Goal: Task Accomplishment & Management: Use online tool/utility

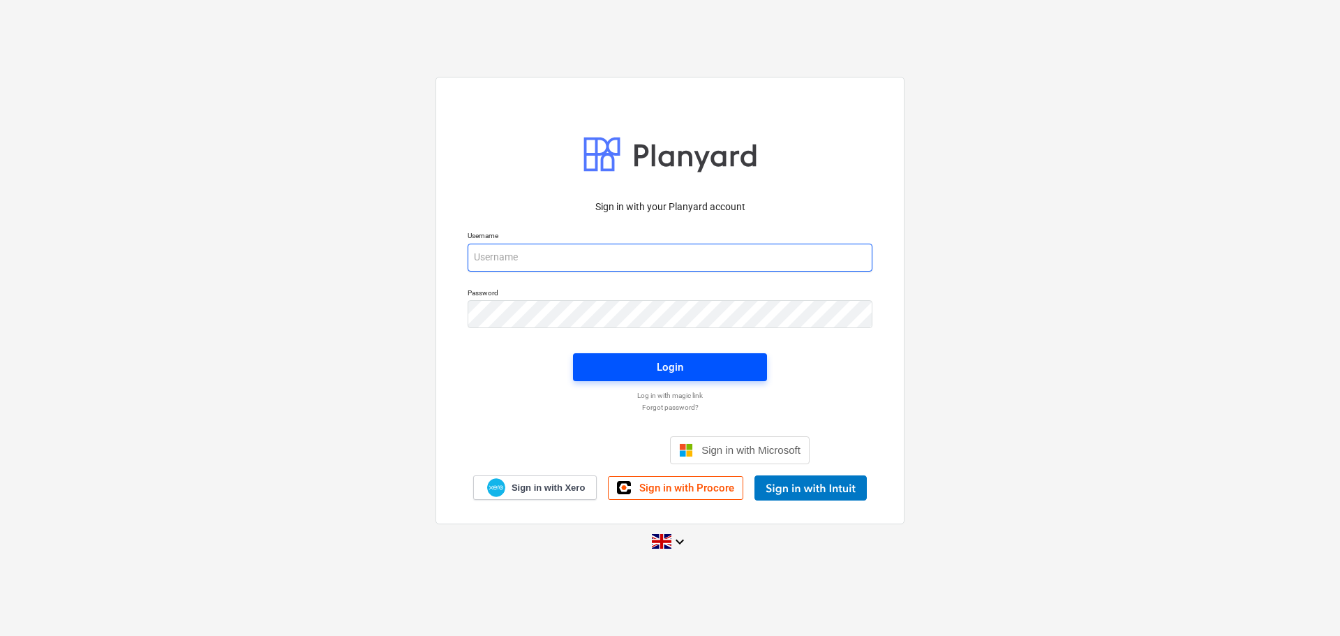
type input "Grant@SkylerContracting.co.uk"
click at [700, 355] on button "Login" at bounding box center [670, 367] width 194 height 28
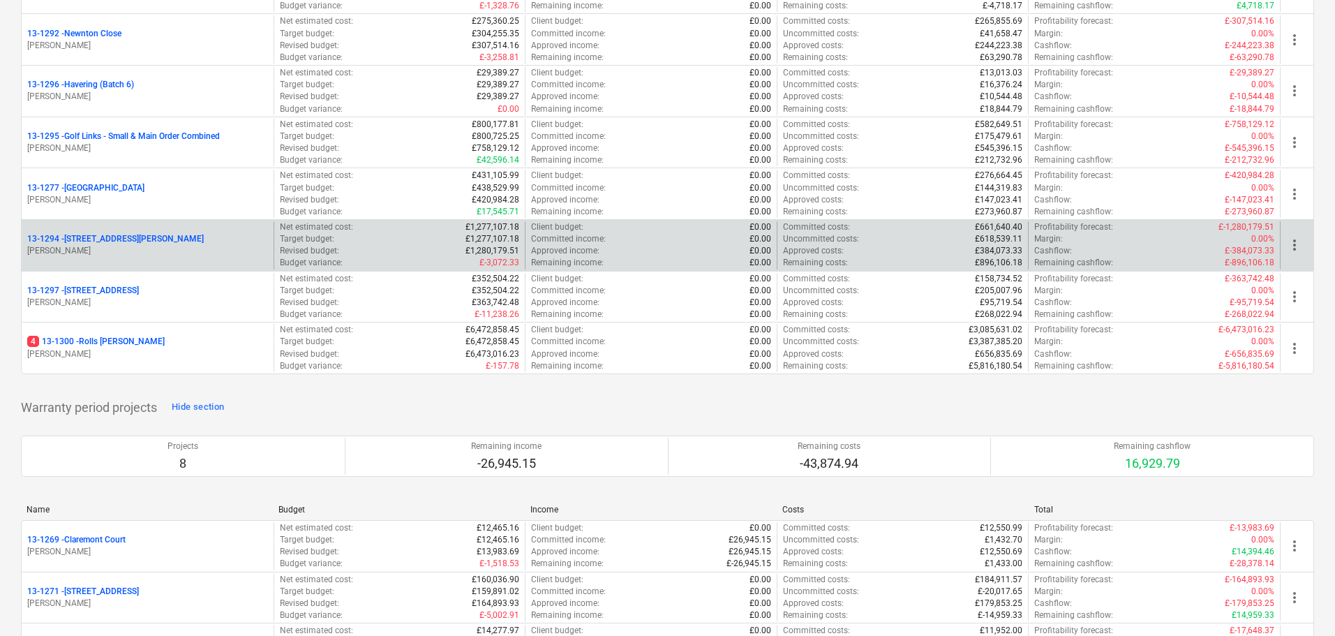
scroll to position [1814, 0]
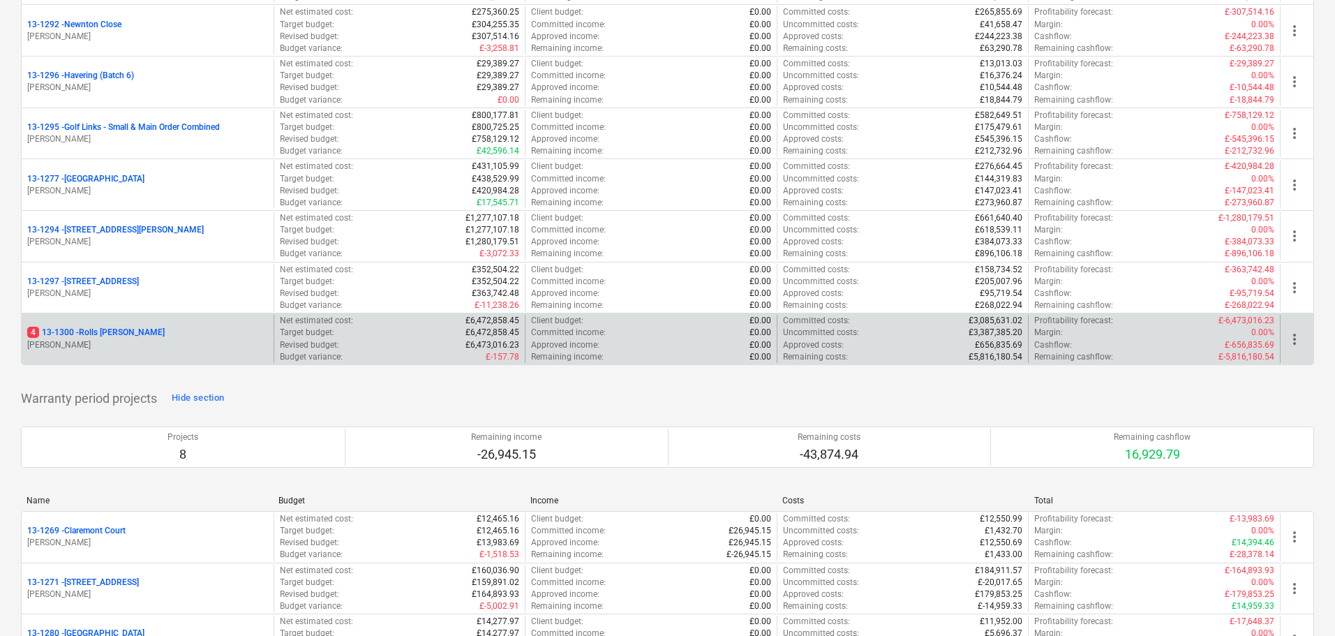
click at [207, 332] on div "4 13-1300 - Rolls Royce Chichester" at bounding box center [147, 333] width 241 height 12
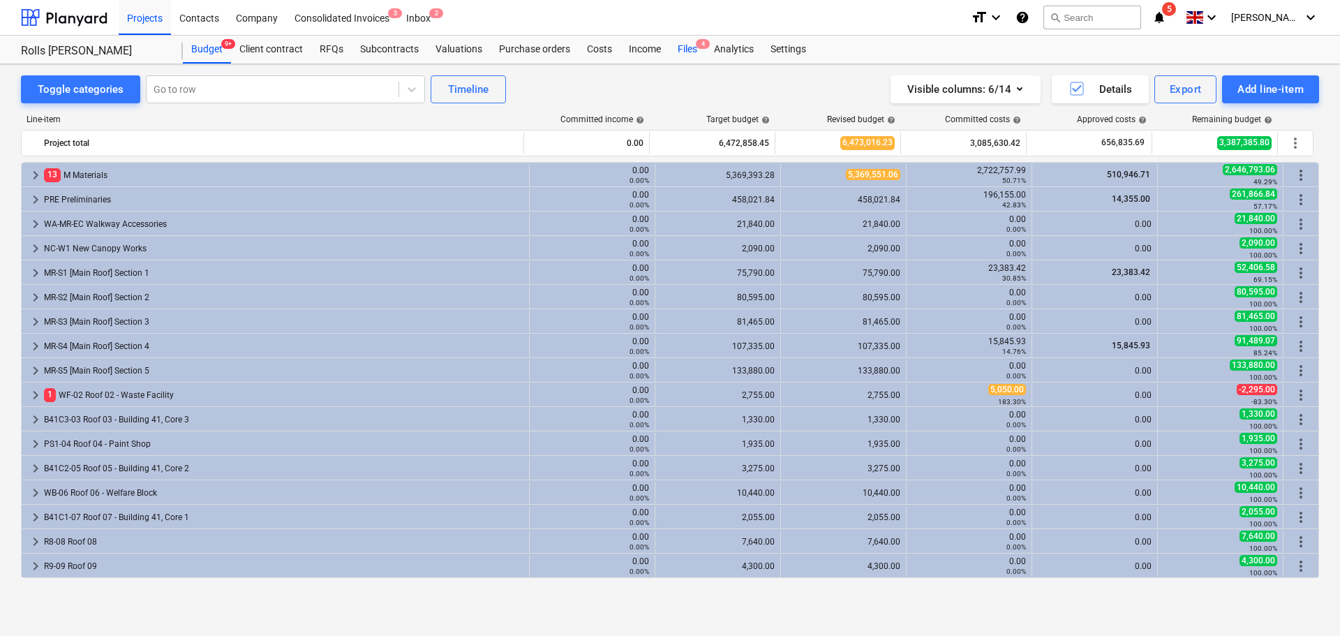
click at [674, 59] on div "Files 4" at bounding box center [687, 50] width 36 height 28
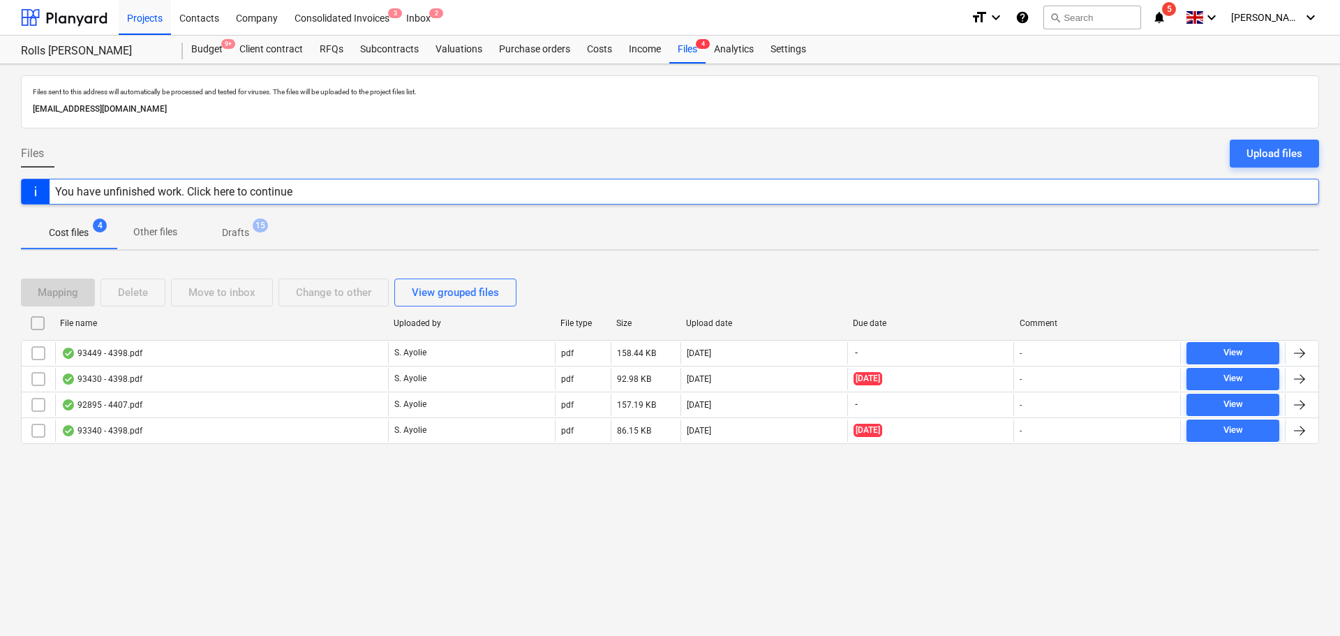
click at [840, 286] on div "Mapping Delete Move to inbox Change to other View grouped files" at bounding box center [670, 292] width 1298 height 28
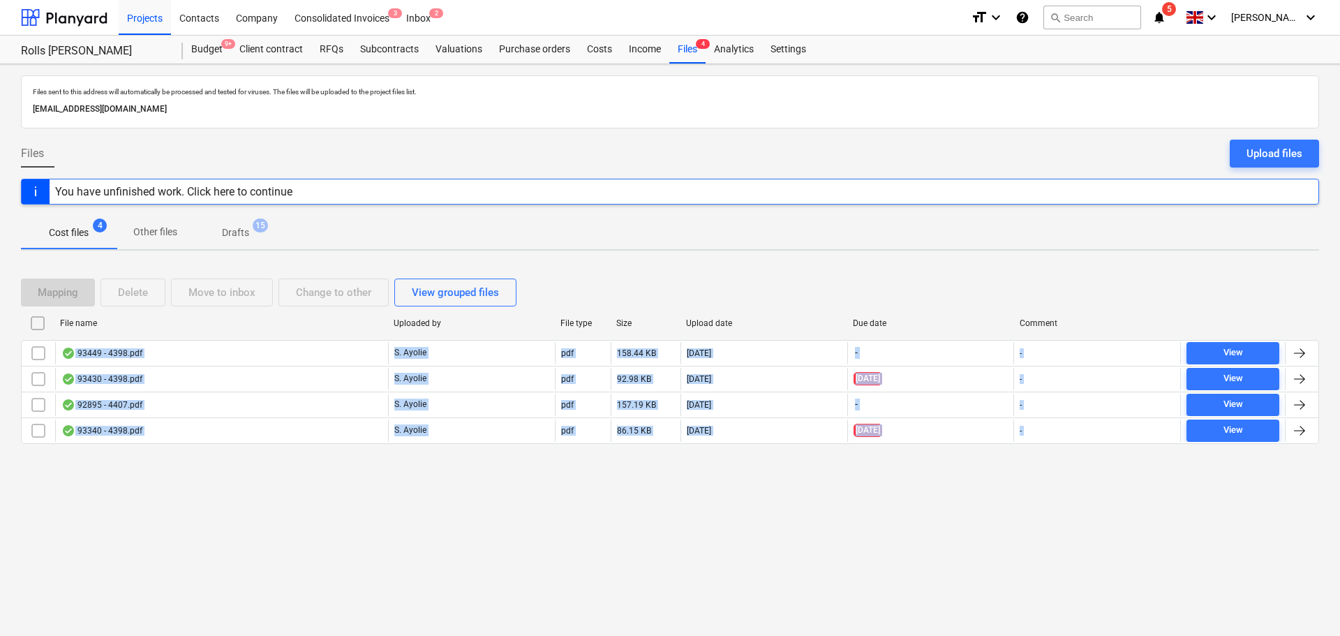
drag, startPoint x: 816, startPoint y: 282, endPoint x: 921, endPoint y: 593, distance: 328.6
click at [913, 588] on div "Files sent to this address will automatically be processed and tested for virus…" at bounding box center [670, 350] width 1340 height 572
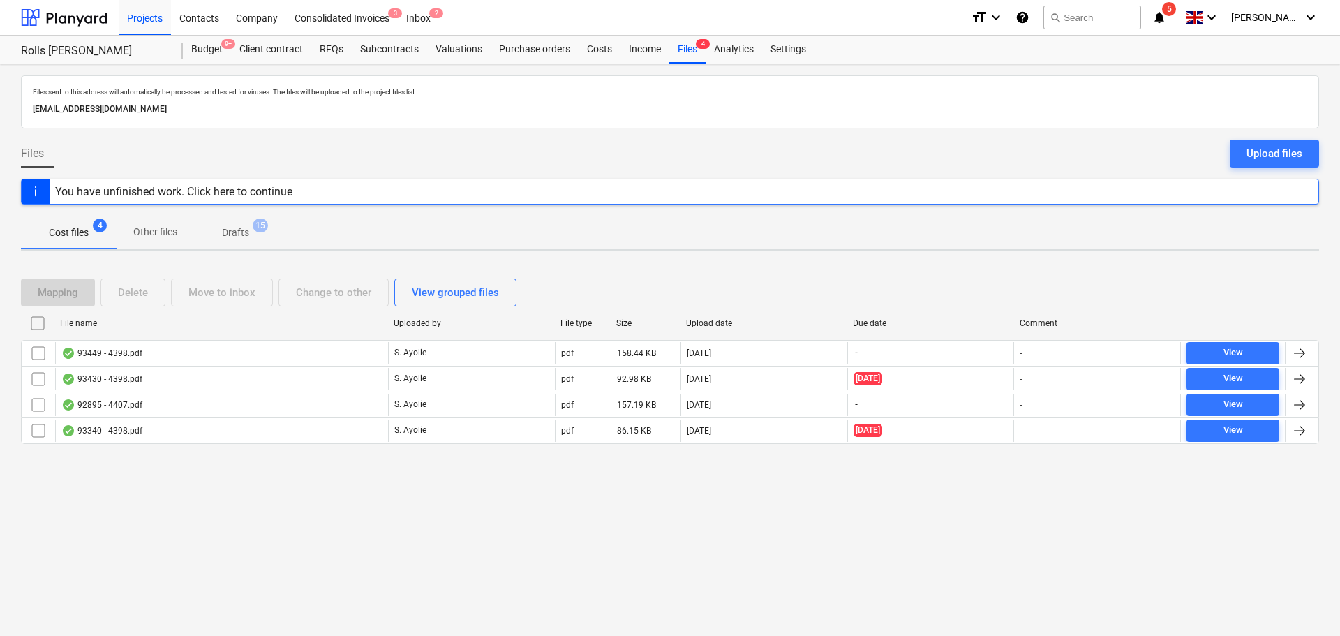
click at [917, 537] on div "Files sent to this address will automatically be processed and tested for virus…" at bounding box center [670, 350] width 1340 height 572
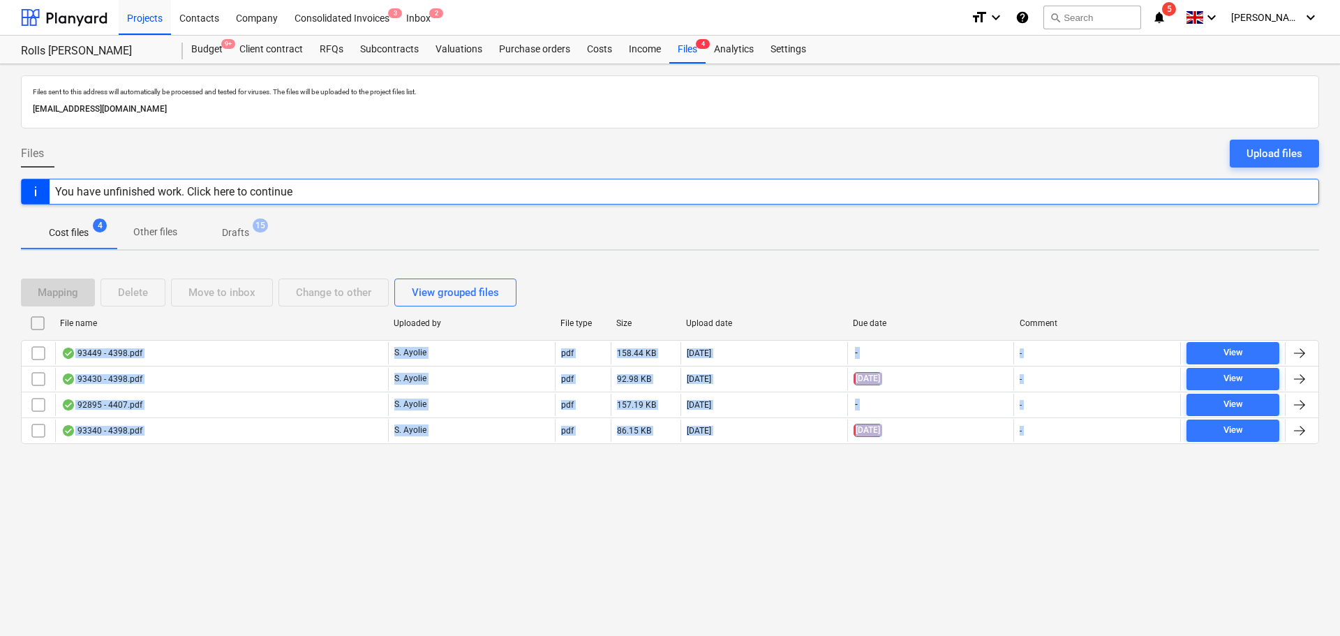
drag, startPoint x: 1001, startPoint y: 558, endPoint x: 608, endPoint y: 202, distance: 530.1
click at [608, 202] on div "Files sent to this address will automatically be processed and tested for virus…" at bounding box center [670, 350] width 1340 height 572
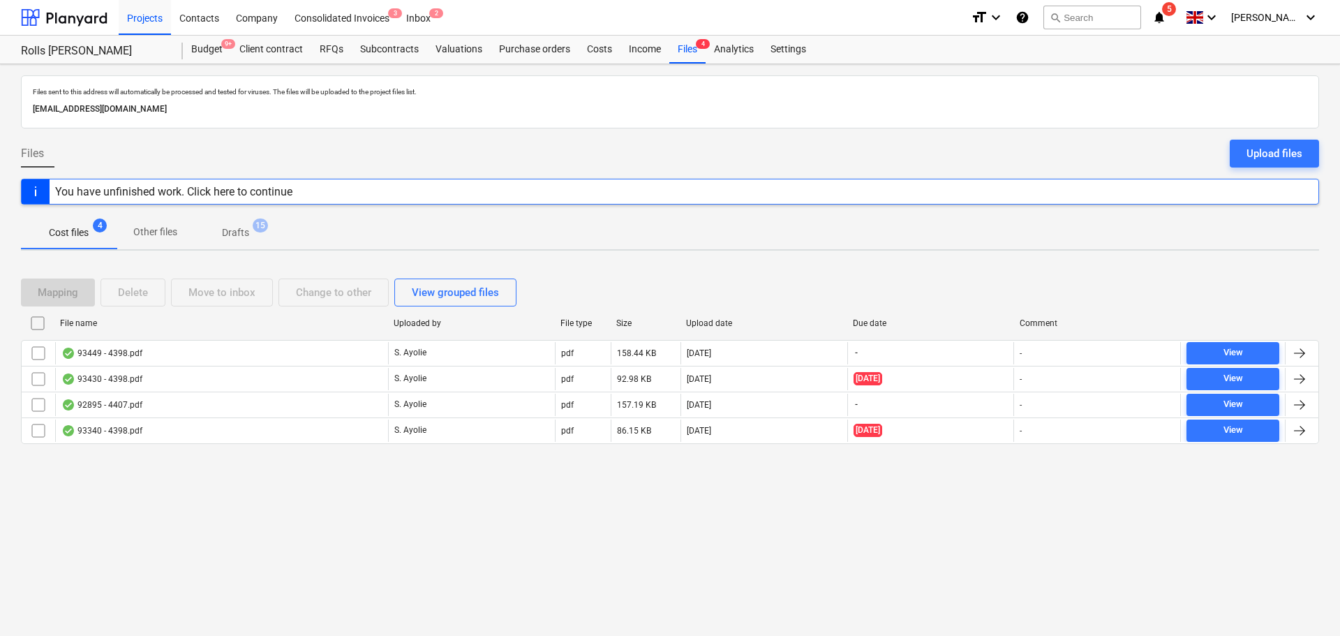
click at [562, 86] on div "Files sent to this address will automatically be processed and tested for virus…" at bounding box center [670, 91] width 1280 height 15
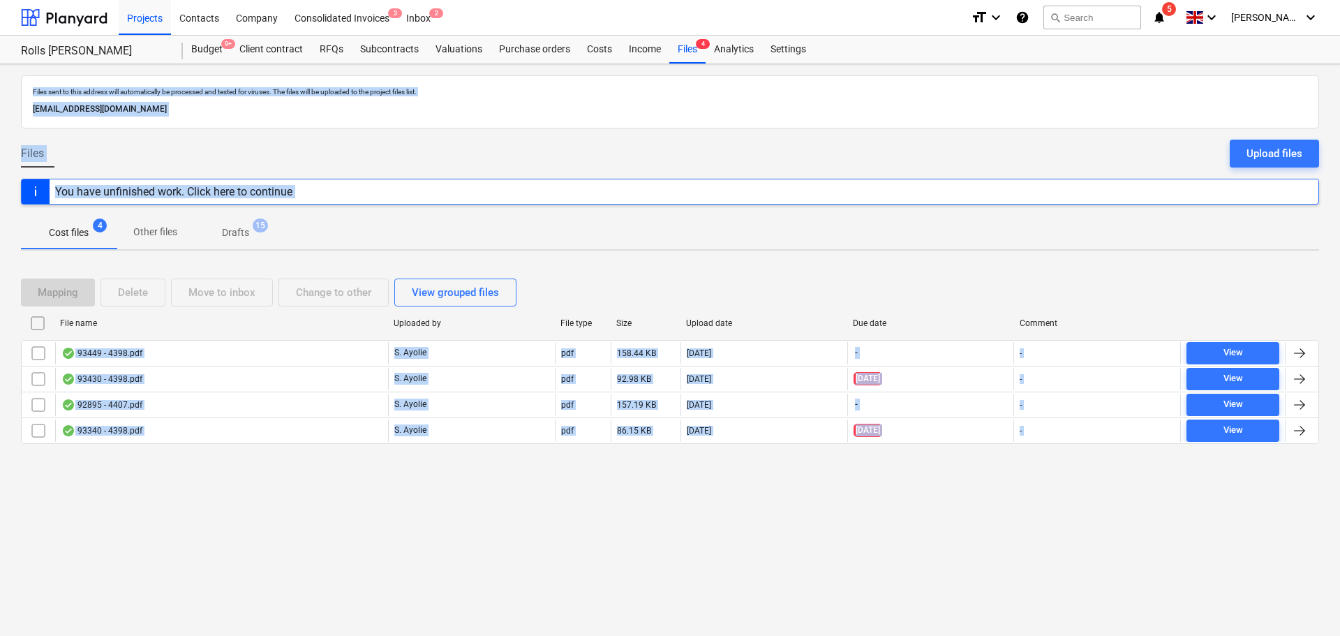
drag, startPoint x: 562, startPoint y: 86, endPoint x: 1011, endPoint y: 463, distance: 586.5
click at [1203, 635] on html "Projects Contacts Company Consolidated Invoices 3 Inbox 2 format_size keyboard_…" at bounding box center [670, 318] width 1340 height 636
click at [722, 260] on div "Files sent to this address will automatically be processed and tested for virus…" at bounding box center [670, 350] width 1340 height 572
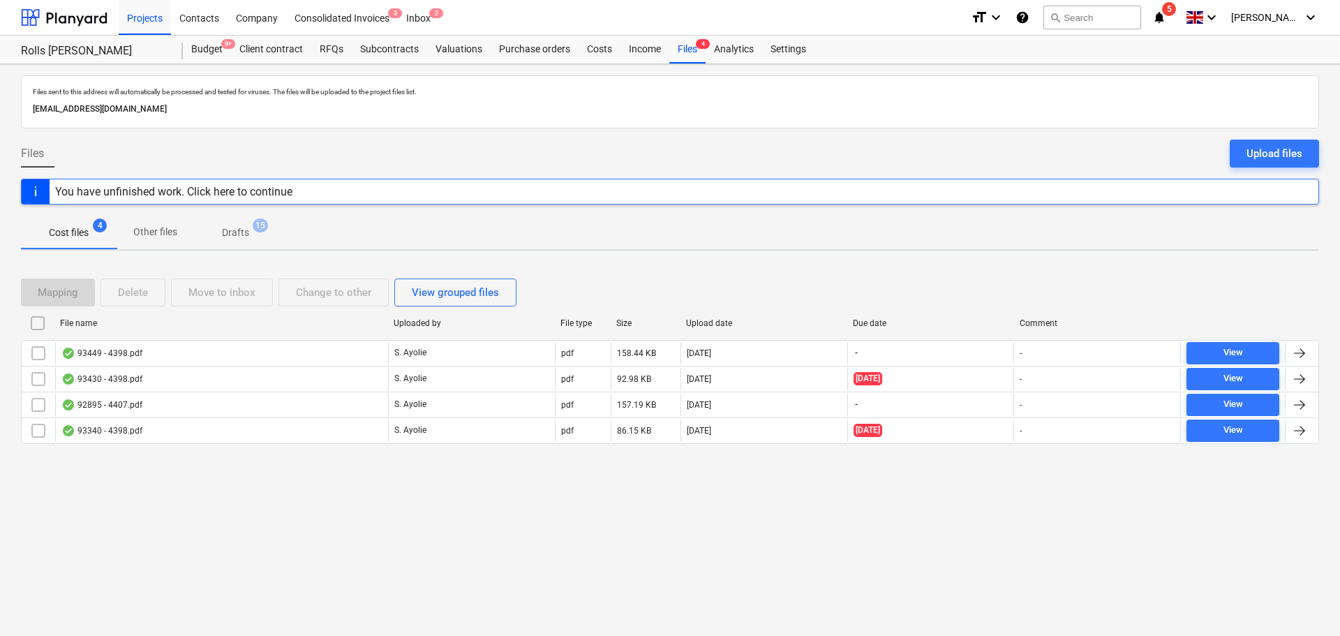
click at [745, 88] on p "Files sent to this address will automatically be processed and tested for virus…" at bounding box center [670, 91] width 1274 height 9
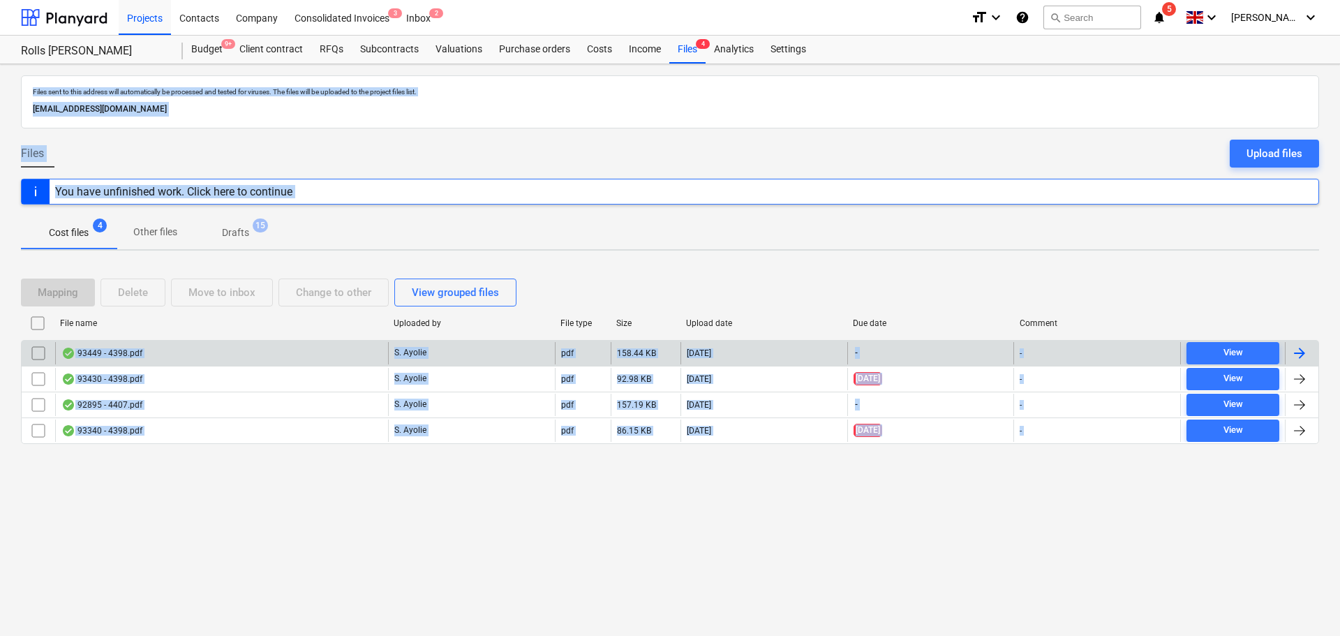
drag, startPoint x: 745, startPoint y: 88, endPoint x: 923, endPoint y: 340, distance: 308.0
click at [1147, 635] on html "Projects Contacts Company Consolidated Invoices 3 Inbox 2 format_size keyboard_…" at bounding box center [670, 318] width 1340 height 636
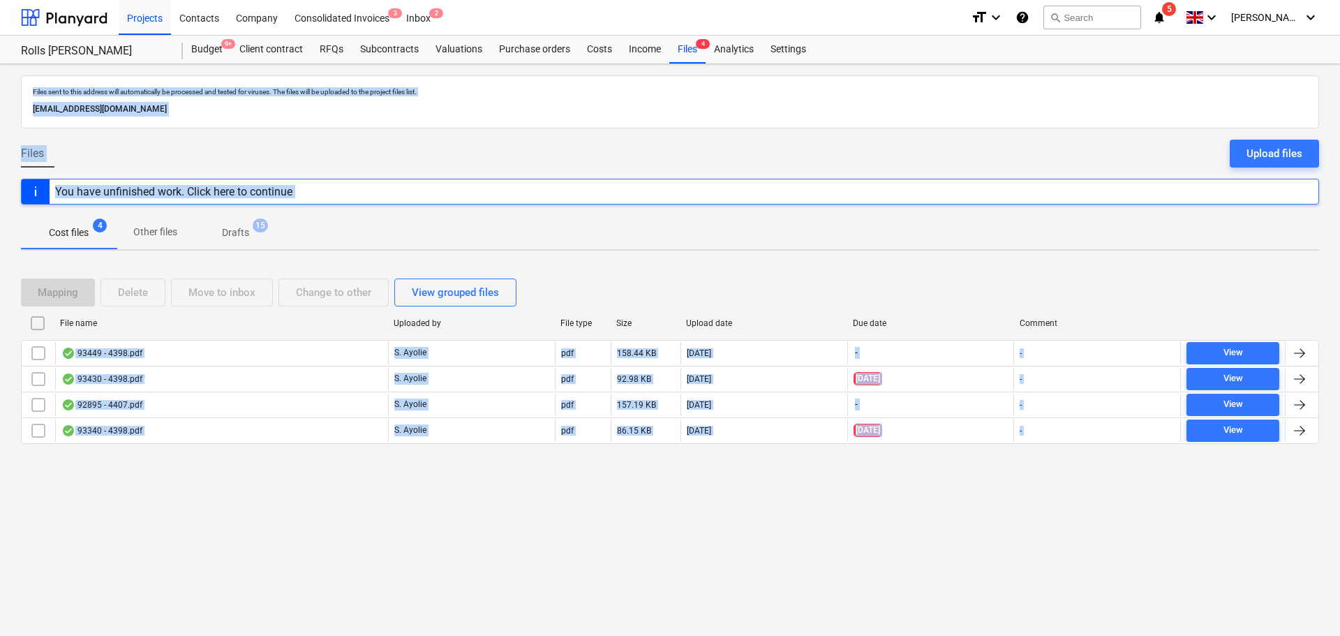
click at [866, 282] on div "Mapping Delete Move to inbox Change to other View grouped files" at bounding box center [670, 292] width 1298 height 28
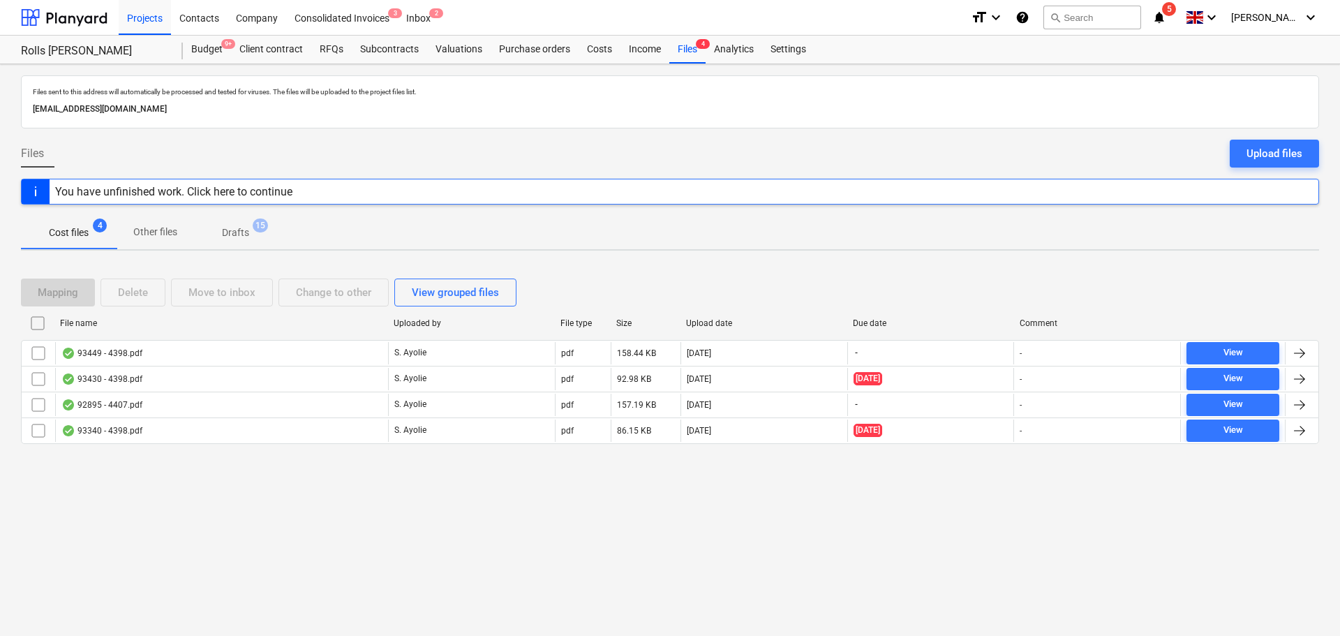
click at [472, 87] on div "Files sent to this address will automatically be processed and tested for virus…" at bounding box center [670, 91] width 1280 height 15
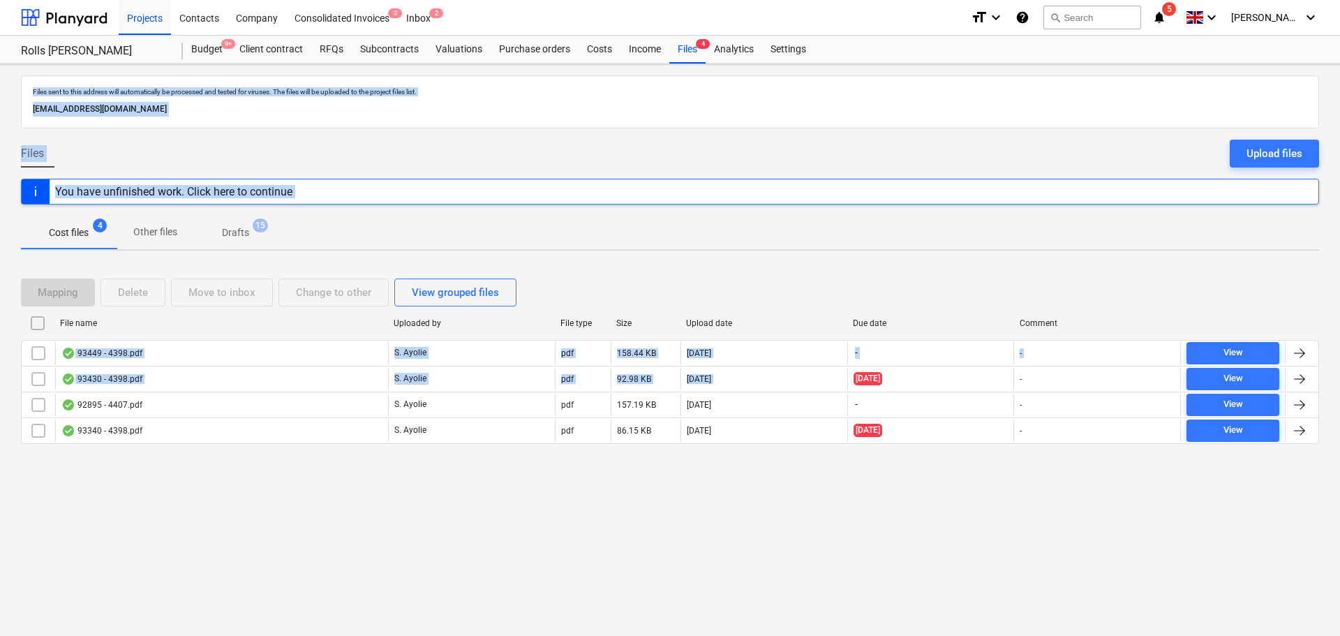
drag, startPoint x: 472, startPoint y: 87, endPoint x: 803, endPoint y: 317, distance: 403.0
click at [836, 394] on div "Files sent to this address will automatically be processed and tested for virus…" at bounding box center [670, 350] width 1340 height 572
click at [791, 296] on div "Mapping Delete Move to inbox Change to other View grouped files" at bounding box center [670, 292] width 1298 height 28
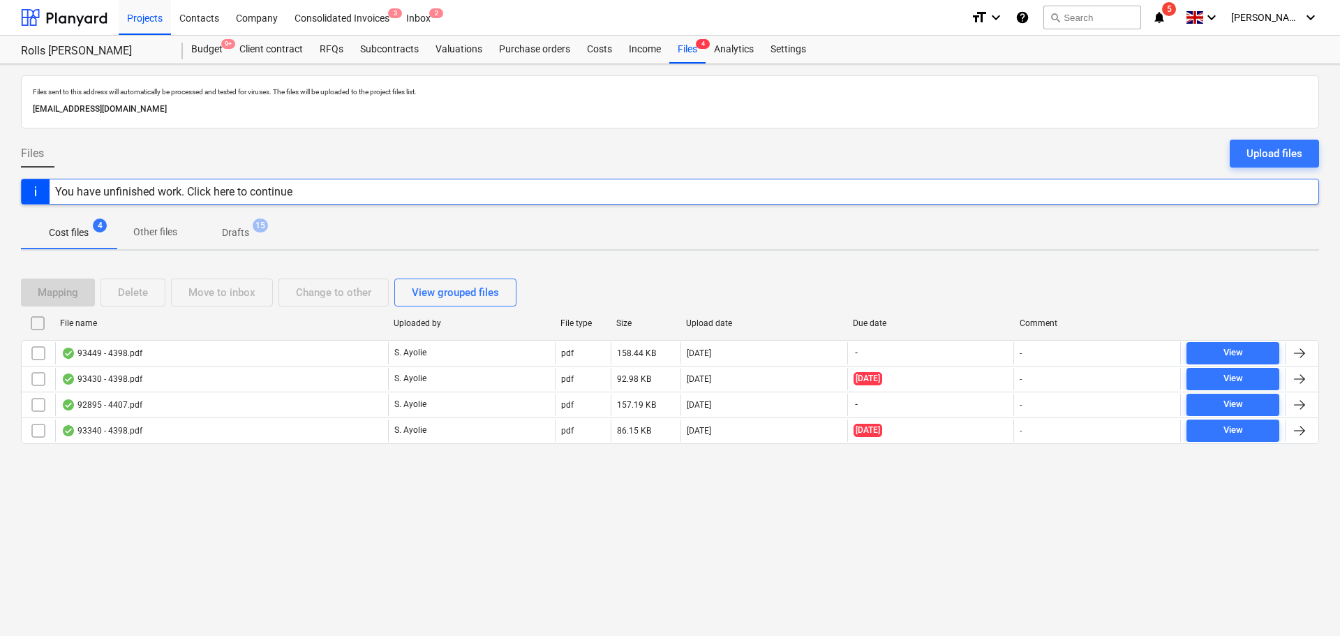
click at [722, 80] on div "Files sent to this address will automatically be processed and tested for virus…" at bounding box center [670, 101] width 1298 height 53
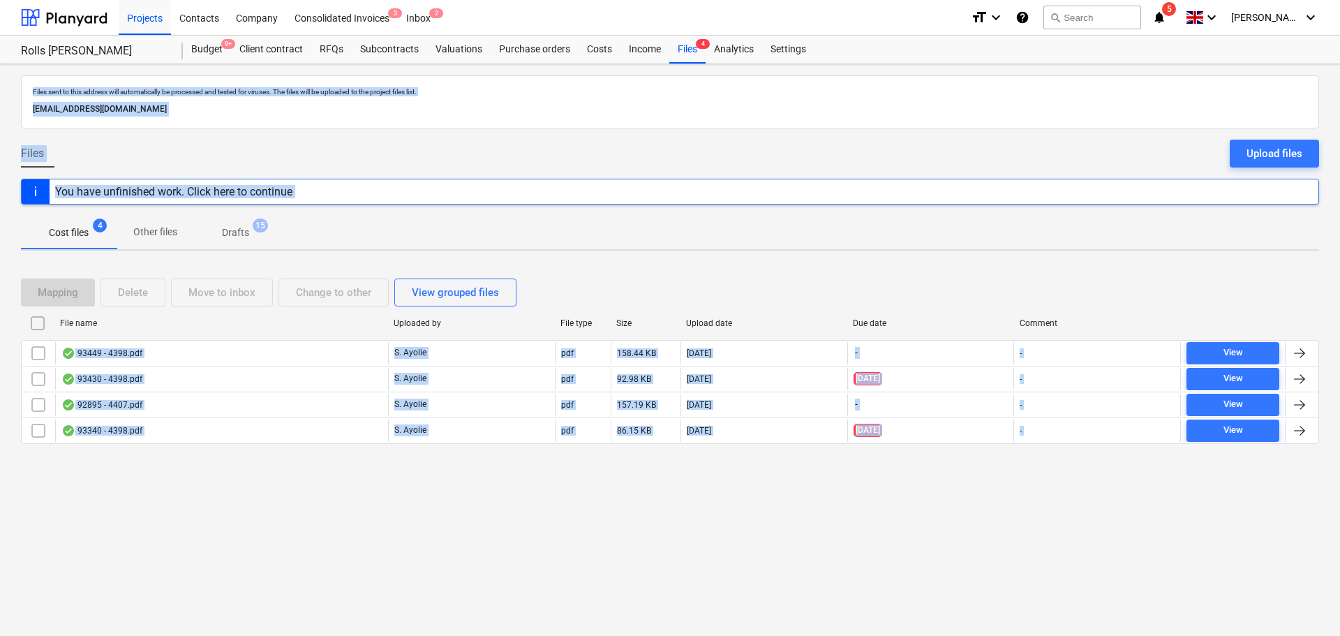
drag, startPoint x: 722, startPoint y: 80, endPoint x: 835, endPoint y: 450, distance: 387.4
click at [835, 450] on div "Files sent to this address will automatically be processed and tested for virus…" at bounding box center [670, 350] width 1340 height 572
click at [826, 106] on p "[EMAIL_ADDRESS][DOMAIN_NAME]" at bounding box center [670, 109] width 1274 height 15
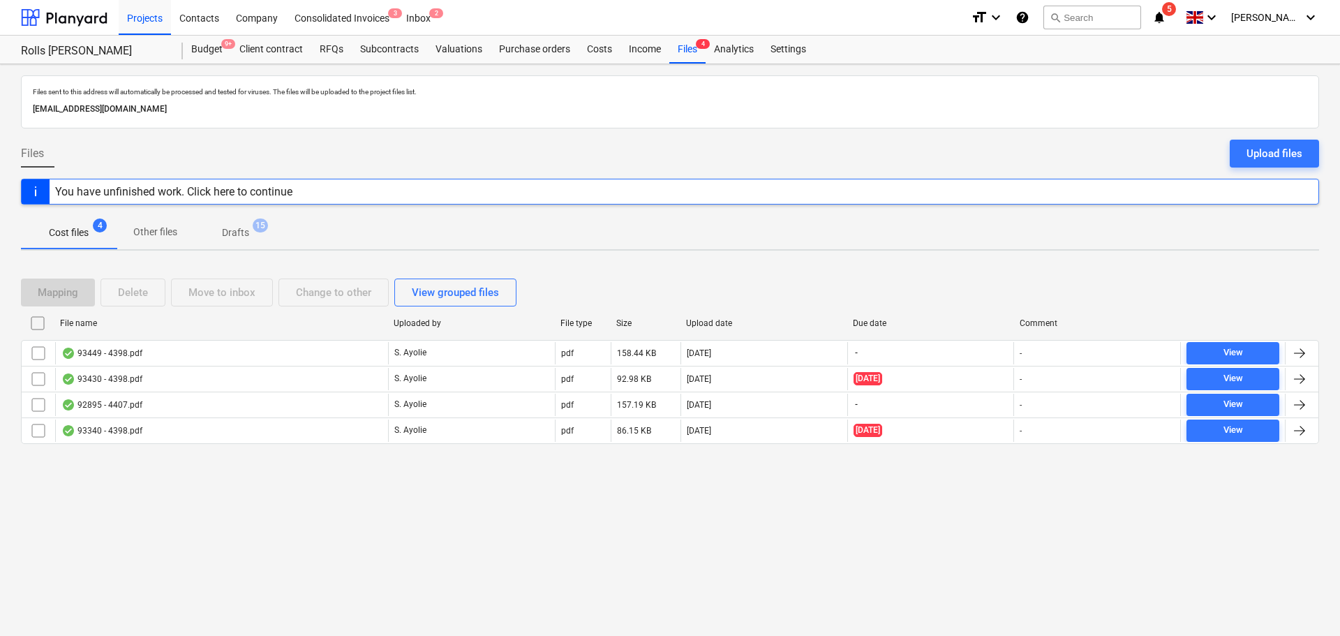
click at [465, 93] on p "Files sent to this address will automatically be processed and tested for virus…" at bounding box center [670, 91] width 1274 height 9
click at [463, 93] on p "Files sent to this address will automatically be processed and tested for virus…" at bounding box center [670, 91] width 1274 height 9
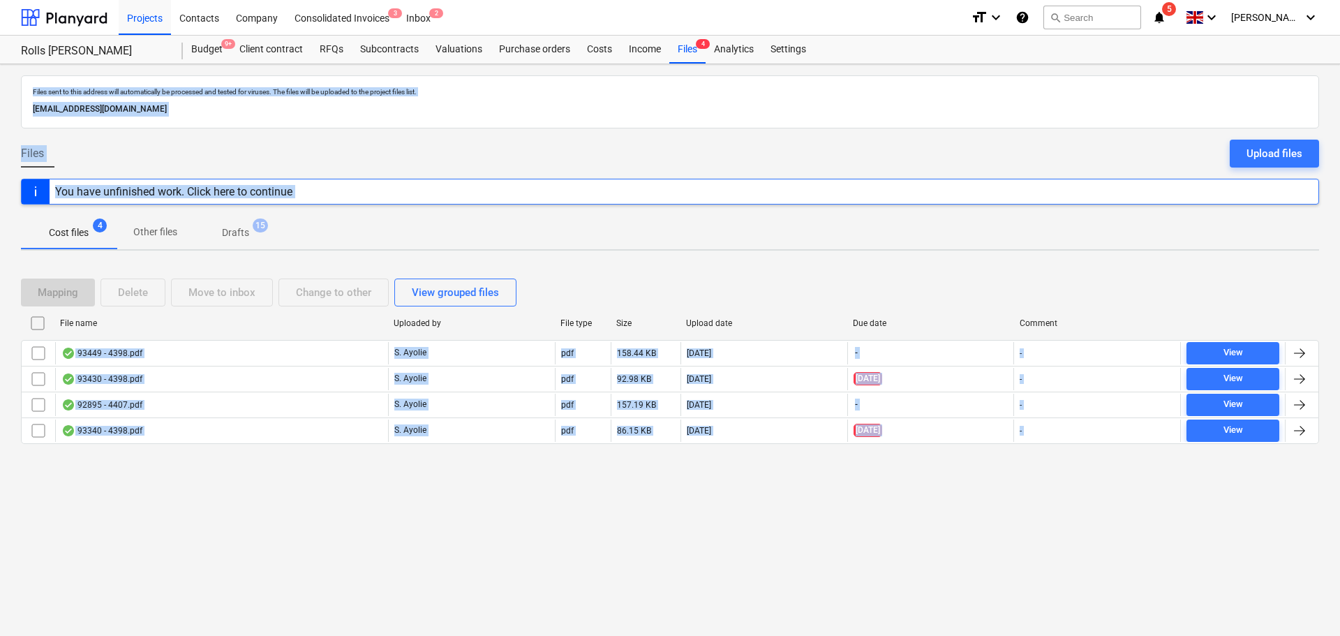
drag, startPoint x: 463, startPoint y: 93, endPoint x: 1023, endPoint y: 622, distance: 770.1
click at [1023, 622] on div "Files sent to this address will automatically be processed and tested for virus…" at bounding box center [670, 350] width 1340 height 572
click at [968, 543] on div "Files sent to this address will automatically be processed and tested for virus…" at bounding box center [670, 350] width 1340 height 572
drag, startPoint x: 968, startPoint y: 544, endPoint x: 389, endPoint y: 91, distance: 734.7
click at [389, 91] on div "Files sent to this address will automatically be processed and tested for virus…" at bounding box center [670, 350] width 1340 height 572
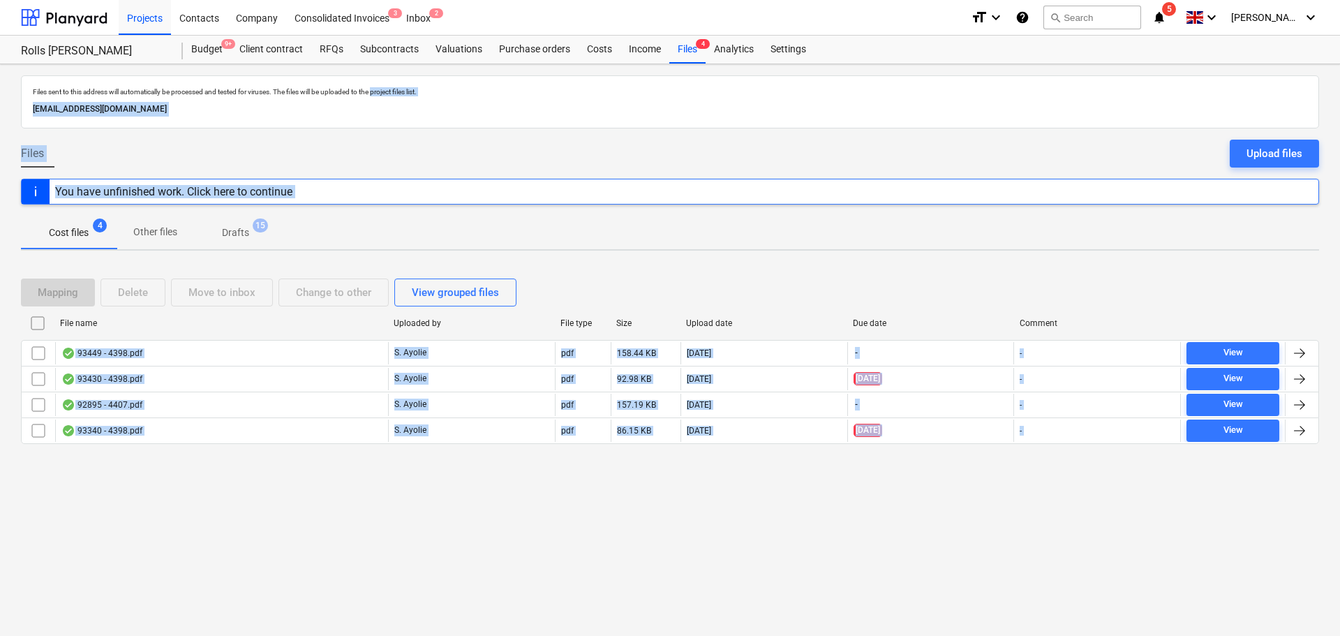
click at [448, 92] on p "Files sent to this address will automatically be processed and tested for virus…" at bounding box center [670, 91] width 1274 height 9
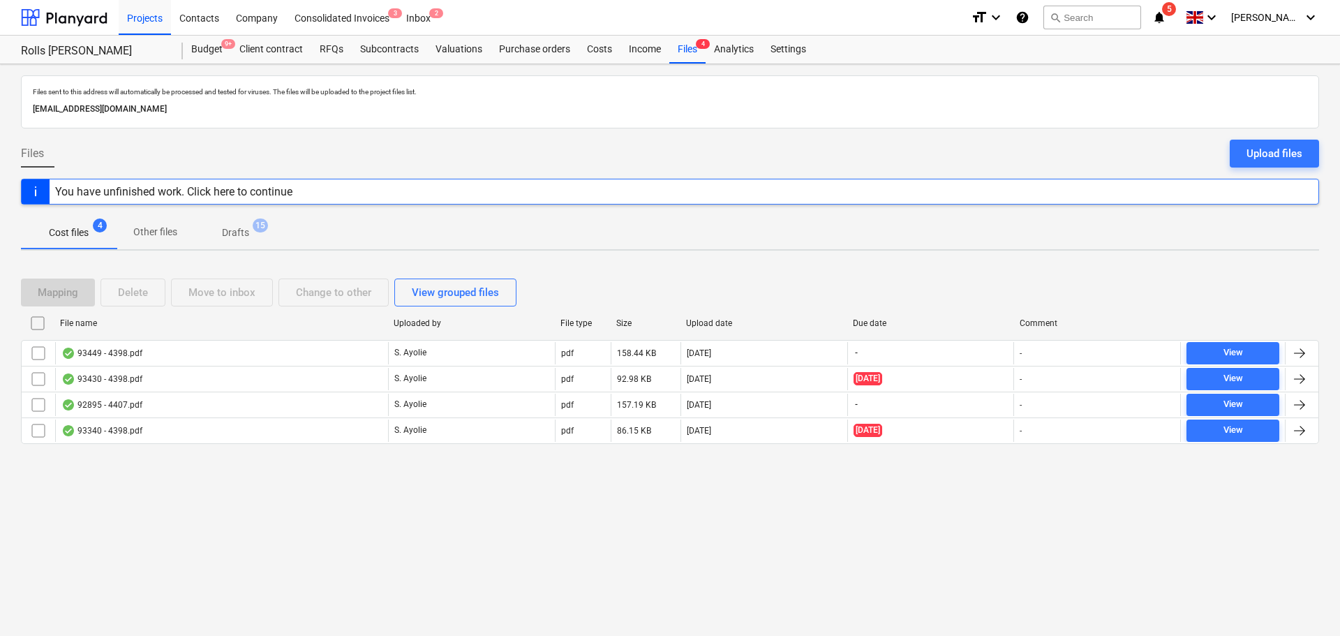
click at [448, 92] on p "Files sent to this address will automatically be processed and tested for virus…" at bounding box center [670, 91] width 1274 height 9
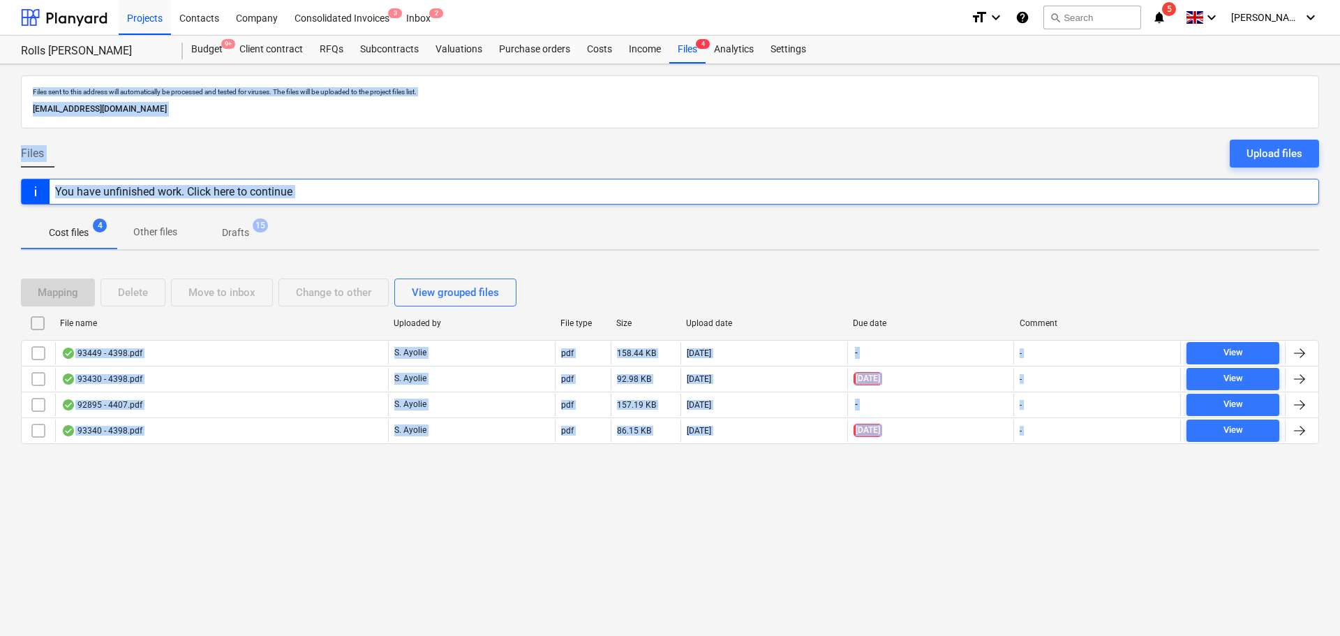
drag, startPoint x: 448, startPoint y: 92, endPoint x: 863, endPoint y: 445, distance: 545.1
click at [889, 510] on div "Files sent to this address will automatically be processed and tested for virus…" at bounding box center [670, 350] width 1340 height 572
click at [775, 255] on div "Files sent to this address will automatically be processed and tested for virus…" at bounding box center [670, 350] width 1340 height 572
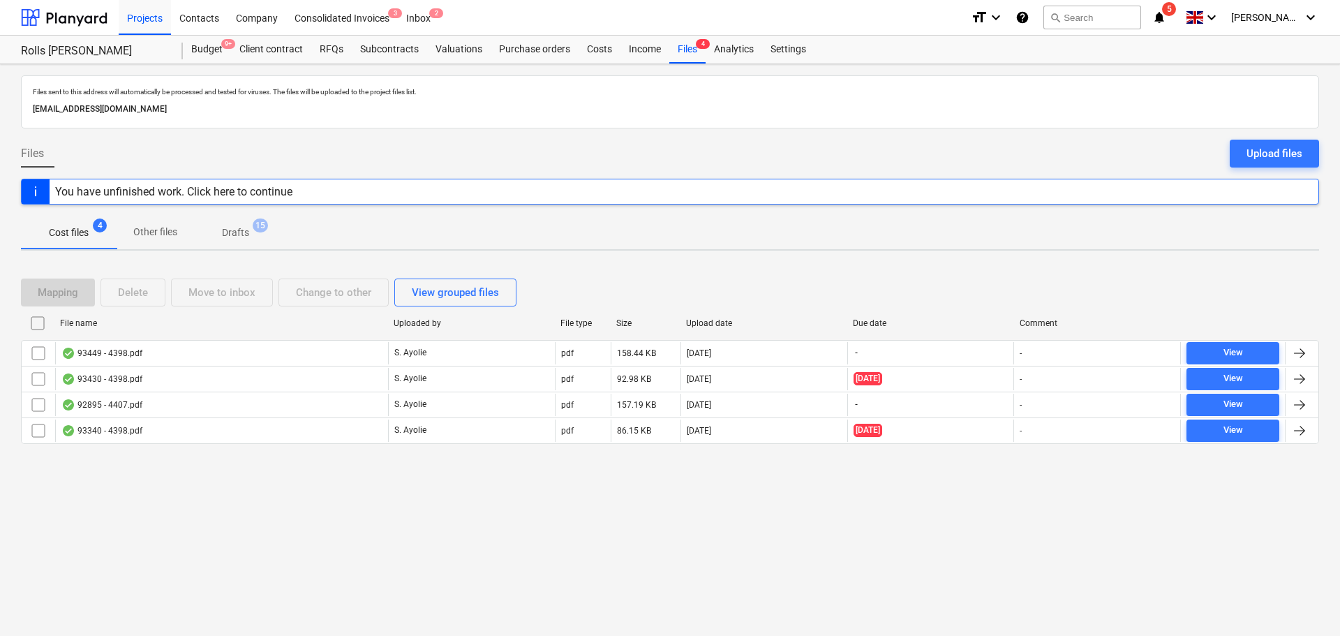
click at [785, 88] on p "Files sent to this address will automatically be processed and tested for virus…" at bounding box center [670, 91] width 1274 height 9
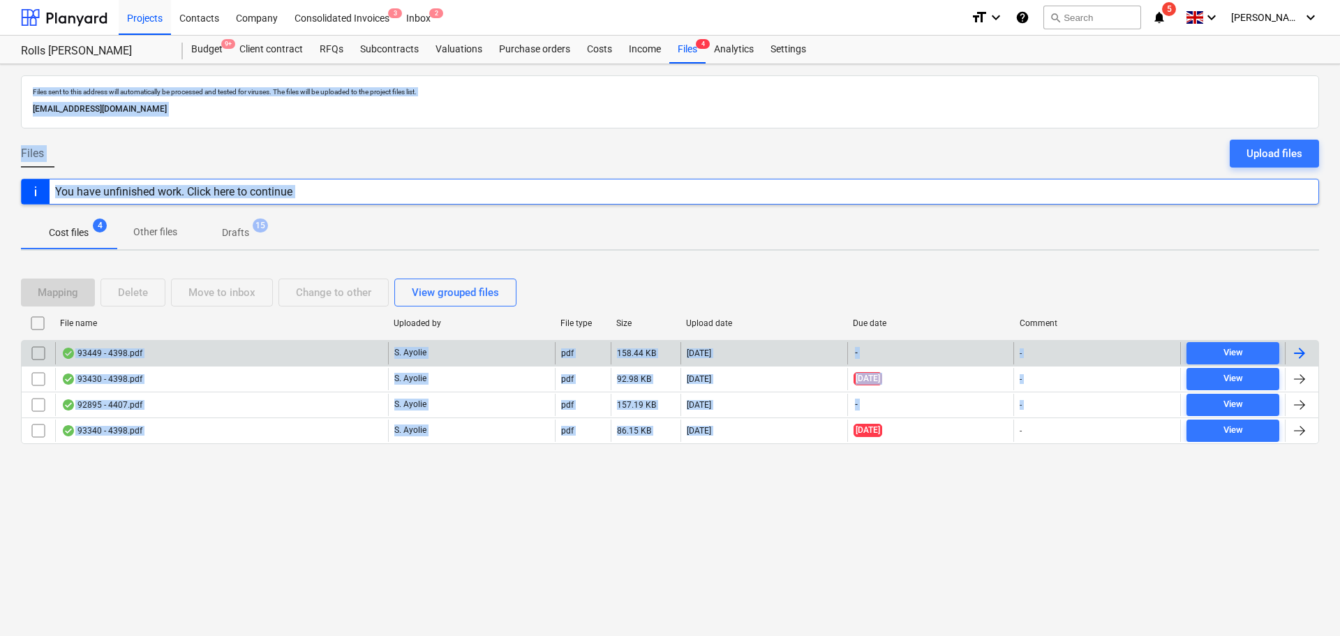
drag, startPoint x: 785, startPoint y: 88, endPoint x: 822, endPoint y: 340, distance: 254.6
click at [802, 442] on div "Files sent to this address will automatically be processed and tested for virus…" at bounding box center [670, 350] width 1340 height 572
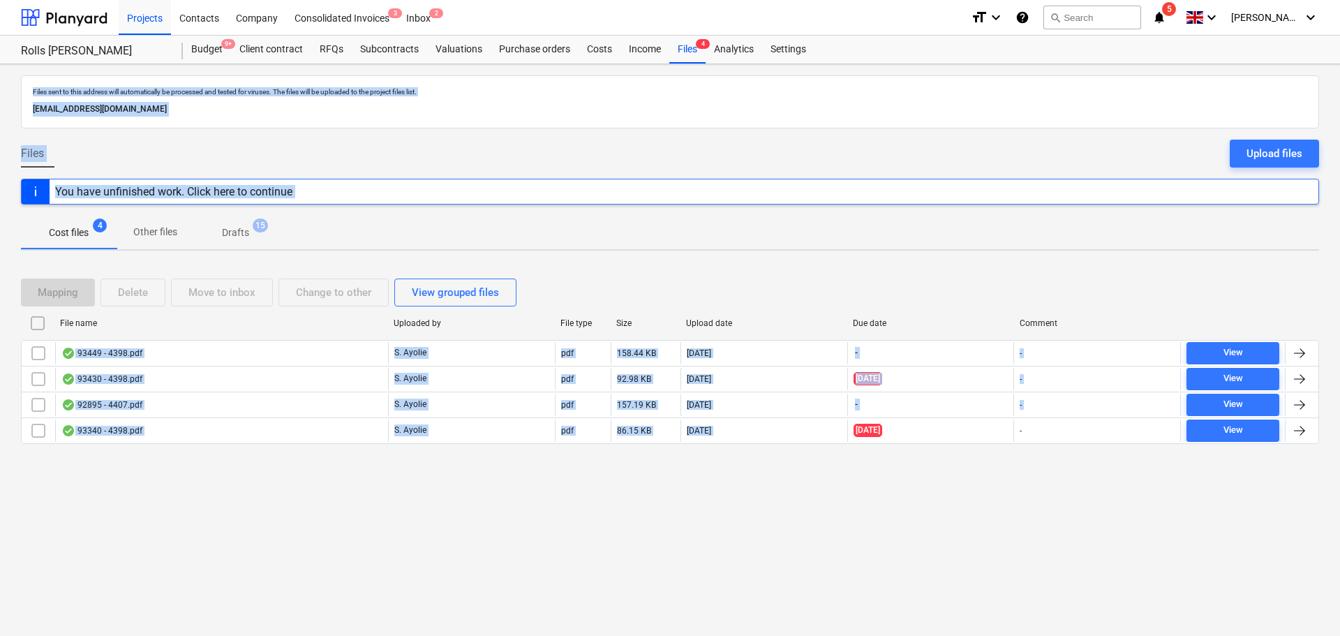
click at [816, 253] on div "Files sent to this address will automatically be processed and tested for virus…" at bounding box center [670, 350] width 1340 height 572
drag, startPoint x: 921, startPoint y: 457, endPoint x: 539, endPoint y: 24, distance: 578.0
click at [539, 23] on div "Projects Contacts Company Consolidated Invoices 3 Inbox 2 format_size keyboard_…" at bounding box center [670, 318] width 1340 height 636
click at [554, 74] on div "Files sent to this address will automatically be processed and tested for virus…" at bounding box center [670, 350] width 1340 height 572
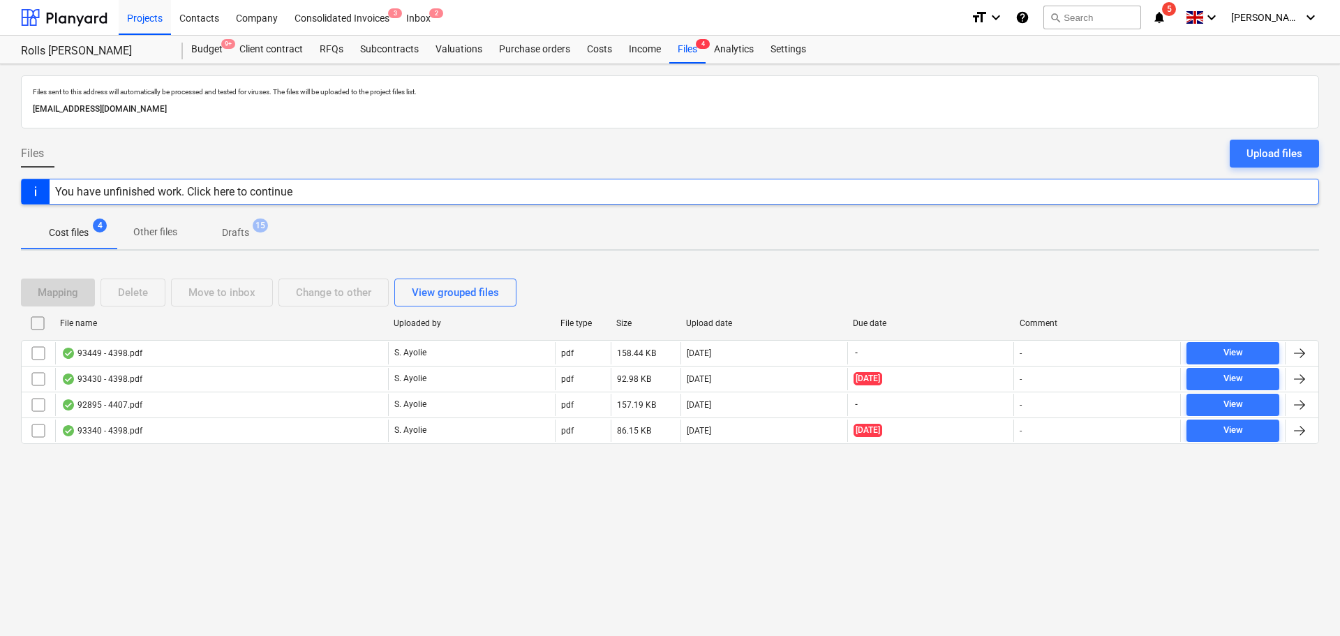
click at [555, 86] on div "Files sent to this address will automatically be processed and tested for virus…" at bounding box center [670, 91] width 1280 height 15
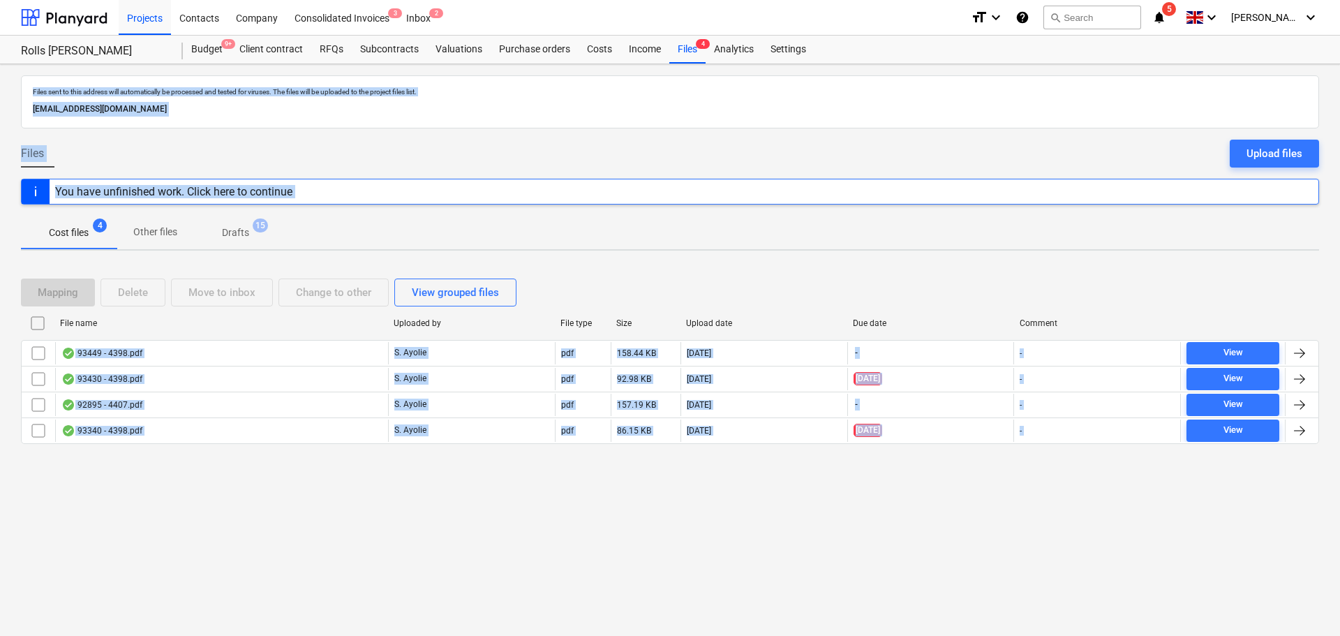
drag, startPoint x: 555, startPoint y: 86, endPoint x: 1079, endPoint y: 587, distance: 725.1
click at [1079, 587] on div "Files sent to this address will automatically be processed and tested for virus…" at bounding box center [670, 350] width 1340 height 572
click at [809, 231] on div "Cost files 4 Other files Drafts 15" at bounding box center [670, 232] width 1298 height 33
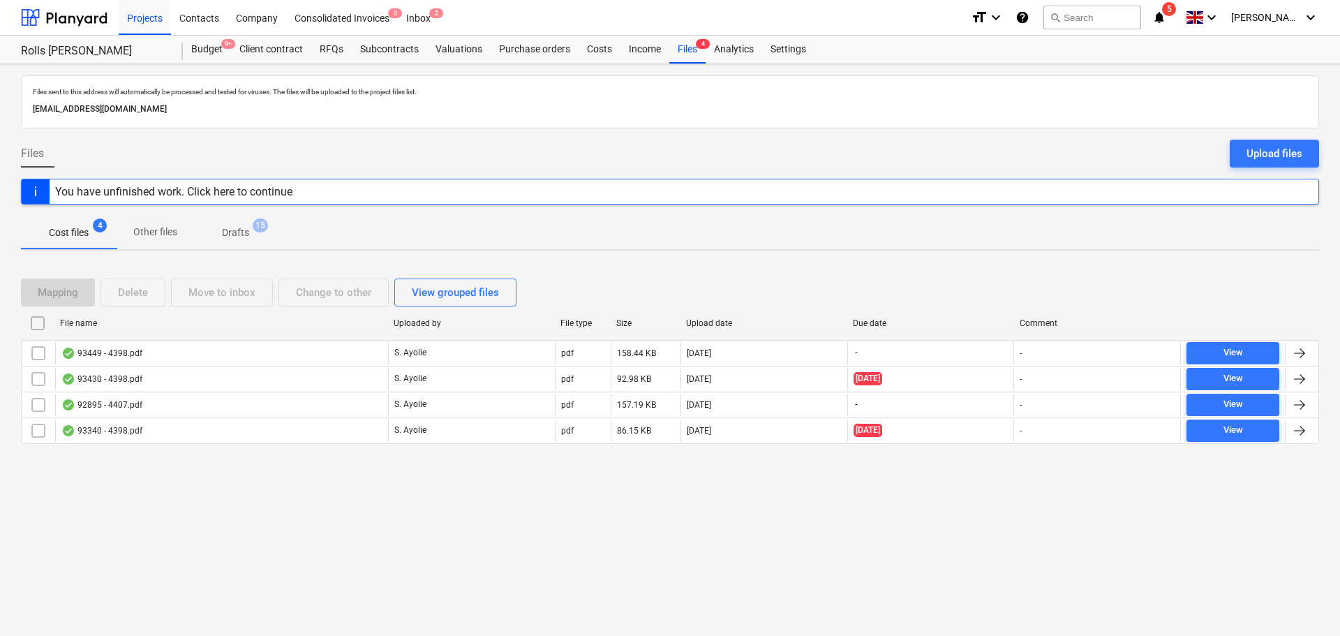
click at [798, 88] on p "Files sent to this address will automatically be processed and tested for virus…" at bounding box center [670, 91] width 1274 height 9
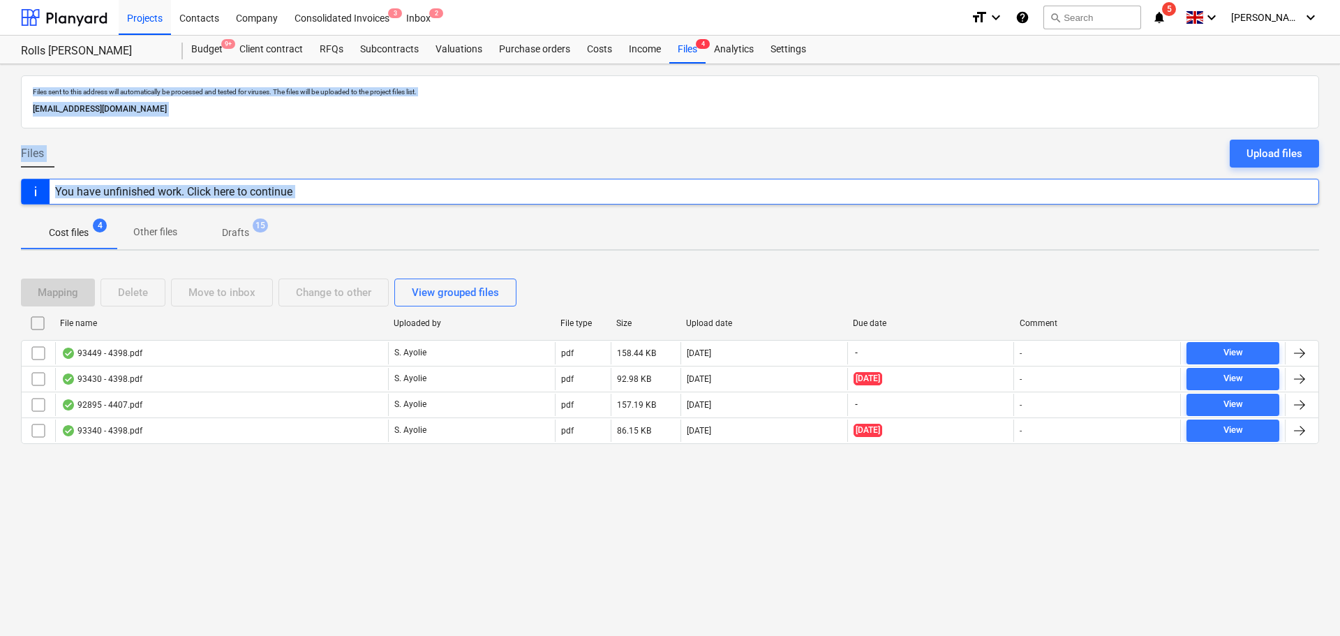
drag, startPoint x: 798, startPoint y: 88, endPoint x: 830, endPoint y: 324, distance: 238.8
click at [830, 324] on div "Files sent to this address will automatically be processed and tested for virus…" at bounding box center [670, 350] width 1340 height 572
click at [822, 250] on div "Cost files 4 Other files Drafts 15" at bounding box center [670, 233] width 1298 height 35
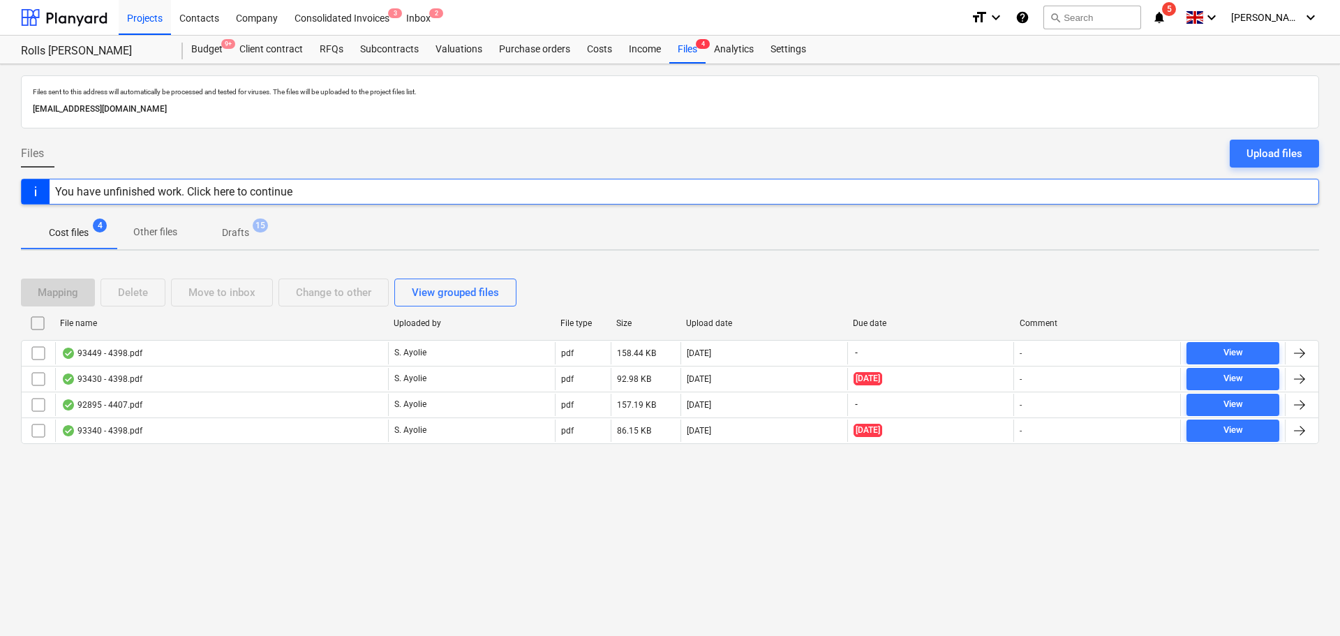
click at [771, 98] on div "Files sent to this address will automatically be processed and tested for virus…" at bounding box center [670, 91] width 1280 height 15
drag, startPoint x: 771, startPoint y: 98, endPoint x: 769, endPoint y: 122, distance: 24.5
click at [769, 122] on div "Files sent to this address will automatically be processed and tested for virus…" at bounding box center [670, 101] width 1298 height 53
click at [768, 119] on div "Files sent to this address will automatically be processed and tested for virus…" at bounding box center [670, 101] width 1298 height 53
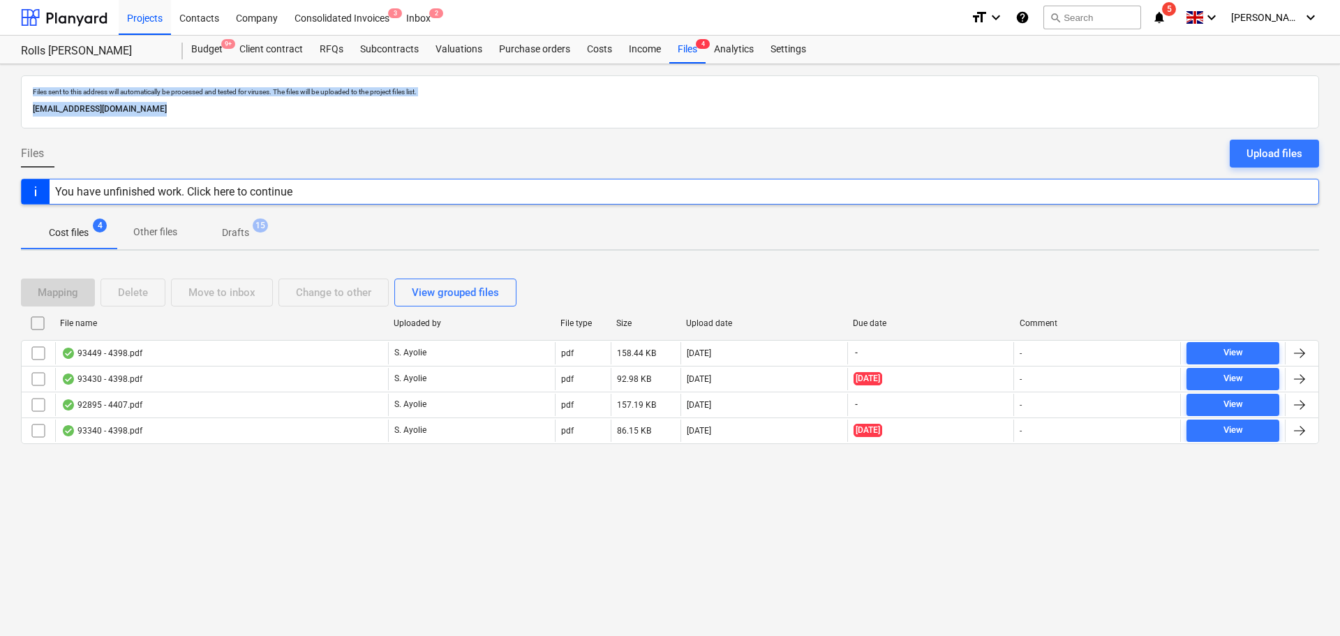
click at [768, 119] on div "Files sent to this address will automatically be processed and tested for virus…" at bounding box center [670, 101] width 1298 height 53
drag, startPoint x: 768, startPoint y: 119, endPoint x: 759, endPoint y: 108, distance: 14.0
click at [759, 108] on div "Files sent to this address will automatically be processed and tested for virus…" at bounding box center [670, 101] width 1298 height 53
click at [758, 101] on div "[EMAIL_ADDRESS][DOMAIN_NAME]" at bounding box center [670, 109] width 1280 height 20
click at [757, 101] on div "[EMAIL_ADDRESS][DOMAIN_NAME]" at bounding box center [670, 109] width 1280 height 20
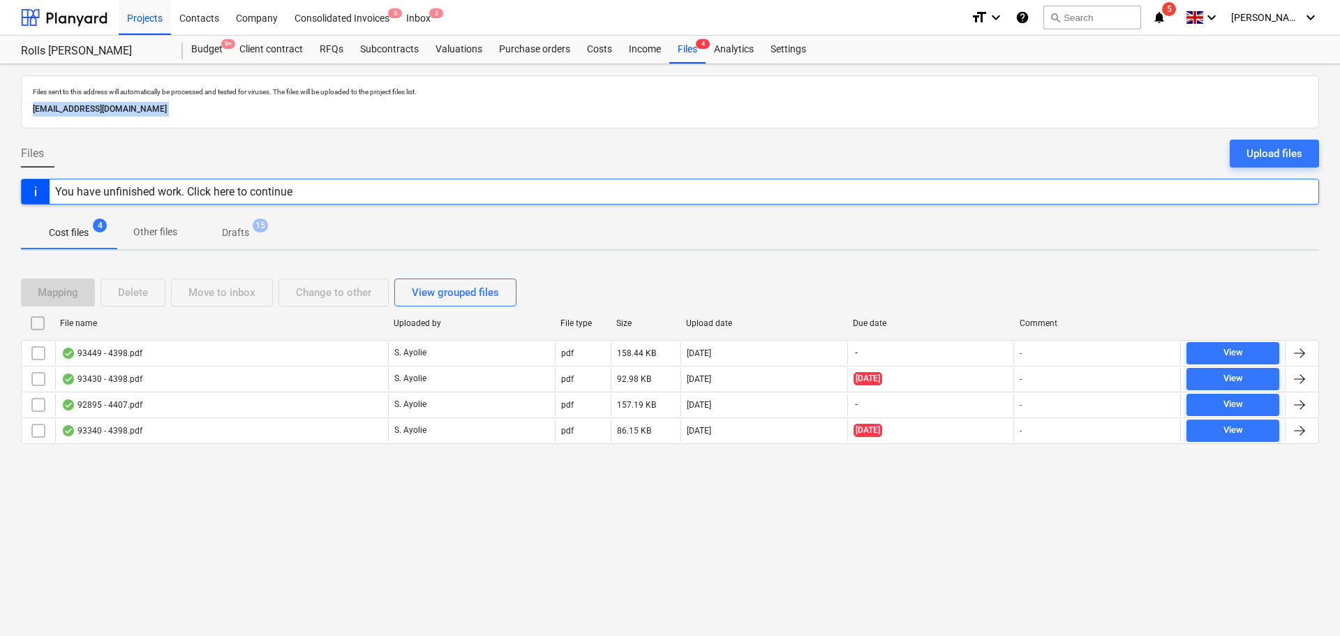
drag, startPoint x: 757, startPoint y: 101, endPoint x: 757, endPoint y: 130, distance: 29.3
click at [757, 131] on div "Files sent to this address will automatically be processed and tested for virus…" at bounding box center [670, 350] width 1340 height 572
click at [756, 79] on div "Files sent to this address will automatically be processed and tested for virus…" at bounding box center [670, 101] width 1298 height 53
drag, startPoint x: 756, startPoint y: 79, endPoint x: 754, endPoint y: 142, distance: 62.9
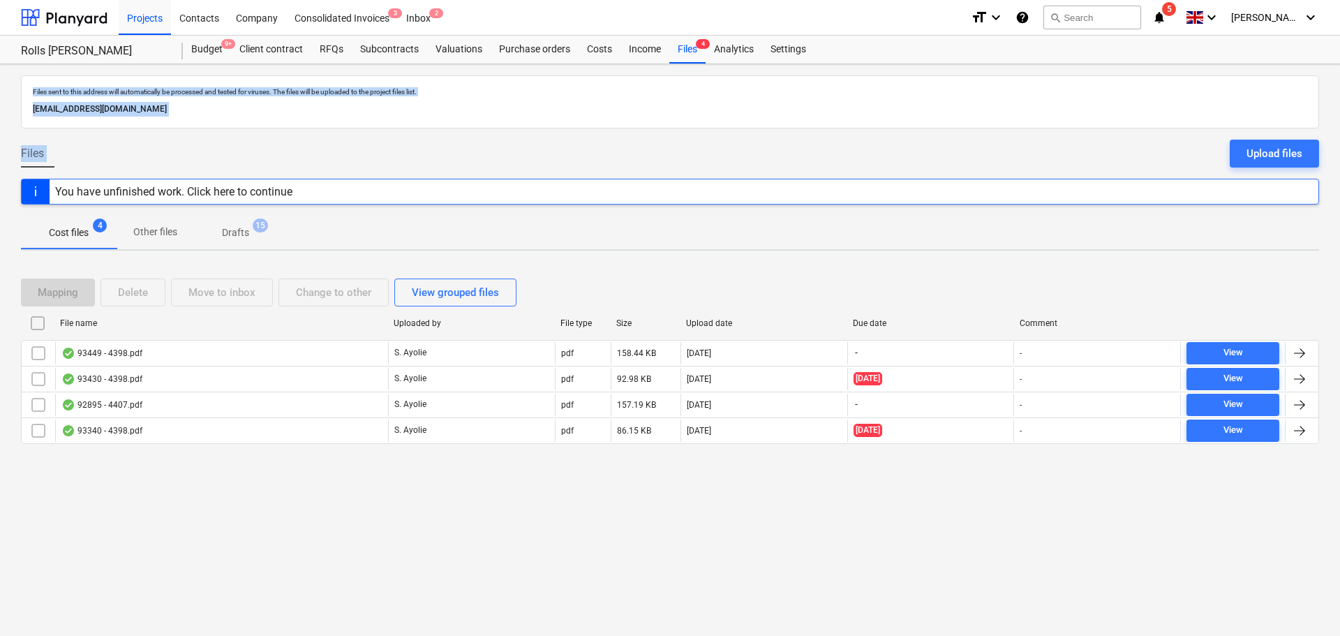
click at [754, 142] on div "Files sent to this address will automatically be processed and tested for virus…" at bounding box center [670, 350] width 1340 height 572
click at [758, 96] on p "Files sent to this address will automatically be processed and tested for virus…" at bounding box center [670, 91] width 1274 height 9
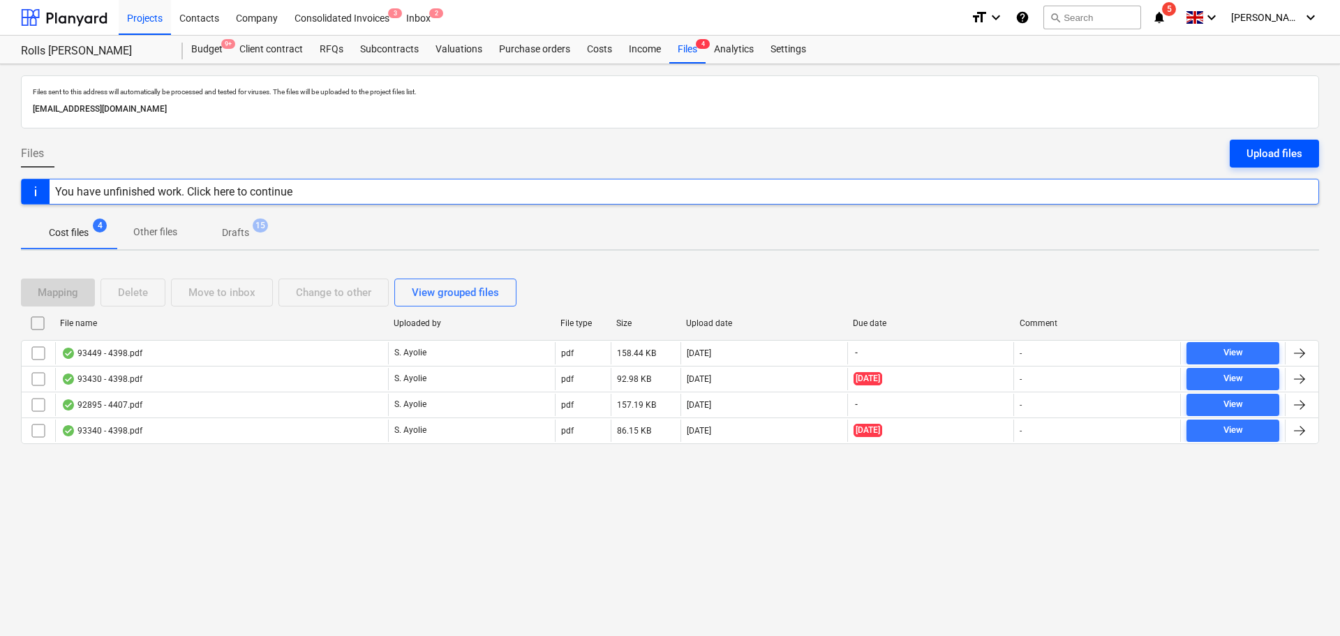
click at [1253, 142] on button "Upload files" at bounding box center [1274, 154] width 89 height 28
drag, startPoint x: 629, startPoint y: 487, endPoint x: 602, endPoint y: 474, distance: 30.9
click at [629, 487] on div "Files sent to this address will automatically be processed and tested for virus…" at bounding box center [670, 350] width 1340 height 572
click at [1259, 156] on div "Upload files" at bounding box center [1274, 153] width 56 height 18
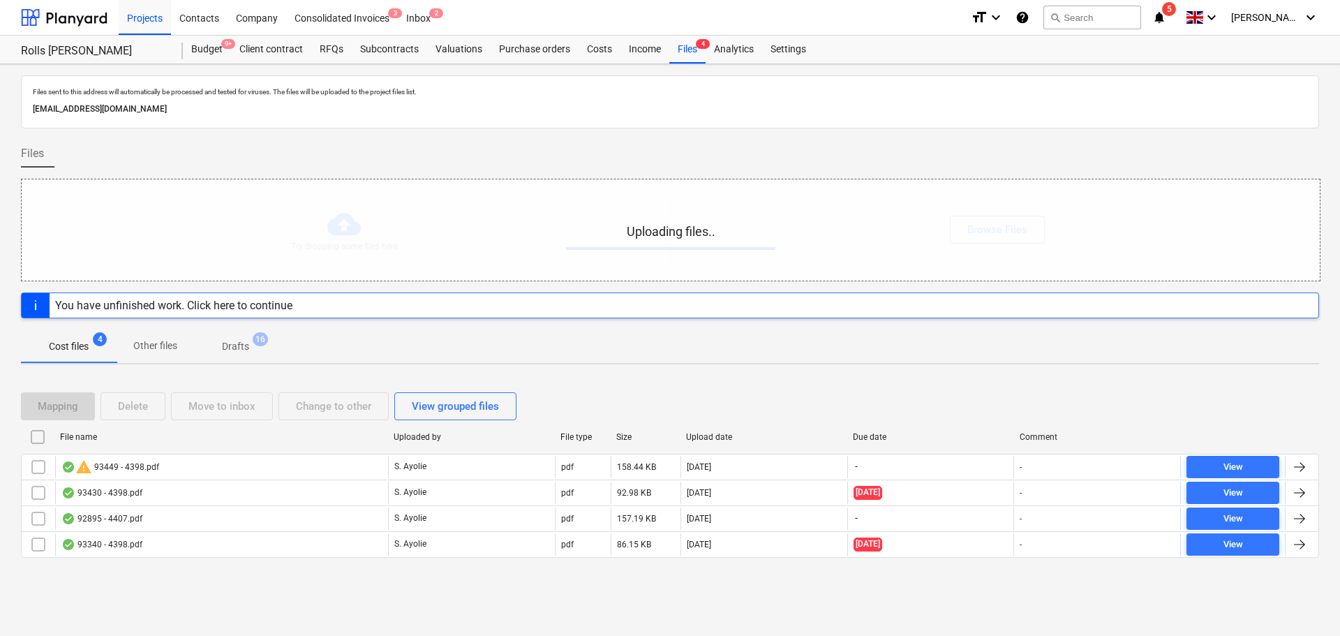
click at [238, 345] on p "Drafts" at bounding box center [235, 346] width 27 height 15
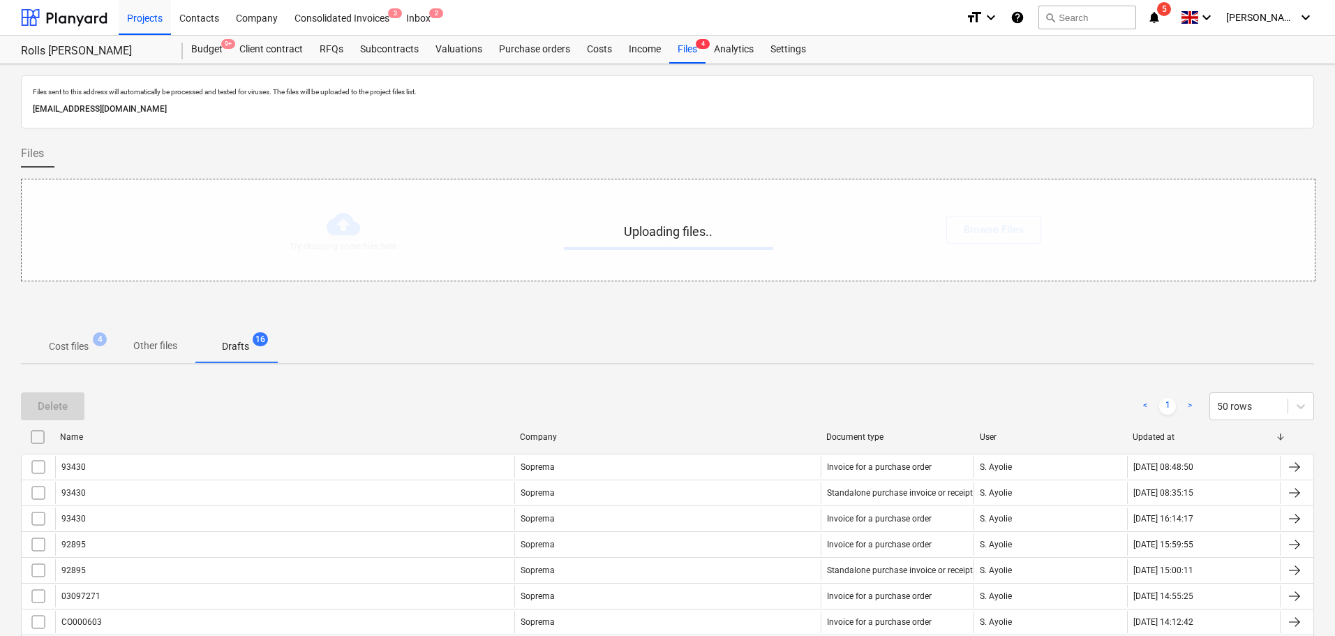
click at [40, 440] on input "checkbox" at bounding box center [38, 437] width 22 height 22
click at [66, 347] on p "Cost files" at bounding box center [69, 346] width 40 height 15
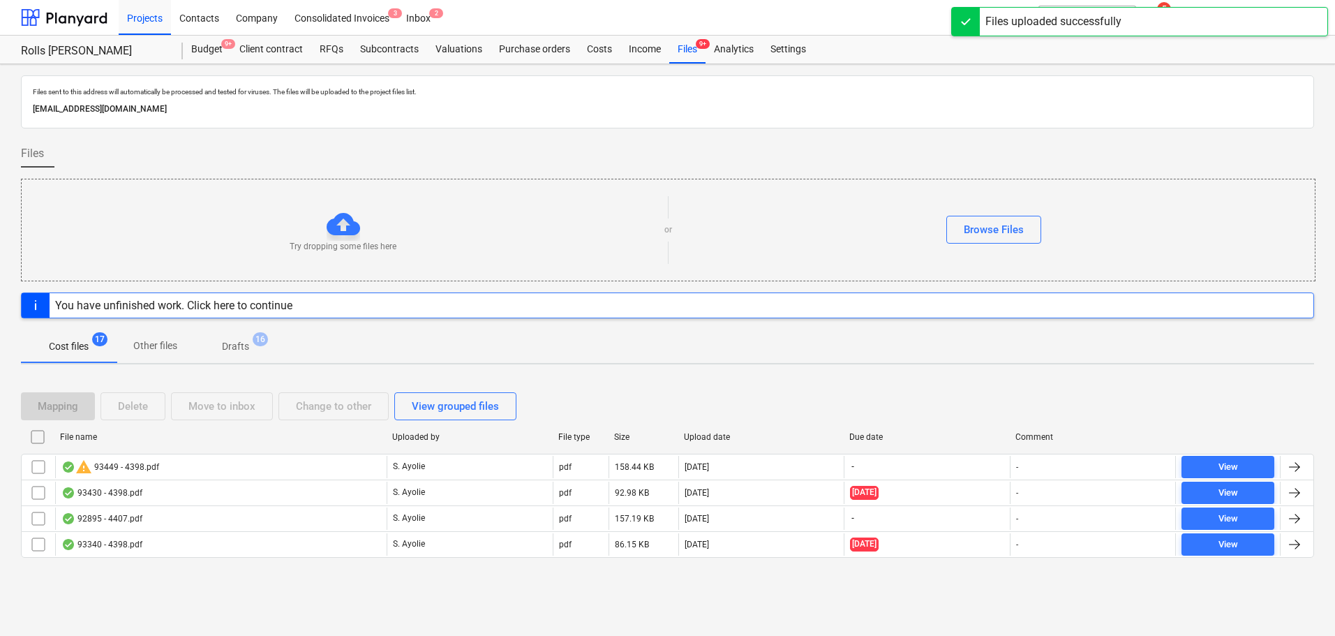
click at [456, 348] on div "Cost files 17 Other files Drafts 16" at bounding box center [667, 345] width 1293 height 33
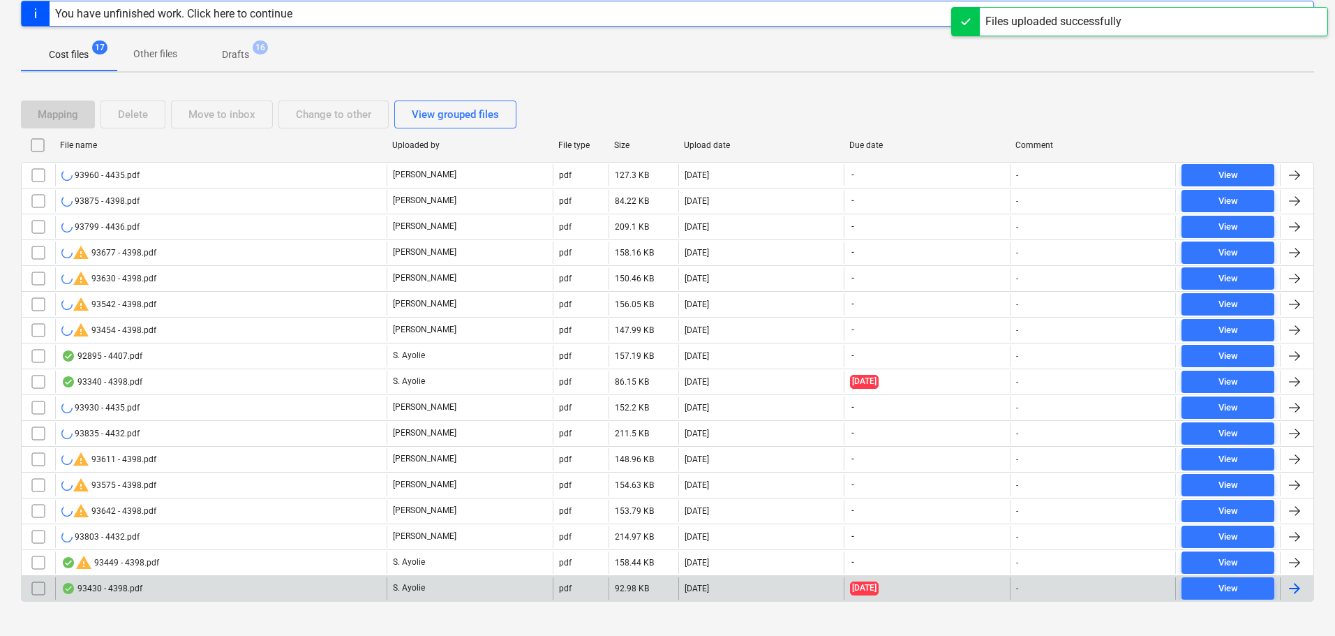
scroll to position [308, 0]
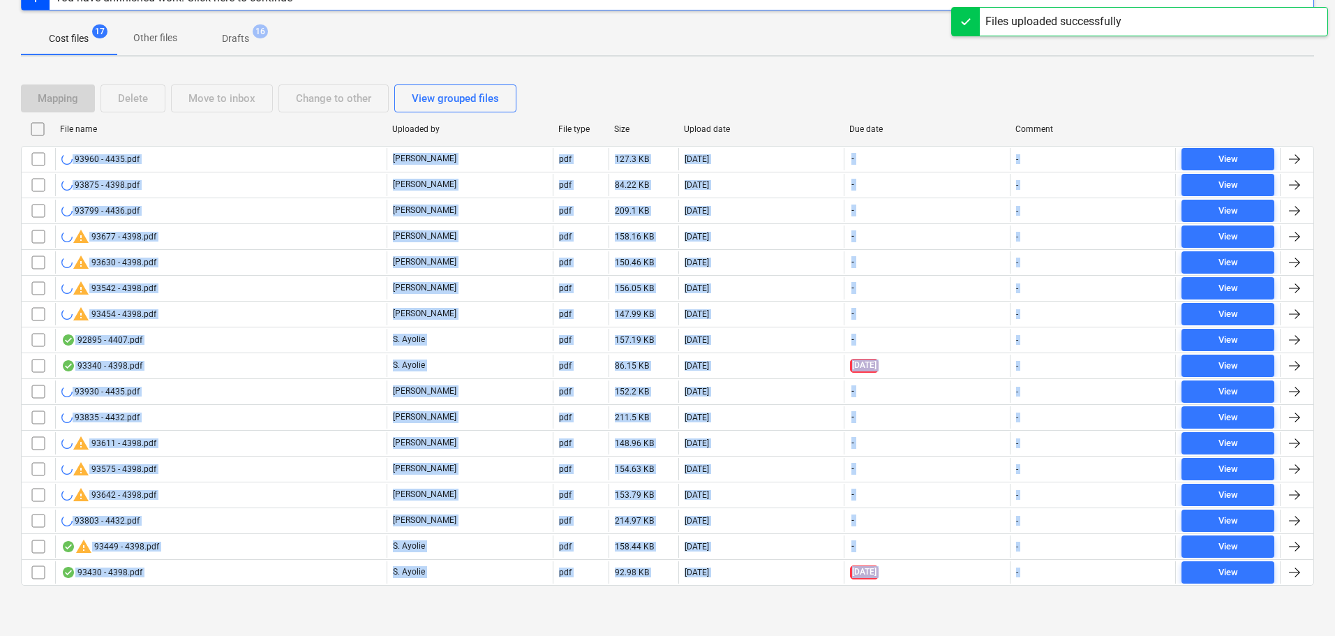
drag, startPoint x: 181, startPoint y: 606, endPoint x: 44, endPoint y: 73, distance: 550.4
click at [44, 73] on div "Mapping Delete Move to inbox Change to other View grouped files File name Uploa…" at bounding box center [667, 341] width 1293 height 546
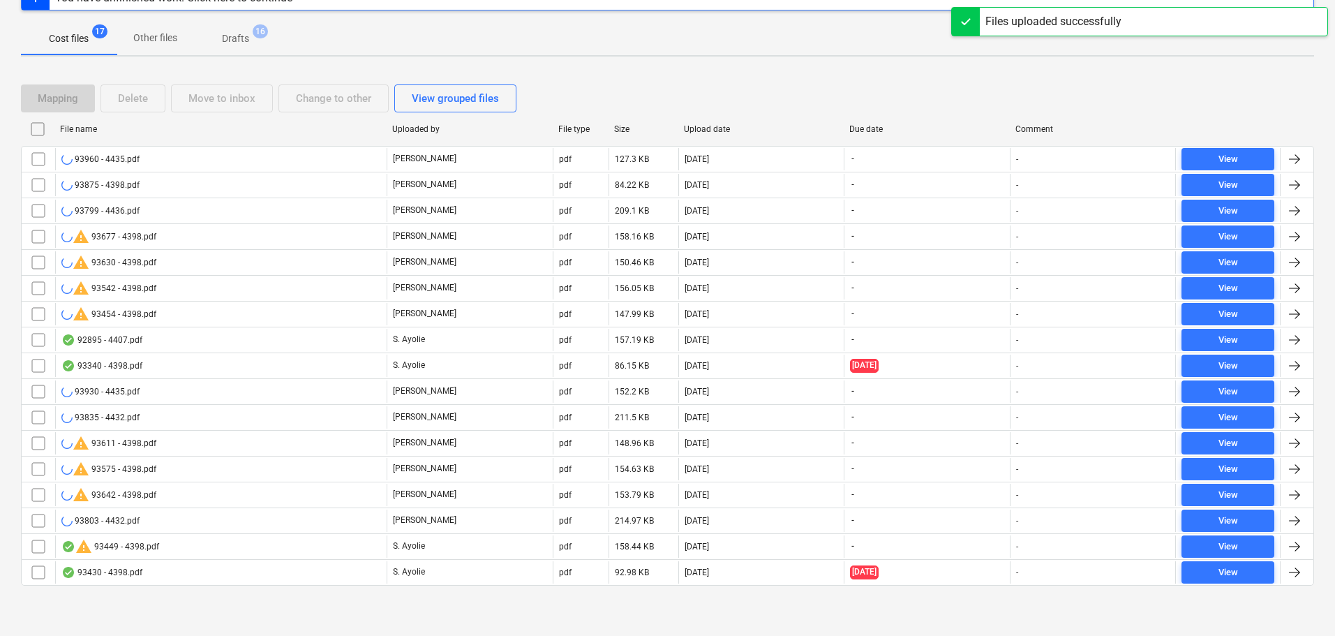
click at [21, 61] on div "Files sent to this address will automatically be processed and tested for virus…" at bounding box center [667, 195] width 1335 height 879
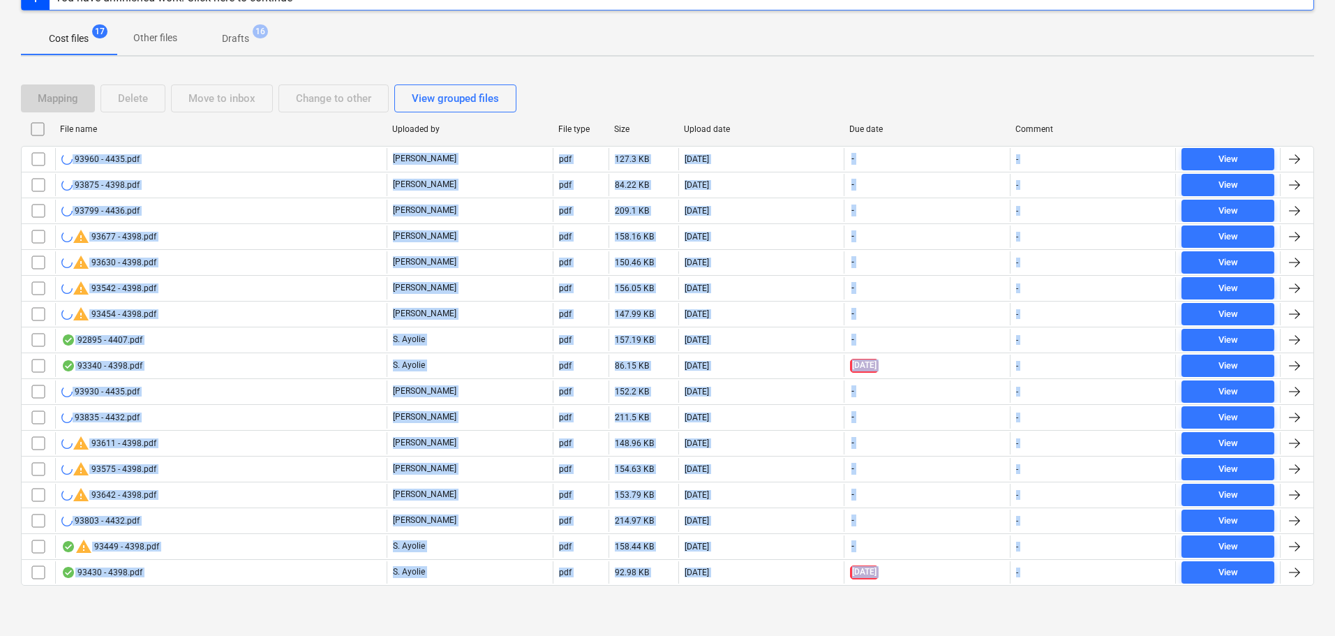
drag, startPoint x: 20, startPoint y: 60, endPoint x: 796, endPoint y: 613, distance: 952.7
click at [796, 613] on div "Files sent to this address will automatically be processed and tested for virus…" at bounding box center [667, 195] width 1335 height 879
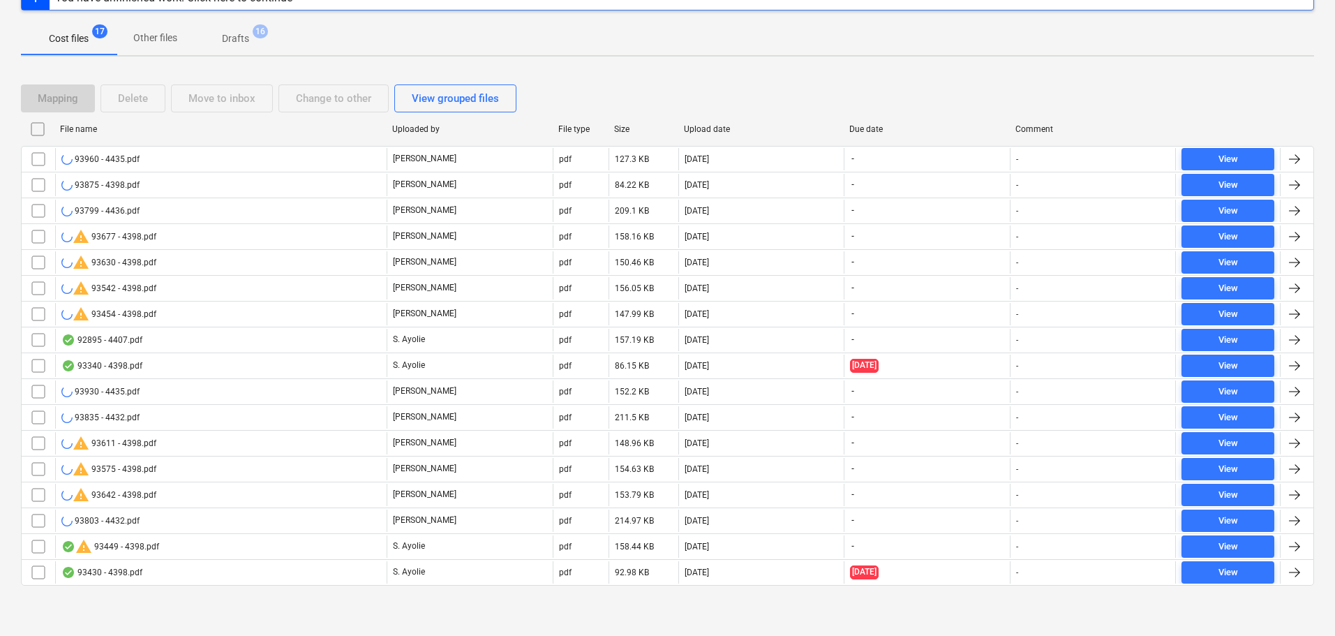
click at [796, 613] on div "Mapping Delete Move to inbox Change to other View grouped files File name Uploa…" at bounding box center [667, 341] width 1293 height 546
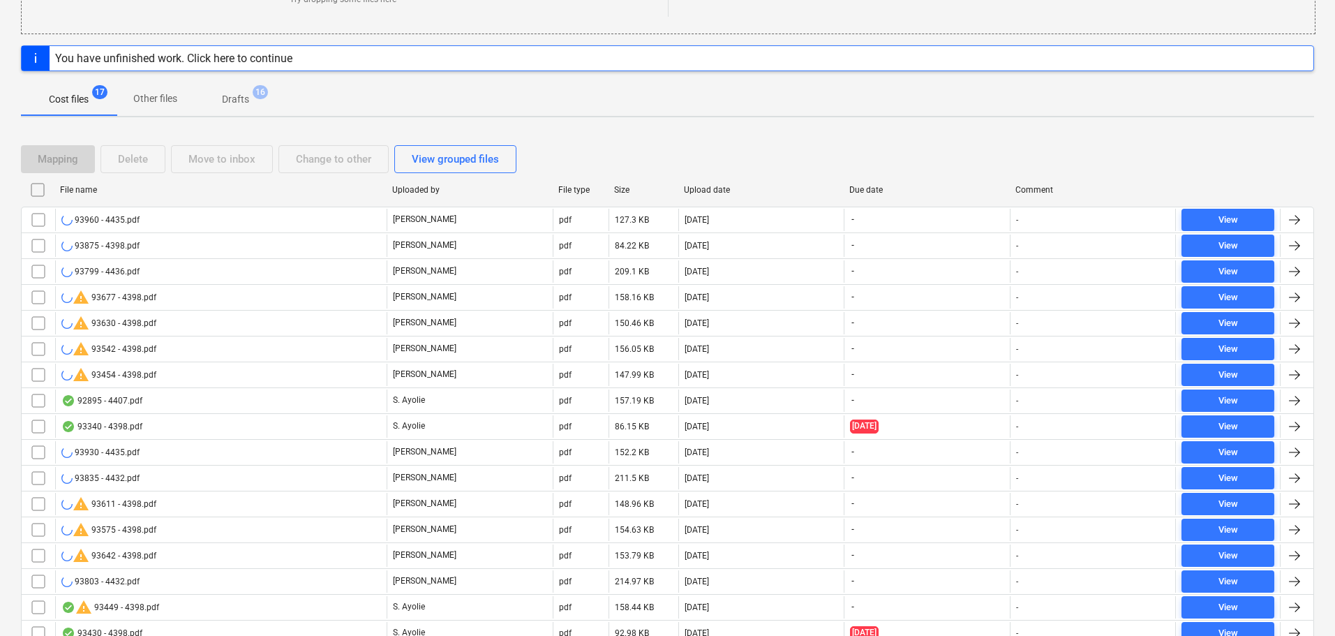
scroll to position [238, 0]
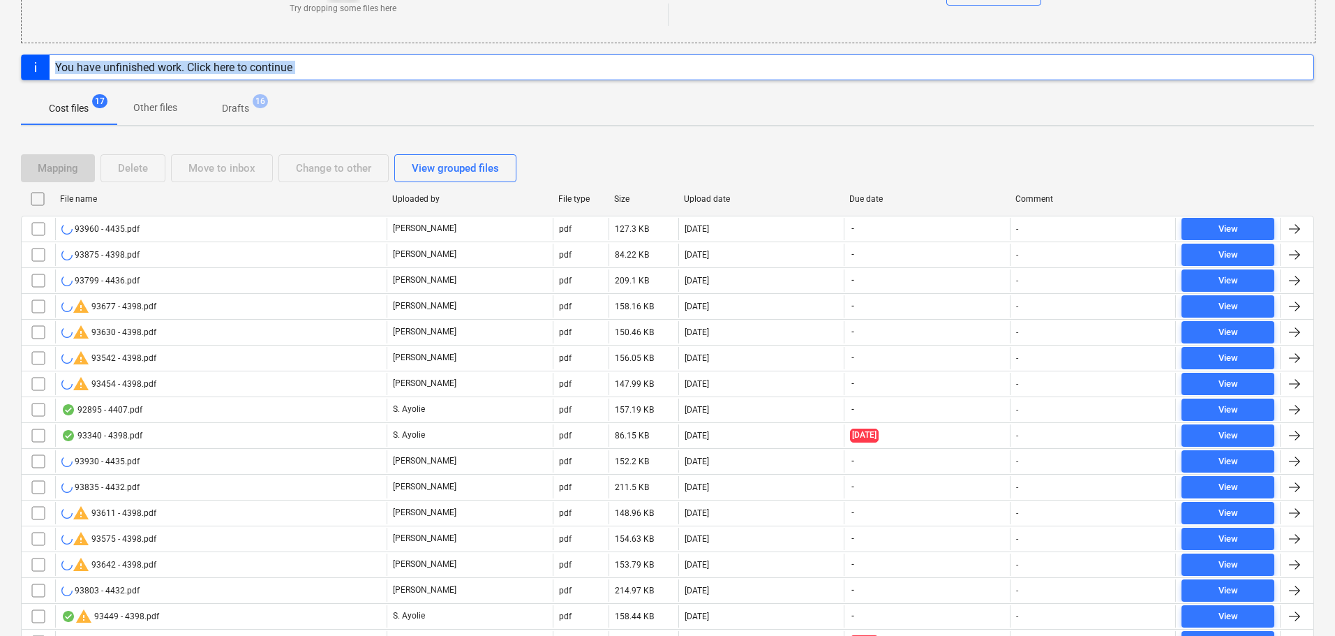
drag, startPoint x: 18, startPoint y: 65, endPoint x: 702, endPoint y: 208, distance: 698.7
click at [702, 208] on div "Files sent to this address will automatically be processed and tested for virus…" at bounding box center [667, 265] width 1335 height 879
click at [713, 152] on div "Mapping Delete Move to inbox Change to other View grouped files" at bounding box center [667, 168] width 1293 height 39
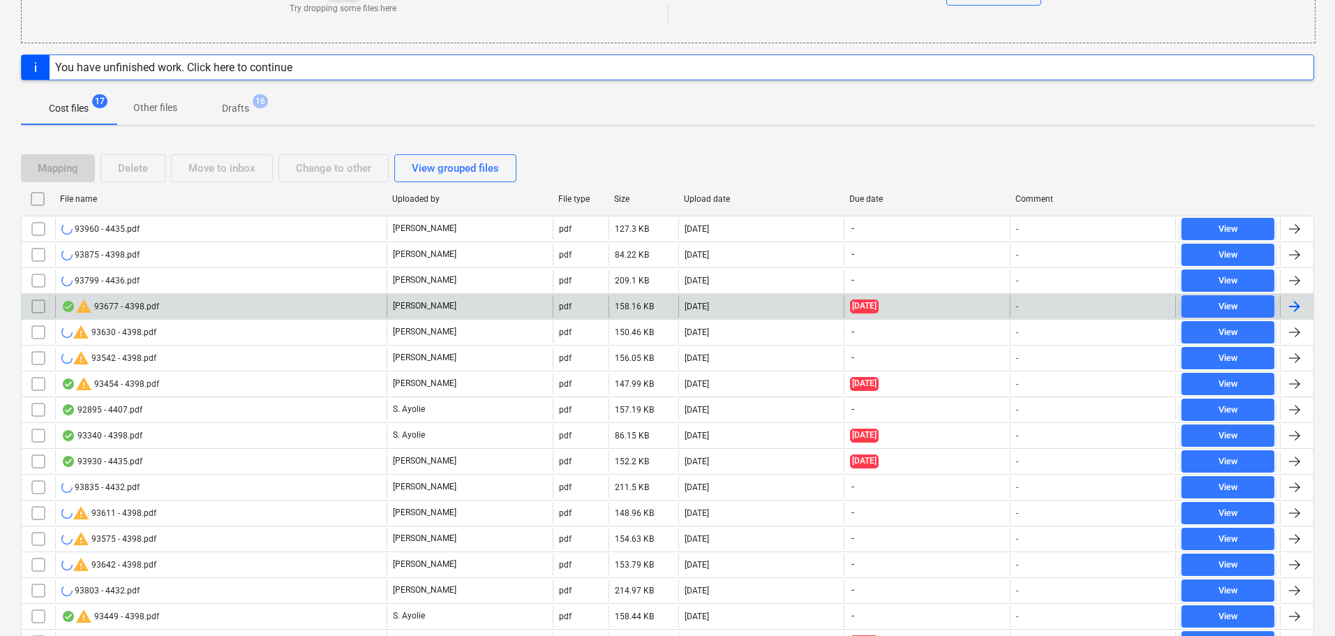
scroll to position [308, 0]
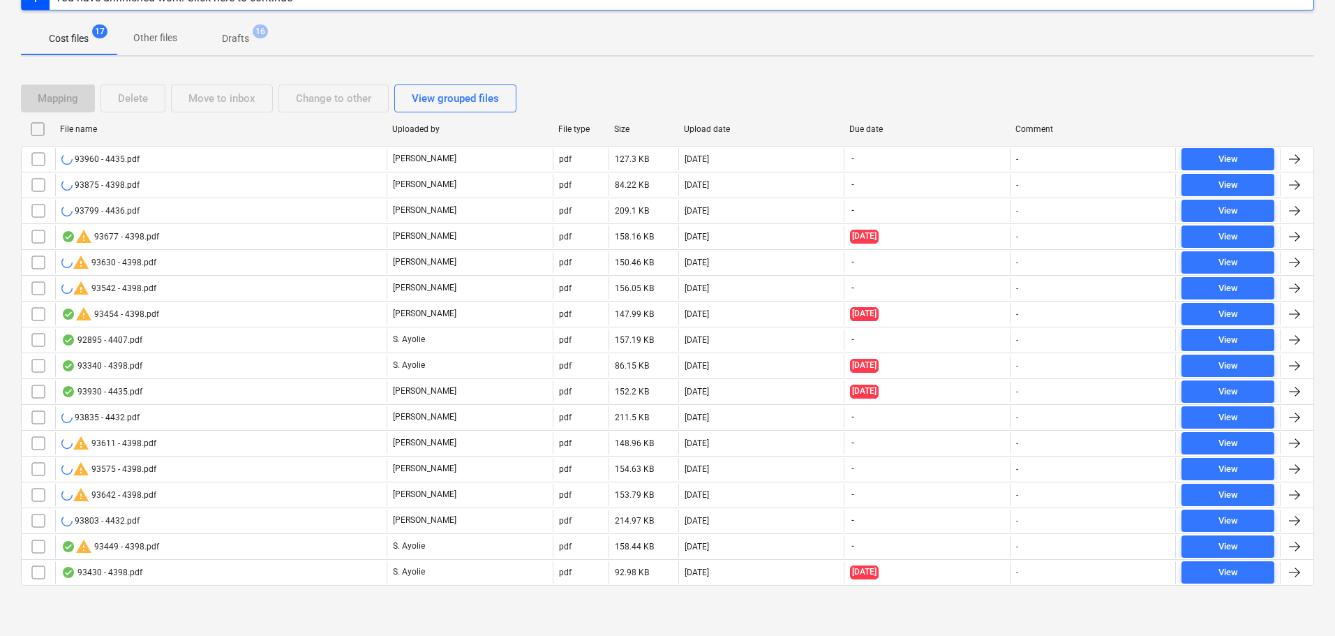
click at [576, 83] on div "Mapping Delete Move to inbox Change to other View grouped files" at bounding box center [667, 98] width 1293 height 39
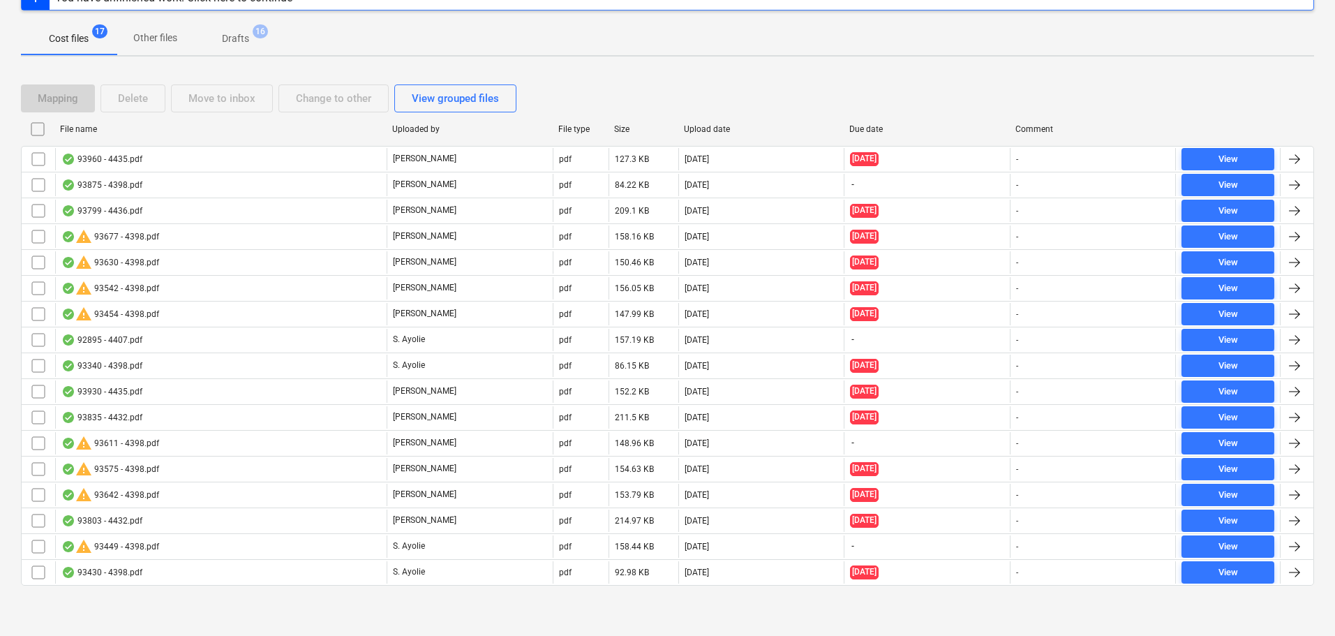
click at [708, 76] on div "Mapping Delete Move to inbox Change to other View grouped files File name Uploa…" at bounding box center [667, 341] width 1293 height 546
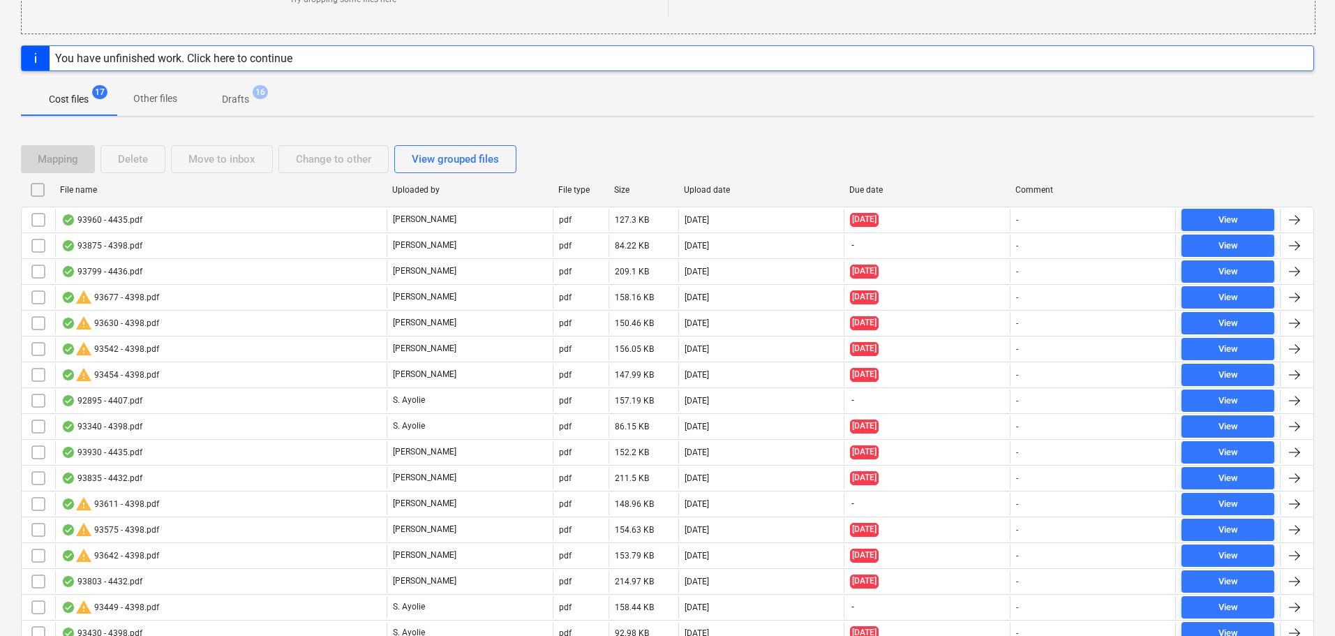
scroll to position [238, 0]
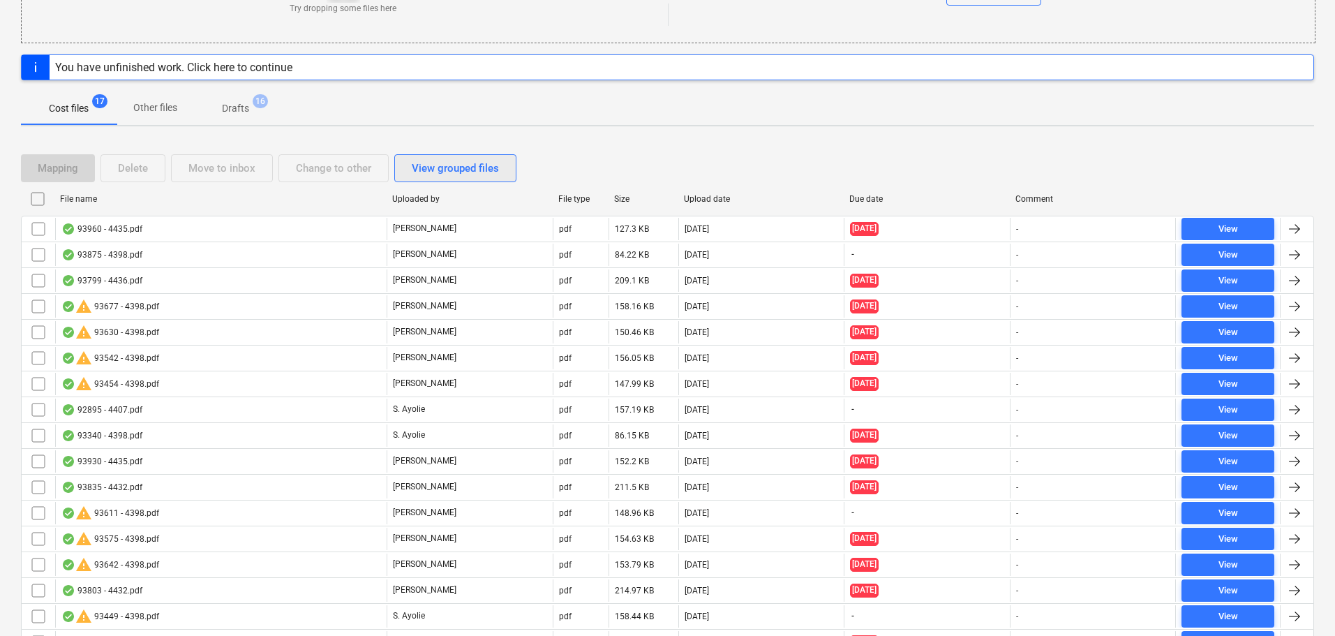
click at [454, 164] on div "View grouped files" at bounding box center [455, 168] width 87 height 18
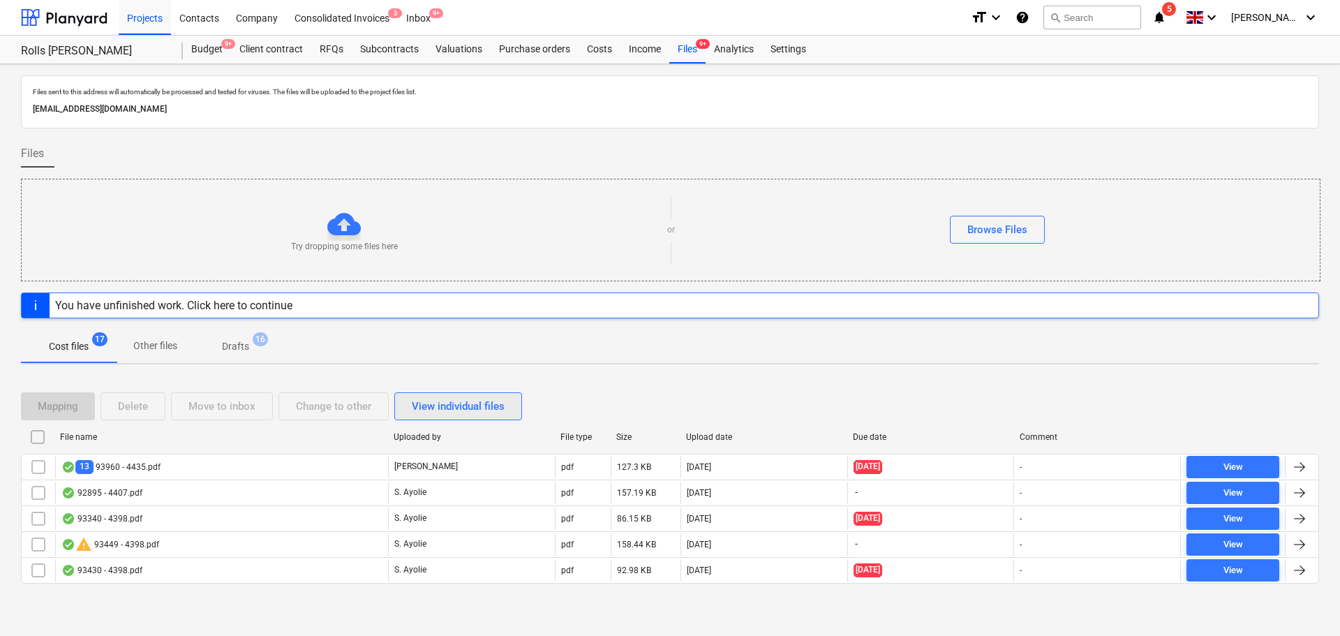
click at [435, 405] on div "View individual files" at bounding box center [458, 406] width 93 height 18
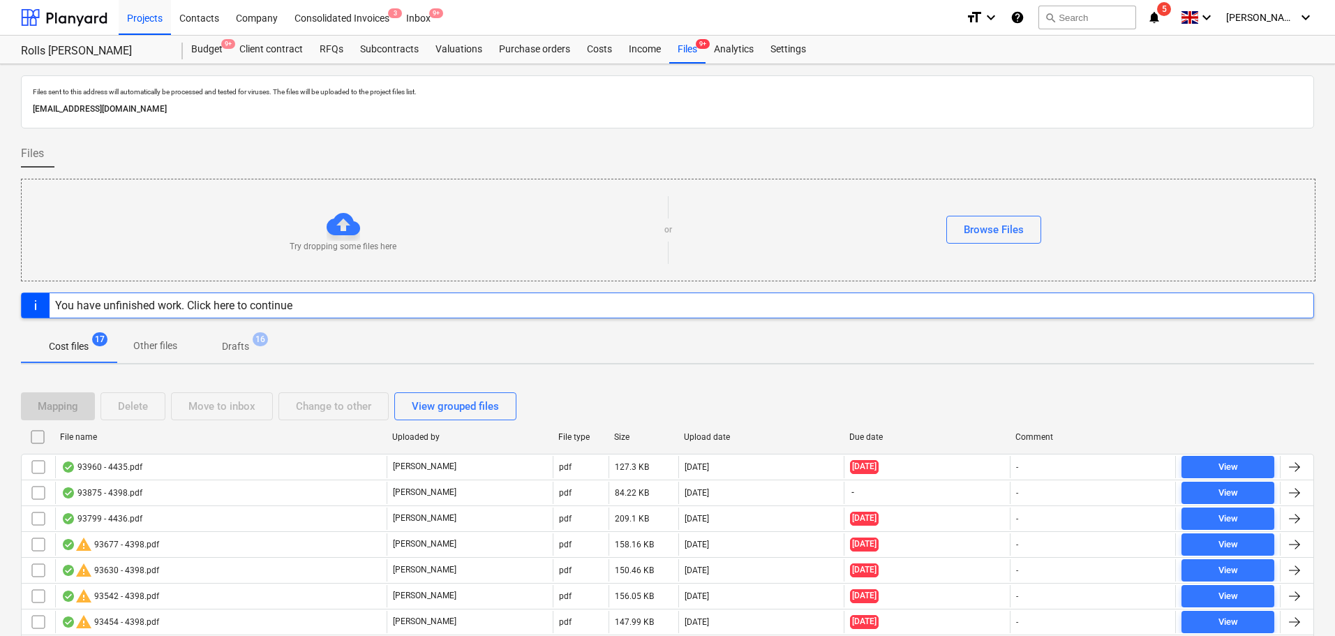
click at [503, 356] on div "Cost files 17 Other files Drafts 16" at bounding box center [667, 345] width 1293 height 33
click at [465, 401] on div "View grouped files" at bounding box center [455, 406] width 87 height 18
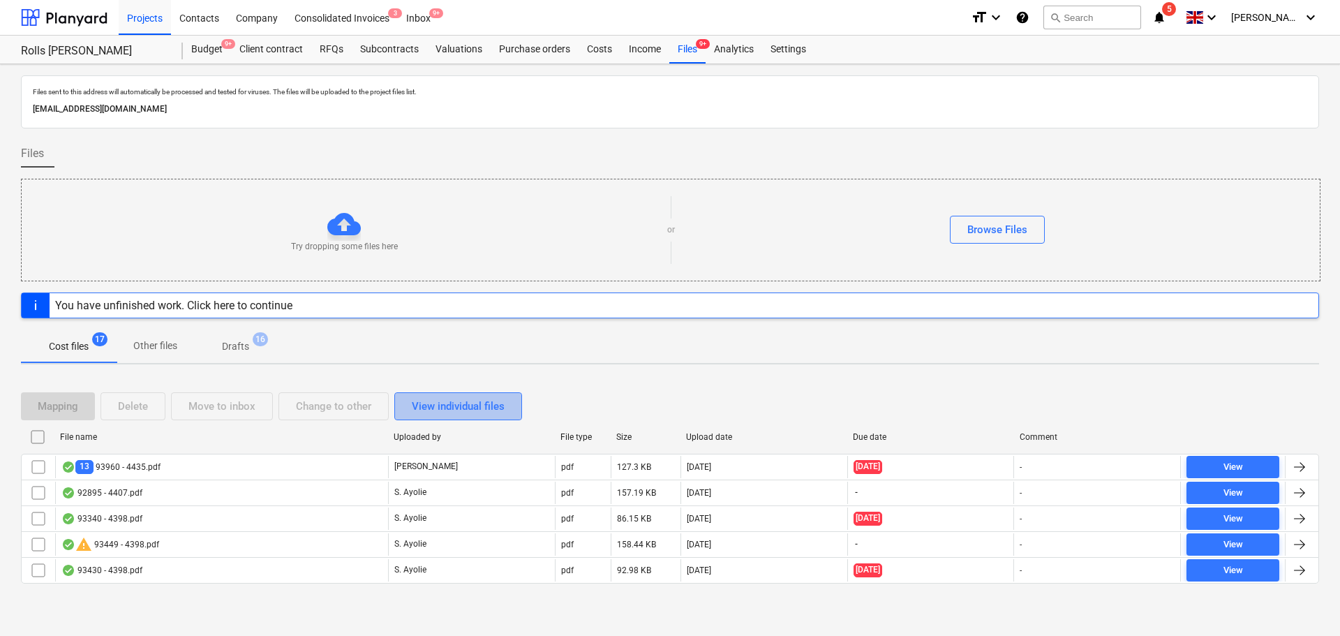
click at [502, 403] on div "View individual files" at bounding box center [458, 406] width 93 height 18
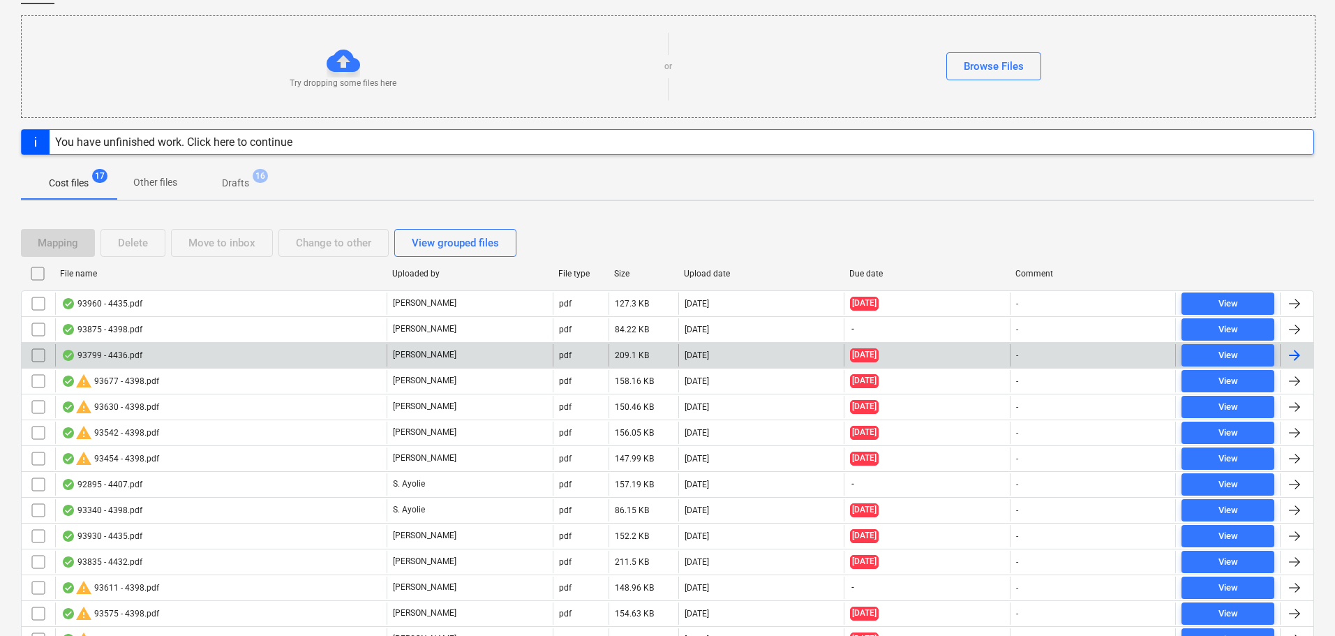
scroll to position [279, 0]
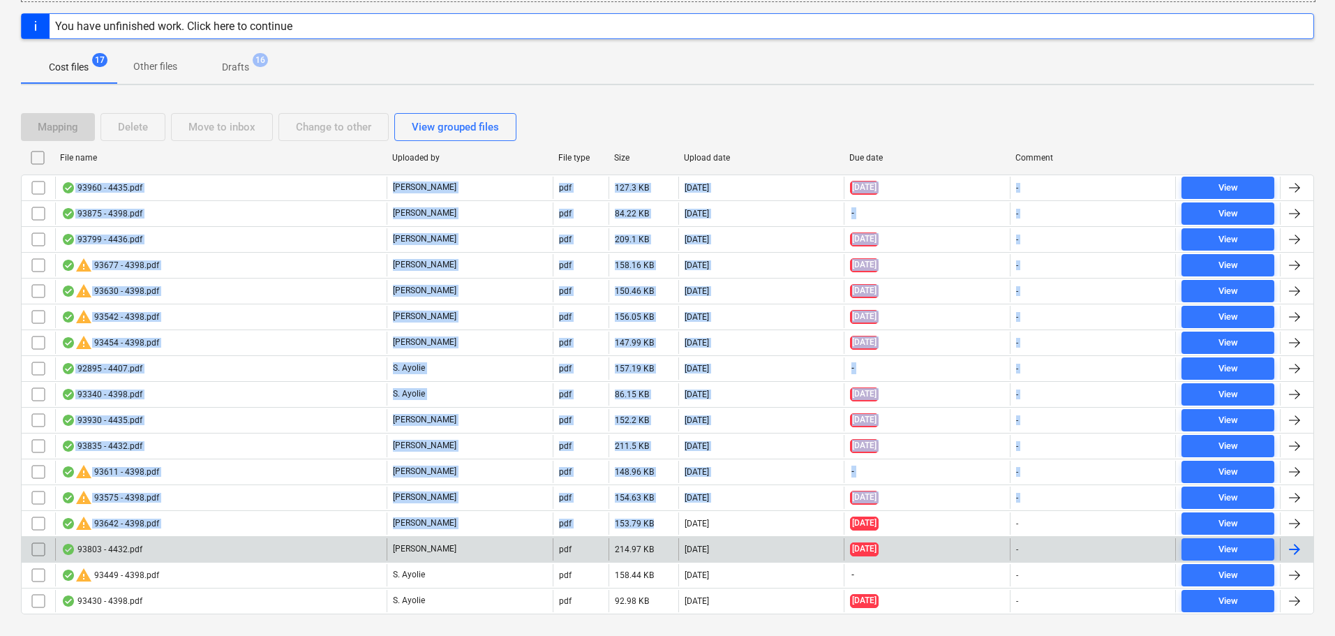
drag, startPoint x: 650, startPoint y: 107, endPoint x: 666, endPoint y: 549, distance: 442.7
click at [666, 549] on div "Mapping Delete Move to inbox Change to other View grouped files File name Uploa…" at bounding box center [667, 369] width 1293 height 546
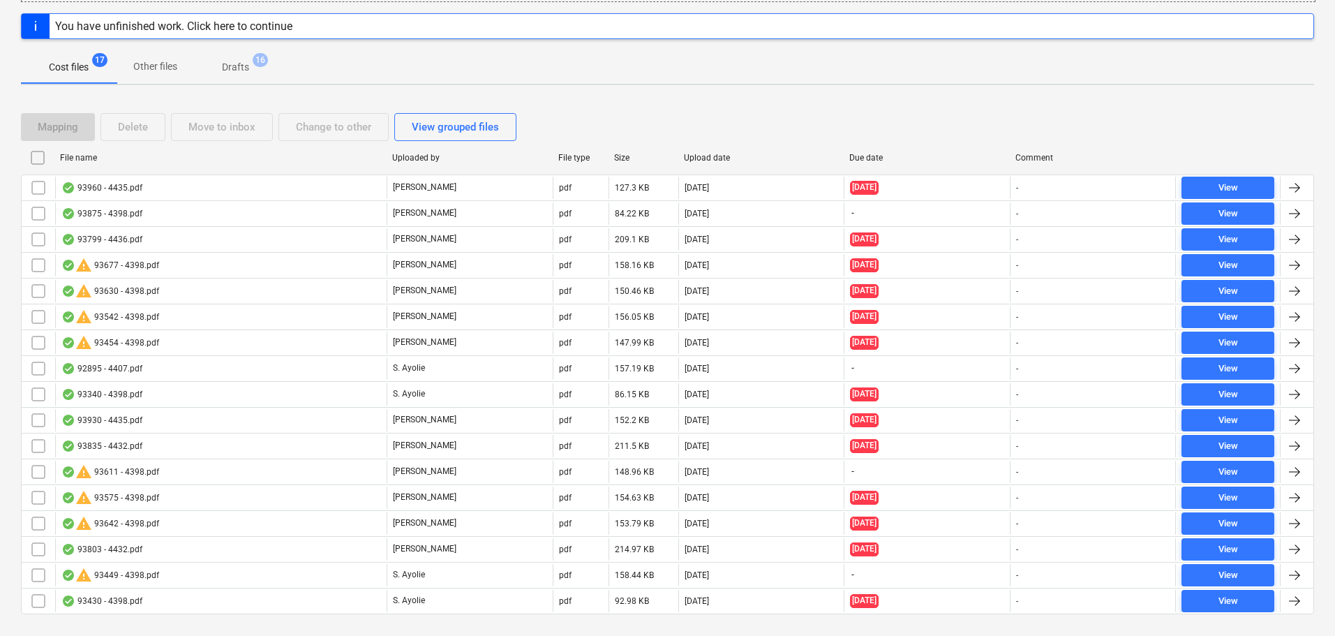
click at [638, 90] on div "Files sent to this address will automatically be processed and tested for virus…" at bounding box center [667, 224] width 1335 height 879
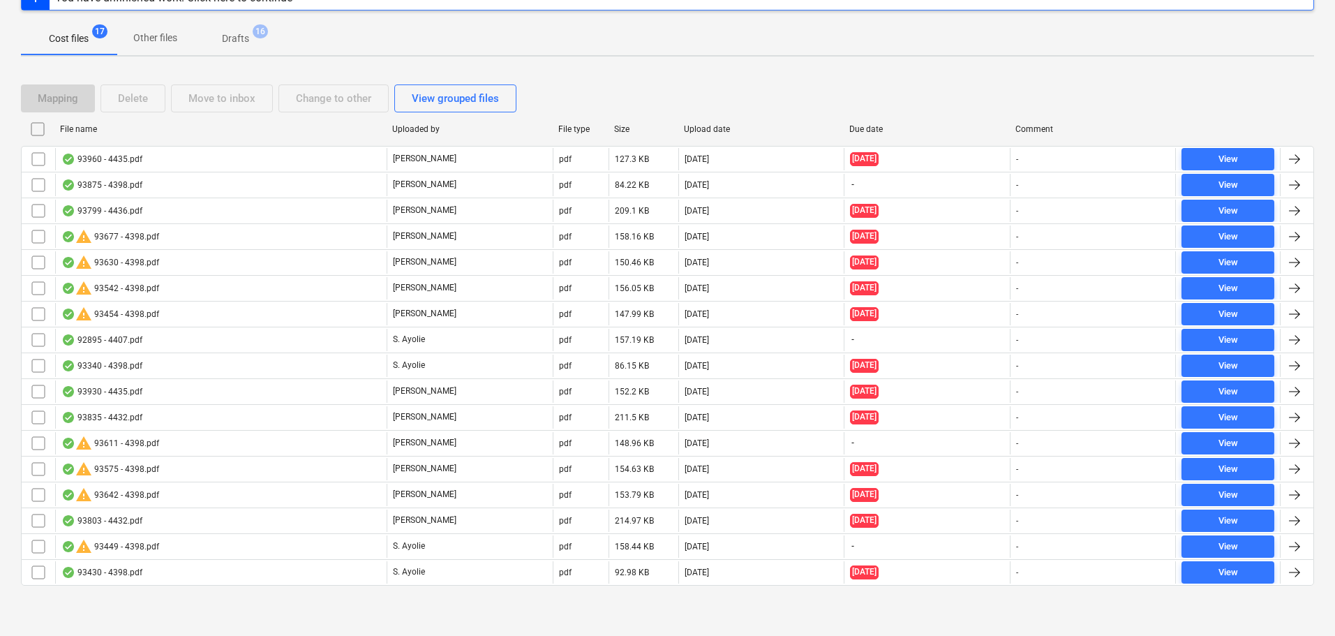
click at [41, 124] on input "checkbox" at bounding box center [38, 129] width 22 height 22
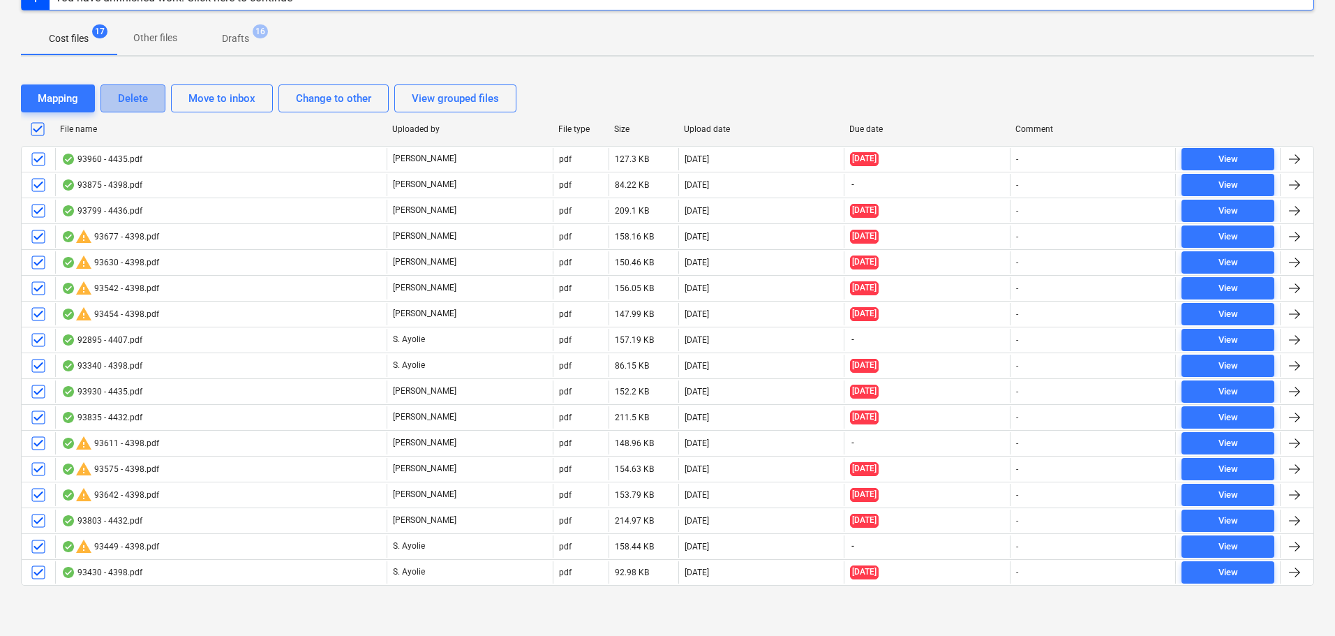
click at [133, 92] on div "Delete" at bounding box center [133, 98] width 30 height 18
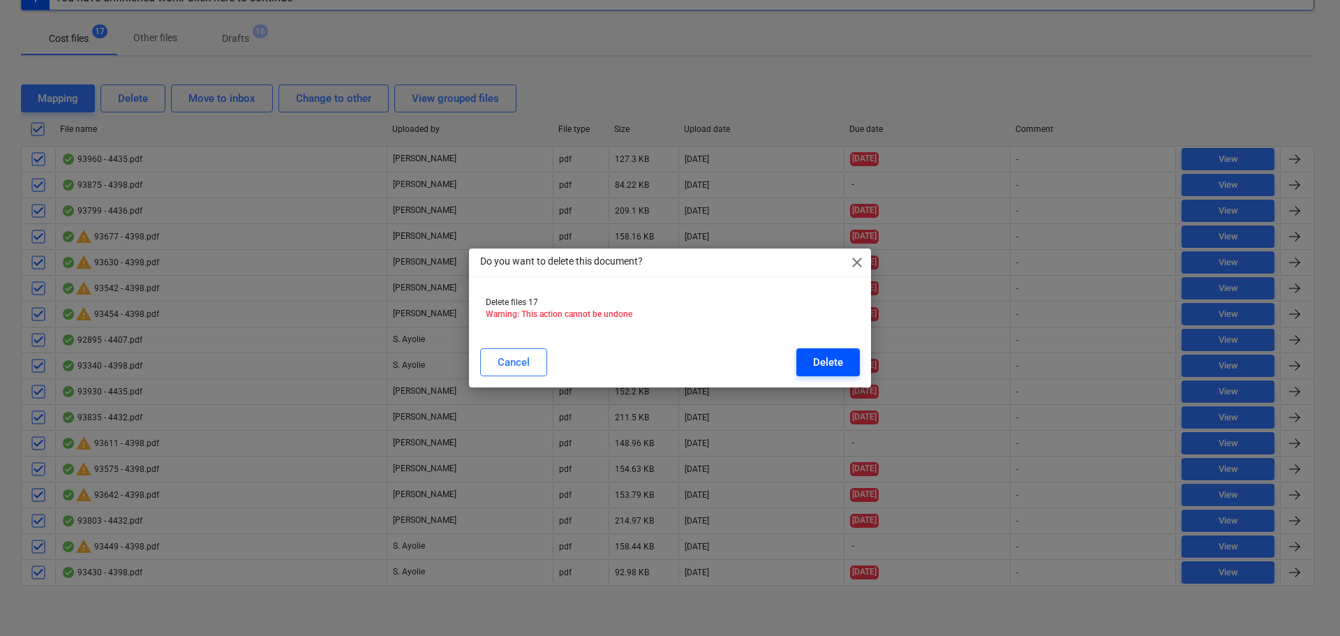
click at [813, 356] on div "Delete" at bounding box center [828, 362] width 30 height 18
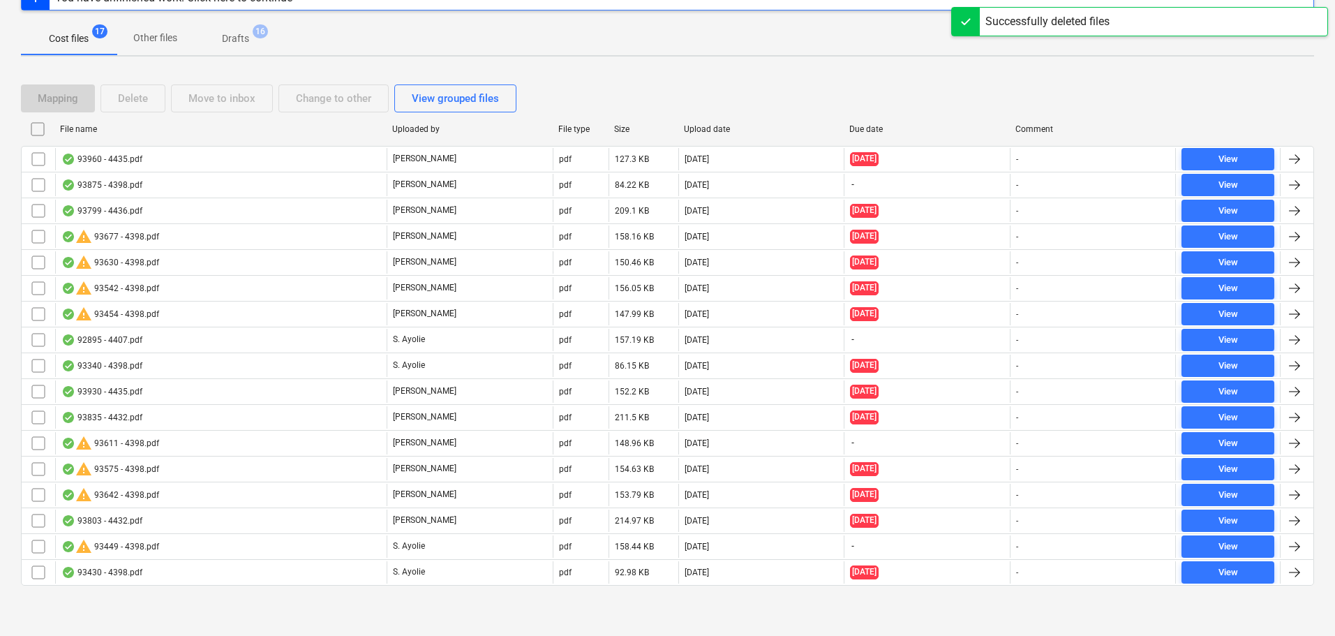
click at [258, 33] on span "16" at bounding box center [260, 31] width 15 height 14
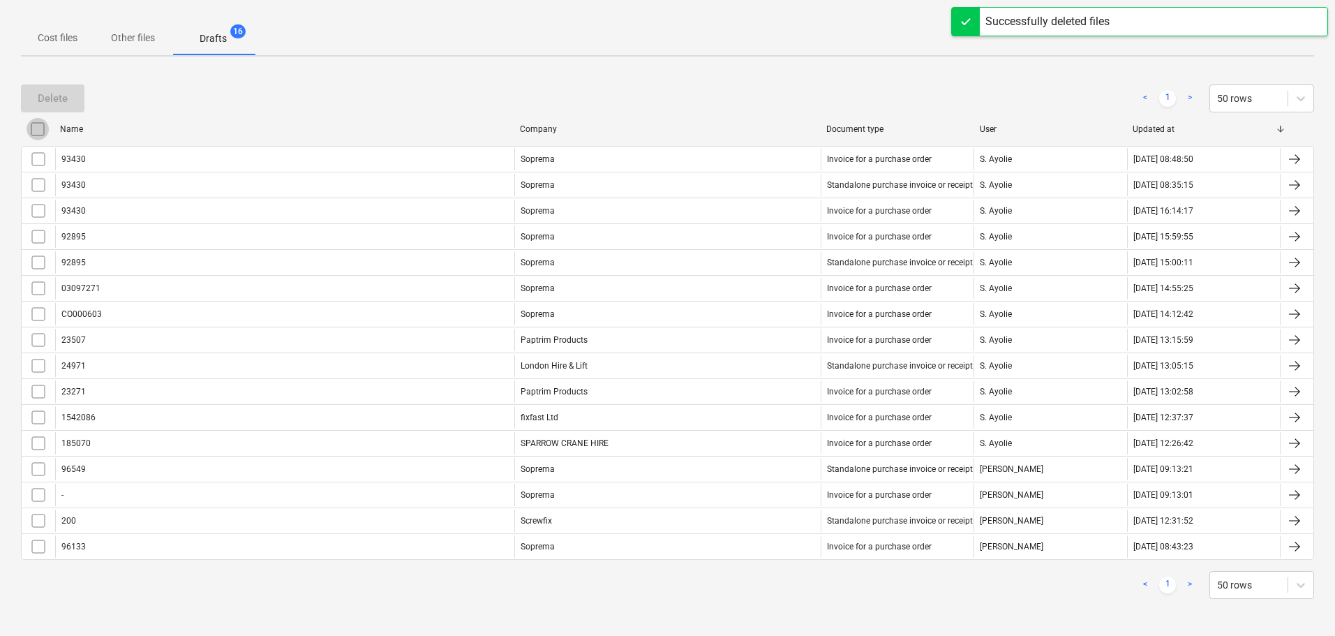
click at [38, 138] on input "checkbox" at bounding box center [38, 129] width 22 height 22
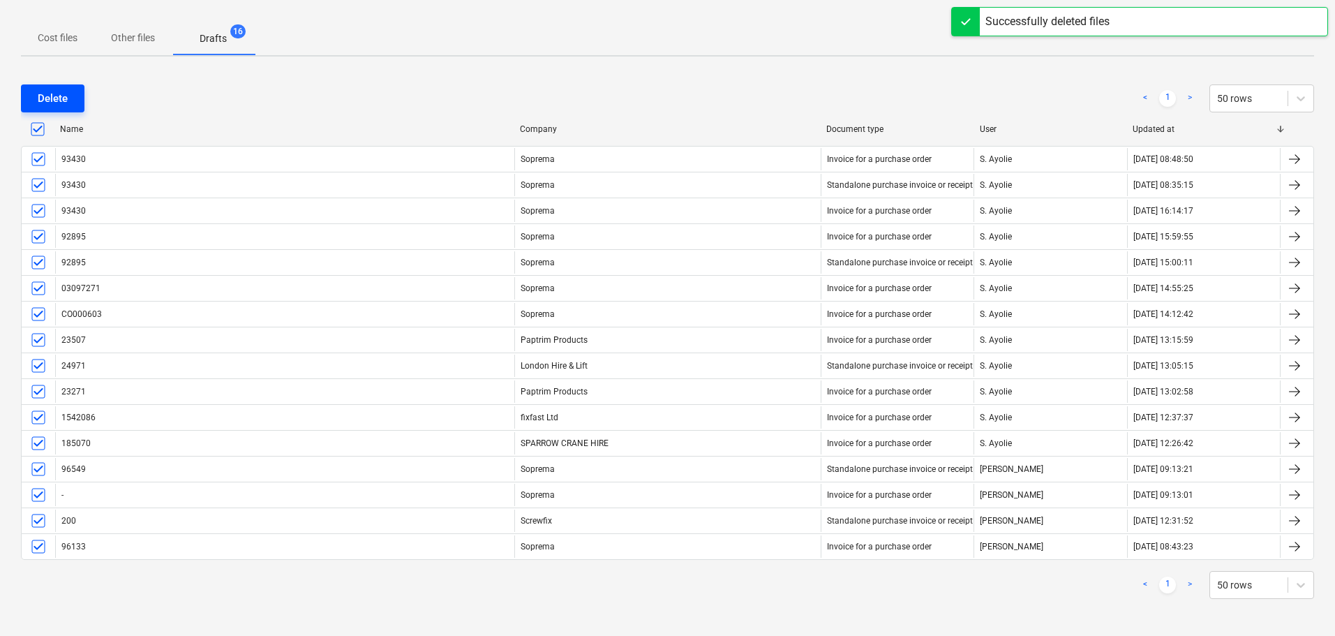
click at [44, 100] on div "Delete" at bounding box center [53, 98] width 30 height 18
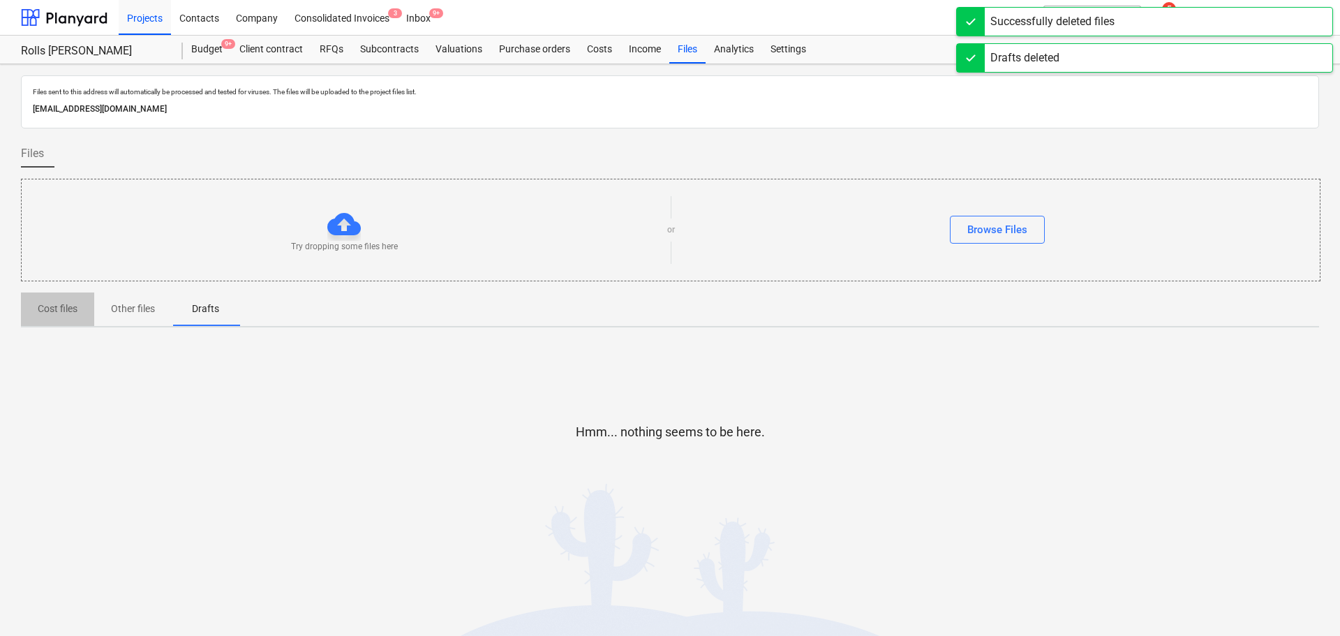
click at [58, 305] on p "Cost files" at bounding box center [58, 308] width 40 height 15
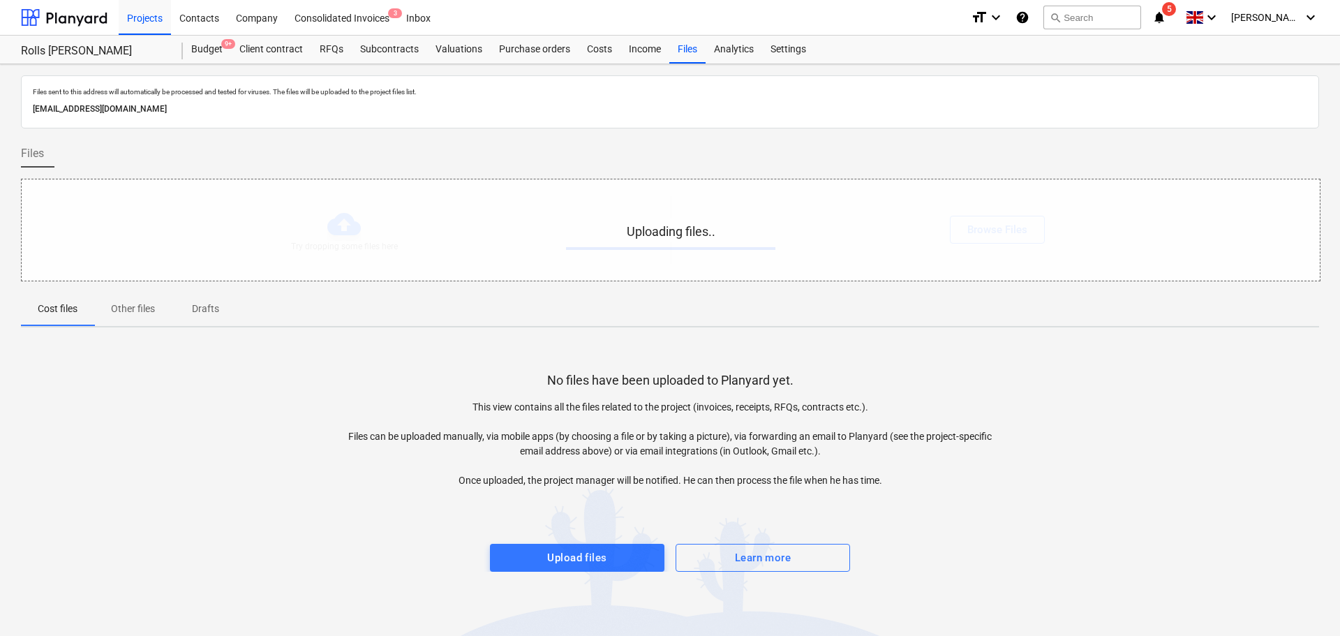
click at [355, 87] on p "Files sent to this address will automatically be processed and tested for virus…" at bounding box center [670, 91] width 1274 height 9
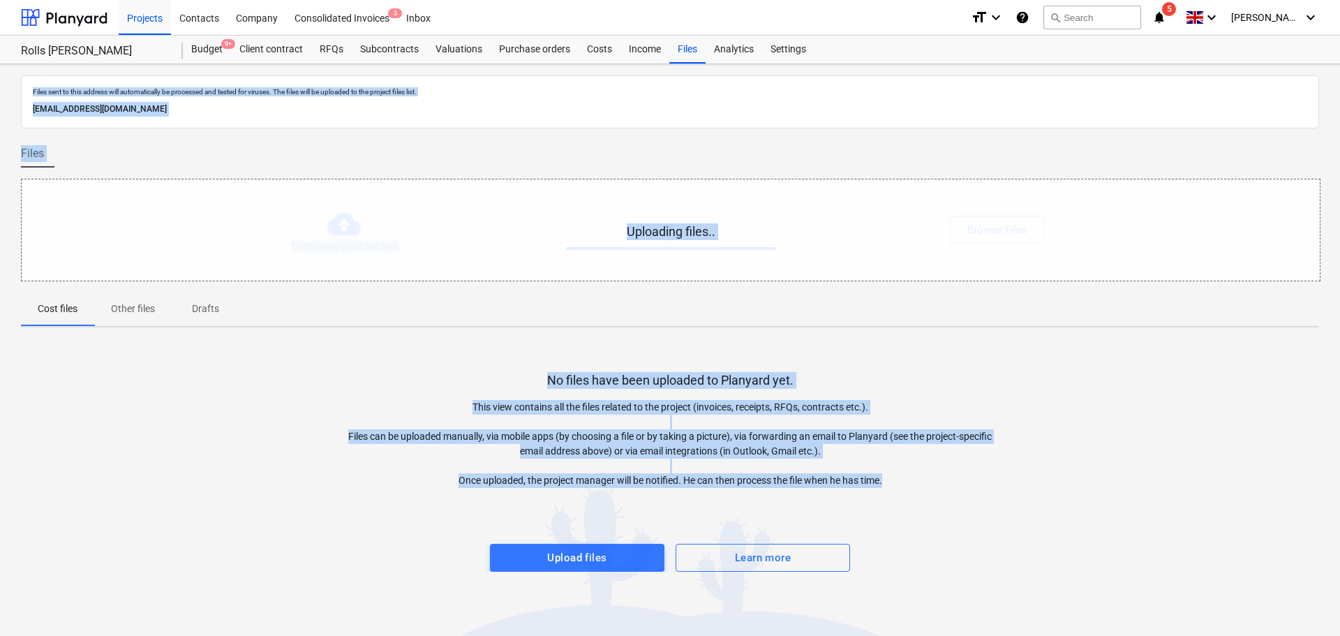
drag, startPoint x: 355, startPoint y: 87, endPoint x: 1050, endPoint y: 512, distance: 814.7
click at [1050, 512] on div "Files sent to this address will automatically be processed and tested for virus…" at bounding box center [670, 350] width 1340 height 572
click at [1028, 417] on div "No files have been uploaded to Planyard yet. This view contains all the files r…" at bounding box center [670, 454] width 1298 height 233
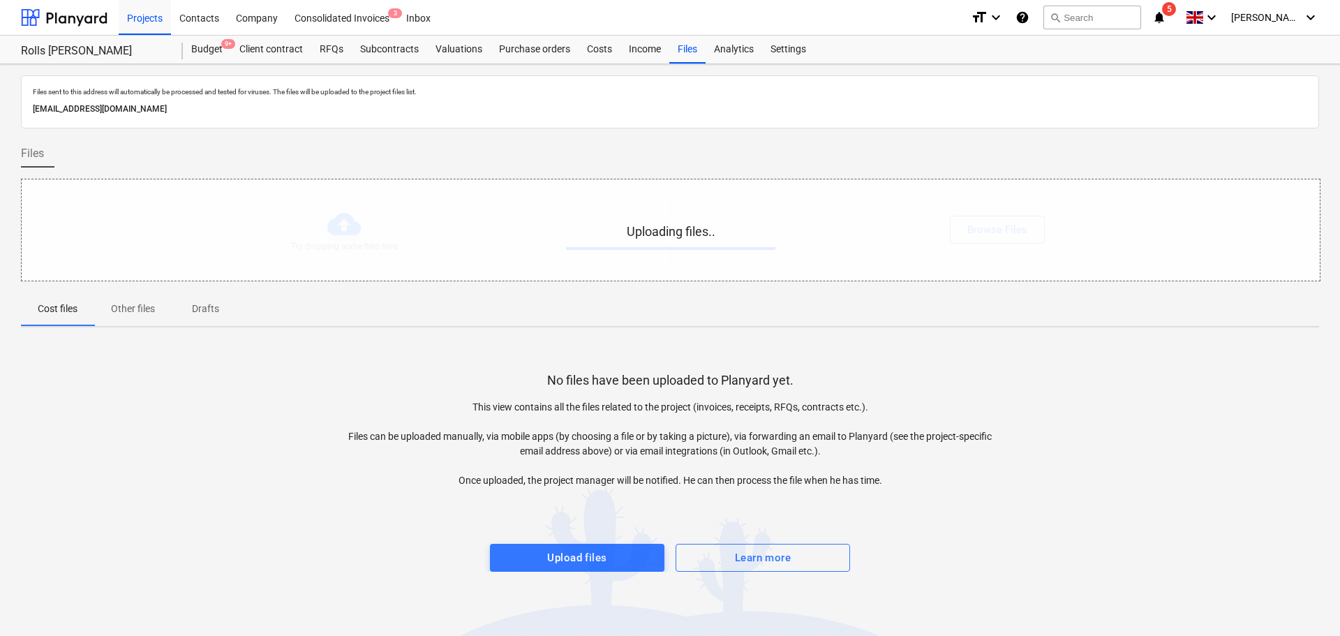
click at [414, 94] on p "Files sent to this address will automatically be processed and tested for virus…" at bounding box center [670, 91] width 1274 height 9
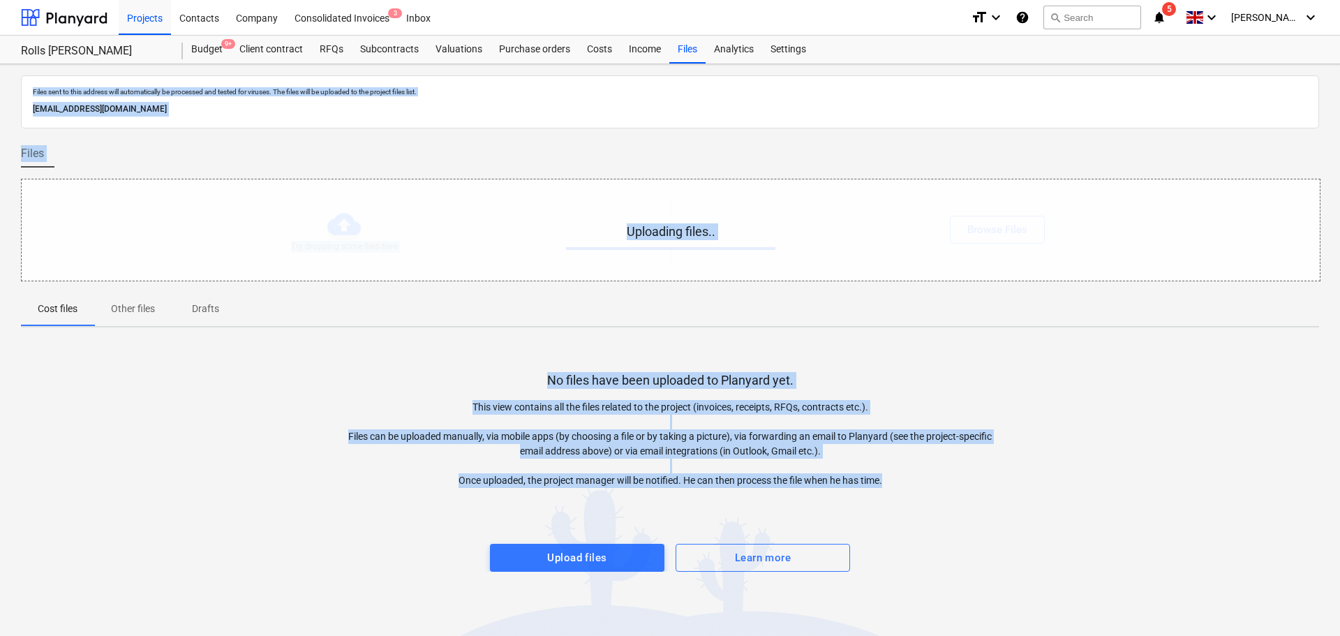
drag, startPoint x: 414, startPoint y: 94, endPoint x: 1081, endPoint y: 485, distance: 773.5
click at [1123, 531] on div "Files sent to this address will automatically be processed and tested for virus…" at bounding box center [670, 350] width 1340 height 572
click at [1027, 433] on div "No files have been uploaded to Planyard yet. This view contains all the files r…" at bounding box center [670, 454] width 1298 height 233
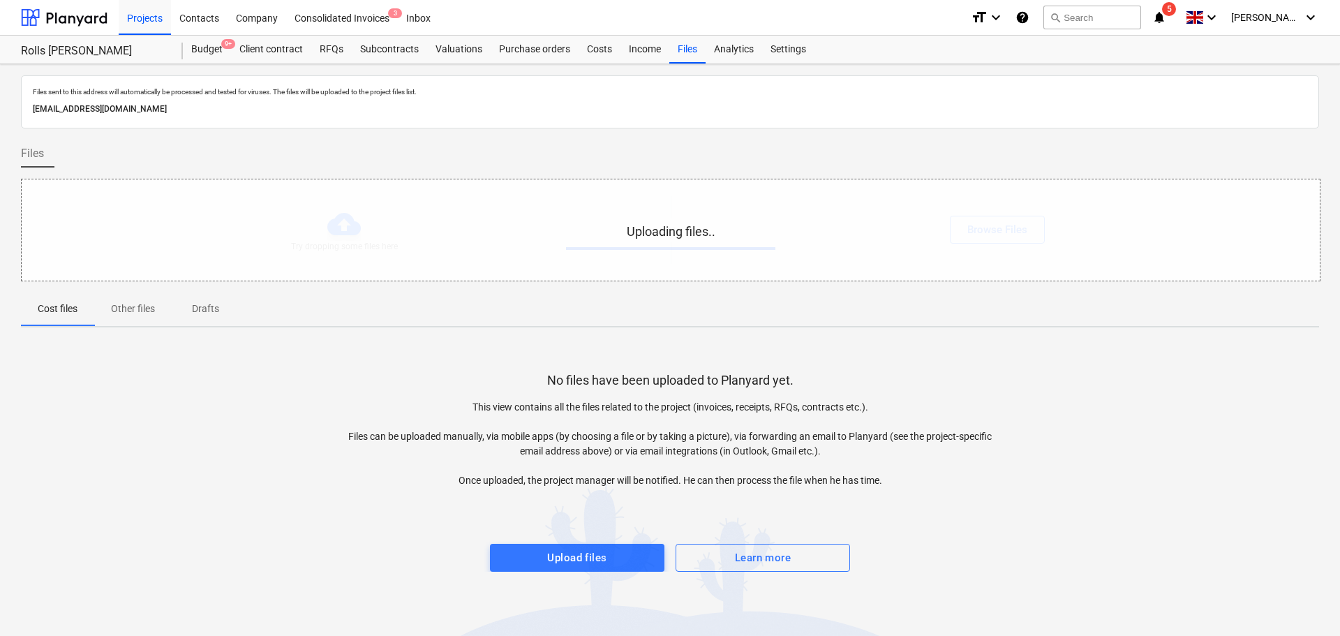
click at [395, 94] on p "Files sent to this address will automatically be processed and tested for virus…" at bounding box center [670, 91] width 1274 height 9
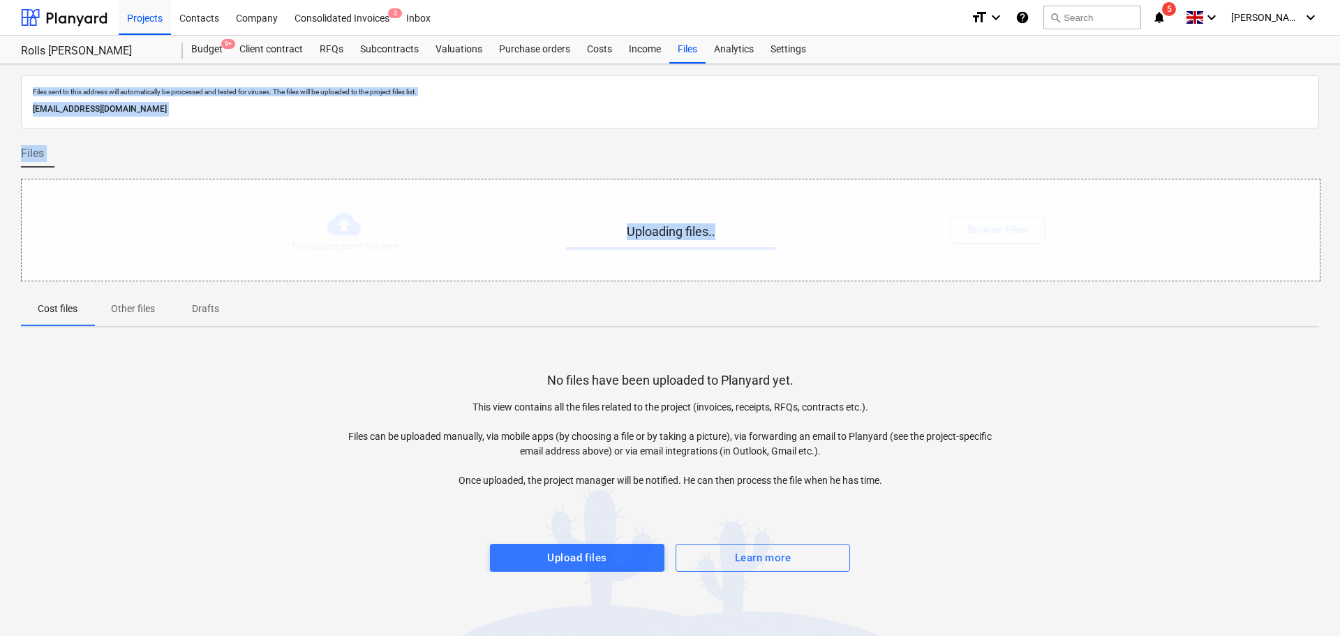
drag, startPoint x: 395, startPoint y: 94, endPoint x: 399, endPoint y: 226, distance: 132.7
click at [399, 226] on div "Files sent to this address will automatically be processed and tested for virus…" at bounding box center [670, 350] width 1340 height 572
click at [408, 136] on div at bounding box center [670, 133] width 1298 height 11
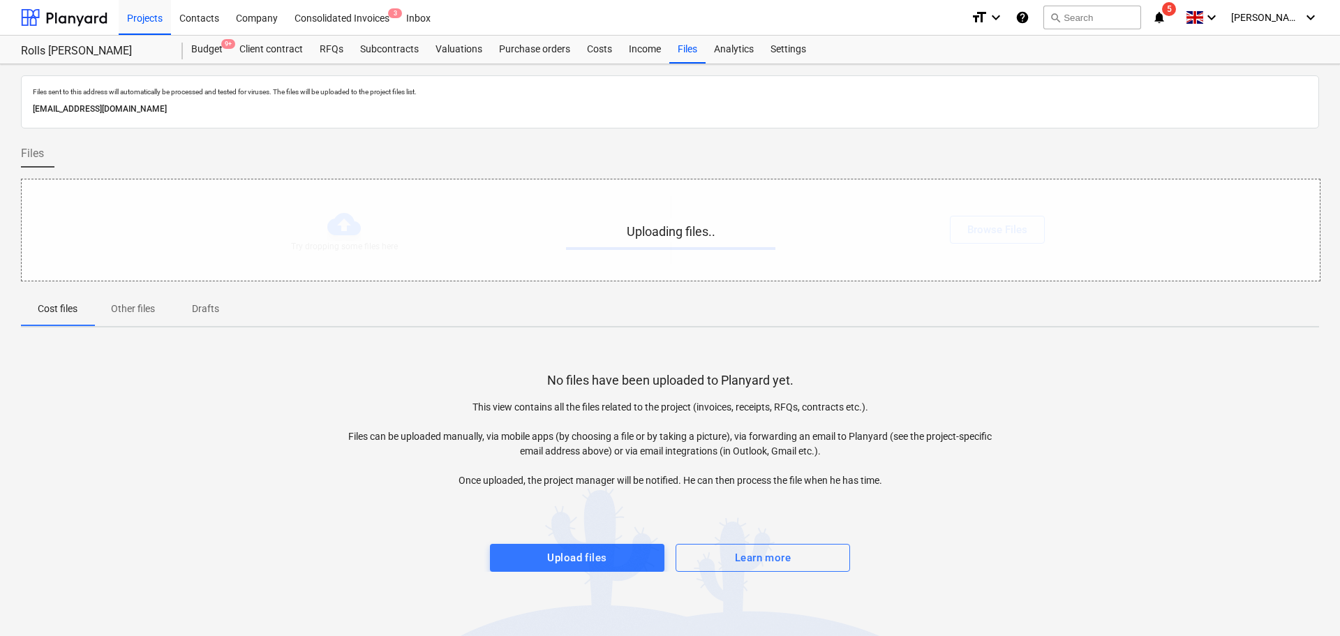
click at [421, 94] on p "Files sent to this address will automatically be processed and tested for virus…" at bounding box center [670, 91] width 1274 height 9
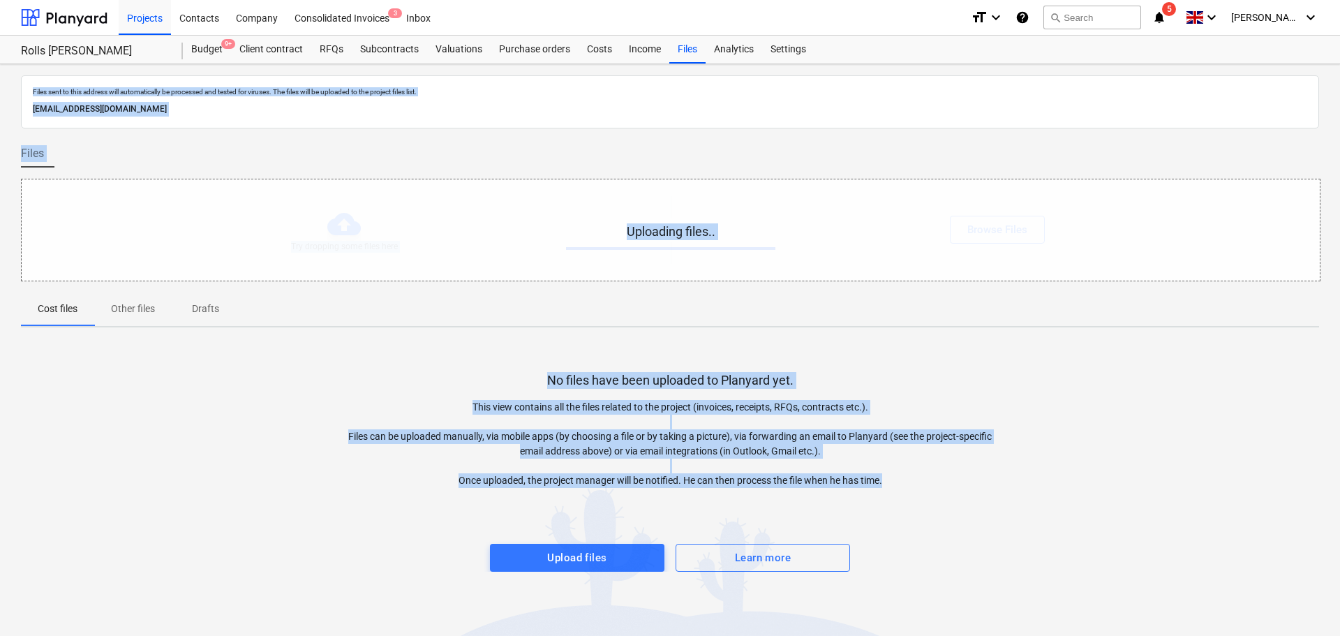
drag, startPoint x: 421, startPoint y: 94, endPoint x: 701, endPoint y: 495, distance: 490.2
click at [682, 495] on div "Files sent to this address will automatically be processed and tested for virus…" at bounding box center [670, 350] width 1340 height 572
click at [716, 405] on p "This view contains all the files related to the project (invoices, receipts, RF…" at bounding box center [669, 444] width 649 height 88
click at [439, 332] on div "Files sent to this address will automatically be processed and tested for virus…" at bounding box center [670, 350] width 1340 height 572
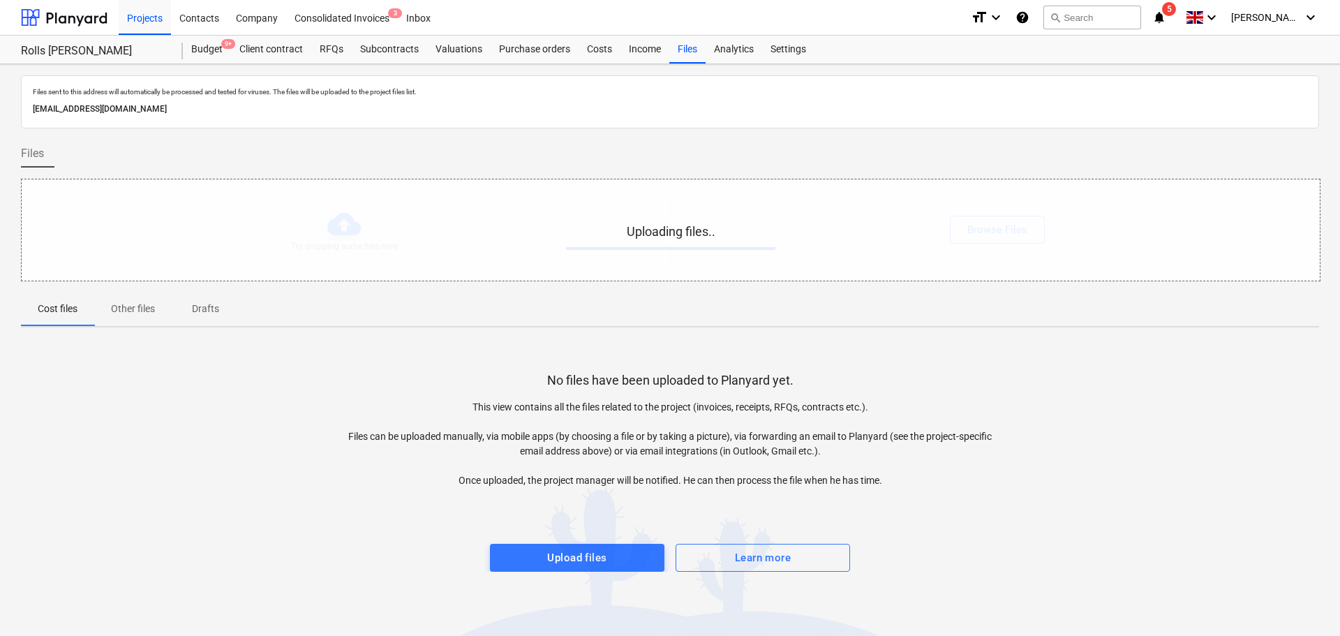
click at [457, 361] on div "No files have been uploaded to Planyard yet. This view contains all the files r…" at bounding box center [670, 454] width 1298 height 233
click at [624, 374] on p "No files have been uploaded to Planyard yet." at bounding box center [670, 380] width 246 height 17
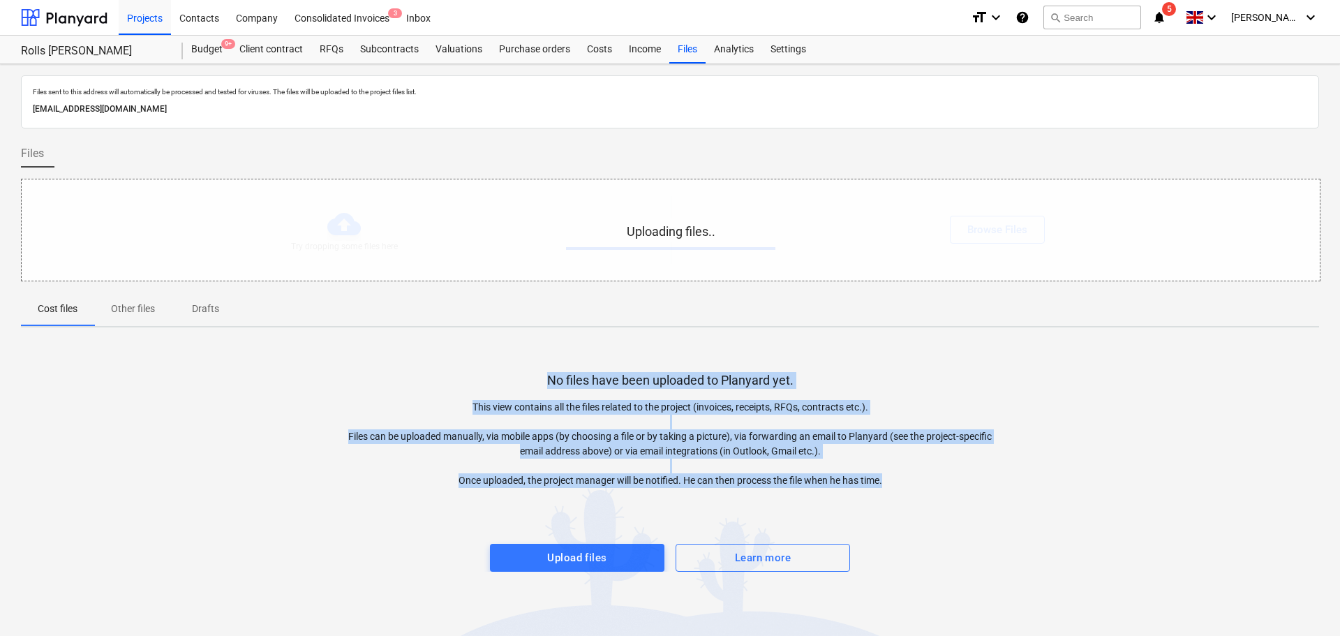
drag, startPoint x: 624, startPoint y: 374, endPoint x: 734, endPoint y: 477, distance: 150.6
click at [730, 479] on div "No files have been uploaded to Planyard yet. This view contains all the files r…" at bounding box center [670, 454] width 1298 height 233
click at [706, 414] on p "This view contains all the files related to the project (invoices, receipts, RF…" at bounding box center [669, 444] width 649 height 88
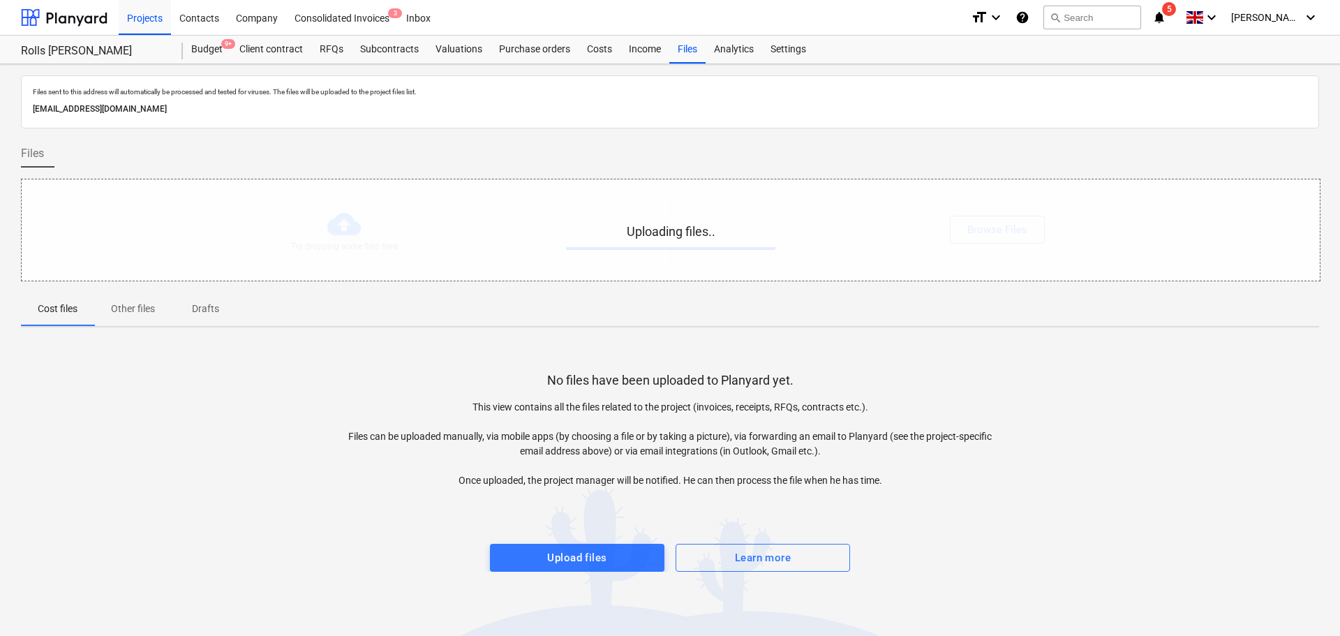
click at [777, 289] on div at bounding box center [670, 286] width 1298 height 11
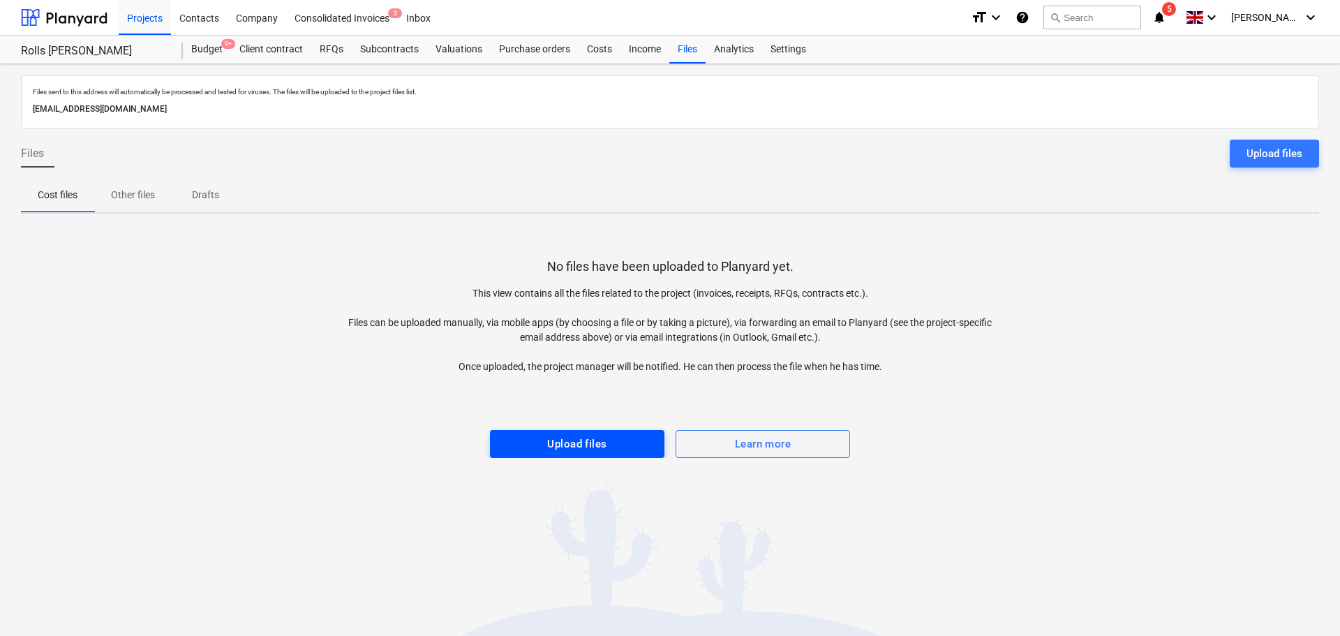
click at [530, 443] on span "Upload files" at bounding box center [577, 444] width 144 height 18
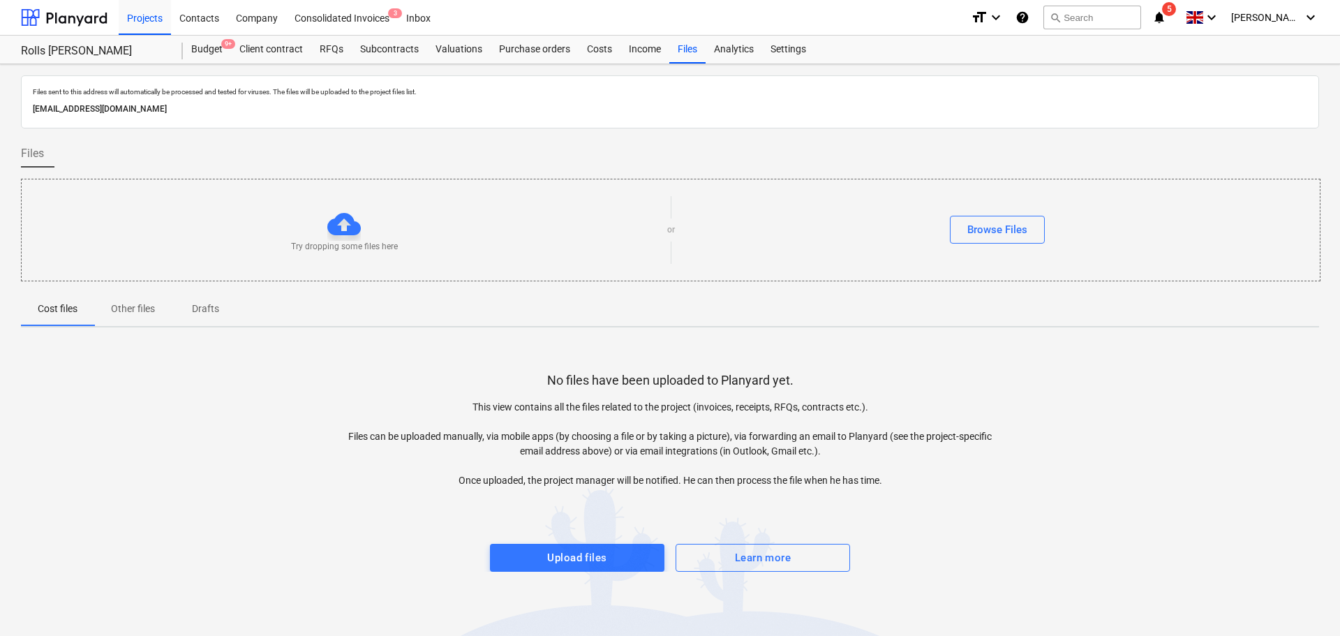
click at [349, 221] on div at bounding box center [343, 223] width 33 height 33
click at [349, 239] on div at bounding box center [343, 223] width 33 height 33
click at [360, 199] on div "Try dropping some files here or Browse Files" at bounding box center [671, 230] width 1298 height 79
click at [475, 200] on div "Try dropping some files here or Browse Files" at bounding box center [671, 230] width 1298 height 79
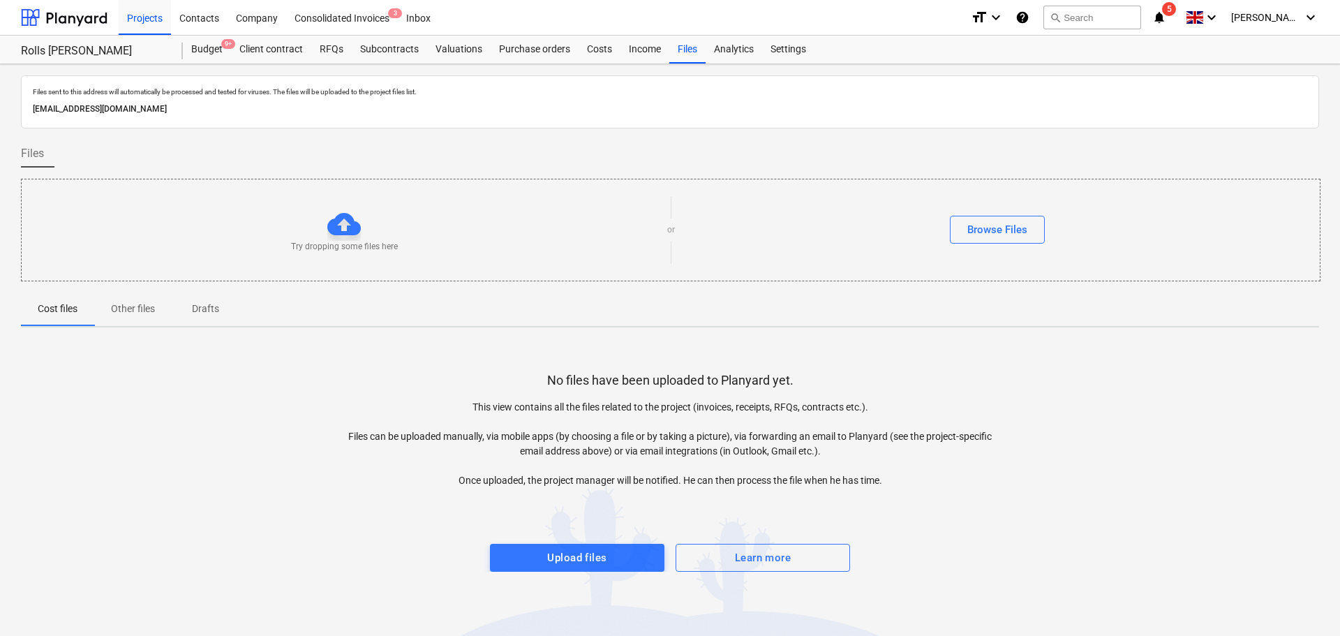
click at [313, 225] on div "Try dropping some files here" at bounding box center [344, 229] width 645 height 45
drag, startPoint x: 310, startPoint y: 229, endPoint x: 378, endPoint y: 220, distance: 69.0
click at [367, 221] on div "Try dropping some files here" at bounding box center [344, 229] width 645 height 45
click at [460, 214] on div "Try dropping some files here" at bounding box center [344, 229] width 645 height 45
drag, startPoint x: 689, startPoint y: 235, endPoint x: 375, endPoint y: 280, distance: 317.9
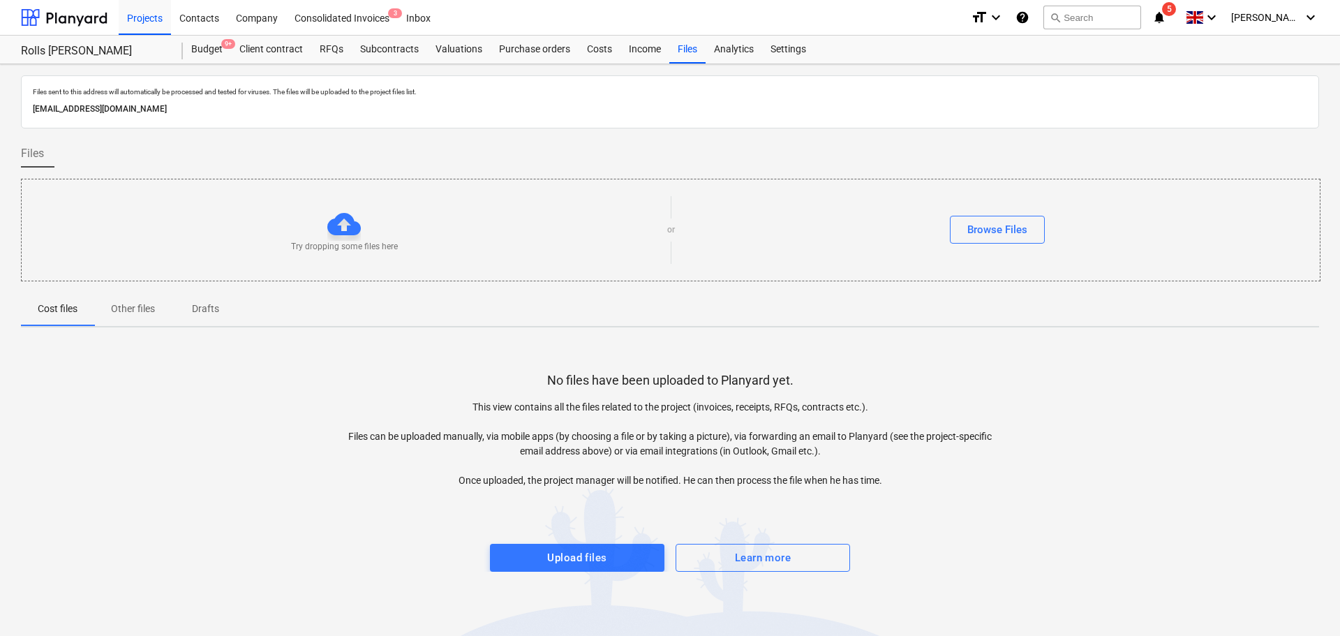
click at [689, 237] on div "Browse Files" at bounding box center [997, 230] width 645 height 28
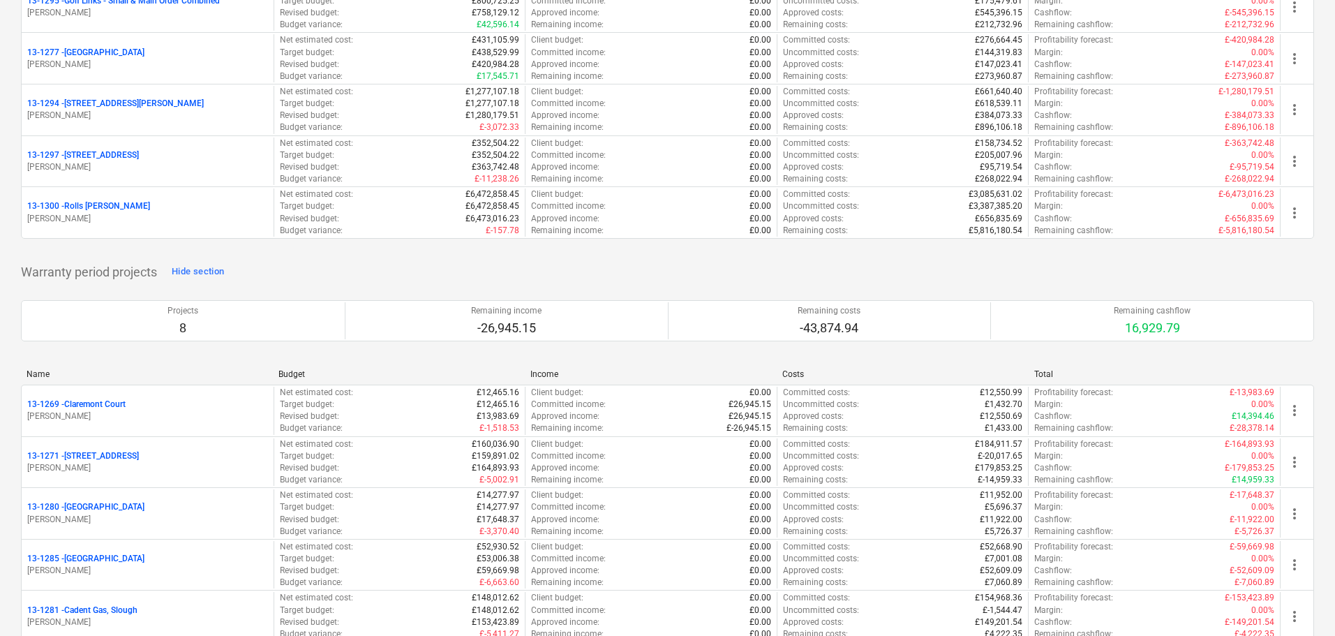
scroll to position [1954, 0]
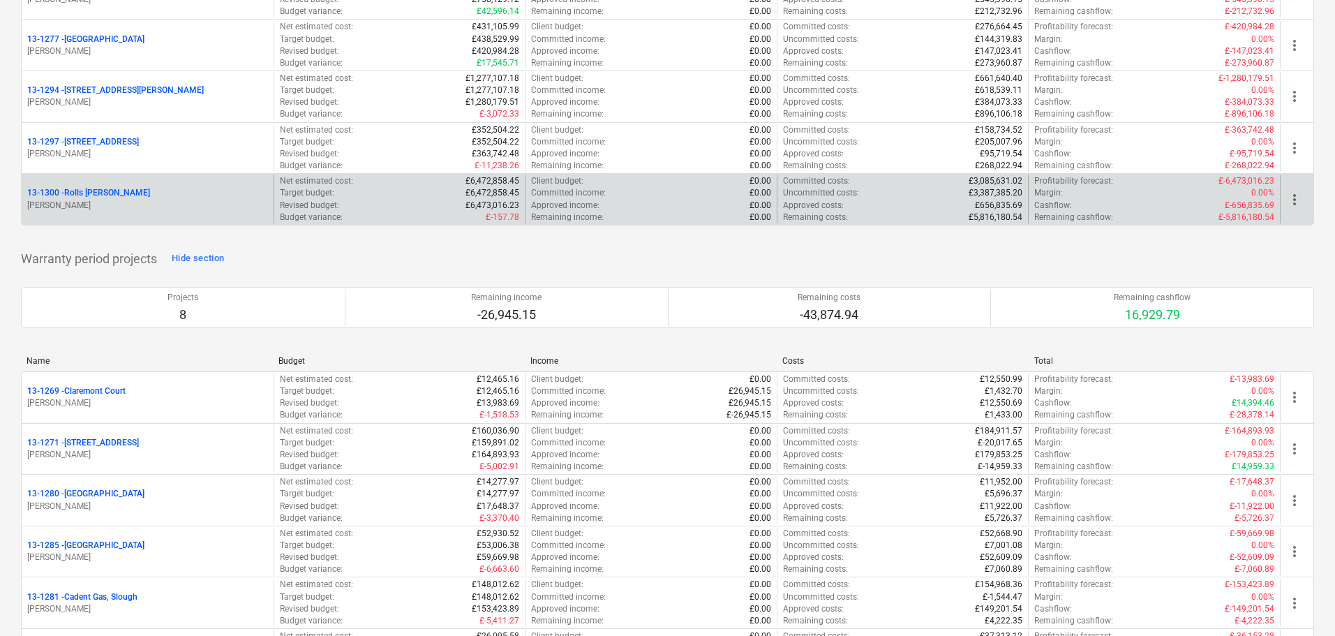
click at [179, 195] on div "13-1300 - Rolls [PERSON_NAME]" at bounding box center [147, 193] width 241 height 12
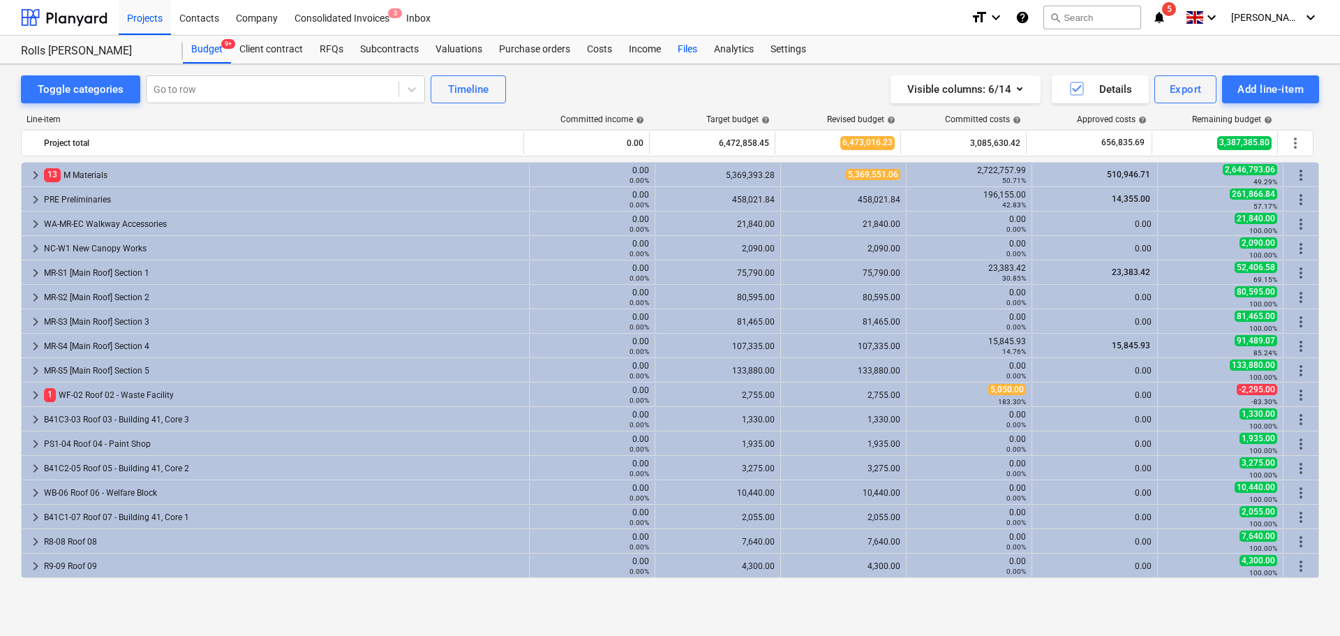
click at [677, 53] on div "Files" at bounding box center [687, 50] width 36 height 28
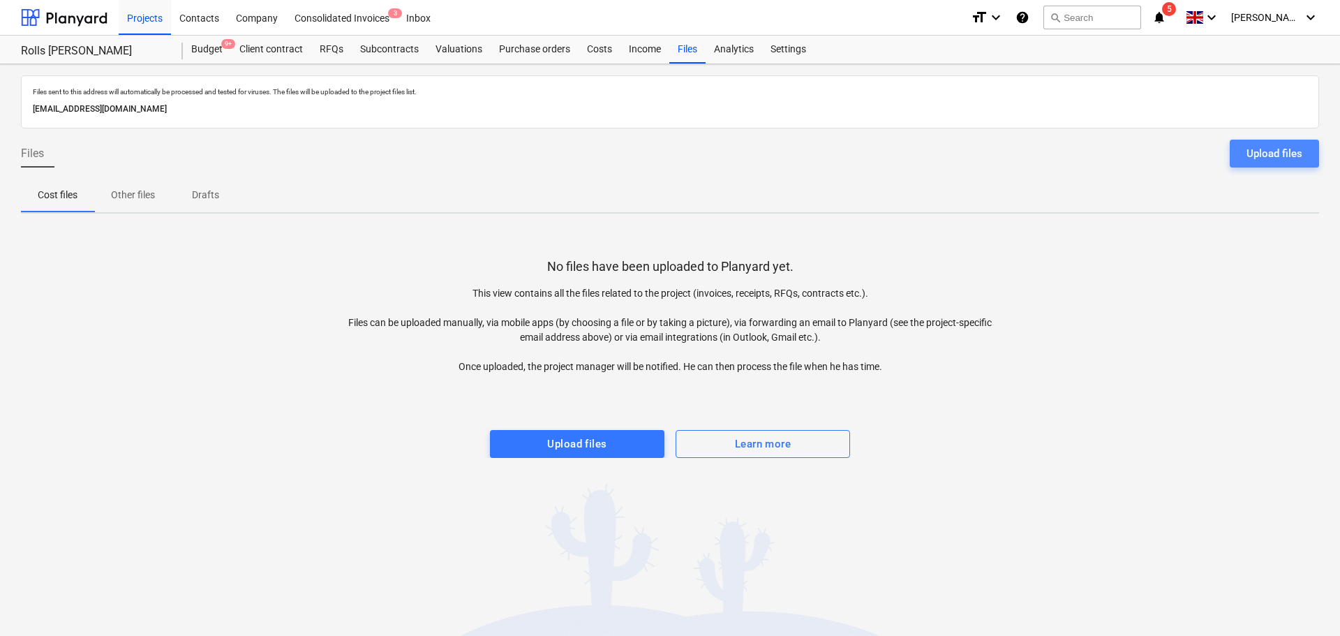
click at [1270, 145] on div "Upload files" at bounding box center [1274, 153] width 56 height 18
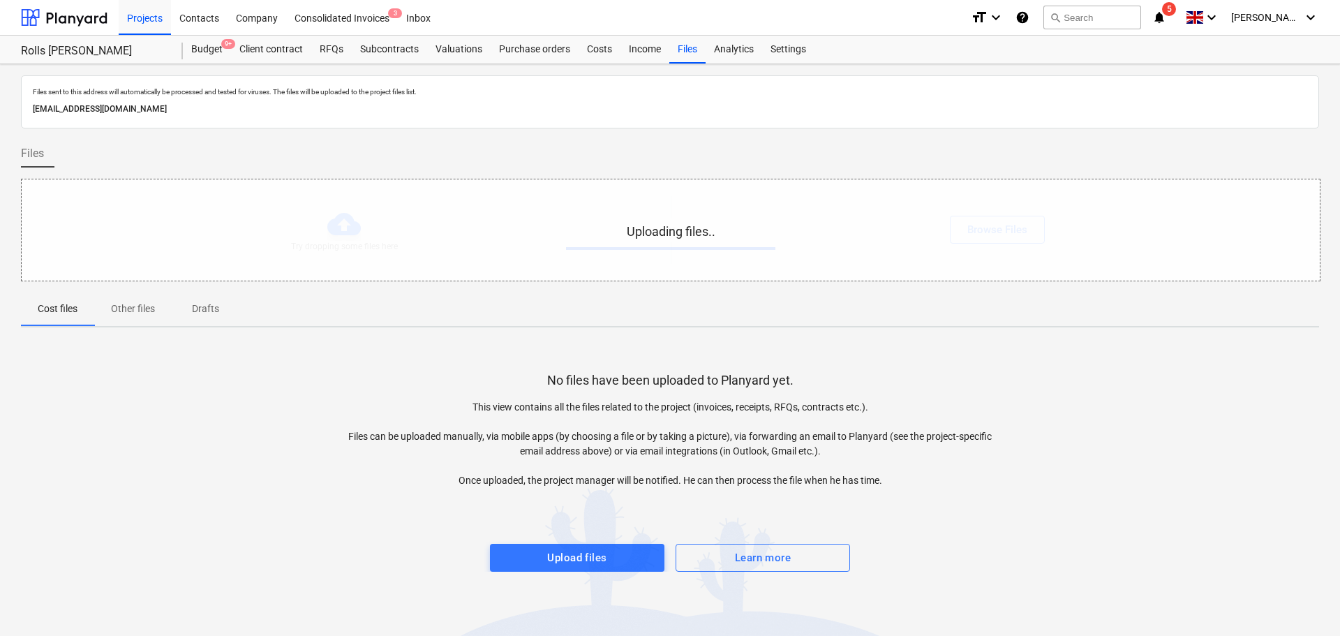
click at [484, 117] on div "[EMAIL_ADDRESS][DOMAIN_NAME]" at bounding box center [670, 109] width 1280 height 20
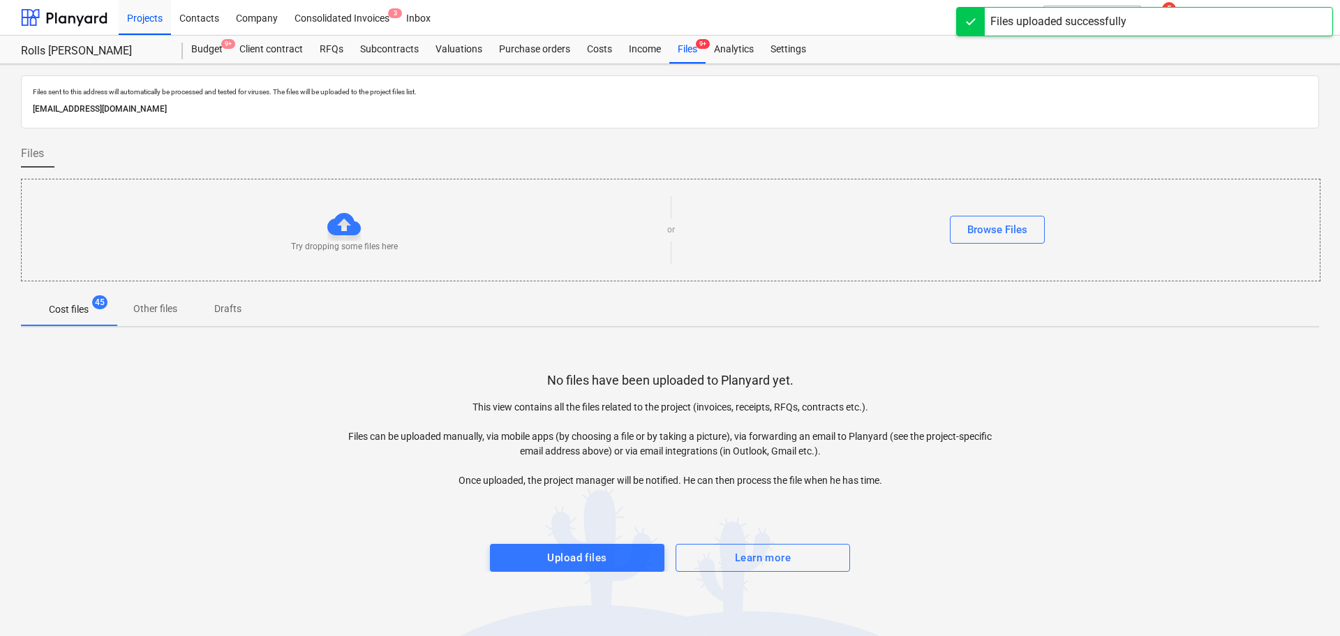
click at [496, 96] on p "Files sent to this address will automatically be processed and tested for virus…" at bounding box center [670, 91] width 1274 height 9
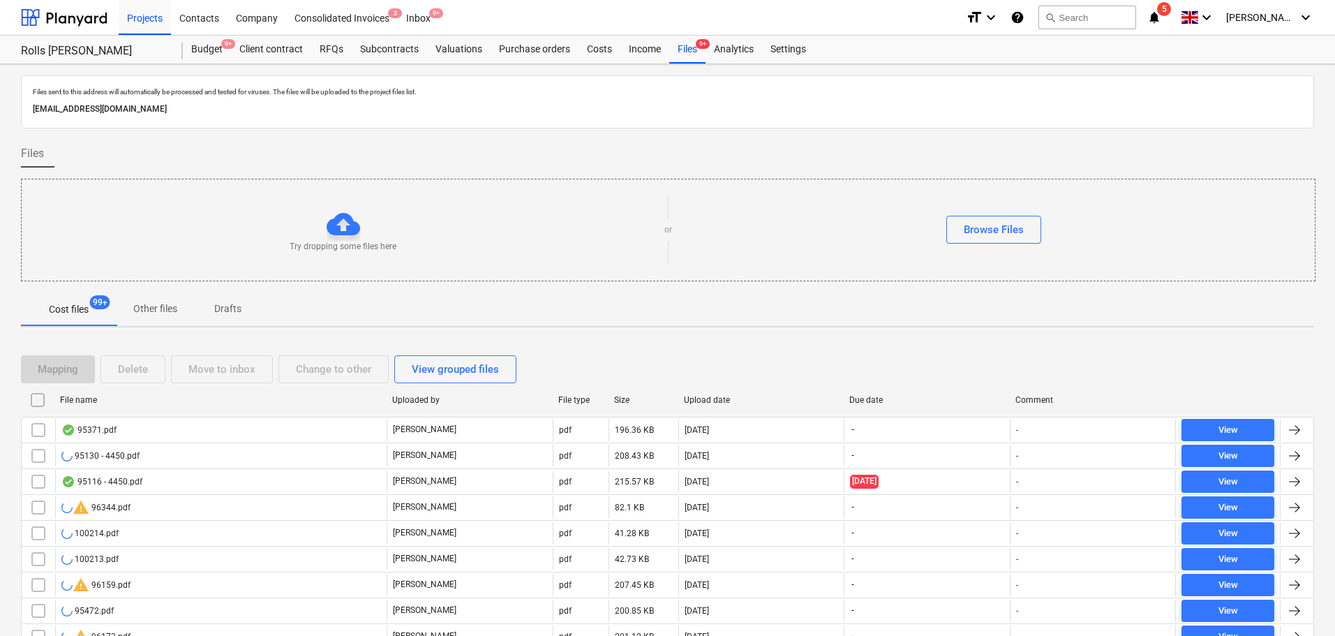
scroll to position [349, 0]
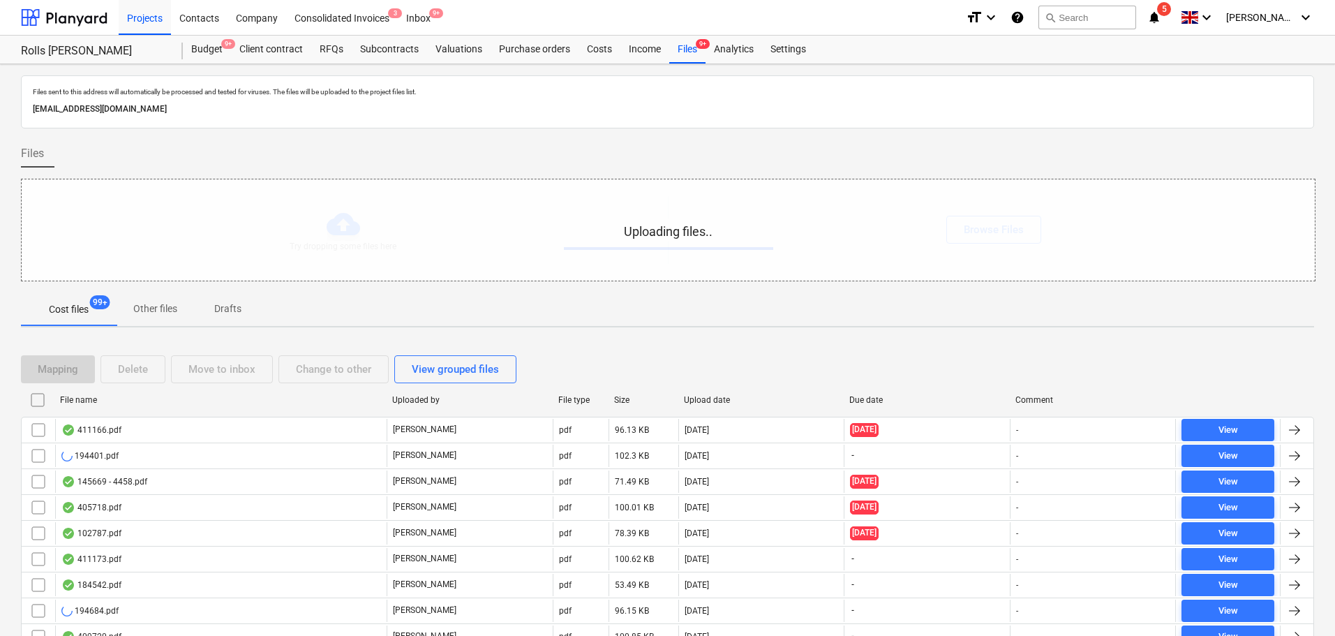
click at [336, 94] on p "Files sent to this address will automatically be processed and tested for virus…" at bounding box center [667, 91] width 1269 height 9
drag, startPoint x: 336, startPoint y: 94, endPoint x: 336, endPoint y: 107, distance: 13.3
click at [334, 107] on div "Files sent to this address will automatically be processed and tested for virus…" at bounding box center [667, 101] width 1275 height 35
click at [334, 107] on p "[EMAIL_ADDRESS][DOMAIN_NAME]" at bounding box center [667, 109] width 1269 height 15
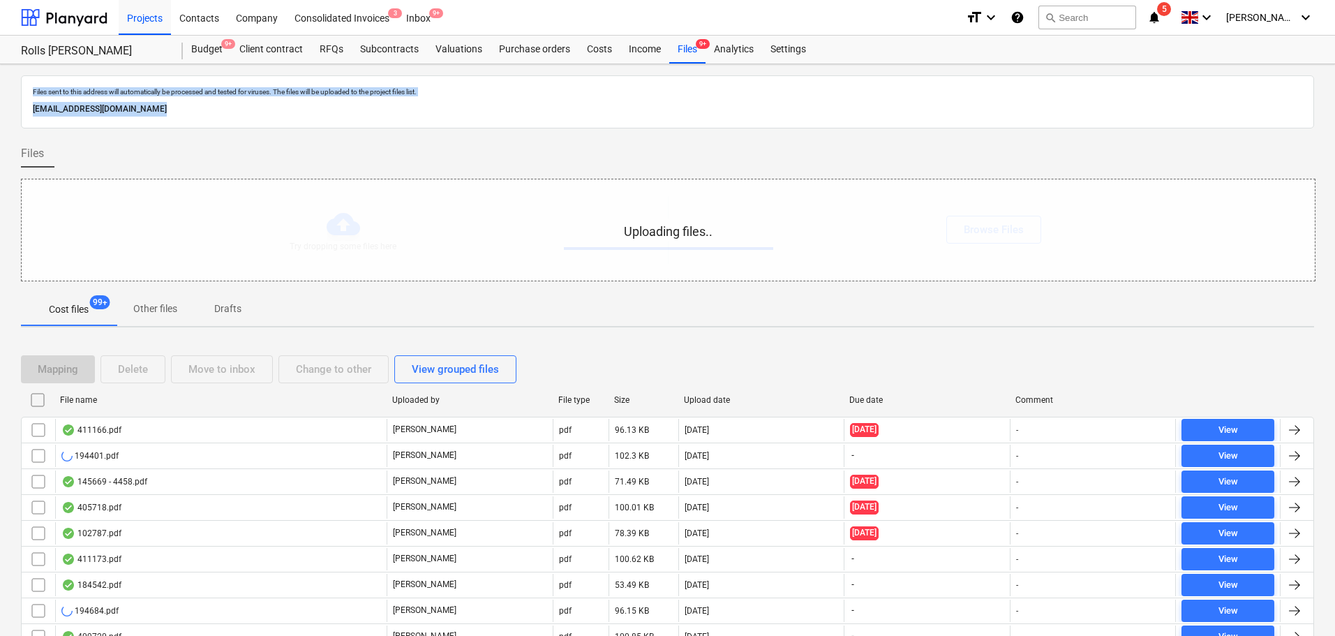
click at [334, 107] on p "[EMAIL_ADDRESS][DOMAIN_NAME]" at bounding box center [667, 109] width 1269 height 15
drag, startPoint x: 336, startPoint y: 107, endPoint x: 354, endPoint y: 94, distance: 22.1
click at [354, 94] on div "Files sent to this address will automatically be processed and tested for virus…" at bounding box center [667, 101] width 1275 height 35
click at [356, 94] on p "Files sent to this address will automatically be processed and tested for virus…" at bounding box center [667, 91] width 1269 height 9
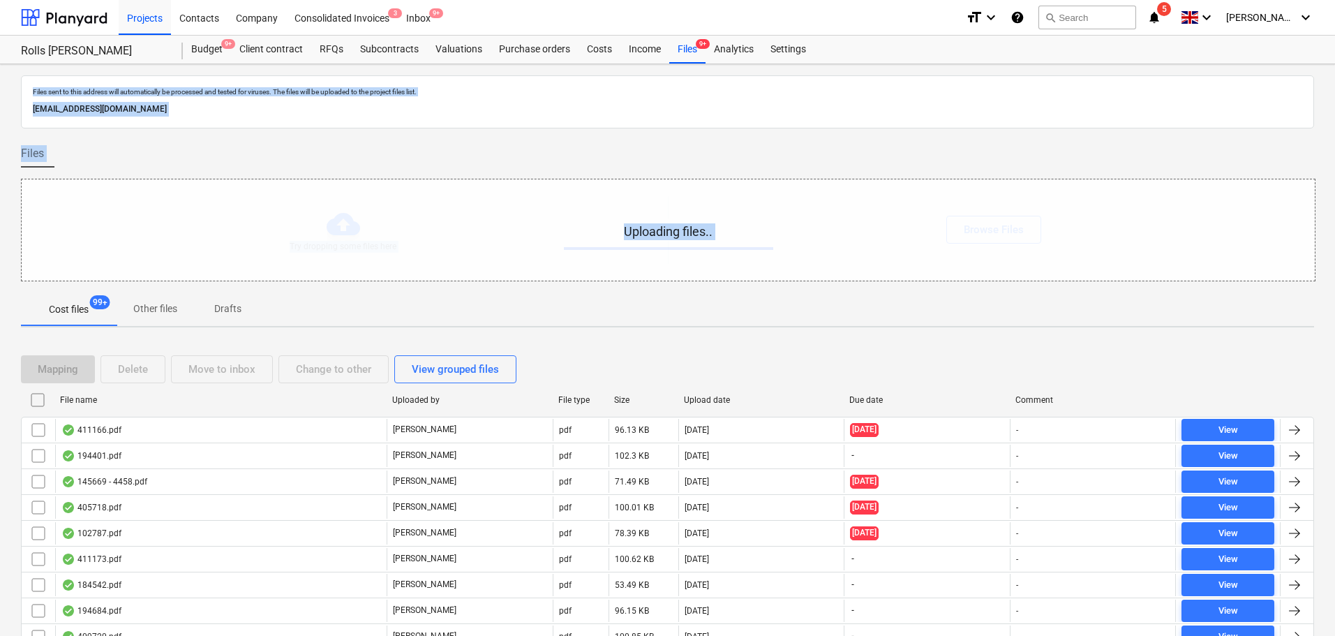
drag, startPoint x: 356, startPoint y: 94, endPoint x: 588, endPoint y: 409, distance: 391.8
click at [364, 92] on p "Files sent to this address will automatically be processed and tested for virus…" at bounding box center [667, 91] width 1269 height 9
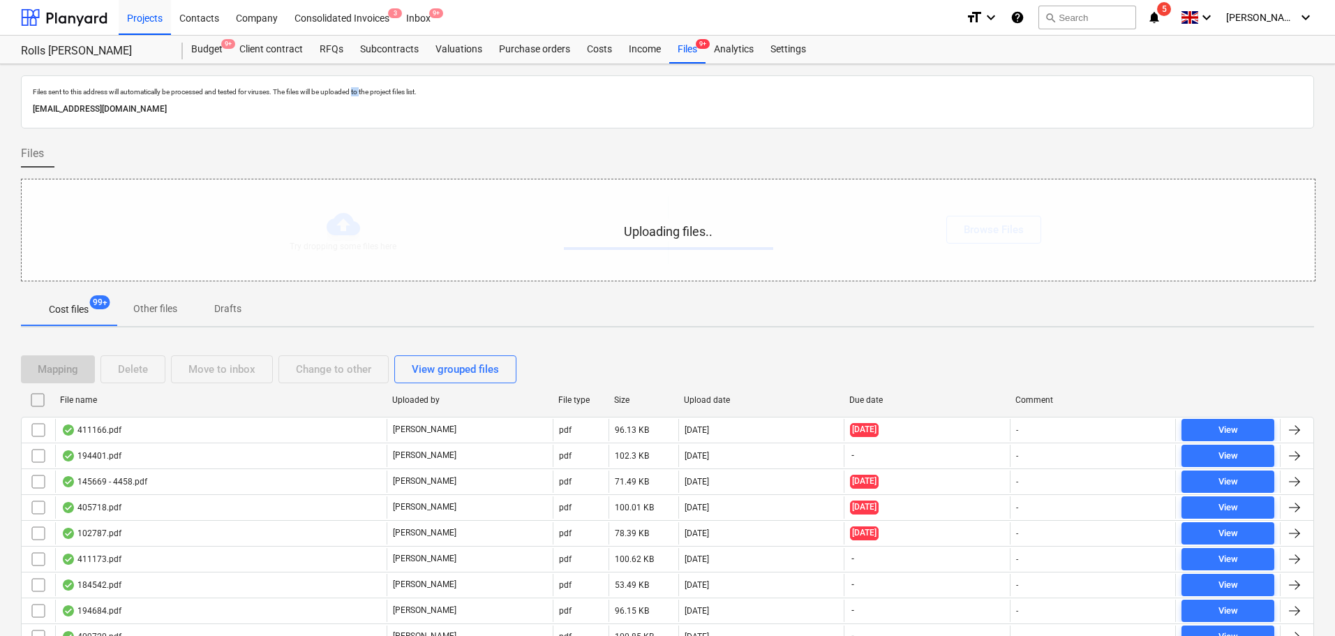
click at [364, 92] on p "Files sent to this address will automatically be processed and tested for virus…" at bounding box center [667, 91] width 1269 height 9
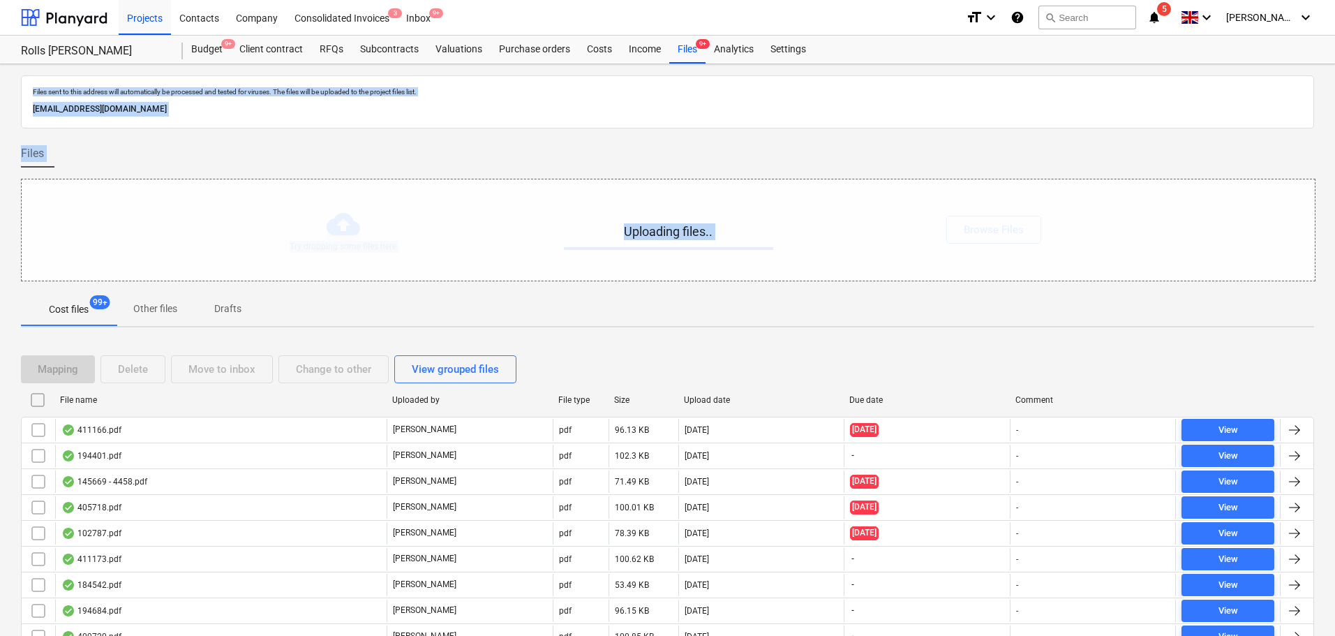
drag, startPoint x: 364, startPoint y: 92, endPoint x: 472, endPoint y: 94, distance: 108.2
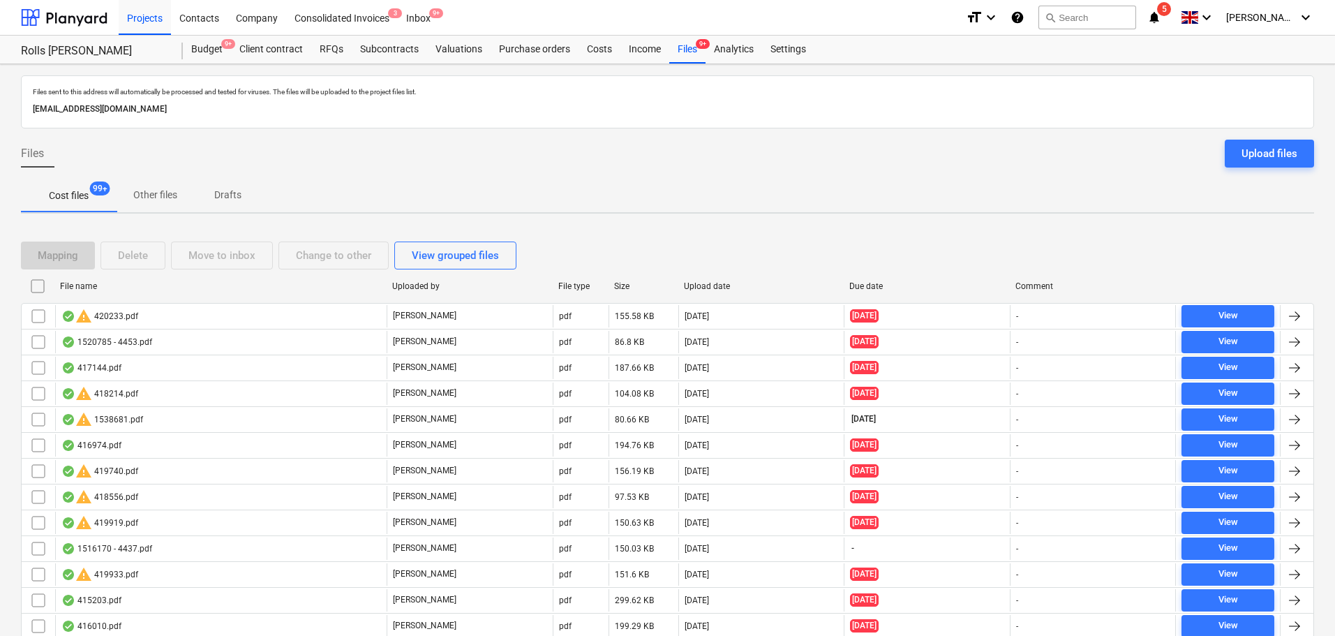
click at [854, 198] on div "Cost files 99+ Other files Drafts" at bounding box center [667, 195] width 1293 height 33
click at [1223, 148] on div "Upload files" at bounding box center [1266, 154] width 95 height 28
click at [1251, 149] on div "Upload files" at bounding box center [1269, 153] width 56 height 18
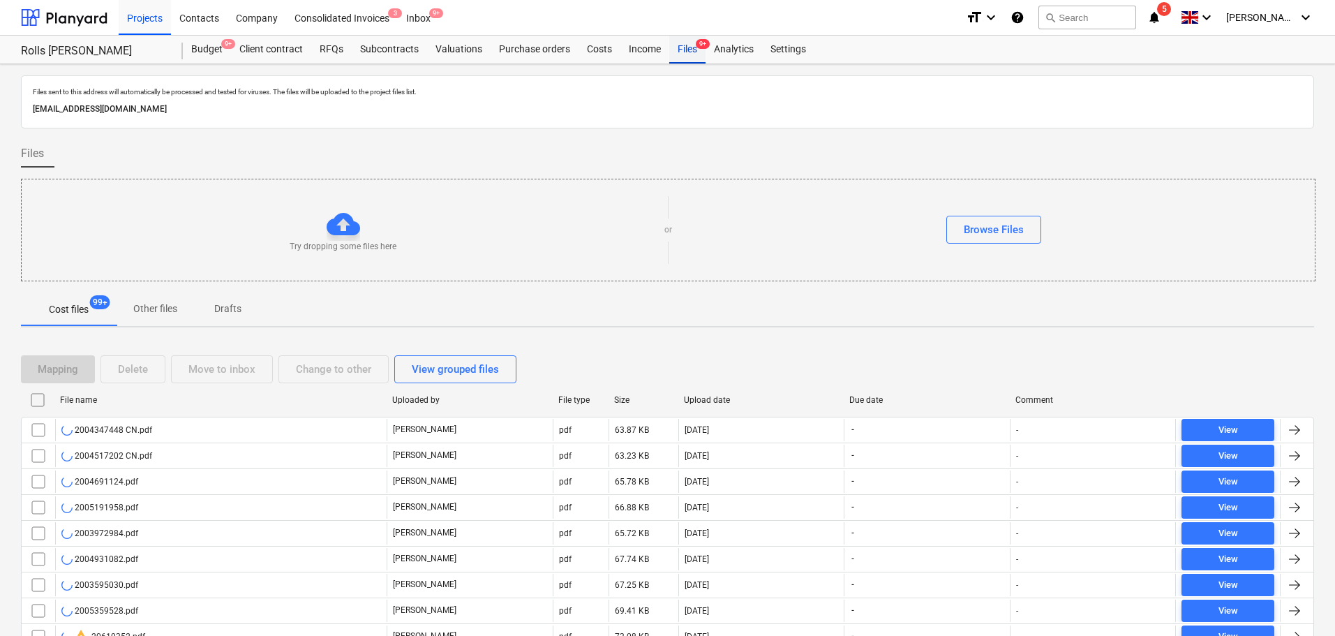
drag, startPoint x: 674, startPoint y: 54, endPoint x: 669, endPoint y: 5, distance: 49.9
click at [674, 54] on div "Files 9+" at bounding box center [687, 50] width 36 height 28
click at [551, 53] on div "Purchase orders" at bounding box center [535, 50] width 88 height 28
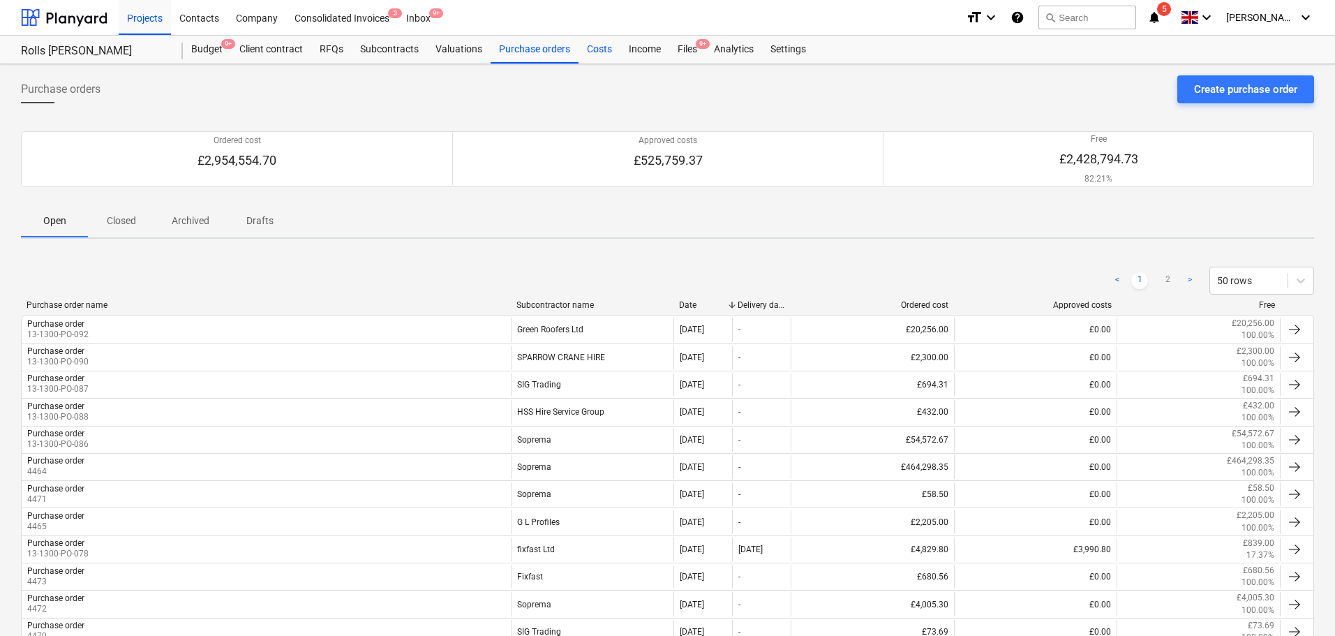
click at [596, 54] on div "Costs" at bounding box center [600, 50] width 42 height 28
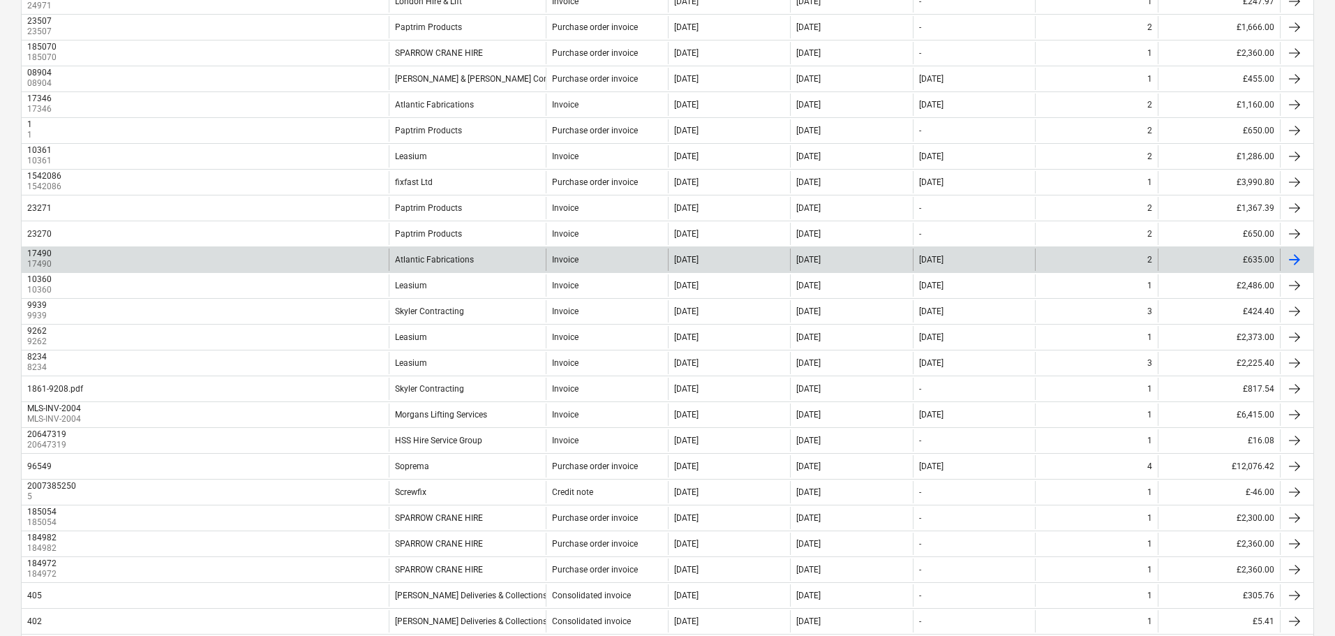
scroll to position [279, 0]
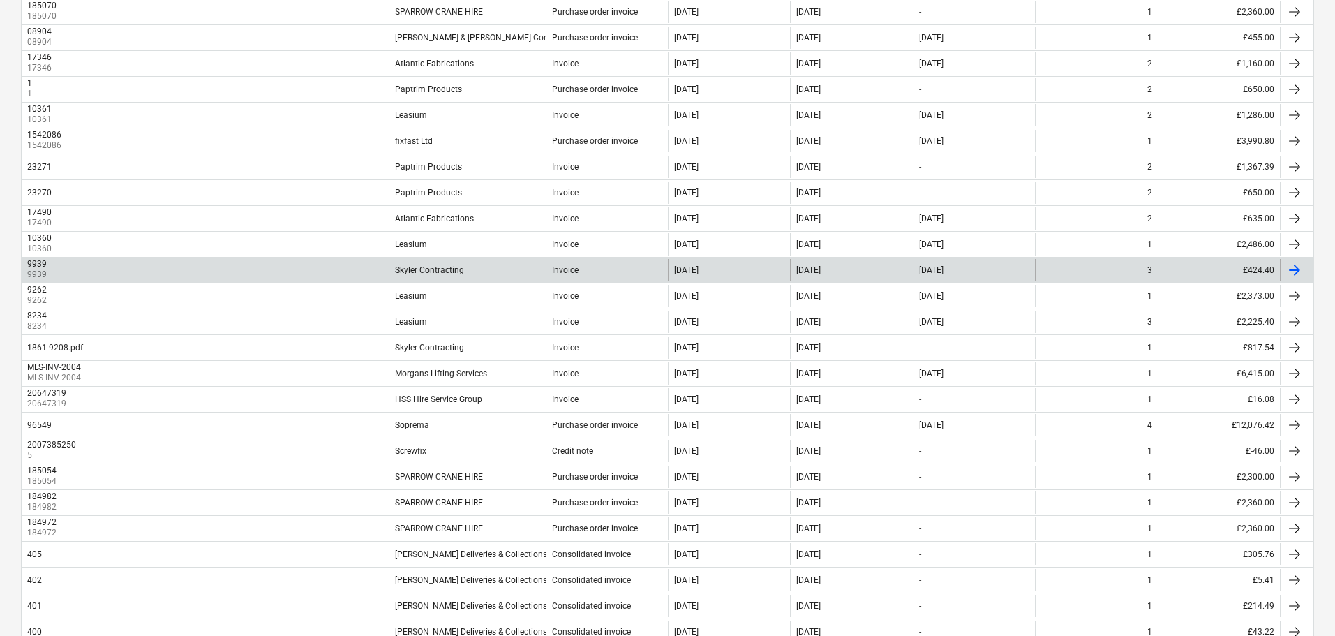
click at [278, 265] on div "9939 9939" at bounding box center [205, 270] width 367 height 22
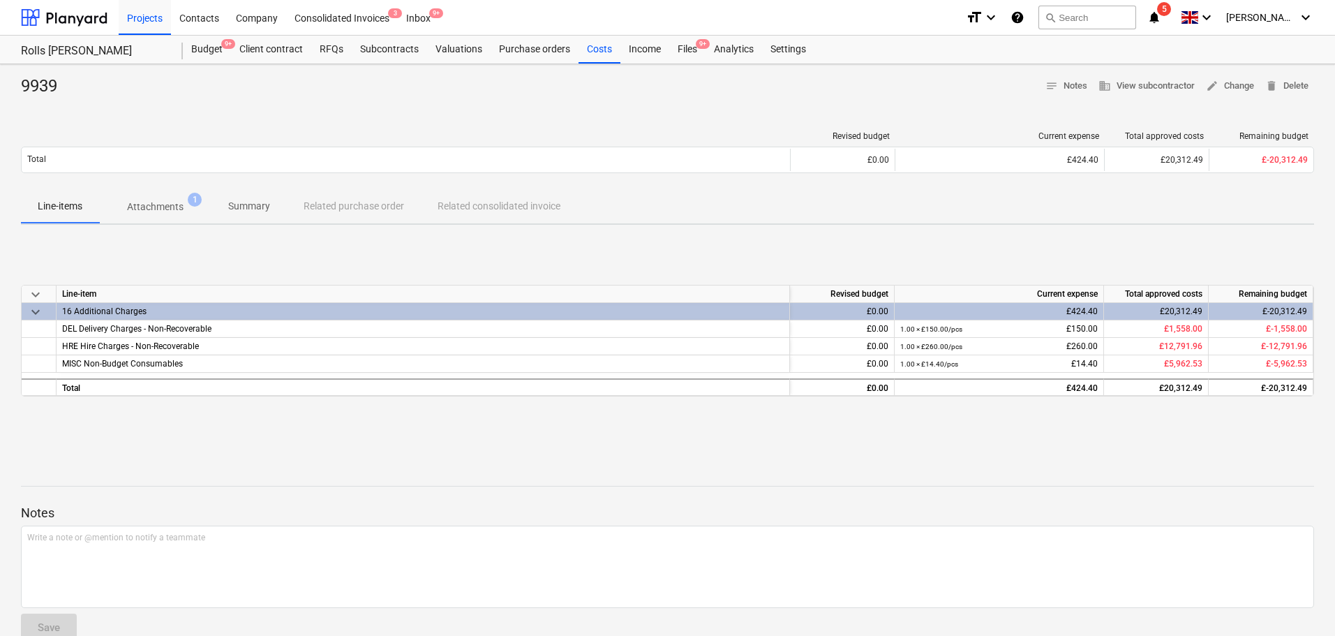
click at [30, 80] on div "9939" at bounding box center [44, 86] width 47 height 22
click at [181, 98] on div at bounding box center [667, 103] width 1293 height 11
click at [232, 203] on p "Summary" at bounding box center [249, 206] width 42 height 15
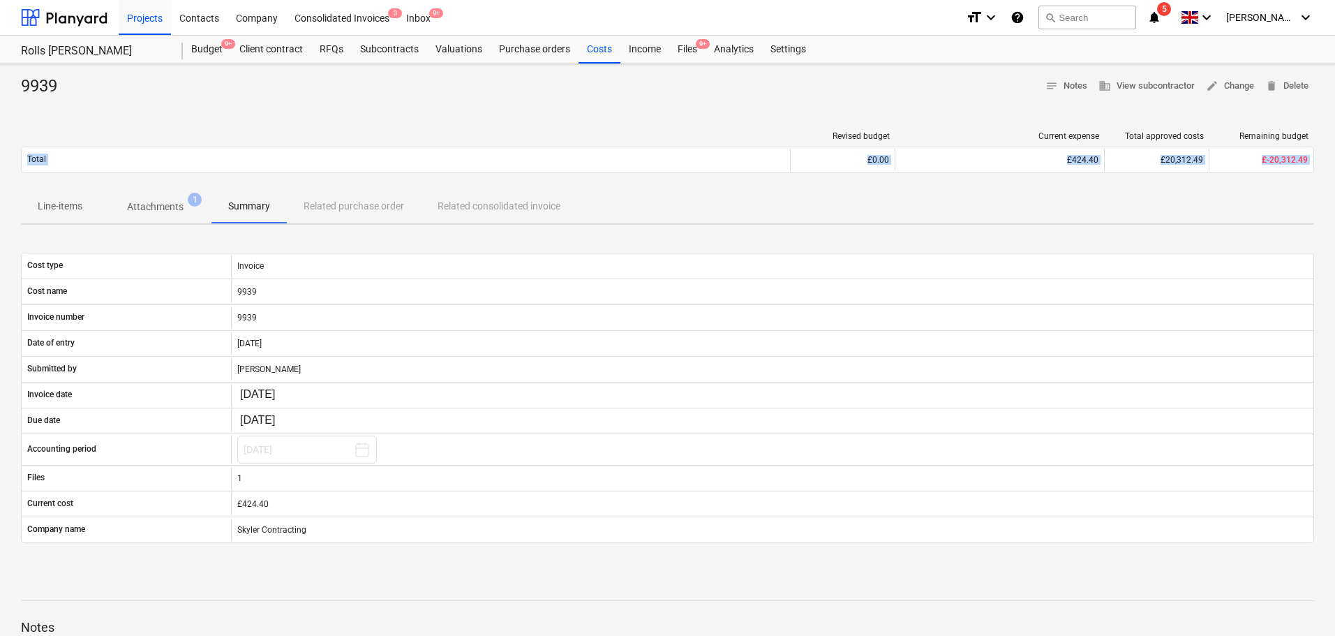
drag, startPoint x: 240, startPoint y: 106, endPoint x: 179, endPoint y: 200, distance: 111.5
click at [251, 207] on div "9939 notes Notes business View subcontractor edit Change delete Delete Revised …" at bounding box center [667, 421] width 1335 height 714
click at [148, 202] on p "Attachments" at bounding box center [155, 207] width 57 height 15
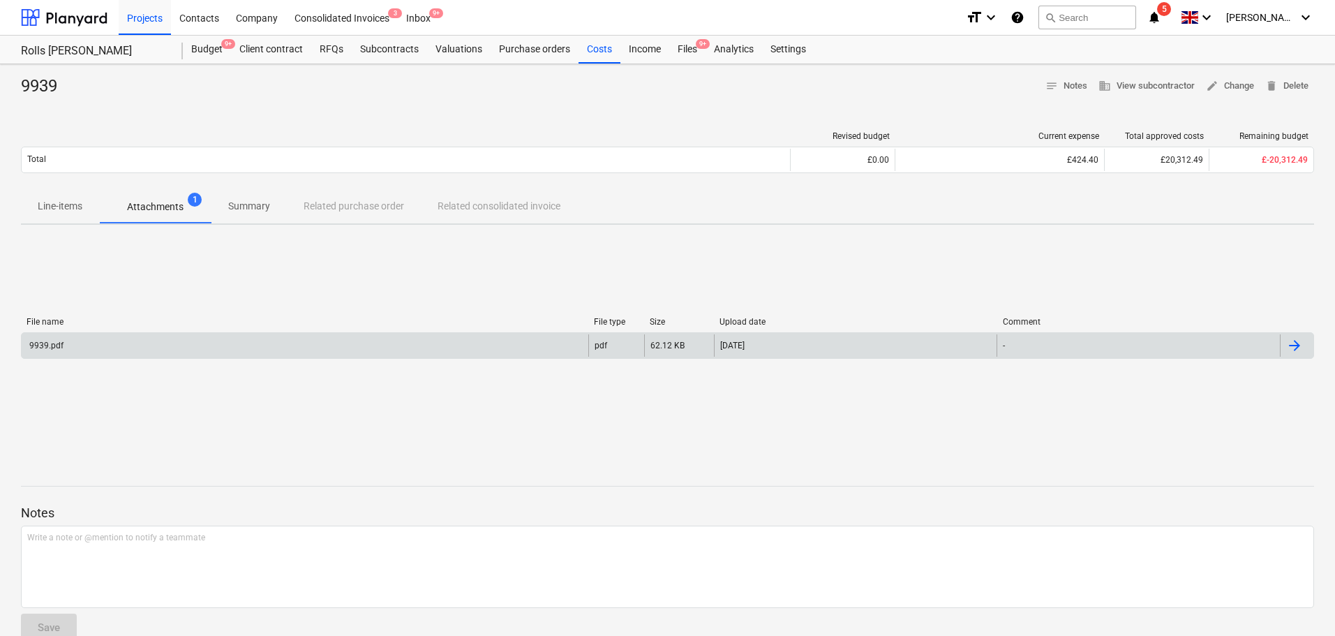
click at [199, 345] on div "9939.pdf" at bounding box center [305, 345] width 567 height 22
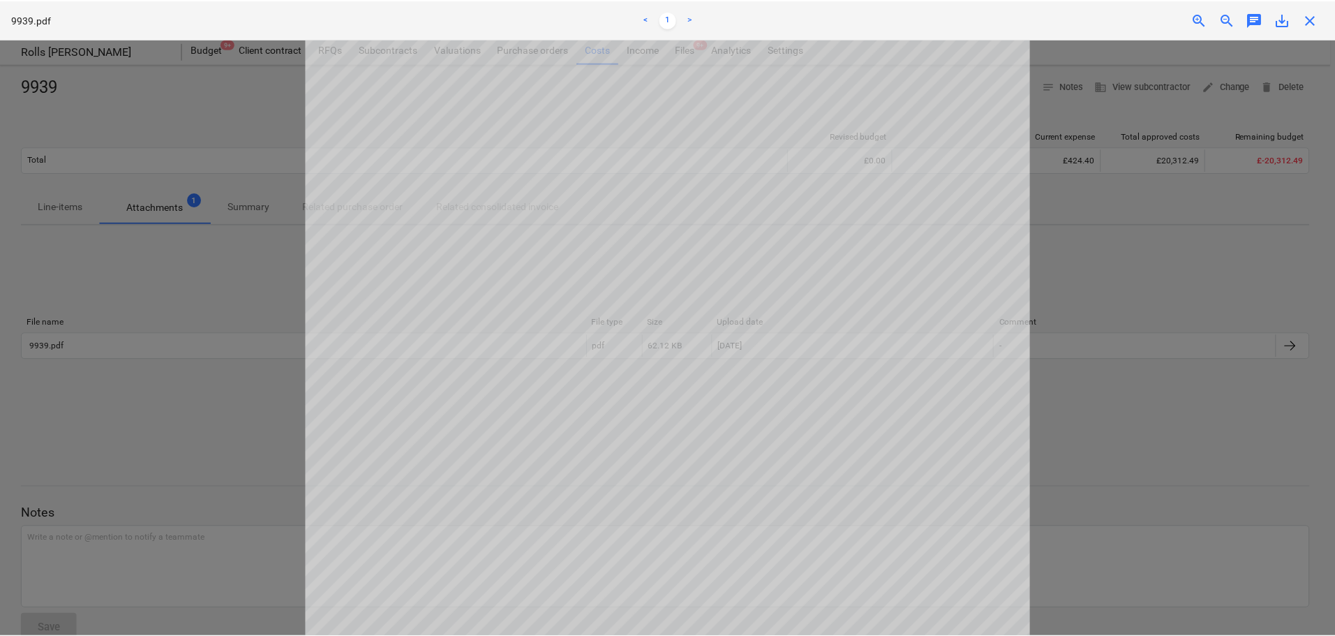
scroll to position [48, 0]
click at [1318, 20] on span "close" at bounding box center [1314, 19] width 17 height 17
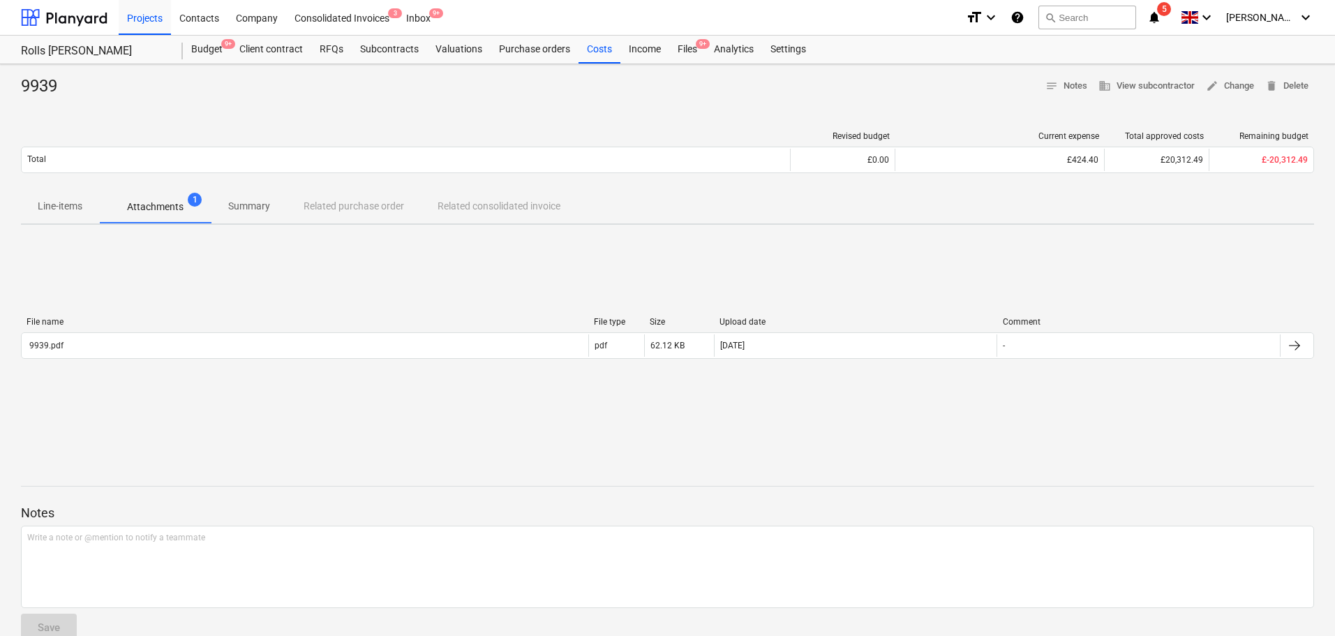
drag, startPoint x: 596, startPoint y: 49, endPoint x: 609, endPoint y: 1, distance: 49.3
click at [596, 49] on div "Costs" at bounding box center [600, 50] width 42 height 28
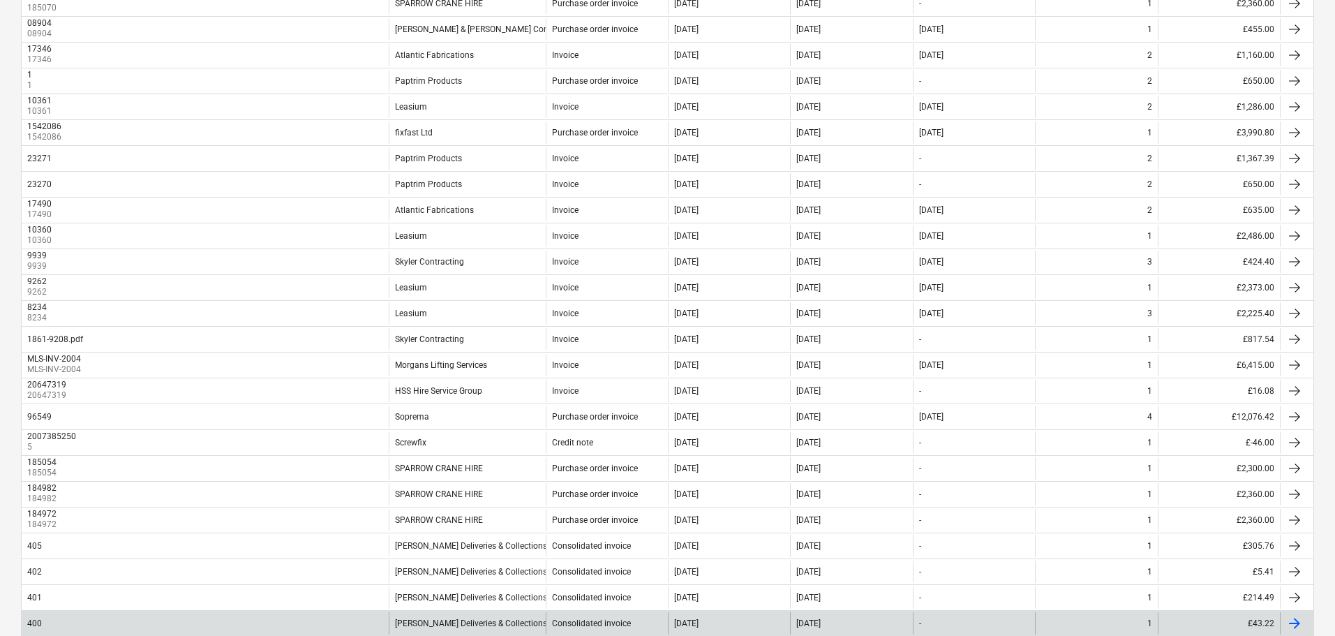
scroll to position [209, 0]
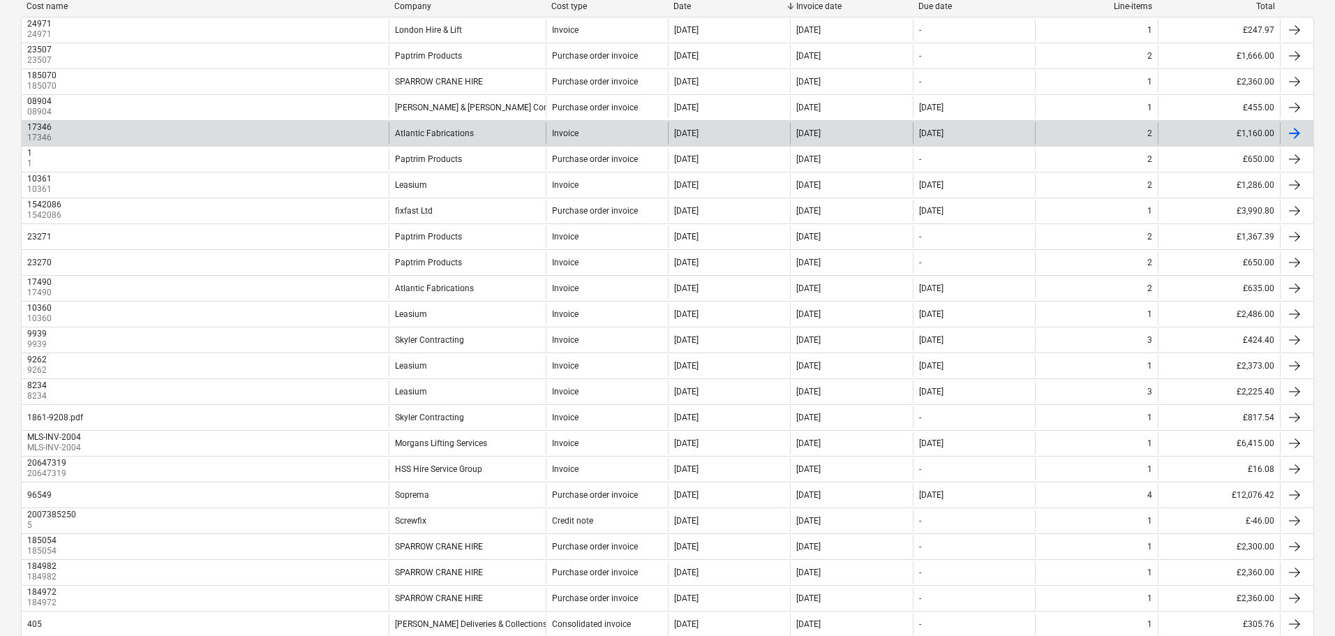
click at [288, 136] on div "17346 17346" at bounding box center [205, 133] width 367 height 22
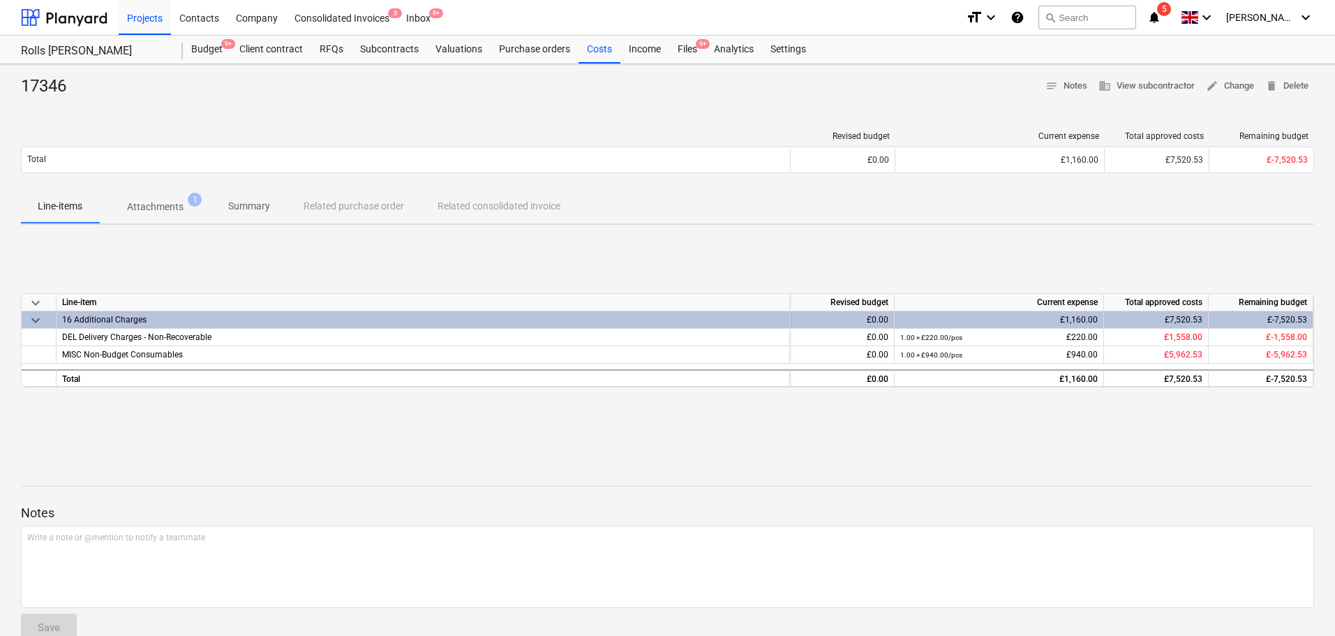
click at [167, 205] on p "Attachments" at bounding box center [155, 207] width 57 height 15
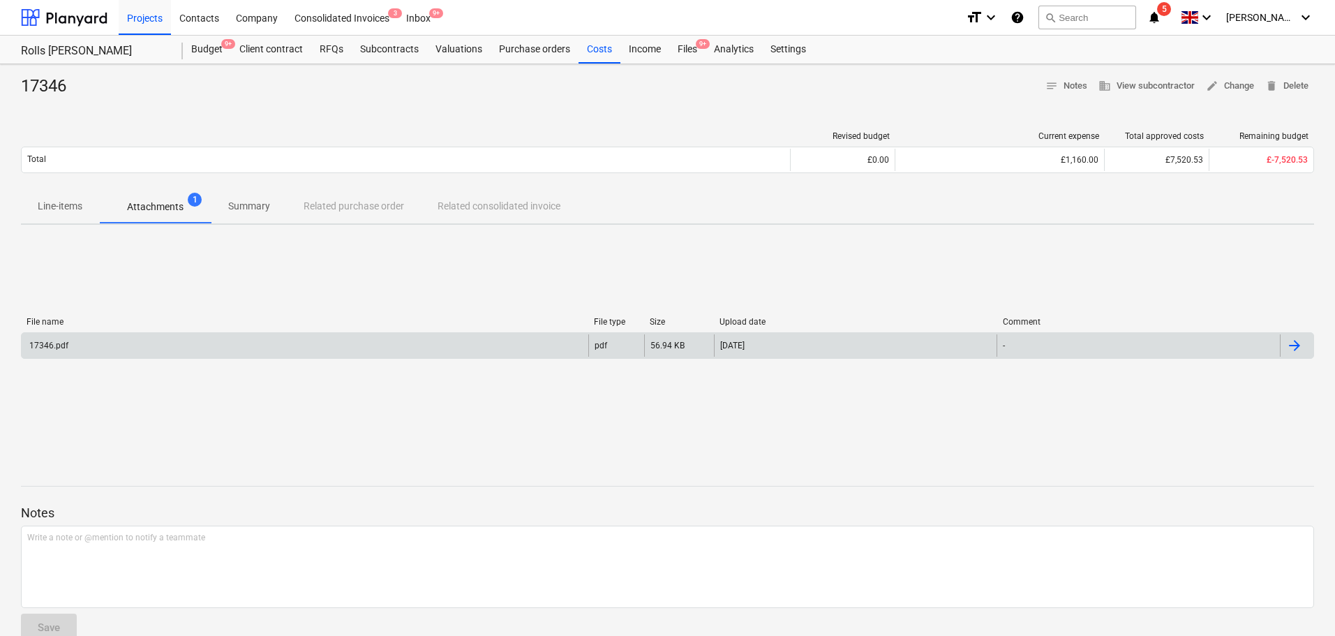
click at [176, 356] on div "17346.pdf" at bounding box center [305, 345] width 567 height 22
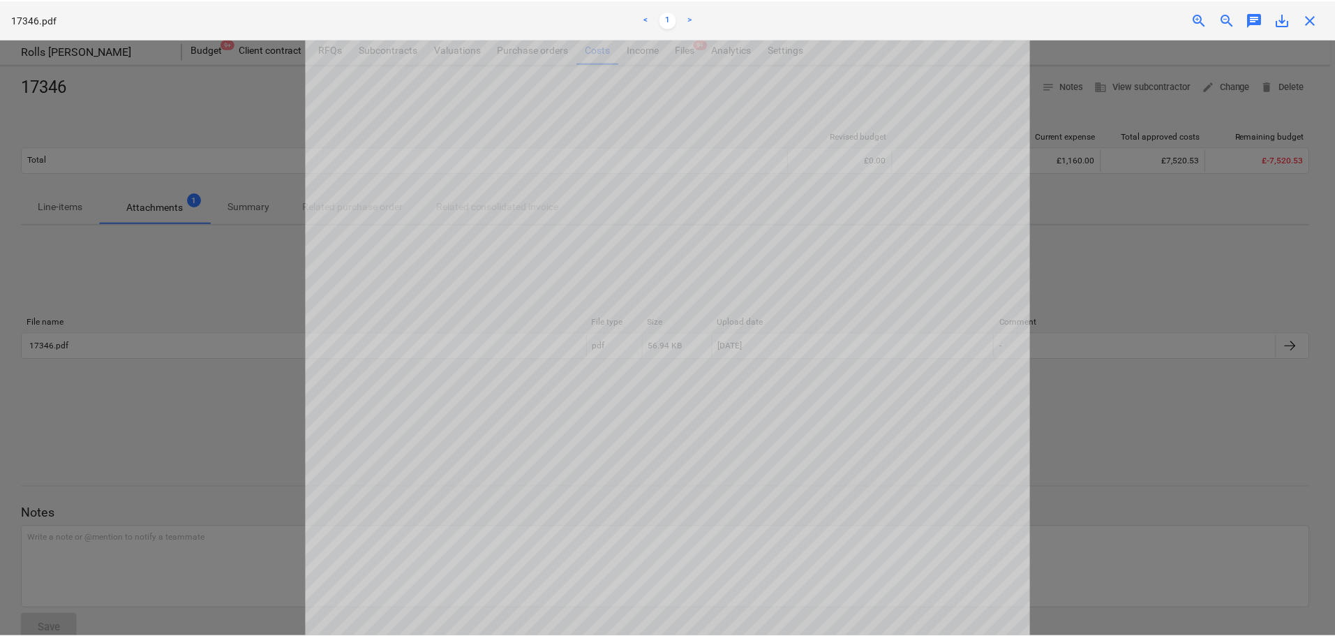
scroll to position [58, 0]
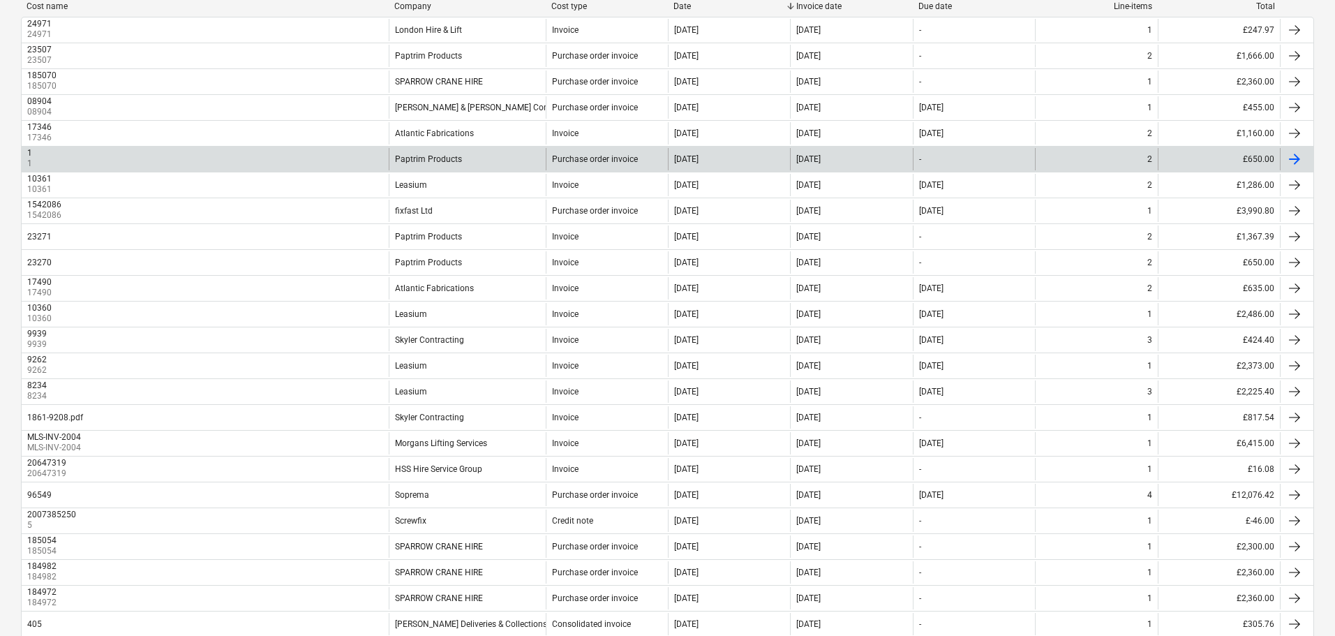
scroll to position [70, 0]
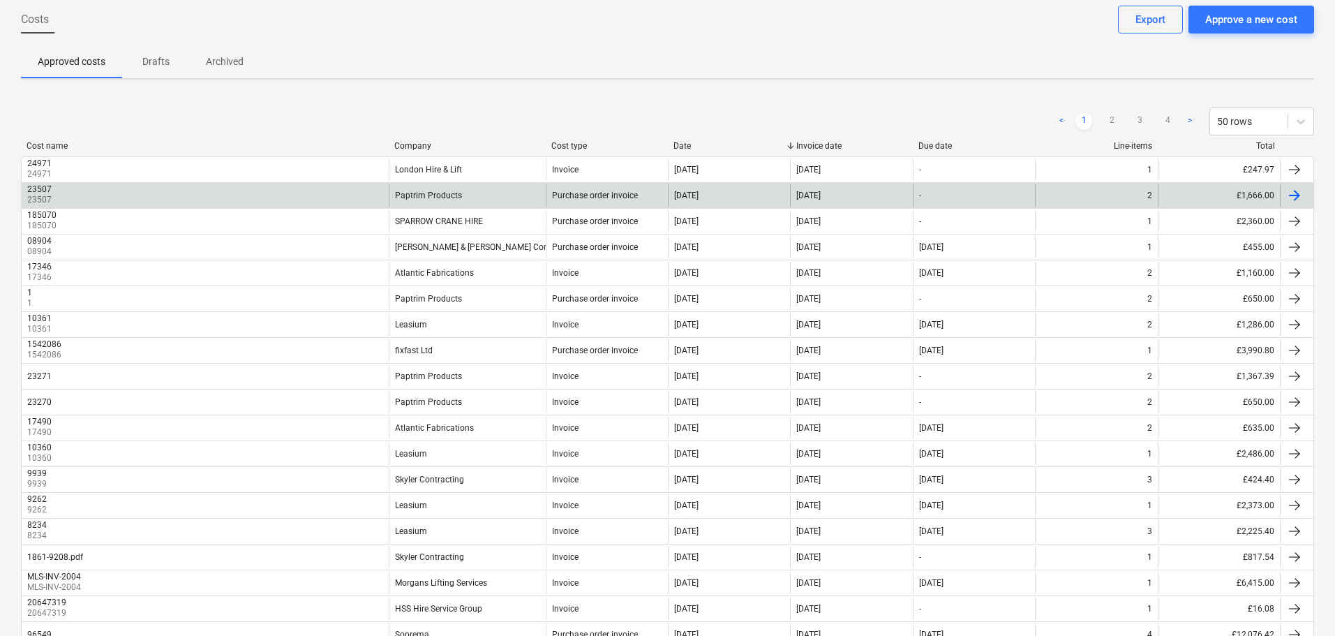
click at [288, 187] on div "23507 23507" at bounding box center [205, 195] width 367 height 22
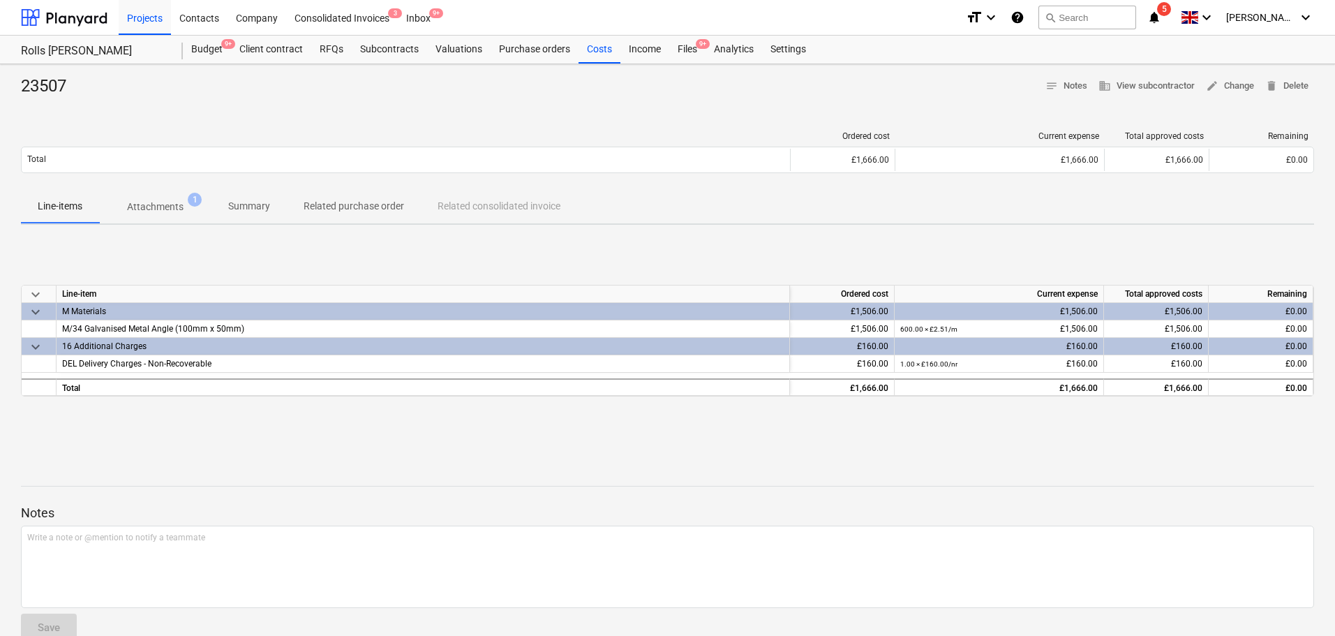
click at [170, 204] on p "Attachments" at bounding box center [155, 207] width 57 height 15
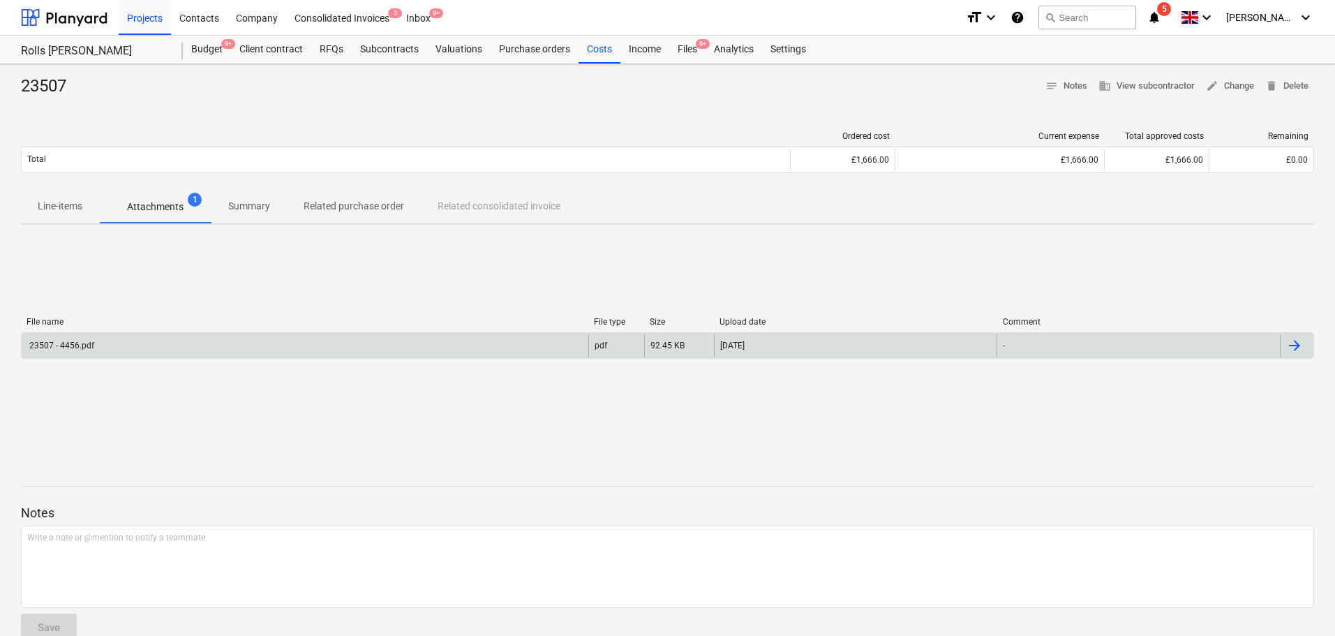
click at [174, 342] on div "23507 - 4456.pdf" at bounding box center [305, 345] width 567 height 22
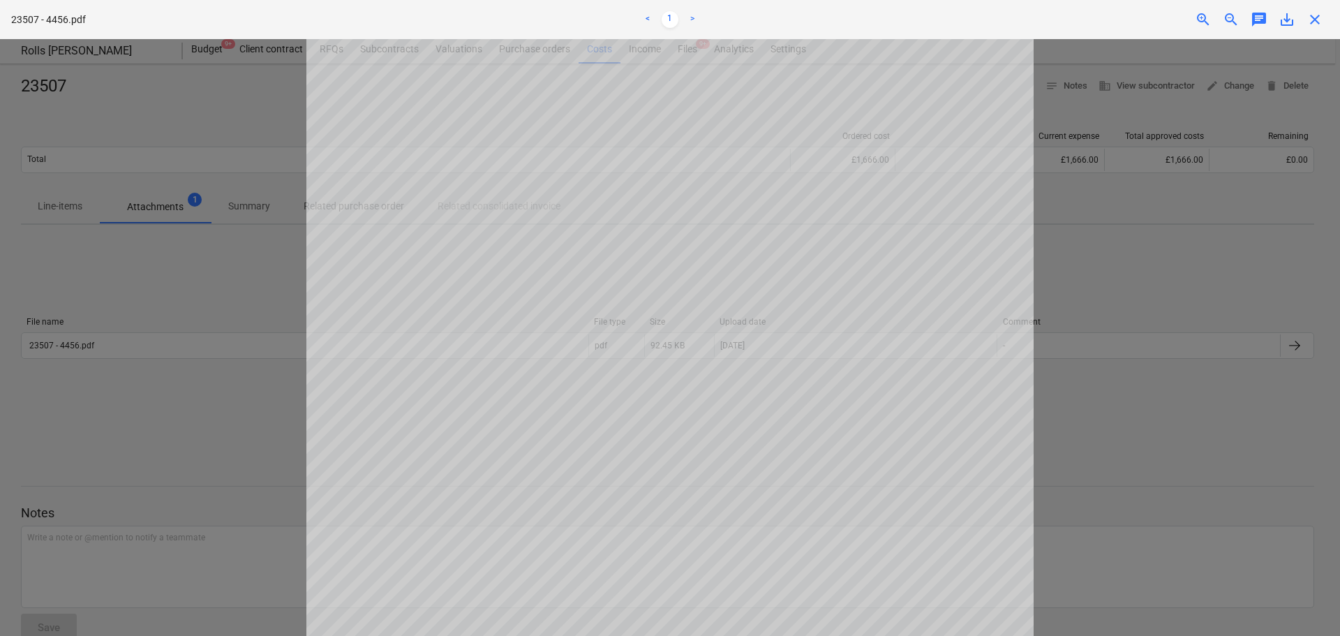
click at [216, 140] on div at bounding box center [670, 337] width 1340 height 597
click at [1320, 17] on span "close" at bounding box center [1314, 19] width 17 height 17
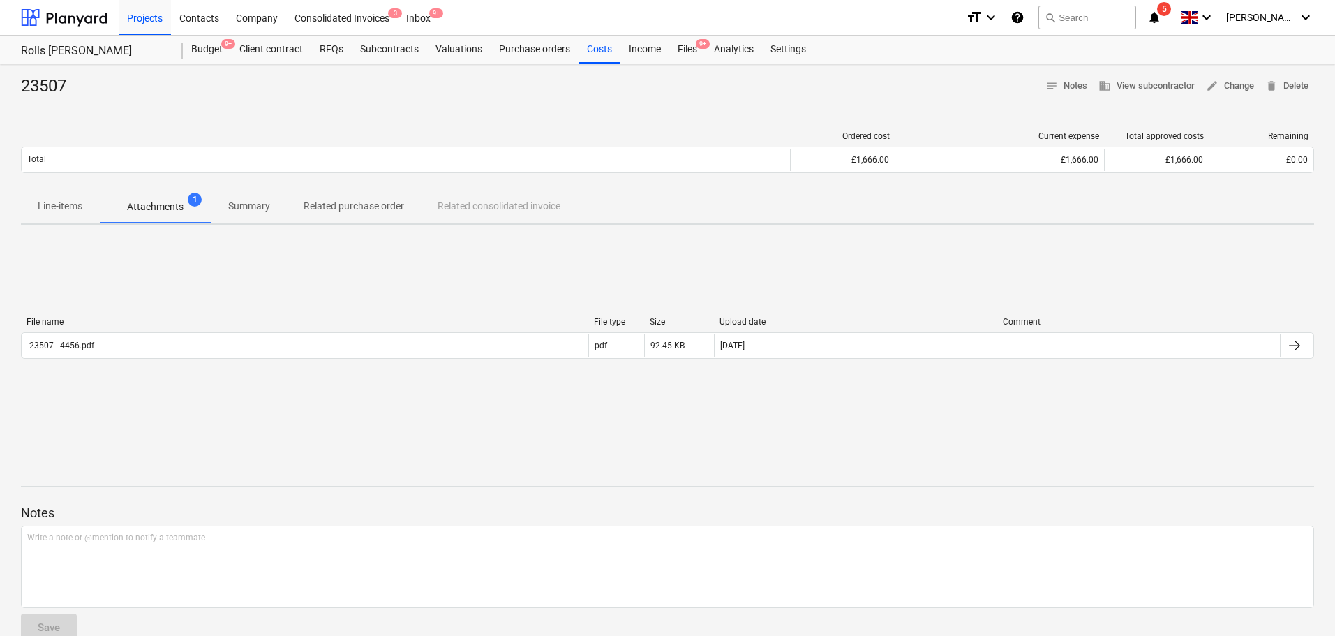
click at [236, 209] on p "Summary" at bounding box center [249, 206] width 42 height 15
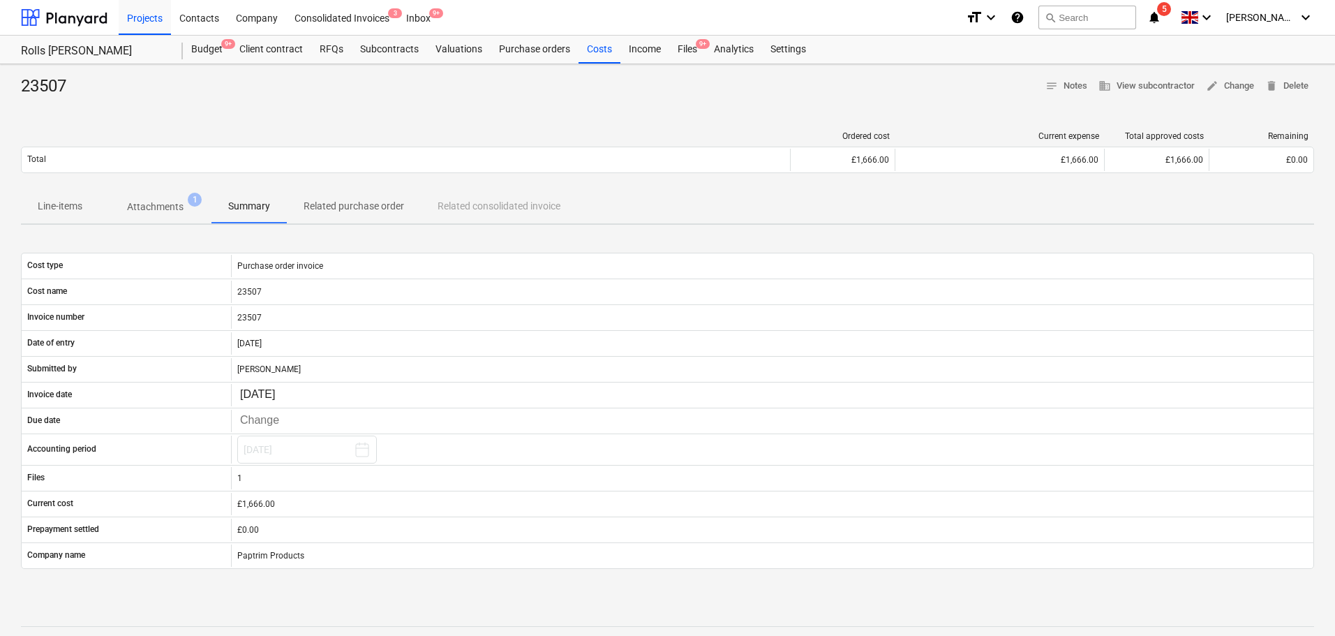
click at [360, 209] on p "Related purchase order" at bounding box center [354, 206] width 100 height 15
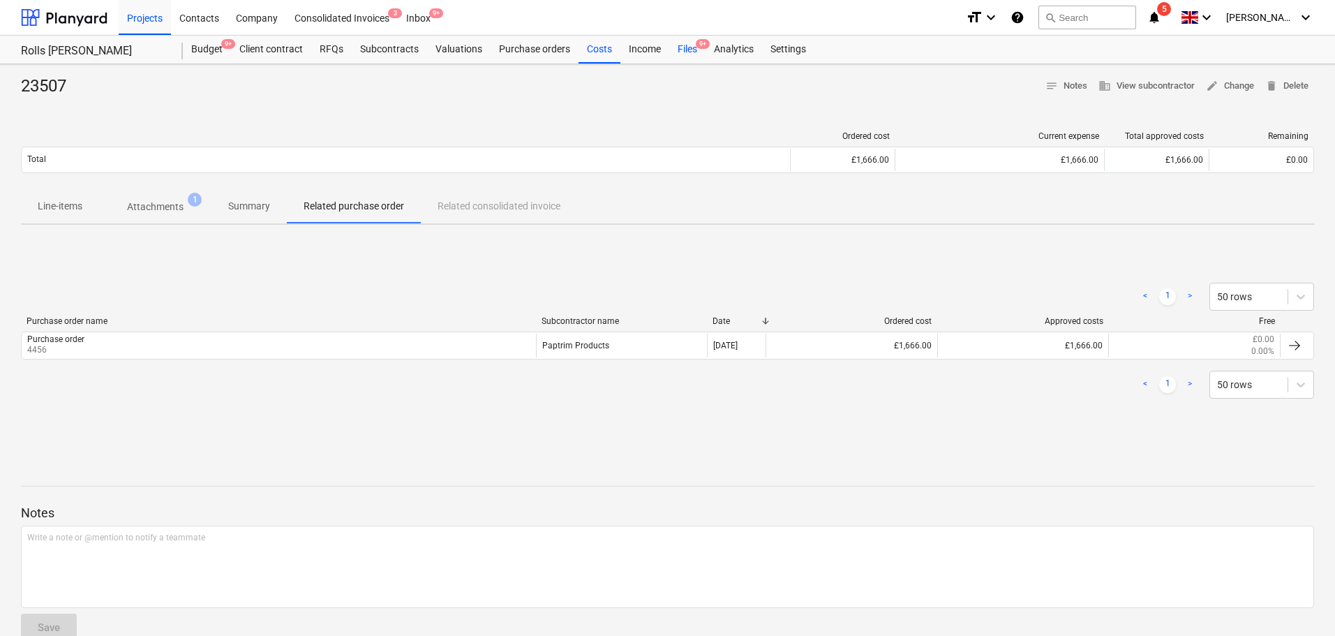
click at [686, 48] on div "Files 9+" at bounding box center [687, 50] width 36 height 28
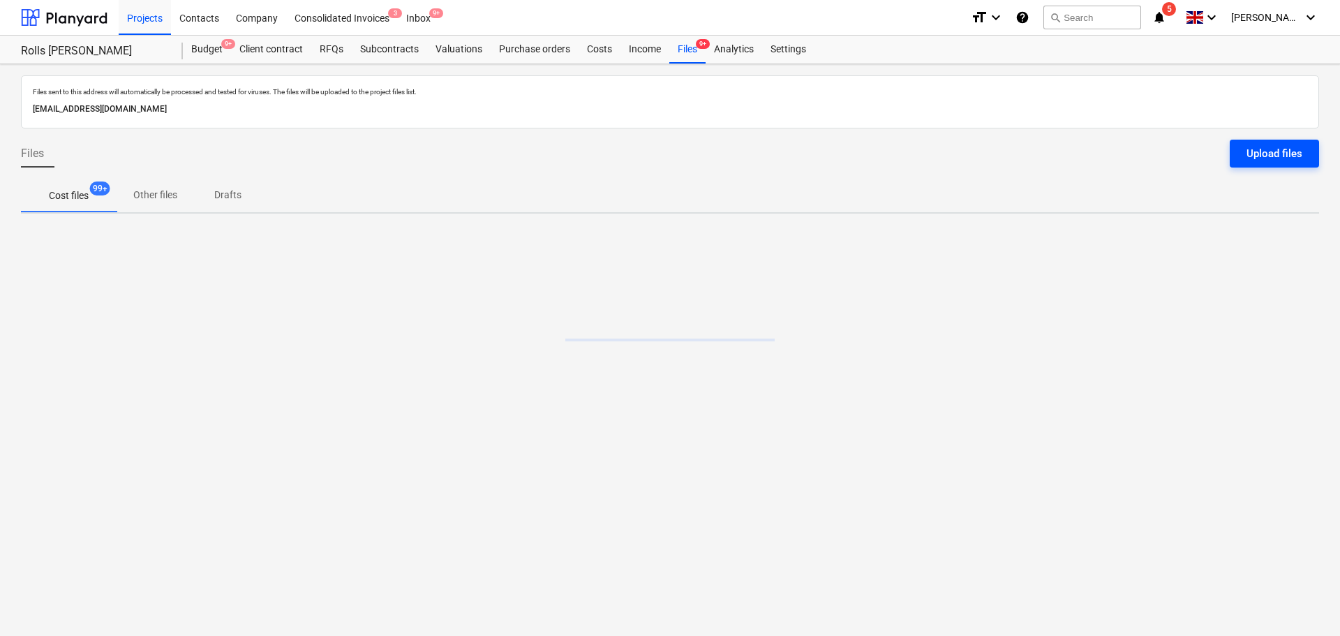
click at [1253, 156] on div "Upload files" at bounding box center [1274, 153] width 56 height 18
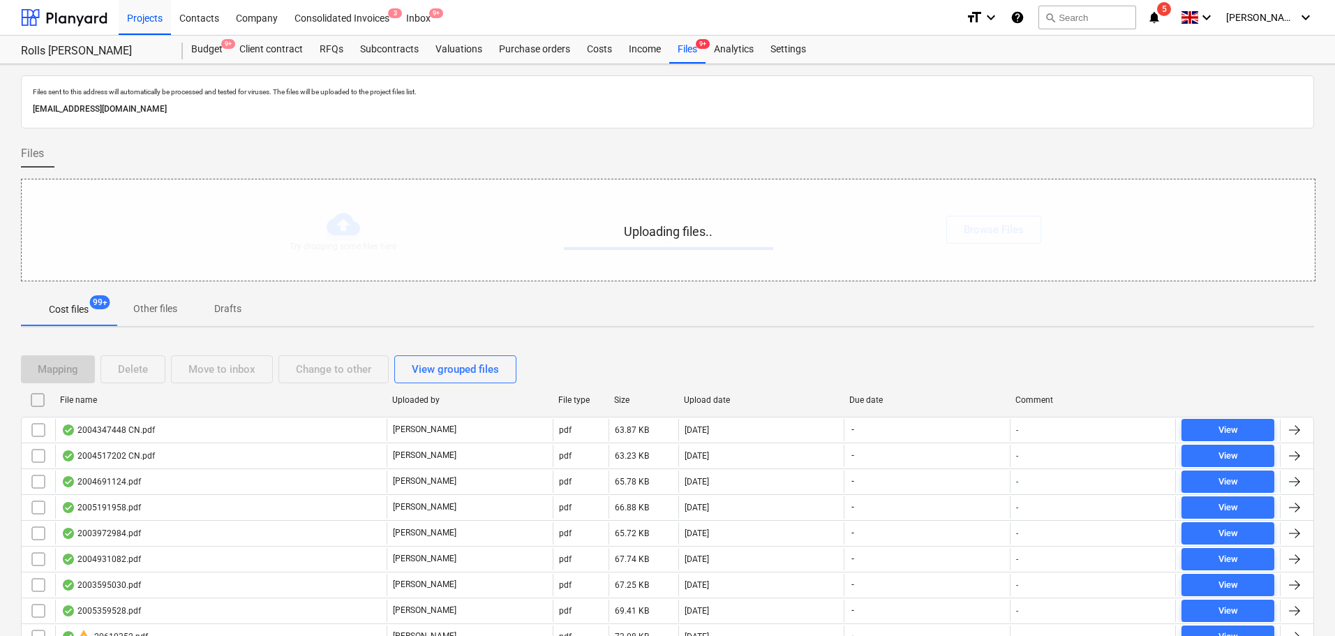
click at [400, 94] on p "Files sent to this address will automatically be processed and tested for virus…" at bounding box center [667, 91] width 1269 height 9
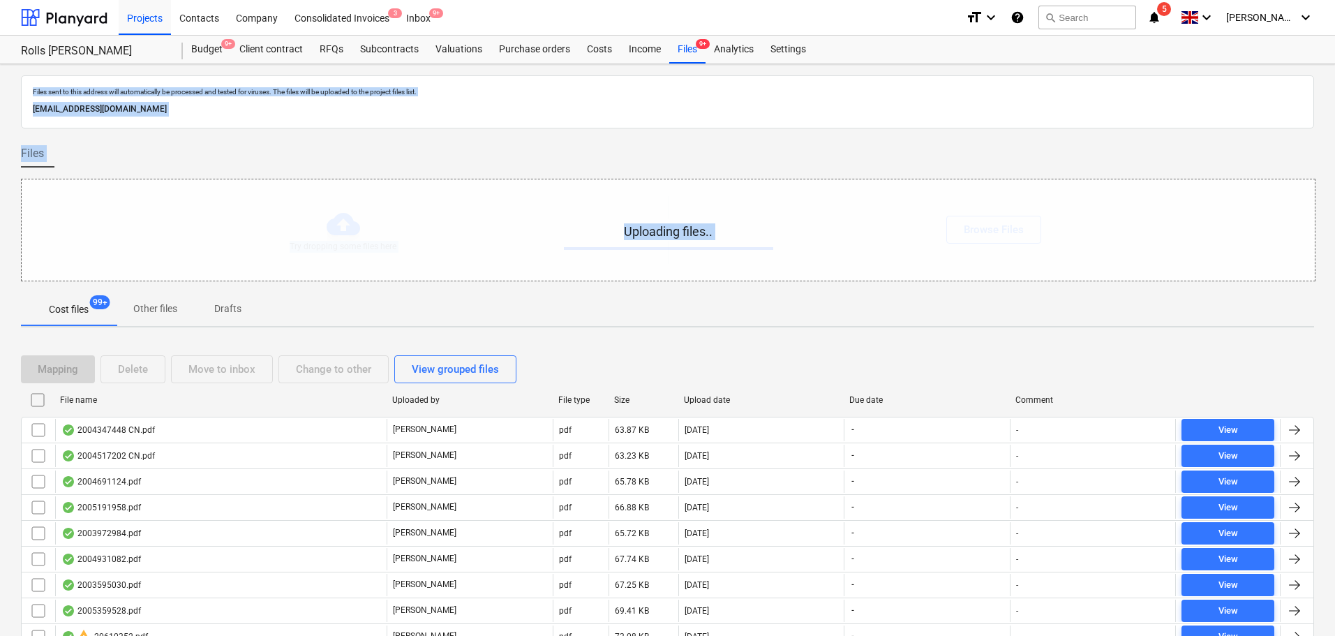
drag, startPoint x: 400, startPoint y: 94, endPoint x: 572, endPoint y: 412, distance: 361.0
click at [320, 90] on p "Files sent to this address will automatically be processed and tested for virus…" at bounding box center [667, 91] width 1269 height 9
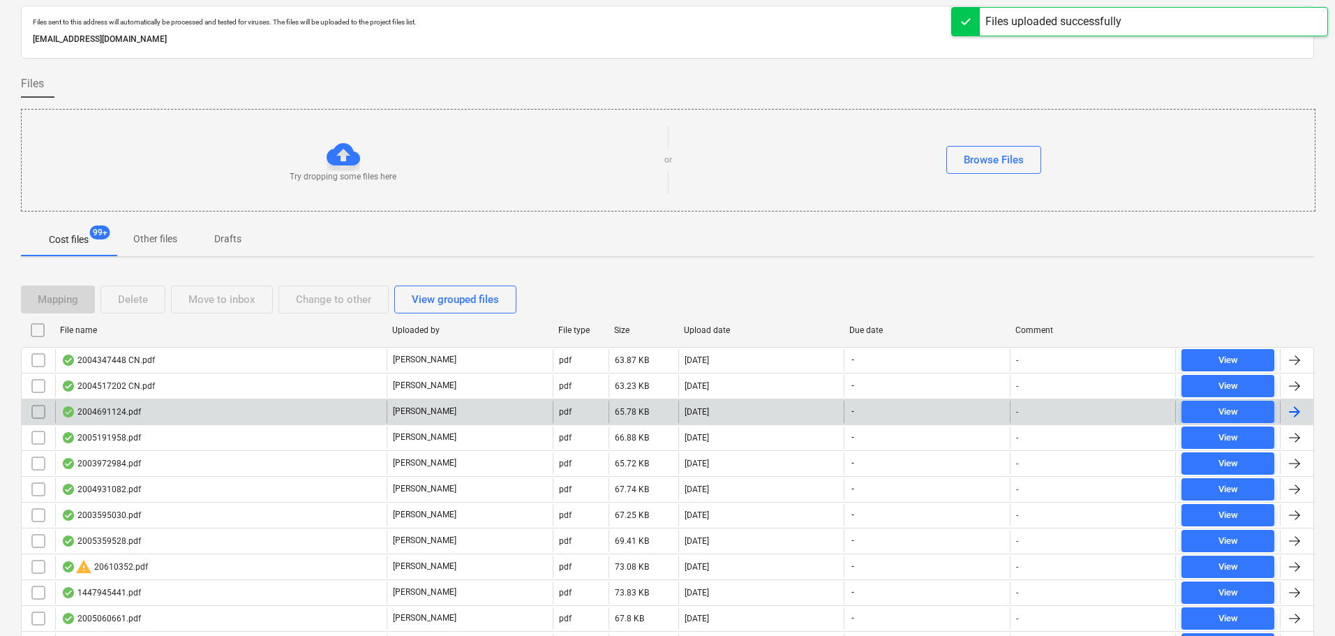
scroll to position [140, 0]
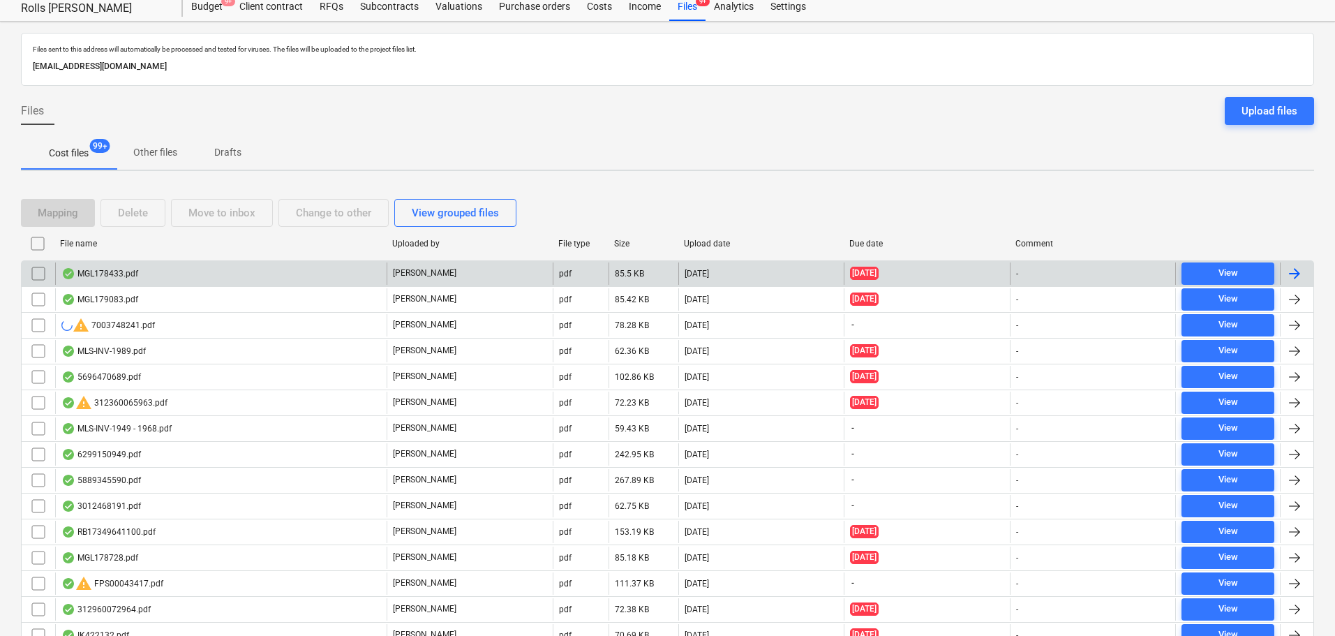
scroll to position [70, 0]
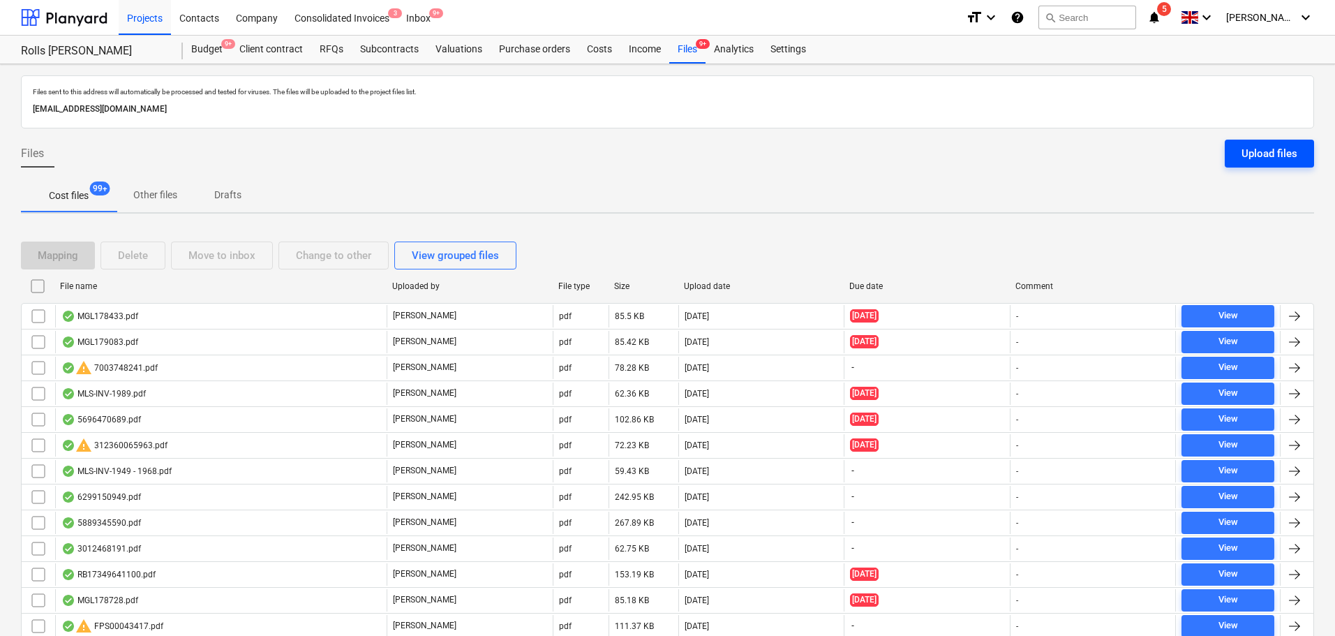
click at [1273, 151] on div "Upload files" at bounding box center [1269, 153] width 56 height 18
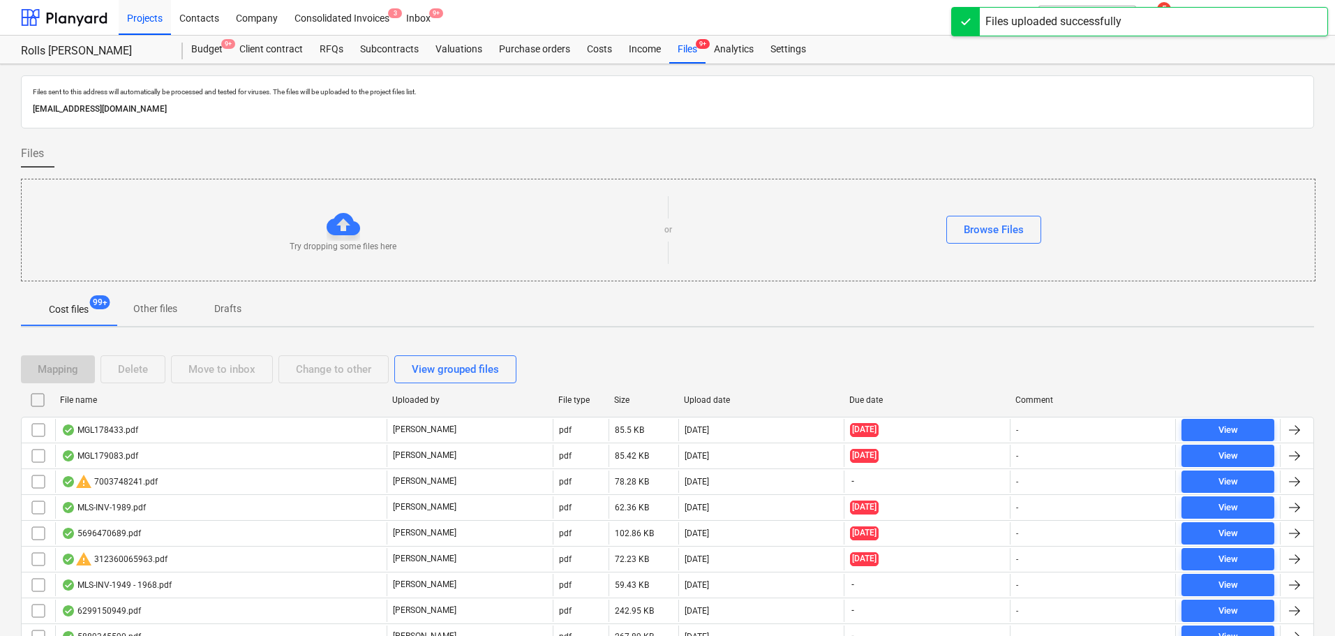
scroll to position [4327, 0]
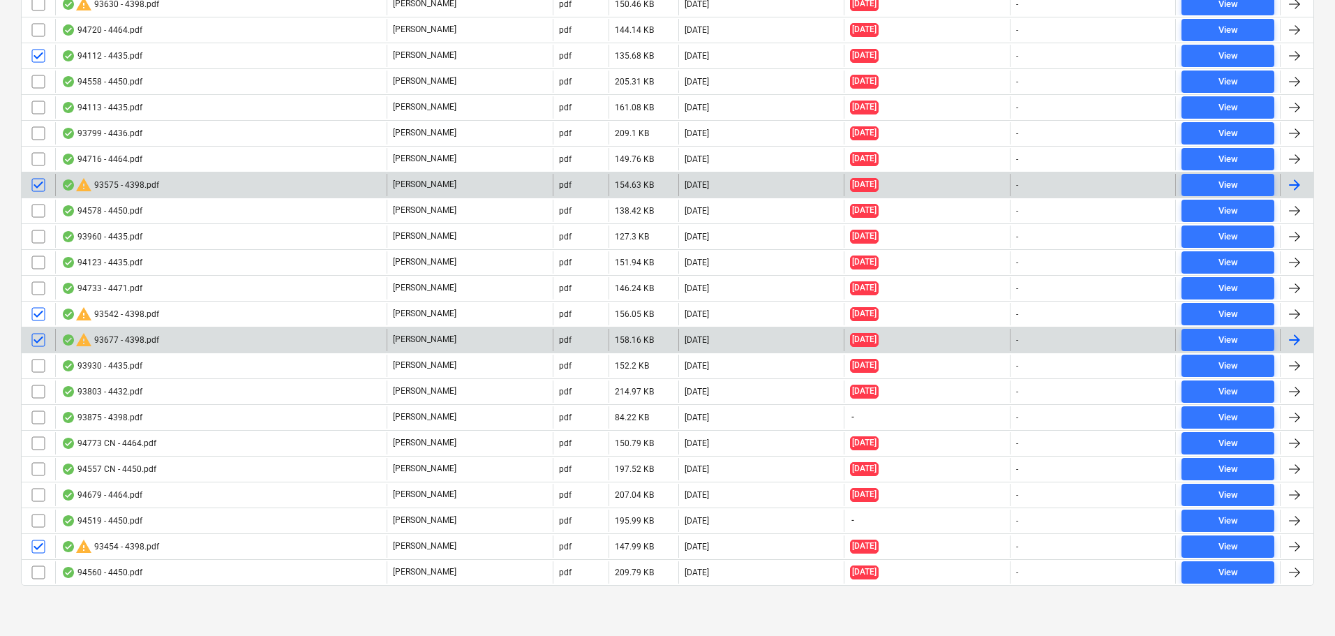
scroll to position [8342, 0]
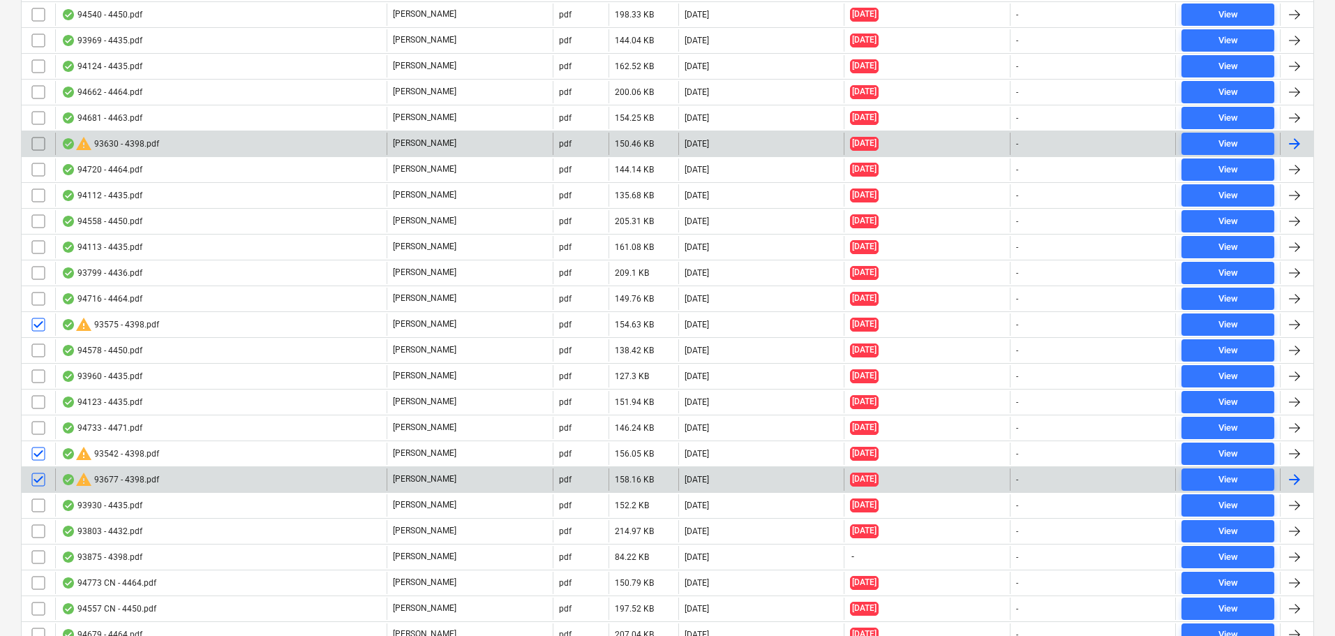
click at [36, 141] on input "checkbox" at bounding box center [38, 144] width 22 height 22
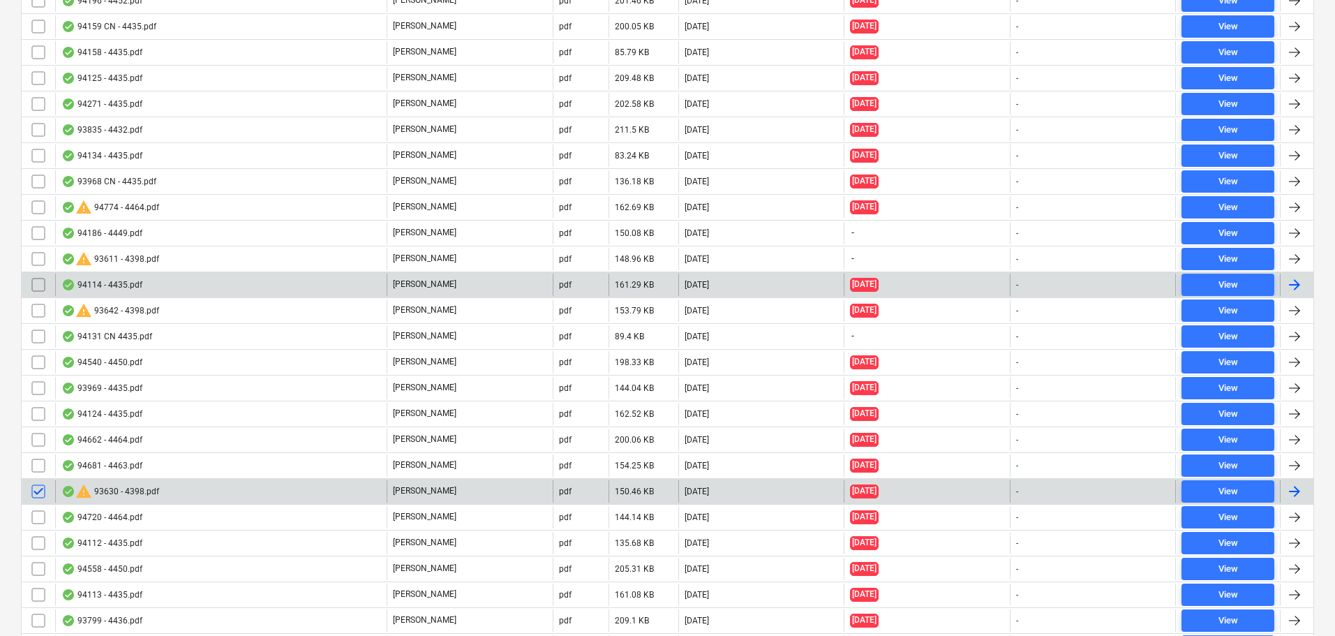
scroll to position [7993, 0]
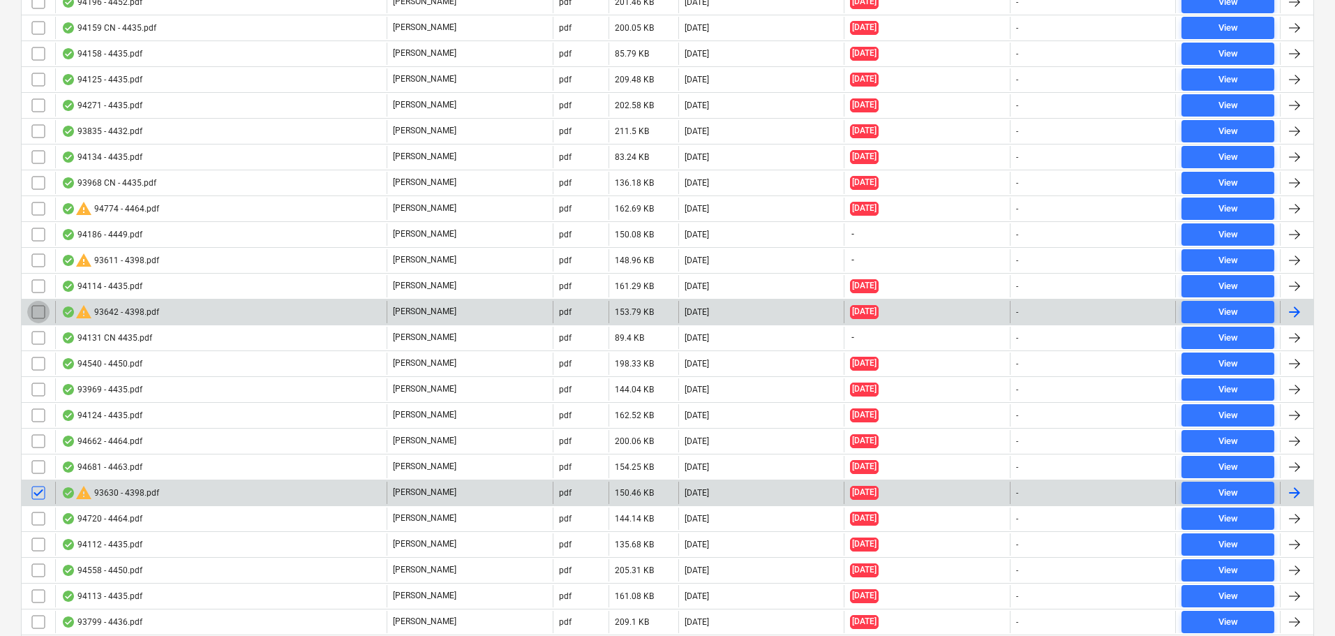
click at [40, 307] on input "checkbox" at bounding box center [38, 312] width 22 height 22
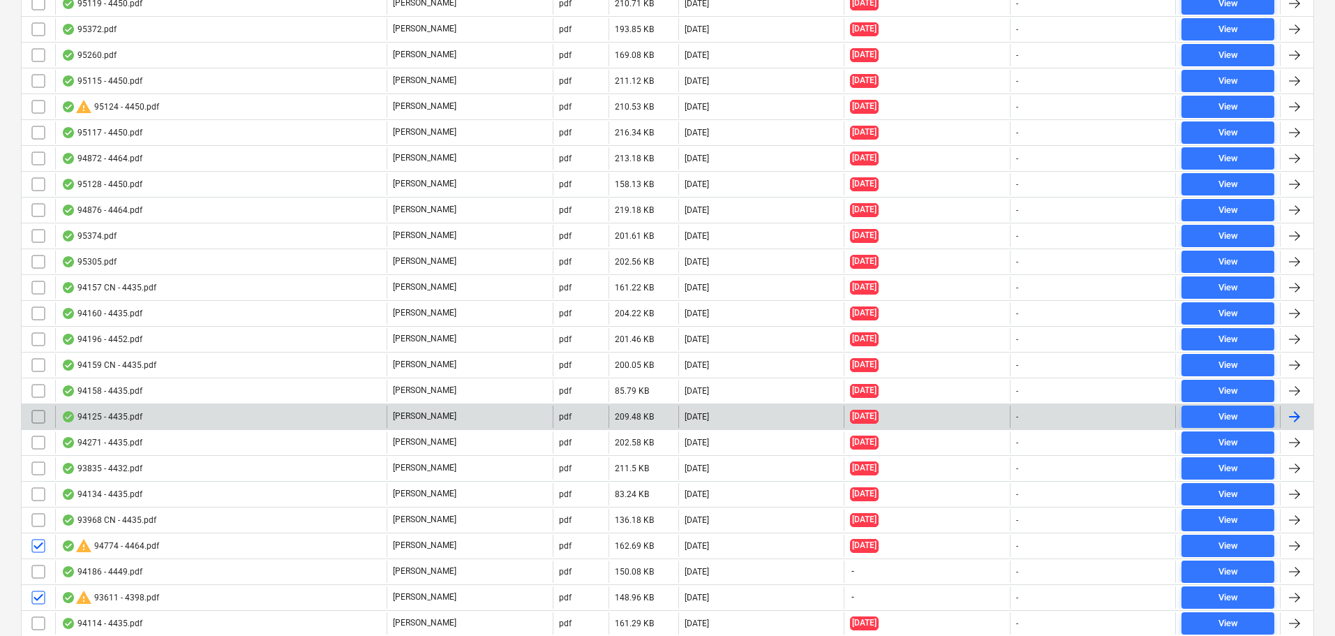
scroll to position [7505, 0]
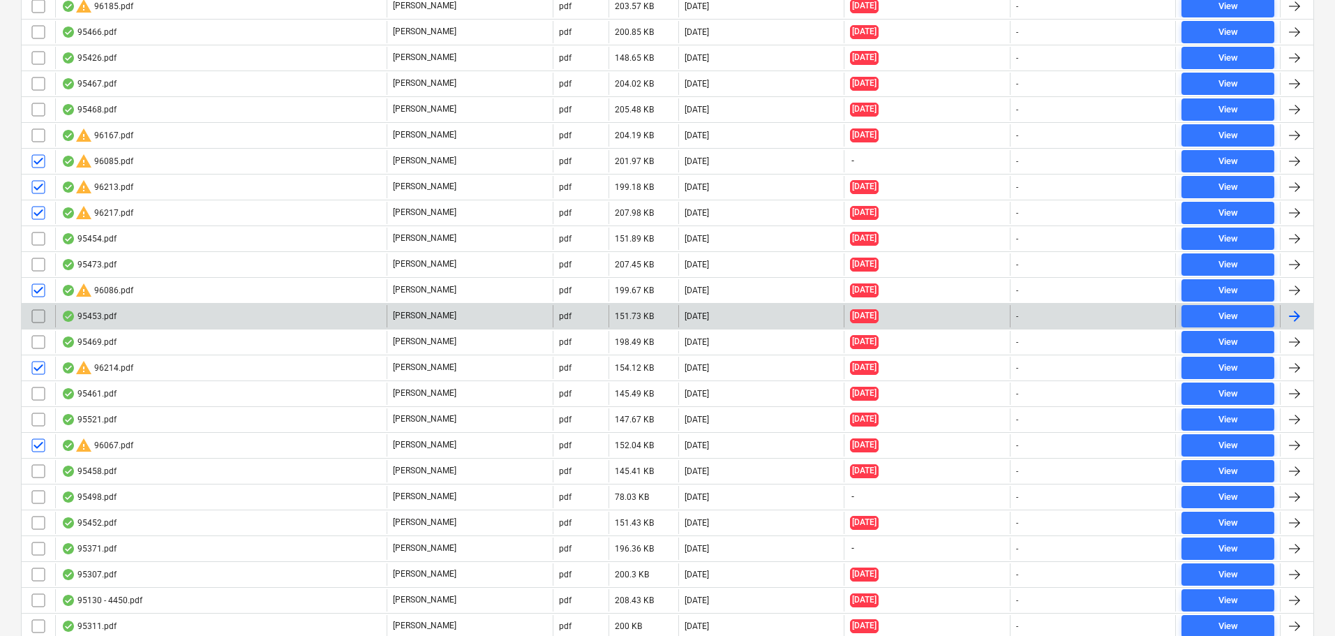
scroll to position [5969, 0]
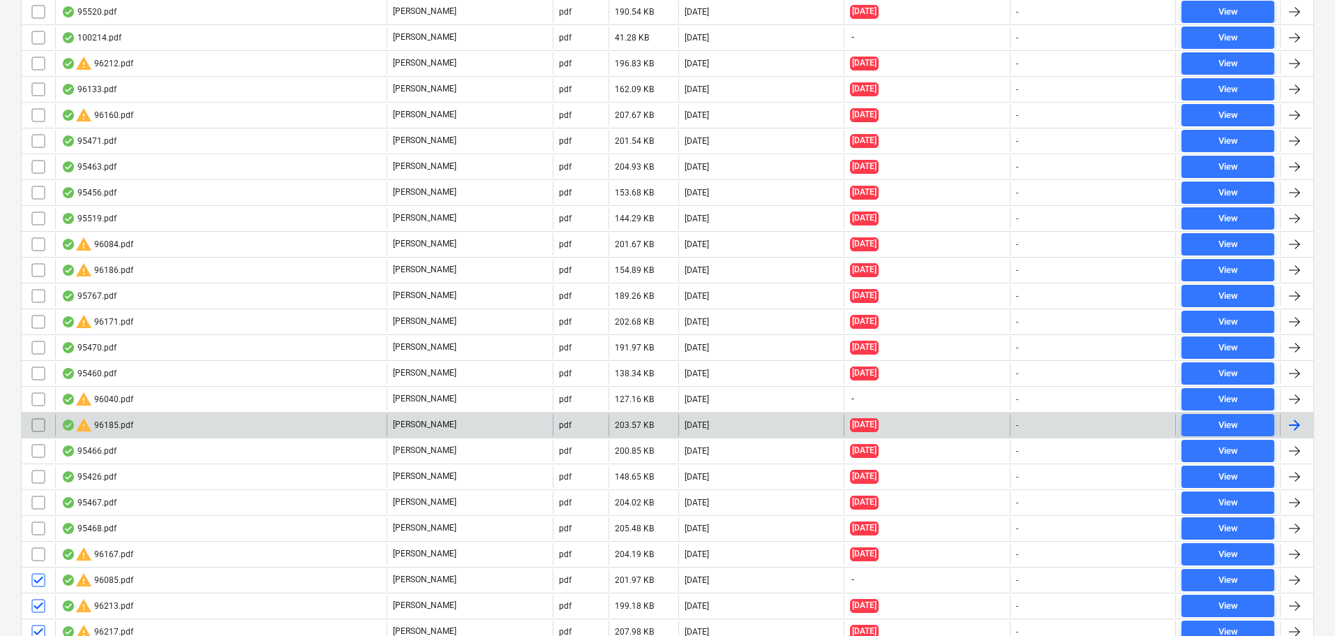
click at [39, 424] on input "checkbox" at bounding box center [38, 425] width 22 height 22
click at [38, 318] on input "checkbox" at bounding box center [38, 322] width 22 height 22
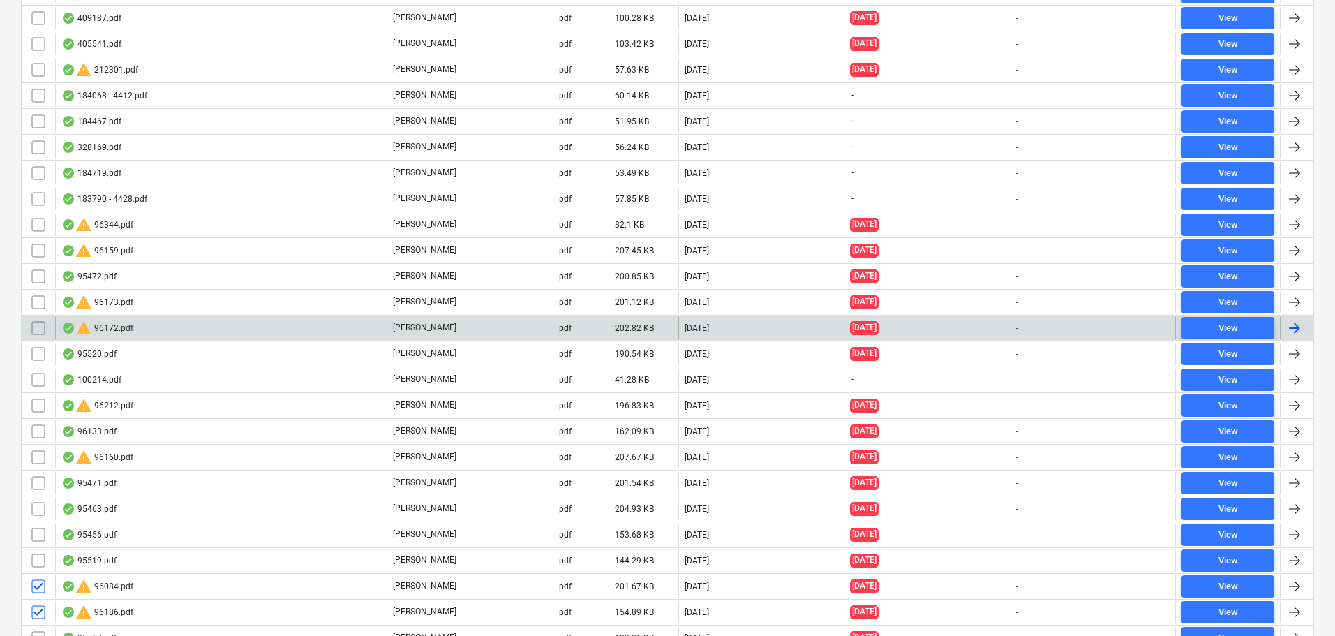
scroll to position [5620, 0]
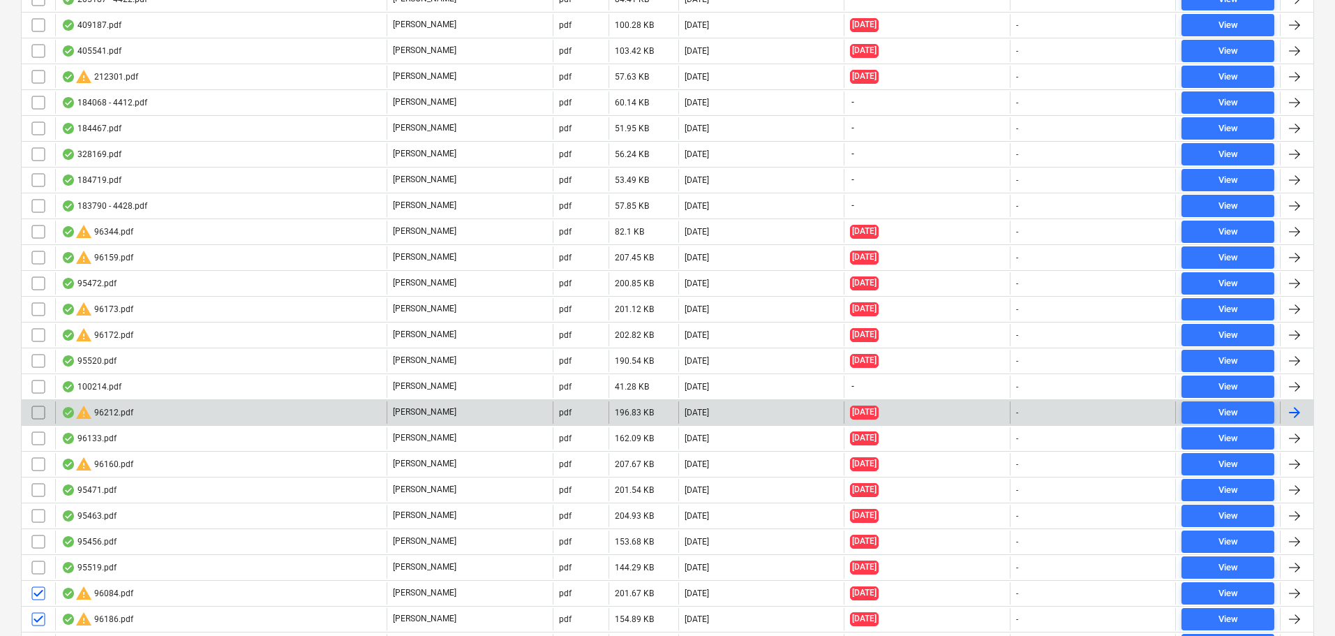
click at [37, 465] on input "checkbox" at bounding box center [38, 464] width 22 height 22
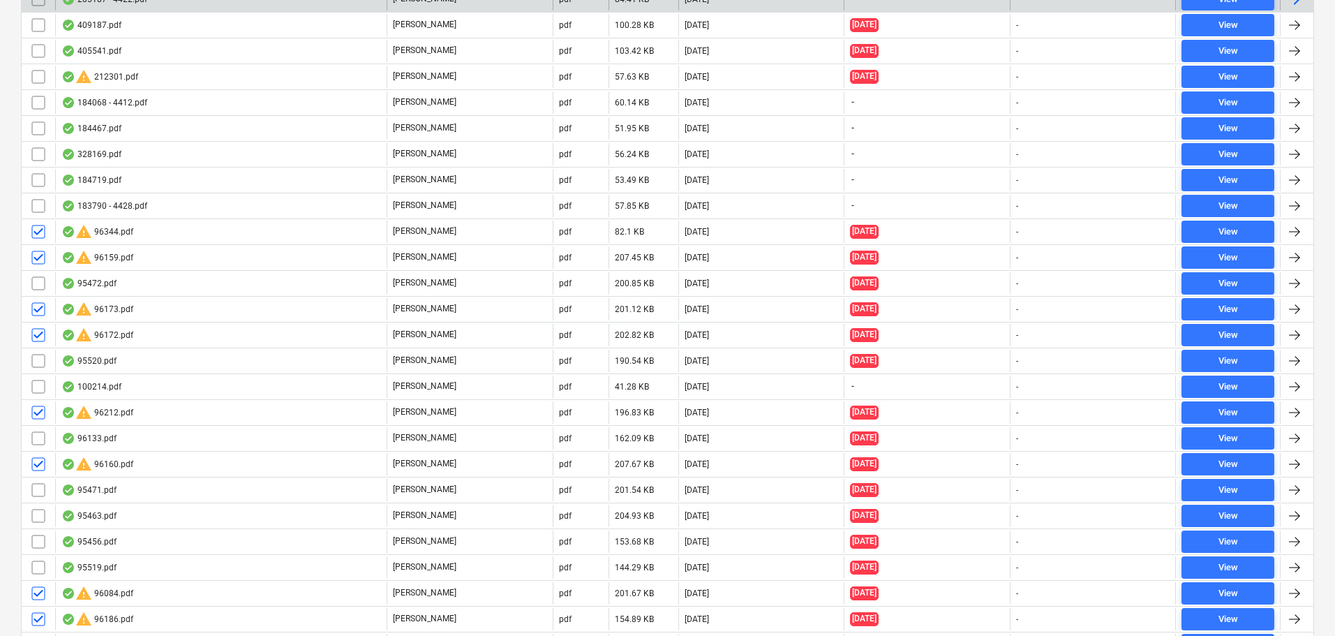
click at [38, 88] on input "checkbox" at bounding box center [38, 77] width 22 height 22
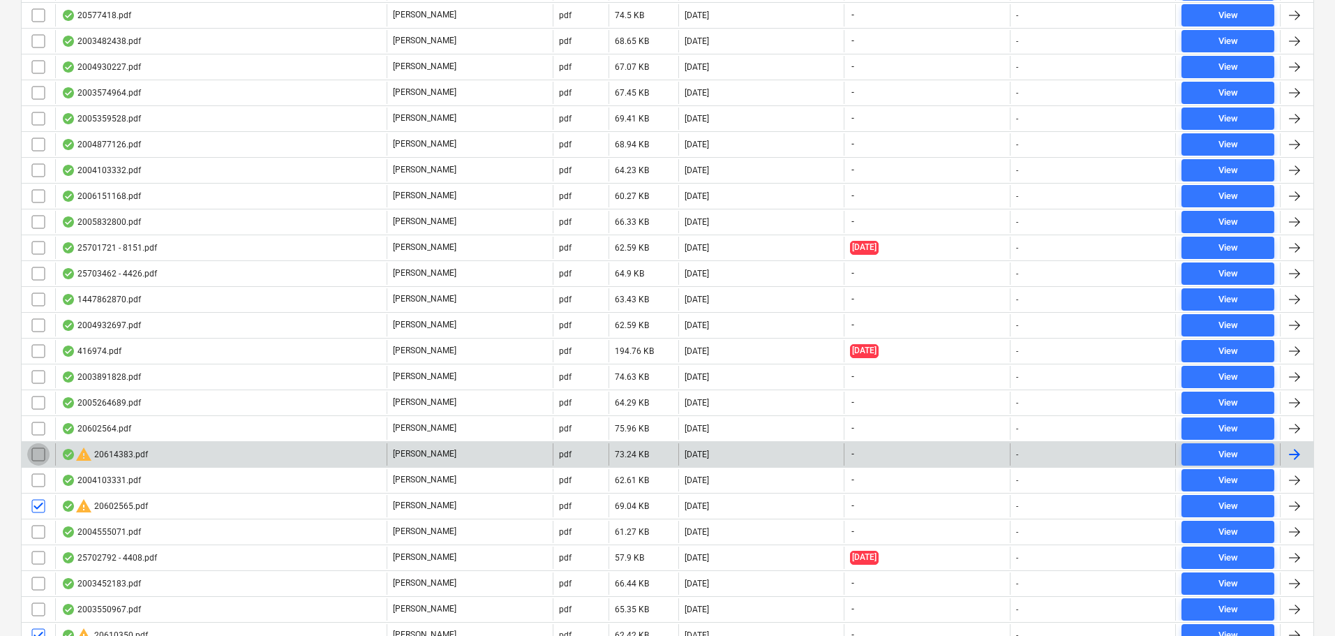
click at [36, 455] on input "checkbox" at bounding box center [38, 454] width 22 height 22
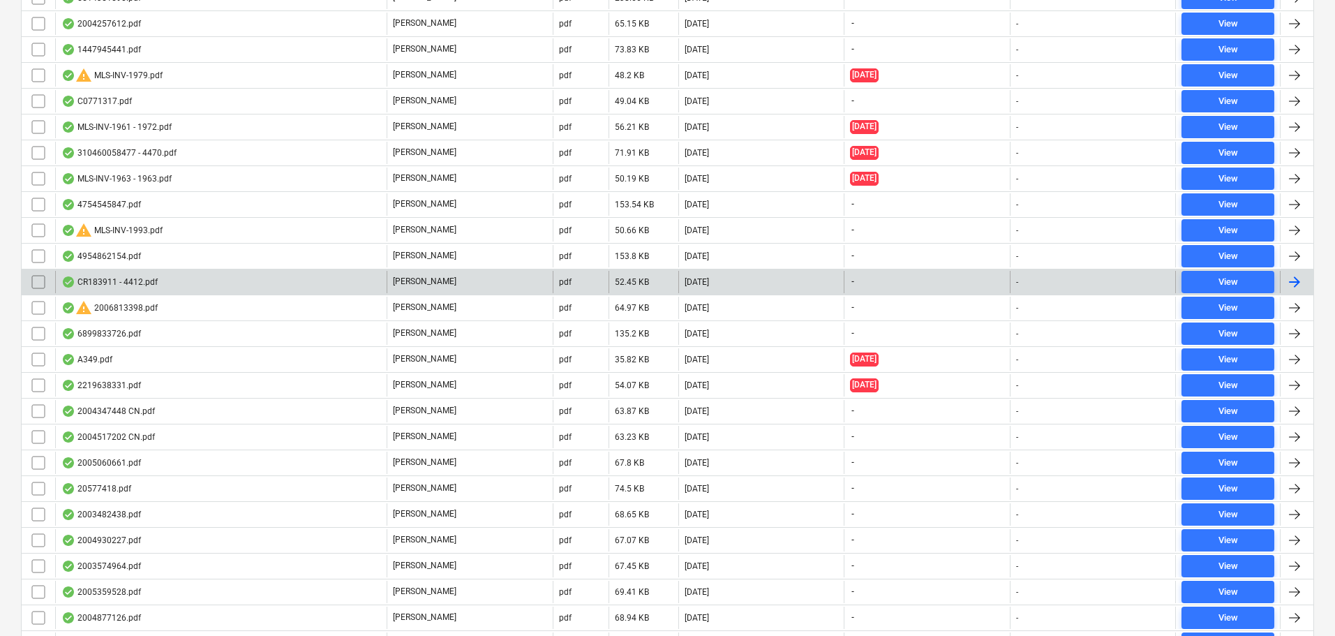
scroll to position [1992, 0]
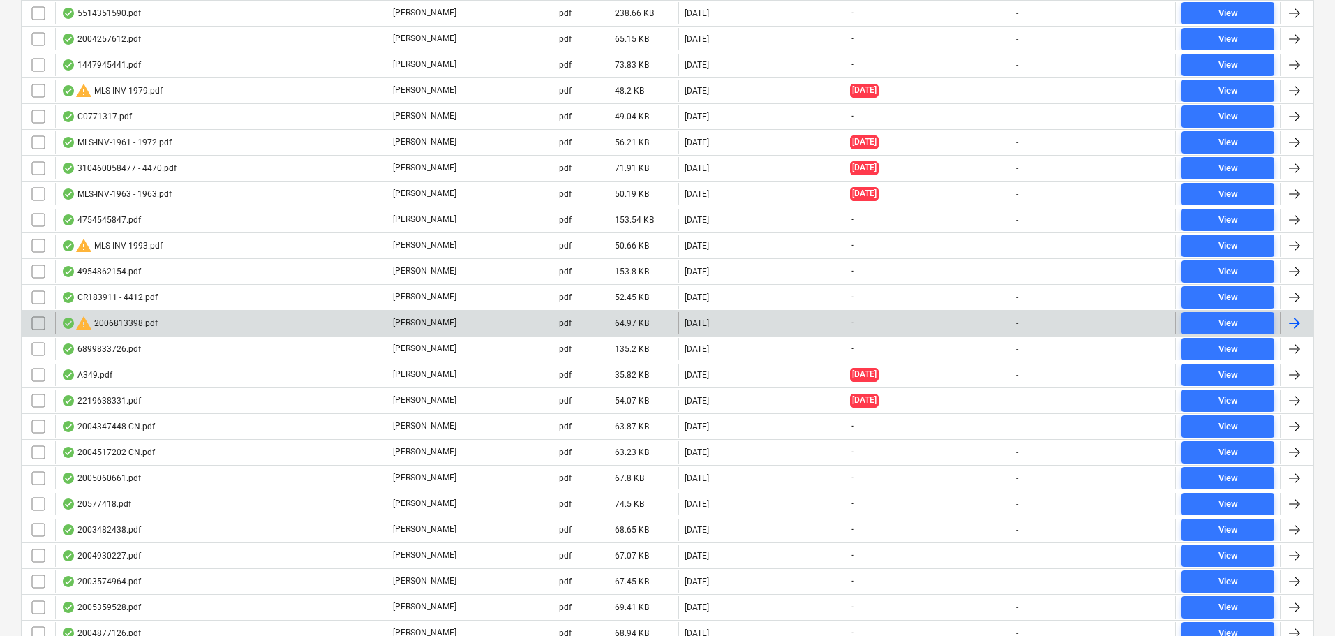
click at [40, 323] on input "checkbox" at bounding box center [38, 323] width 22 height 22
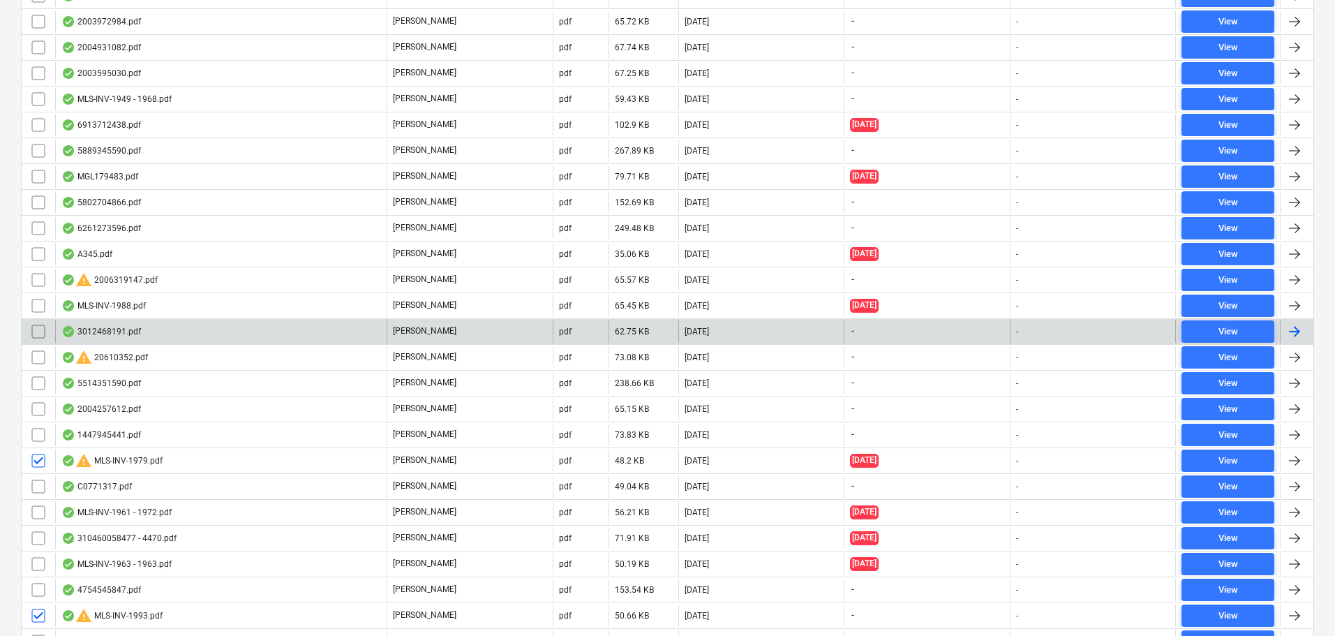
scroll to position [1573, 0]
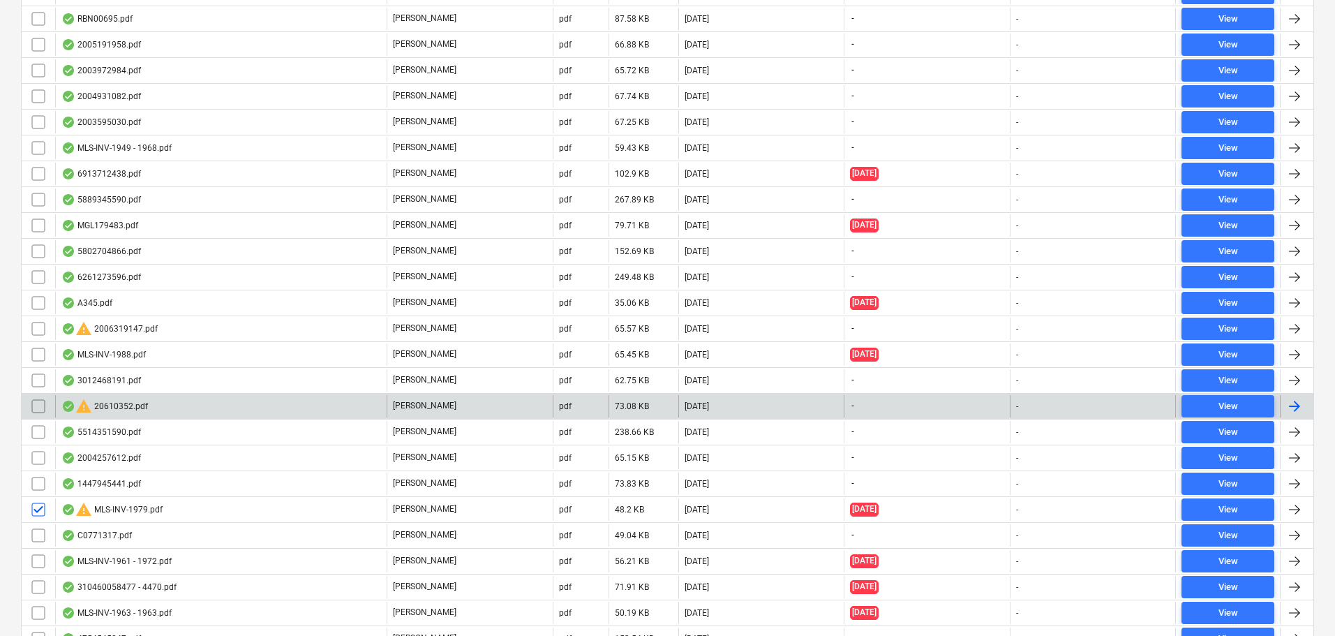
click at [33, 406] on input "checkbox" at bounding box center [38, 406] width 22 height 22
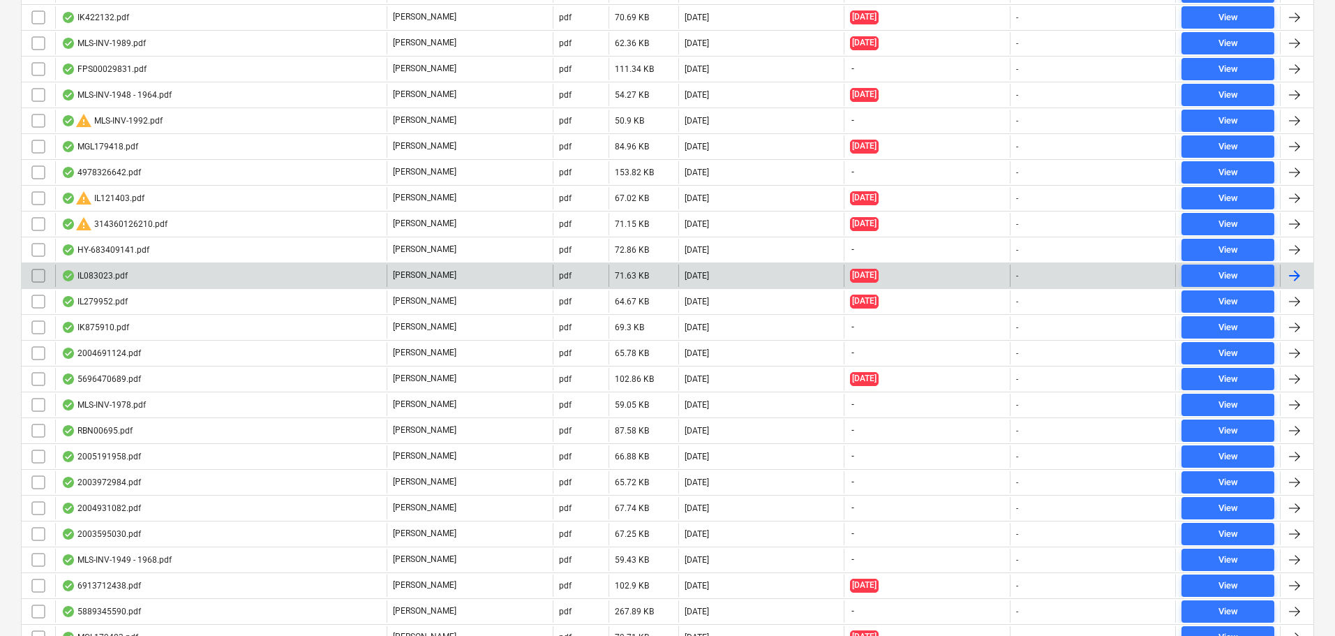
scroll to position [1154, 0]
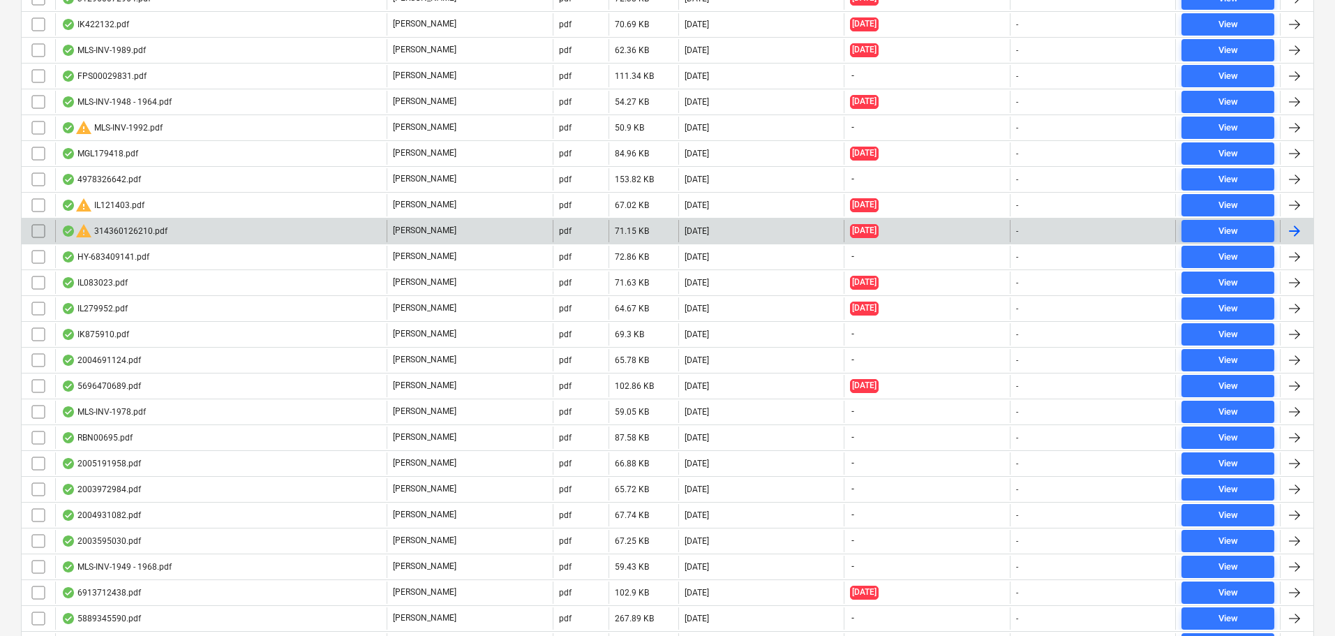
click at [40, 232] on input "checkbox" at bounding box center [38, 231] width 22 height 22
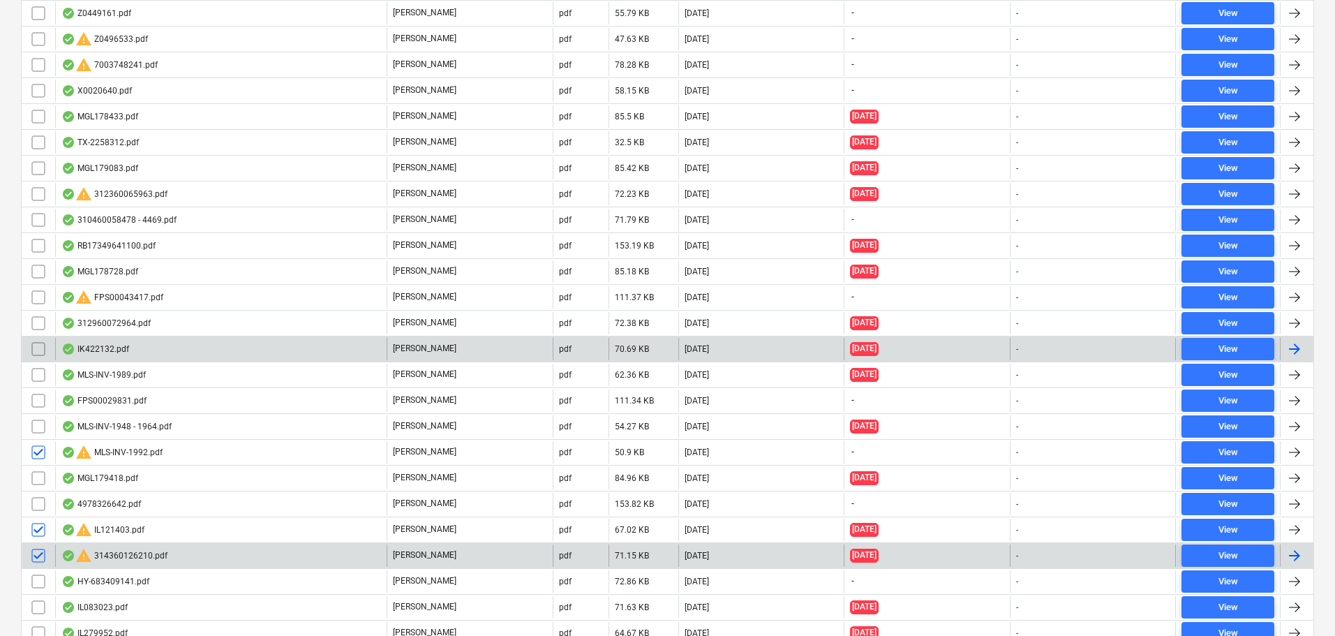
scroll to position [805, 0]
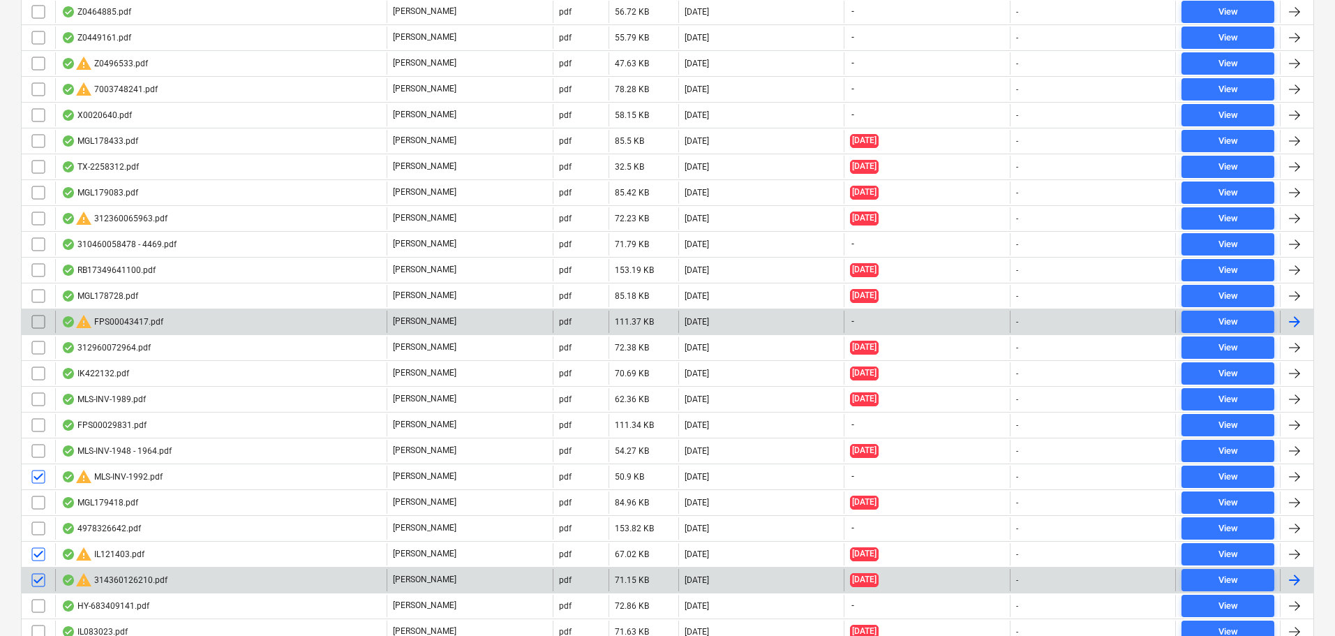
click at [40, 323] on input "checkbox" at bounding box center [38, 322] width 22 height 22
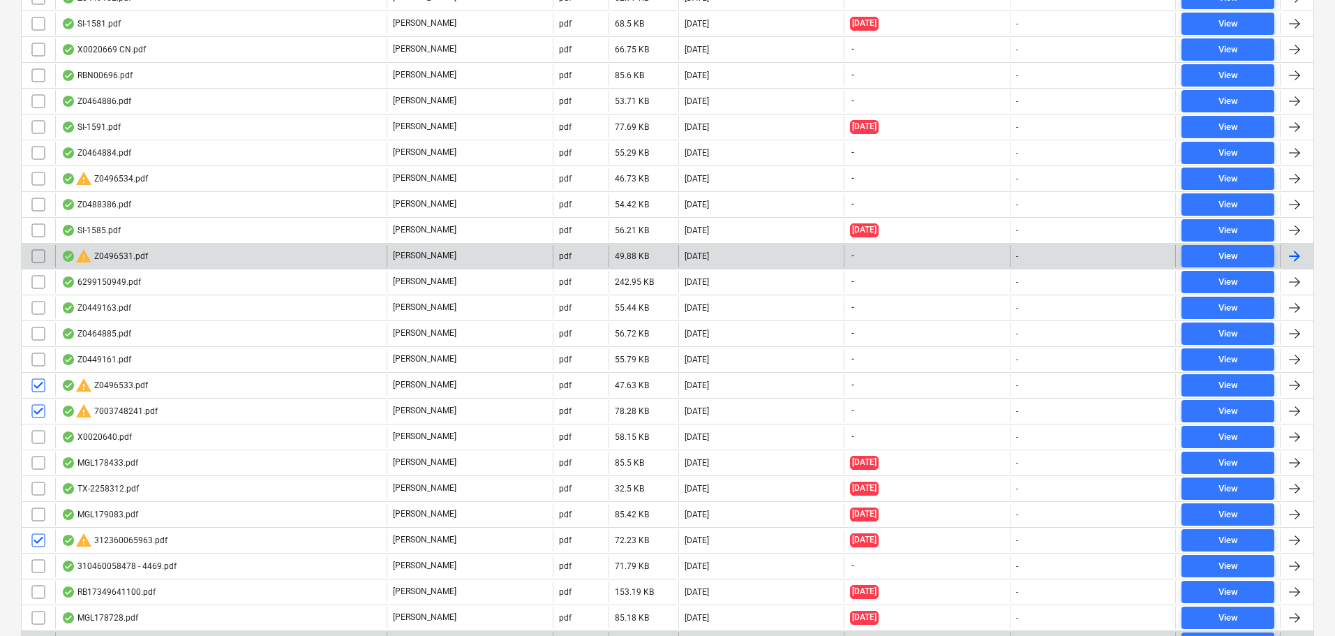
scroll to position [456, 0]
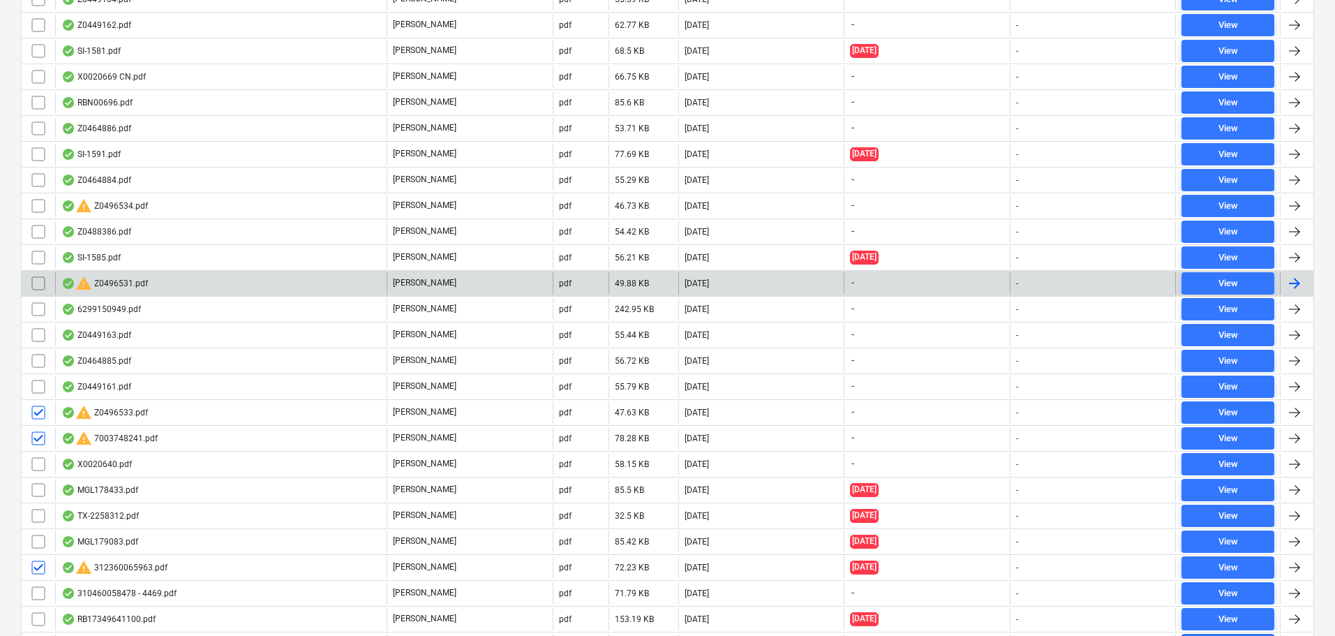
click at [36, 283] on input "checkbox" at bounding box center [38, 283] width 22 height 22
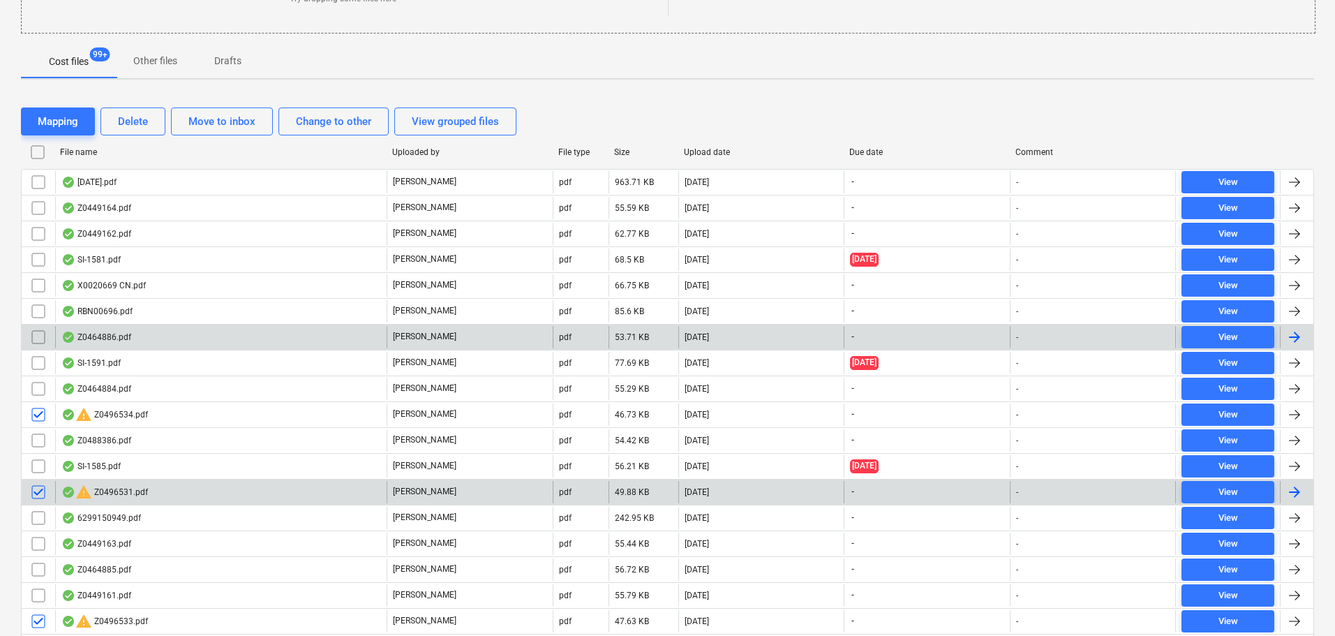
scroll to position [247, 0]
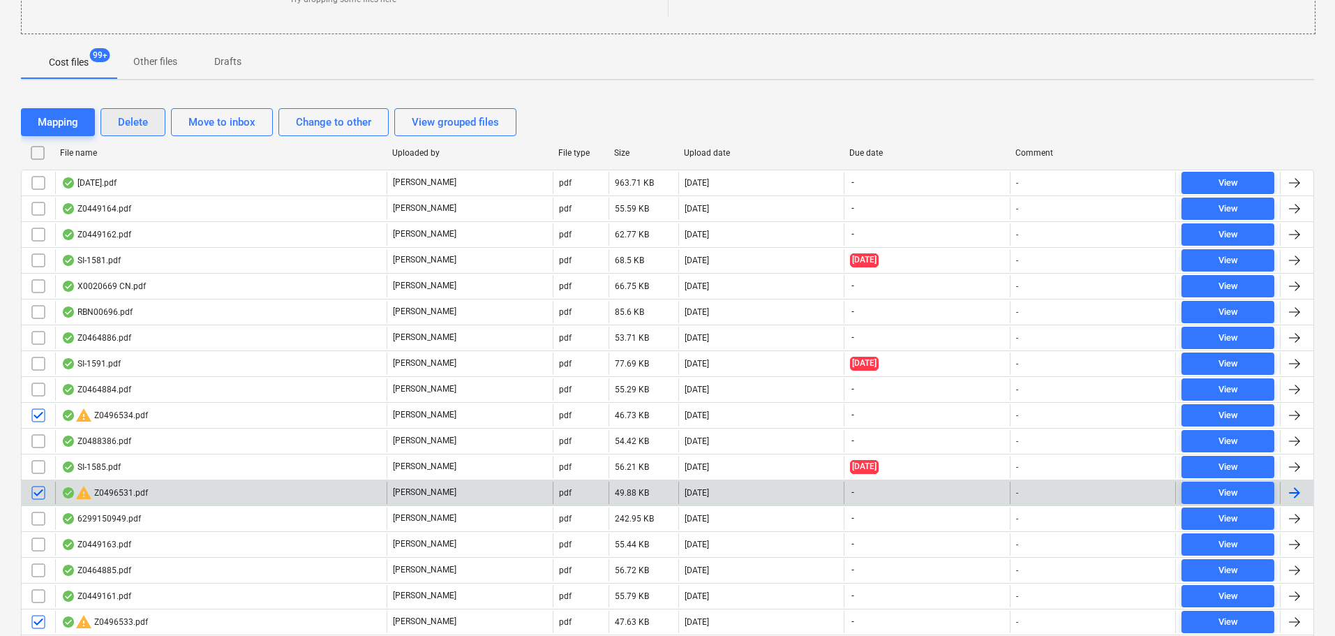
click at [131, 125] on div "Delete" at bounding box center [133, 122] width 30 height 18
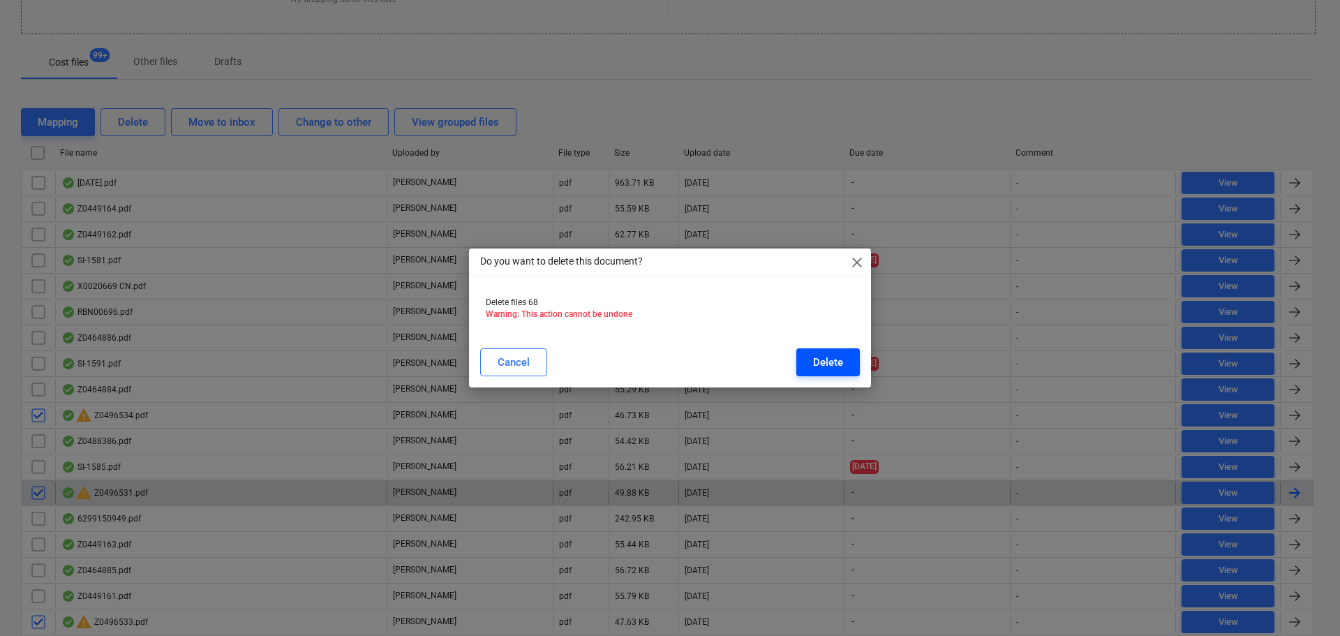
click at [818, 362] on div "Delete" at bounding box center [828, 362] width 30 height 18
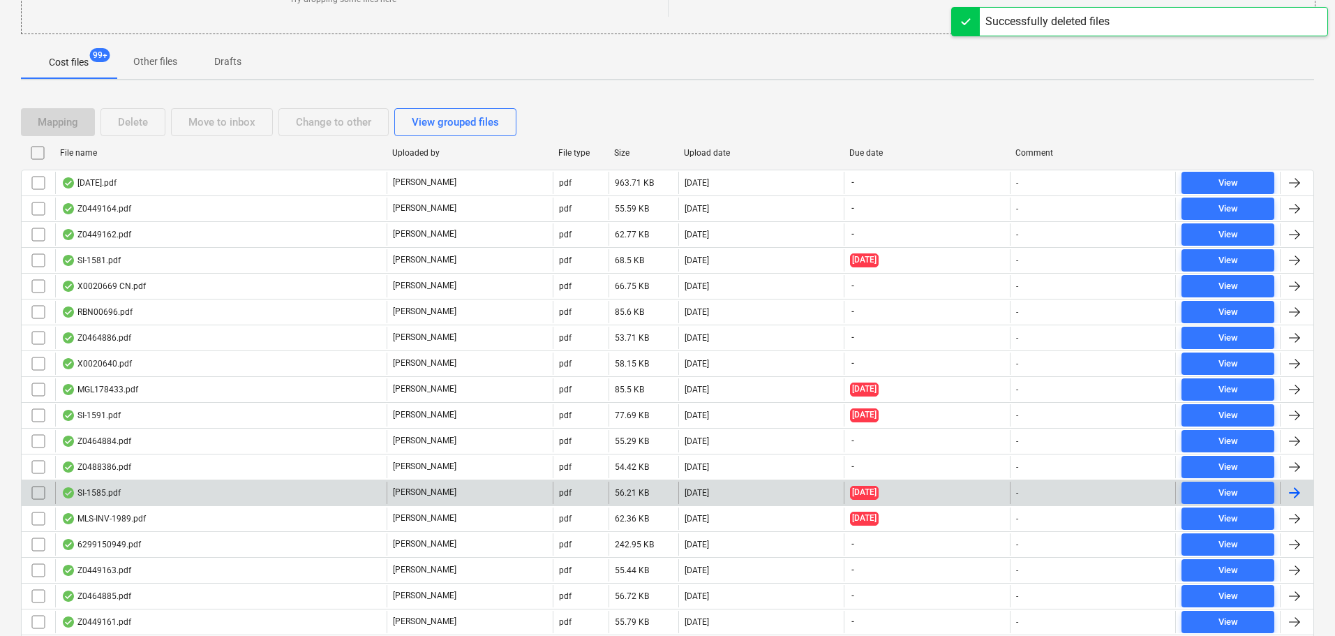
click at [715, 111] on div "Mapping Delete Move to inbox Change to other View grouped files" at bounding box center [667, 122] width 1293 height 28
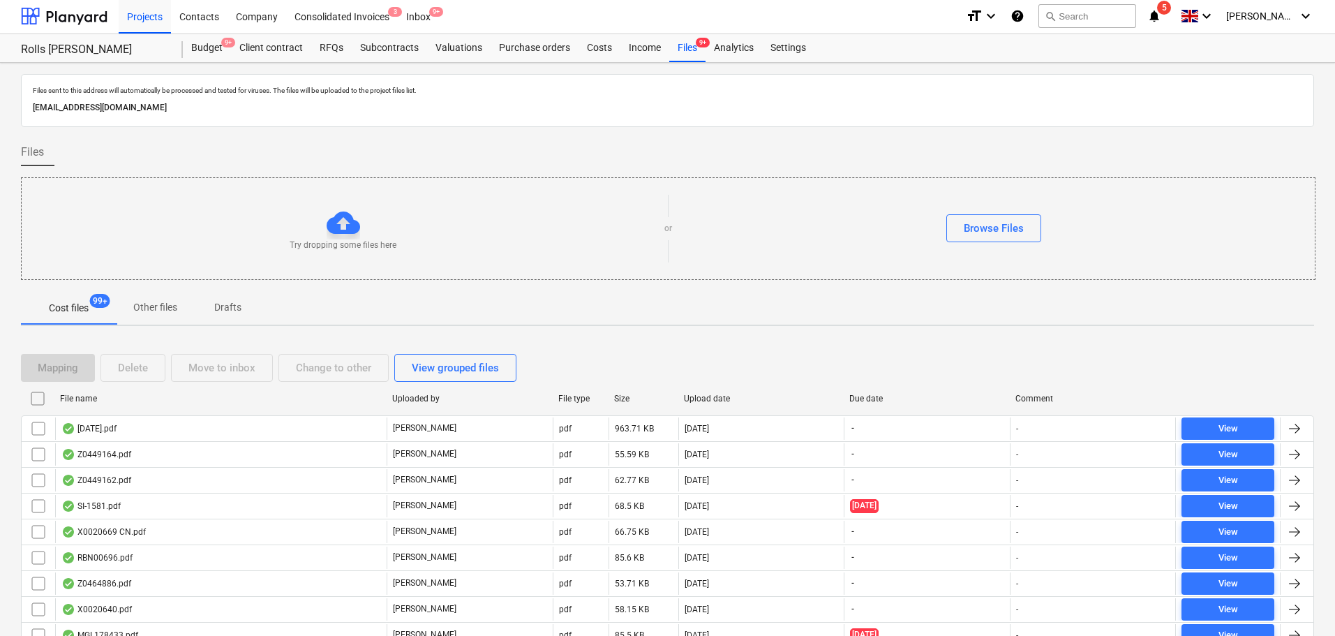
scroll to position [0, 0]
click at [28, 91] on div "Files sent to this address will automatically be processed and tested for virus…" at bounding box center [667, 101] width 1293 height 53
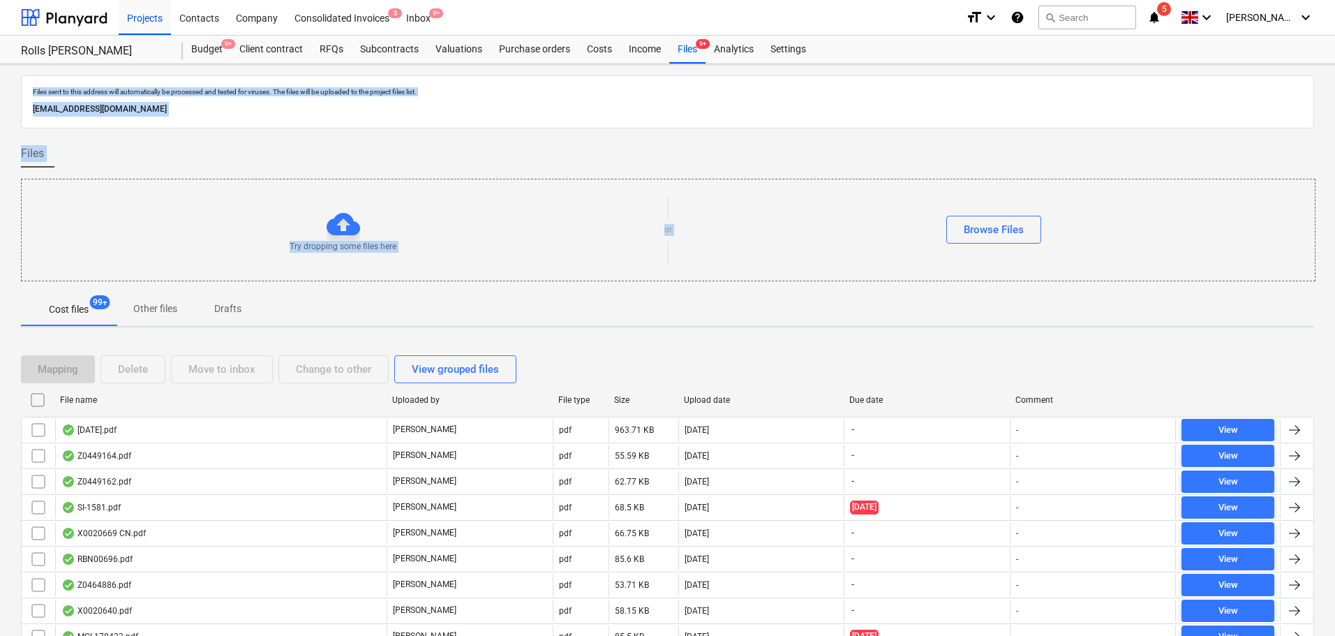
drag, startPoint x: 28, startPoint y: 91, endPoint x: 789, endPoint y: 356, distance: 805.3
click at [789, 356] on div "Mapping Delete Move to inbox Change to other View grouped files" at bounding box center [667, 369] width 1293 height 28
drag, startPoint x: 523, startPoint y: 204, endPoint x: 382, endPoint y: 74, distance: 192.1
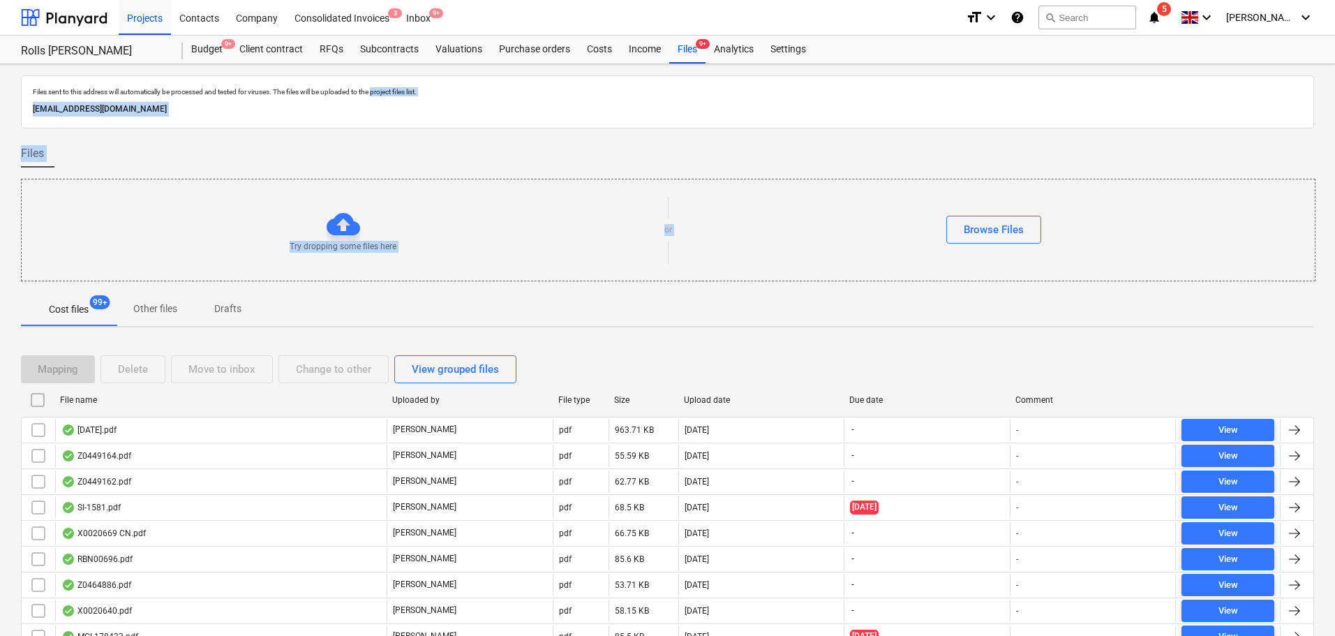
click at [410, 94] on p "Files sent to this address will automatically be processed and tested for virus…" at bounding box center [667, 91] width 1269 height 9
drag, startPoint x: 410, startPoint y: 94, endPoint x: 749, endPoint y: 400, distance: 456.0
click at [749, 400] on div "Upload date" at bounding box center [761, 400] width 155 height 10
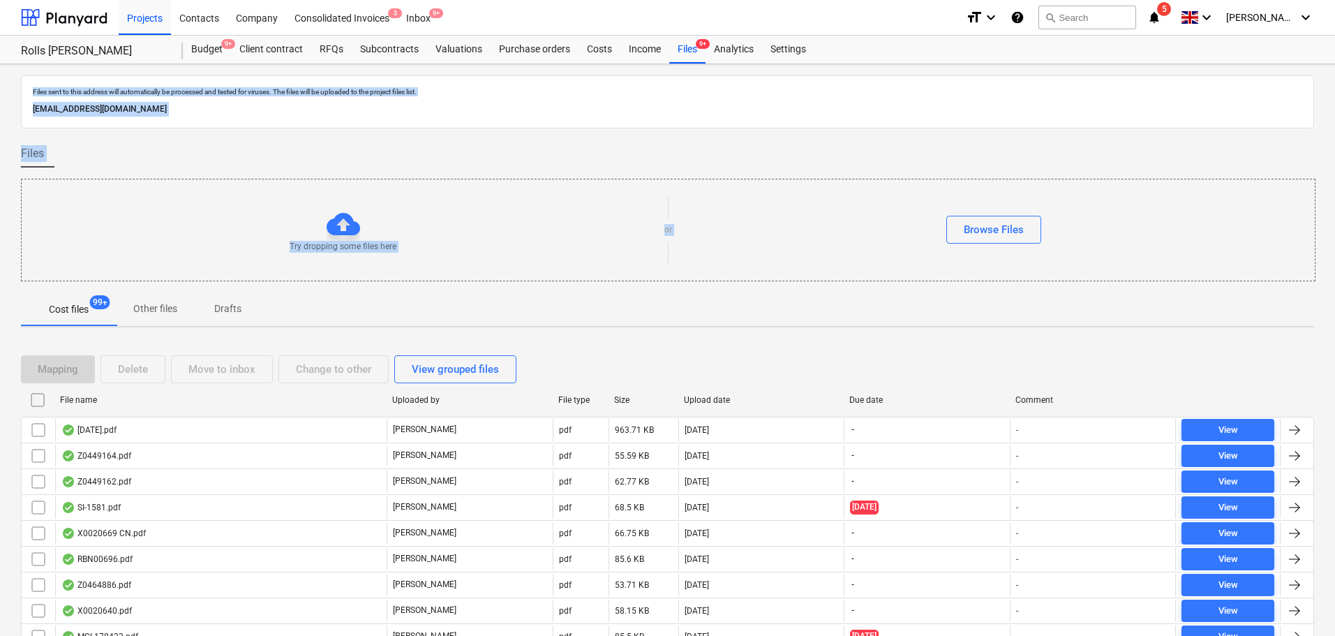
checkbox input "false"
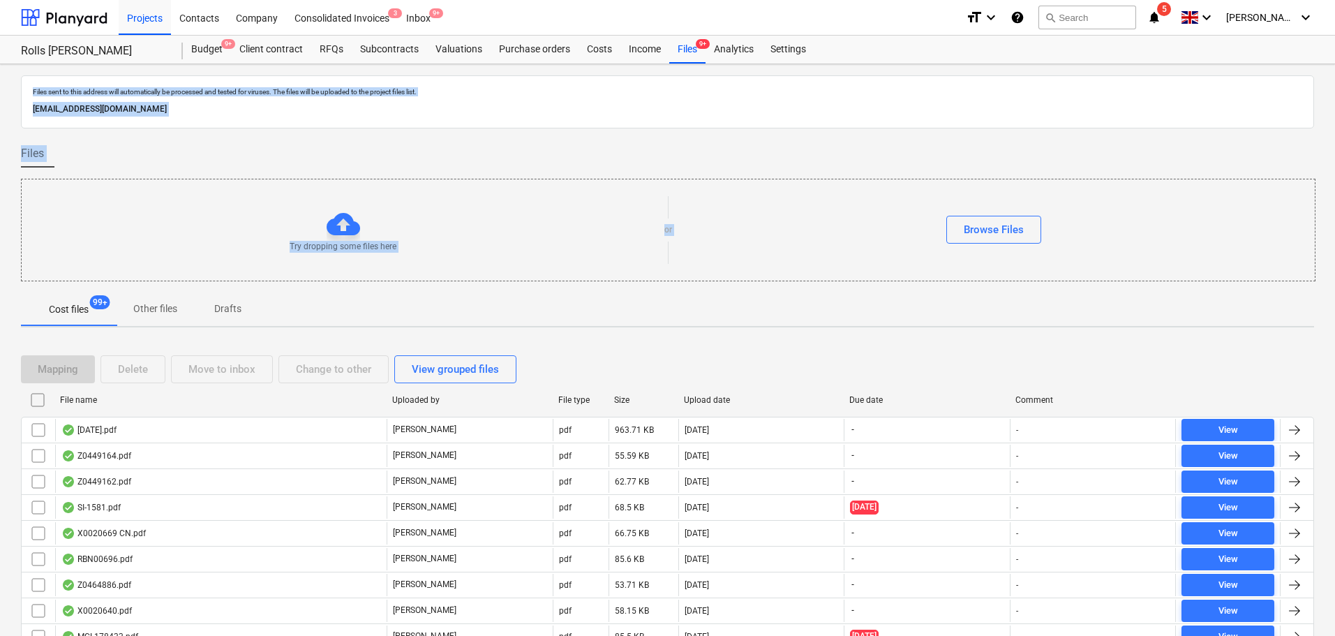
checkbox input "false"
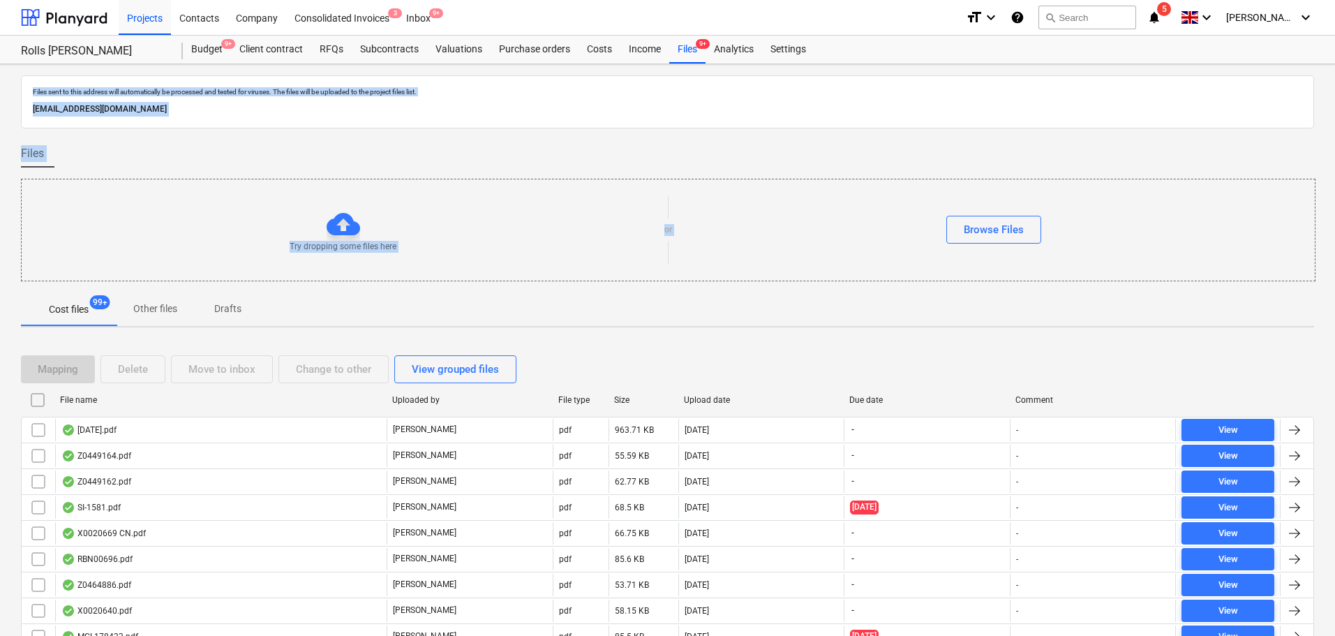
checkbox input "false"
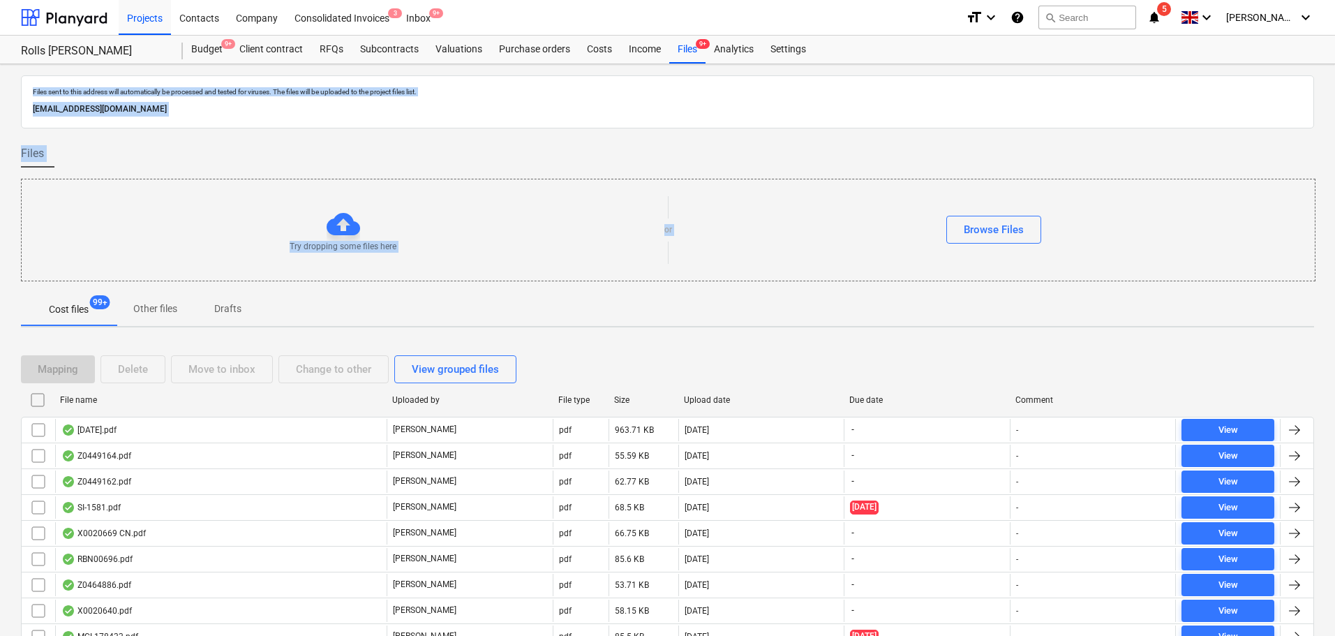
checkbox input "false"
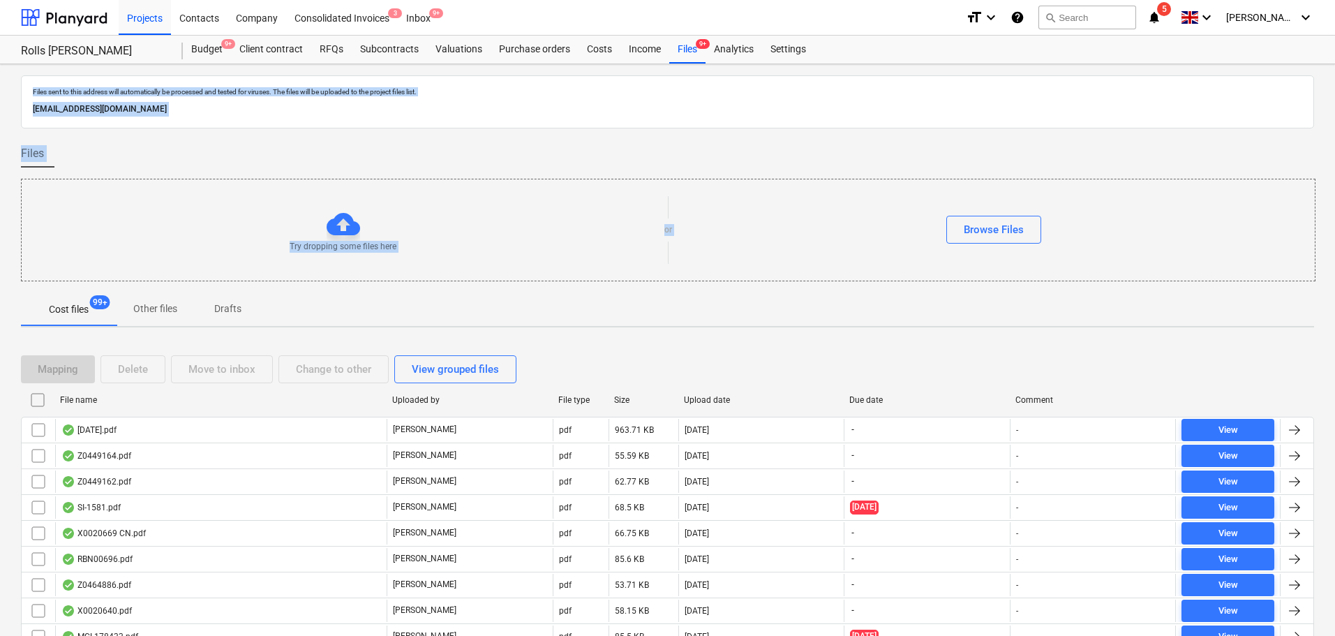
checkbox input "false"
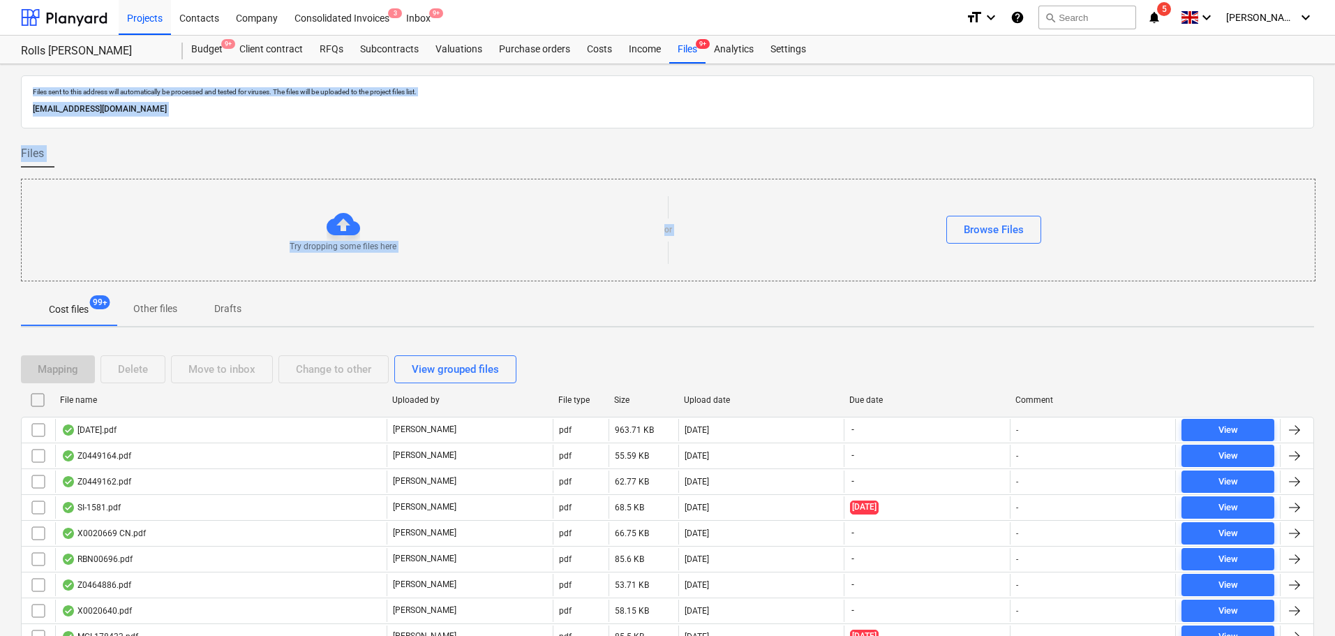
checkbox input "false"
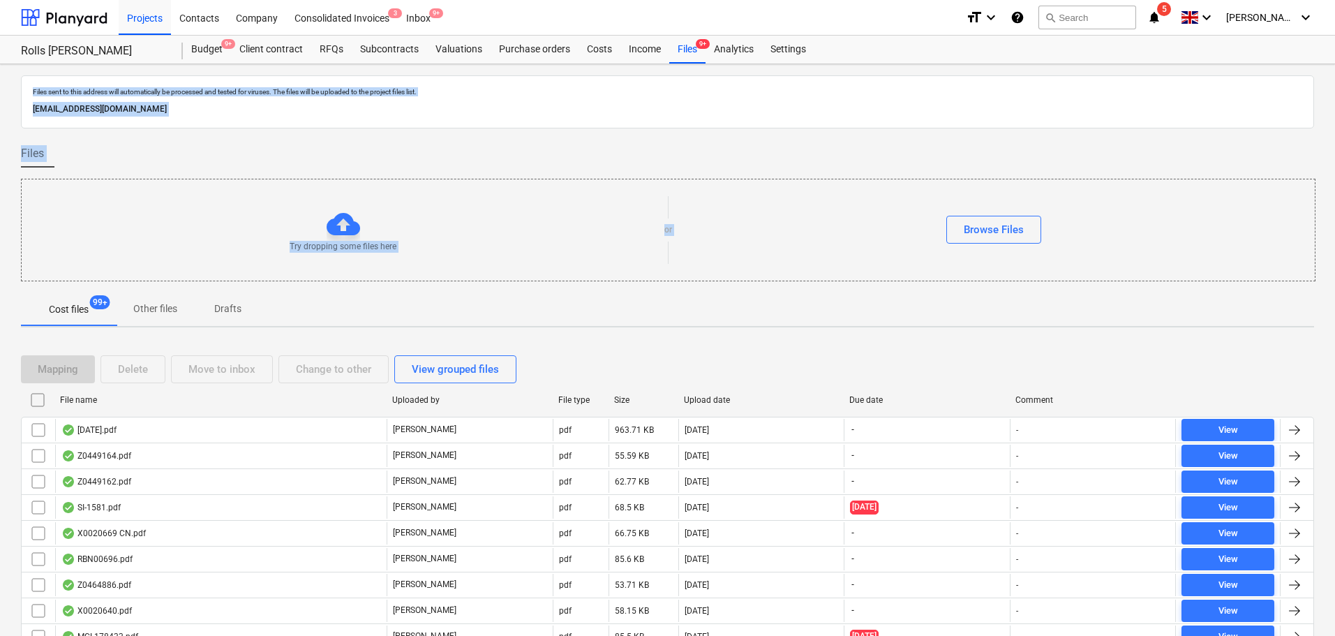
checkbox input "false"
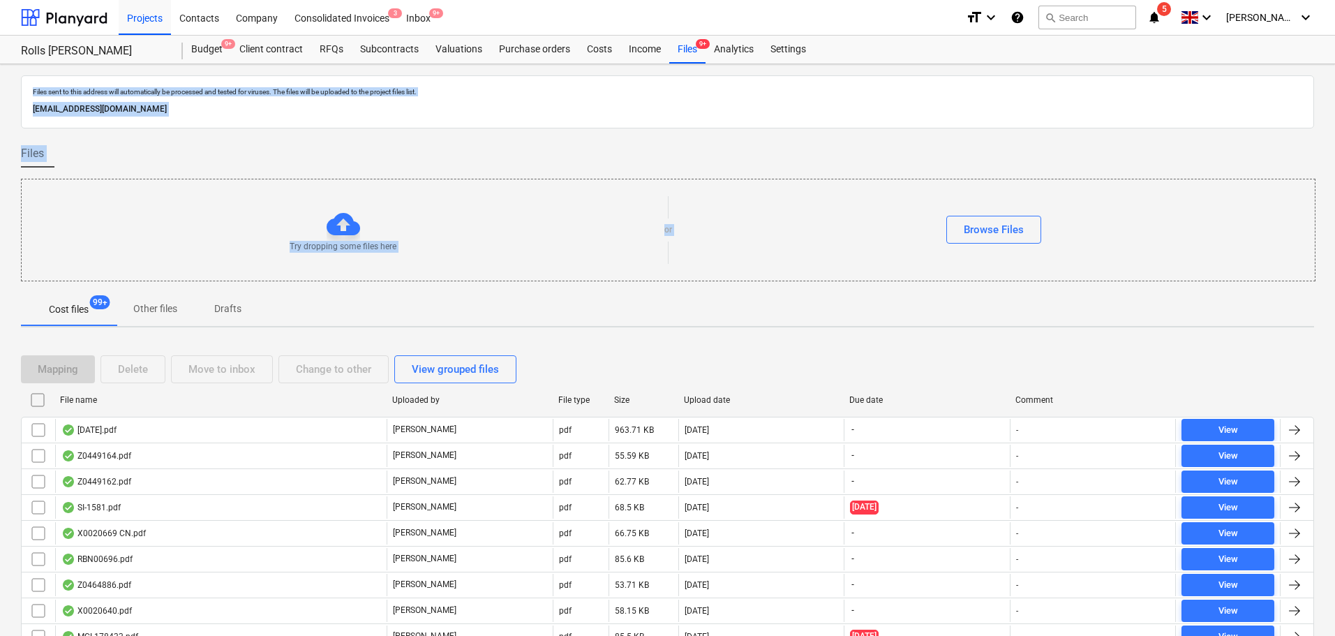
checkbox input "false"
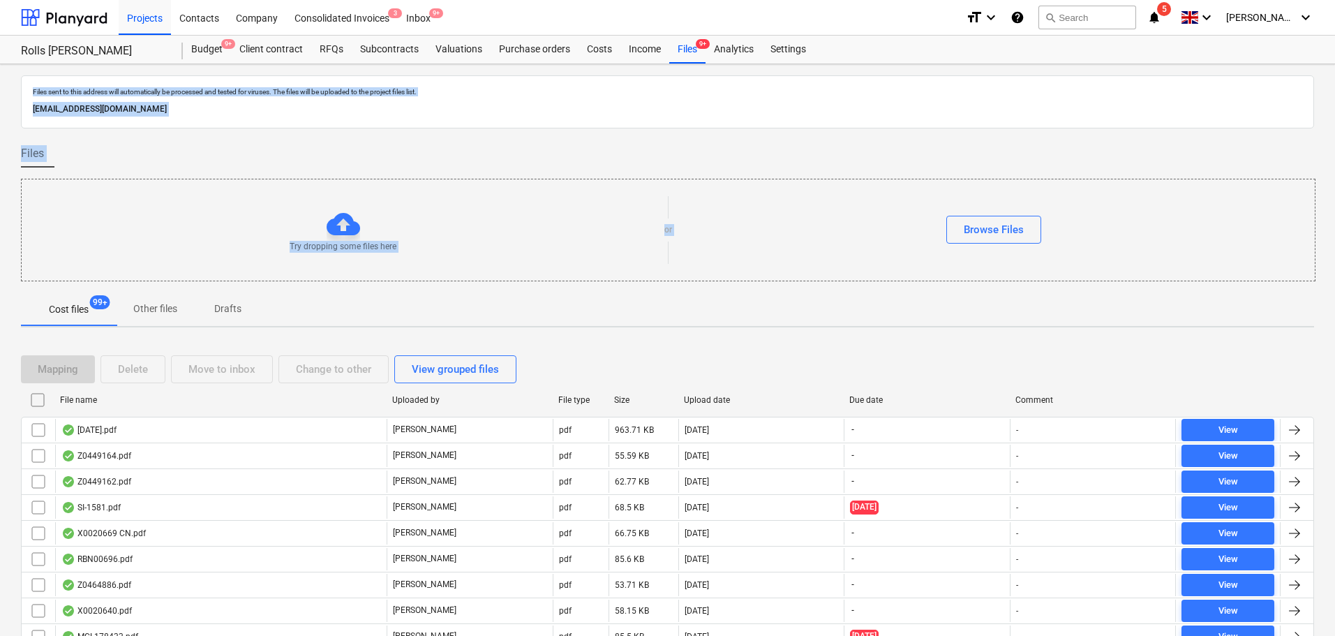
checkbox input "false"
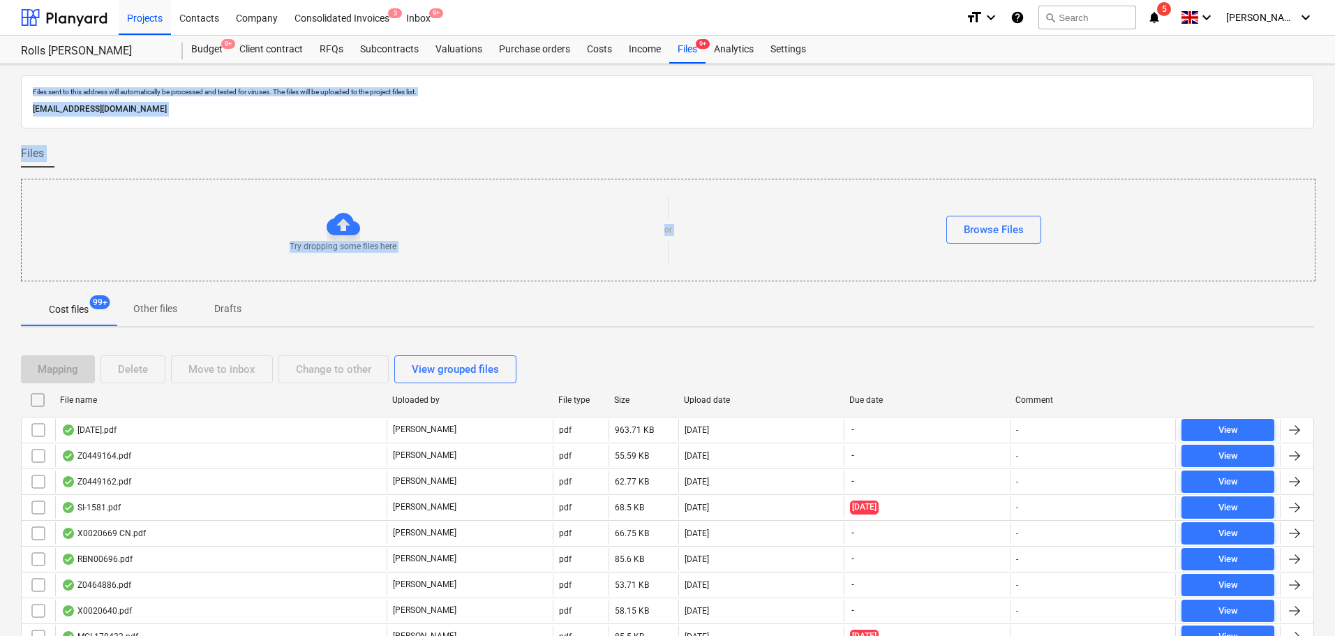
checkbox input "false"
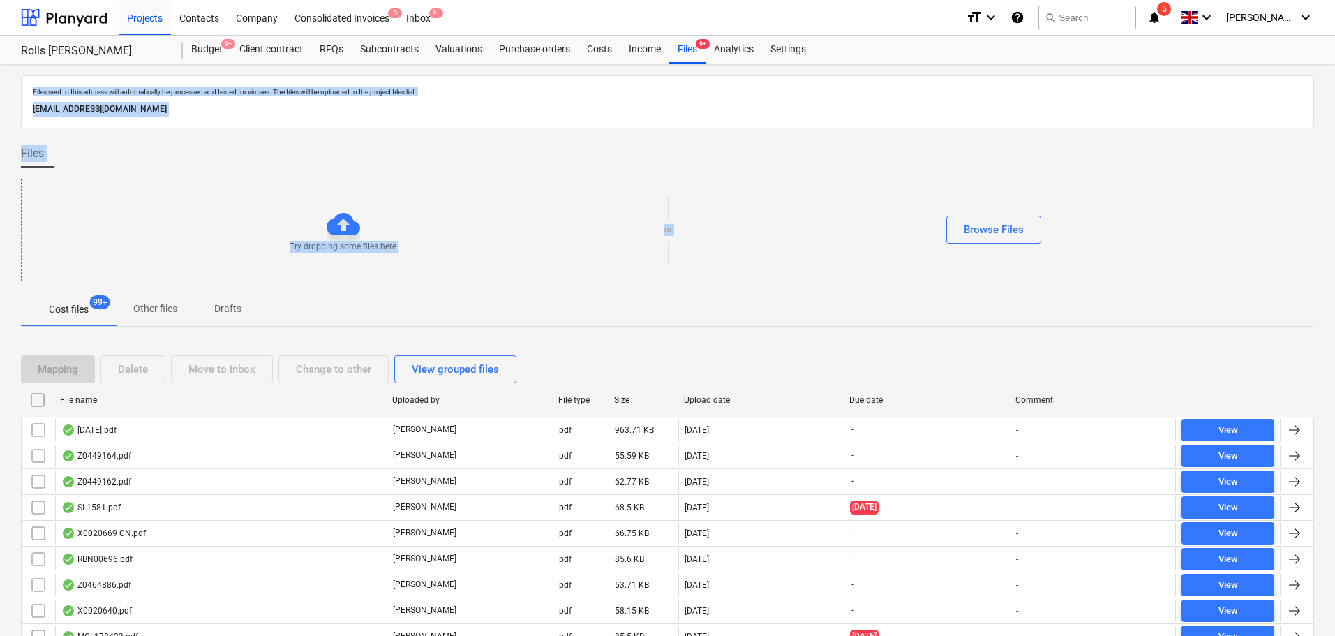
checkbox input "false"
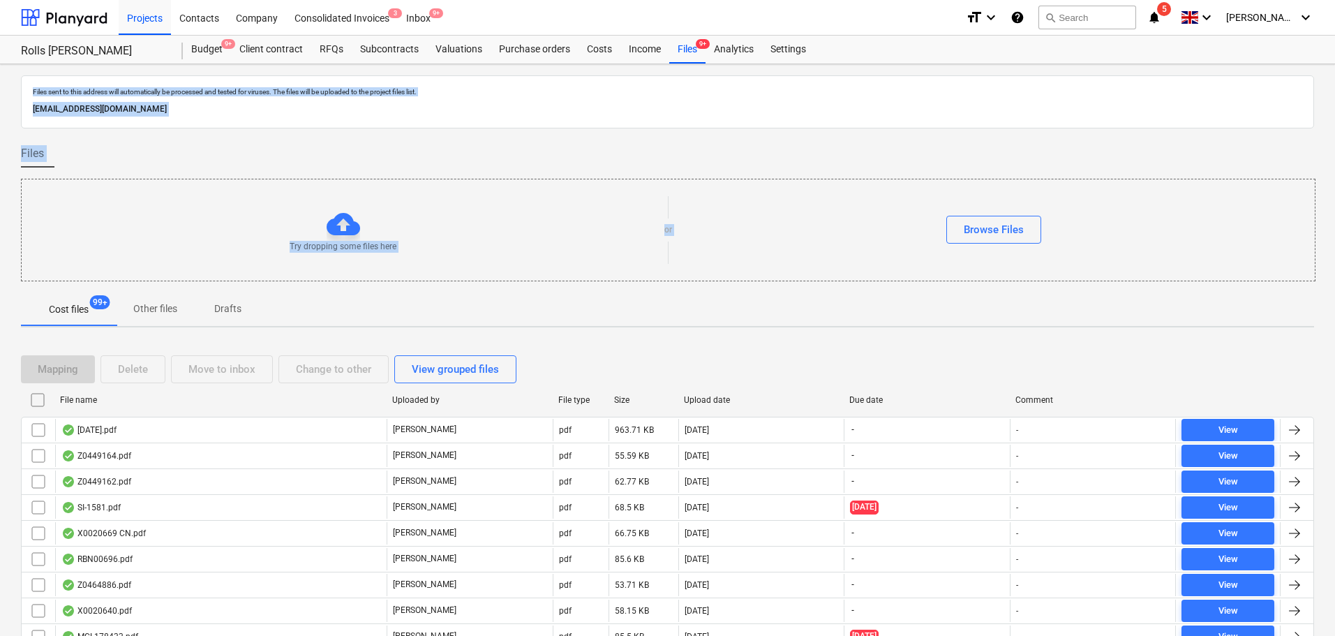
checkbox input "false"
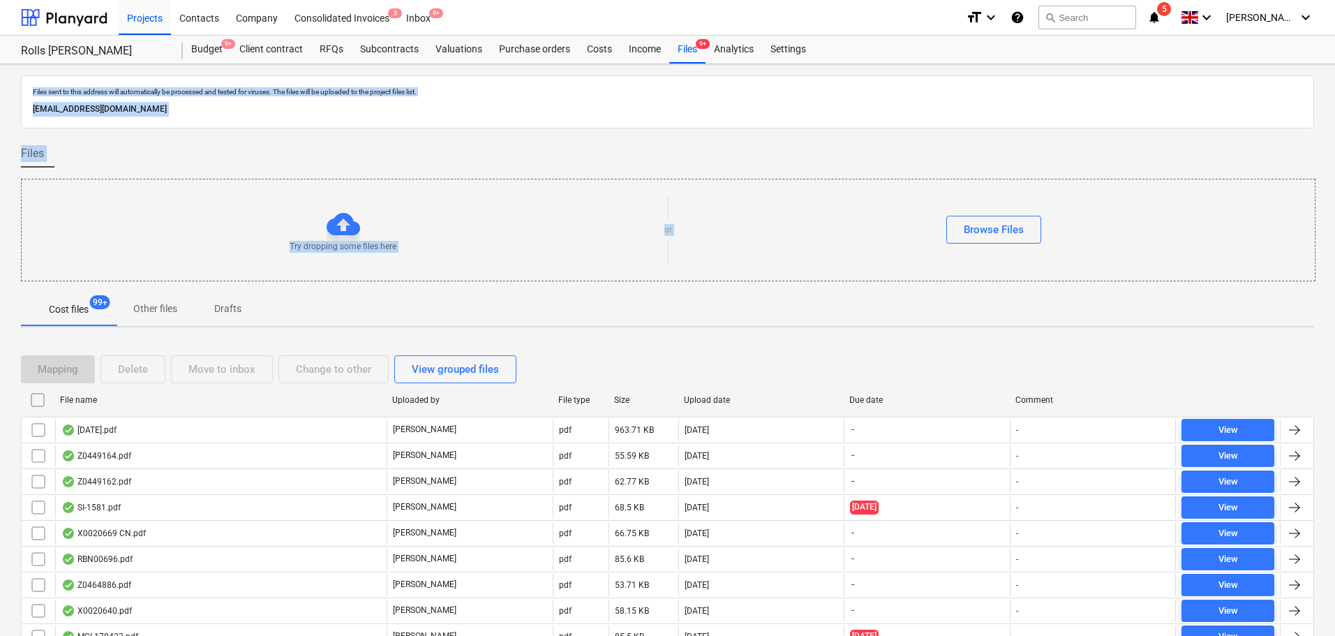
checkbox input "false"
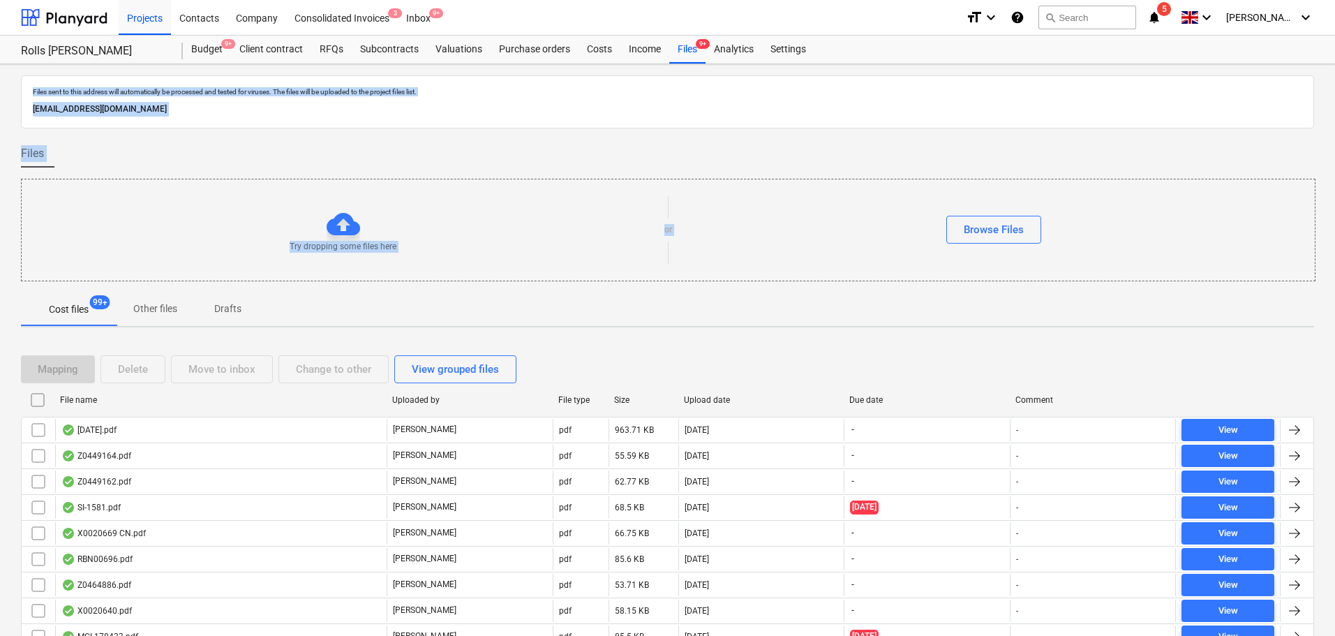
checkbox input "false"
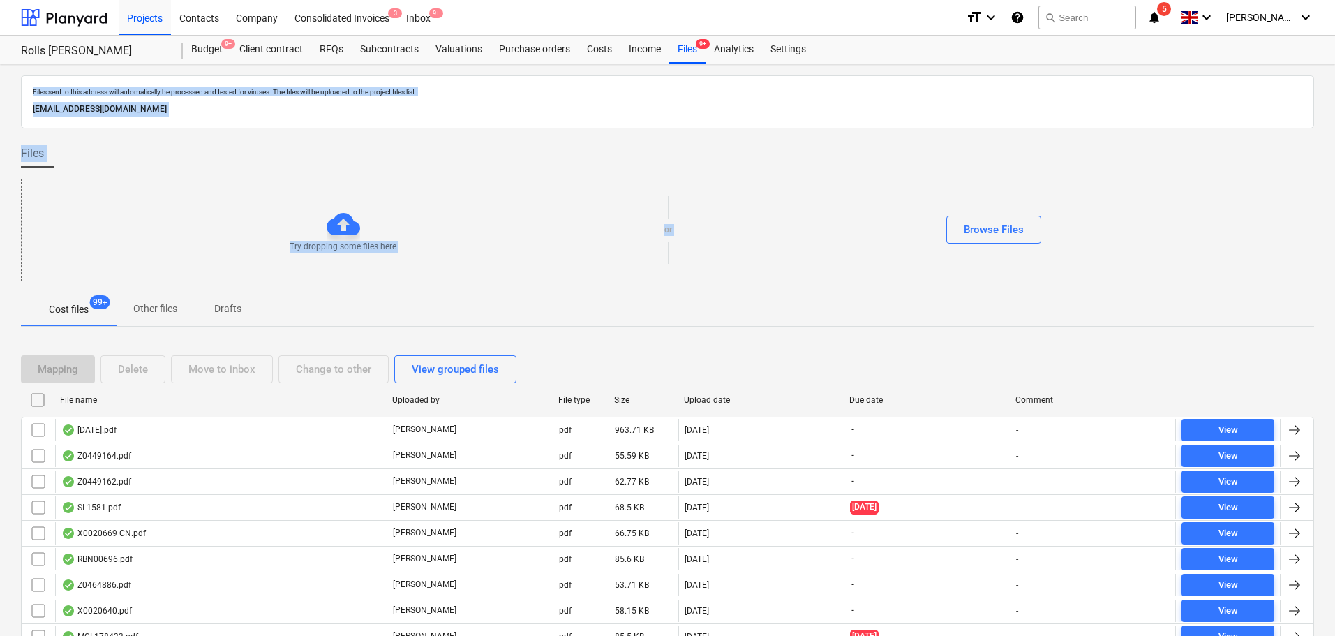
checkbox input "false"
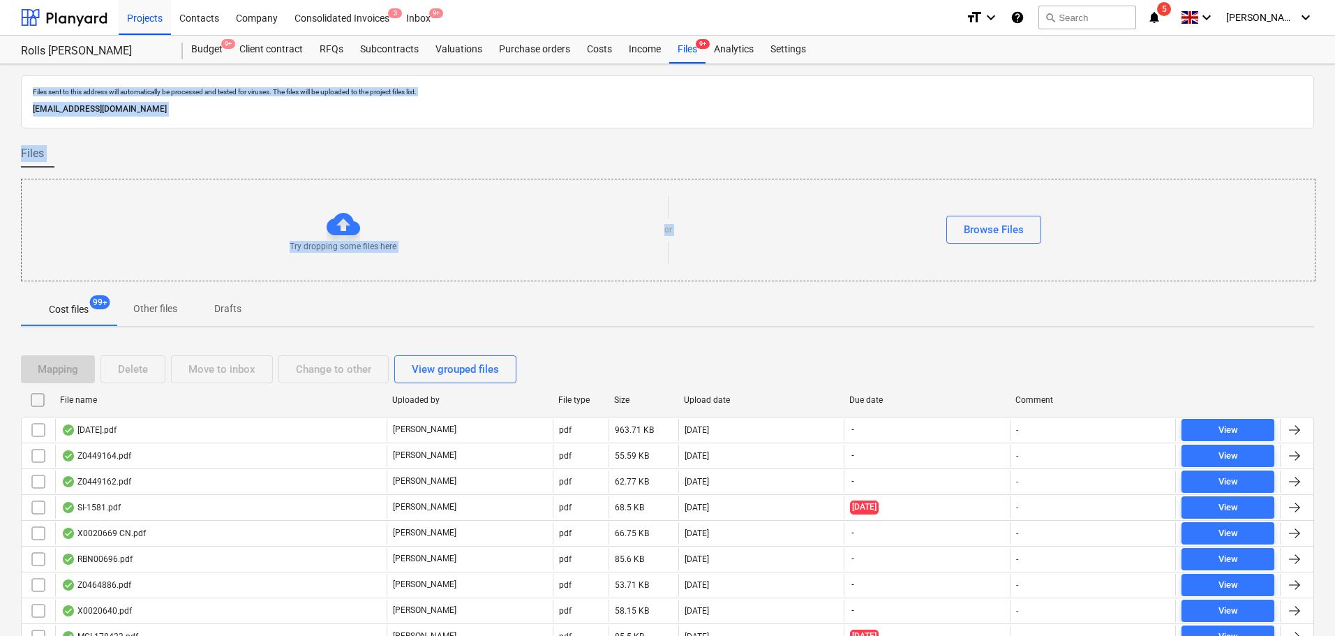
checkbox input "false"
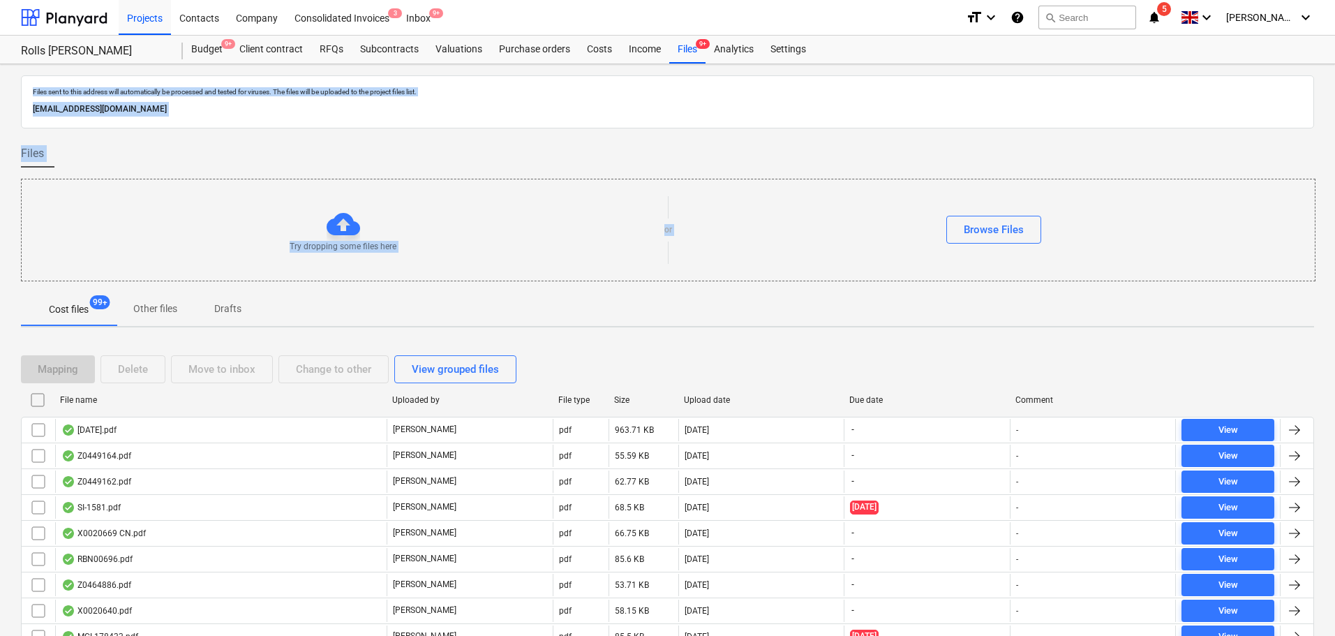
checkbox input "false"
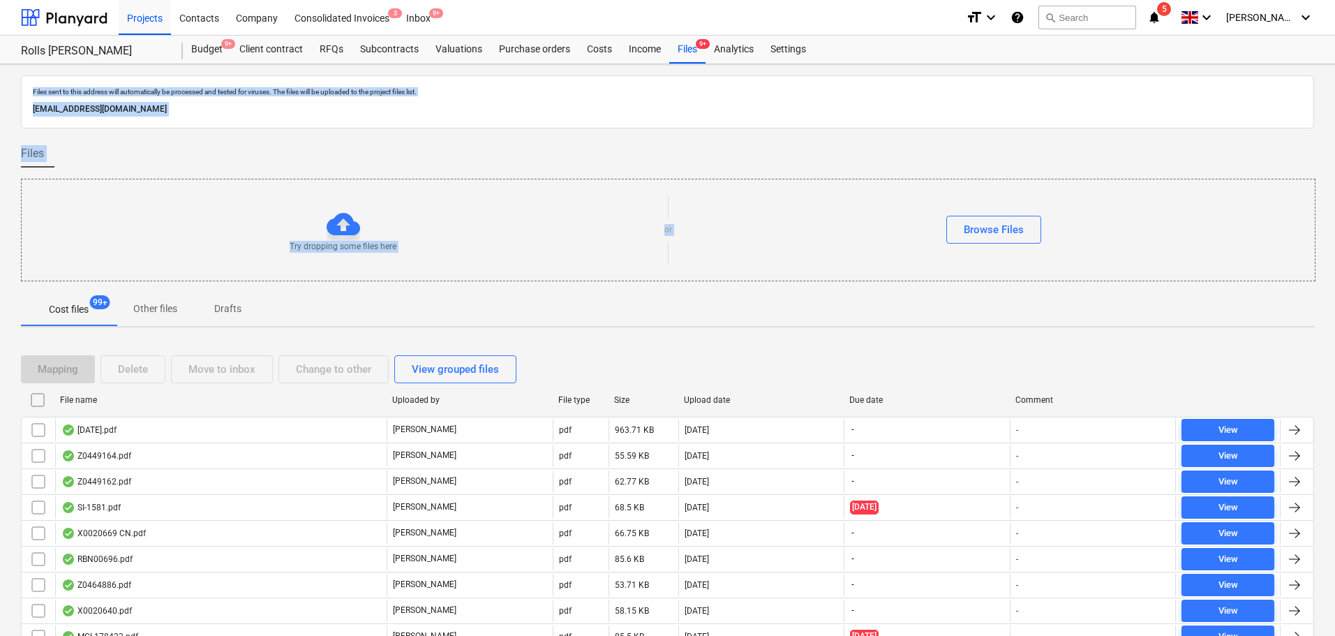
checkbox input "false"
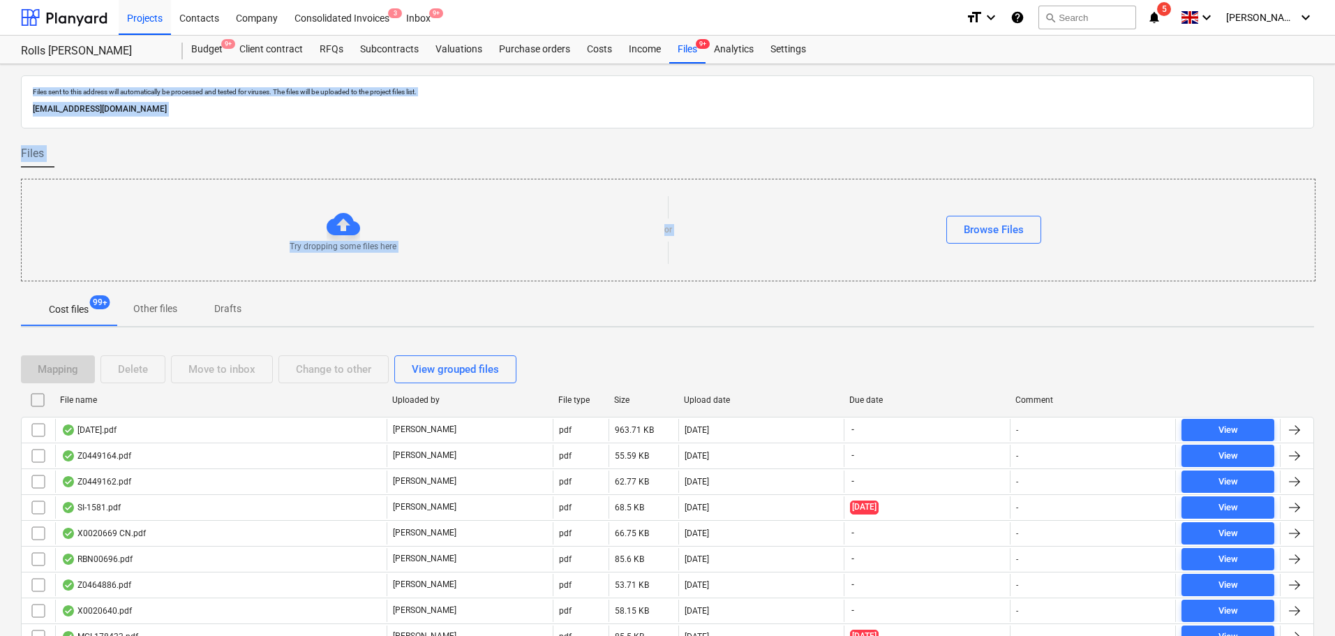
checkbox input "false"
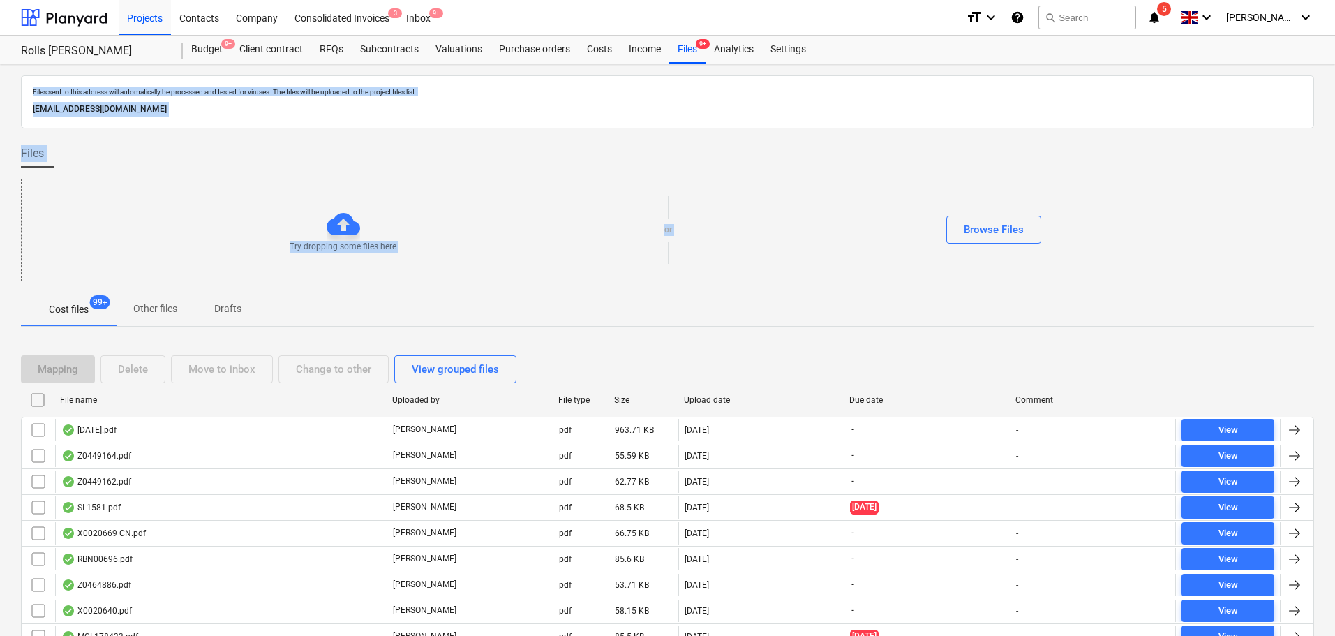
checkbox input "false"
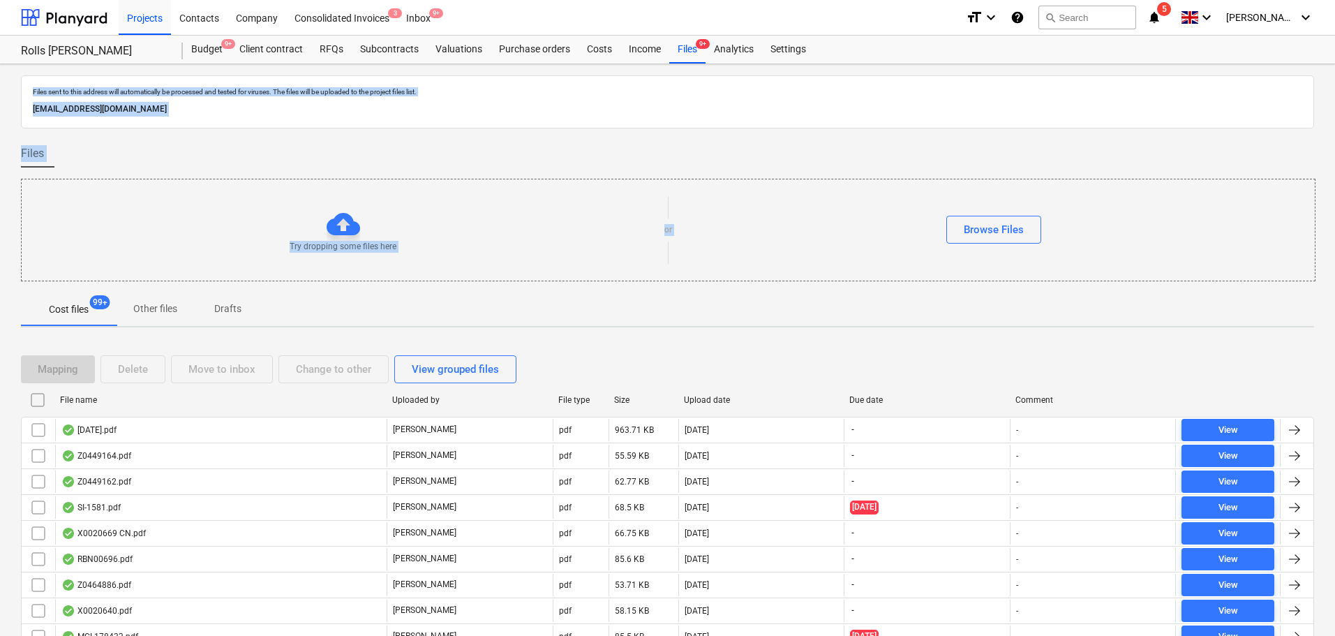
checkbox input "false"
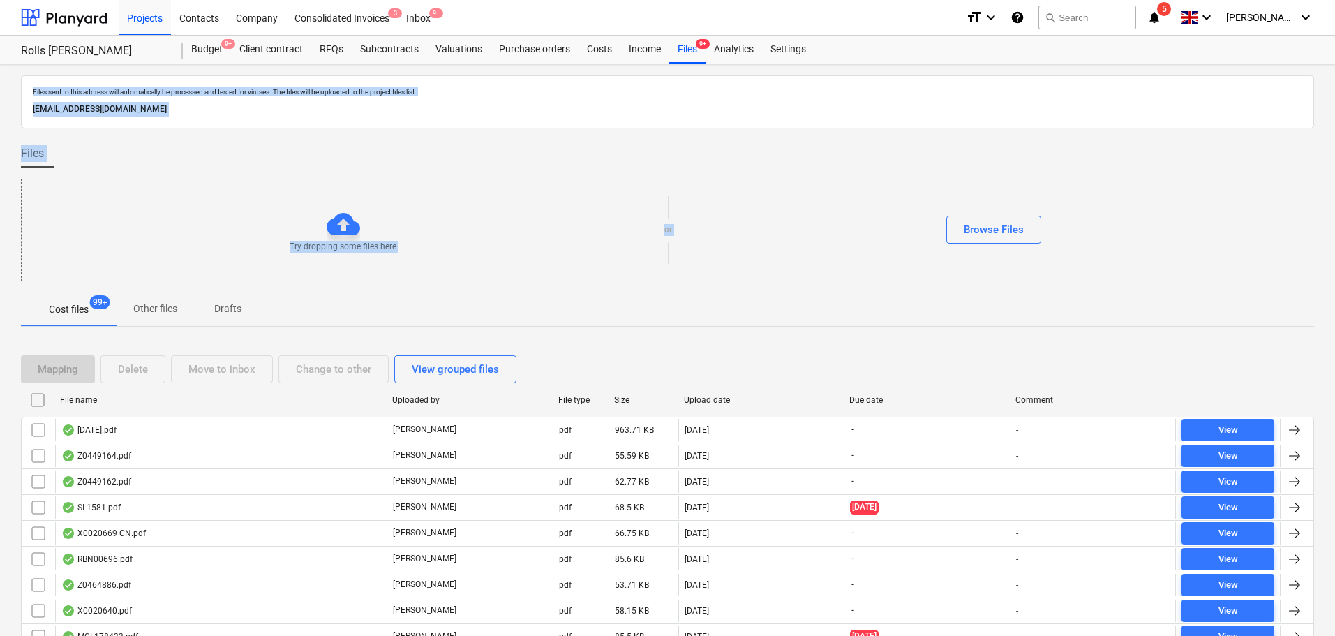
checkbox input "false"
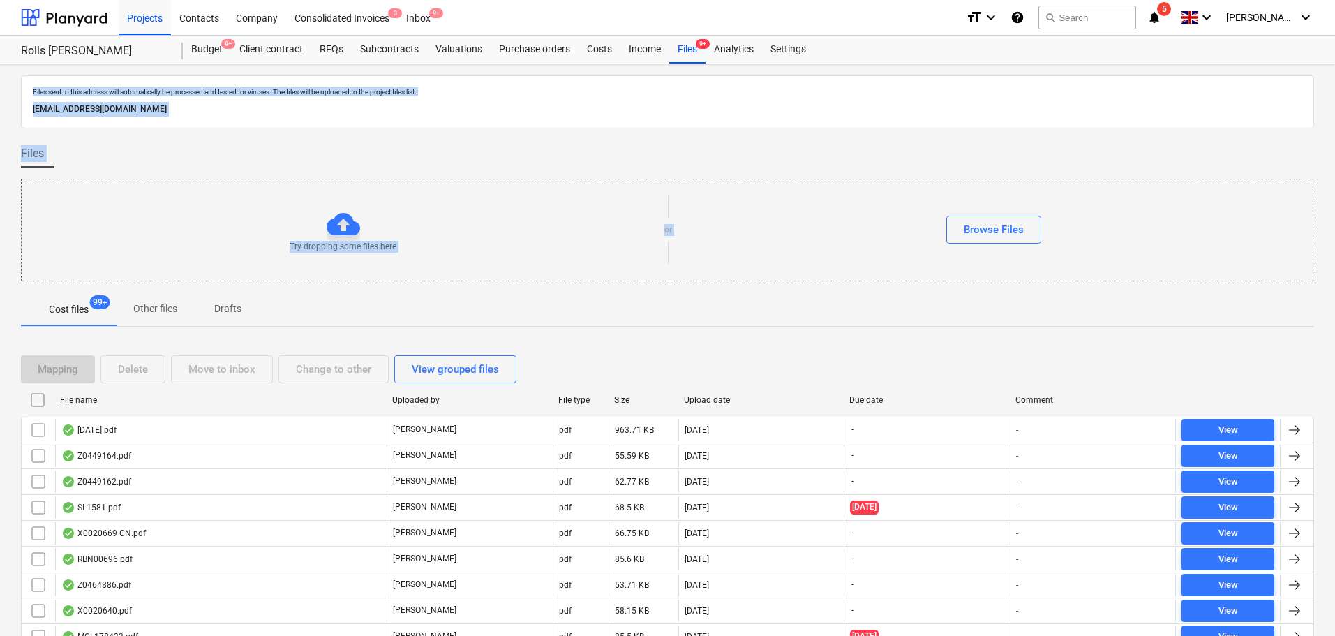
checkbox input "false"
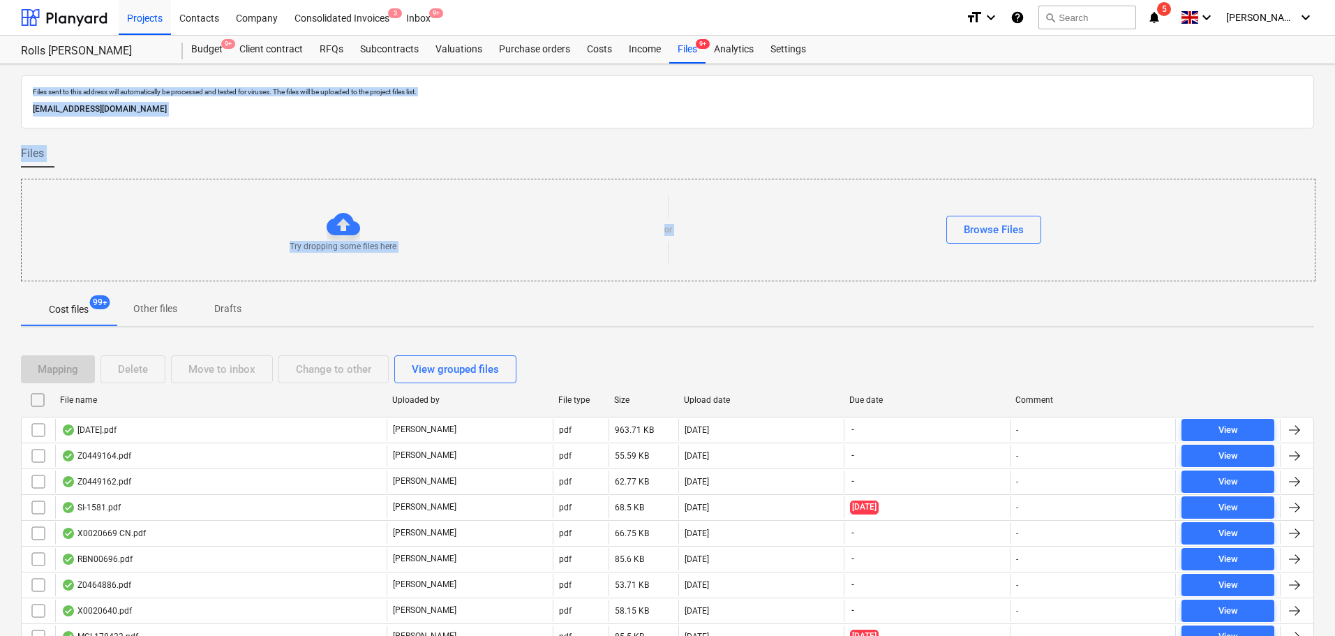
checkbox input "false"
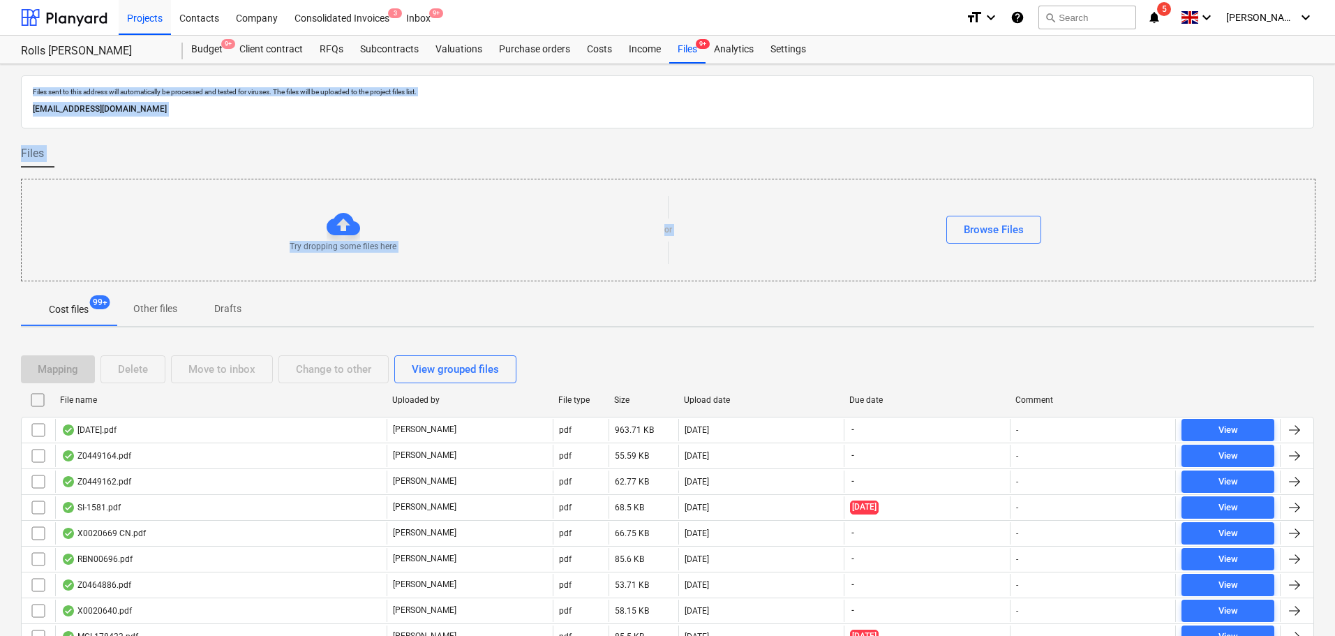
checkbox input "false"
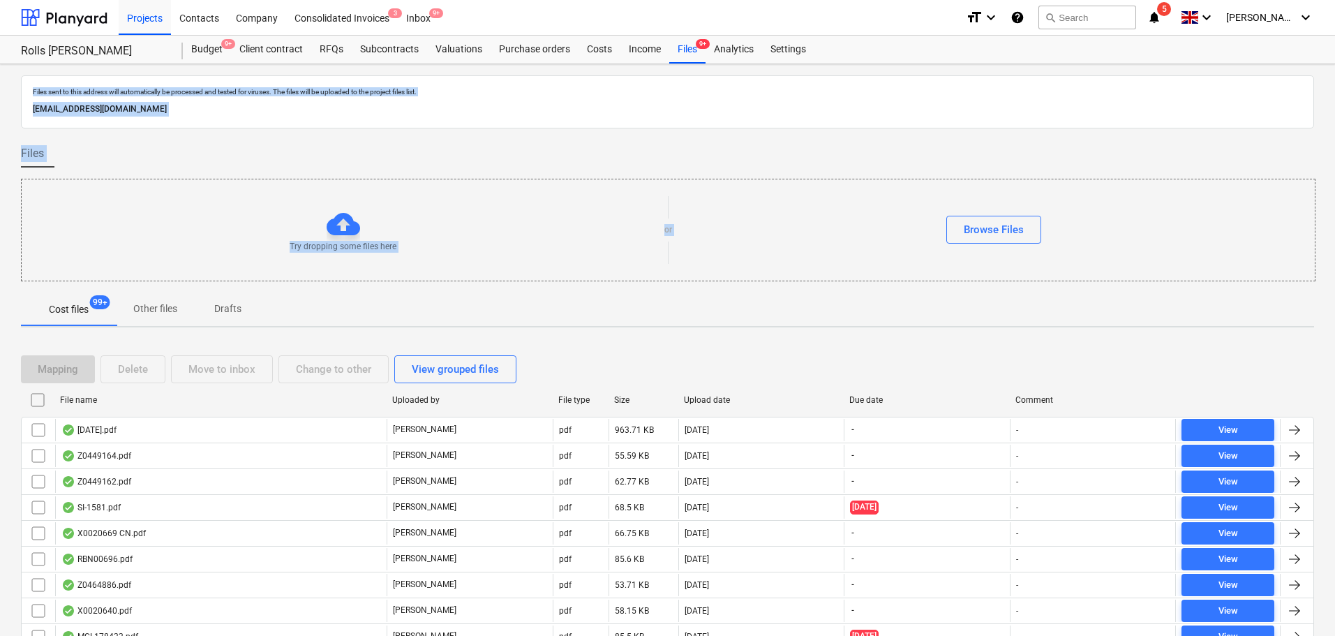
checkbox input "false"
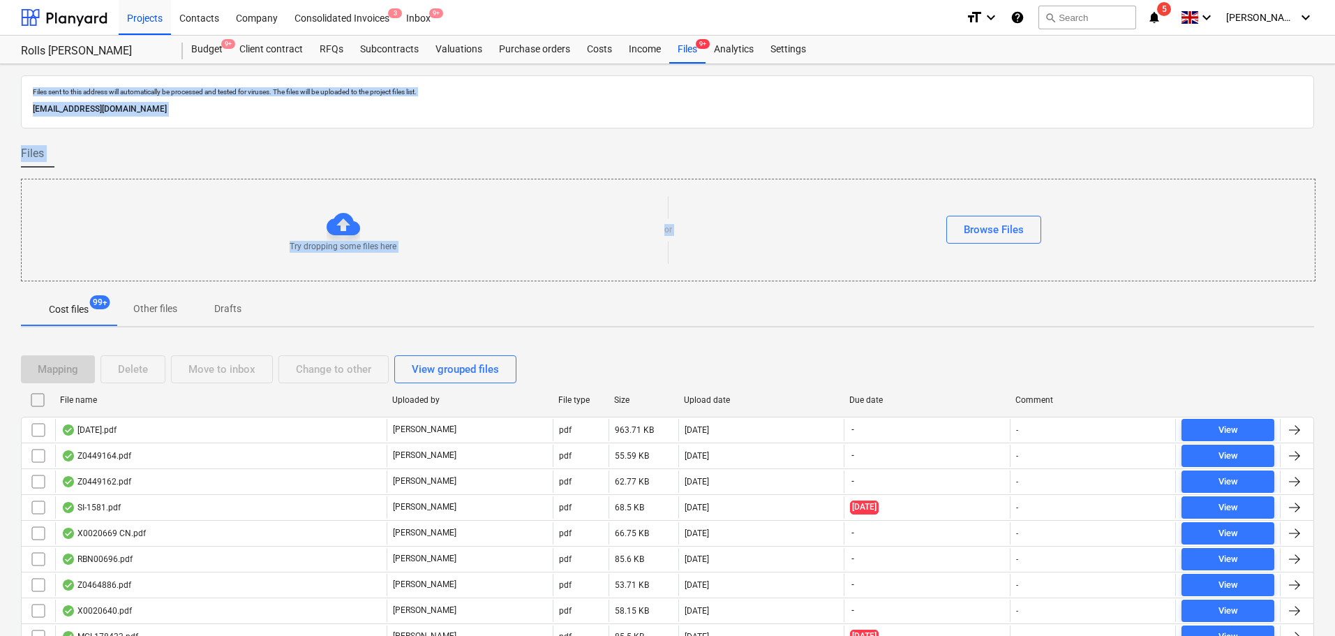
checkbox input "false"
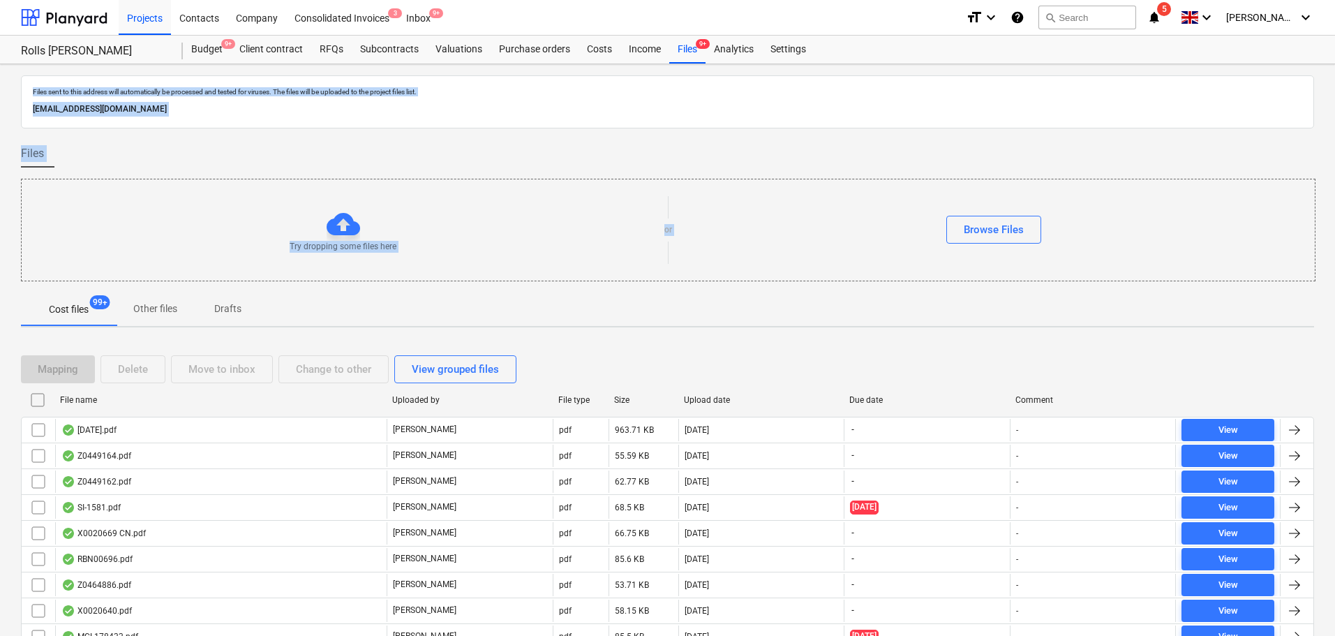
checkbox input "false"
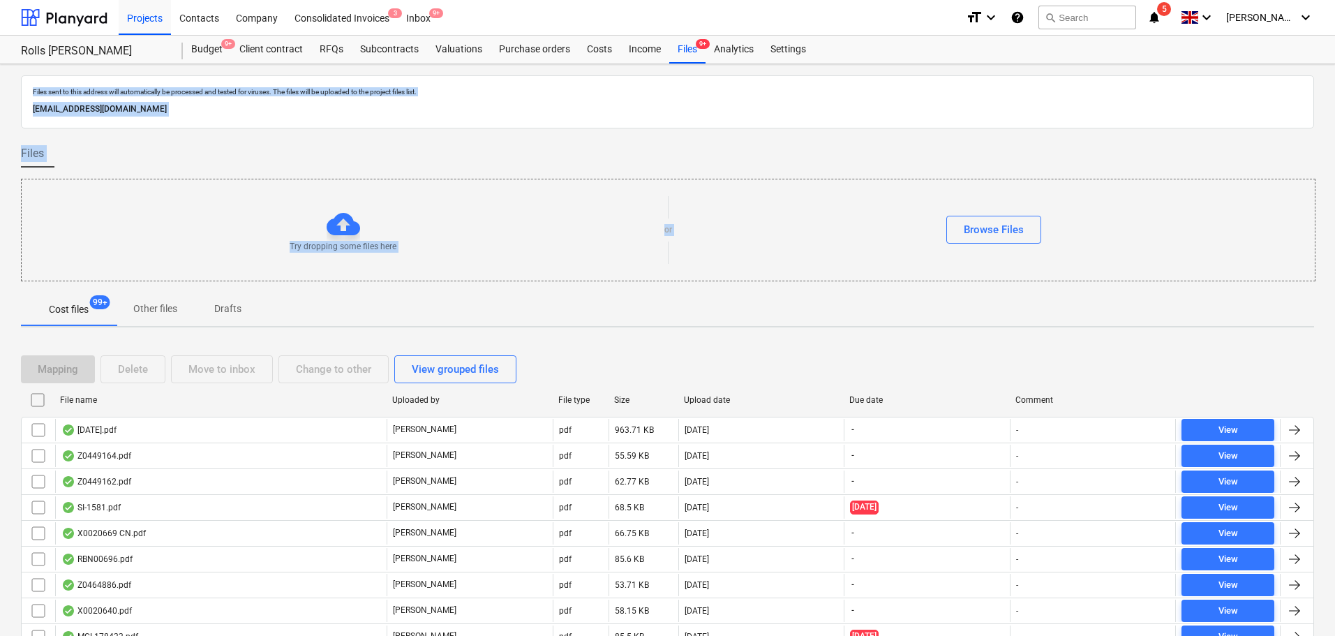
checkbox input "false"
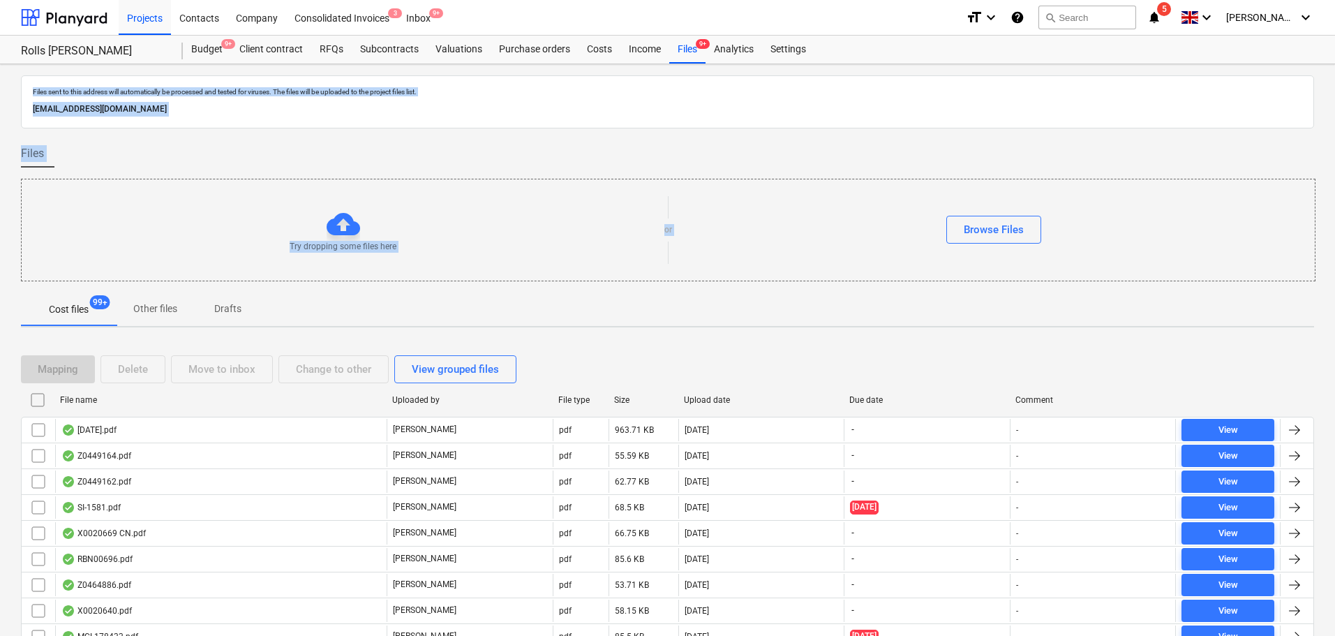
checkbox input "false"
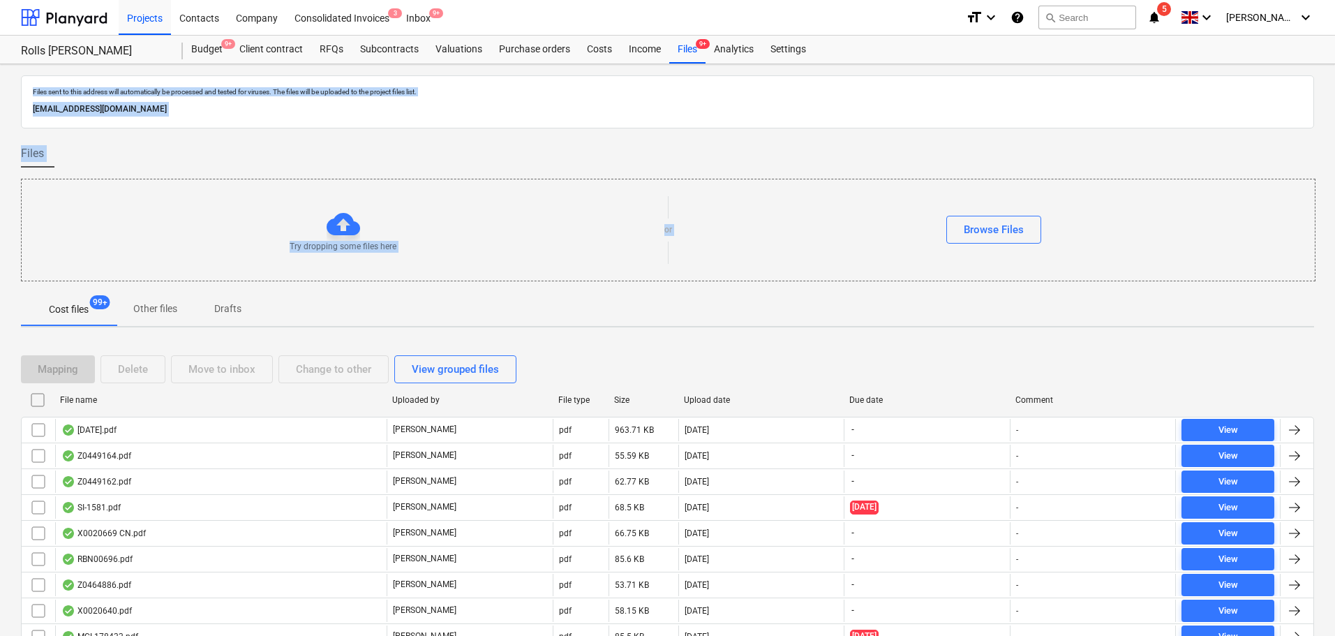
checkbox input "false"
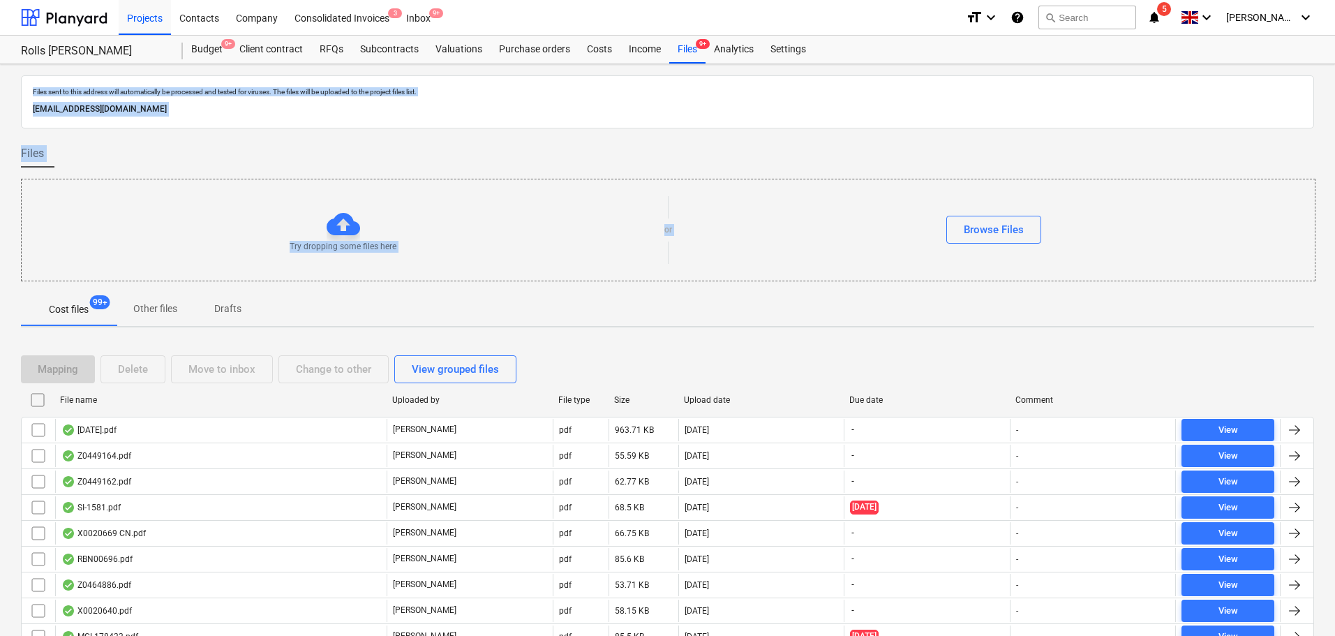
checkbox input "false"
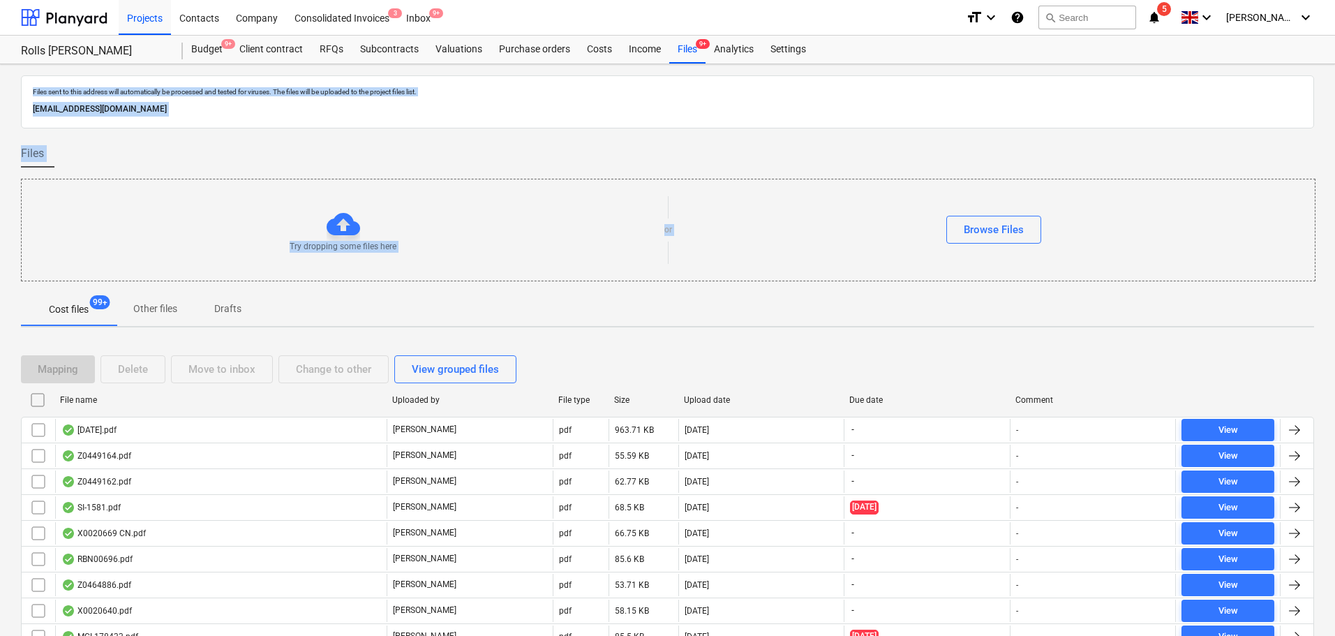
checkbox input "false"
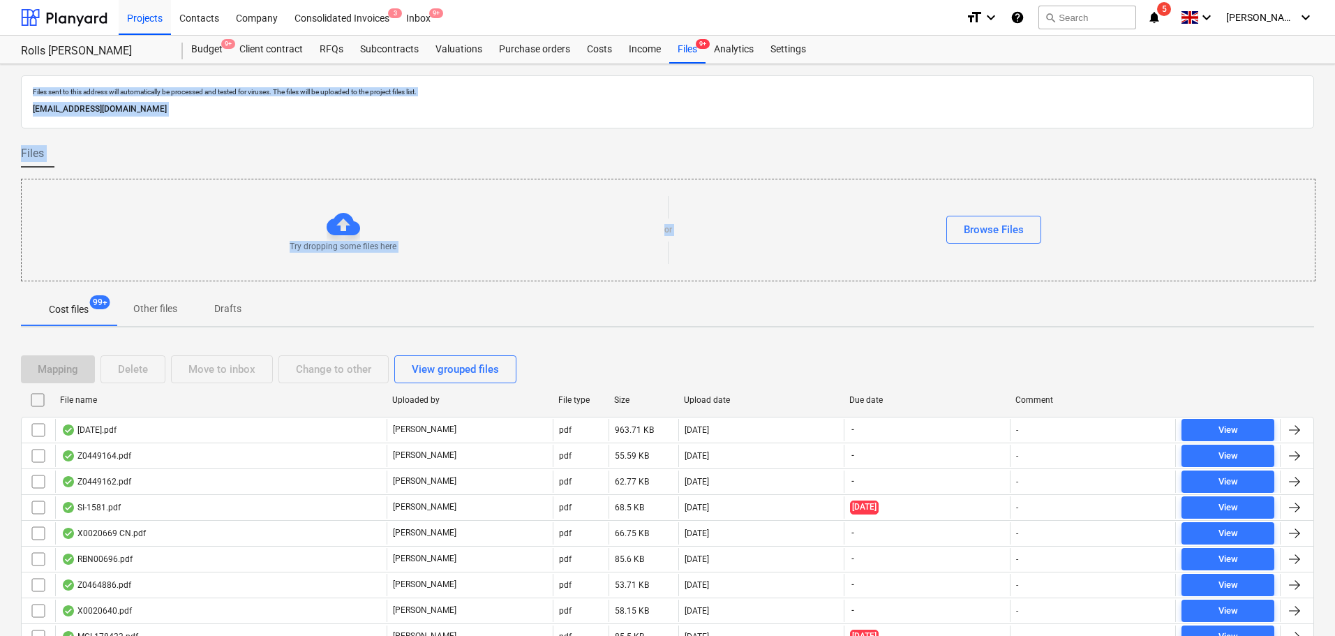
checkbox input "false"
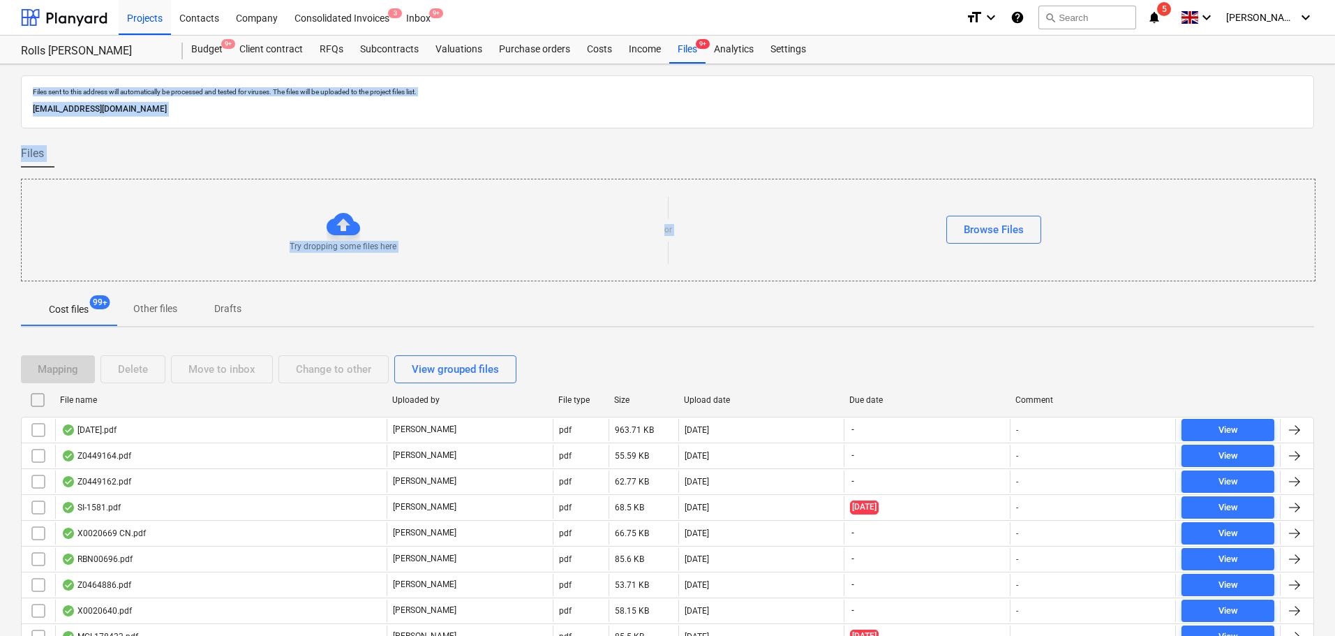
checkbox input "false"
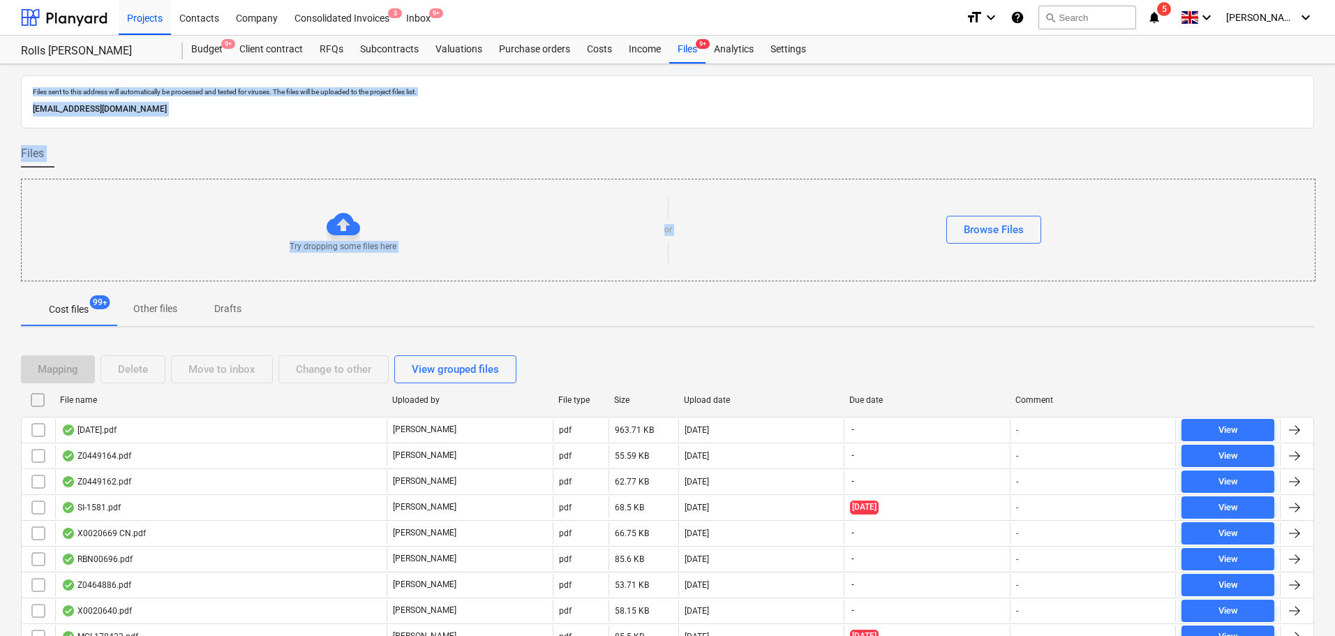
checkbox input "false"
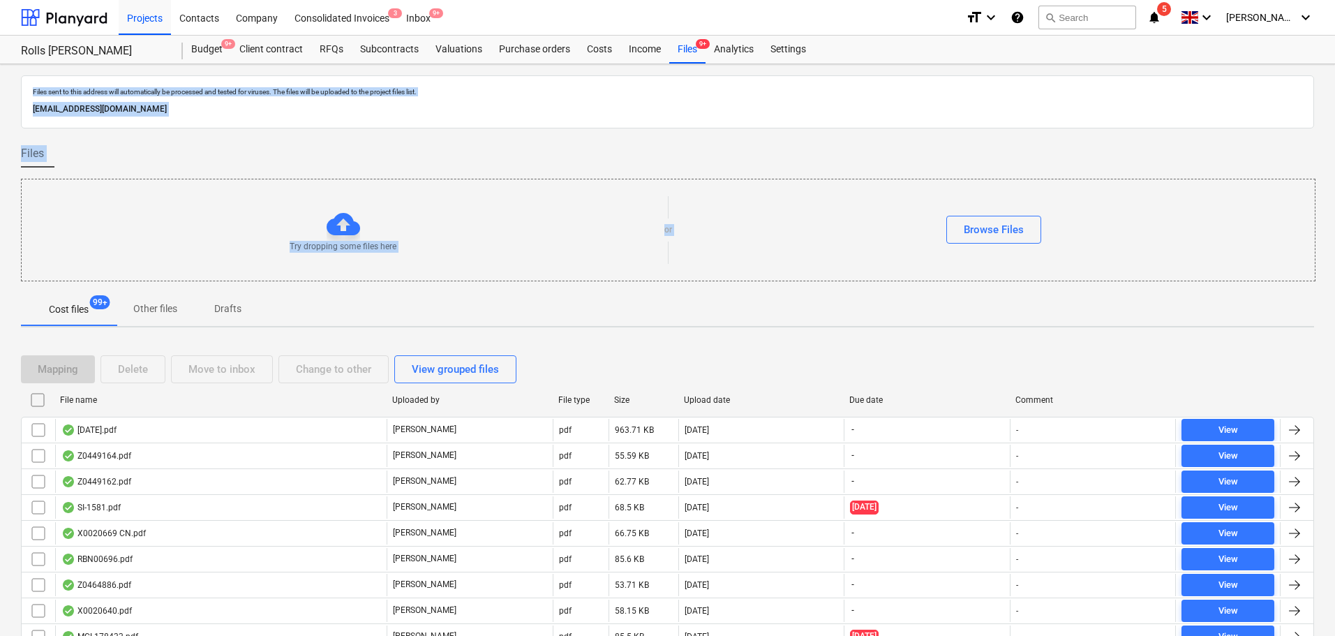
checkbox input "false"
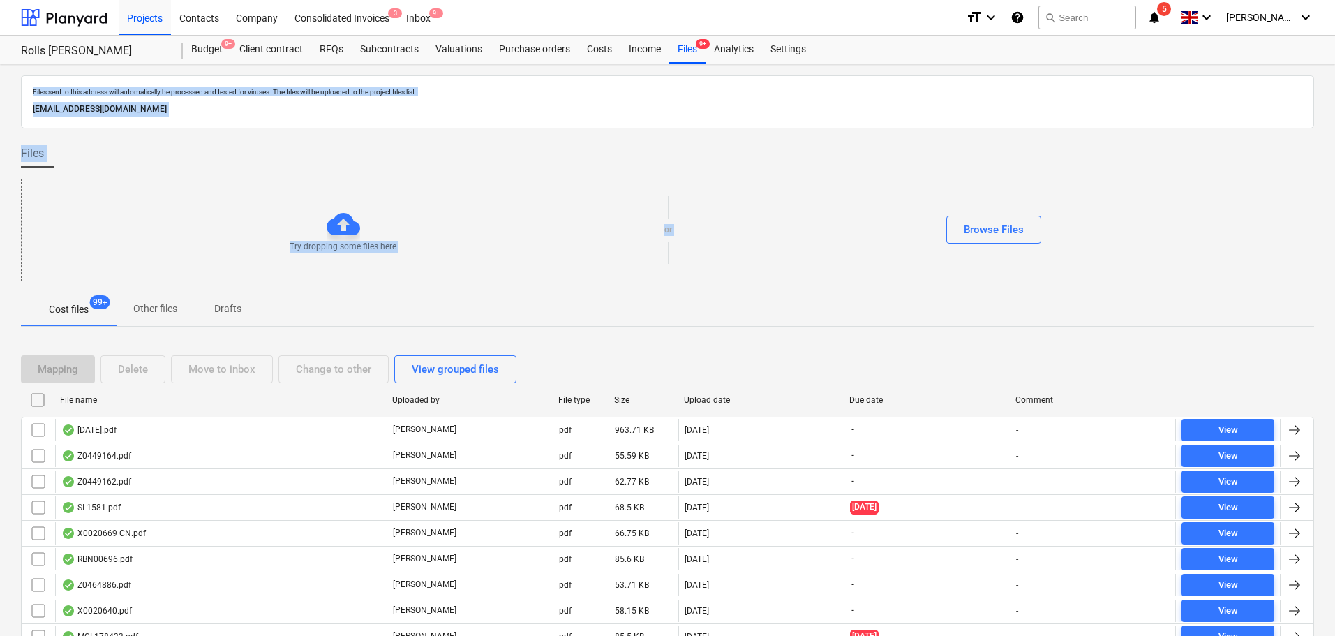
checkbox input "false"
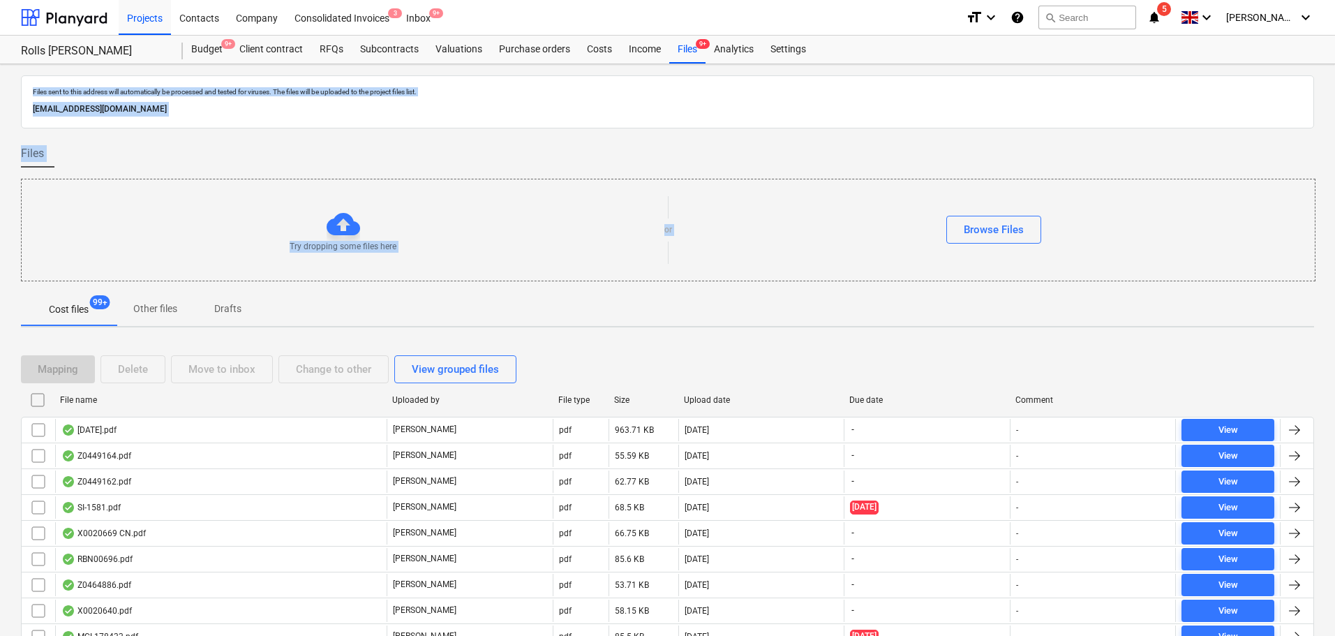
checkbox input "false"
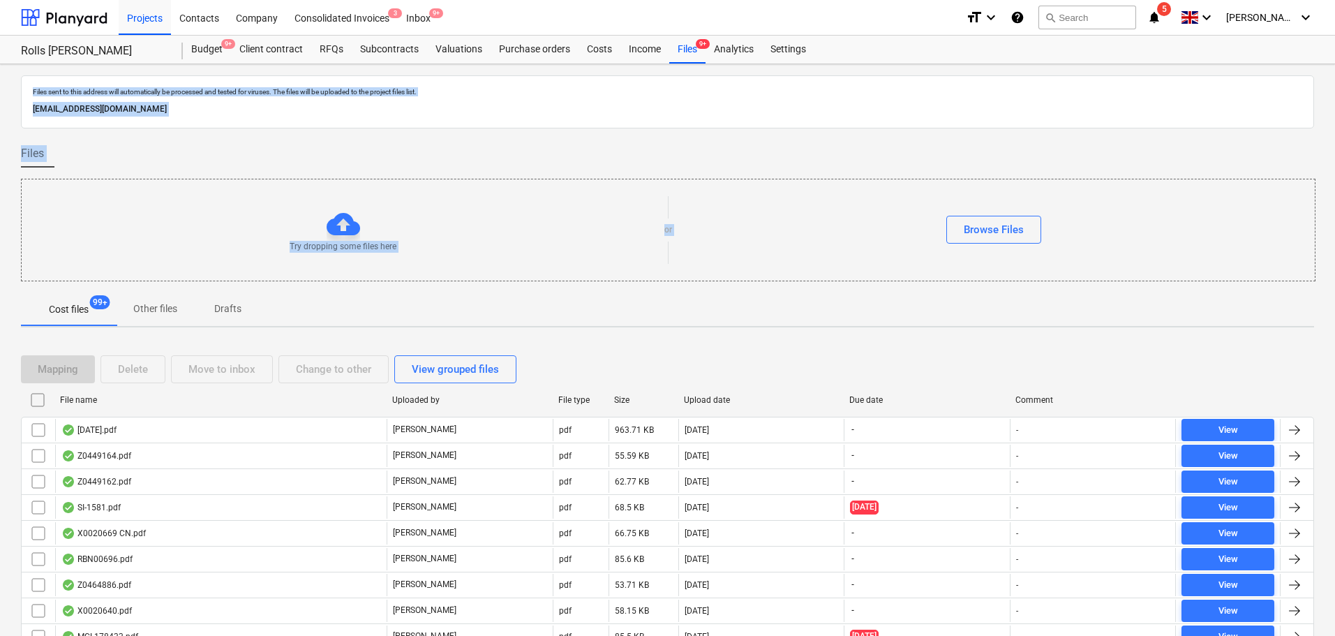
checkbox input "false"
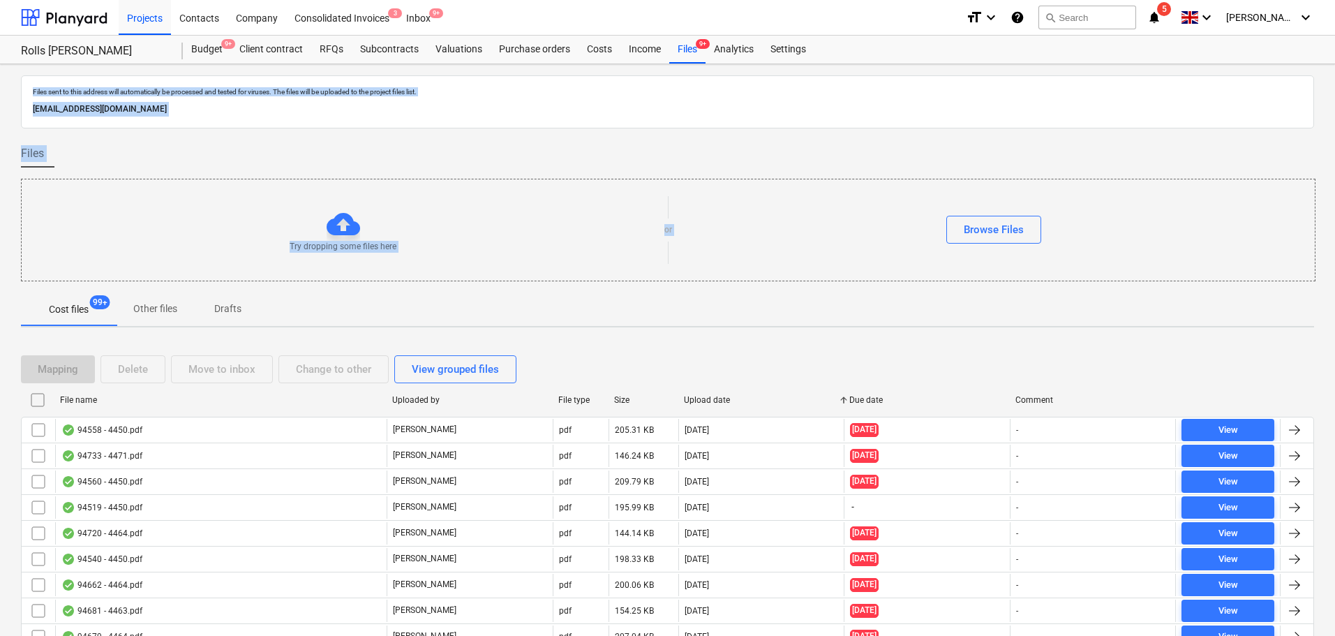
click at [736, 365] on div "Mapping Delete Move to inbox Change to other View grouped files" at bounding box center [667, 369] width 1293 height 28
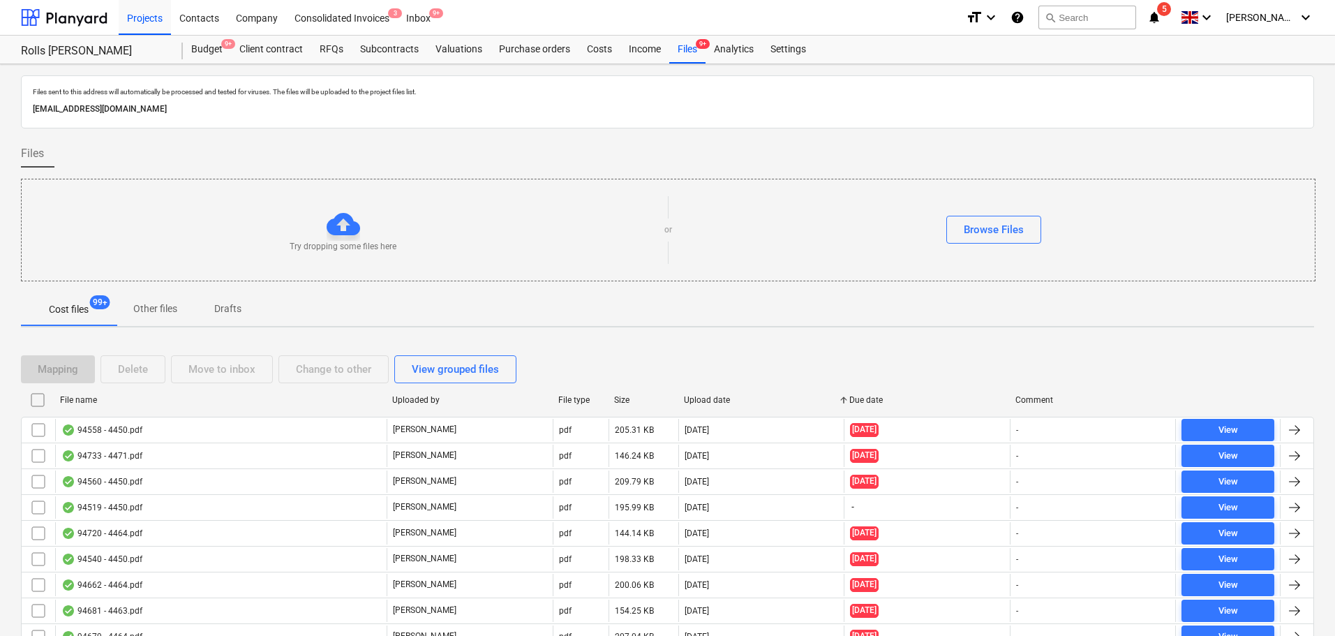
click at [176, 392] on div "File name" at bounding box center [220, 400] width 332 height 22
click at [684, 51] on div "Files 9+" at bounding box center [687, 50] width 36 height 28
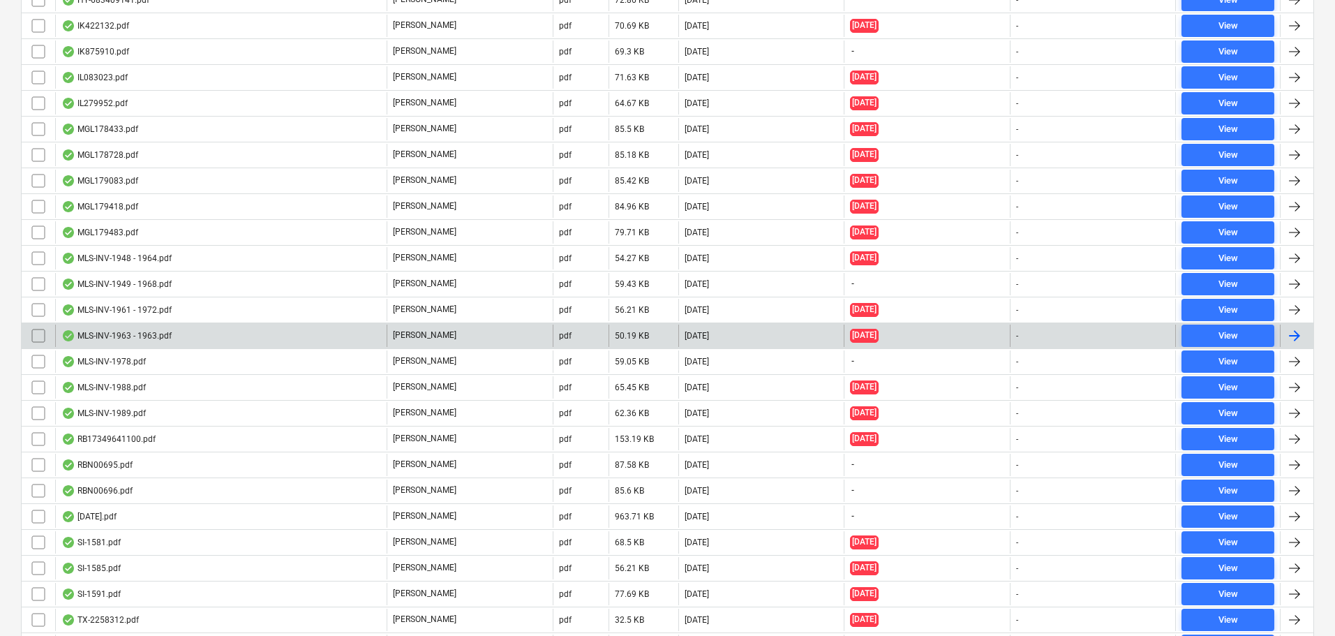
scroll to position [6726, 0]
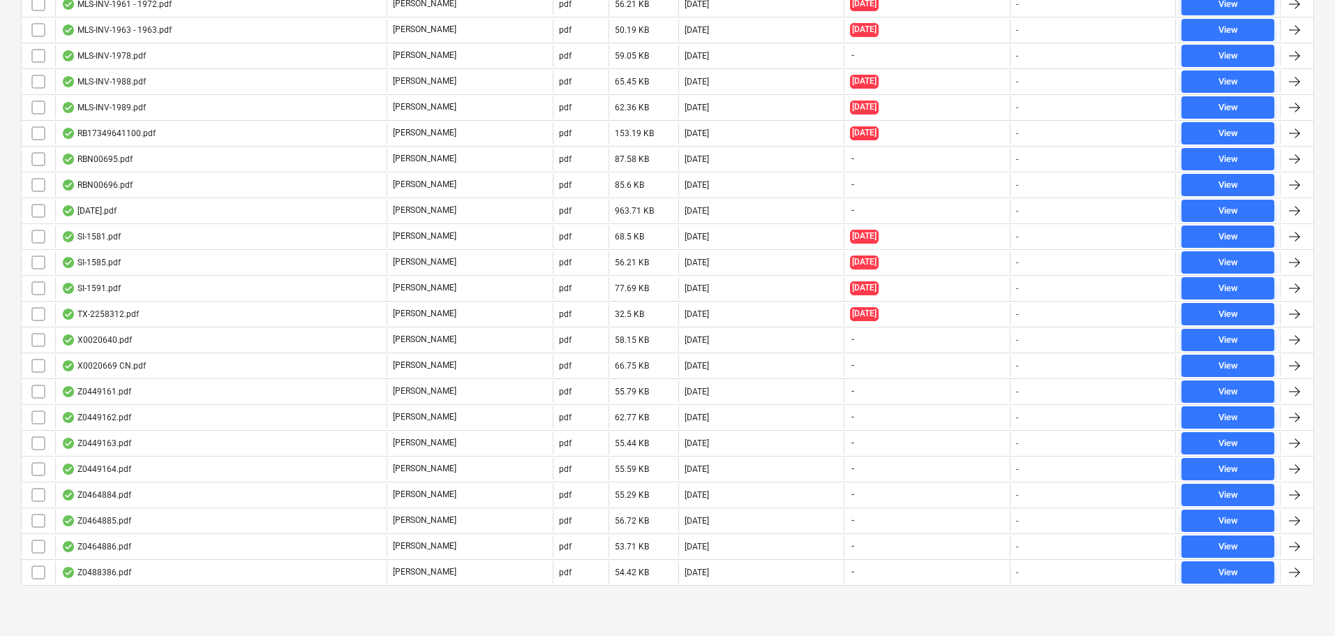
click at [609, 567] on div "54.42 KB" at bounding box center [644, 572] width 70 height 22
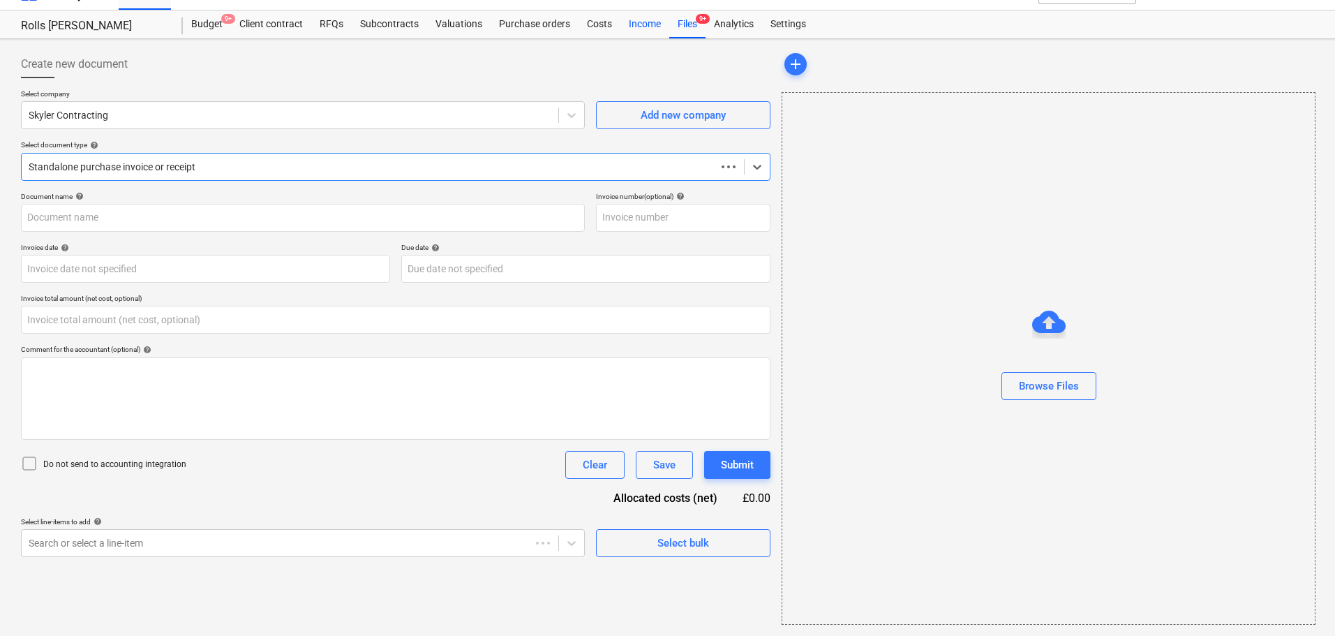
type input "0.00"
type input "D622976"
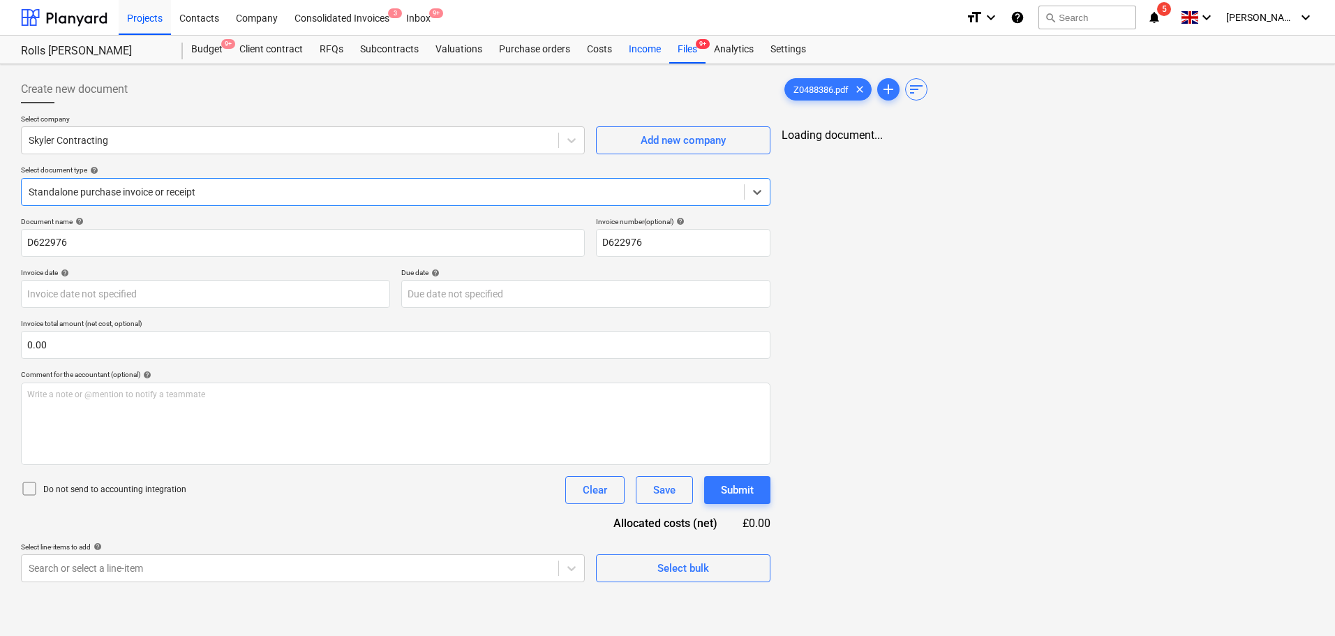
scroll to position [0, 0]
click at [158, 94] on div "Create new document" at bounding box center [395, 89] width 749 height 28
click at [453, 137] on div at bounding box center [290, 140] width 523 height 14
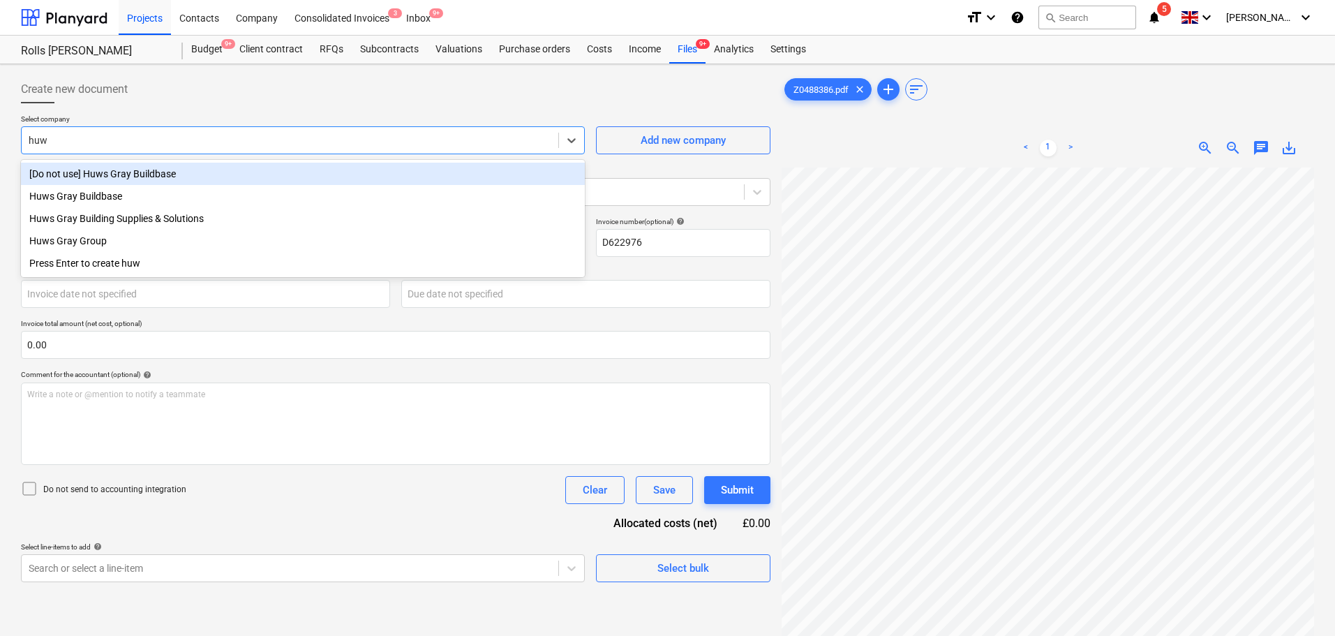
type input "huws"
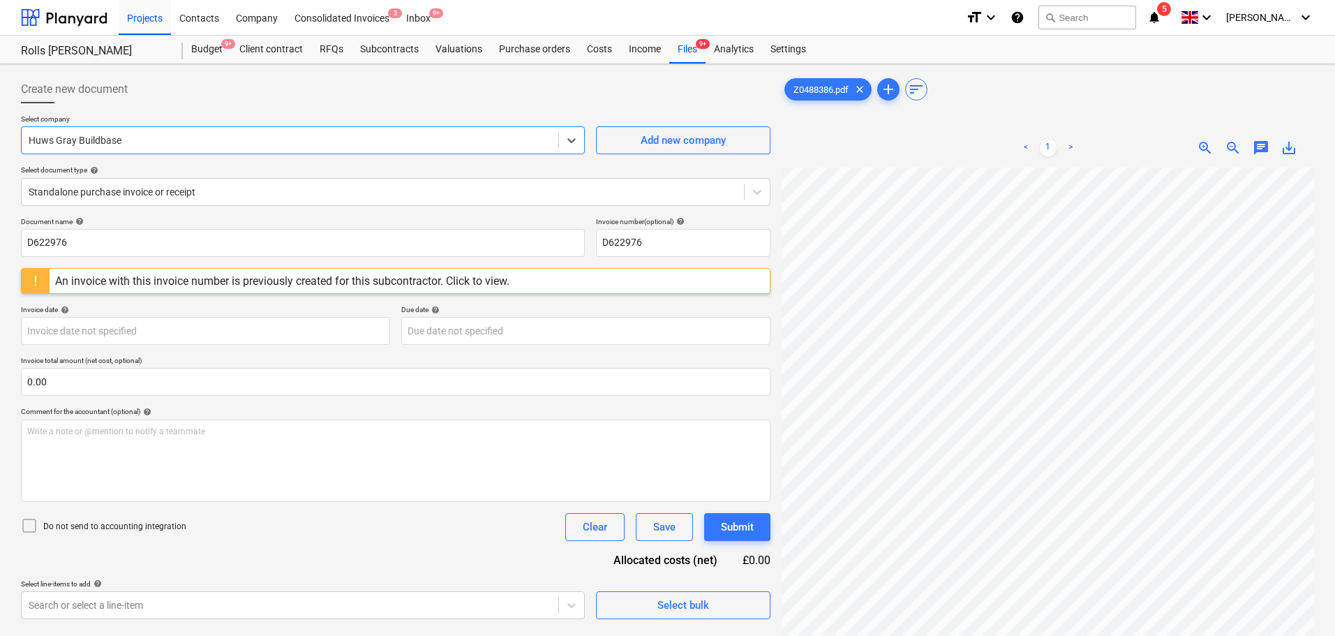
click at [1230, 142] on span "zoom_out" at bounding box center [1233, 148] width 17 height 17
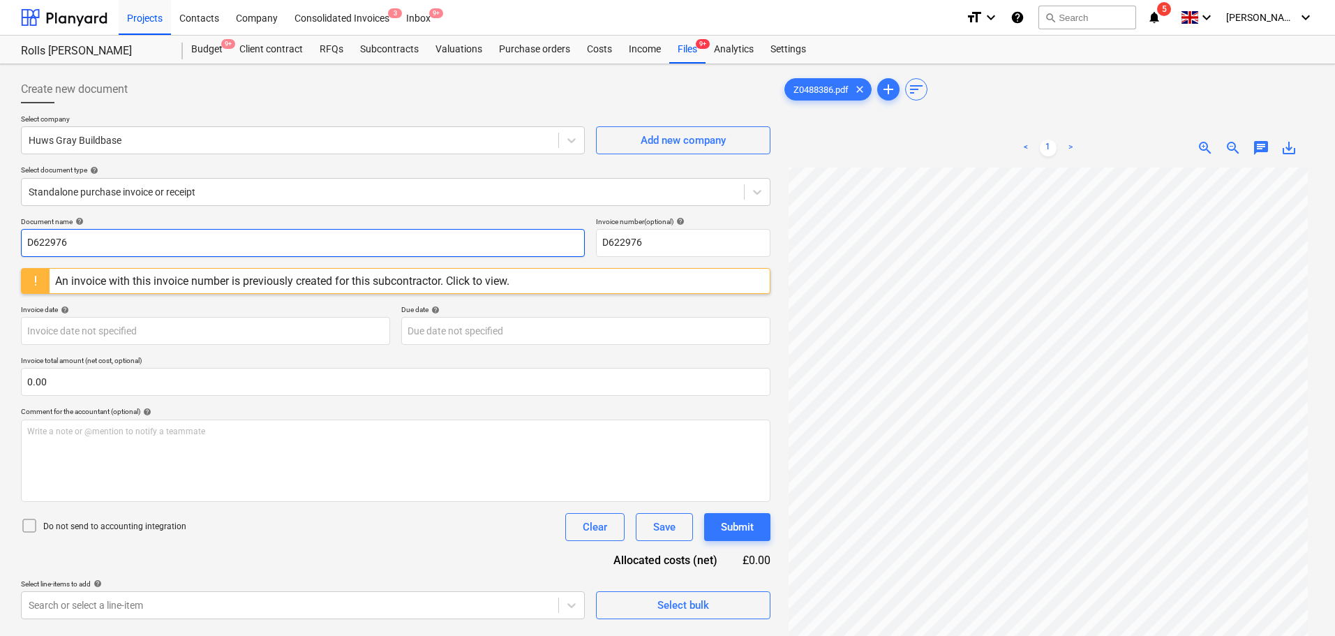
click at [156, 247] on input "D622976" at bounding box center [303, 243] width 564 height 28
type input "Z0488386"
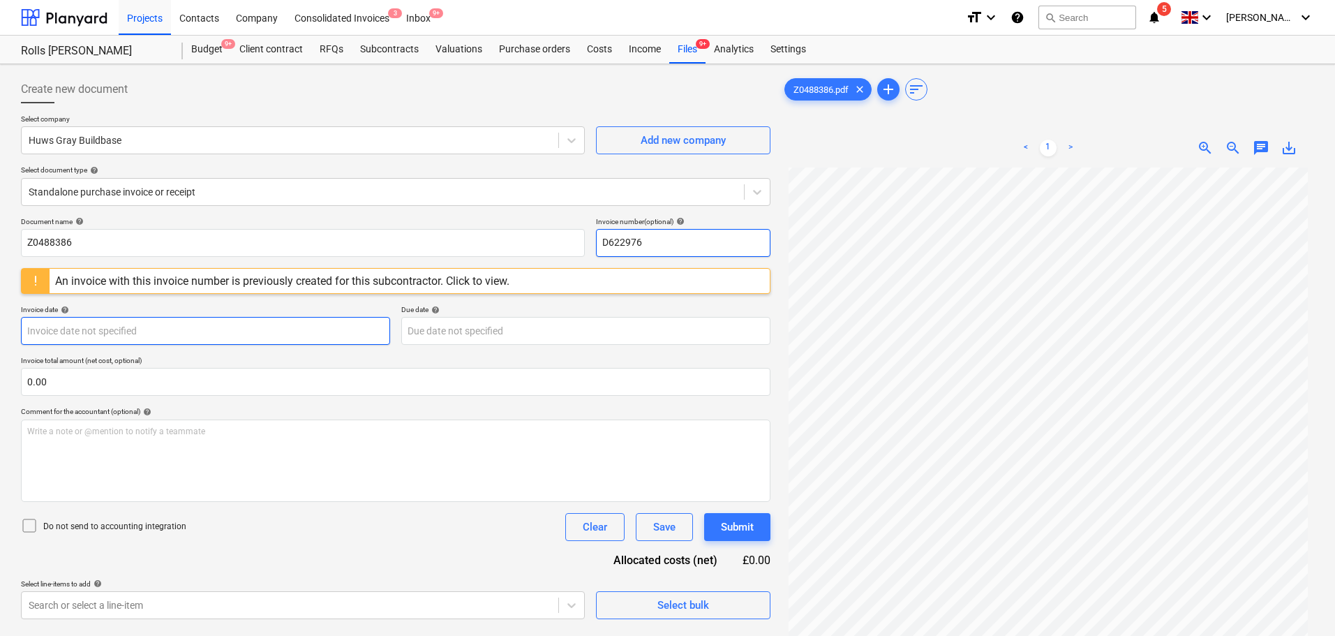
paste input "Z048838"
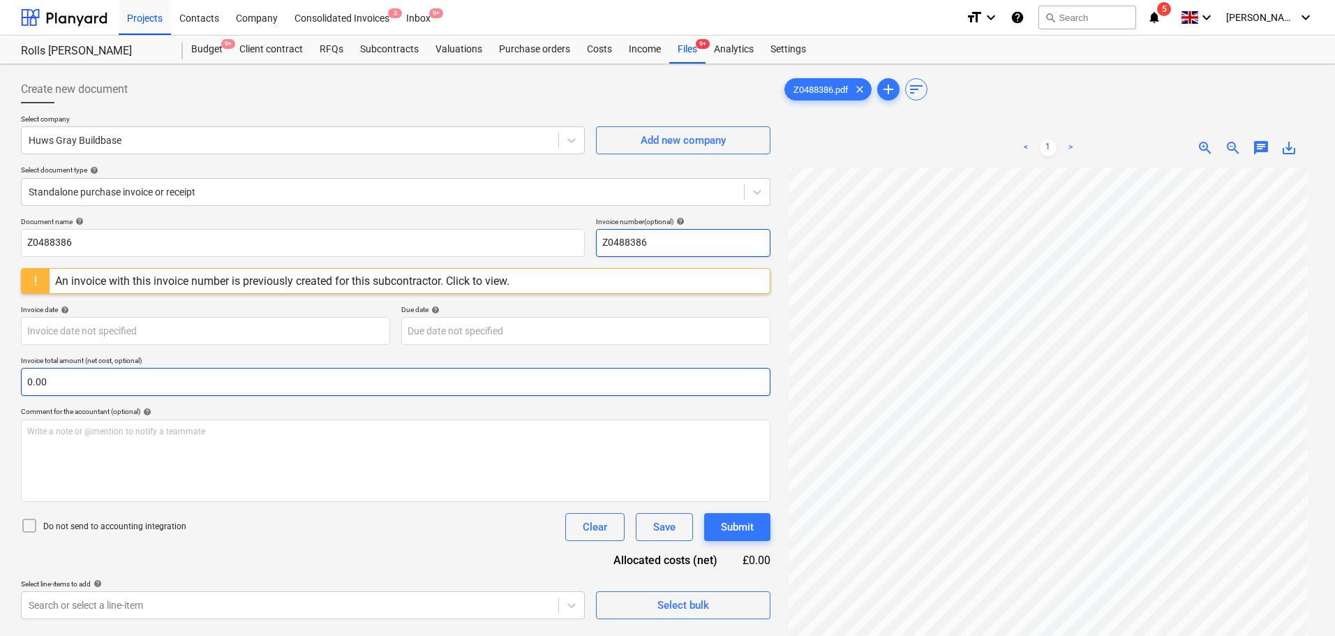
type input "Z0488386"
click at [162, 391] on input "text" at bounding box center [395, 382] width 749 height 28
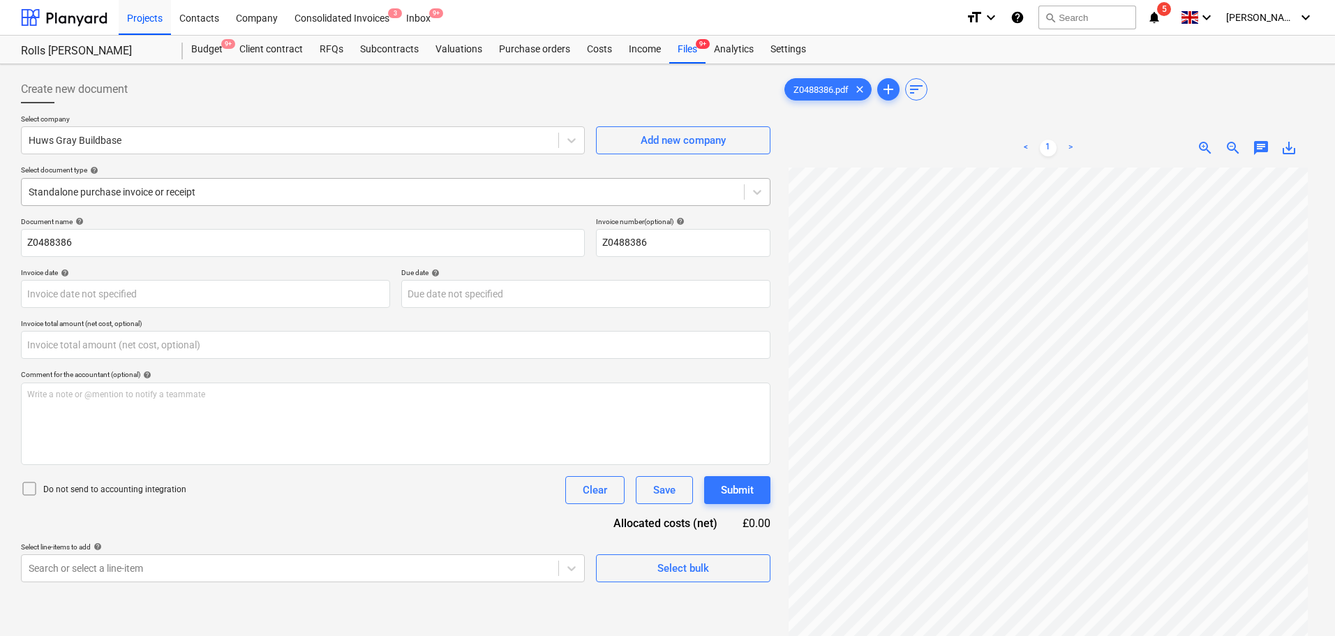
type input "0.00"
click at [164, 195] on div at bounding box center [383, 192] width 708 height 14
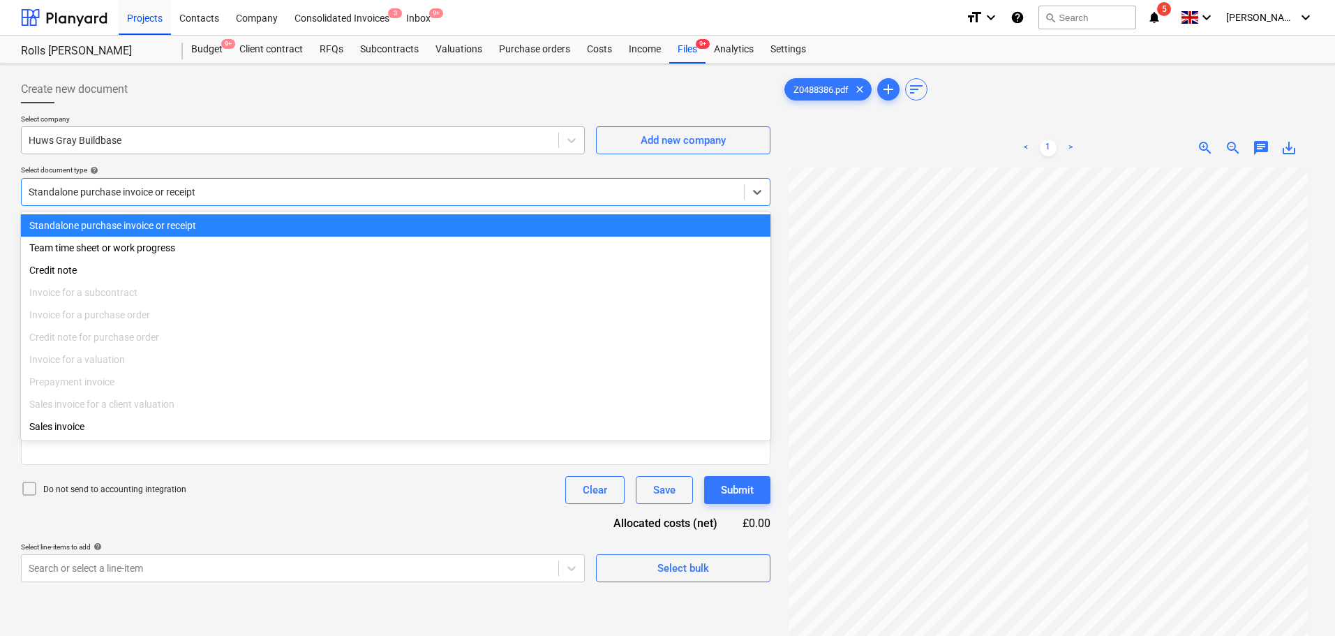
click at [172, 142] on div at bounding box center [290, 140] width 523 height 14
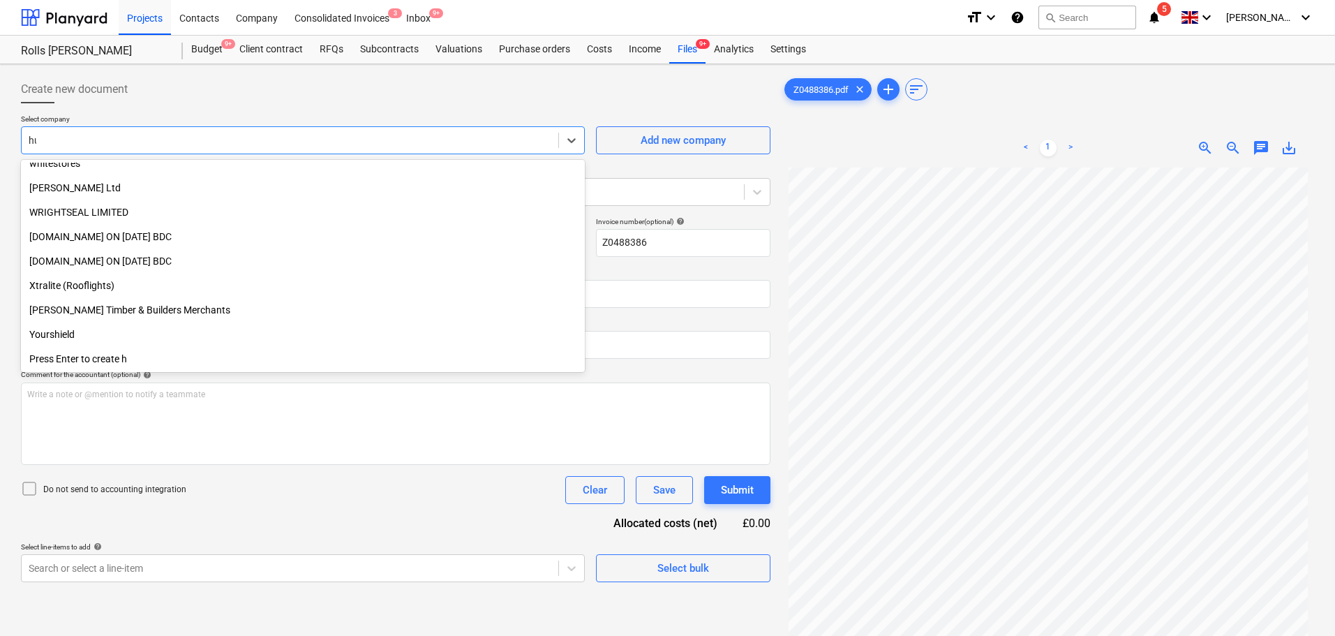
scroll to position [0, 0]
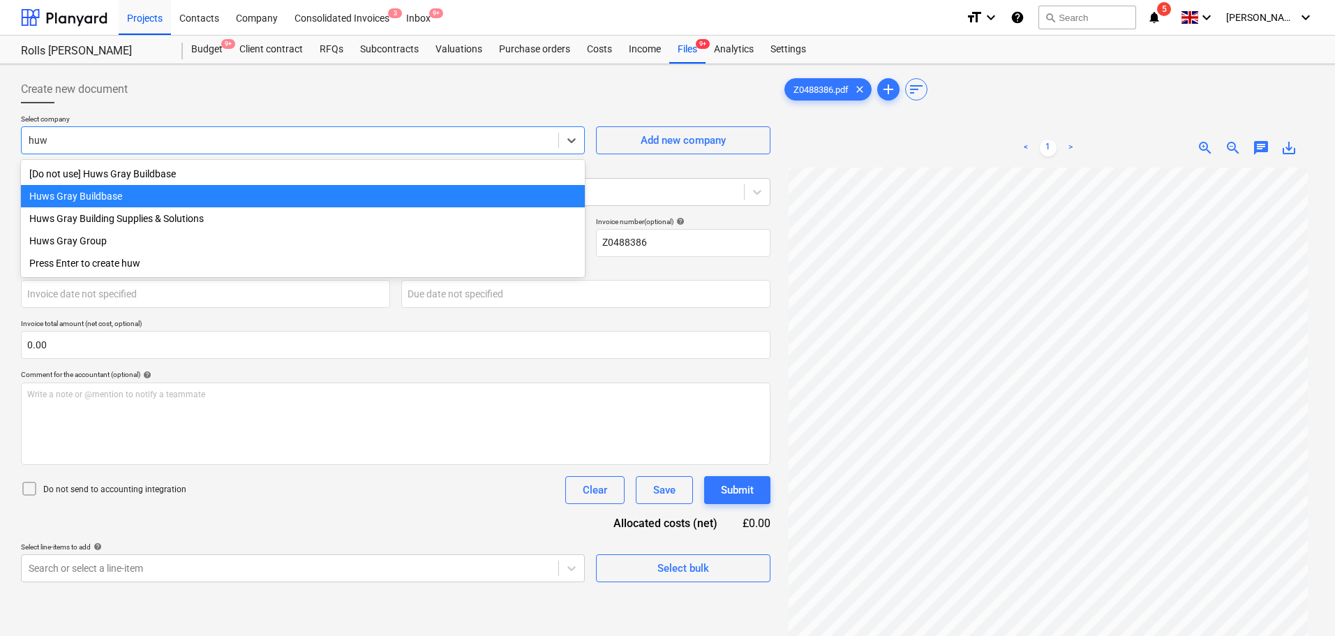
type input "huws"
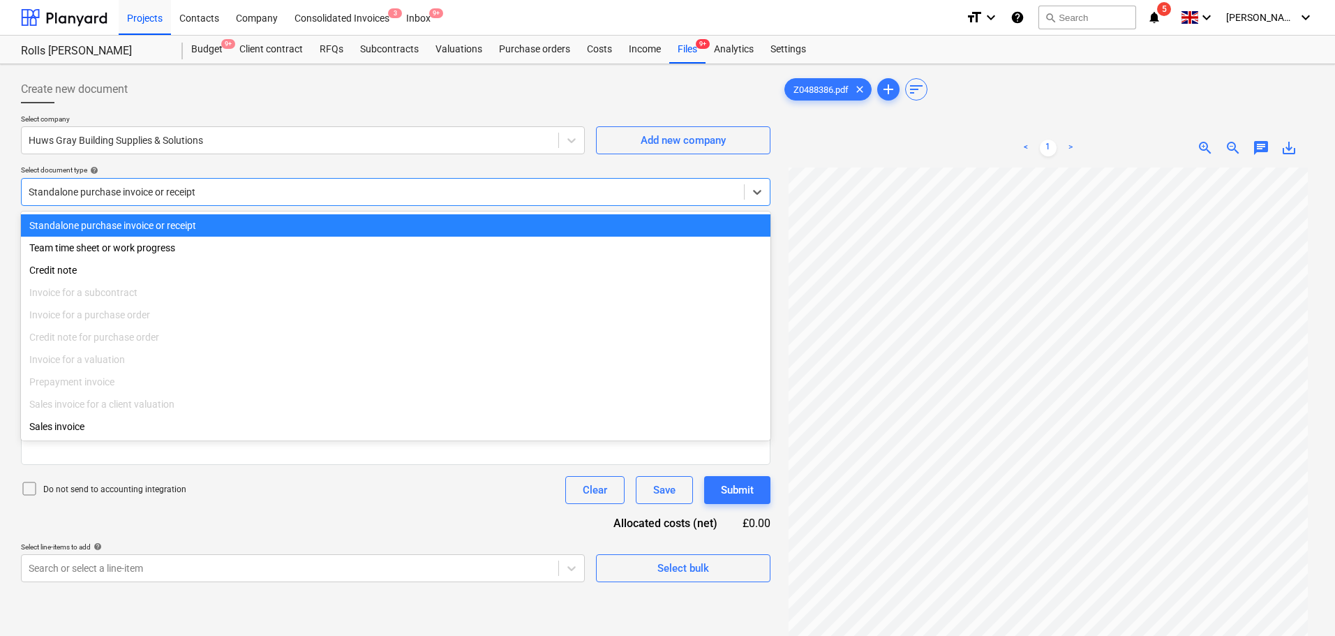
click at [167, 191] on div at bounding box center [383, 192] width 708 height 14
click at [181, 135] on div at bounding box center [290, 140] width 523 height 14
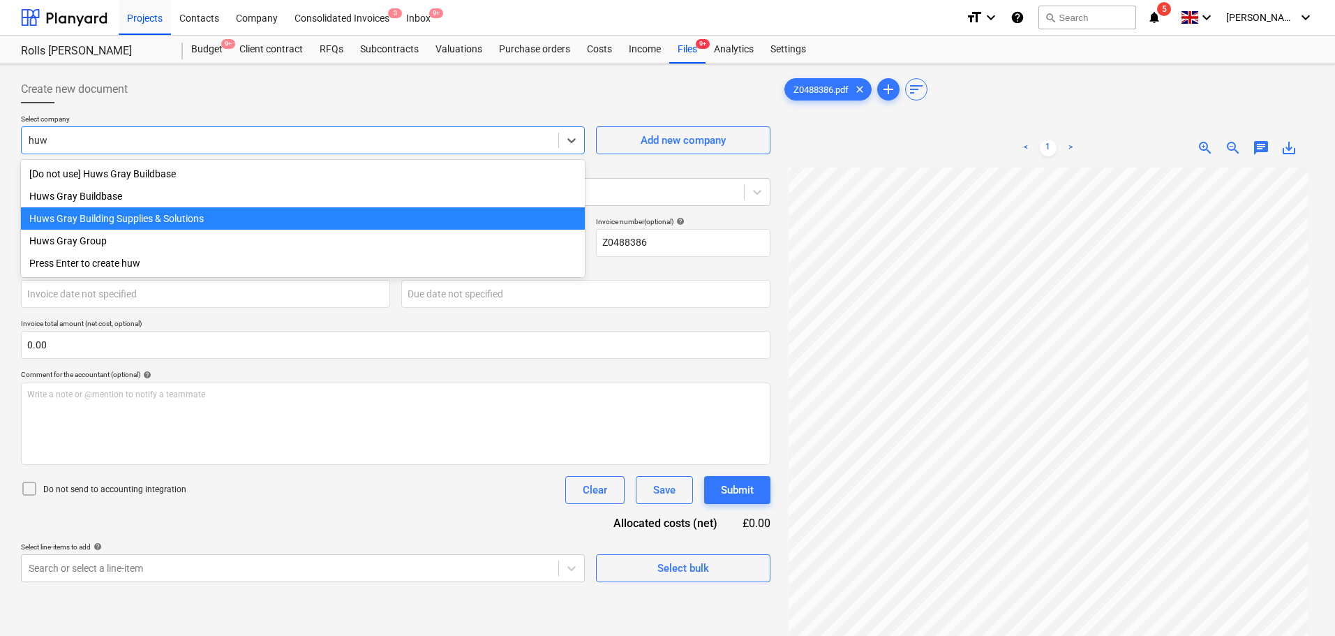
type input "huws"
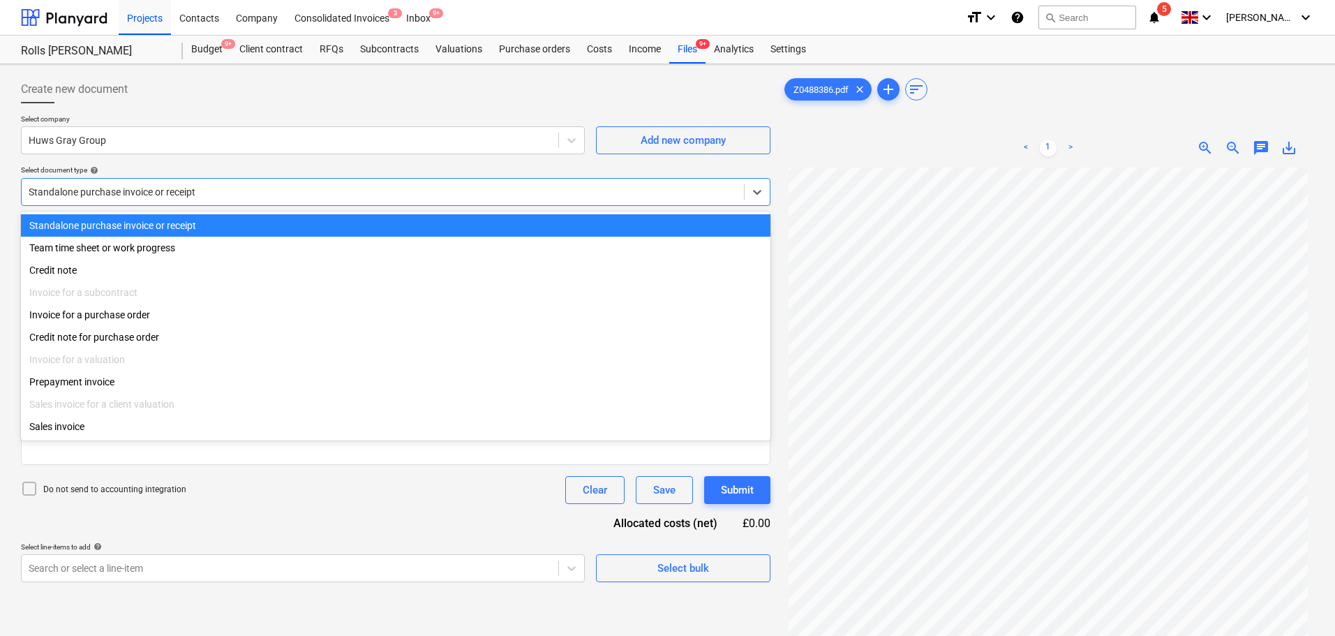
click at [159, 200] on div "Standalone purchase invoice or receipt" at bounding box center [383, 192] width 722 height 20
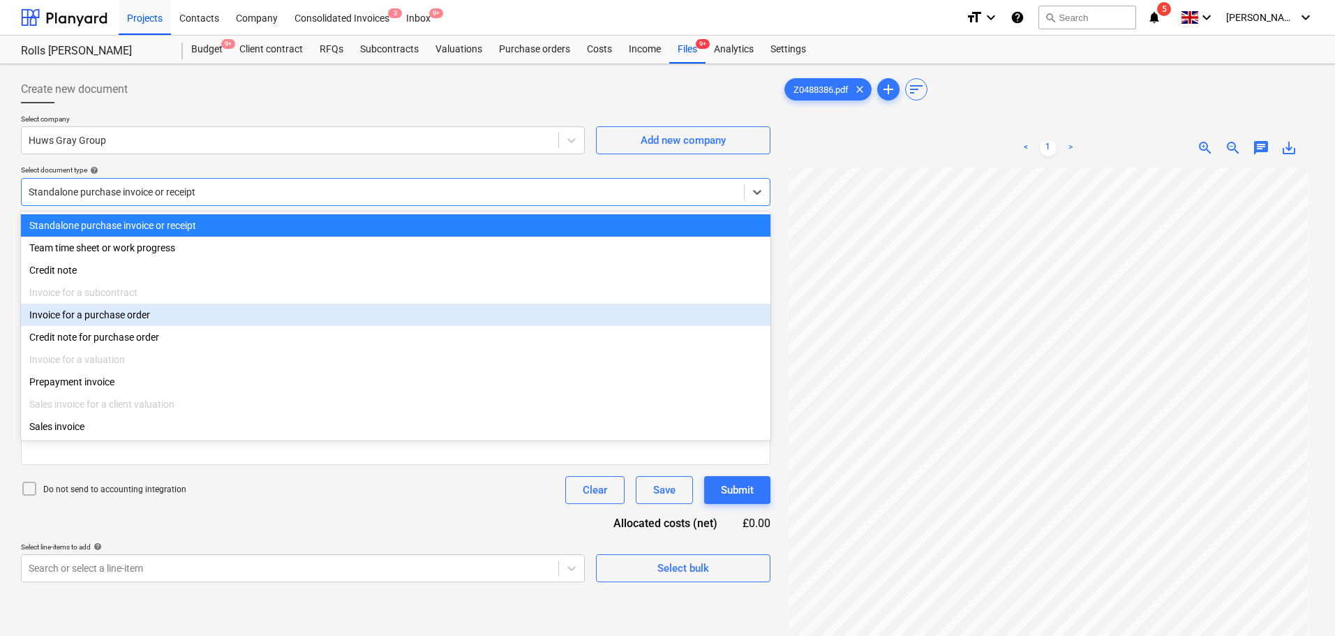
click at [117, 319] on div "Invoice for a purchase order" at bounding box center [395, 315] width 749 height 22
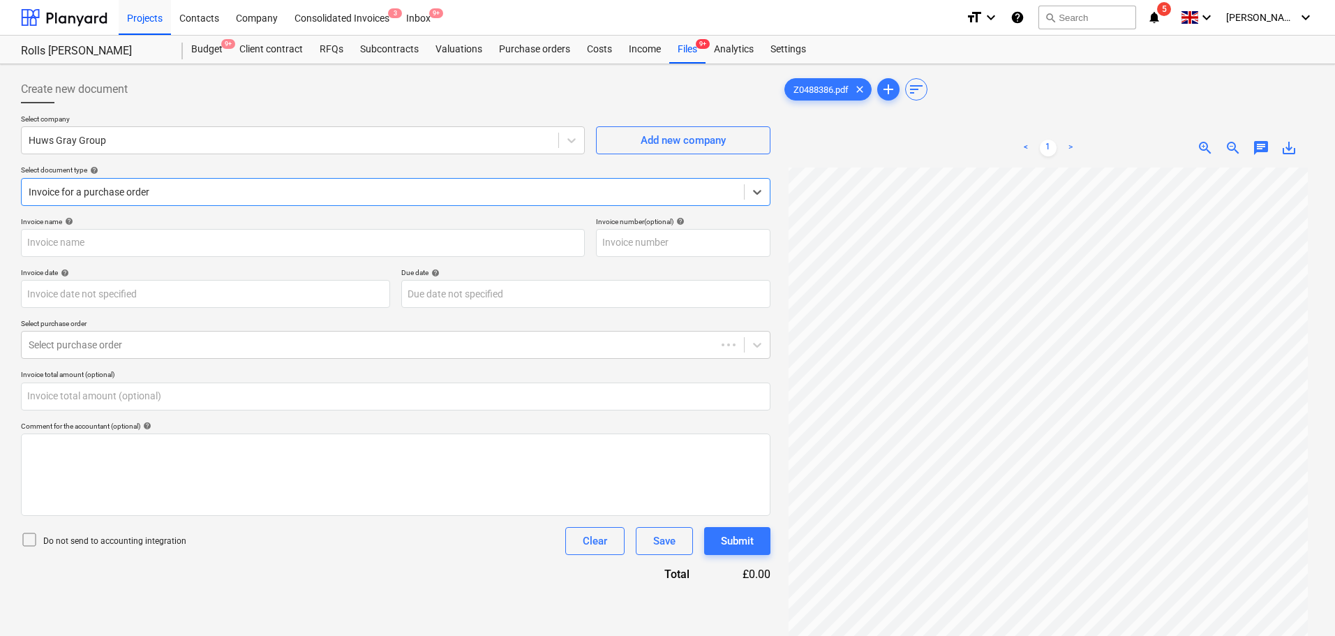
type input "D622976"
type input "0.00"
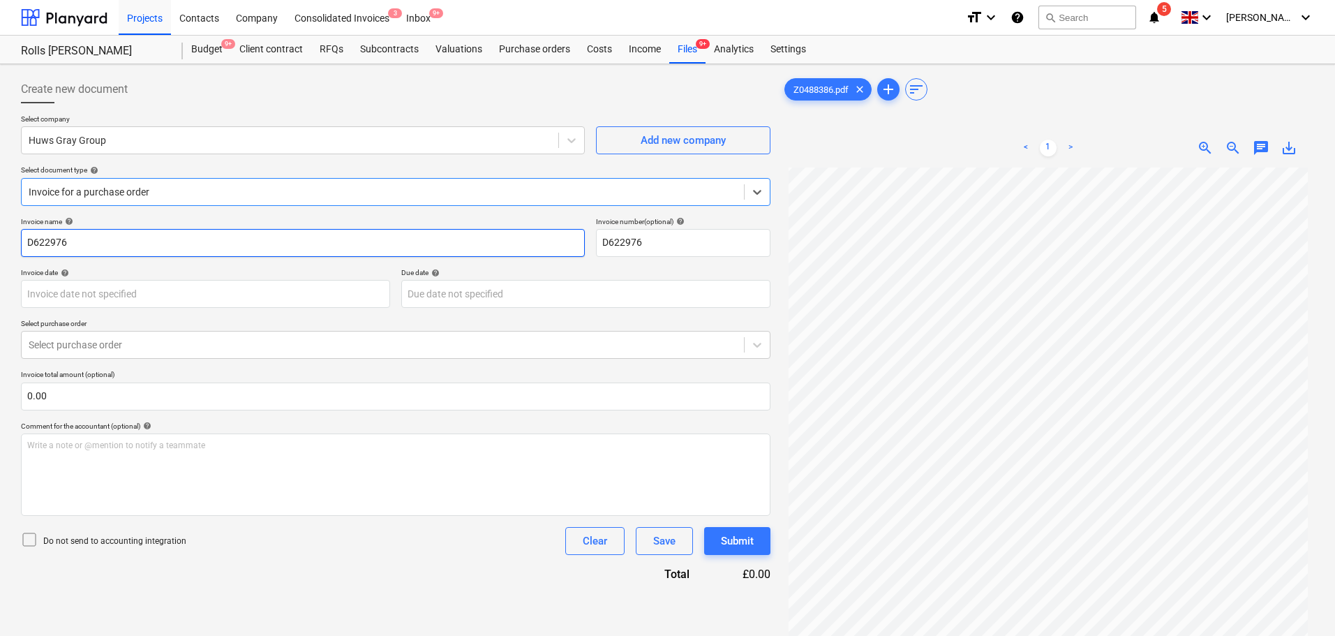
click at [120, 244] on input "D622976" at bounding box center [303, 243] width 564 height 28
paste input "Z048838"
type input "Z0488386"
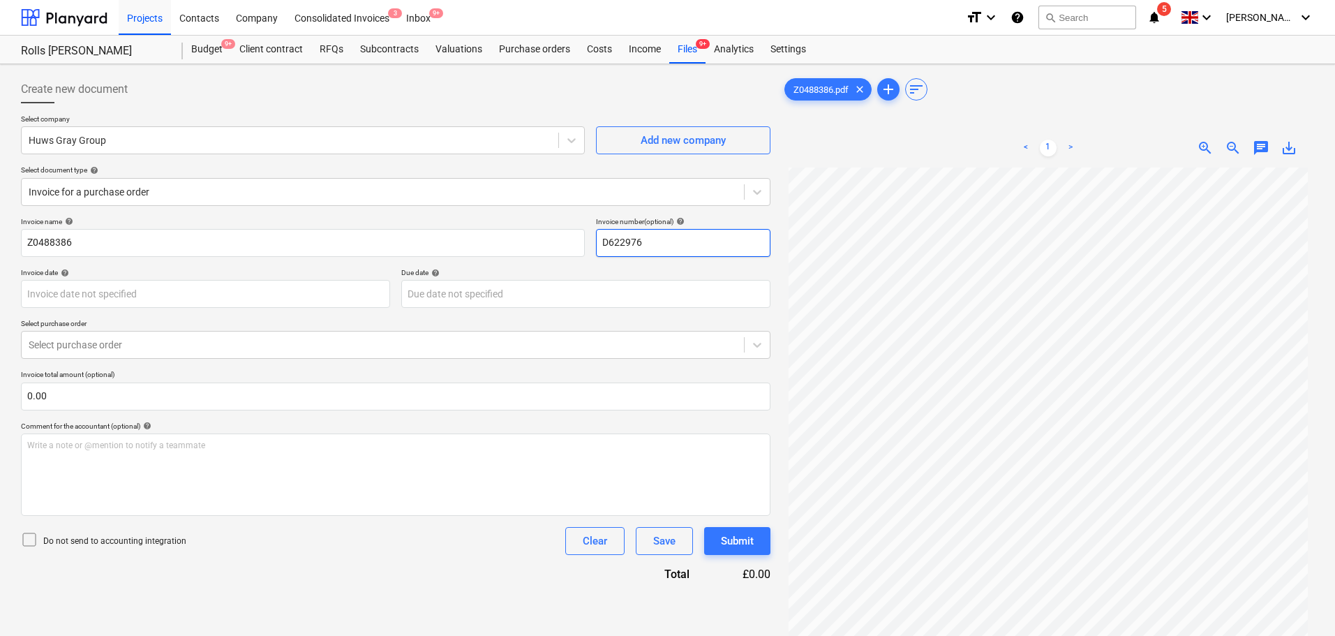
click at [678, 248] on input "D622976" at bounding box center [683, 243] width 174 height 28
paste input "Z048838"
type input "Z0488386"
click at [451, 107] on div at bounding box center [395, 108] width 749 height 11
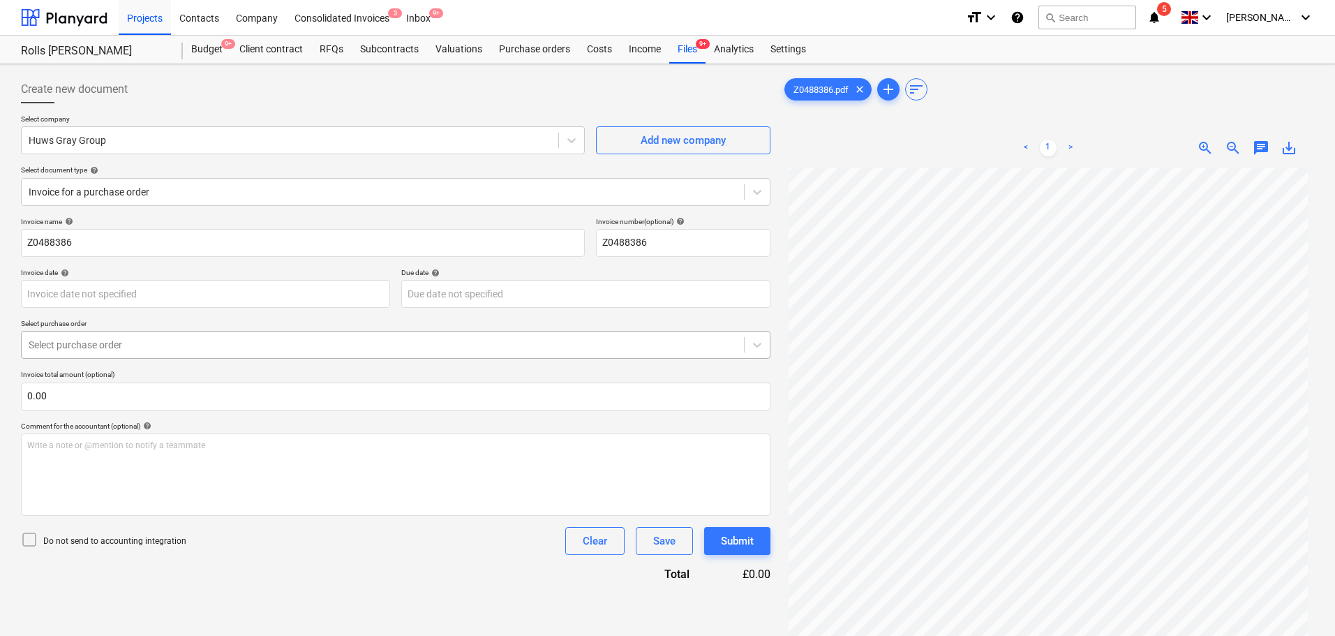
click at [108, 350] on div at bounding box center [383, 345] width 708 height 14
click at [200, 309] on div "Invoice name help Z0488386 Invoice number (optional) help Z0488386 Invoice date…" at bounding box center [395, 399] width 749 height 365
drag, startPoint x: 681, startPoint y: 47, endPoint x: 694, endPoint y: 10, distance: 39.1
click at [681, 47] on div "Files 9+" at bounding box center [687, 50] width 36 height 28
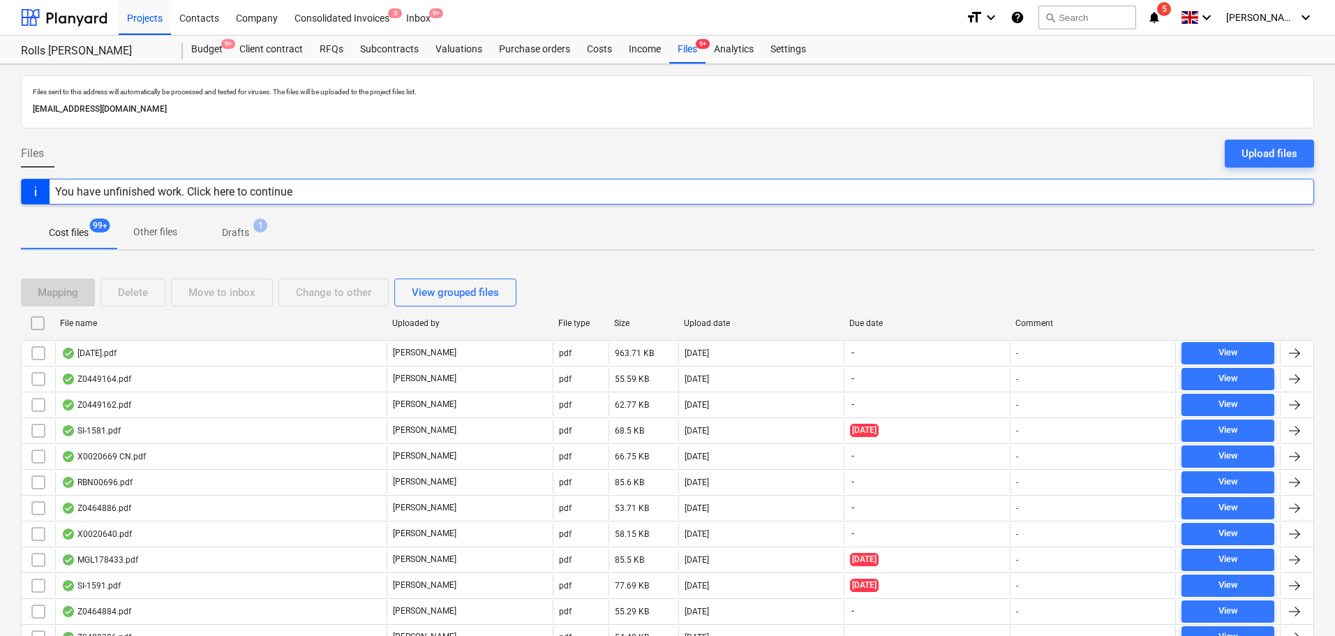
scroll to position [4253, 0]
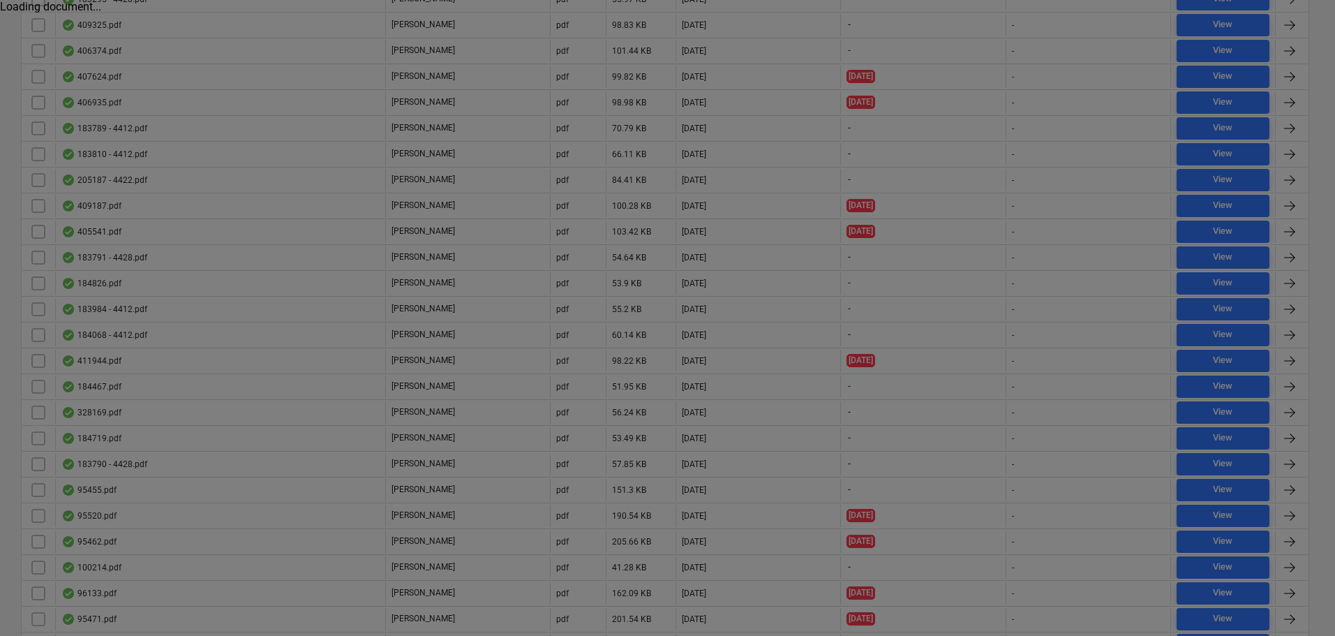
scroll to position [6649, 0]
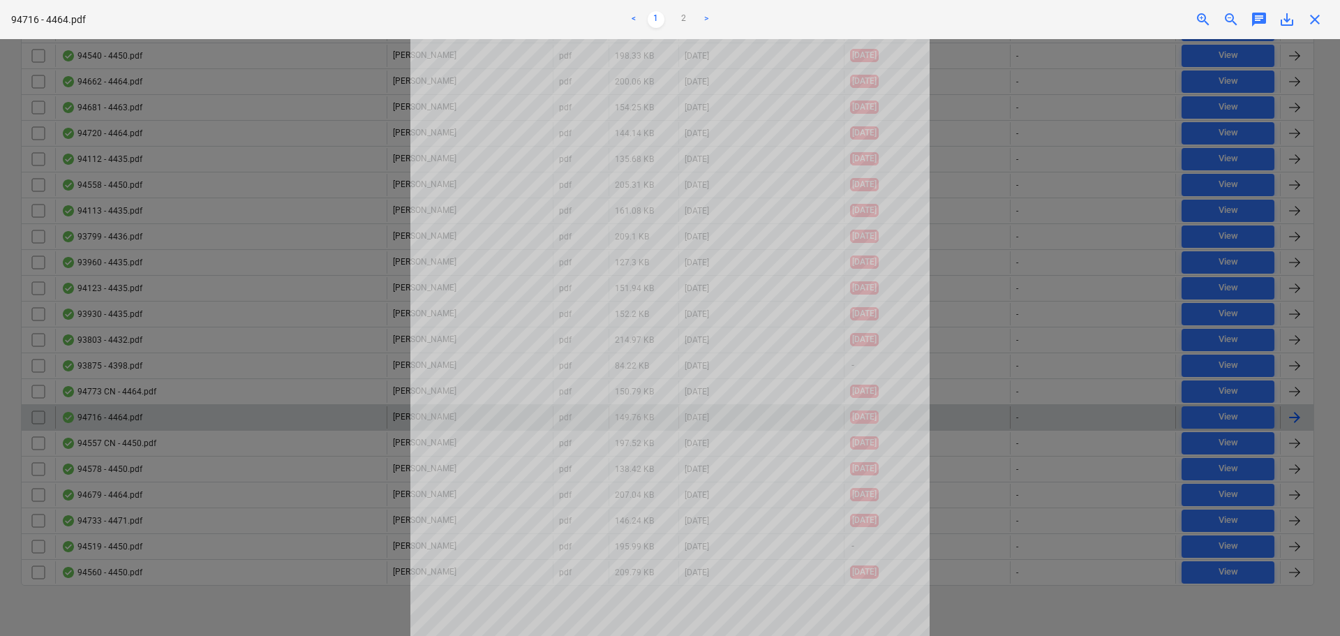
click at [1313, 20] on span "close" at bounding box center [1314, 19] width 17 height 17
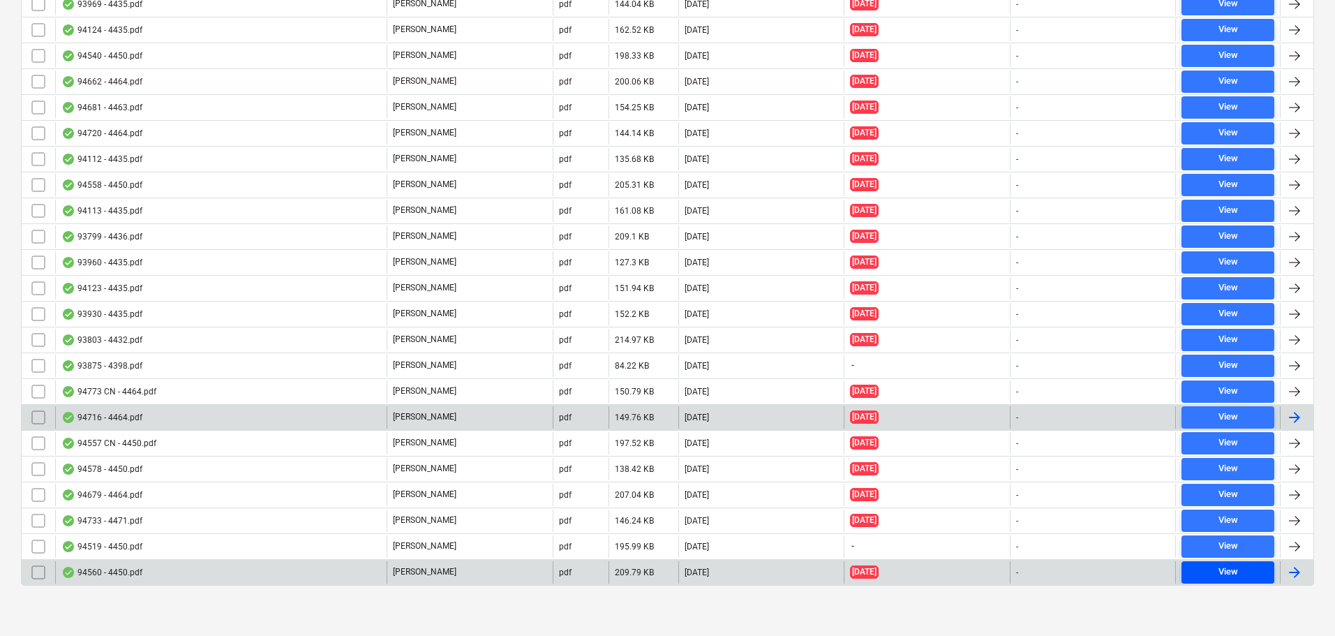
click at [1232, 573] on div "View" at bounding box center [1228, 572] width 20 height 16
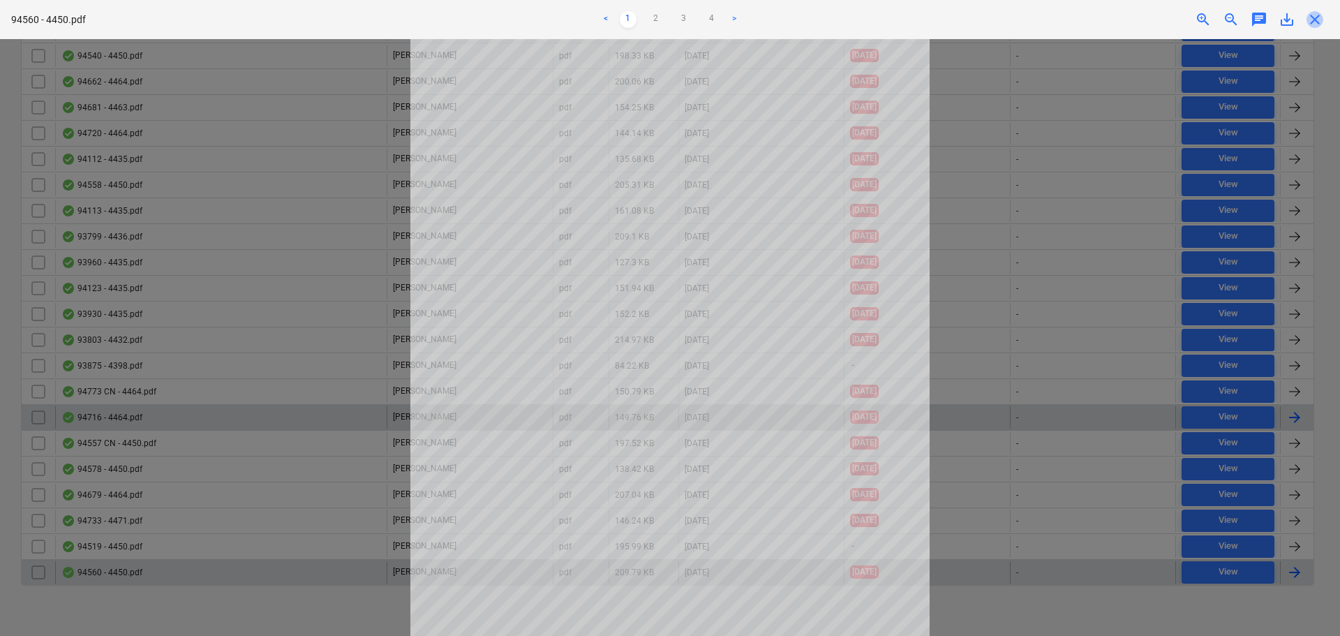
click at [1307, 15] on span "close" at bounding box center [1314, 19] width 17 height 17
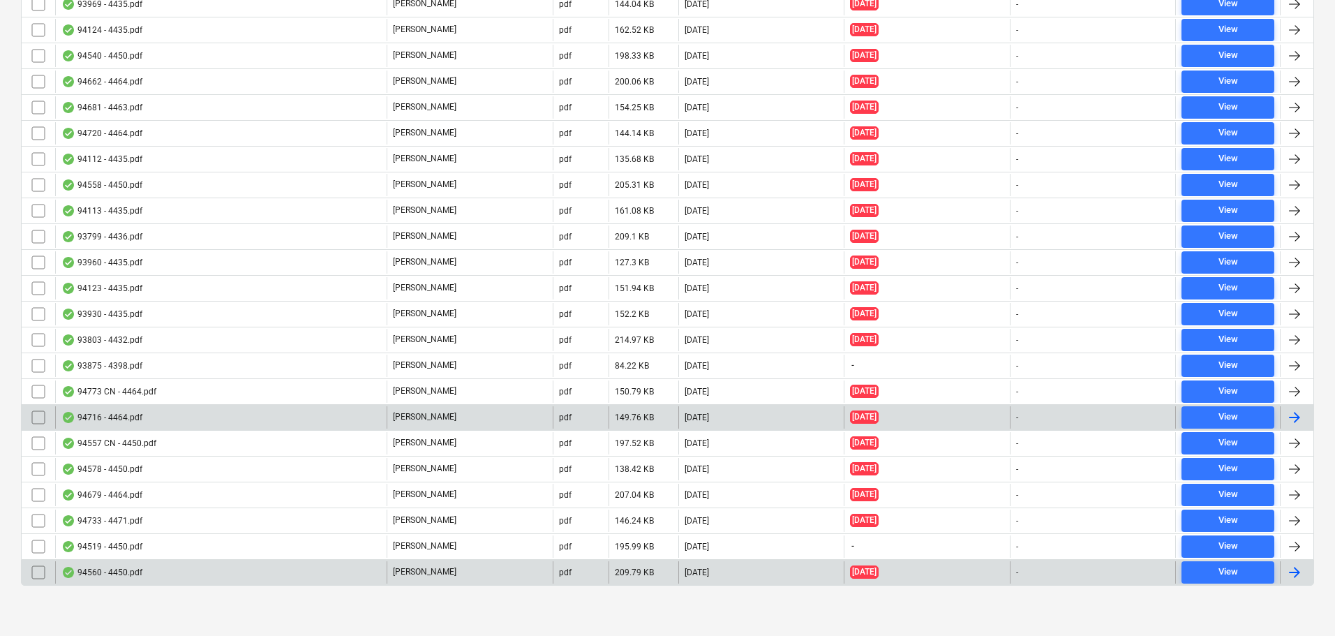
click at [275, 578] on div "94560 - 4450.pdf" at bounding box center [220, 572] width 331 height 22
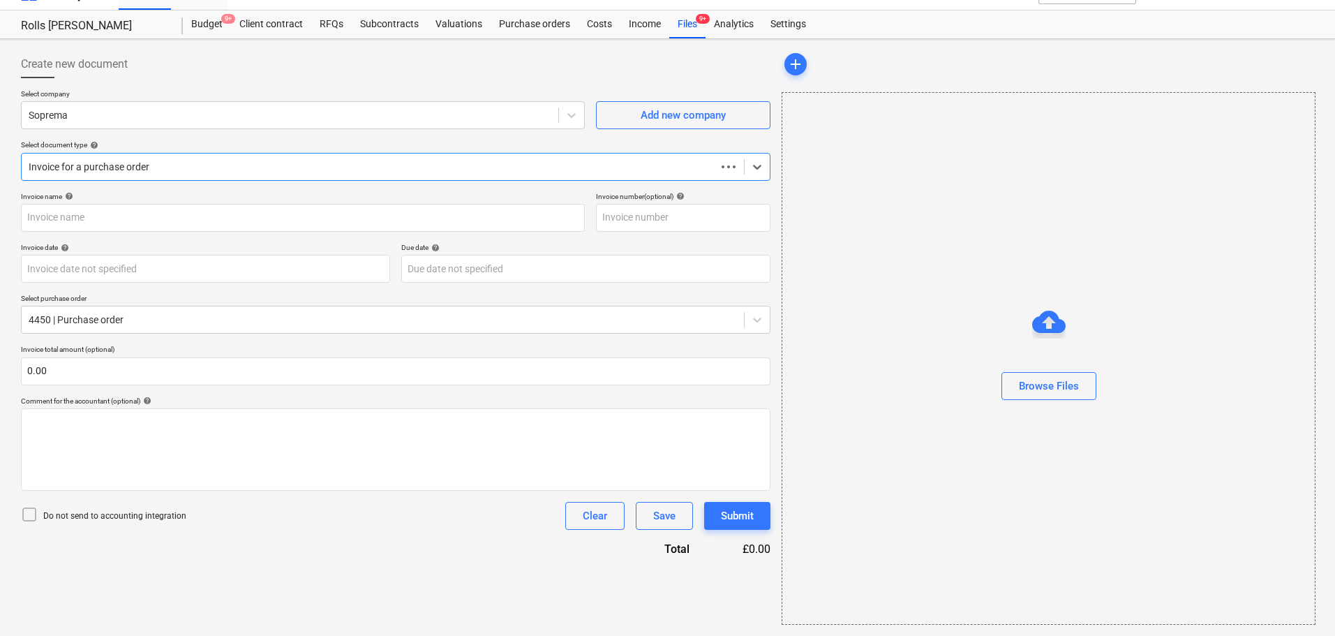
scroll to position [25, 0]
type input "4450"
type input "09 Jul 2025"
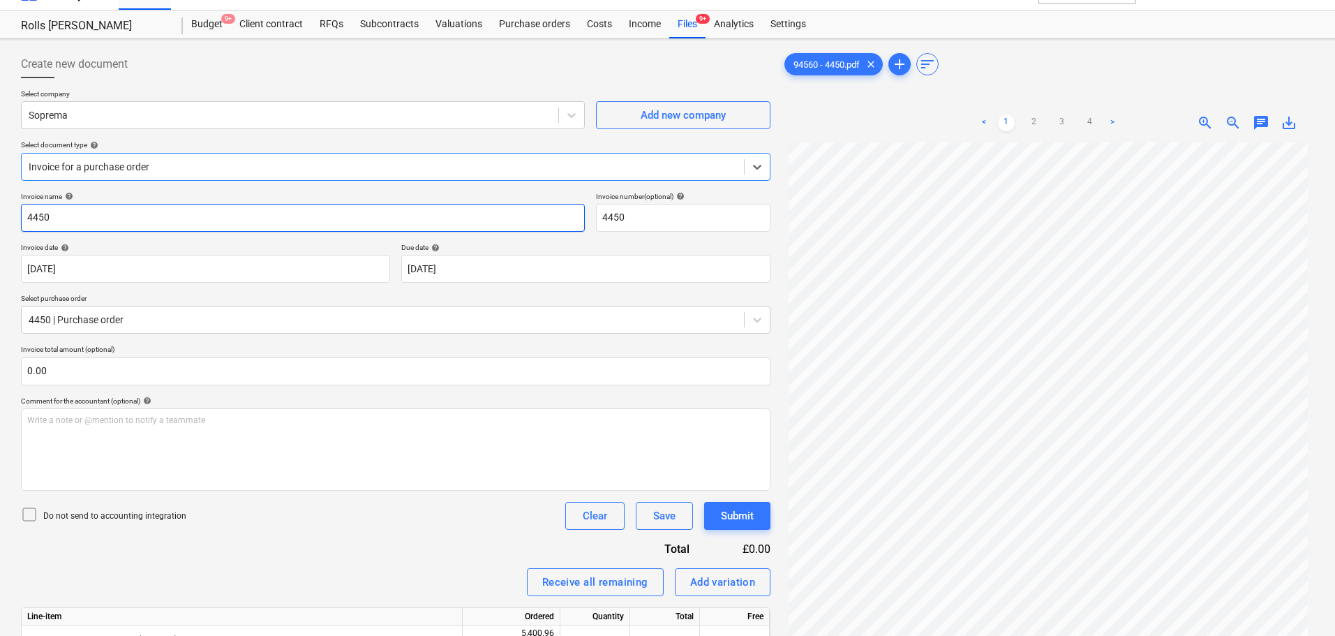
click at [126, 209] on input "4450" at bounding box center [303, 218] width 564 height 28
type input "94560"
click at [73, 51] on div "Create new document" at bounding box center [395, 64] width 749 height 28
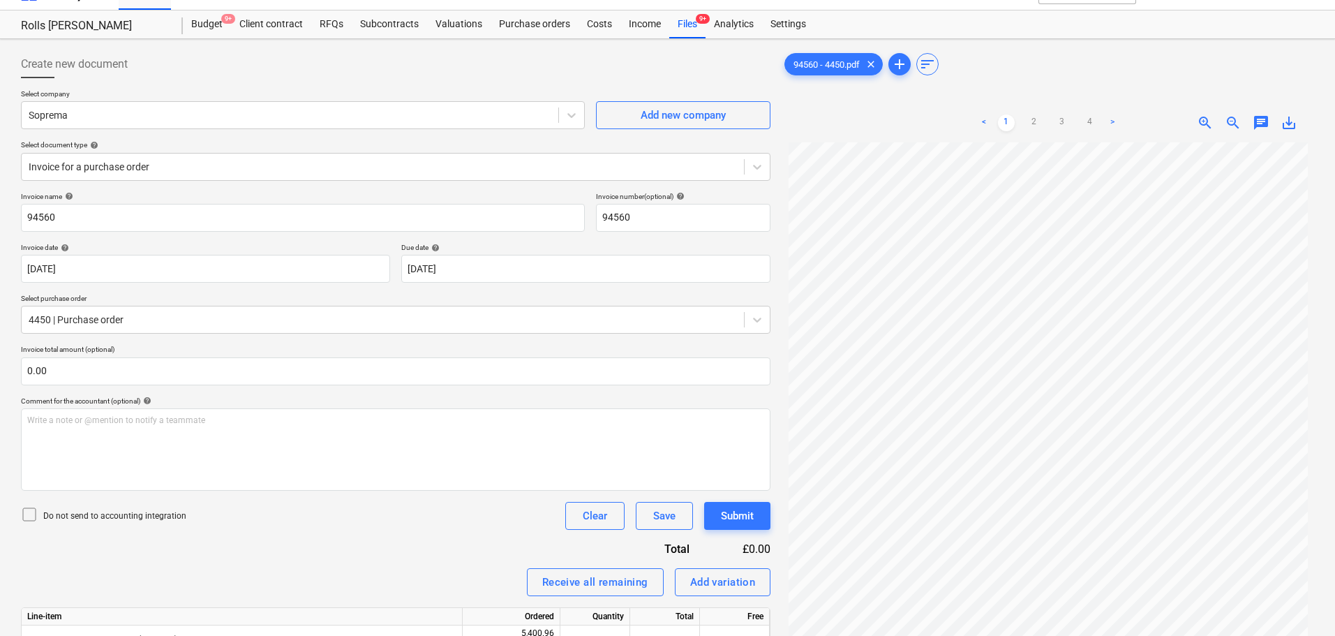
click at [76, 57] on span "Create new document" at bounding box center [74, 64] width 107 height 17
click at [91, 56] on span "Create new document" at bounding box center [74, 64] width 107 height 17
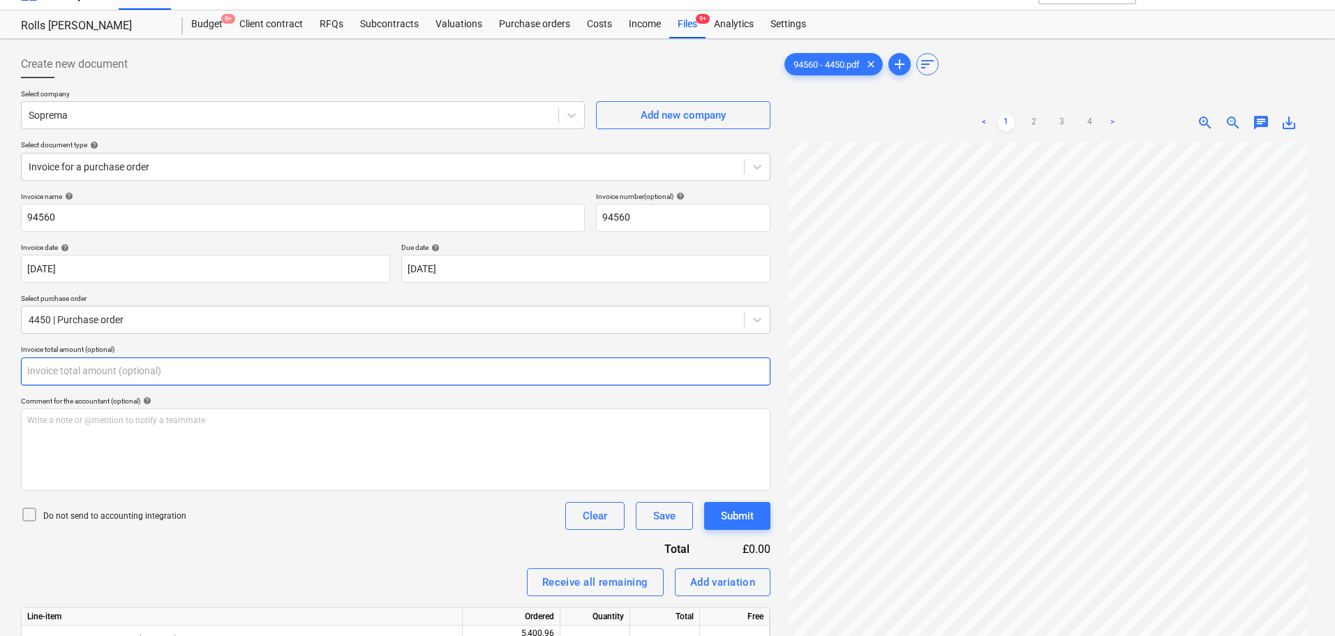
click at [99, 362] on input "text" at bounding box center [395, 371] width 749 height 28
type input "0.00"
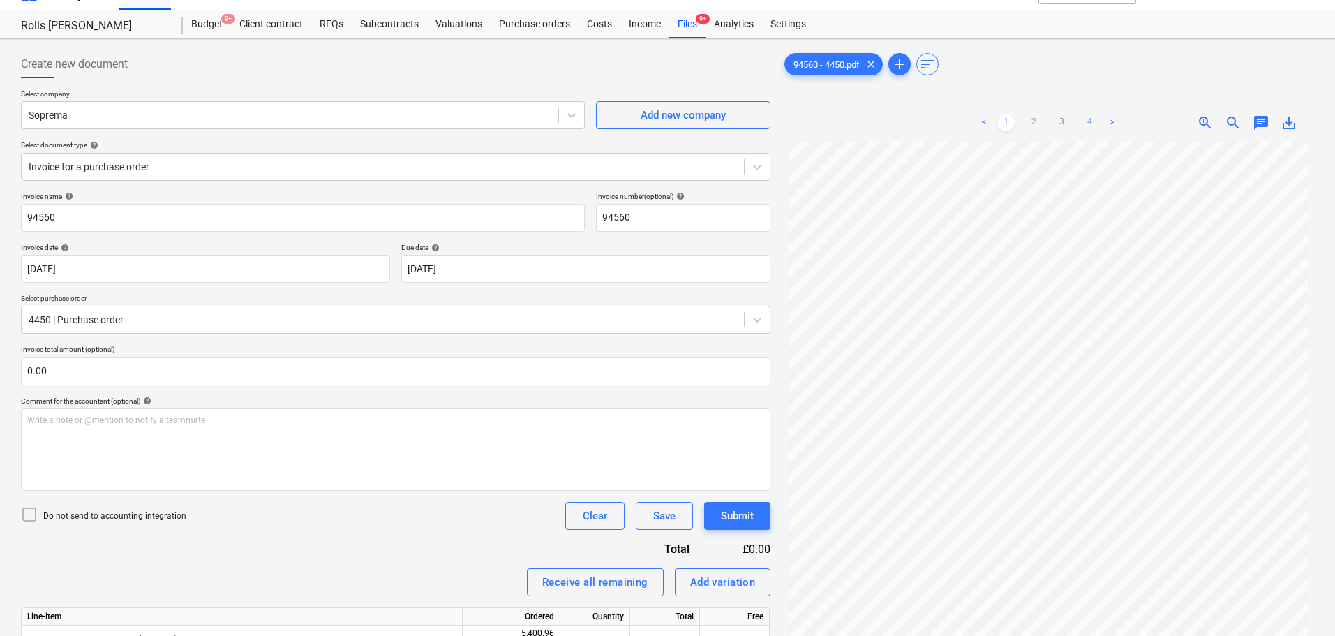
click at [1085, 123] on link "4" at bounding box center [1090, 122] width 17 height 17
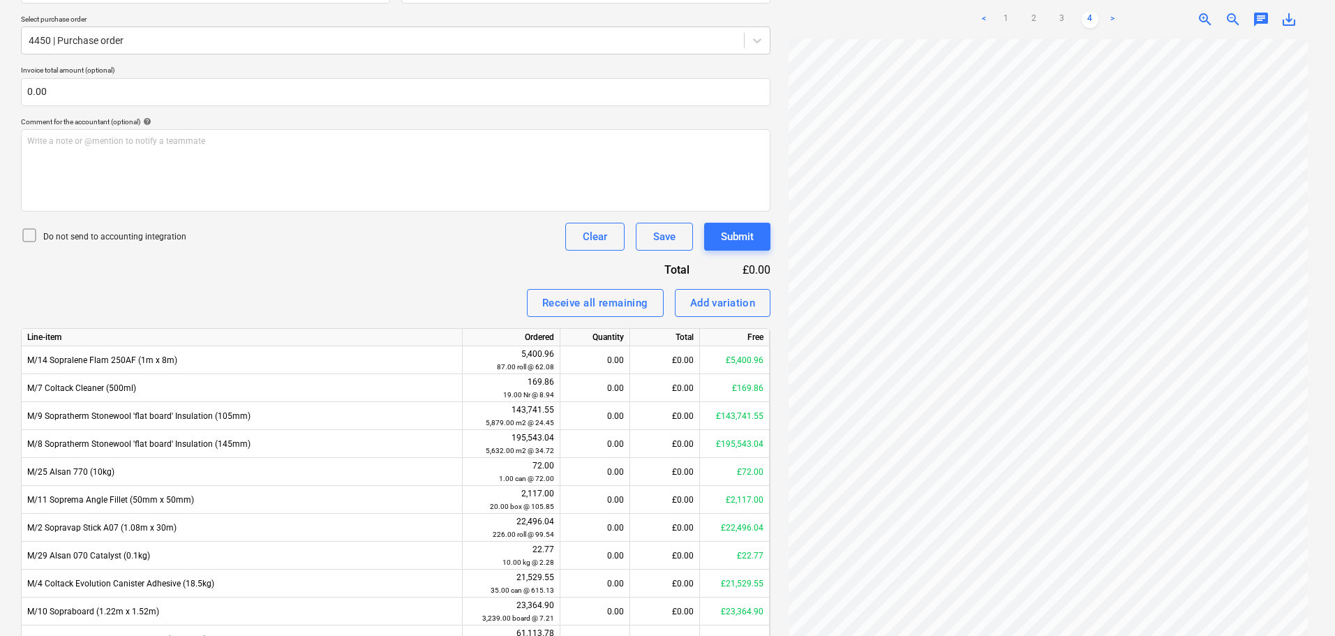
scroll to position [0, 0]
click at [1068, 23] on link "3" at bounding box center [1062, 19] width 17 height 17
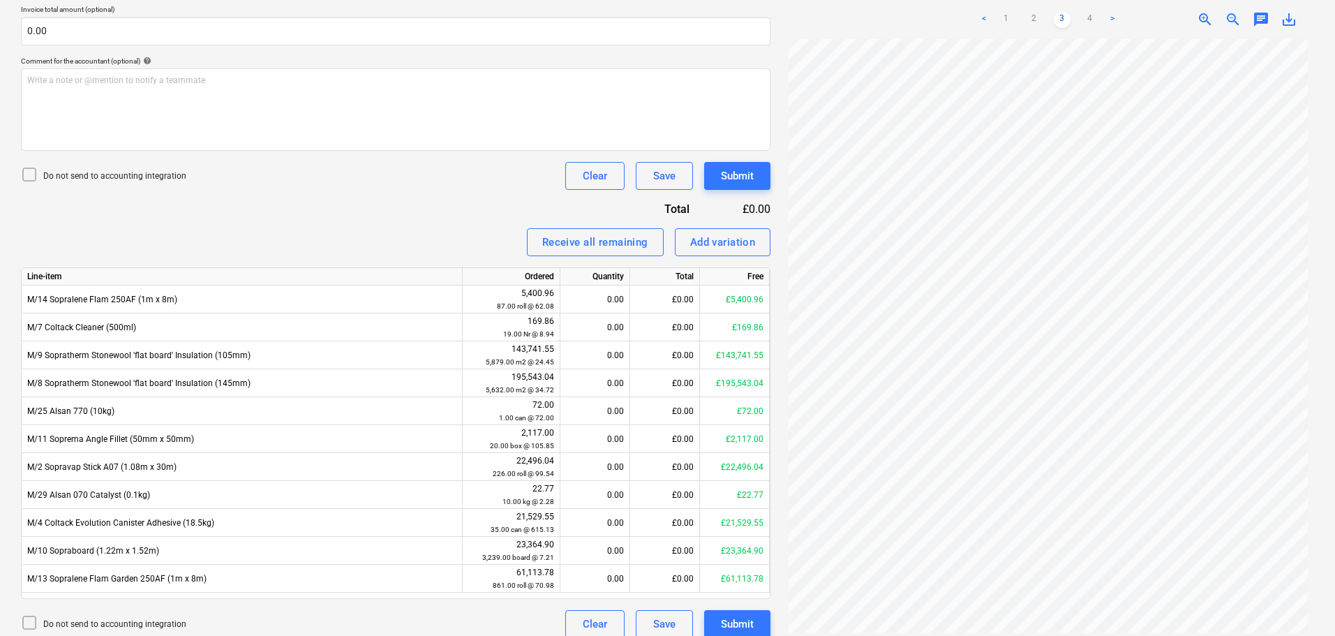
scroll to position [374, 0]
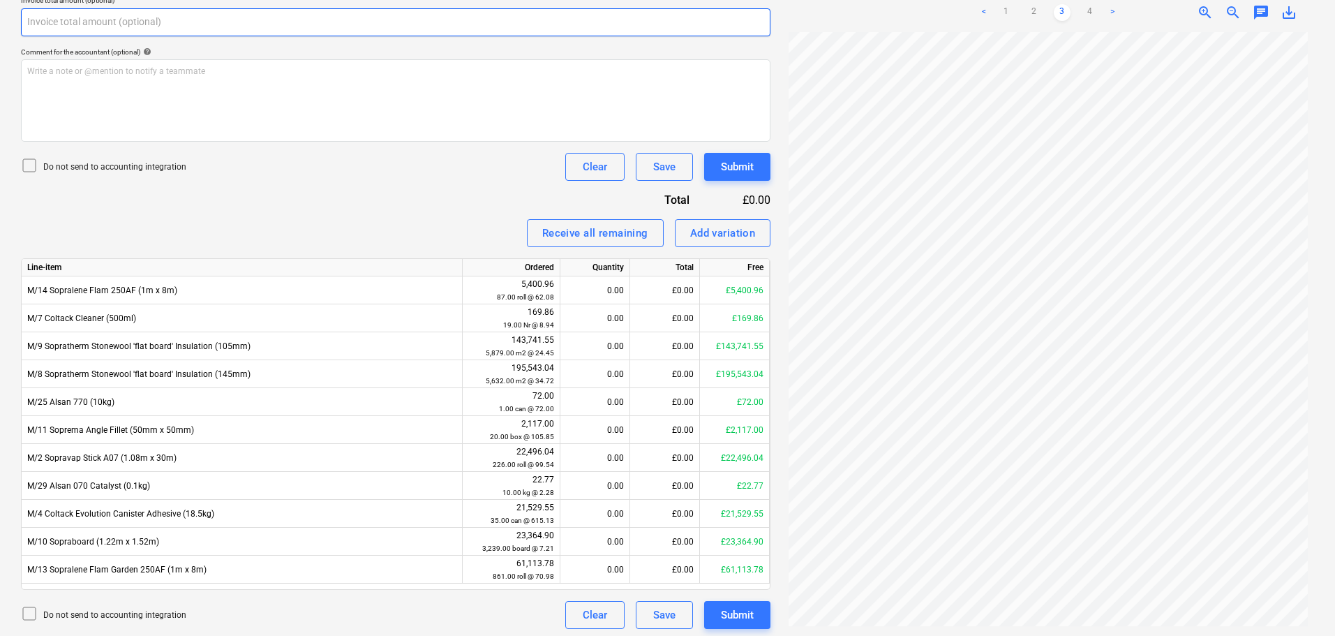
click at [185, 15] on input "text" at bounding box center [395, 22] width 749 height 28
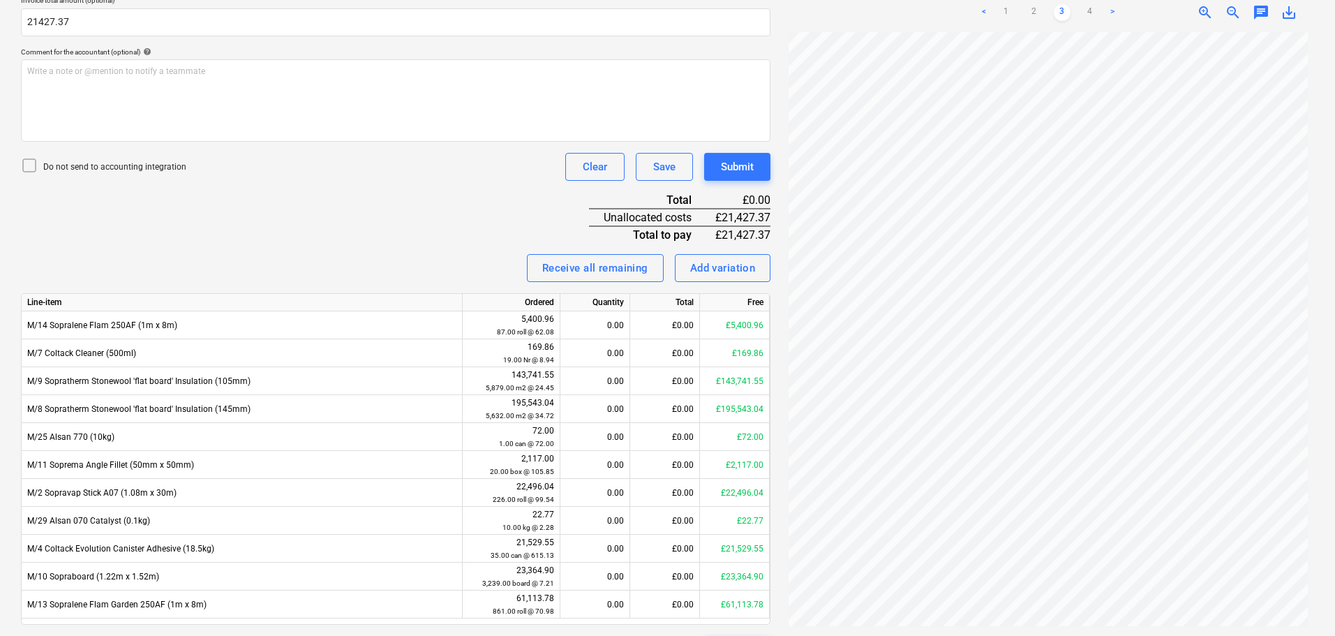
type input "21,427.37"
click at [157, 162] on p "Do not send to accounting integration" at bounding box center [114, 167] width 143 height 12
click at [415, 209] on div "Invoice name help 94560 Invoice number (optional) help 94560 Invoice date help …" at bounding box center [395, 253] width 749 height 821
click at [588, 248] on div "Invoice name help 94560 Invoice number (optional) help 94560 Invoice date help …" at bounding box center [395, 253] width 749 height 821
click at [587, 257] on button "Receive all remaining" at bounding box center [595, 268] width 137 height 28
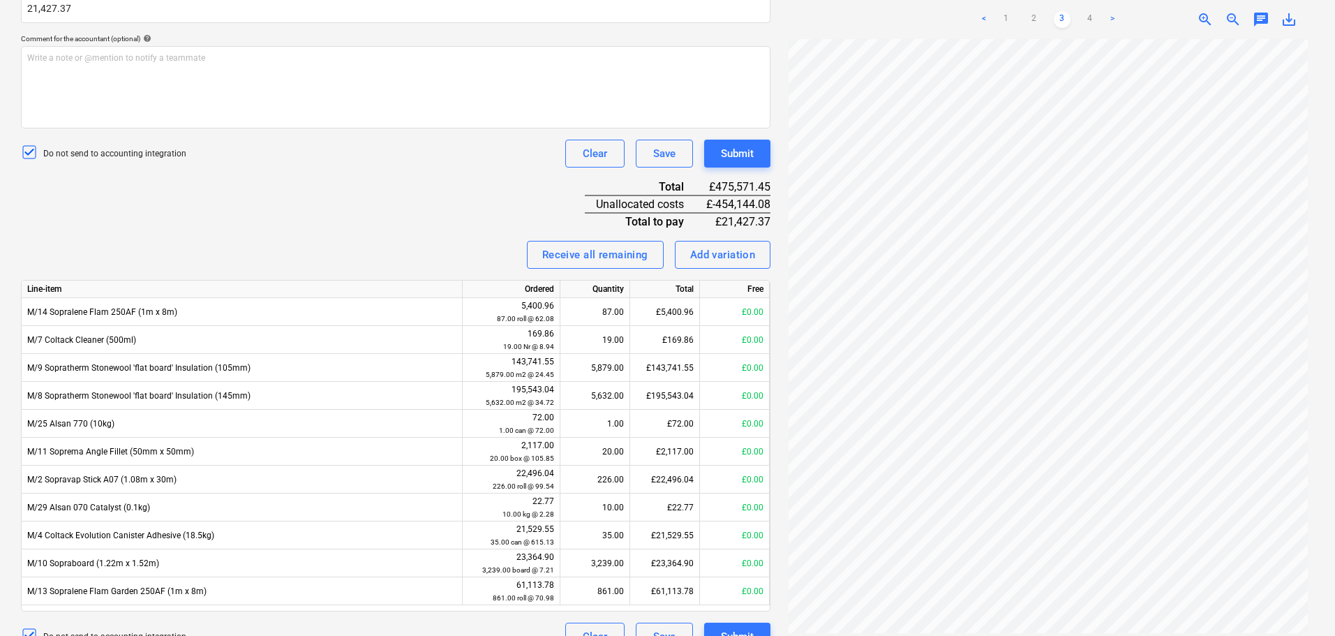
scroll to position [413, 0]
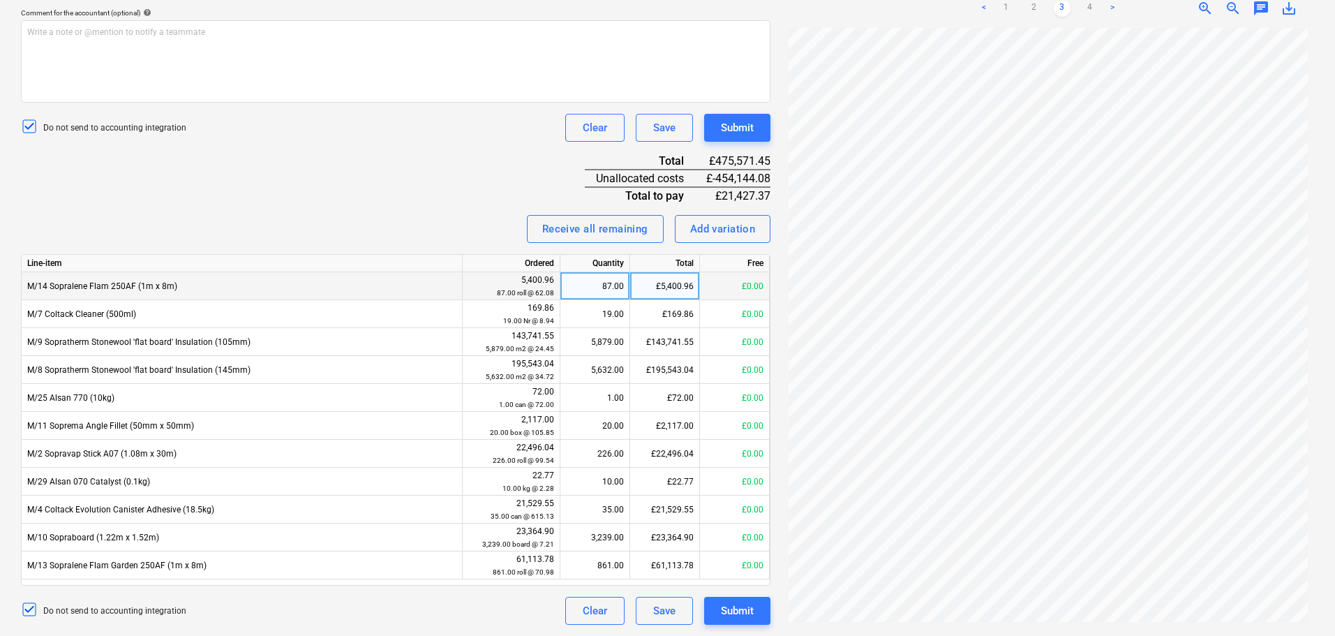
click at [595, 286] on div "87.00" at bounding box center [595, 286] width 58 height 28
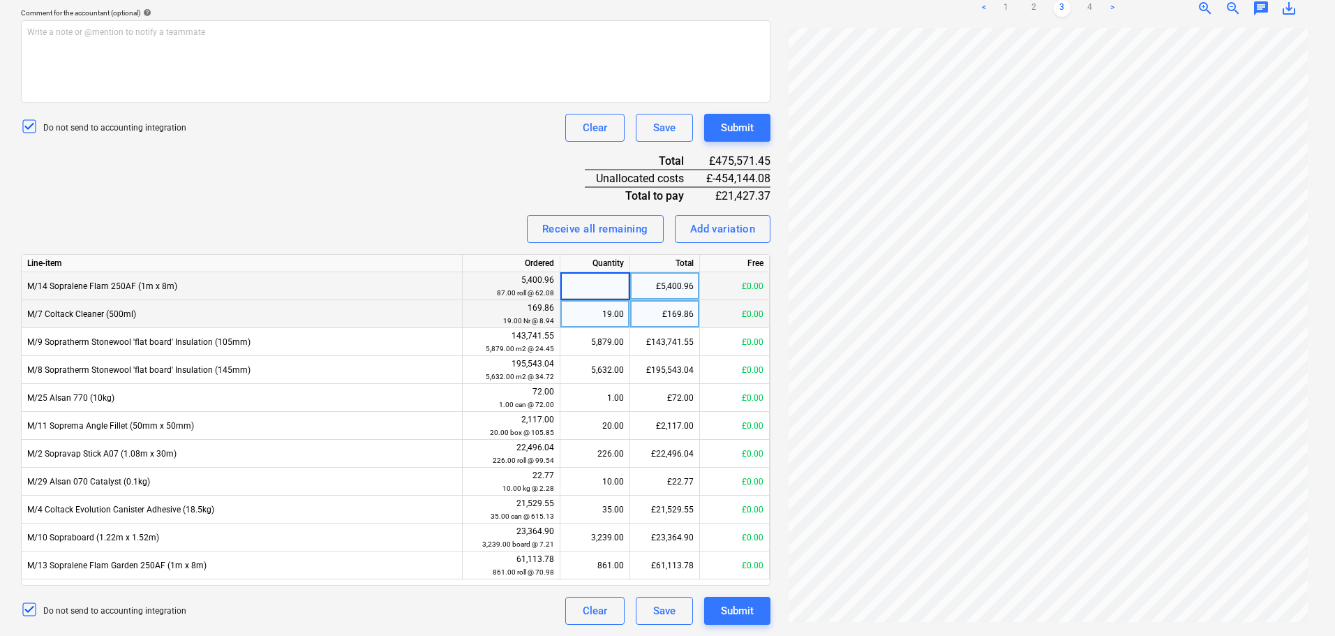
click at [596, 315] on div "19.00" at bounding box center [595, 314] width 58 height 28
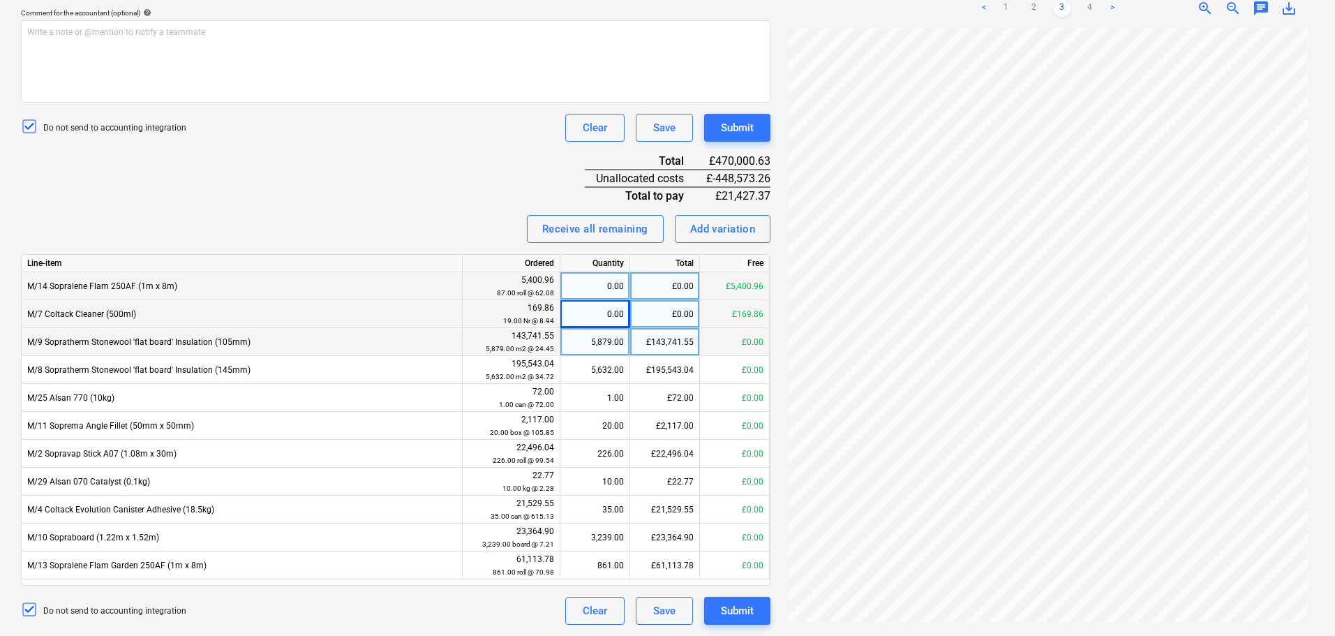
click at [592, 340] on div "5,879.00" at bounding box center [595, 342] width 58 height 28
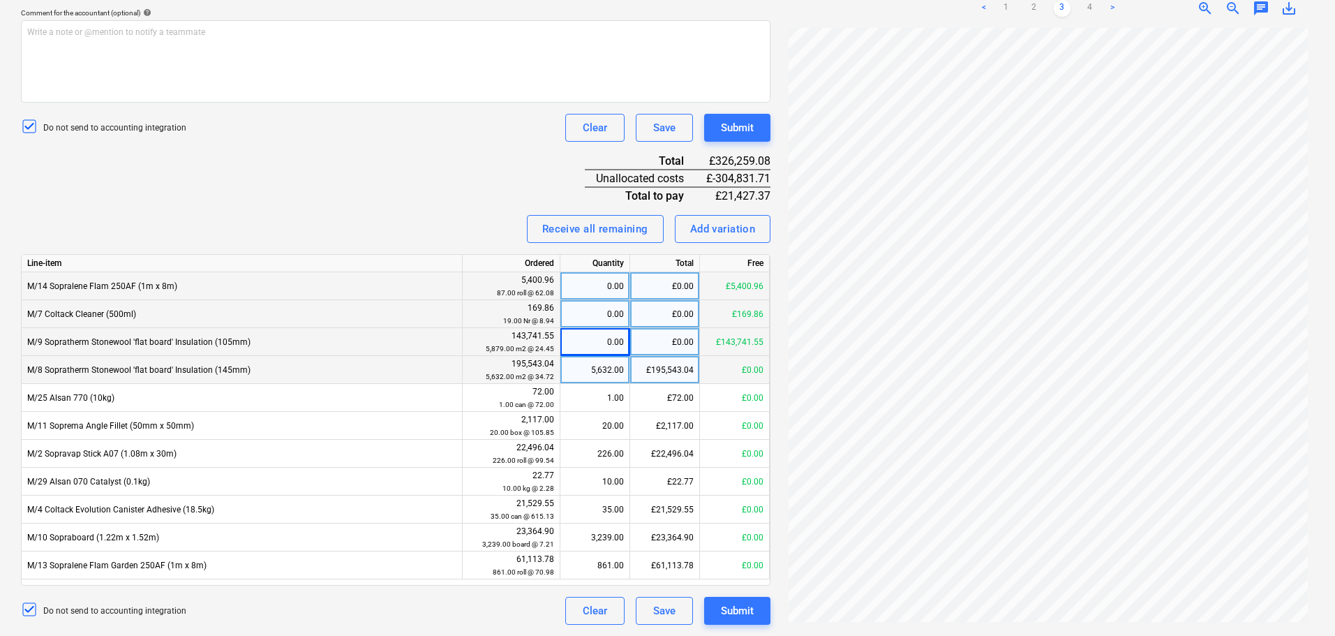
click at [591, 368] on div "5,632.00" at bounding box center [595, 370] width 58 height 28
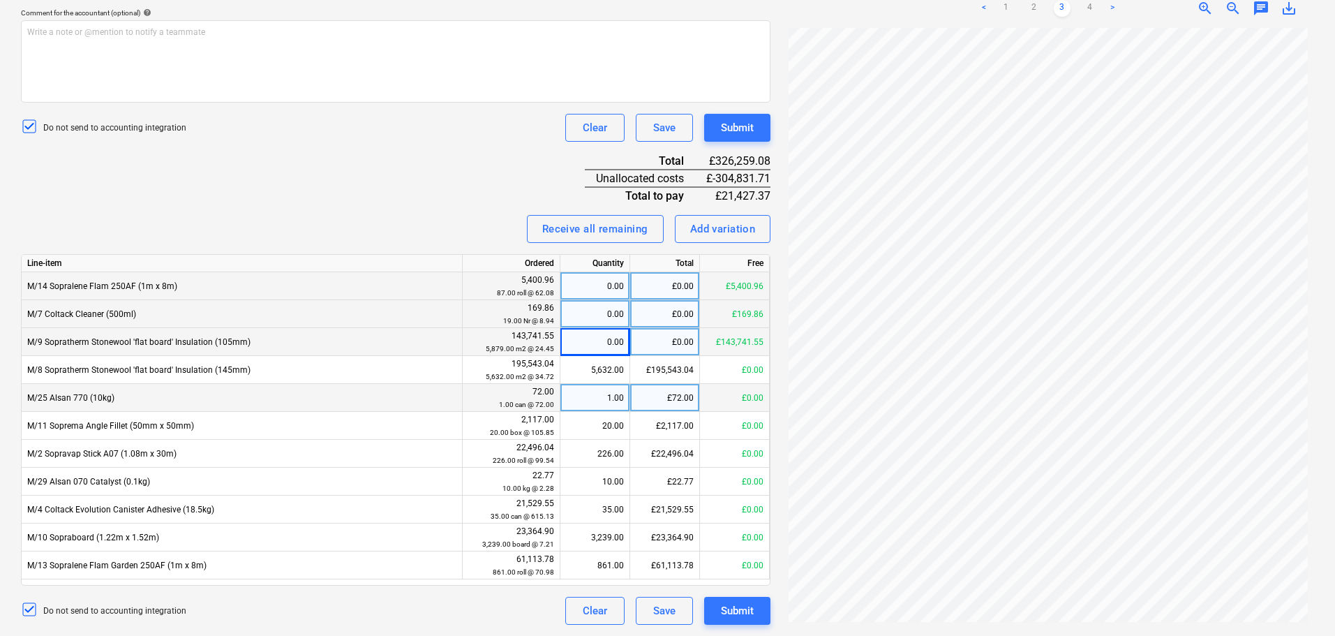
click at [593, 389] on div "1.00" at bounding box center [595, 398] width 58 height 28
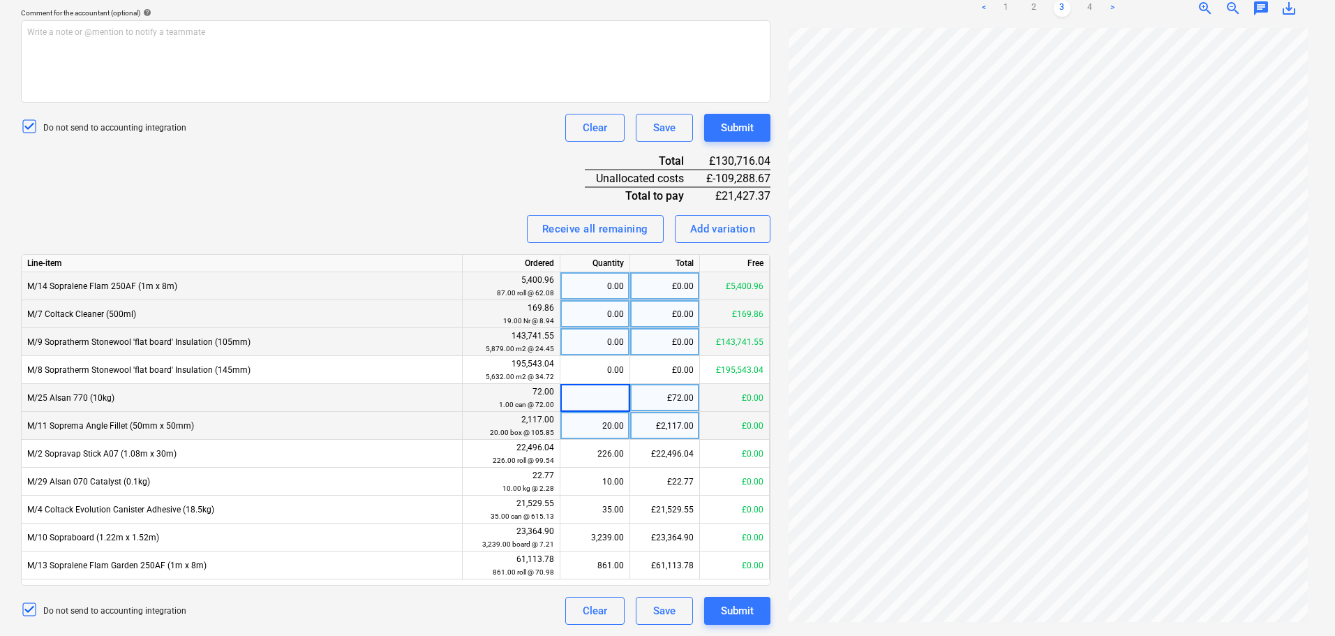
click at [598, 419] on div "20.00" at bounding box center [595, 426] width 58 height 28
click at [597, 436] on input at bounding box center [594, 425] width 69 height 27
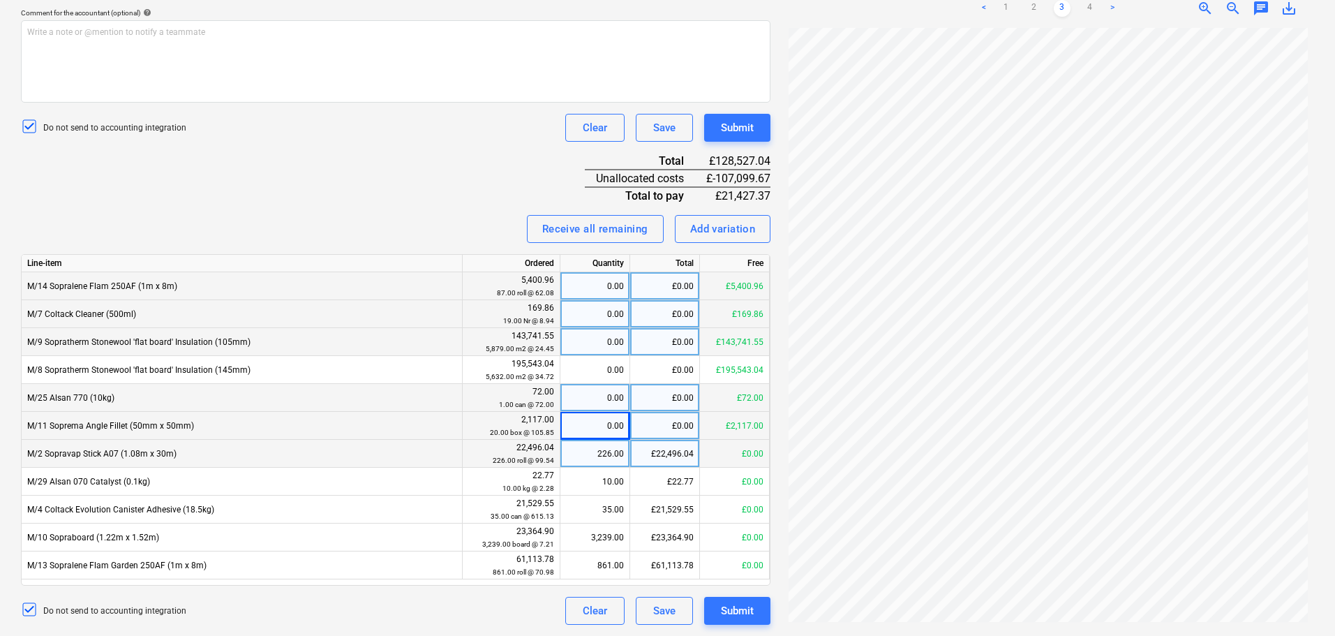
click at [595, 455] on div "226.00" at bounding box center [595, 454] width 58 height 28
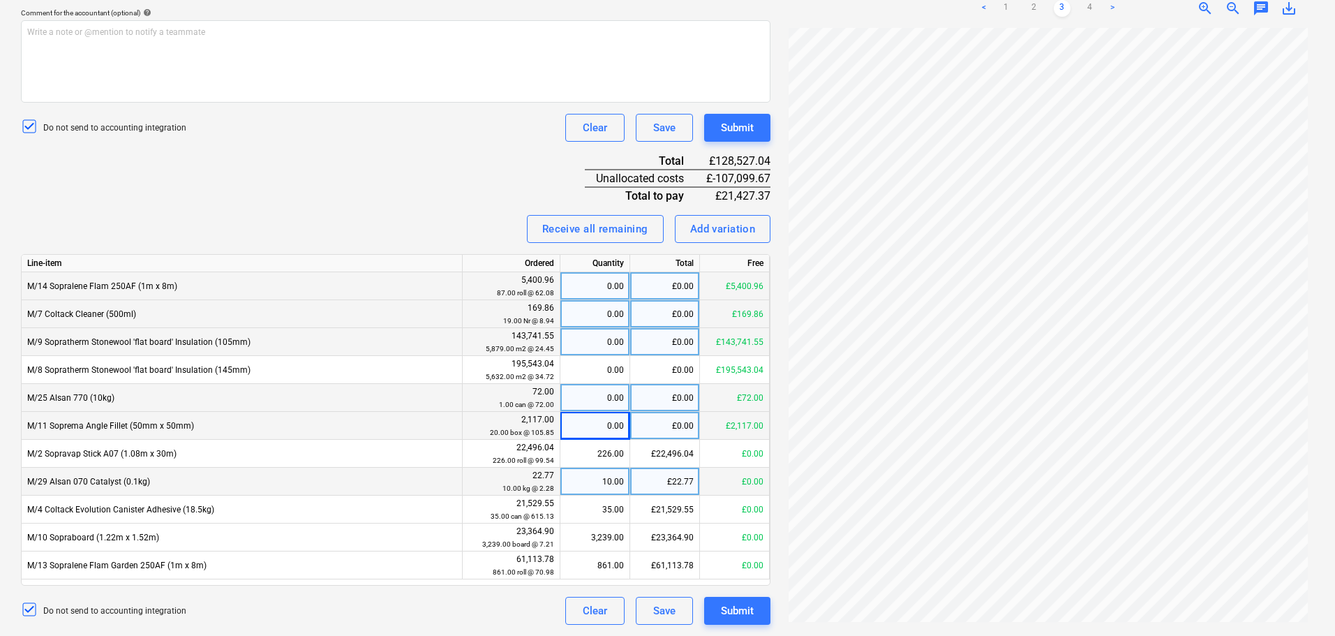
click at [595, 482] on div "10.00" at bounding box center [595, 482] width 58 height 28
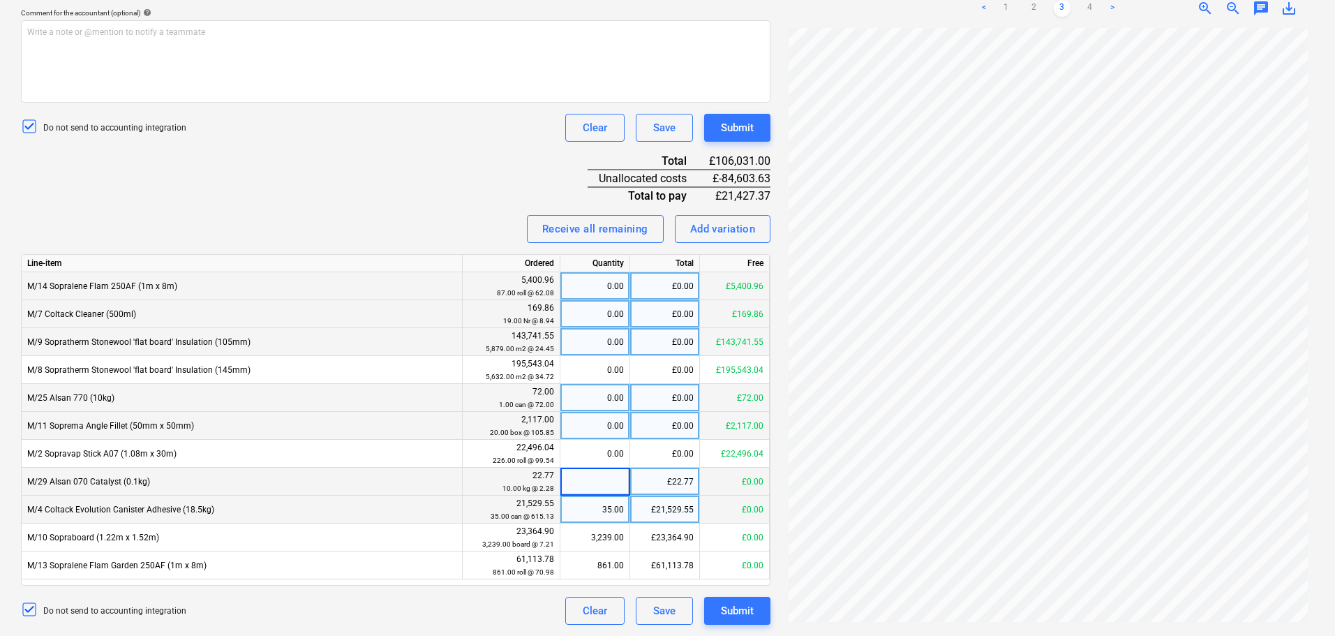
click at [595, 507] on div "35.00" at bounding box center [595, 509] width 58 height 28
click at [596, 521] on input at bounding box center [594, 508] width 69 height 27
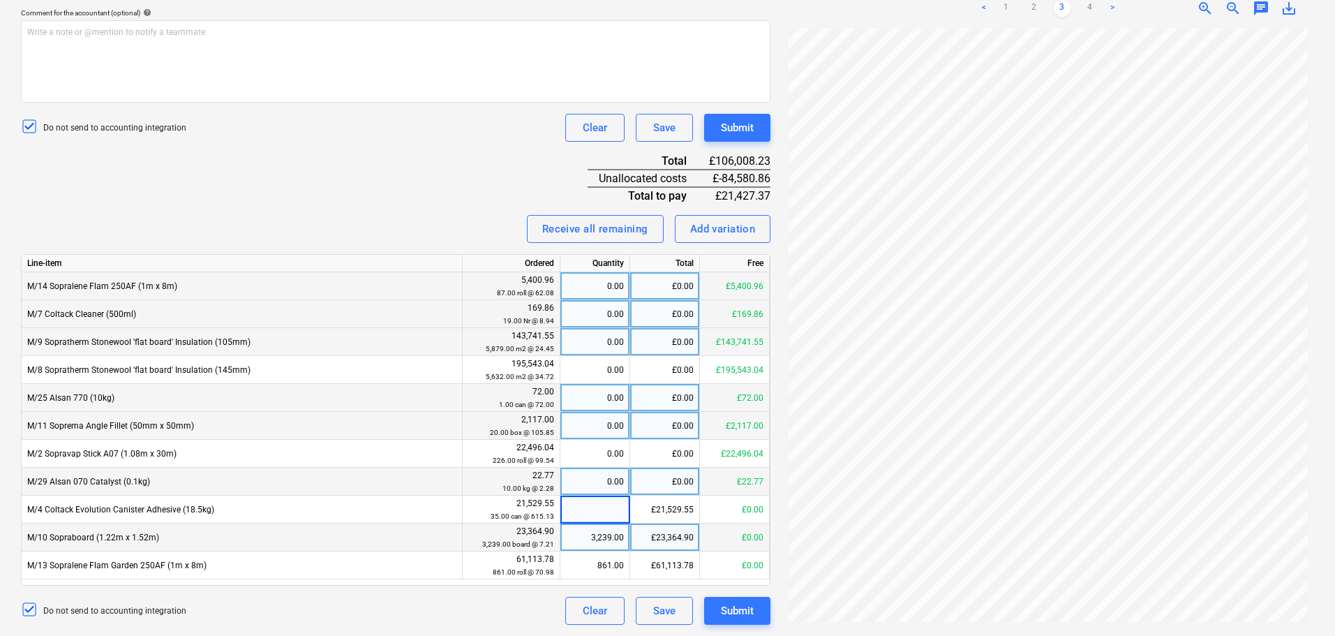
click at [598, 536] on div "3,239.00" at bounding box center [595, 537] width 58 height 28
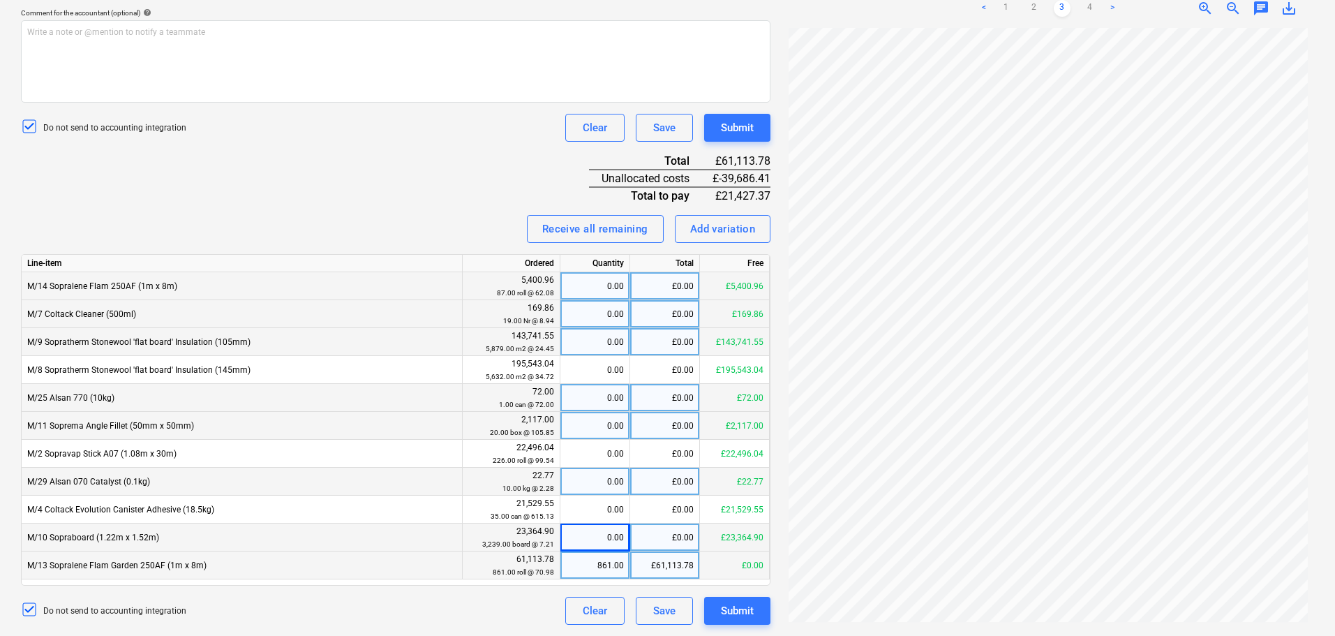
click at [598, 555] on div "861.00" at bounding box center [595, 565] width 58 height 28
click at [435, 202] on div "Invoice name help 94560 Invoice number (optional) help 94560 Invoice date help …" at bounding box center [395, 214] width 749 height 821
click at [1037, 5] on link "2" at bounding box center [1034, 8] width 17 height 17
click at [1011, 6] on link "1" at bounding box center [1006, 8] width 17 height 17
click at [392, 172] on div "Invoice name help 94560 Invoice number (optional) help 94560 Invoice date help …" at bounding box center [395, 214] width 749 height 821
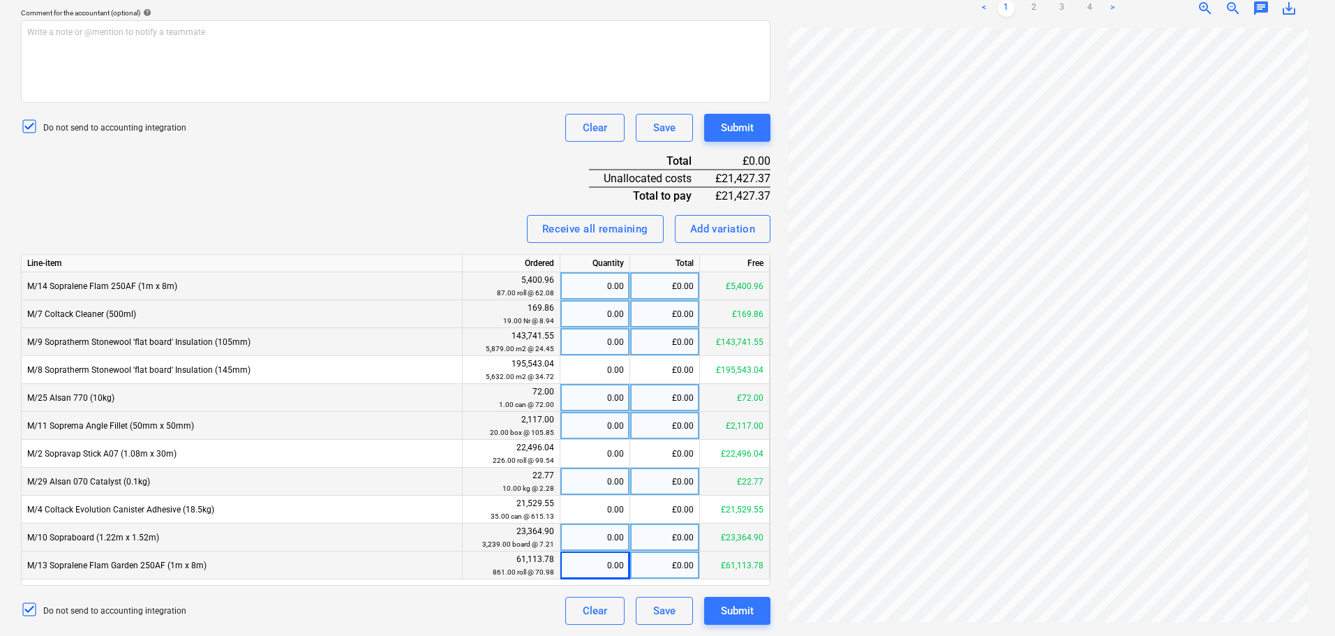
click at [409, 207] on div "Invoice name help 94560 Invoice number (optional) help 94560 Invoice date help …" at bounding box center [395, 214] width 749 height 821
click at [657, 288] on div "£0.00" at bounding box center [665, 286] width 70 height 28
type input "5400.96"
click at [461, 177] on div "Invoice name help 94560 Invoice number (optional) help 94560 Invoice date help …" at bounding box center [395, 214] width 749 height 821
click at [652, 315] on div "£0.00" at bounding box center [665, 314] width 70 height 28
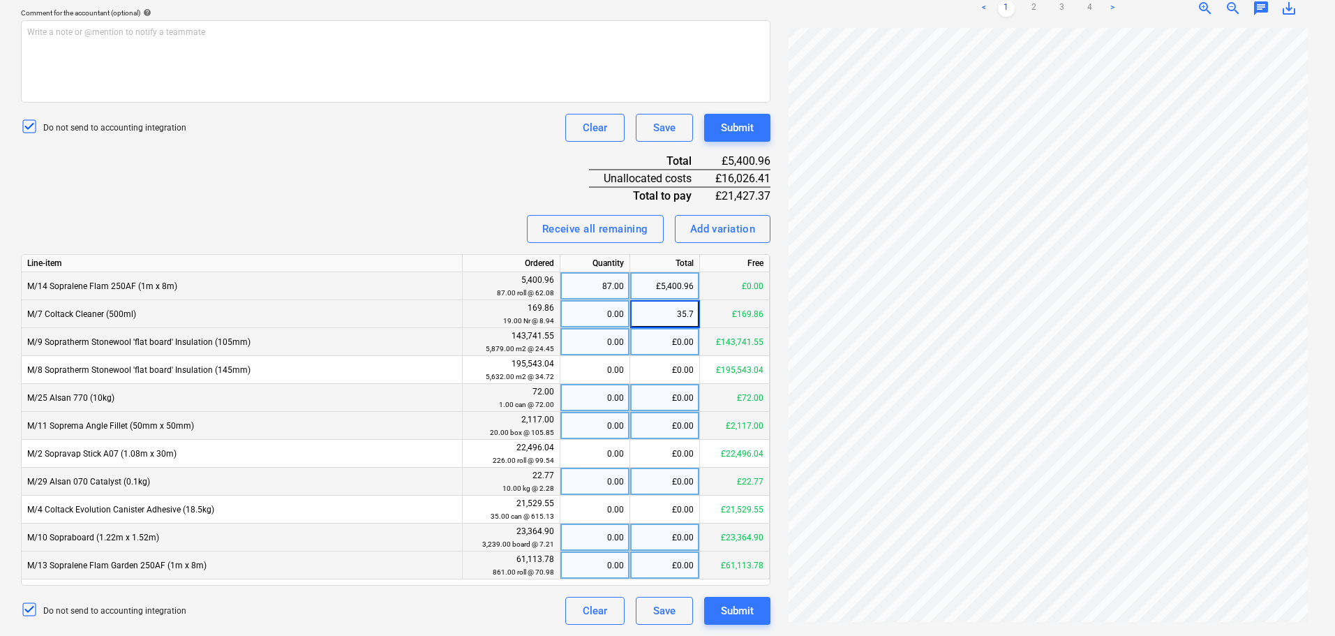
type input "35.76"
click at [446, 210] on div "Invoice name help 94560 Invoice number (optional) help 94560 Invoice date help …" at bounding box center [395, 214] width 749 height 821
click at [669, 390] on div "£0.00" at bounding box center [665, 398] width 70 height 28
click at [279, 202] on div "Invoice name help 94560 Invoice number (optional) help 94560 Invoice date help …" at bounding box center [395, 214] width 749 height 821
click at [267, 281] on div "M/14 Sopralene Flam 250AF (1m x 8m)" at bounding box center [242, 286] width 441 height 28
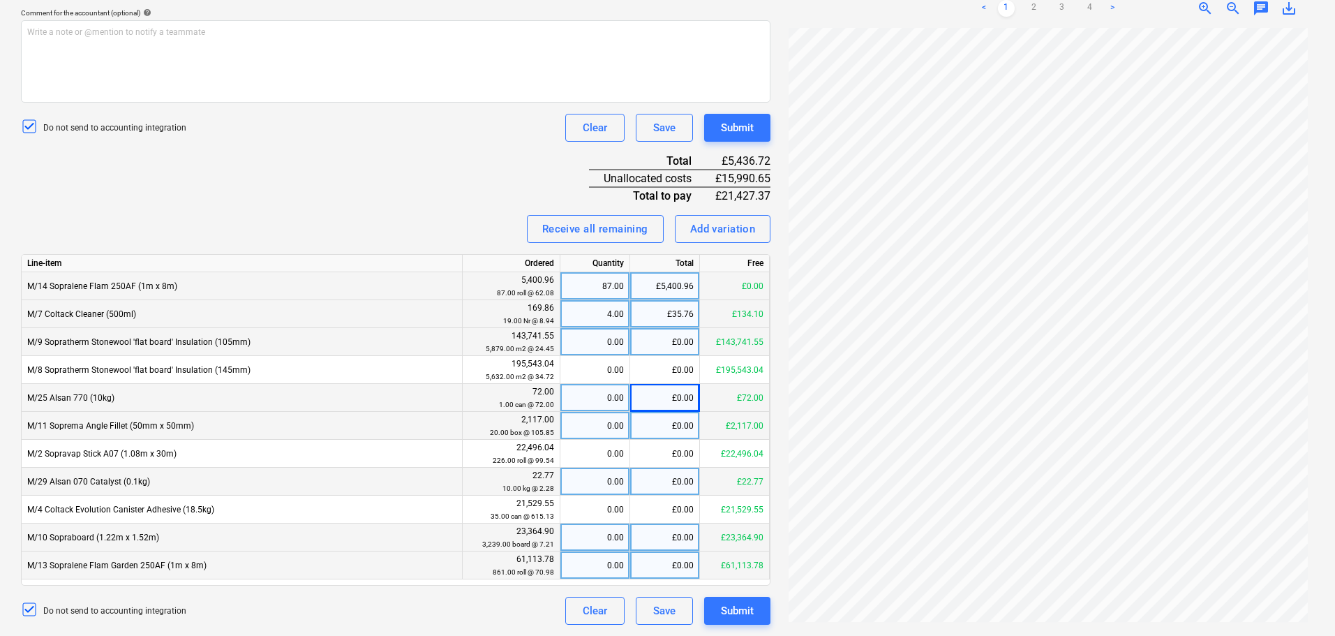
click at [267, 281] on div "M/14 Sopralene Flam 250AF (1m x 8m)" at bounding box center [242, 286] width 441 height 28
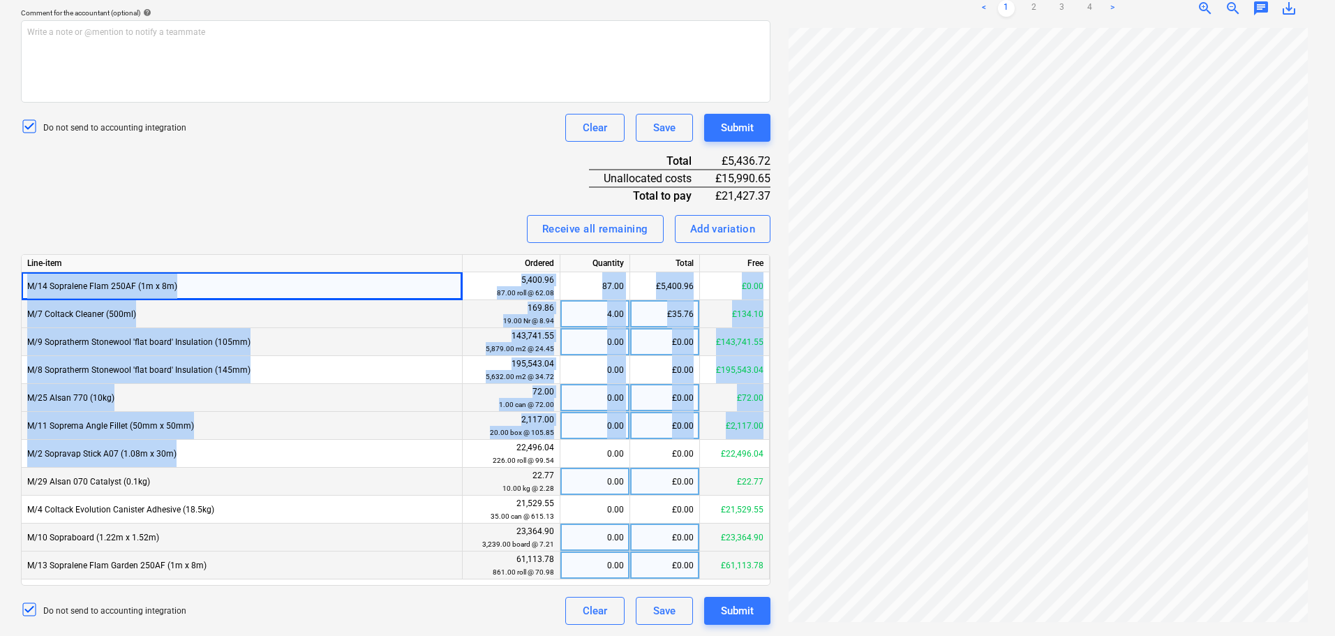
drag, startPoint x: 267, startPoint y: 281, endPoint x: 267, endPoint y: 264, distance: 16.1
click at [258, 450] on div "Line-item Ordered Quantity Total Free M/14 Sopralene Flam 250AF (1m x 8m) 5,400…" at bounding box center [395, 419] width 749 height 331
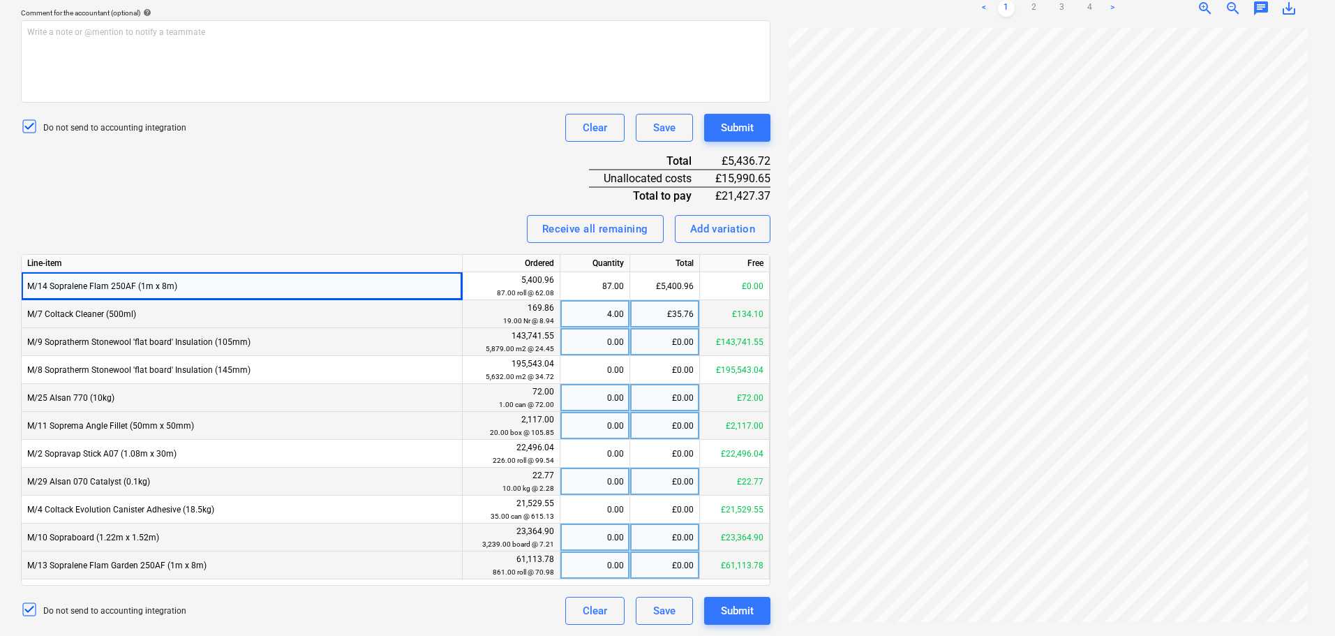
click at [271, 204] on div "Invoice name help 94560 Invoice number (optional) help 94560 Invoice date help …" at bounding box center [395, 214] width 749 height 821
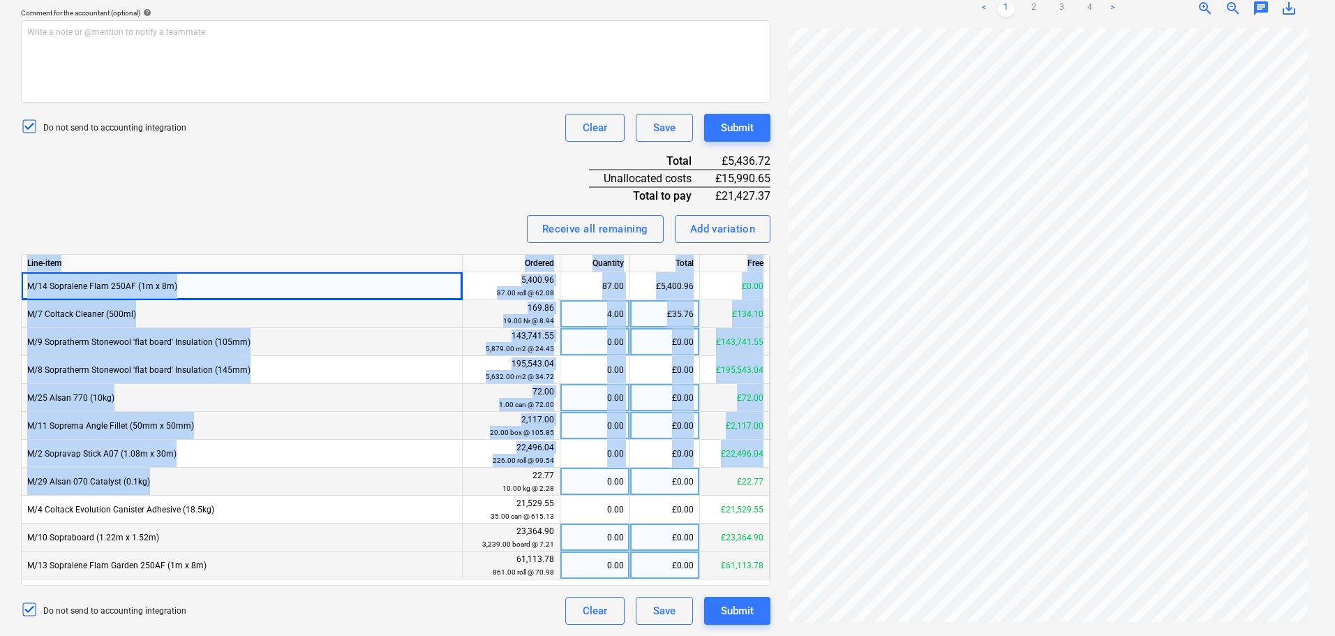
drag, startPoint x: 274, startPoint y: 198, endPoint x: 264, endPoint y: 480, distance: 282.1
click at [264, 487] on div "Invoice name help 94560 Invoice number (optional) help 94560 Invoice date help …" at bounding box center [395, 214] width 749 height 821
click at [280, 226] on div "Receive all remaining Add variation" at bounding box center [395, 229] width 749 height 28
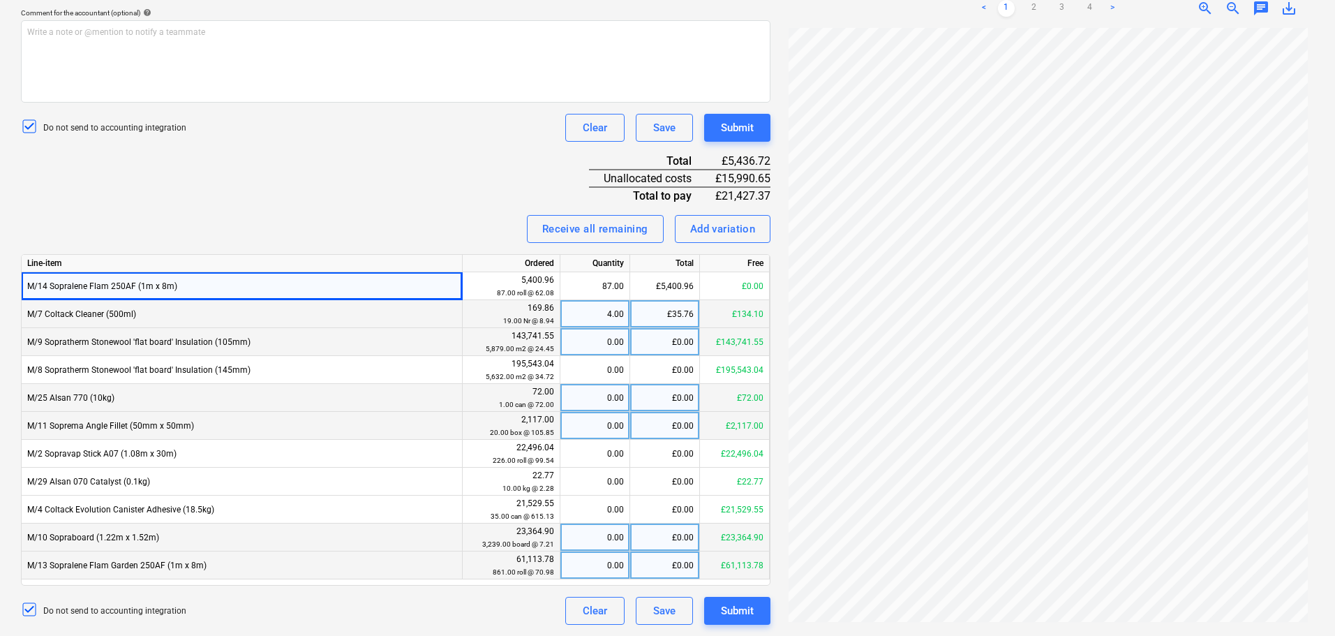
click at [234, 567] on div "M/13 Sopralene Flam Garden 250AF (1m x 8m)" at bounding box center [242, 565] width 441 height 28
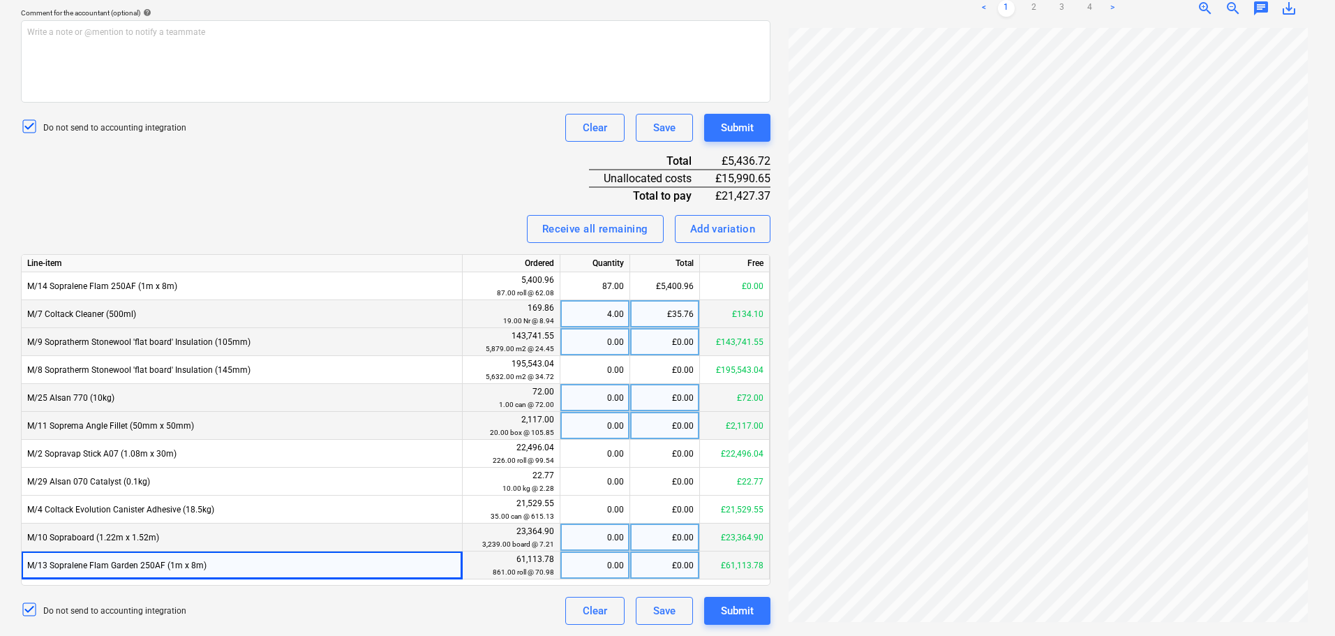
click at [236, 567] on div "M/13 Sopralene Flam Garden 250AF (1m x 8m)" at bounding box center [242, 565] width 441 height 28
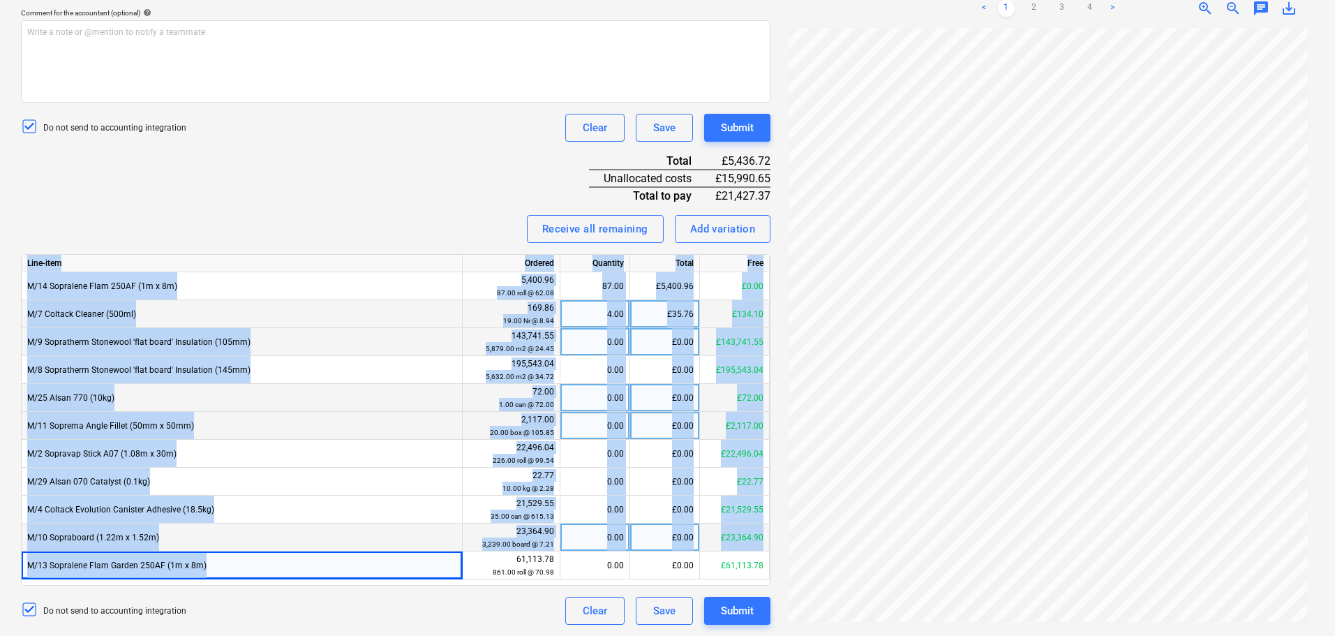
drag, startPoint x: 236, startPoint y: 567, endPoint x: 252, endPoint y: 213, distance: 354.2
click at [248, 233] on div "Invoice name help 94560 Invoice number (optional) help 94560 Invoice date help …" at bounding box center [395, 214] width 749 height 821
click at [252, 213] on div "Invoice name help 94560 Invoice number (optional) help 94560 Invoice date help …" at bounding box center [395, 214] width 749 height 821
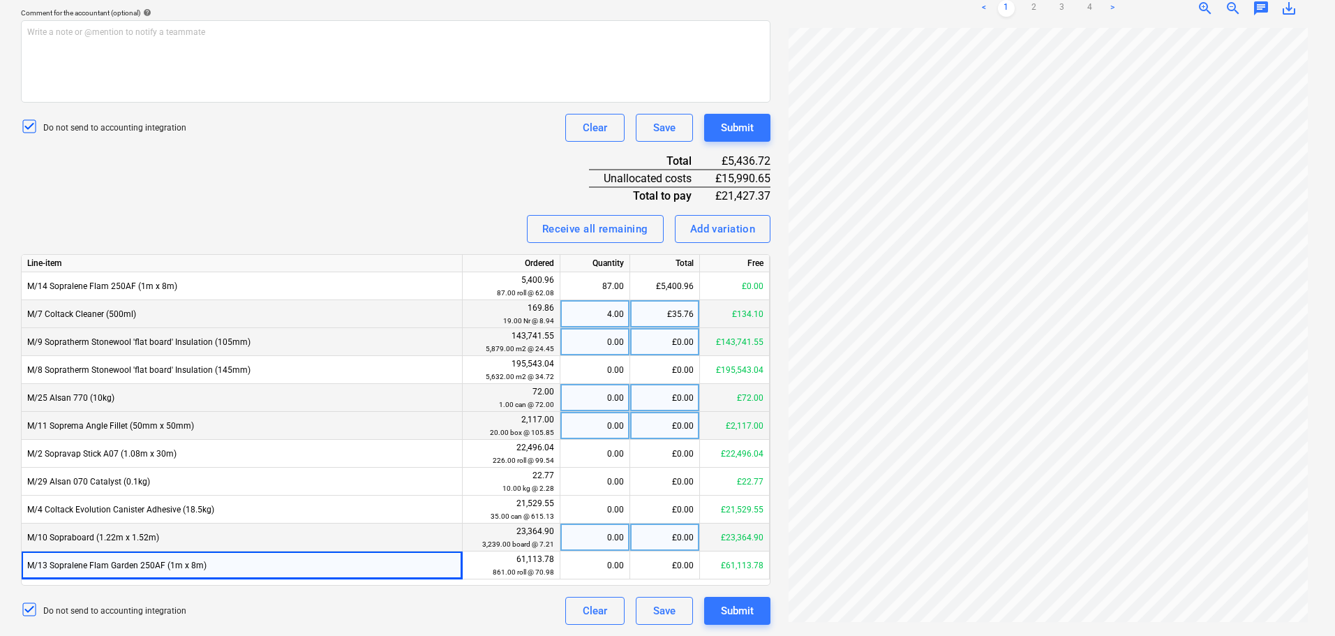
click at [248, 391] on div "M/25 Alsan 770 (10kg)" at bounding box center [242, 398] width 441 height 28
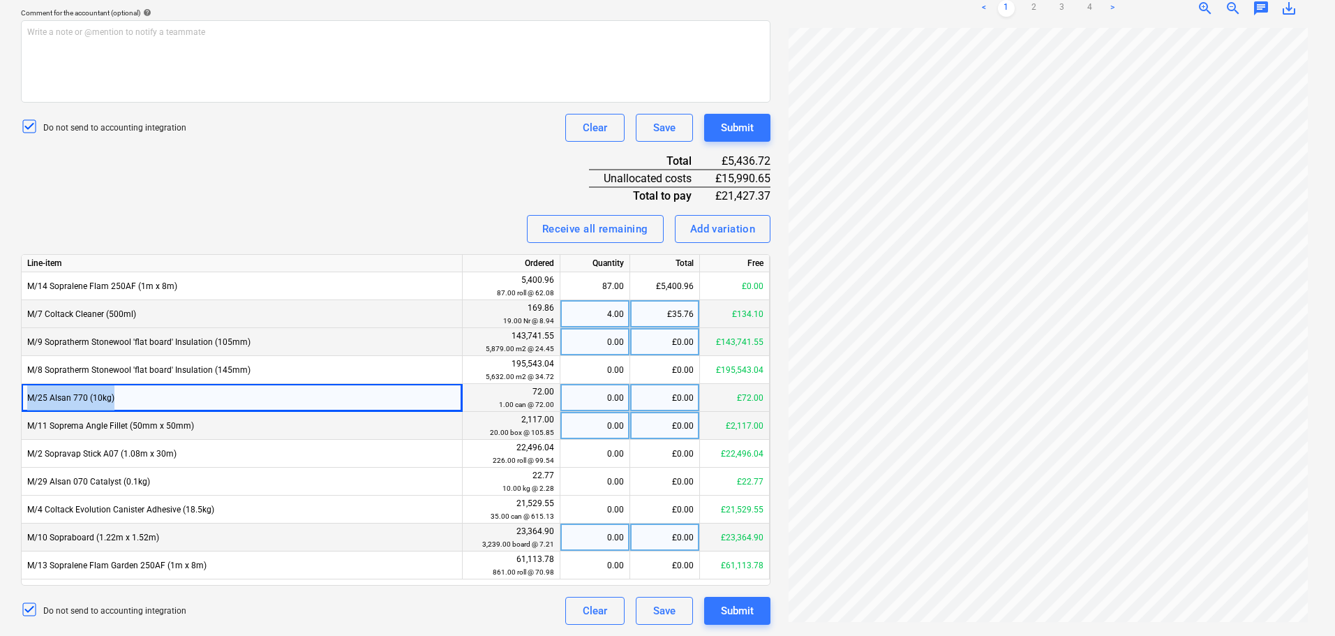
click at [248, 391] on div "M/25 Alsan 770 (10kg)" at bounding box center [242, 398] width 441 height 28
click at [661, 395] on div "£0.00" at bounding box center [665, 398] width 70 height 28
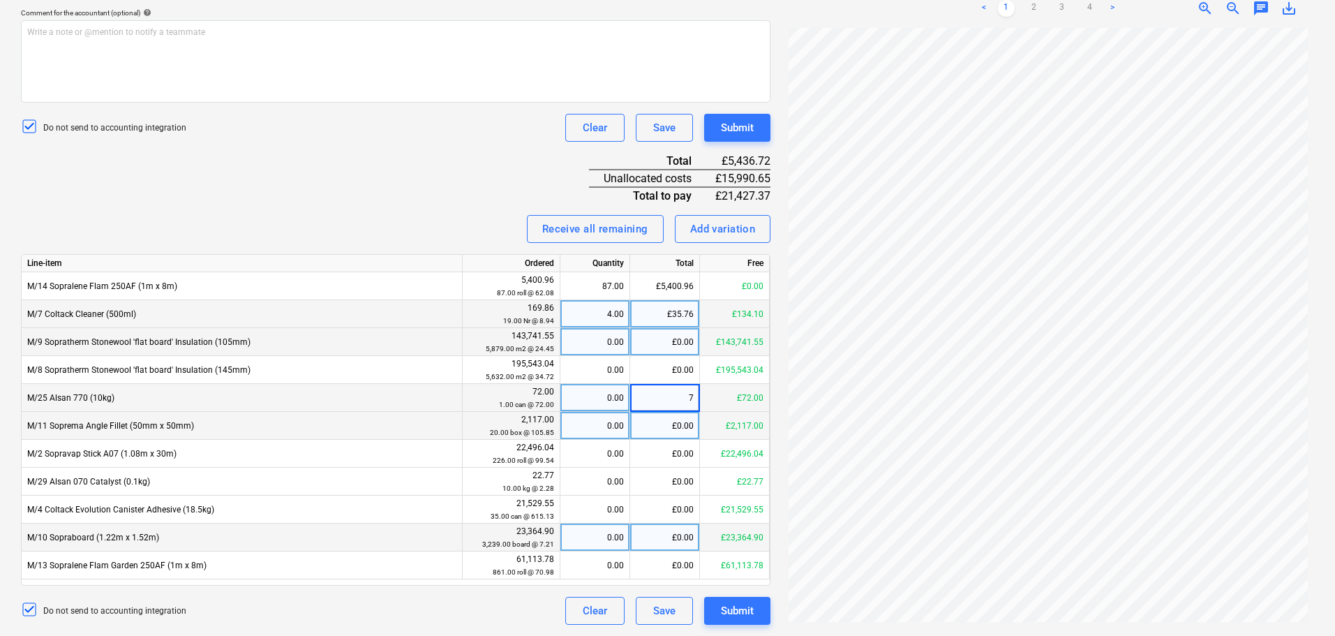
type input "72"
click at [415, 208] on div "Invoice name help 94560 Invoice number (optional) help 94560 Invoice date help …" at bounding box center [395, 214] width 749 height 821
click at [329, 200] on div "Invoice name help 94560 Invoice number (optional) help 94560 Invoice date help …" at bounding box center [395, 214] width 749 height 821
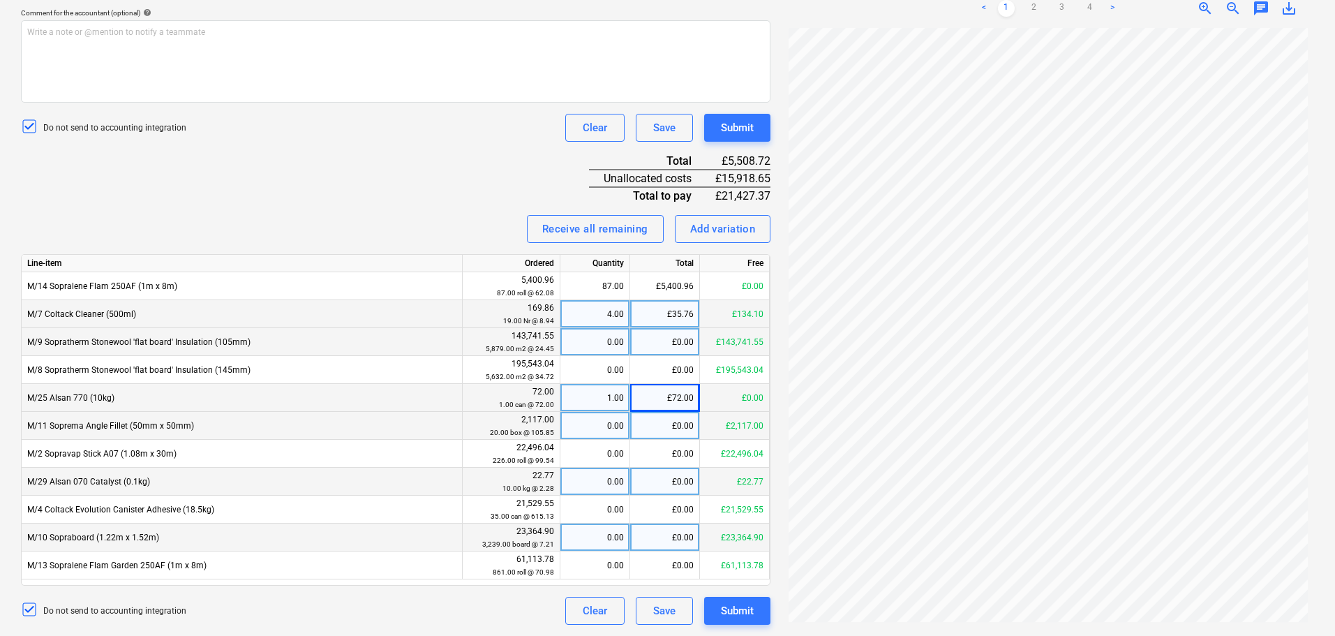
click at [670, 477] on div "£0.00" at bounding box center [665, 482] width 70 height 28
type input "22.77"
click at [456, 172] on div "Invoice name help 94560 Invoice number (optional) help 94560 Invoice date help …" at bounding box center [395, 214] width 749 height 821
click at [254, 170] on div "Invoice name help 94560 Invoice number (optional) help 94560 Invoice date help …" at bounding box center [395, 214] width 749 height 821
click at [667, 417] on div "£0.00" at bounding box center [665, 426] width 70 height 28
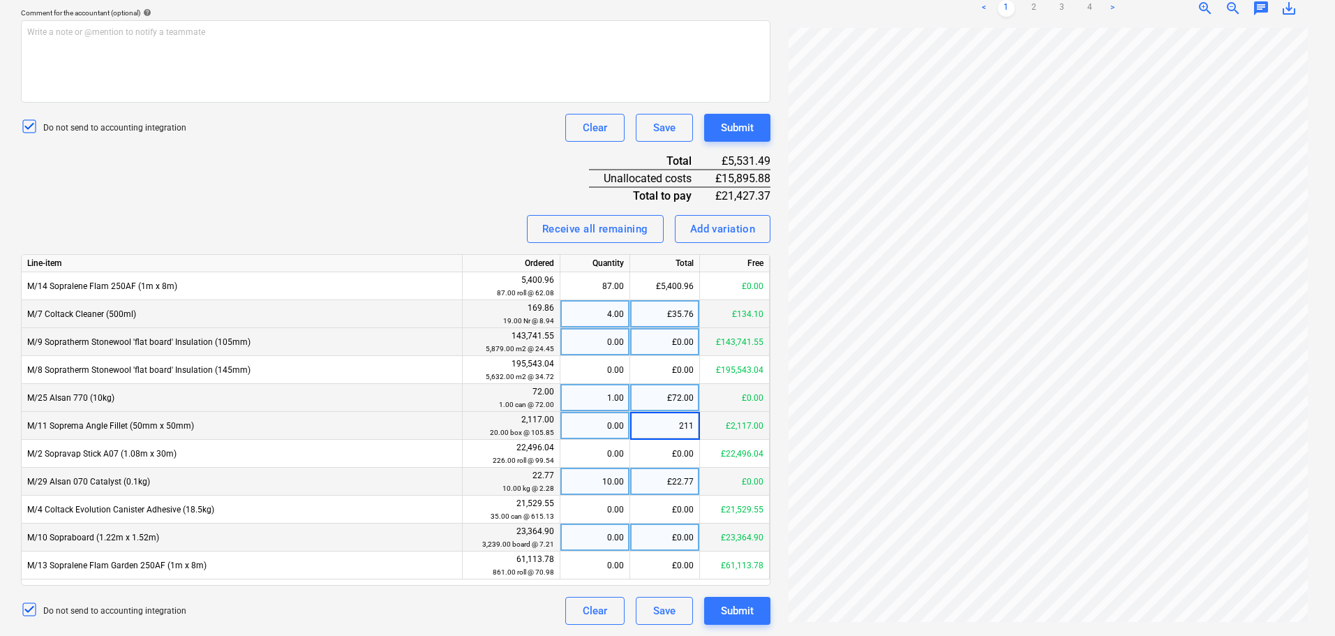
type input "2117"
click at [501, 195] on div "Invoice name help 94560 Invoice number (optional) help 94560 Invoice date help …" at bounding box center [395, 214] width 749 height 821
click at [482, 185] on div "Invoice name help 94560 Invoice number (optional) help 94560 Invoice date help …" at bounding box center [395, 214] width 749 height 821
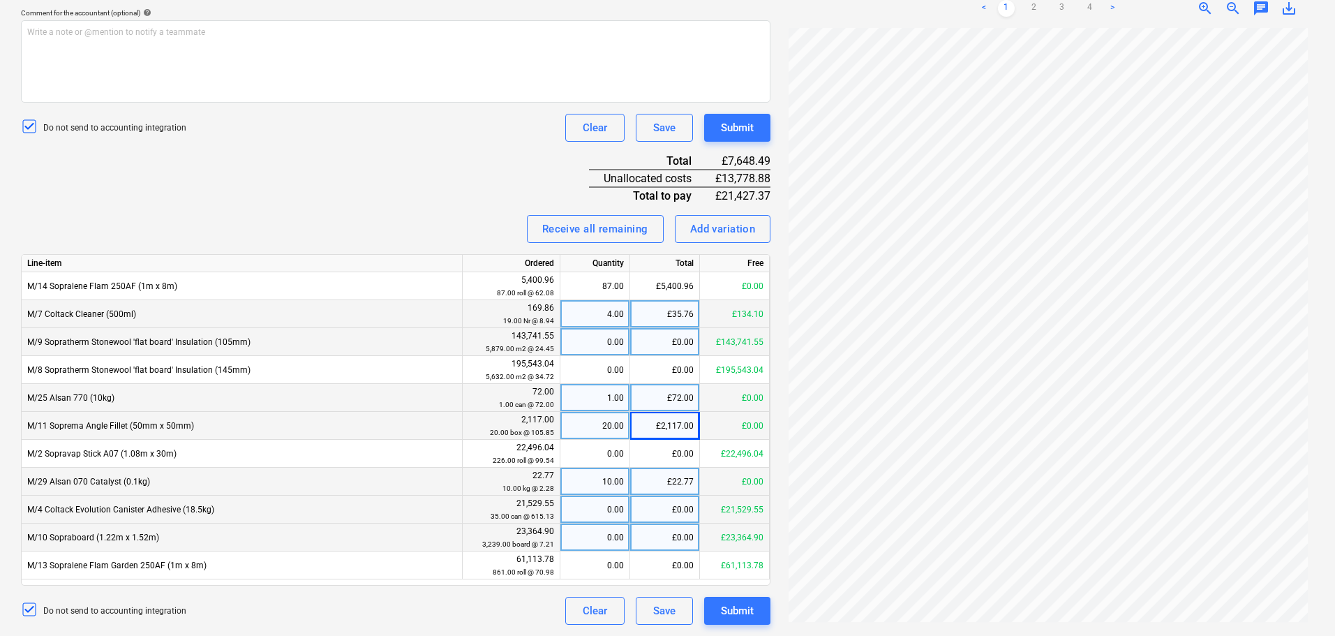
click at [657, 500] on div "£0.00" at bounding box center [665, 509] width 70 height 28
type input "11072.25"
click at [487, 198] on div "Invoice name help 94560 Invoice number (optional) help 94560 Invoice date help …" at bounding box center [395, 214] width 749 height 821
click at [354, 214] on div "Invoice name help 94560 Invoice number (optional) help 94560 Invoice date help …" at bounding box center [395, 214] width 749 height 821
drag, startPoint x: 354, startPoint y: 207, endPoint x: 368, endPoint y: 258, distance: 53.0
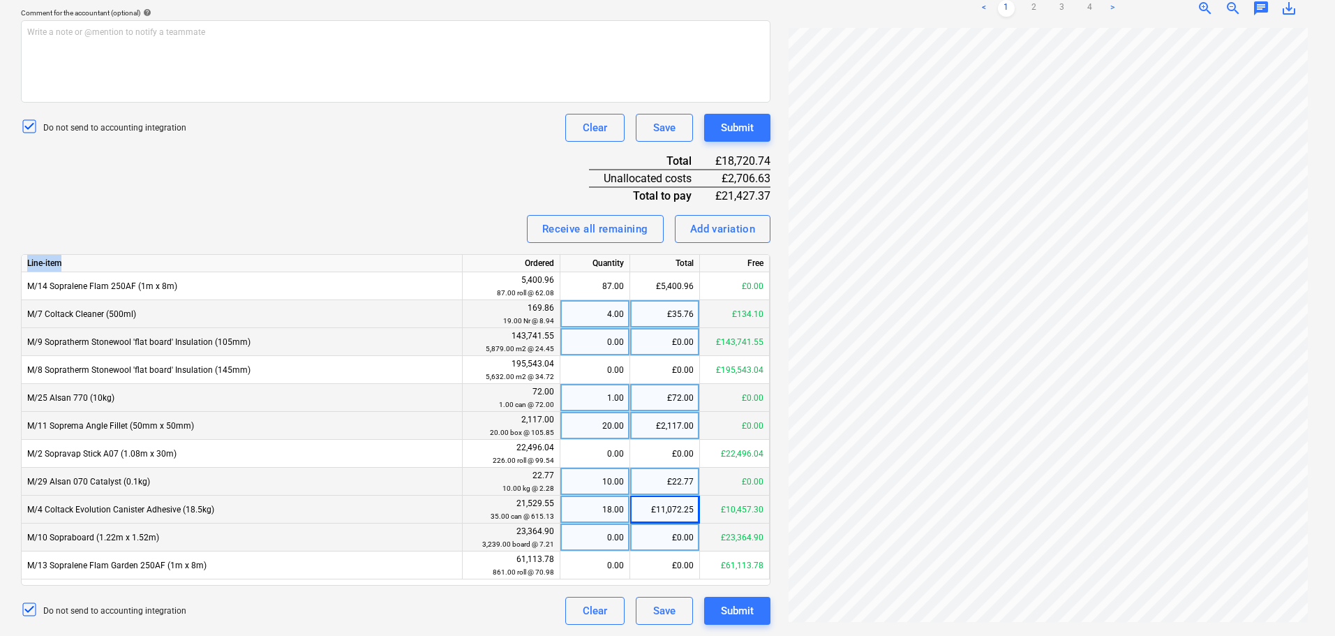
click at [368, 258] on div "Invoice name help 94560 Invoice number (optional) help 94560 Invoice date help …" at bounding box center [395, 214] width 749 height 821
click at [373, 210] on div "Invoice name help 94560 Invoice number (optional) help 94560 Invoice date help …" at bounding box center [395, 214] width 749 height 821
click at [446, 221] on div "Receive all remaining Add variation" at bounding box center [395, 229] width 749 height 28
click at [442, 181] on div "Invoice name help 94560 Invoice number (optional) help 94560 Invoice date help …" at bounding box center [395, 214] width 749 height 821
click at [338, 509] on div "M/4 Coltack Evolution Canister Adhesive (18.5kg)" at bounding box center [242, 509] width 441 height 28
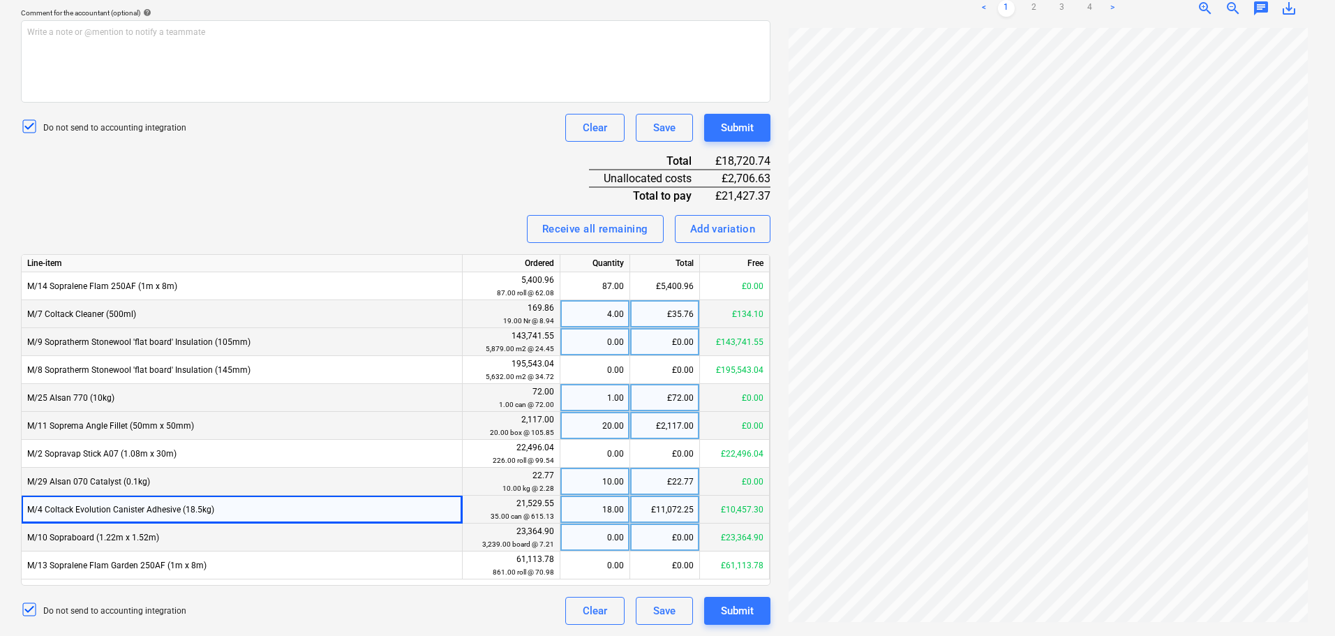
click at [338, 509] on div "M/4 Coltack Evolution Canister Adhesive (18.5kg)" at bounding box center [242, 509] width 441 height 28
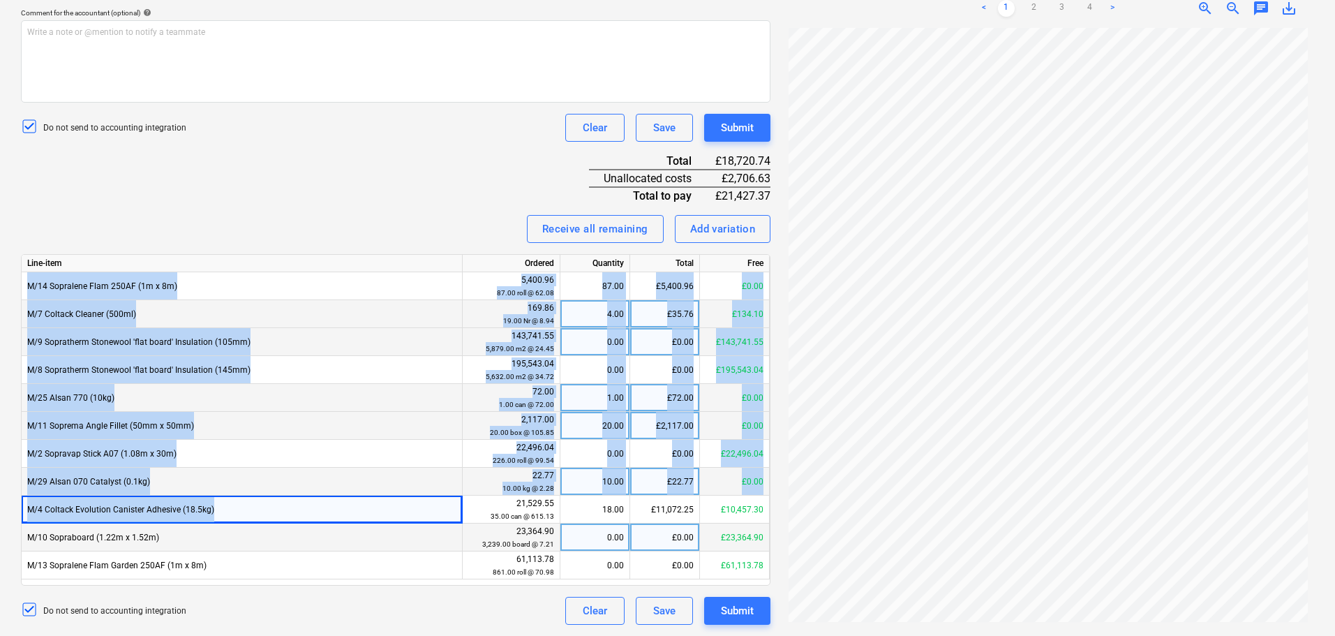
drag, startPoint x: 338, startPoint y: 509, endPoint x: 329, endPoint y: 267, distance: 242.3
click at [332, 295] on div "Line-item Ordered Quantity Total Free M/14 Sopralene Flam 250AF (1m x 8m) 5,400…" at bounding box center [395, 419] width 749 height 331
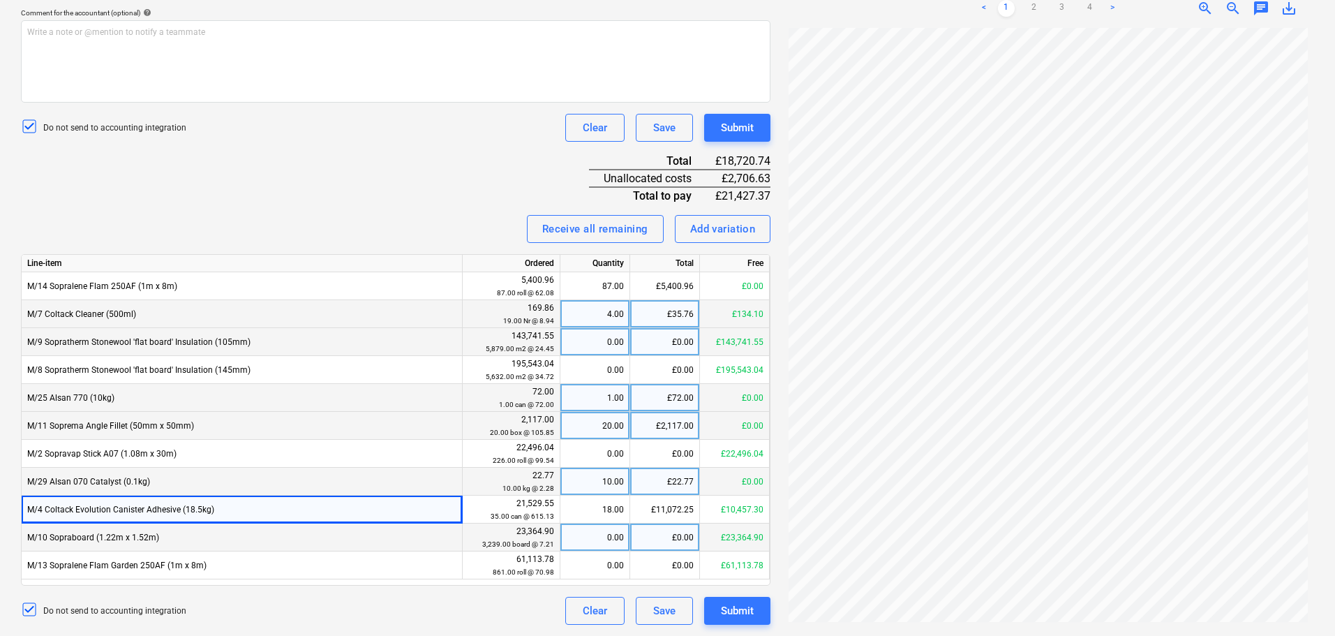
click at [328, 230] on div "Receive all remaining Add variation" at bounding box center [395, 229] width 749 height 28
click at [334, 208] on div "Invoice name help 94560 Invoice number (optional) help 94560 Invoice date help …" at bounding box center [395, 214] width 749 height 821
click at [394, 186] on div "Invoice name help 94560 Invoice number (optional) help 94560 Invoice date help …" at bounding box center [395, 214] width 749 height 821
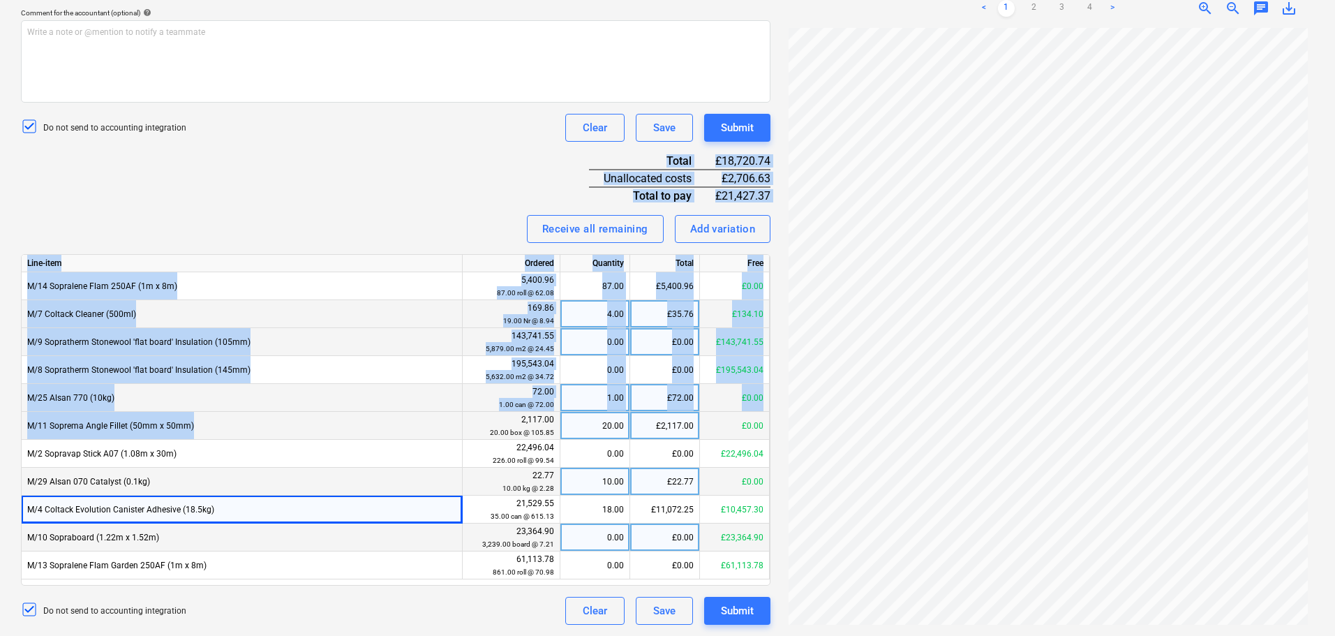
drag, startPoint x: 394, startPoint y: 144, endPoint x: 318, endPoint y: 306, distance: 178.2
click at [329, 440] on div "Invoice name help 94560 Invoice number (optional) help 94560 Invoice date help …" at bounding box center [395, 214] width 749 height 821
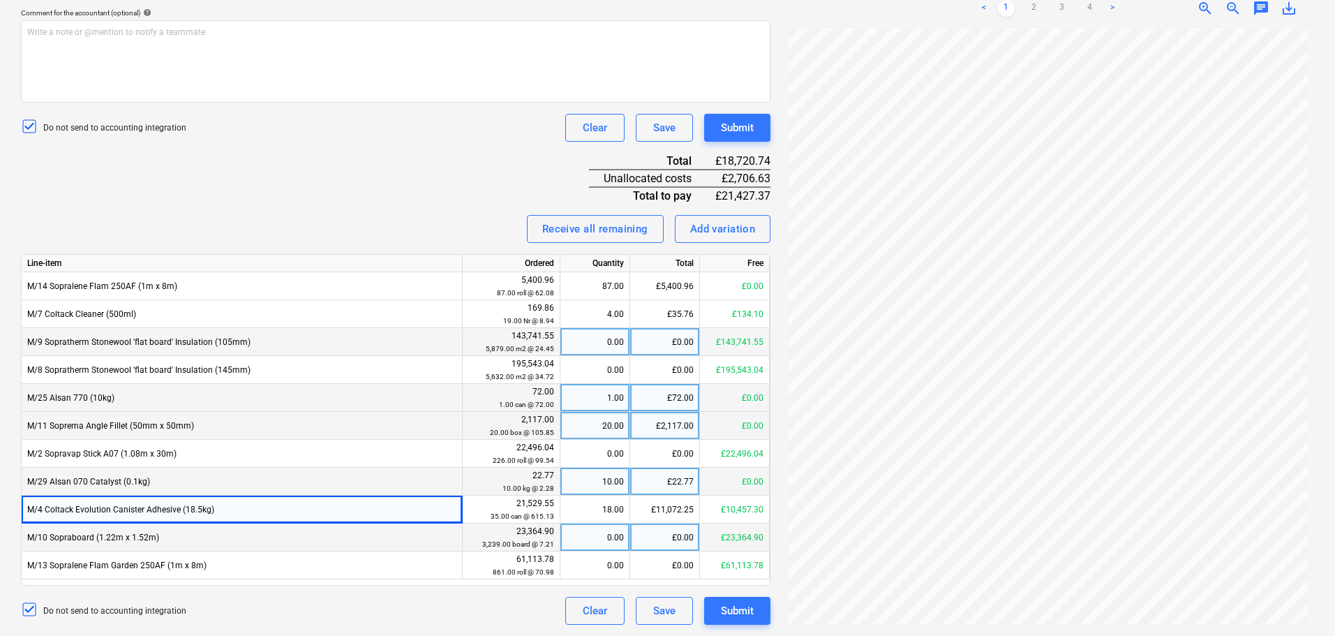
click at [309, 172] on div "Invoice name help 94560 Invoice number (optional) help 94560 Invoice date help …" at bounding box center [395, 214] width 749 height 821
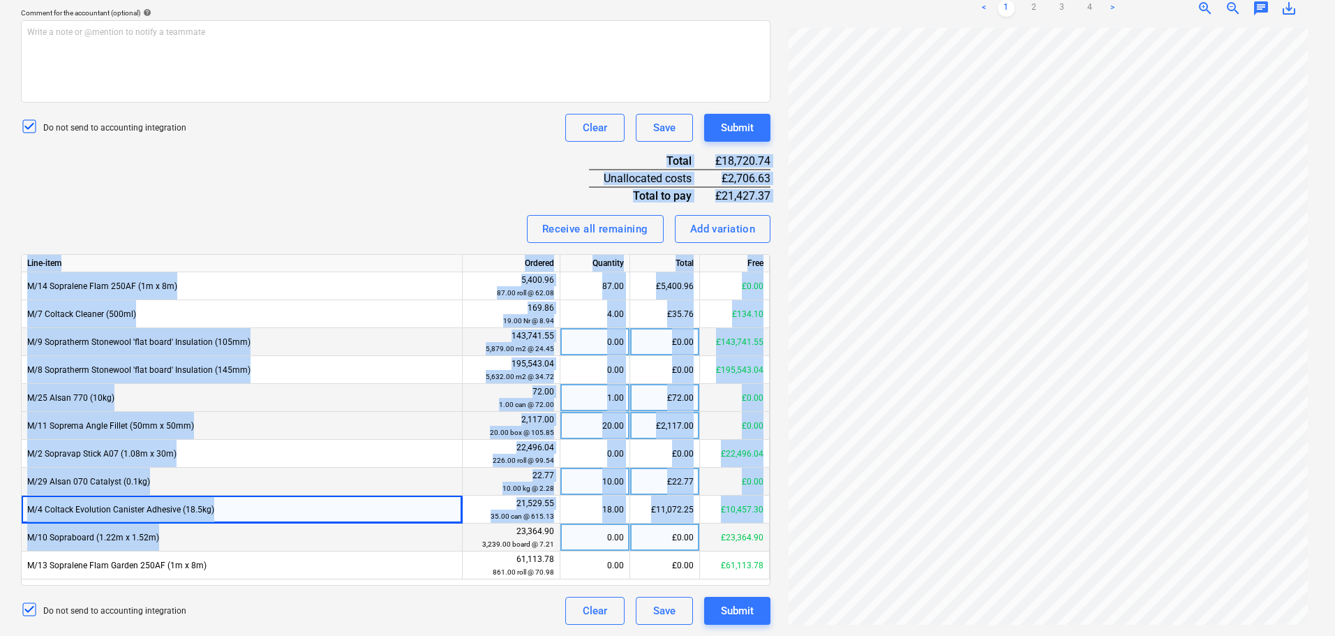
drag, startPoint x: 328, startPoint y: 179, endPoint x: 261, endPoint y: 541, distance: 368.3
click at [261, 541] on div "Invoice name help 94560 Invoice number (optional) help 94560 Invoice date help …" at bounding box center [395, 214] width 749 height 821
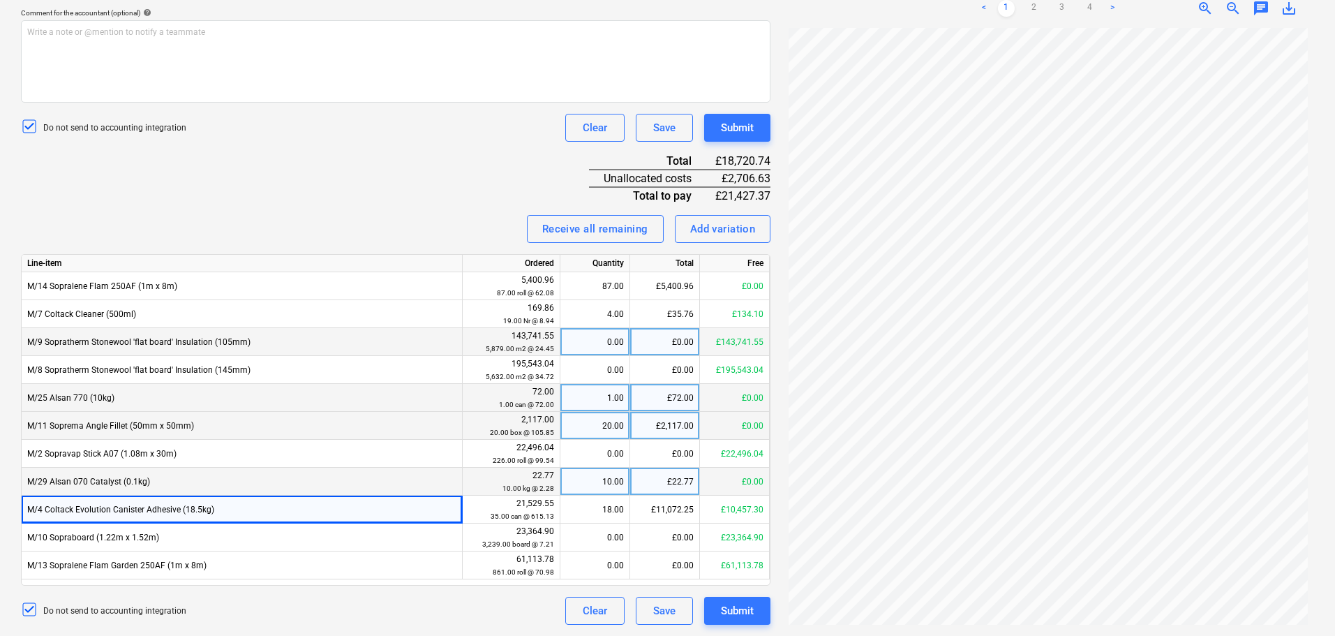
click at [318, 169] on div "Invoice name help 94560 Invoice number (optional) help 94560 Invoice date help …" at bounding box center [395, 214] width 749 height 821
click at [305, 200] on div "Invoice name help 94560 Invoice number (optional) help 94560 Invoice date help …" at bounding box center [395, 214] width 749 height 821
click at [259, 147] on div "Invoice name help 94560 Invoice number (optional) help 94560 Invoice date help …" at bounding box center [395, 214] width 749 height 821
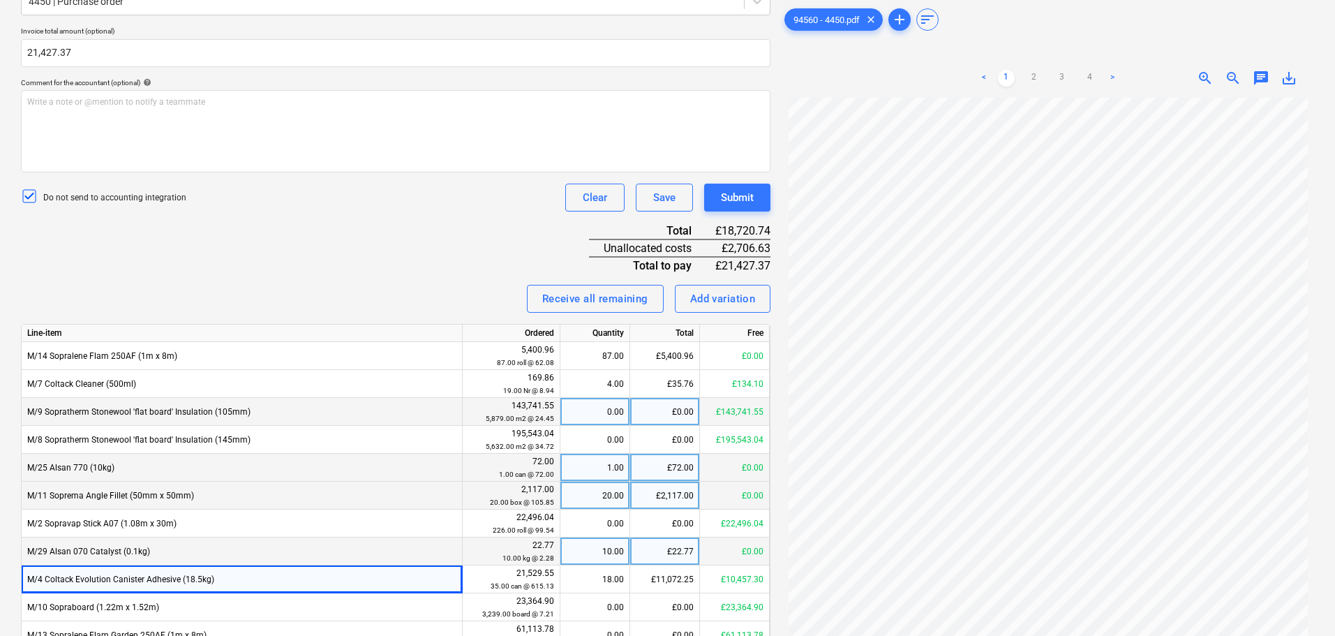
click at [266, 253] on div "Invoice name help 94560 Invoice number (optional) help 94560 Invoice date help …" at bounding box center [395, 284] width 749 height 821
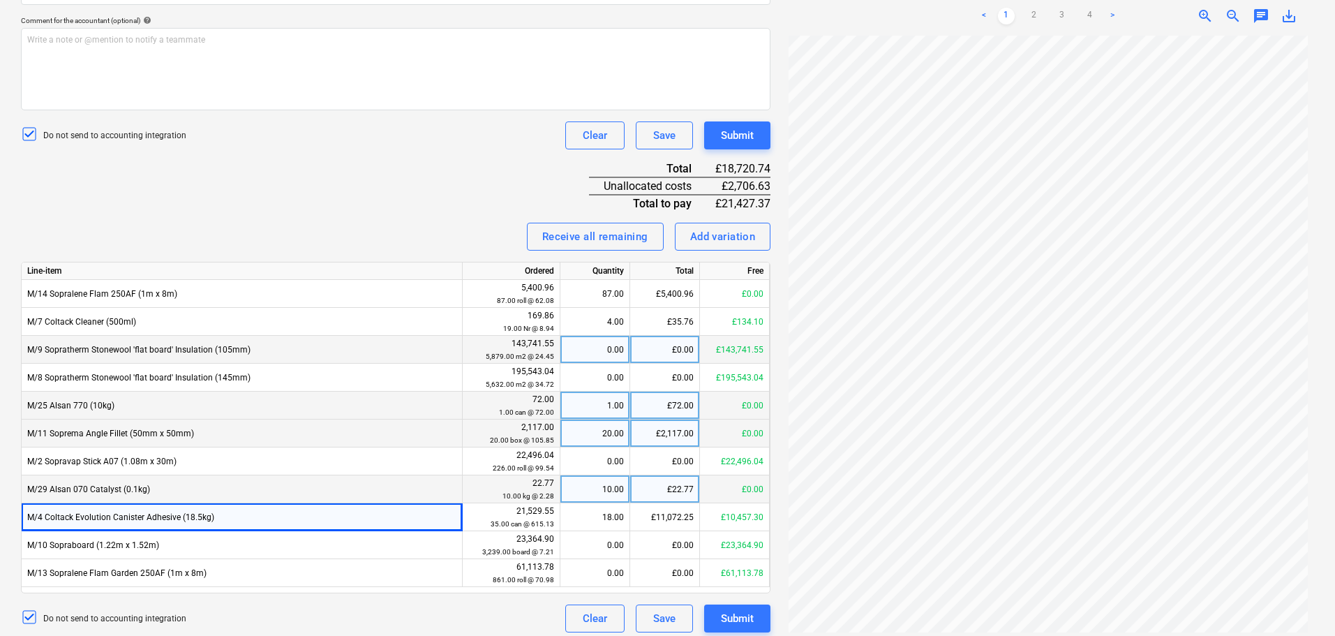
scroll to position [413, 0]
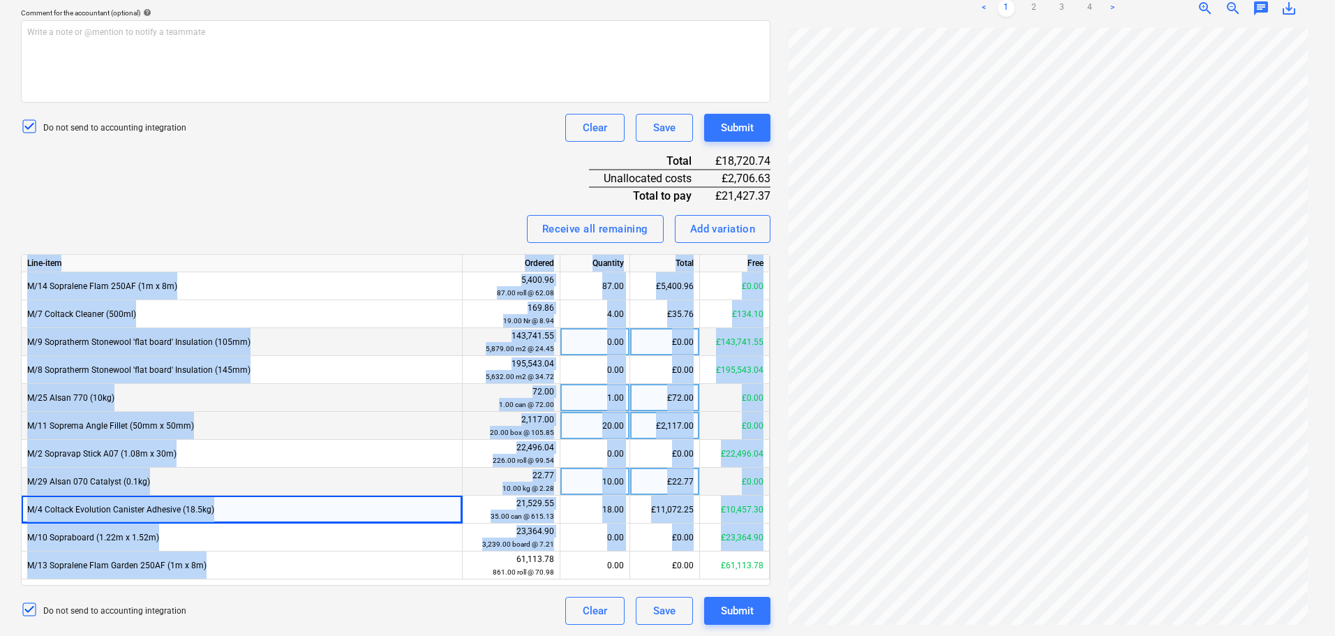
drag, startPoint x: 290, startPoint y: 183, endPoint x: 348, endPoint y: 431, distance: 254.9
click at [344, 582] on div "Invoice name help 94560 Invoice number (optional) help 94560 Invoice date help …" at bounding box center [395, 214] width 749 height 821
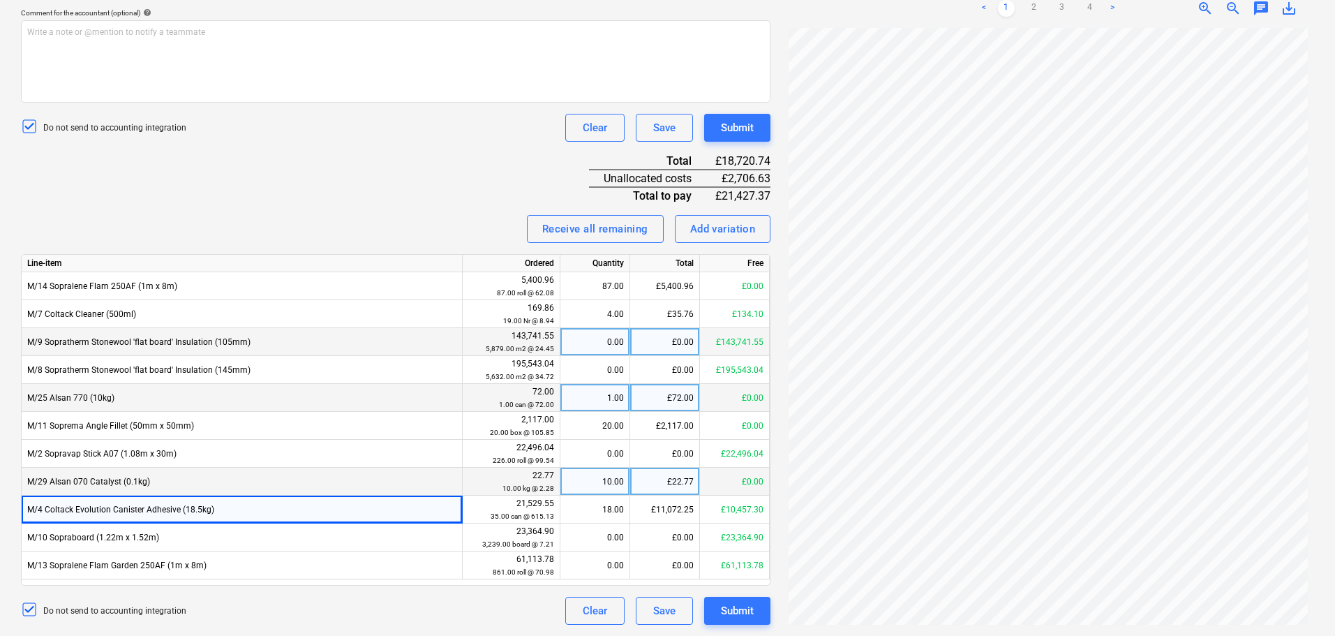
click at [340, 179] on div "Invoice name help 94560 Invoice number (optional) help 94560 Invoice date help …" at bounding box center [395, 214] width 749 height 821
drag, startPoint x: 316, startPoint y: 163, endPoint x: 458, endPoint y: 168, distance: 142.5
click at [318, 163] on div "Invoice name help 94560 Invoice number (optional) help 94560 Invoice date help …" at bounding box center [395, 214] width 749 height 821
click at [426, 202] on div "Invoice name help 94560 Invoice number (optional) help 94560 Invoice date help …" at bounding box center [395, 214] width 749 height 821
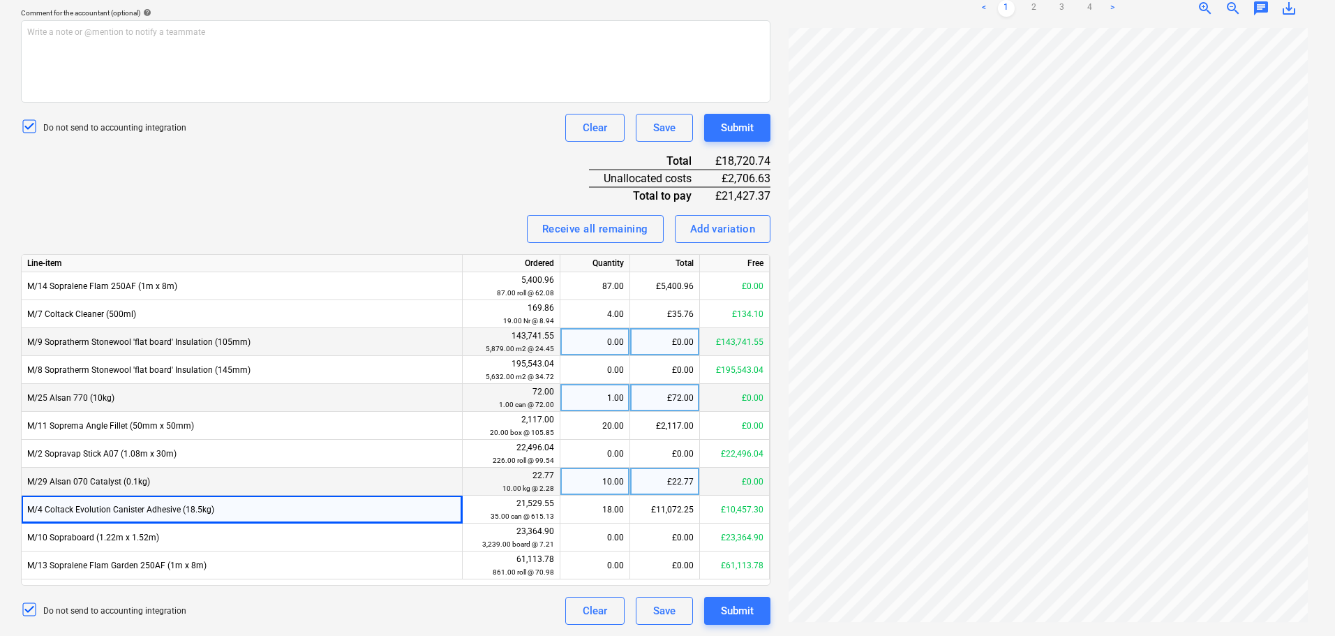
click at [449, 196] on div "Invoice name help 94560 Invoice number (optional) help 94560 Invoice date help …" at bounding box center [395, 214] width 749 height 821
click at [431, 222] on div "Receive all remaining Add variation" at bounding box center [395, 229] width 749 height 28
click at [377, 200] on div "Invoice name help 94560 Invoice number (optional) help 94560 Invoice date help …" at bounding box center [395, 214] width 749 height 821
click at [418, 160] on div "Invoice name help 94560 Invoice number (optional) help 94560 Invoice date help …" at bounding box center [395, 214] width 749 height 821
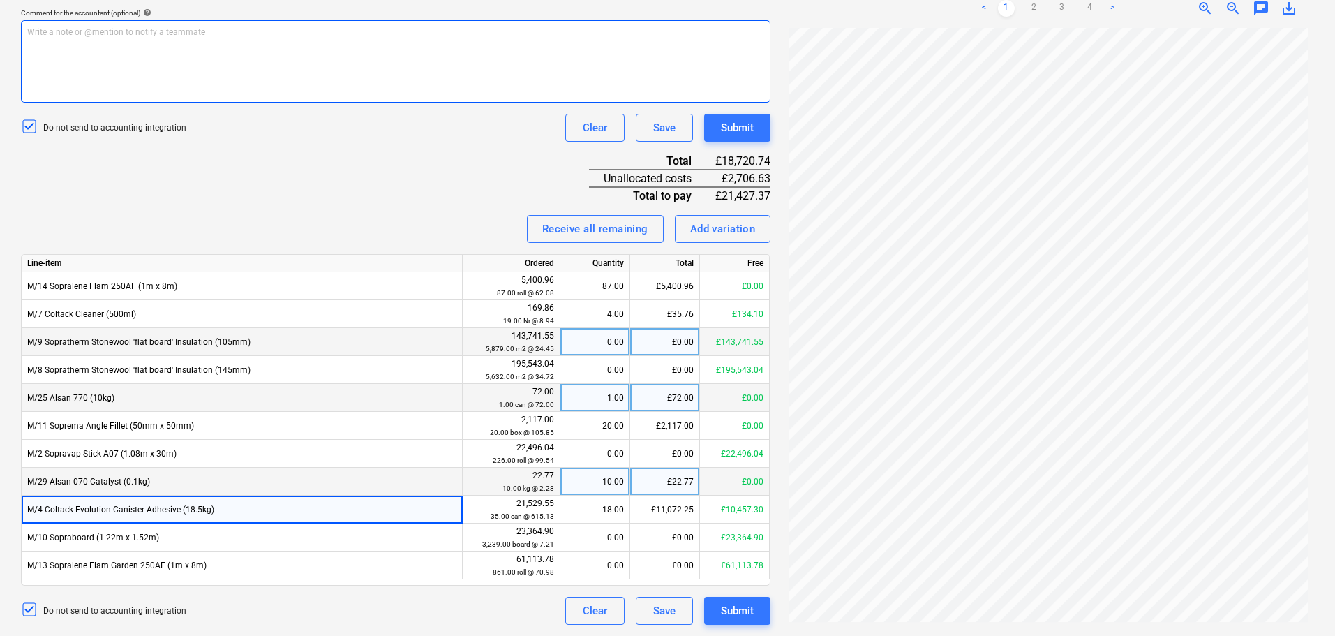
click at [290, 80] on div "Write a note or @mention to notify a teammate ﻿" at bounding box center [395, 61] width 749 height 82
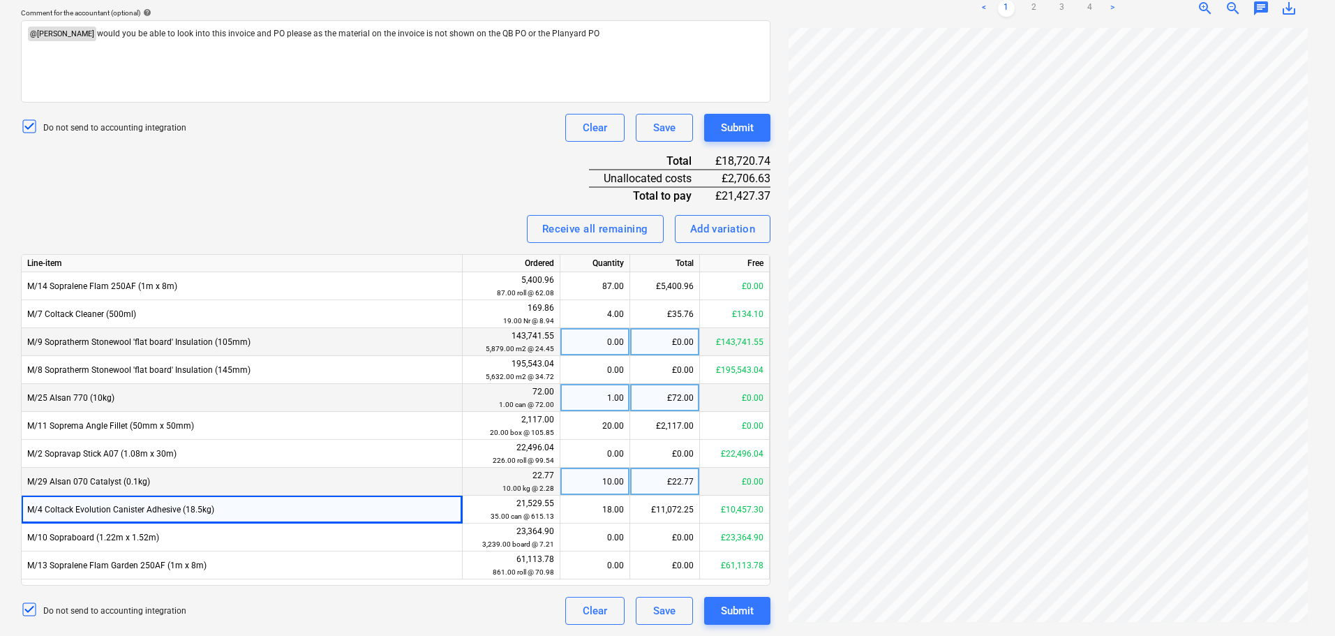
click at [314, 126] on div "Do not send to accounting integration Clear Save Submit" at bounding box center [395, 128] width 749 height 28
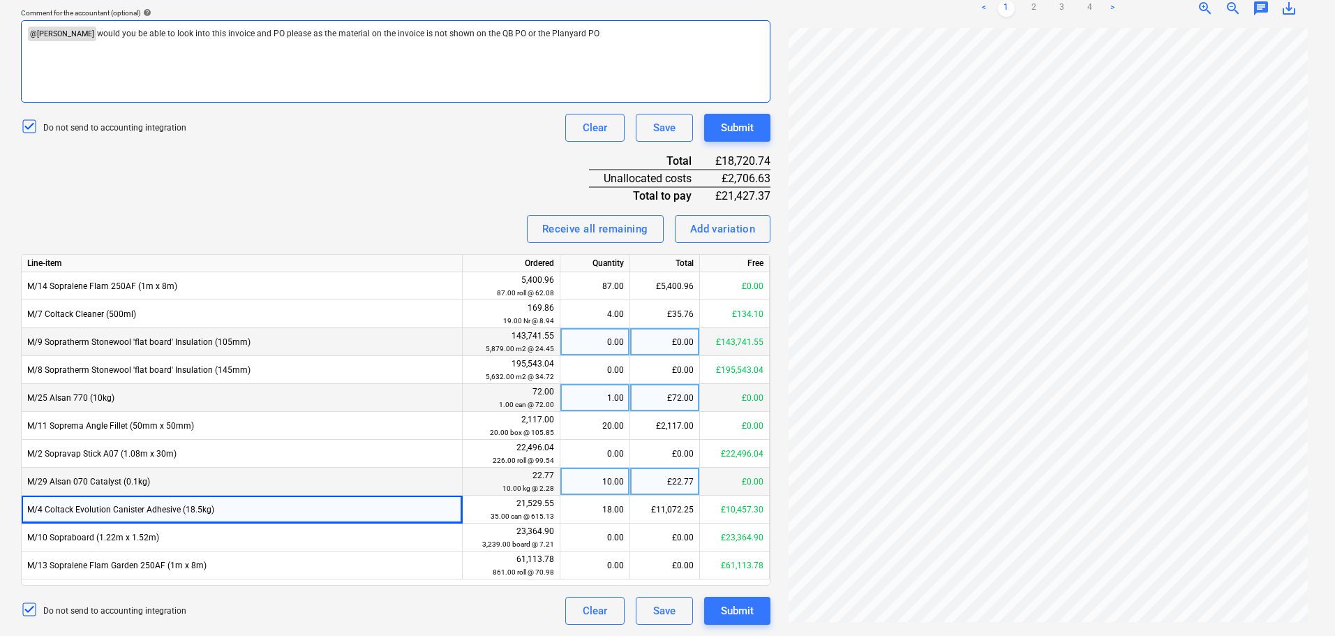
click at [403, 46] on div "﻿ @ Angelina Mills ﻿ would you be able to look into this invoice and PO please …" at bounding box center [395, 61] width 749 height 82
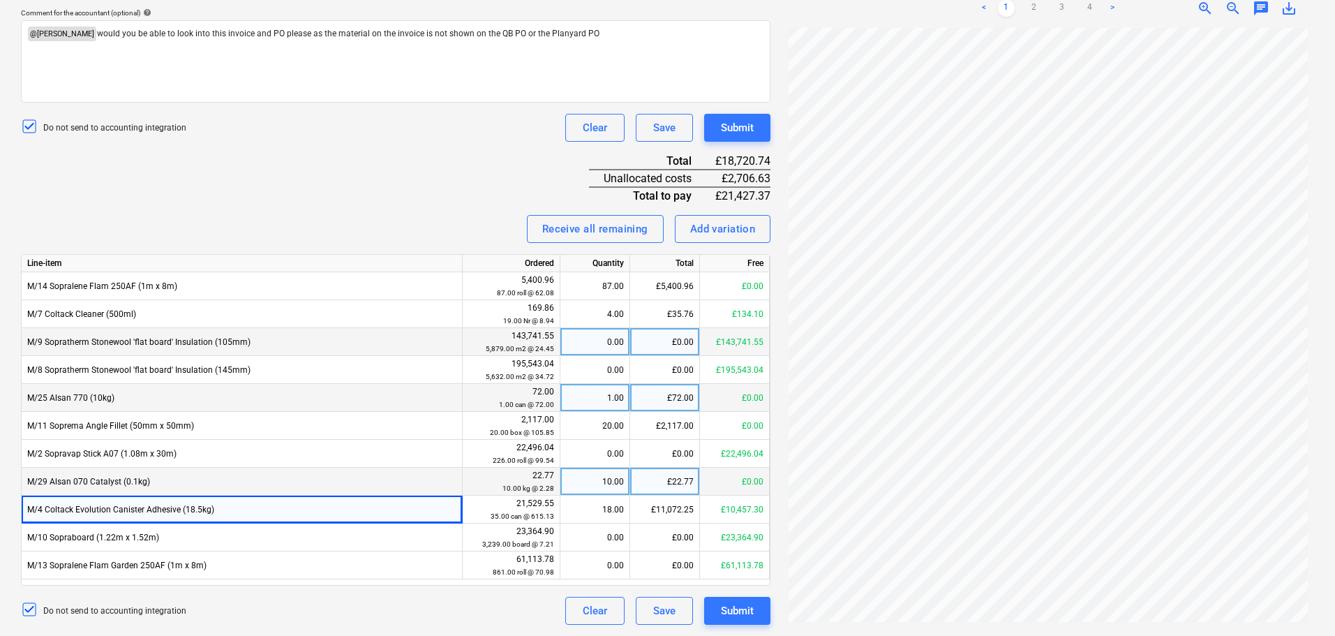
drag, startPoint x: 345, startPoint y: 182, endPoint x: 493, endPoint y: 124, distance: 159.8
click at [345, 182] on div "Invoice name help 94560 Invoice number (optional) help 94560 Invoice date help …" at bounding box center [395, 214] width 749 height 821
click at [484, 140] on div "Do not send to accounting integration Clear Save Submit" at bounding box center [395, 128] width 749 height 28
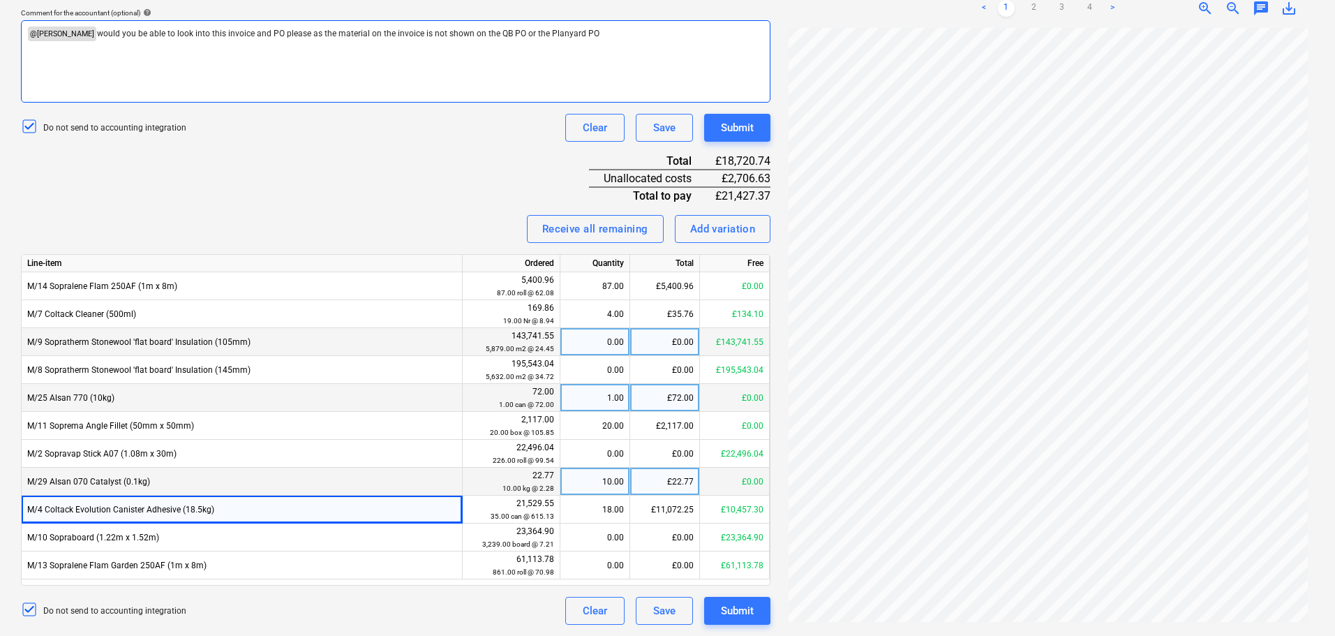
scroll to position [127, 0]
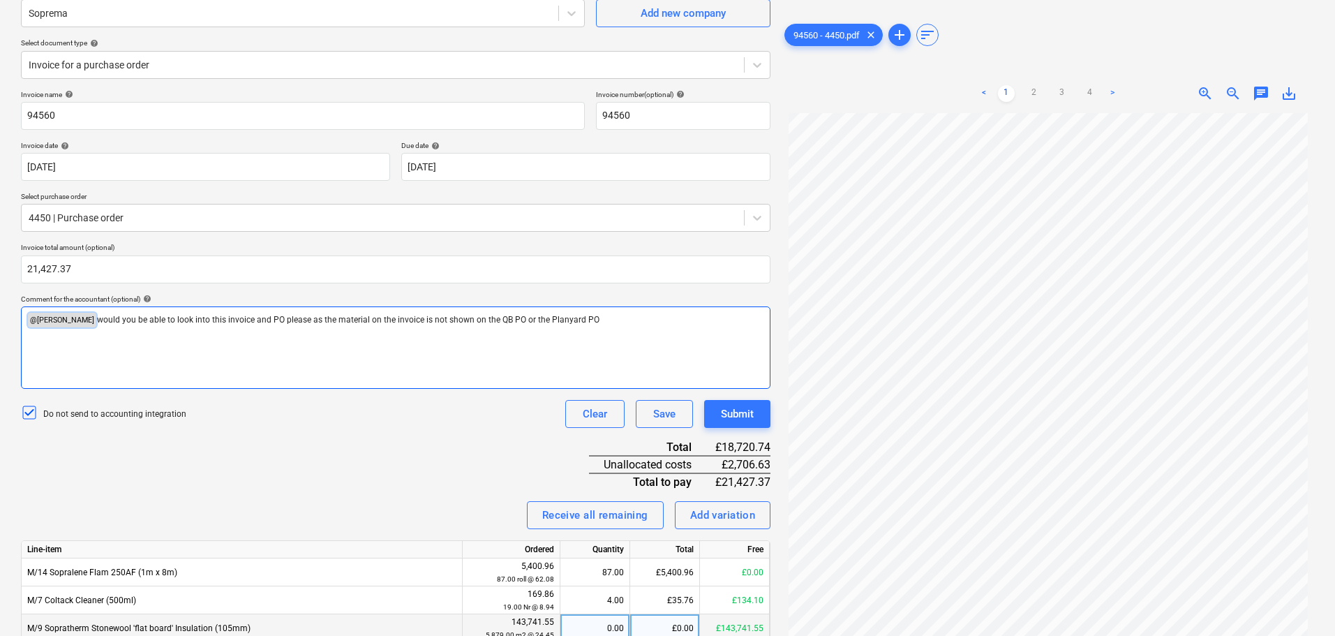
drag, startPoint x: 625, startPoint y: 52, endPoint x: -26, endPoint y: -14, distance: 653.8
click at [0, 0] on html "Projects Contacts Company Consolidated Invoices 3 Inbox 9+ format_size keyboard…" at bounding box center [667, 191] width 1335 height 636
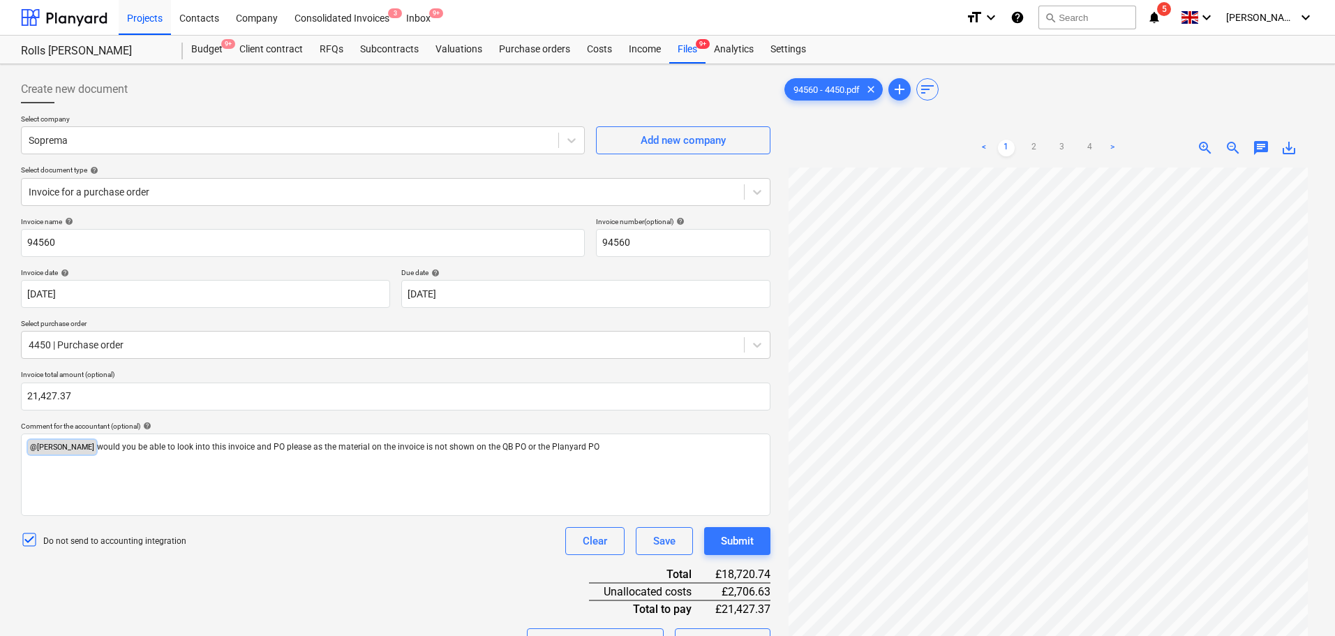
click at [380, 96] on div "Create new document" at bounding box center [395, 89] width 749 height 28
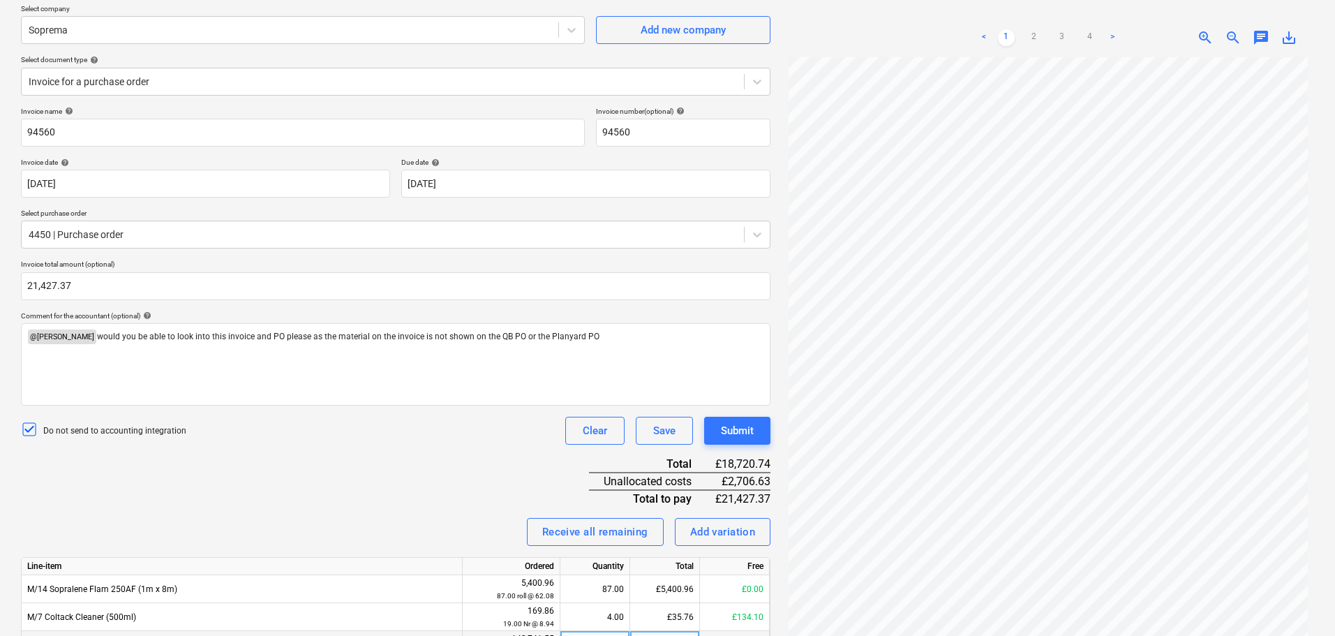
scroll to position [140, 0]
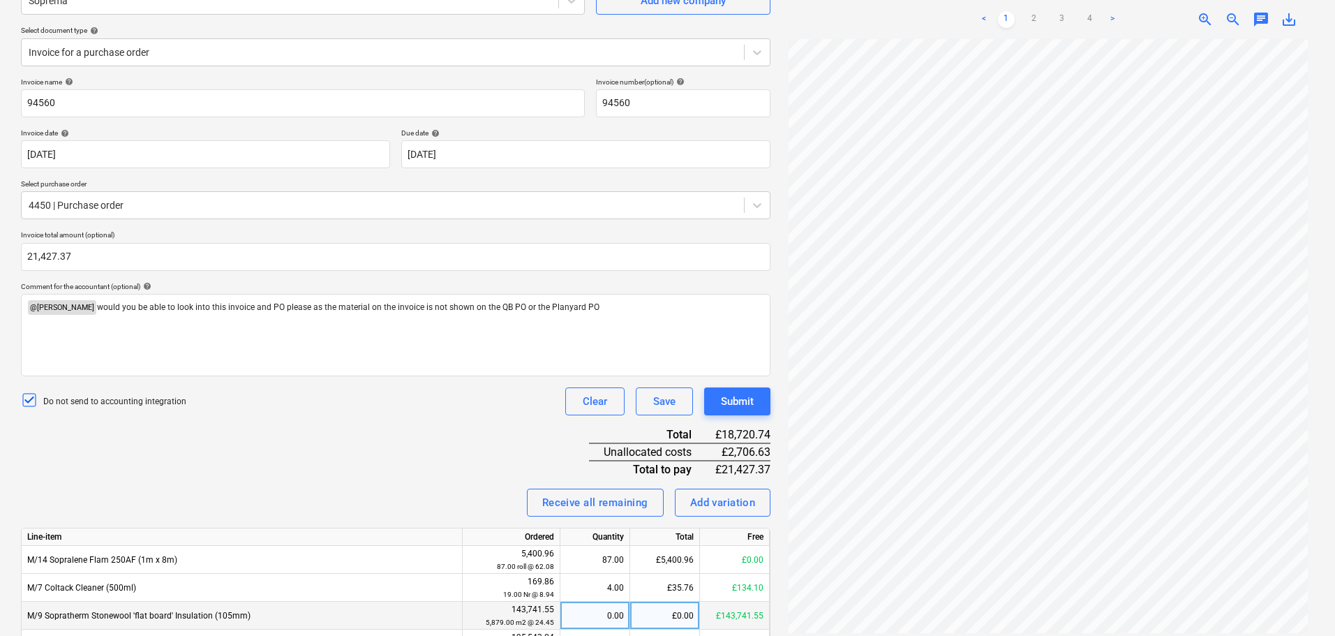
click at [382, 413] on div "Do not send to accounting integration Clear Save Submit" at bounding box center [395, 401] width 749 height 28
click at [435, 423] on div "Invoice name help 94560 Invoice number (optional) help 94560 Invoice date help …" at bounding box center [395, 487] width 749 height 821
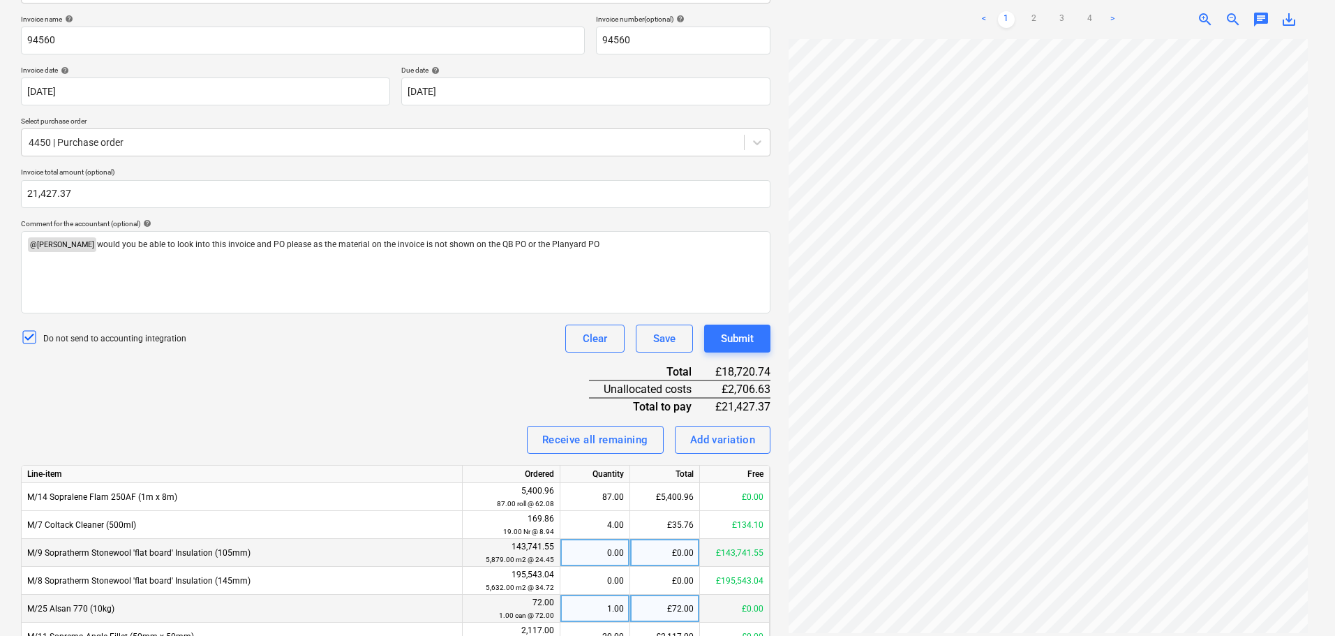
scroll to position [209, 0]
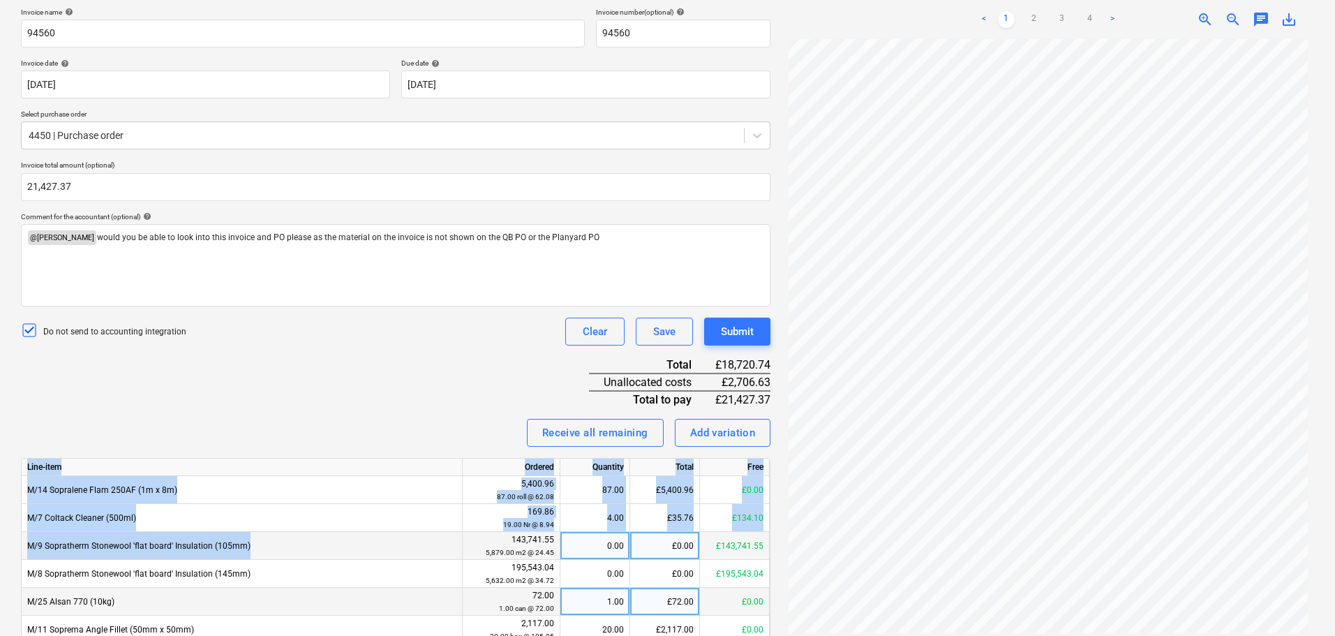
drag, startPoint x: 434, startPoint y: 387, endPoint x: 398, endPoint y: 438, distance: 62.0
click at [420, 543] on div "Invoice name help 94560 Invoice number (optional) help 94560 Invoice date help …" at bounding box center [395, 418] width 749 height 821
click at [394, 419] on div "Receive all remaining Add variation" at bounding box center [395, 433] width 749 height 28
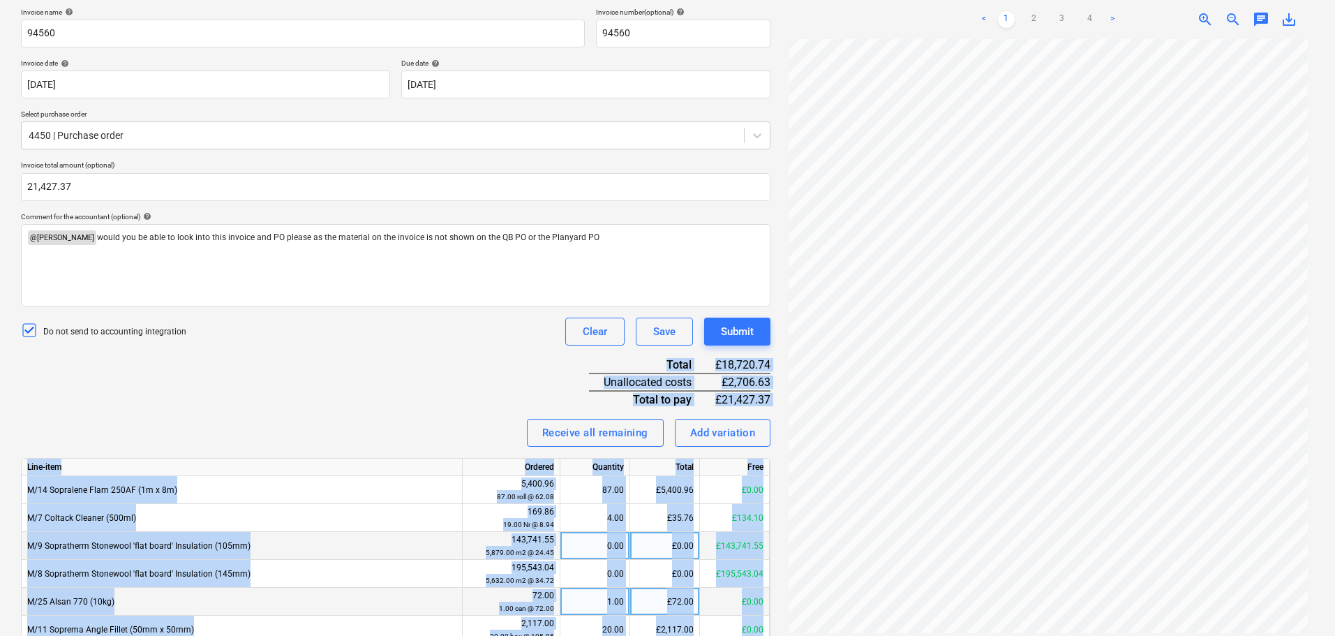
drag, startPoint x: 407, startPoint y: 377, endPoint x: 410, endPoint y: 669, distance: 291.7
click at [410, 426] on html "Projects Contacts Company Consolidated Invoices 3 Inbox 9+ format_size keyboard…" at bounding box center [667, 109] width 1335 height 636
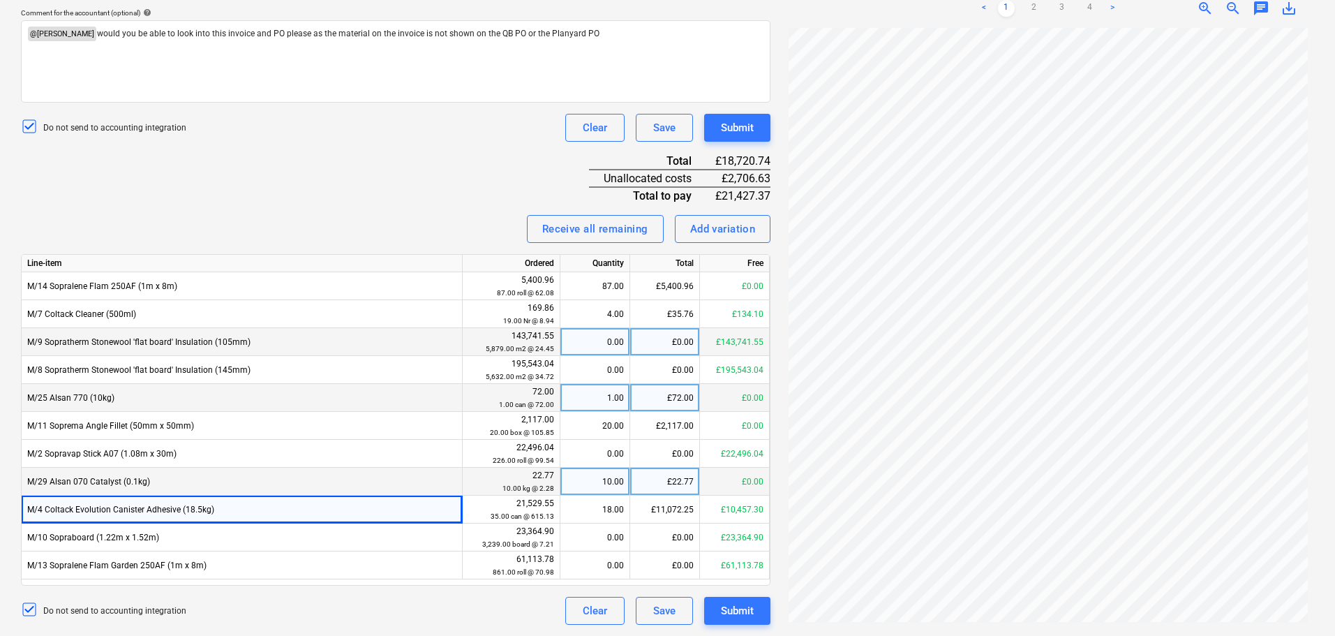
click at [398, 137] on div "Do not send to accounting integration Clear Save Submit" at bounding box center [395, 128] width 749 height 28
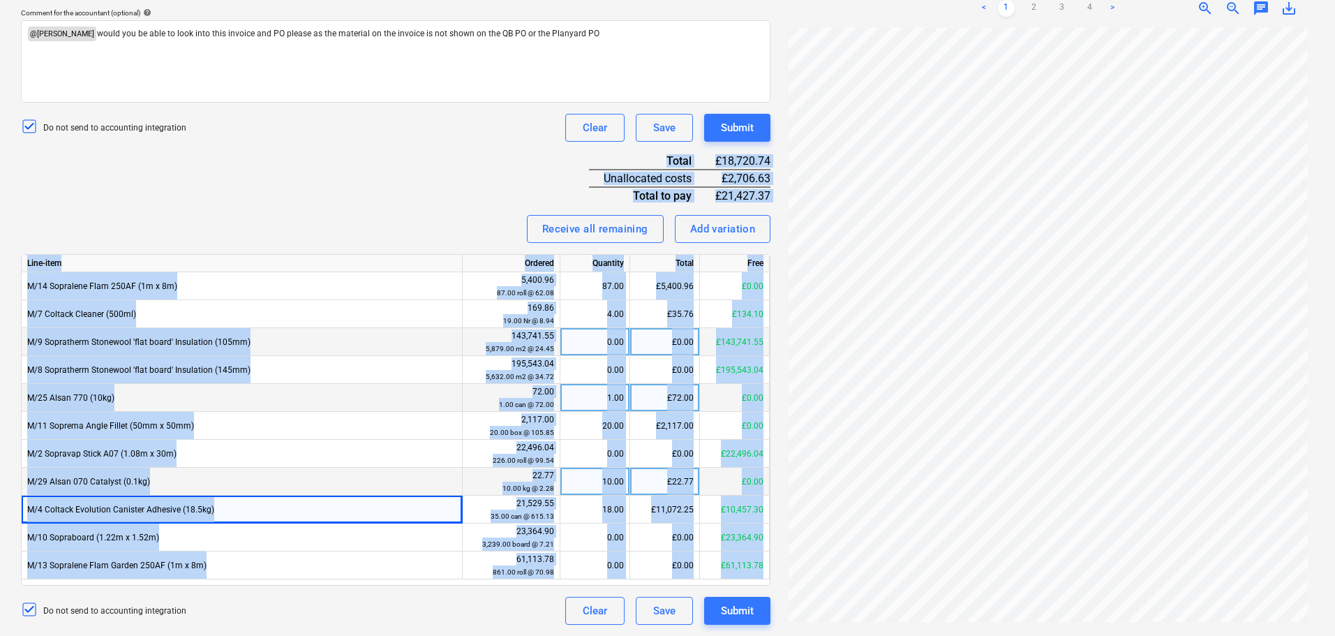
drag, startPoint x: 438, startPoint y: 147, endPoint x: 359, endPoint y: 662, distance: 520.2
click at [341, 192] on div "Invoice name help 94560 Invoice number (optional) help 94560 Invoice date help …" at bounding box center [395, 214] width 749 height 821
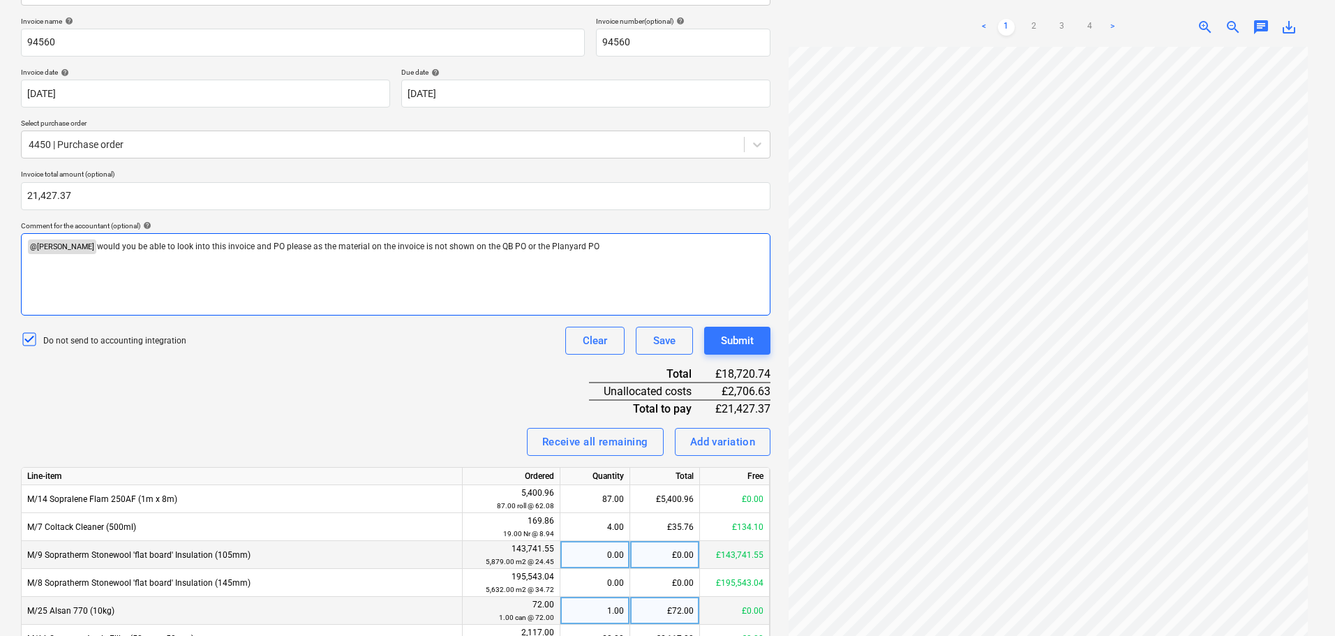
scroll to position [343, 0]
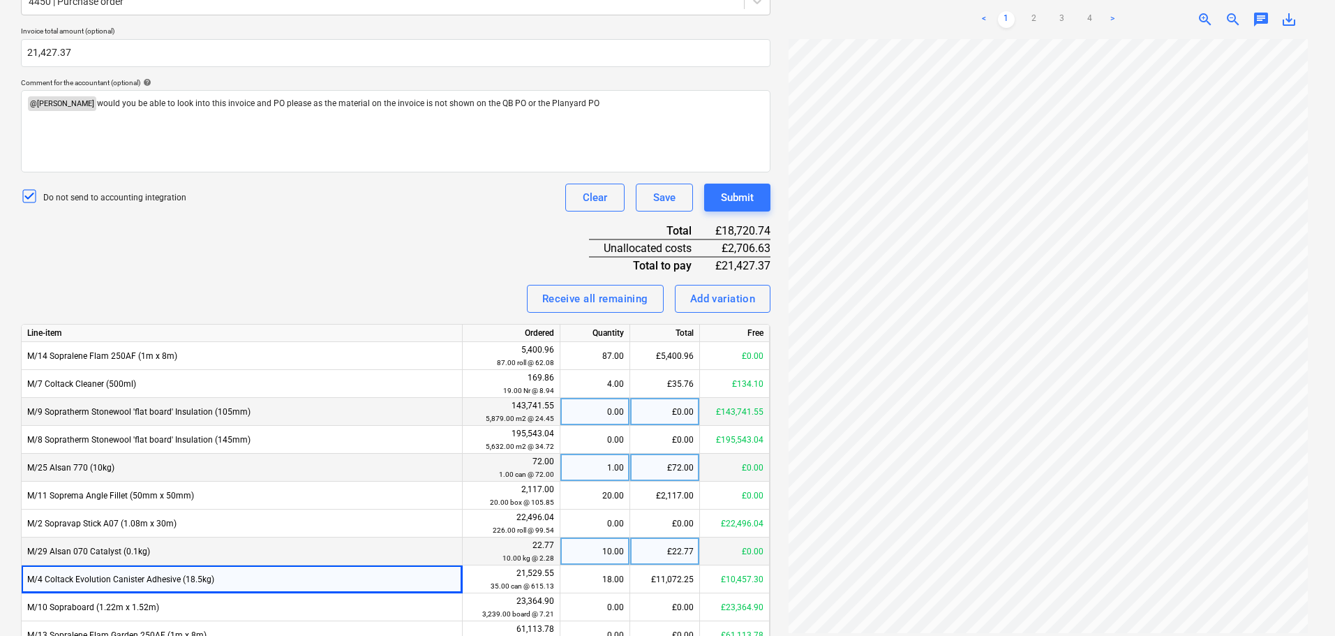
click at [441, 235] on div "Invoice name help 94560 Invoice number (optional) help 94560 Invoice date help …" at bounding box center [395, 284] width 749 height 821
click at [442, 234] on div "Invoice name help 94560 Invoice number (optional) help 94560 Invoice date help …" at bounding box center [395, 284] width 749 height 821
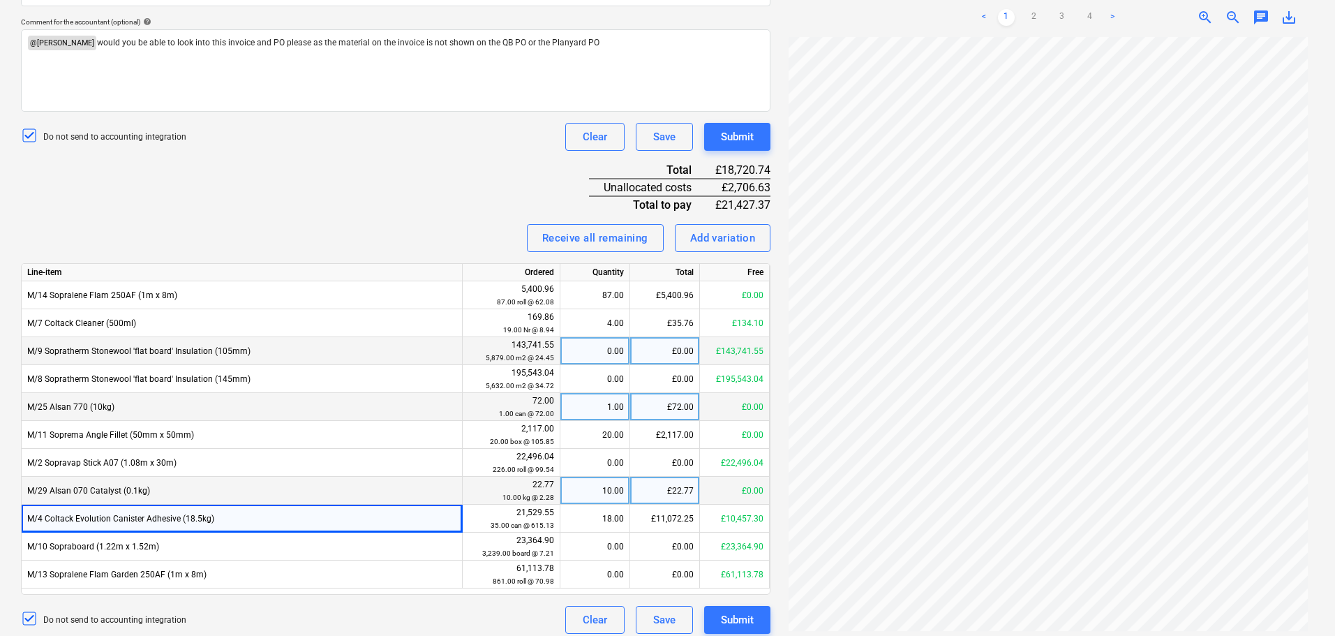
scroll to position [413, 0]
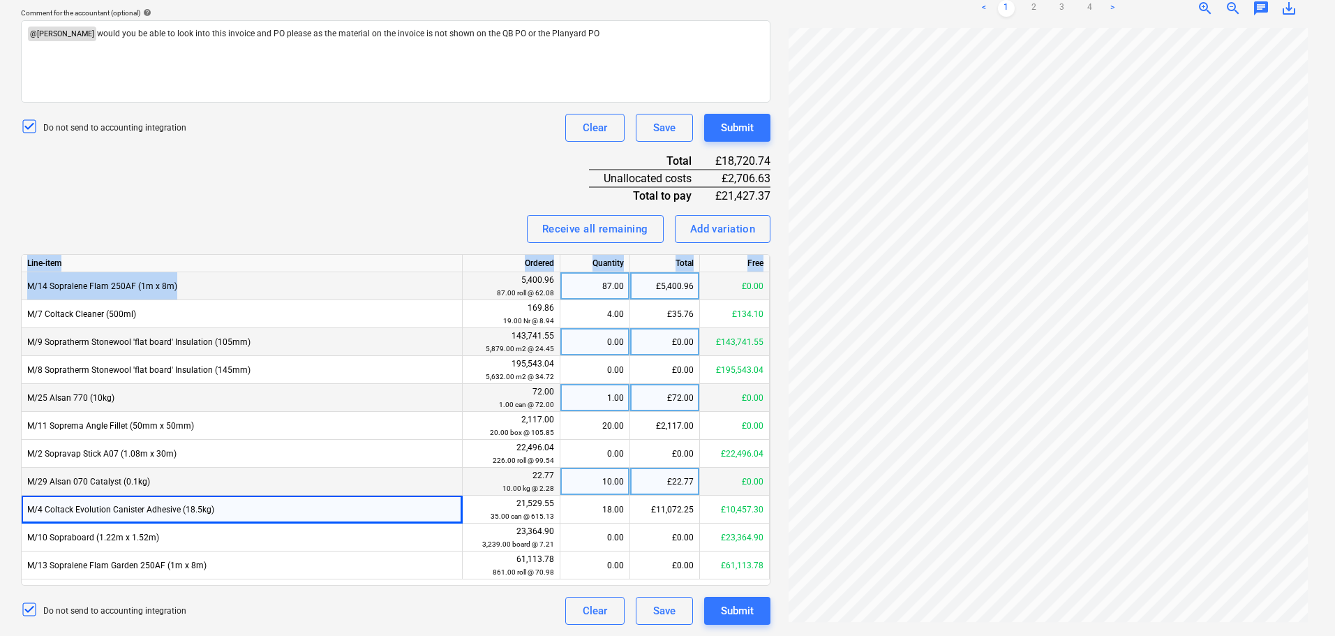
drag, startPoint x: 424, startPoint y: 187, endPoint x: 405, endPoint y: 274, distance: 88.6
click at [405, 274] on div "Invoice name help 94560 Invoice number (optional) help 94560 Invoice date help …" at bounding box center [395, 214] width 749 height 821
drag, startPoint x: 408, startPoint y: 190, endPoint x: 397, endPoint y: 241, distance: 52.0
click at [408, 189] on div "Invoice name help 94560 Invoice number (optional) help 94560 Invoice date help …" at bounding box center [395, 214] width 749 height 821
click at [367, 196] on div "Invoice name help 94560 Invoice number (optional) help 94560 Invoice date help …" at bounding box center [395, 214] width 749 height 821
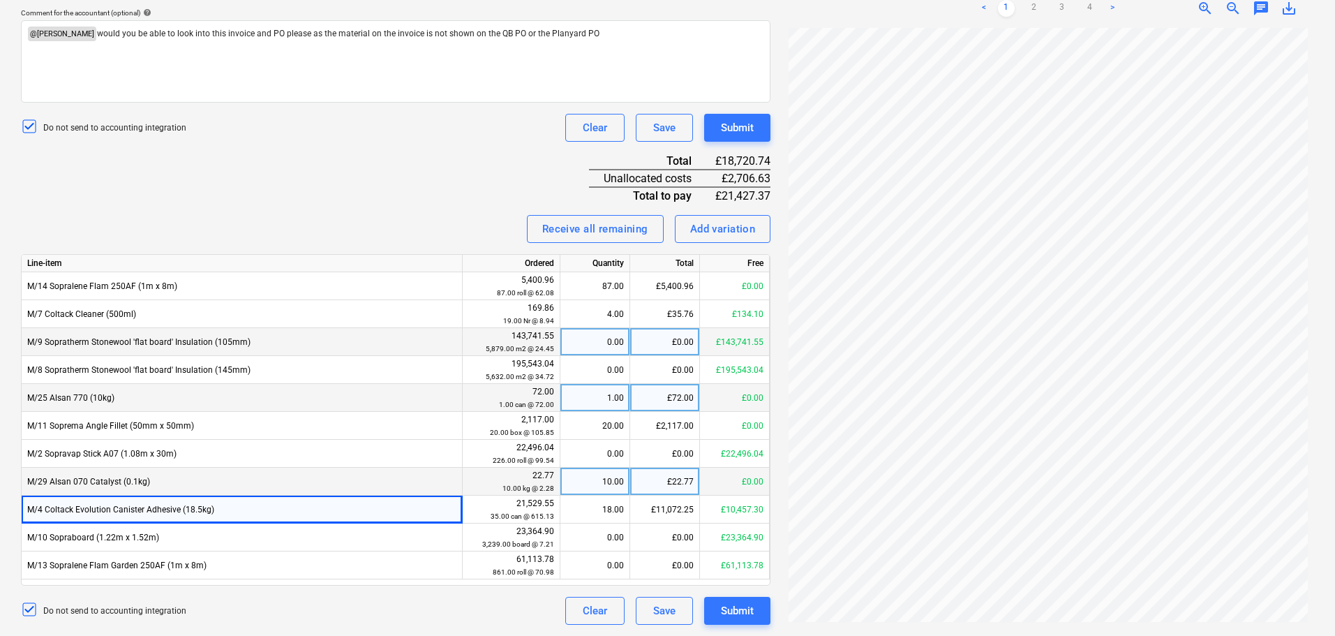
click at [366, 144] on div "Invoice name help 94560 Invoice number (optional) help 94560 Invoice date help …" at bounding box center [395, 214] width 749 height 821
click at [1053, 11] on ul "< 1 2 3 4 >" at bounding box center [1048, 8] width 170 height 17
click at [1054, 11] on link "3" at bounding box center [1062, 8] width 17 height 17
click at [291, 144] on div "Invoice name help 94560 Invoice number (optional) help 94560 Invoice date help …" at bounding box center [395, 214] width 749 height 821
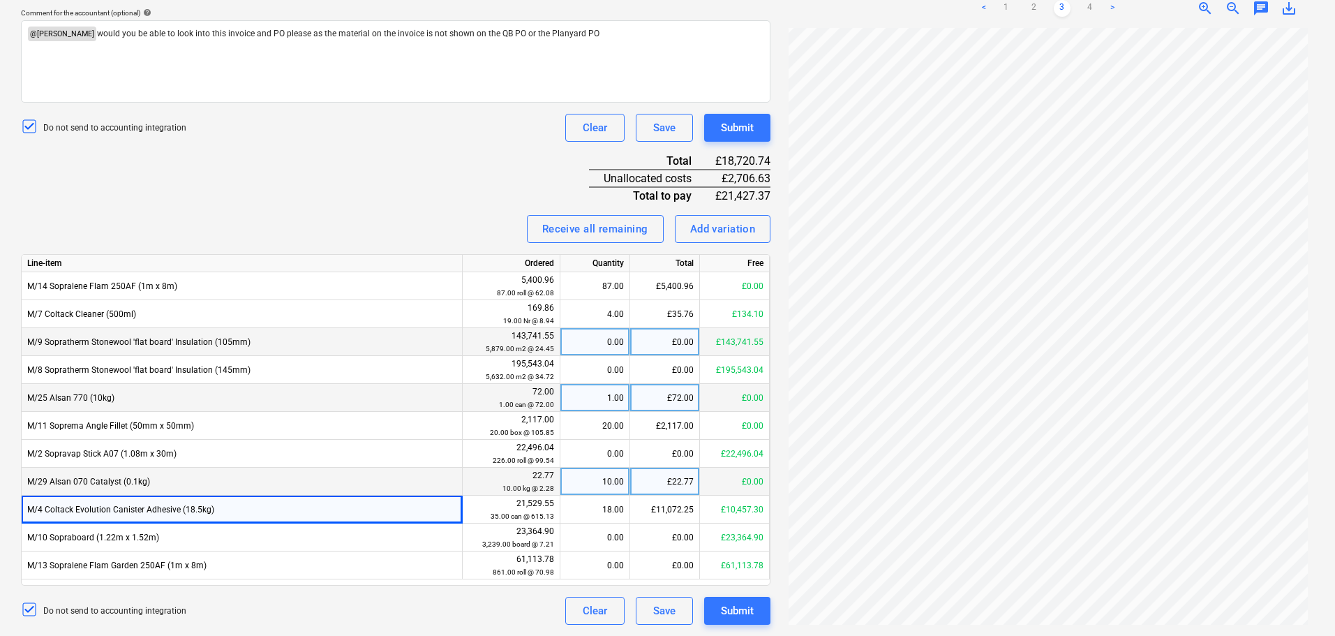
scroll to position [0, 0]
click at [308, 133] on div "Do not send to accounting integration Clear Save Submit" at bounding box center [395, 128] width 749 height 28
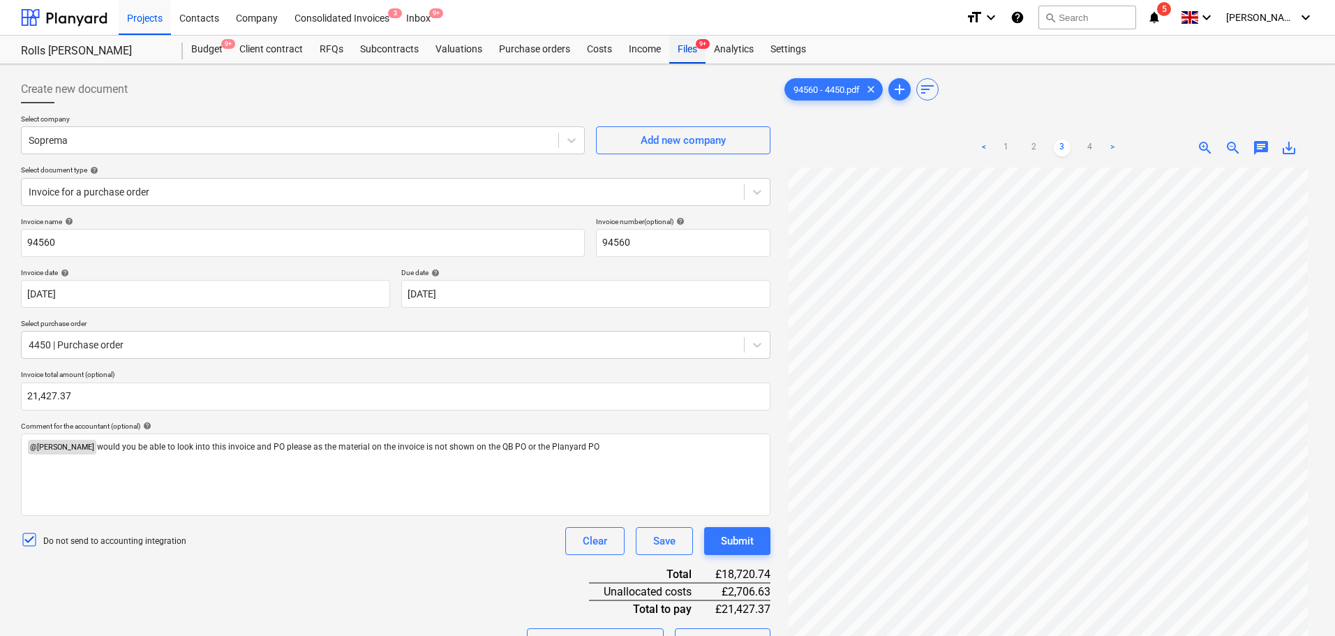
click at [685, 52] on div "Files 9+" at bounding box center [687, 50] width 36 height 28
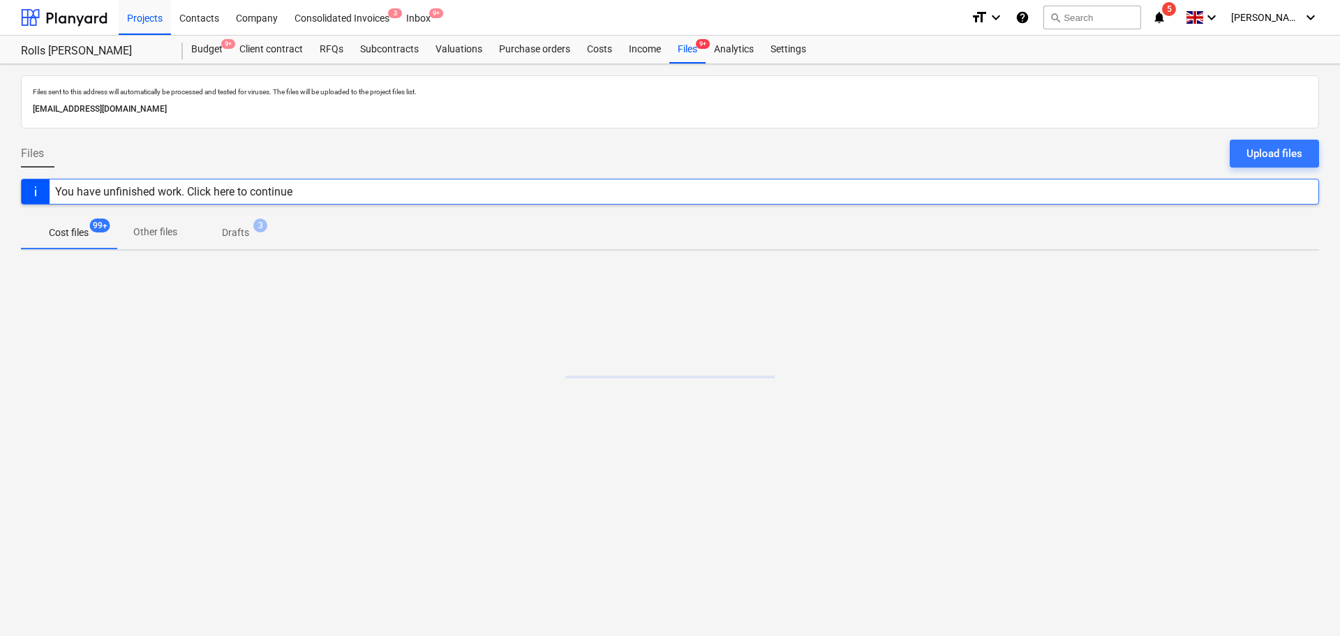
click at [516, 133] on div at bounding box center [670, 133] width 1298 height 11
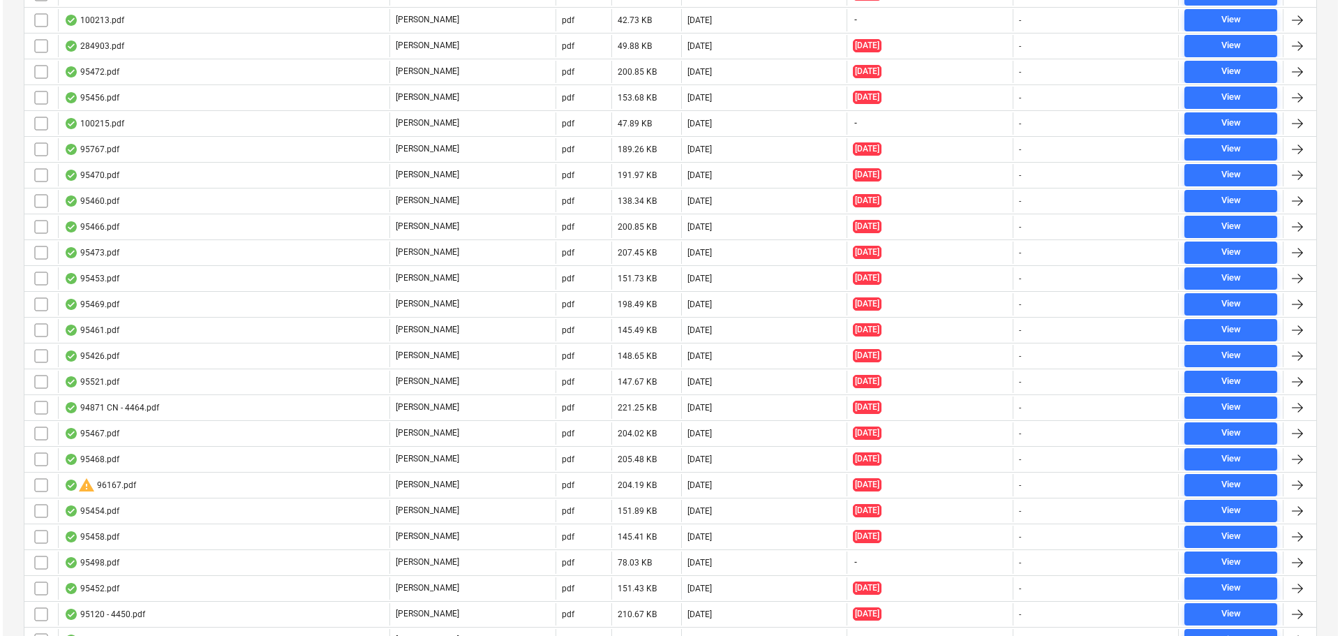
scroll to position [6649, 0]
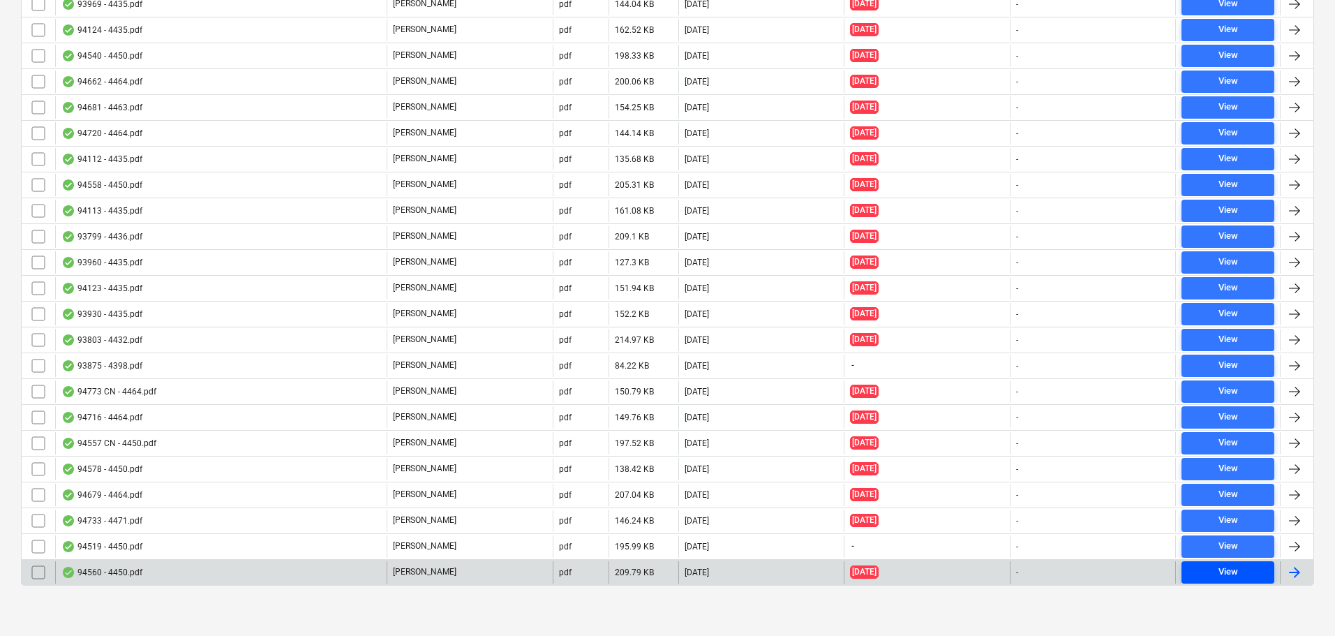
click at [1211, 568] on span "View" at bounding box center [1228, 572] width 82 height 16
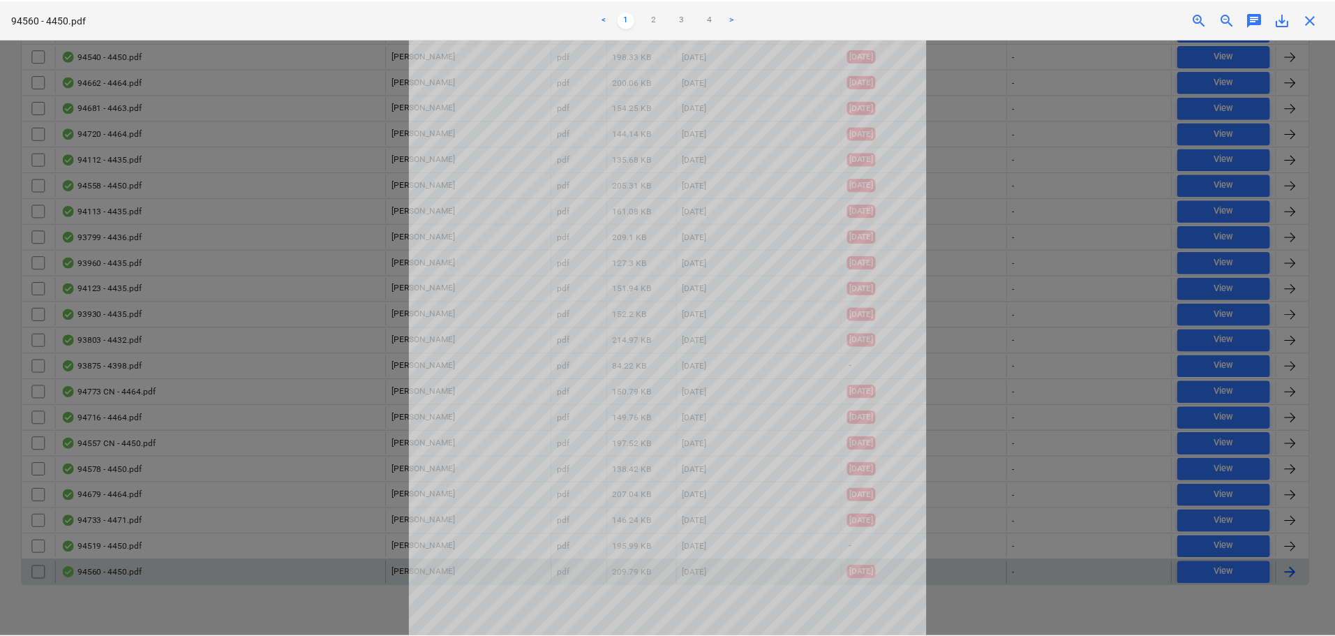
scroll to position [70, 0]
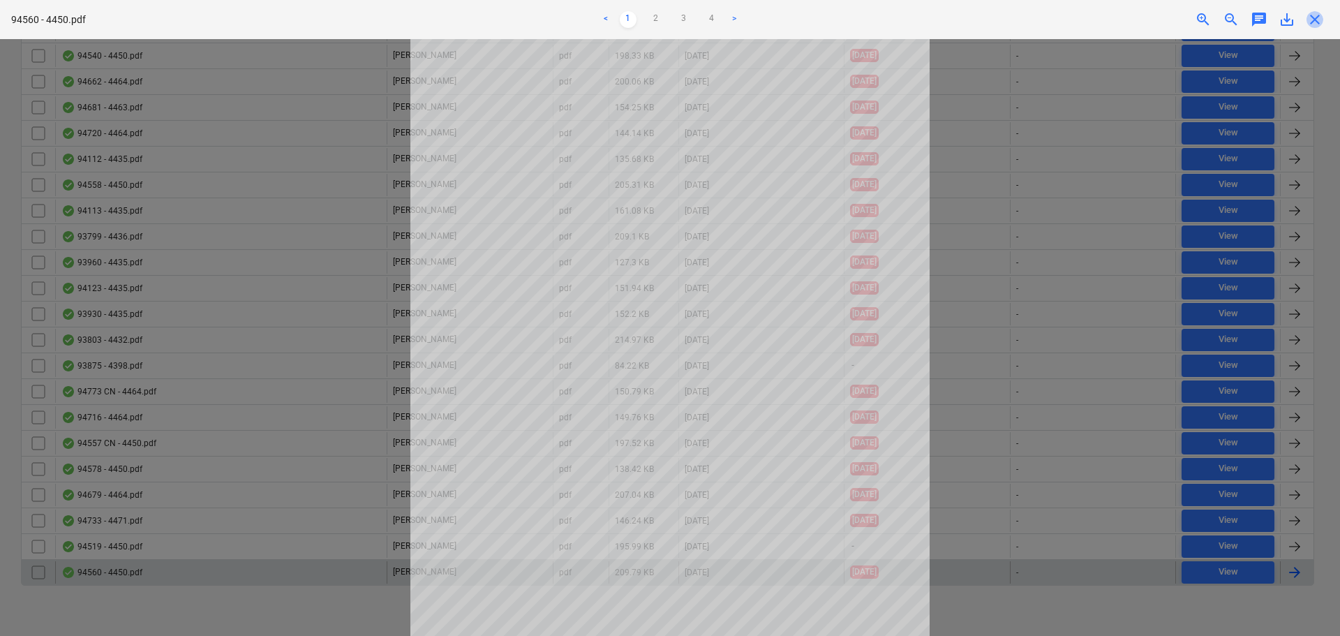
click at [1311, 24] on span "close" at bounding box center [1314, 19] width 17 height 17
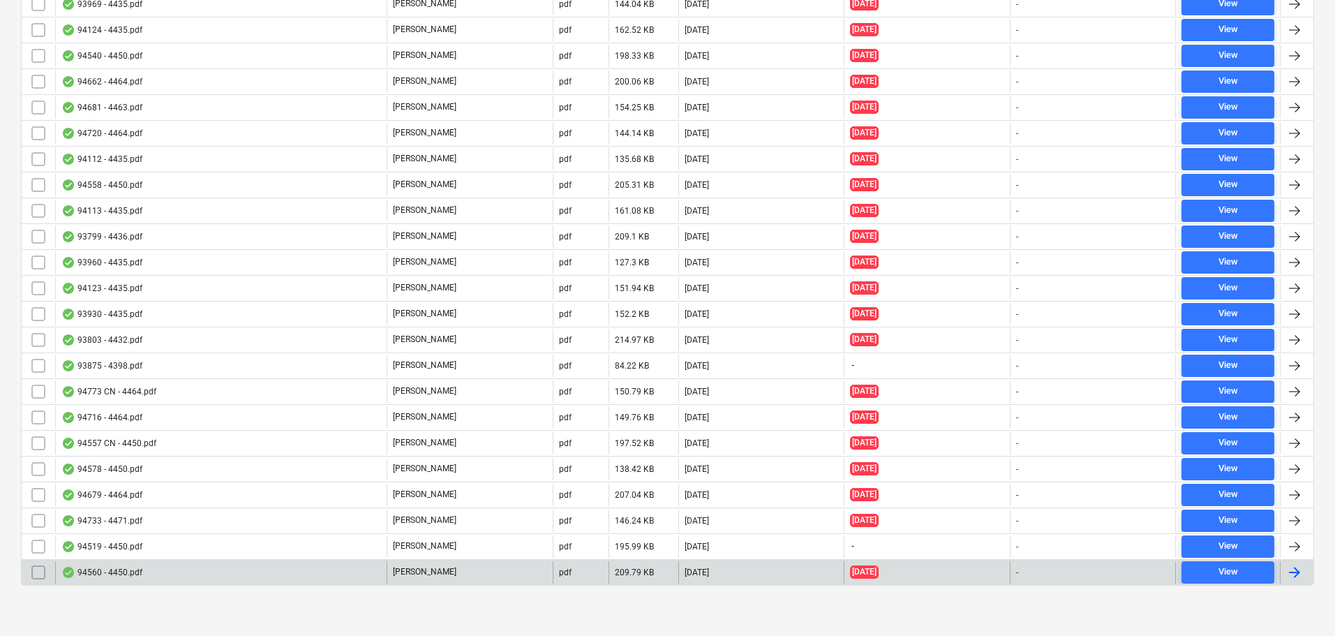
click at [39, 575] on input "checkbox" at bounding box center [38, 572] width 22 height 22
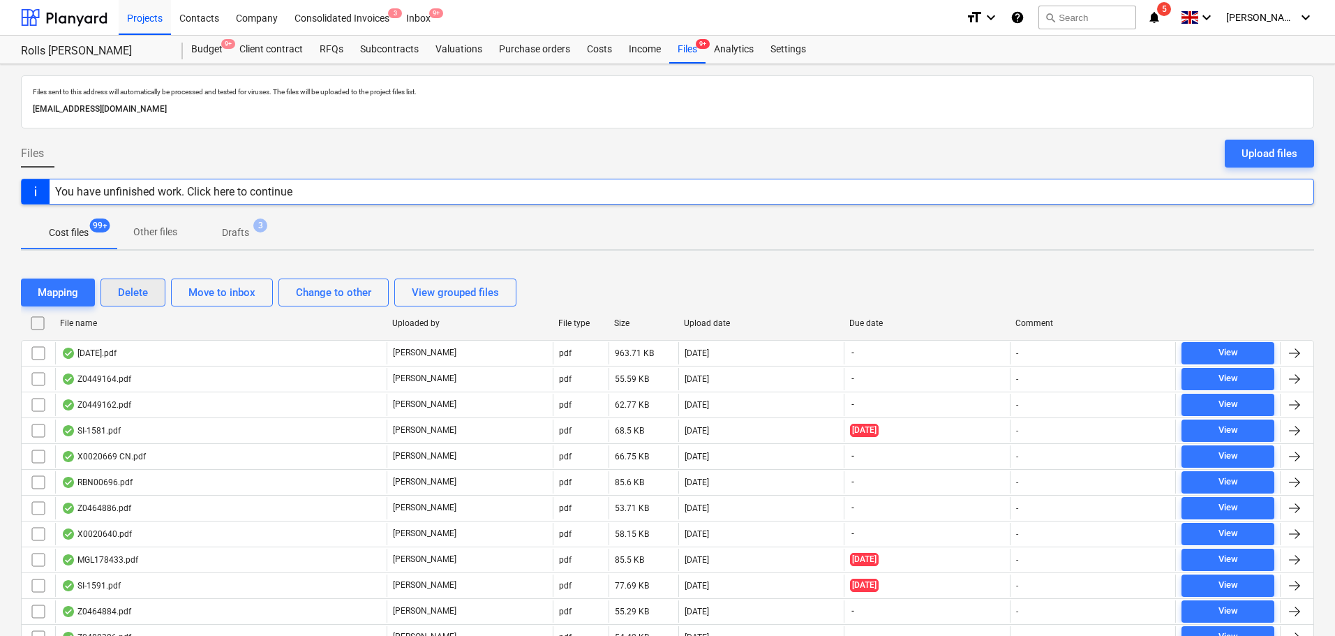
click at [119, 292] on div "Delete" at bounding box center [133, 292] width 30 height 18
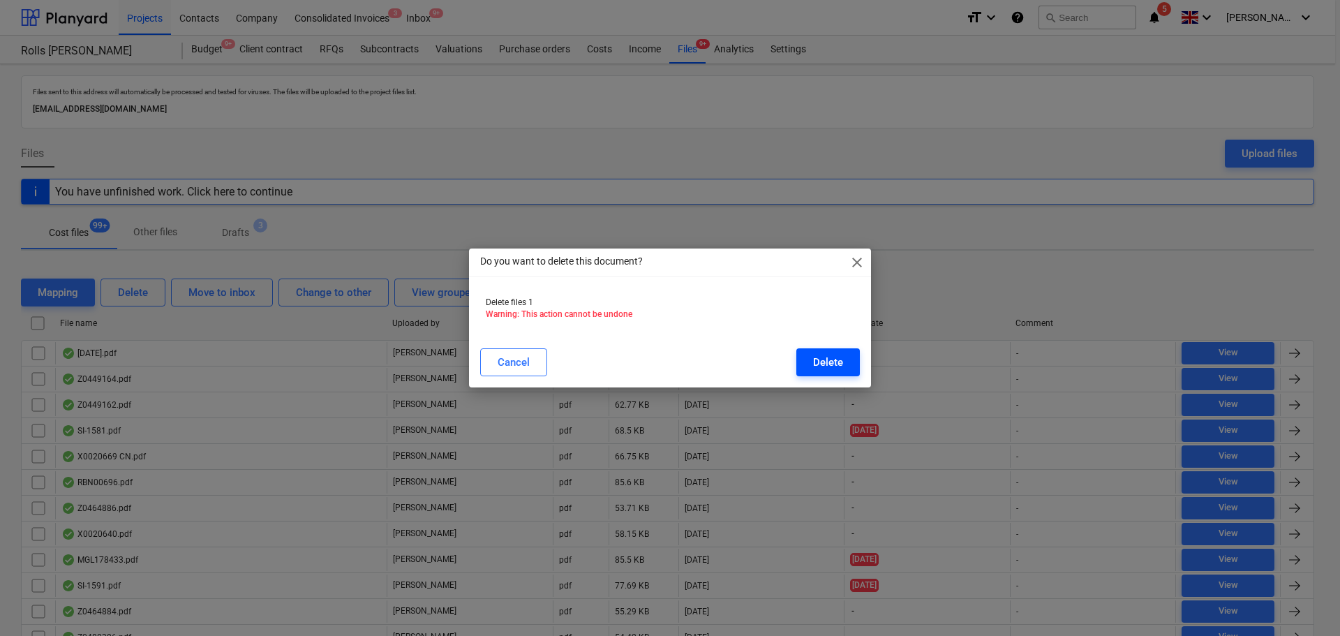
click at [837, 354] on div "Delete" at bounding box center [828, 362] width 30 height 18
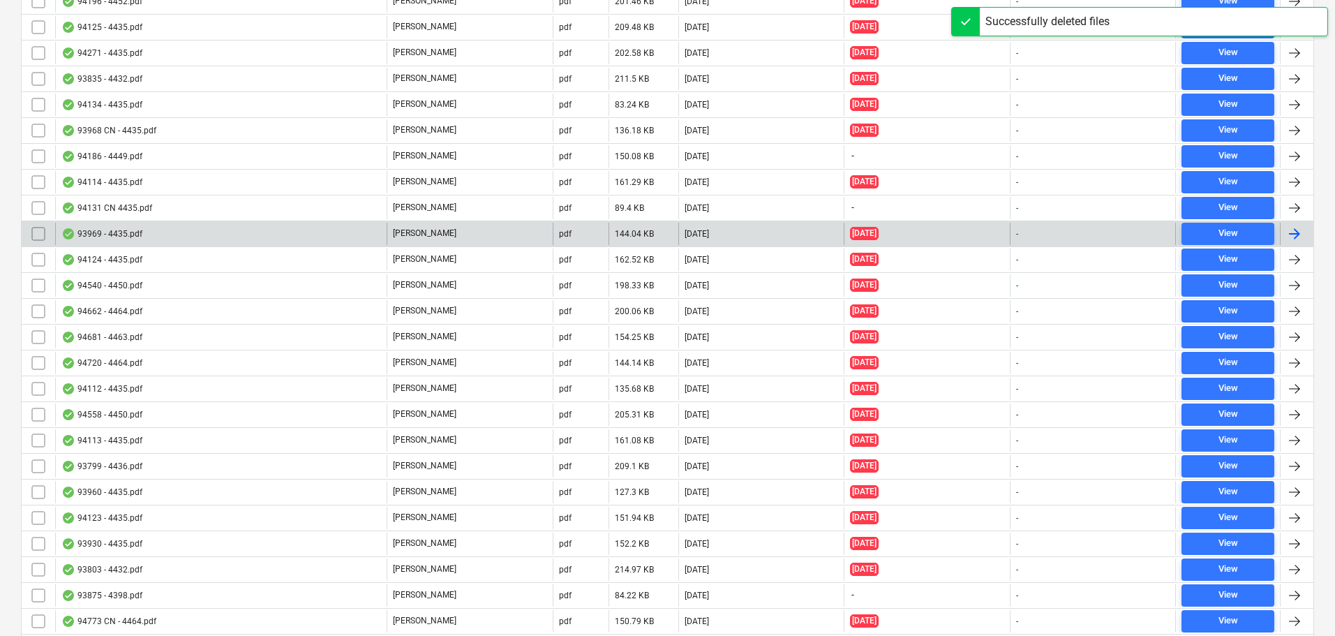
scroll to position [6623, 0]
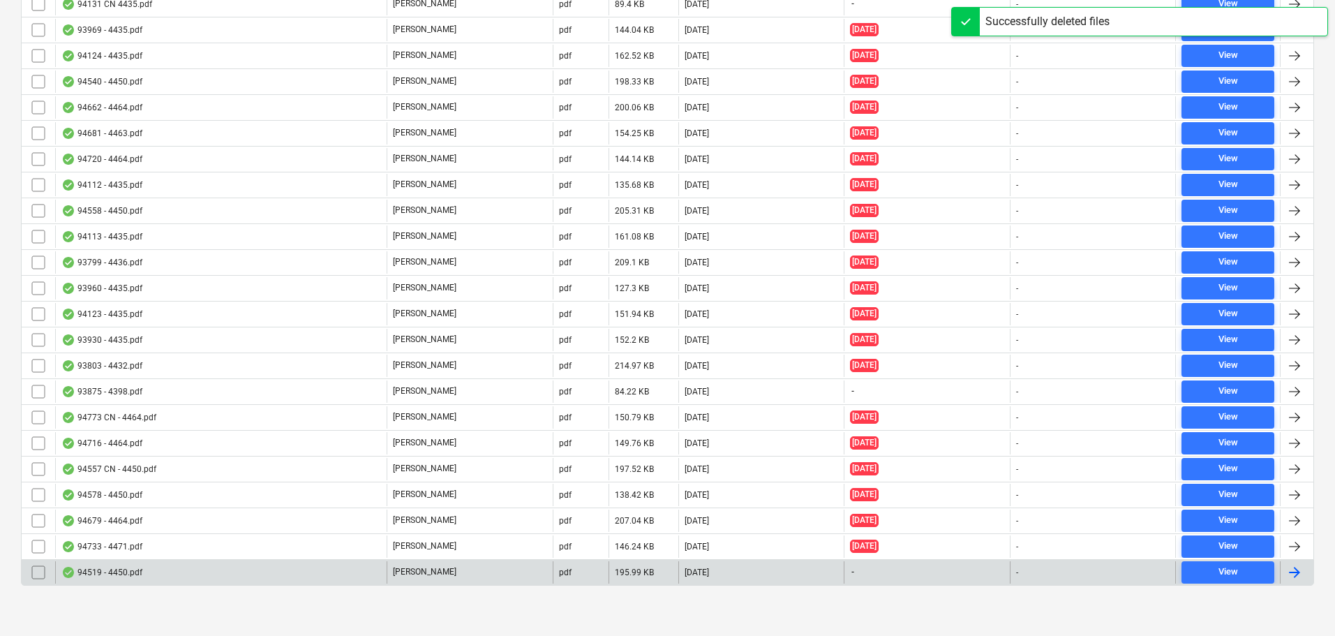
click at [204, 570] on div "94519 - 4450.pdf" at bounding box center [220, 572] width 331 height 22
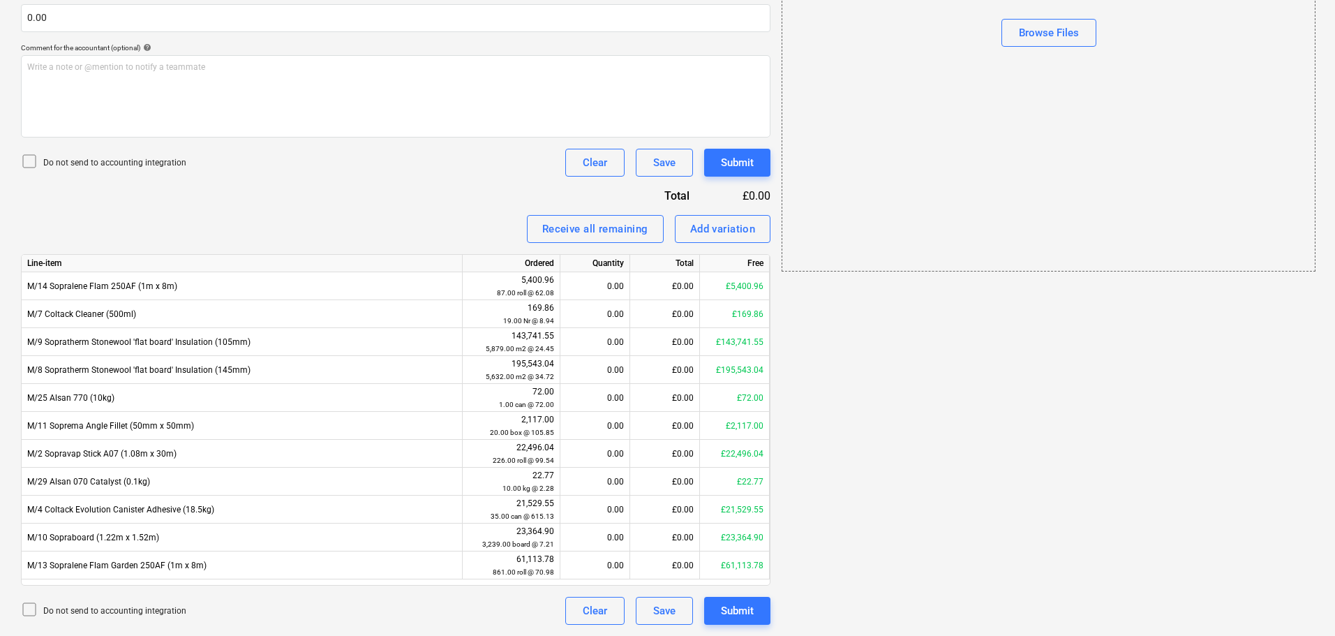
scroll to position [25, 0]
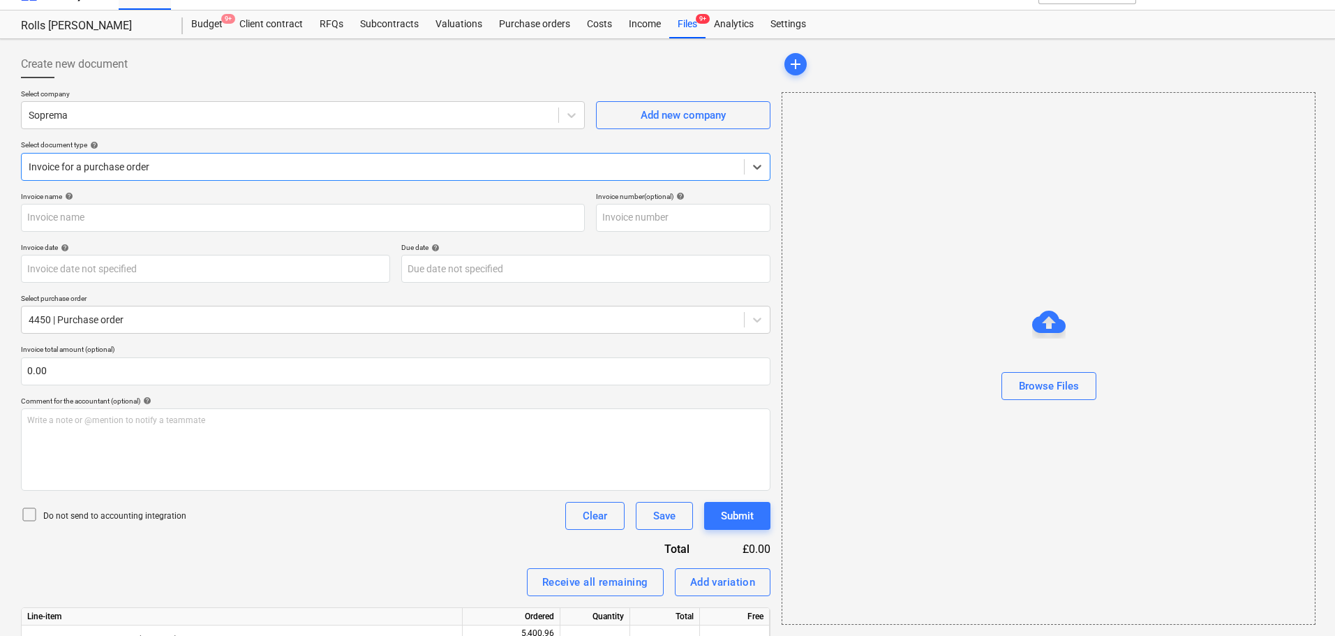
type input "4450"
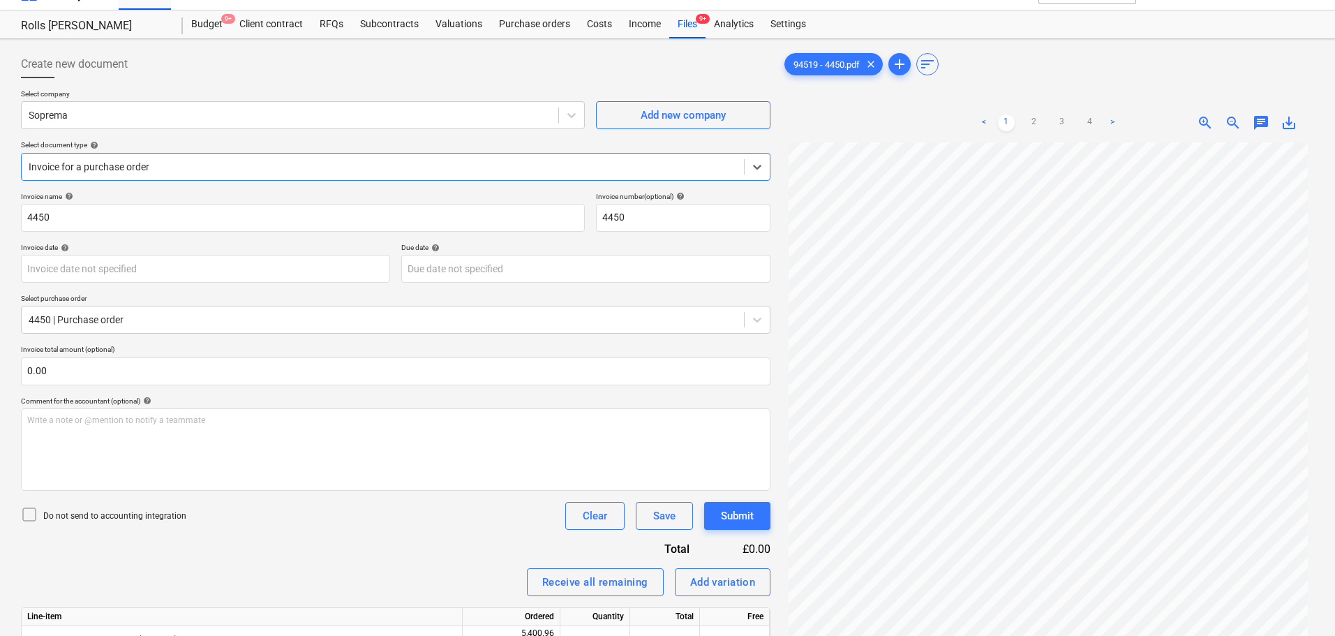
click at [239, 75] on div "Create new document" at bounding box center [395, 64] width 749 height 28
click at [438, 218] on input "4450" at bounding box center [303, 218] width 564 height 28
type input "94519"
paste input "94519"
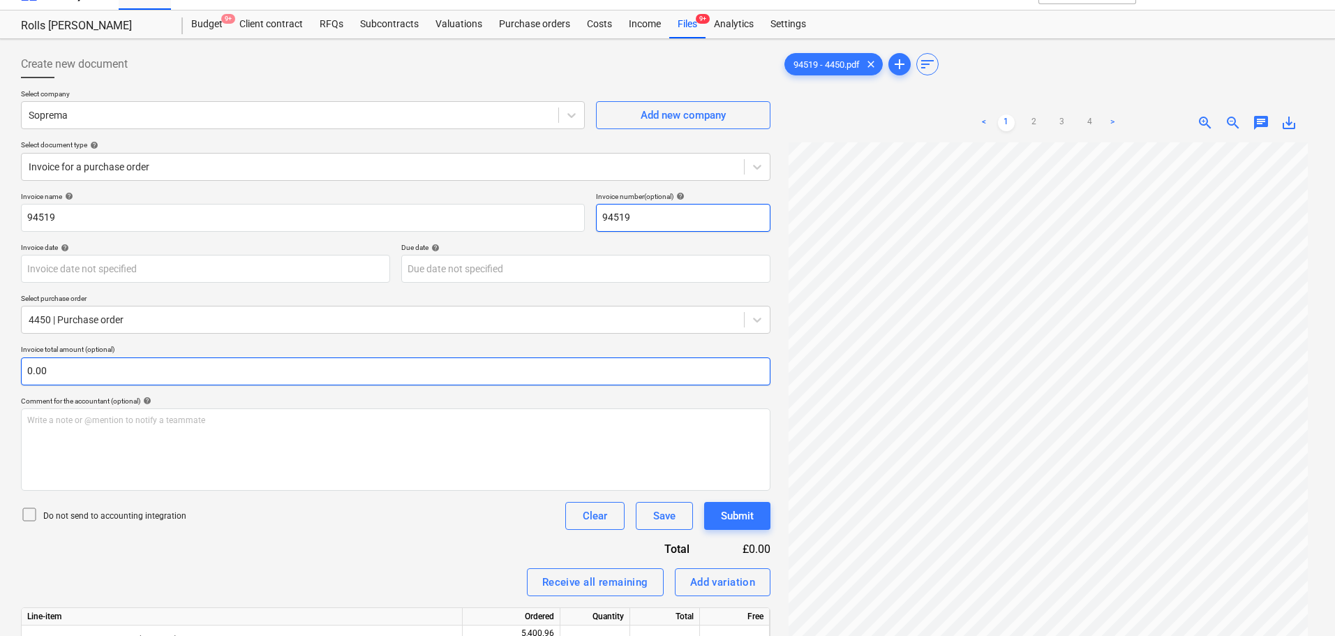
type input "94519"
click at [246, 364] on input "text" at bounding box center [395, 371] width 749 height 28
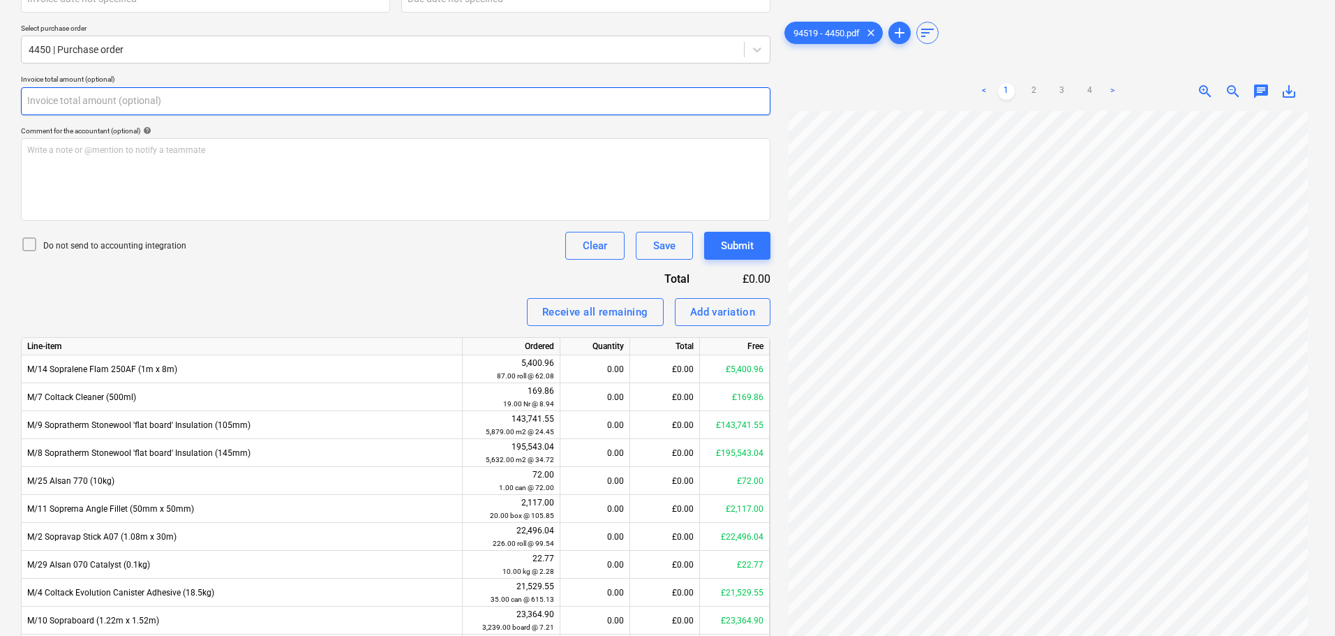
scroll to position [374, 0]
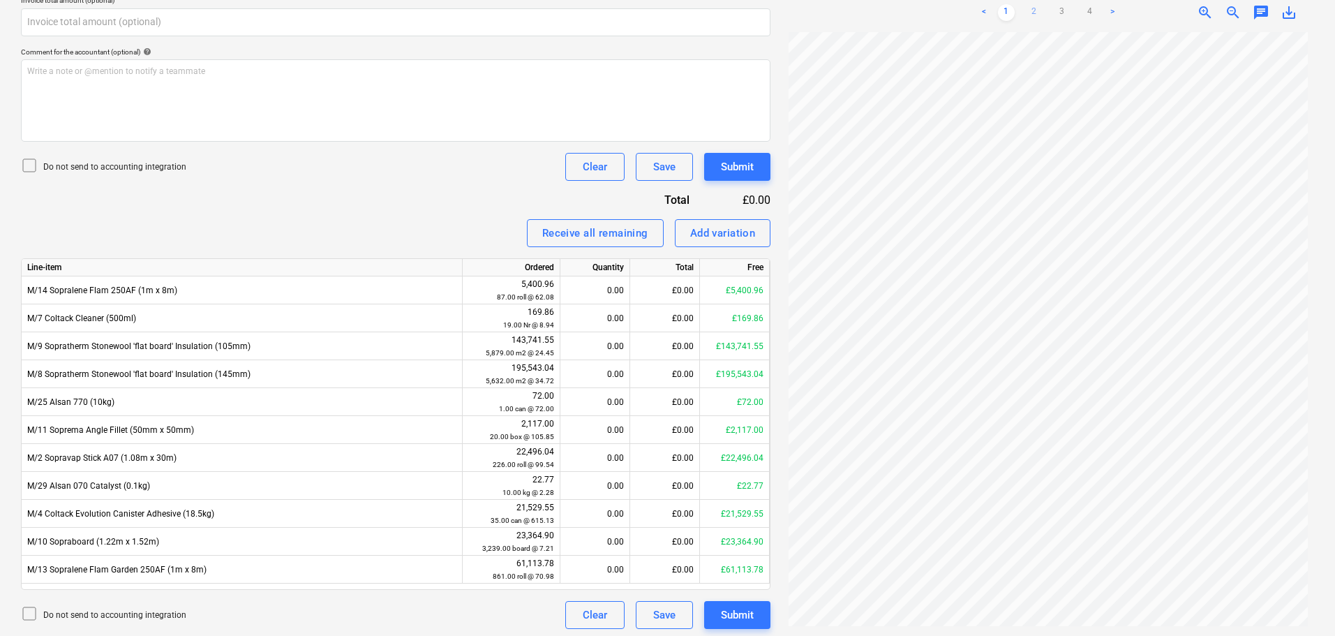
type input "0.00"
click at [1027, 10] on link "2" at bounding box center [1034, 12] width 17 height 17
click at [1061, 8] on link "3" at bounding box center [1062, 12] width 17 height 17
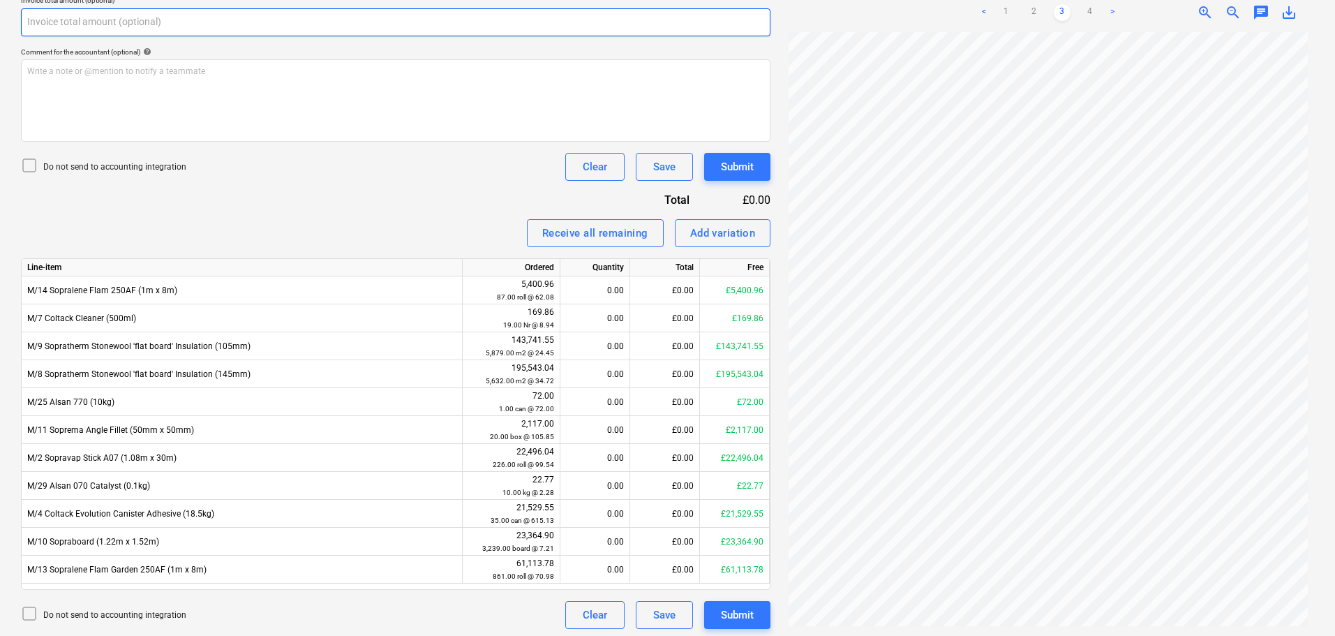
click at [313, 23] on input "text" at bounding box center [395, 22] width 749 height 28
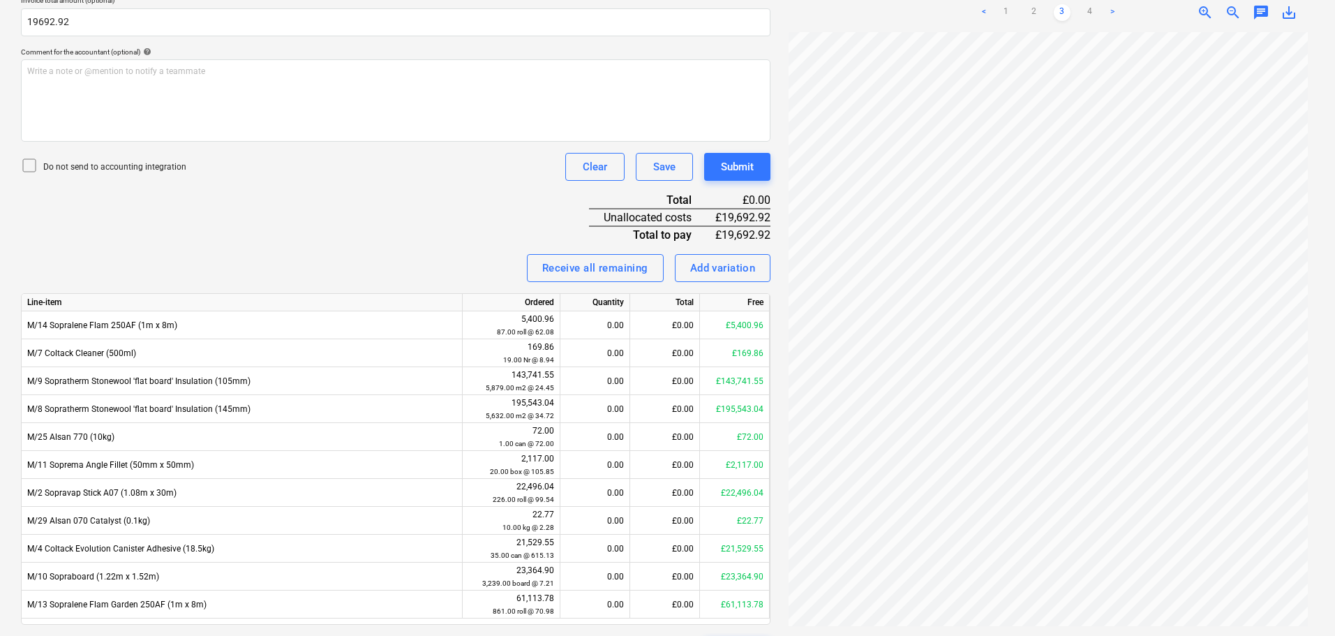
type input "19,692.92"
drag, startPoint x: 276, startPoint y: 187, endPoint x: 228, endPoint y: 184, distance: 47.6
click at [276, 188] on div "Invoice name help 94519 Invoice number (optional) help 94519 Invoice date help …" at bounding box center [395, 253] width 749 height 821
click at [160, 167] on p "Do not send to accounting integration" at bounding box center [114, 167] width 143 height 12
click at [999, 10] on link "1" at bounding box center [1006, 12] width 17 height 17
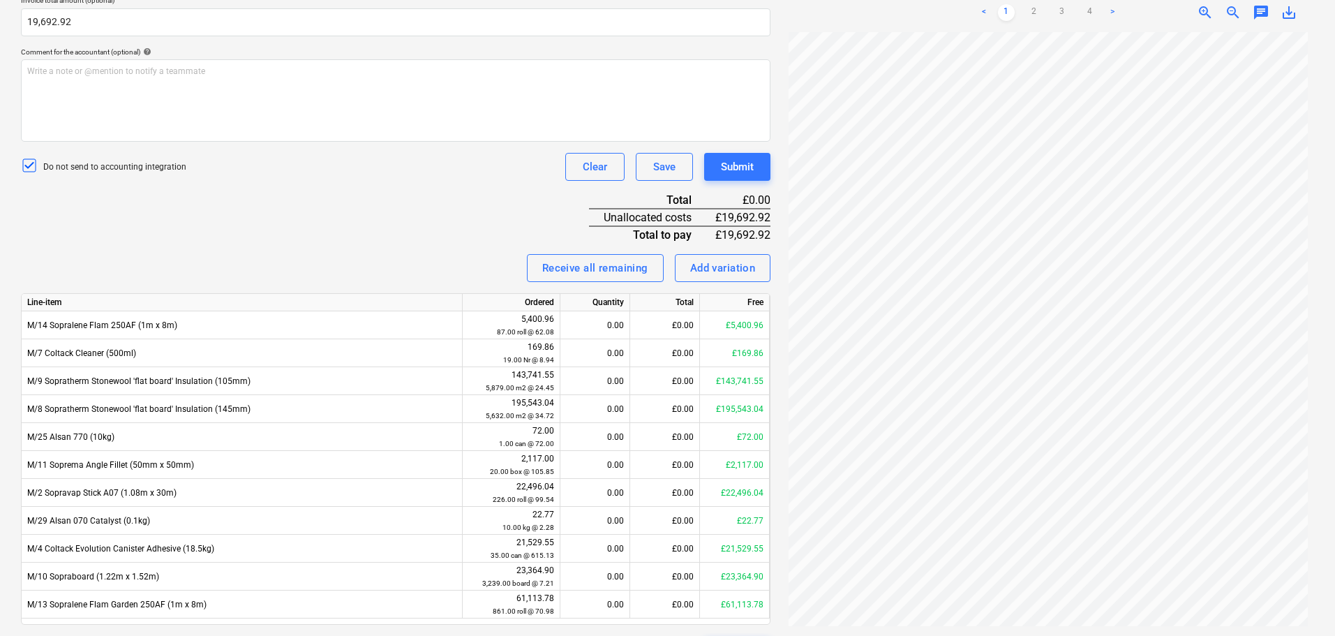
click at [417, 241] on div "Invoice name help 94519 Invoice number (optional) help 94519 Invoice date help …" at bounding box center [395, 253] width 749 height 821
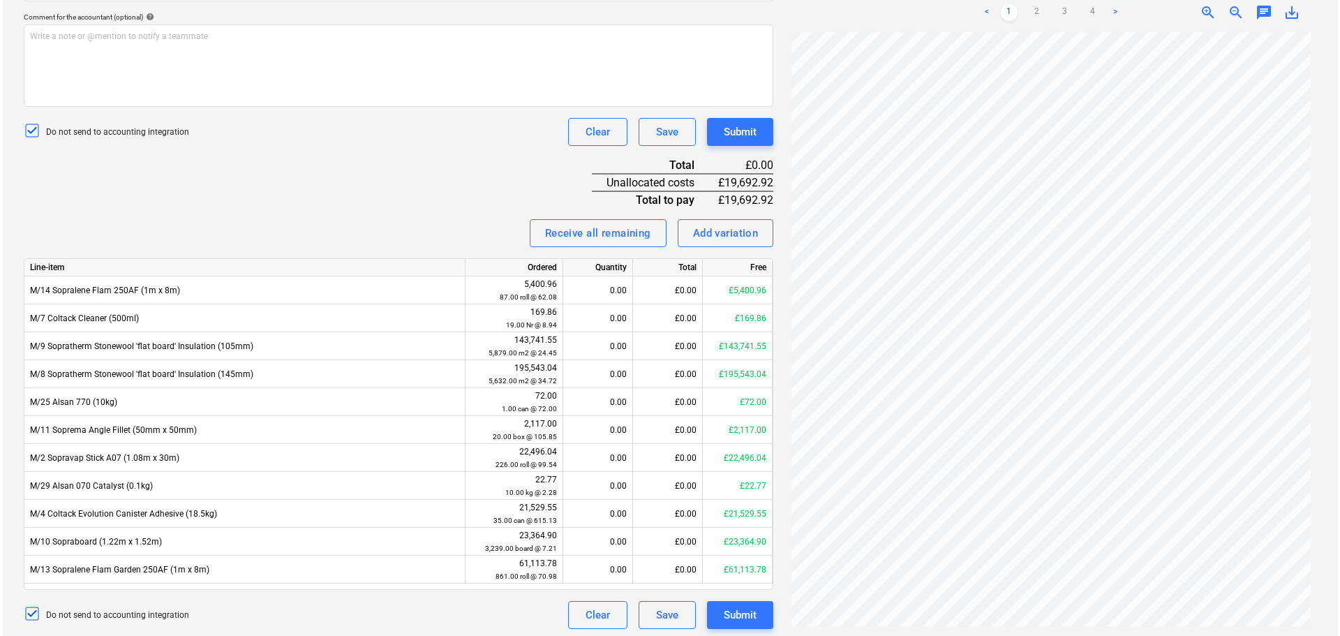
scroll to position [413, 0]
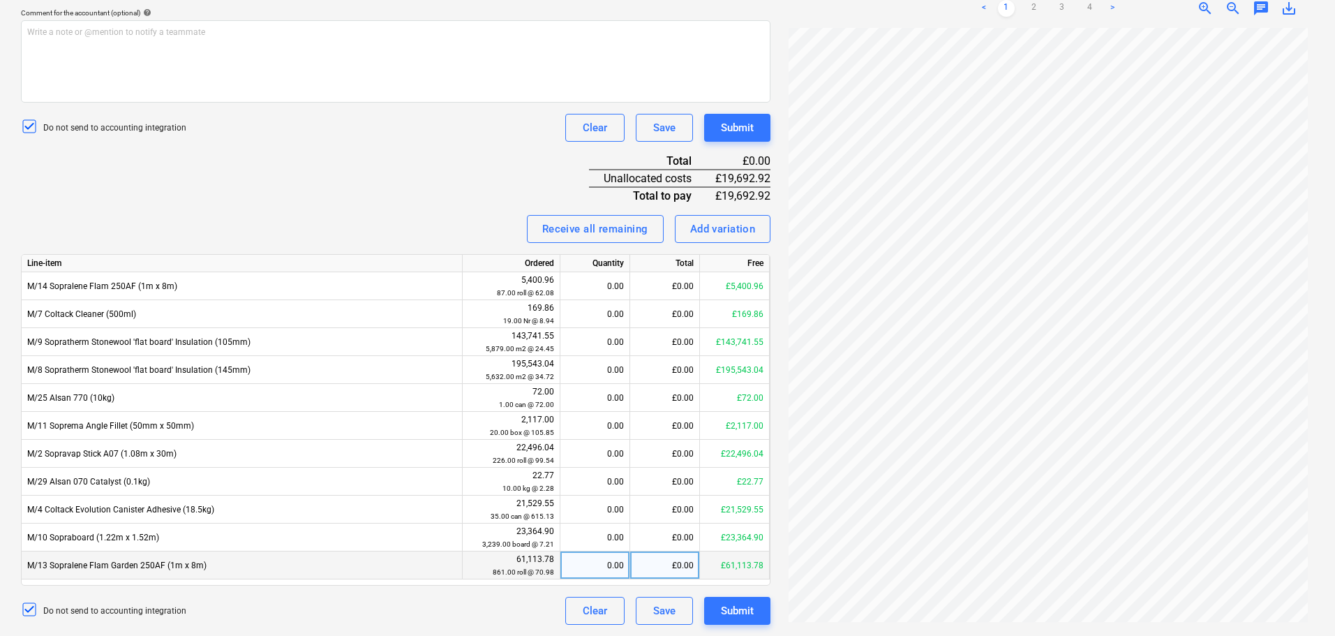
click at [345, 562] on div "M/13 Sopralene Flam Garden 250AF (1m x 8m)" at bounding box center [242, 565] width 441 height 28
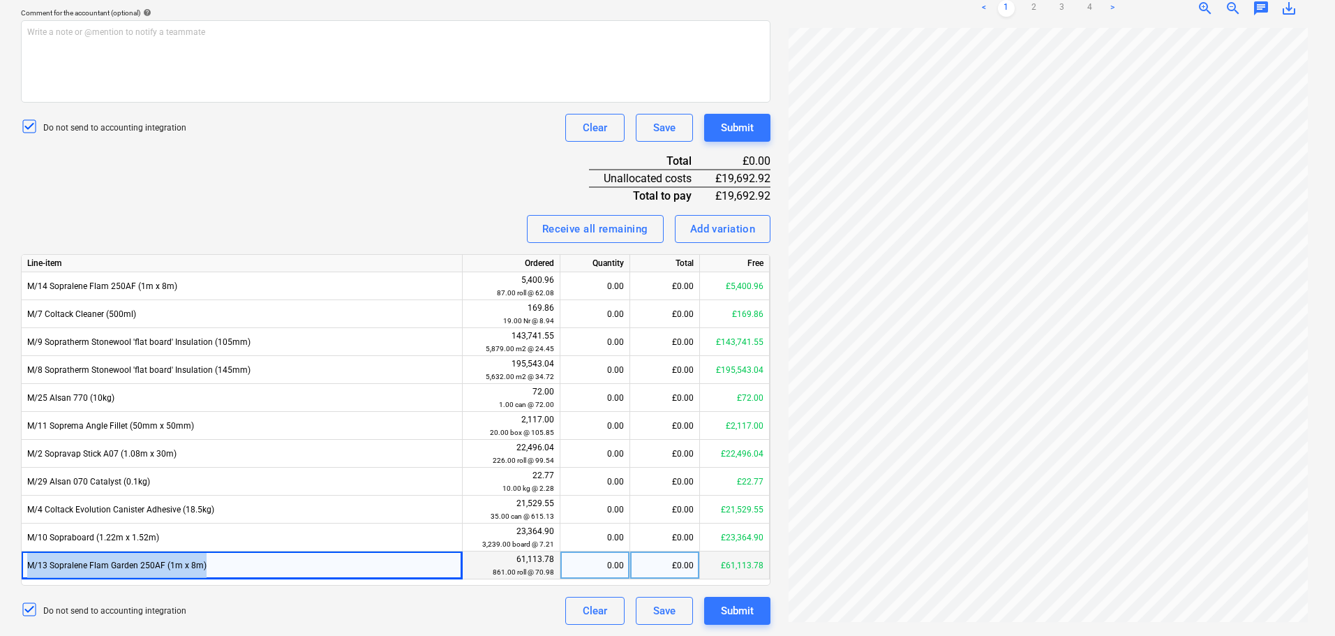
drag, startPoint x: 345, startPoint y: 562, endPoint x: 348, endPoint y: 551, distance: 10.7
click at [345, 561] on div "M/13 Sopralene Flam Garden 250AF (1m x 8m)" at bounding box center [242, 565] width 441 height 28
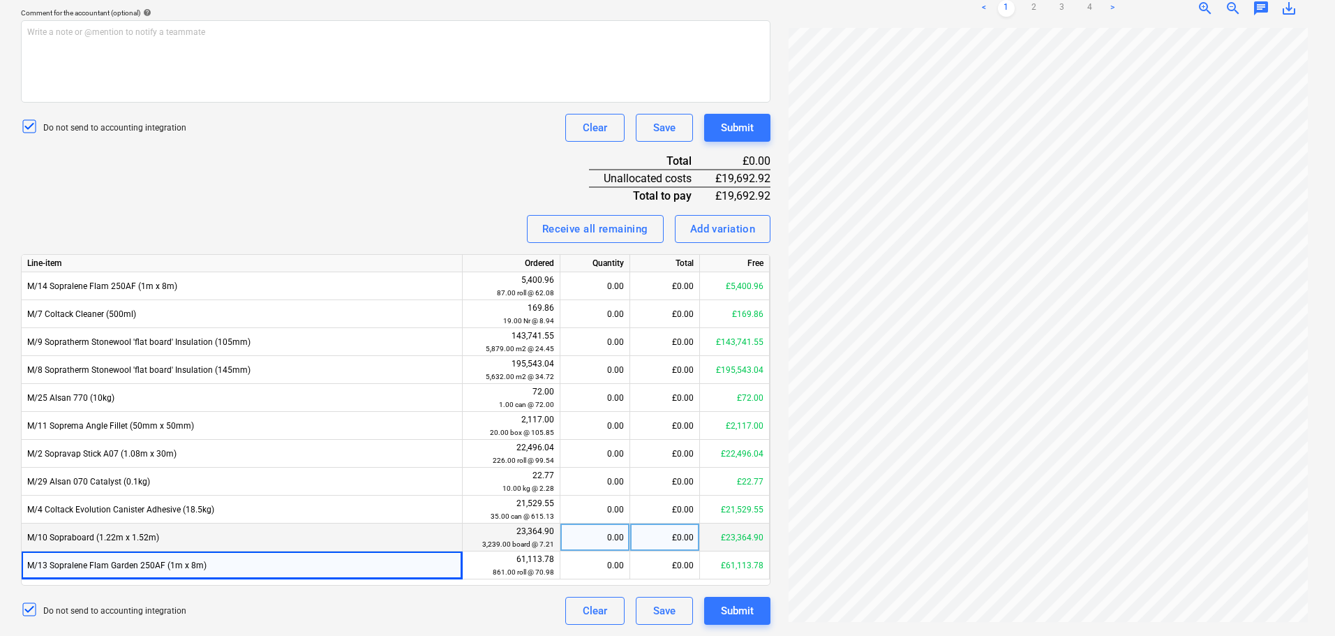
click at [351, 539] on div "M/10 Sopraboard (1.22m x 1.52m)" at bounding box center [242, 537] width 441 height 28
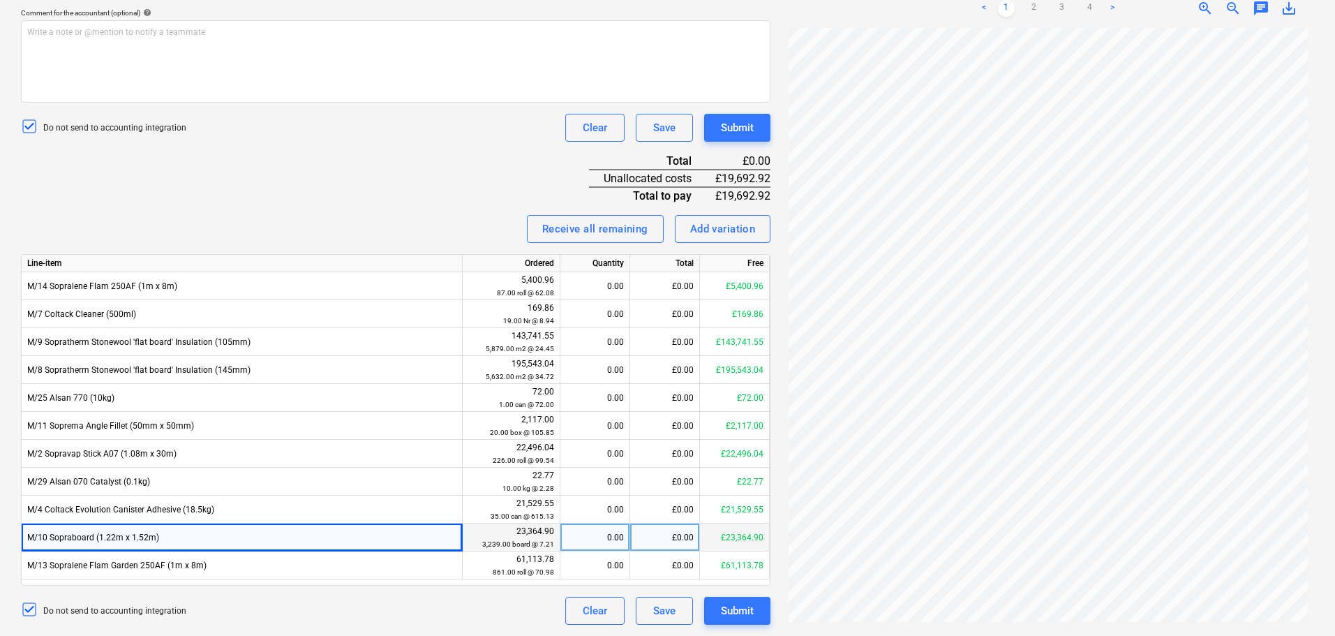
click at [659, 539] on div "£0.00" at bounding box center [665, 537] width 70 height 28
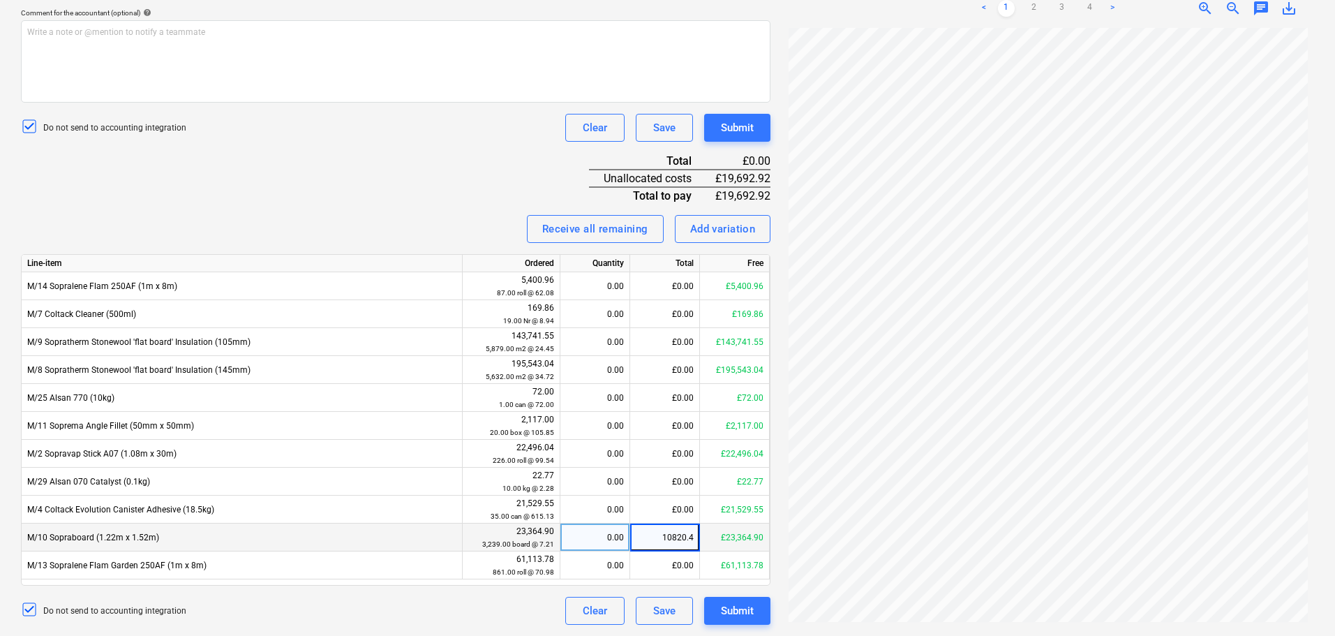
type input "10820.42"
click at [426, 197] on div "Invoice name help 94519 Invoice number (optional) help 94519 Invoice date help …" at bounding box center [395, 214] width 749 height 821
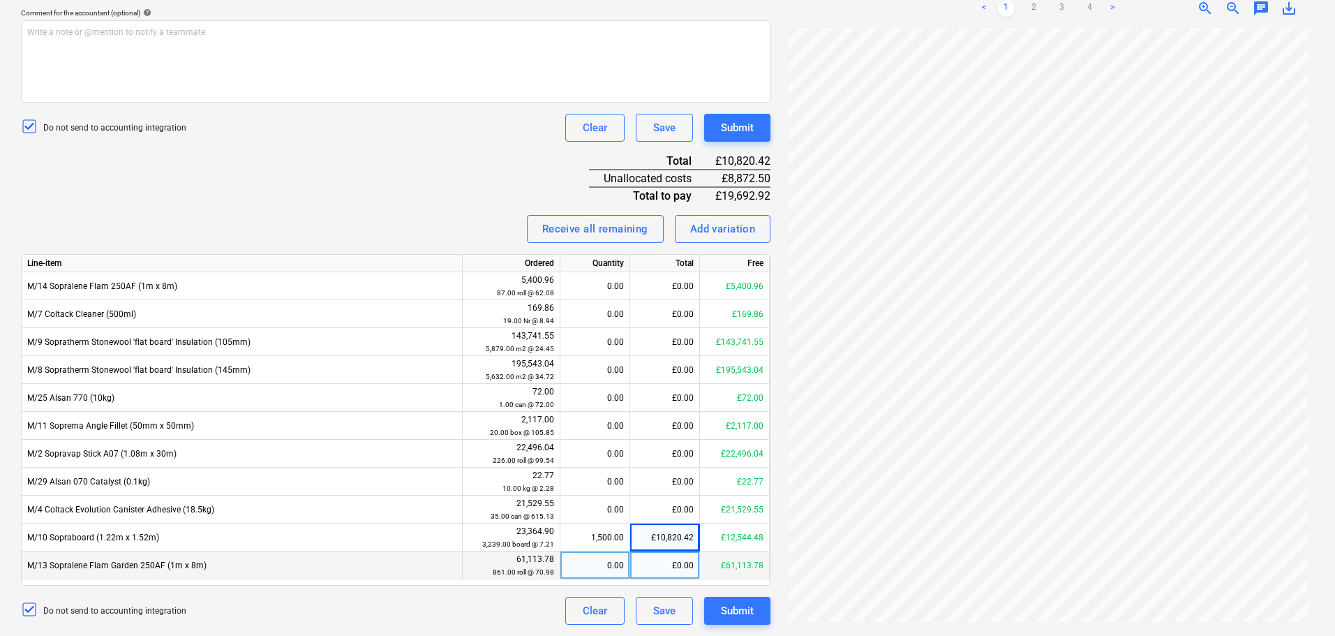
click at [664, 569] on div "£0.00" at bounding box center [665, 565] width 70 height 28
type input "8872.50"
click at [391, 118] on div "Do not send to accounting integration Clear Save Submit" at bounding box center [395, 128] width 749 height 28
click at [756, 138] on button "Submit" at bounding box center [737, 128] width 66 height 28
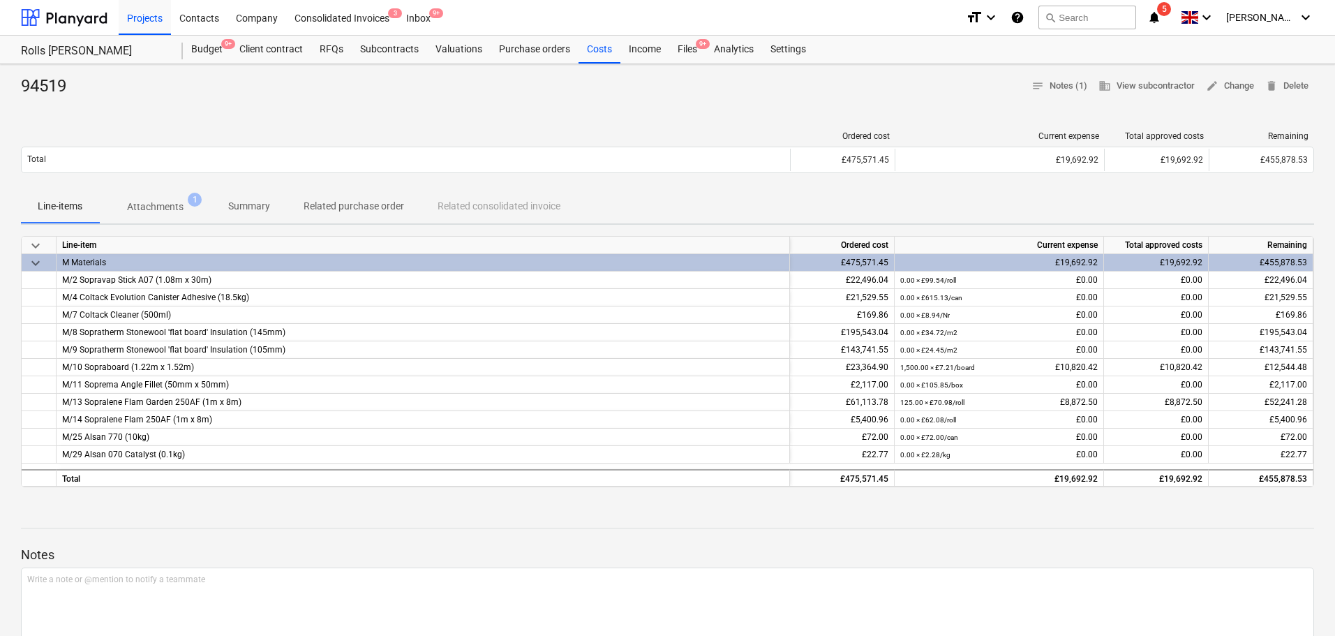
click at [685, 38] on div "Files 9+" at bounding box center [687, 50] width 36 height 28
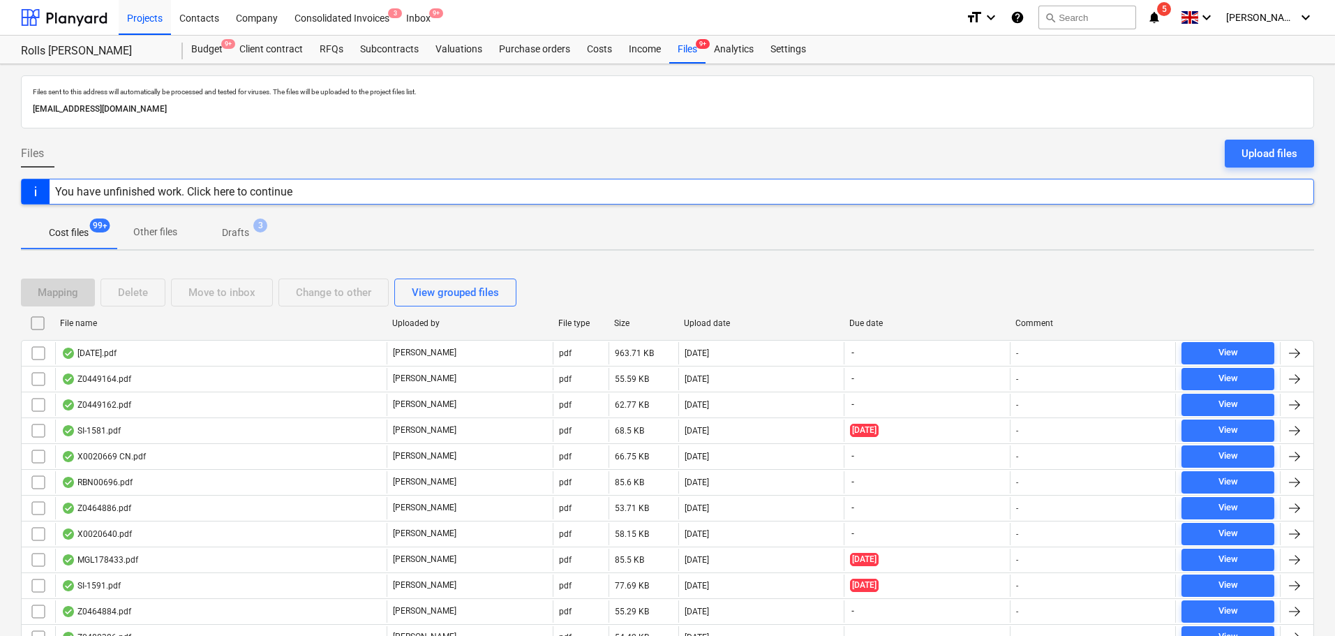
scroll to position [2671, 0]
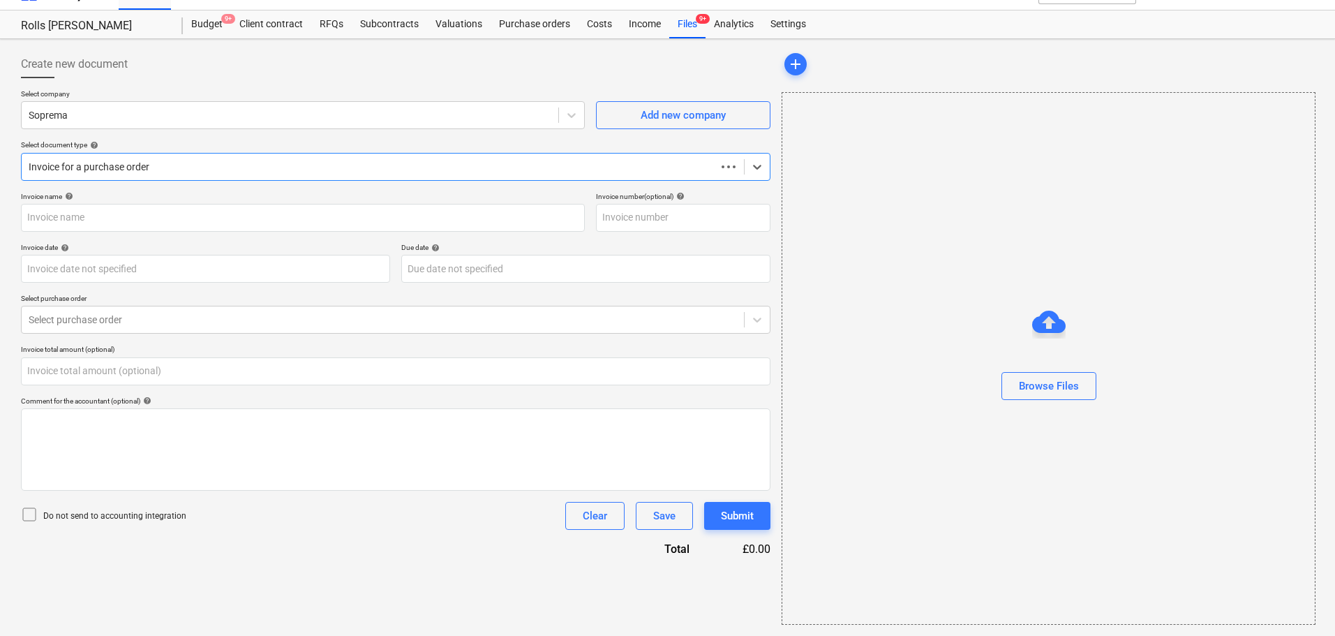
scroll to position [25, 0]
click at [461, 303] on p "Select purchase order" at bounding box center [395, 300] width 749 height 12
type input "0.00"
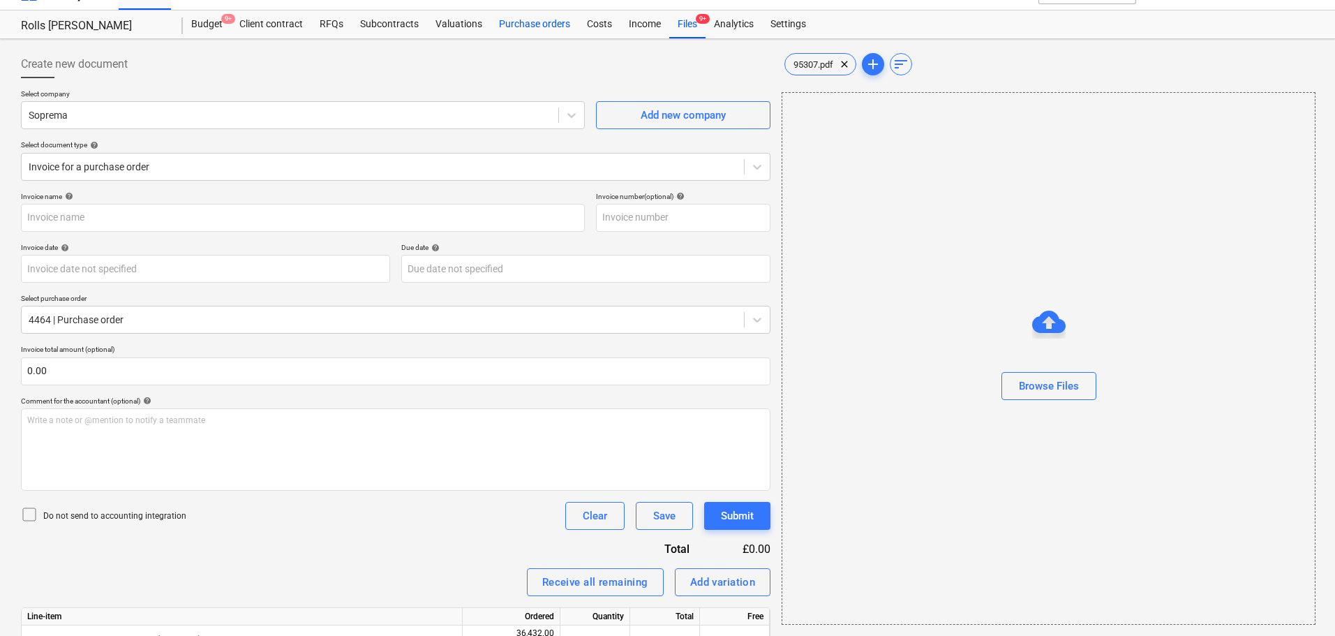
type input "95307.pdf"
type input "07 Aug 2025"
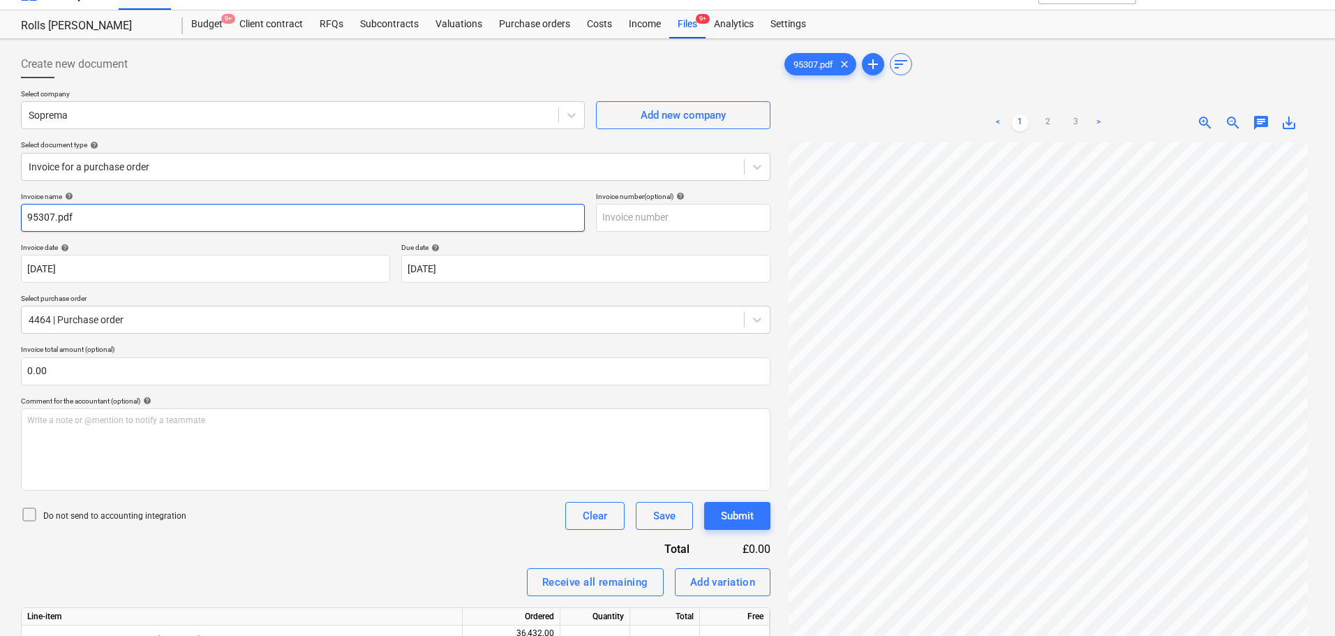
click at [151, 219] on input "95307.pdf" at bounding box center [303, 218] width 564 height 28
click at [168, 151] on p "Select document type help" at bounding box center [395, 146] width 749 height 12
click at [162, 163] on div at bounding box center [383, 167] width 708 height 14
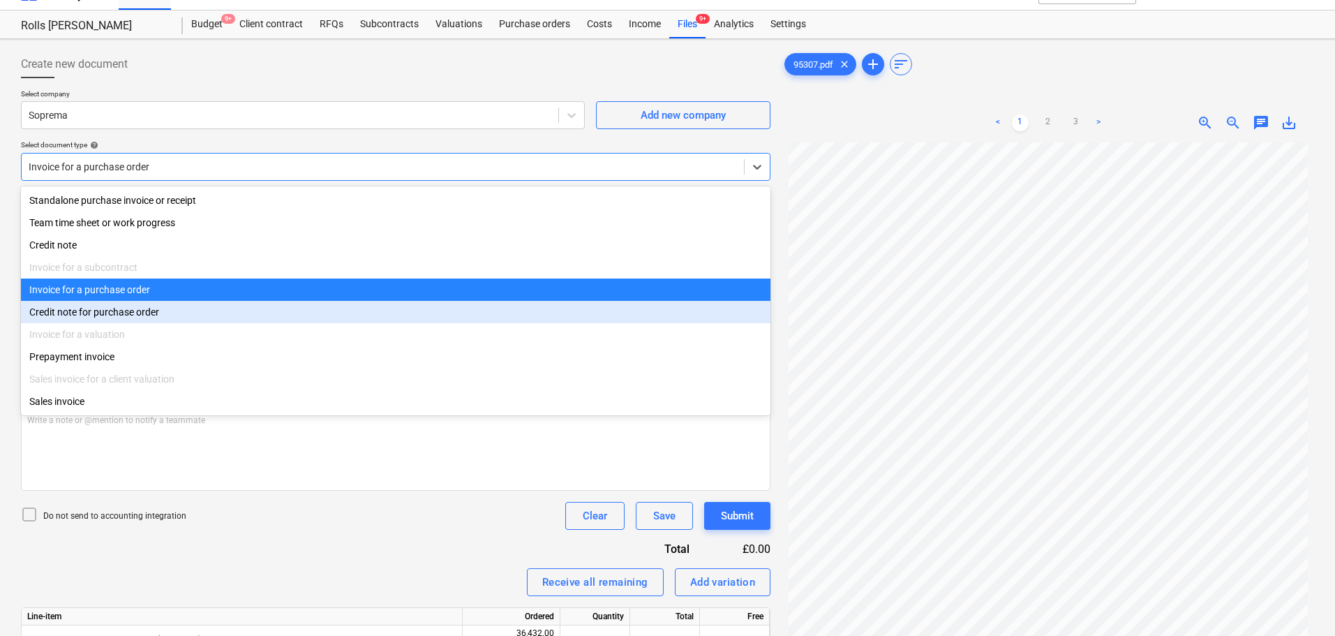
click at [115, 315] on div "Credit note for purchase order" at bounding box center [395, 312] width 749 height 22
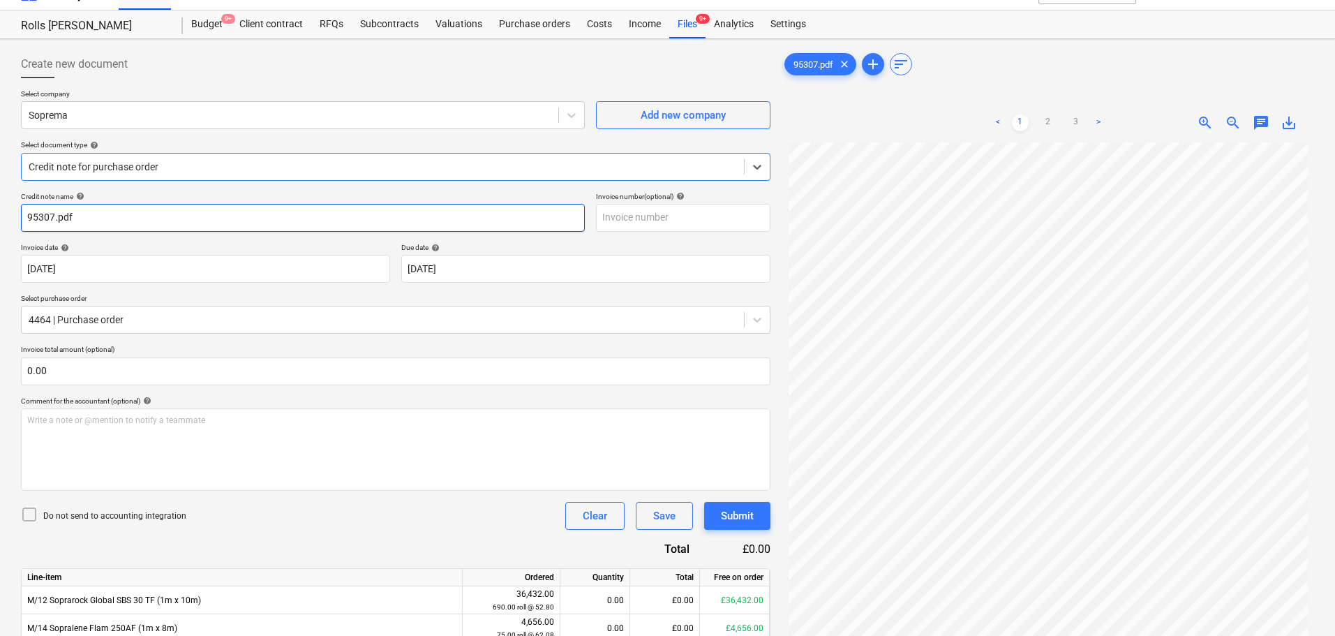
click at [130, 218] on input "95307.pdf" at bounding box center [303, 218] width 564 height 28
type input "95307"
paste input "95307"
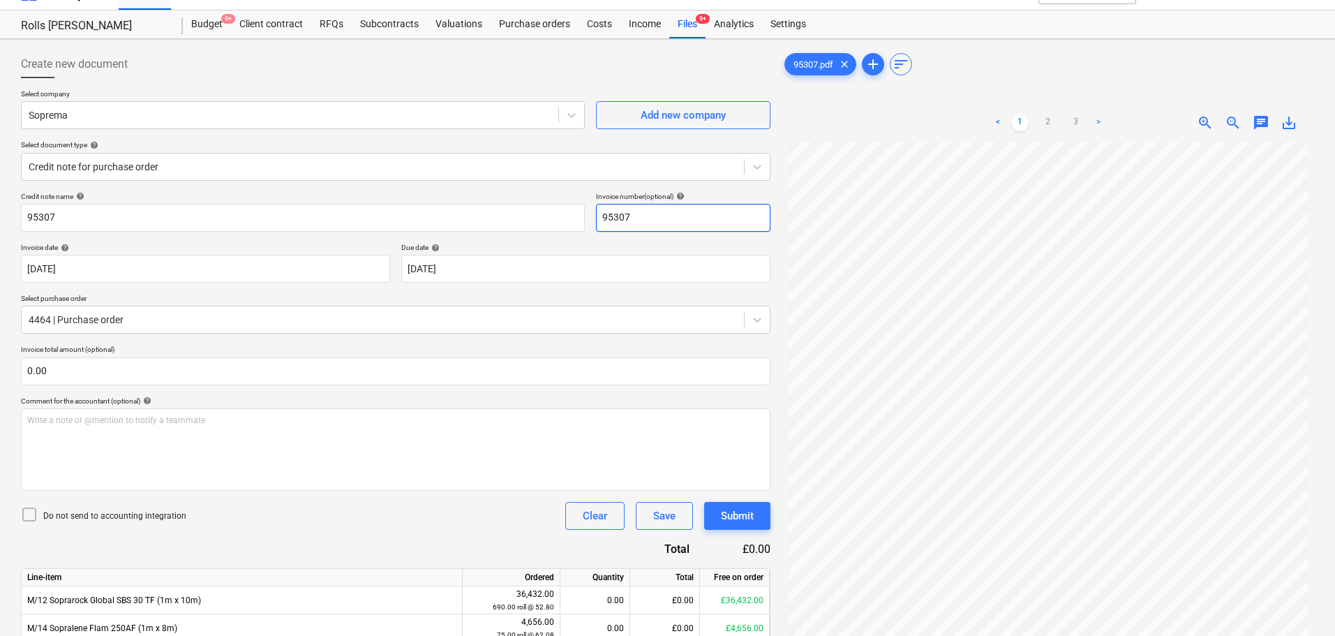
type input "95307"
click at [131, 340] on div "Credit note name help 95307 Invoice number (optional) help 95307 Invoice date h…" at bounding box center [395, 565] width 749 height 747
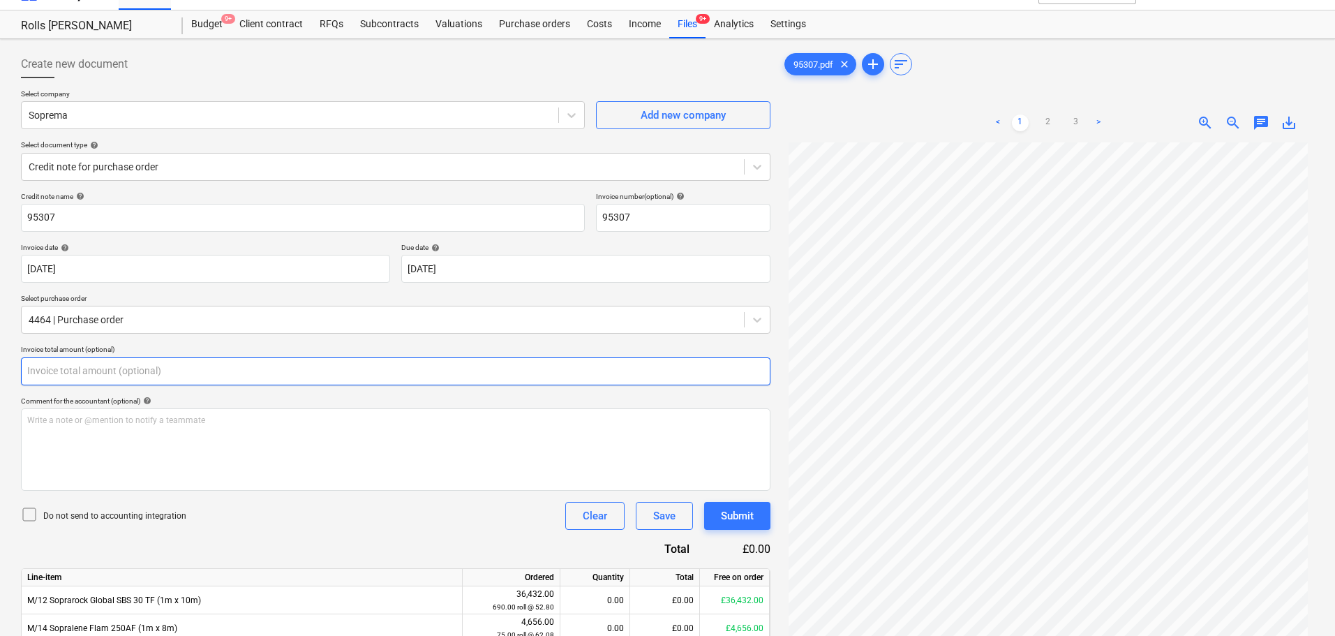
click at [133, 371] on input "text" at bounding box center [395, 371] width 749 height 28
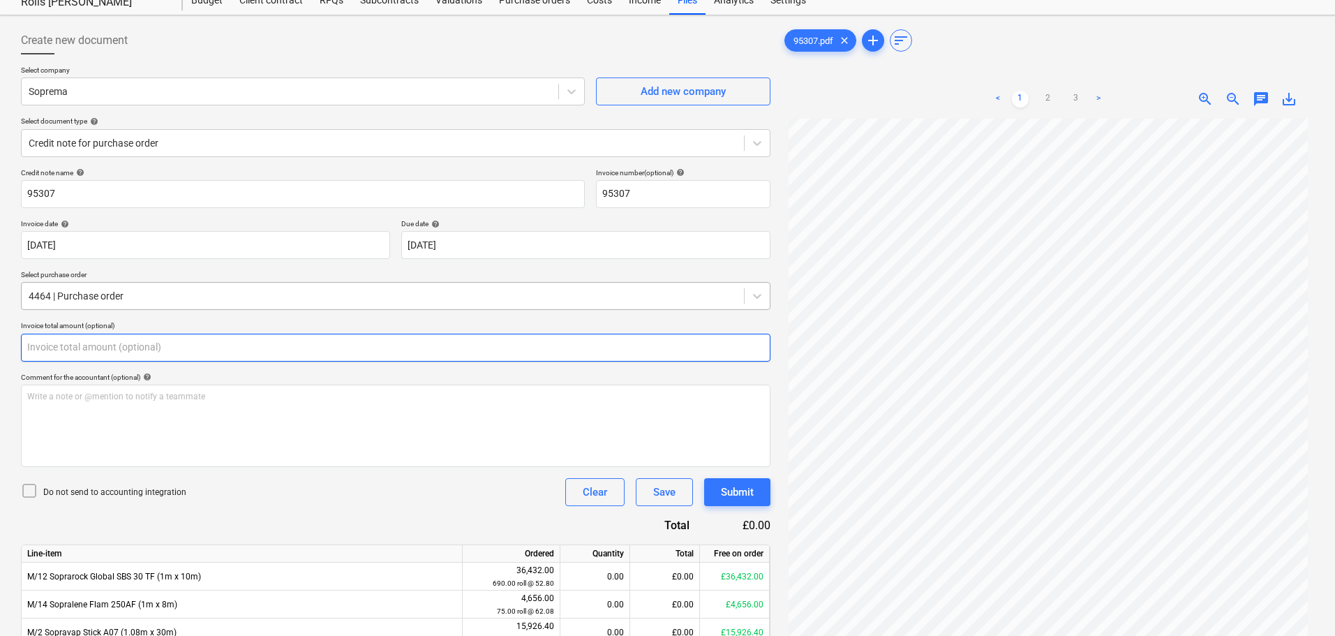
scroll to position [234, 0]
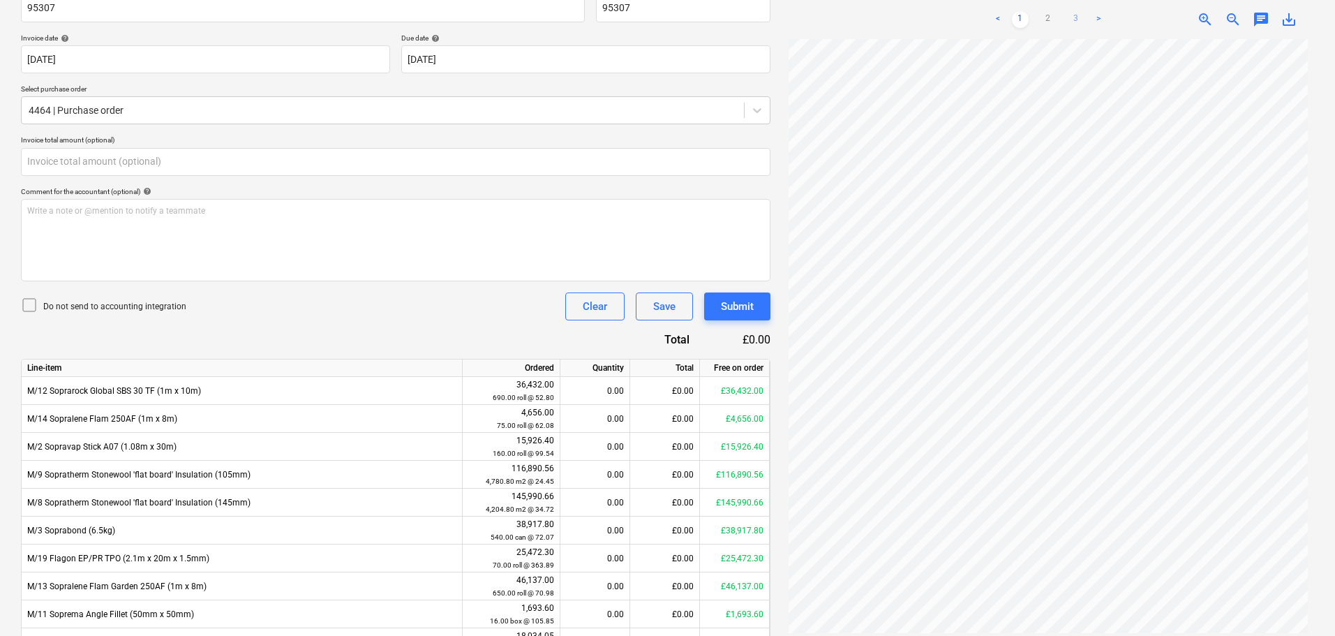
type input "0.00"
click at [1069, 14] on link "3" at bounding box center [1076, 19] width 17 height 17
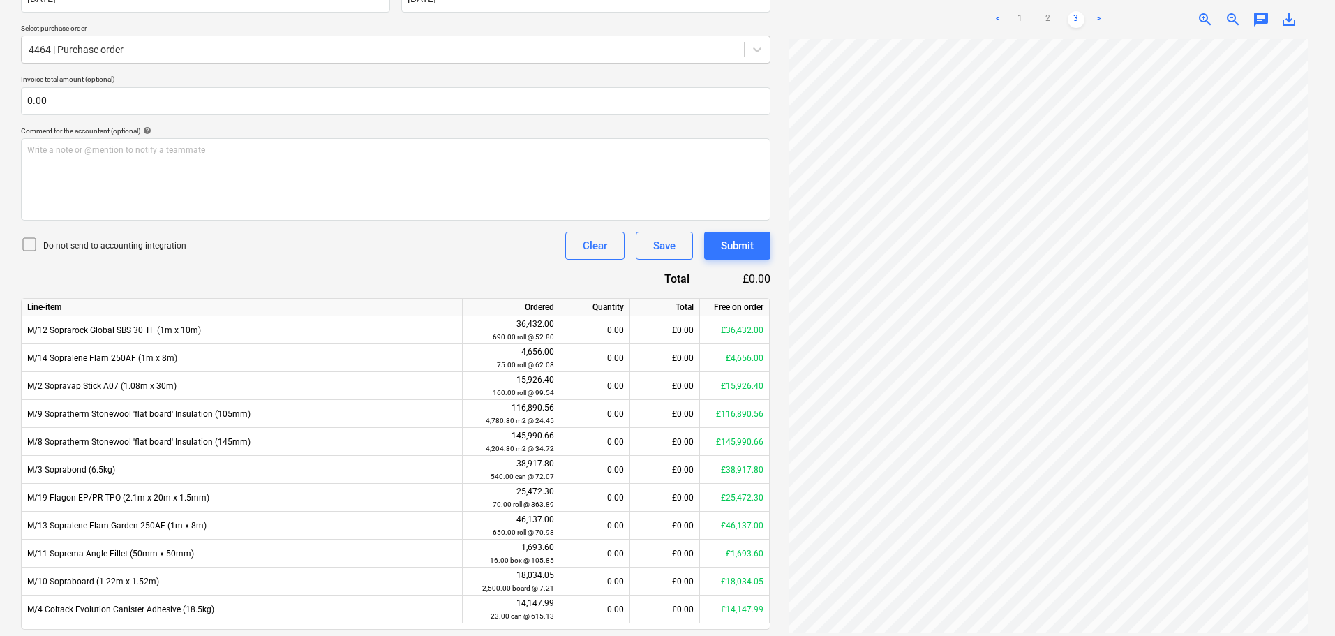
scroll to position [304, 0]
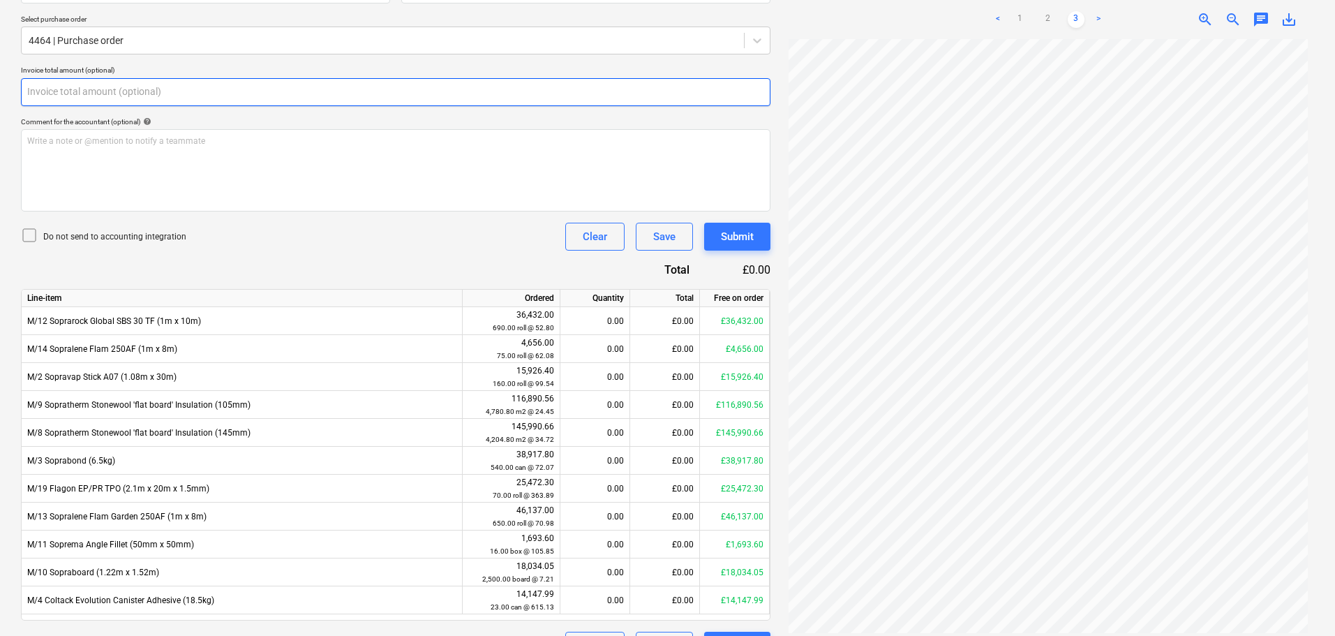
click at [170, 89] on input "text" at bounding box center [395, 92] width 749 height 28
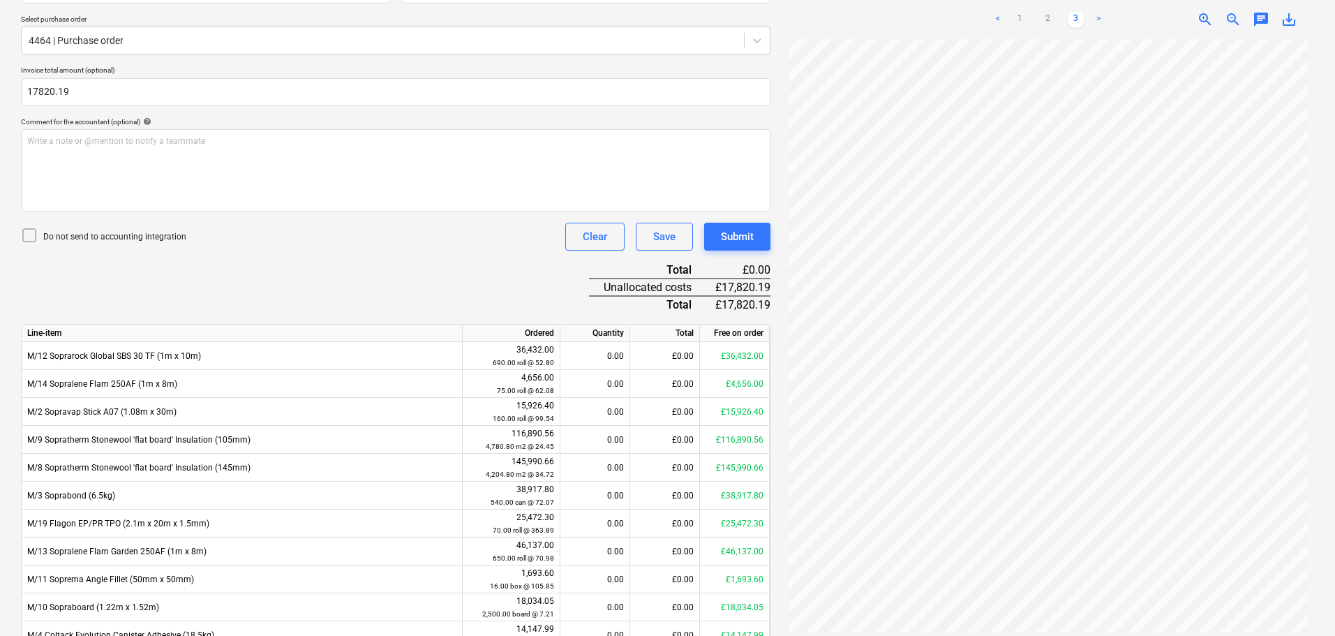
type input "17,820.19"
click at [193, 238] on div "Do not send to accounting integration Clear Save Submit" at bounding box center [395, 237] width 749 height 28
click at [172, 234] on p "Do not send to accounting integration" at bounding box center [114, 237] width 143 height 12
drag, startPoint x: 312, startPoint y: 264, endPoint x: 742, endPoint y: 281, distance: 430.2
click at [312, 265] on div "Credit note name help 95307 Invoice number (optional) help 95307 Invoice date h…" at bounding box center [395, 304] width 749 height 782
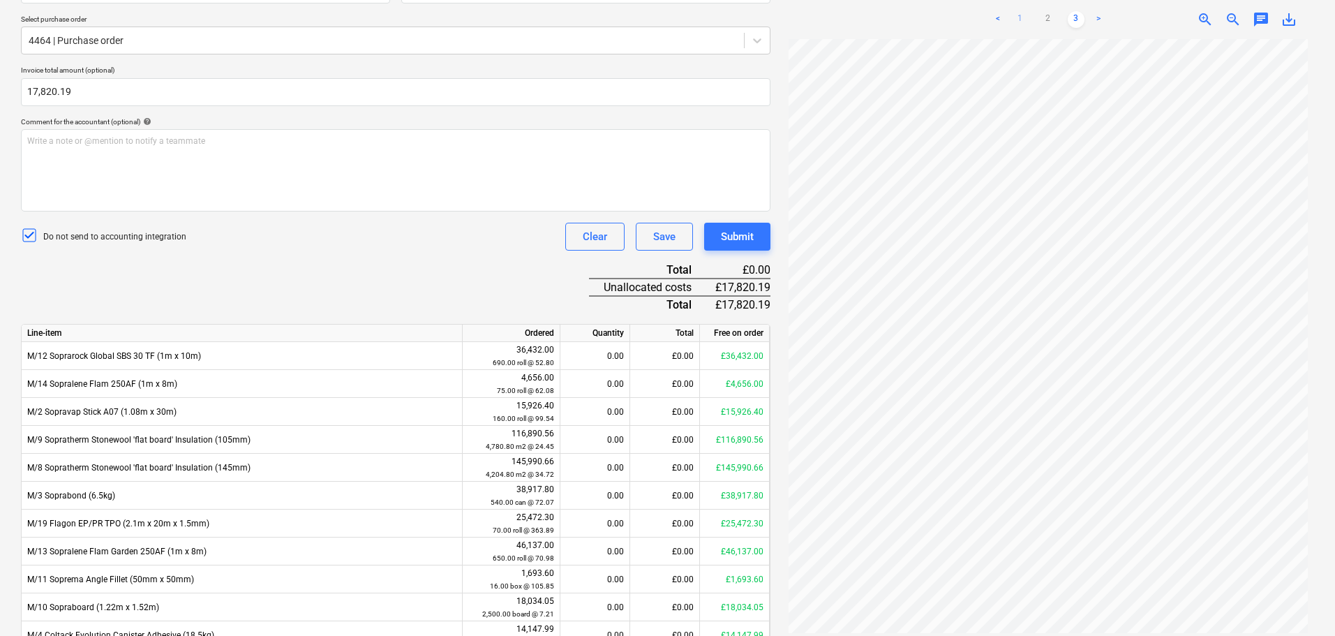
click at [1025, 20] on link "1" at bounding box center [1020, 19] width 17 height 17
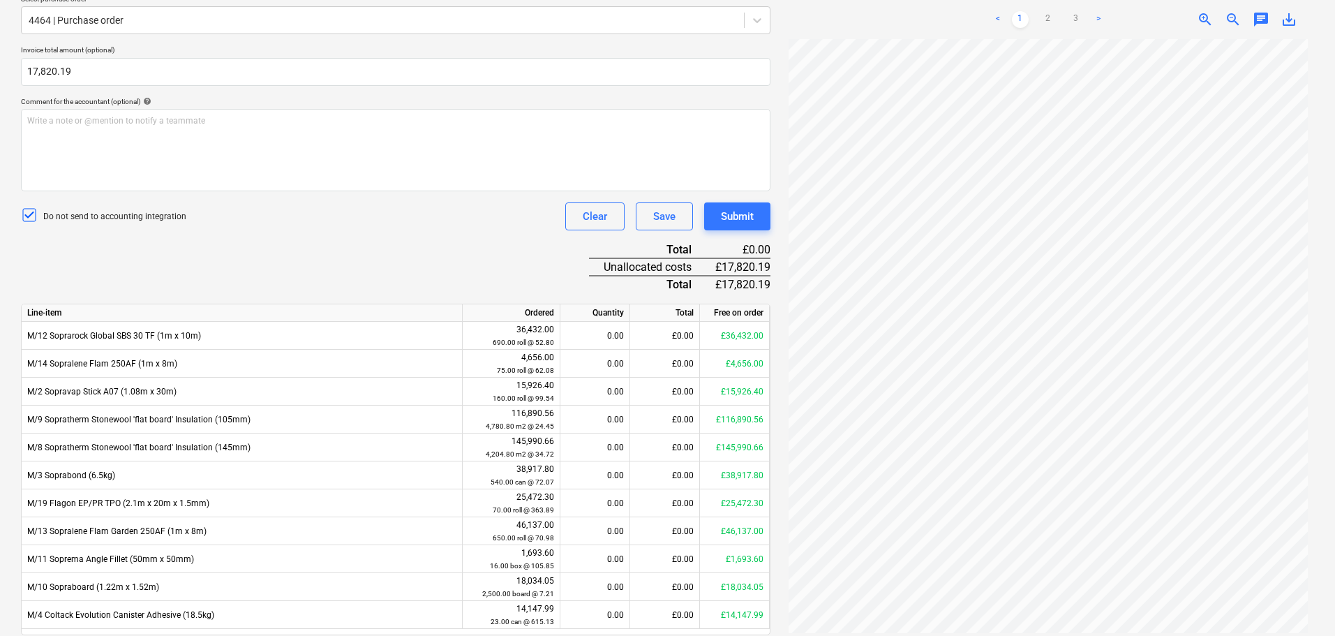
scroll to position [374, 0]
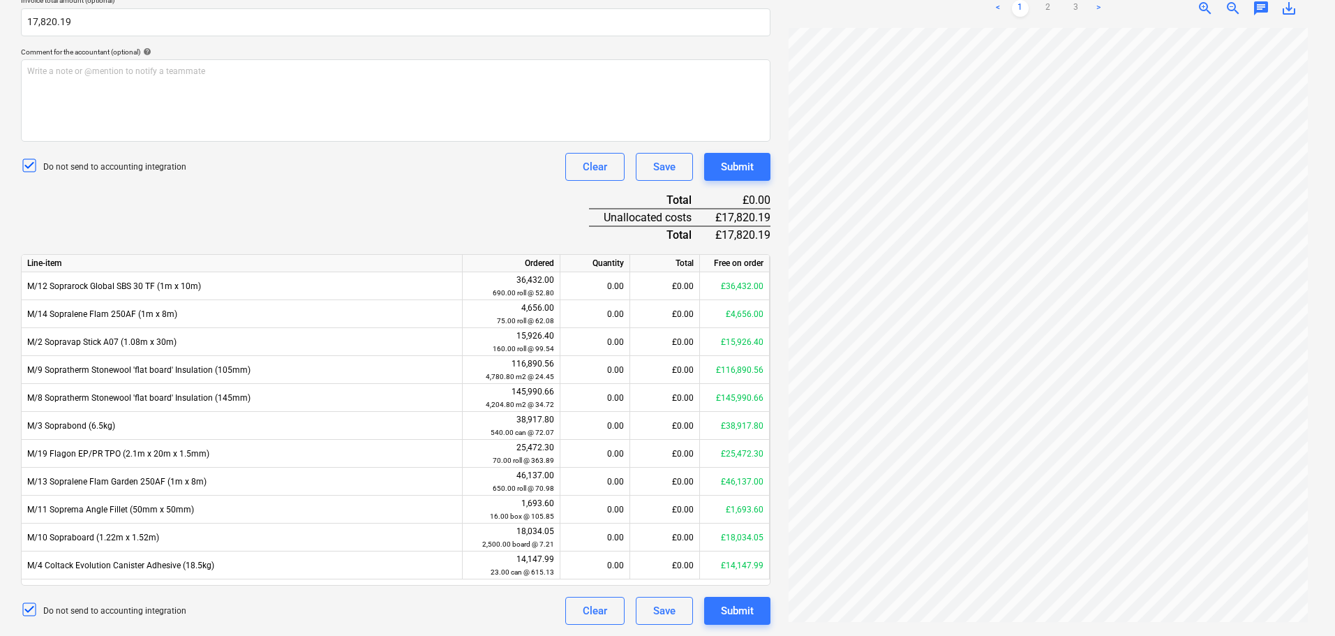
click at [484, 189] on div "Credit note name help 95307 Invoice number (optional) help 95307 Invoice date h…" at bounding box center [395, 234] width 749 height 782
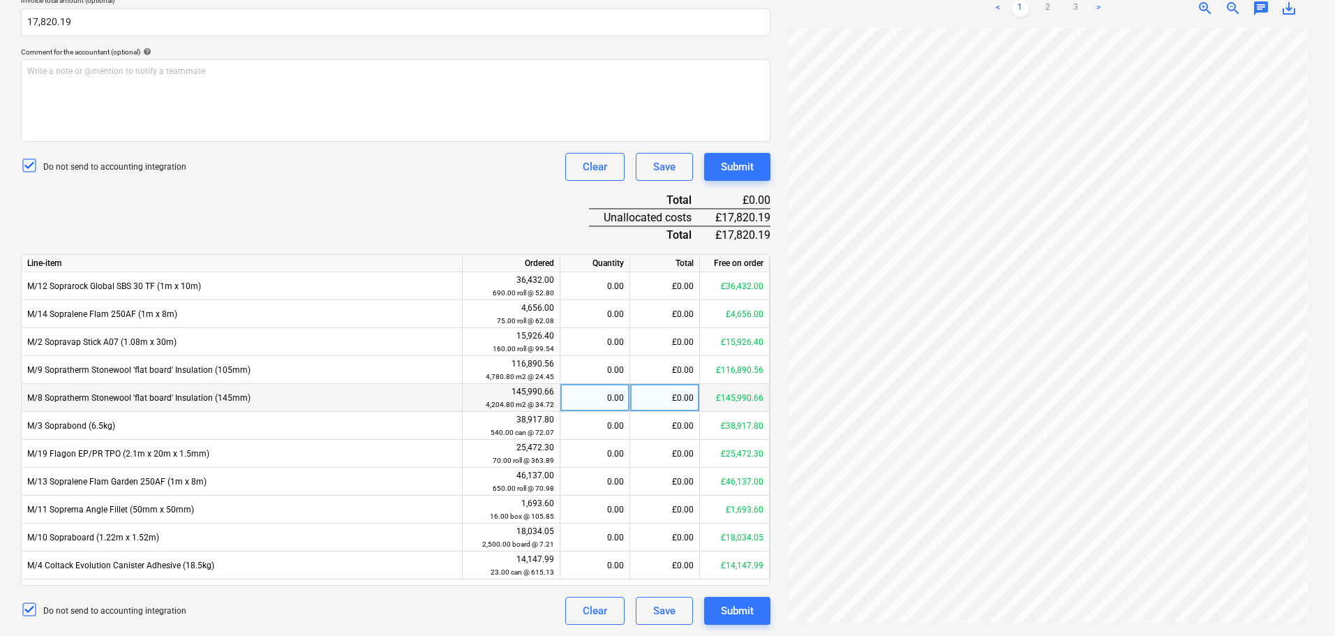
click at [647, 396] on div "£0.00" at bounding box center [665, 398] width 70 height 28
type input "8666.11"
click at [461, 218] on div "Credit note name help 95307 Invoice number (optional) help 95307 Invoice date h…" at bounding box center [395, 234] width 749 height 782
click at [595, 391] on div "249.60" at bounding box center [595, 398] width 58 height 28
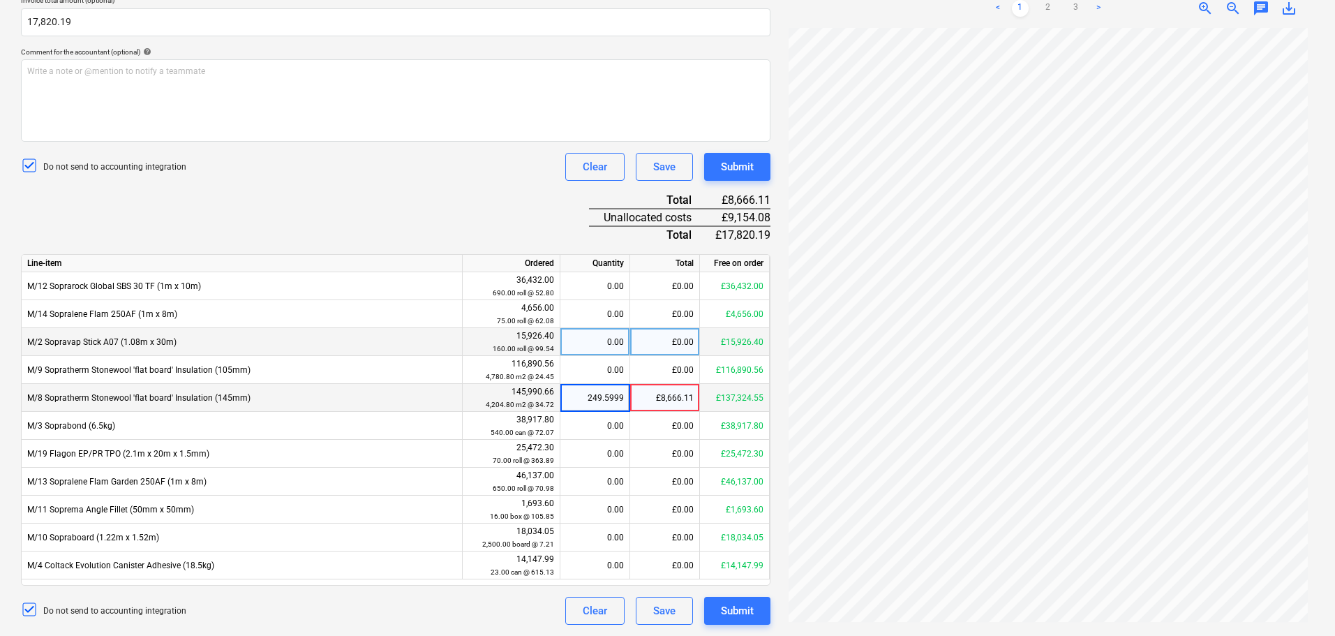
type input "-249.5999"
click at [479, 162] on div "Do not send to accounting integration Clear Save Submit" at bounding box center [395, 167] width 749 height 28
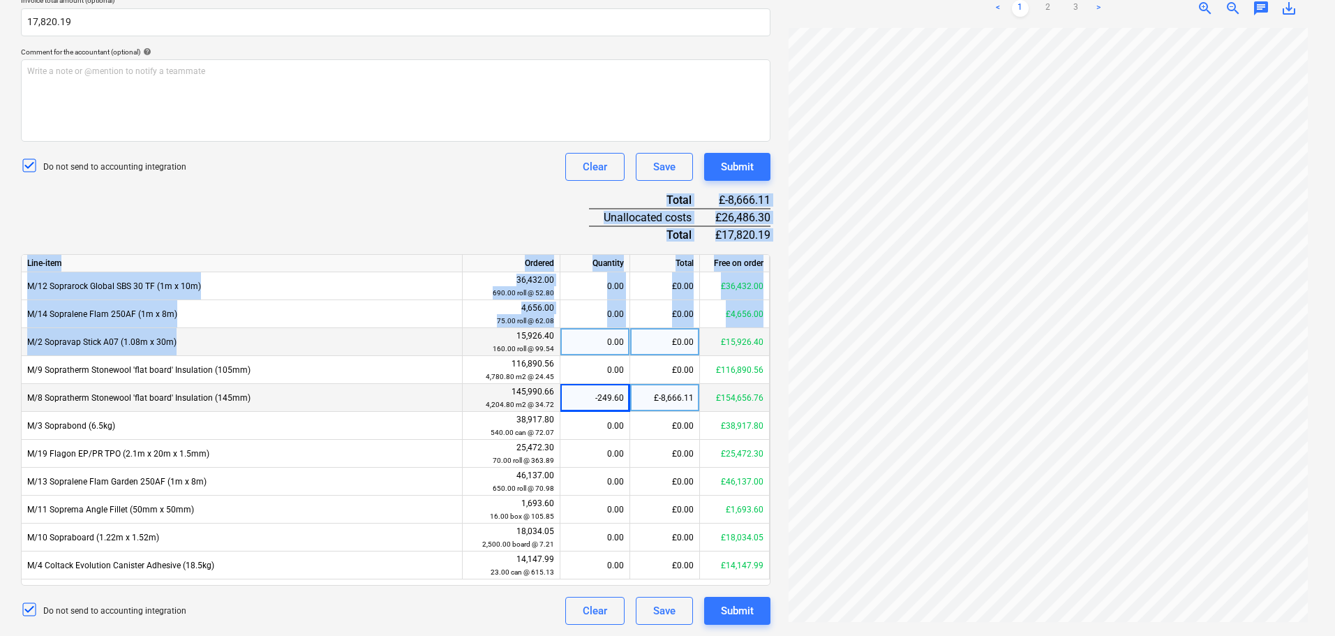
drag, startPoint x: 468, startPoint y: 194, endPoint x: 470, endPoint y: 341, distance: 146.6
click at [470, 340] on div "Credit note name help 95307 Invoice number (optional) help 95307 Invoice date h…" at bounding box center [395, 234] width 749 height 782
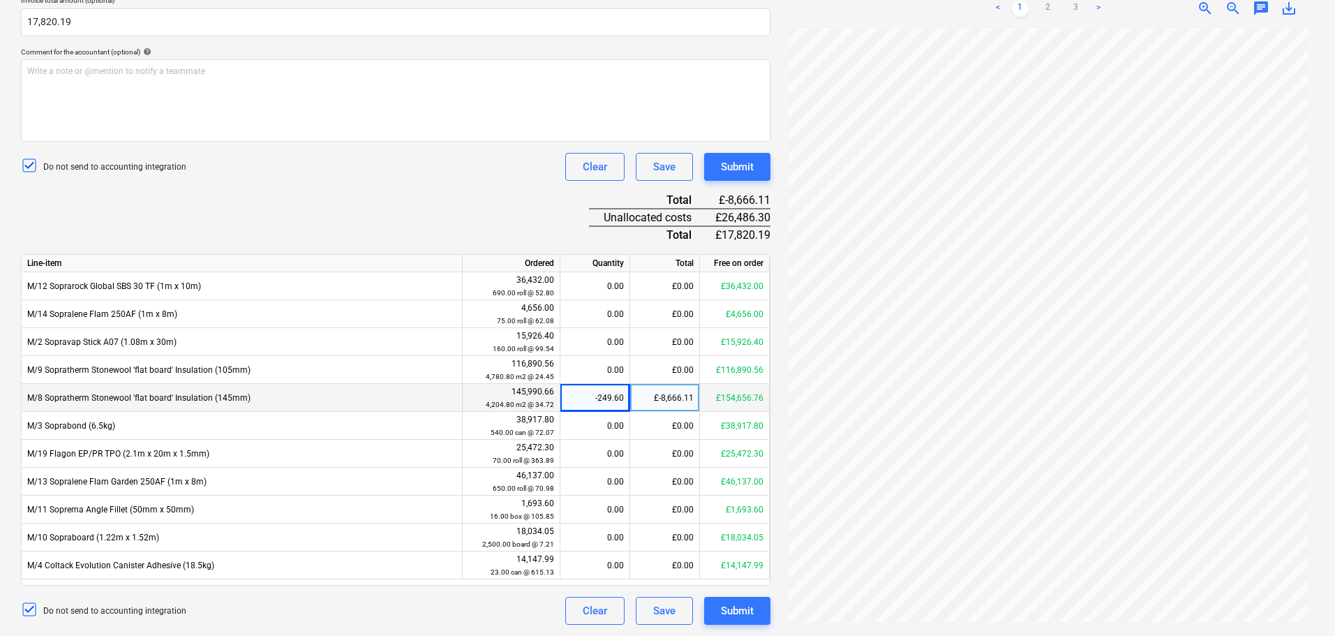
click at [449, 184] on div "Credit note name help 95307 Invoice number (optional) help 95307 Invoice date h…" at bounding box center [395, 234] width 749 height 782
drag, startPoint x: 461, startPoint y: 176, endPoint x: 465, endPoint y: 246, distance: 69.9
click at [465, 245] on div "Credit note name help 95307 Invoice number (optional) help 95307 Invoice date h…" at bounding box center [395, 234] width 749 height 782
click at [464, 180] on div "Do not send to accounting integration Clear Save Submit" at bounding box center [395, 167] width 749 height 28
click at [461, 173] on div "Do not send to accounting integration Clear Save Submit" at bounding box center [395, 167] width 749 height 28
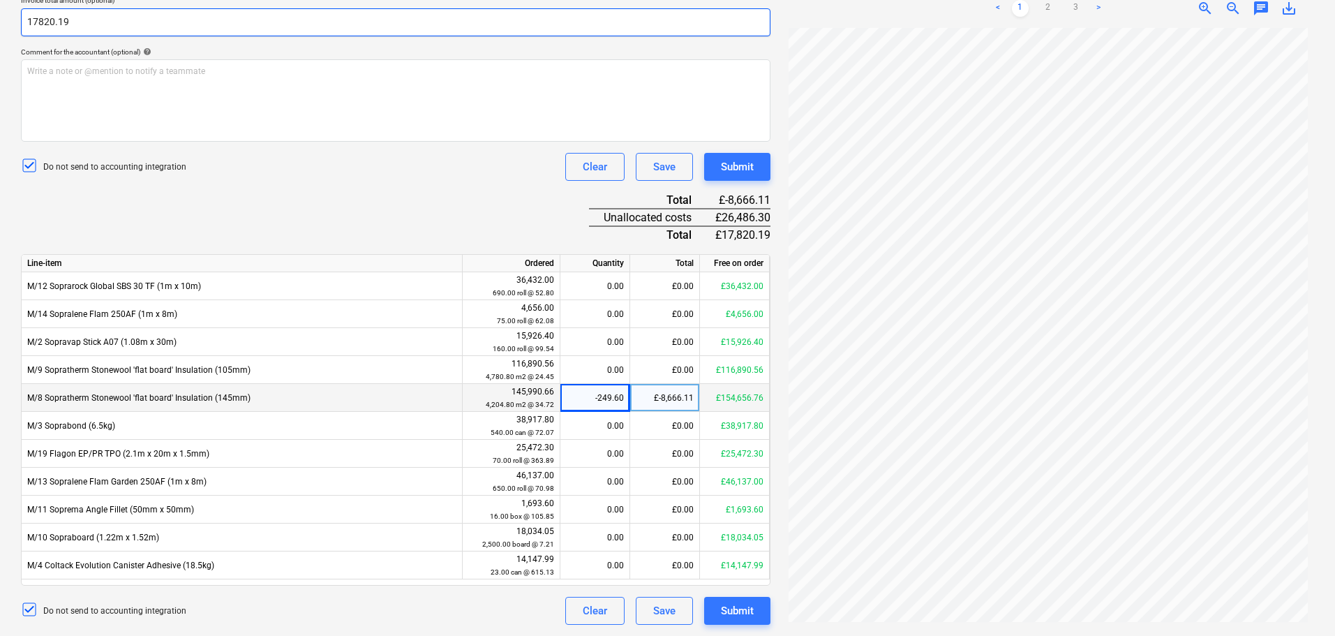
click at [280, 27] on input "17820.19" at bounding box center [395, 22] width 749 height 28
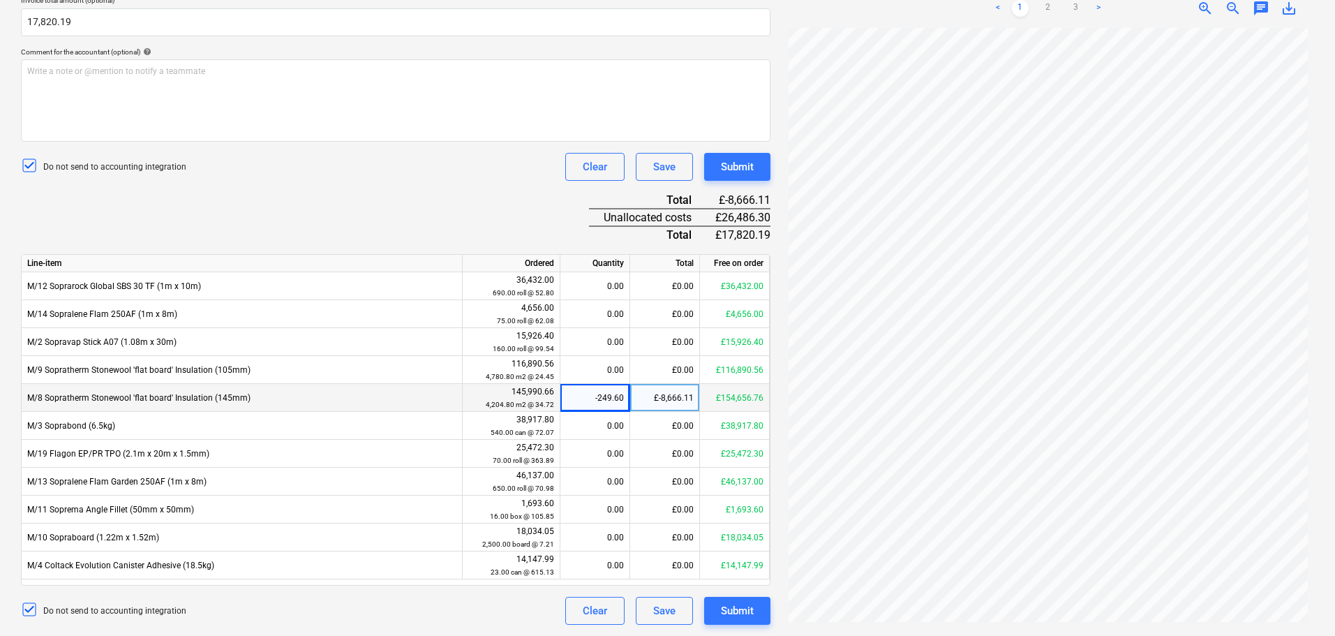
click at [396, 220] on div "Credit note name help 95307 Invoice number (optional) help 95307 Invoice date h…" at bounding box center [395, 234] width 749 height 782
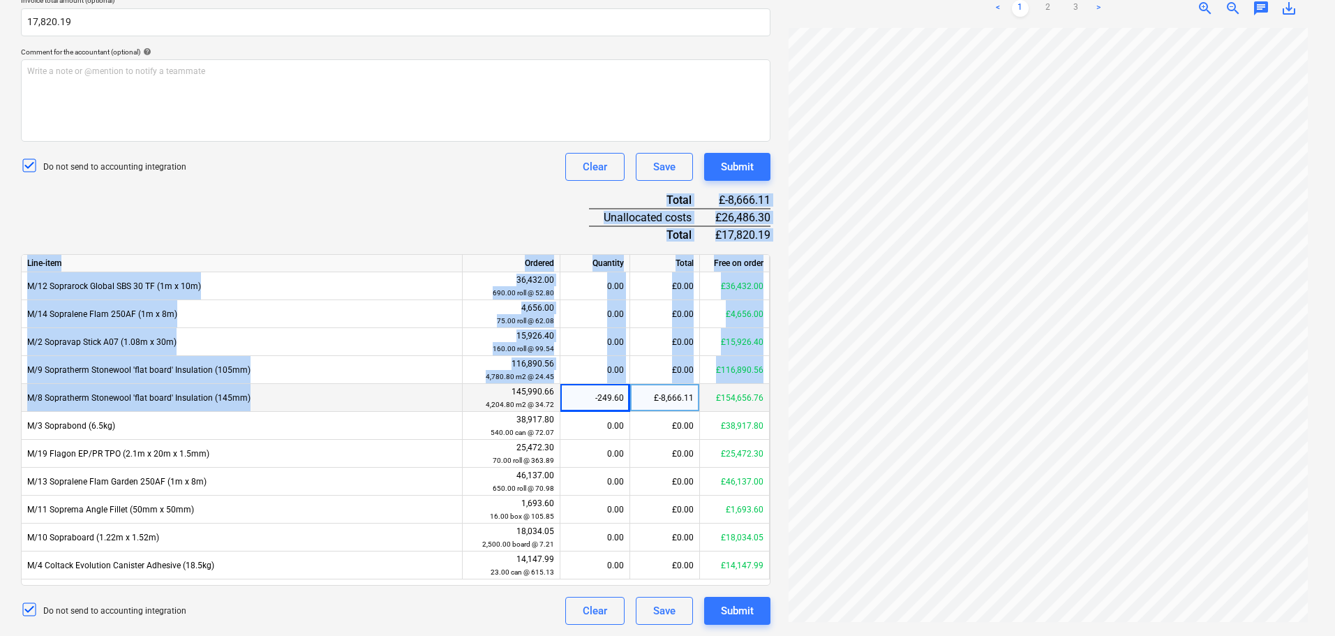
drag, startPoint x: 414, startPoint y: 195, endPoint x: 431, endPoint y: 389, distance: 194.0
click at [430, 389] on div "Credit note name help 95307 Invoice number (optional) help 95307 Invoice date h…" at bounding box center [395, 234] width 749 height 782
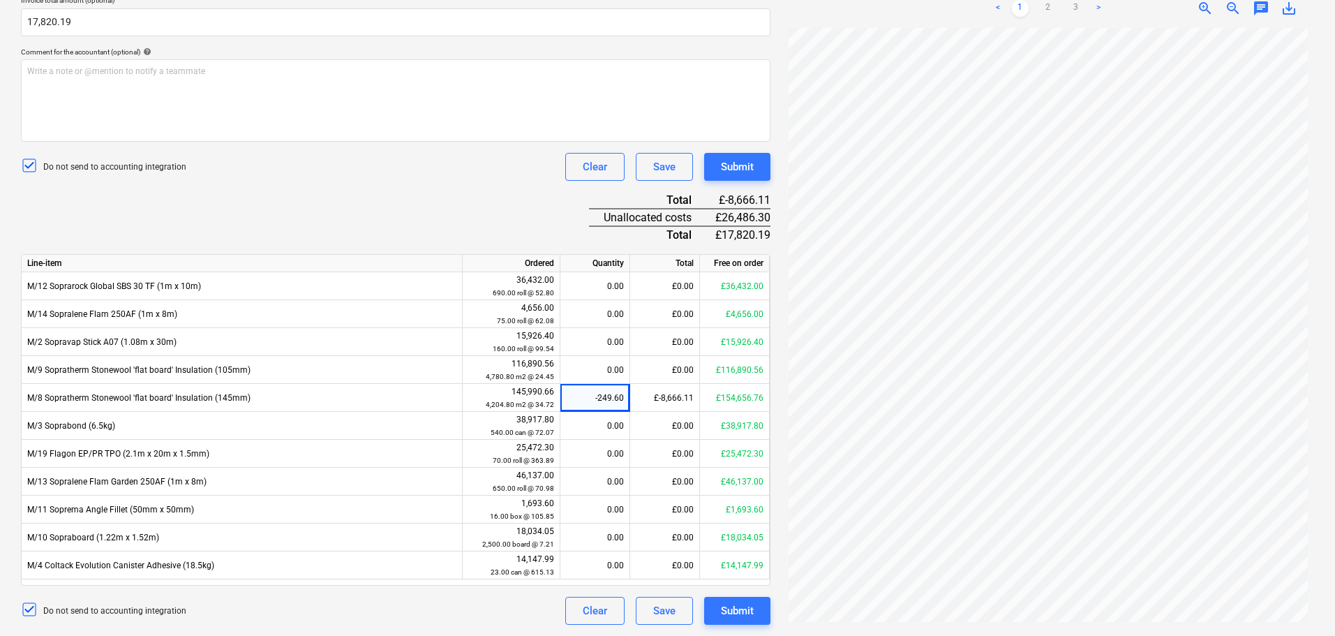
click at [433, 187] on div "Credit note name help 95307 Invoice number (optional) help 95307 Invoice date h…" at bounding box center [395, 234] width 749 height 782
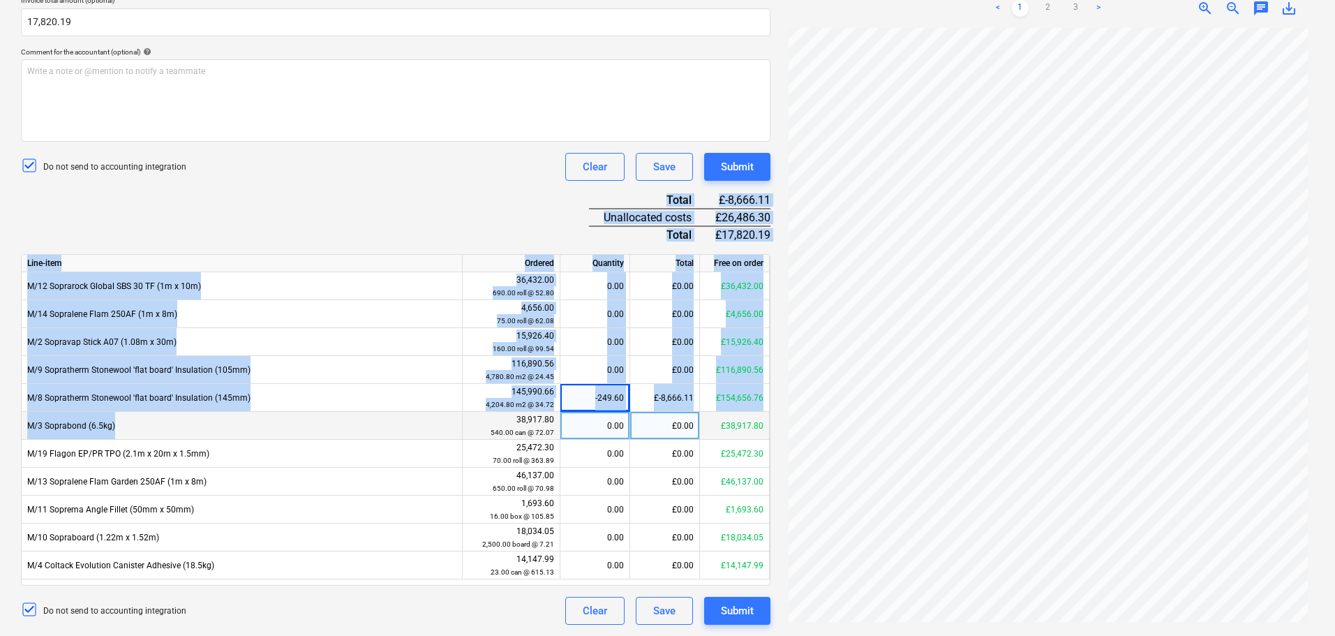
drag, startPoint x: 434, startPoint y: 181, endPoint x: 463, endPoint y: 420, distance: 241.1
click at [463, 431] on div "Credit note name help 95307 Invoice number (optional) help 95307 Invoice date h…" at bounding box center [395, 234] width 749 height 782
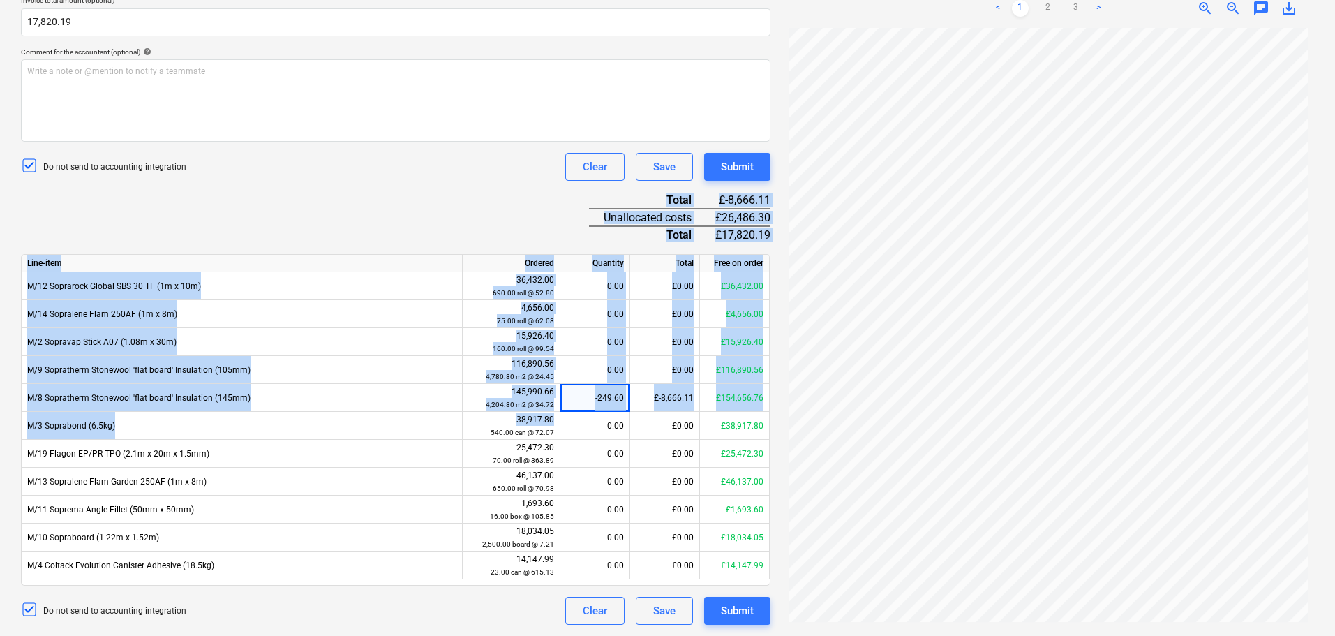
click at [457, 221] on div "Credit note name help 95307 Invoice number (optional) help 95307 Invoice date h…" at bounding box center [395, 234] width 749 height 782
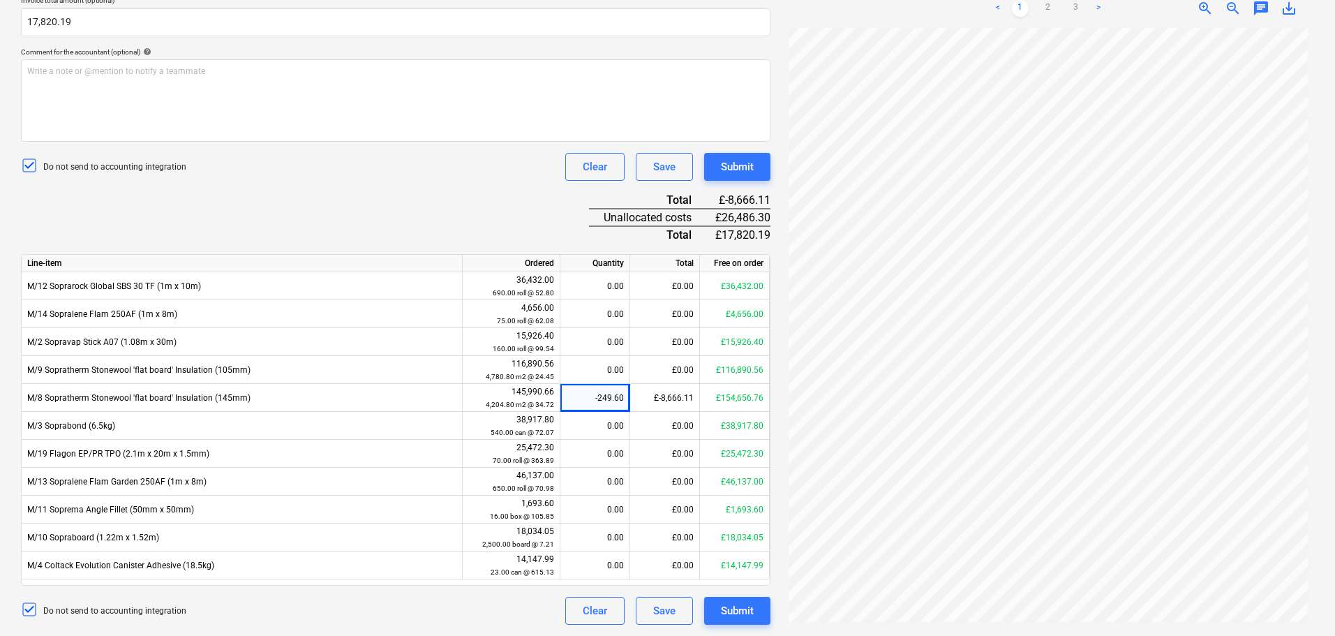
click at [324, 230] on div "Credit note name help 95307 Invoice number (optional) help 95307 Invoice date h…" at bounding box center [395, 234] width 749 height 782
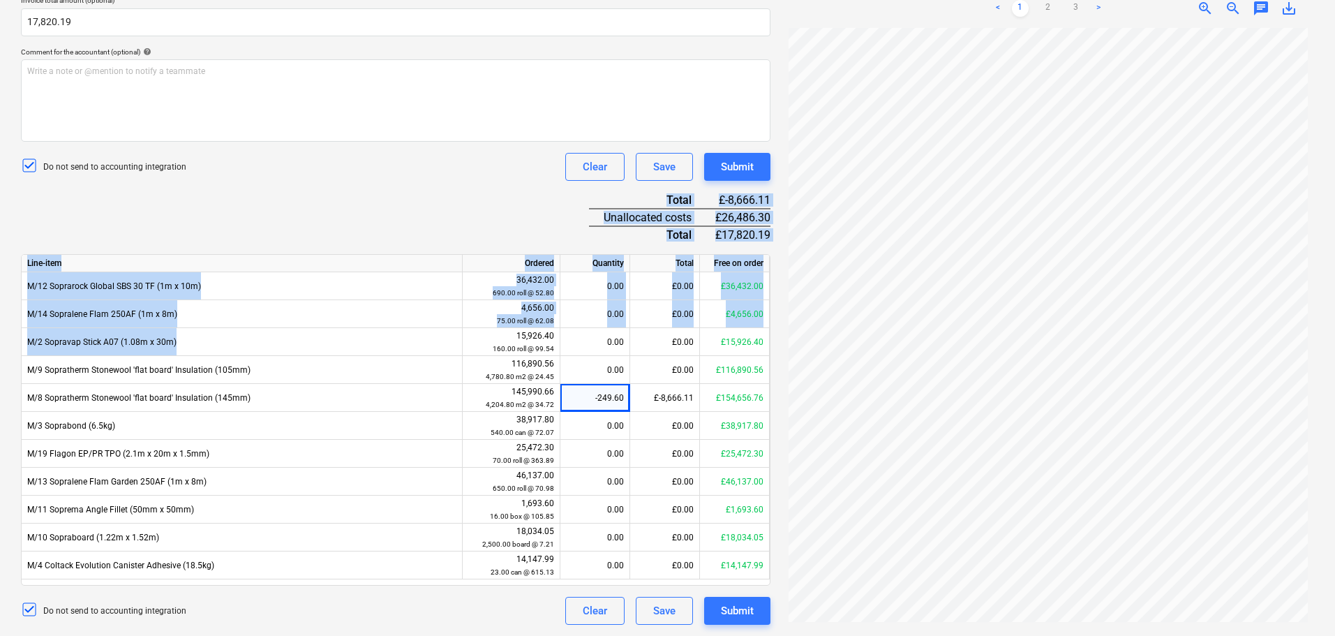
drag, startPoint x: 339, startPoint y: 182, endPoint x: 367, endPoint y: 233, distance: 58.1
click at [378, 361] on div "Credit note name help 95307 Invoice number (optional) help 95307 Invoice date h…" at bounding box center [395, 234] width 749 height 782
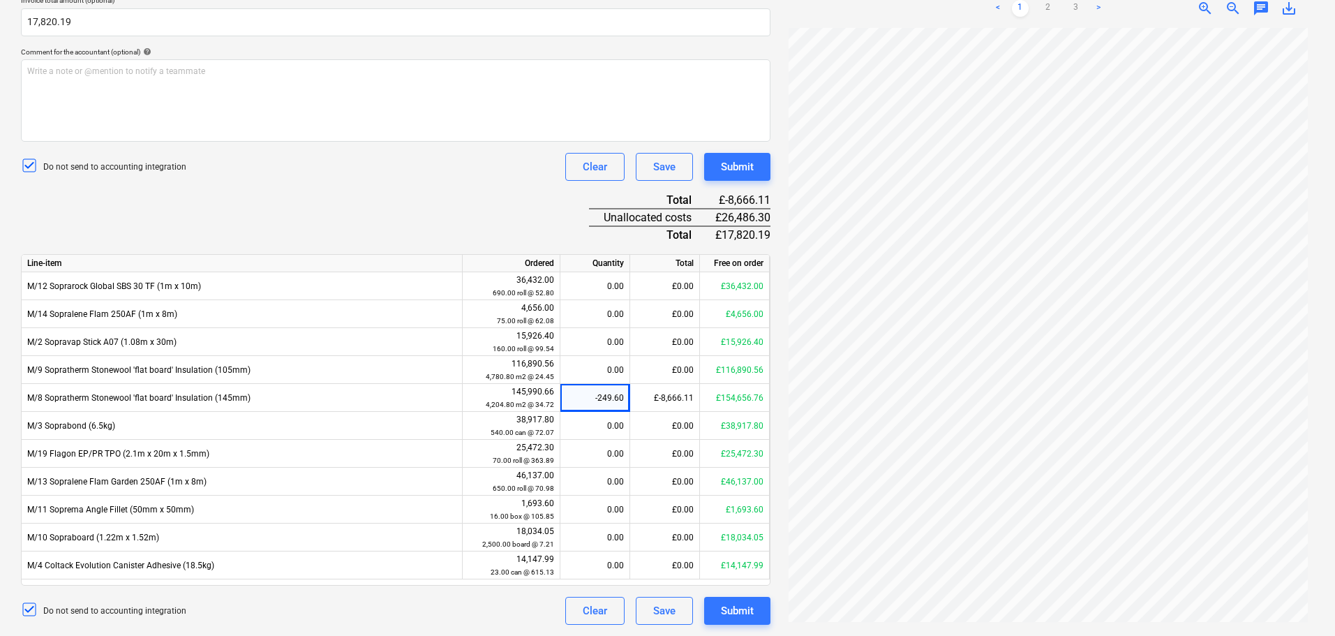
click at [367, 207] on div "Credit note name help 95307 Invoice number (optional) help 95307 Invoice date h…" at bounding box center [395, 234] width 749 height 782
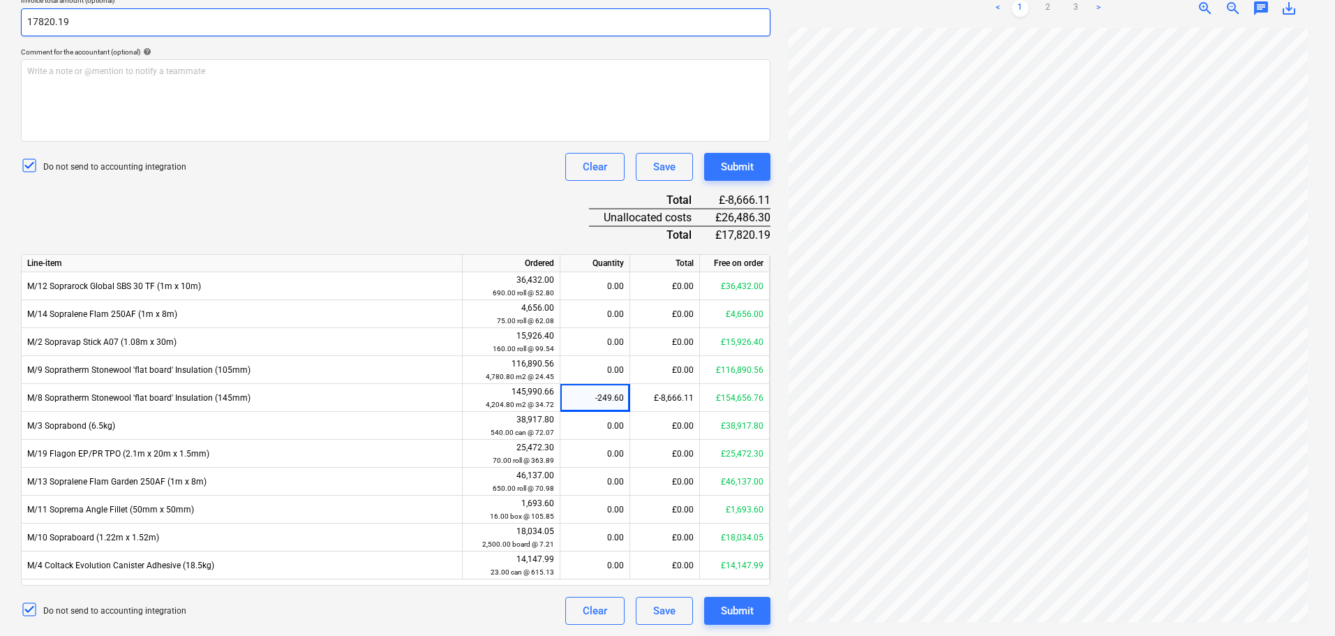
click at [27, 22] on input "17820.19" at bounding box center [395, 22] width 749 height 28
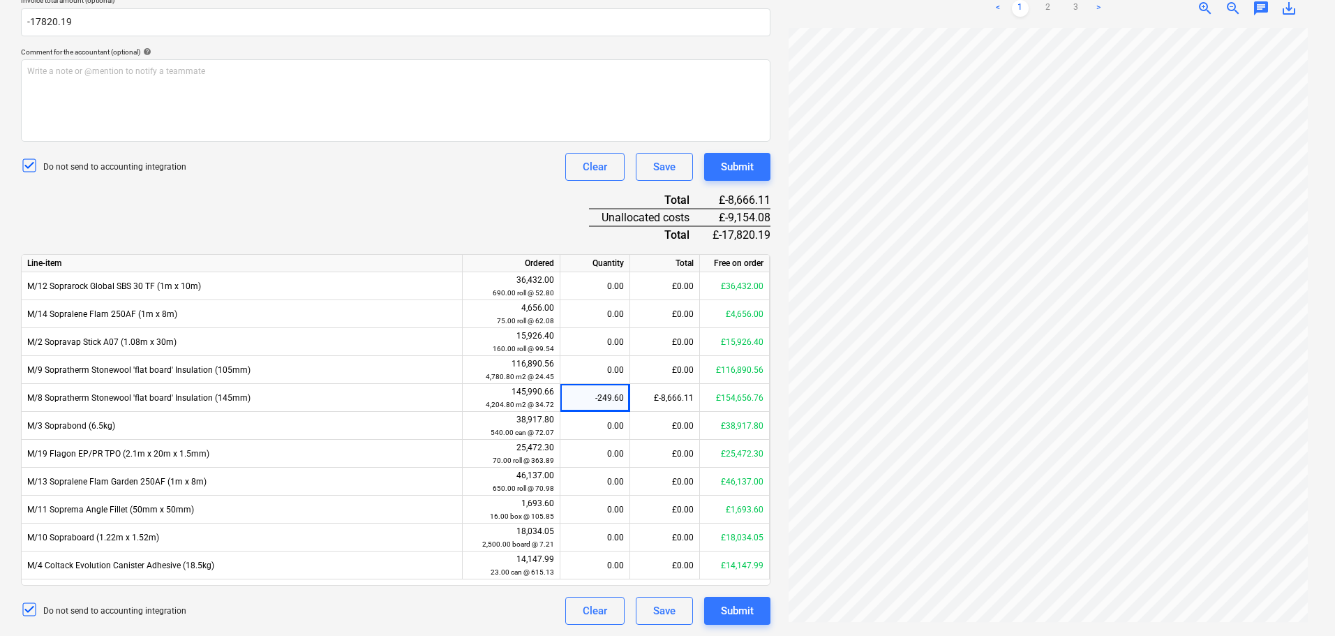
type input "-17,820.19"
click at [299, 167] on div "Do not send to accounting integration Clear Save Submit" at bounding box center [395, 167] width 749 height 28
click at [447, 183] on div "Credit note name help 95307 Invoice number (optional) help 95307 Invoice date h…" at bounding box center [395, 234] width 749 height 782
click at [488, 186] on div "Credit note name help 95307 Invoice number (optional) help 95307 Invoice date h…" at bounding box center [395, 234] width 749 height 782
click at [653, 368] on div "£0.00" at bounding box center [665, 370] width 70 height 28
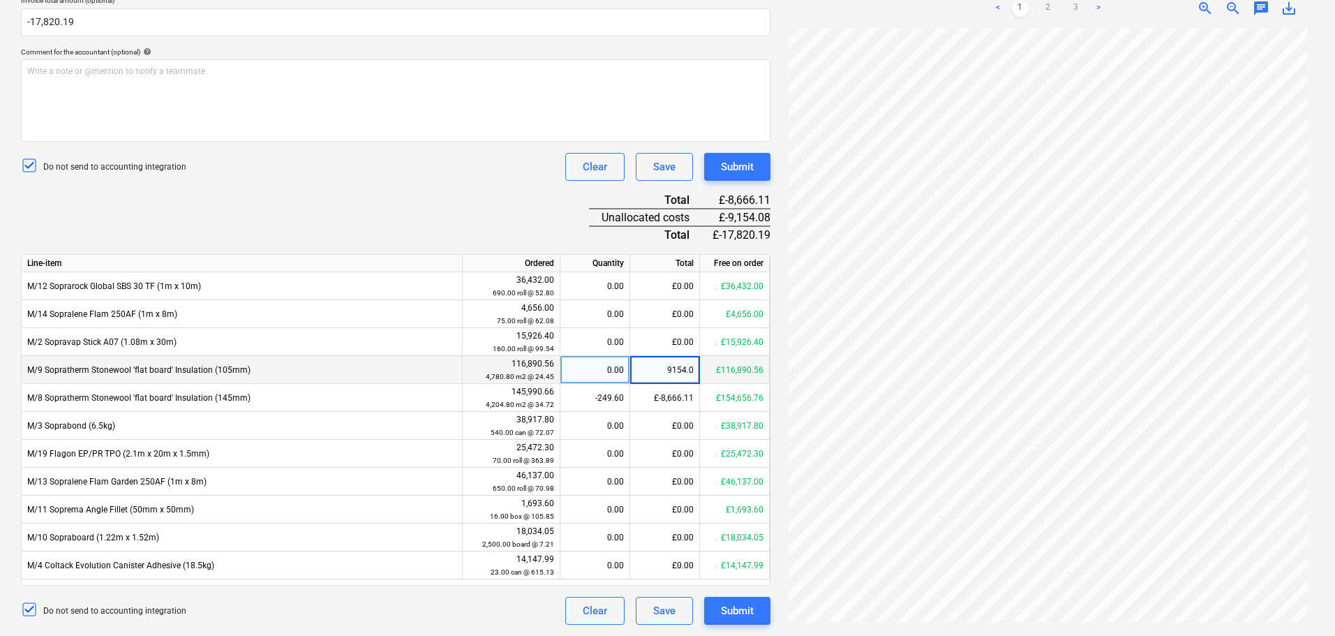
type input "9154.08"
click at [533, 234] on div "Credit note name help 95307 Invoice number (optional) help 95307 Invoice date h…" at bounding box center [395, 234] width 749 height 782
click at [581, 371] on div "374.40" at bounding box center [595, 370] width 58 height 28
click at [577, 371] on input "374.4" at bounding box center [594, 369] width 69 height 27
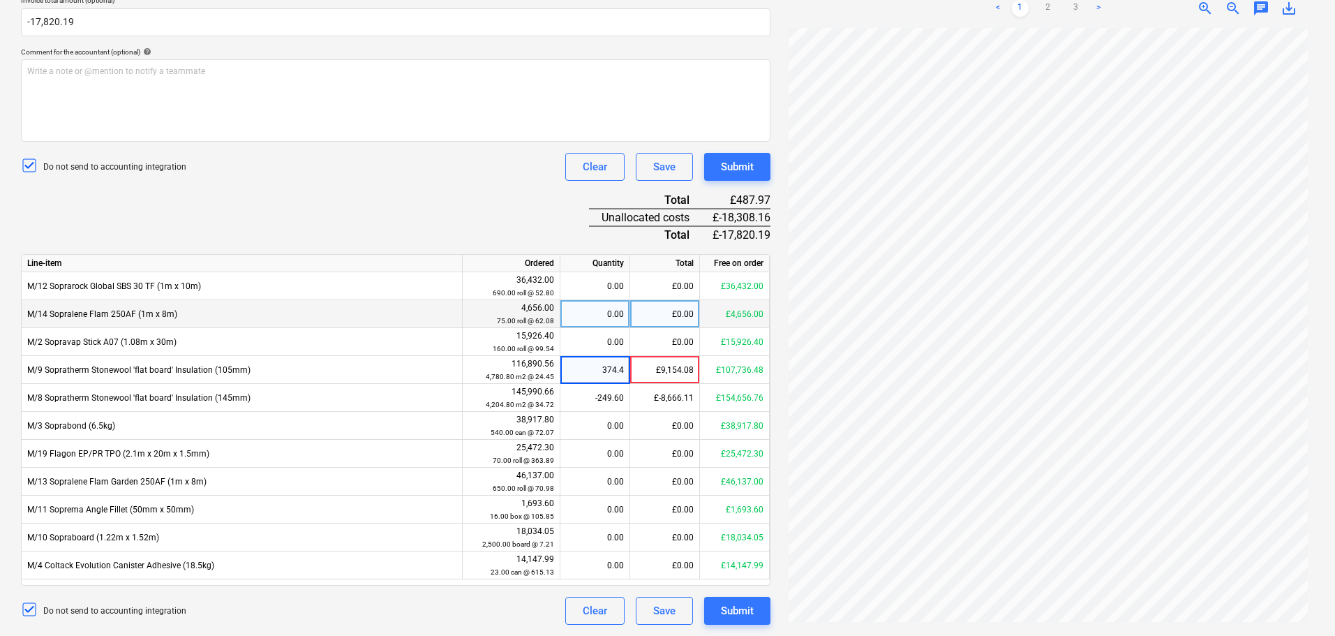
type input "-374.4"
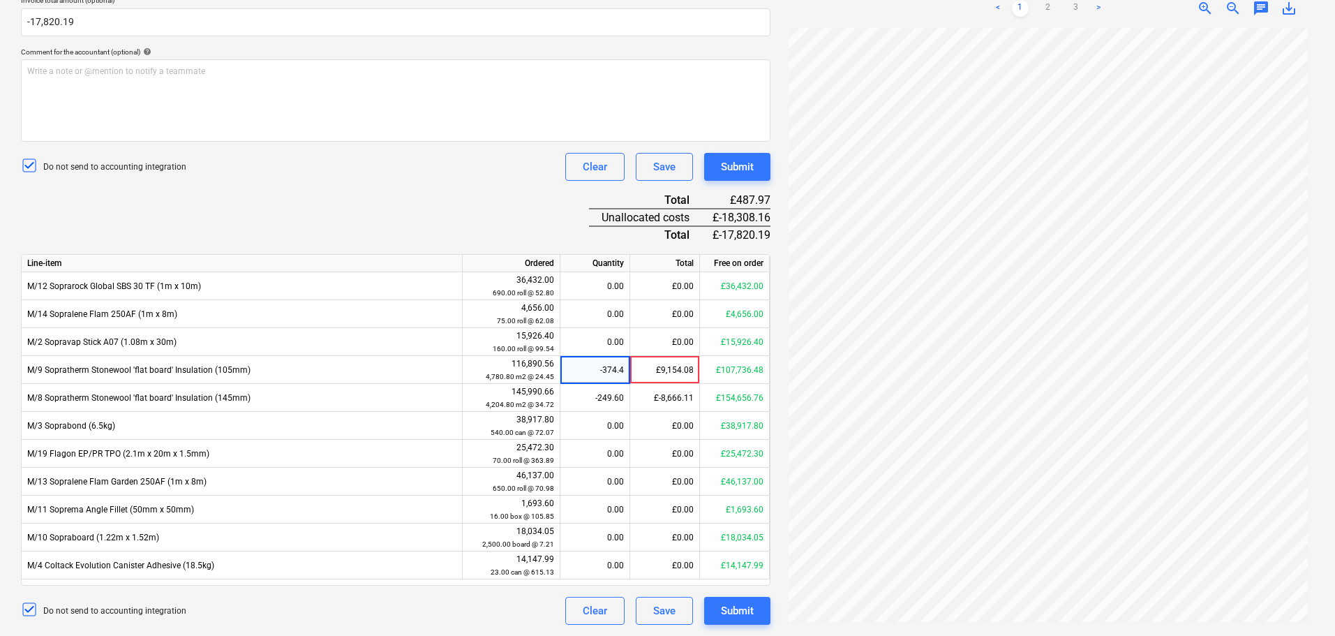
click at [463, 209] on div "Credit note name help 95307 Invoice number (optional) help 95307 Invoice date h…" at bounding box center [395, 234] width 749 height 782
click at [745, 169] on div "Submit" at bounding box center [737, 167] width 33 height 18
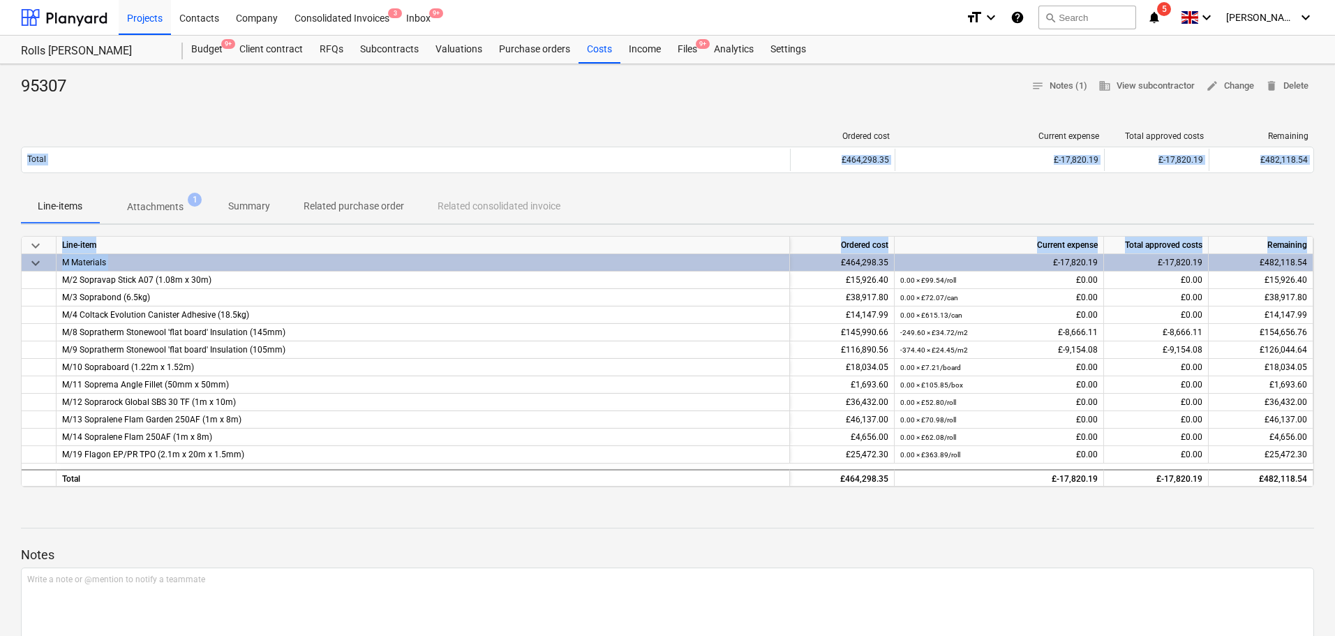
drag, startPoint x: 747, startPoint y: 72, endPoint x: 800, endPoint y: 204, distance: 141.9
click at [797, 273] on div "95307 notes Notes (1) business View subcontractor edit Change delete Delete Ord…" at bounding box center [667, 461] width 1335 height 795
click at [813, 80] on div "95307 notes Notes (1) business View subcontractor edit Change delete Delete" at bounding box center [667, 86] width 1293 height 22
drag, startPoint x: 826, startPoint y: 78, endPoint x: 829, endPoint y: 224, distance: 145.9
click at [829, 224] on div "95307 notes Notes (1) business View subcontractor edit Change delete Delete Ord…" at bounding box center [667, 461] width 1335 height 795
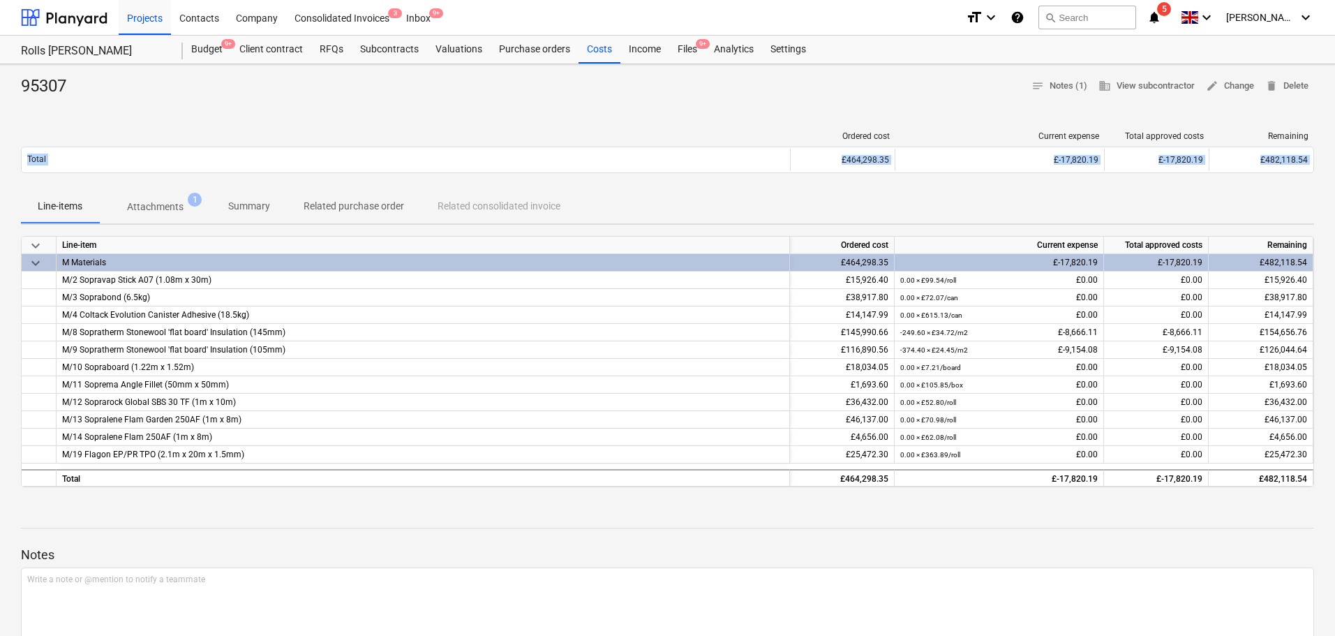
click at [835, 109] on div "95307 notes Notes (1) business View subcontractor edit Change delete Delete Ord…" at bounding box center [667, 461] width 1335 height 795
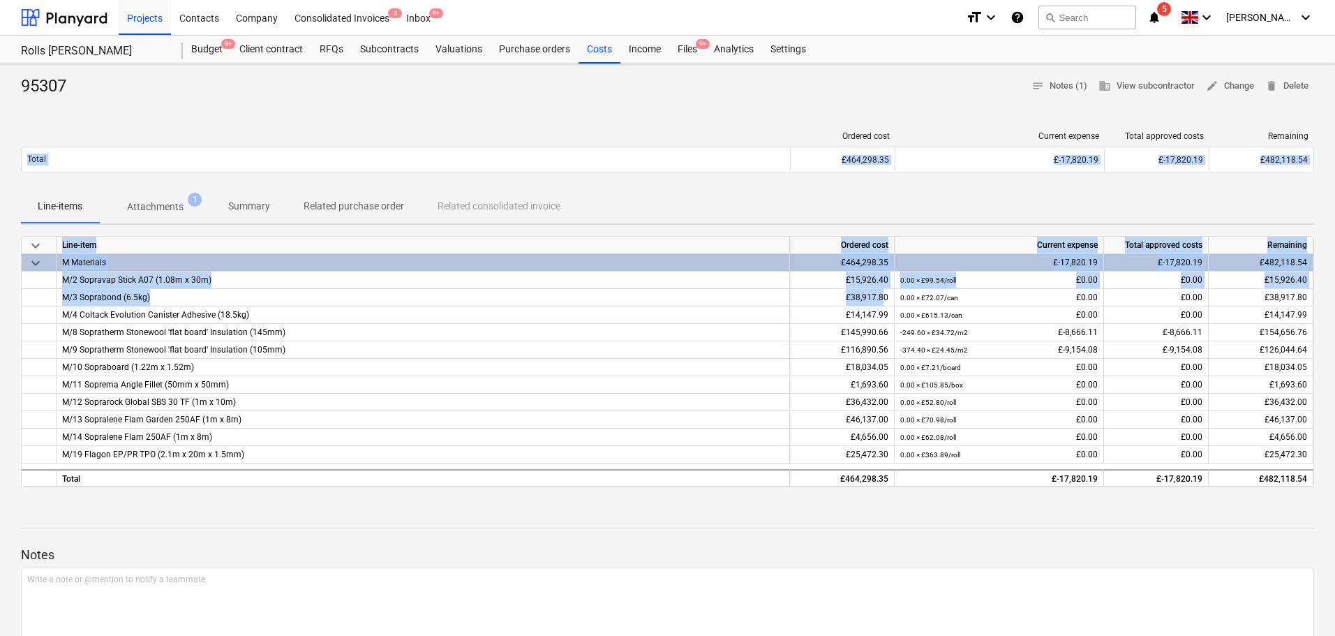
drag, startPoint x: 832, startPoint y: 98, endPoint x: 881, endPoint y: 267, distance: 175.3
click at [881, 301] on div "95307 notes Notes (1) business View subcontractor edit Change delete Delete Ord…" at bounding box center [667, 461] width 1335 height 795
click at [881, 116] on div "95307 notes Notes (1) business View subcontractor edit Change delete Delete Ord…" at bounding box center [667, 461] width 1335 height 795
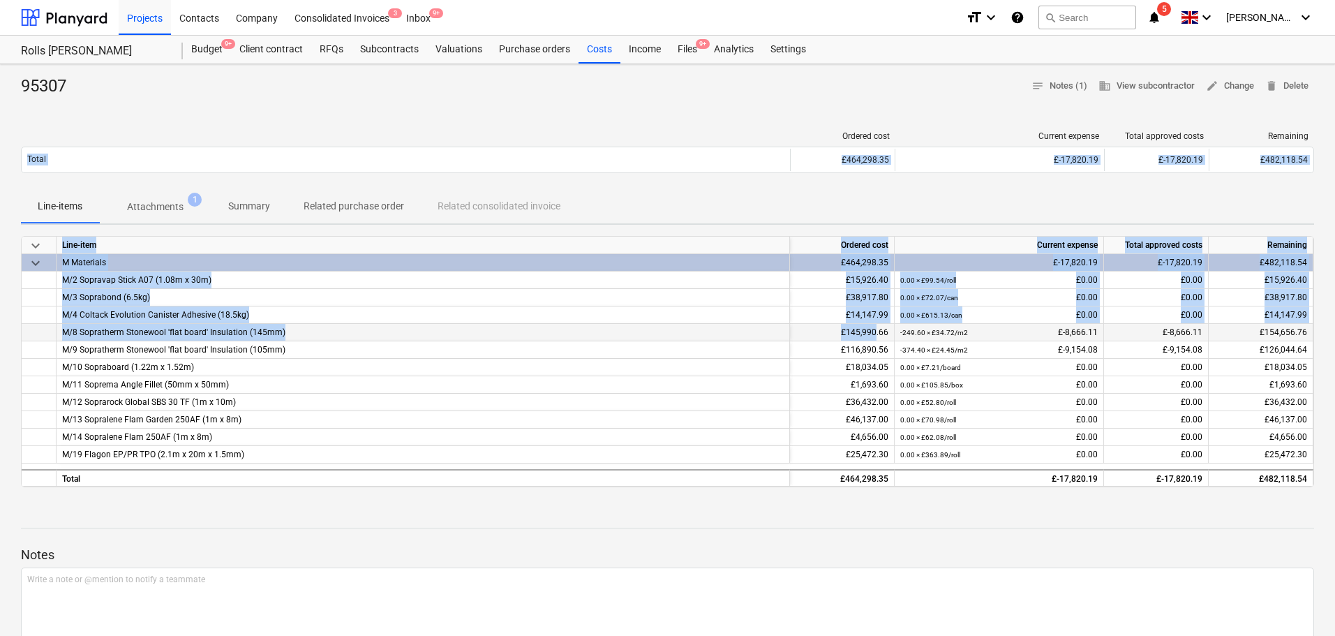
drag, startPoint x: 871, startPoint y: 96, endPoint x: 876, endPoint y: 341, distance: 245.0
click at [876, 341] on div "95307 notes Notes (1) business View subcontractor edit Change delete Delete Ord…" at bounding box center [667, 461] width 1335 height 795
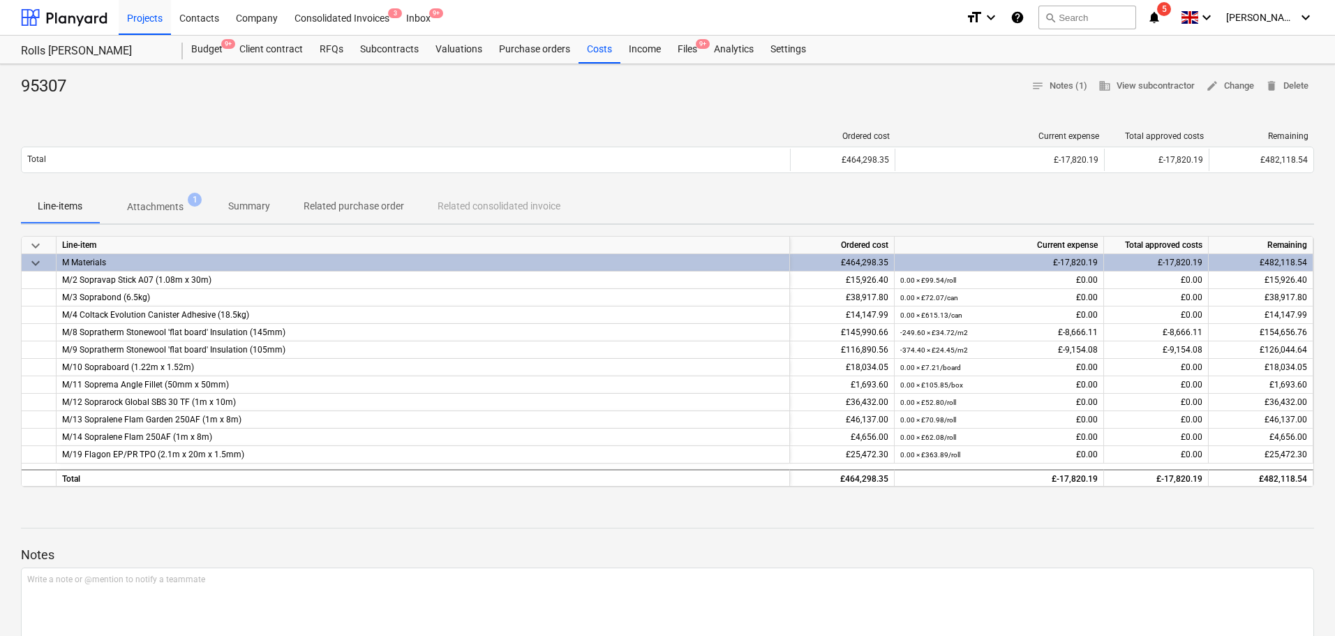
click at [870, 95] on div "95307 notes Notes (1) business View subcontractor edit Change delete Delete" at bounding box center [667, 86] width 1293 height 22
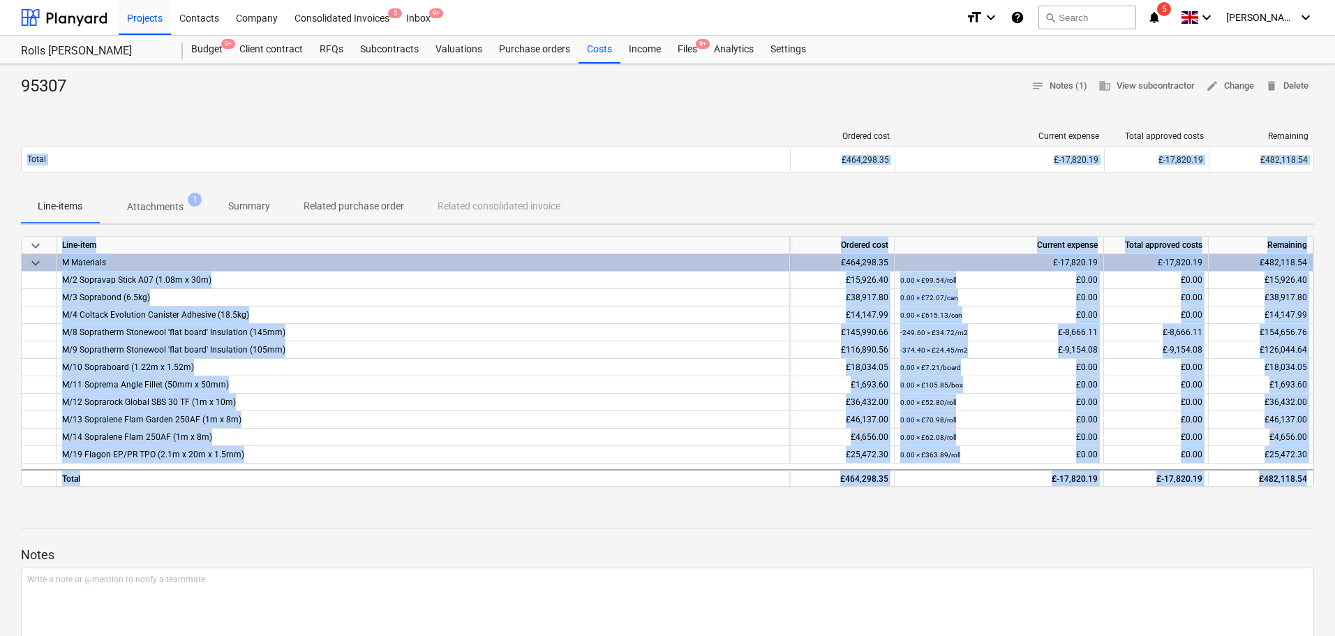
drag, startPoint x: 857, startPoint y: 87, endPoint x: 928, endPoint y: 512, distance: 430.9
click at [928, 512] on div "95307 notes Notes (1) business View subcontractor edit Change delete Delete Ord…" at bounding box center [667, 461] width 1335 height 795
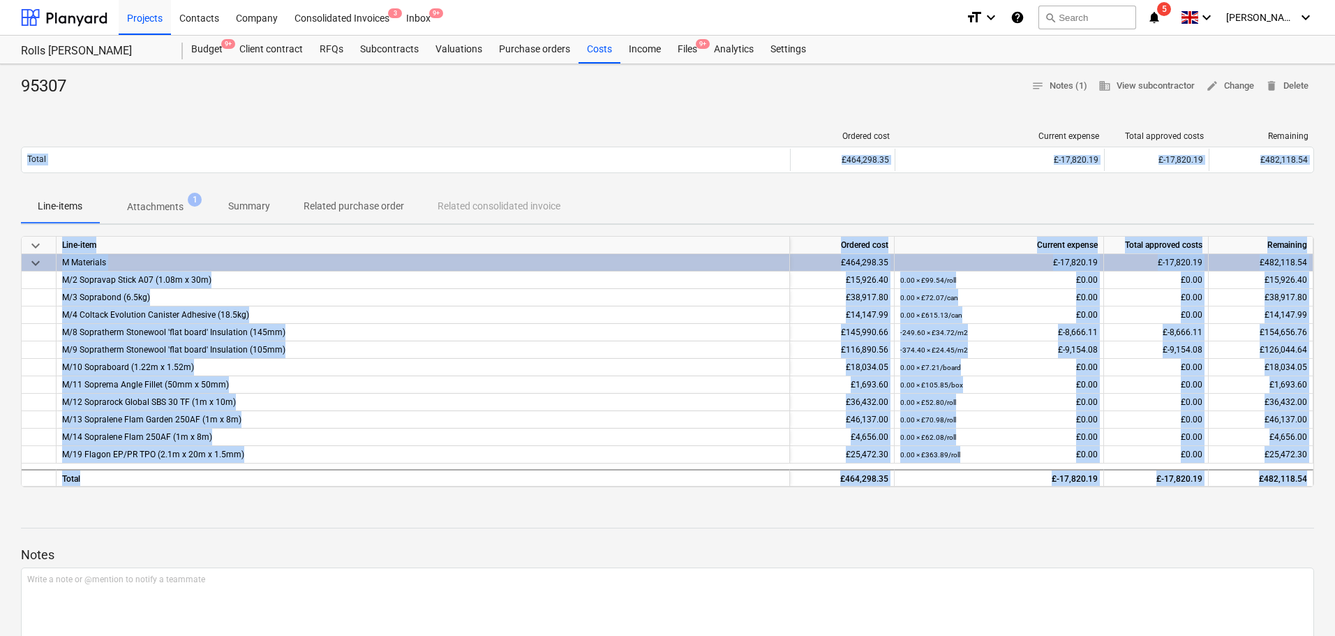
drag, startPoint x: 931, startPoint y: 543, endPoint x: 898, endPoint y: 129, distance: 415.1
click at [898, 129] on div "95307 notes Notes (1) business View subcontractor edit Change delete Delete Ord…" at bounding box center [667, 461] width 1335 height 795
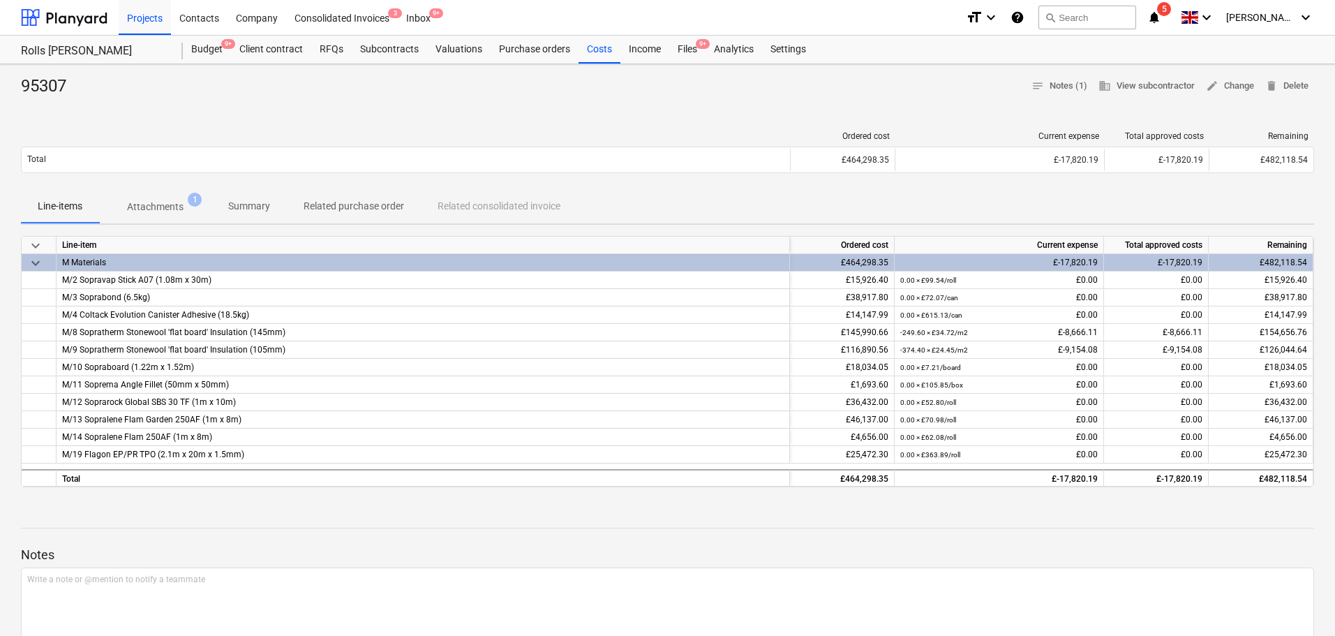
click at [893, 108] on div at bounding box center [667, 103] width 1293 height 11
drag, startPoint x: 893, startPoint y: 98, endPoint x: 891, endPoint y: 144, distance: 45.4
click at [893, 145] on div "95307 notes Notes (1) business View subcontractor edit Change delete Delete Ord…" at bounding box center [667, 461] width 1335 height 795
click at [851, 112] on div "95307 notes Notes (1) business View subcontractor edit Change delete Delete Ord…" at bounding box center [667, 461] width 1335 height 795
click at [680, 49] on div "Files 9+" at bounding box center [687, 50] width 36 height 28
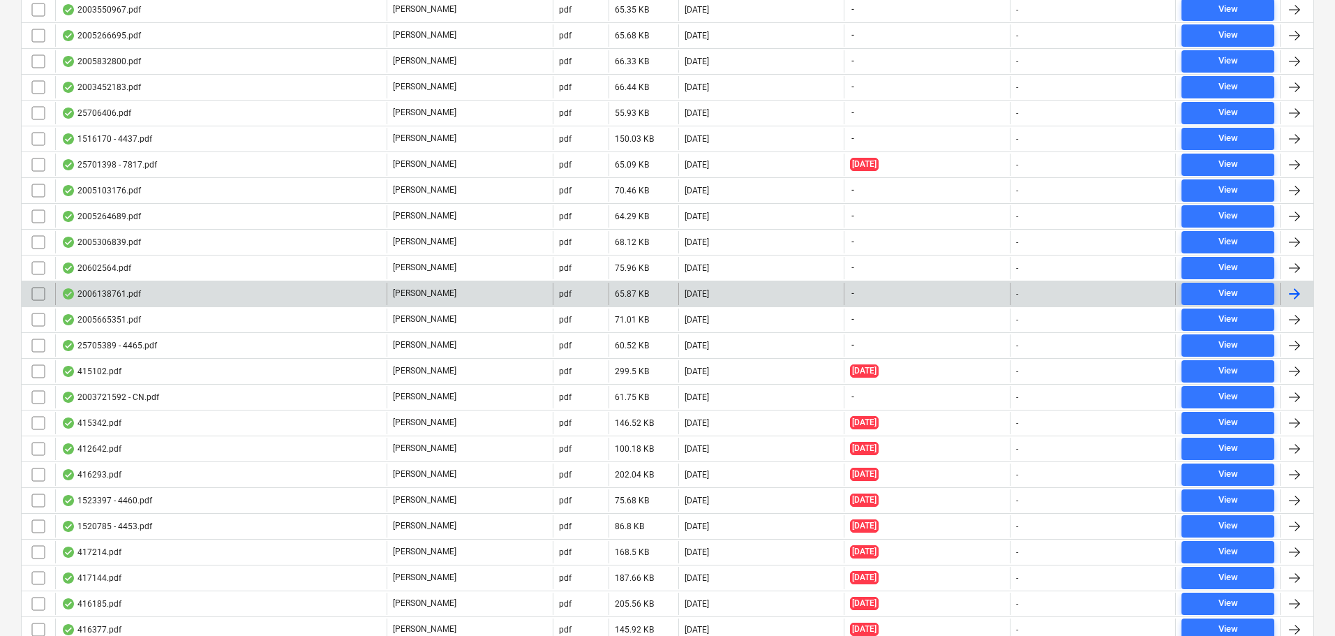
click at [236, 292] on div "2006138761.pdf" at bounding box center [220, 294] width 331 height 22
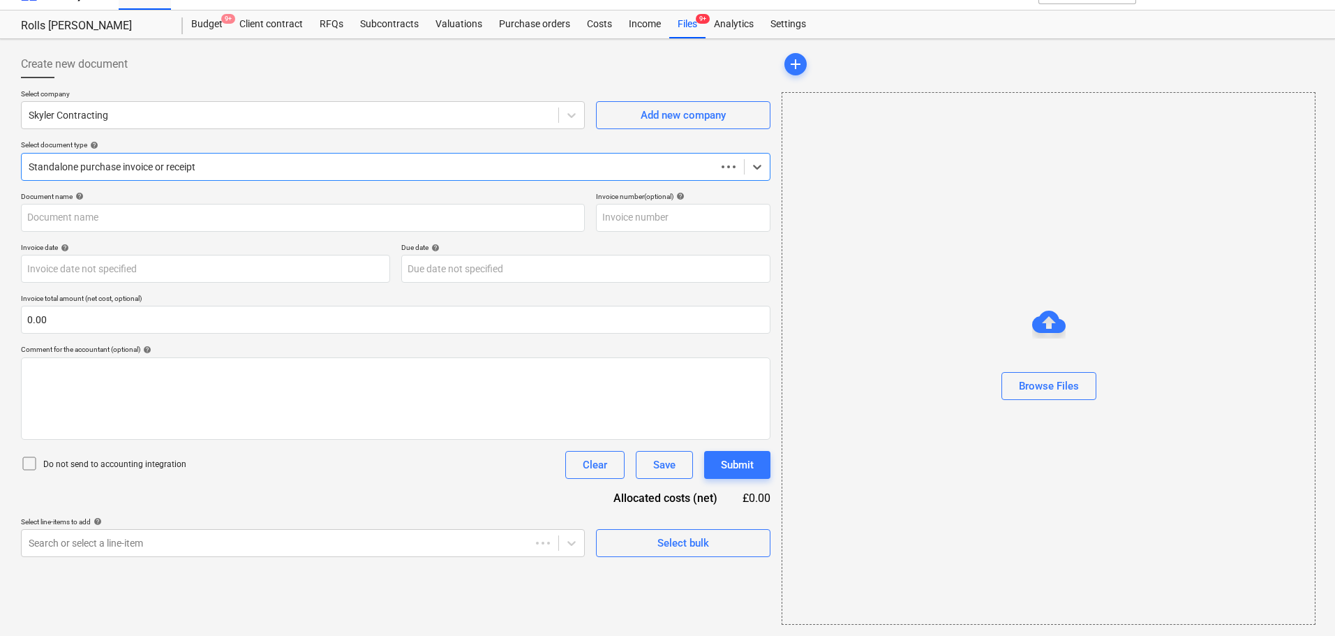
type input "0.00"
type input "2006138761"
type input "03 Aug 2025"
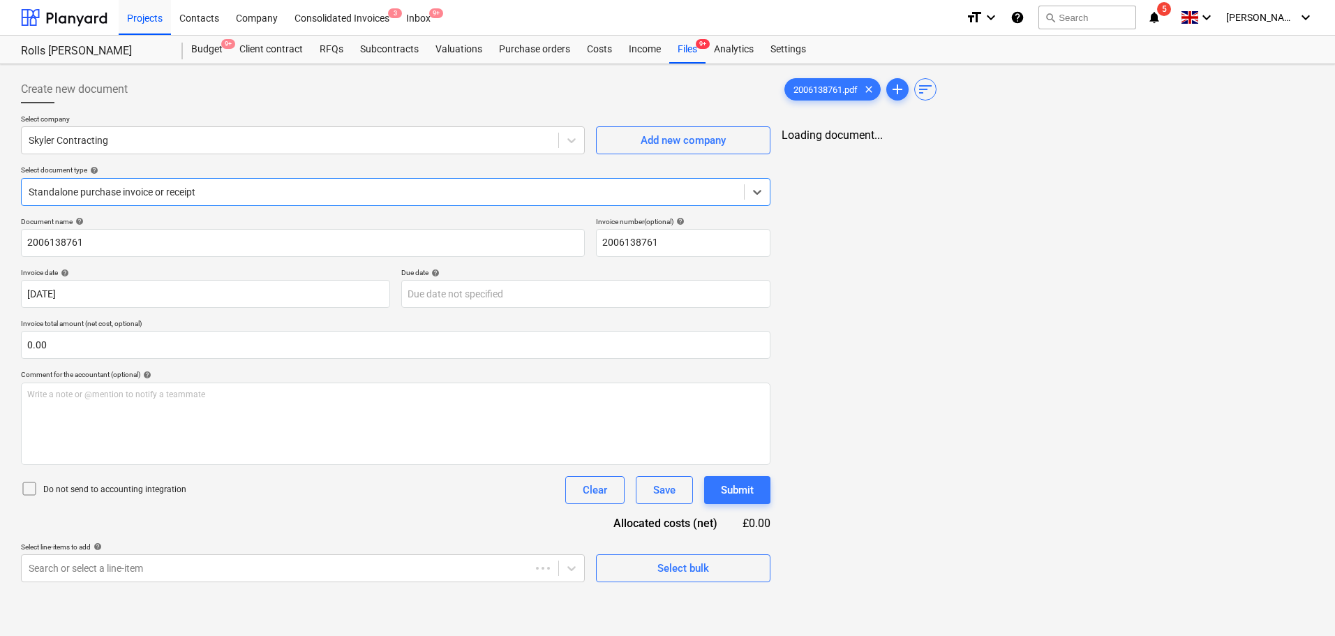
scroll to position [0, 0]
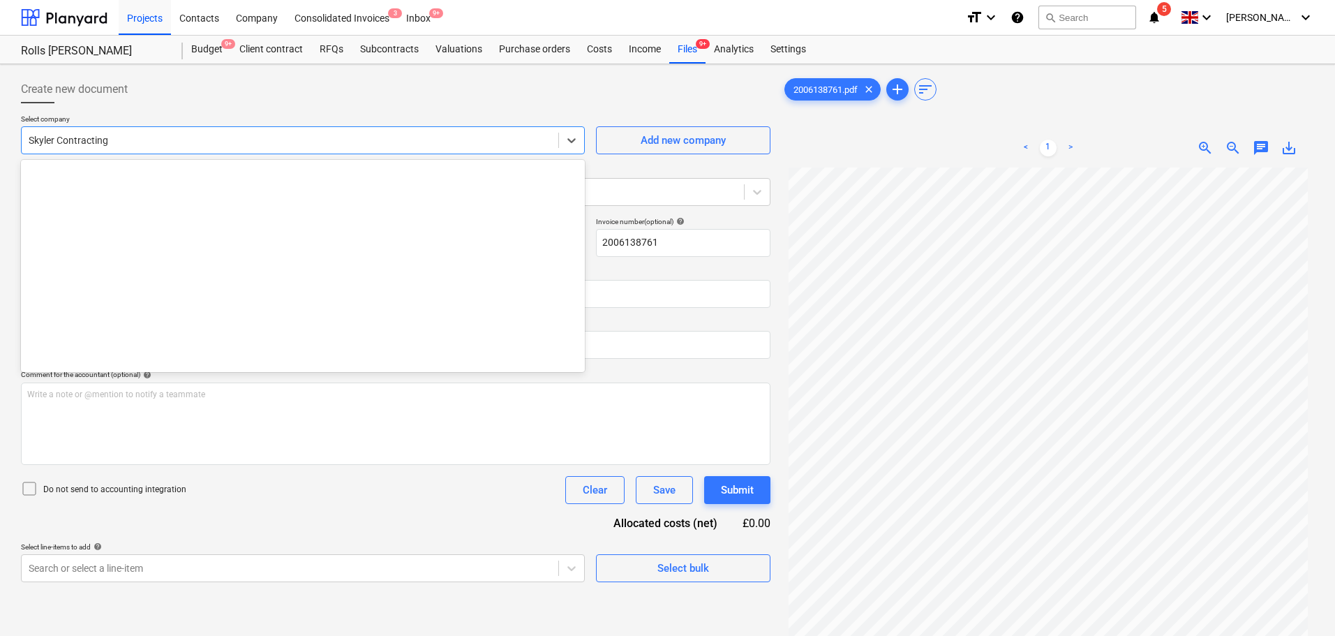
click at [175, 135] on div at bounding box center [290, 140] width 523 height 14
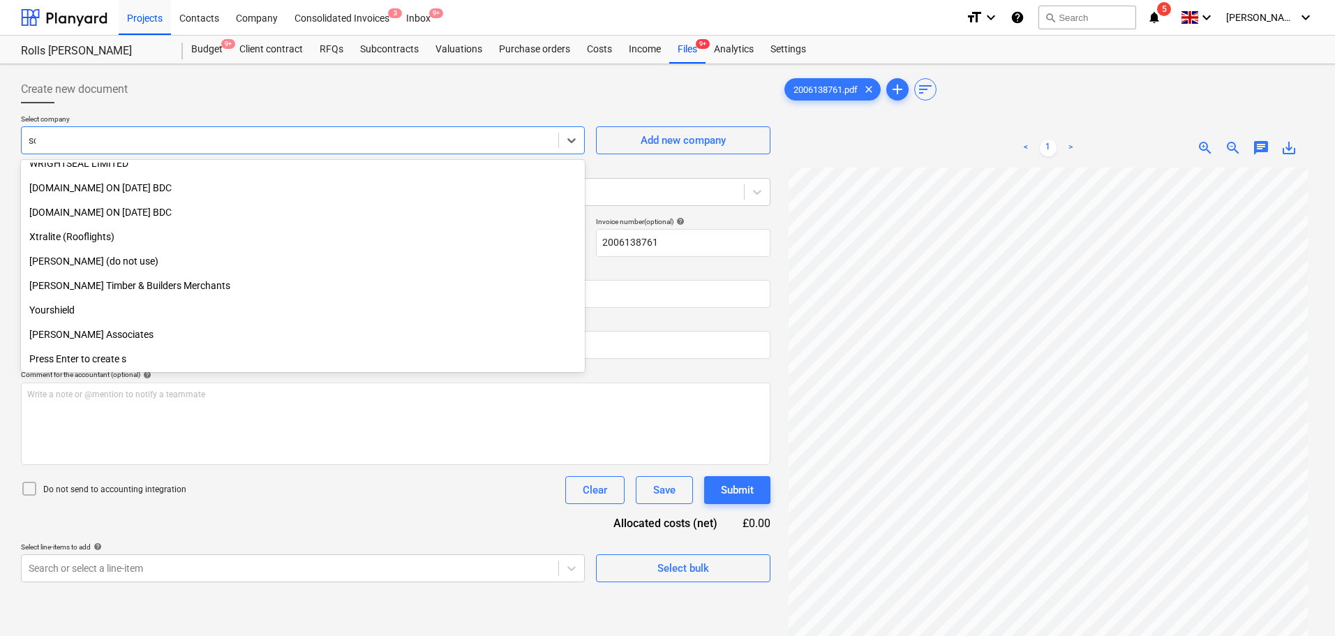
scroll to position [475, 0]
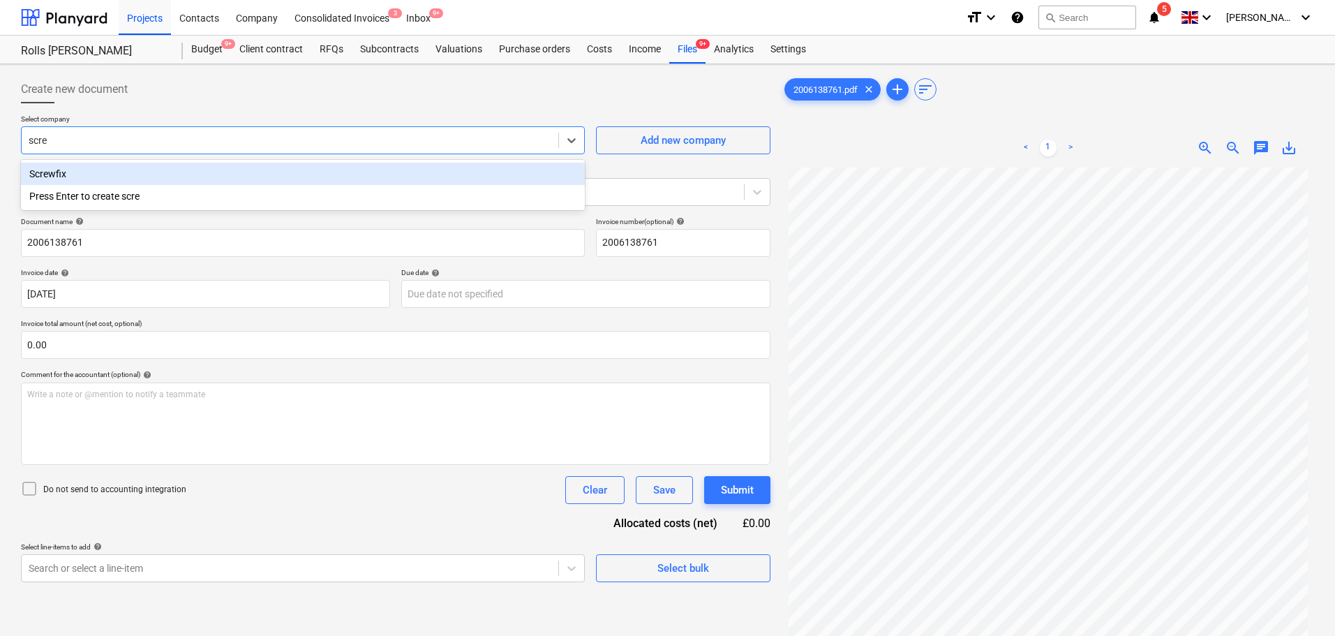
type input "screw"
click at [146, 177] on div "Screwfix" at bounding box center [303, 174] width 564 height 22
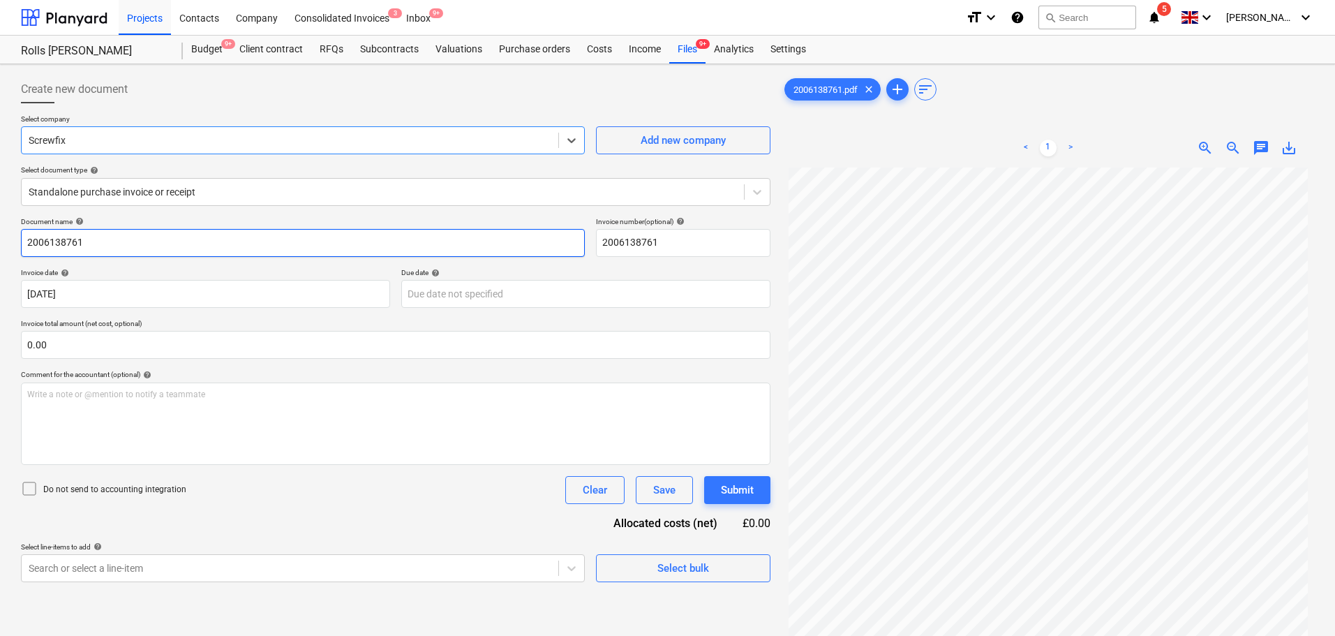
click at [130, 244] on input "2006138761" at bounding box center [303, 243] width 564 height 28
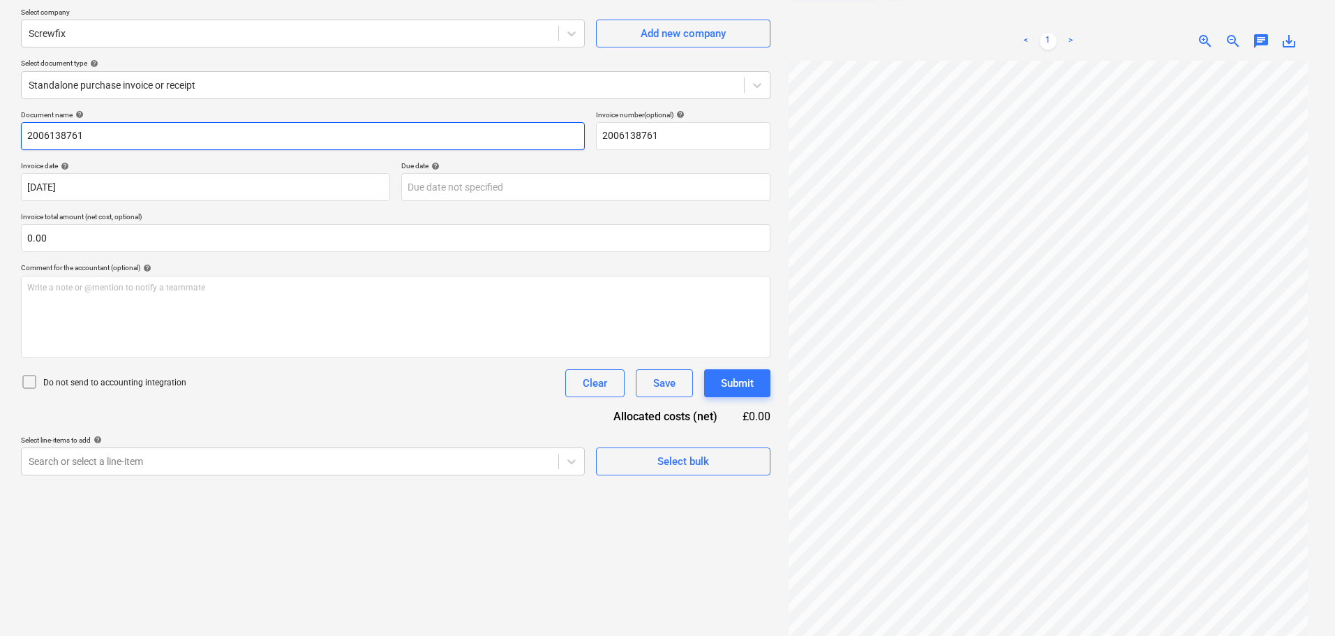
scroll to position [140, 0]
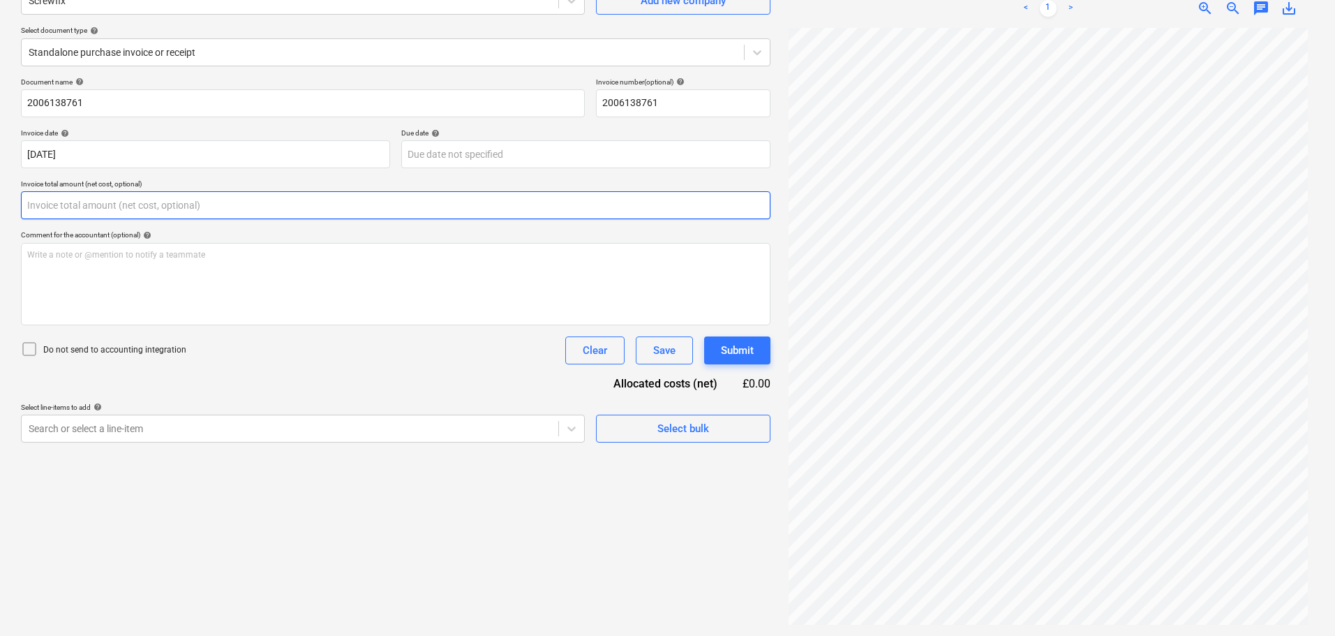
click at [184, 201] on input "text" at bounding box center [395, 205] width 749 height 28
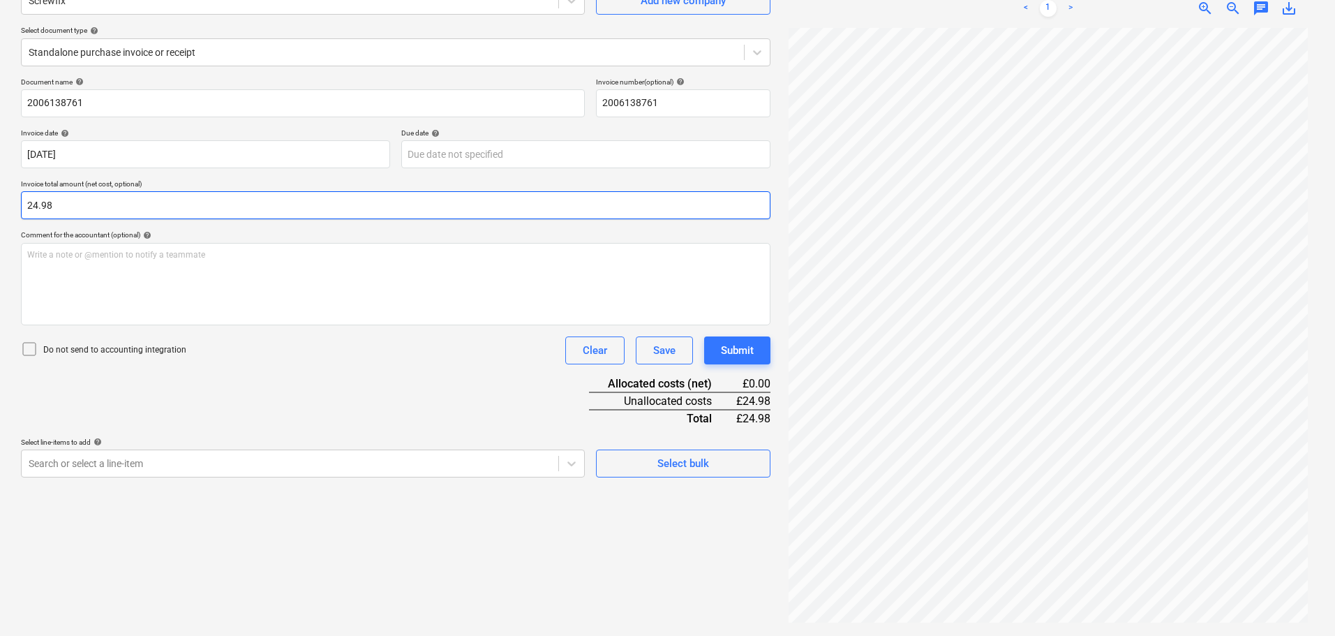
type input "24.98"
click at [270, 352] on div "Do not send to accounting integration Clear Save Submit" at bounding box center [395, 350] width 749 height 28
drag, startPoint x: 164, startPoint y: 347, endPoint x: 167, endPoint y: 368, distance: 21.8
click at [163, 346] on p "Do not send to accounting integration" at bounding box center [114, 350] width 143 height 12
click at [225, 461] on body "Projects Contacts Company Consolidated Invoices 3 Inbox 9+ format_size keyboard…" at bounding box center [667, 178] width 1335 height 636
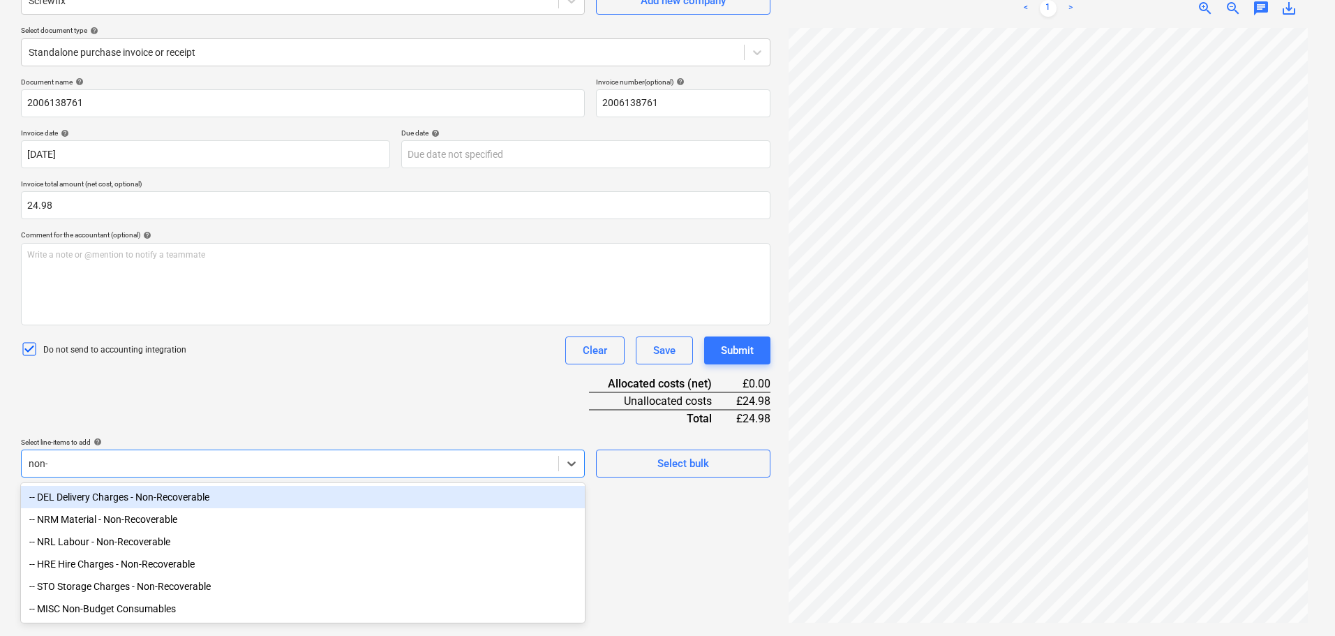
type input "non-r"
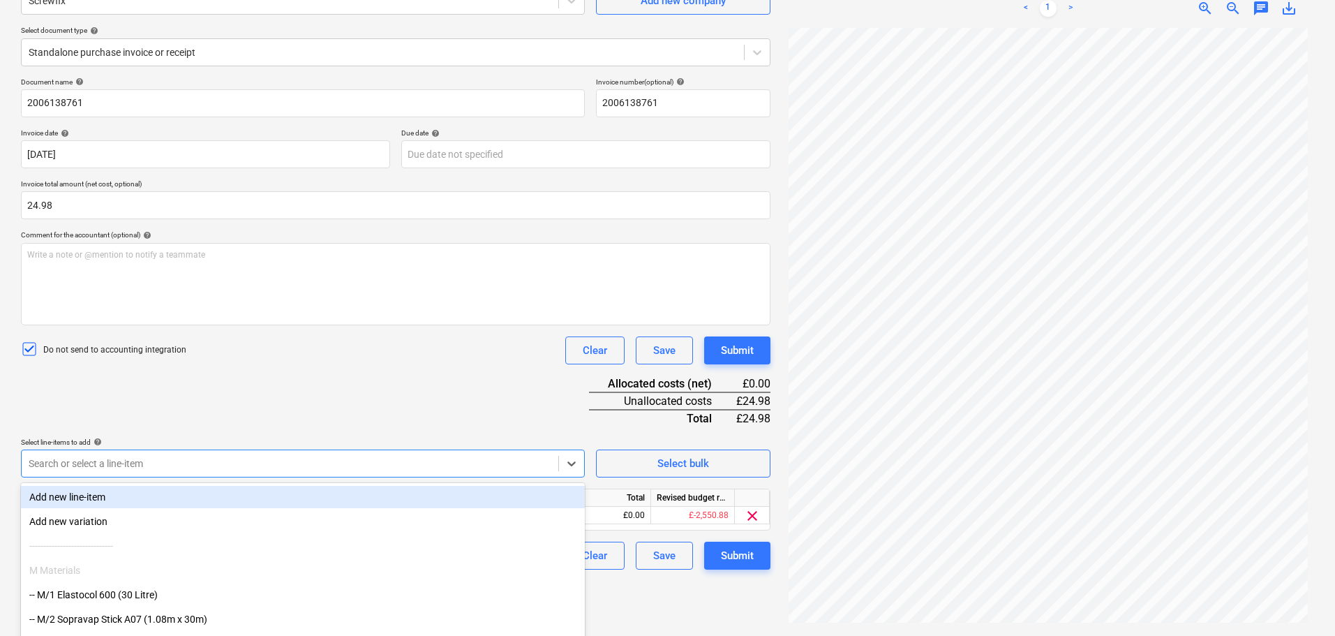
click at [231, 429] on div "Document name help 2006138761 Invoice number (optional) help 2006138761 Invoice…" at bounding box center [395, 323] width 749 height 492
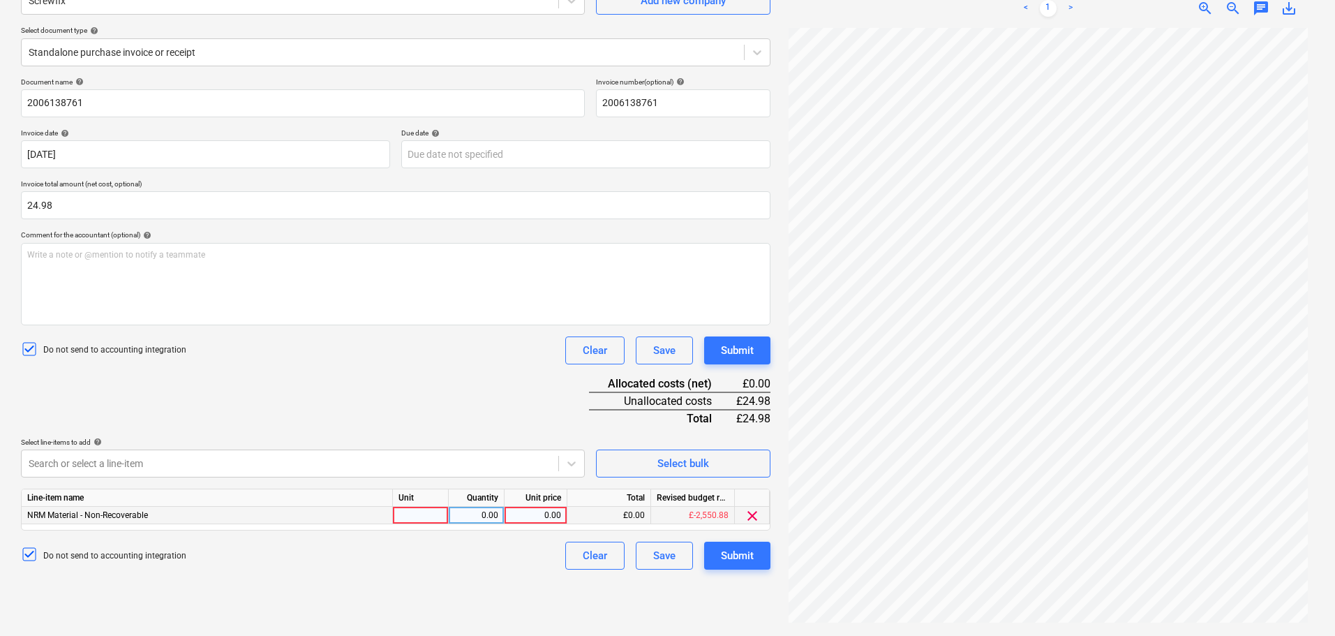
click at [415, 523] on div at bounding box center [421, 515] width 56 height 17
type input "Item"
type input "24.98"
click at [504, 345] on div "Do not send to accounting integration Clear Save Submit" at bounding box center [395, 350] width 749 height 28
click at [747, 345] on div "Submit" at bounding box center [737, 350] width 33 height 18
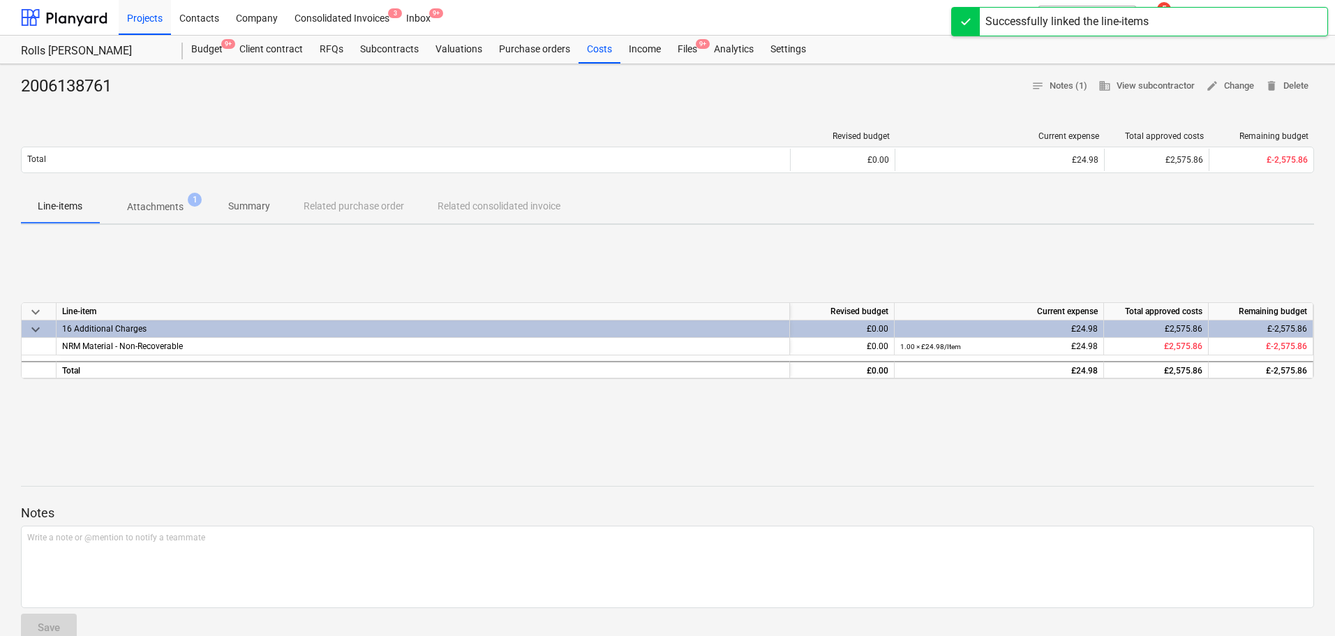
click at [686, 40] on div "Files 9+" at bounding box center [687, 50] width 36 height 28
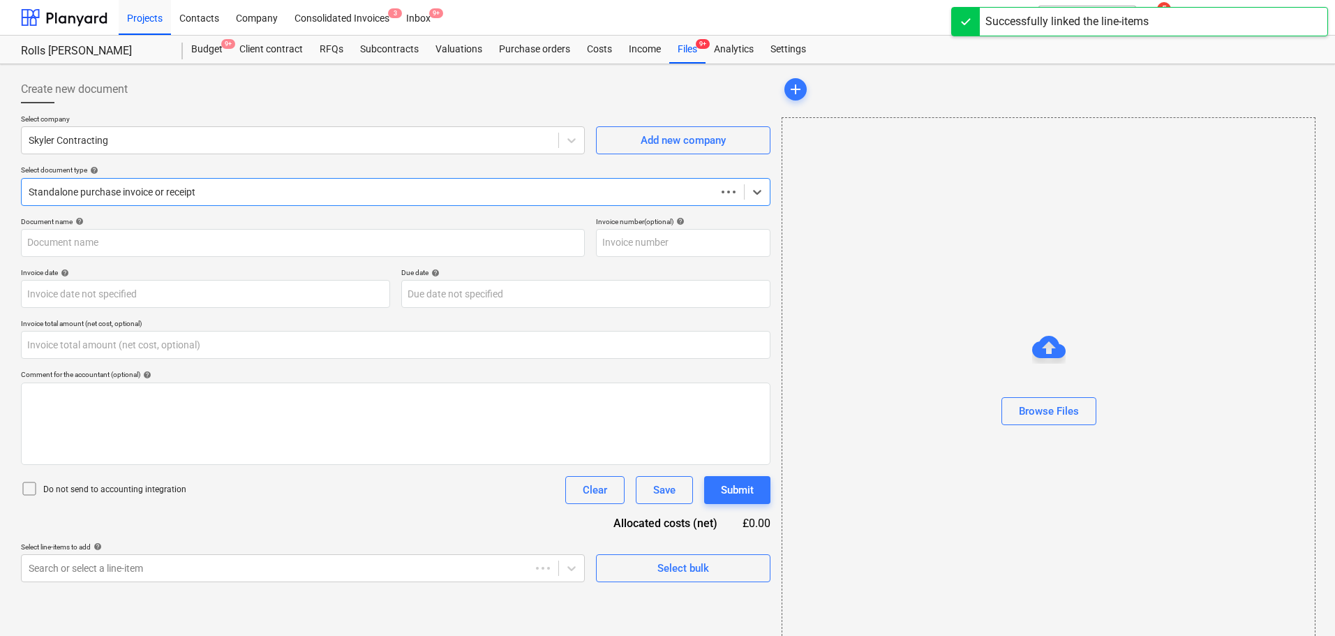
scroll to position [25, 0]
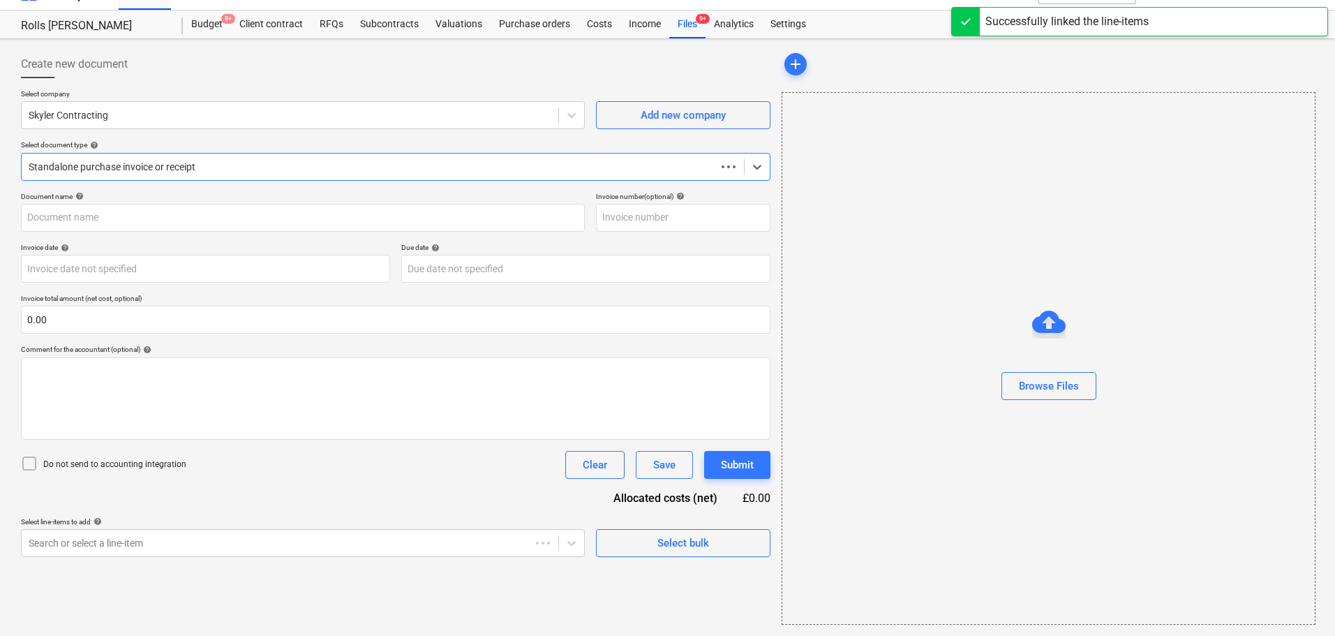
type input "0.00"
type input "2003972984"
type input "01 May 2025"
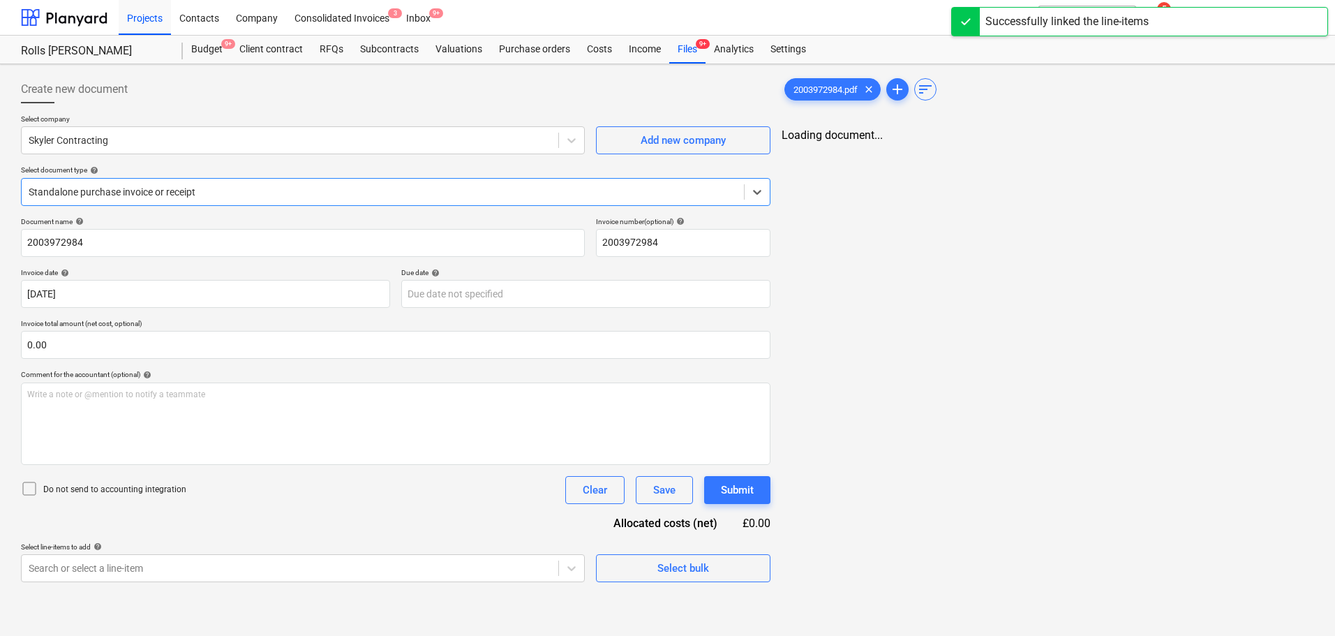
scroll to position [0, 0]
click at [165, 142] on div at bounding box center [290, 140] width 523 height 14
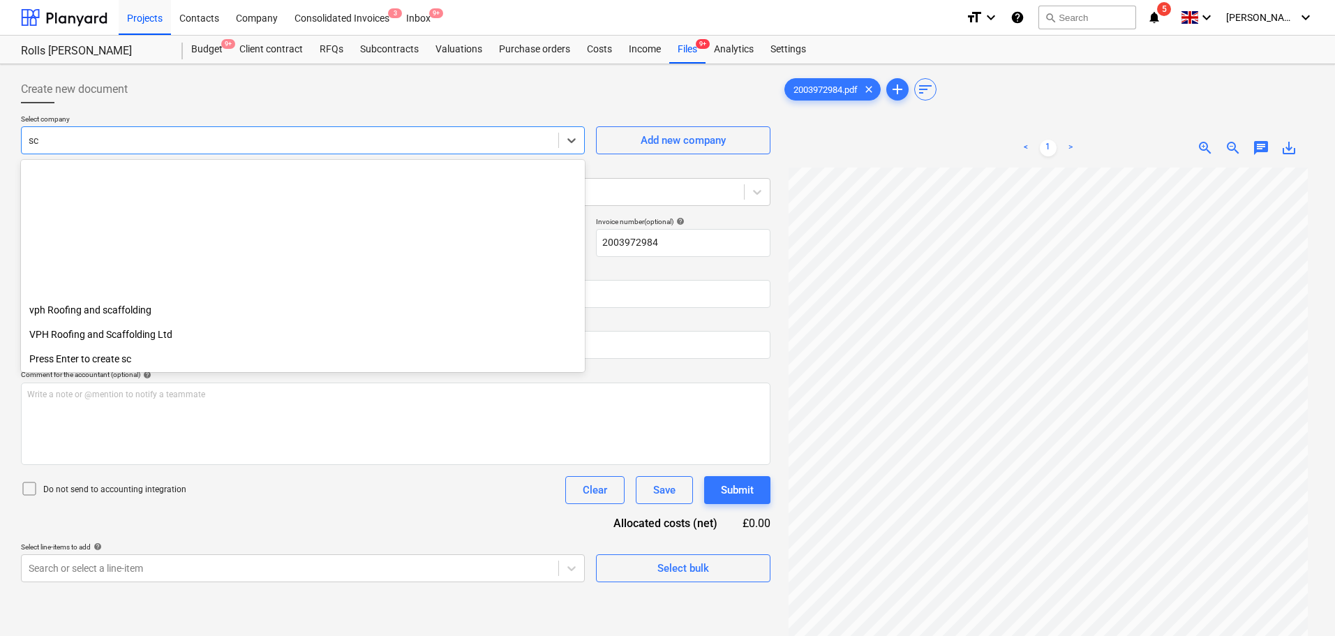
scroll to position [475, 0]
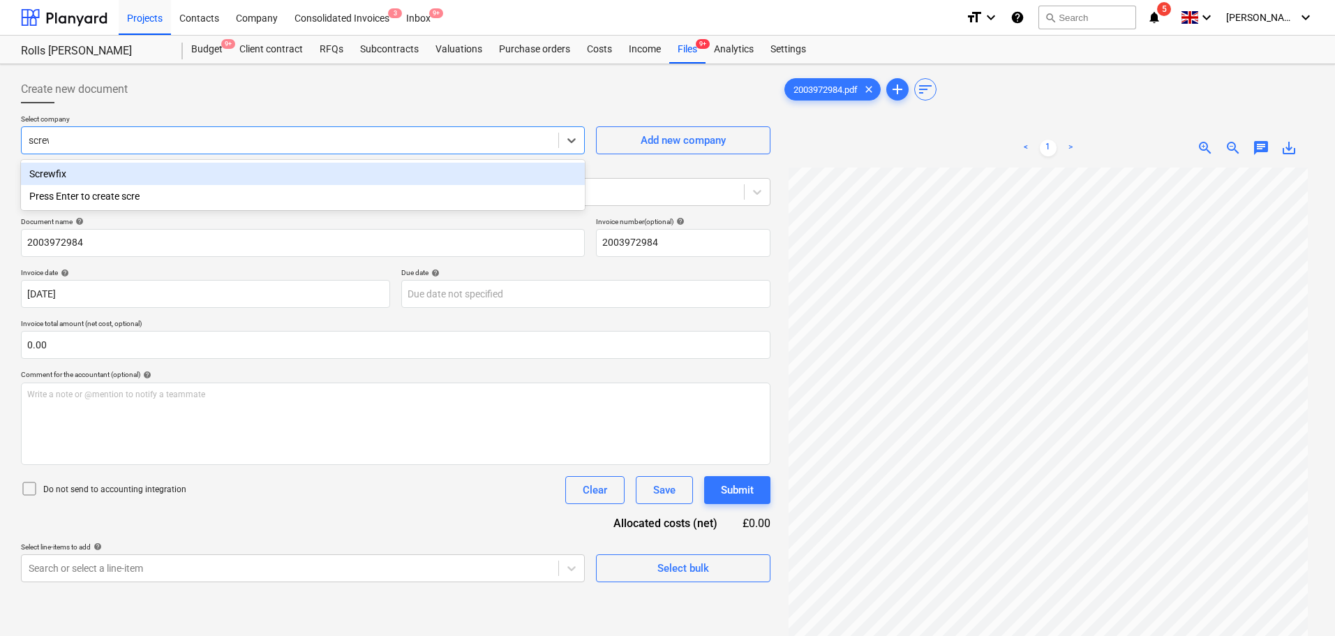
type input "screwf"
click at [142, 179] on div "Screwfix" at bounding box center [303, 174] width 564 height 22
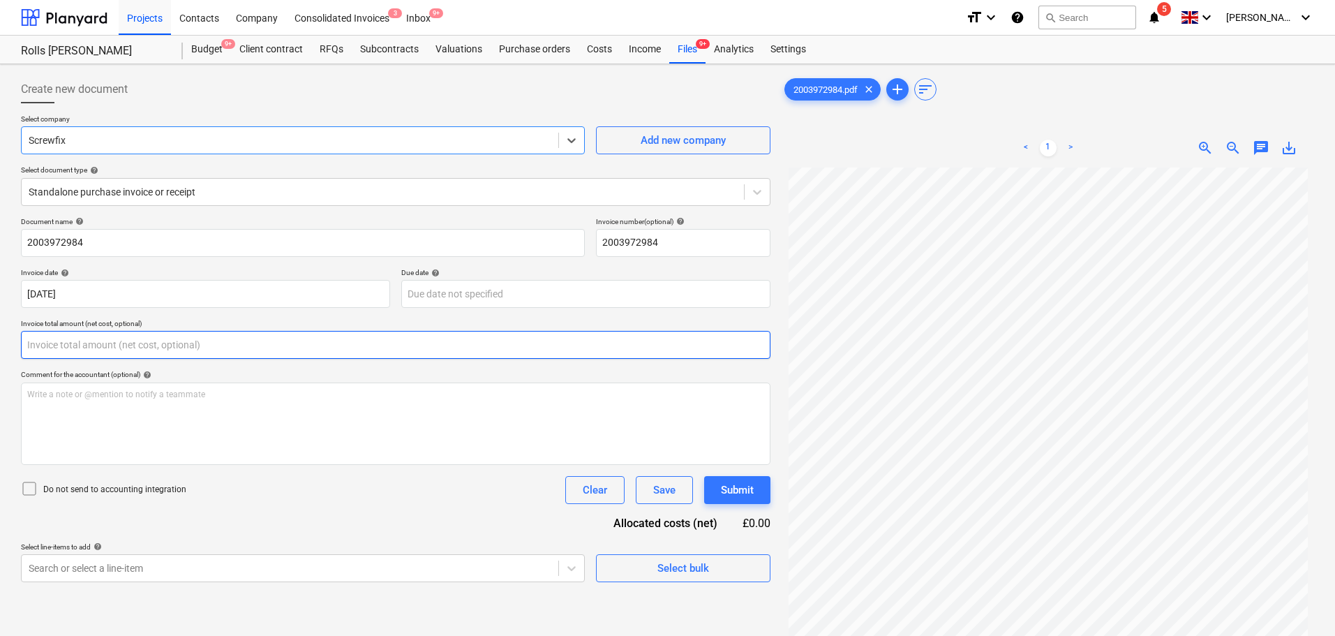
click at [149, 331] on input "text" at bounding box center [395, 345] width 749 height 28
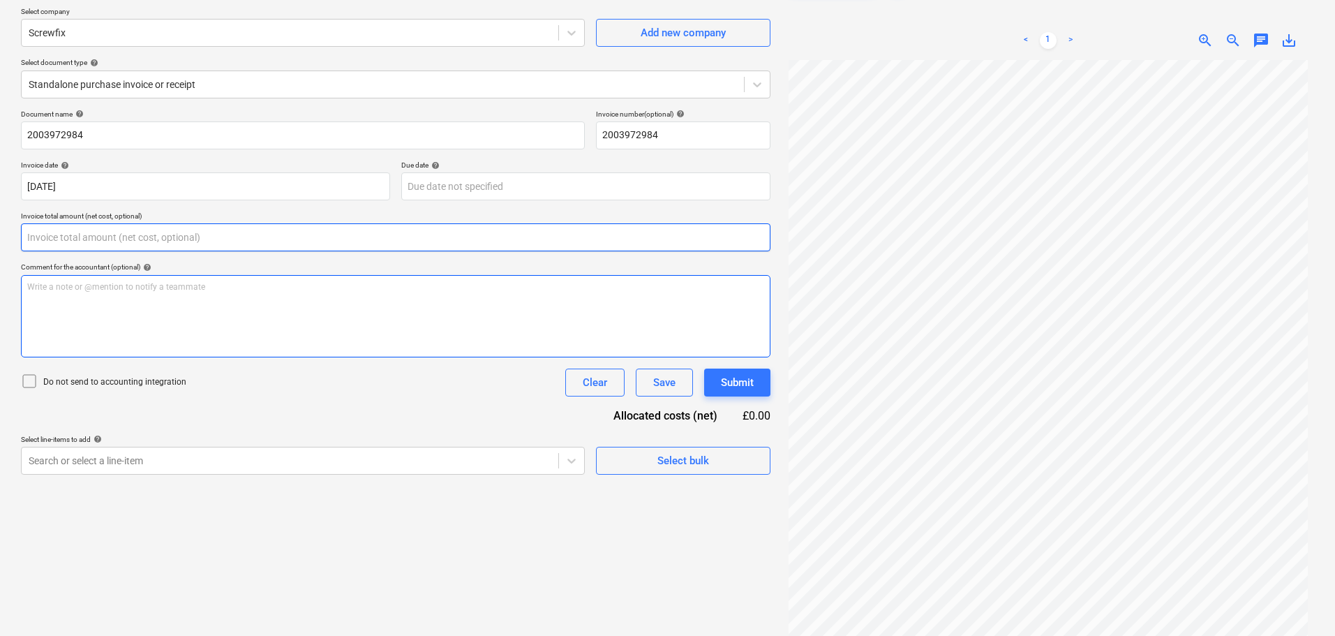
scroll to position [140, 0]
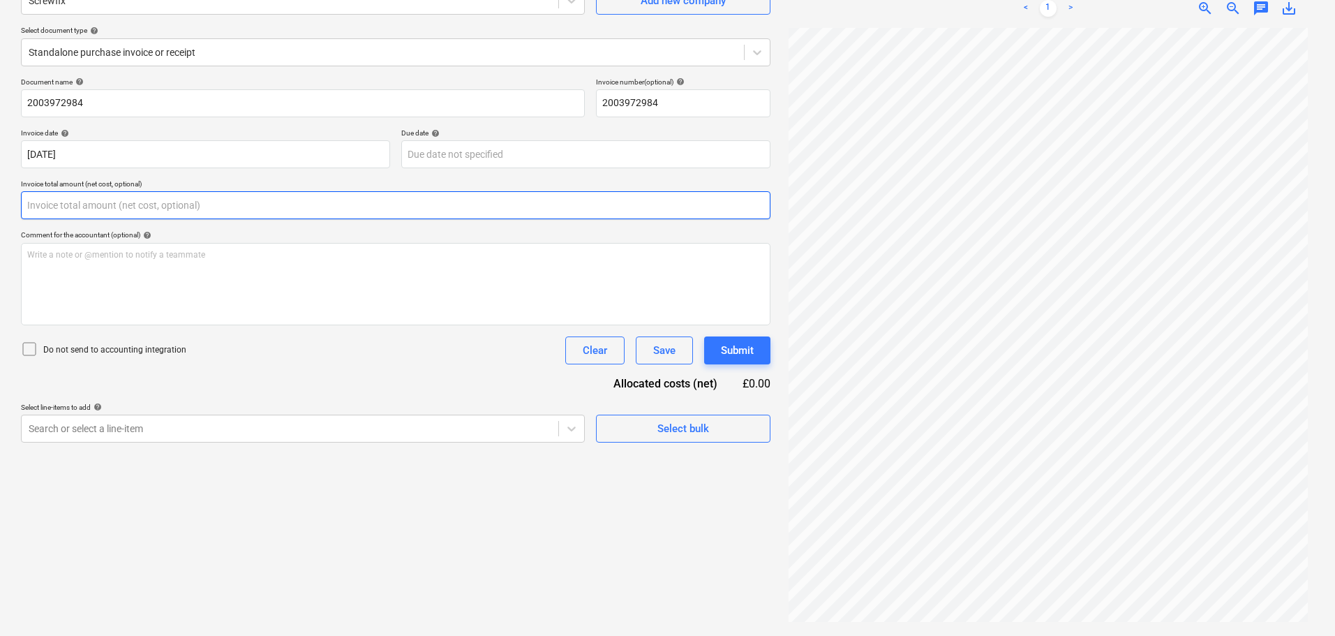
click at [613, 202] on input "text" at bounding box center [395, 205] width 749 height 28
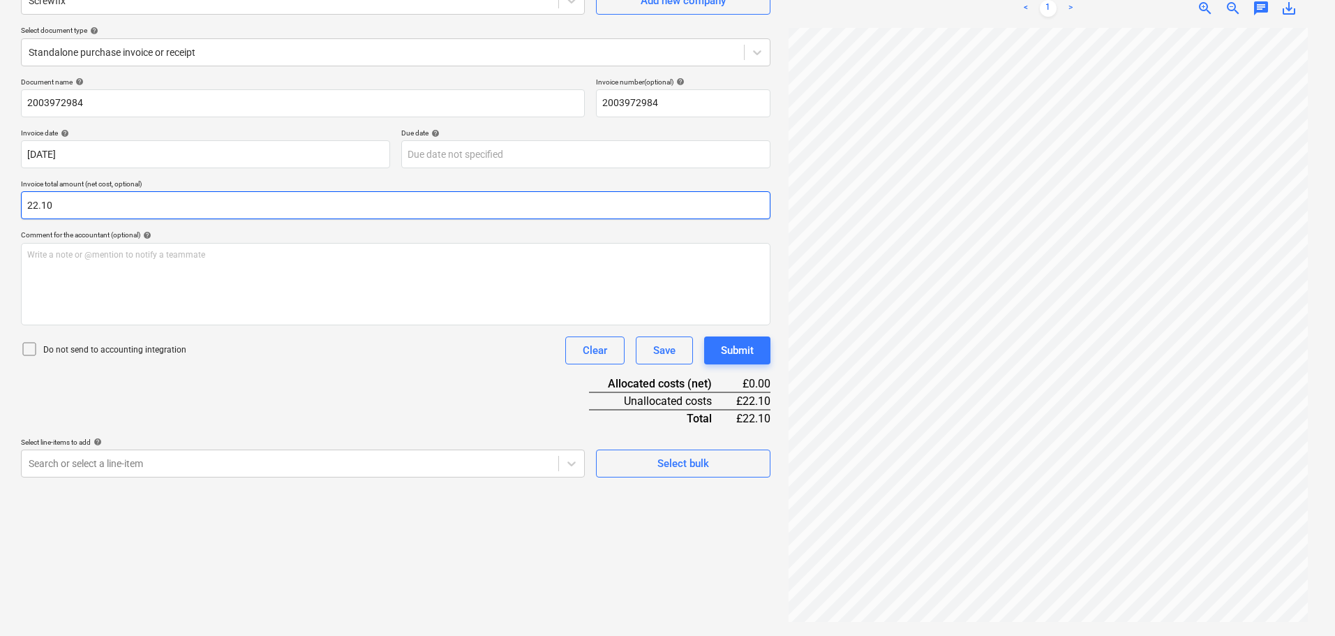
type input "22.10"
click at [141, 354] on p "Do not send to accounting integration" at bounding box center [114, 350] width 143 height 12
click at [191, 381] on div "Document name help 2003972984 Invoice number (optional) help 2003972984 Invoice…" at bounding box center [395, 277] width 749 height 400
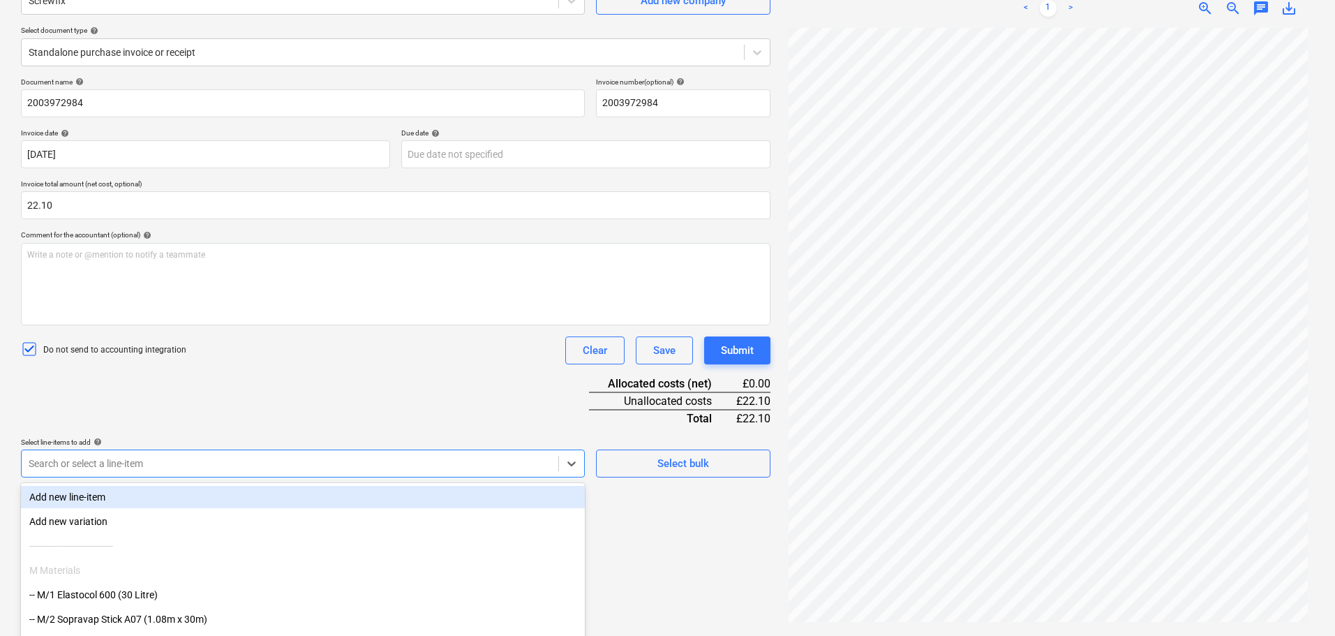
scroll to position [199, 0]
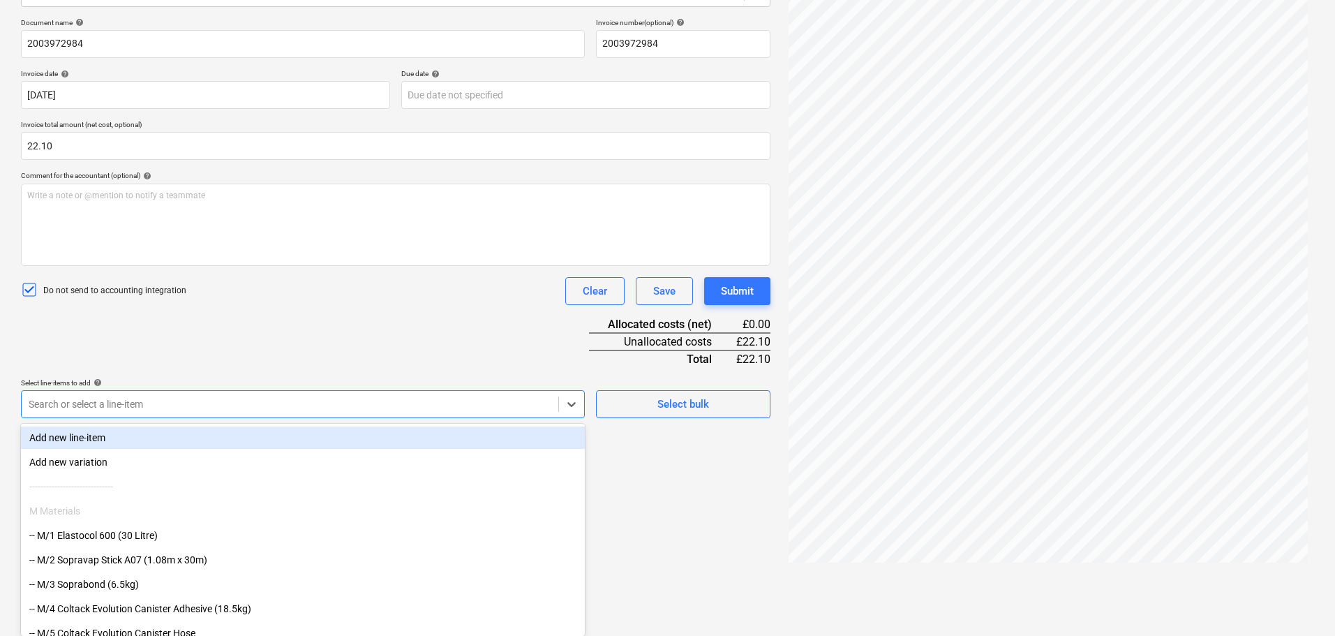
click at [194, 437] on body "Projects Contacts Company Consolidated Invoices 3 Inbox 9+ format_size keyboard…" at bounding box center [667, 119] width 1335 height 636
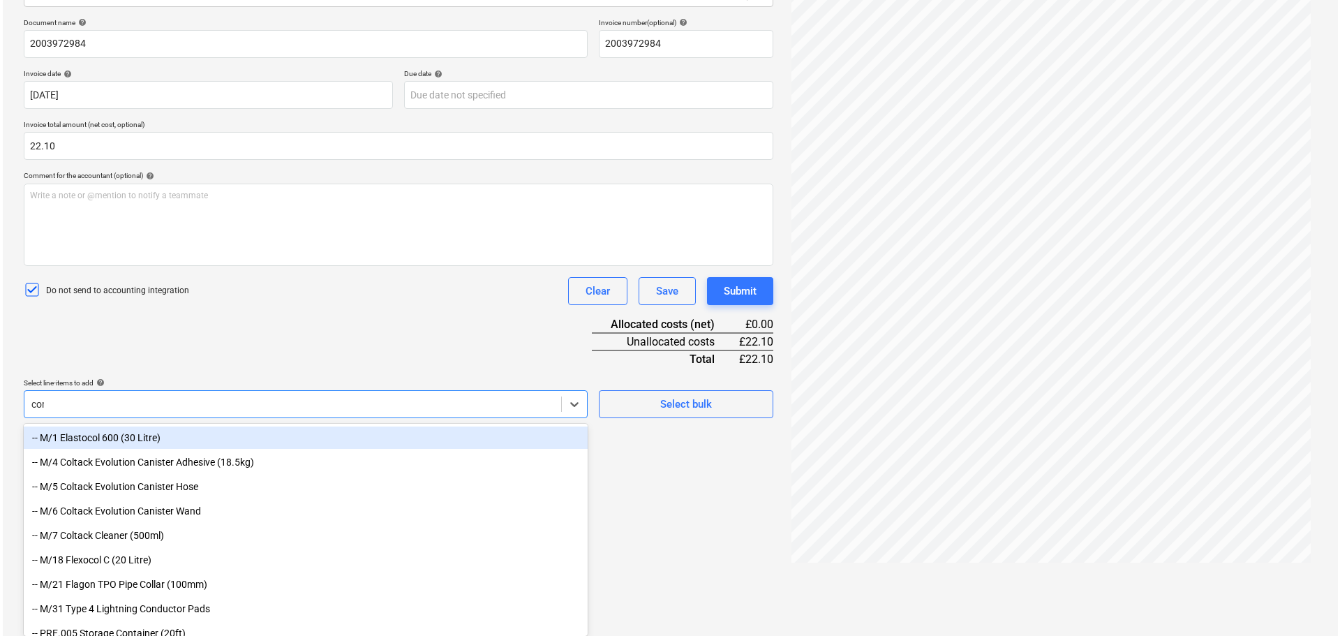
scroll to position [140, 0]
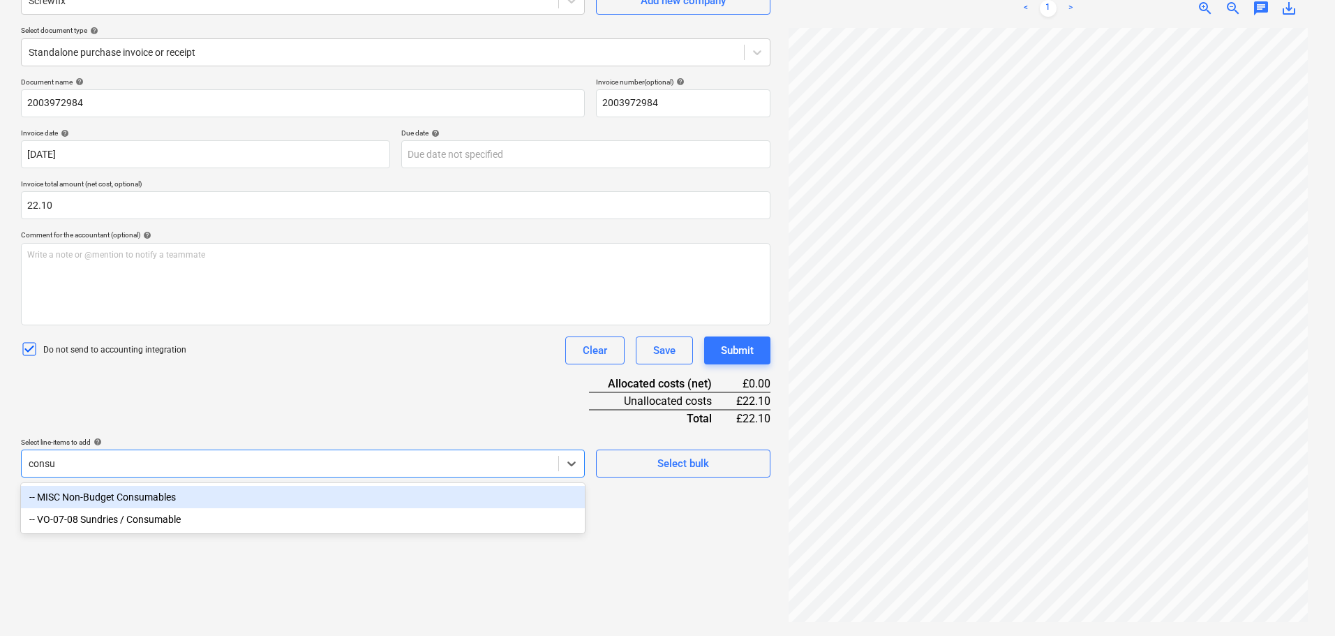
type input "consum"
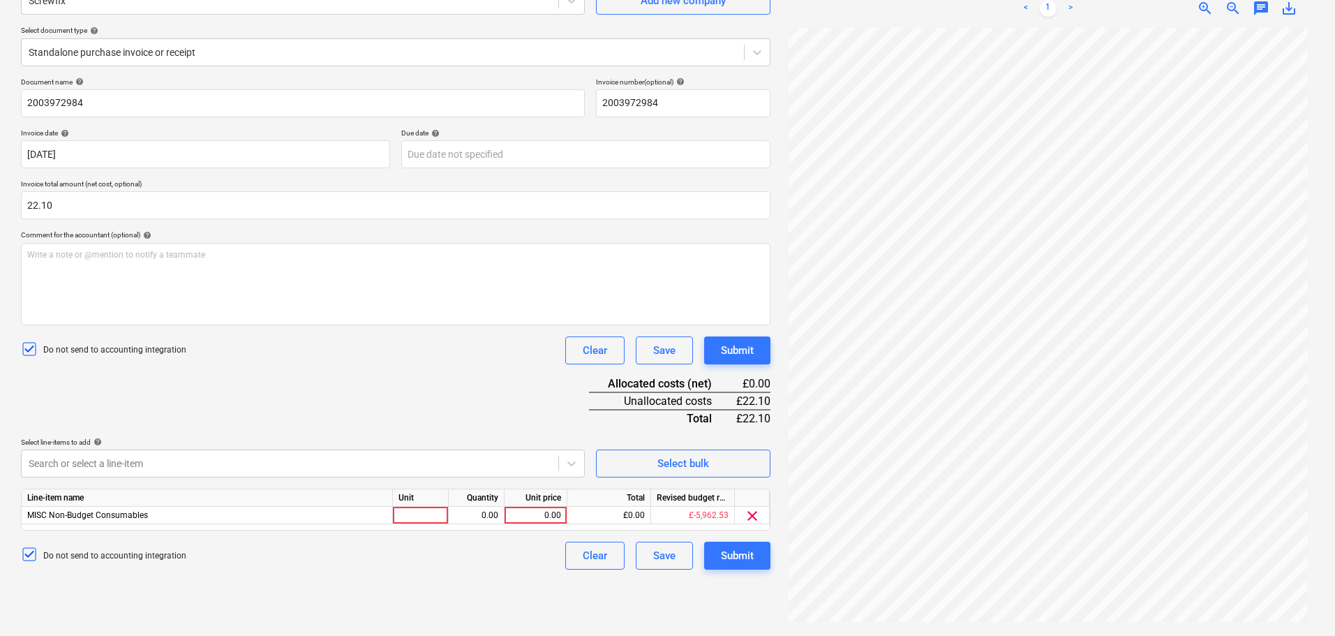
click at [257, 415] on div "Document name help 2003972984 Invoice number (optional) help 2003972984 Invoice…" at bounding box center [395, 323] width 749 height 492
click at [410, 513] on div at bounding box center [421, 515] width 56 height 17
type input "Item"
type input "22.10"
click at [439, 345] on div "Do not send to accounting integration Clear Save Submit" at bounding box center [395, 350] width 749 height 28
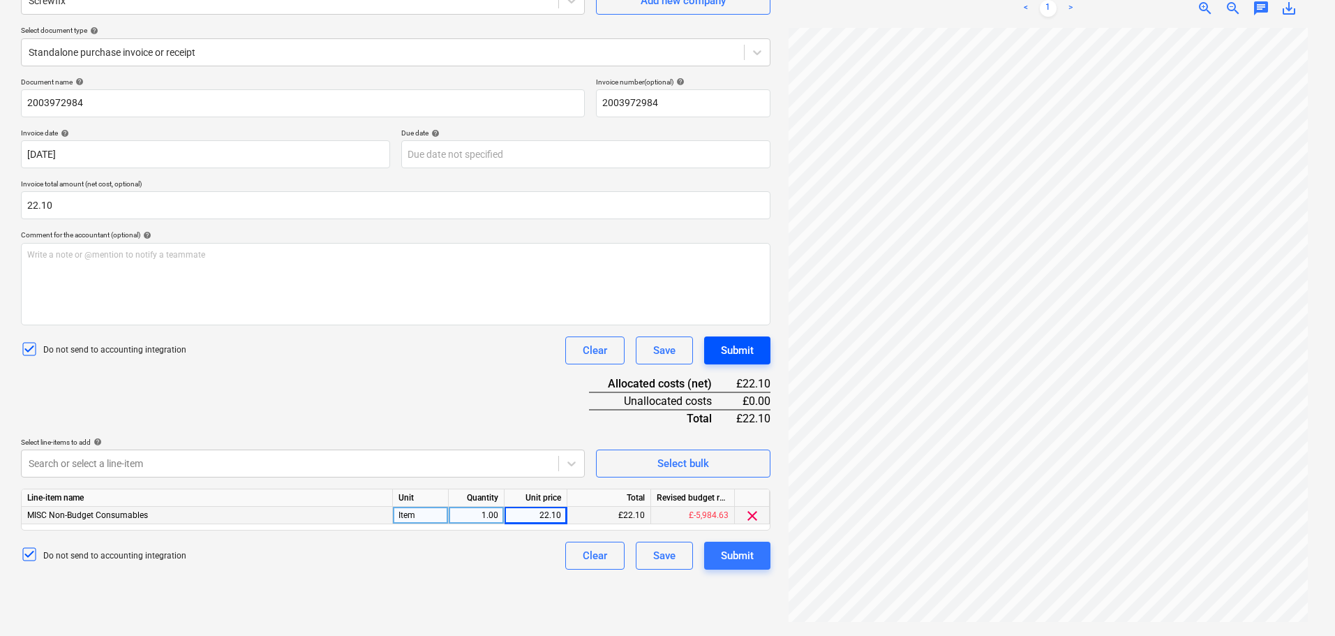
click at [739, 334] on div "Document name help 2003972984 Invoice number (optional) help 2003972984 Invoice…" at bounding box center [395, 323] width 749 height 492
click at [739, 336] on button "Submit" at bounding box center [737, 350] width 66 height 28
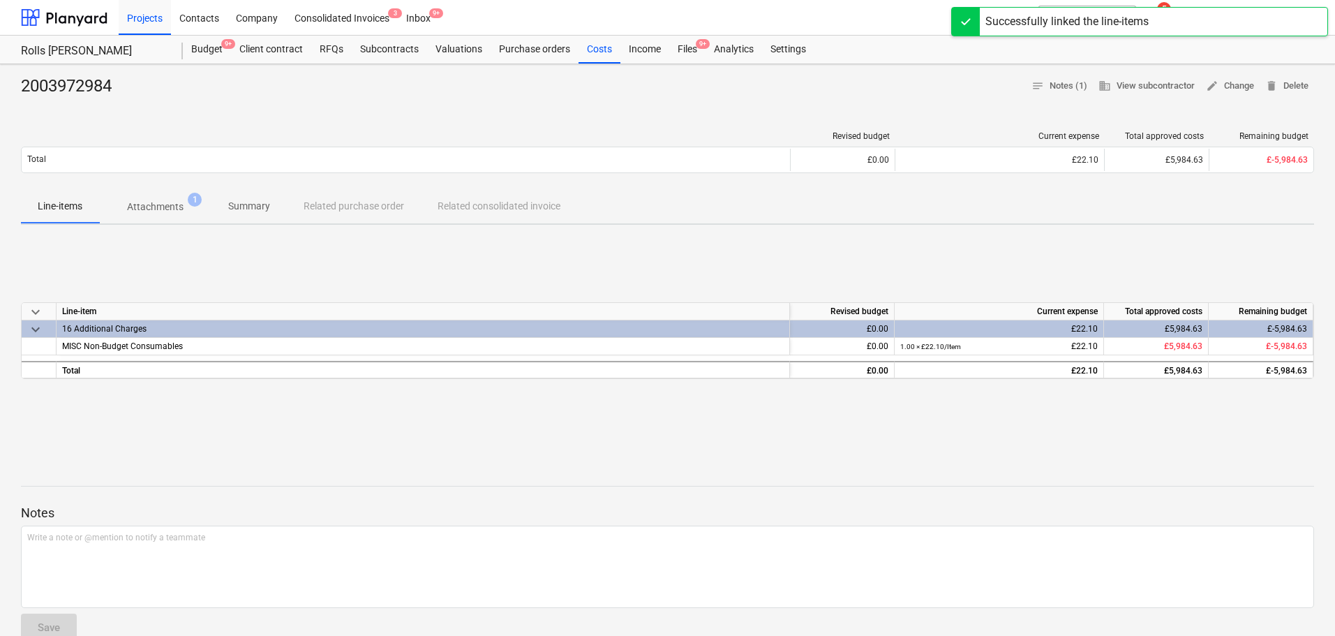
drag, startPoint x: 677, startPoint y: 43, endPoint x: 678, endPoint y: 14, distance: 29.3
click at [677, 43] on div "Files 9+" at bounding box center [687, 50] width 36 height 28
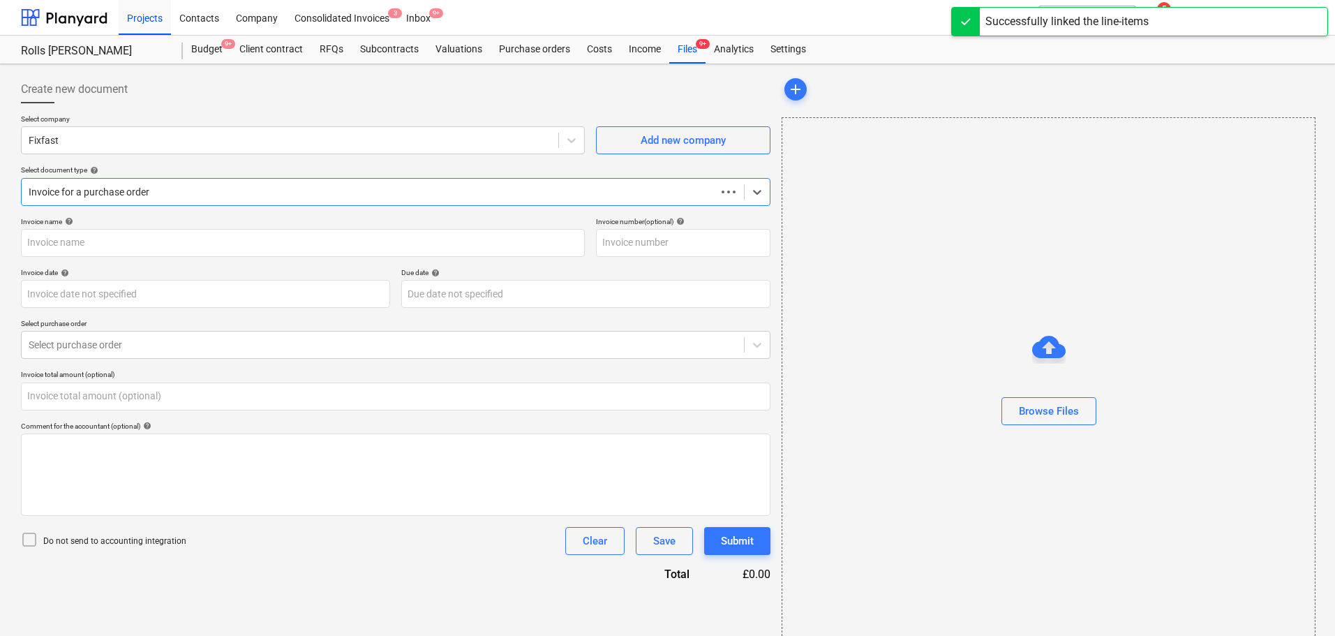
scroll to position [25, 0]
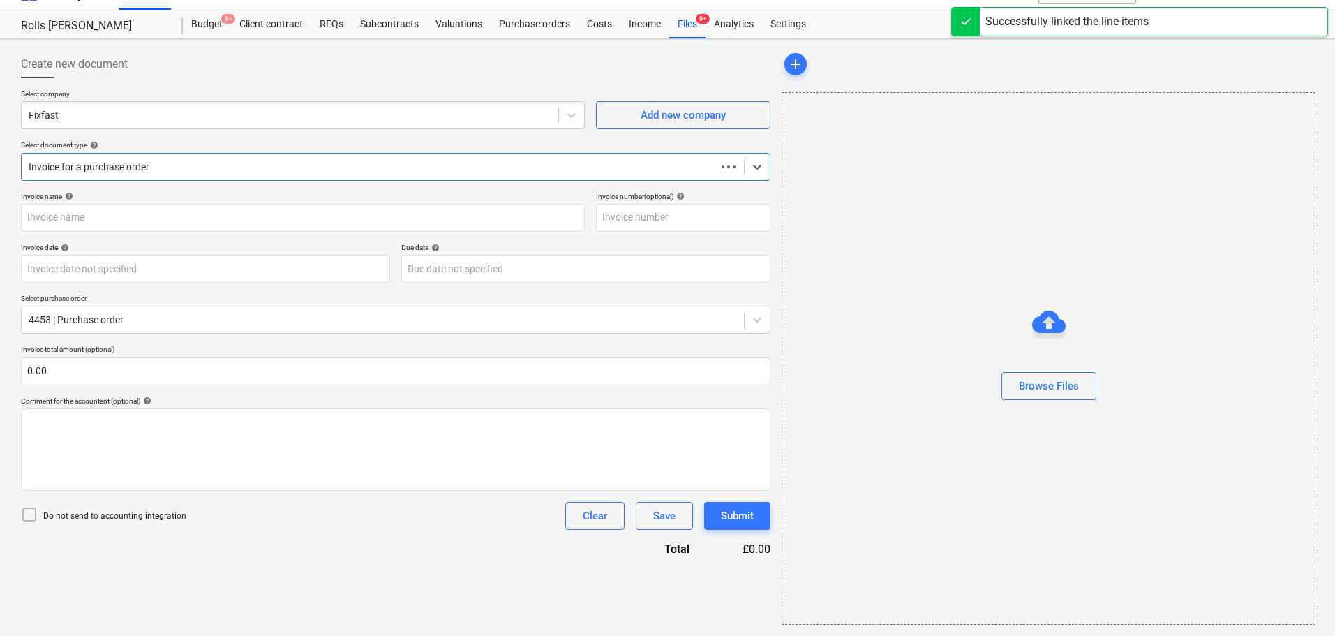
type input "0.00"
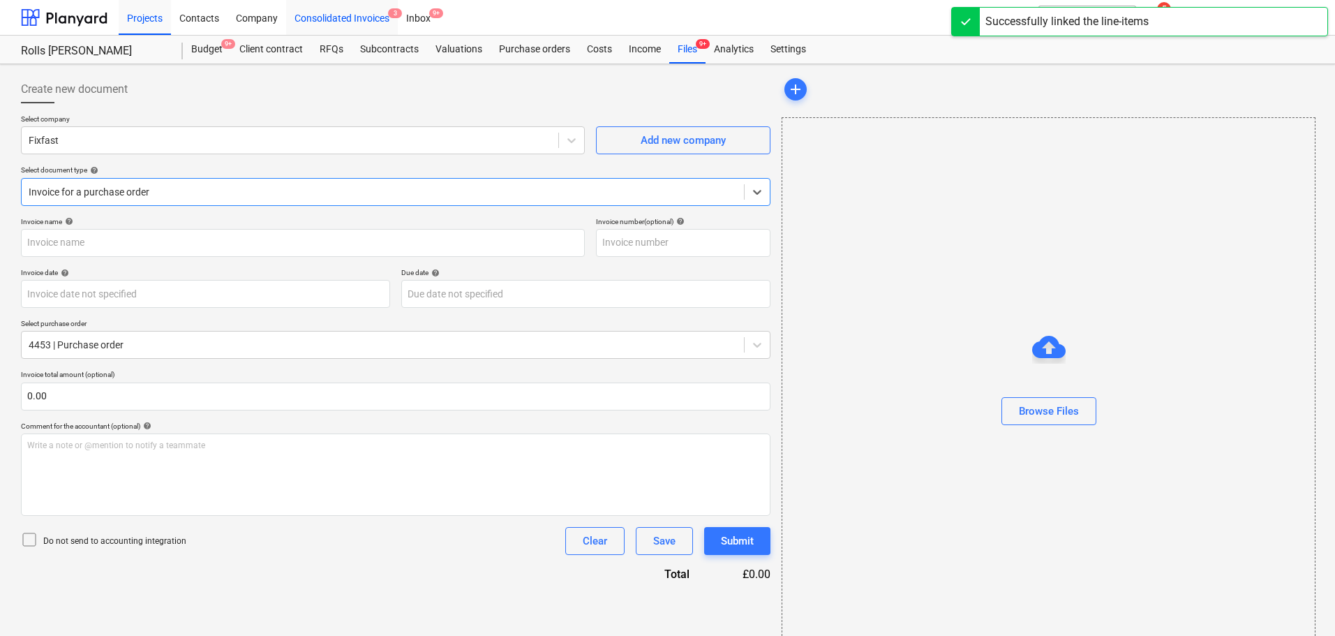
type input "1520785"
type input "19 Jun 2025"
type input "30 Jul 2025"
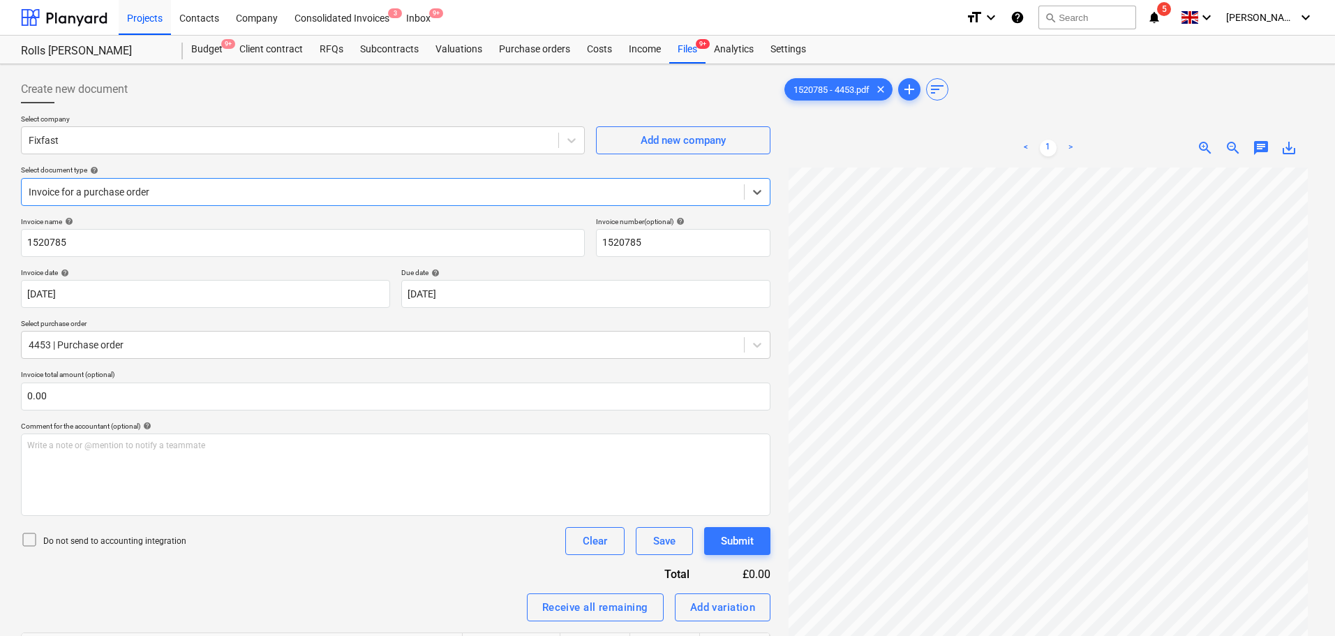
click at [165, 104] on div at bounding box center [395, 108] width 749 height 11
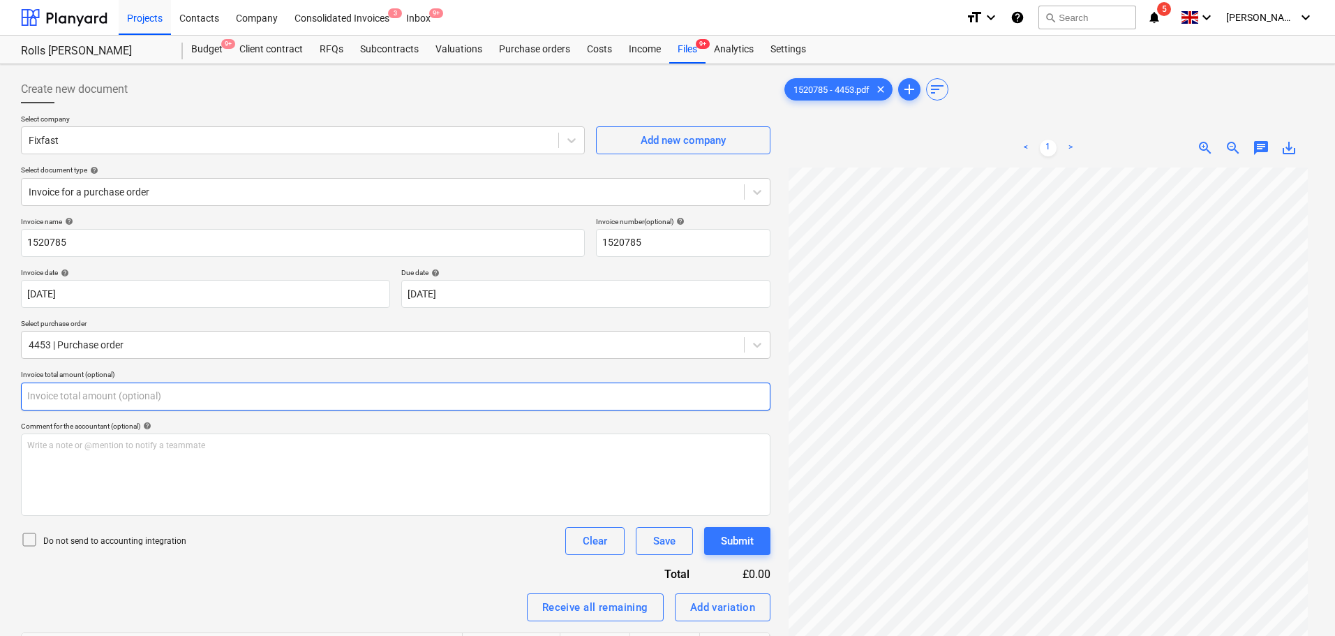
click at [117, 387] on input "text" at bounding box center [395, 396] width 749 height 28
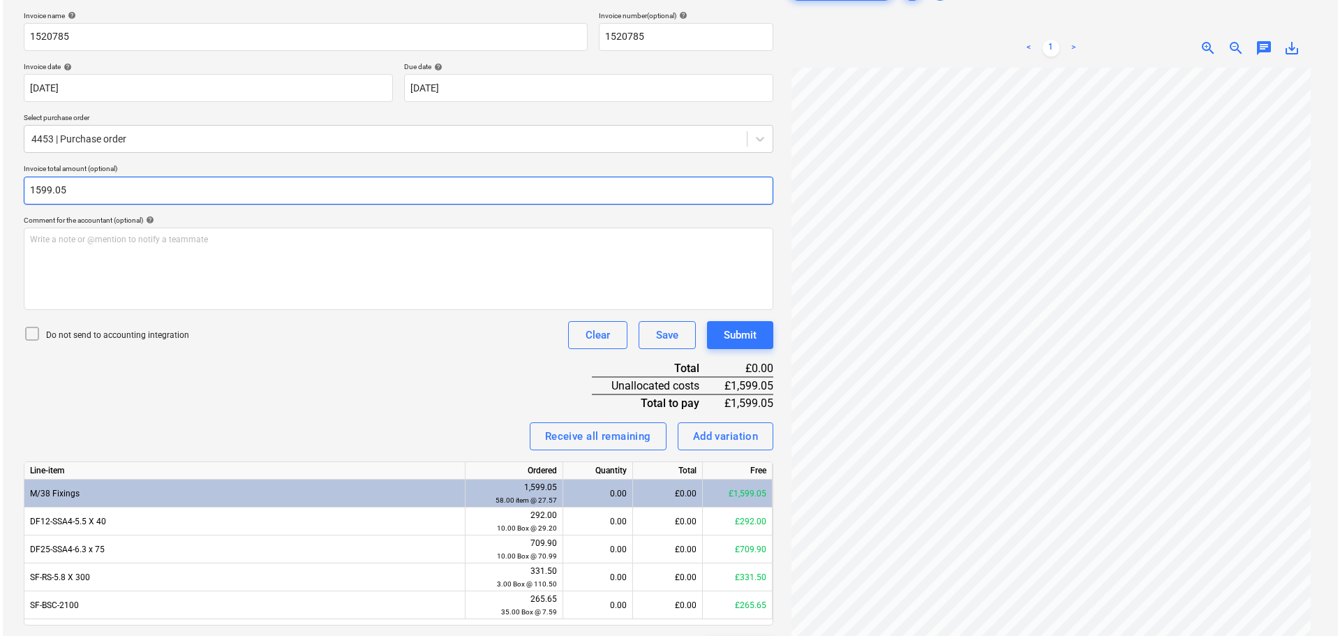
scroll to position [246, 0]
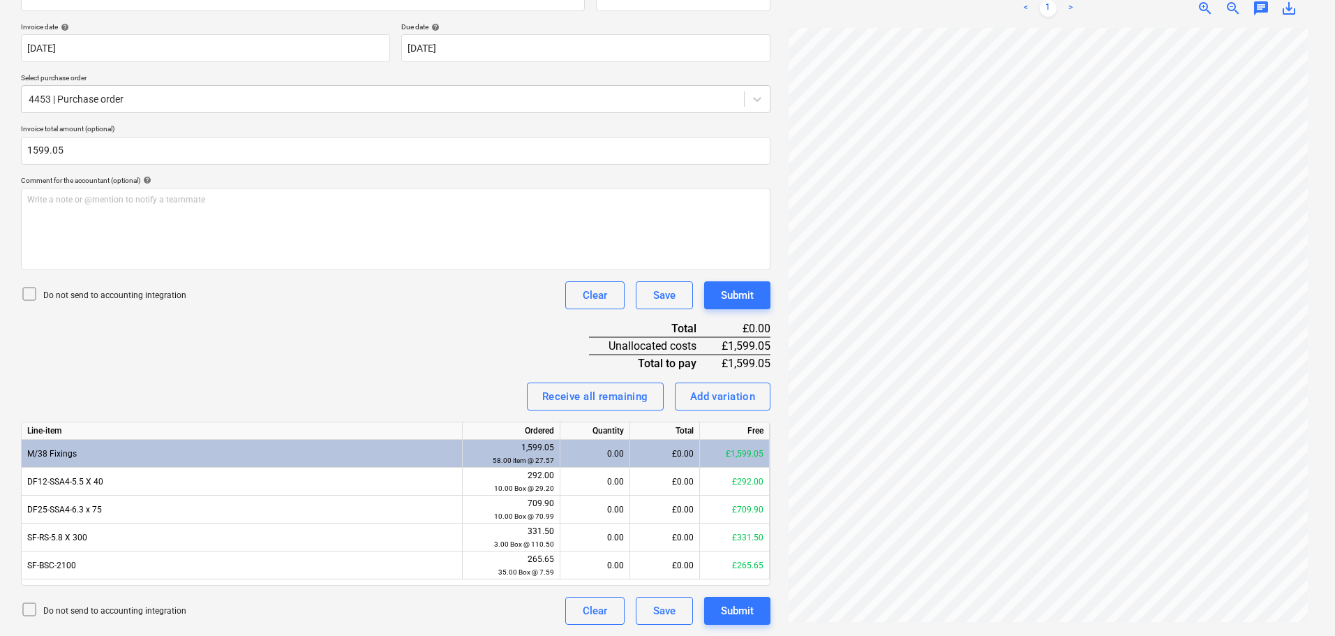
type input "1,599.05"
click at [137, 295] on p "Do not send to accounting integration" at bounding box center [114, 296] width 143 height 12
click at [362, 310] on div "Invoice name help 1520785 Invoice number (optional) help 1520785 Invoice date h…" at bounding box center [395, 297] width 749 height 653
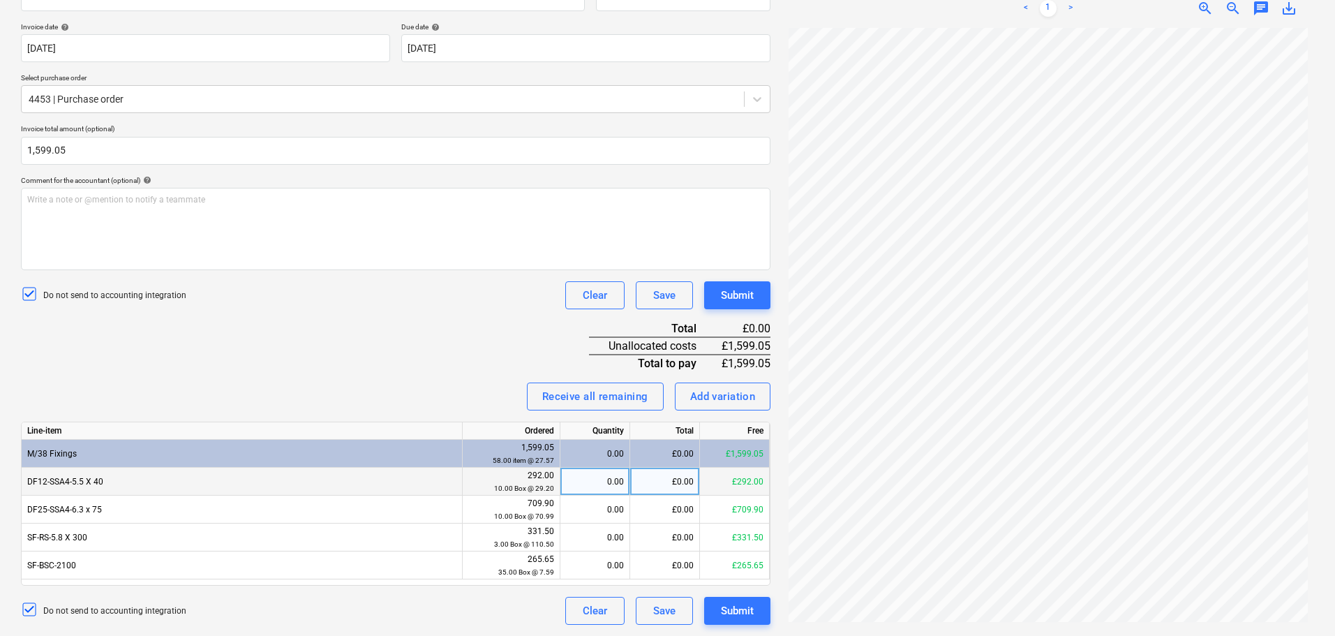
click at [669, 478] on div "£0.00" at bounding box center [665, 482] width 70 height 28
click at [443, 327] on div "Invoice name help 1520785 Invoice number (optional) help 1520785 Invoice date h…" at bounding box center [395, 297] width 749 height 653
click at [595, 402] on div "Receive all remaining" at bounding box center [595, 396] width 106 height 18
click at [425, 360] on div "Invoice name help 1520785 Invoice number (optional) help 1520785 Invoice date h…" at bounding box center [395, 297] width 749 height 653
click at [736, 292] on div "Submit" at bounding box center [737, 295] width 33 height 18
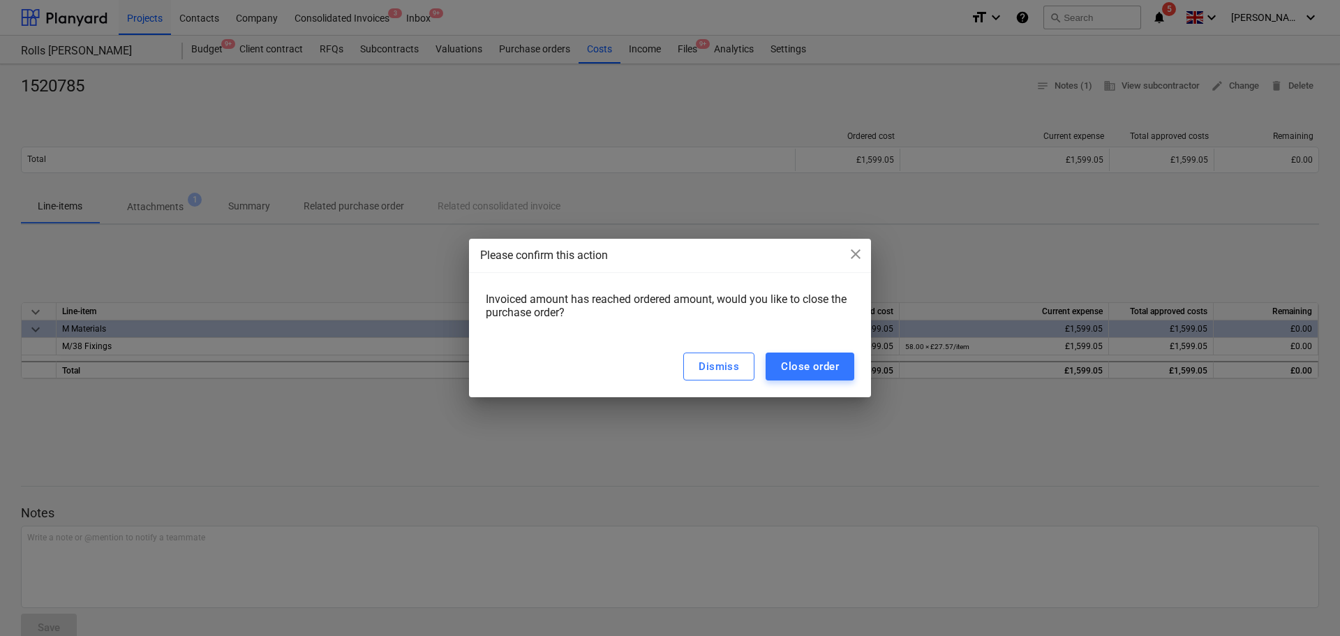
click at [786, 347] on div "Dismiss Close order" at bounding box center [670, 366] width 402 height 61
click at [790, 357] on button "Close order" at bounding box center [810, 366] width 89 height 28
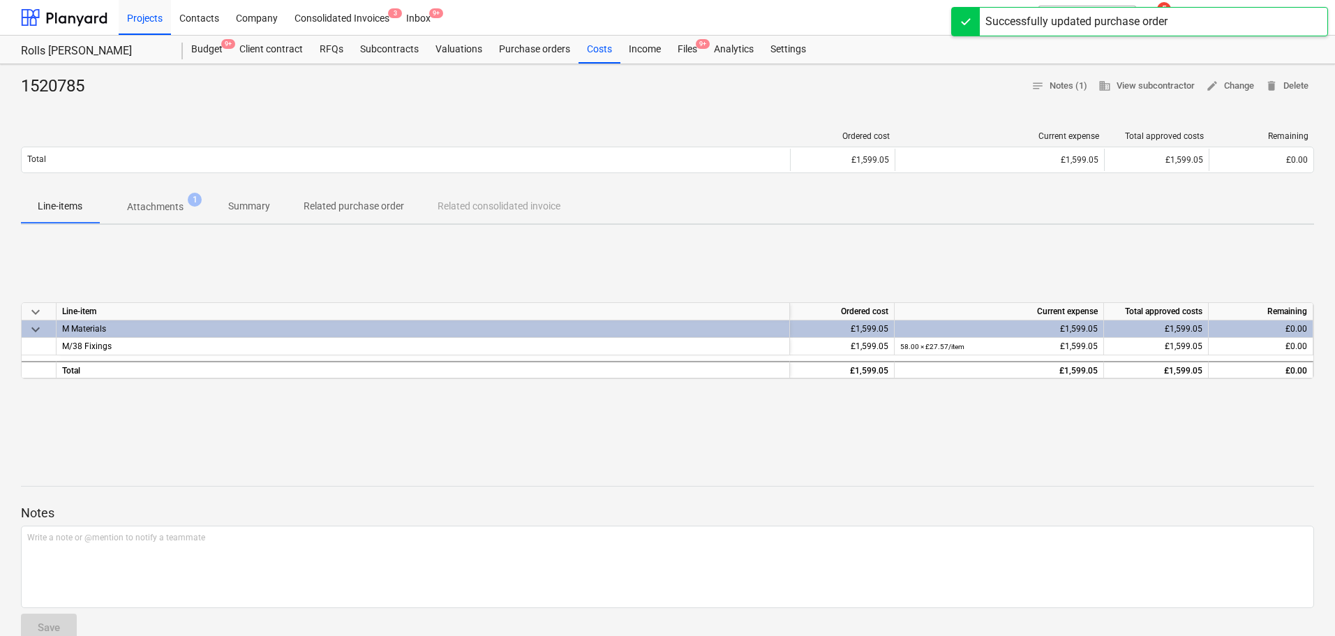
drag, startPoint x: 690, startPoint y: 64, endPoint x: 694, endPoint y: 38, distance: 25.4
click at [692, 63] on div "Rolls Royce Chichester Rolls Royce Chichester Budget 9+ Client contract RFQs Su…" at bounding box center [667, 50] width 1335 height 29
drag, startPoint x: 682, startPoint y: 53, endPoint x: 687, endPoint y: 22, distance: 31.1
click at [682, 53] on div "Files 9+" at bounding box center [687, 50] width 36 height 28
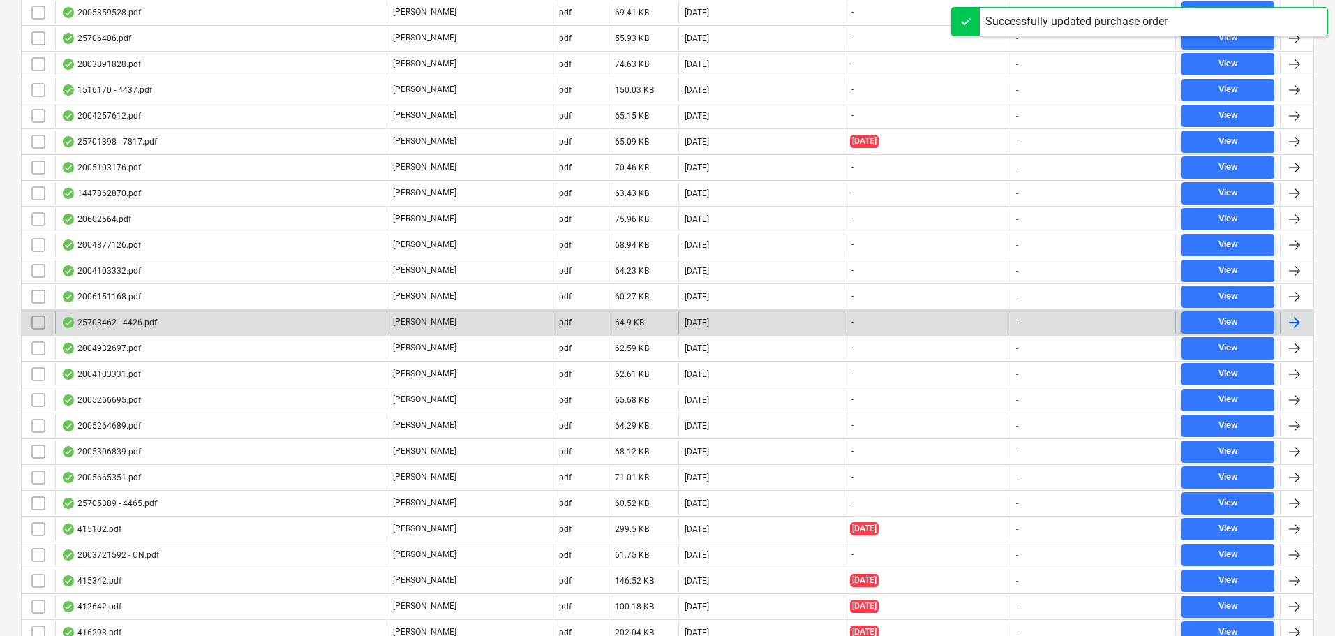
click at [197, 322] on div "25703462 - 4426.pdf" at bounding box center [220, 322] width 331 height 22
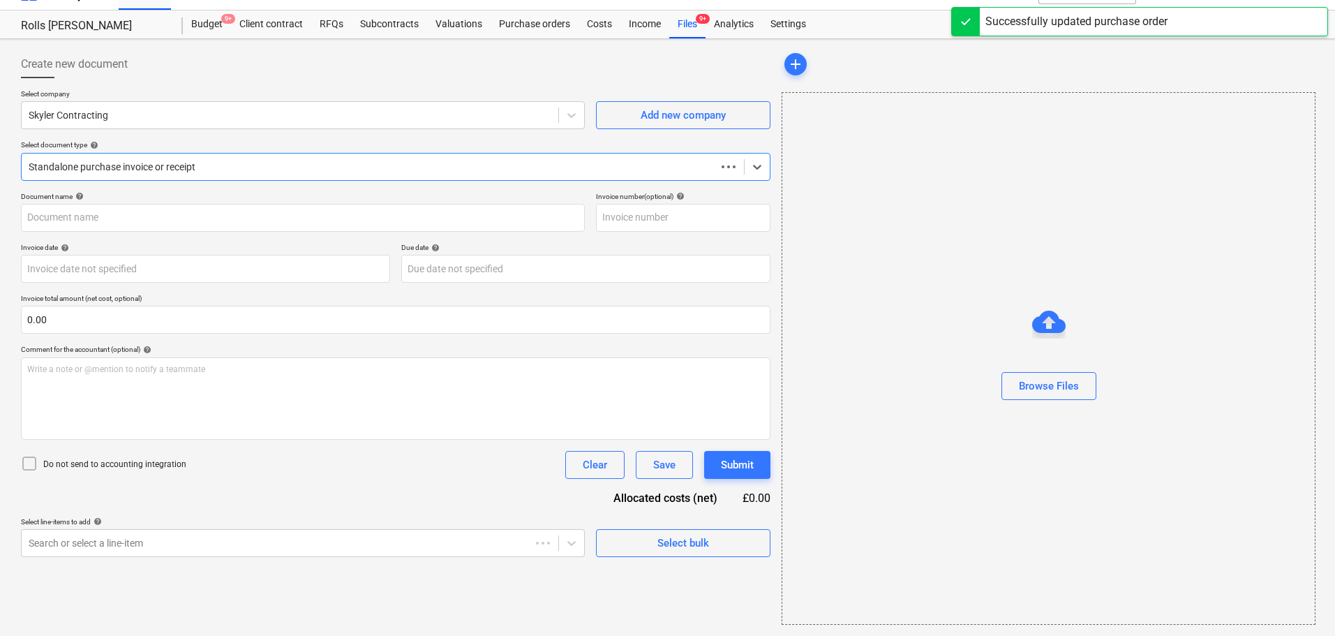
scroll to position [25, 0]
type input "25703462"
type input "14 May 2025"
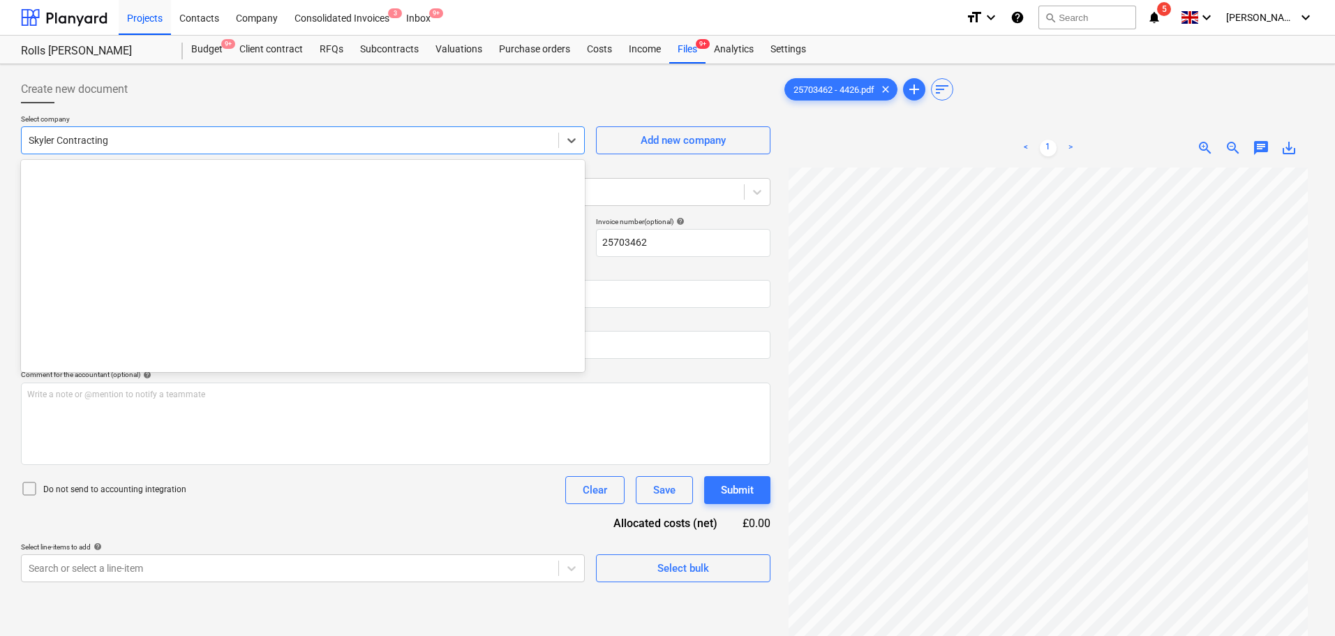
click at [149, 144] on div at bounding box center [290, 140] width 523 height 14
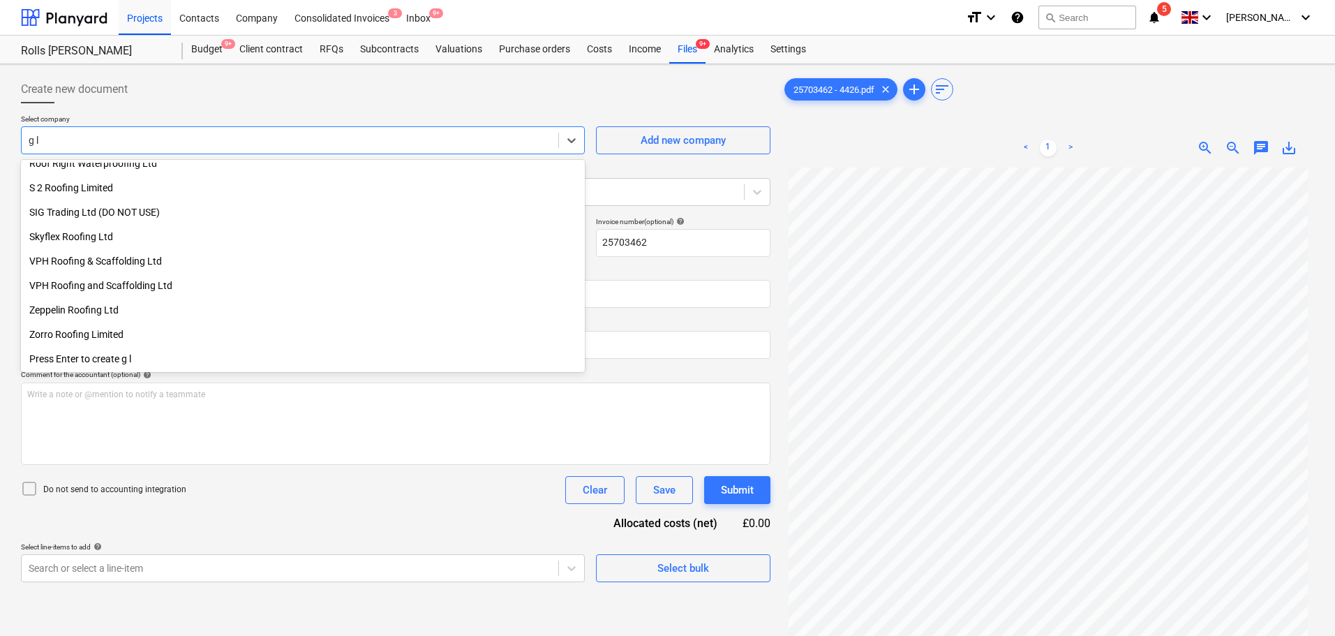
scroll to position [499, 0]
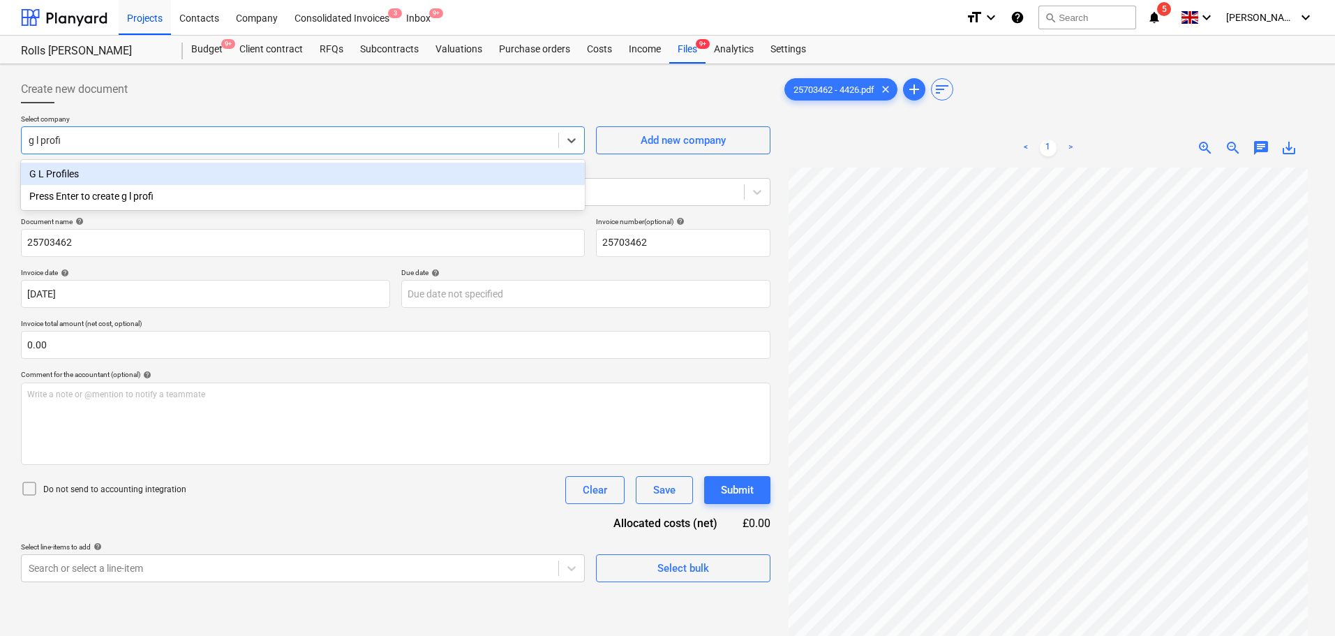
type input "g l profil"
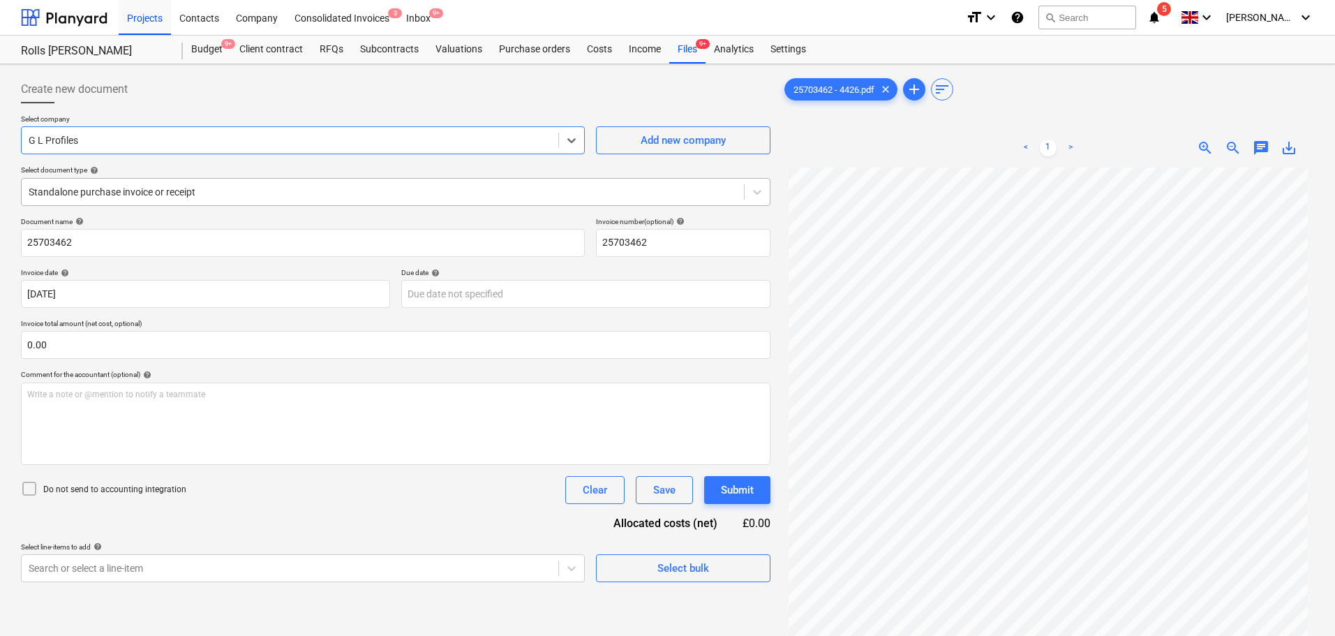
click at [145, 197] on div at bounding box center [383, 192] width 708 height 14
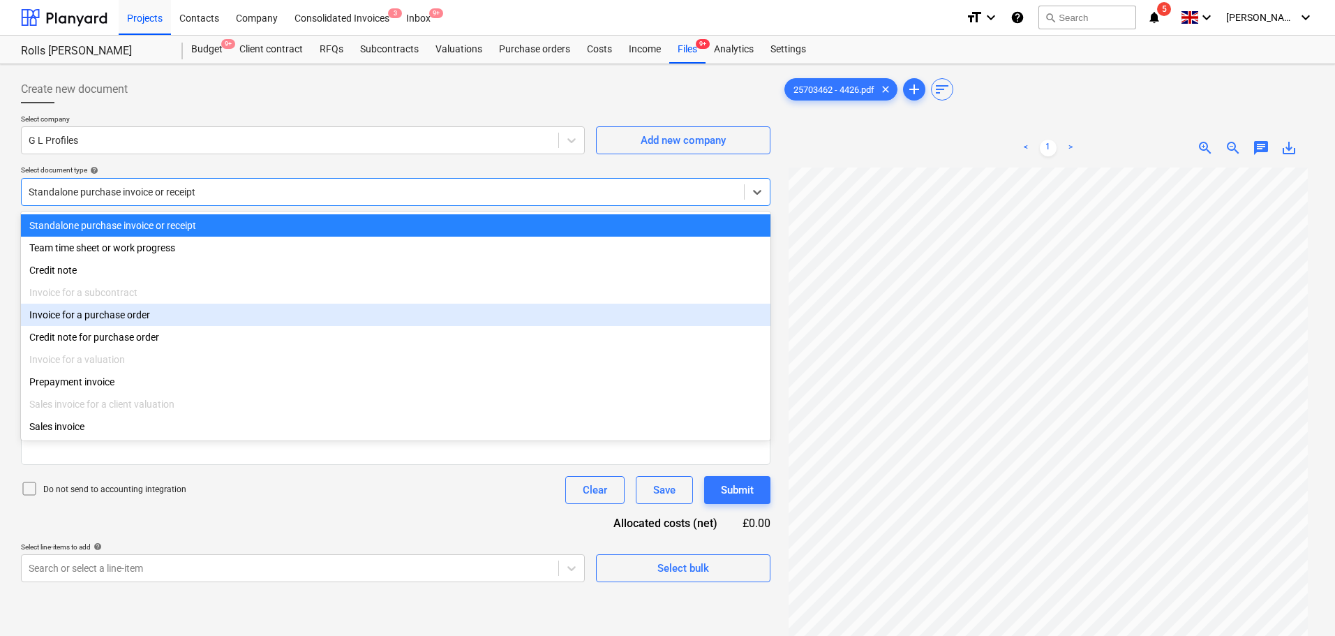
click at [109, 325] on div "Invoice for a purchase order" at bounding box center [395, 315] width 749 height 22
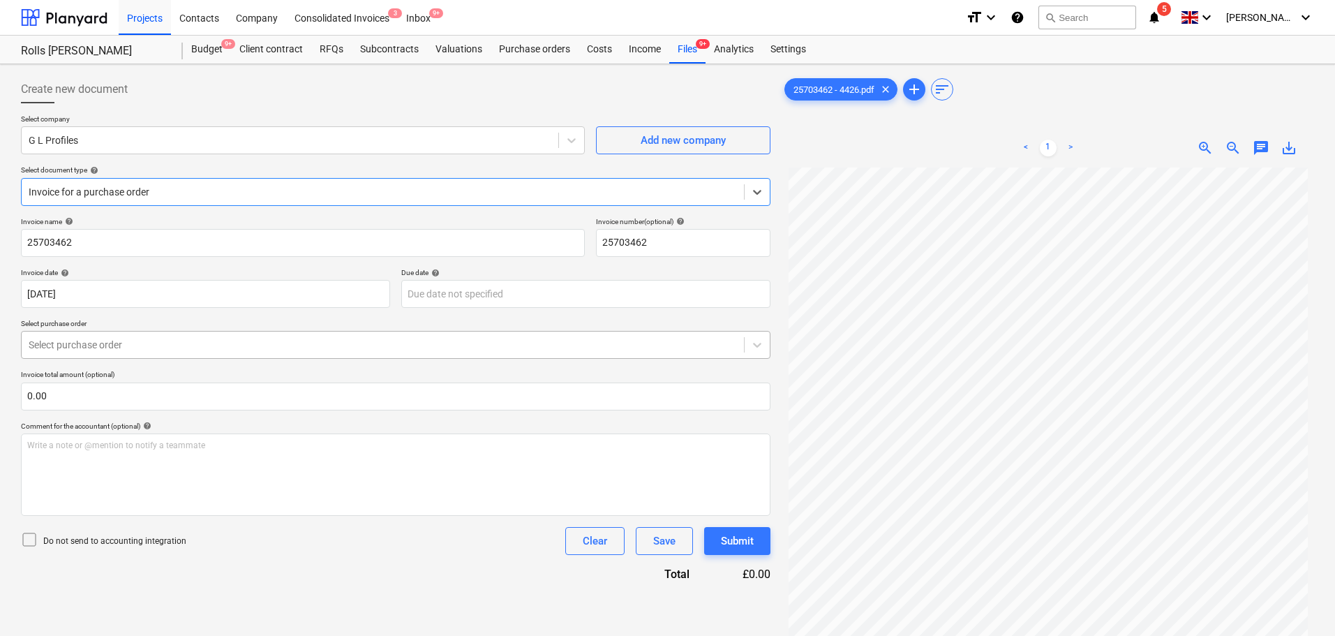
click at [115, 347] on div at bounding box center [383, 345] width 708 height 14
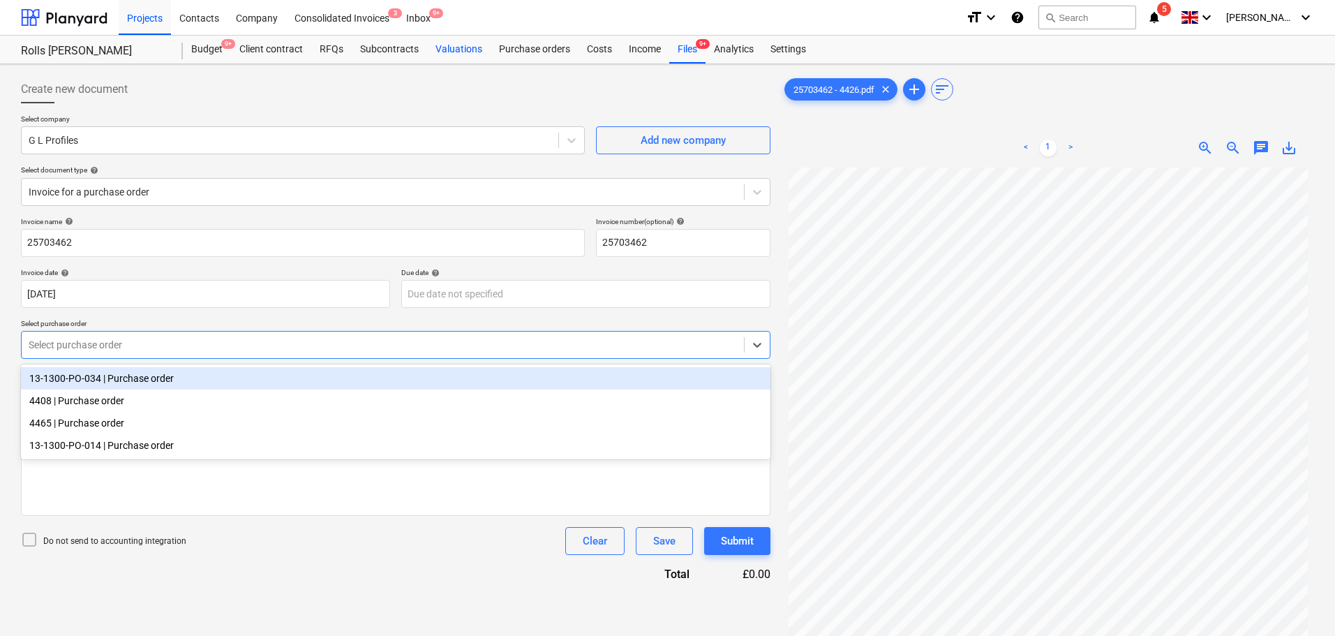
click at [435, 84] on div "Create new document" at bounding box center [395, 89] width 749 height 28
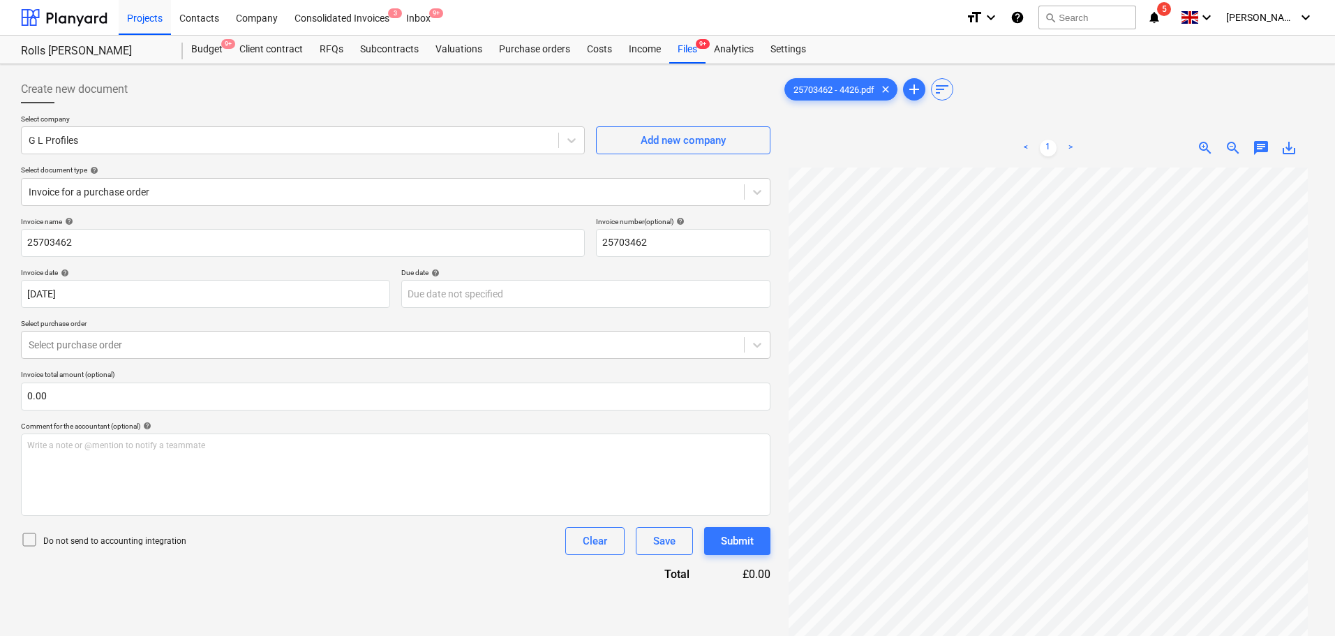
drag, startPoint x: 684, startPoint y: 41, endPoint x: 595, endPoint y: 23, distance: 90.5
click at [684, 41] on div "Files 9+" at bounding box center [687, 50] width 36 height 28
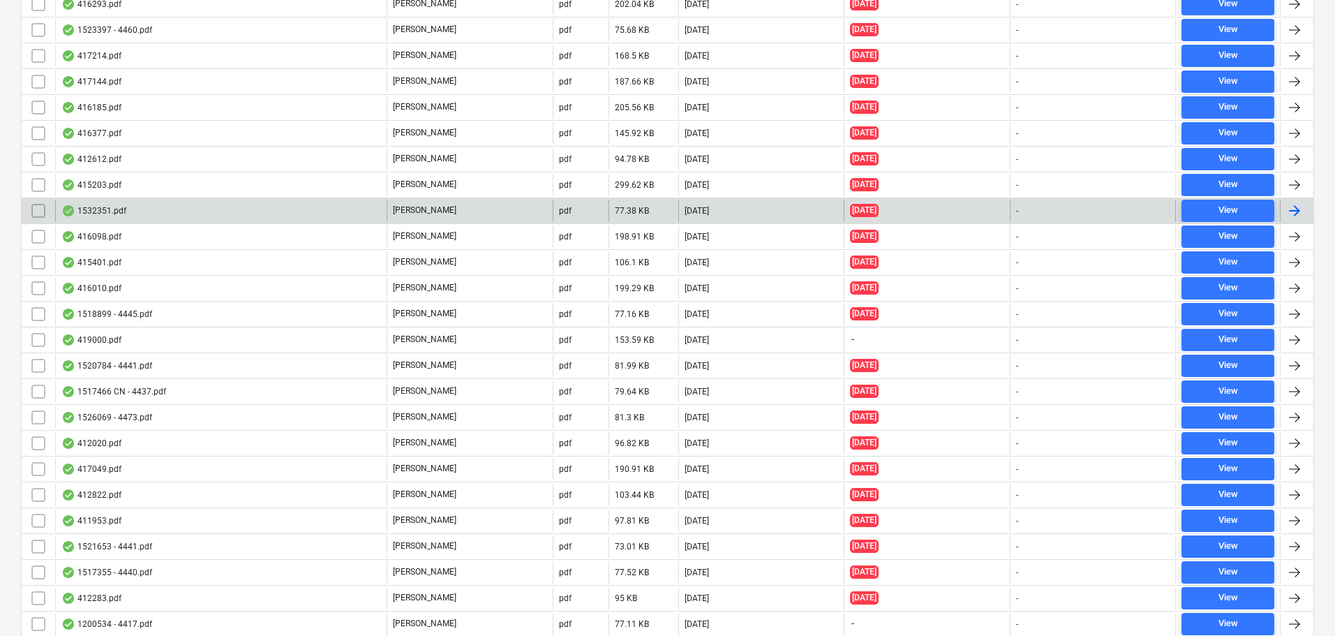
click at [159, 264] on div "415401.pdf" at bounding box center [220, 262] width 331 height 22
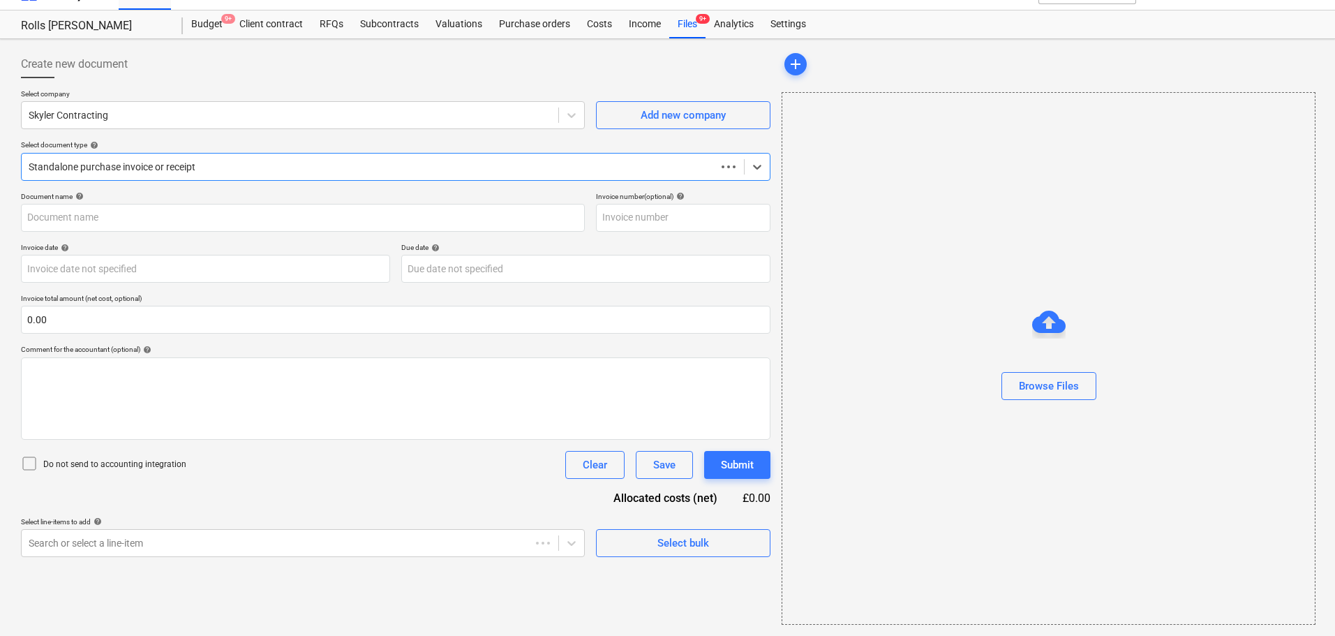
type input "0.00"
type input "415401"
type input "06 Aug 2025"
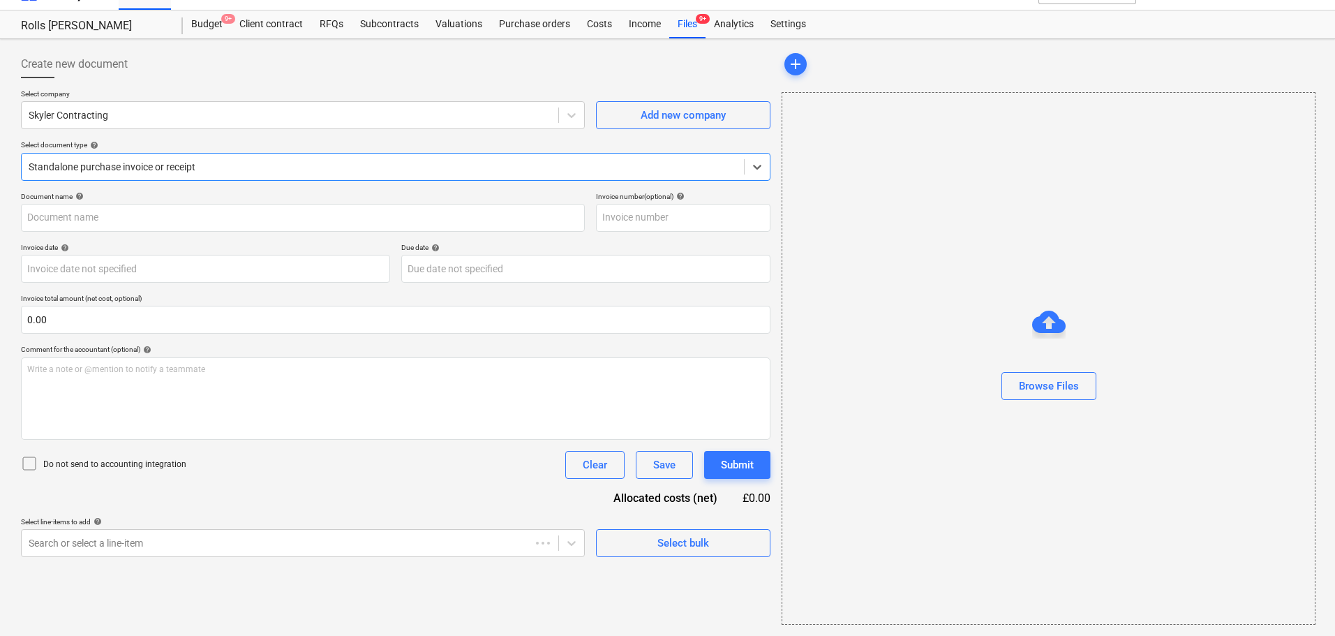
type input "06 Aug 2025"
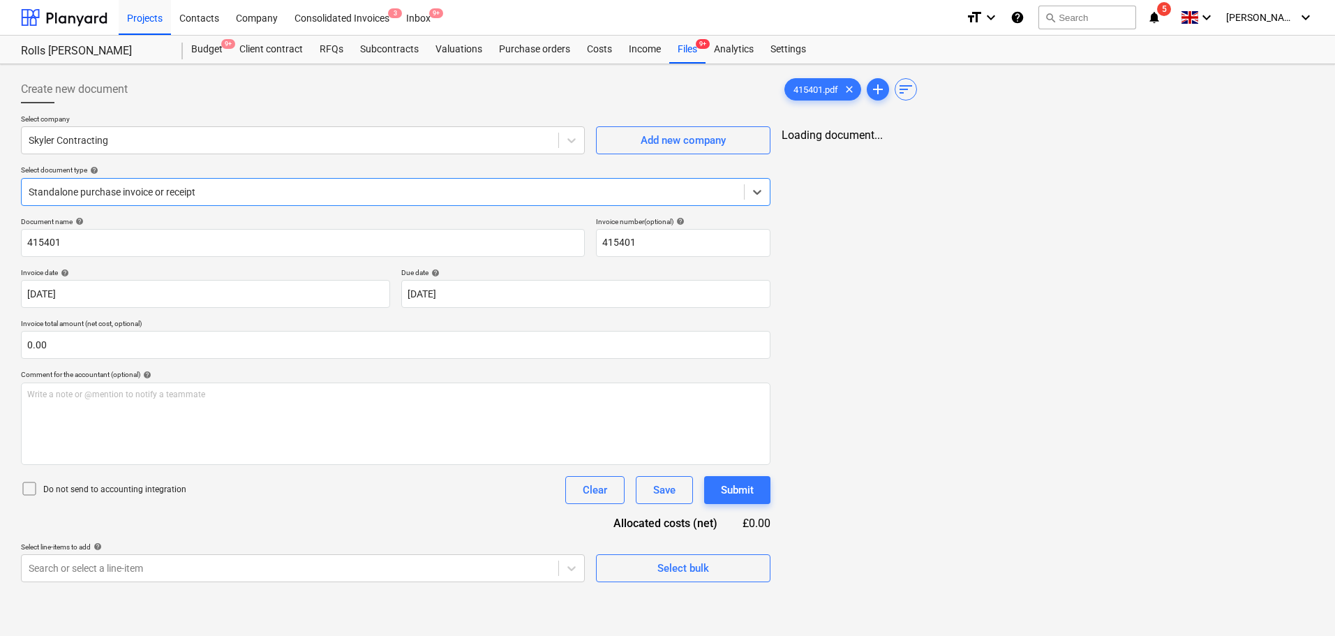
scroll to position [0, 0]
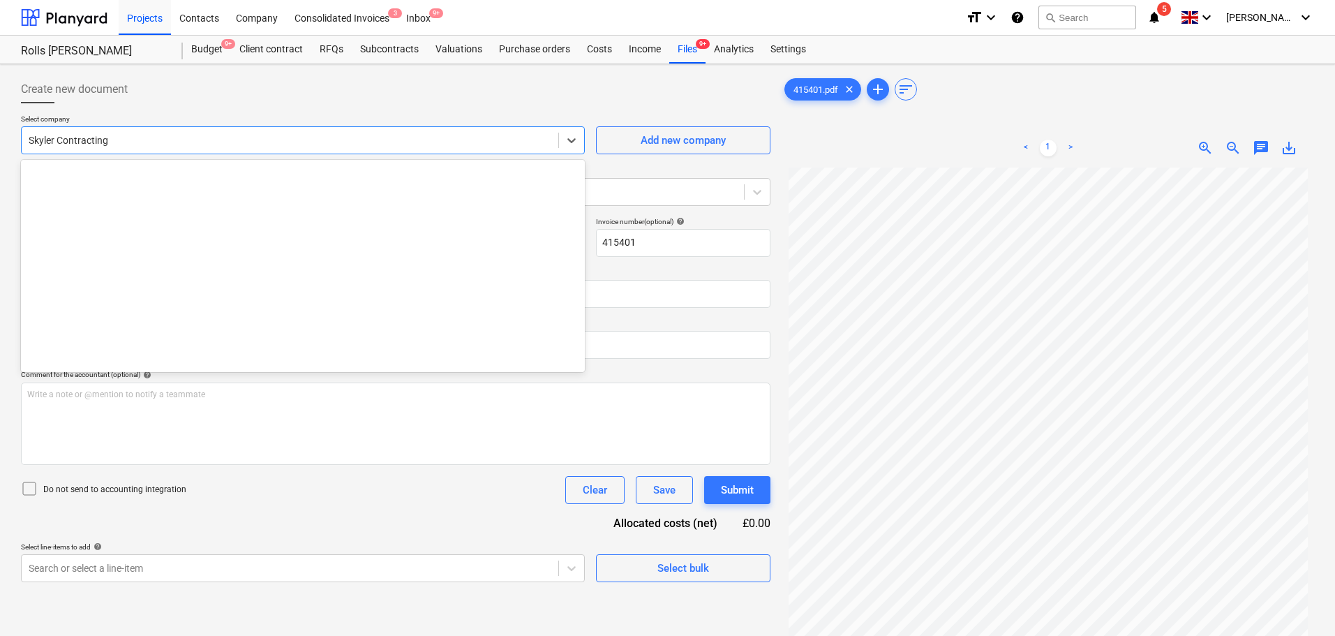
click at [218, 137] on div at bounding box center [290, 140] width 523 height 14
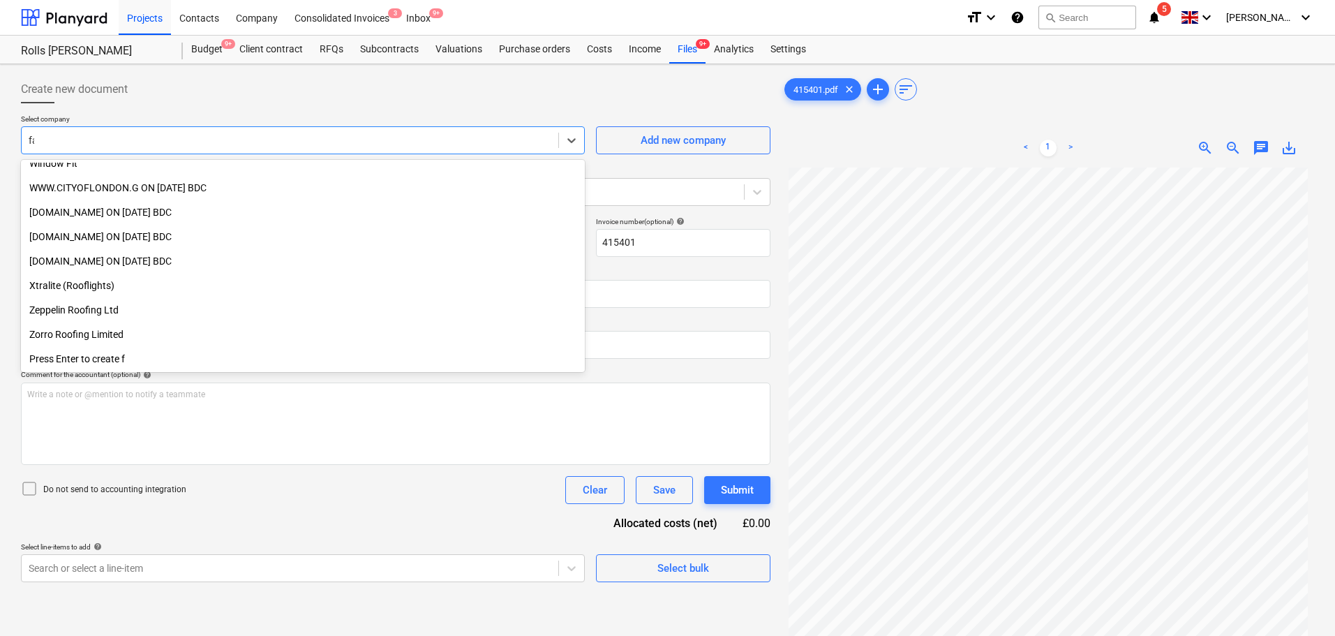
scroll to position [450, 0]
type input "fawk"
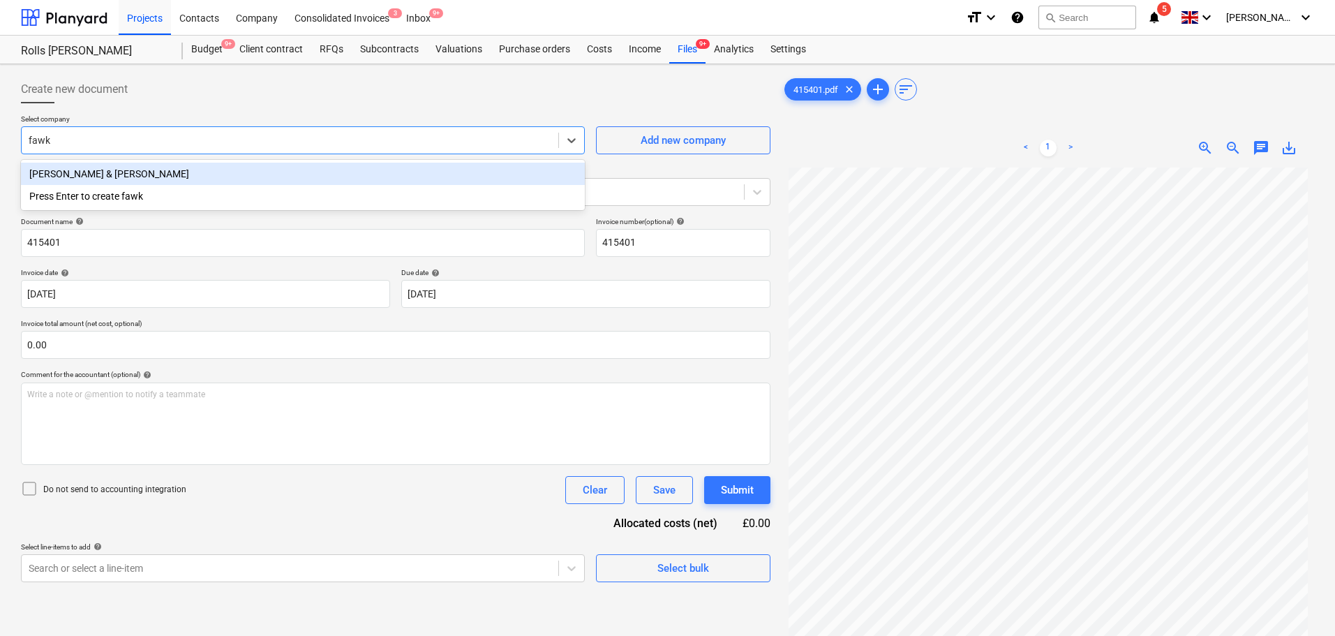
click at [202, 169] on div "[PERSON_NAME] & [PERSON_NAME]" at bounding box center [303, 174] width 564 height 22
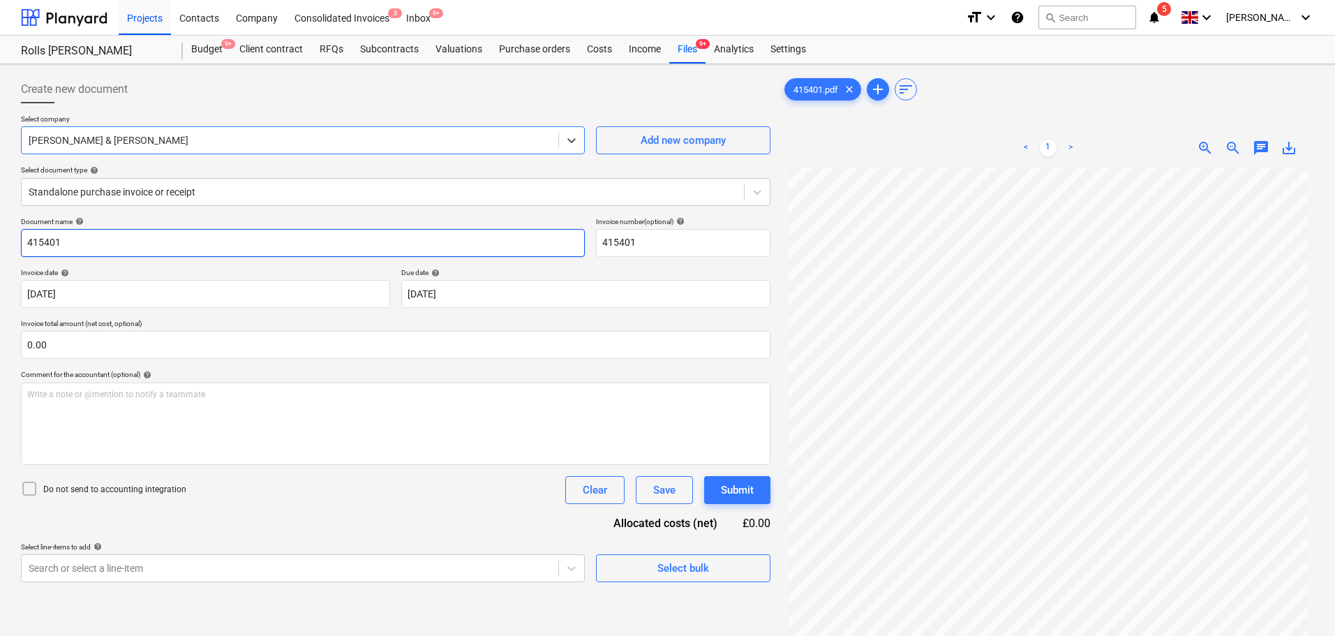
click at [174, 241] on input "415401" at bounding box center [303, 243] width 564 height 28
type input "415401"
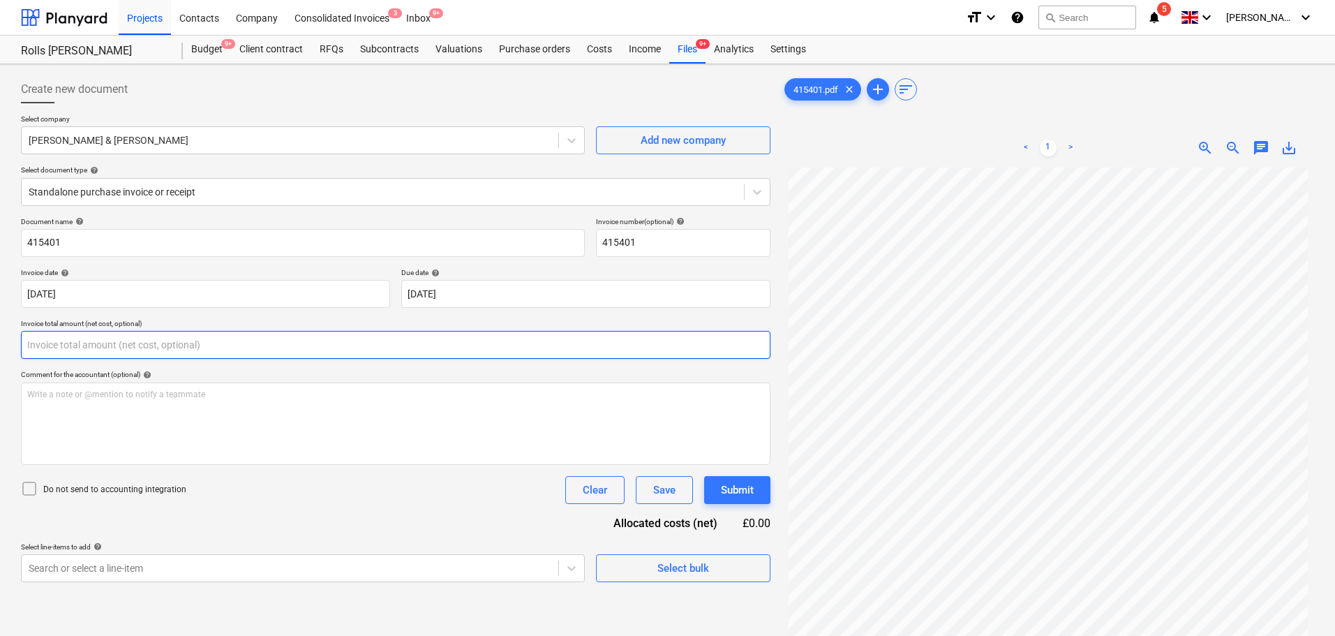
click at [135, 345] on input "text" at bounding box center [395, 345] width 749 height 28
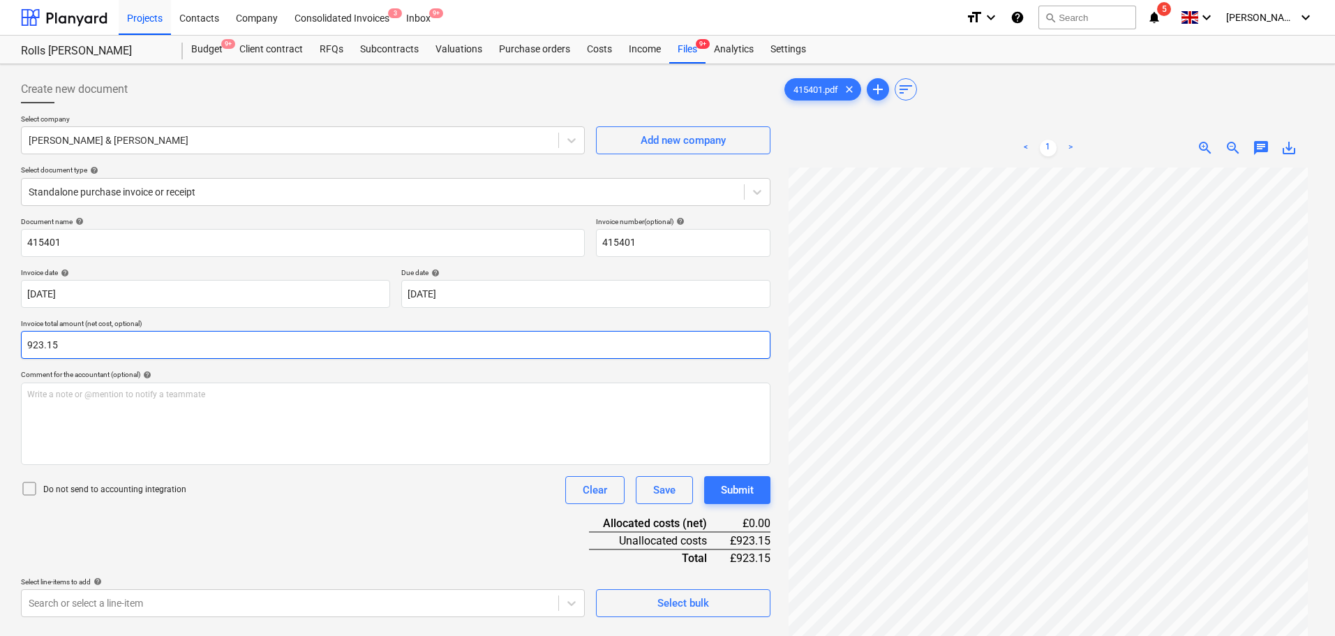
type input "923.15"
click at [161, 480] on div "Do not send to accounting integration" at bounding box center [103, 490] width 165 height 20
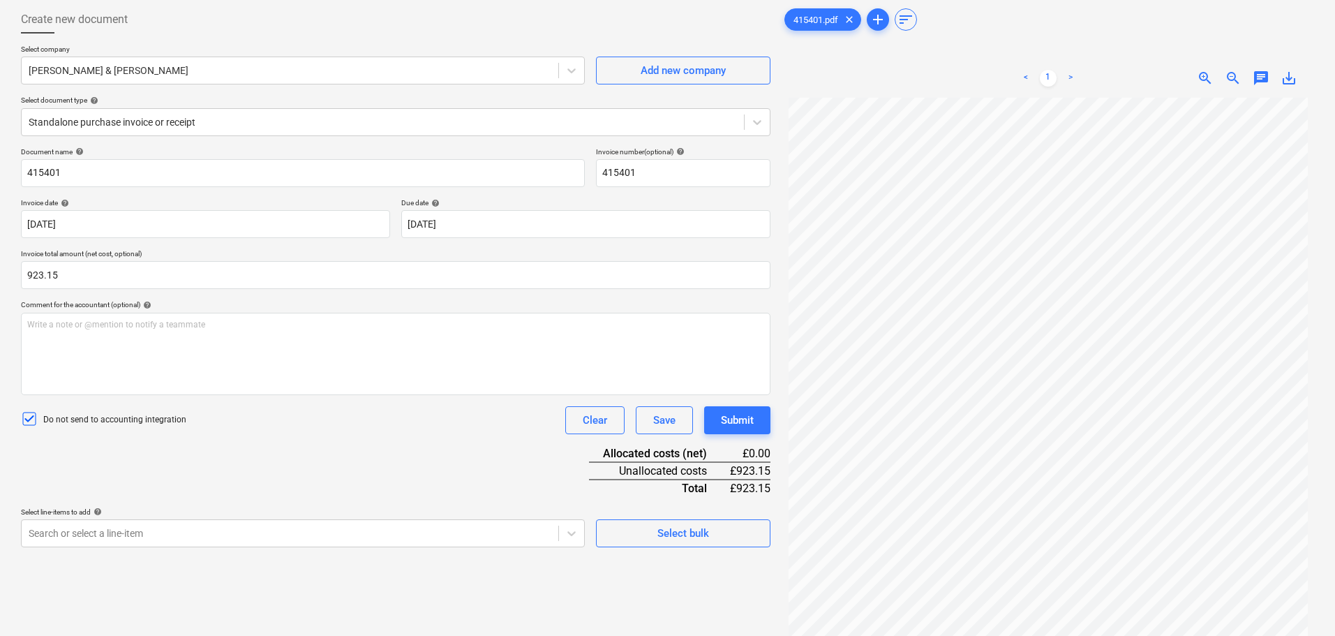
click at [280, 483] on div "Document name help 415401 Invoice number (optional) help 415401 Invoice date he…" at bounding box center [395, 347] width 749 height 400
click at [274, 529] on body "Projects Contacts Company Consolidated Invoices 3 Inbox 9+ format_size keyboard…" at bounding box center [667, 248] width 1335 height 636
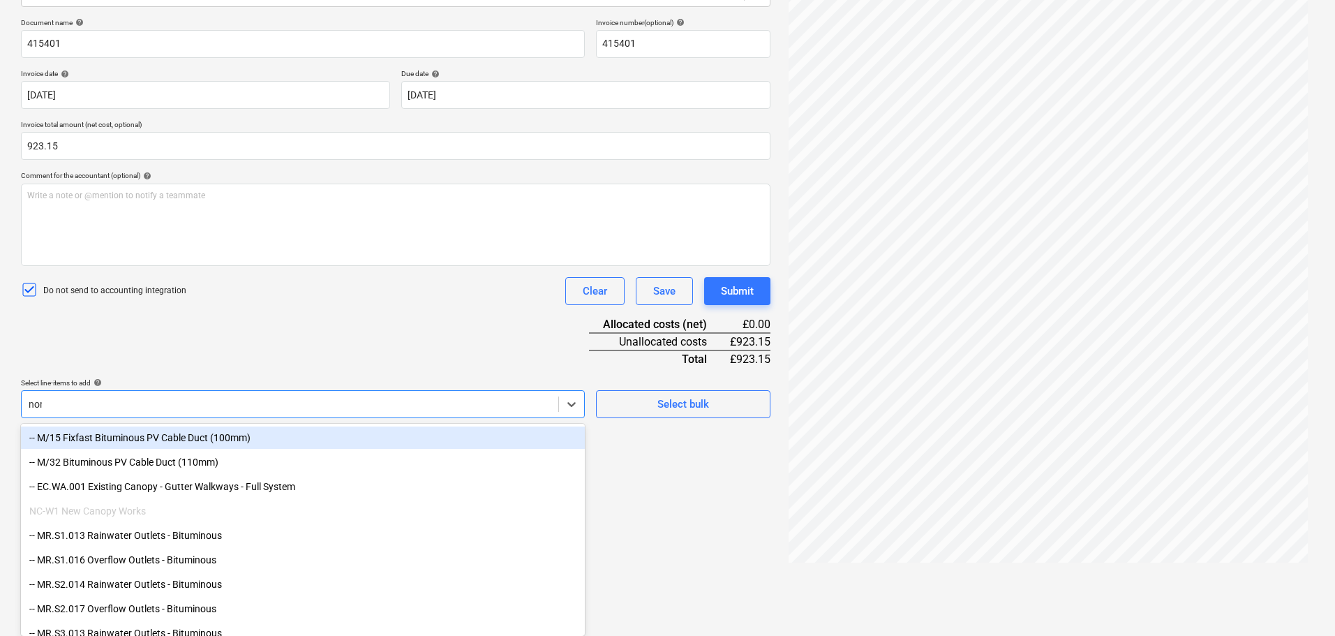
scroll to position [140, 0]
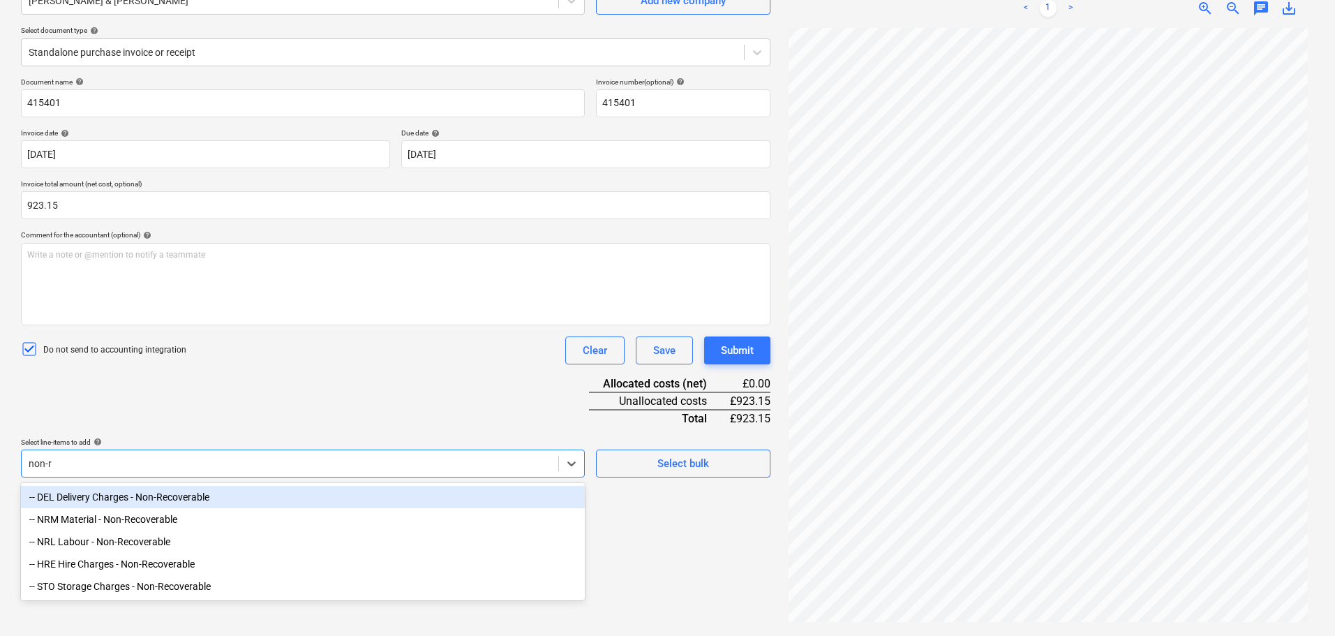
type input "non-r"
click at [323, 418] on div "Document name help 415401 Invoice number (optional) help 415401 Invoice date he…" at bounding box center [395, 277] width 749 height 400
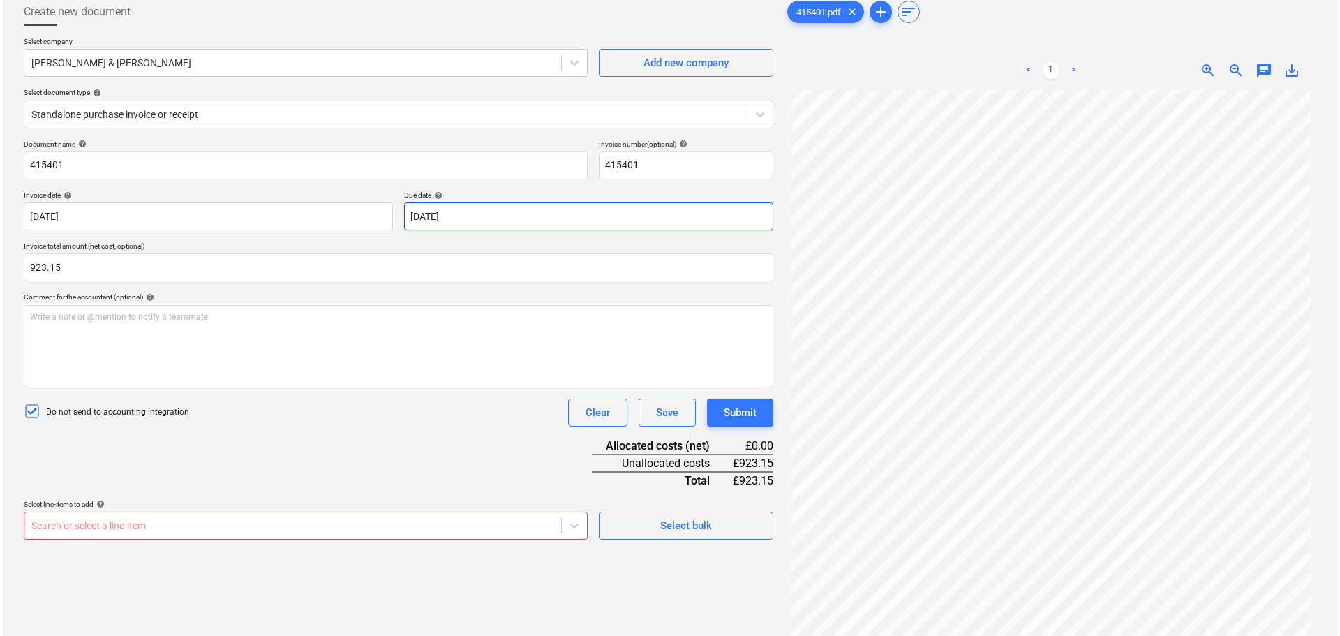
scroll to position [0, 0]
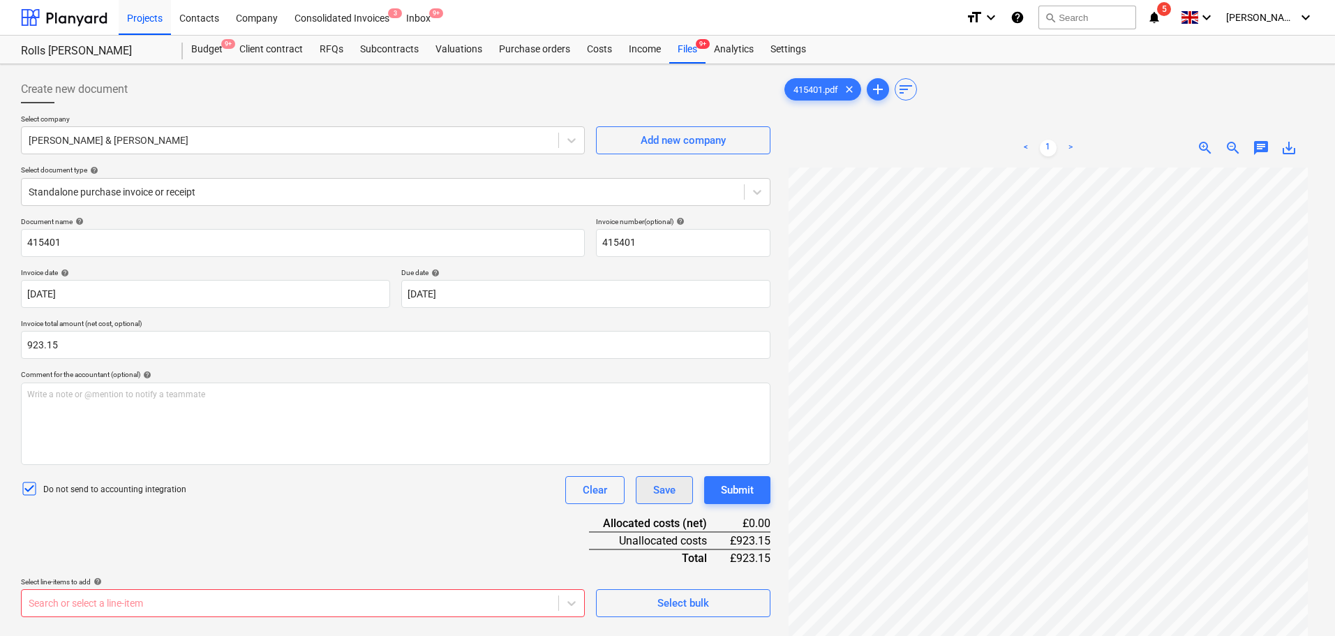
click at [664, 490] on div "Save" at bounding box center [664, 490] width 22 height 18
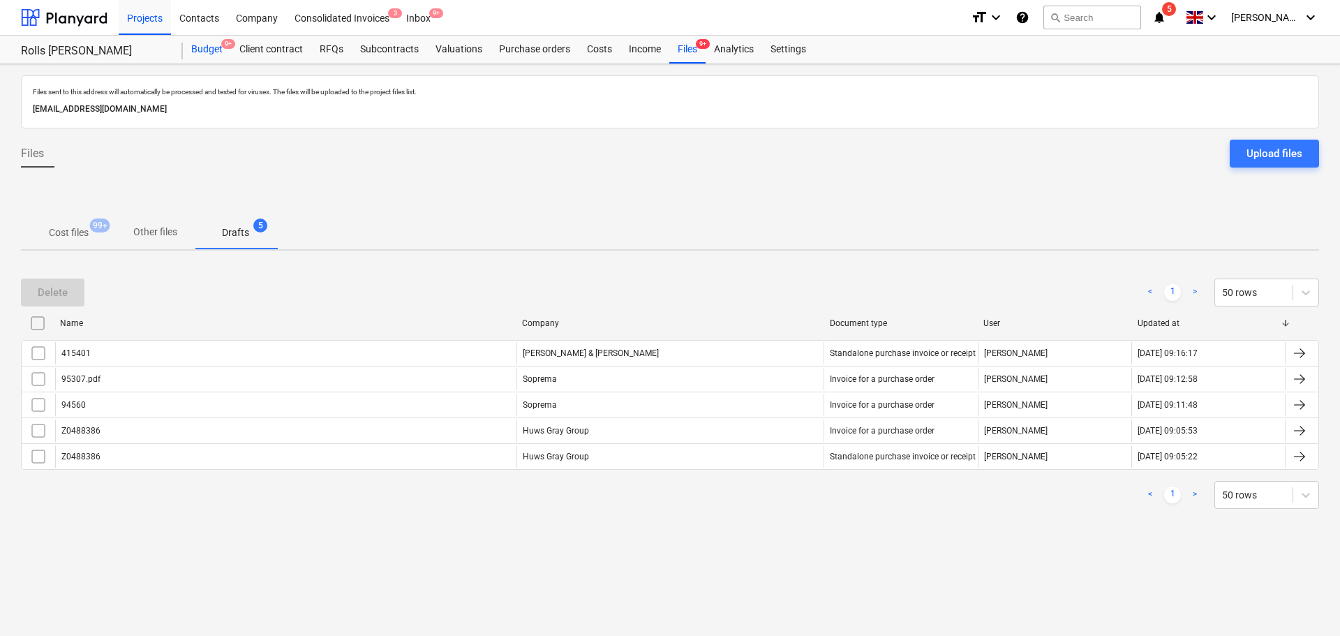
click at [204, 56] on div "Budget 9+" at bounding box center [207, 50] width 48 height 28
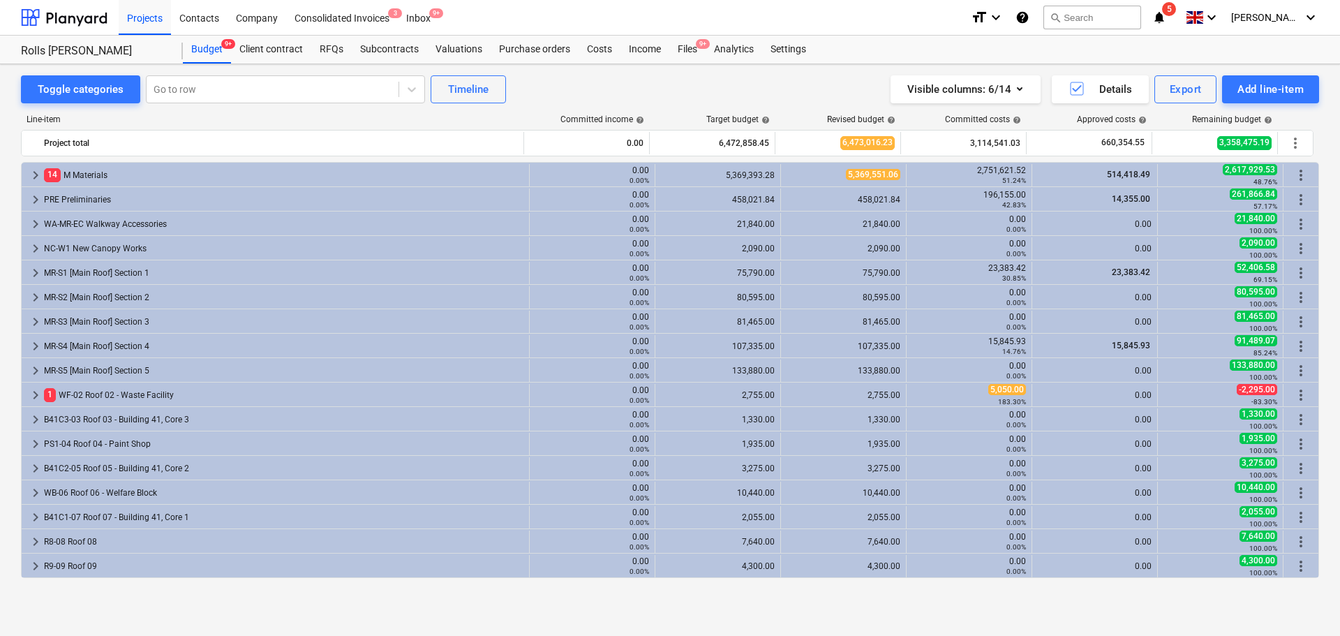
click at [170, 158] on div "Line-item Committed income help Target budget help Revised budget help Committe…" at bounding box center [670, 348] width 1298 height 491
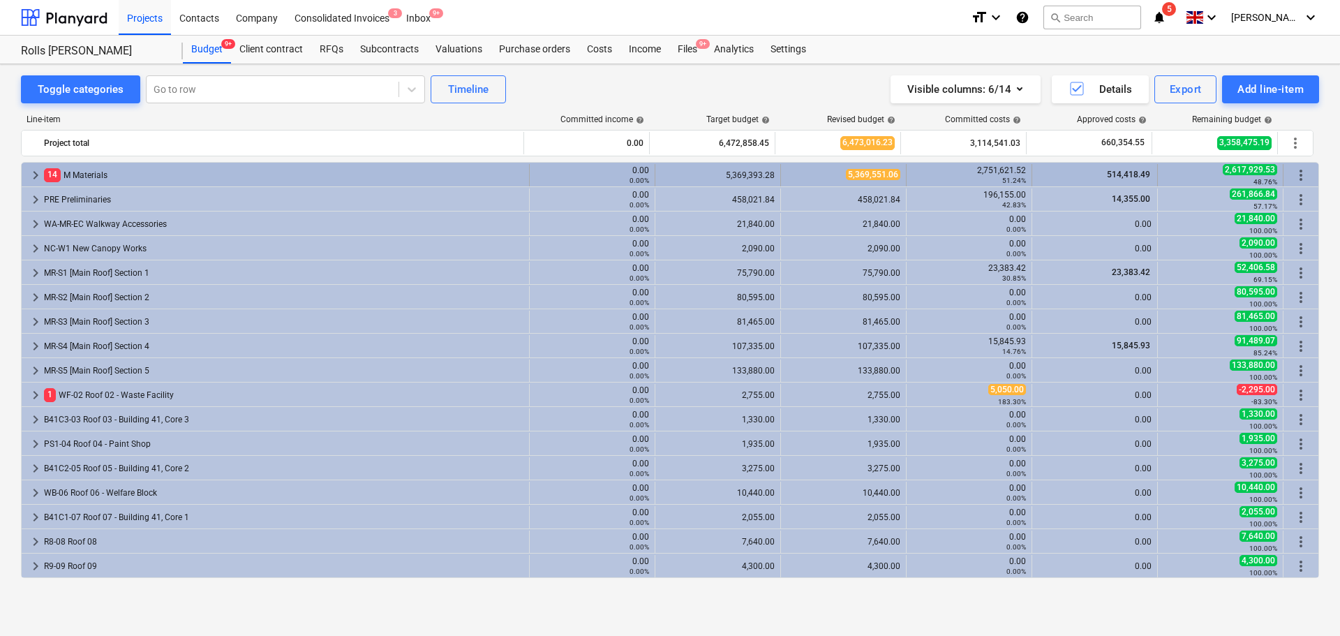
click at [167, 172] on div "14 M Materials" at bounding box center [283, 175] width 479 height 22
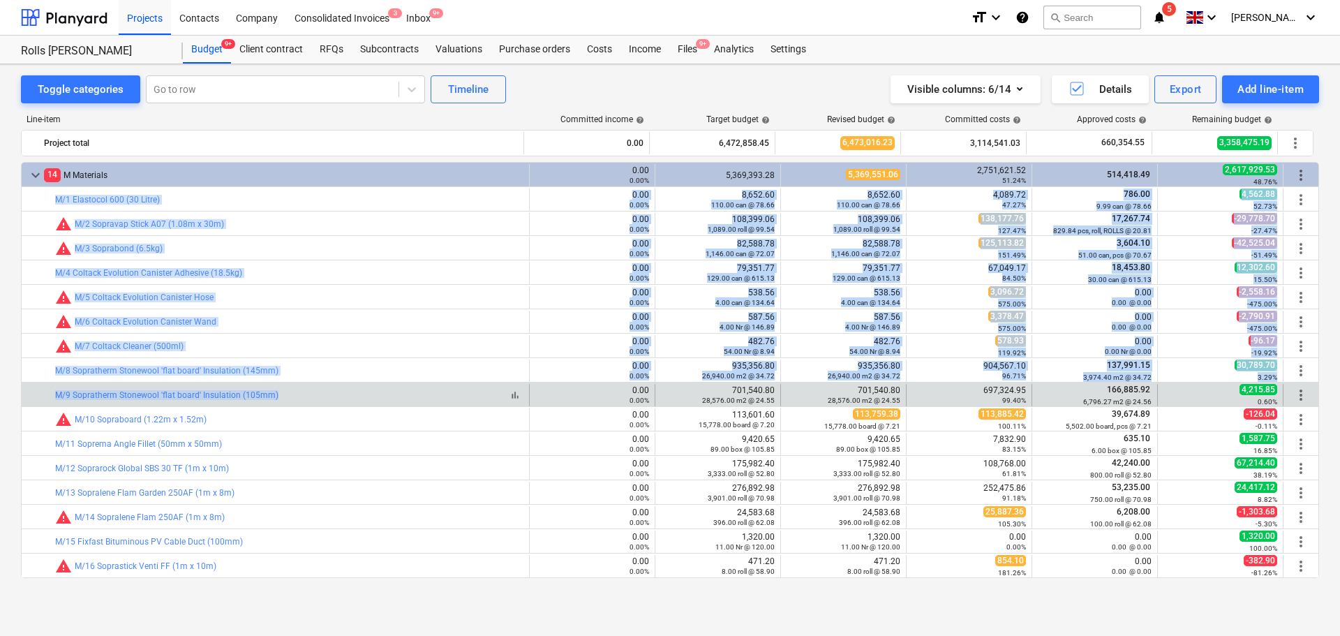
drag, startPoint x: 39, startPoint y: 191, endPoint x: 357, endPoint y: 395, distance: 377.3
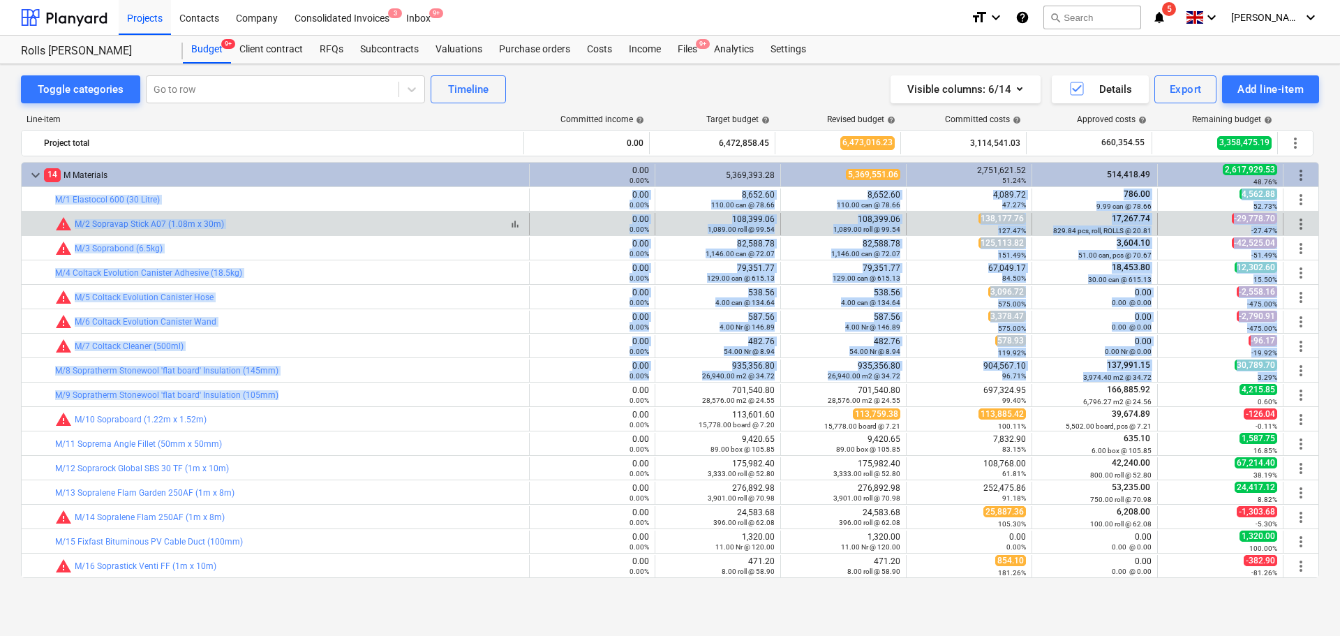
click at [318, 219] on div "bar_chart warning M/2 Sopravap Stick A07 (1.08m x 30m)" at bounding box center [289, 224] width 468 height 17
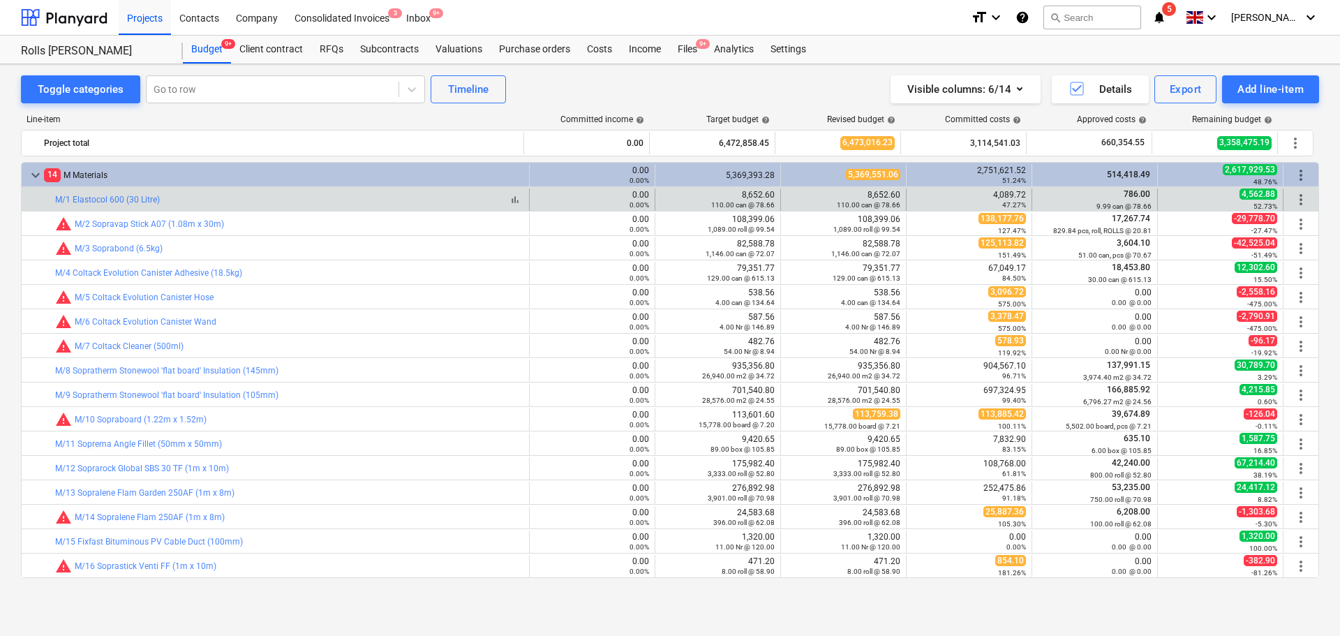
click at [338, 195] on div "bar_chart M/1 Elastocol 600 (30 Litre)" at bounding box center [289, 200] width 468 height 10
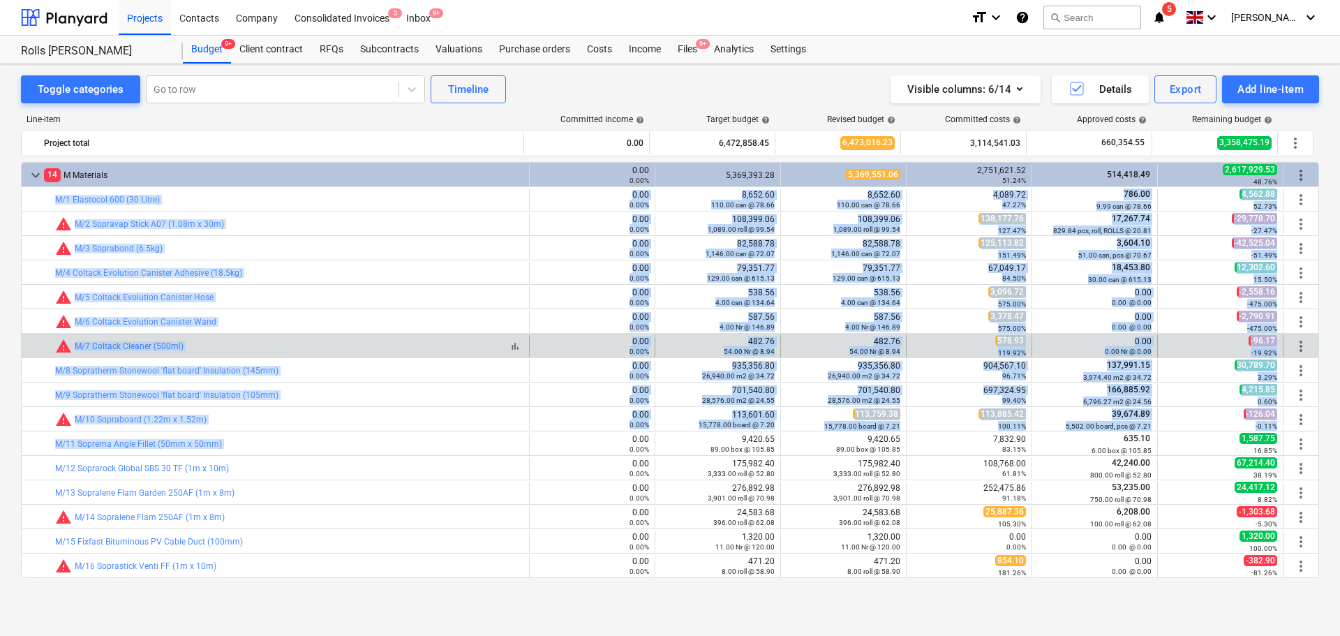
drag, startPoint x: 338, startPoint y: 195, endPoint x: 329, endPoint y: 338, distance: 144.0
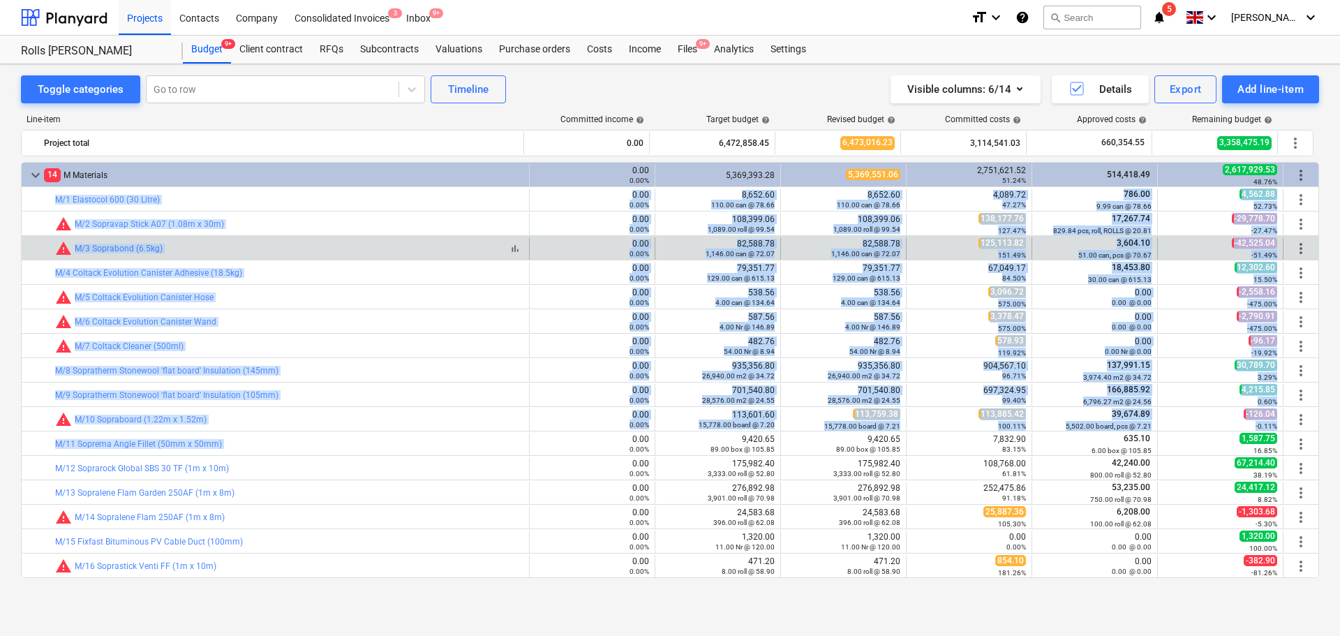
click at [319, 247] on div "bar_chart warning M/3 Soprabond (6.5kg)" at bounding box center [289, 248] width 468 height 17
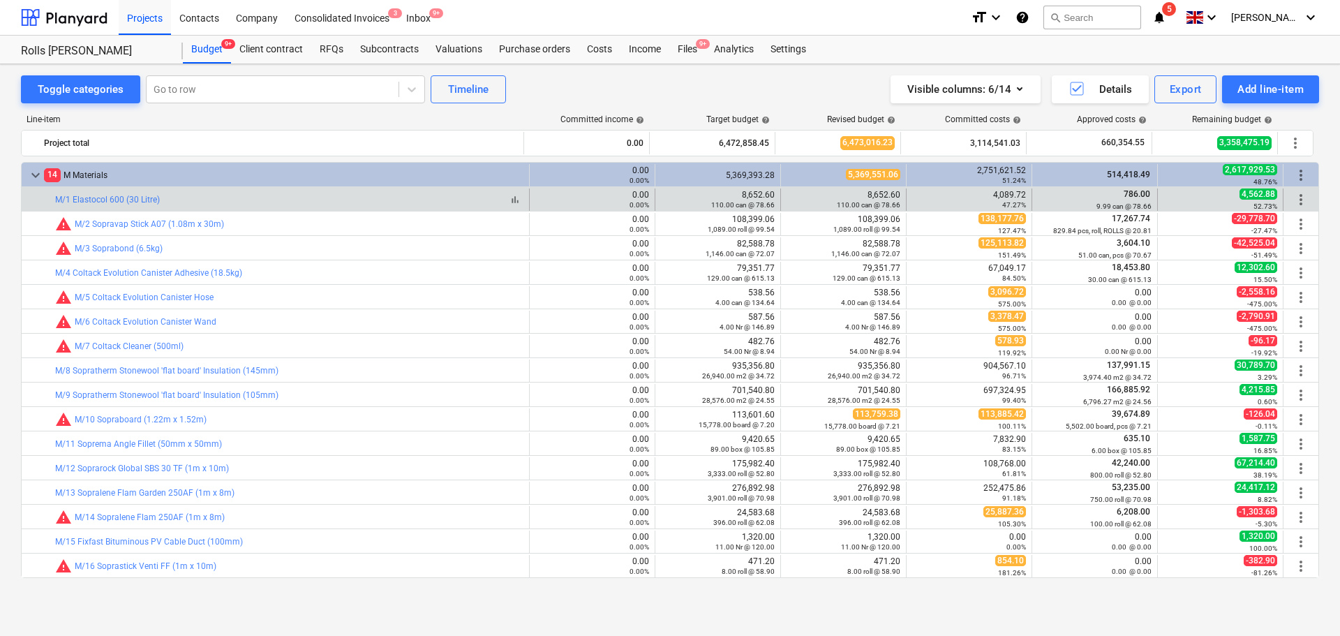
click at [318, 202] on div "bar_chart M/1 Elastocol 600 (30 Litre)" at bounding box center [289, 200] width 468 height 10
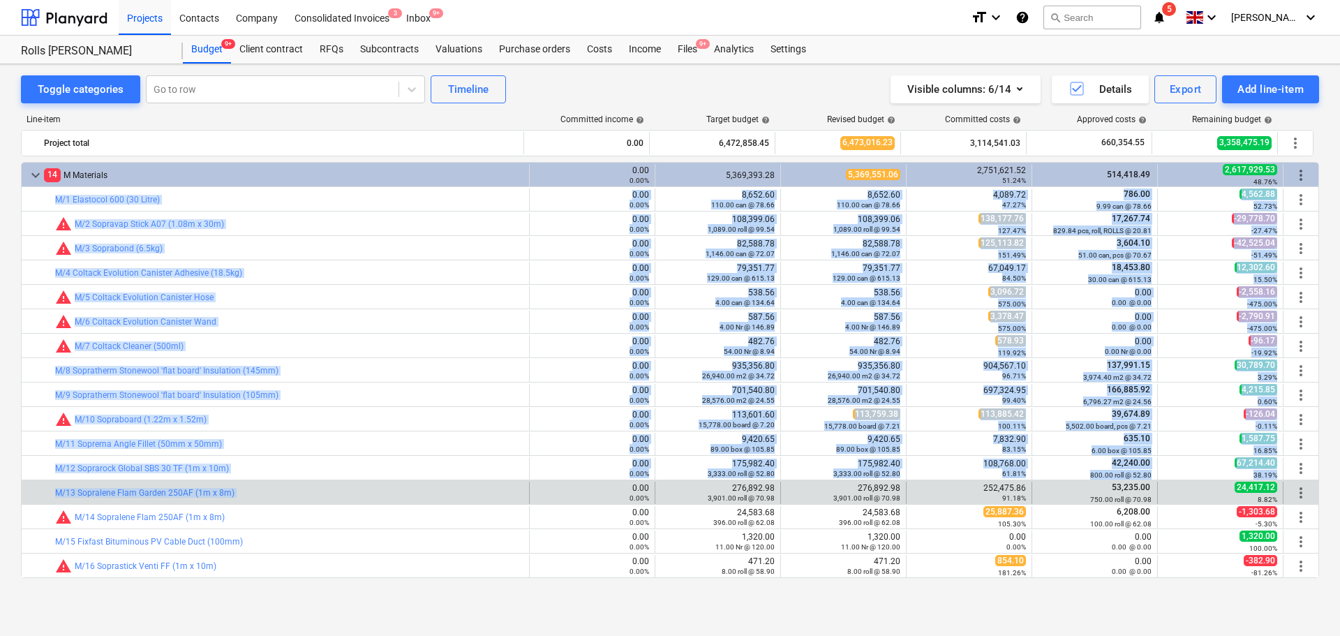
drag, startPoint x: 318, startPoint y: 202, endPoint x: 342, endPoint y: 482, distance: 281.5
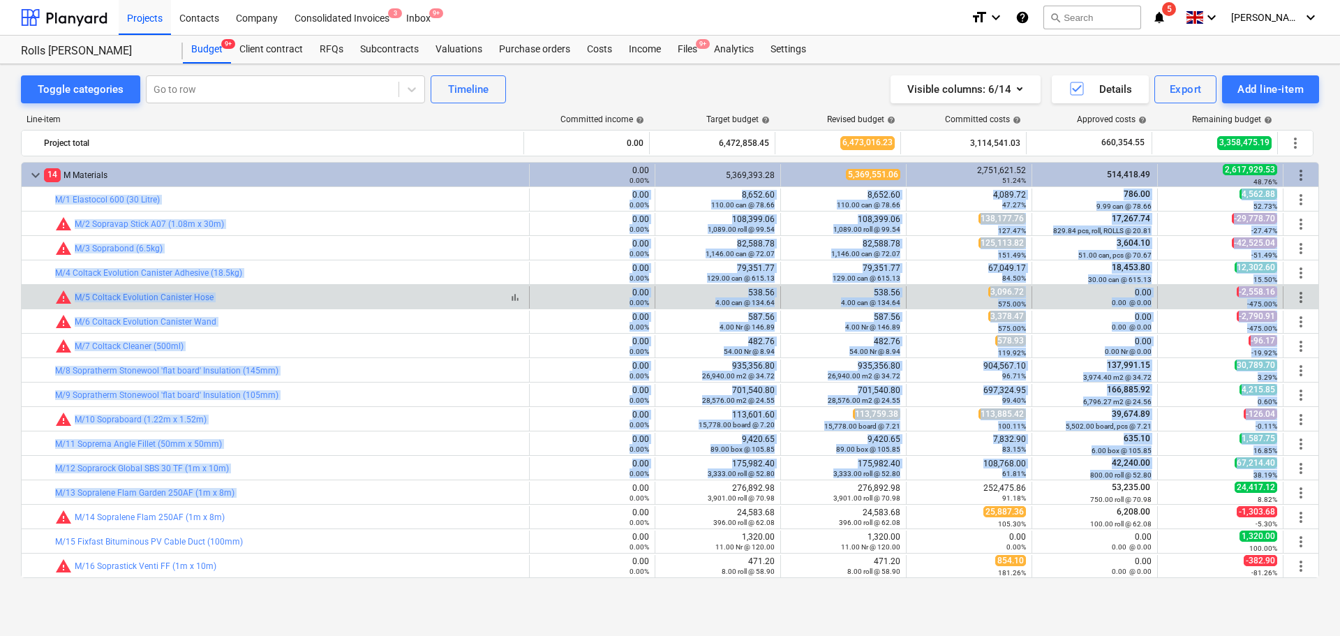
click at [331, 296] on div "bar_chart warning M/5 Coltack Evolution Canister Hose" at bounding box center [289, 297] width 468 height 17
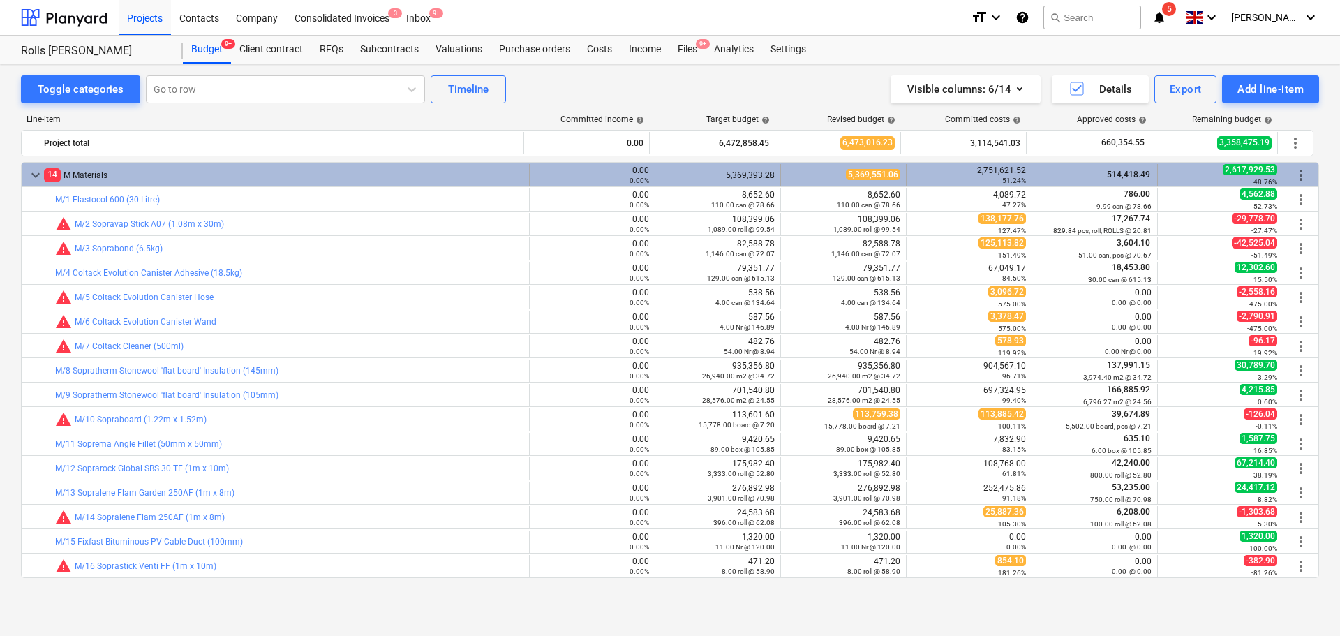
click at [355, 176] on div "14 M Materials" at bounding box center [283, 175] width 479 height 22
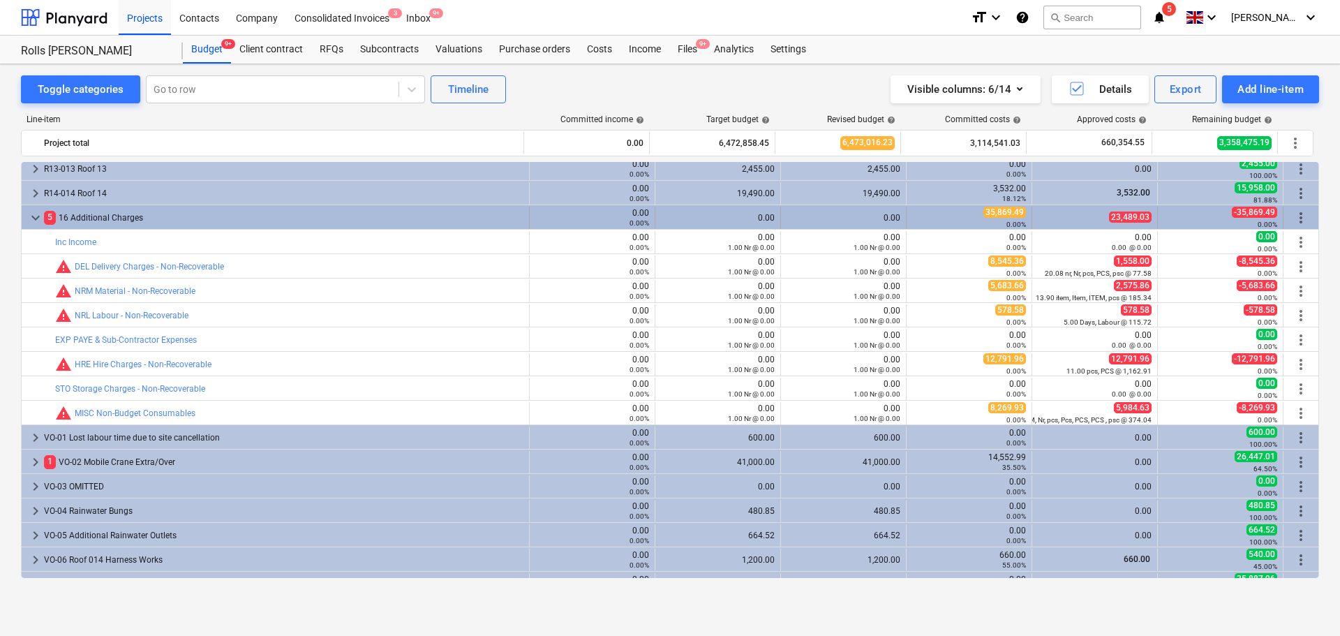
click at [98, 213] on div "5 16 Additional Charges" at bounding box center [283, 218] width 479 height 22
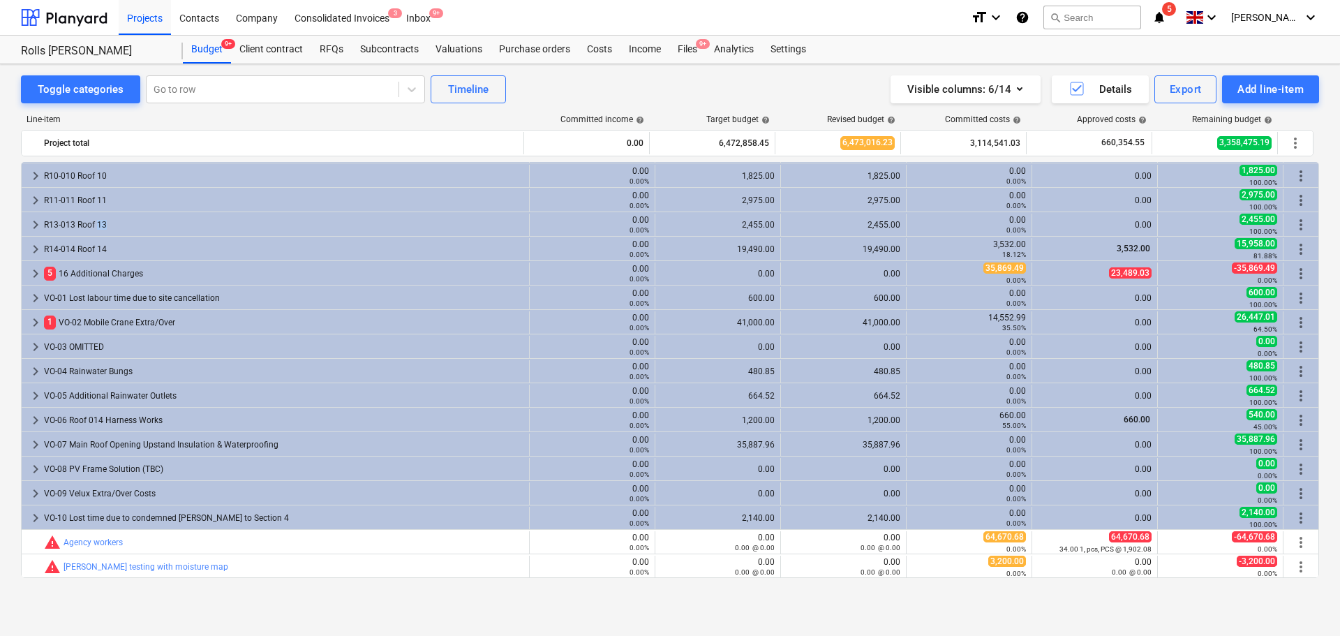
click at [98, 214] on div "R13-013 Roof 13" at bounding box center [283, 225] width 479 height 22
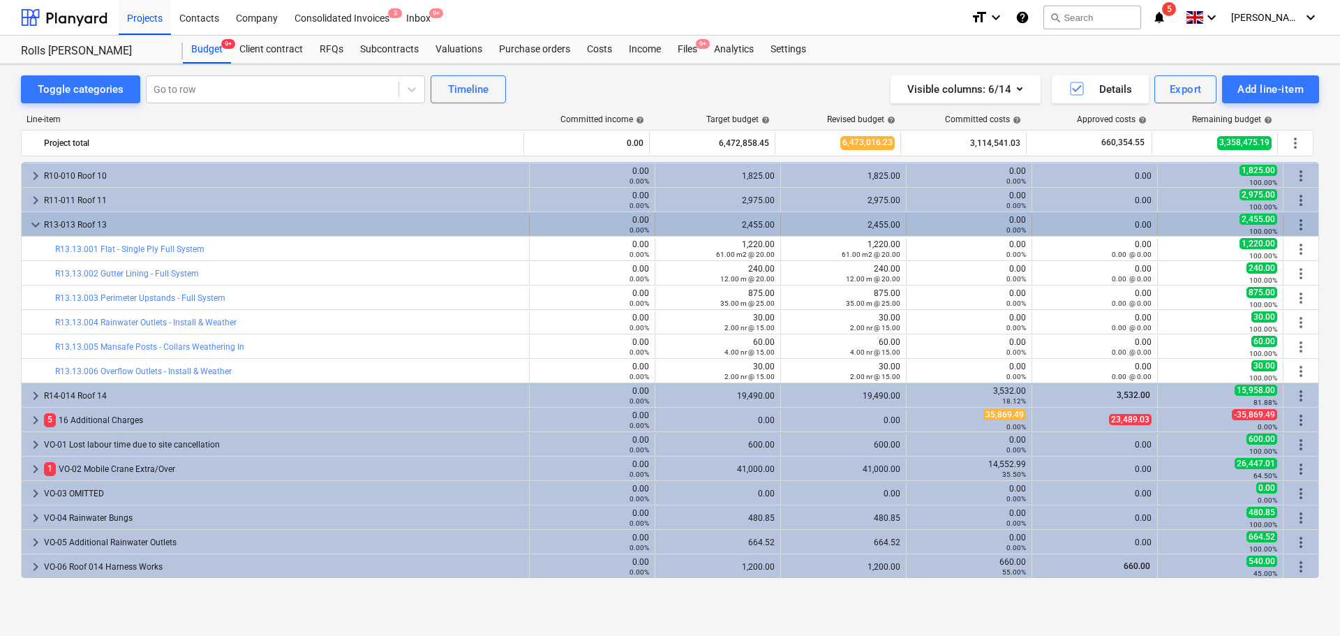
click at [99, 222] on div "R13-013 Roof 13" at bounding box center [283, 225] width 479 height 22
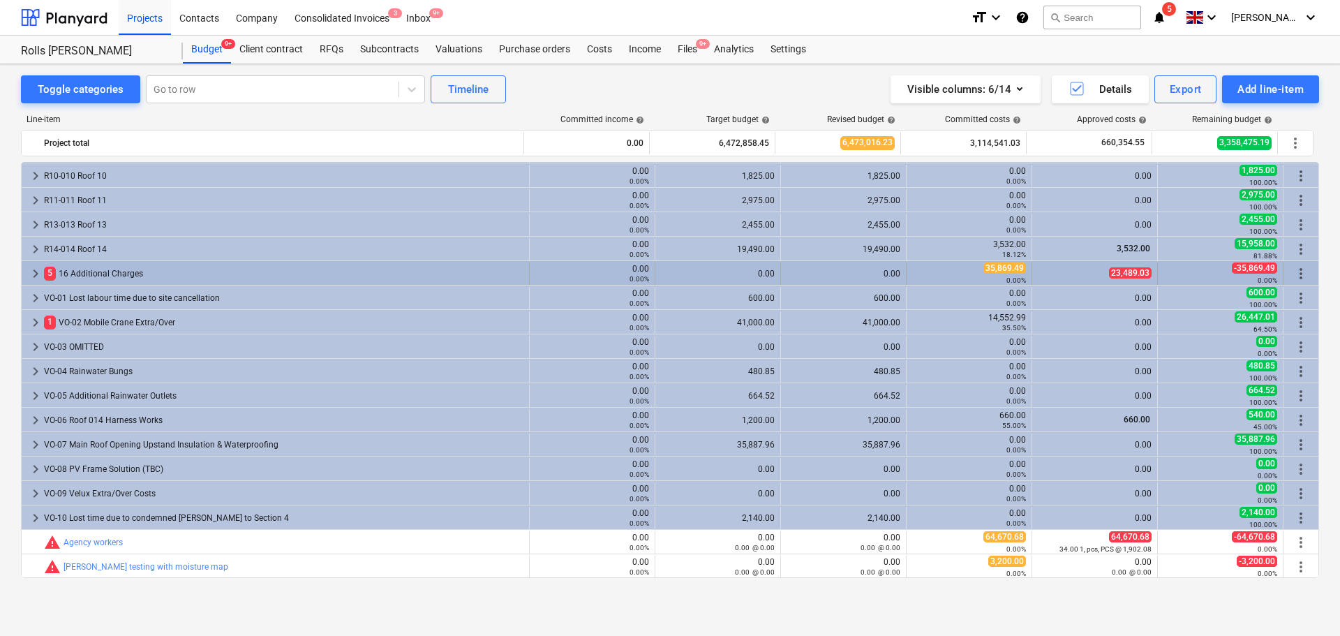
click at [94, 271] on div "5 16 Additional Charges" at bounding box center [283, 273] width 479 height 22
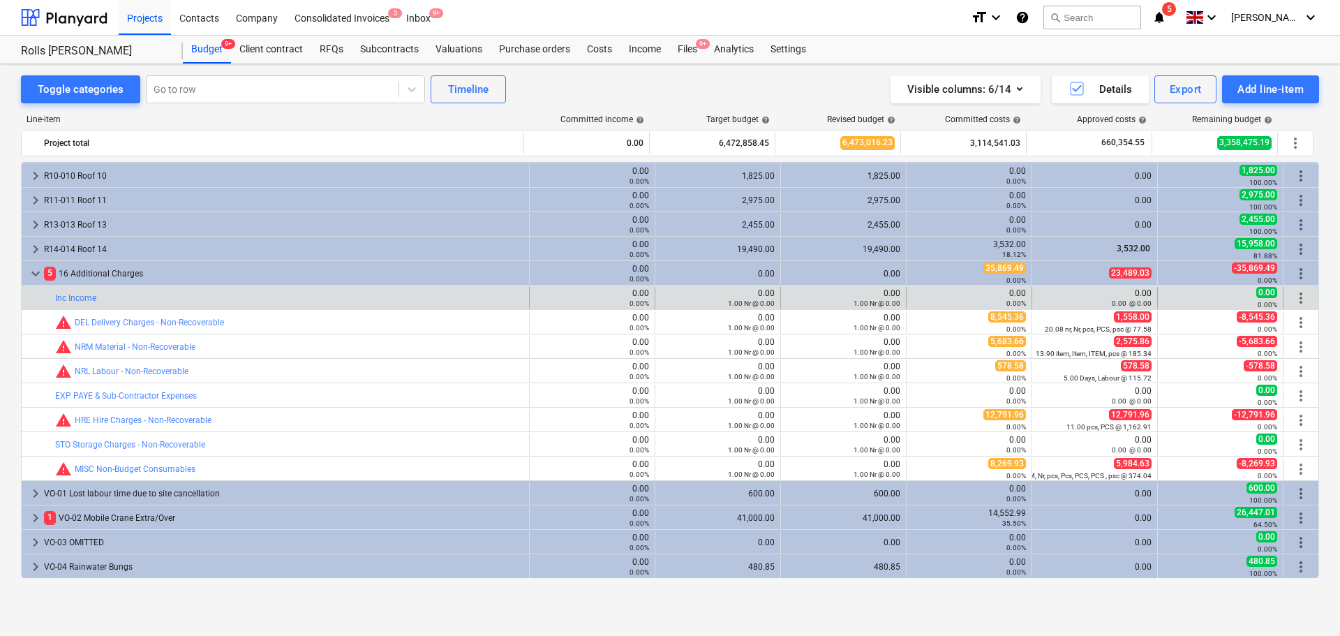
click at [306, 285] on div "bar_chart Inc Income 0.00 0.00% edit 0.00 1.00 Nr @ 0.00 edit 0.00 1.00 Nr @ 0.…" at bounding box center [670, 297] width 1297 height 24
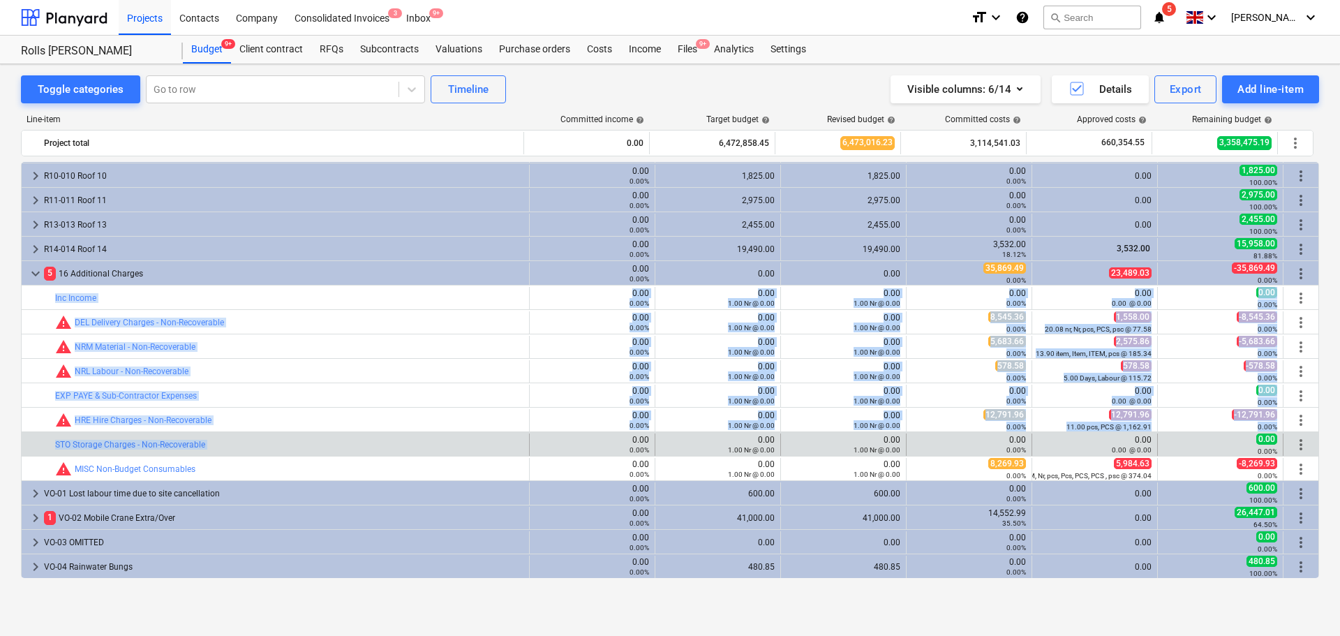
drag, startPoint x: 306, startPoint y: 285, endPoint x: 273, endPoint y: 454, distance: 172.0
click at [273, 454] on div "keyboard_arrow_right 14 M Materials 0.00 0.00% 5,369,393.28 5,369,551.06 2,751,…" at bounding box center [670, 260] width 1298 height 1026
click at [273, 454] on div "bar_chart STO Storage Charges - Non-Recoverable" at bounding box center [289, 444] width 468 height 22
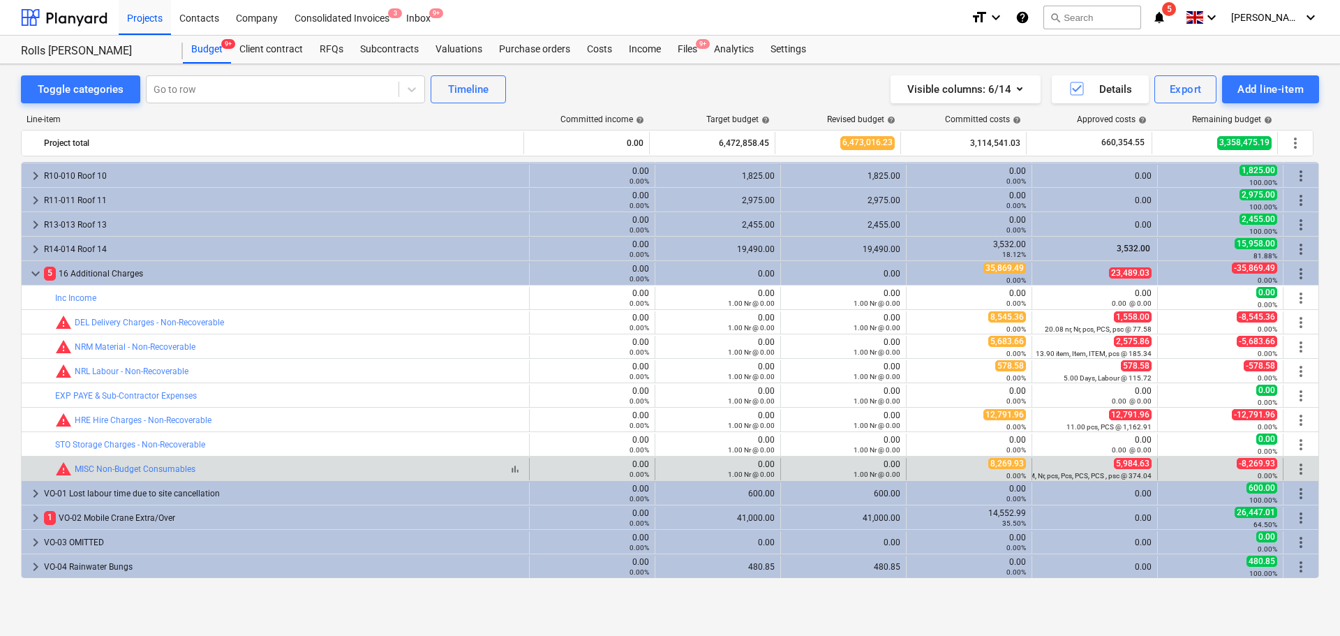
click at [273, 462] on div "bar_chart warning MISC Non-Budget Consumables" at bounding box center [289, 469] width 468 height 17
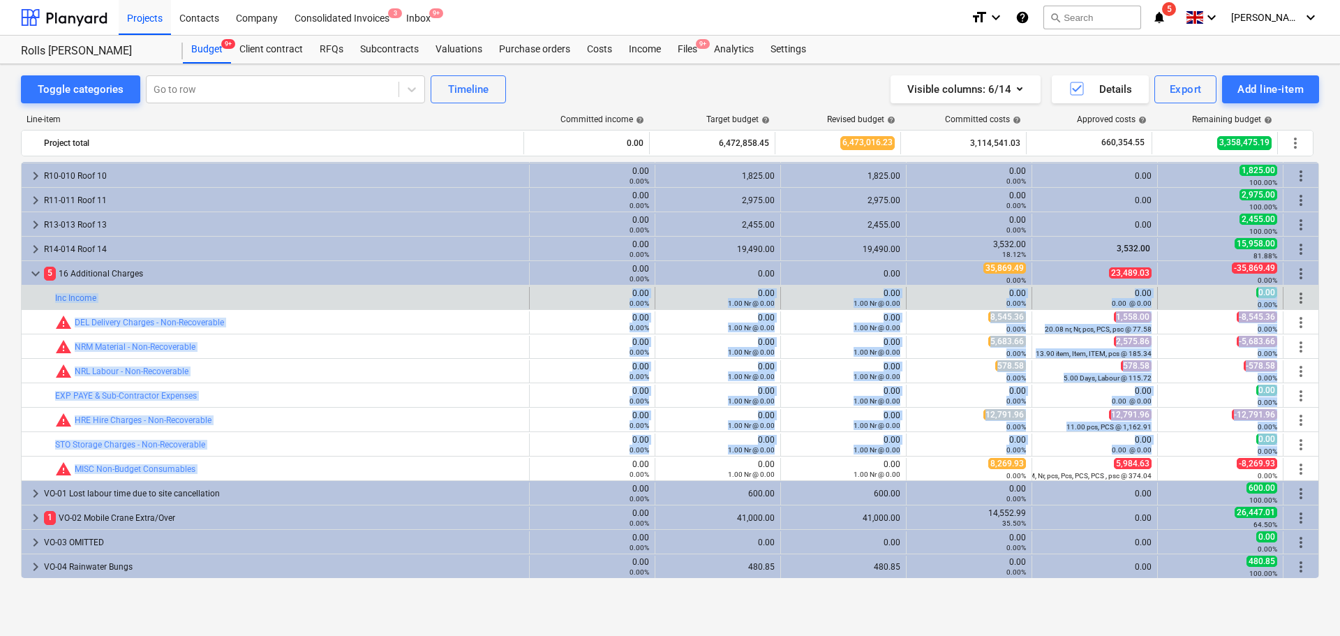
drag, startPoint x: 273, startPoint y: 462, endPoint x: 255, endPoint y: 290, distance: 173.3
click at [255, 290] on div "keyboard_arrow_right 14 M Materials 0.00 0.00% 5,369,393.28 5,369,551.06 2,751,…" at bounding box center [670, 260] width 1298 height 1026
click at [255, 289] on div "bar_chart Inc Income" at bounding box center [289, 298] width 468 height 22
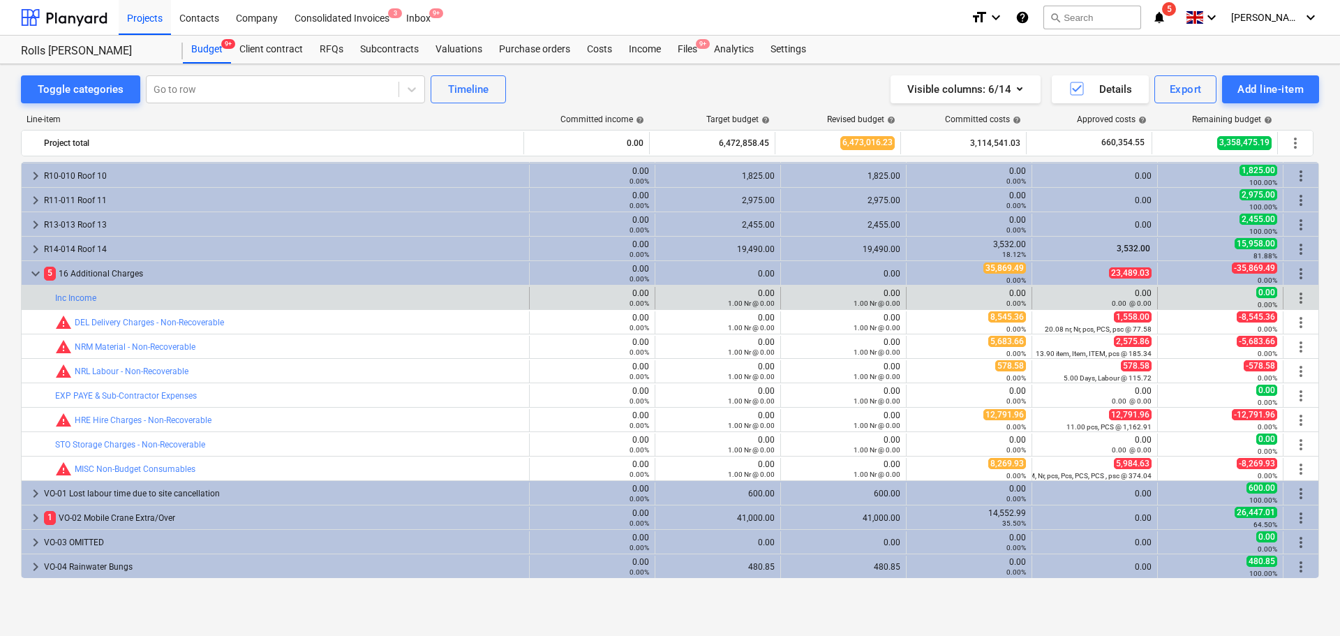
click at [255, 289] on div "bar_chart Inc Income" at bounding box center [289, 298] width 468 height 22
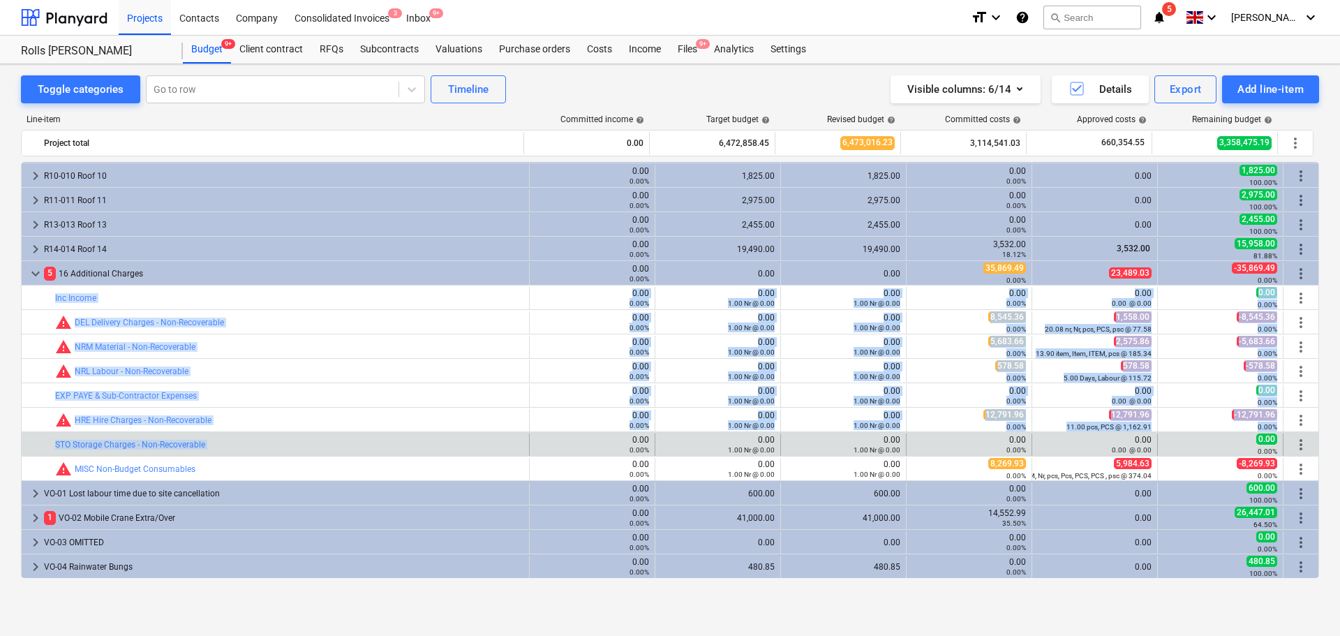
drag, startPoint x: 255, startPoint y: 289, endPoint x: 284, endPoint y: 453, distance: 166.6
click at [284, 453] on div "keyboard_arrow_right 14 M Materials 0.00 0.00% 5,369,393.28 5,369,551.06 2,751,…" at bounding box center [670, 260] width 1298 height 1026
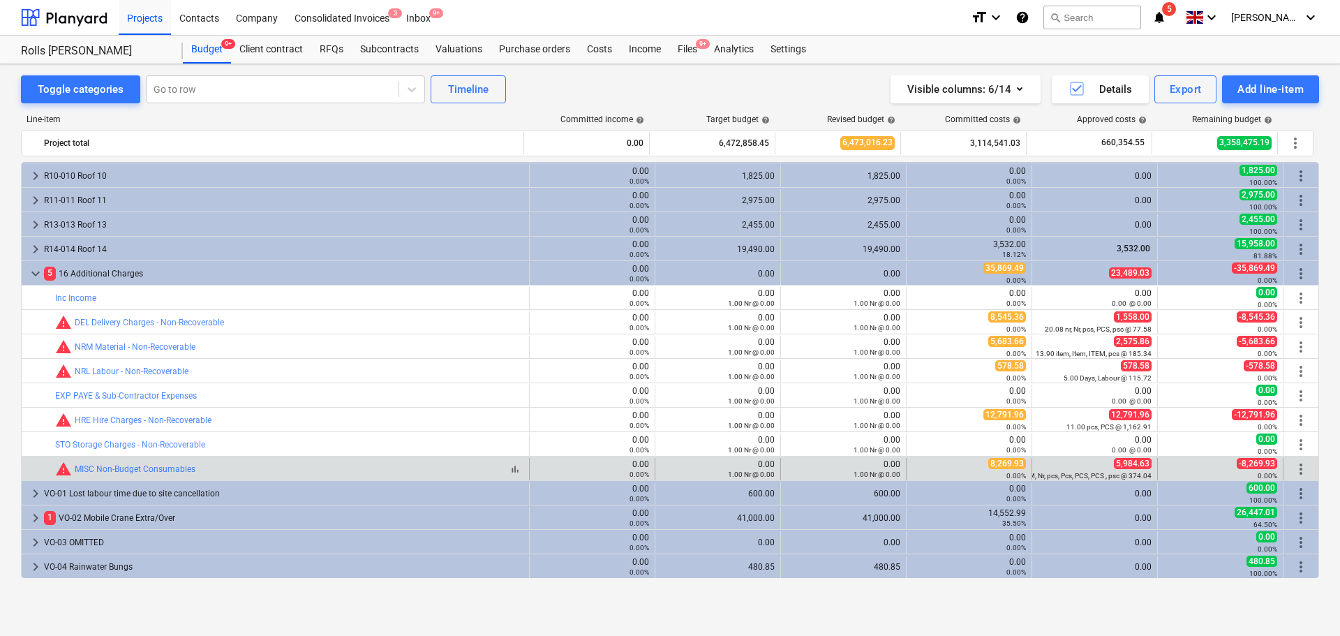
click at [282, 463] on div "bar_chart warning MISC Non-Budget Consumables" at bounding box center [289, 469] width 468 height 17
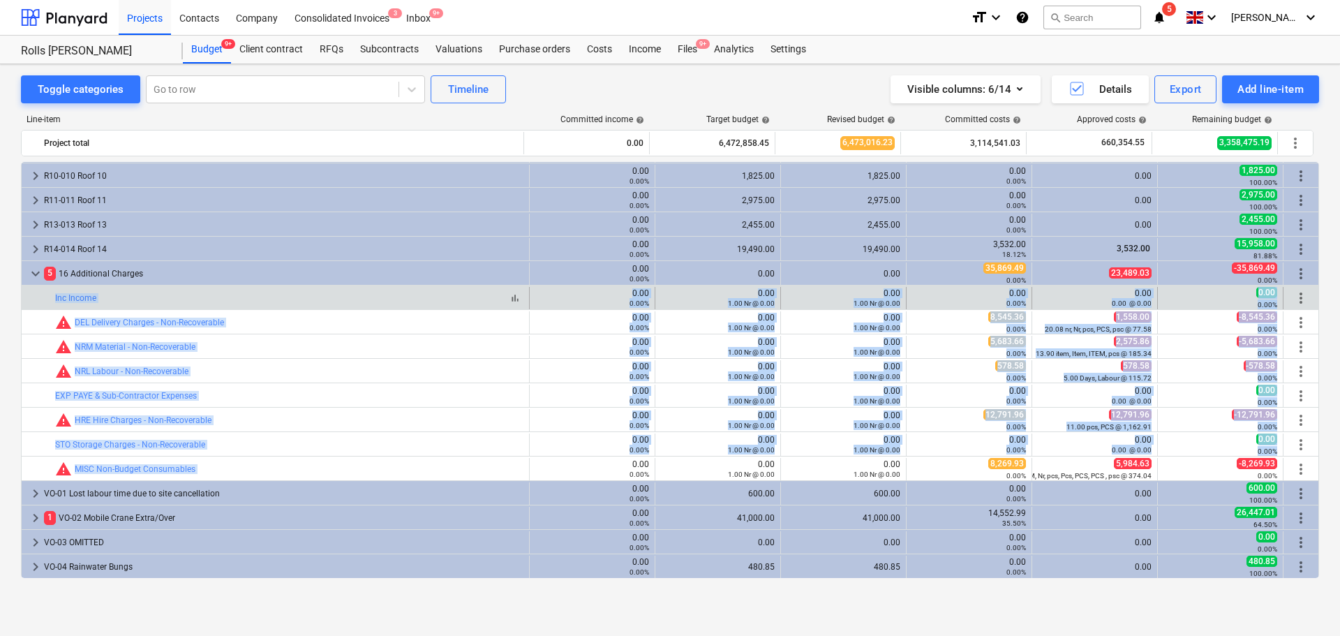
drag, startPoint x: 282, startPoint y: 463, endPoint x: 251, endPoint y: 296, distance: 170.4
click at [251, 296] on div "keyboard_arrow_right 14 M Materials 0.00 0.00% 5,369,393.28 5,369,551.06 2,751,…" at bounding box center [670, 260] width 1298 height 1026
click at [251, 296] on div "bar_chart Inc Income" at bounding box center [289, 298] width 468 height 10
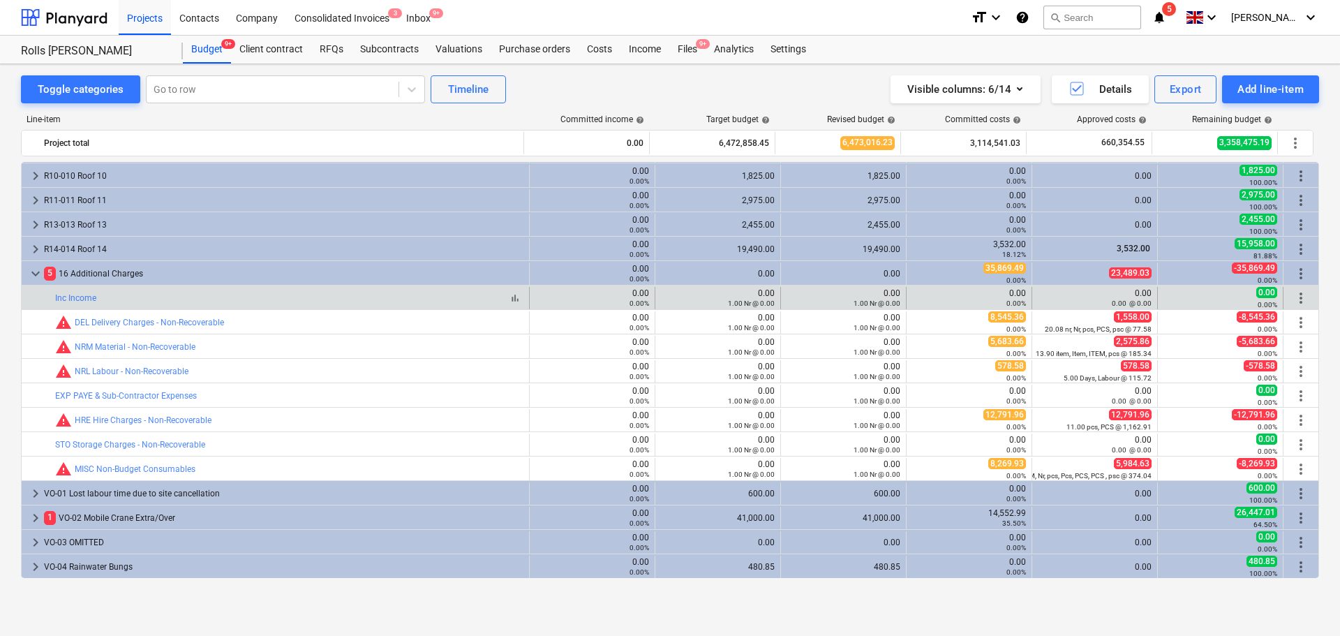
click at [251, 296] on div "bar_chart Inc Income" at bounding box center [289, 298] width 468 height 10
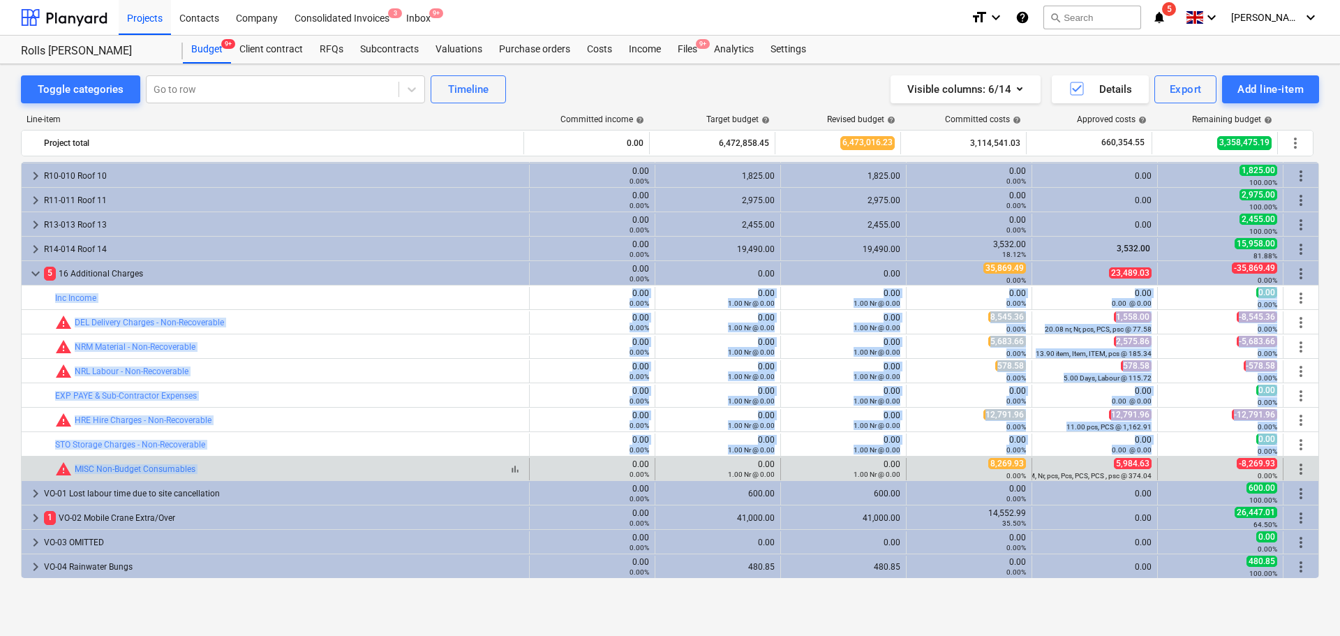
drag, startPoint x: 251, startPoint y: 296, endPoint x: 260, endPoint y: 464, distance: 168.5
click at [260, 464] on div "keyboard_arrow_right 14 M Materials 0.00 0.00% 5,369,393.28 5,369,551.06 2,751,…" at bounding box center [670, 260] width 1298 height 1026
click at [260, 464] on div "bar_chart warning MISC Non-Budget Consumables" at bounding box center [289, 469] width 468 height 17
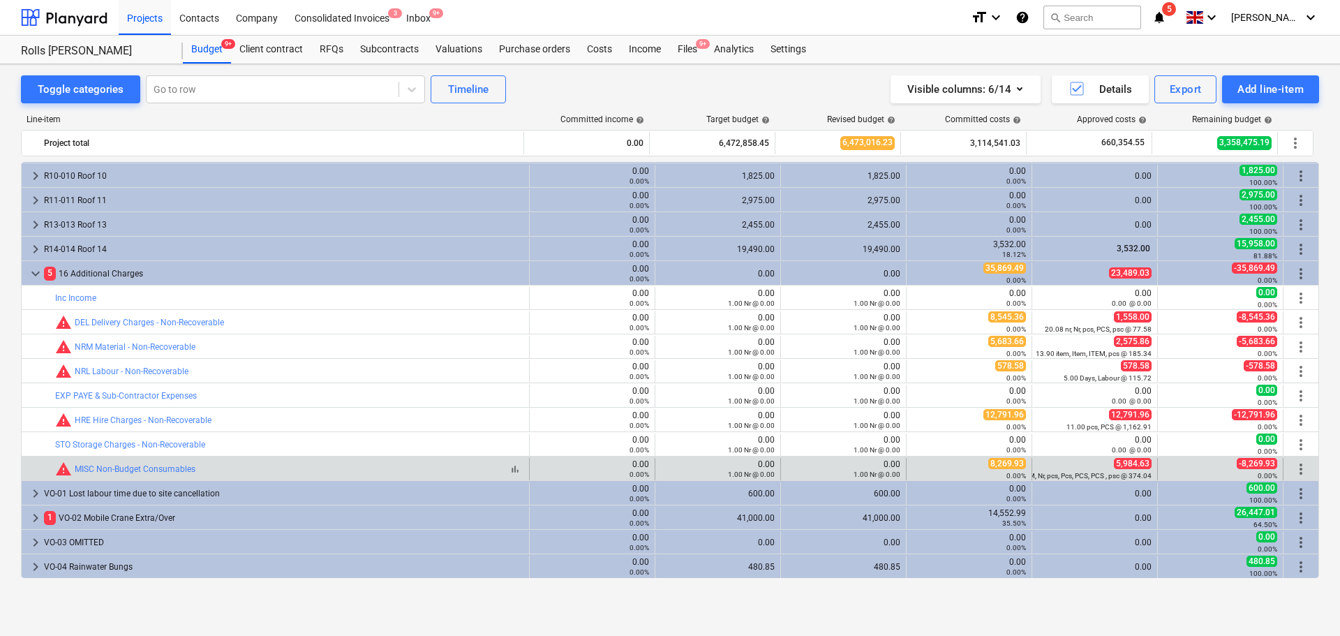
click at [260, 464] on div "bar_chart warning MISC Non-Budget Consumables" at bounding box center [289, 469] width 468 height 17
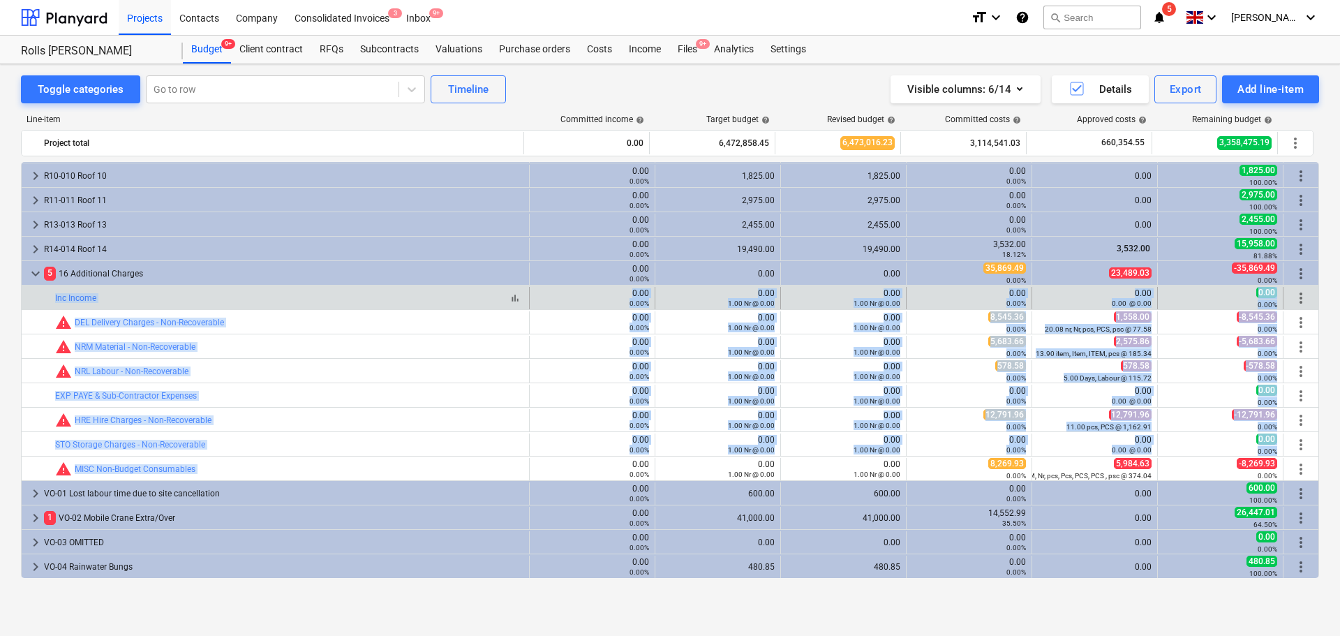
drag, startPoint x: 260, startPoint y: 464, endPoint x: 262, endPoint y: 293, distance: 171.0
click at [262, 293] on div "keyboard_arrow_right 14 M Materials 0.00 0.00% 5,369,393.28 5,369,551.06 2,751,…" at bounding box center [670, 260] width 1298 height 1026
click at [262, 293] on div "bar_chart Inc Income" at bounding box center [289, 298] width 468 height 10
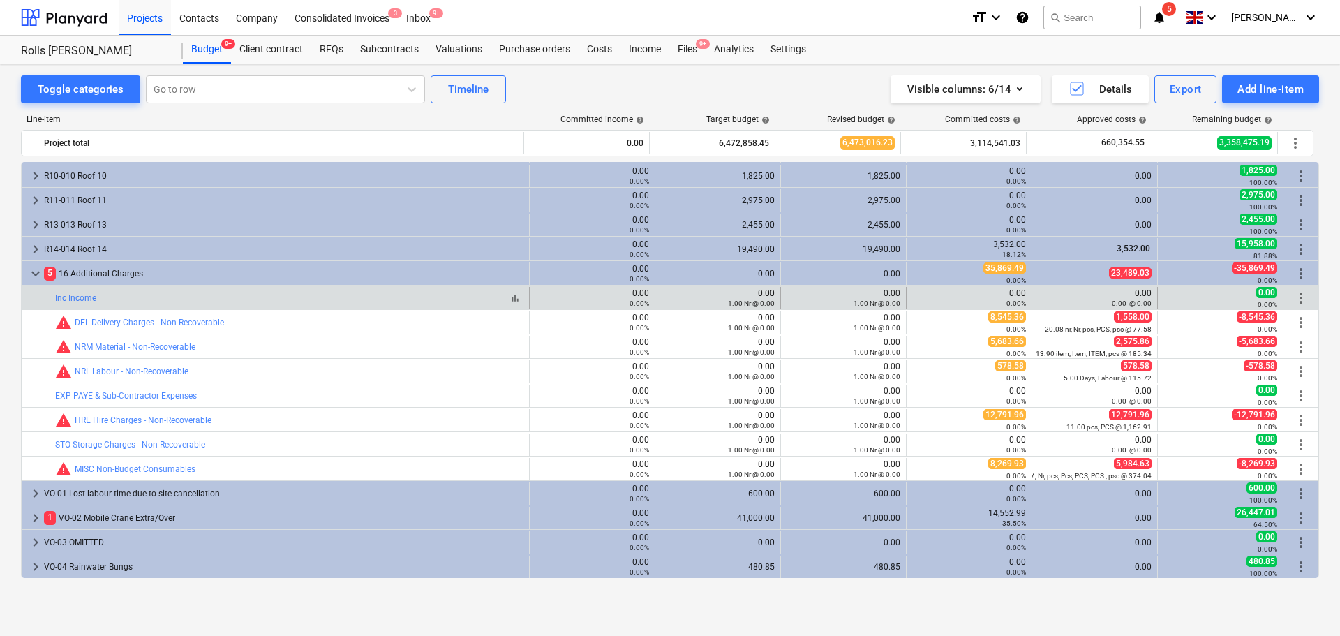
click at [262, 293] on div "bar_chart Inc Income" at bounding box center [289, 298] width 468 height 10
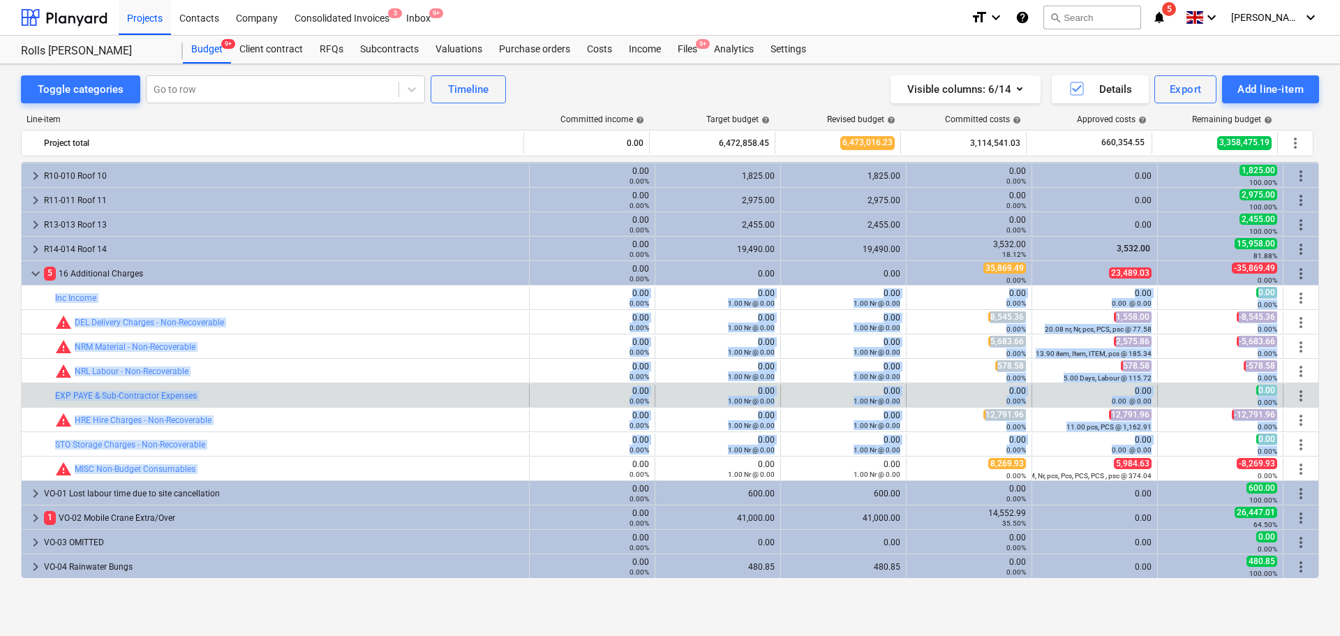
drag, startPoint x: 262, startPoint y: 293, endPoint x: 299, endPoint y: 389, distance: 103.4
click at [284, 464] on div "keyboard_arrow_right 14 M Materials 0.00 0.00% 5,369,393.28 5,369,551.06 2,751,…" at bounding box center [670, 260] width 1298 height 1026
click at [299, 389] on div "bar_chart EXP PAYE & Sub-Contractor Expenses" at bounding box center [289, 396] width 468 height 22
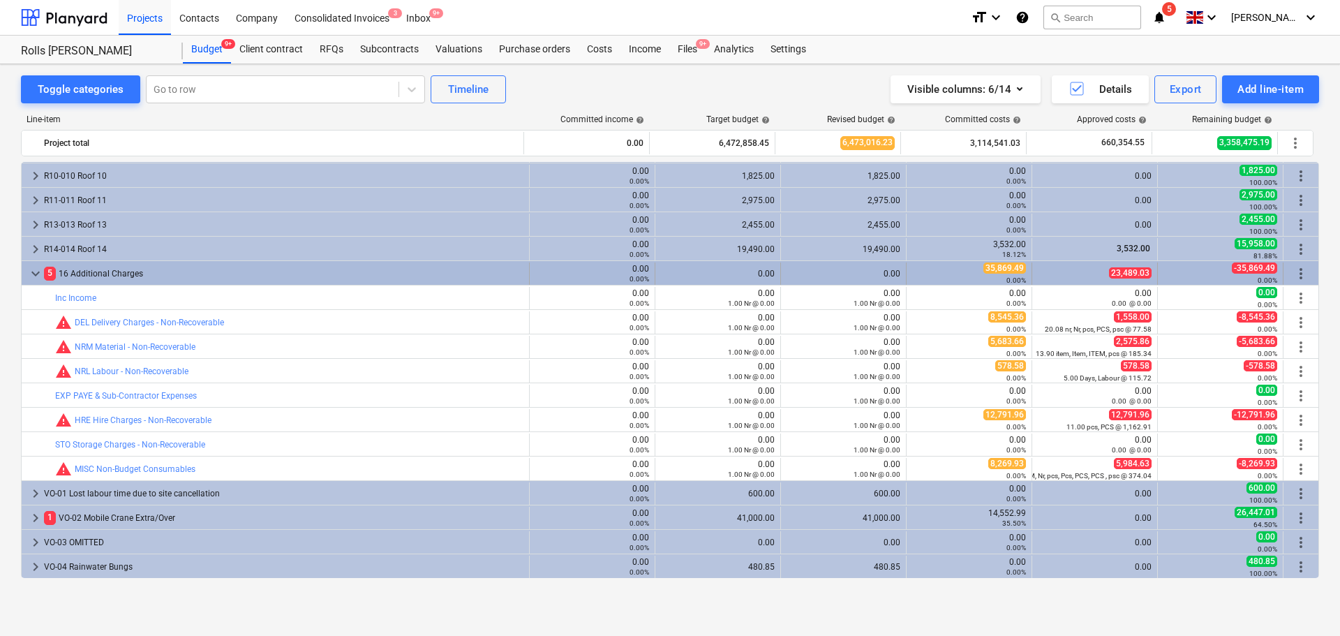
click at [1294, 275] on span "more_vert" at bounding box center [1300, 273] width 17 height 17
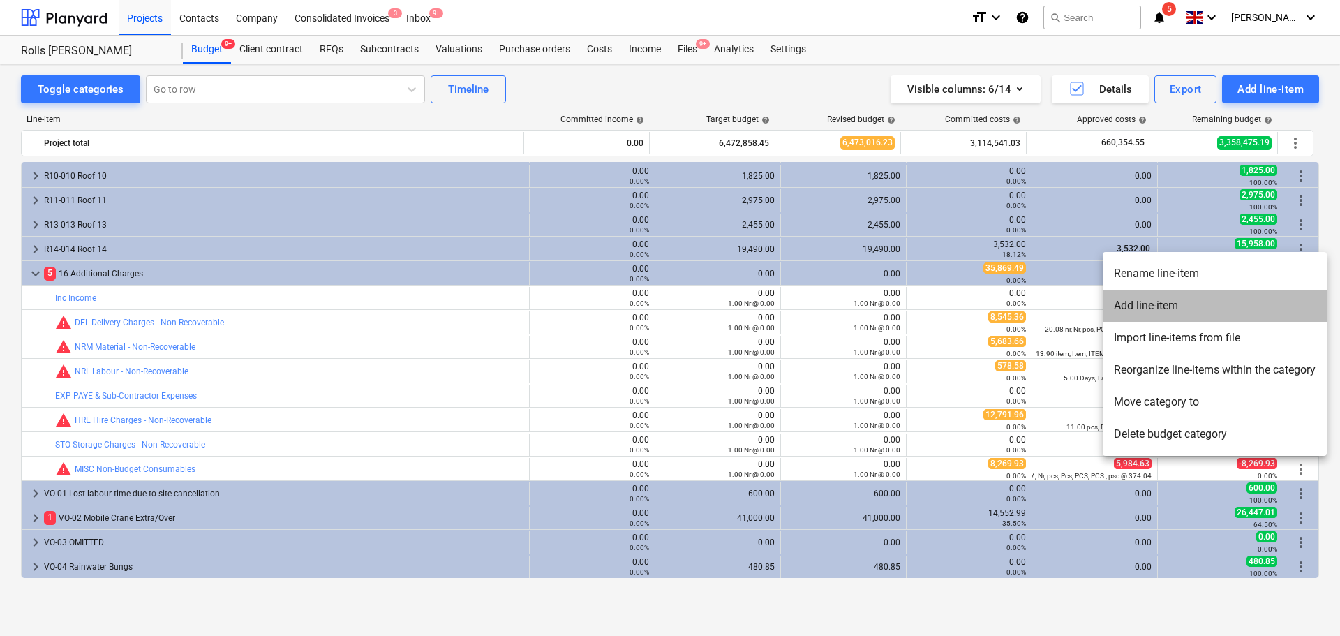
click at [1167, 307] on li "Add line-item" at bounding box center [1215, 306] width 224 height 32
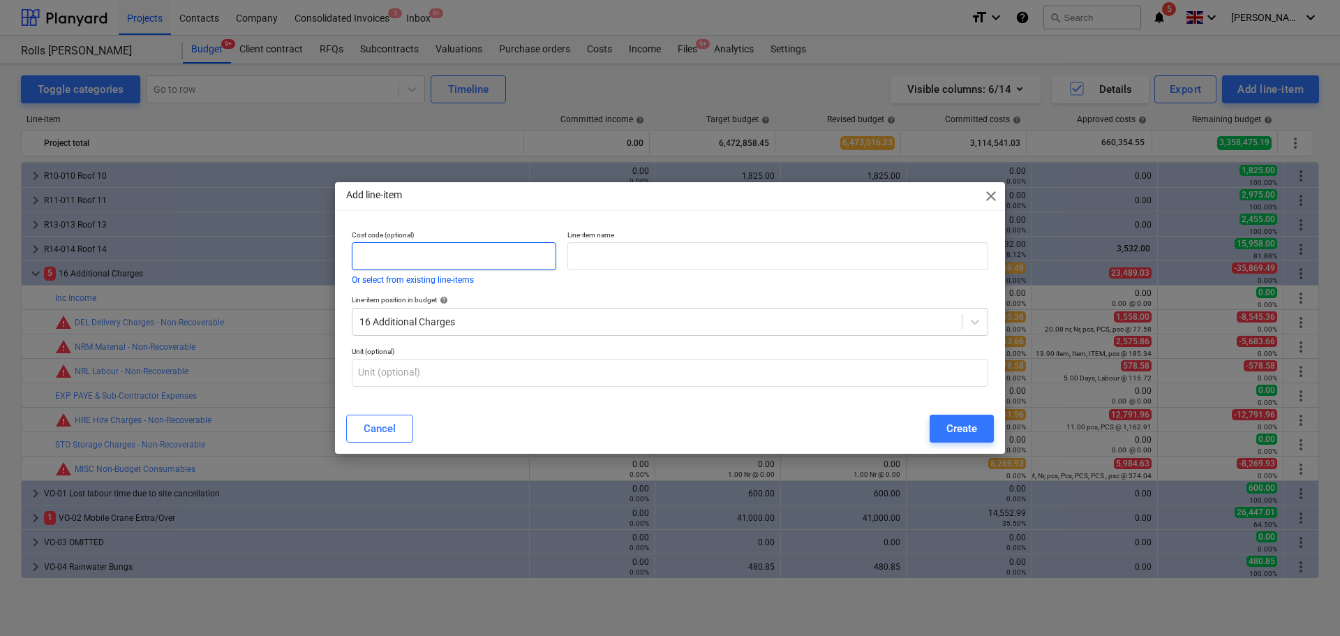
click at [515, 258] on input "text" at bounding box center [454, 256] width 204 height 28
type input "REL"
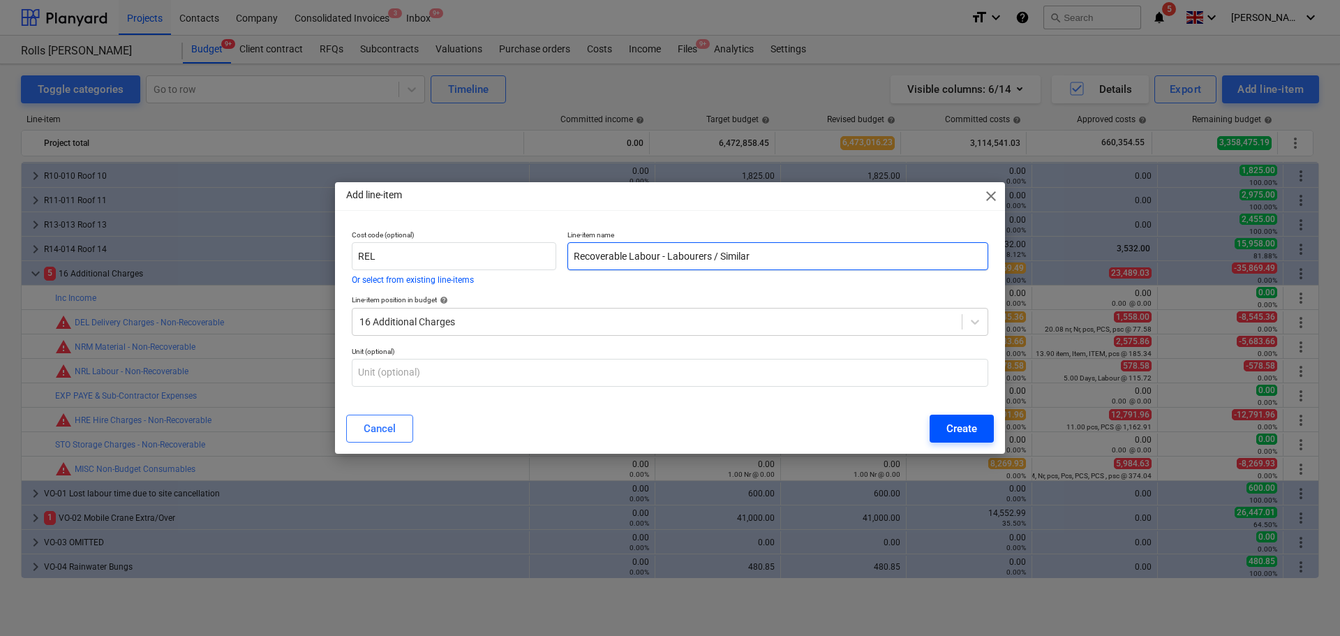
type input "Recoverable Labour - Labourers / Similar"
click at [961, 436] on div "Create" at bounding box center [961, 428] width 31 height 18
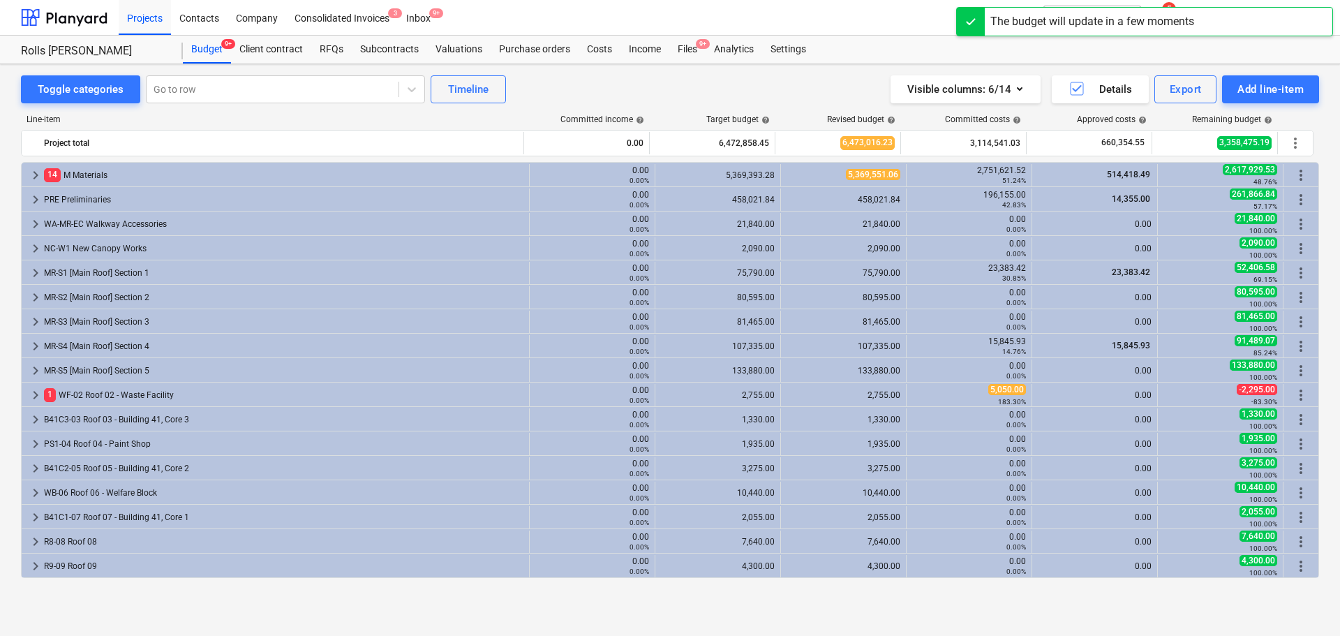
scroll to position [415, 0]
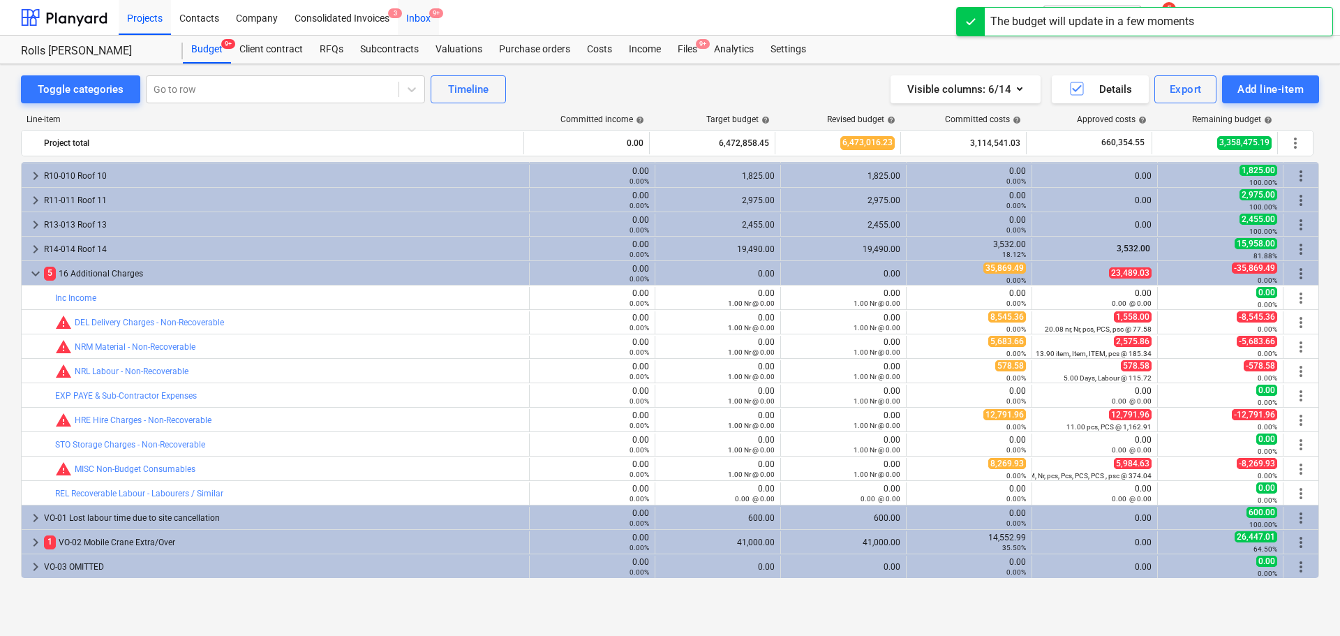
drag, startPoint x: 687, startPoint y: 45, endPoint x: 440, endPoint y: 13, distance: 249.1
click at [687, 45] on div "Files 9+" at bounding box center [687, 50] width 36 height 28
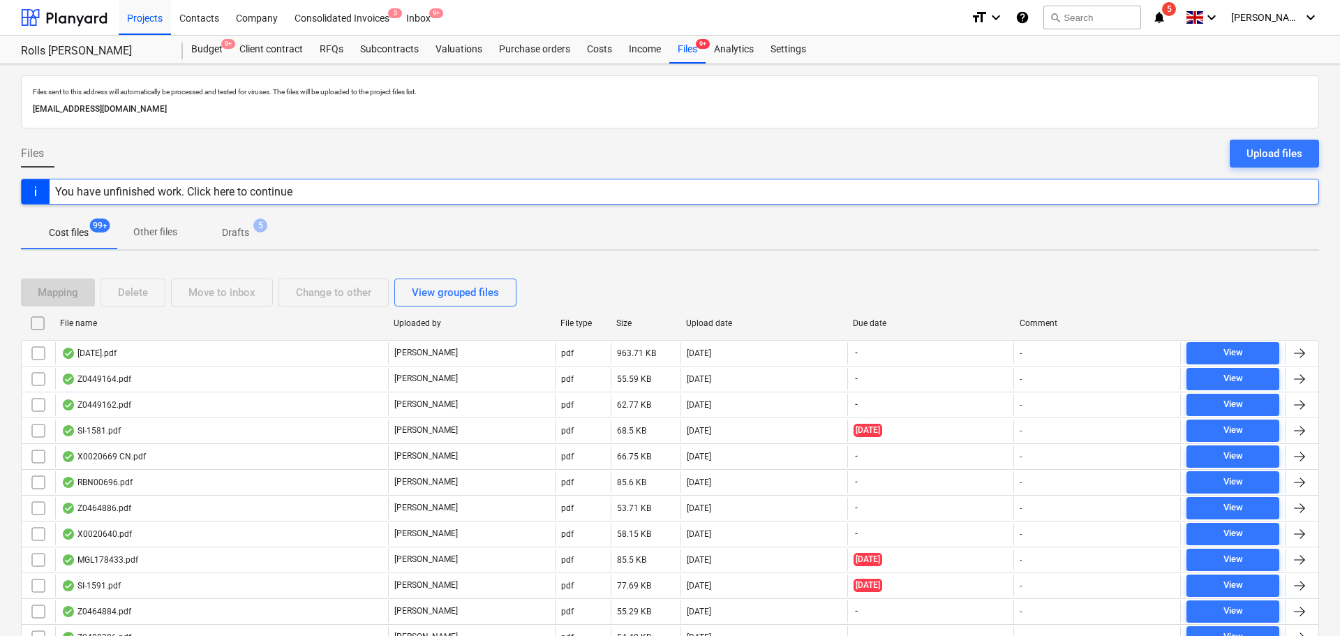
click at [251, 230] on span "Drafts 5" at bounding box center [236, 232] width 50 height 15
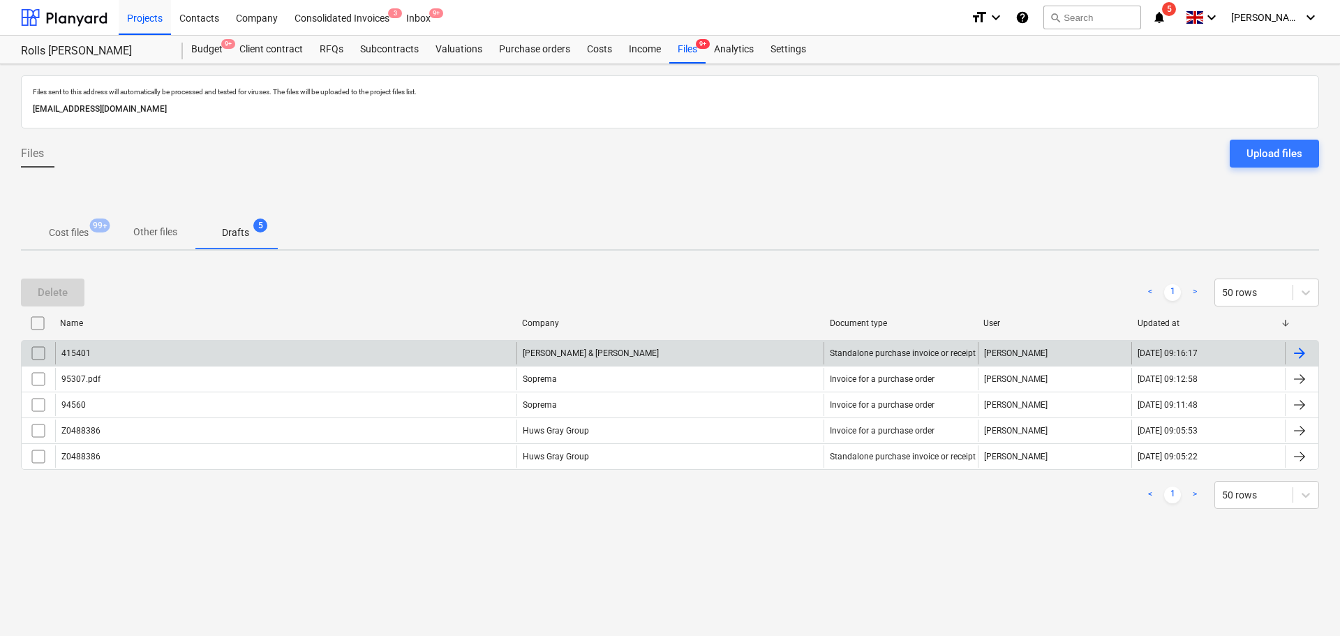
click at [200, 362] on div "415401" at bounding box center [285, 353] width 461 height 22
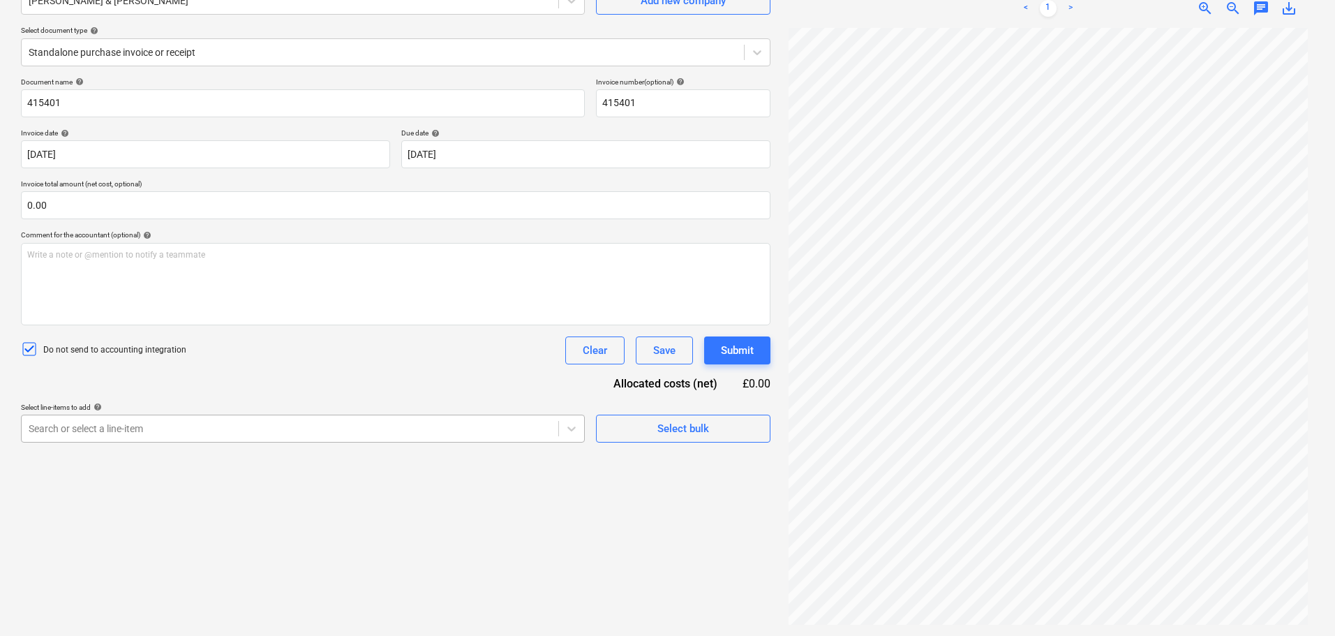
click at [195, 430] on body "Projects Contacts Company Consolidated Invoices 3 Inbox 9+ format_size keyboard…" at bounding box center [667, 178] width 1335 height 636
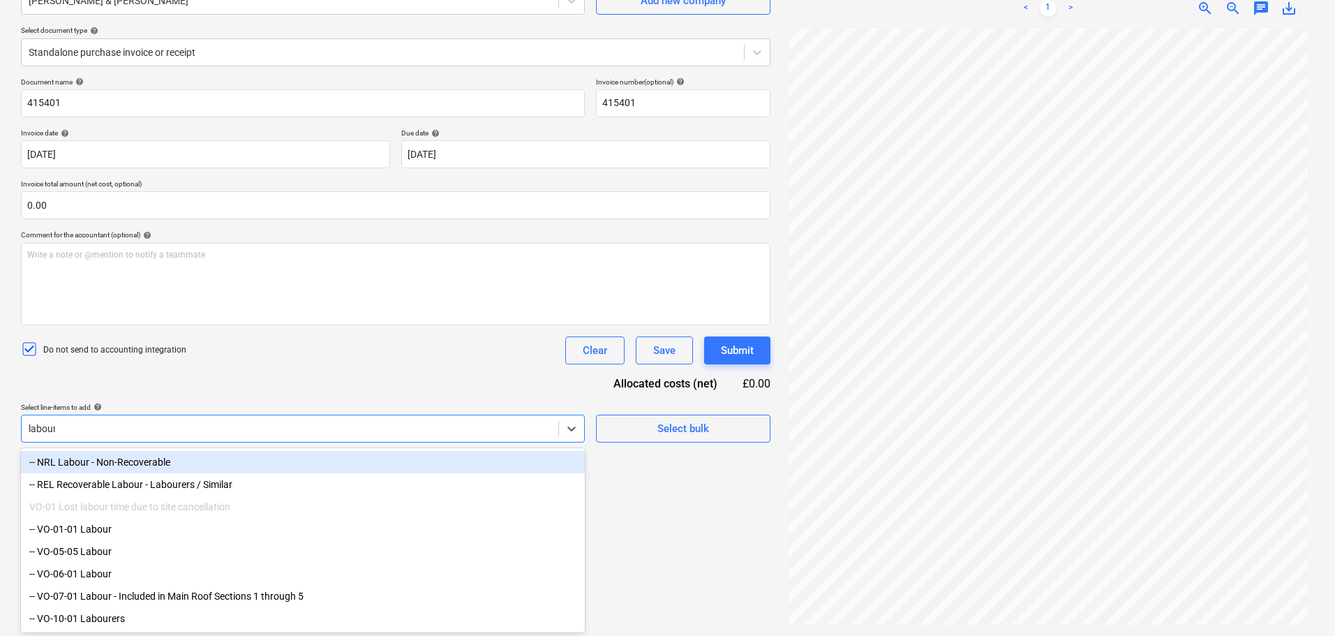
scroll to position [140, 0]
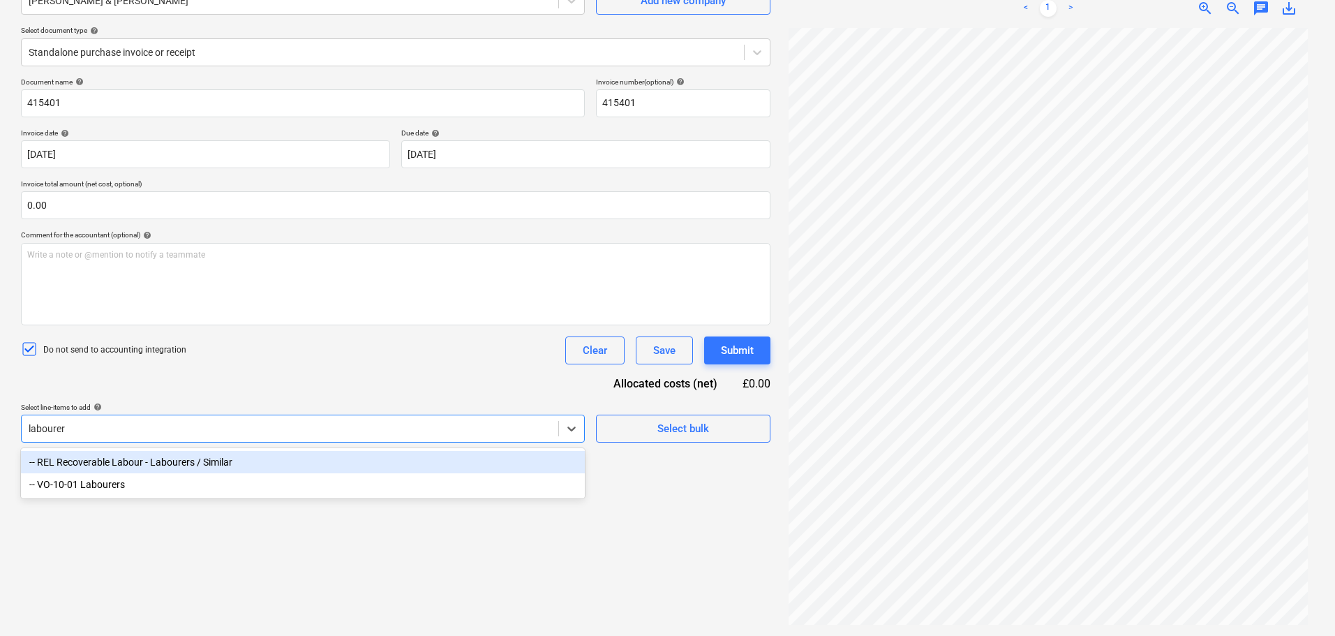
type input "labourers"
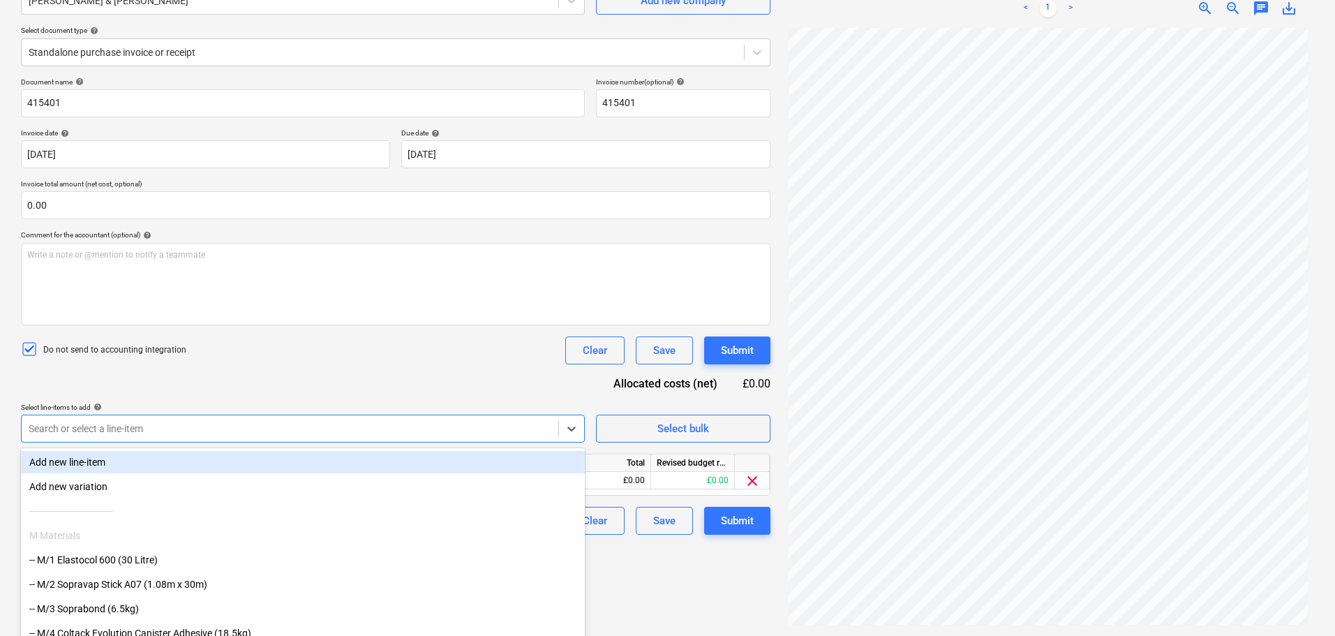
click at [202, 423] on div at bounding box center [290, 428] width 523 height 14
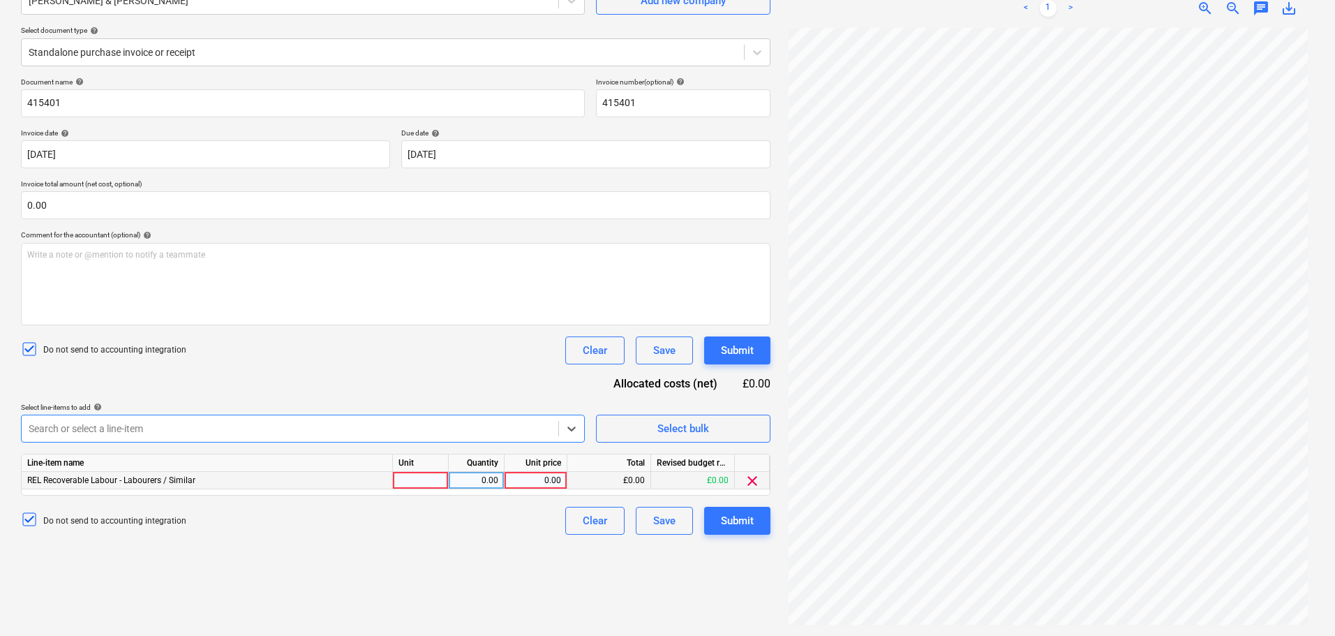
click at [426, 478] on div at bounding box center [421, 480] width 56 height 17
type input "Hours"
type input "24.95"
click at [416, 398] on div "Document name help 415401 Invoice number (optional) help 415401 Invoice date he…" at bounding box center [395, 305] width 749 height 457
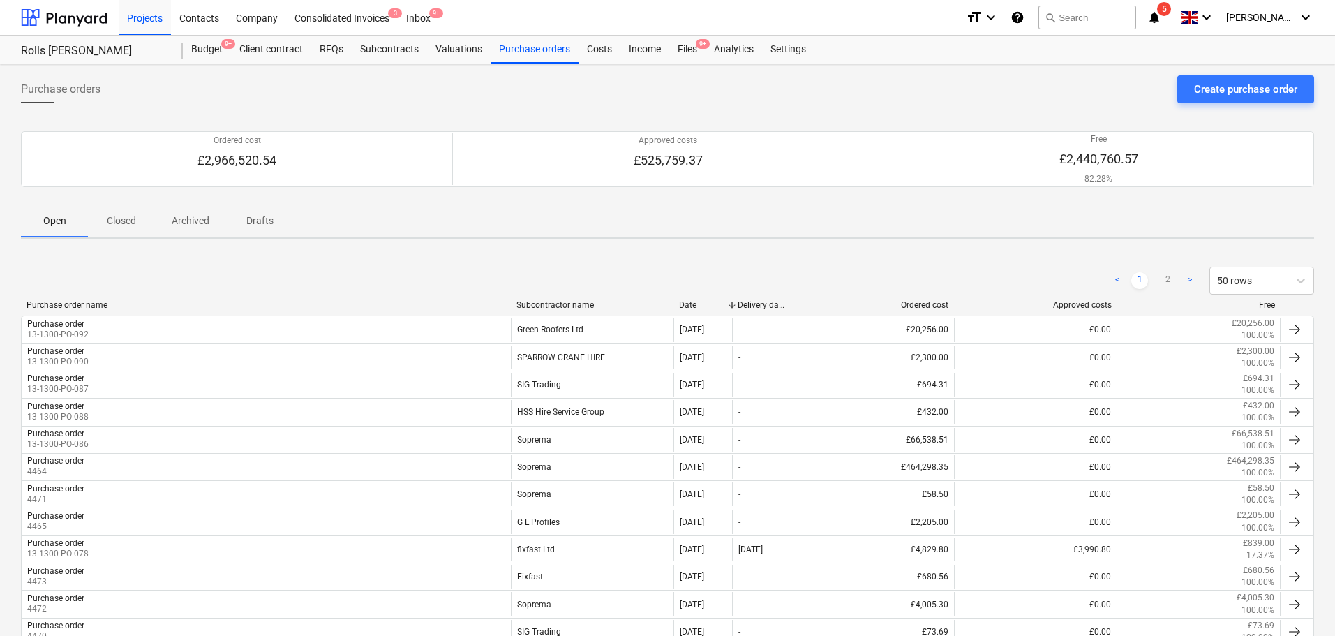
click at [122, 227] on p "Closed" at bounding box center [121, 221] width 33 height 15
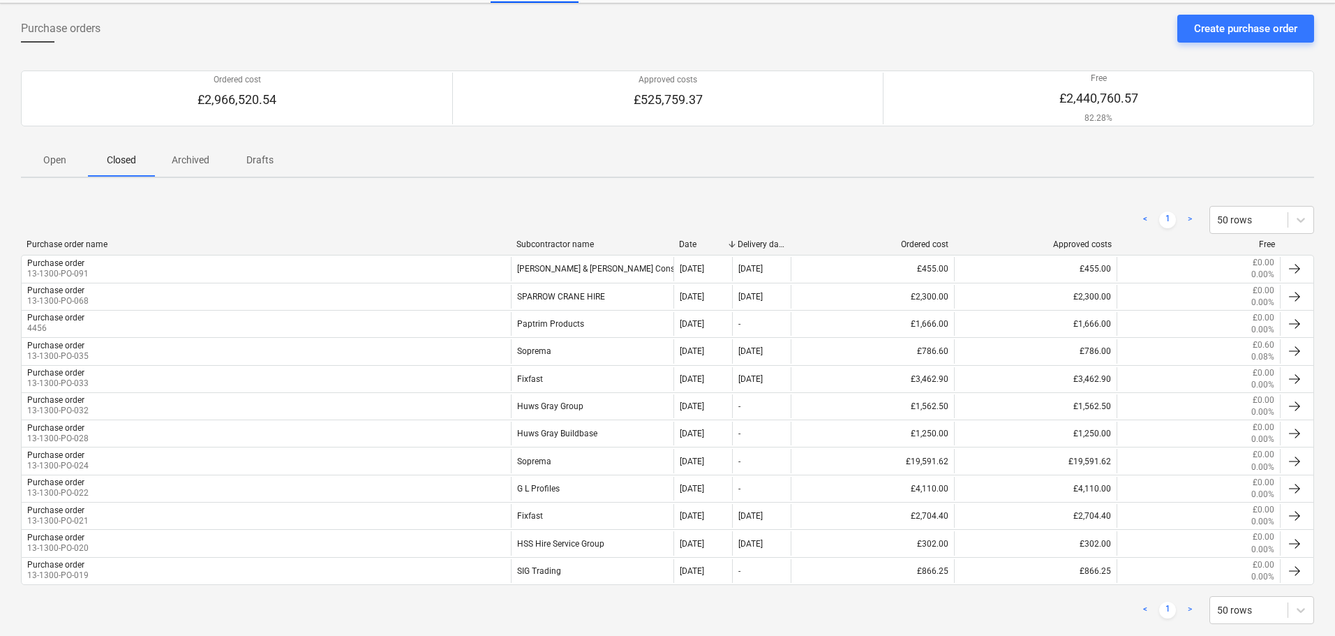
scroll to position [88, 0]
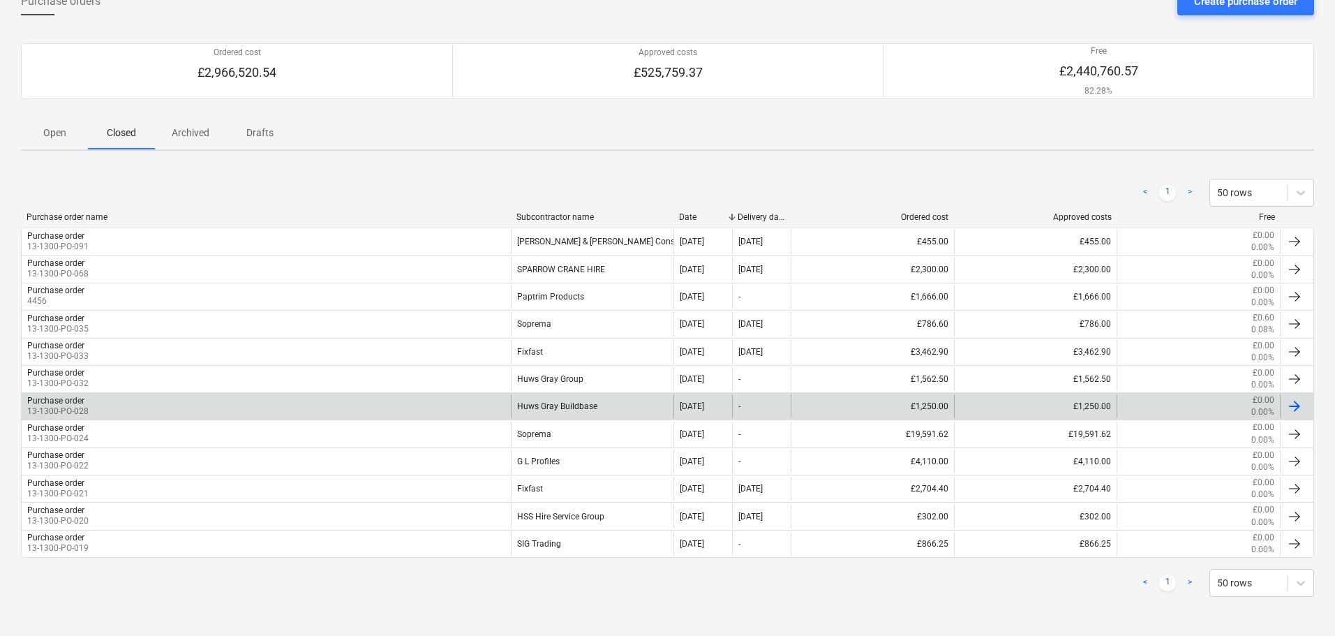
click at [124, 410] on div "Purchase order 13-1300-PO-028" at bounding box center [266, 406] width 489 height 24
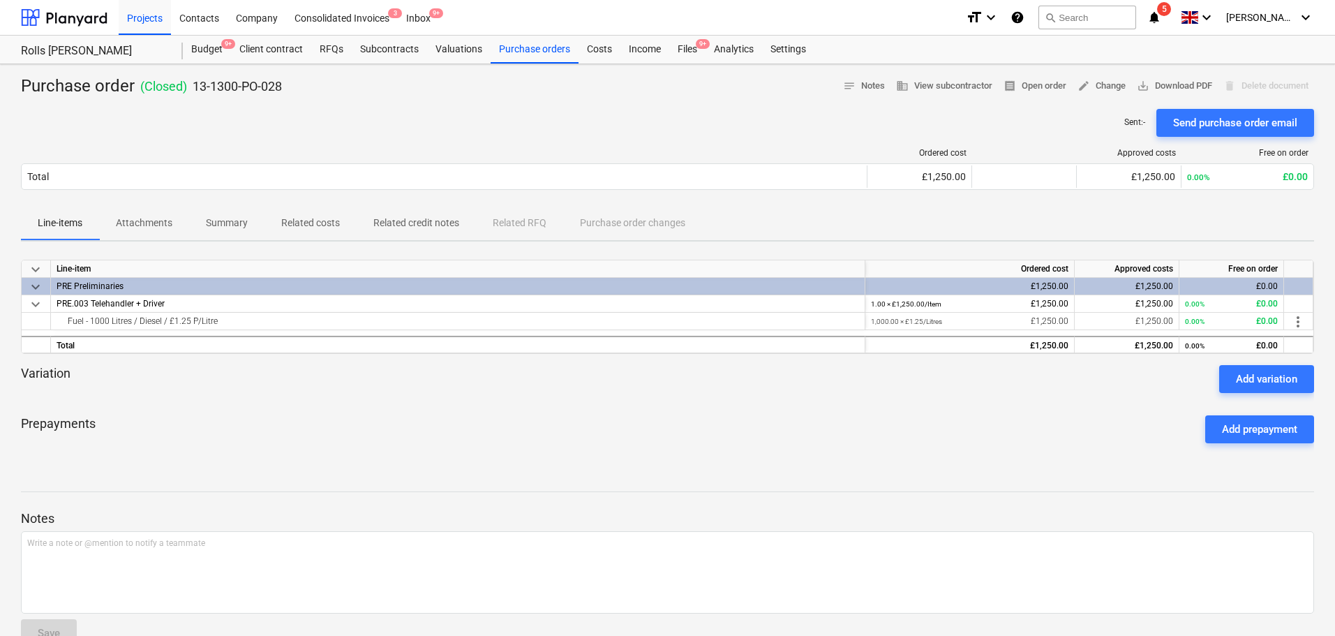
click at [225, 209] on button "Summary" at bounding box center [226, 223] width 75 height 33
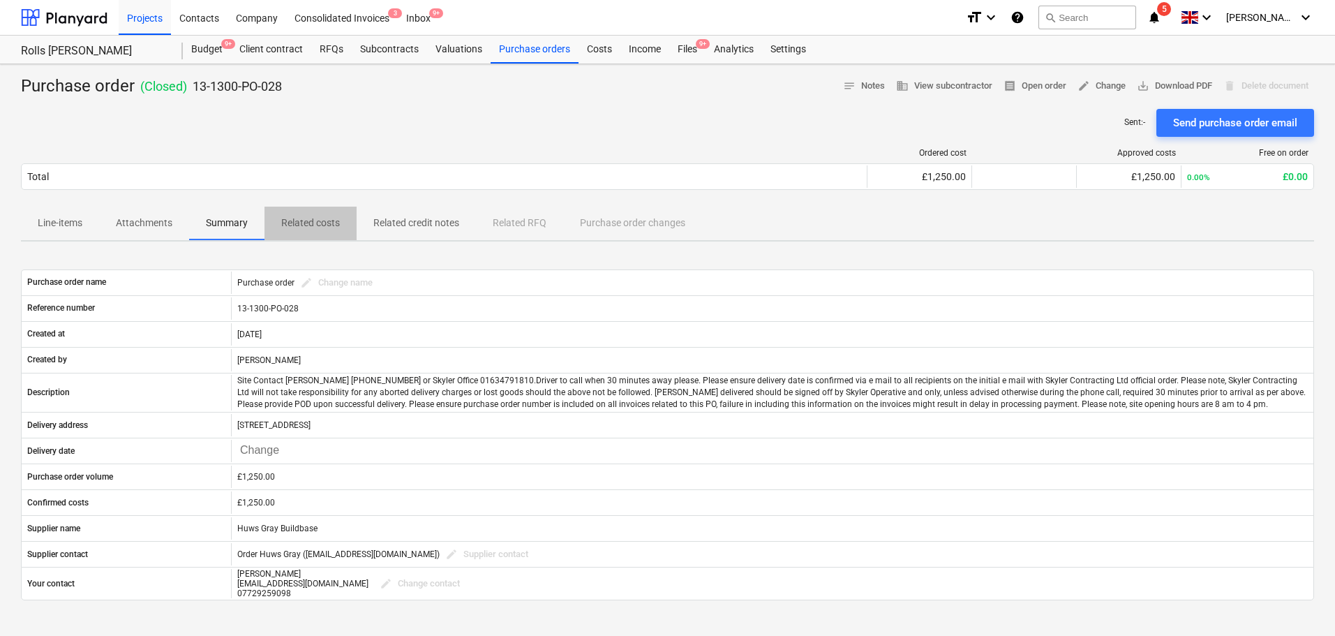
click at [315, 225] on p "Related costs" at bounding box center [310, 223] width 59 height 15
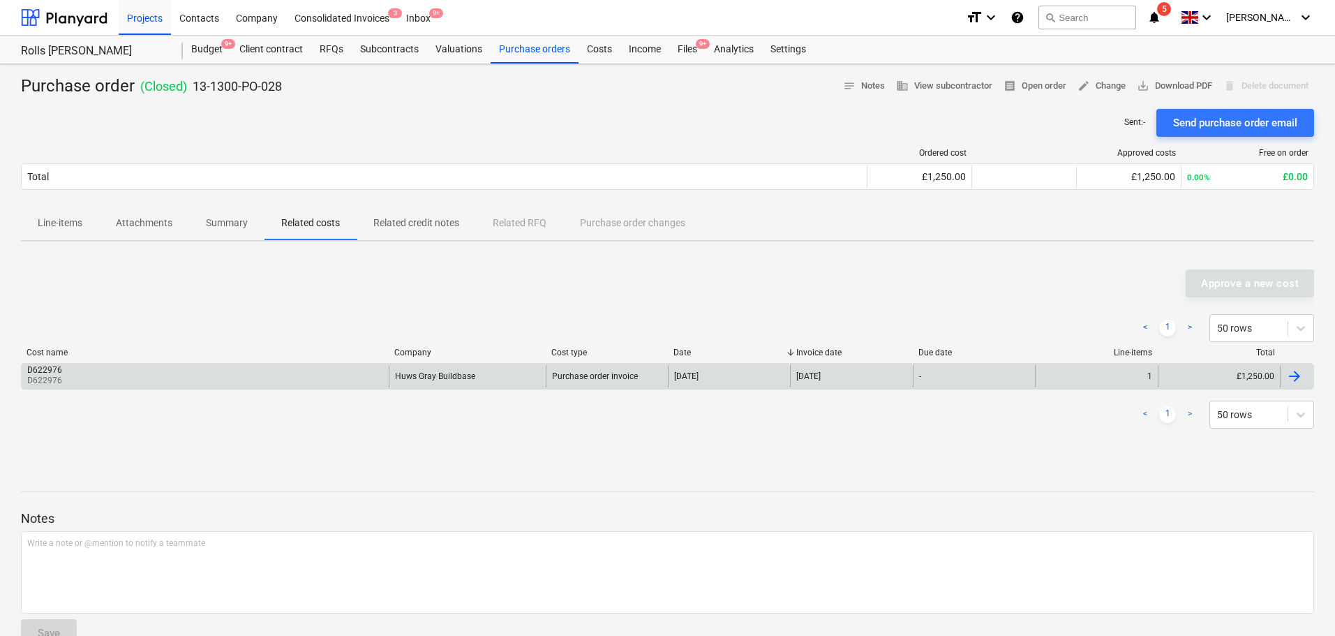
click at [160, 371] on div "D622976 D622976" at bounding box center [205, 376] width 367 height 22
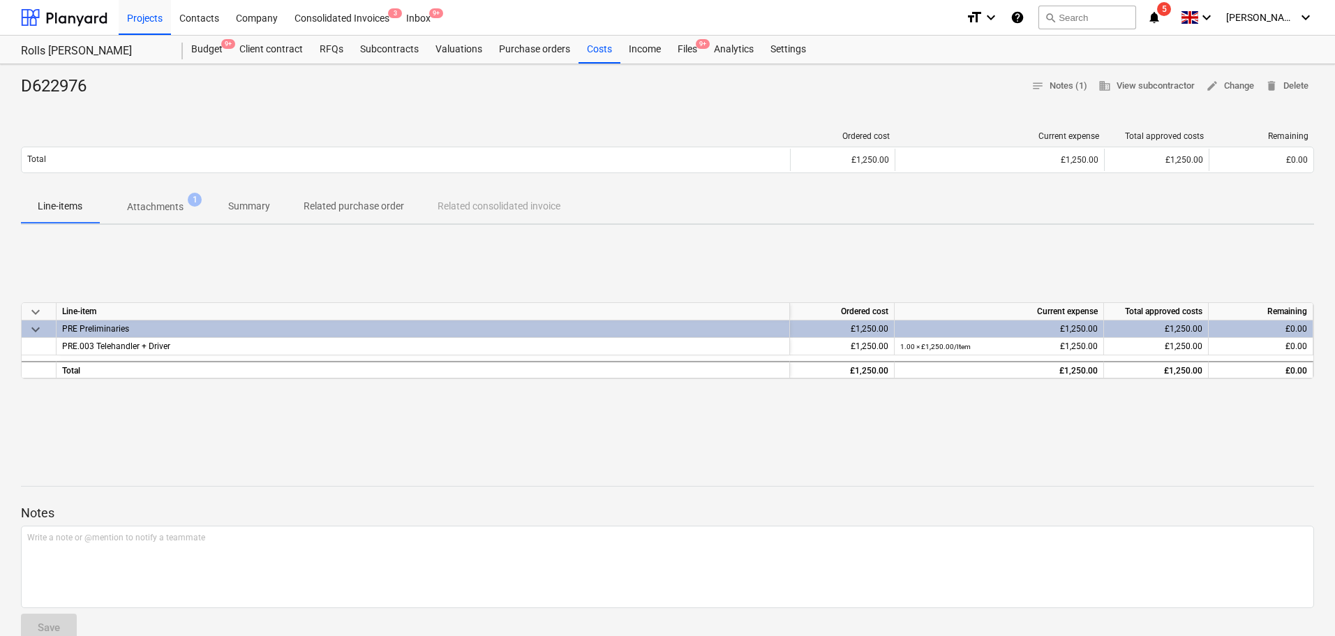
click at [164, 215] on span "Attachments 1" at bounding box center [155, 206] width 112 height 25
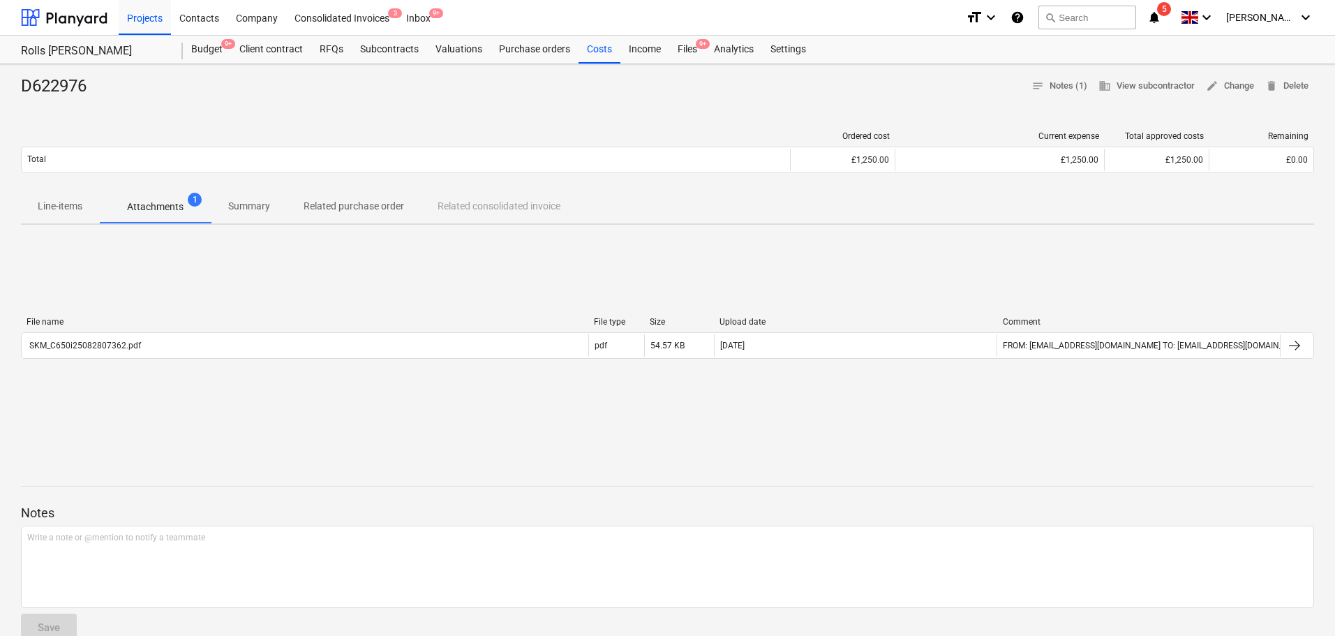
click at [159, 359] on div "File name File type Size Upload date Comment SKM_C650i25082807362.pdf pdf 54.57…" at bounding box center [667, 340] width 1293 height 47
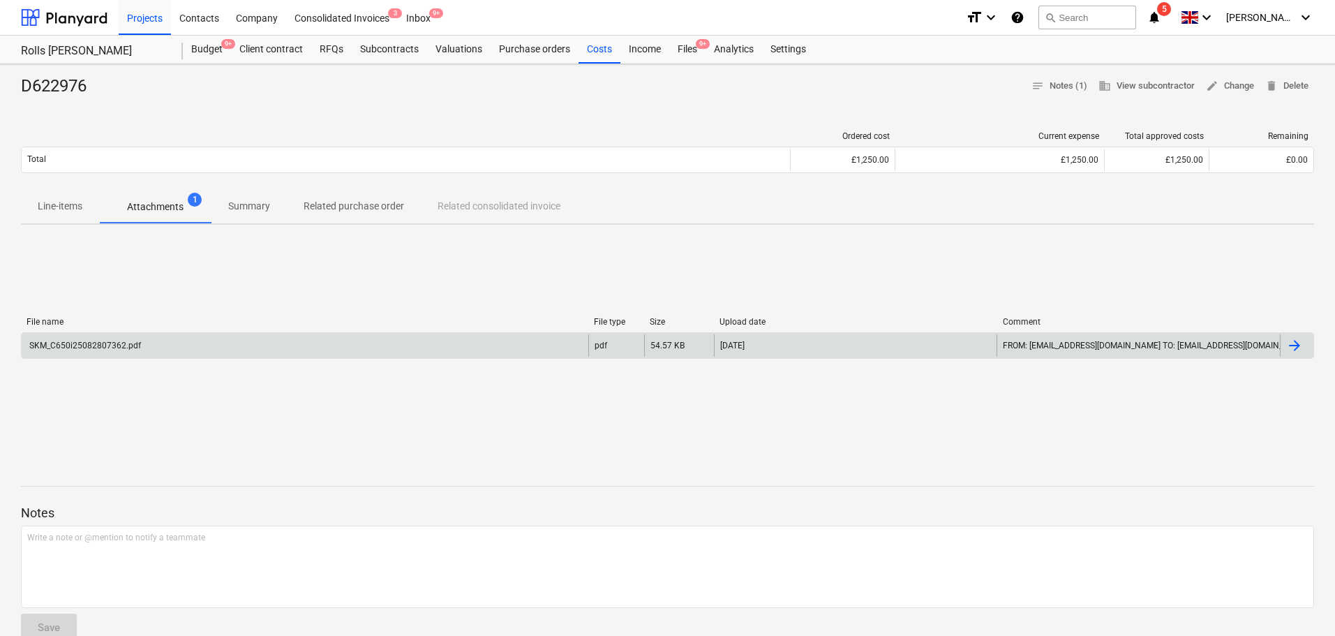
click at [167, 350] on div "SKM_C650i25082807362.pdf" at bounding box center [305, 345] width 567 height 22
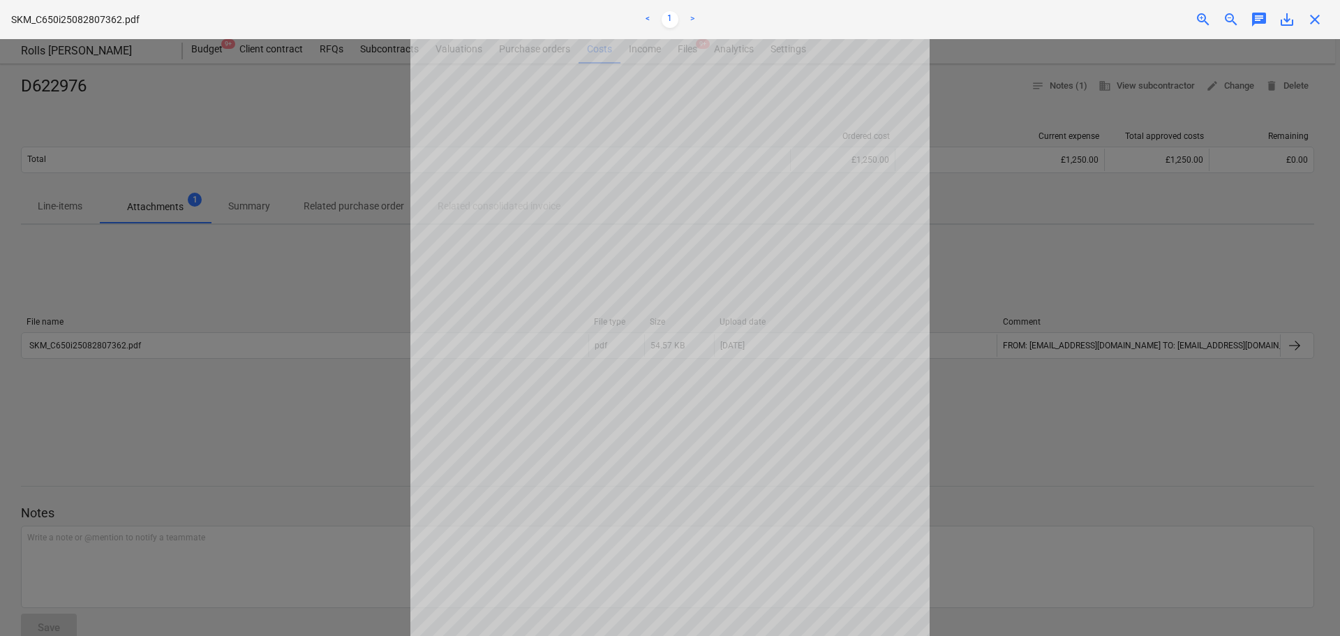
scroll to position [140, 0]
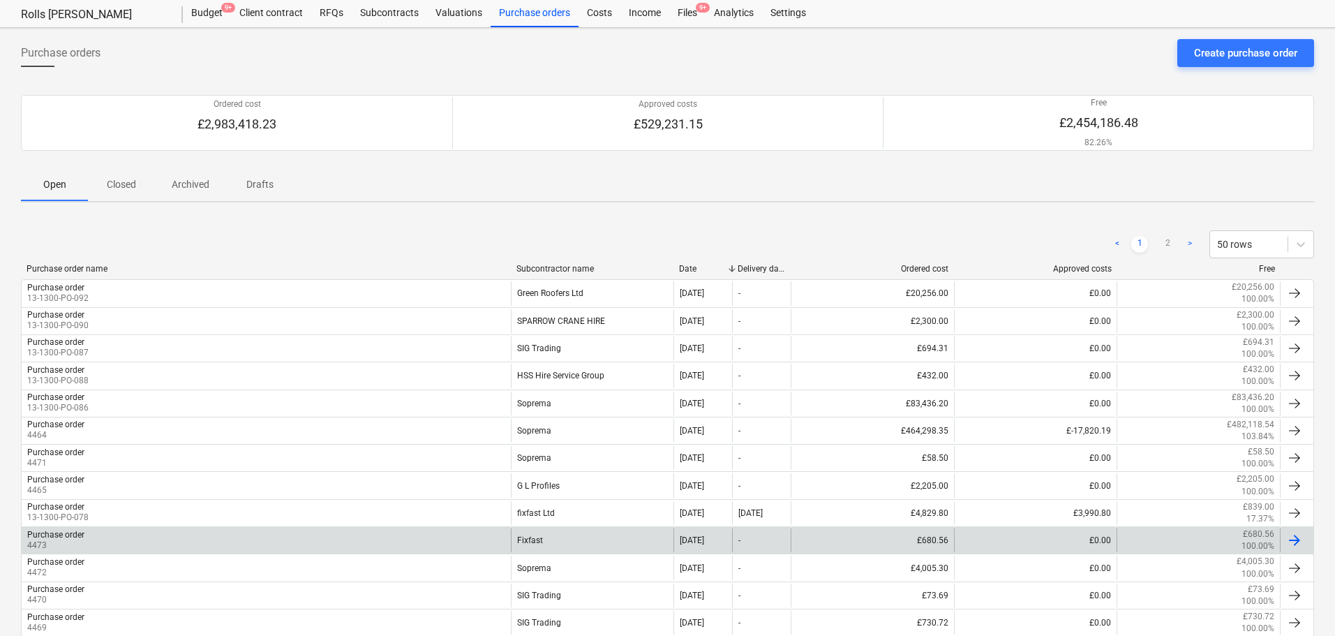
scroll to position [14, 0]
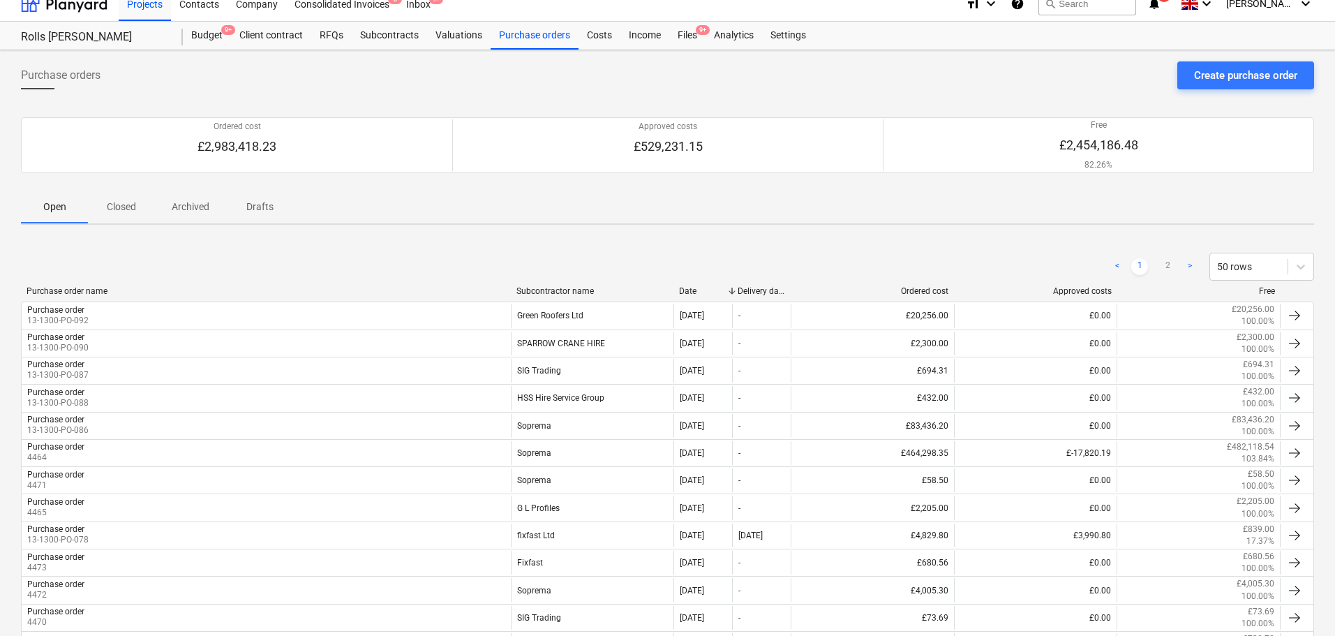
click at [106, 213] on p "Closed" at bounding box center [121, 207] width 33 height 15
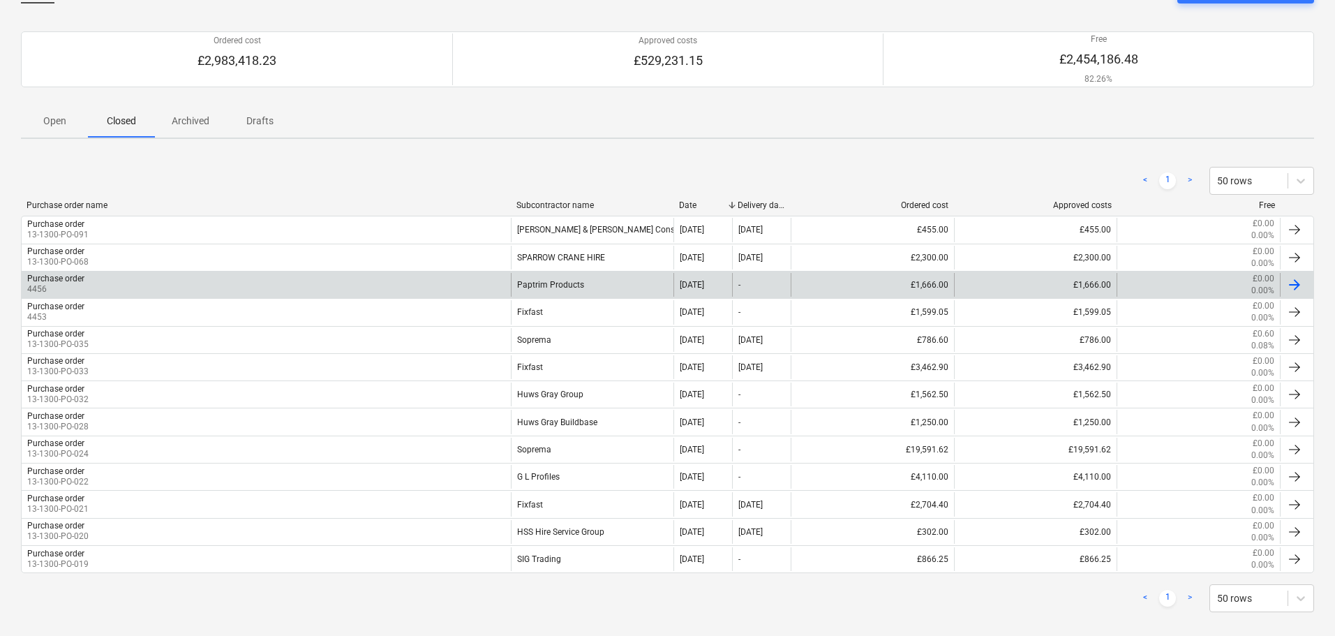
scroll to position [115, 0]
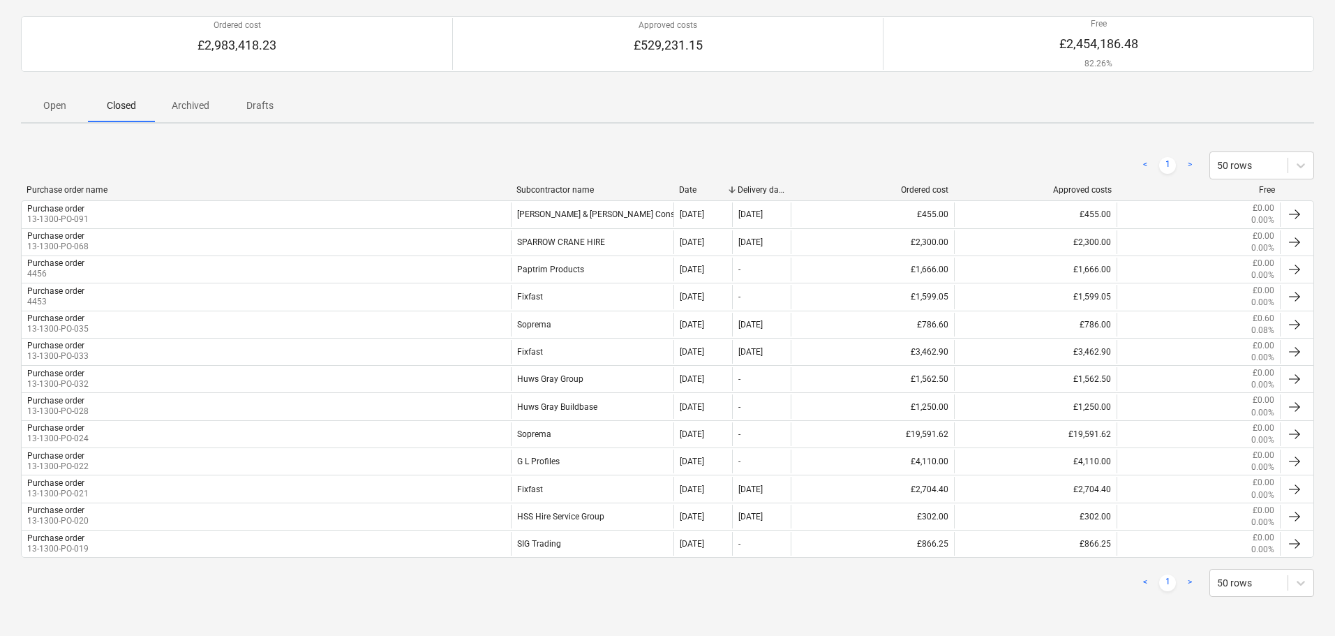
click at [134, 568] on div "< 1 > 50 rows" at bounding box center [667, 582] width 1293 height 39
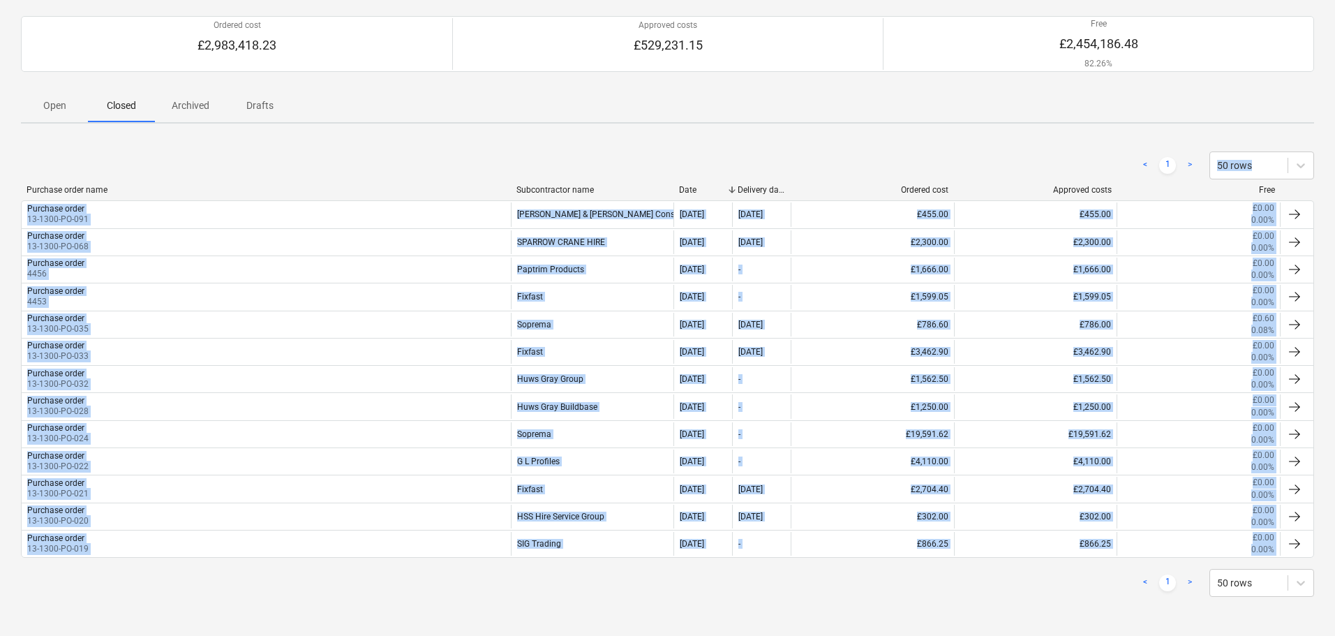
drag, startPoint x: 357, startPoint y: 153, endPoint x: 401, endPoint y: 569, distance: 418.3
click at [401, 569] on div "< 1 > 50 rows Purchase order name Subcontractor name Date Delivery date Ordered…" at bounding box center [667, 374] width 1293 height 479
click at [388, 588] on div "< 1 > 50 rows" at bounding box center [667, 583] width 1293 height 28
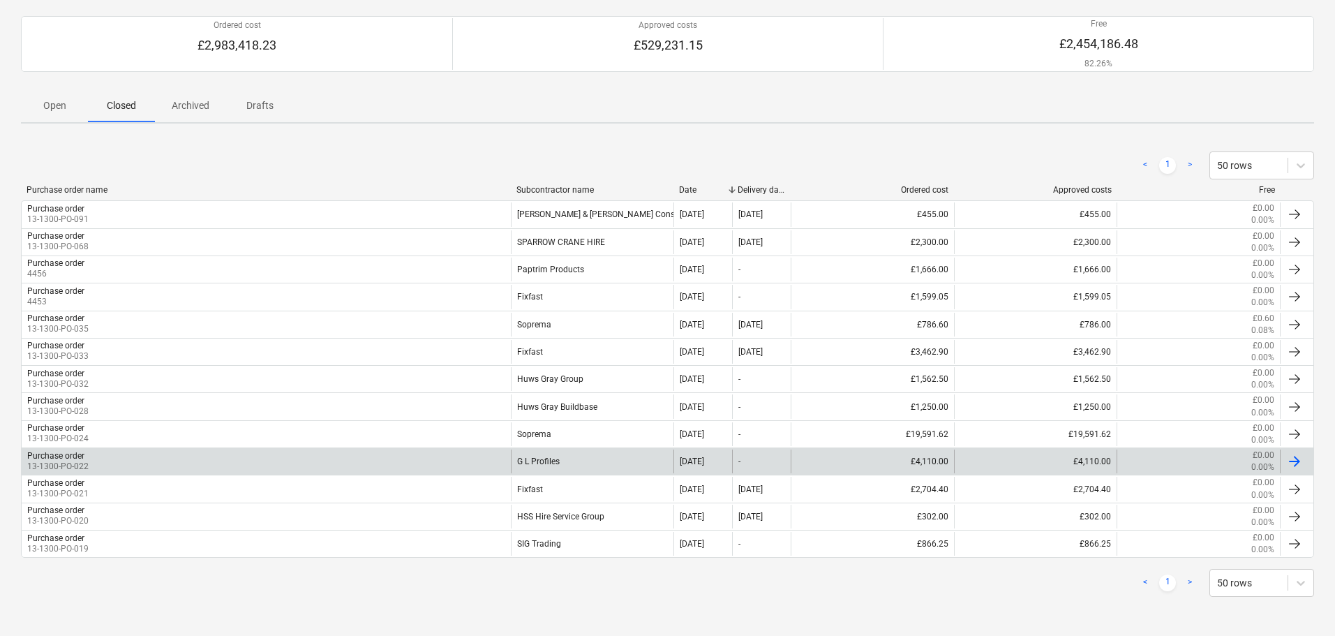
click at [368, 456] on div "Purchase order 13-1300-PO-022" at bounding box center [266, 461] width 489 height 24
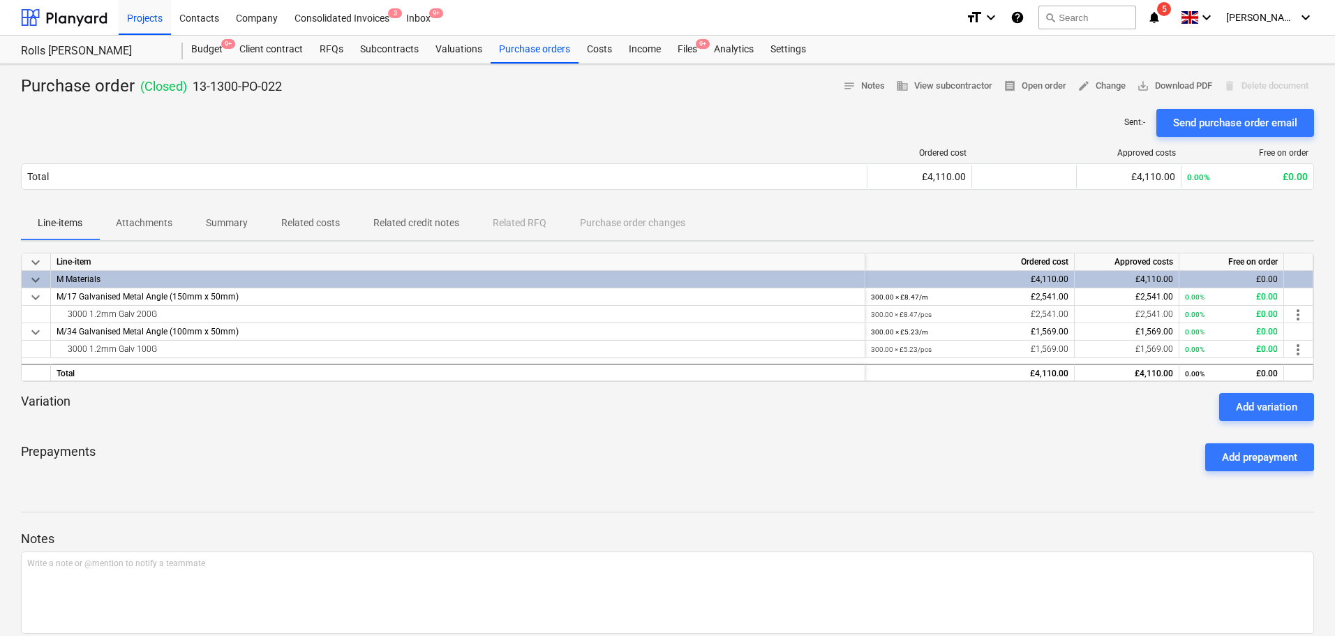
click at [244, 234] on span "Summary" at bounding box center [226, 222] width 75 height 23
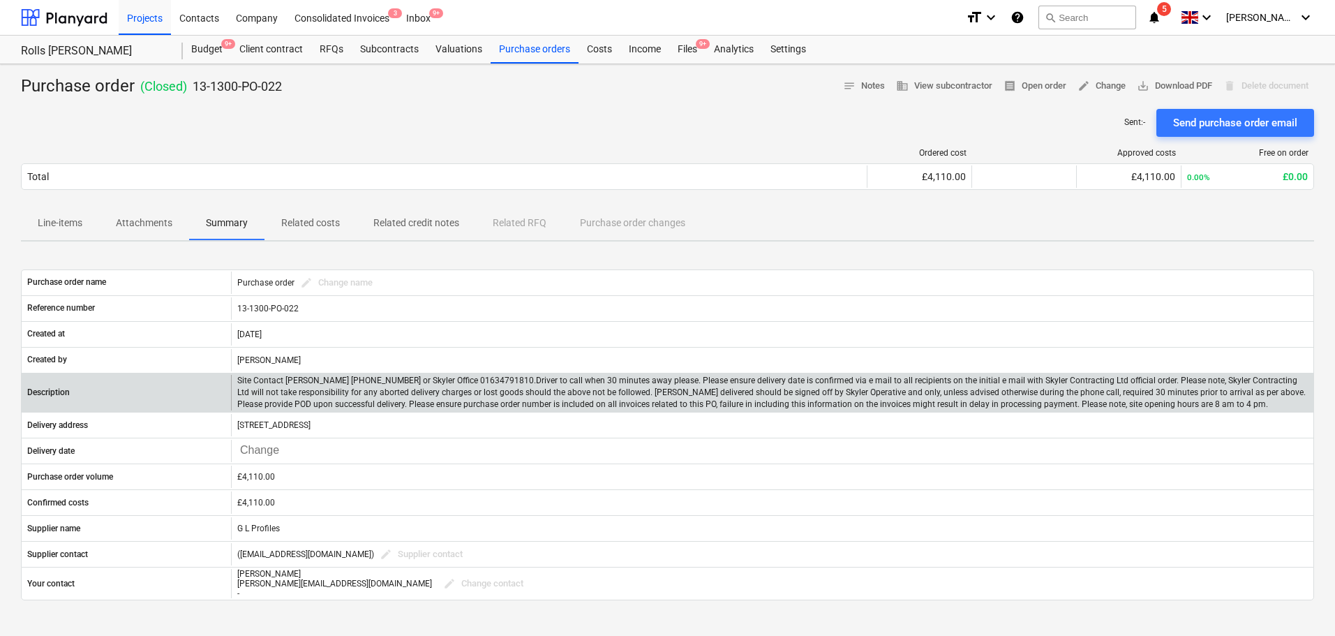
click at [318, 386] on p "Site Contact Robbie Hempsey 07427 816008 or Skyler Office 01634791810.Driver to…" at bounding box center [772, 393] width 1070 height 36
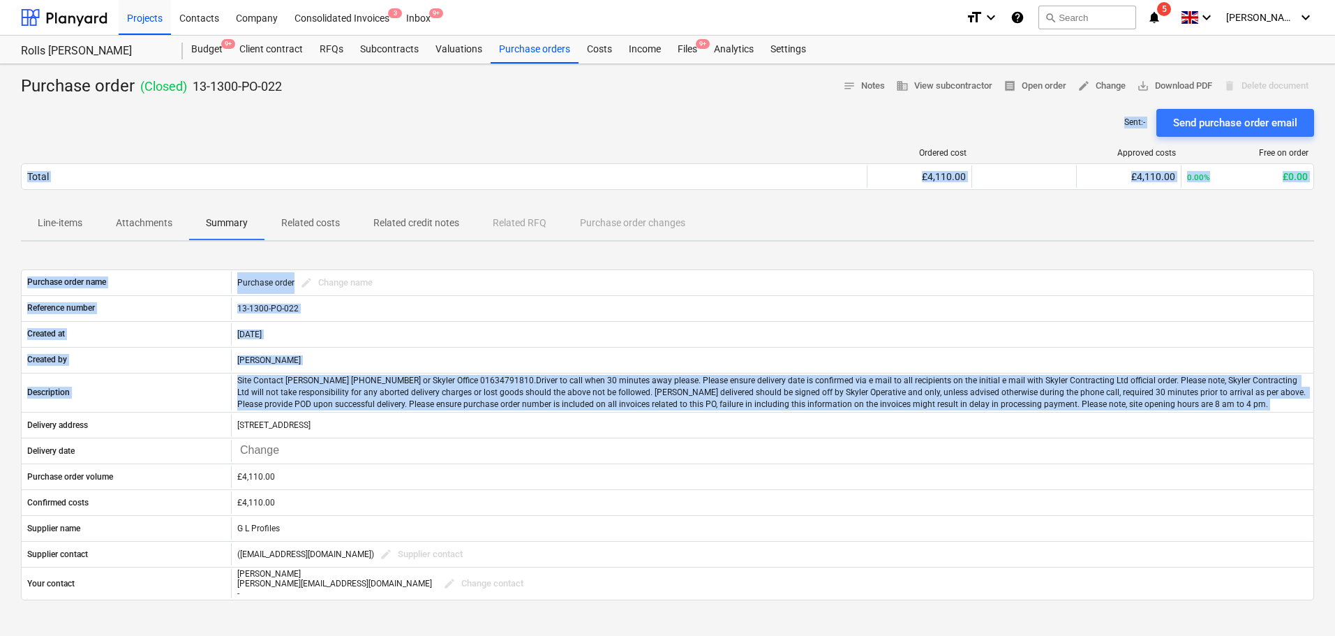
drag, startPoint x: 318, startPoint y: 386, endPoint x: 345, endPoint y: 83, distance: 304.0
click at [336, 101] on div "Purchase order ( Closed ) 13-1300-PO-022 notes Notes business View subcontracto…" at bounding box center [667, 444] width 1335 height 760
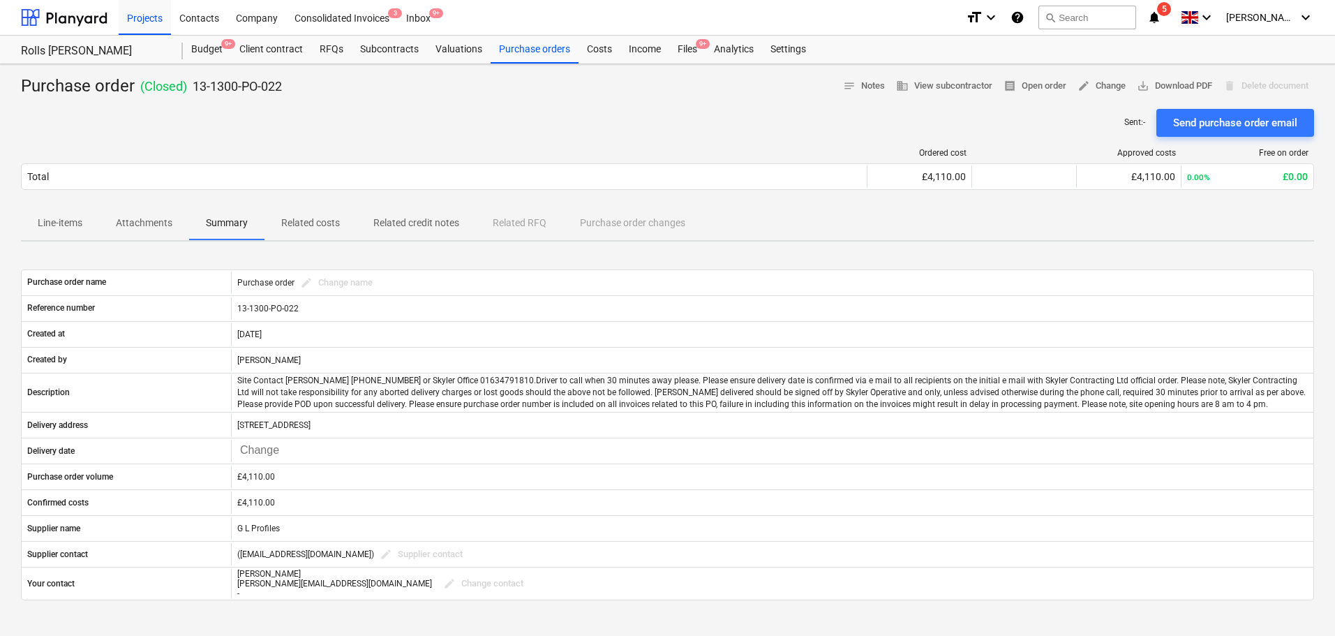
click at [345, 83] on div "Purchase order ( Closed ) 13-1300-PO-022 notes Notes business View subcontracto…" at bounding box center [667, 86] width 1293 height 22
click at [519, 65] on div "Purchase order ( Closed ) 13-1300-PO-022 notes Notes business View subcontracto…" at bounding box center [667, 444] width 1335 height 760
click at [522, 58] on div "Purchase orders" at bounding box center [535, 50] width 88 height 28
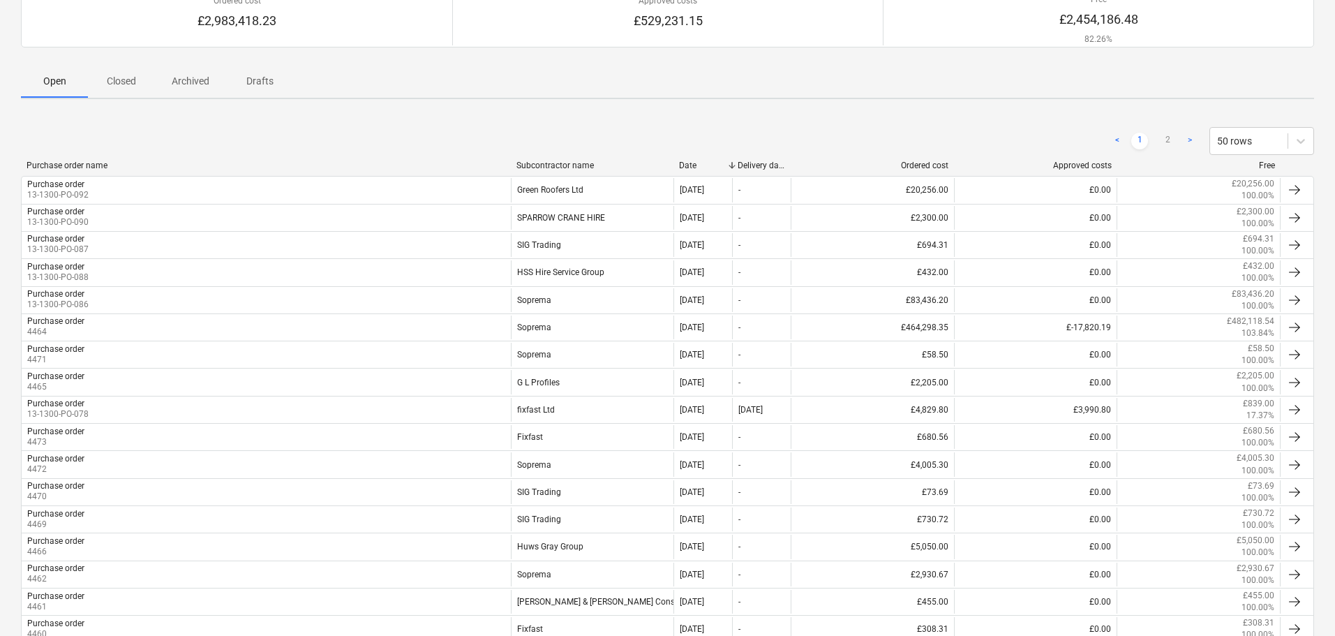
click at [135, 84] on p "Closed" at bounding box center [121, 81] width 33 height 15
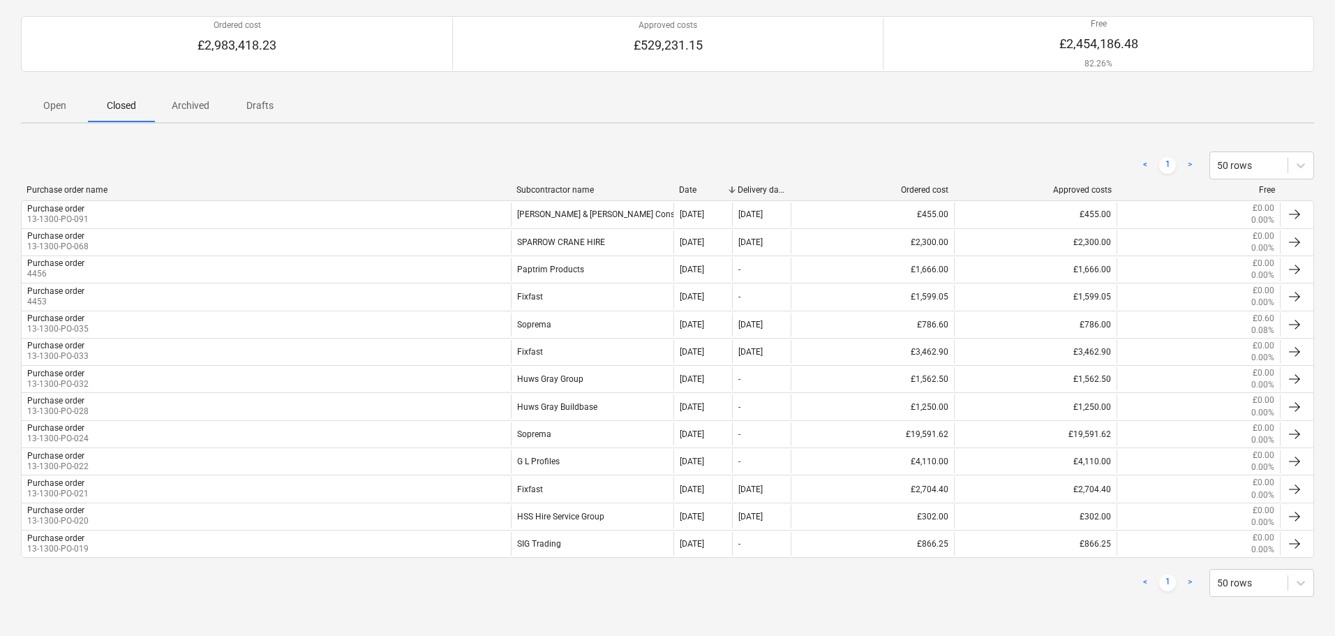
scroll to position [115, 0]
click at [56, 112] on p "Open" at bounding box center [54, 105] width 33 height 15
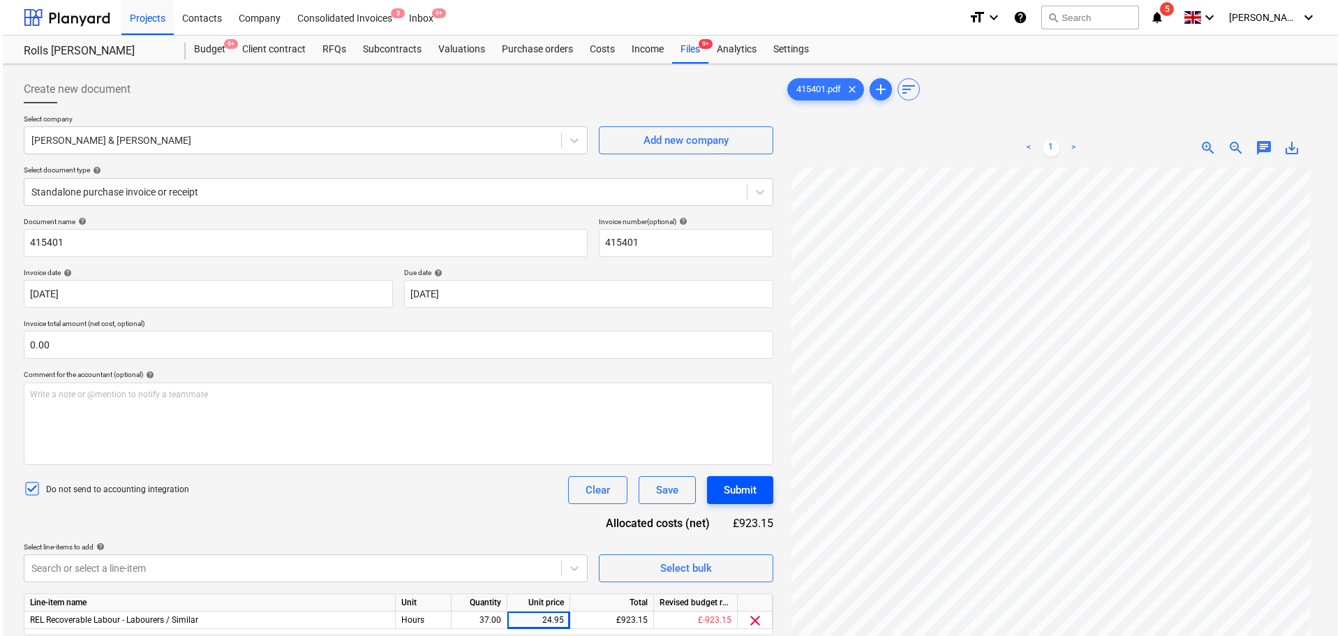
scroll to position [140, 0]
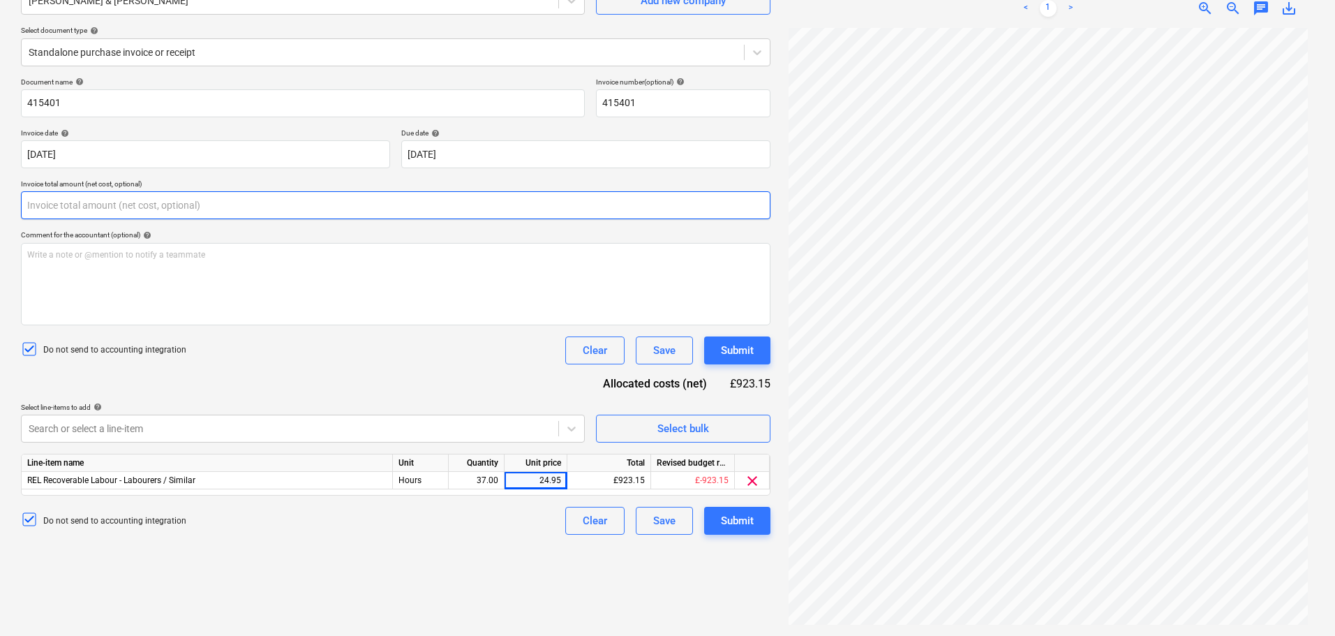
click at [117, 216] on input "text" at bounding box center [395, 205] width 749 height 28
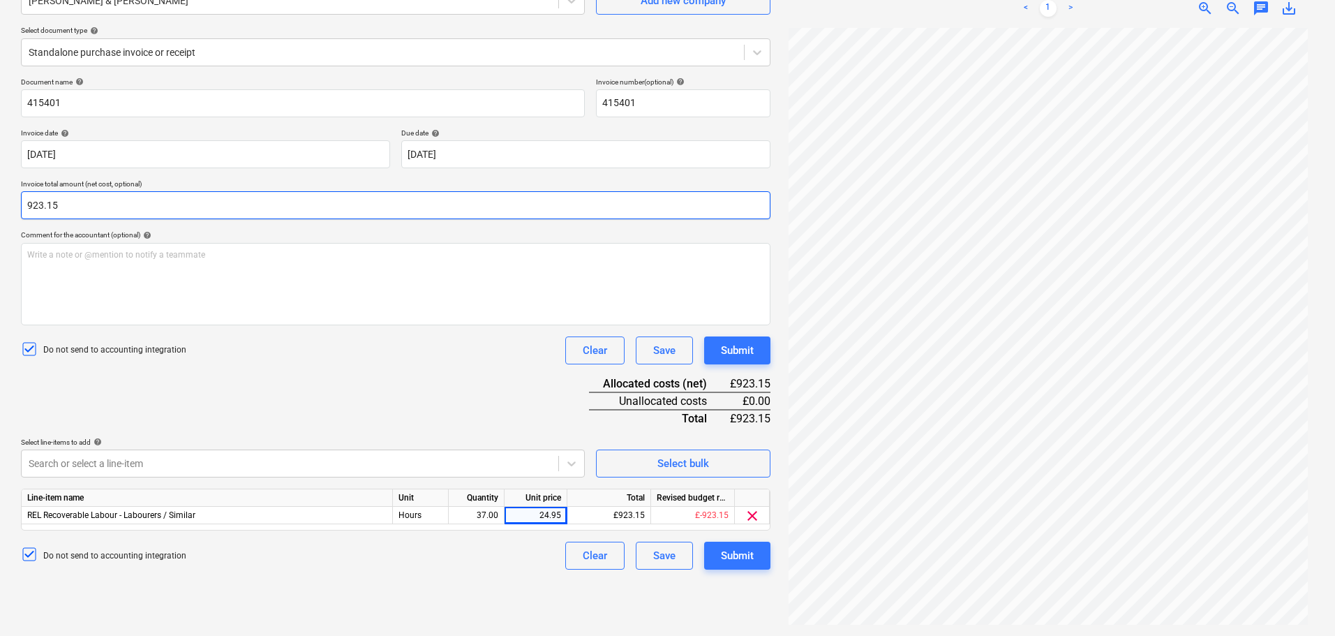
type input "923.15"
click at [345, 359] on div "Do not send to accounting integration Clear Save Submit" at bounding box center [395, 350] width 749 height 28
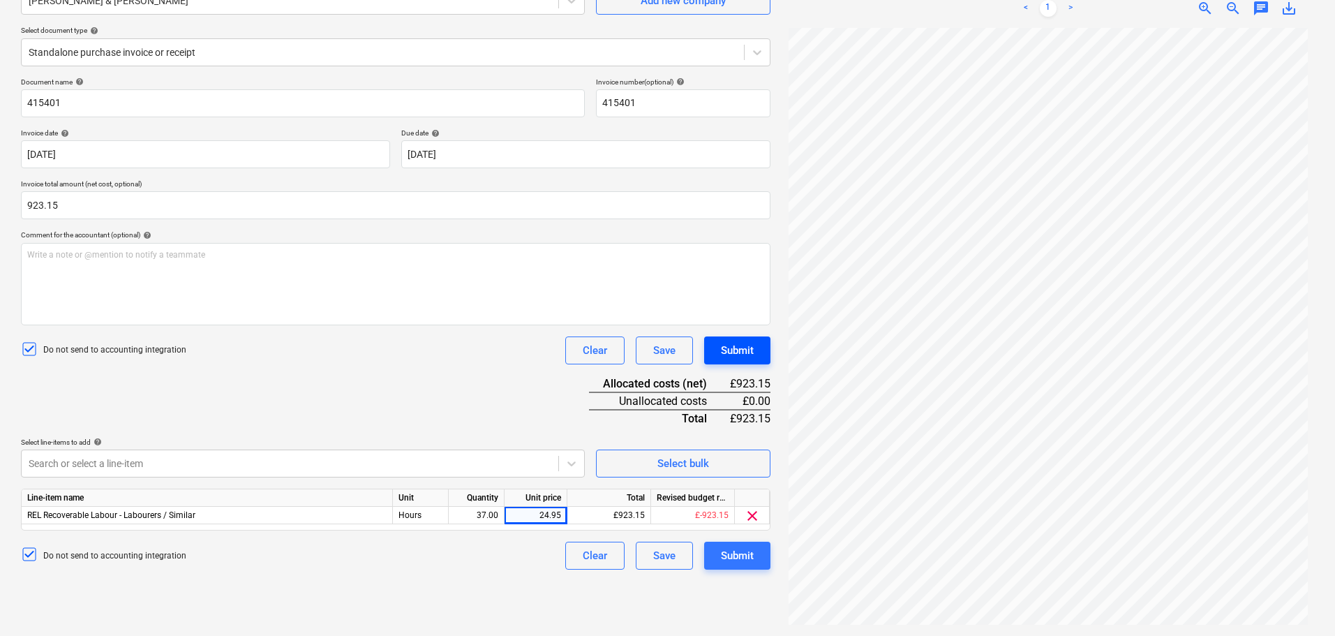
click at [729, 346] on div "Submit" at bounding box center [737, 350] width 33 height 18
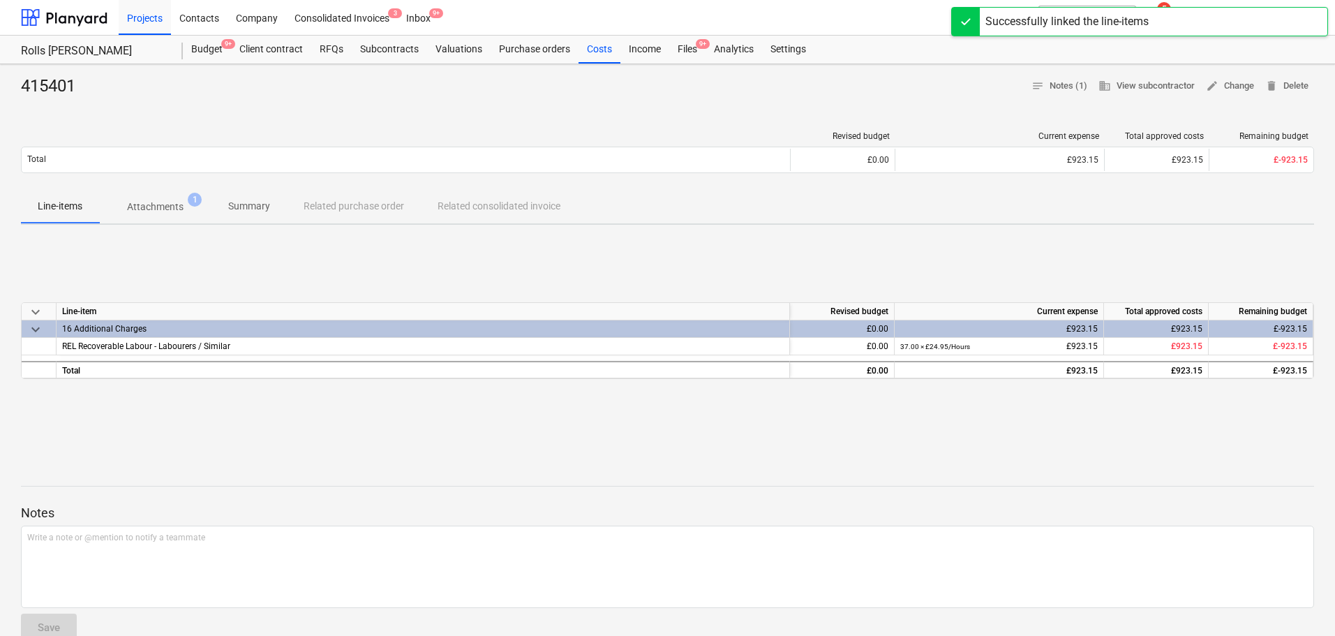
drag, startPoint x: 690, startPoint y: 46, endPoint x: 601, endPoint y: 20, distance: 93.2
click at [690, 46] on div "Files 9+" at bounding box center [687, 50] width 36 height 28
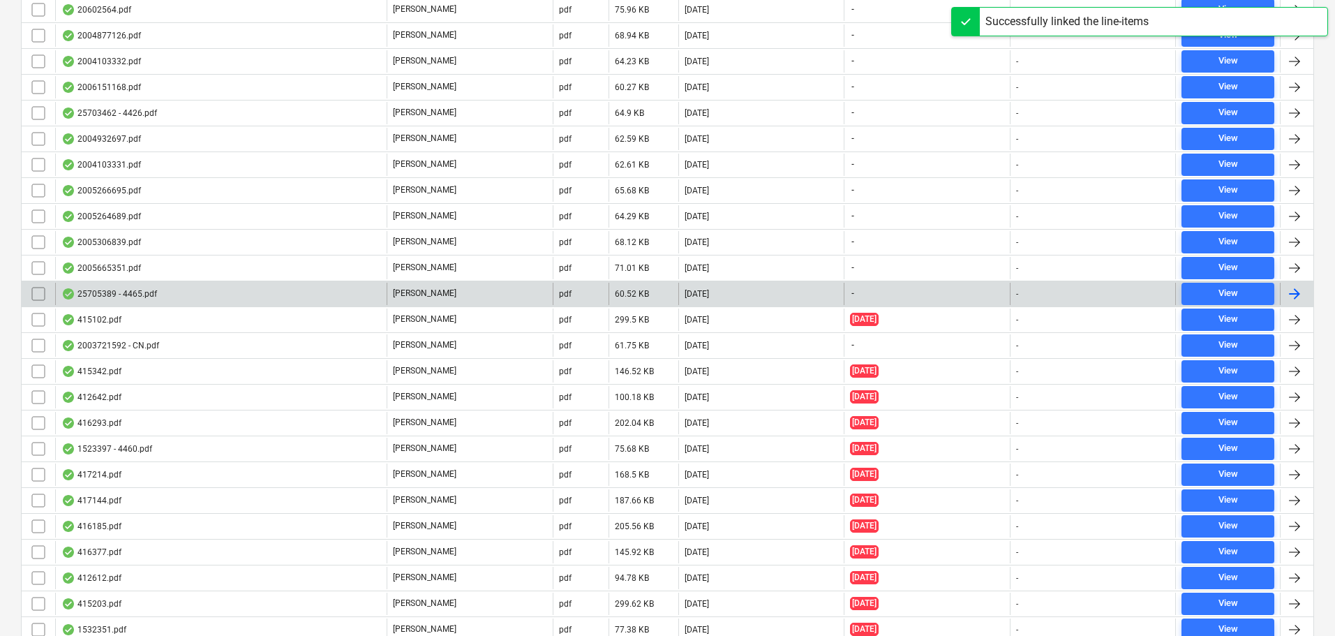
click at [229, 292] on div "25705389 - 4465.pdf" at bounding box center [220, 294] width 331 height 22
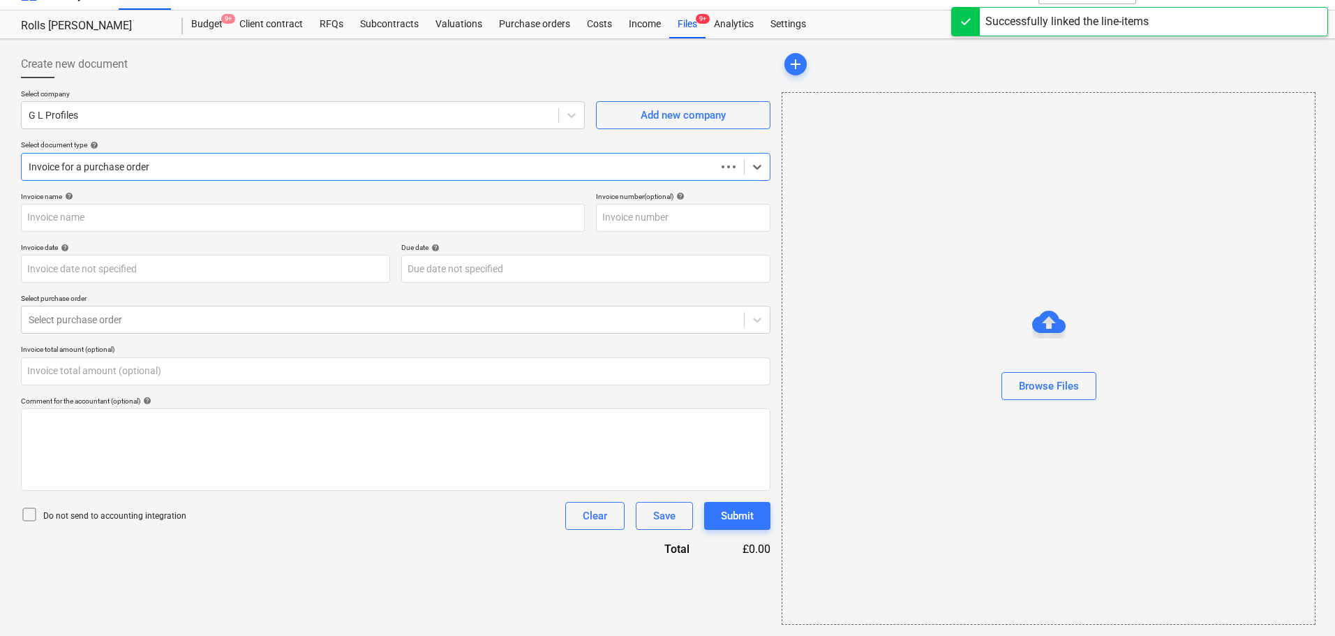
scroll to position [25, 0]
type input "0.00"
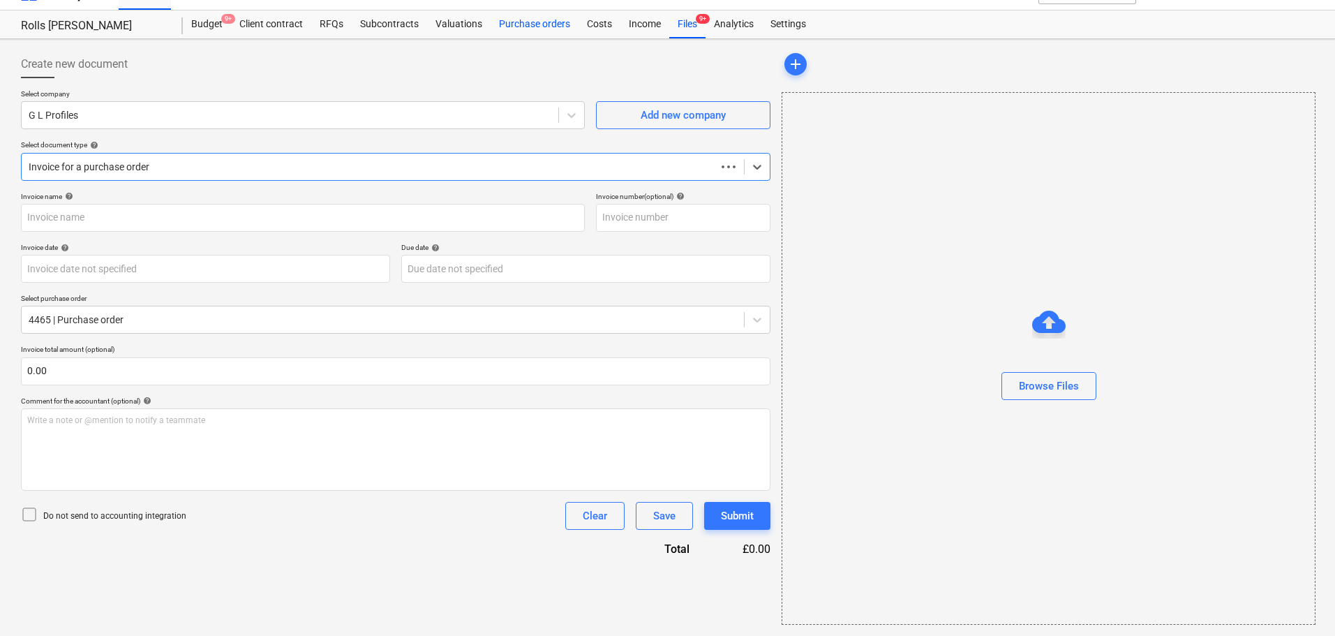
type input "25705389"
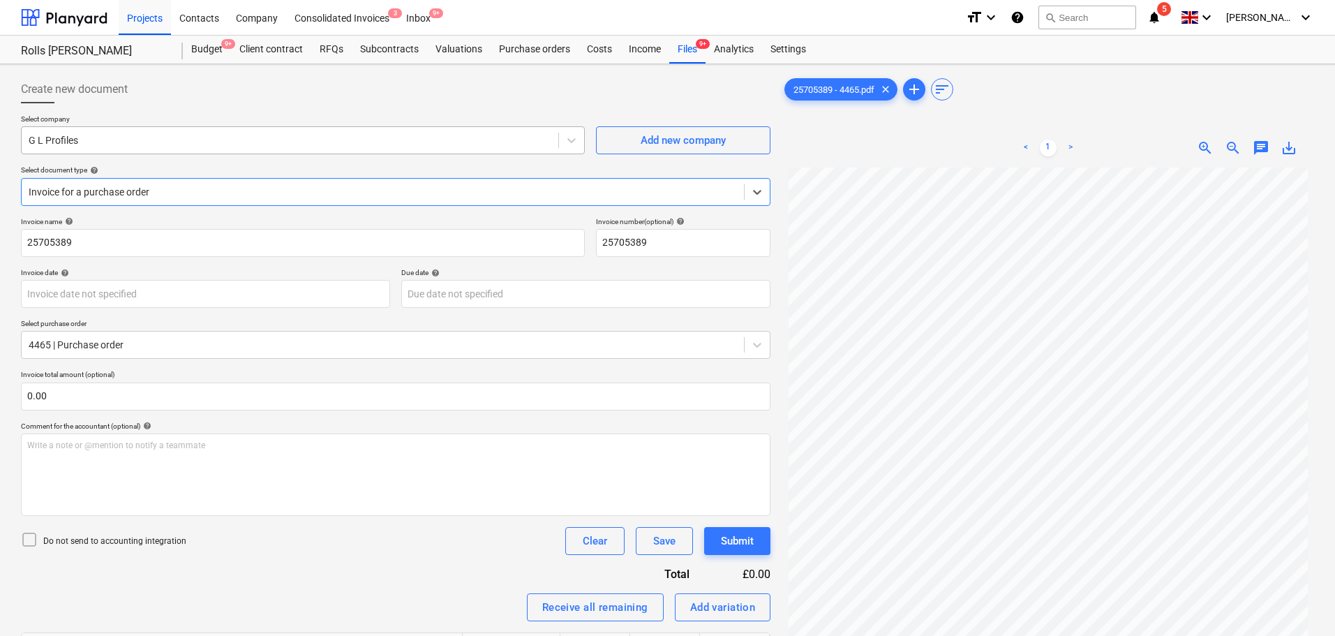
click at [181, 140] on div at bounding box center [290, 140] width 523 height 14
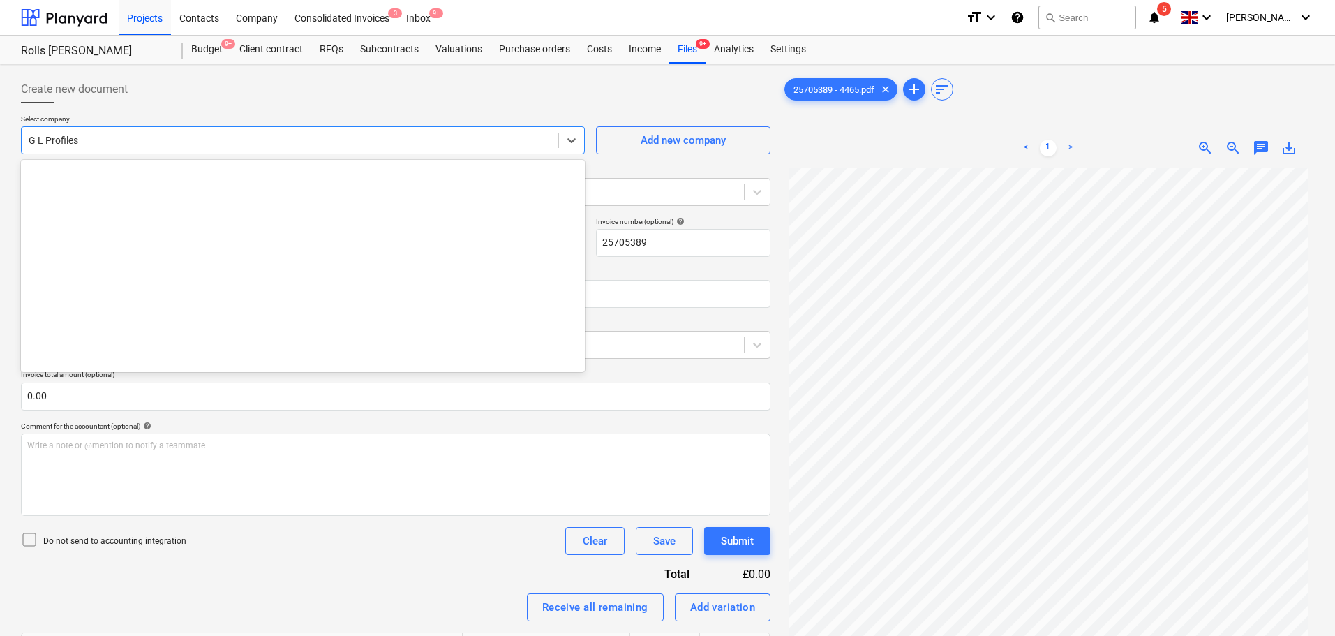
scroll to position [10063, 0]
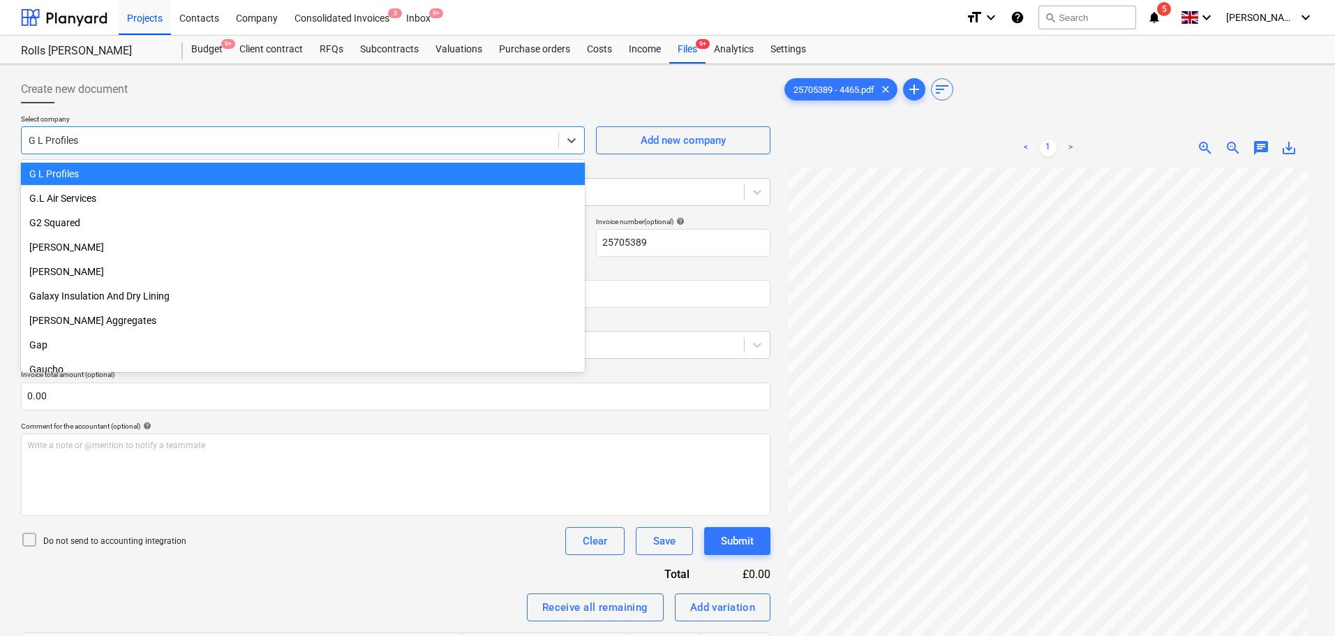
click at [209, 88] on div "Create new document" at bounding box center [395, 89] width 749 height 28
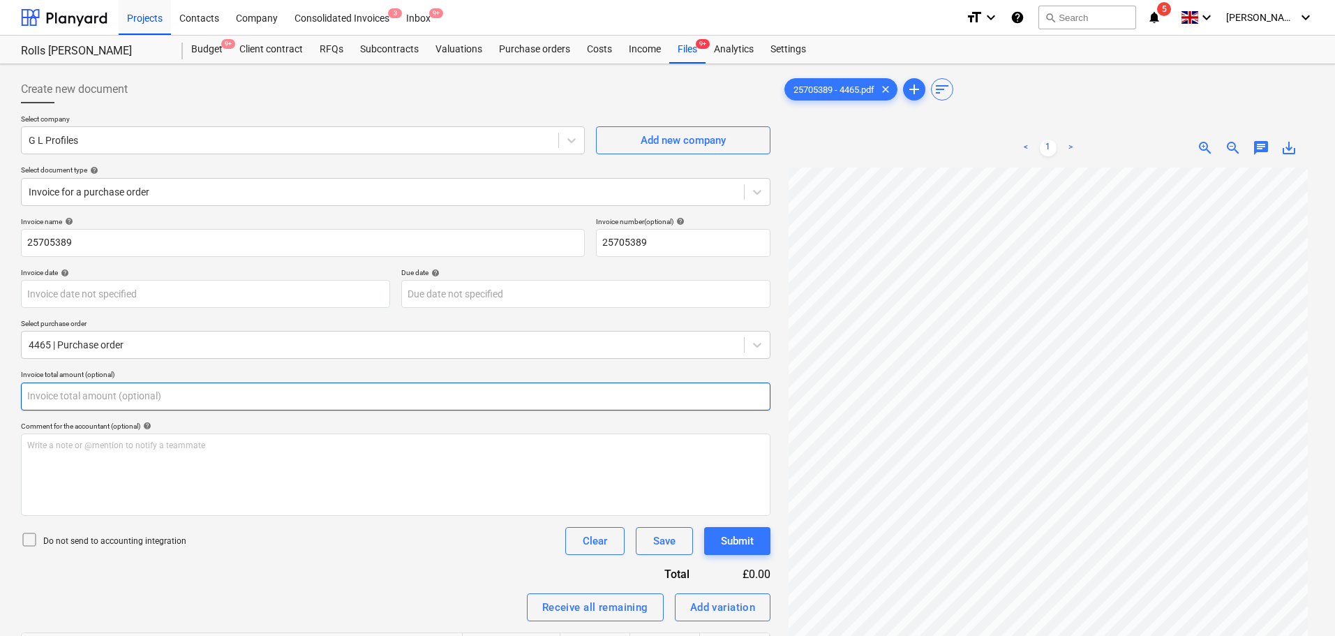
click at [104, 398] on input "text" at bounding box center [395, 396] width 749 height 28
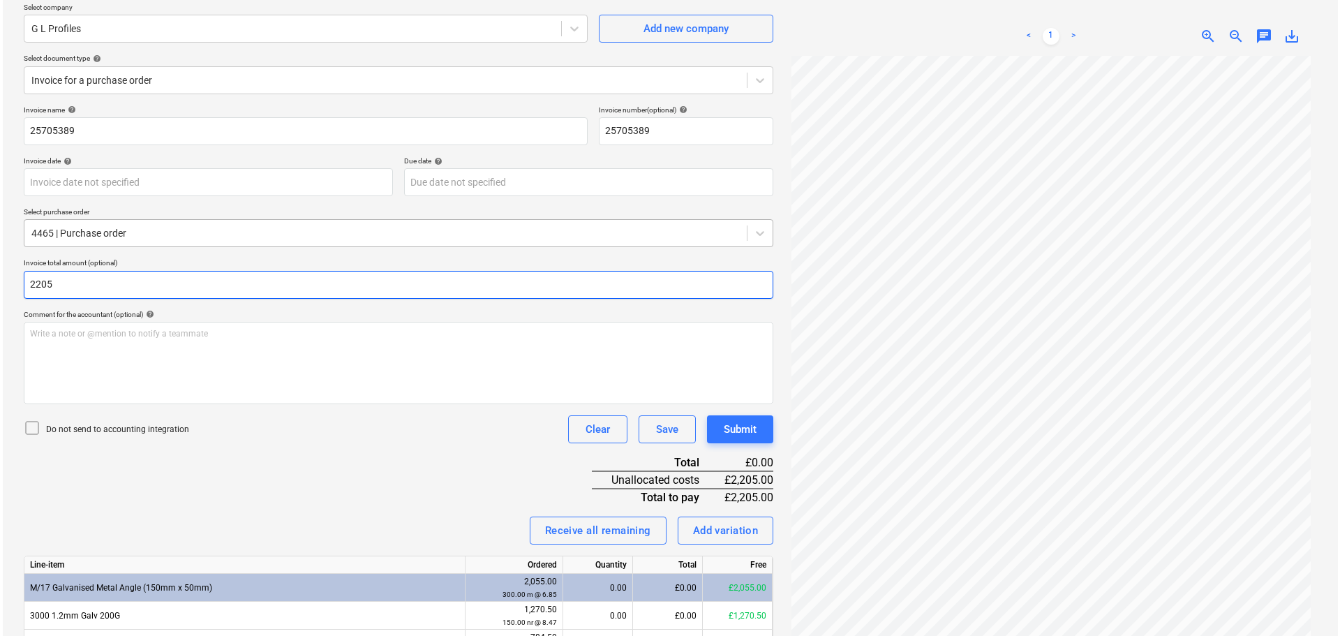
scroll to position [218, 0]
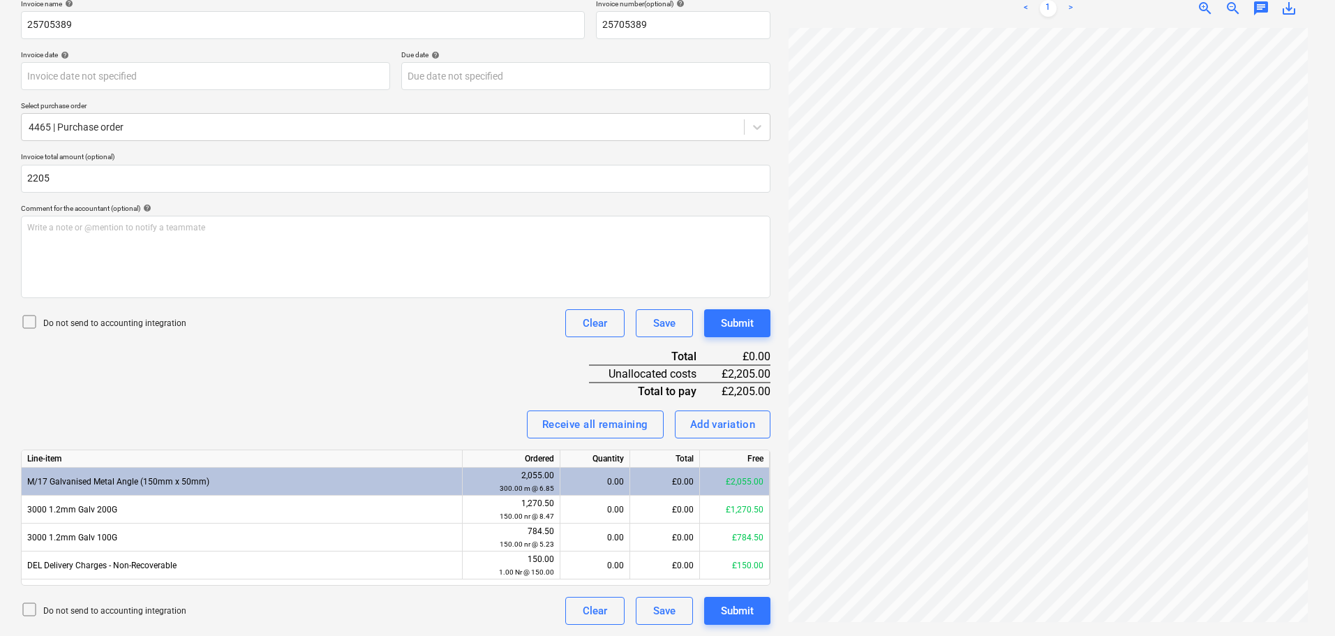
type input "2,205.00"
click at [174, 325] on p "Do not send to accounting integration" at bounding box center [114, 324] width 143 height 12
drag, startPoint x: 374, startPoint y: 350, endPoint x: 676, endPoint y: 453, distance: 319.1
click at [374, 351] on div "Invoice name help 25705389 Invoice number (optional) help 25705389 Invoice date…" at bounding box center [395, 311] width 749 height 625
click at [627, 421] on div "Receive all remaining" at bounding box center [595, 424] width 106 height 18
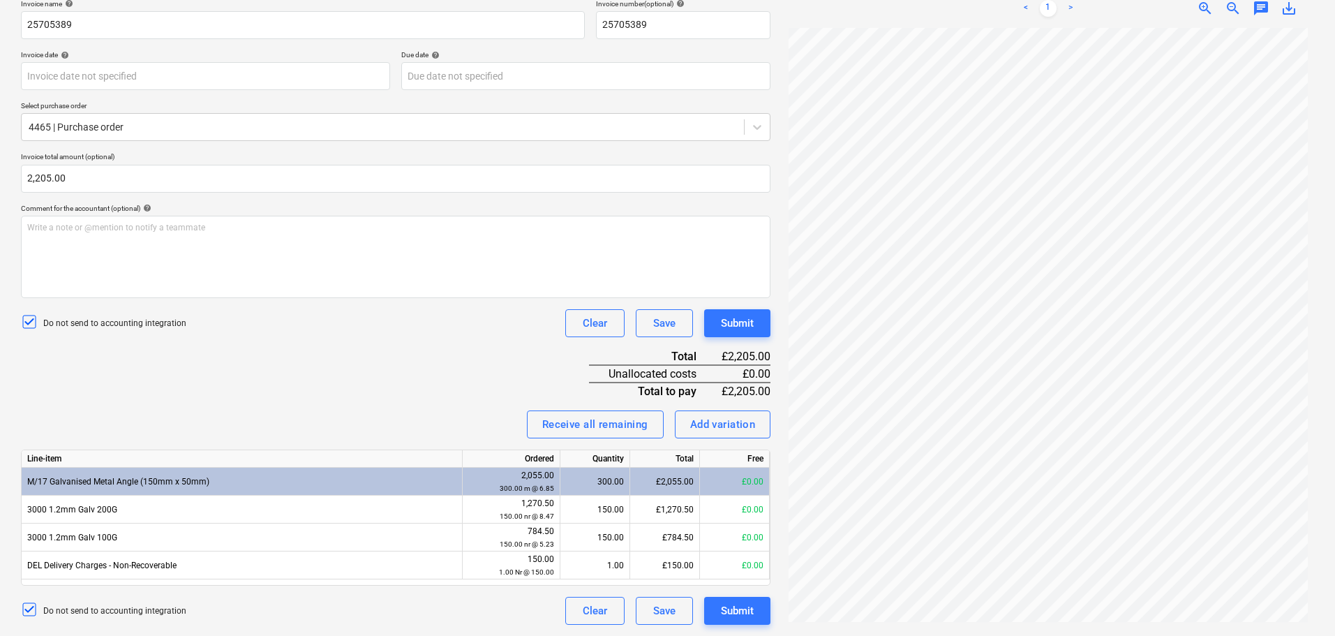
click at [371, 341] on div "Invoice name help 25705389 Invoice number (optional) help 25705389 Invoice date…" at bounding box center [395, 311] width 749 height 625
click at [752, 318] on div "Submit" at bounding box center [737, 323] width 33 height 18
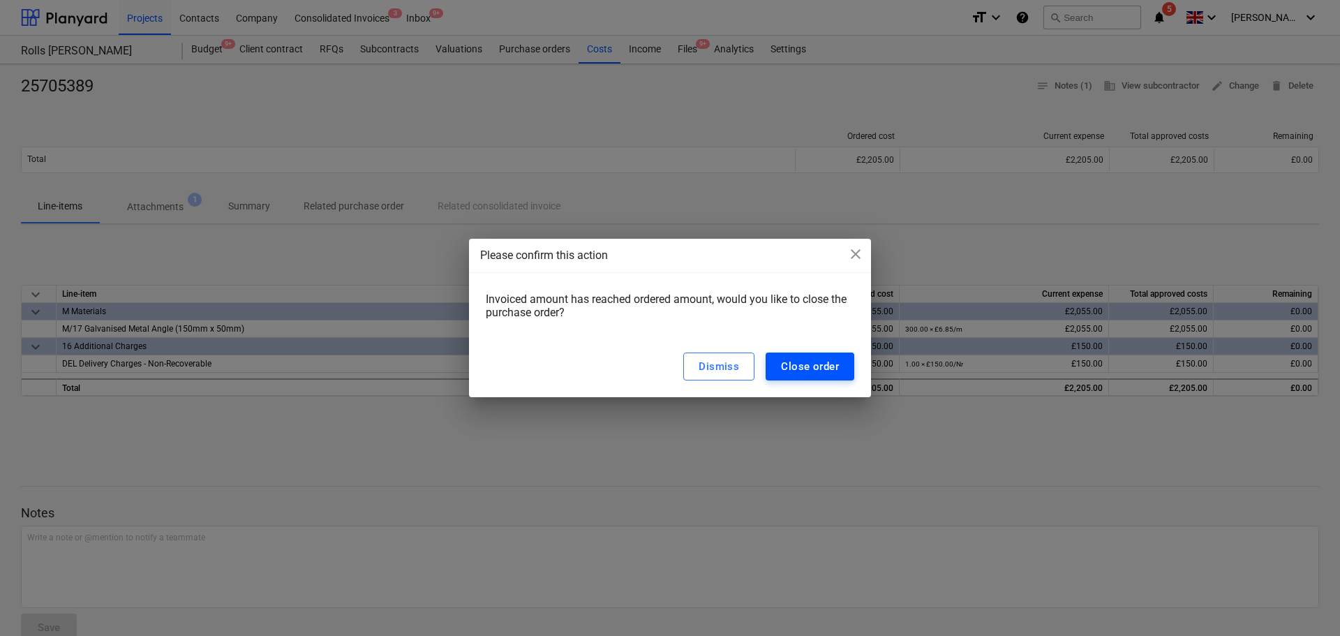
click at [807, 359] on div "Close order" at bounding box center [810, 366] width 58 height 18
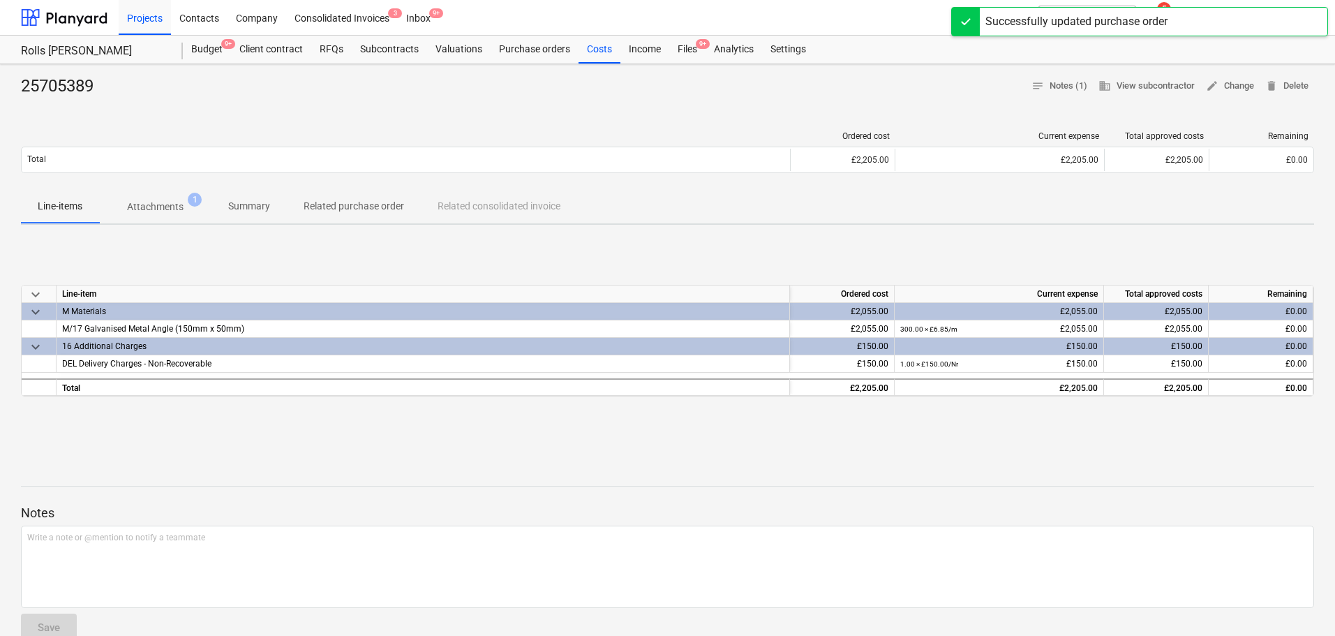
drag, startPoint x: 687, startPoint y: 45, endPoint x: 689, endPoint y: 10, distance: 34.3
click at [687, 45] on div "Files 9+" at bounding box center [687, 50] width 36 height 28
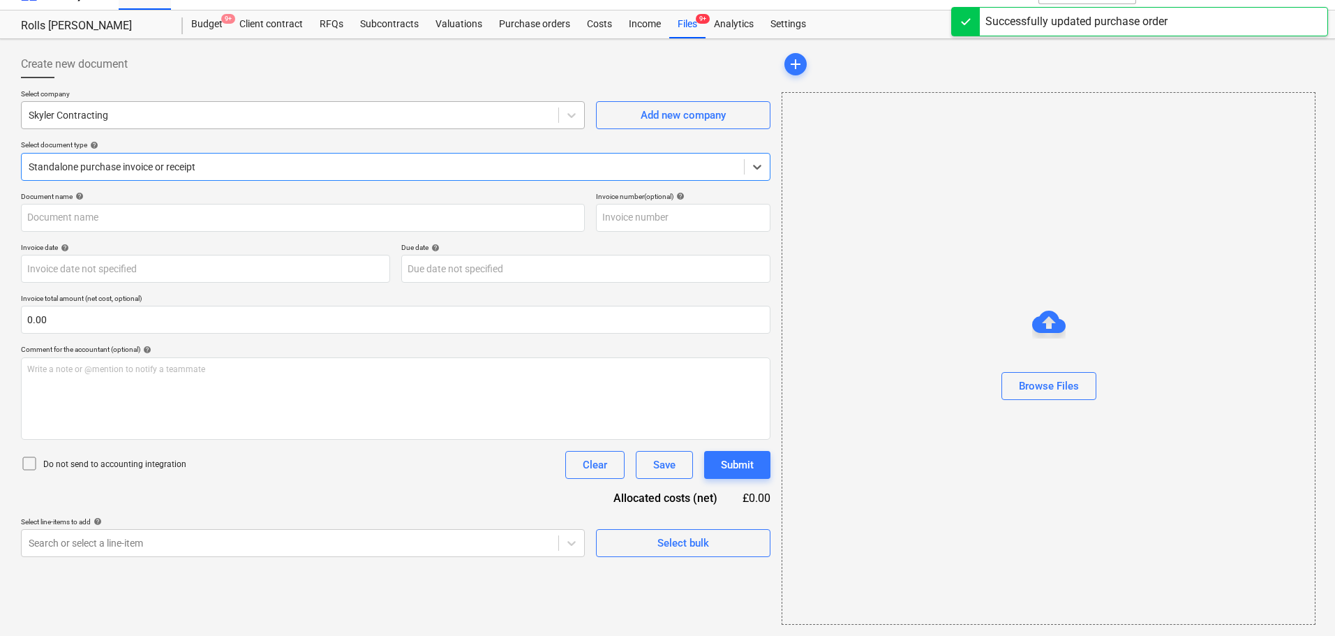
type input "411166"
type input "[DATE]"
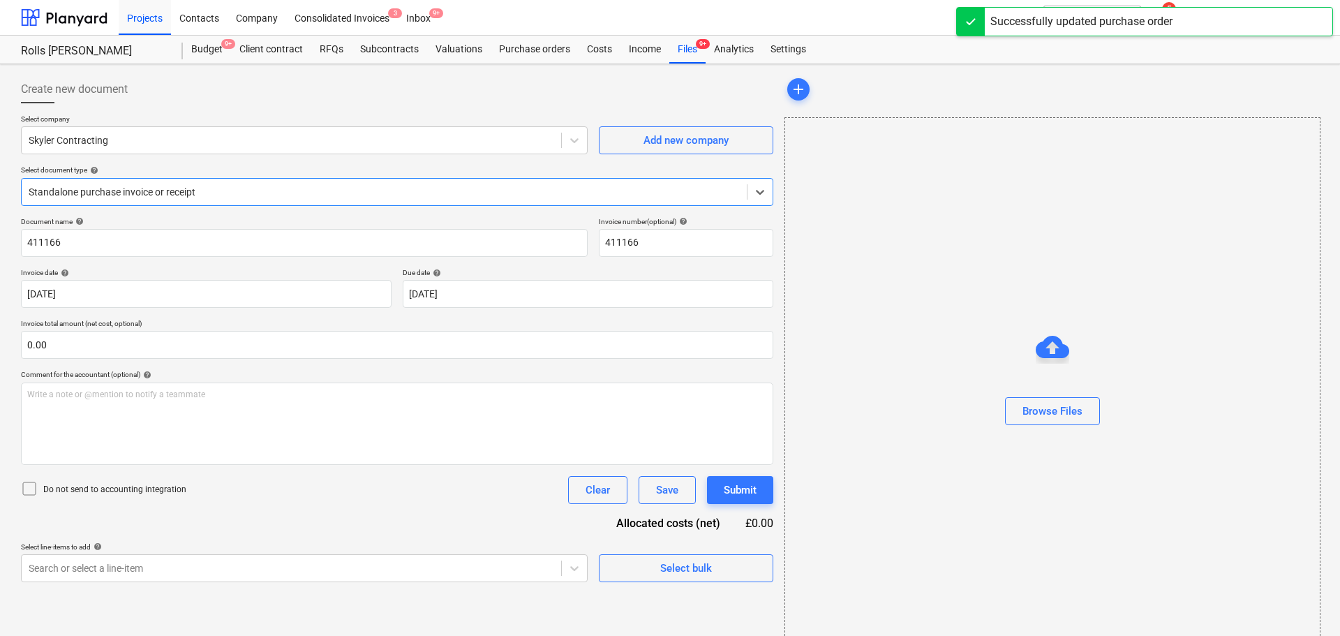
click at [229, 120] on p "Select company" at bounding box center [304, 120] width 567 height 12
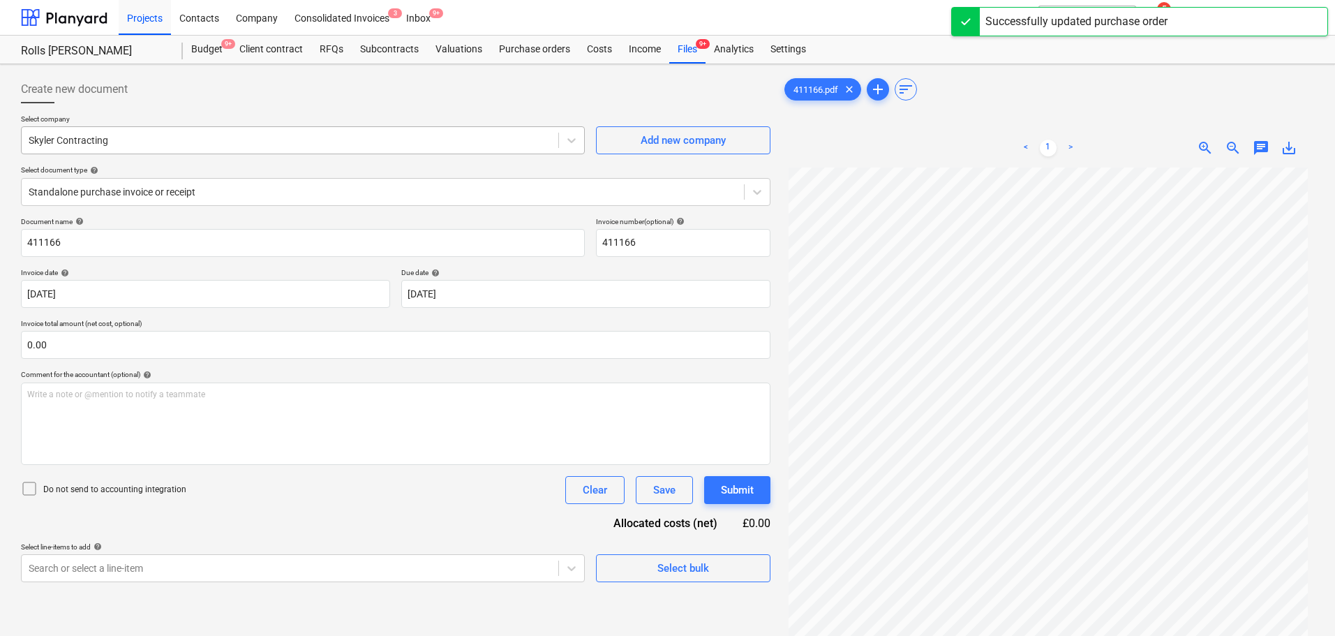
click at [225, 135] on div at bounding box center [290, 140] width 523 height 14
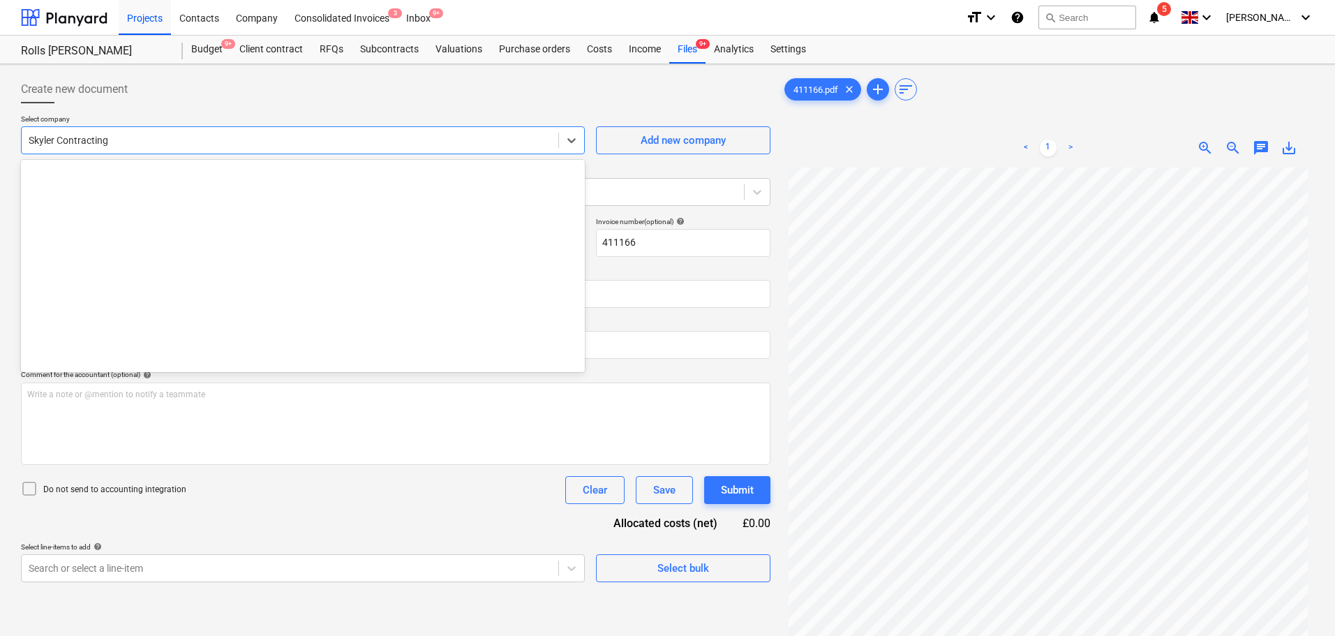
scroll to position [23740, 0]
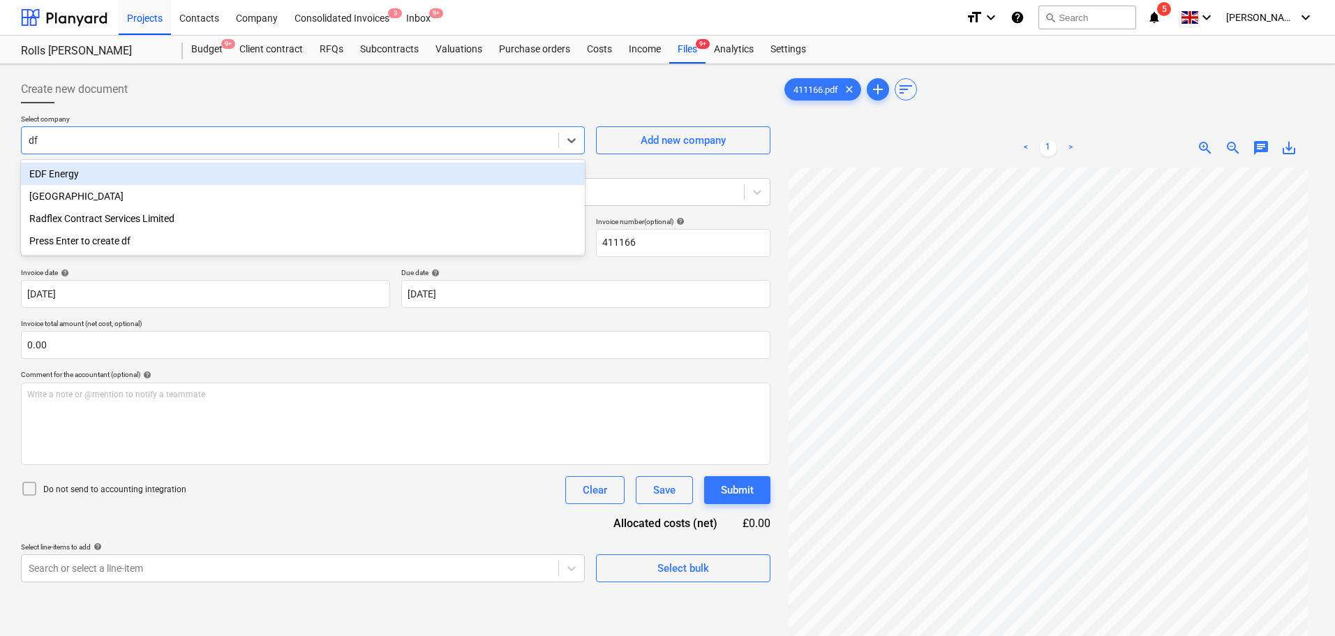
type input "d"
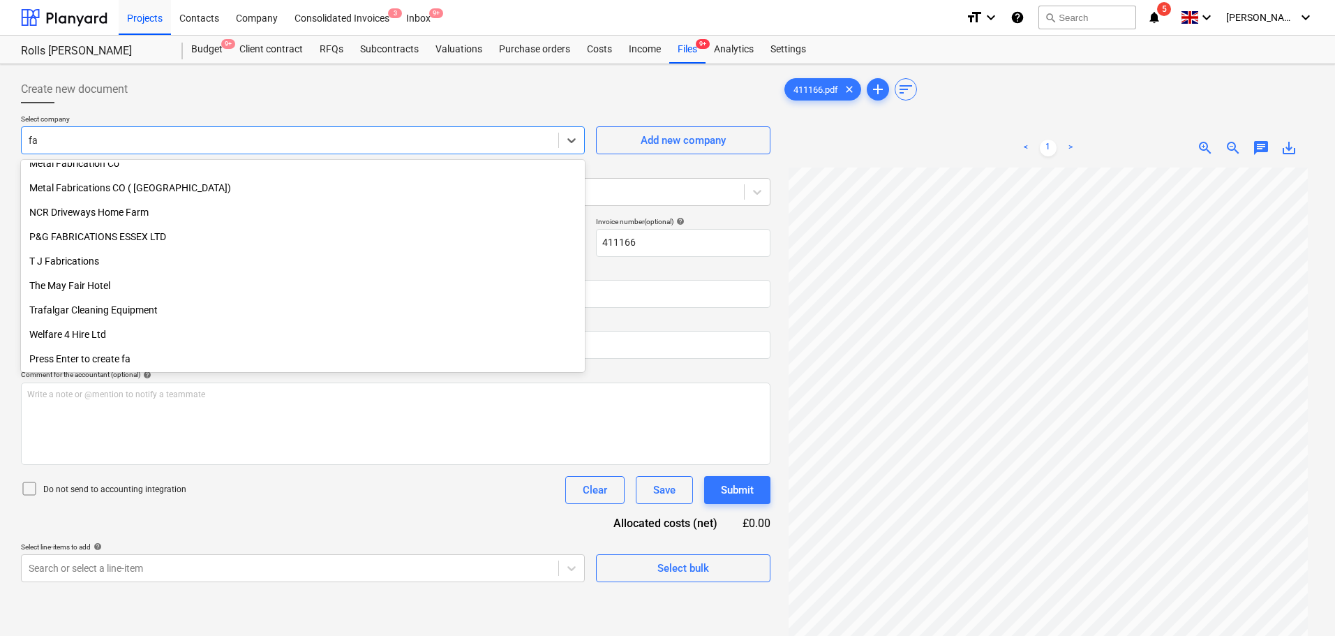
scroll to position [450, 0]
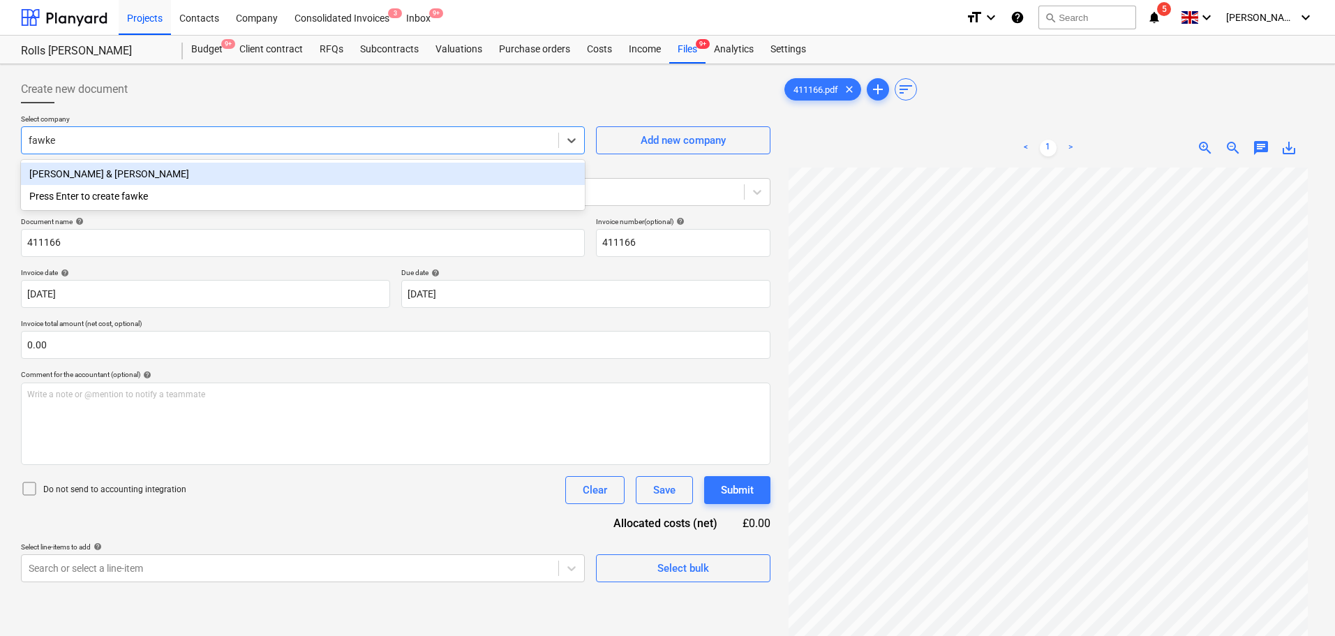
type input "[PERSON_NAME]"
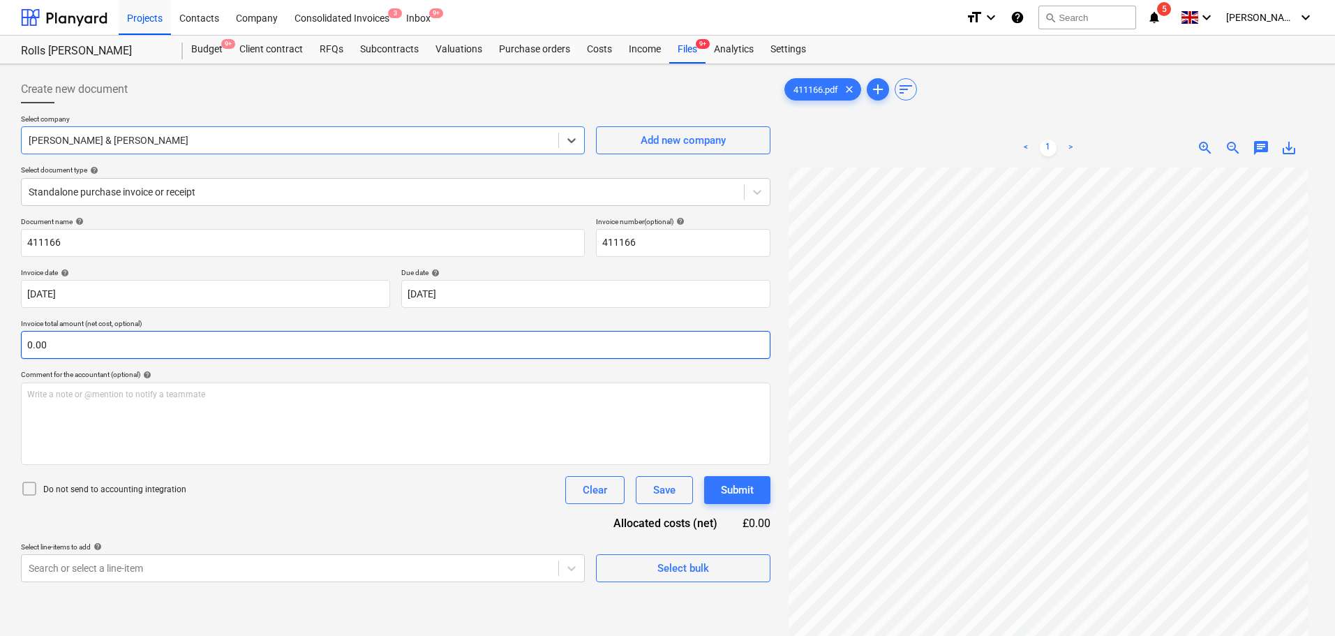
click at [170, 331] on div "Invoice total amount (net cost, optional) 0.00" at bounding box center [395, 339] width 749 height 40
click at [171, 341] on input "text" at bounding box center [395, 345] width 749 height 28
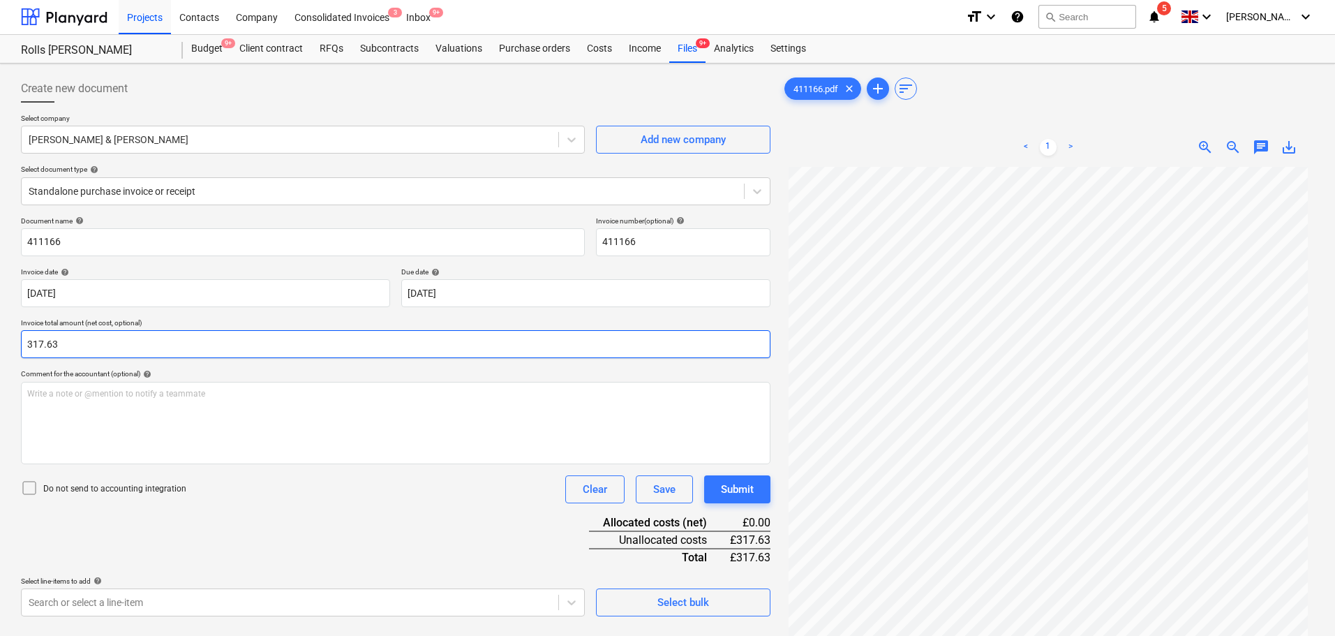
scroll to position [140, 0]
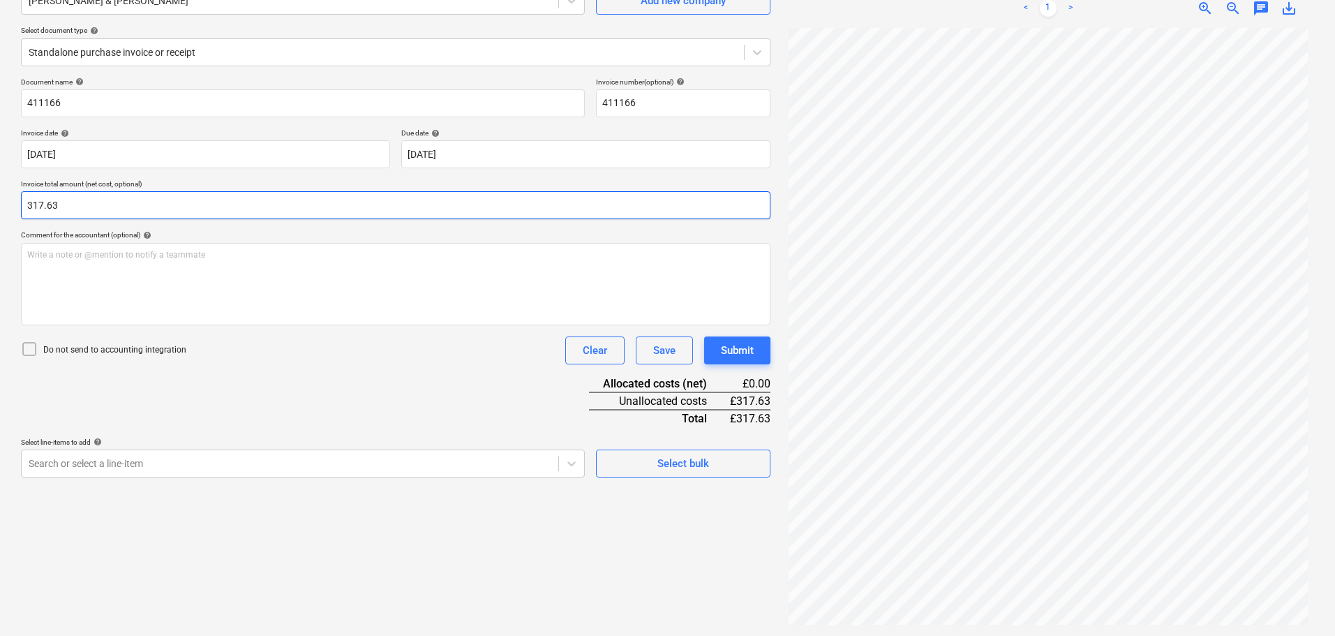
type input "317.63"
click at [165, 355] on p "Do not send to accounting integration" at bounding box center [114, 350] width 143 height 12
click at [191, 456] on body "Projects Contacts Company Consolidated Invoices 3 Inbox 9+ format_size keyboard…" at bounding box center [667, 178] width 1335 height 636
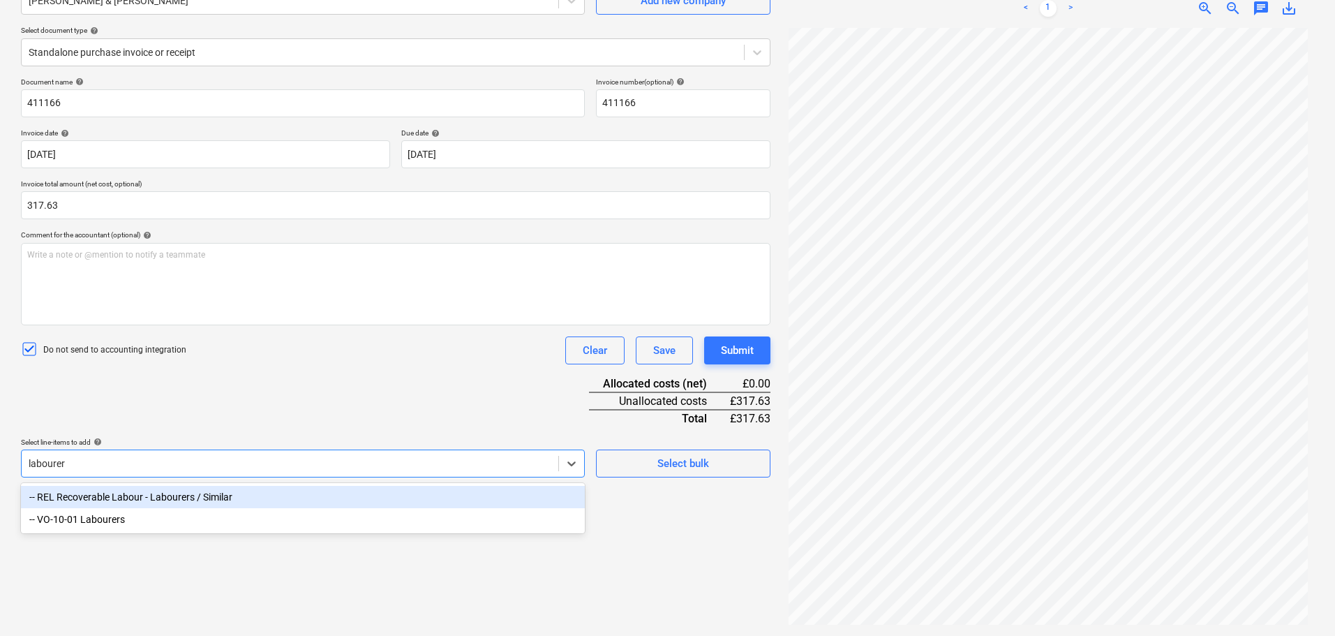
type input "labourers"
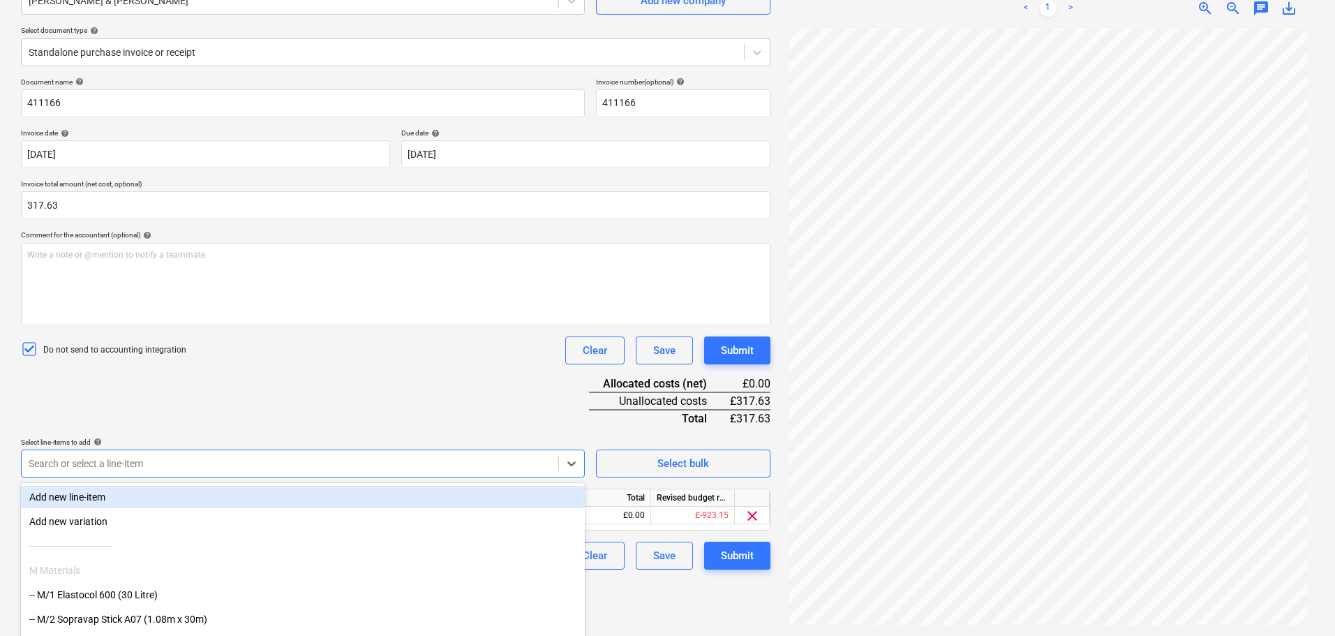
click at [269, 417] on div "Document name help 411166 Invoice number (optional) help 411166 Invoice date he…" at bounding box center [395, 323] width 749 height 492
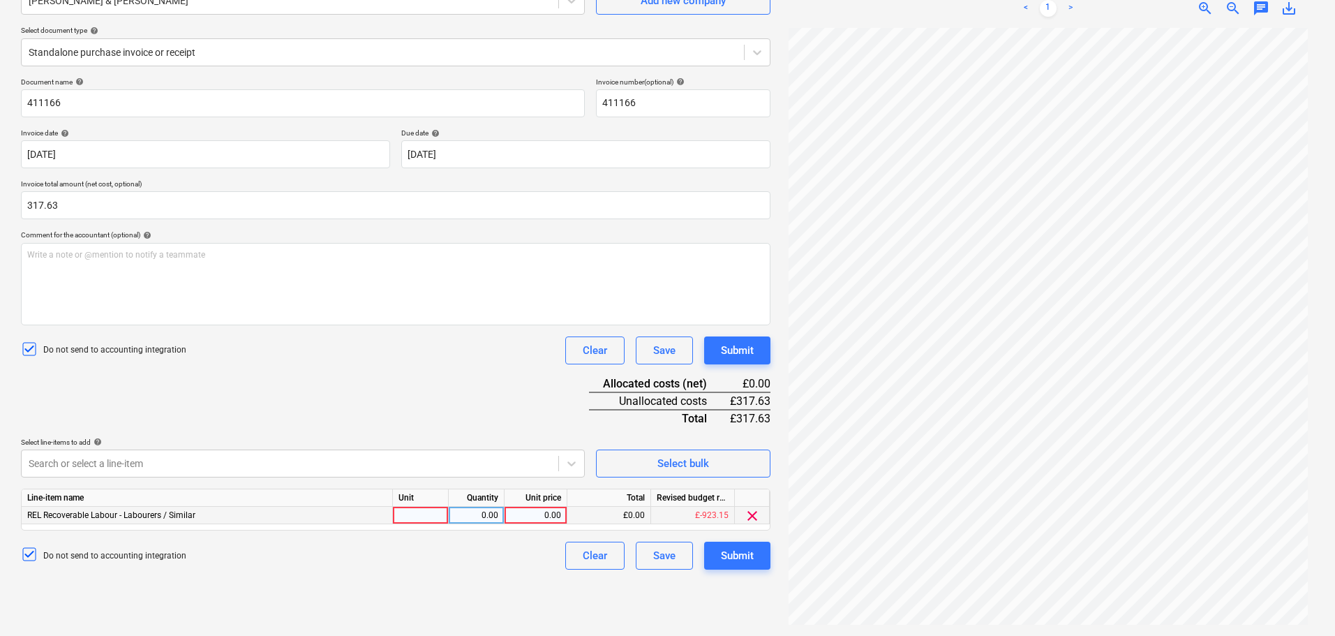
click at [428, 518] on div at bounding box center [421, 515] width 56 height 17
type input "Hours"
type input "17.5"
type input "18.15"
click at [465, 380] on div "Document name help 411166 Invoice number (optional) help 411166 Invoice date he…" at bounding box center [395, 323] width 749 height 492
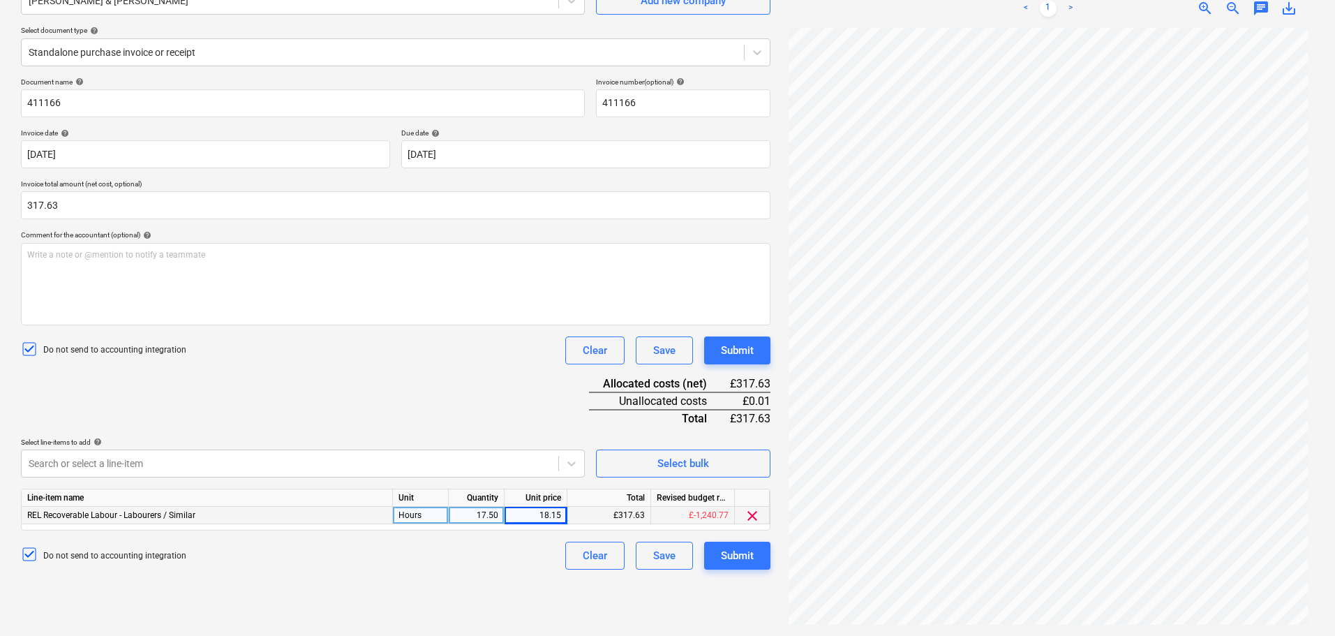
click at [480, 389] on div "Document name help 411166 Invoice number (optional) help 411166 Invoice date he…" at bounding box center [395, 323] width 749 height 492
click at [585, 512] on div "£317.63" at bounding box center [609, 515] width 84 height 17
click at [505, 433] on div "Document name help 411166 Invoice number (optional) help 411166 Invoice date he…" at bounding box center [395, 323] width 749 height 492
click at [498, 428] on div "Document name help 411166 Invoice number (optional) help 411166 Invoice date he…" at bounding box center [395, 323] width 749 height 492
click at [468, 516] on div "17.50" at bounding box center [476, 515] width 44 height 17
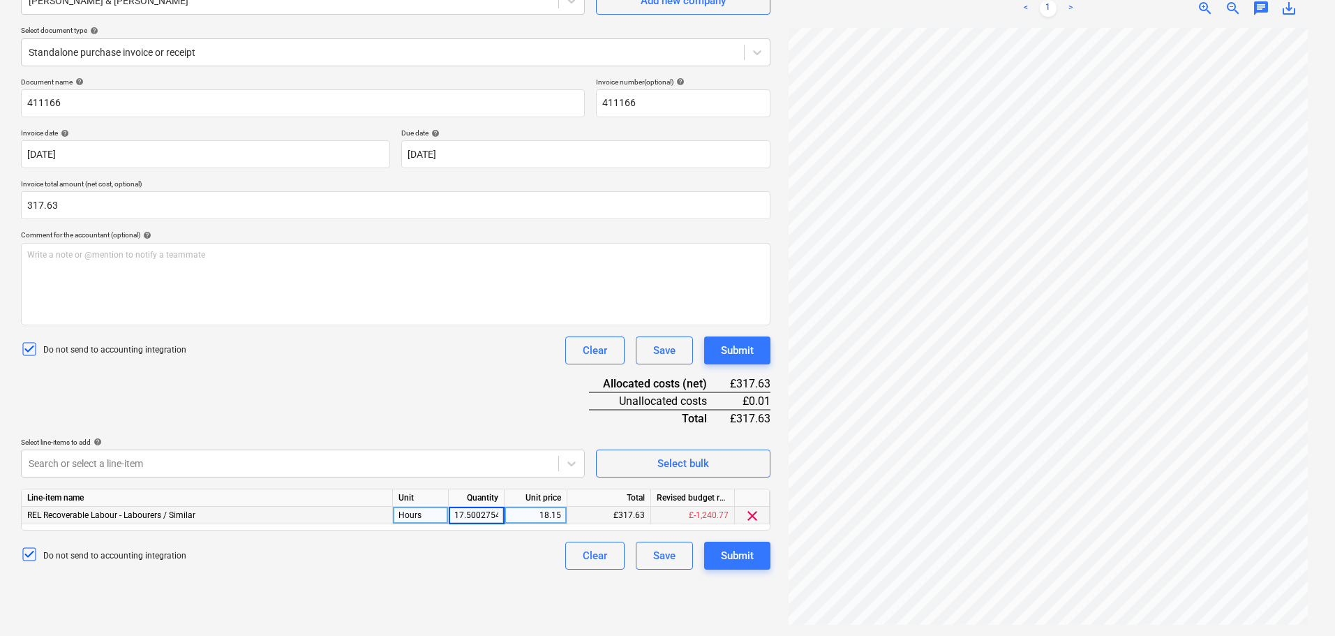
type input "17.50027548"
click at [499, 417] on div "Document name help 411166 Invoice number (optional) help 411166 Invoice date he…" at bounding box center [395, 323] width 749 height 492
click at [723, 343] on div "Submit" at bounding box center [737, 350] width 33 height 18
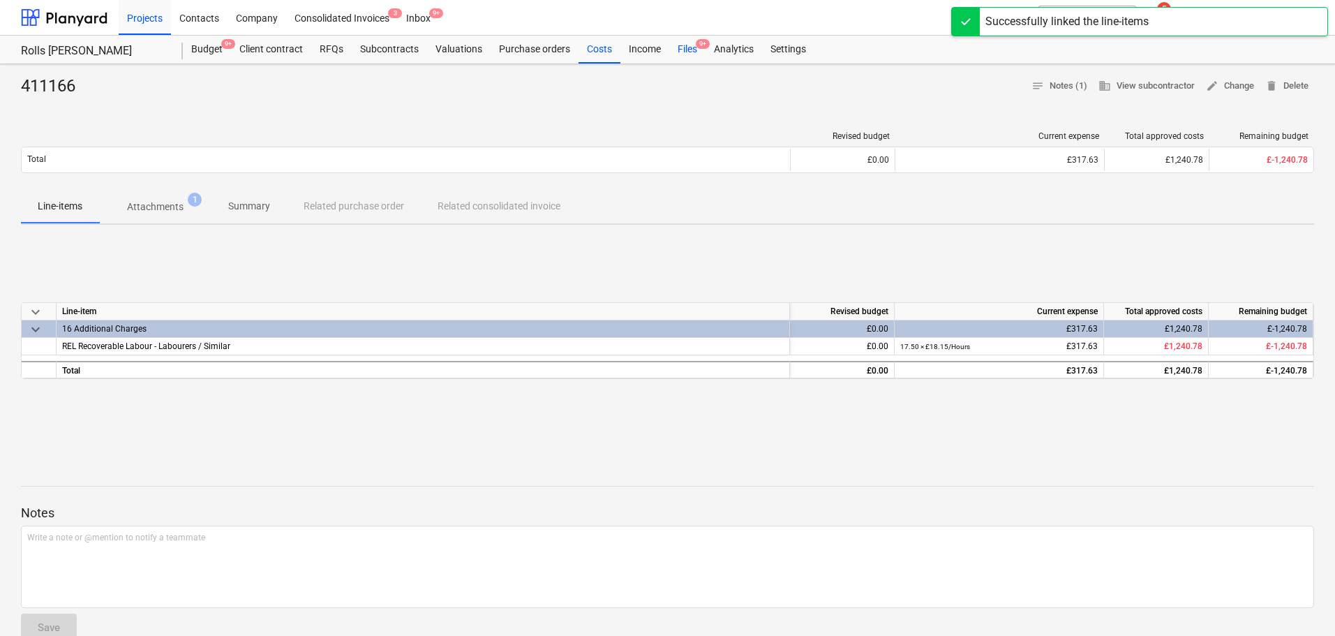
click at [678, 38] on div "Files 9+" at bounding box center [687, 50] width 36 height 28
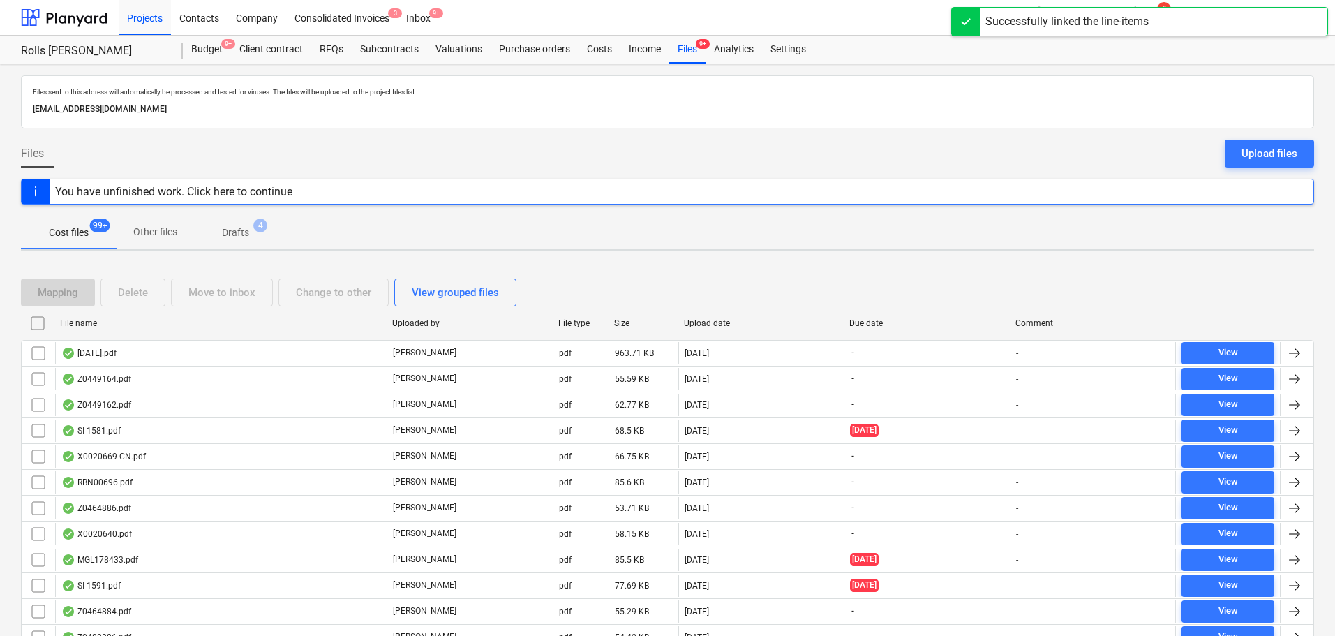
scroll to position [2715, 0]
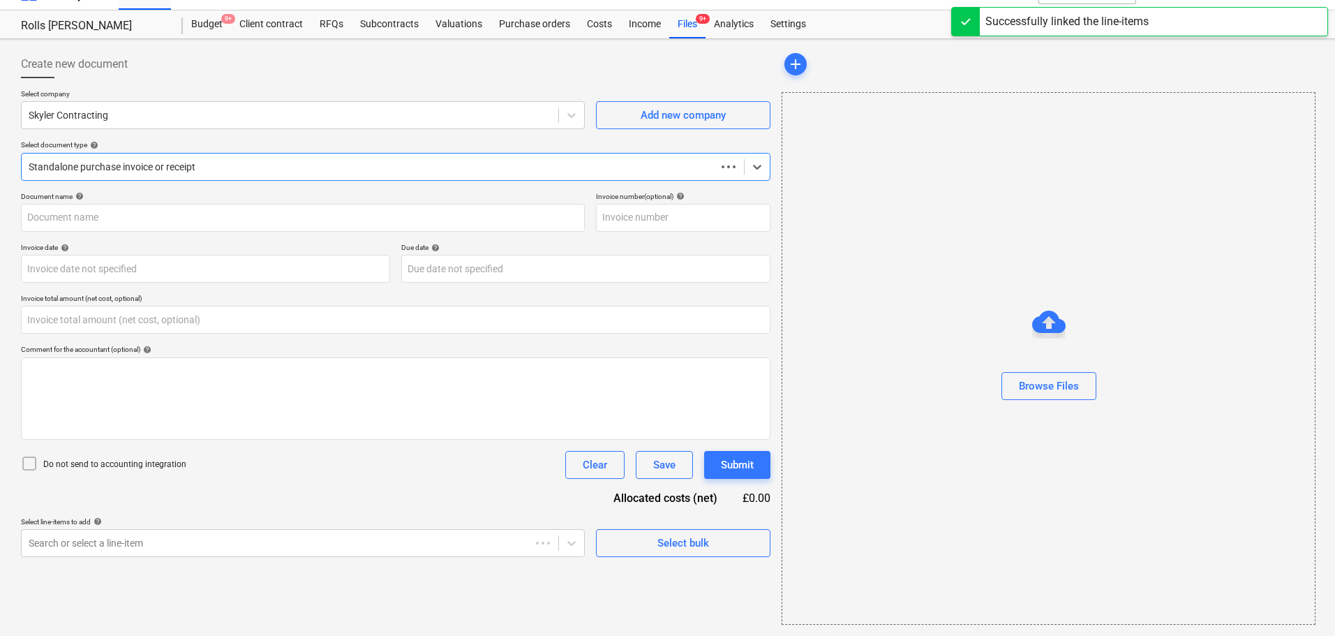
type input "0.00"
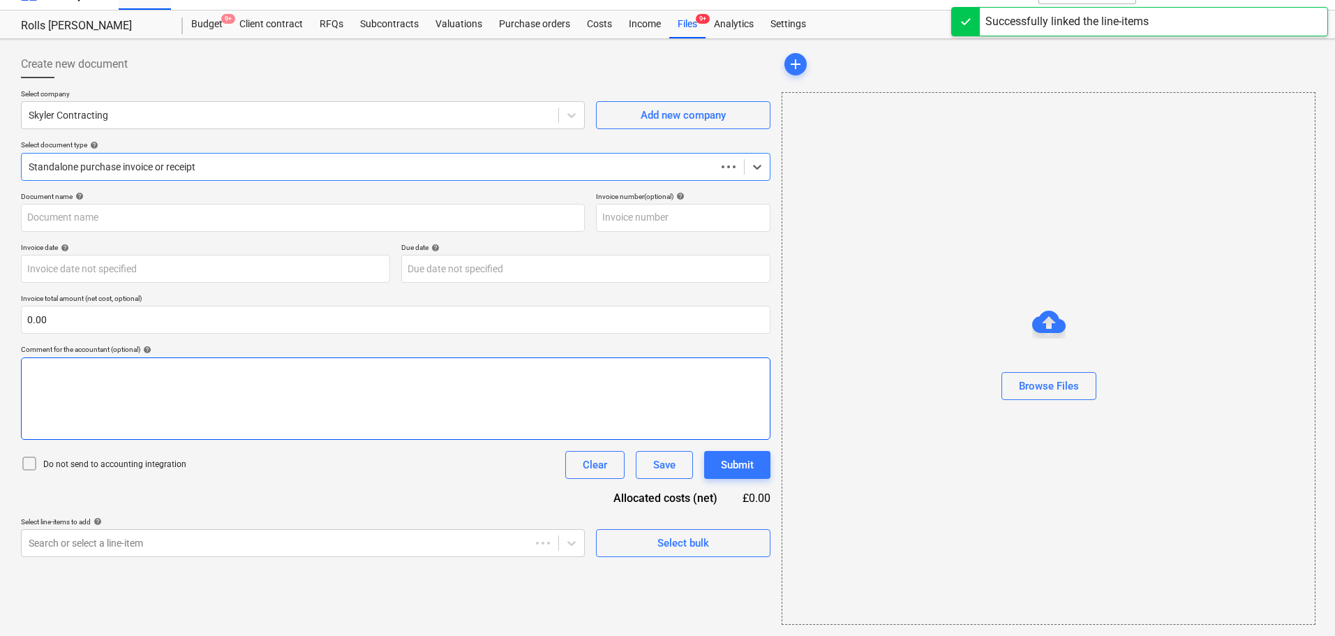
click at [237, 390] on div "﻿" at bounding box center [395, 398] width 749 height 82
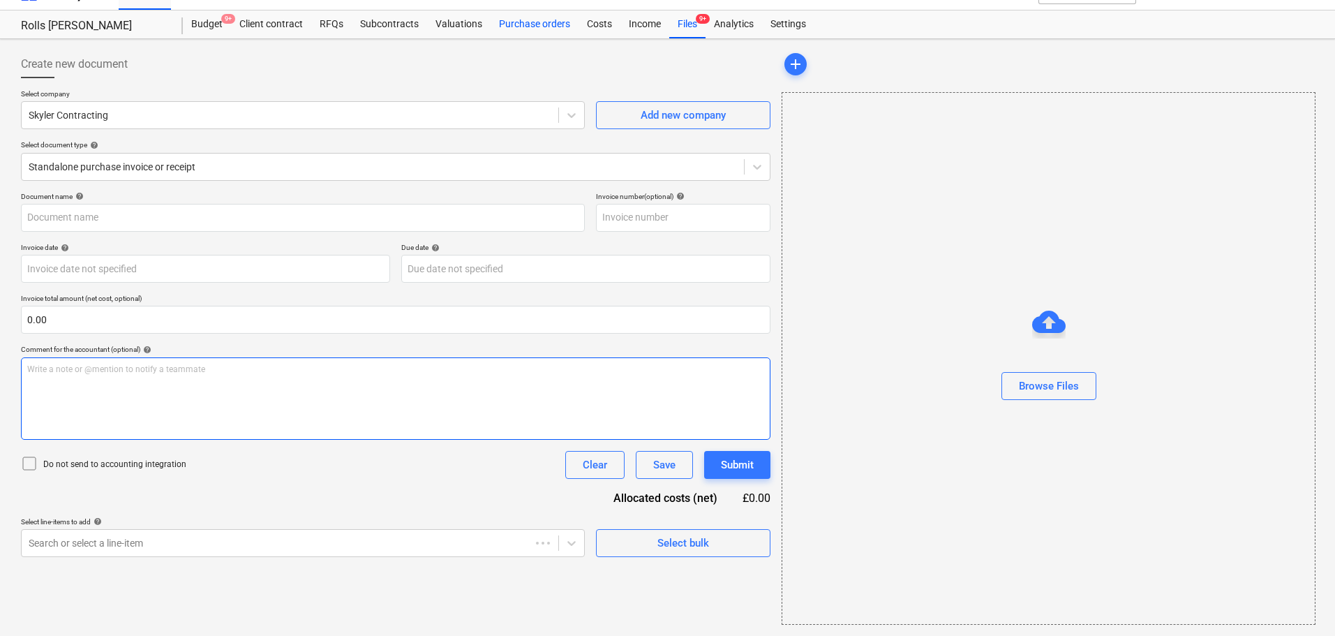
type input "102786"
type input "[DATE]"
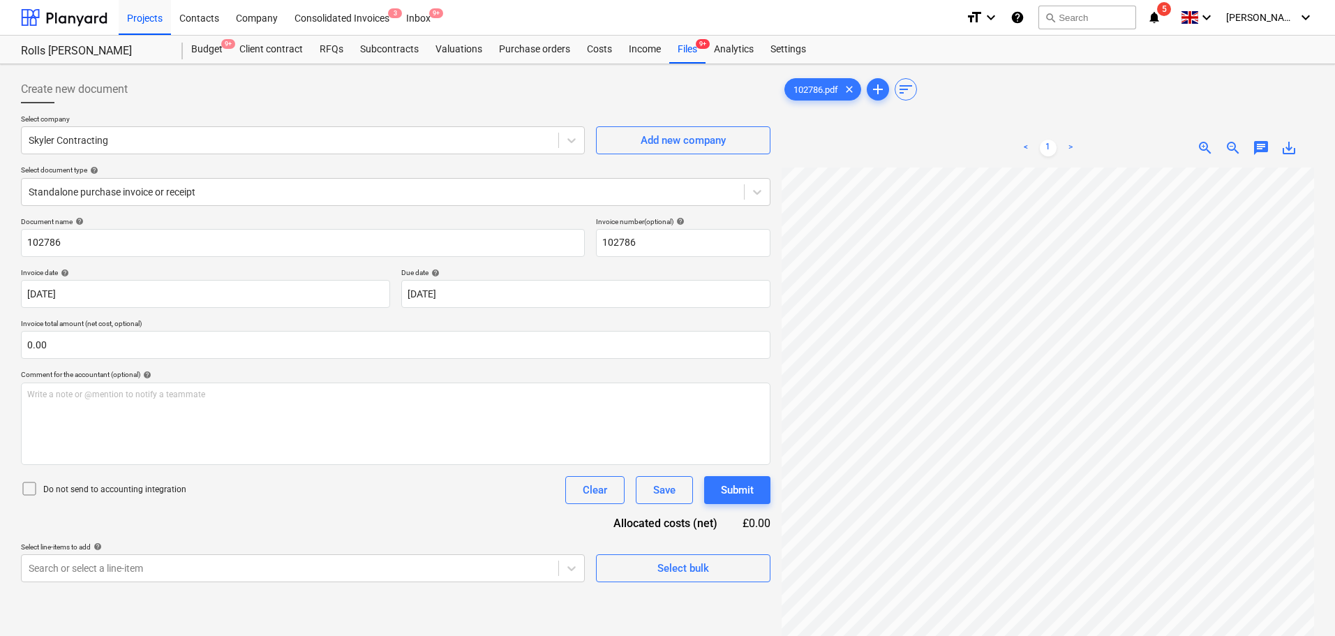
click at [149, 99] on div "Create new document" at bounding box center [395, 89] width 749 height 28
click at [150, 128] on div "Skyler Contracting" at bounding box center [303, 140] width 564 height 28
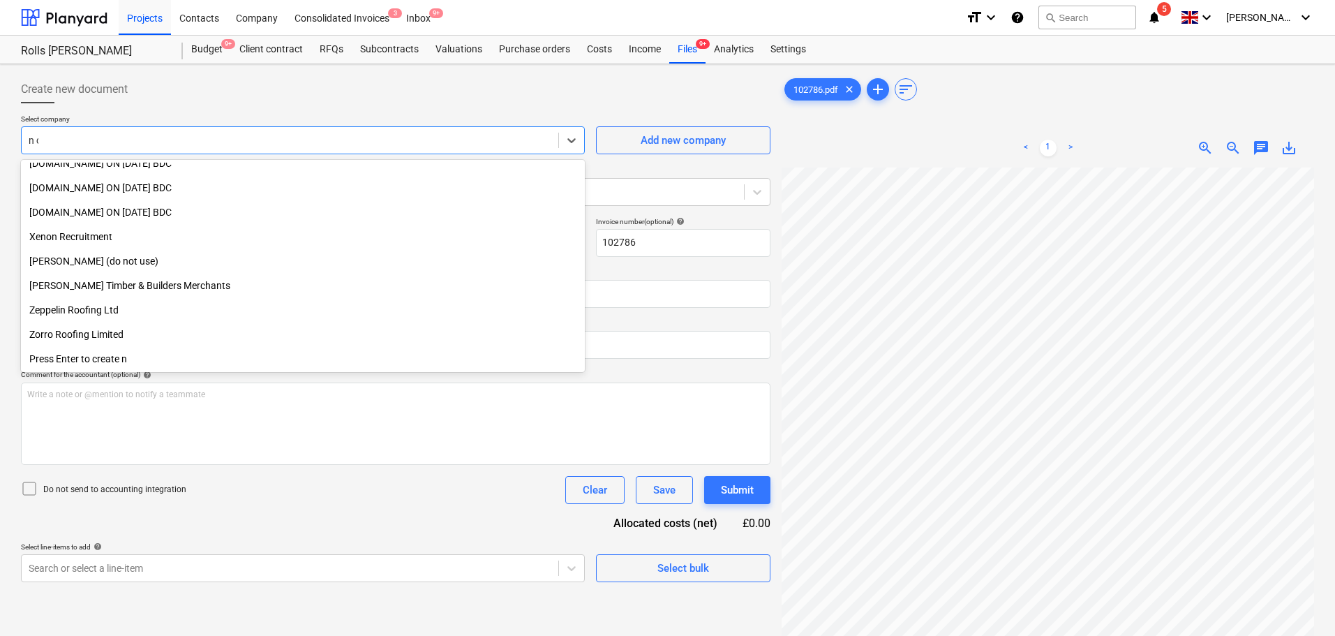
scroll to position [304, 0]
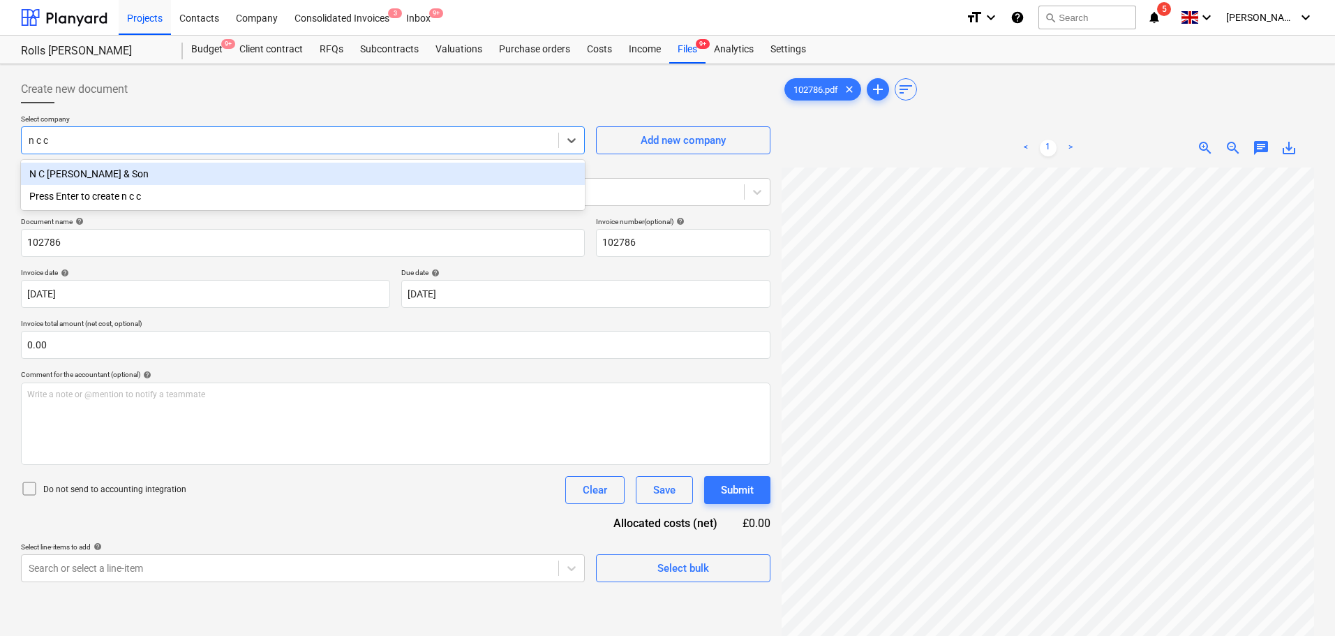
type input "n c ca"
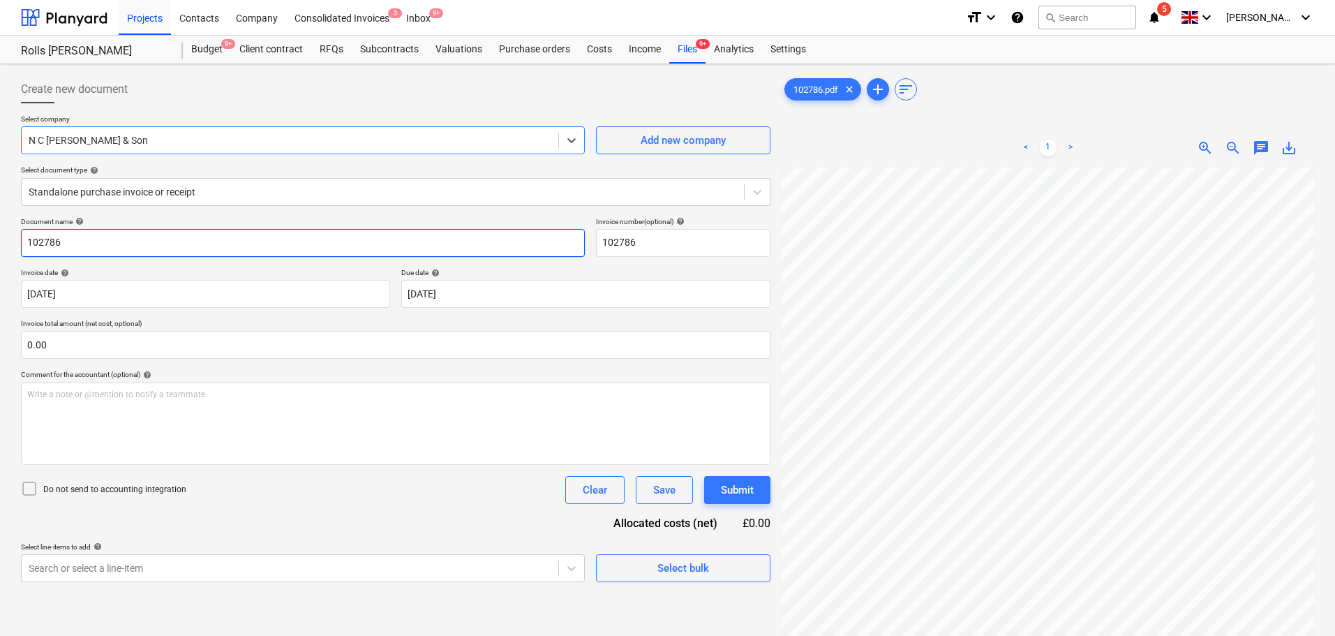
click at [134, 238] on input "102786" at bounding box center [303, 243] width 564 height 28
click at [133, 238] on input "102786" at bounding box center [303, 243] width 564 height 28
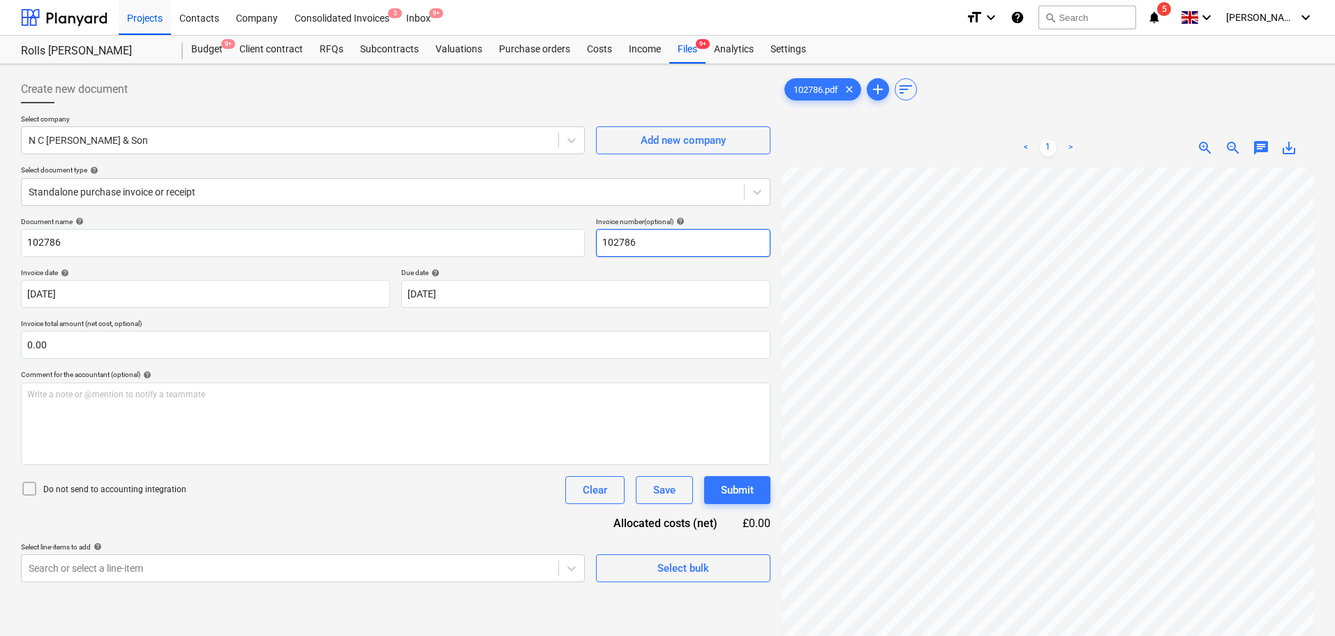
scroll to position [0, 82]
click at [147, 340] on input "text" at bounding box center [395, 345] width 749 height 28
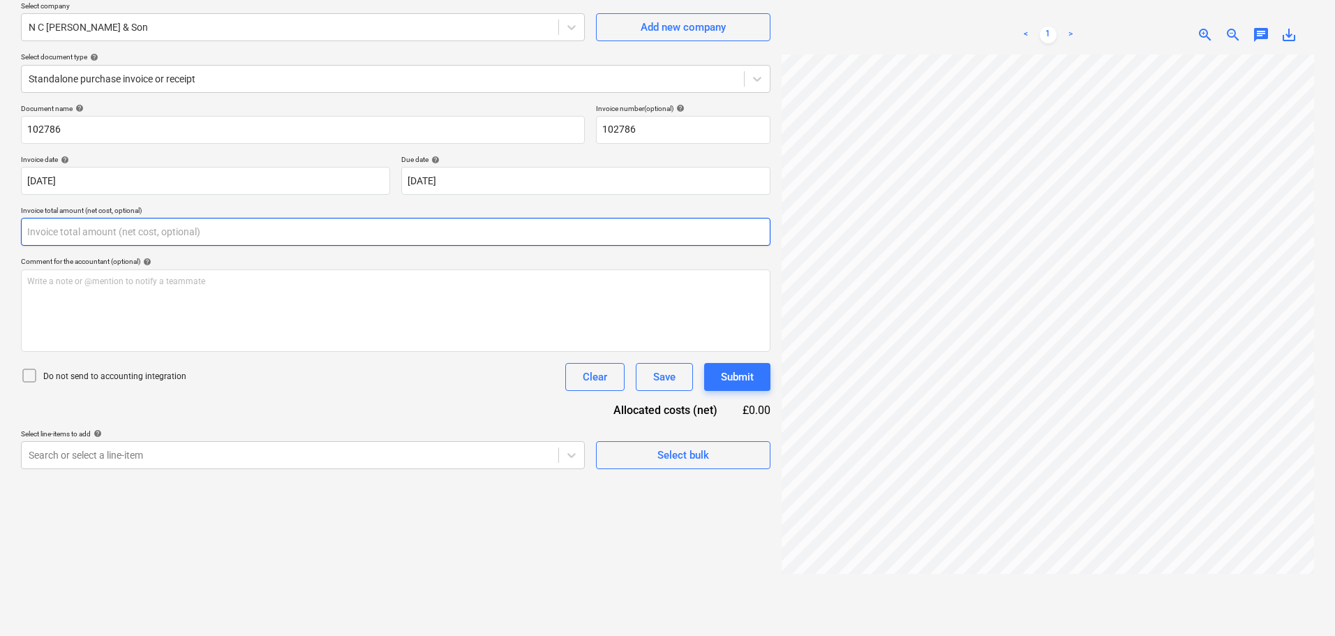
scroll to position [140, 0]
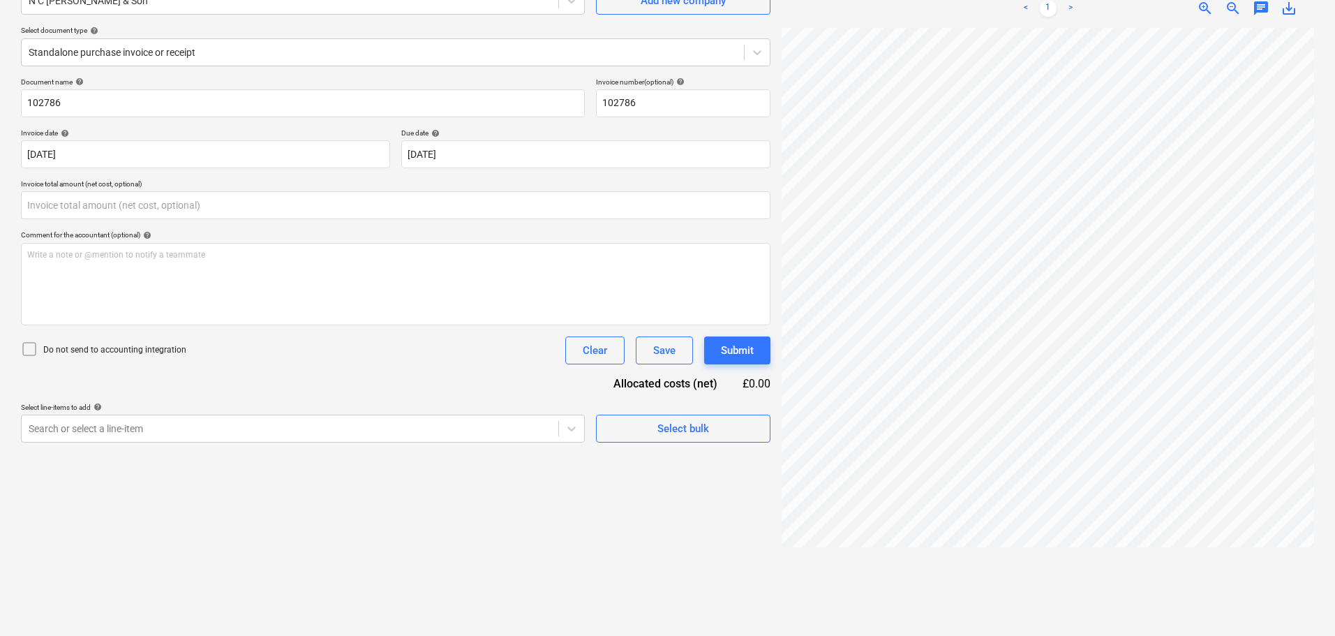
type input "0.00"
click at [236, 207] on input "text" at bounding box center [395, 205] width 749 height 28
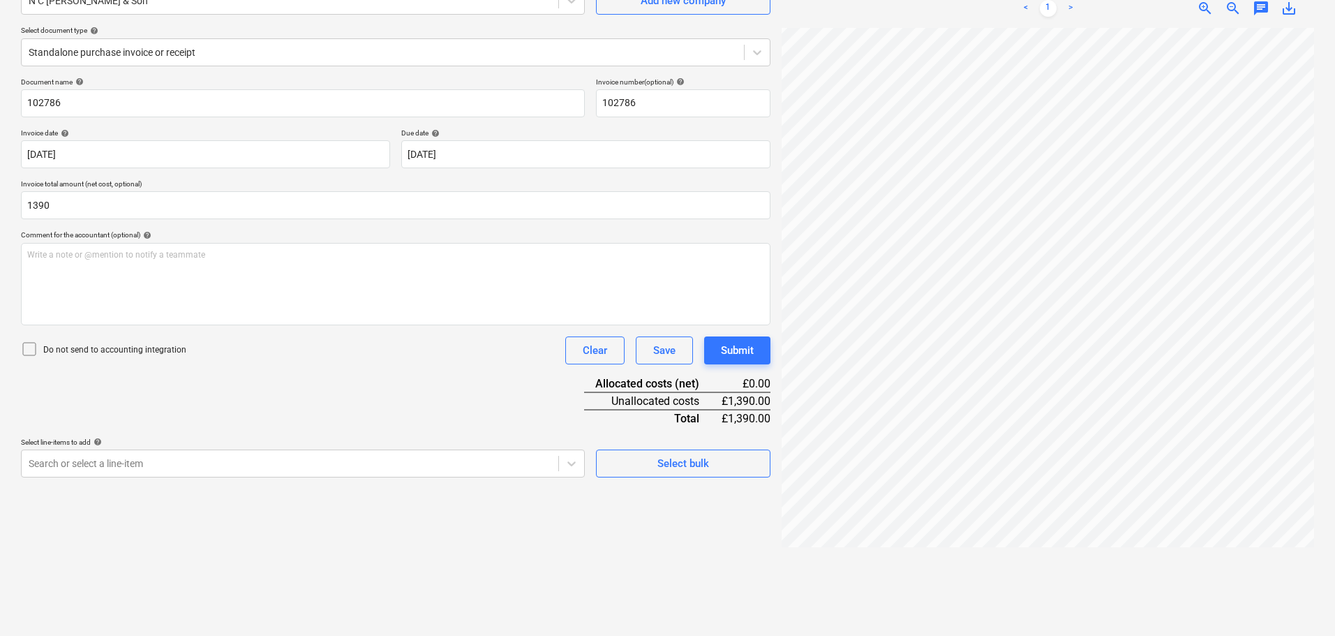
type input "1,390.00"
click at [155, 350] on p "Do not send to accounting integration" at bounding box center [114, 350] width 143 height 12
click at [389, 376] on div "Document name help 102786 Invoice number (optional) help 102786 Invoice date he…" at bounding box center [395, 277] width 749 height 400
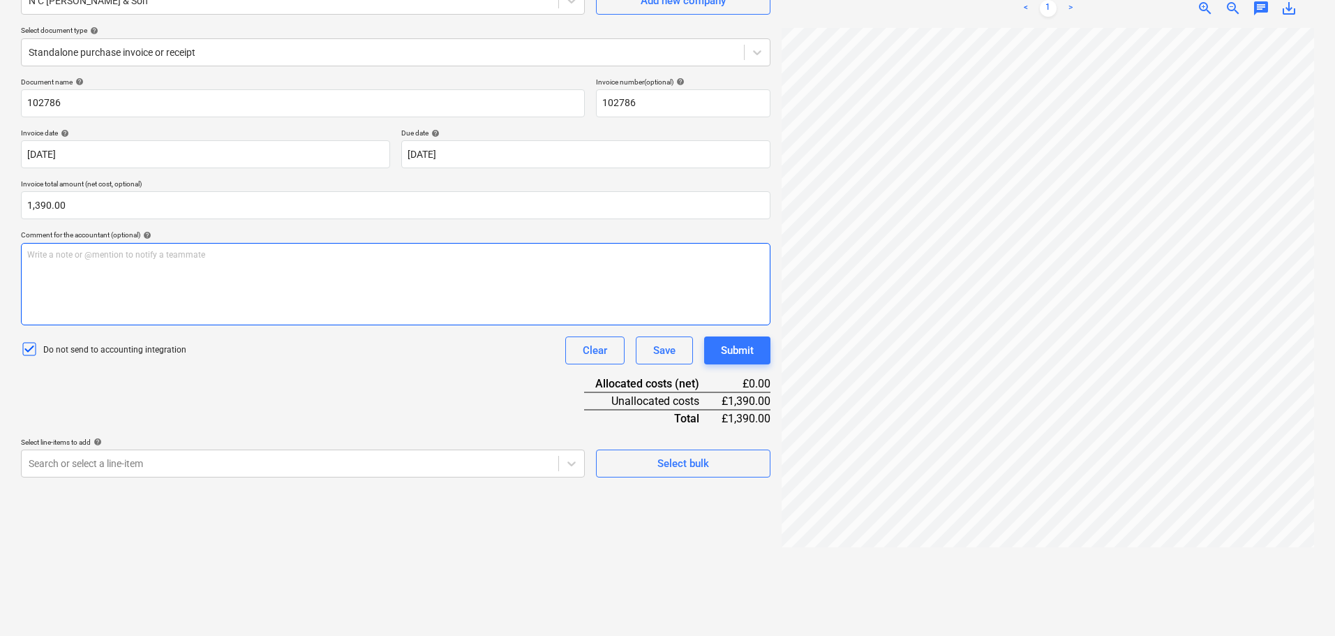
scroll to position [0, 0]
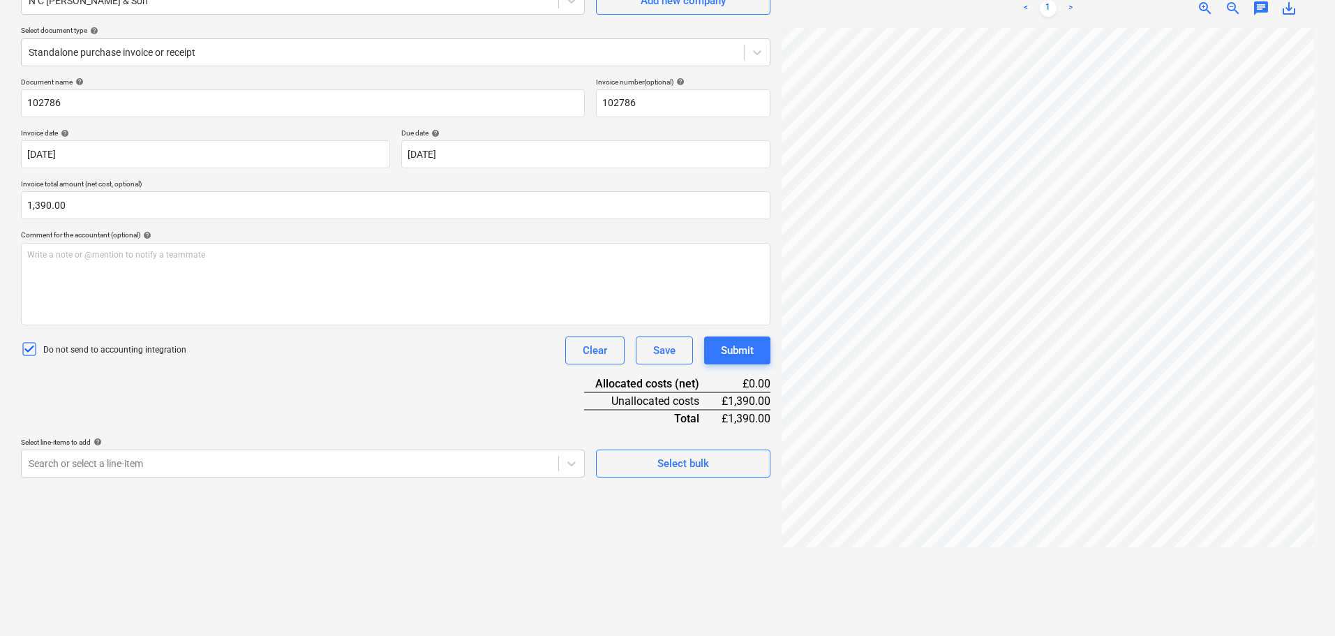
click at [354, 449] on p "Select line-items to add help" at bounding box center [303, 444] width 564 height 12
click at [353, 457] on body "Projects Contacts Company Consolidated Invoices 3 Inbox 9+ format_size keyboard…" at bounding box center [667, 178] width 1335 height 636
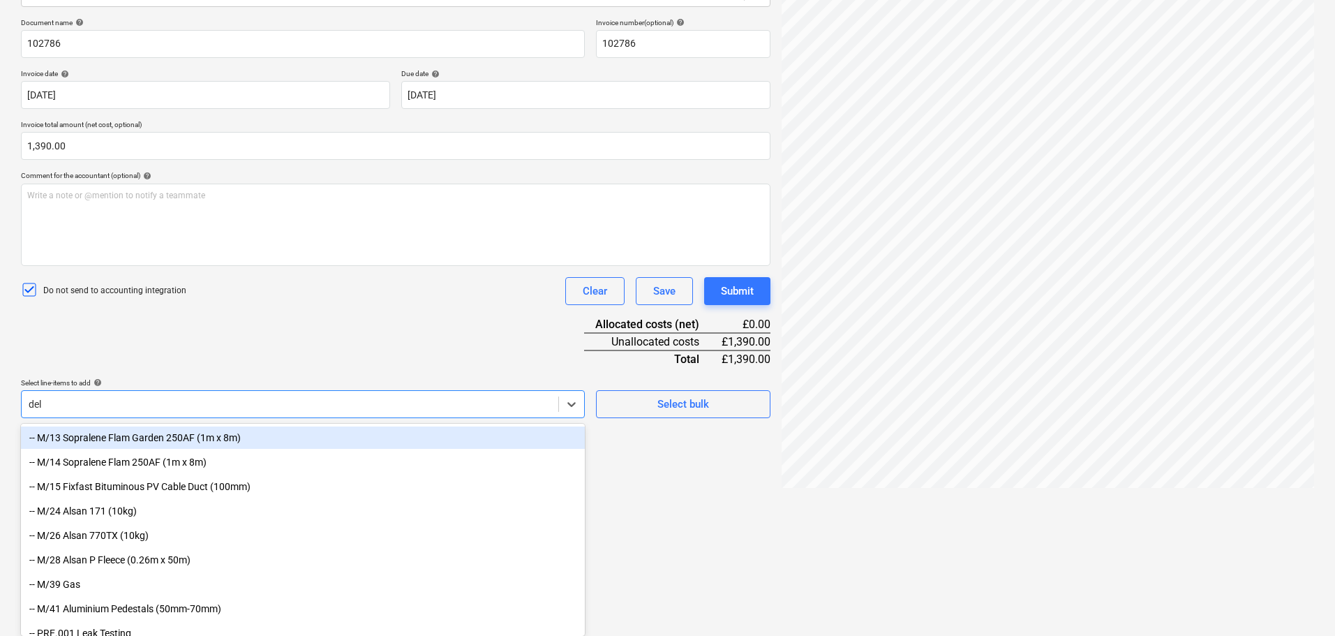
scroll to position [140, 0]
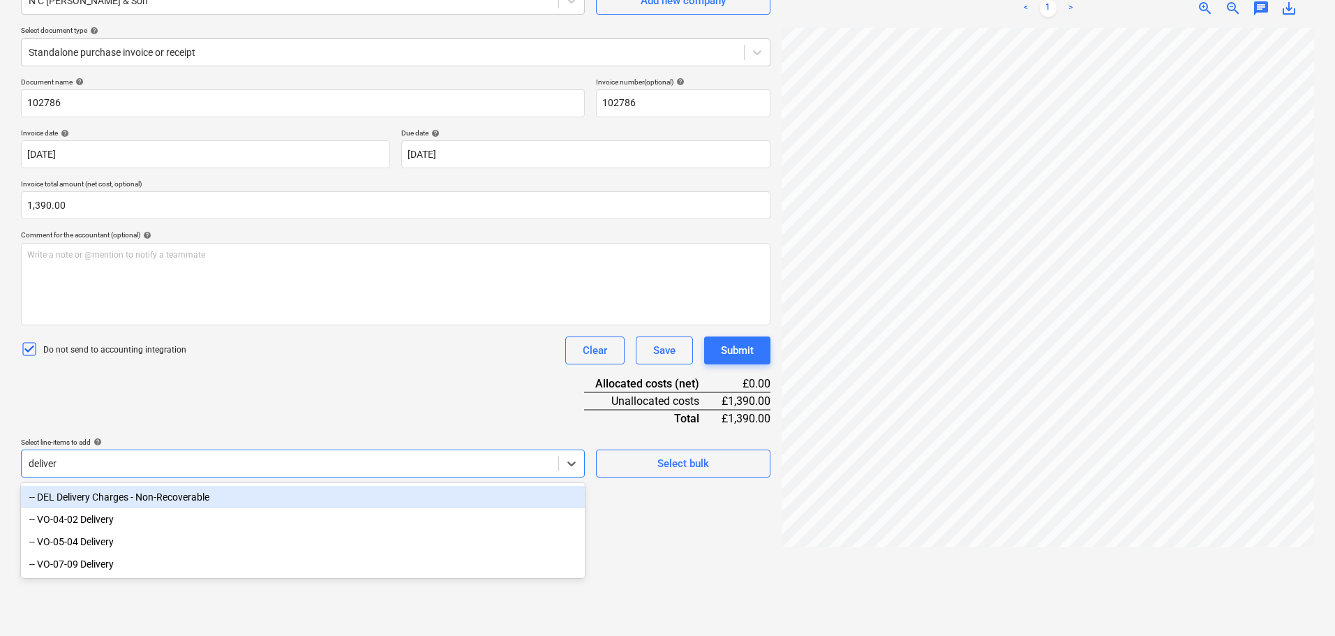
type input "delivery"
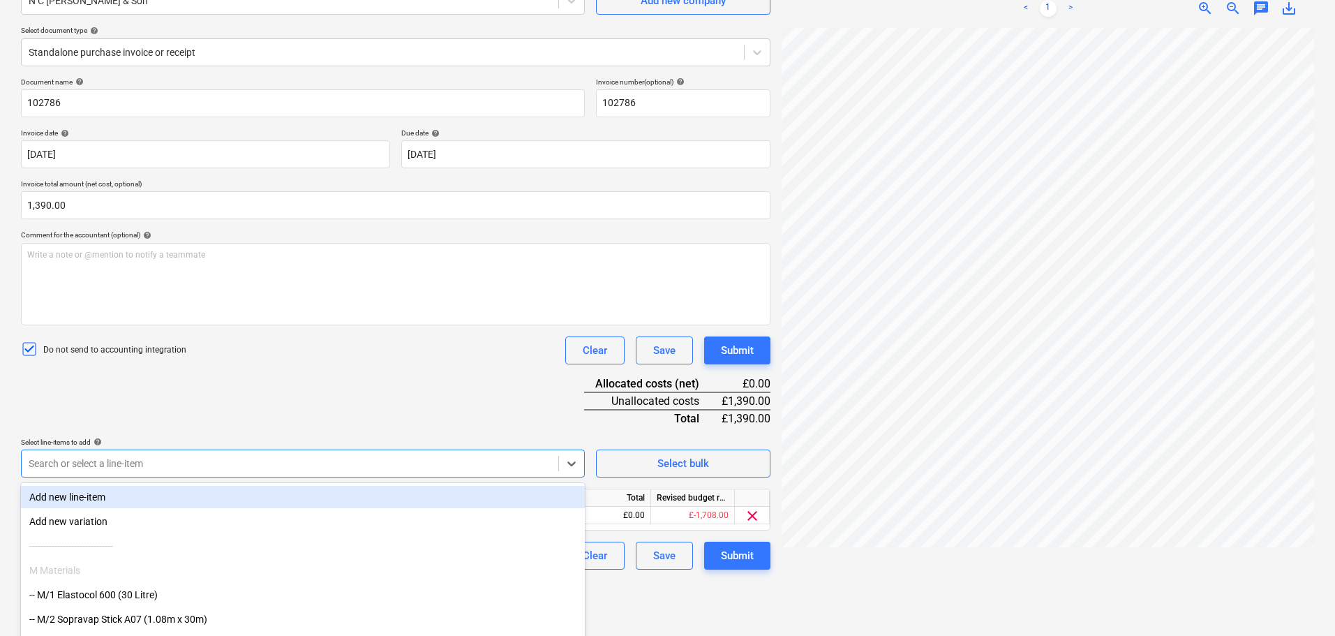
click at [382, 382] on div "Document name help 102786 Invoice number (optional) help 102786 Invoice date he…" at bounding box center [395, 323] width 749 height 492
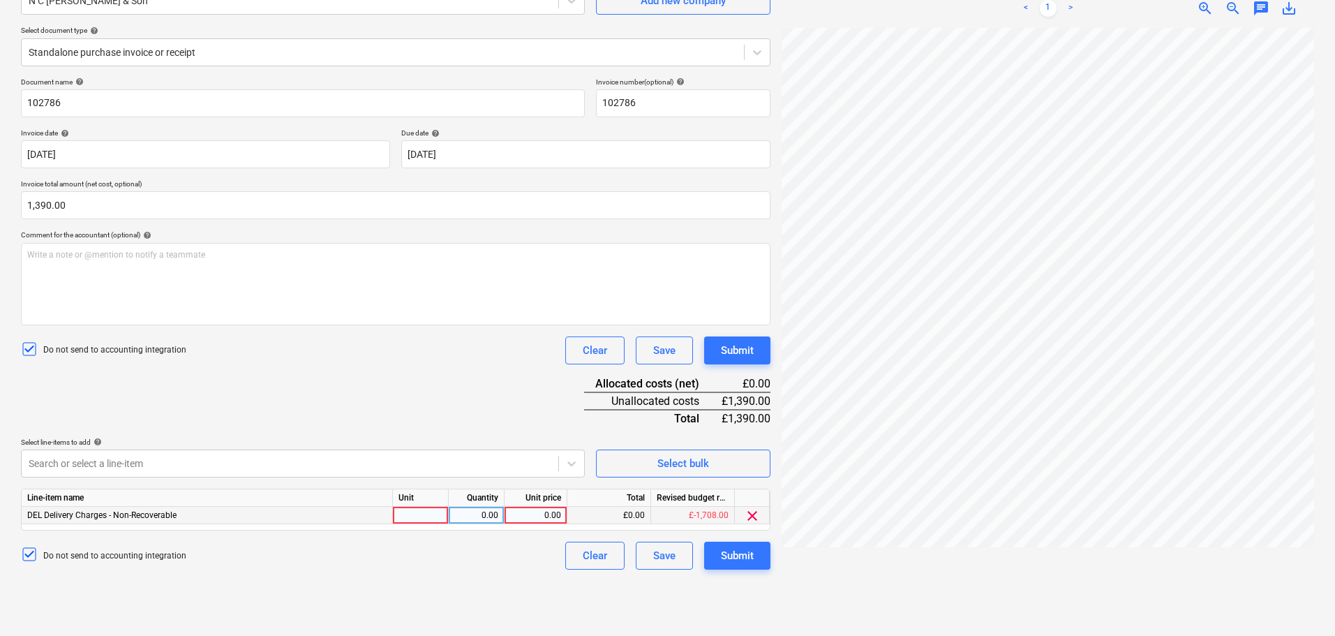
click at [431, 515] on div at bounding box center [421, 515] width 56 height 17
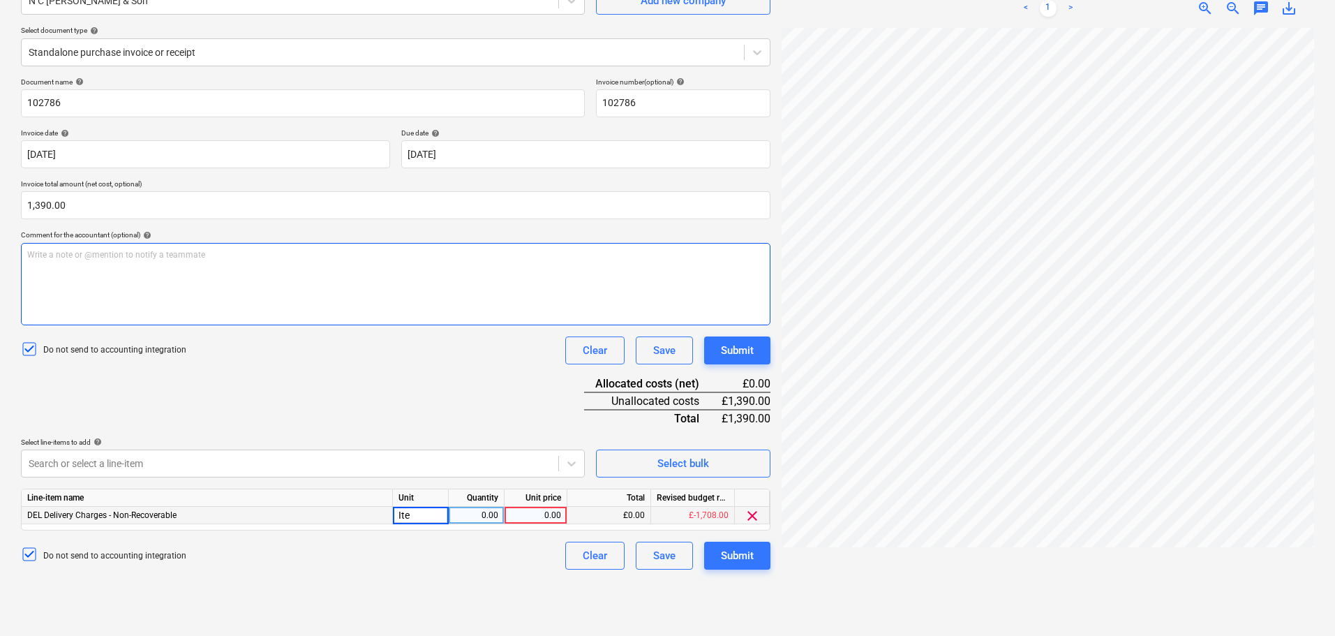
type input "Item"
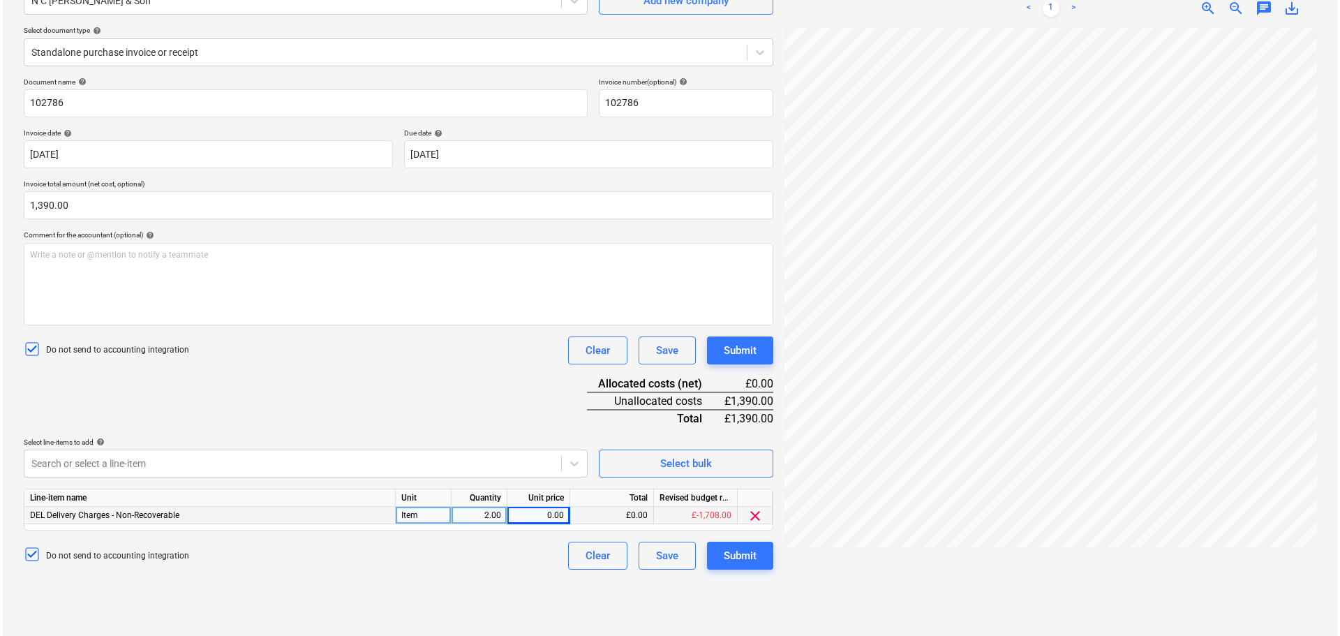
scroll to position [0, 209]
click at [535, 513] on div "0.00" at bounding box center [535, 515] width 51 height 17
type input "795"
click at [484, 403] on div "Document name help 102786 Invoice number (optional) help 102786 Invoice date he…" at bounding box center [395, 323] width 749 height 492
click at [400, 396] on div "Document name help 102786 Invoice number (optional) help 102786 Invoice date he…" at bounding box center [395, 323] width 749 height 492
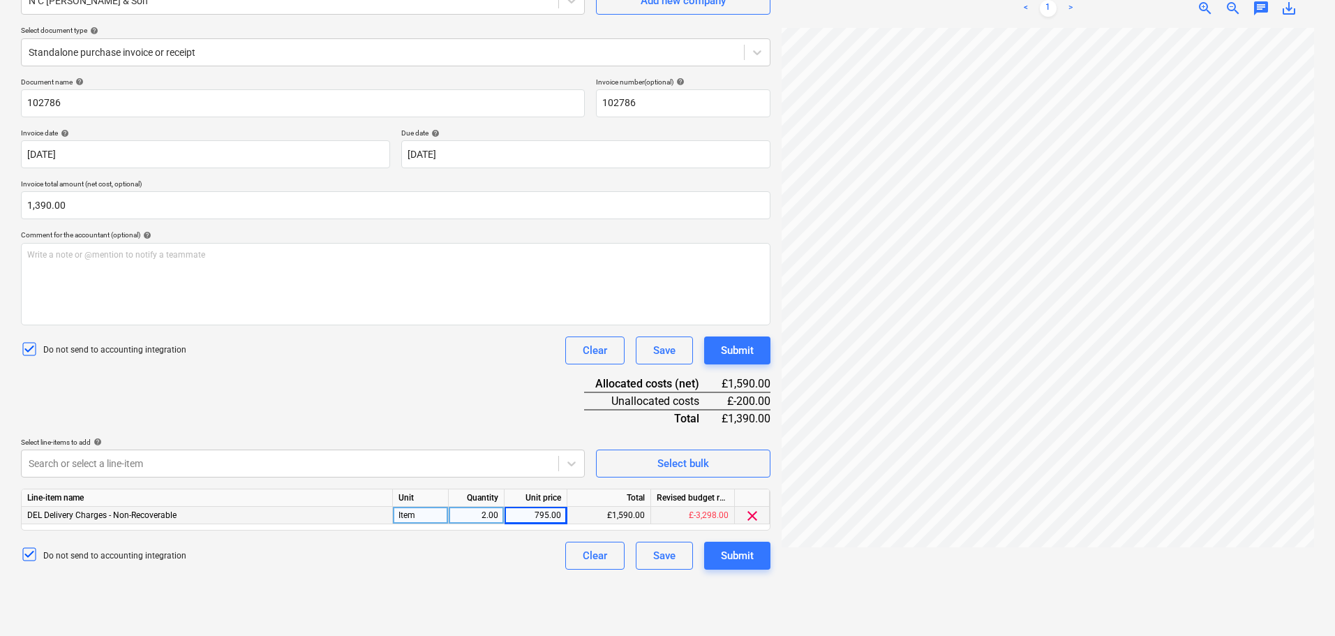
click at [527, 359] on div "Do not send to accounting integration Clear Save Submit" at bounding box center [395, 350] width 749 height 28
click at [536, 524] on div "Line-item name Unit Quantity Unit price Total Revised budget remaining DEL Deli…" at bounding box center [395, 509] width 749 height 42
click at [534, 514] on div "795.00" at bounding box center [535, 515] width 51 height 17
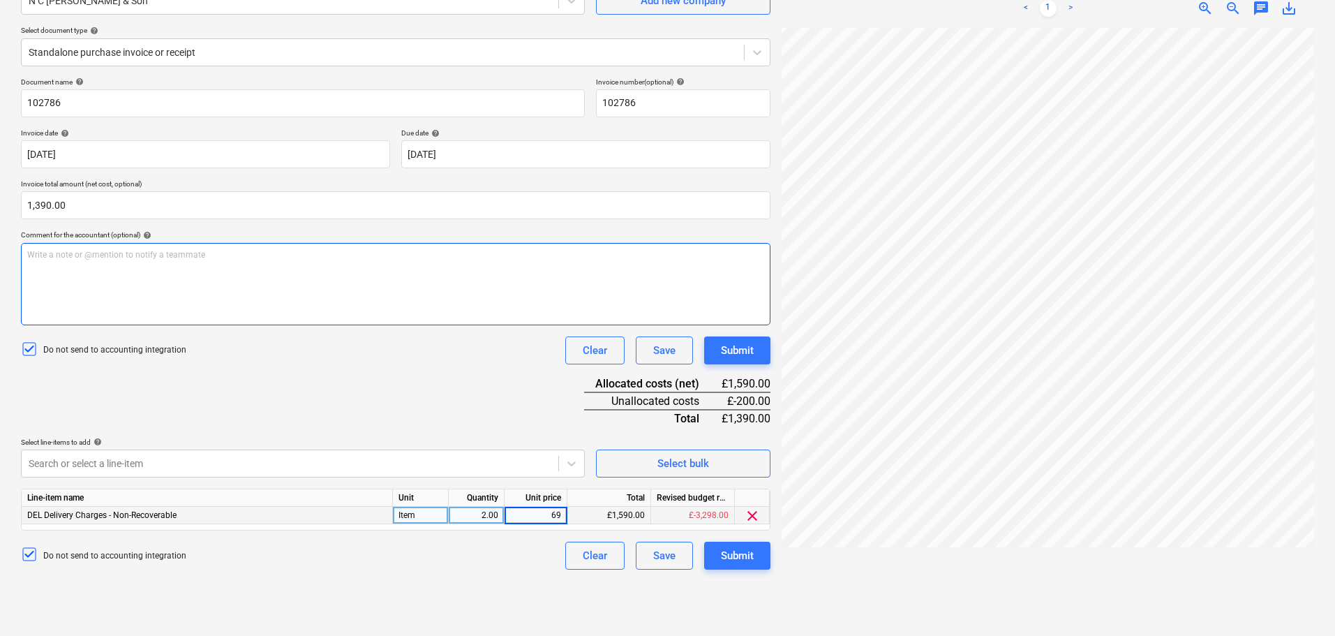
type input "695"
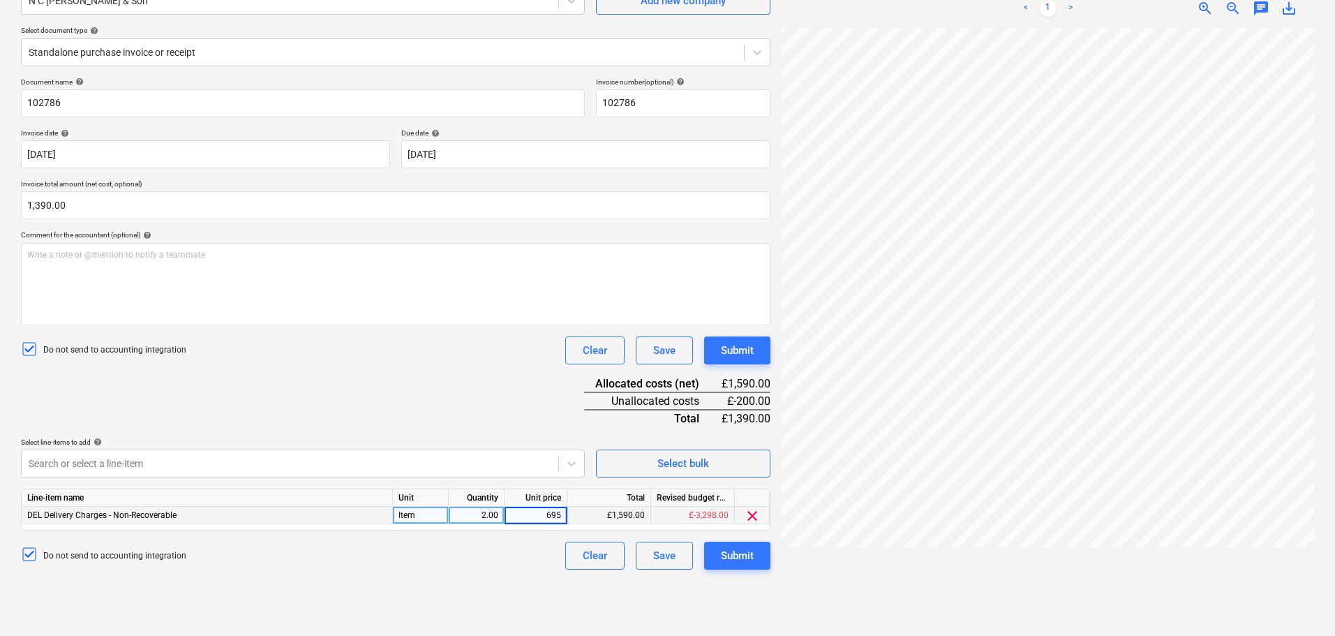
click at [463, 378] on div "Document name help 102786 Invoice number (optional) help 102786 Invoice date he…" at bounding box center [395, 323] width 749 height 492
click at [760, 355] on button "Submit" at bounding box center [737, 350] width 66 height 28
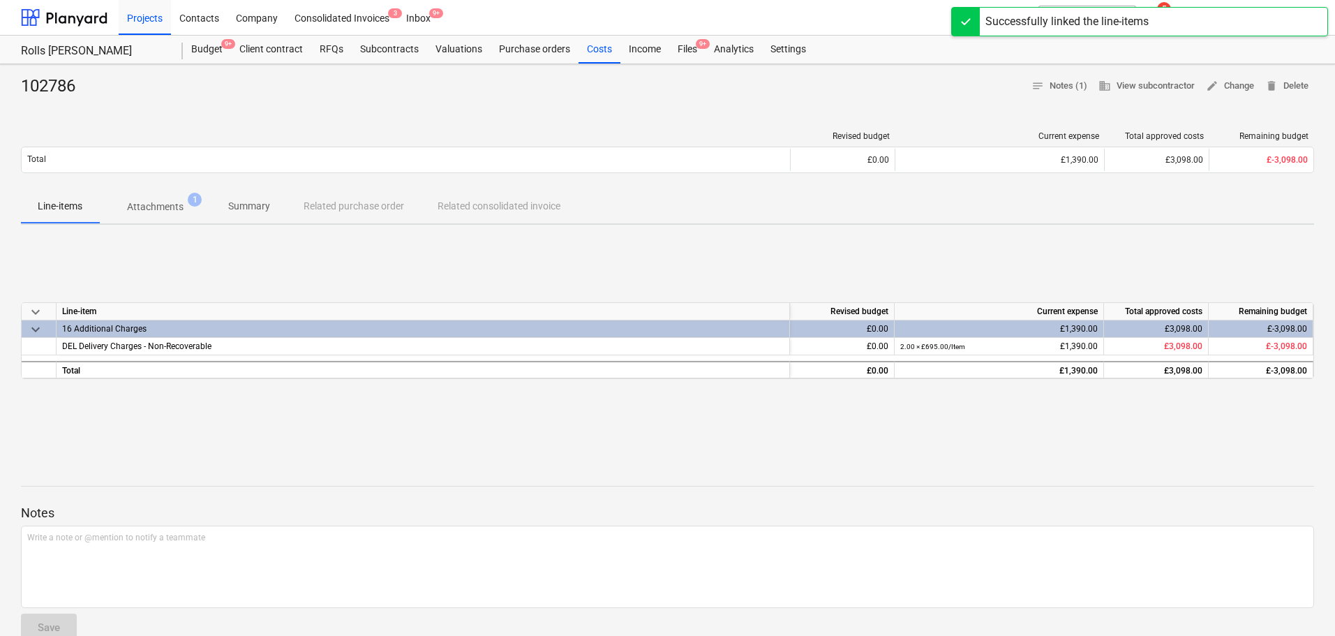
click at [686, 43] on div "Files 9+" at bounding box center [687, 50] width 36 height 28
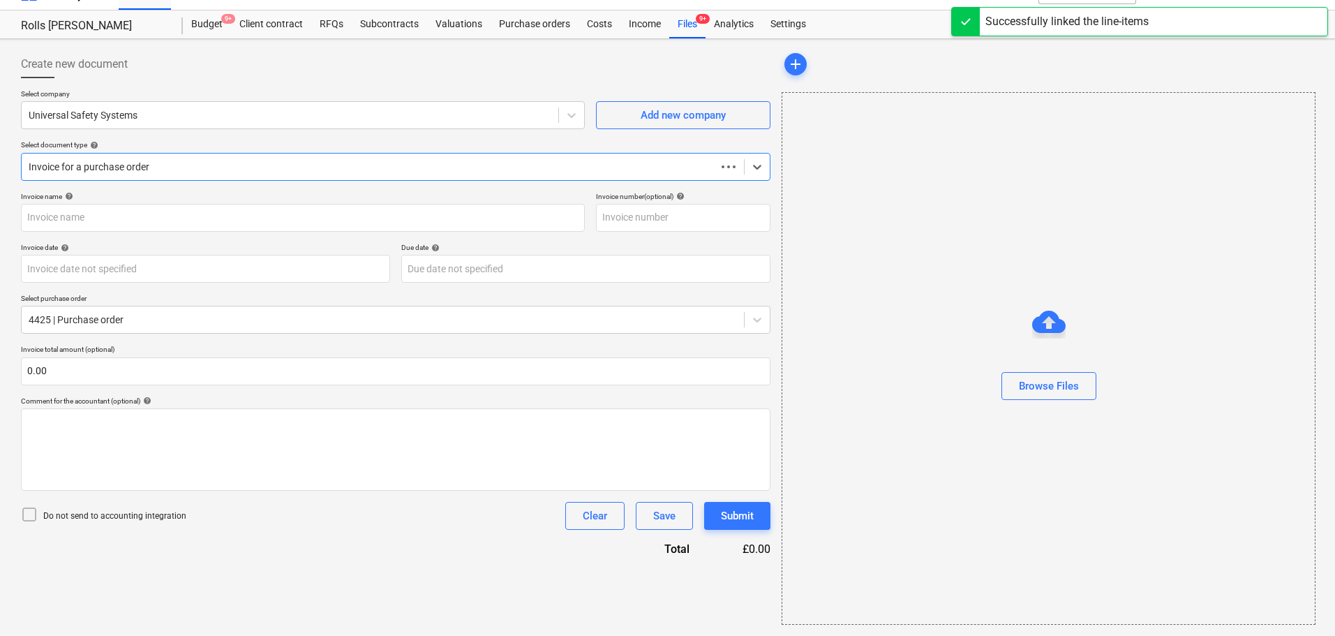
scroll to position [25, 0]
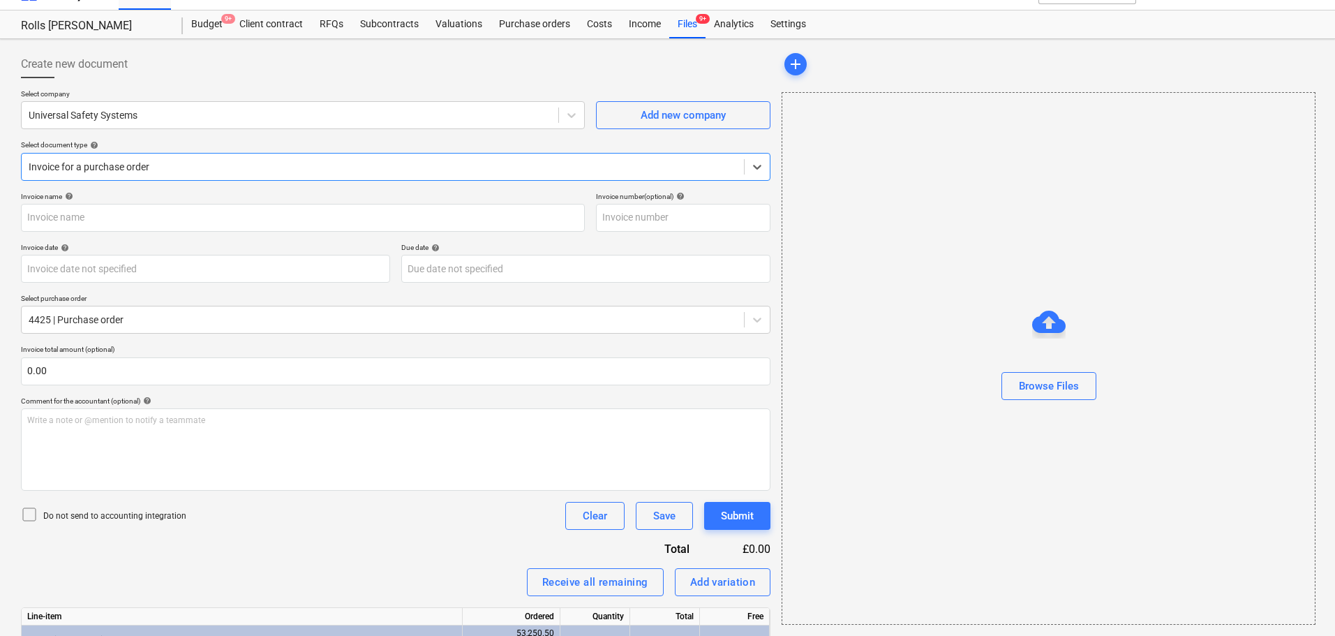
type input "25701398"
type input "[DATE]"
click at [254, 94] on p "Select company" at bounding box center [303, 95] width 564 height 12
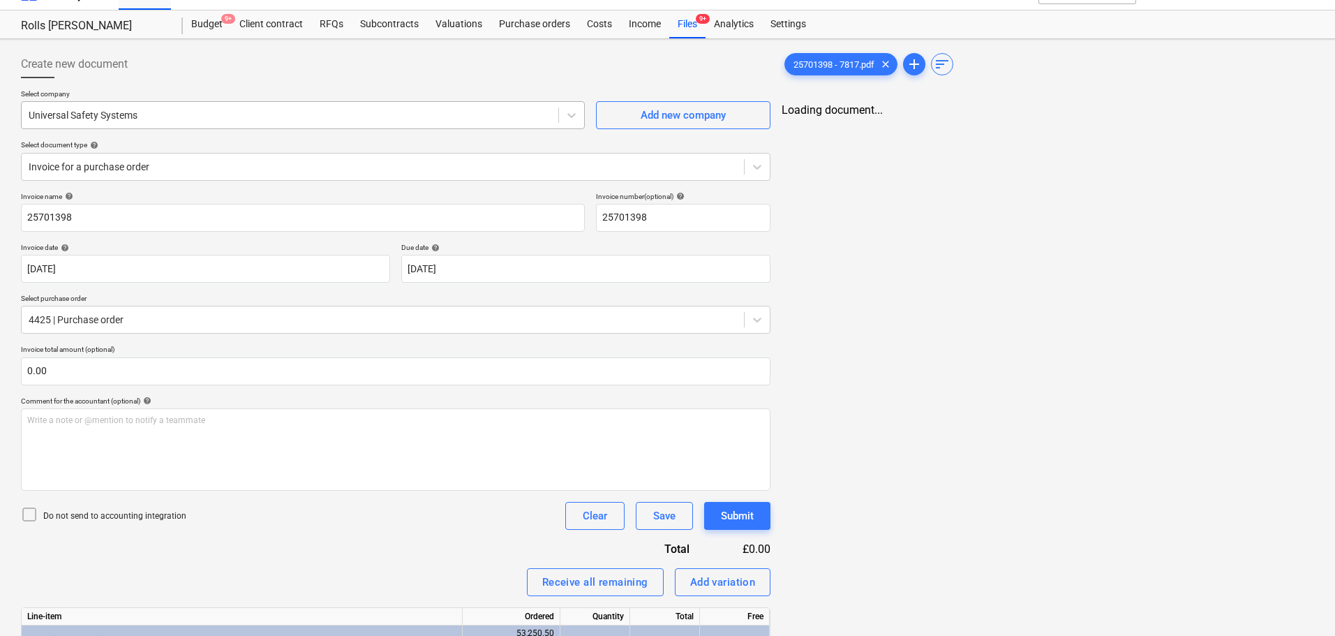
click at [248, 114] on div at bounding box center [290, 115] width 523 height 14
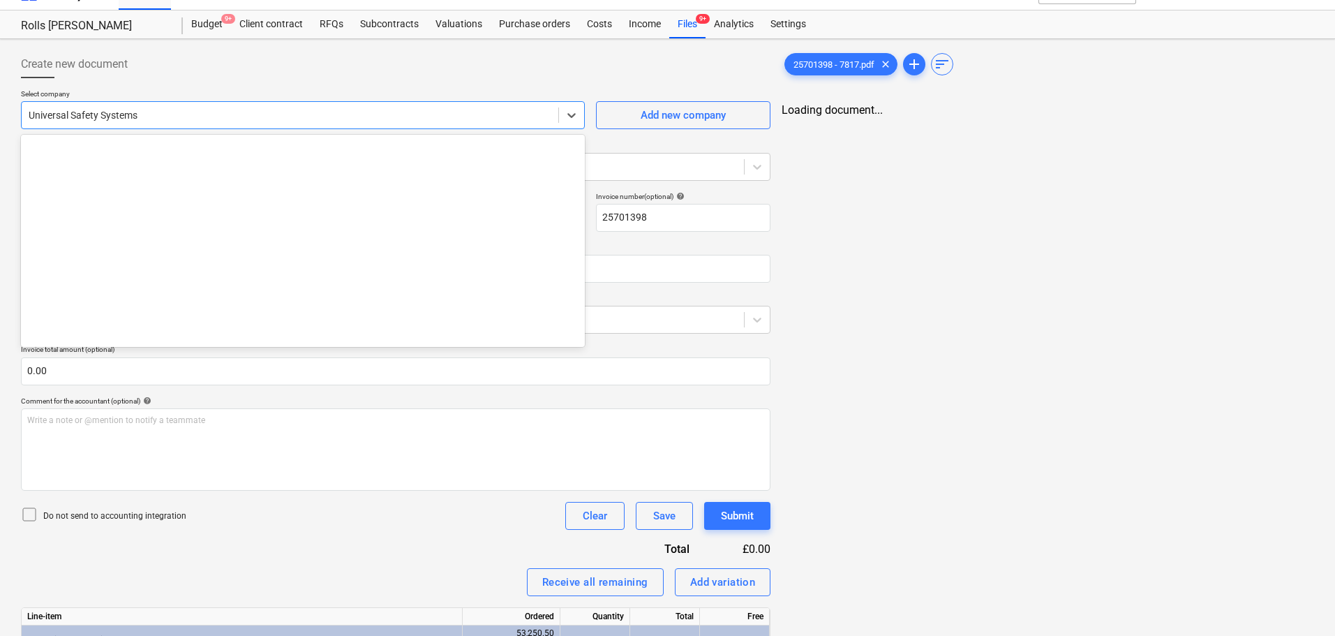
scroll to position [27526, 0]
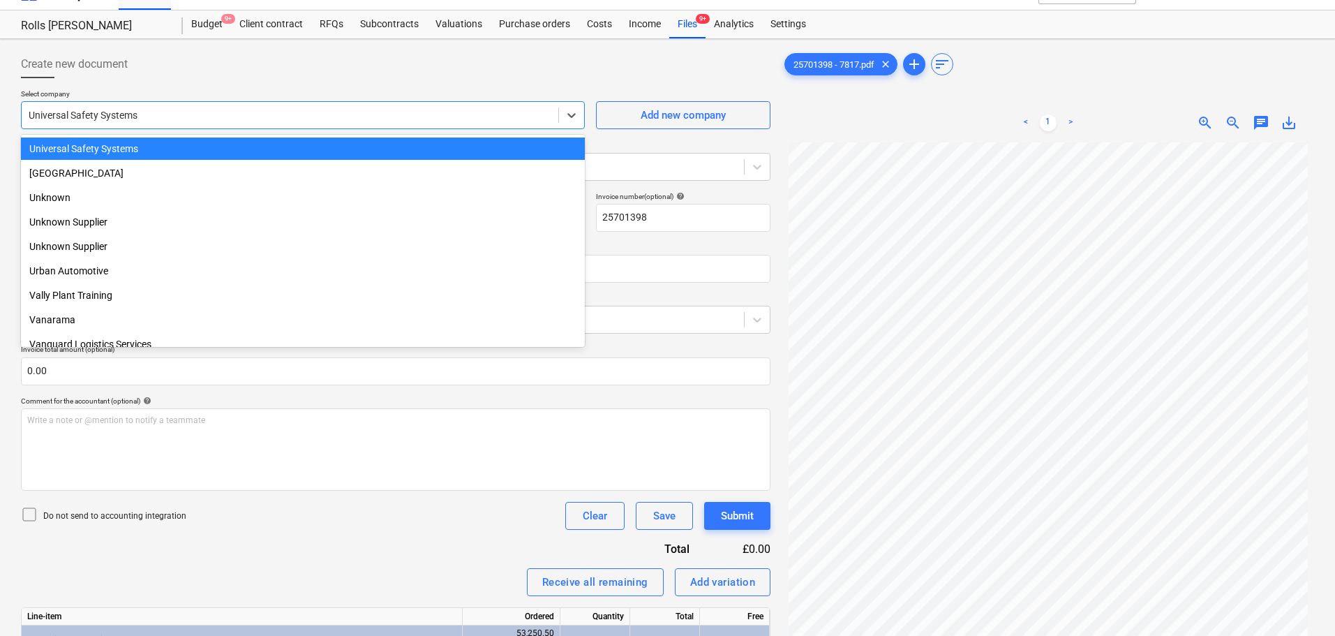
click at [275, 82] on div at bounding box center [395, 83] width 749 height 11
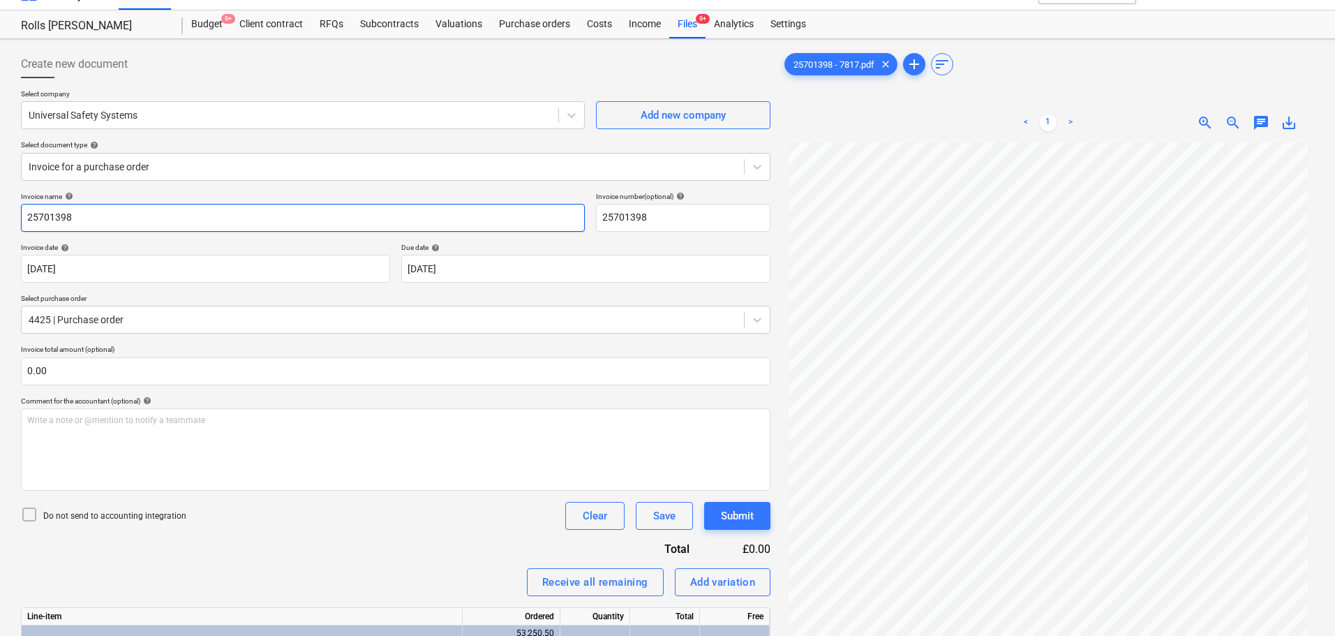
click at [197, 216] on input "25701398" at bounding box center [303, 218] width 564 height 28
click at [202, 53] on div "Create new document" at bounding box center [395, 64] width 749 height 28
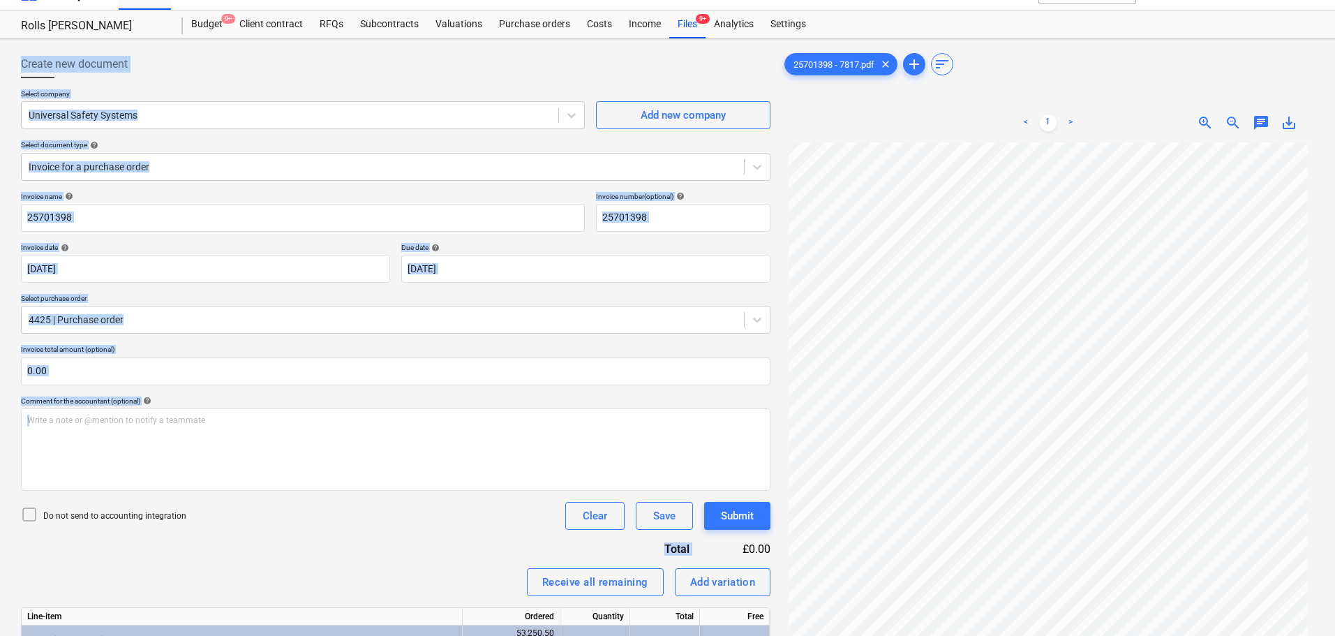
drag, startPoint x: 202, startPoint y: 53, endPoint x: 324, endPoint y: 527, distance: 489.5
click at [324, 521] on div "Create new document Select company Universal Safety Systems Add new company Sel…" at bounding box center [395, 388] width 749 height 676
click at [326, 528] on div "Do not send to accounting integration Clear Save Submit" at bounding box center [395, 516] width 749 height 28
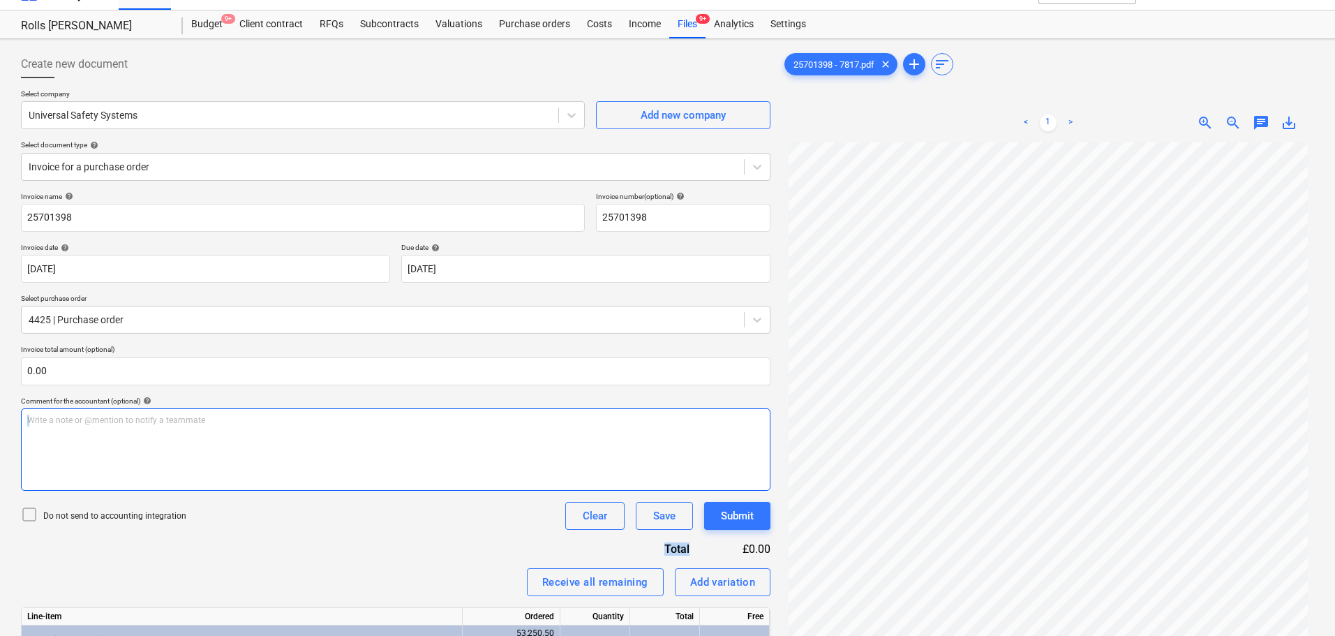
drag, startPoint x: 325, startPoint y: 529, endPoint x: 100, endPoint y: 61, distance: 518.7
click at [100, 61] on div "Create new document Select company Universal Safety Systems Add new company Sel…" at bounding box center [395, 388] width 749 height 676
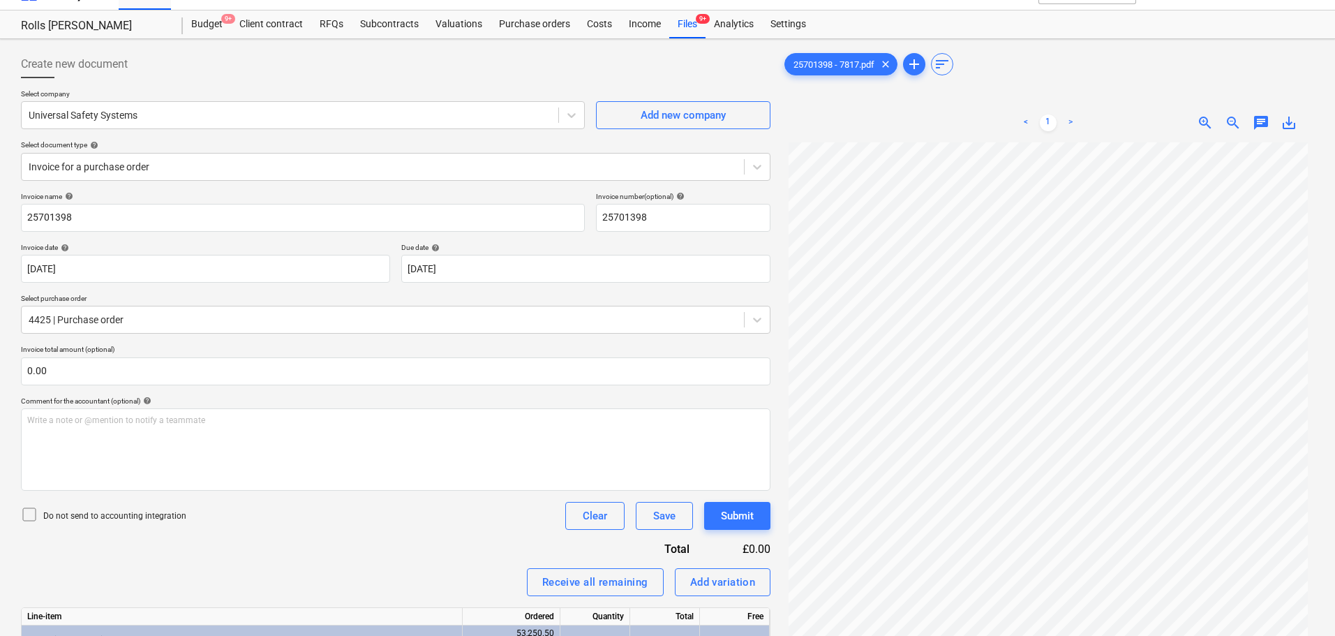
click at [100, 62] on span "Create new document" at bounding box center [74, 64] width 107 height 17
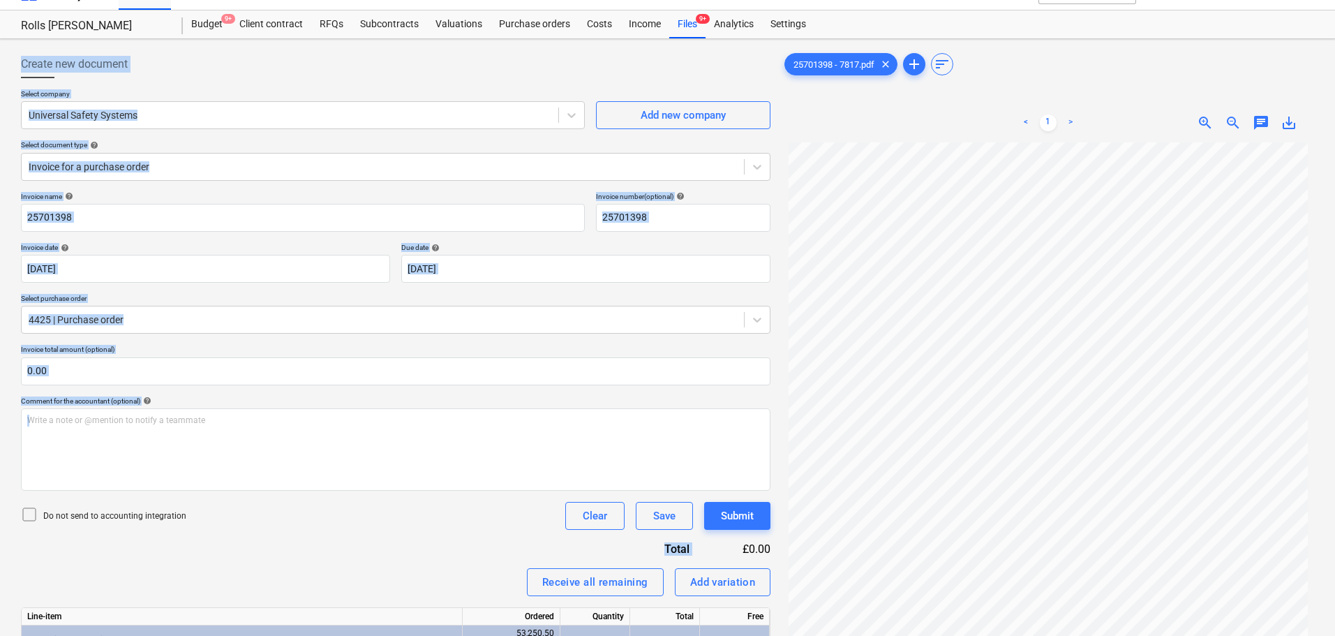
drag, startPoint x: 100, startPoint y: 62, endPoint x: 370, endPoint y: 538, distance: 546.9
click at [369, 535] on div "Create new document Select company Universal Safety Systems Add new company Sel…" at bounding box center [395, 388] width 749 height 676
click at [370, 538] on div "Invoice name help 25701398 Invoice number (optional) help 25701398 Invoice date…" at bounding box center [395, 459] width 749 height 535
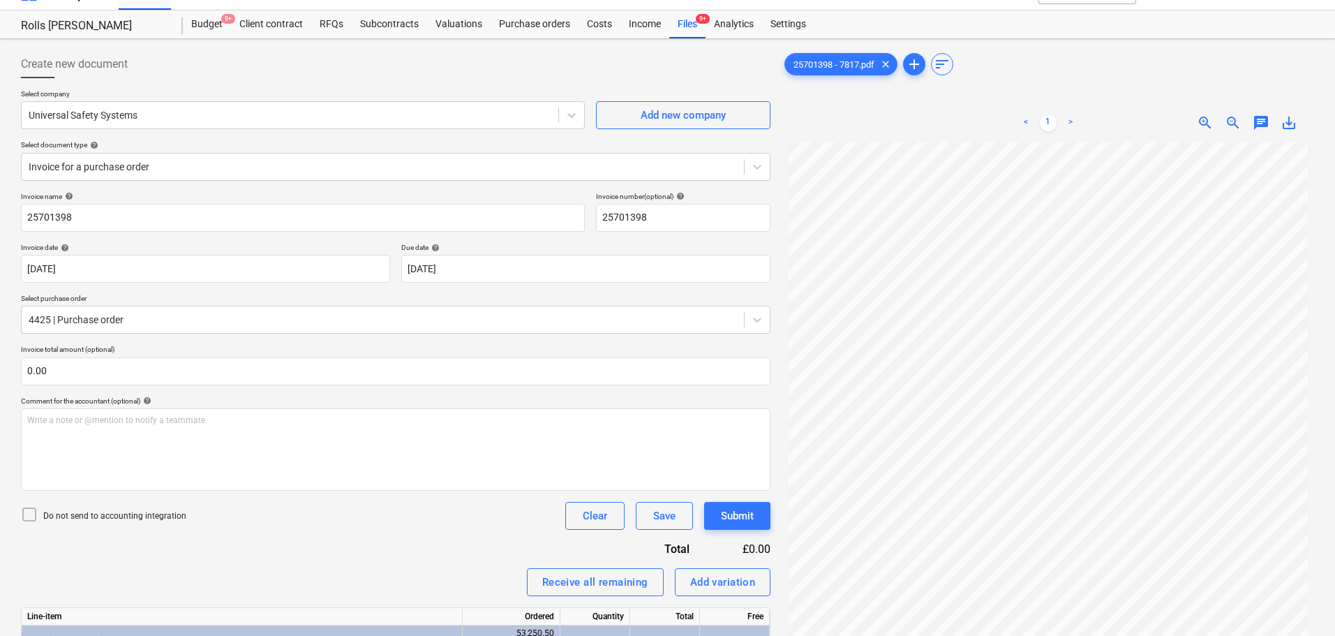
click at [85, 68] on span "Create new document" at bounding box center [74, 64] width 107 height 17
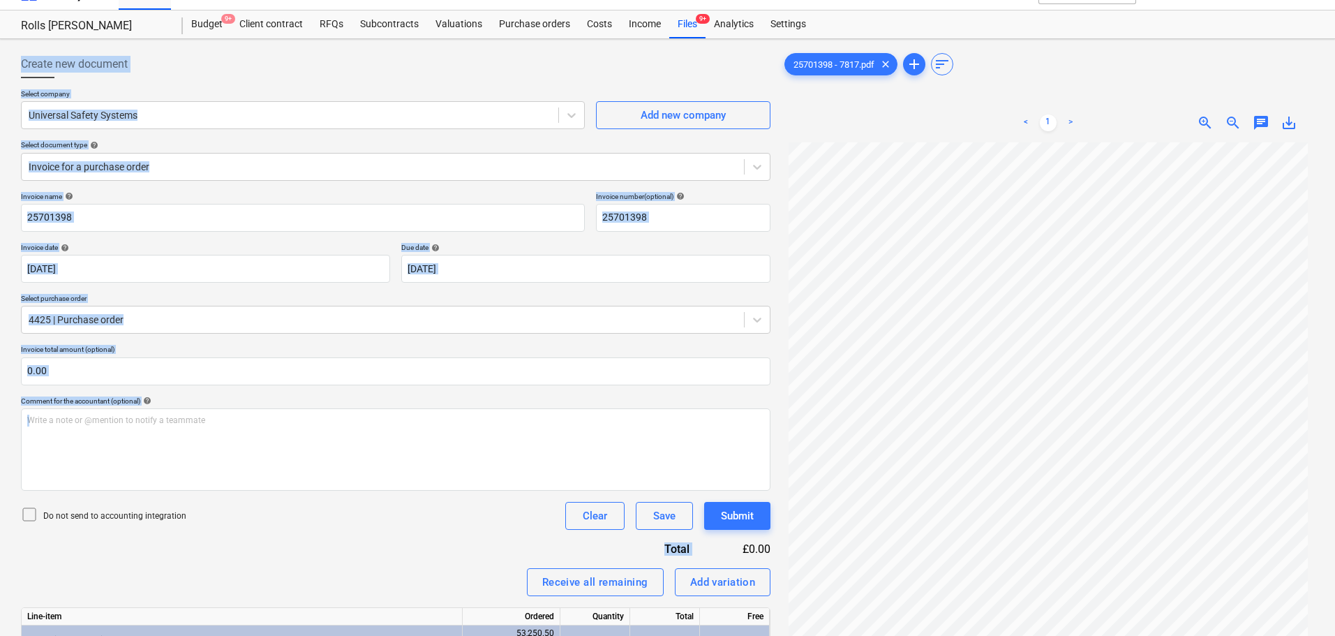
drag, startPoint x: 85, startPoint y: 68, endPoint x: 290, endPoint y: 520, distance: 495.9
click at [288, 518] on div "Create new document Select company Universal Safety Systems Add new company Sel…" at bounding box center [395, 388] width 749 height 676
click at [290, 520] on div "Do not send to accounting integration Clear Save Submit" at bounding box center [395, 516] width 749 height 28
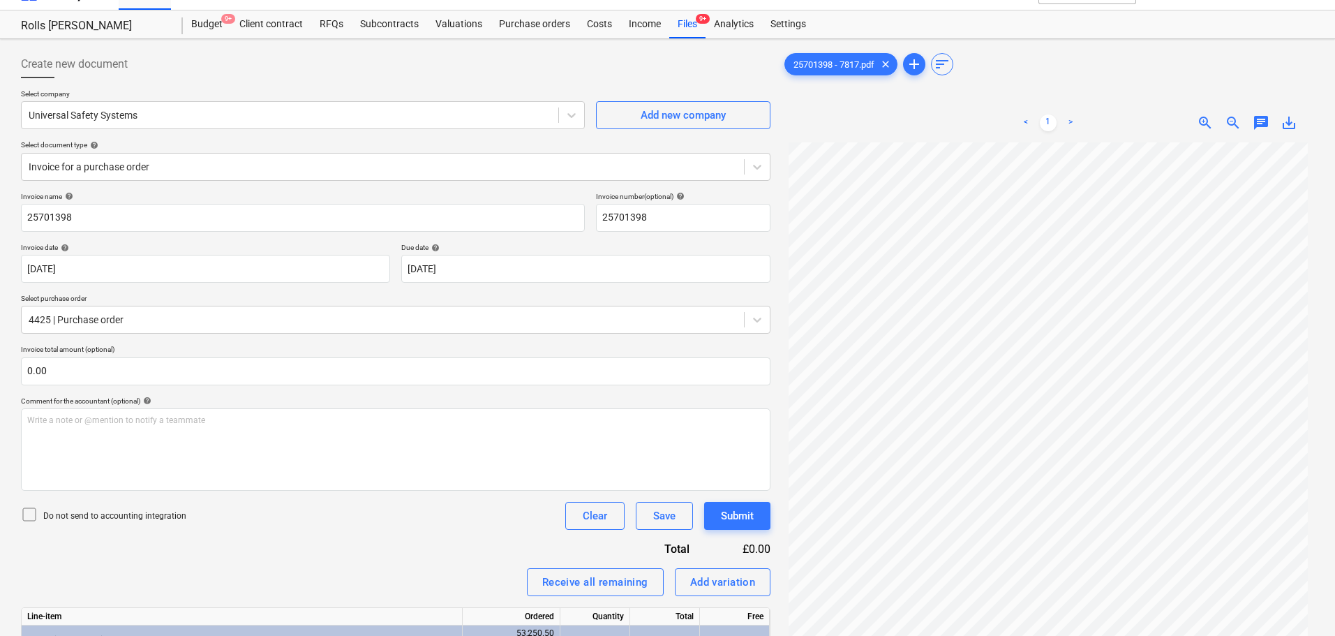
click at [78, 61] on span "Create new document" at bounding box center [74, 64] width 107 height 17
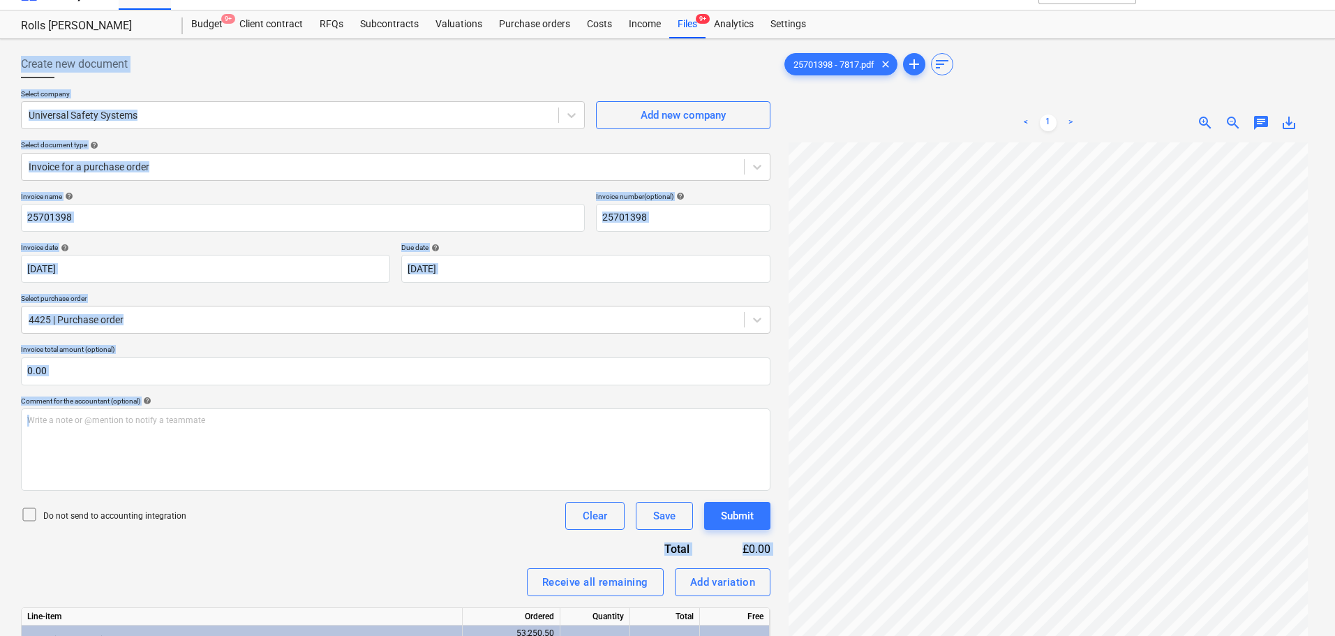
drag, startPoint x: 78, startPoint y: 61, endPoint x: 348, endPoint y: 571, distance: 576.9
click at [348, 571] on div "Create new document Select company Universal Safety Systems Add new company Sel…" at bounding box center [395, 388] width 749 height 676
click at [348, 571] on div "Receive all remaining Add variation" at bounding box center [395, 582] width 749 height 28
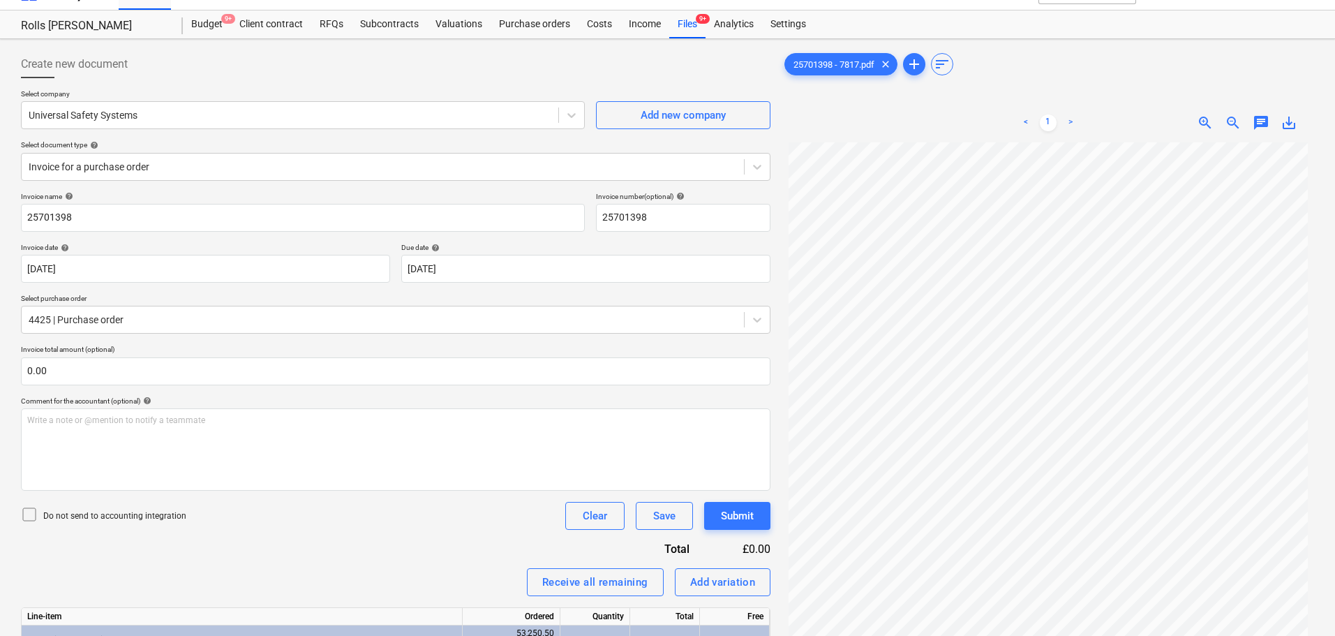
click at [145, 58] on div "Create new document" at bounding box center [395, 64] width 749 height 28
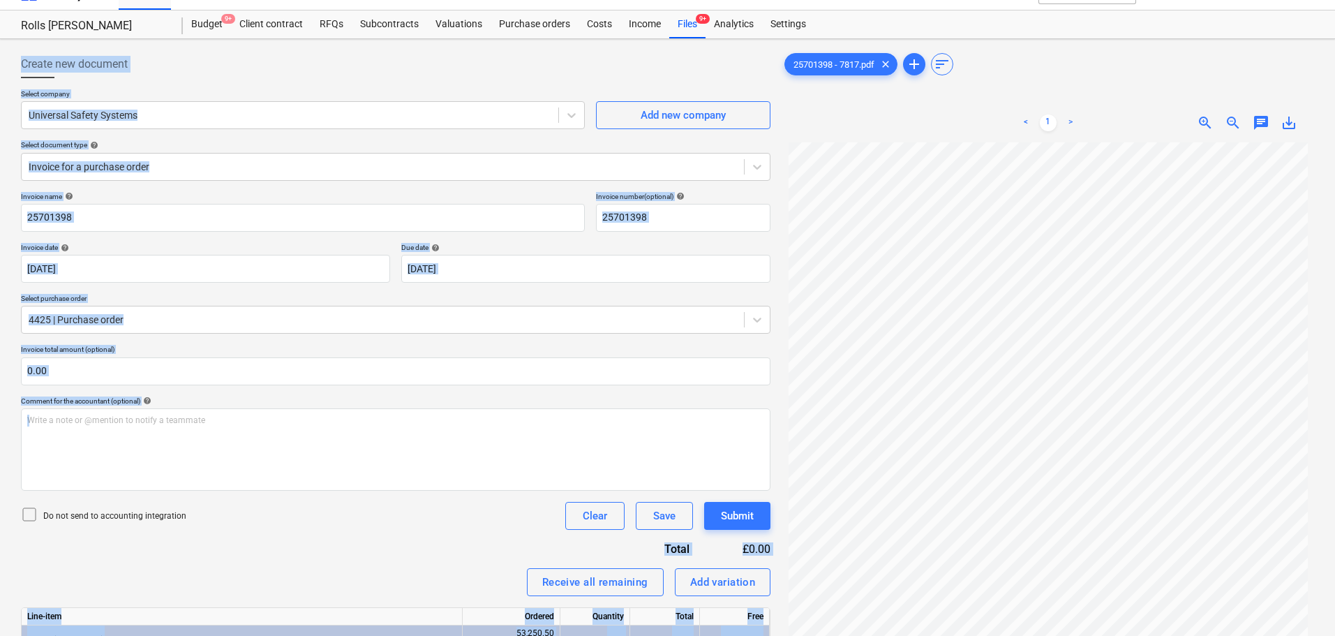
scroll to position [140, 0]
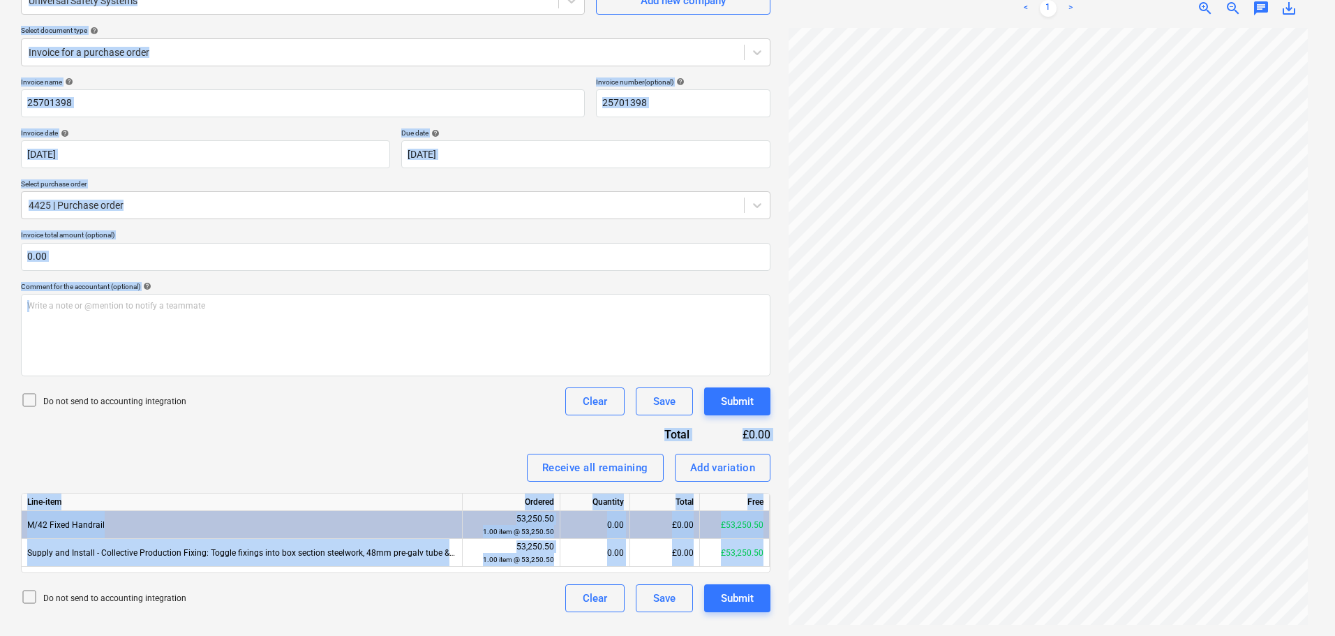
drag, startPoint x: 145, startPoint y: 58, endPoint x: 350, endPoint y: 648, distance: 624.3
click at [350, 496] on html "Projects Contacts Company Consolidated Invoices 3 Inbox 9+ format_size keyboard…" at bounding box center [667, 178] width 1335 height 636
click at [345, 427] on div "Invoice name help 25701398 Invoice number (optional) help 25701398 Invoice date…" at bounding box center [395, 344] width 749 height 535
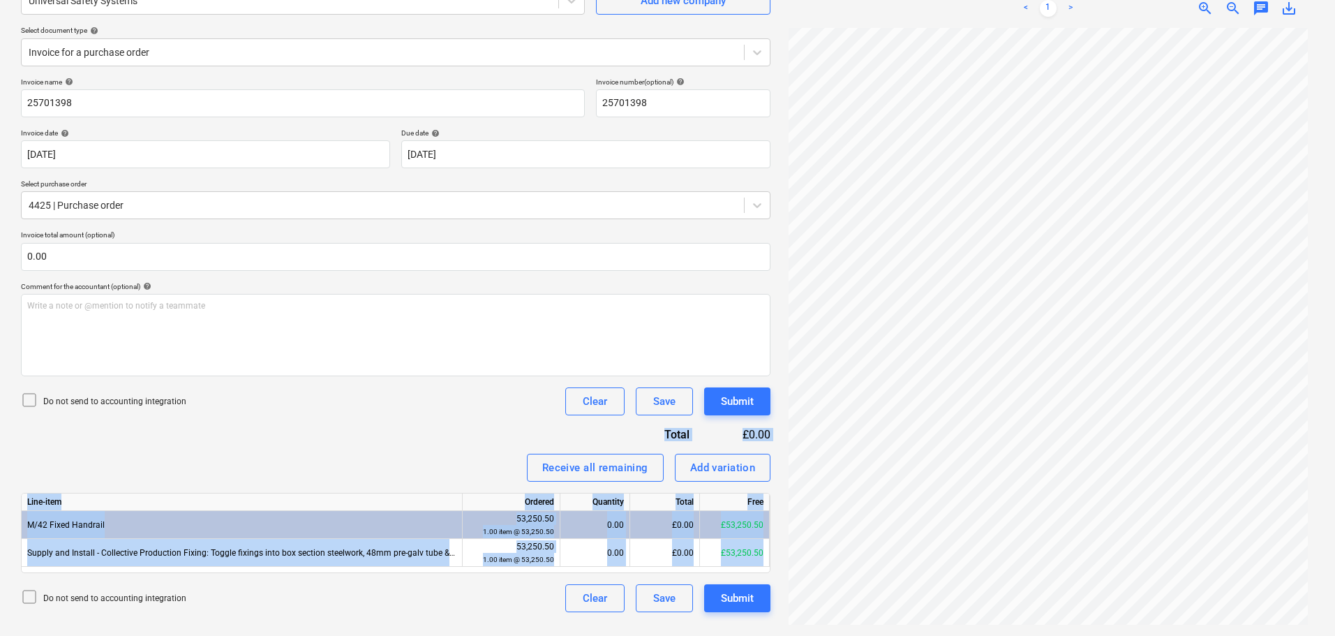
drag, startPoint x: 352, startPoint y: 417, endPoint x: 423, endPoint y: 669, distance: 261.6
click at [423, 496] on html "Projects Contacts Company Consolidated Invoices 3 Inbox 9+ format_size keyboard…" at bounding box center [667, 178] width 1335 height 636
click at [420, 468] on div "Receive all remaining Add variation" at bounding box center [395, 468] width 749 height 28
drag, startPoint x: 417, startPoint y: 422, endPoint x: 484, endPoint y: 669, distance: 255.3
click at [484, 496] on html "Projects Contacts Company Consolidated Invoices 3 Inbox 9+ format_size keyboard…" at bounding box center [667, 178] width 1335 height 636
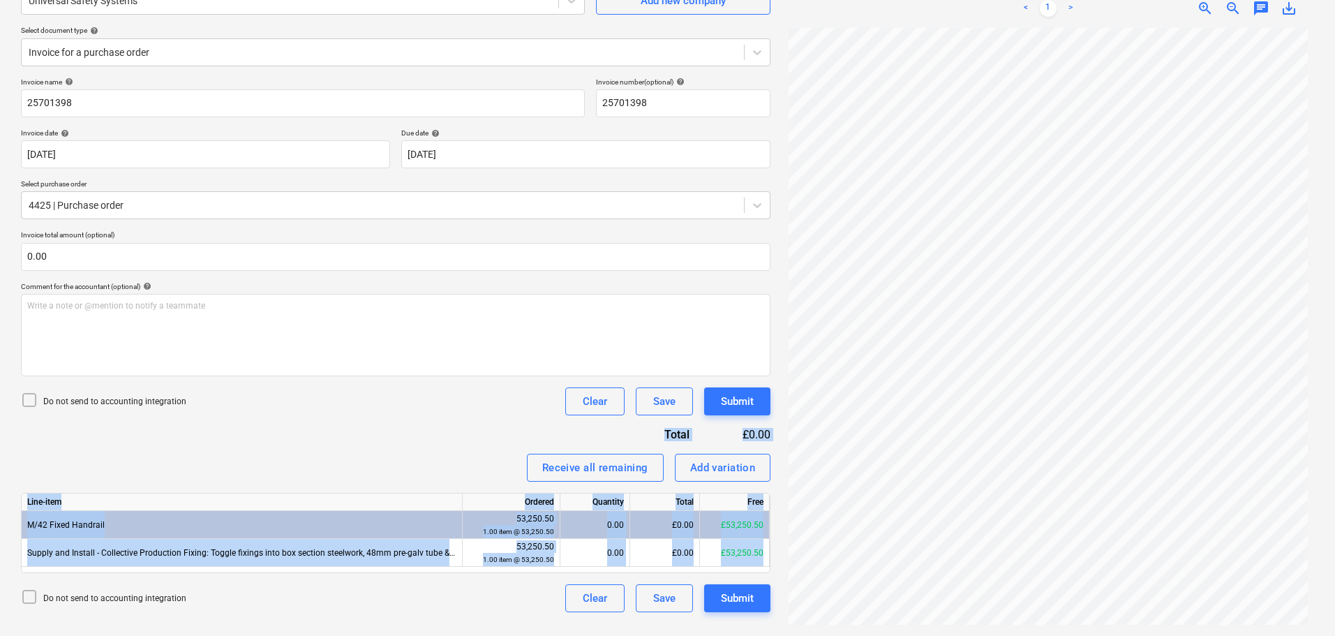
click at [481, 444] on div "Invoice name help 25701398 Invoice number (optional) help 25701398 Invoice date…" at bounding box center [395, 344] width 749 height 535
drag, startPoint x: 491, startPoint y: 416, endPoint x: 523, endPoint y: 669, distance: 254.6
click at [523, 496] on html "Projects Contacts Company Consolidated Invoices 3 Inbox 9+ format_size keyboard…" at bounding box center [667, 178] width 1335 height 636
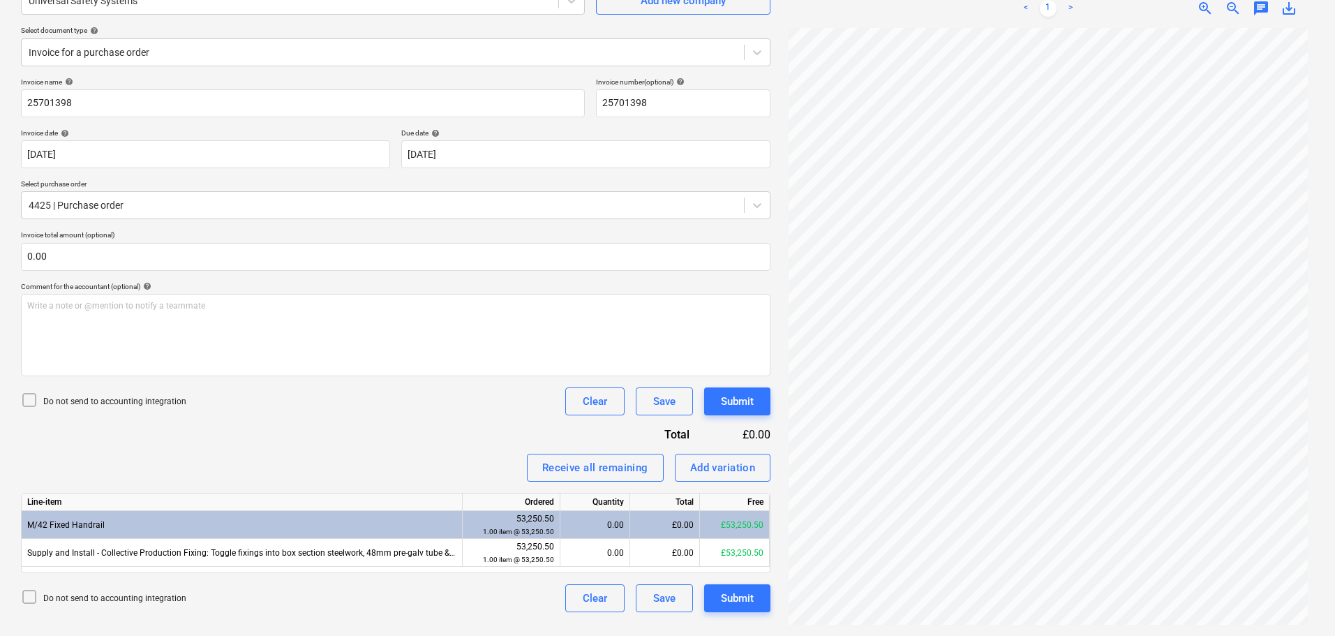
click at [490, 430] on div "Invoice name help 25701398 Invoice number (optional) help 25701398 Invoice date…" at bounding box center [395, 344] width 749 height 535
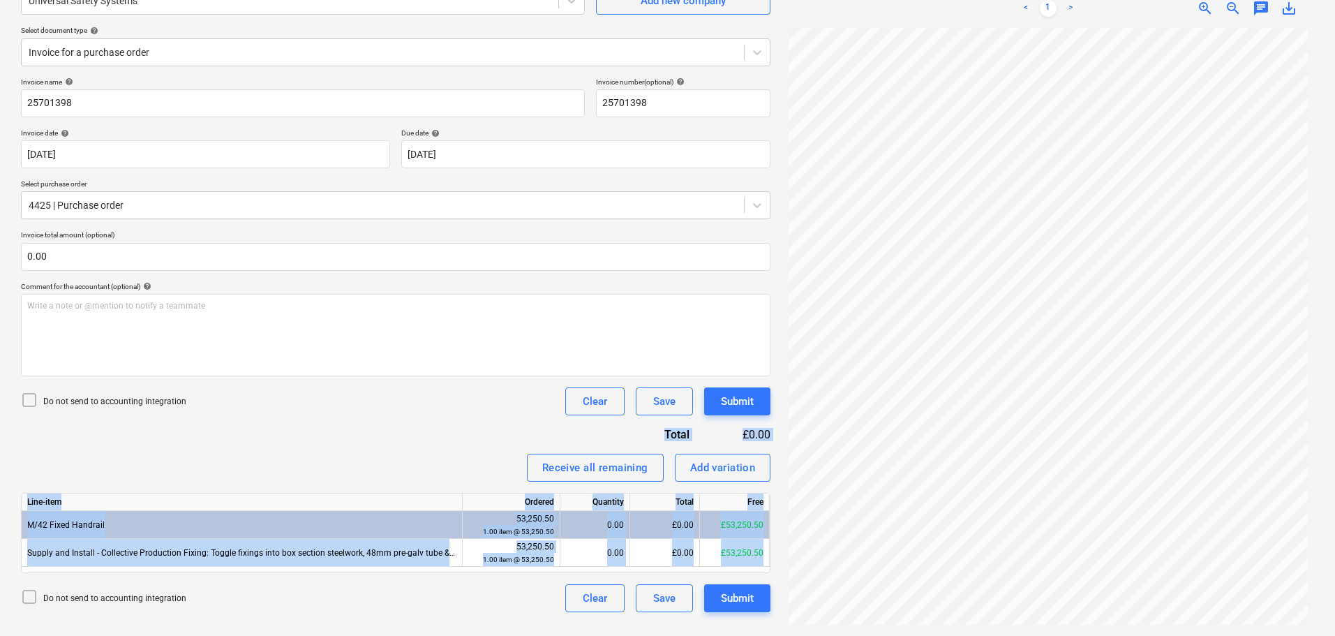
drag, startPoint x: 492, startPoint y: 412, endPoint x: 514, endPoint y: 669, distance: 257.7
click at [514, 496] on html "Projects Contacts Company Consolidated Invoices 3 Inbox 9+ format_size keyboard…" at bounding box center [667, 178] width 1335 height 636
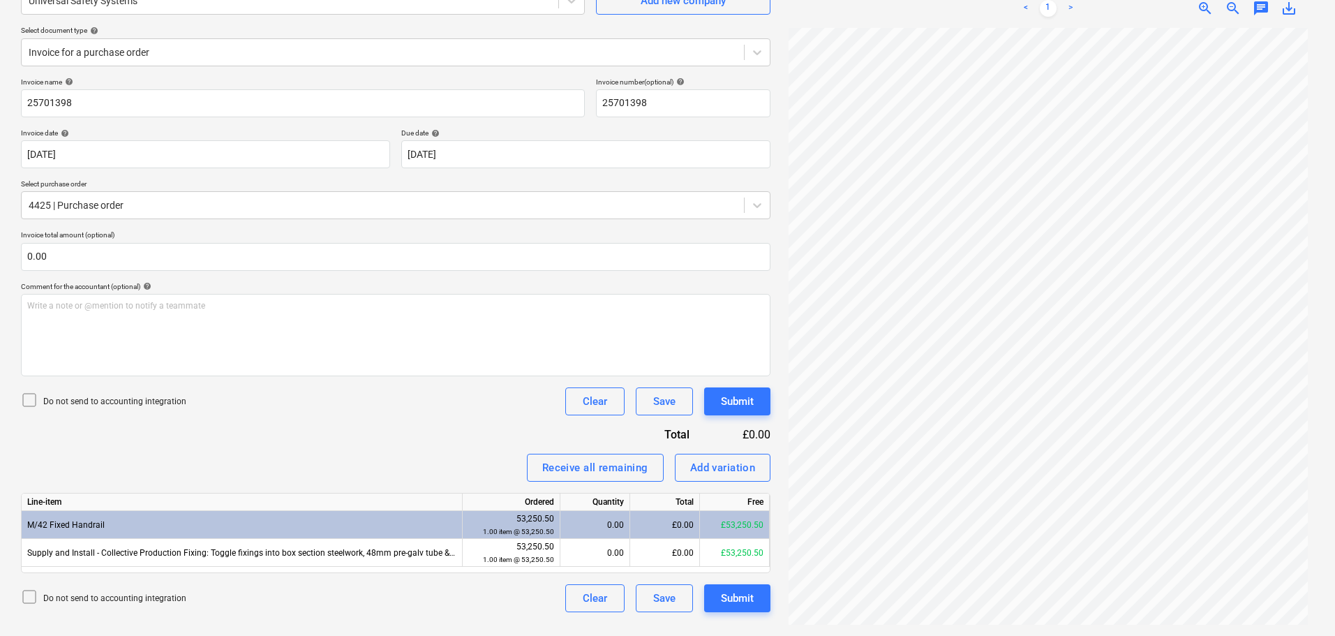
click at [481, 422] on div "Invoice name help 25701398 Invoice number (optional) help 25701398 Invoice date…" at bounding box center [395, 344] width 749 height 535
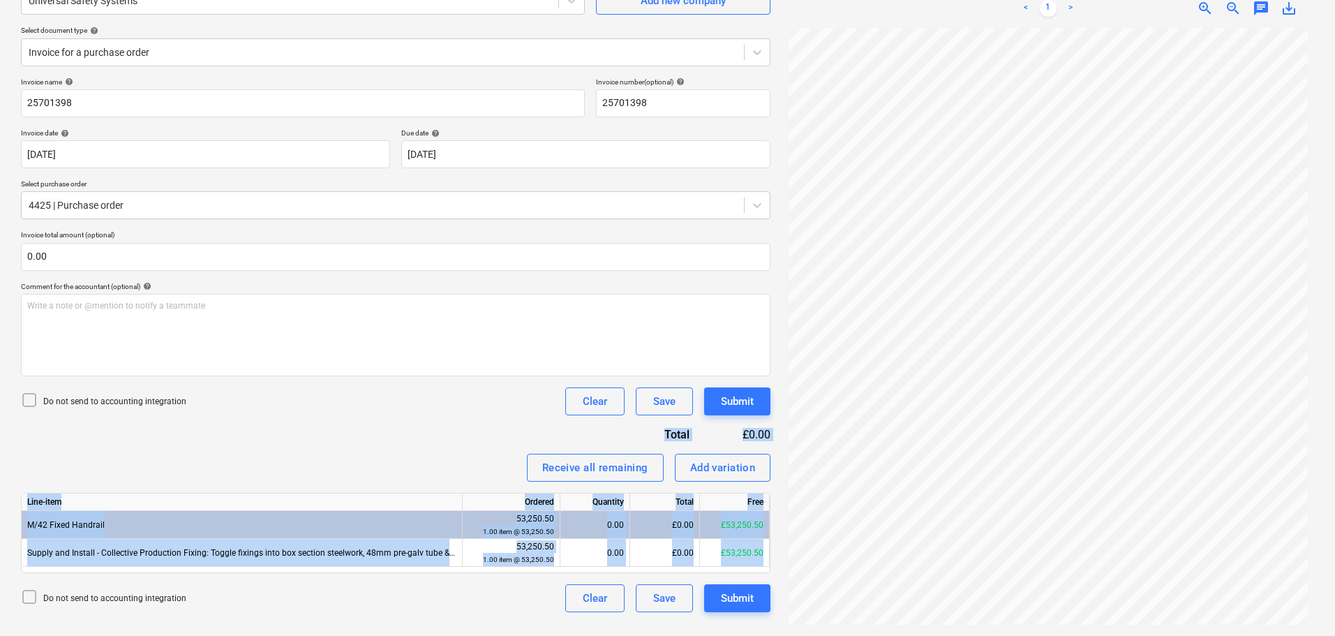
drag, startPoint x: 488, startPoint y: 398, endPoint x: 491, endPoint y: 669, distance: 270.1
click at [491, 496] on html "Projects Contacts Company Consolidated Invoices 3 Inbox 9+ format_size keyboard…" at bounding box center [667, 178] width 1335 height 636
click at [491, 457] on div "Receive all remaining Add variation" at bounding box center [395, 468] width 749 height 28
drag, startPoint x: 498, startPoint y: 412, endPoint x: 514, endPoint y: 669, distance: 257.3
click at [514, 496] on html "Projects Contacts Company Consolidated Invoices 3 Inbox 9+ format_size keyboard…" at bounding box center [667, 178] width 1335 height 636
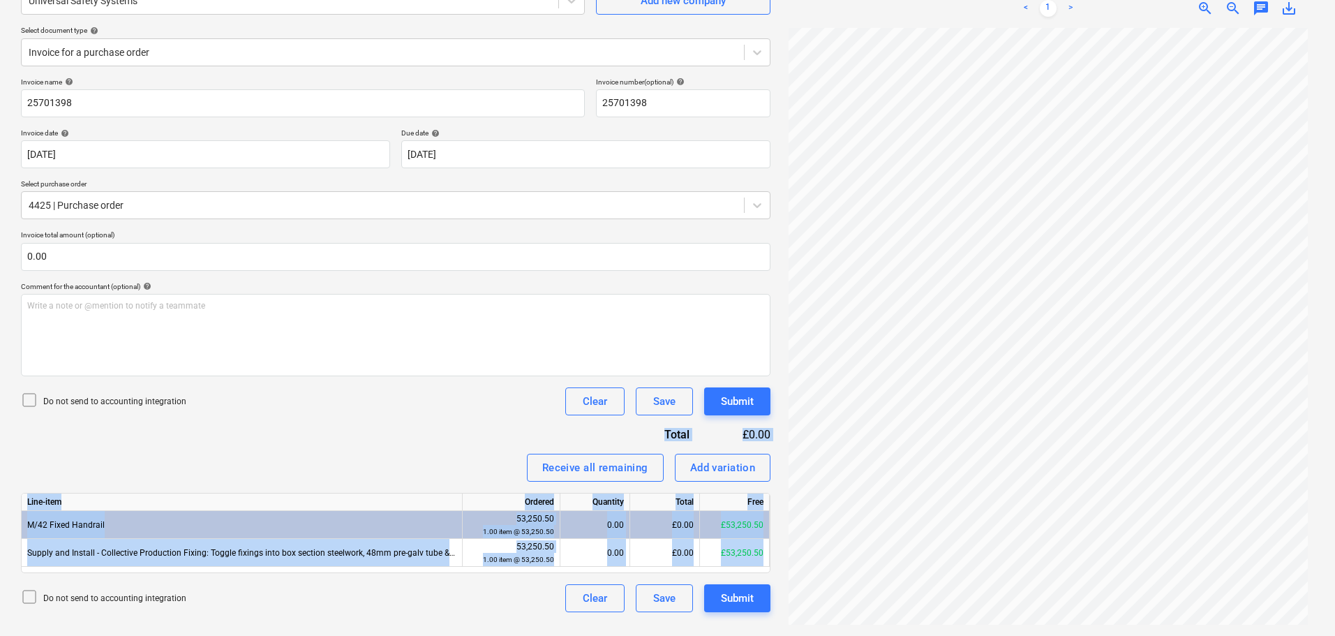
click at [457, 455] on div "Receive all remaining Add variation" at bounding box center [395, 468] width 749 height 28
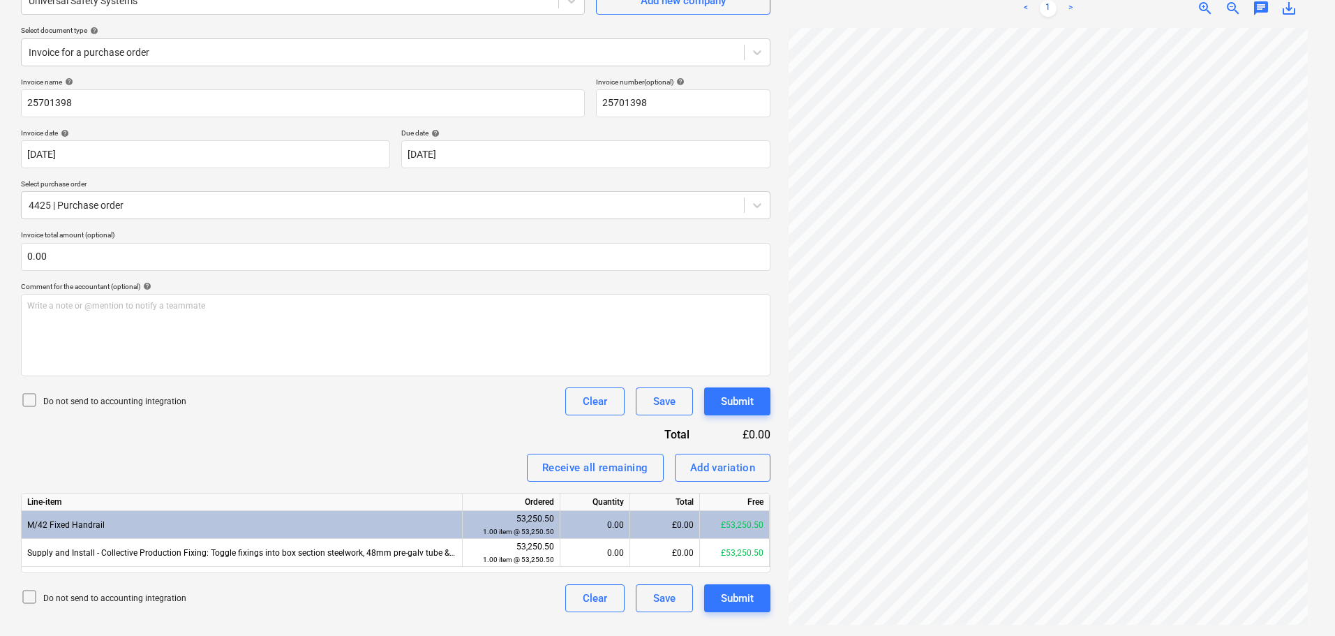
click at [458, 421] on div "Invoice name help 25701398 Invoice number (optional) help 25701398 Invoice date…" at bounding box center [395, 344] width 749 height 535
click at [453, 410] on div "Do not send to accounting integration Clear Save Submit" at bounding box center [395, 401] width 749 height 28
click at [445, 412] on div "Do not send to accounting integration Clear Save Submit" at bounding box center [395, 401] width 749 height 28
click at [308, 431] on div "Invoice name help 25701398 Invoice number (optional) help 25701398 Invoice date…" at bounding box center [395, 344] width 749 height 535
click at [318, 439] on div "Invoice name help 25701398 Invoice number (optional) help 25701398 Invoice date…" at bounding box center [395, 344] width 749 height 535
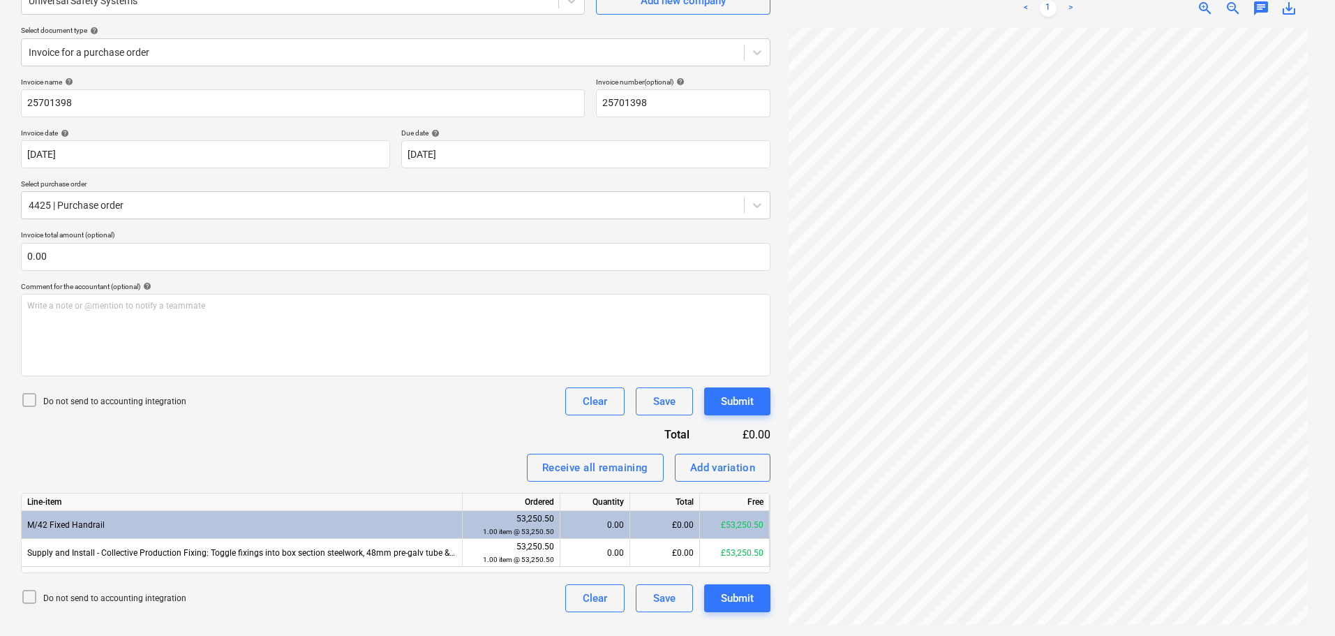
drag, startPoint x: 214, startPoint y: 398, endPoint x: 193, endPoint y: 398, distance: 20.9
click at [214, 399] on div "Do not send to accounting integration Clear Save Submit" at bounding box center [395, 401] width 749 height 28
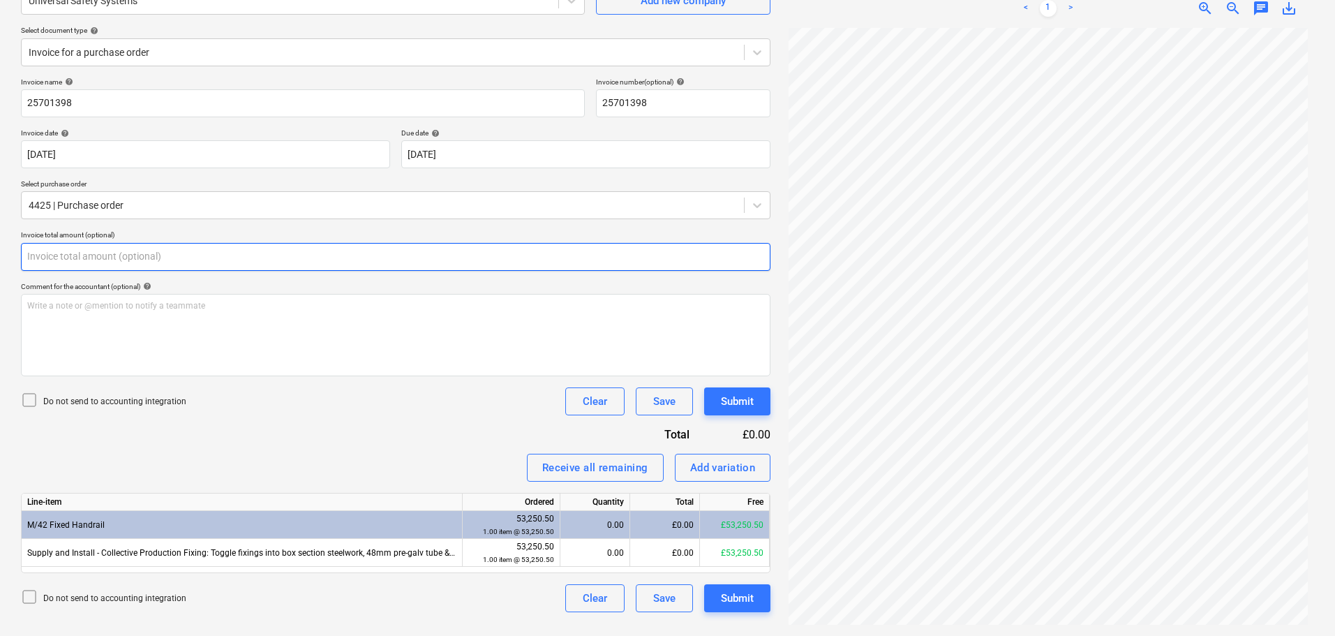
click at [191, 254] on input "text" at bounding box center [395, 257] width 749 height 28
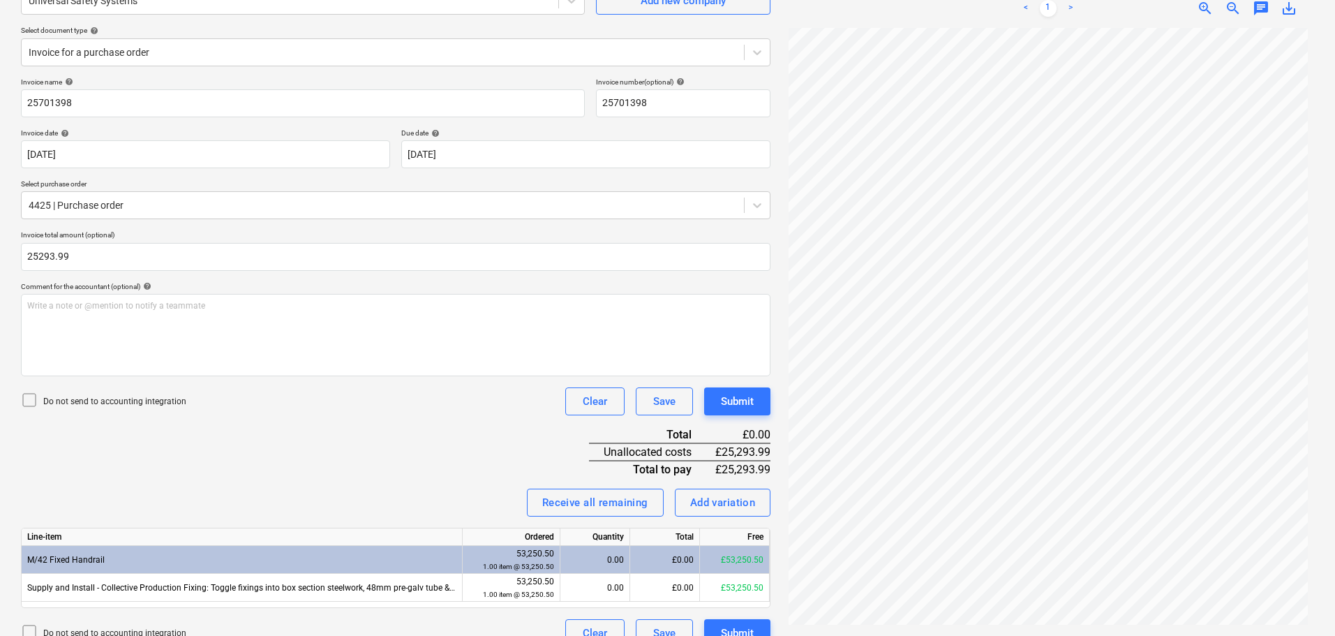
type input "25,293.99"
click at [253, 419] on div "Invoice name help 25701398 Invoice number (optional) help 25701398 Invoice date…" at bounding box center [395, 361] width 749 height 569
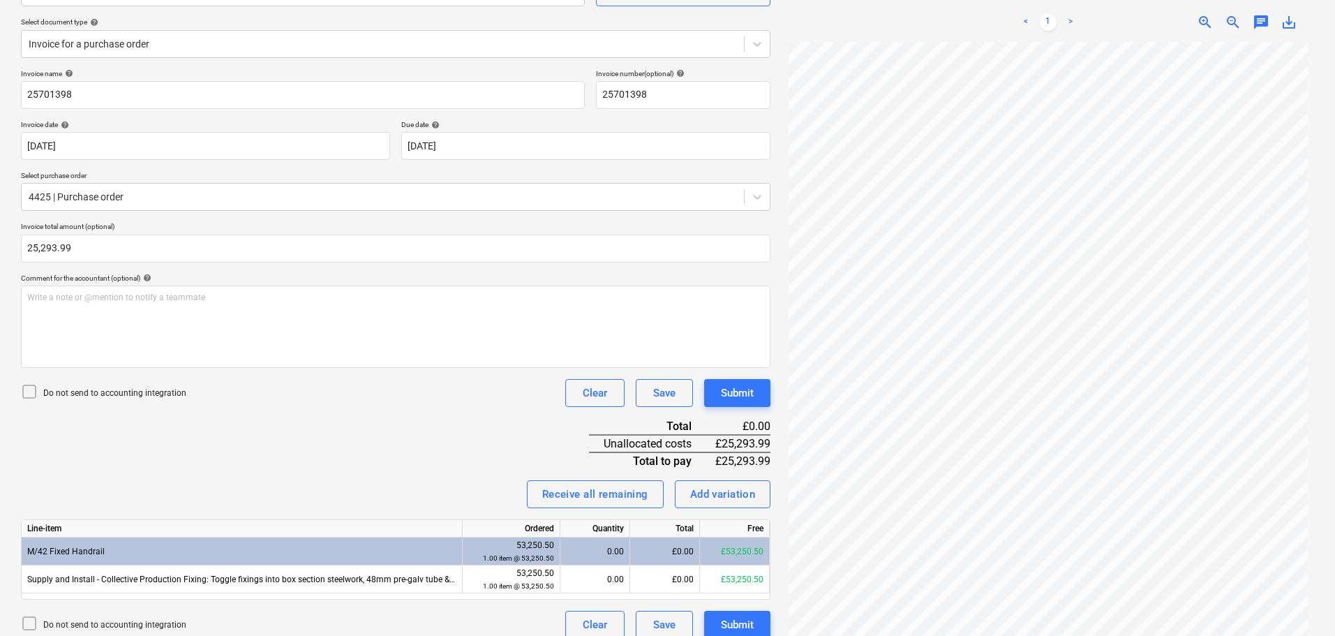
scroll to position [162, 0]
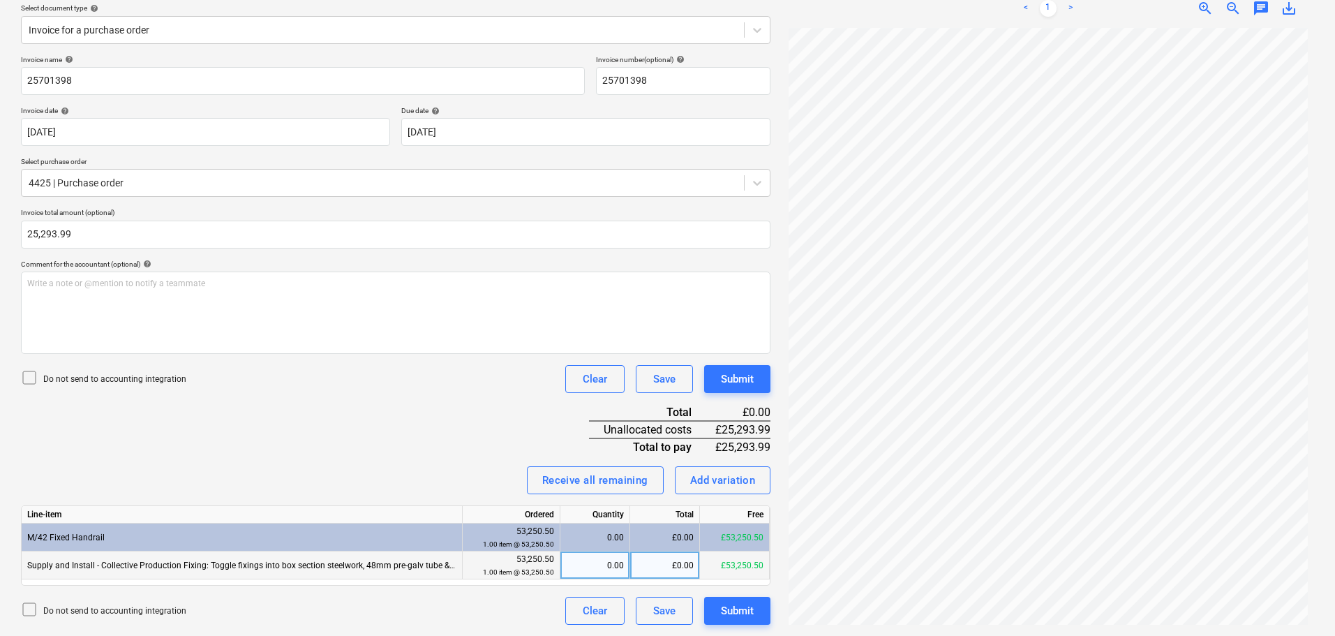
click at [648, 565] on div "£0.00" at bounding box center [665, 565] width 70 height 28
type input "26625.25"
click at [482, 463] on div "Invoice name help 25701398 Invoice number (optional) help 25701398 Invoice date…" at bounding box center [395, 339] width 749 height 569
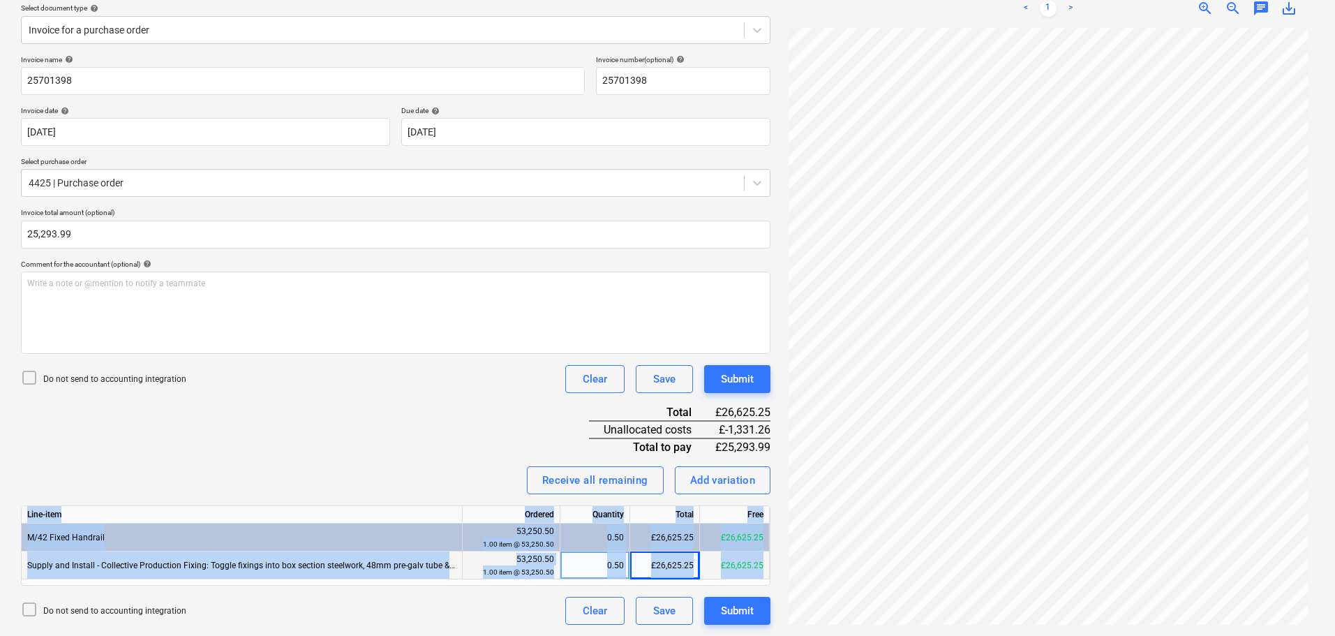
drag, startPoint x: 487, startPoint y: 436, endPoint x: 459, endPoint y: 652, distance: 218.1
click at [459, 474] on html "Projects Contacts Company Consolidated Invoices 3 Inbox 9+ format_size keyboard…" at bounding box center [667, 156] width 1335 height 636
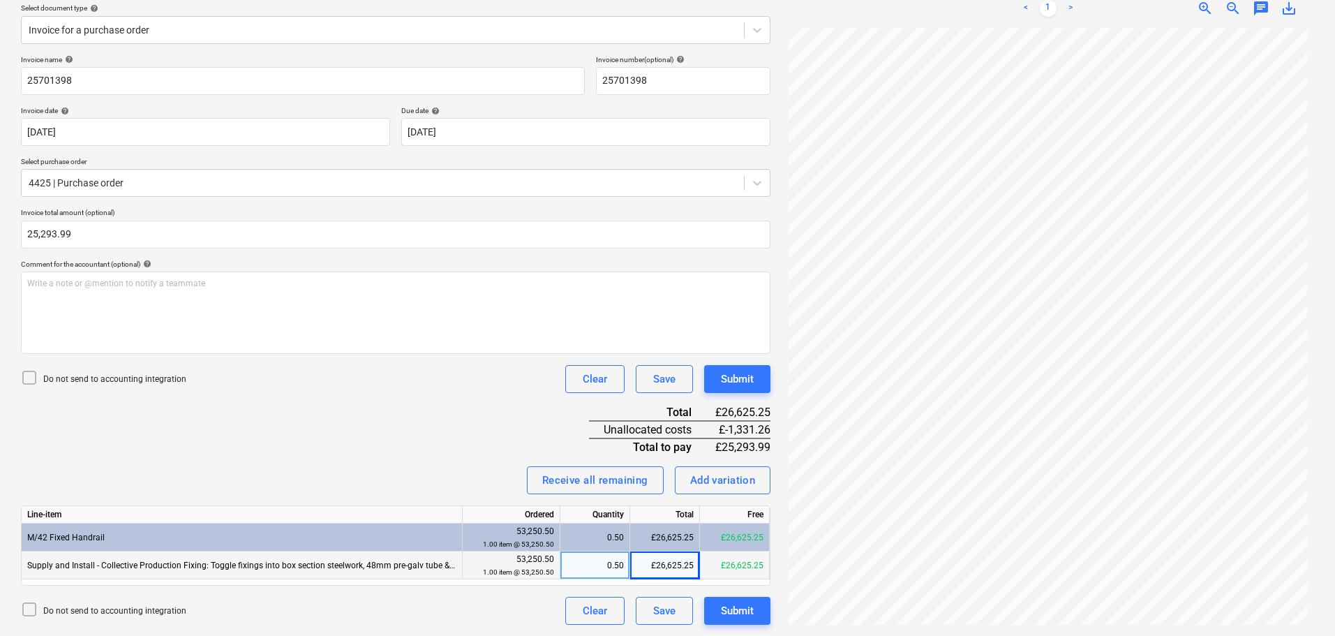
click at [442, 427] on div "Invoice name help 25701398 Invoice number (optional) help 25701398 Invoice date…" at bounding box center [395, 339] width 749 height 569
drag, startPoint x: 454, startPoint y: 401, endPoint x: 448, endPoint y: 519, distance: 118.1
click at [448, 523] on div "Invoice name help 25701398 Invoice number (optional) help 25701398 Invoice date…" at bounding box center [395, 339] width 749 height 569
click at [433, 445] on div "Invoice name help 25701398 Invoice number (optional) help 25701398 Invoice date…" at bounding box center [395, 339] width 749 height 569
drag, startPoint x: 645, startPoint y: 571, endPoint x: 628, endPoint y: 558, distance: 21.9
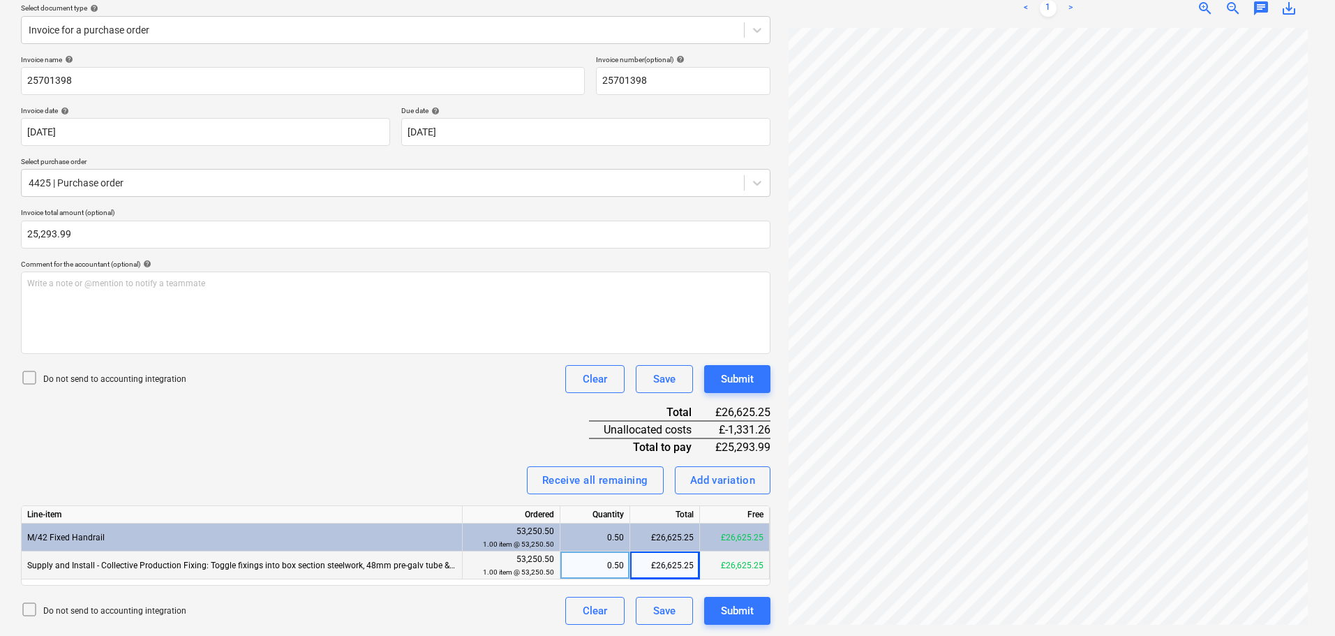
click at [646, 571] on div "£26,625.25" at bounding box center [665, 565] width 70 height 28
type input "25293.99"
click at [518, 449] on div "Invoice name help 25701398 Invoice number (optional) help 25701398 Invoice date…" at bounding box center [395, 339] width 749 height 569
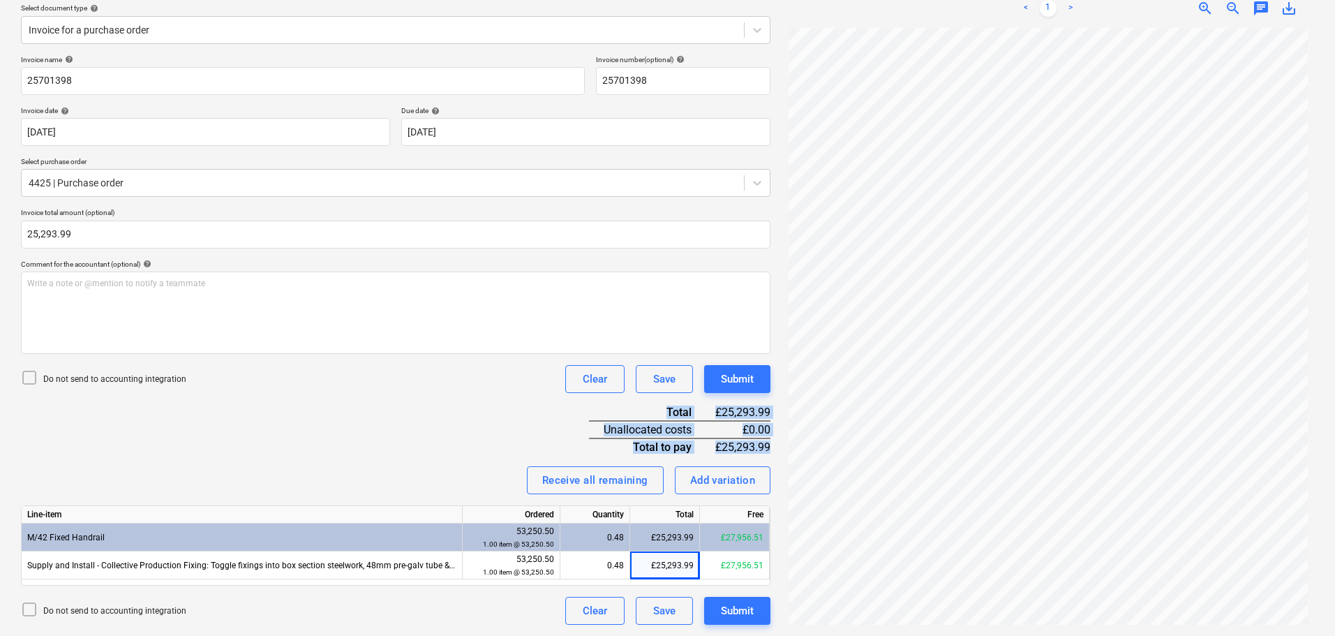
drag, startPoint x: 475, startPoint y: 421, endPoint x: 475, endPoint y: 488, distance: 66.3
click at [475, 488] on div "Invoice name help 25701398 Invoice number (optional) help 25701398 Invoice date…" at bounding box center [395, 339] width 749 height 569
click at [428, 451] on div "Invoice name help 25701398 Invoice number (optional) help 25701398 Invoice date…" at bounding box center [395, 339] width 749 height 569
click at [170, 383] on p "Do not send to accounting integration" at bounding box center [114, 379] width 143 height 12
click at [269, 405] on div "Invoice name help 25701398 Invoice number (optional) help 25701398 Invoice date…" at bounding box center [395, 339] width 749 height 569
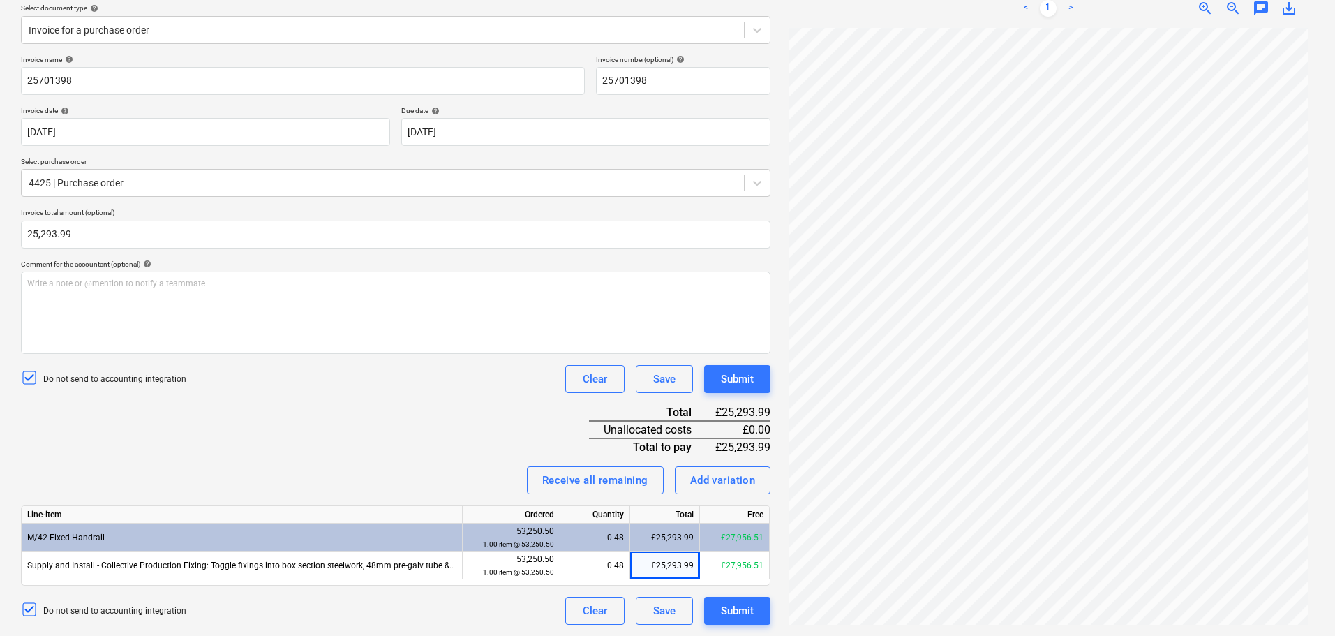
click at [392, 373] on div "Do not send to accounting integration Clear Save Submit" at bounding box center [395, 379] width 749 height 28
click at [326, 447] on div "Invoice name help 25701398 Invoice number (optional) help 25701398 Invoice date…" at bounding box center [395, 339] width 749 height 569
click at [757, 381] on button "Submit" at bounding box center [737, 379] width 66 height 28
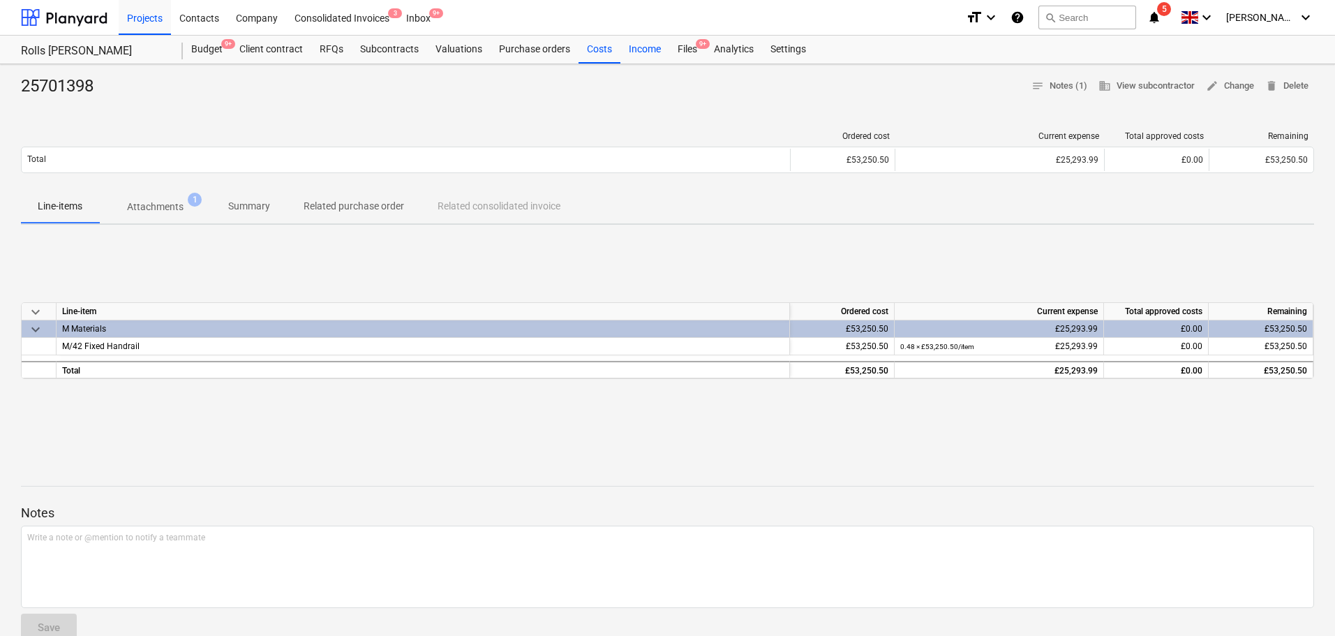
drag, startPoint x: 693, startPoint y: 54, endPoint x: 646, endPoint y: 38, distance: 49.7
click at [693, 54] on div "Files 9+" at bounding box center [687, 50] width 36 height 28
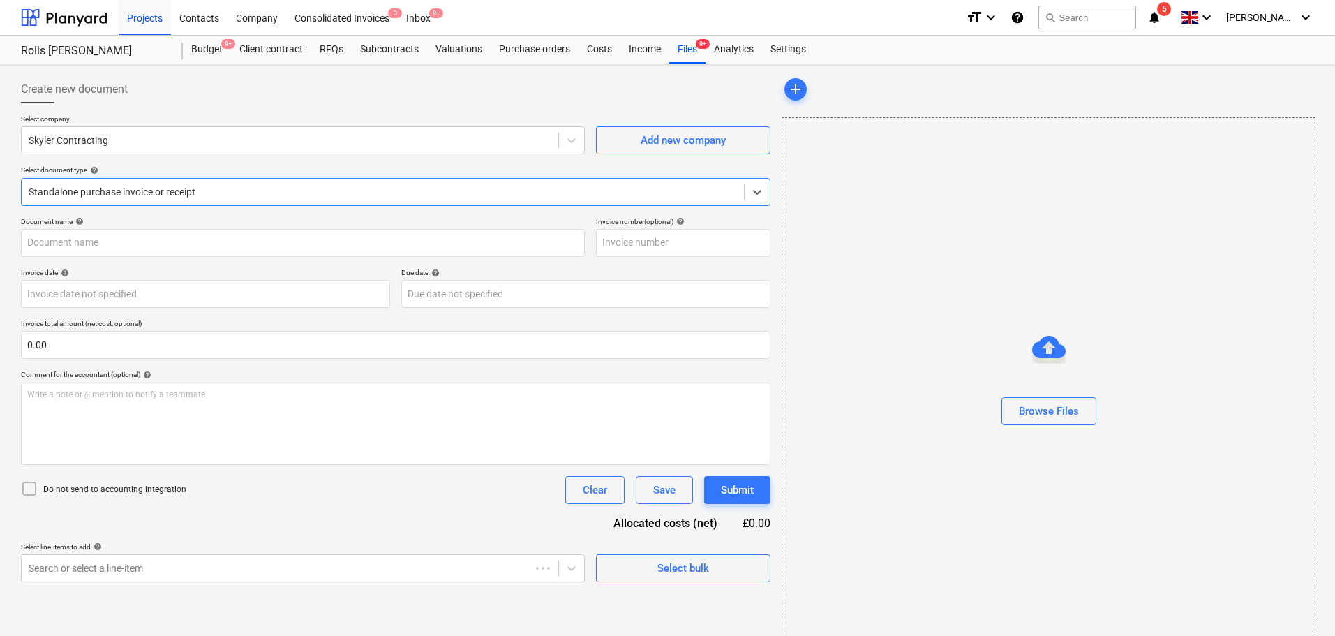
type input "MGL179418"
type input "13 Jul 2025"
type input "12 Aug 2025"
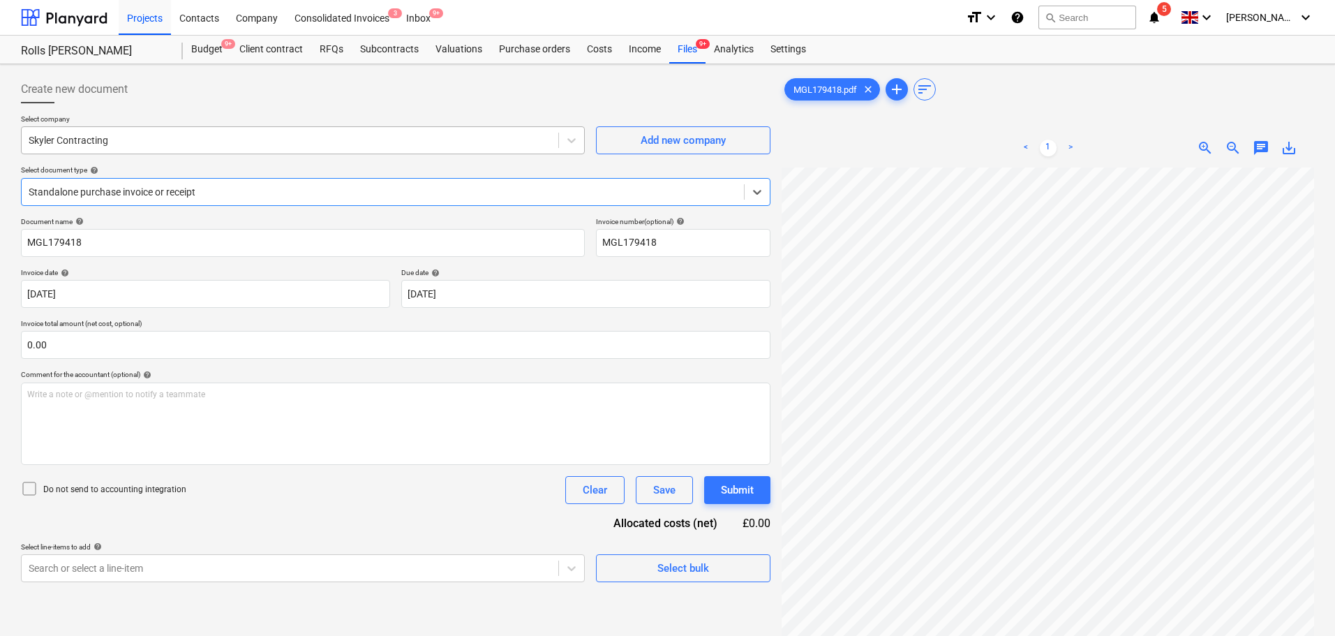
click at [318, 142] on div at bounding box center [290, 140] width 523 height 14
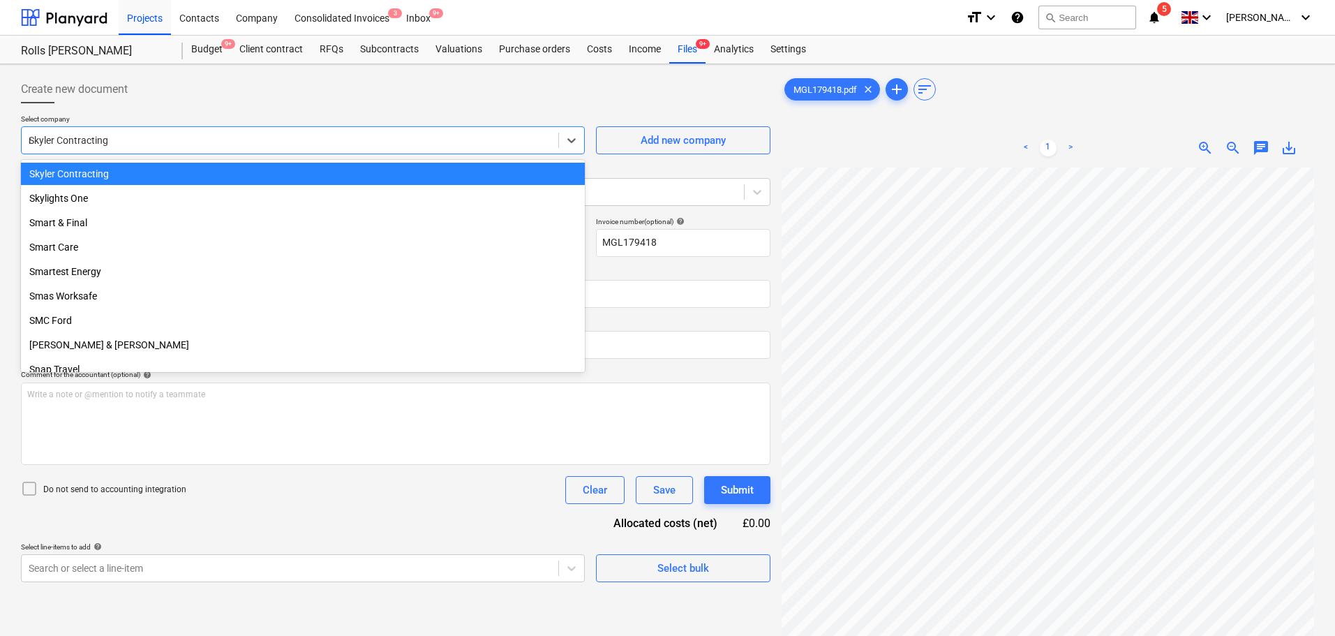
scroll to position [2868, 0]
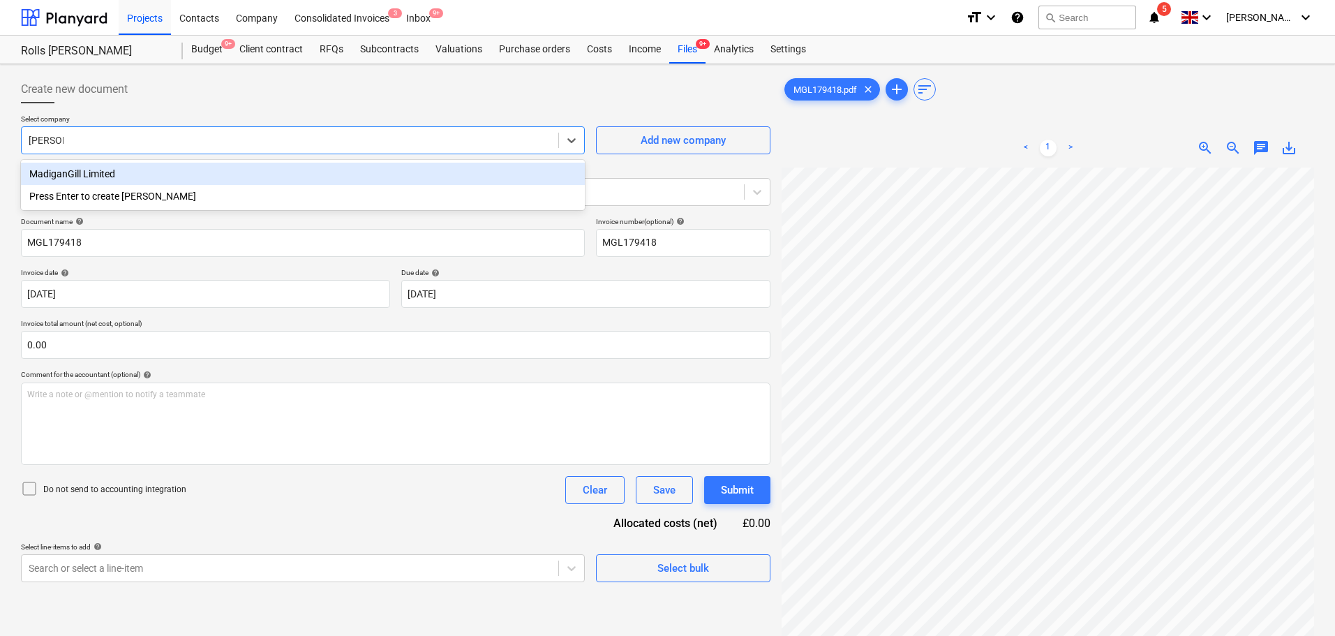
type input "madigan"
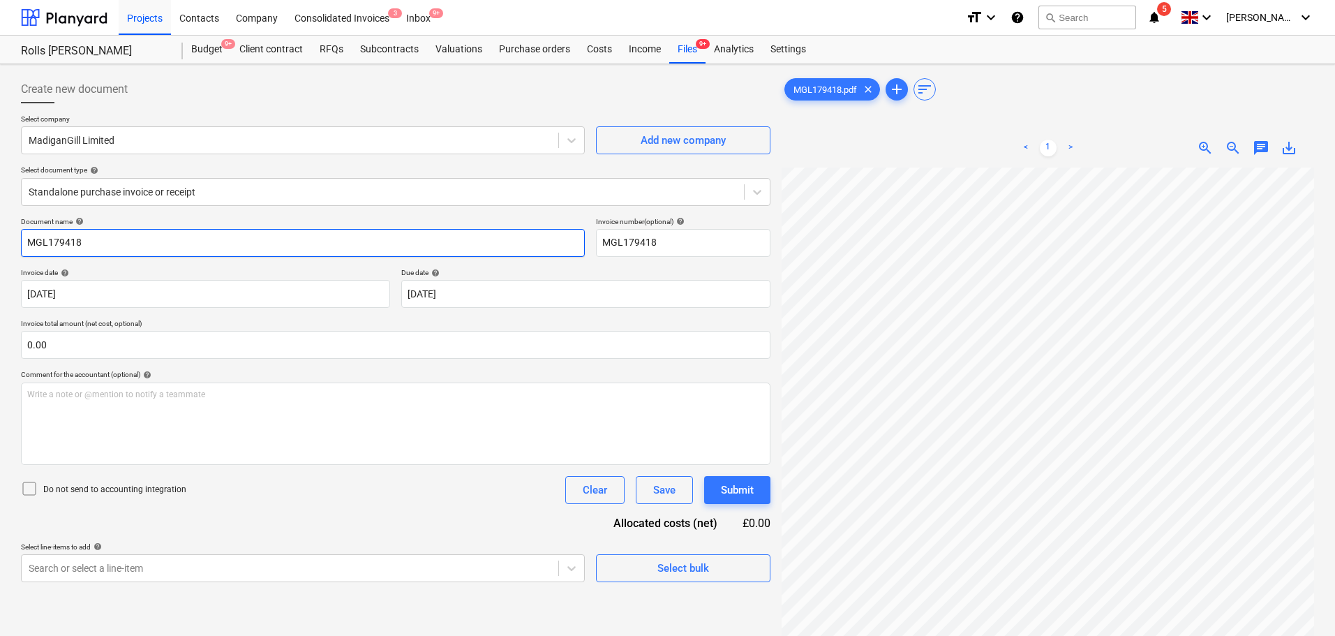
click at [276, 237] on input "MGL179418" at bounding box center [303, 243] width 564 height 28
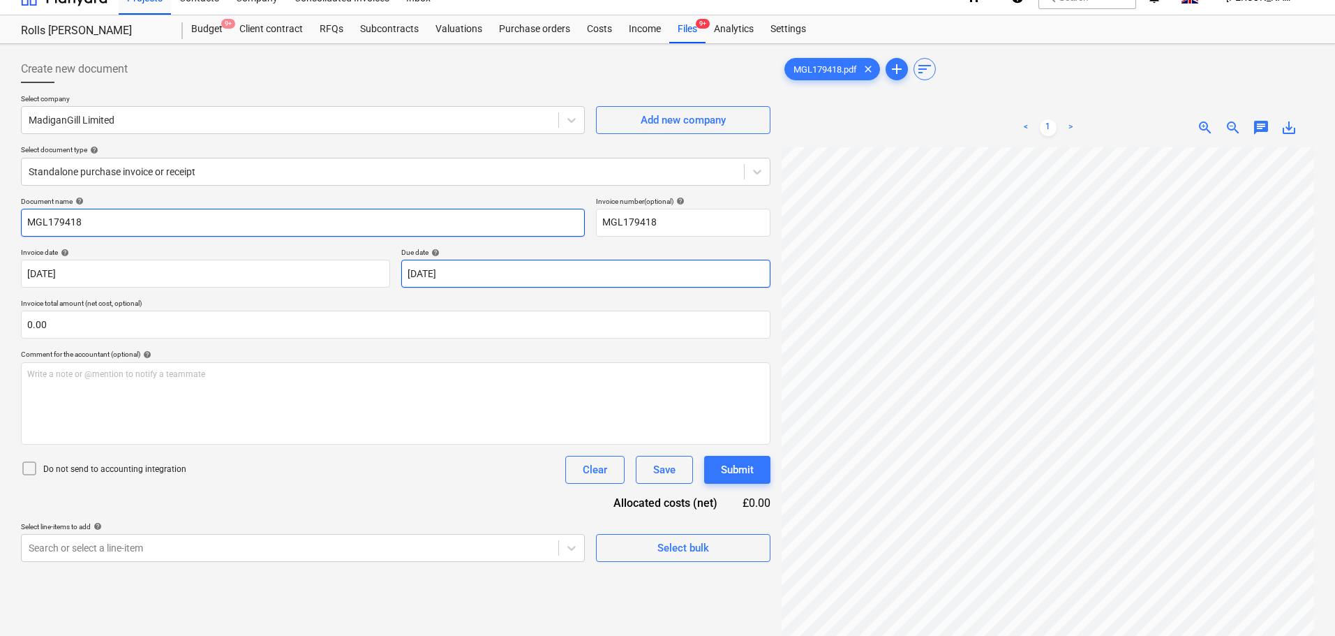
scroll to position [70, 0]
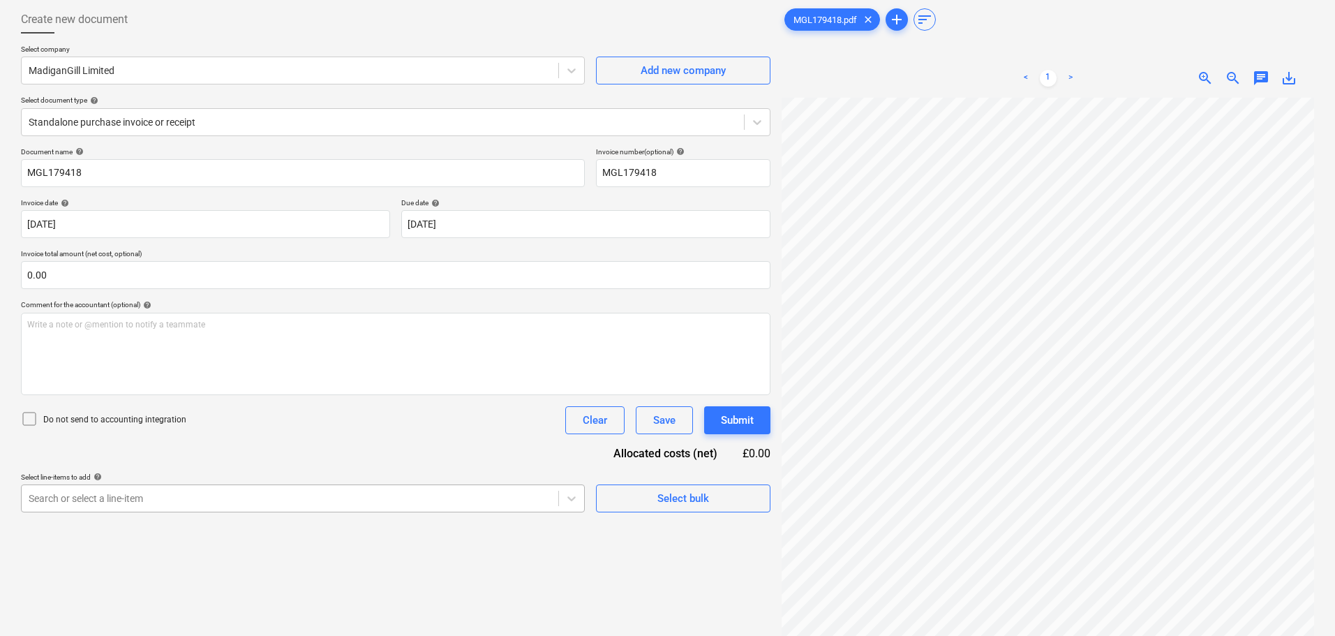
click at [176, 503] on body "Projects Contacts Company Consolidated Invoices 3 Inbox 9+ format_size keyboard…" at bounding box center [667, 248] width 1335 height 636
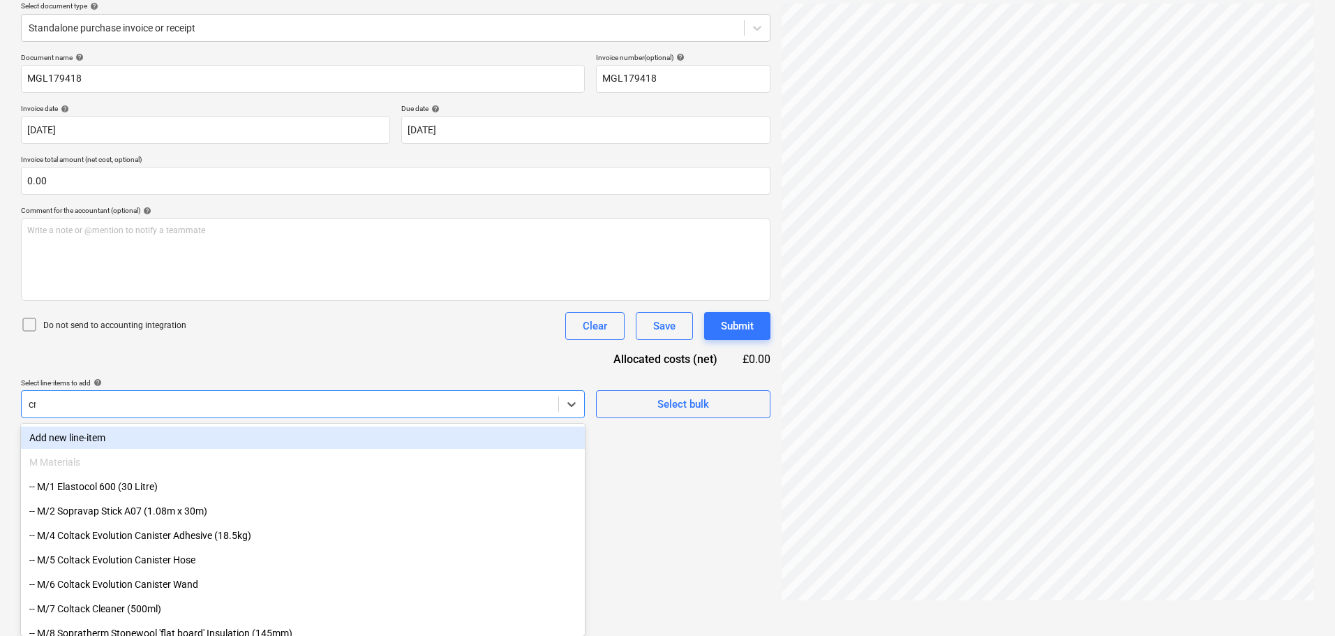
scroll to position [140, 0]
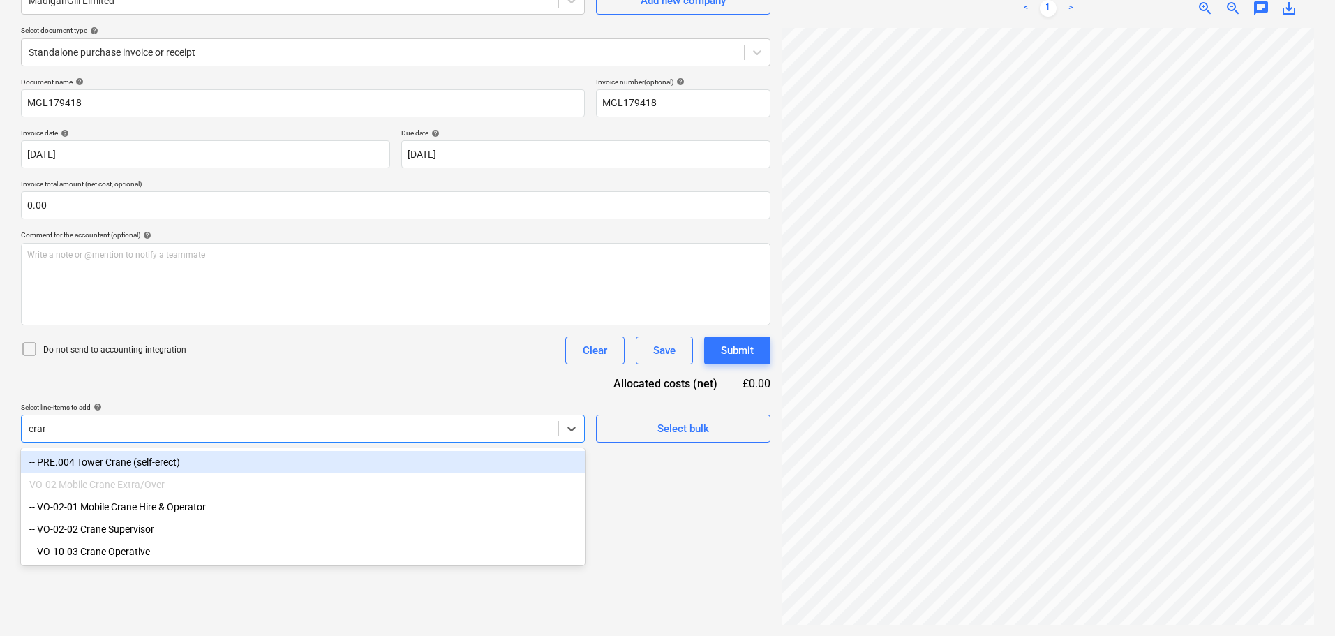
type input "crane"
click at [188, 462] on div "-- PRE.004 Tower Crane (self-erect)" at bounding box center [303, 462] width 564 height 22
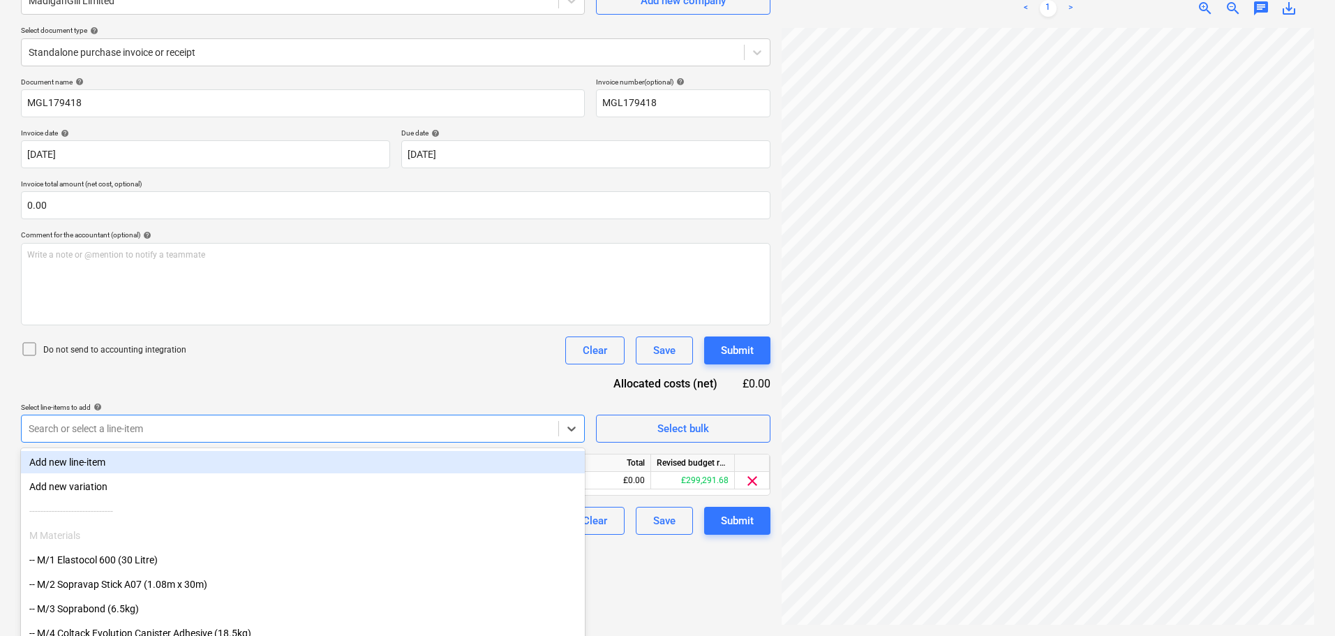
click at [278, 373] on div "Document name help MGL179418 Invoice number (optional) help MGL179418 Invoice d…" at bounding box center [395, 305] width 749 height 457
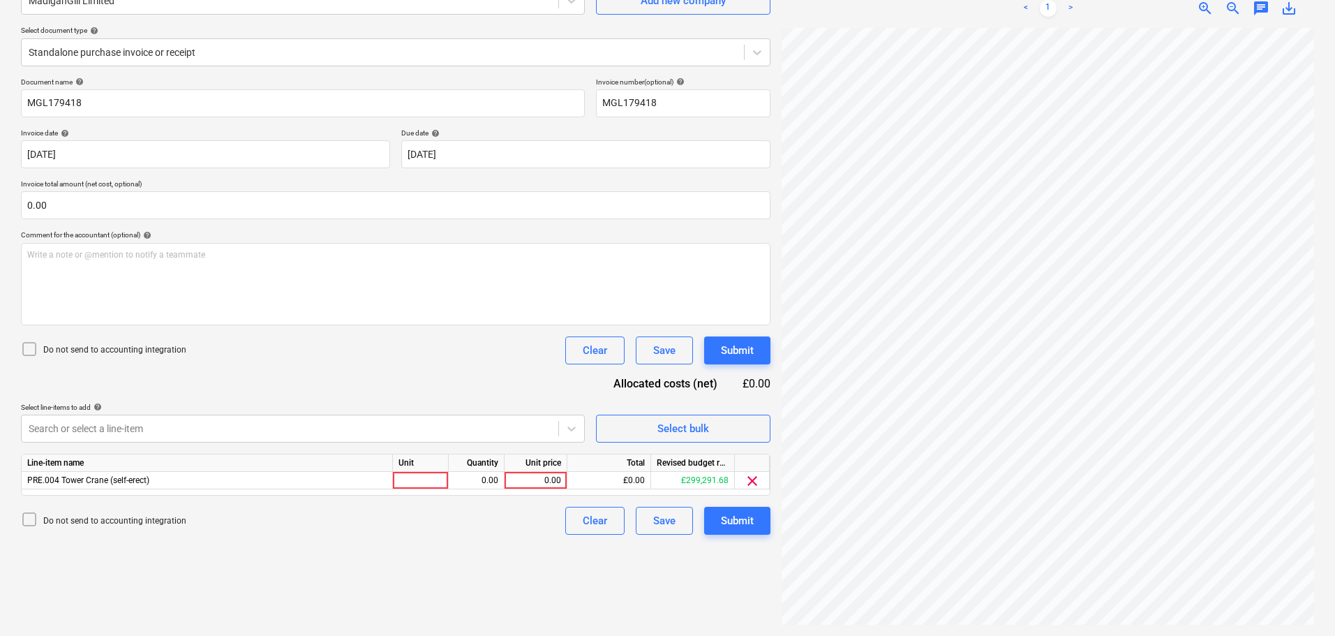
click at [94, 349] on p "Do not send to accounting integration" at bounding box center [114, 350] width 143 height 12
click at [417, 477] on div at bounding box center [421, 480] width 56 height 17
type input "Days"
type input "265"
click at [401, 389] on div "Document name help MGL179418 Invoice number (optional) help MGL179418 Invoice d…" at bounding box center [395, 305] width 749 height 457
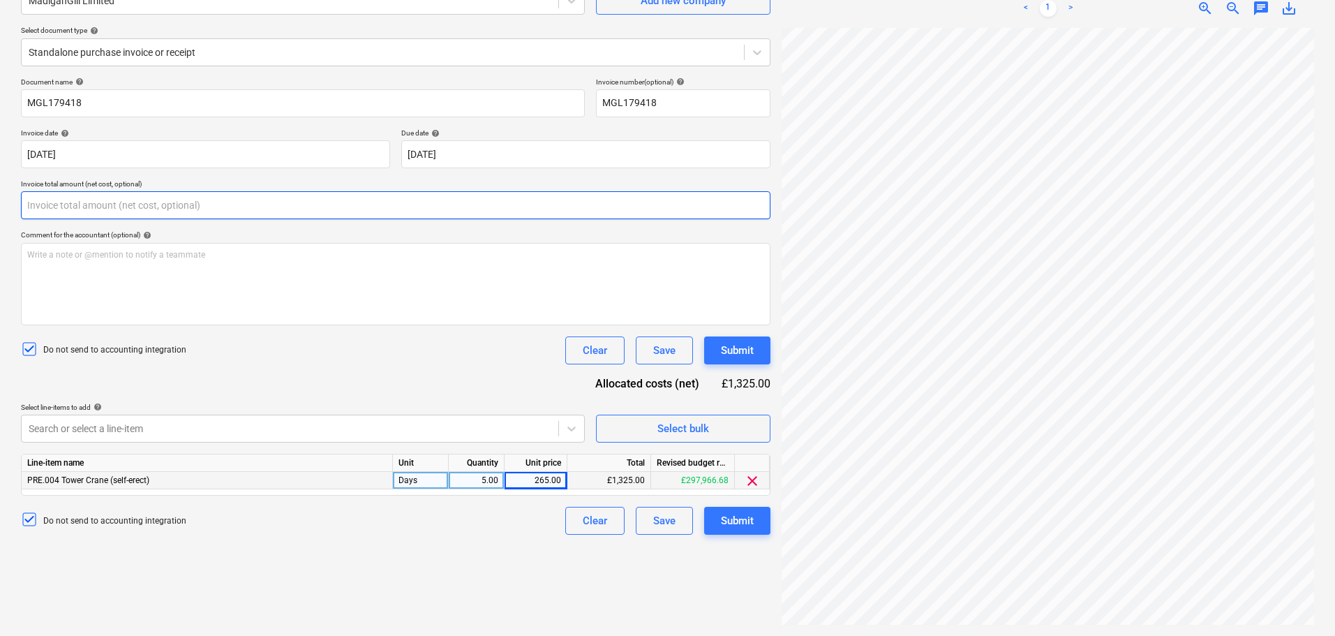
click at [154, 202] on input "text" at bounding box center [395, 205] width 749 height 28
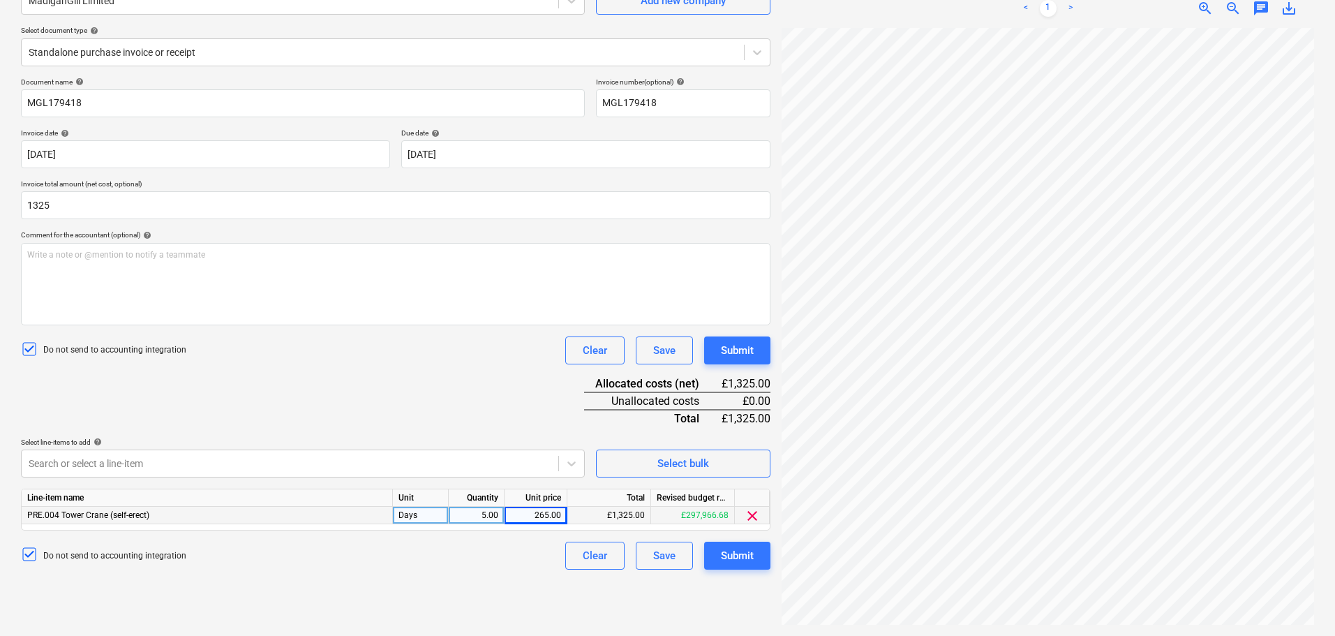
type input "1,325.00"
click at [300, 341] on div "Do not send to accounting integration Clear Save Submit" at bounding box center [395, 350] width 749 height 28
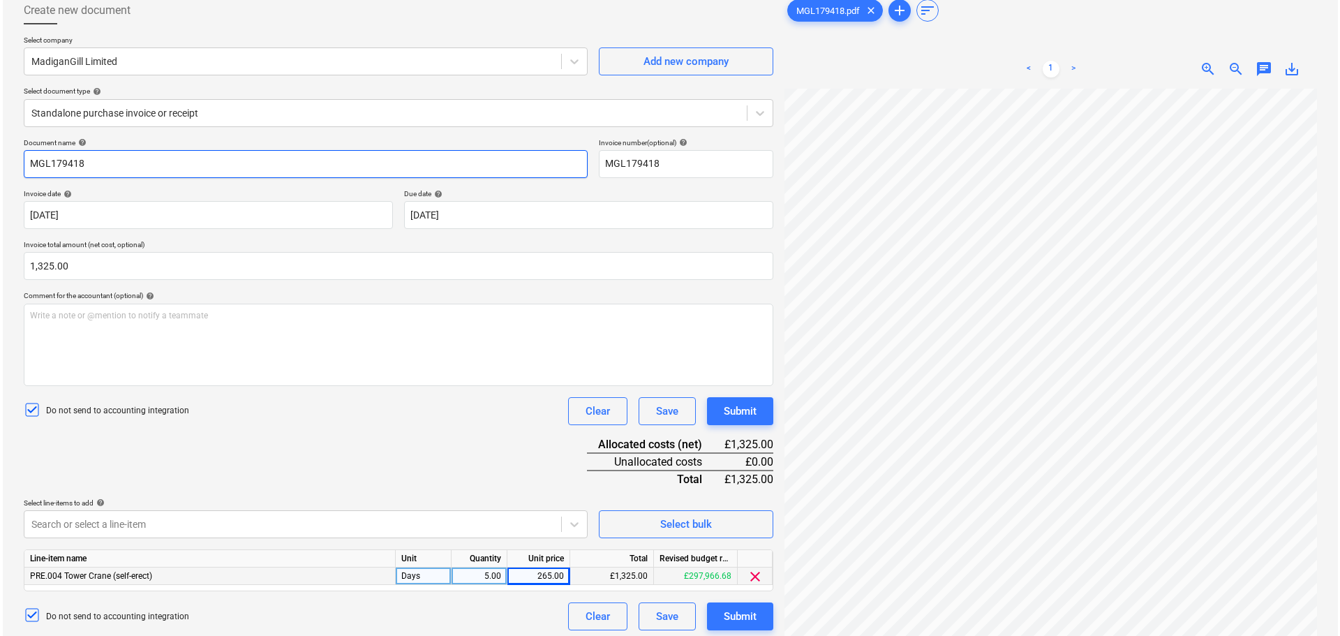
scroll to position [70, 0]
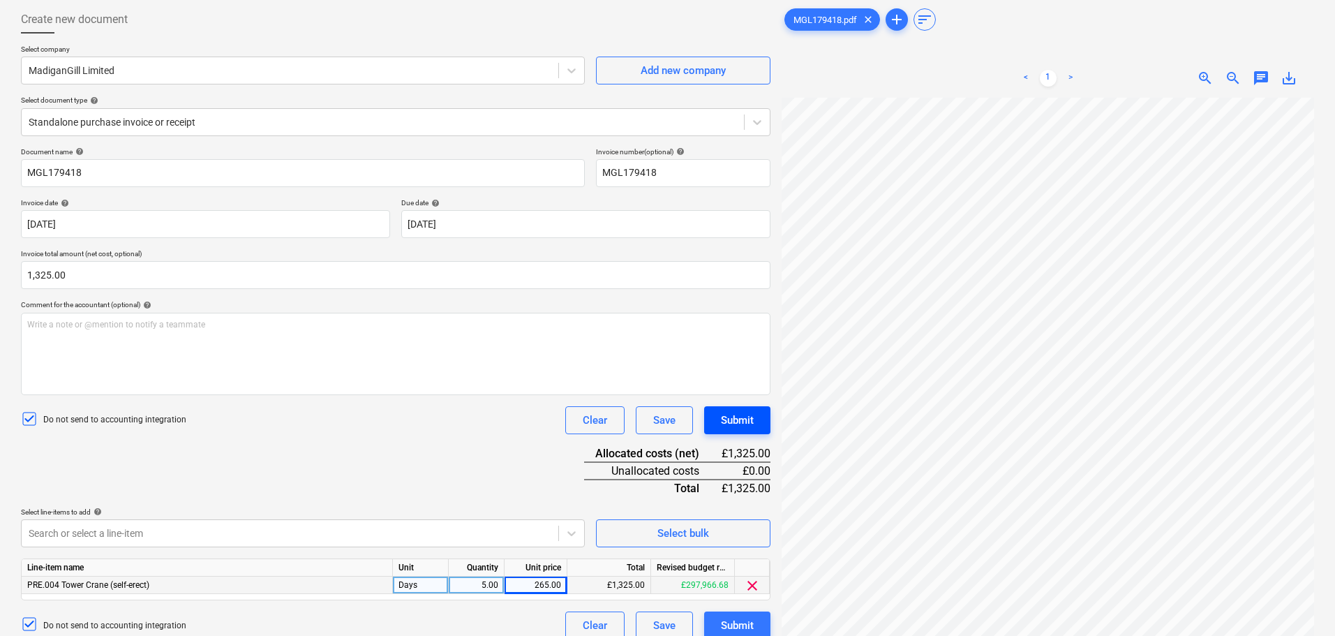
click at [754, 413] on div "Submit" at bounding box center [737, 420] width 33 height 18
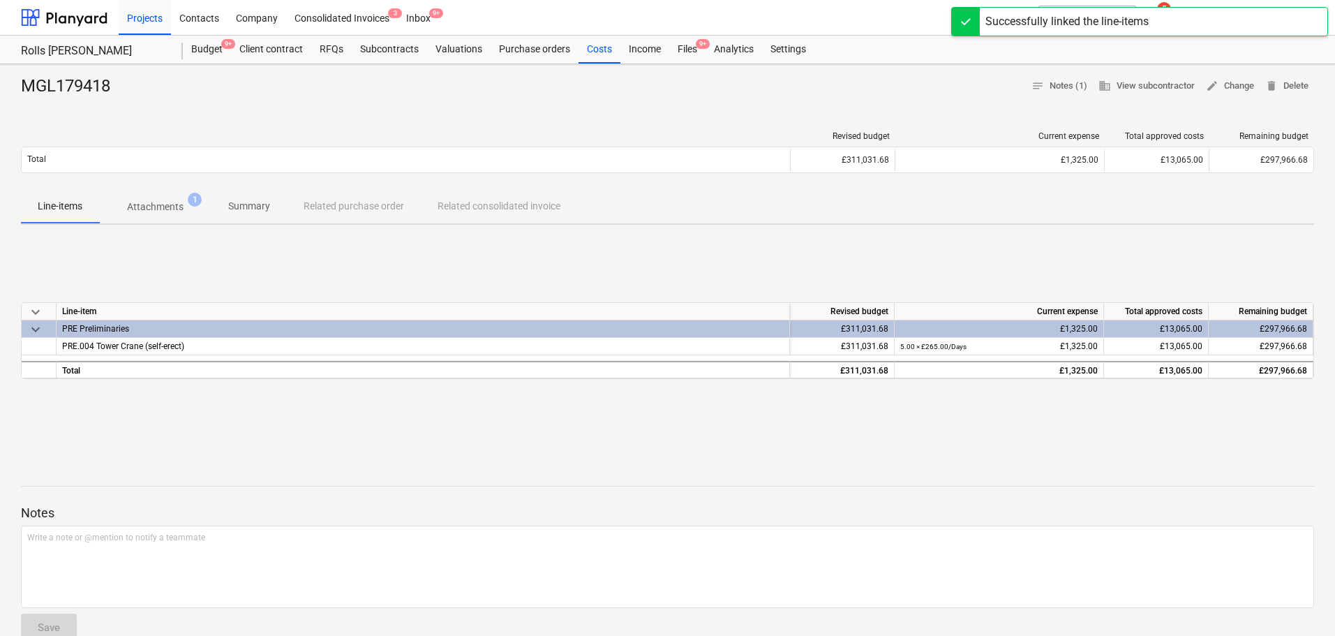
click at [685, 36] on div "Files 9+" at bounding box center [687, 50] width 36 height 28
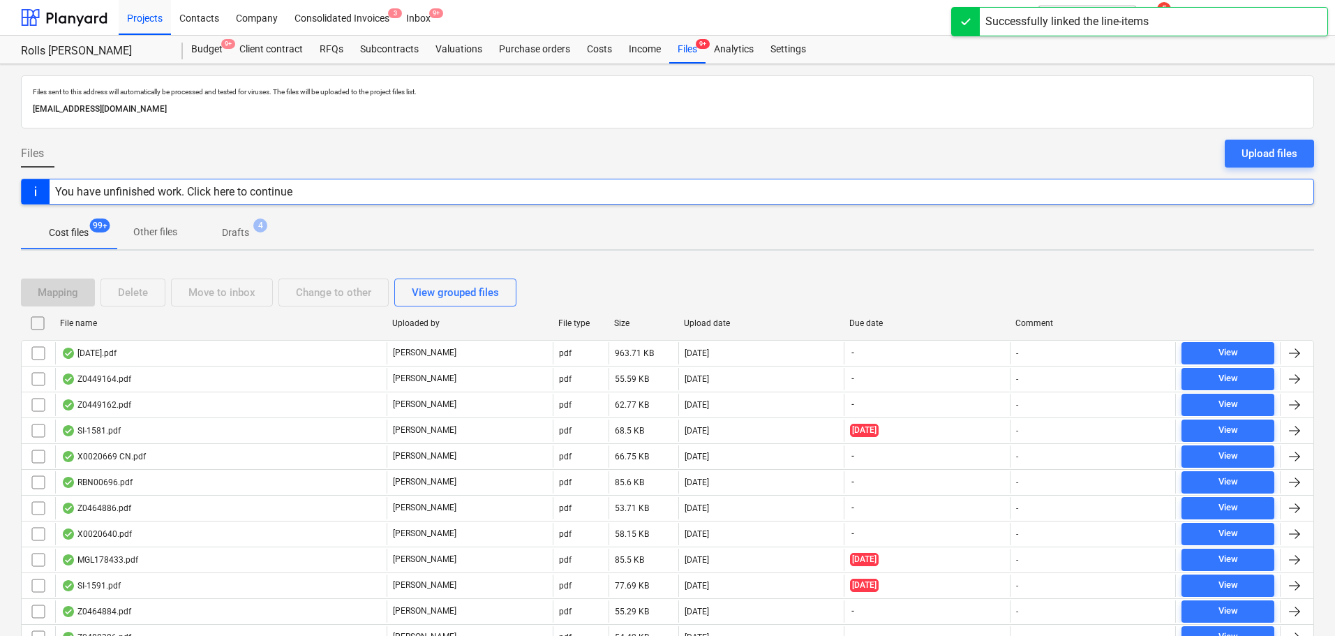
scroll to position [488, 0]
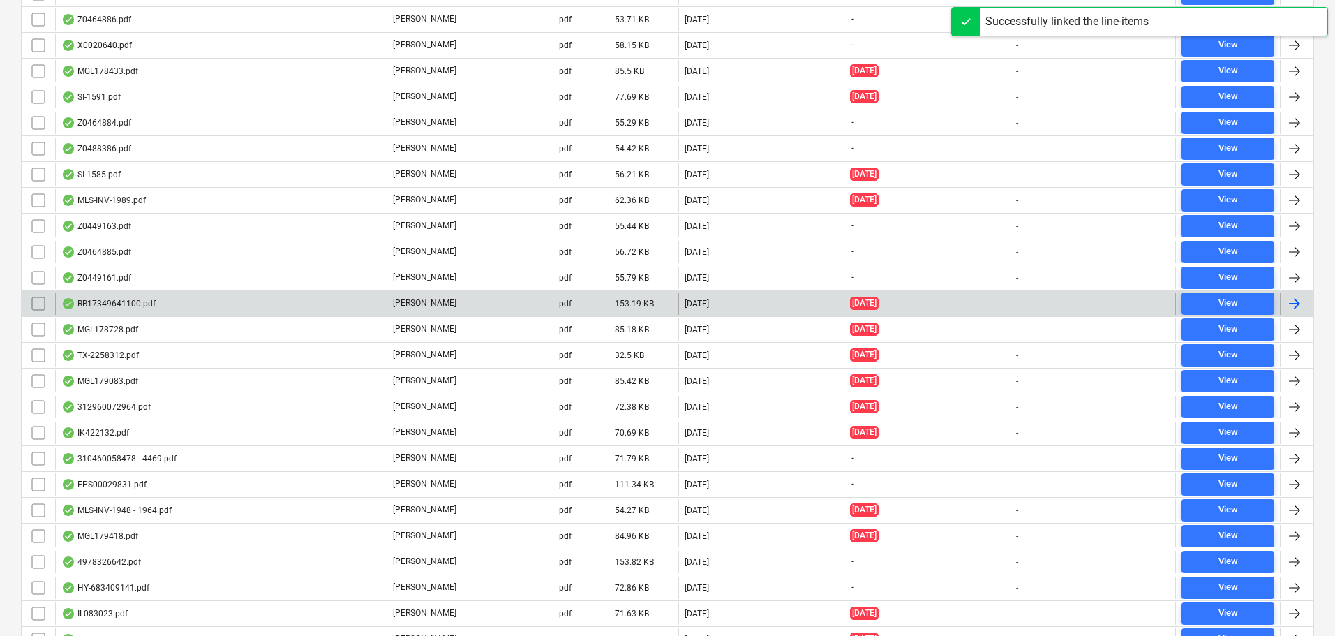
click at [204, 308] on div "RB17349641100.pdf" at bounding box center [220, 303] width 331 height 22
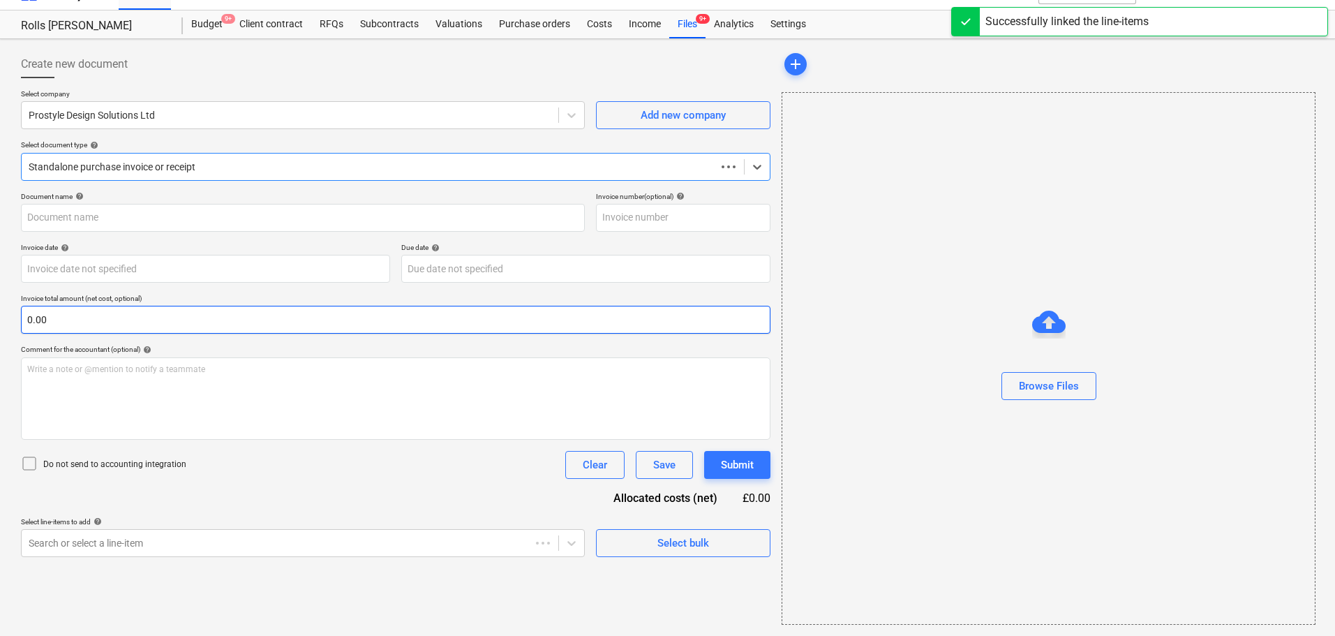
scroll to position [25, 0]
type input "SI-1585"
type input "06 Jul 2025"
type input "18 Jul 2025"
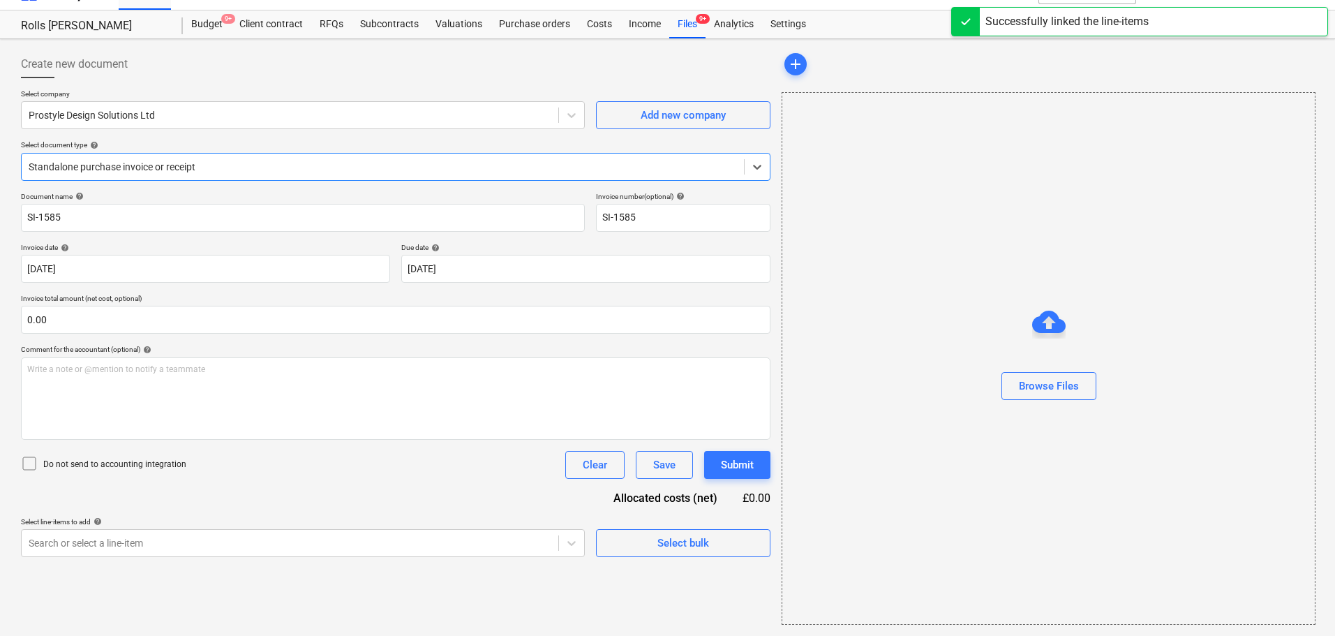
scroll to position [0, 0]
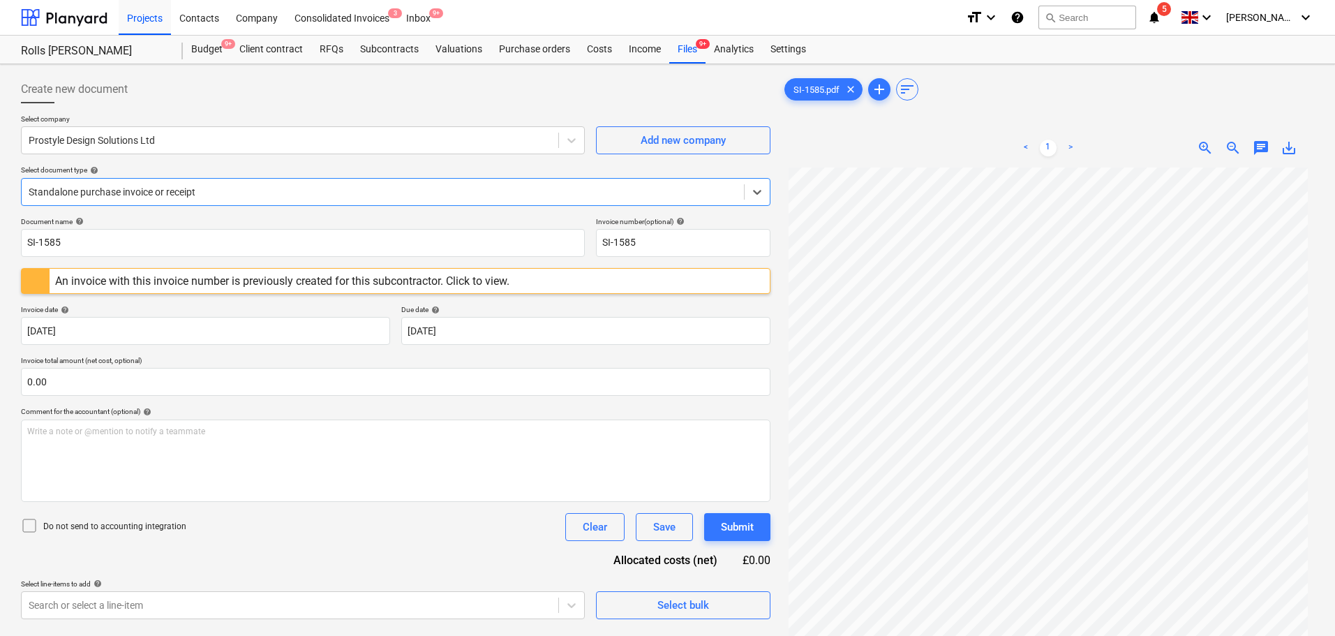
click at [112, 84] on span "Create new document" at bounding box center [74, 89] width 107 height 17
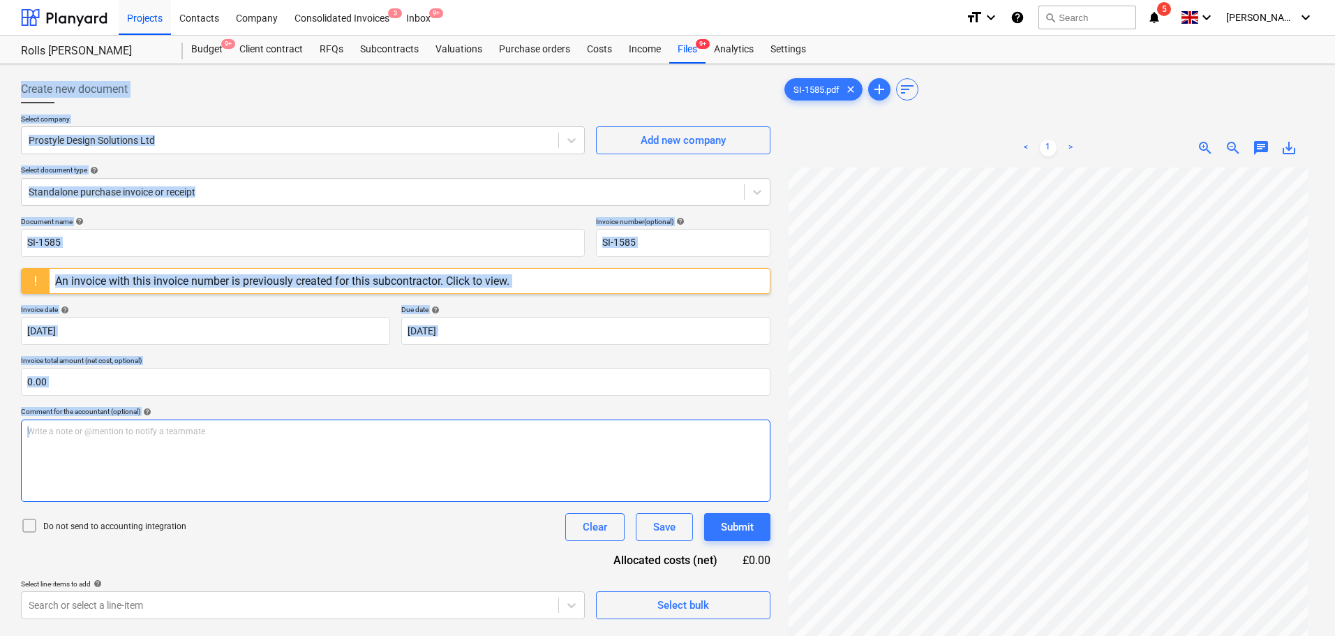
drag, startPoint x: 112, startPoint y: 84, endPoint x: 267, endPoint y: 421, distance: 371.2
click at [267, 421] on div "Create new document Select company Prostyle Design Solutions Ltd Add new compan…" at bounding box center [395, 347] width 749 height 544
click at [124, 93] on span "Create new document" at bounding box center [74, 89] width 107 height 17
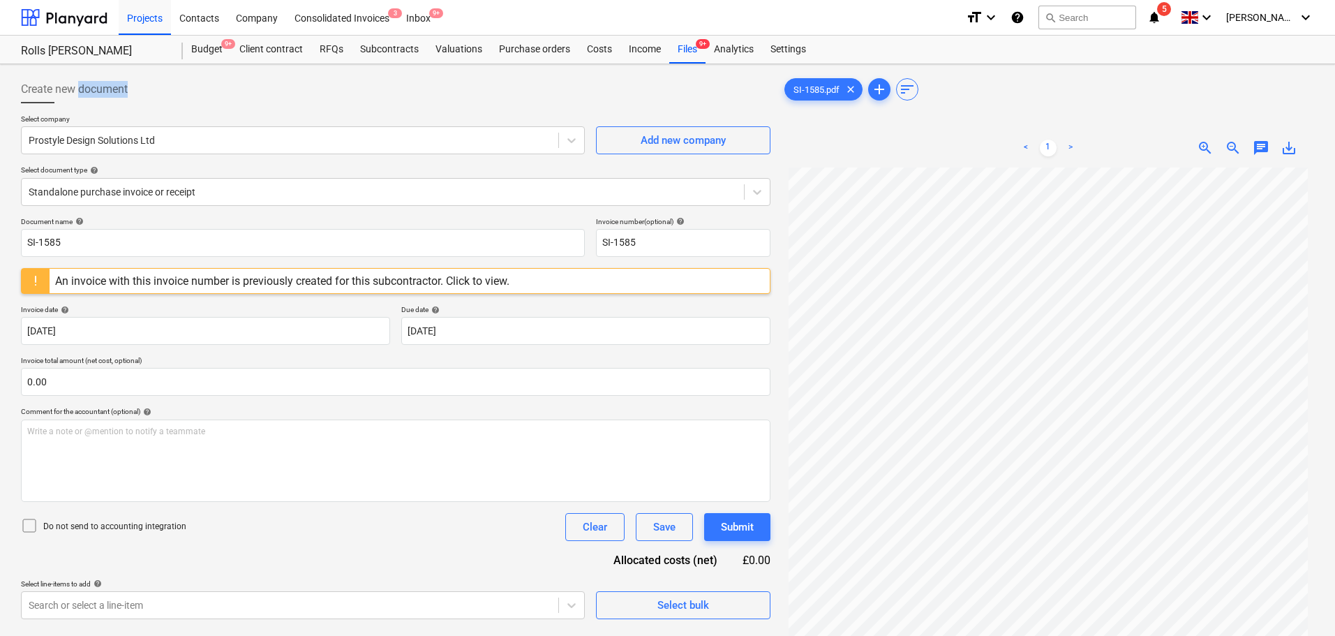
click at [124, 93] on span "Create new document" at bounding box center [74, 89] width 107 height 17
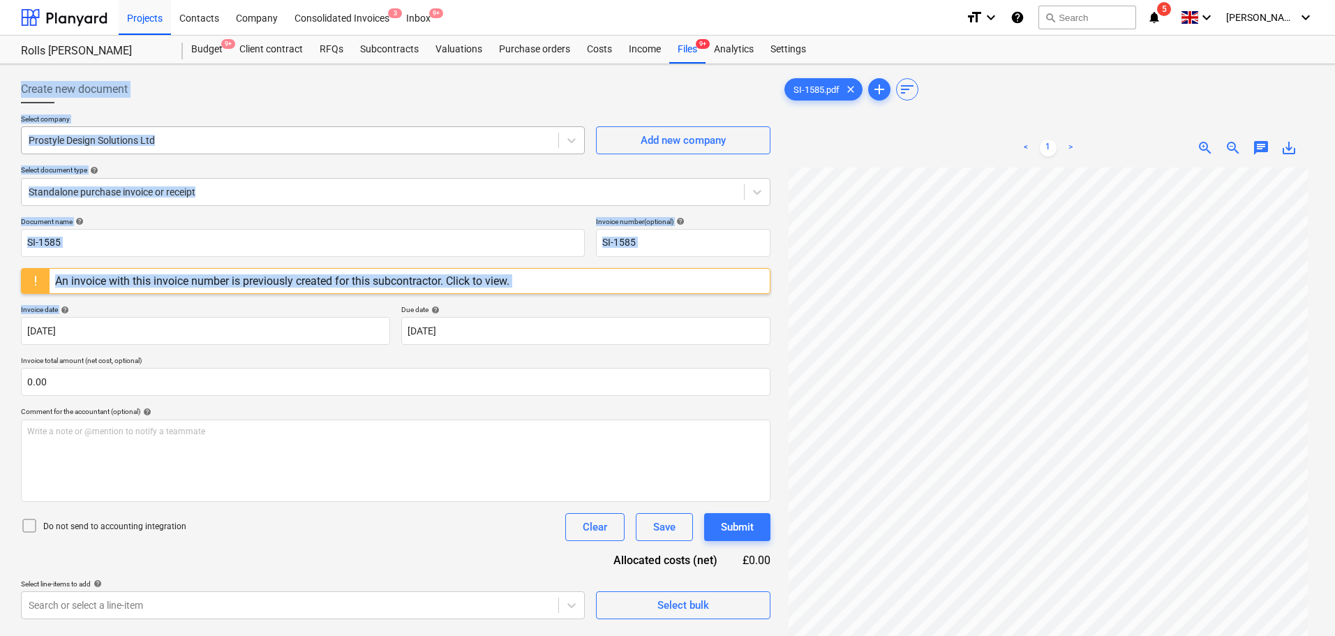
drag, startPoint x: 123, startPoint y: 92, endPoint x: 260, endPoint y: 138, distance: 144.3
click at [253, 320] on div "Create new document Select company Prostyle Design Solutions Ltd Add new compan…" at bounding box center [395, 347] width 749 height 544
click at [264, 104] on div at bounding box center [395, 108] width 749 height 11
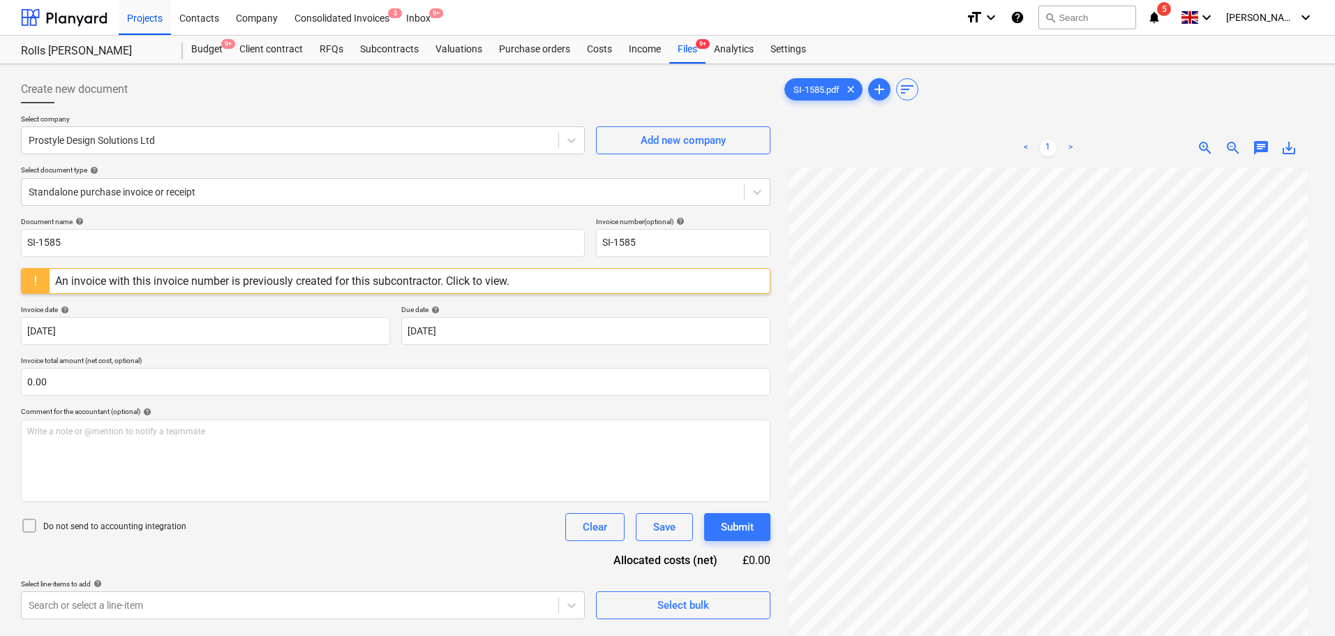
click at [34, 84] on span "Create new document" at bounding box center [74, 89] width 107 height 17
click at [33, 84] on span "Create new document" at bounding box center [74, 89] width 107 height 17
click at [232, 107] on div at bounding box center [395, 108] width 749 height 11
click at [214, 132] on div "Prostyle Design Solutions Ltd" at bounding box center [290, 140] width 537 height 20
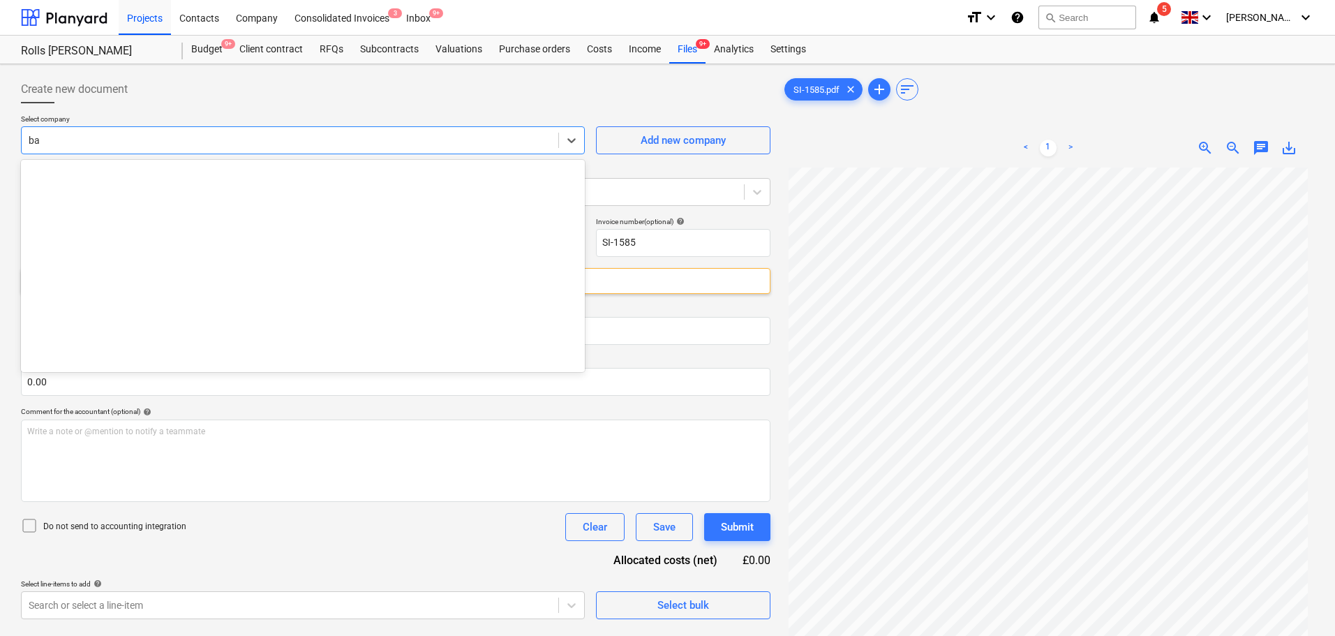
scroll to position [768, 0]
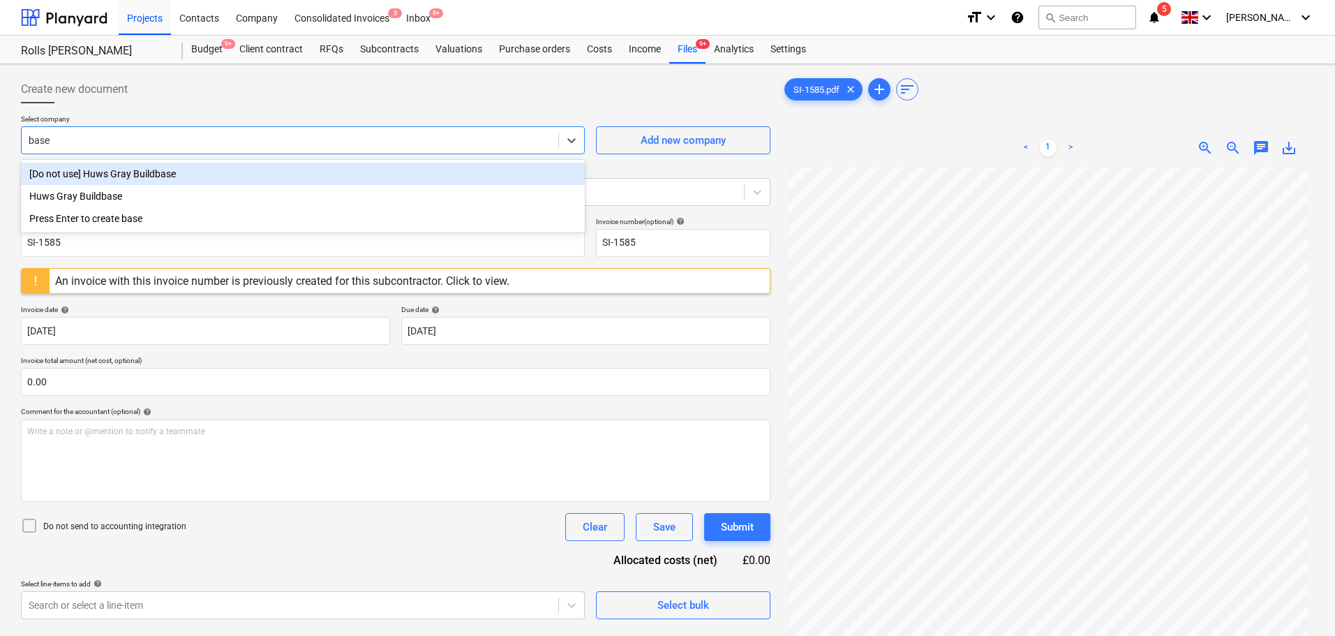
type input "base"
click at [241, 103] on div at bounding box center [395, 108] width 749 height 11
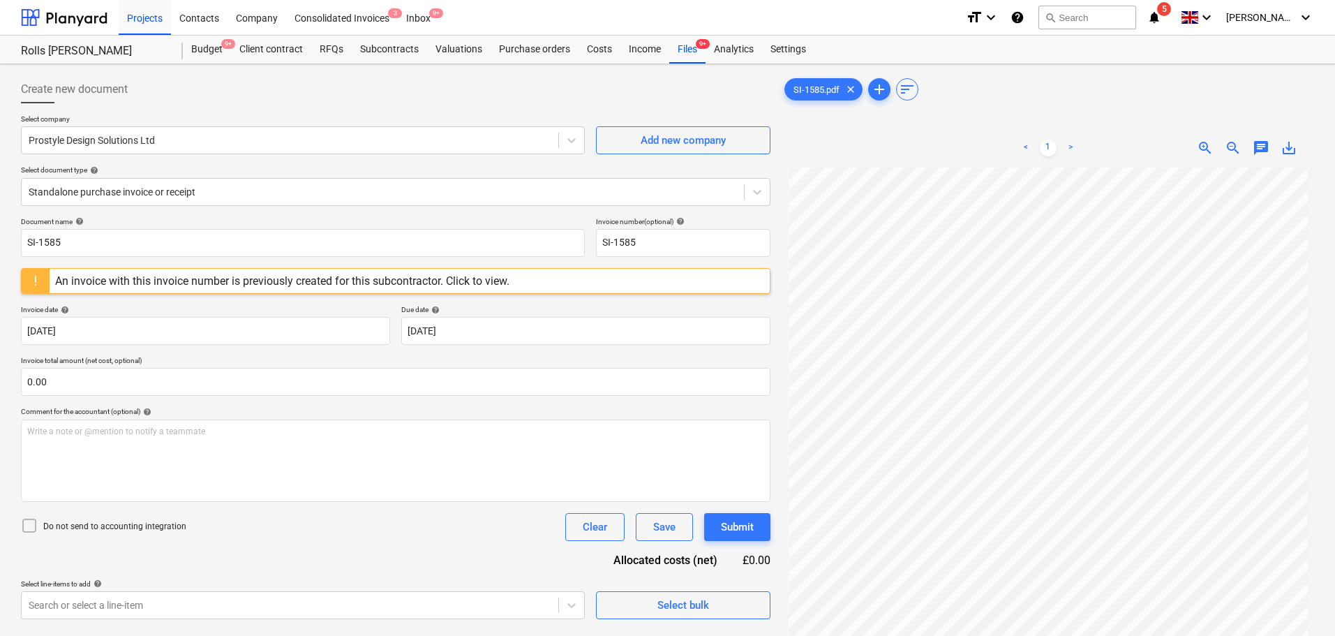
click at [443, 119] on p "Select company" at bounding box center [303, 120] width 564 height 12
click at [523, 91] on div "Create new document" at bounding box center [395, 89] width 749 height 28
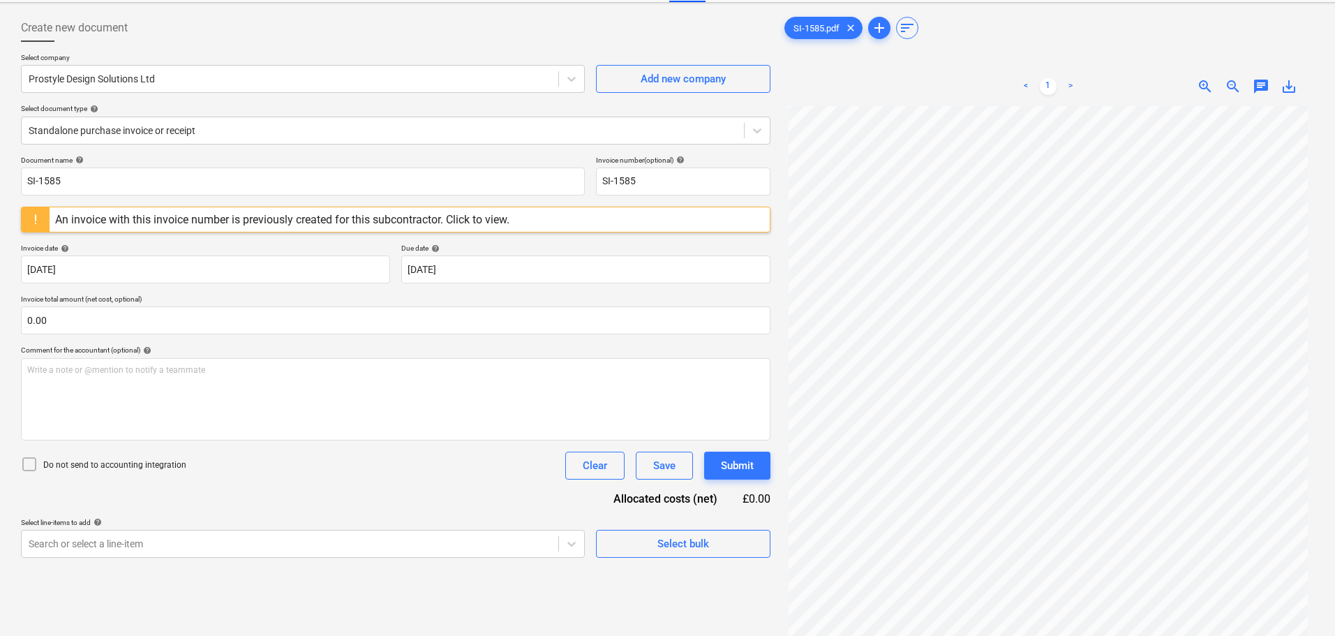
scroll to position [70, 0]
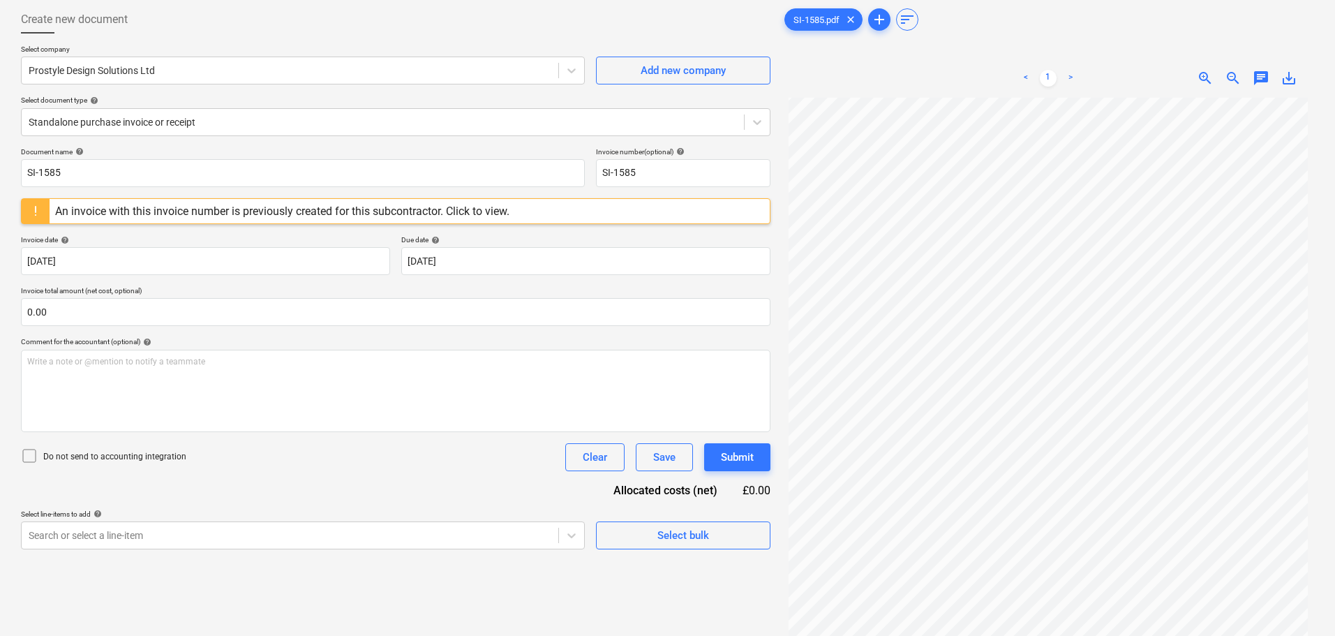
click at [216, 38] on div at bounding box center [395, 38] width 749 height 11
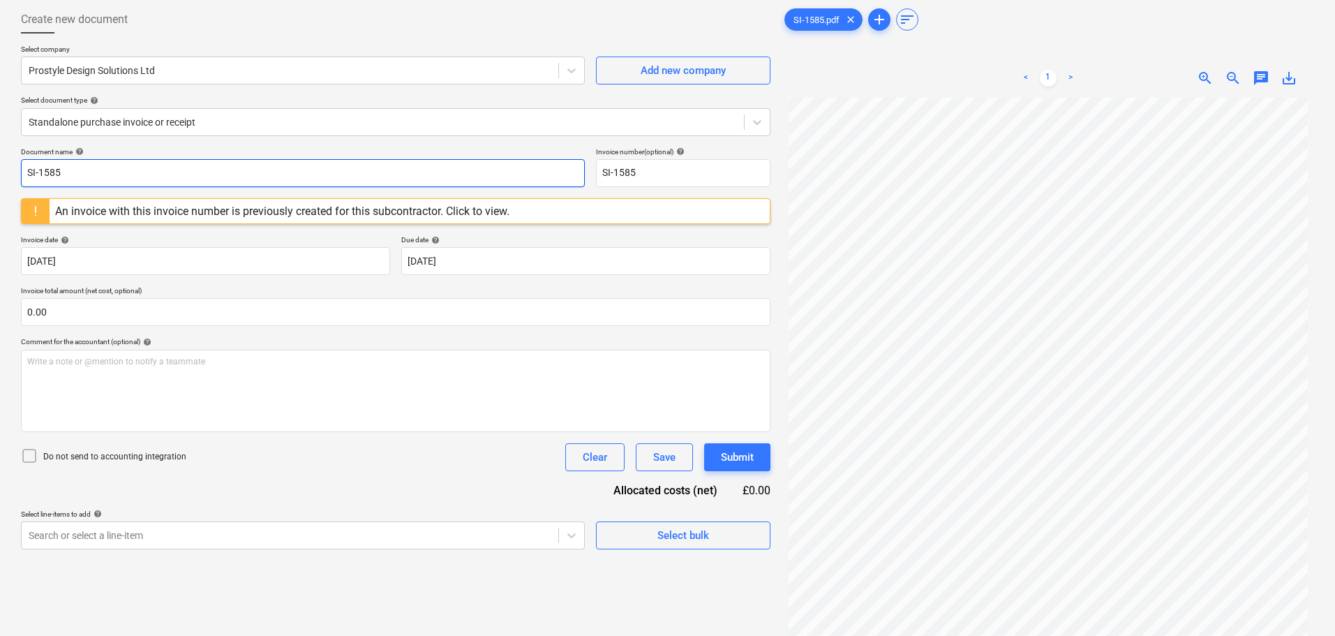
click at [177, 179] on input "SI-1585" at bounding box center [303, 173] width 564 height 28
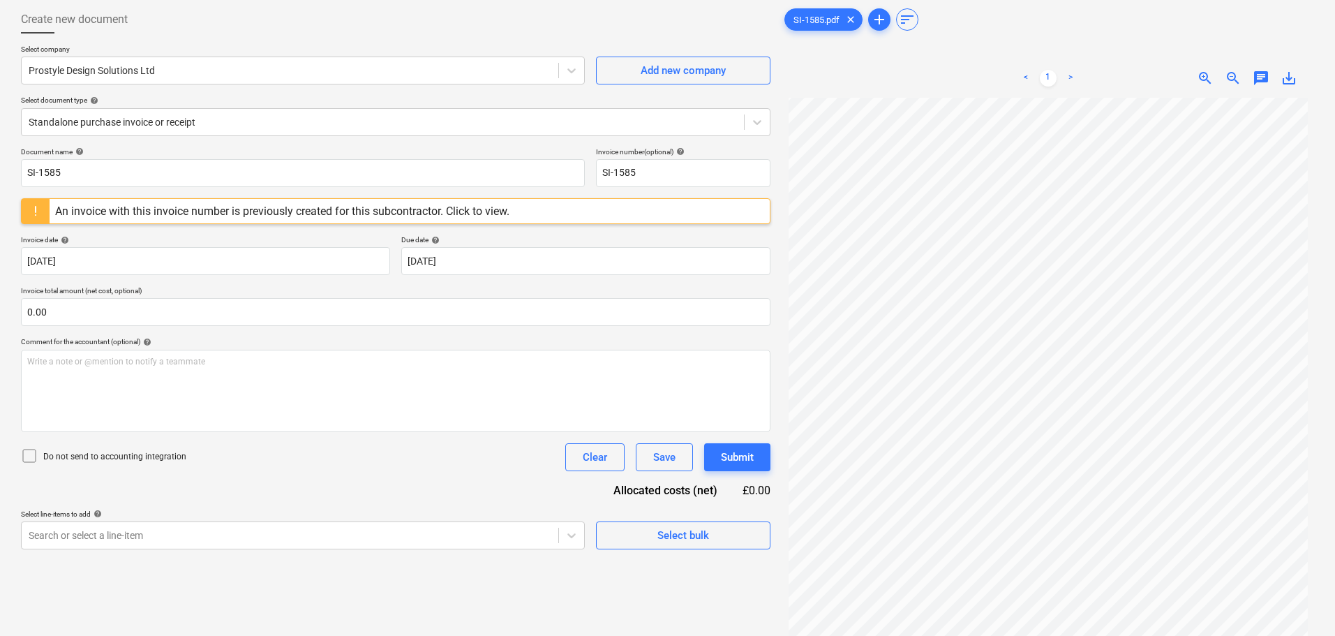
click at [274, 19] on div "Create new document" at bounding box center [395, 20] width 749 height 28
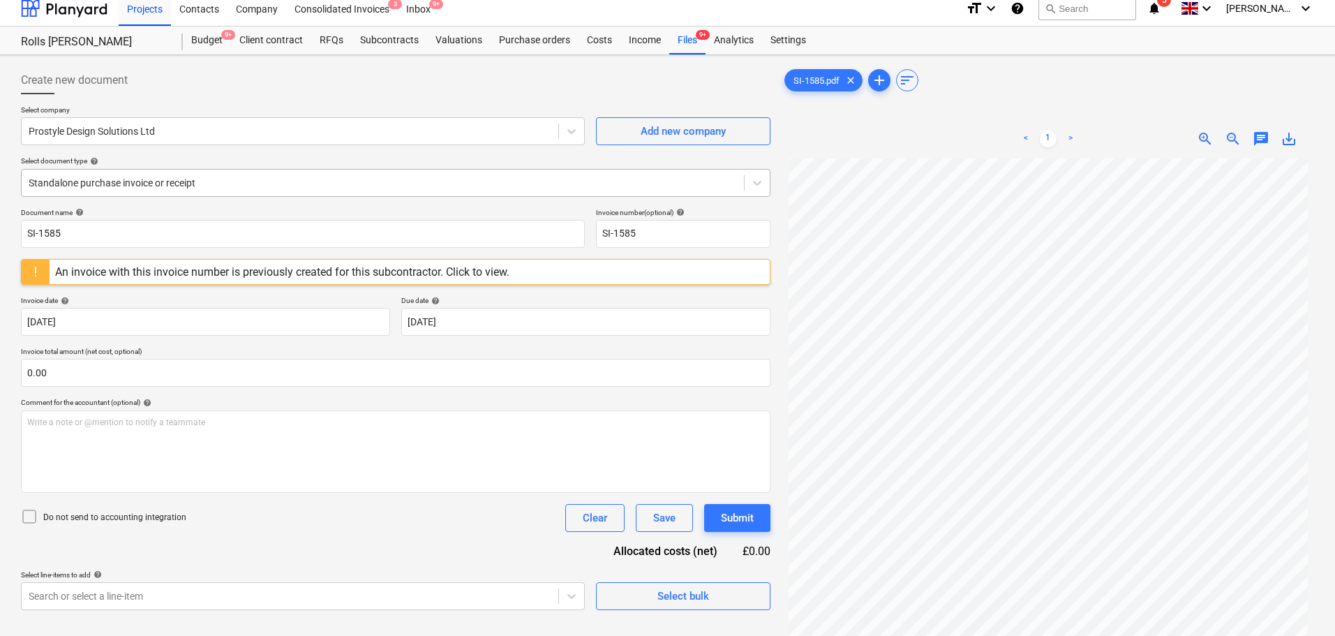
scroll to position [0, 0]
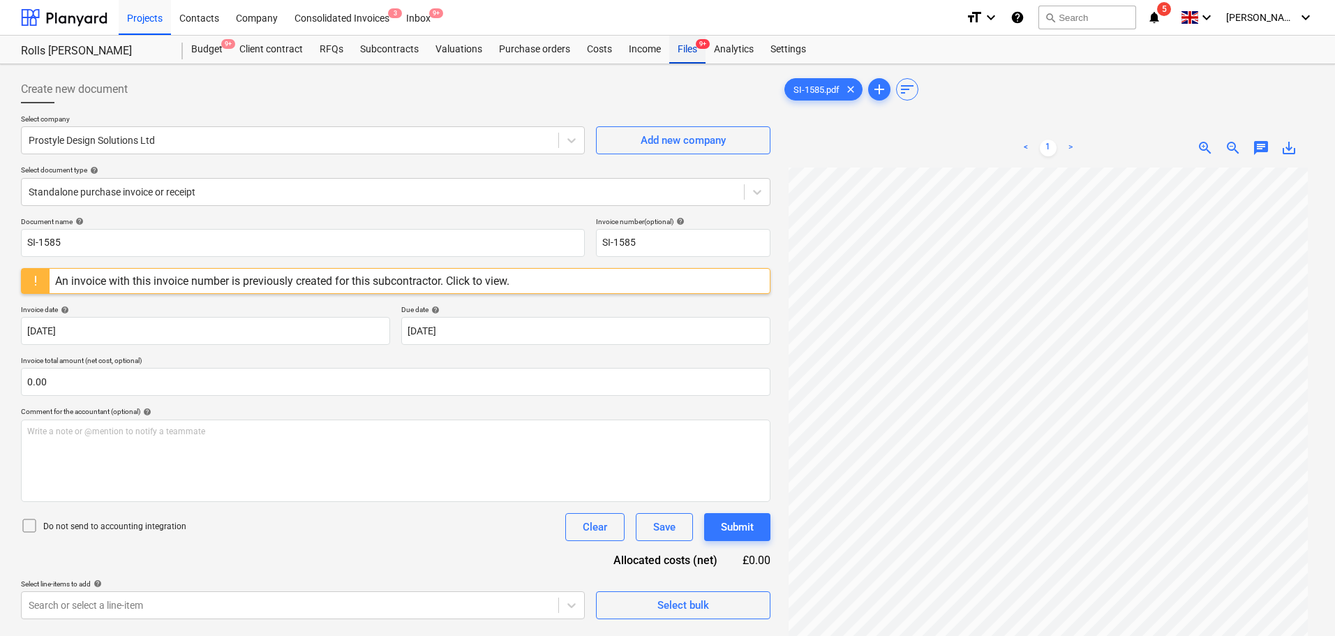
click at [680, 60] on div "Files 9+" at bounding box center [687, 50] width 36 height 28
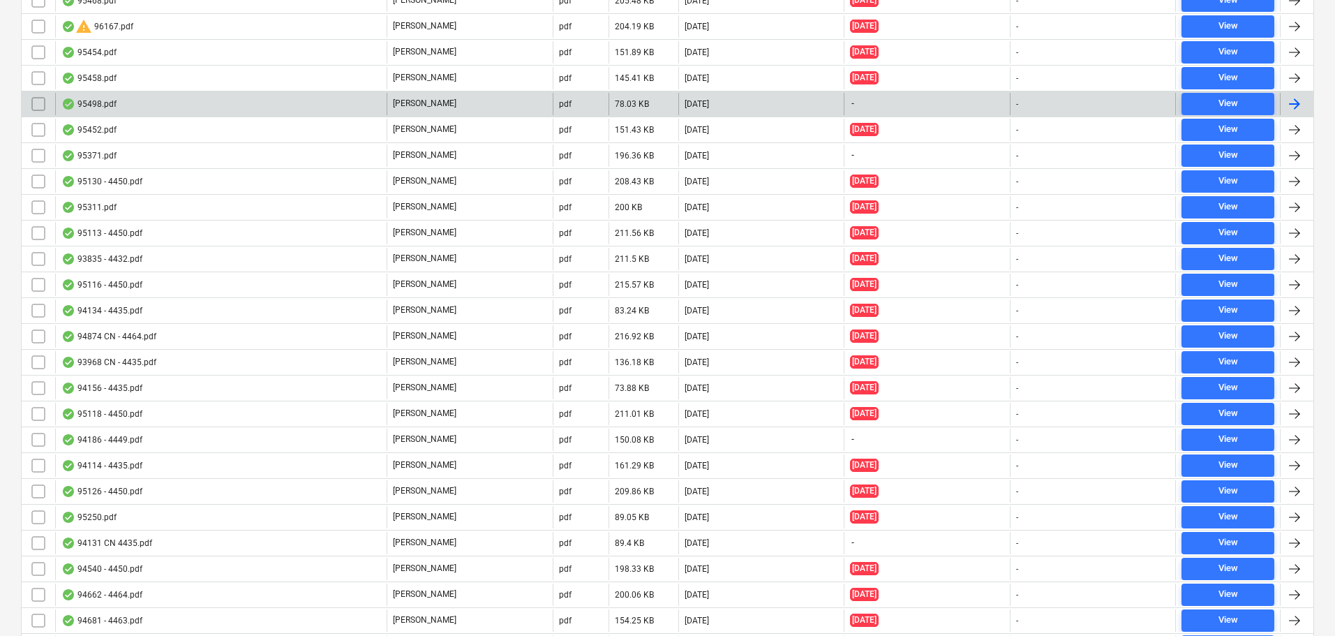
scroll to position [5094, 0]
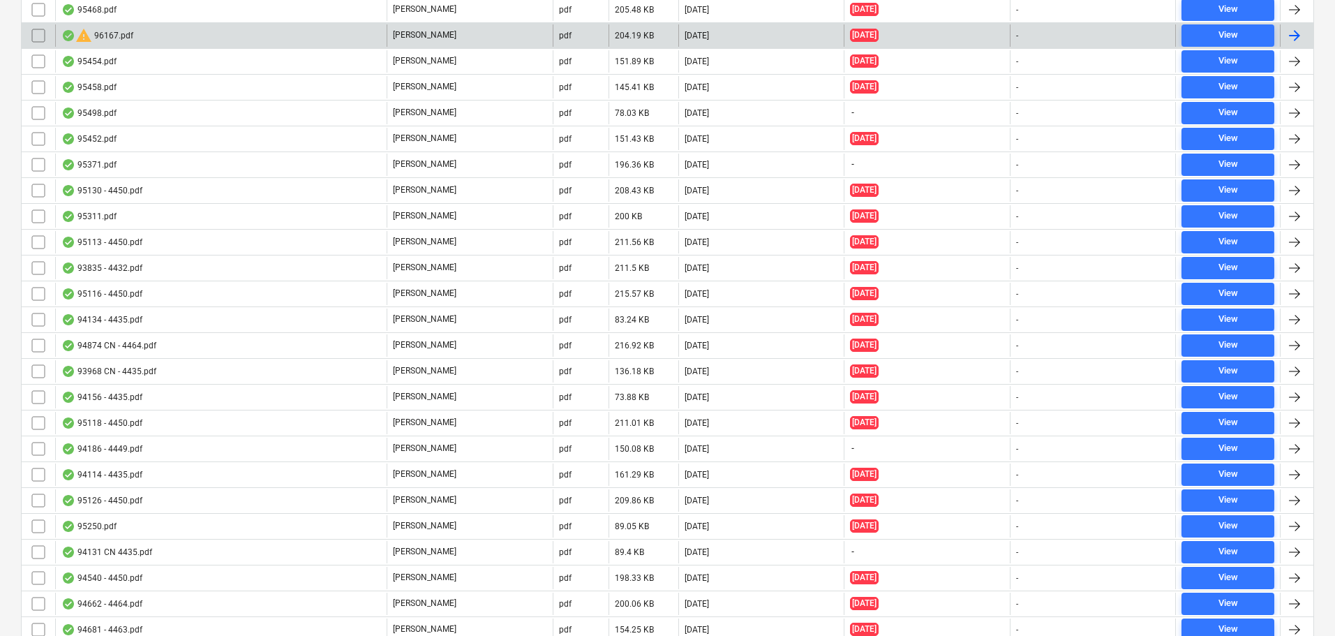
click at [41, 37] on input "checkbox" at bounding box center [38, 35] width 22 height 22
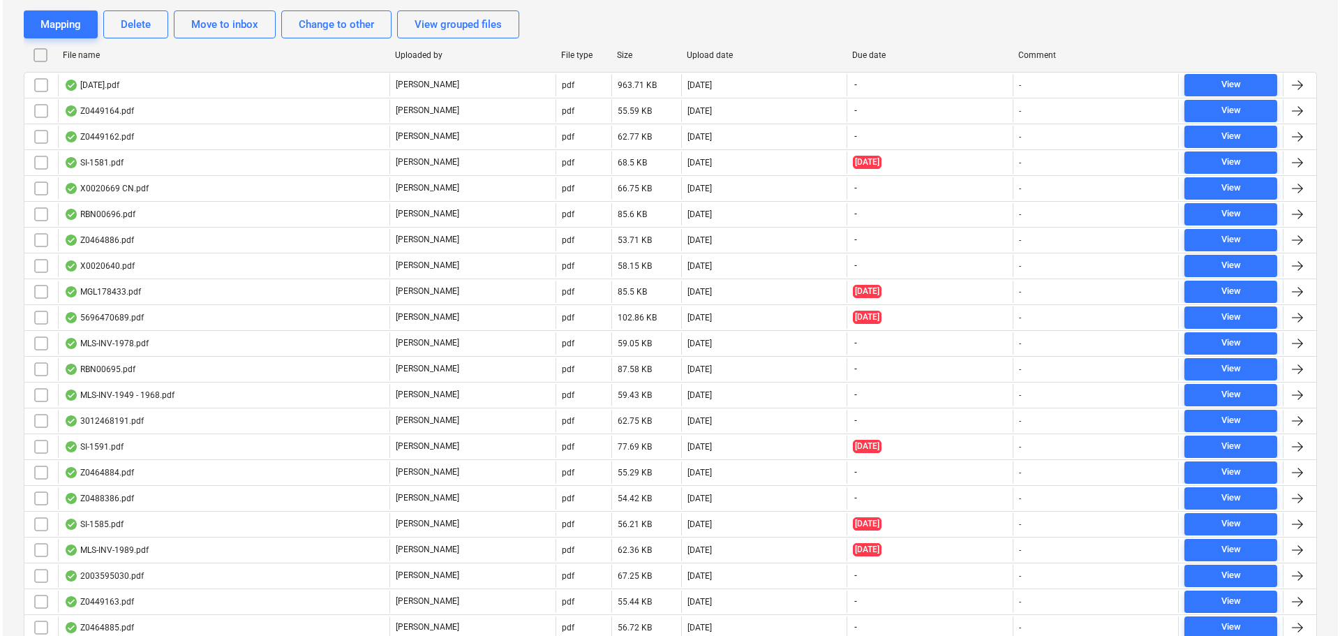
scroll to position [0, 0]
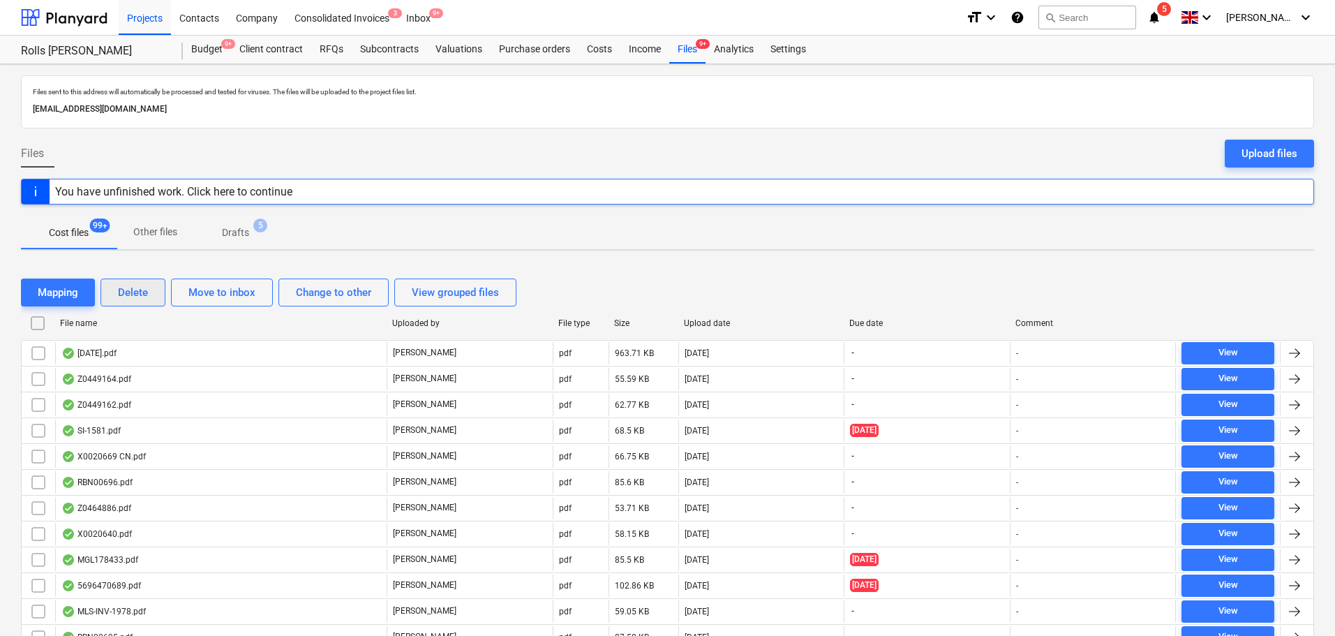
click at [133, 288] on div "Delete" at bounding box center [133, 292] width 30 height 18
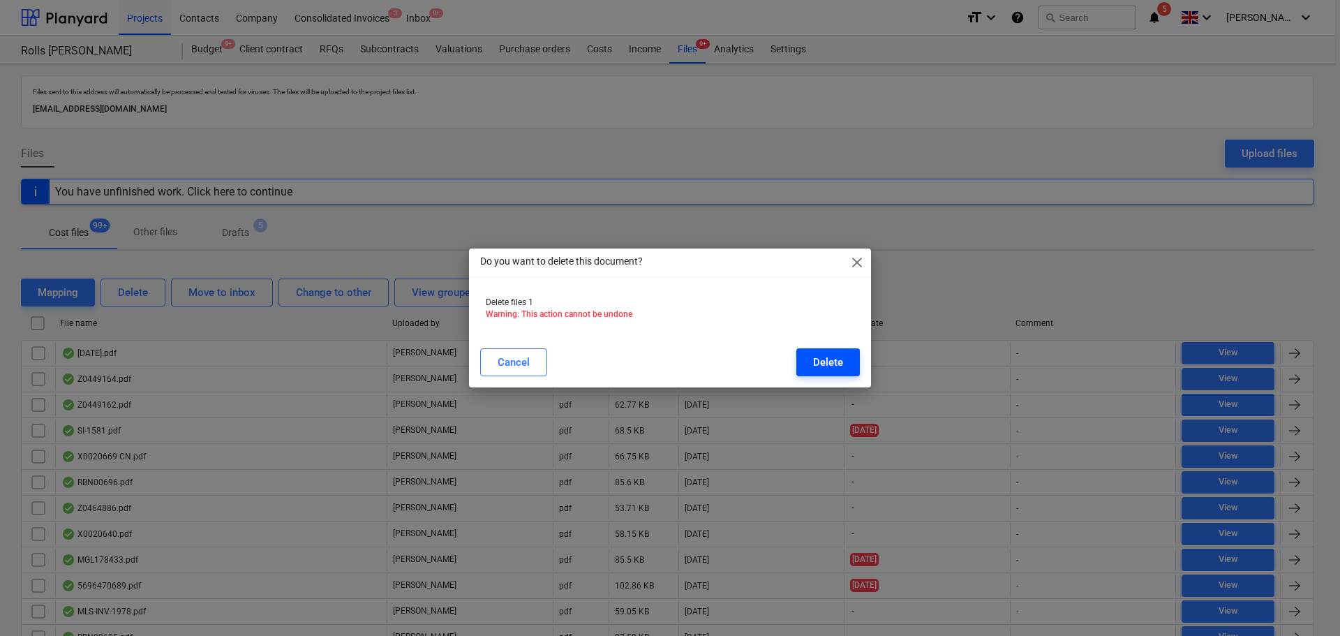
click at [821, 363] on div "Delete" at bounding box center [828, 362] width 30 height 18
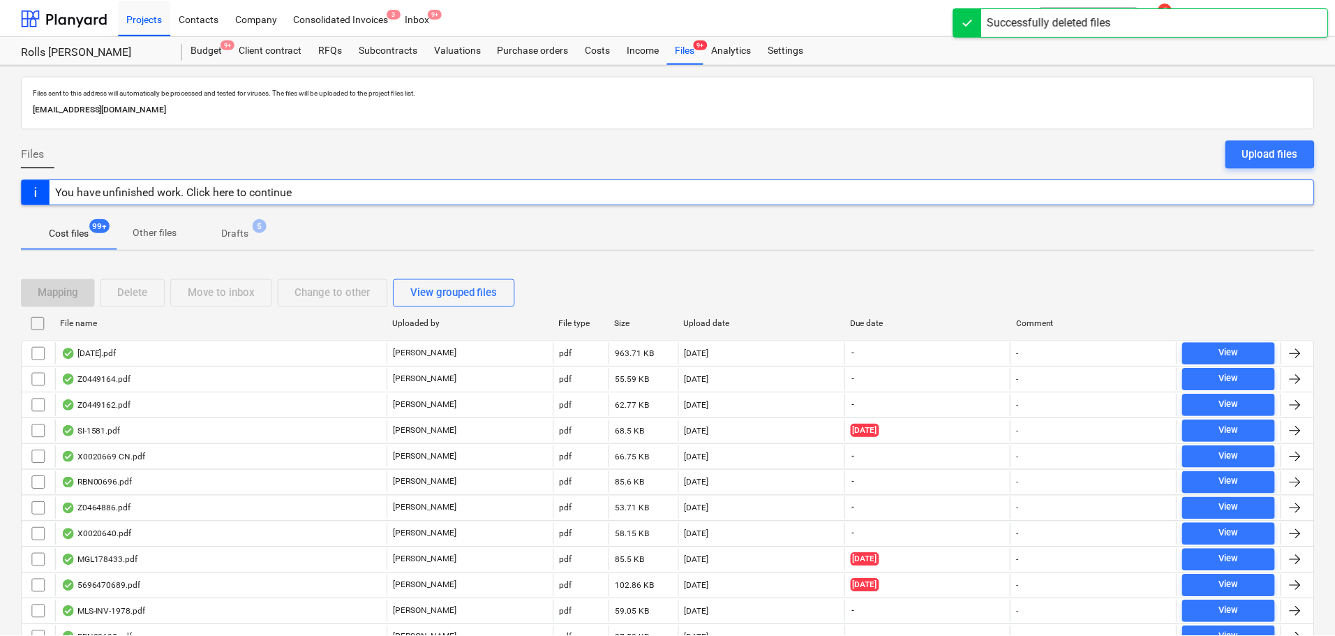
scroll to position [1814, 0]
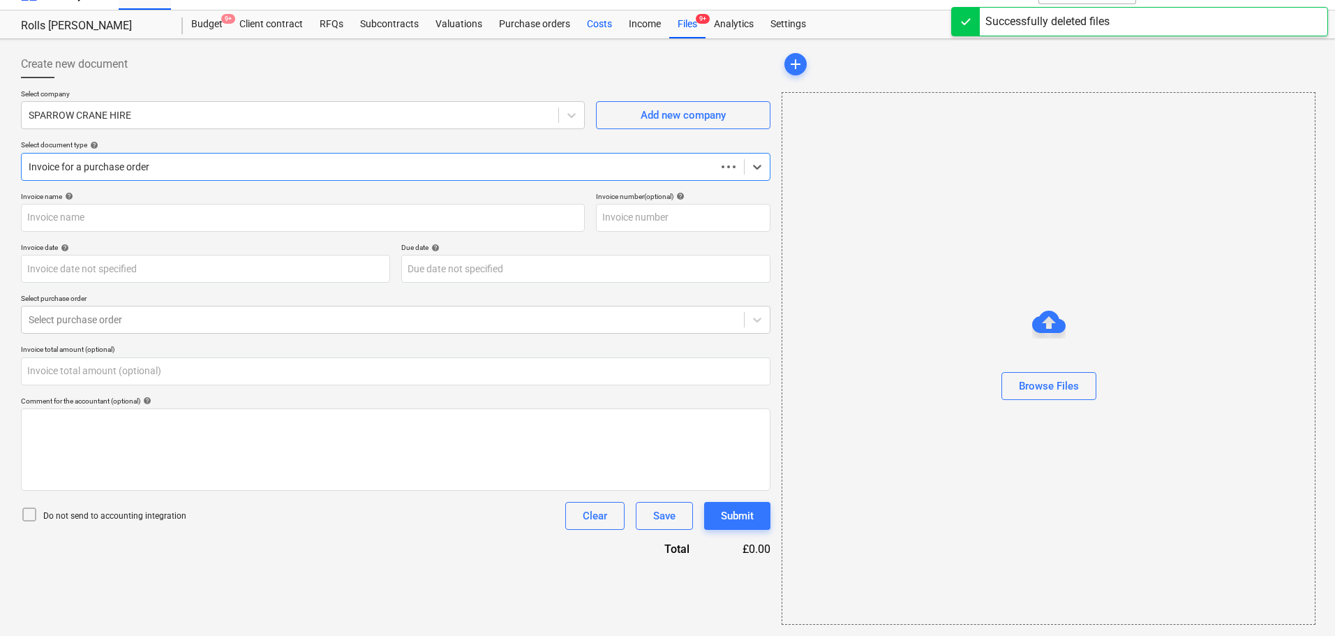
scroll to position [25, 0]
type input "0.00"
type input "183375"
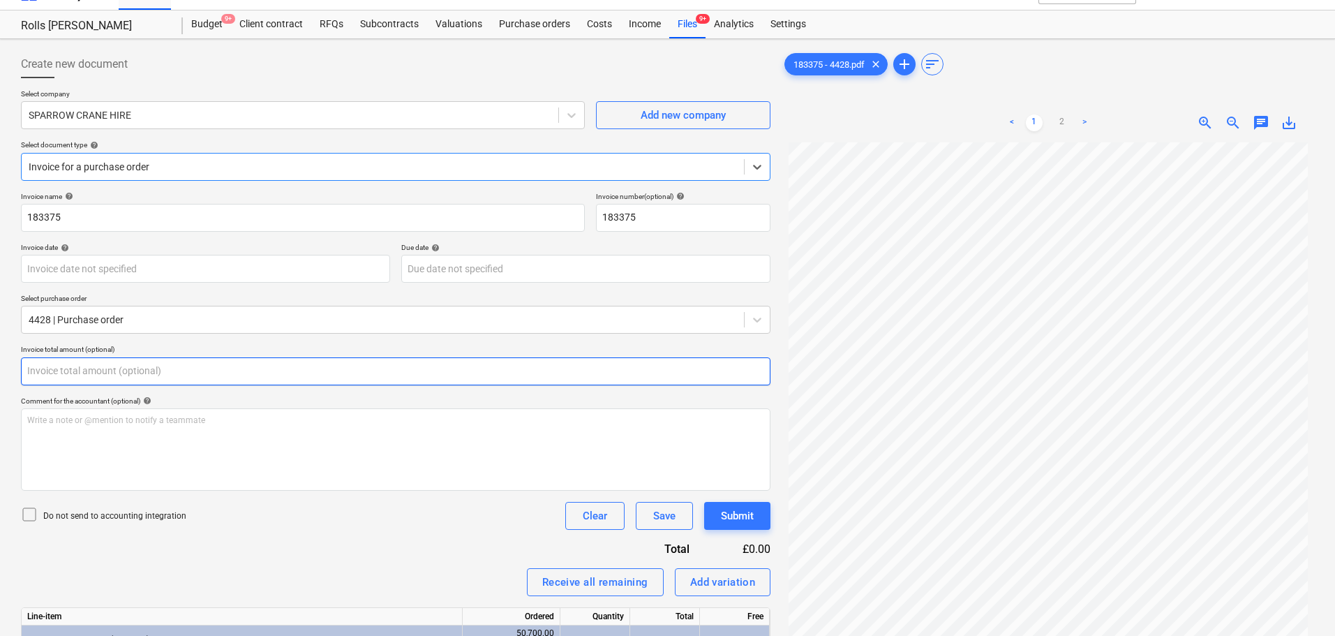
click at [127, 373] on input "text" at bounding box center [395, 371] width 749 height 28
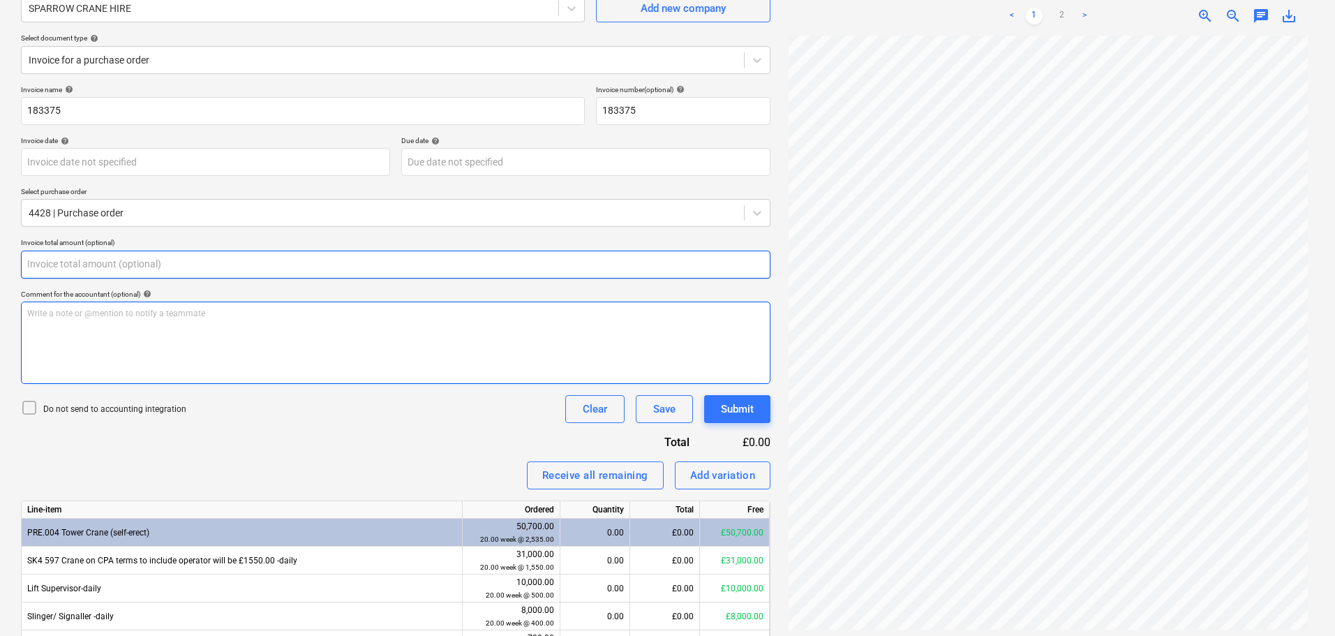
scroll to position [165, 0]
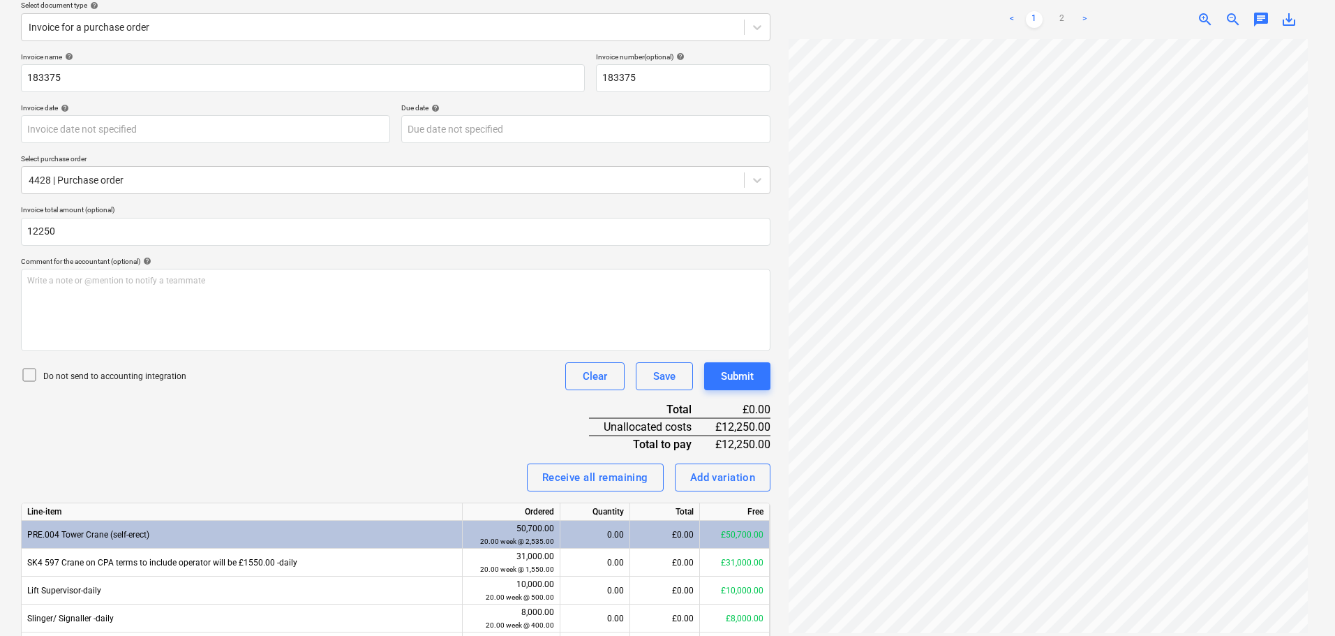
type input "12,250.00"
click at [129, 379] on p "Do not send to accounting integration" at bounding box center [114, 377] width 143 height 12
click at [302, 395] on div "Invoice name help 183375 Invoice number (optional) help 183375 Invoice date hel…" at bounding box center [395, 392] width 749 height 681
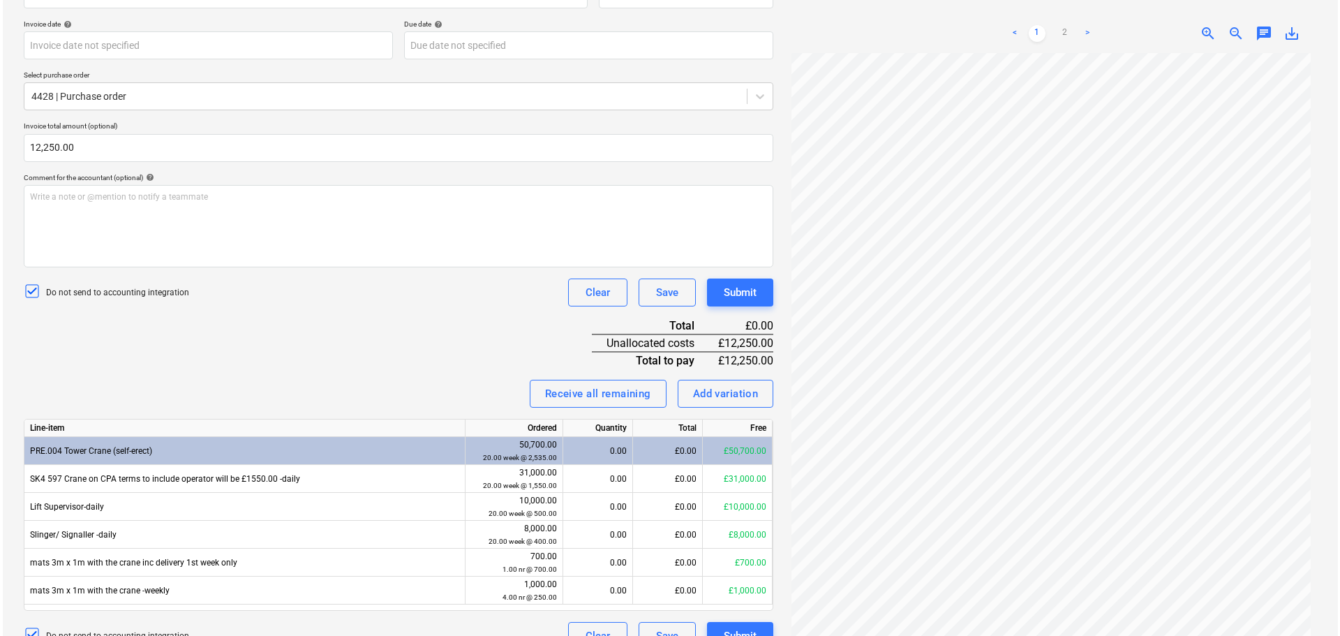
scroll to position [274, 0]
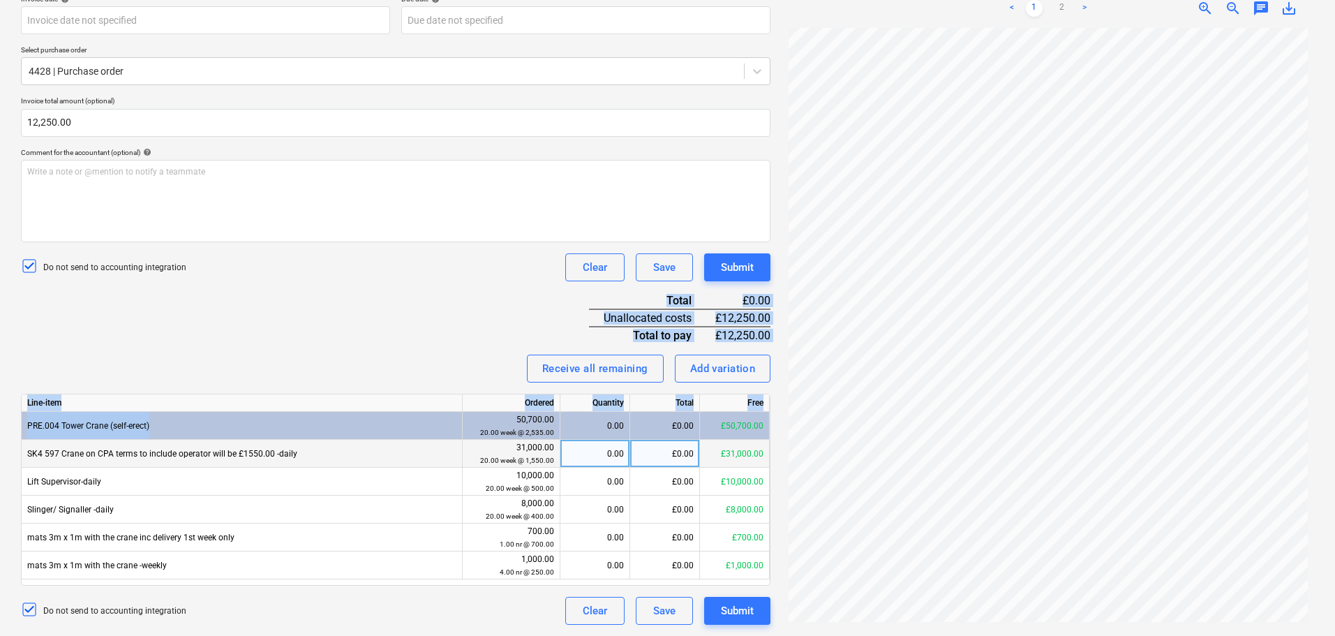
drag, startPoint x: 418, startPoint y: 299, endPoint x: 449, endPoint y: 442, distance: 146.3
click at [449, 442] on div "Invoice name help 183375 Invoice number (optional) help 183375 Invoice date hel…" at bounding box center [395, 283] width 749 height 681
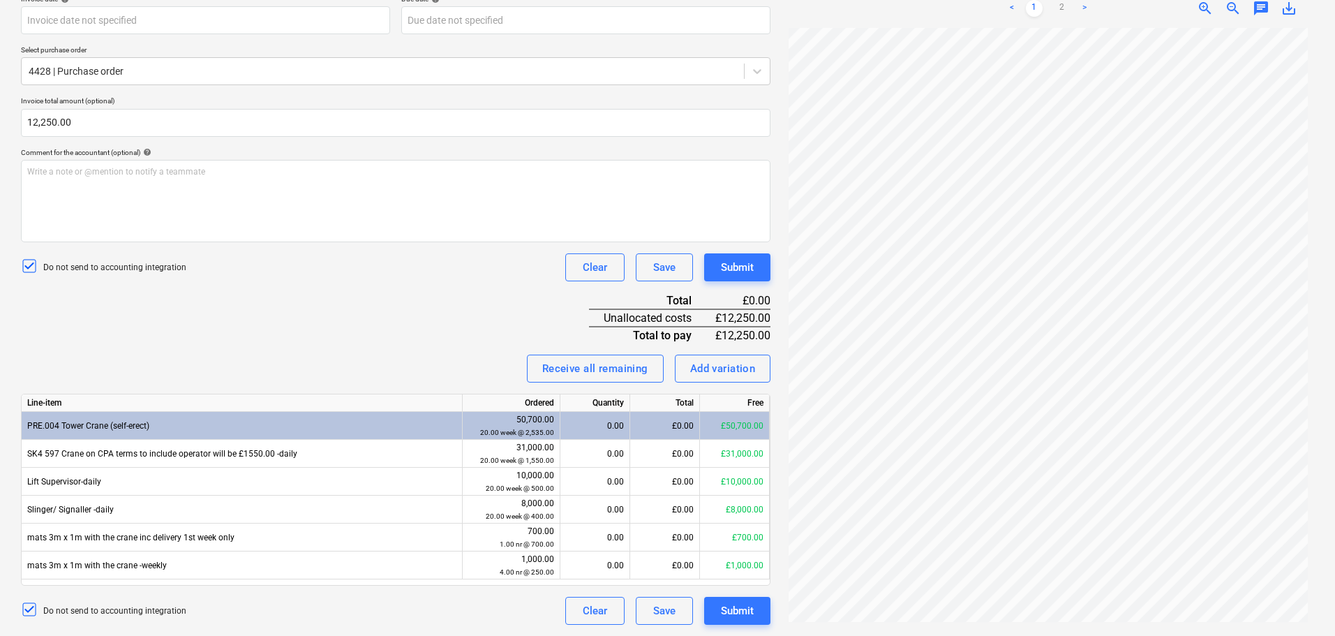
click at [424, 316] on div "Invoice name help 183375 Invoice number (optional) help 183375 Invoice date hel…" at bounding box center [395, 283] width 749 height 681
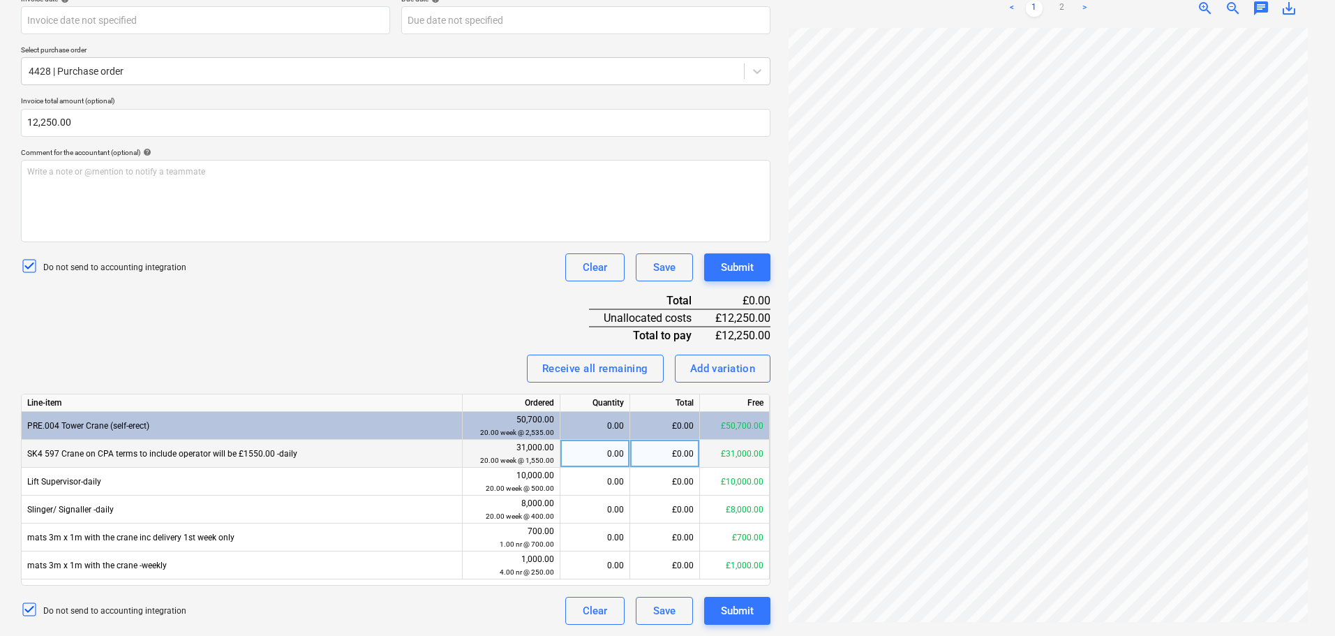
click at [650, 455] on div "£0.00" at bounding box center [665, 454] width 70 height 28
type input "7750"
click at [463, 326] on div "Invoice name help 183375 Invoice number (optional) help 183375 Invoice date hel…" at bounding box center [395, 283] width 749 height 681
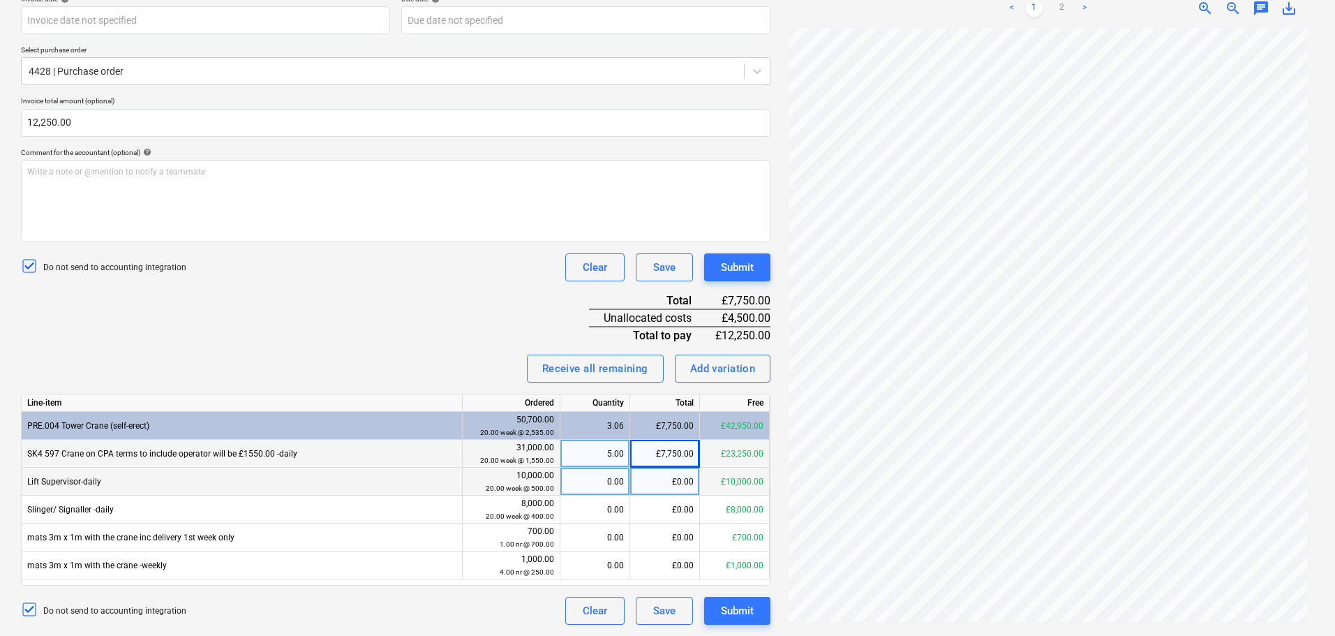
click at [647, 478] on div "£0.00" at bounding box center [665, 482] width 70 height 28
type input "2500"
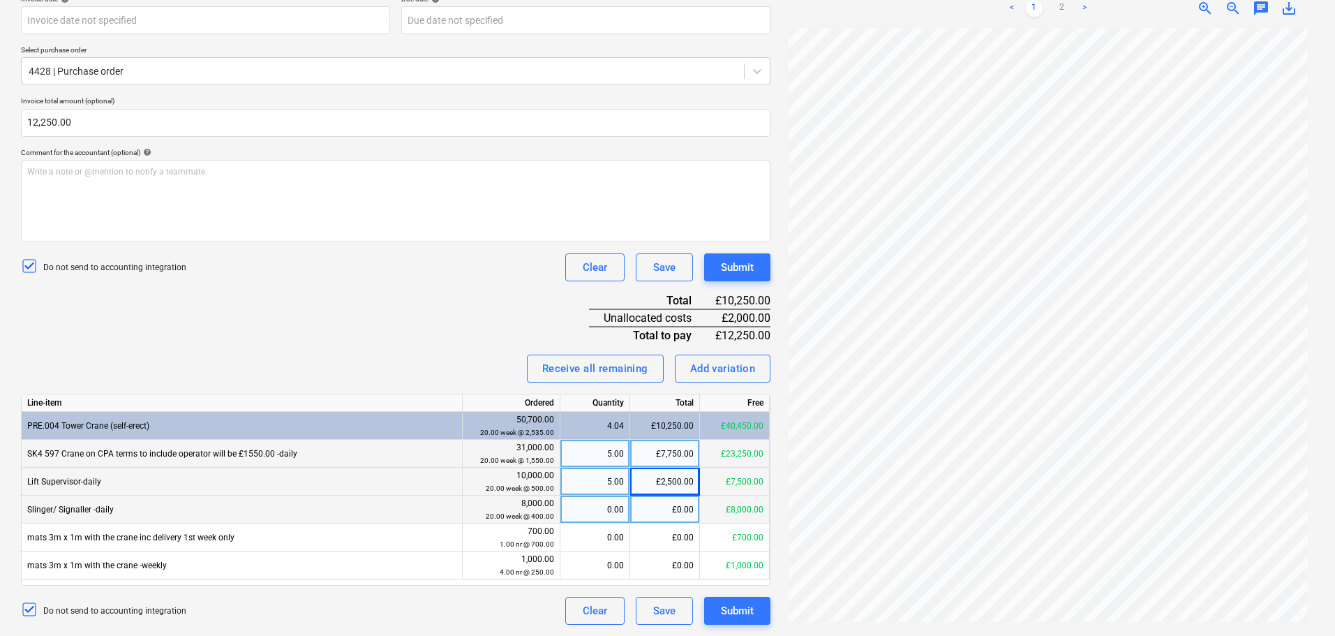
click at [655, 498] on div "£0.00" at bounding box center [665, 509] width 70 height 28
type input "1400"
click at [430, 329] on div "Invoice name help 183375 Invoice number (optional) help 183375 Invoice date hel…" at bounding box center [395, 283] width 749 height 681
click at [465, 295] on div "Invoice name help 183375 Invoice number (optional) help 183375 Invoice date hel…" at bounding box center [395, 283] width 749 height 681
click at [508, 342] on div "Invoice name help 183375 Invoice number (optional) help 183375 Invoice date hel…" at bounding box center [395, 283] width 749 height 681
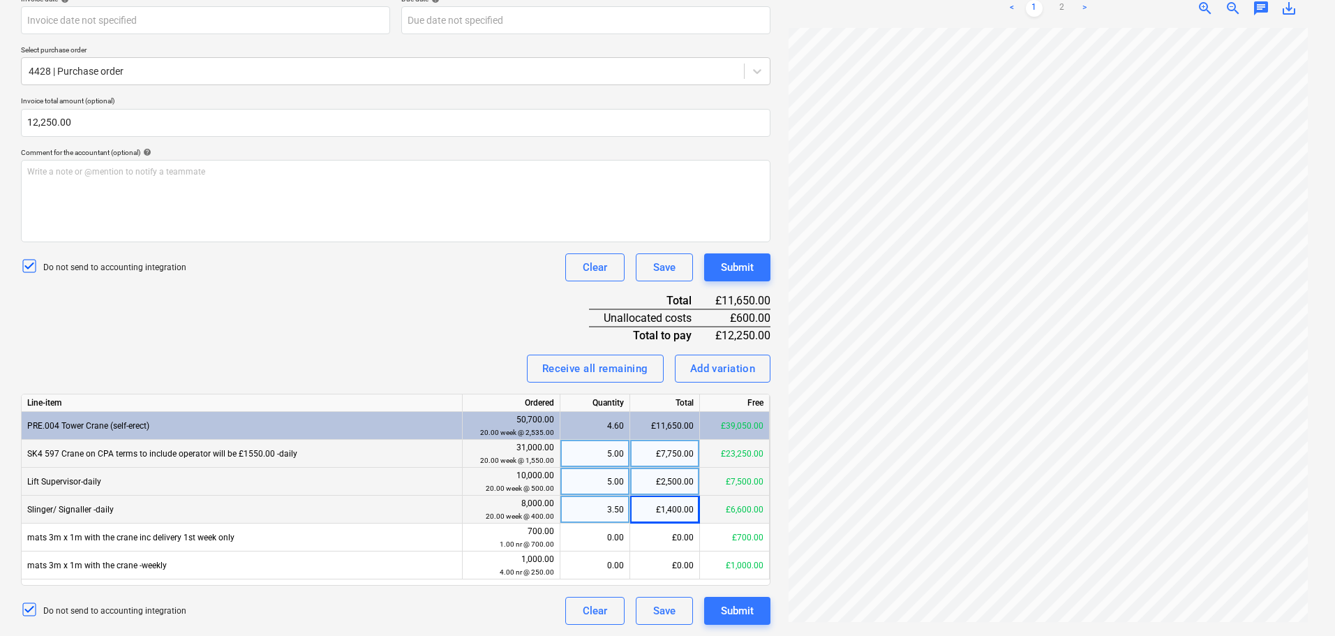
click at [662, 507] on div "£1,400.00" at bounding box center [665, 509] width 70 height 28
type input "2000"
click at [458, 358] on div "Receive all remaining Add variation" at bounding box center [395, 369] width 749 height 28
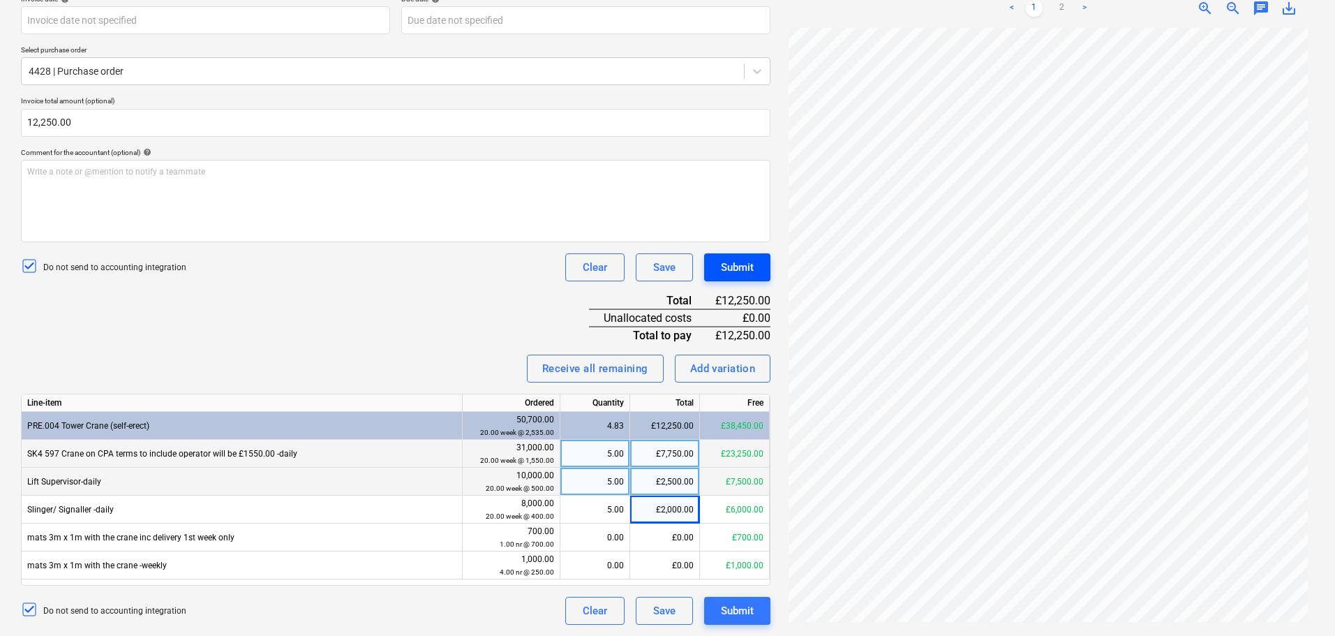
click at [751, 262] on div "Submit" at bounding box center [737, 267] width 33 height 18
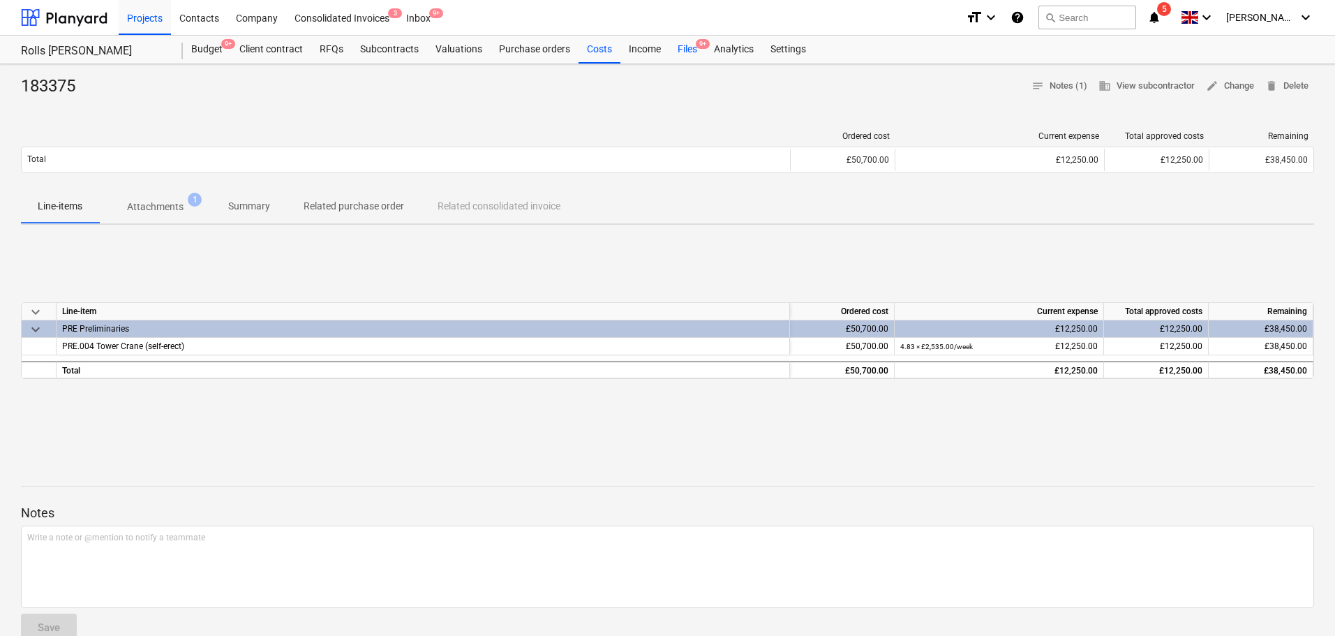
click at [696, 50] on div "Files 9+" at bounding box center [687, 50] width 36 height 28
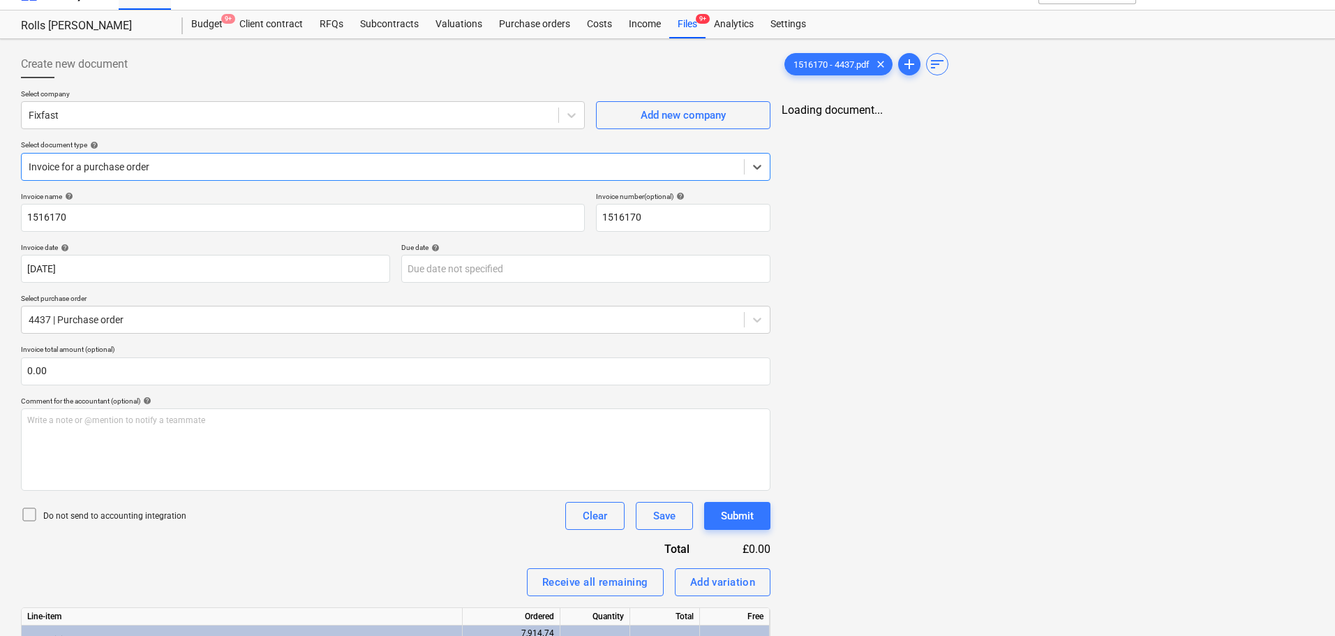
type input "1516170"
type input "29 May 2025"
click at [211, 107] on div "Fixfast" at bounding box center [290, 115] width 537 height 20
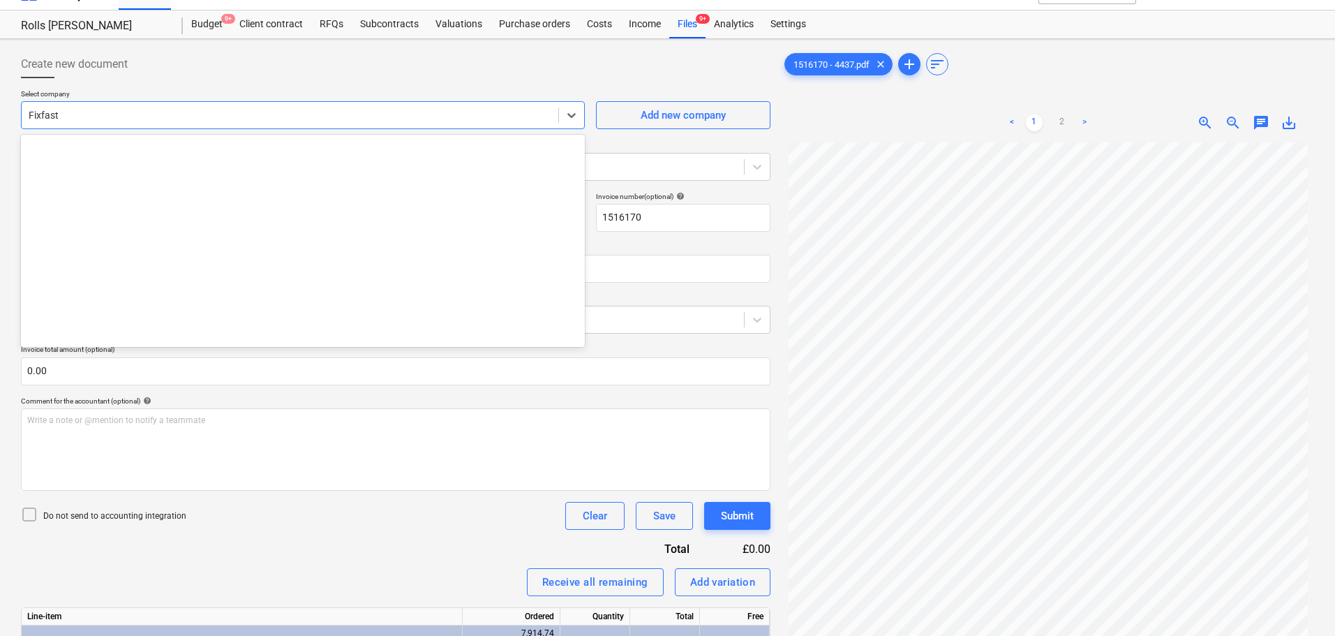
scroll to position [9477, 0]
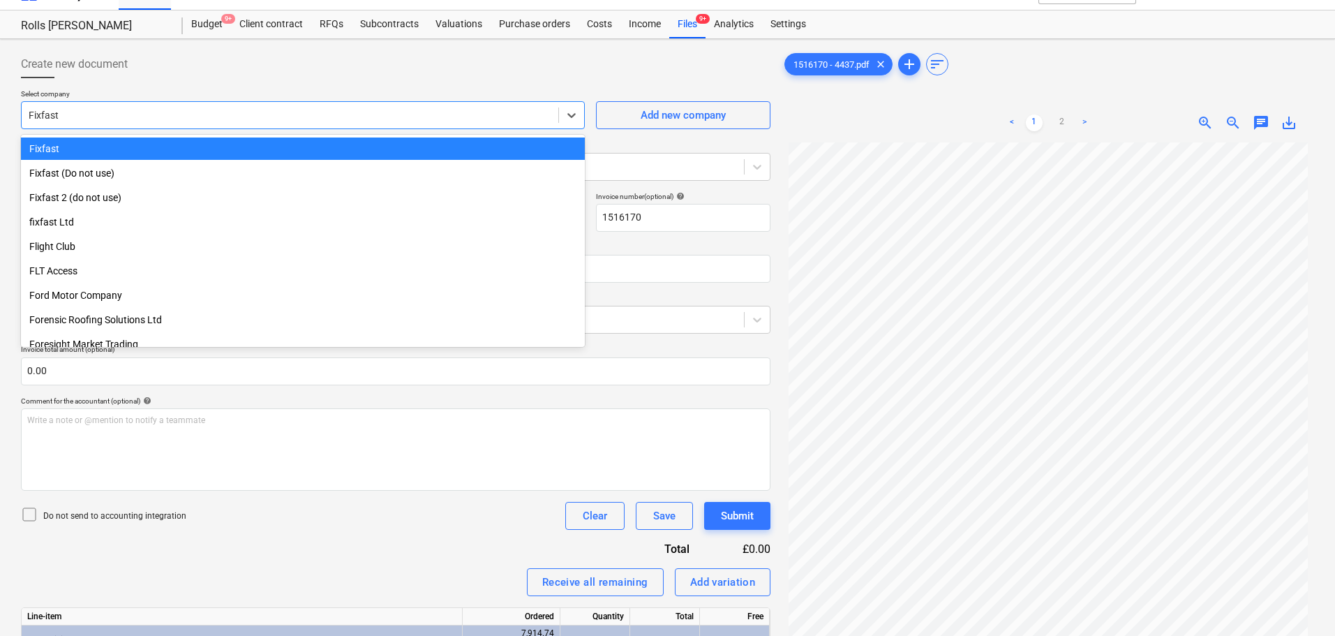
click at [243, 73] on div "Create new document" at bounding box center [395, 64] width 749 height 28
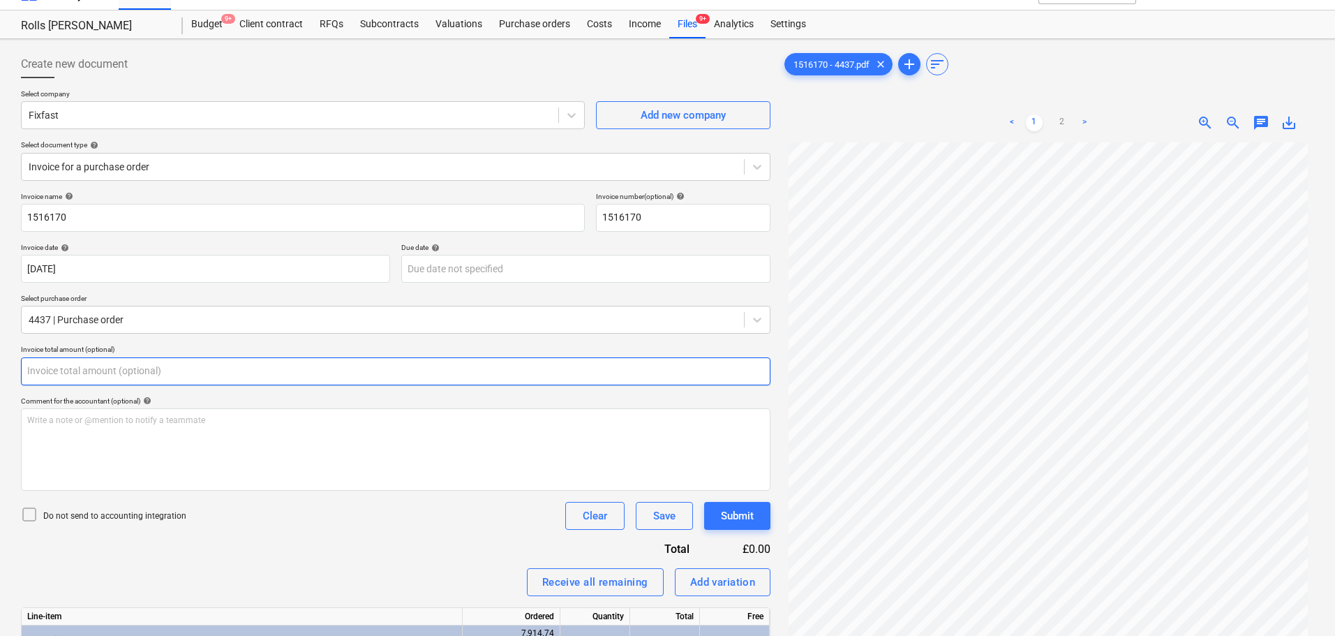
click at [145, 362] on input "text" at bounding box center [395, 371] width 749 height 28
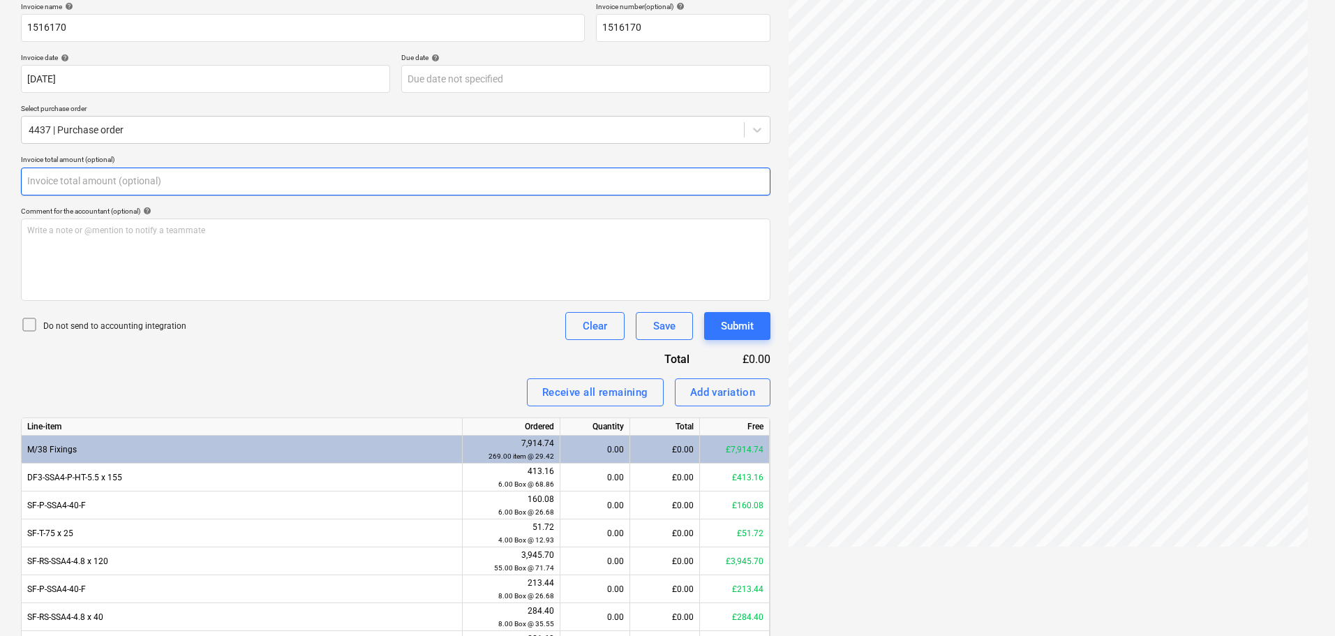
scroll to position [304, 0]
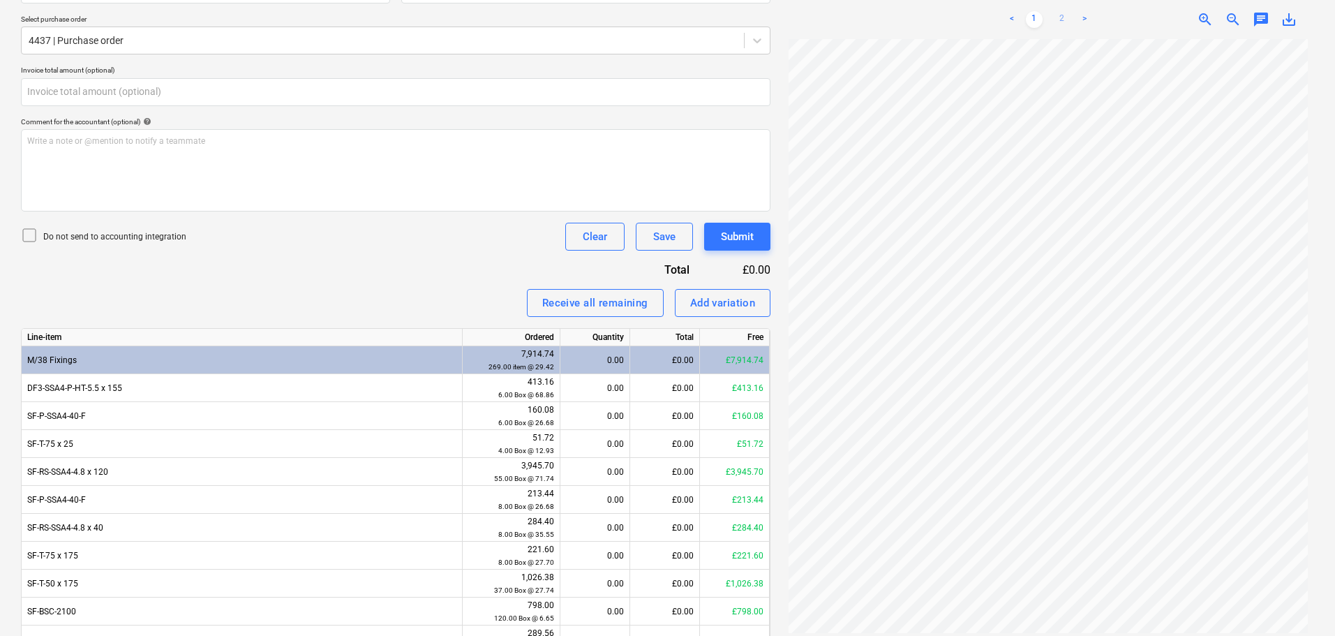
type input "0.00"
click at [1058, 15] on link "2" at bounding box center [1062, 19] width 17 height 17
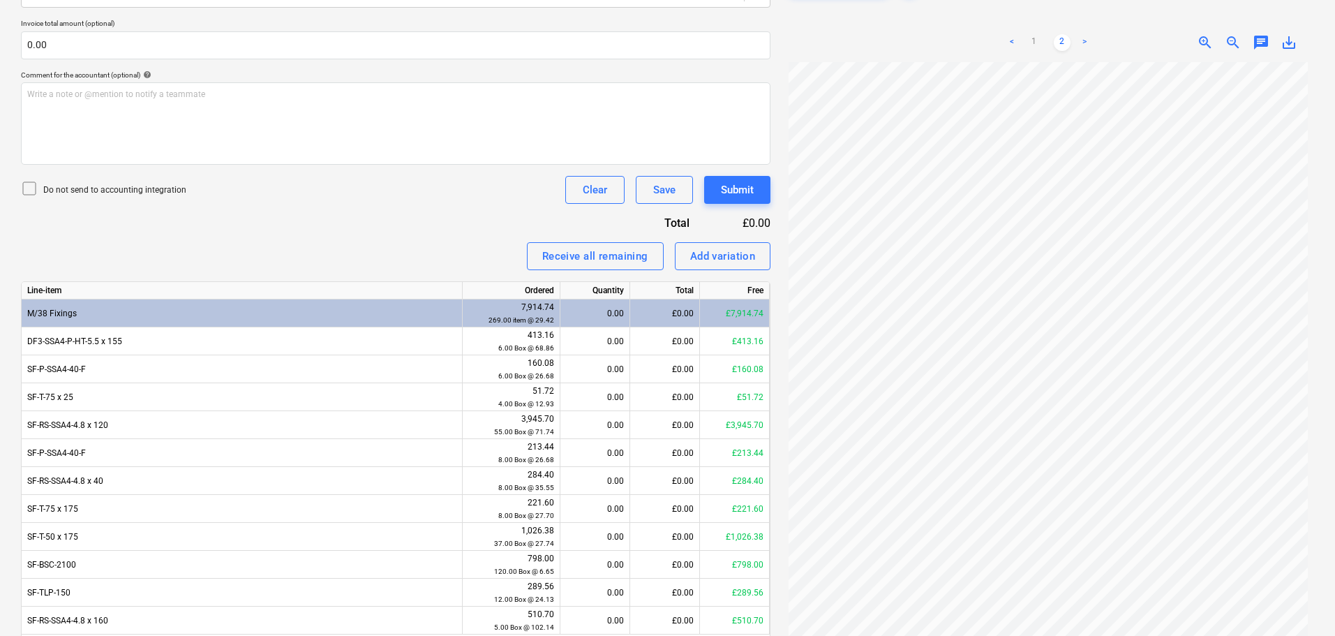
scroll to position [234, 0]
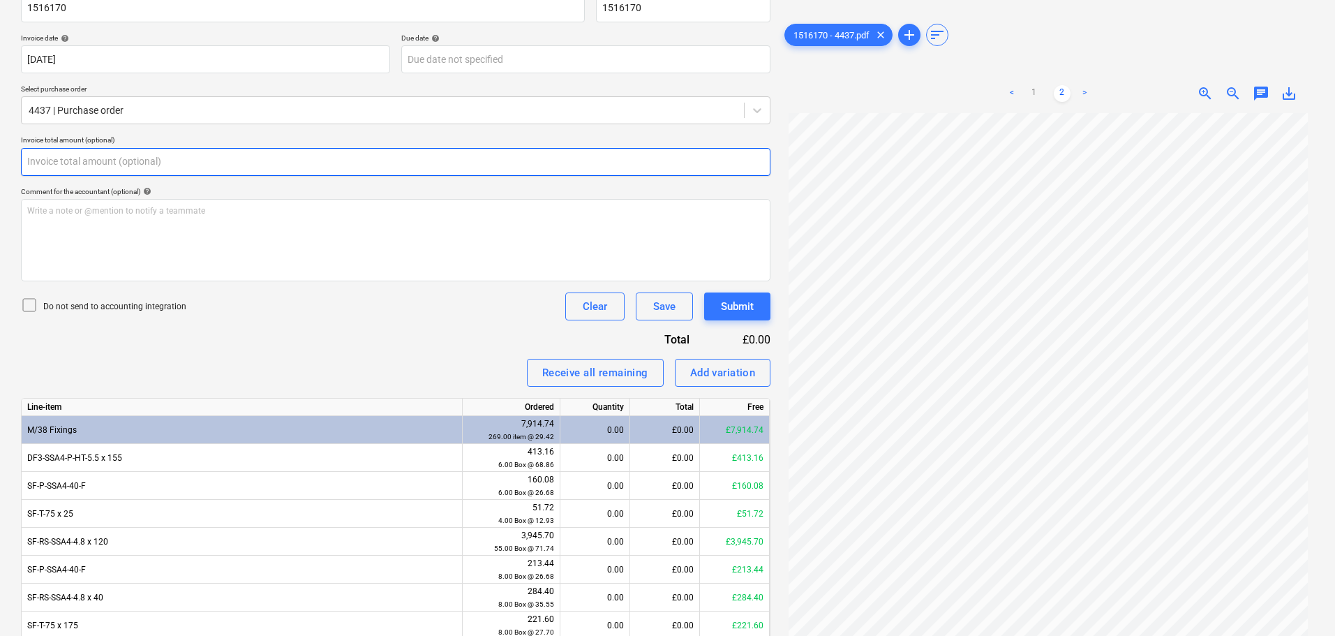
click at [182, 156] on input "text" at bounding box center [395, 162] width 749 height 28
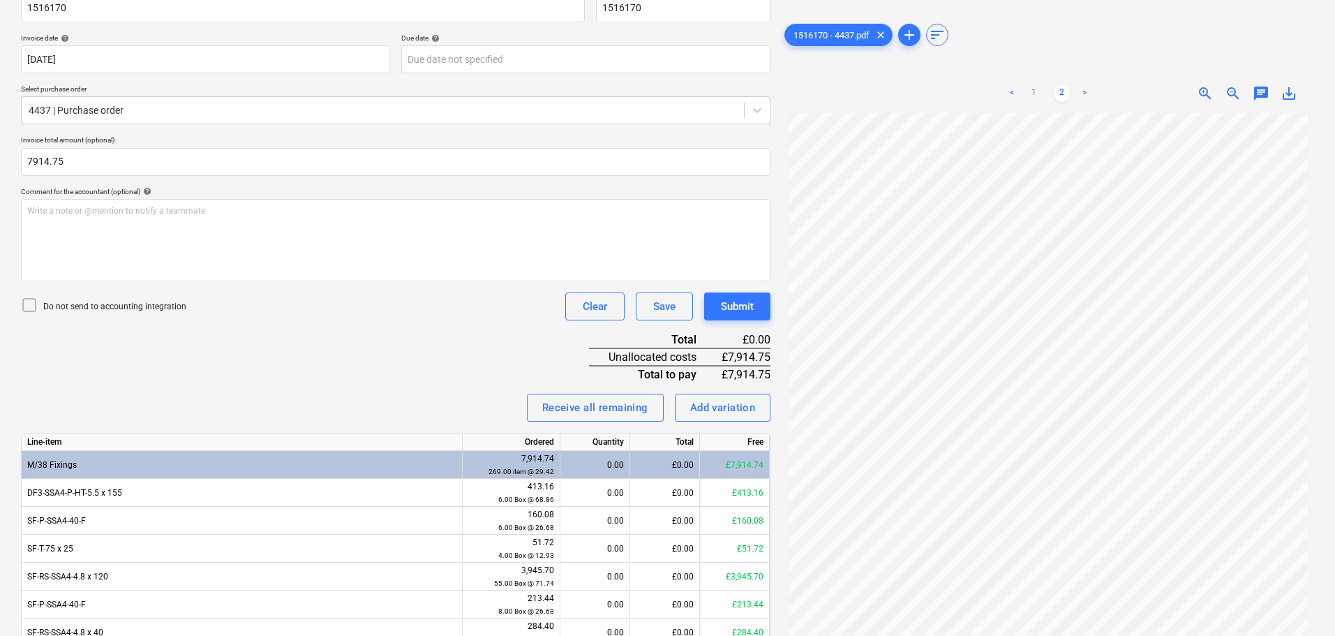
type input "7,914.75"
click at [170, 308] on p "Do not send to accounting integration" at bounding box center [114, 307] width 143 height 12
click at [327, 312] on div "Do not send to accounting integration Clear Save Submit" at bounding box center [395, 306] width 749 height 28
click at [513, 314] on div "Do not send to accounting integration Clear Save Submit" at bounding box center [395, 306] width 749 height 28
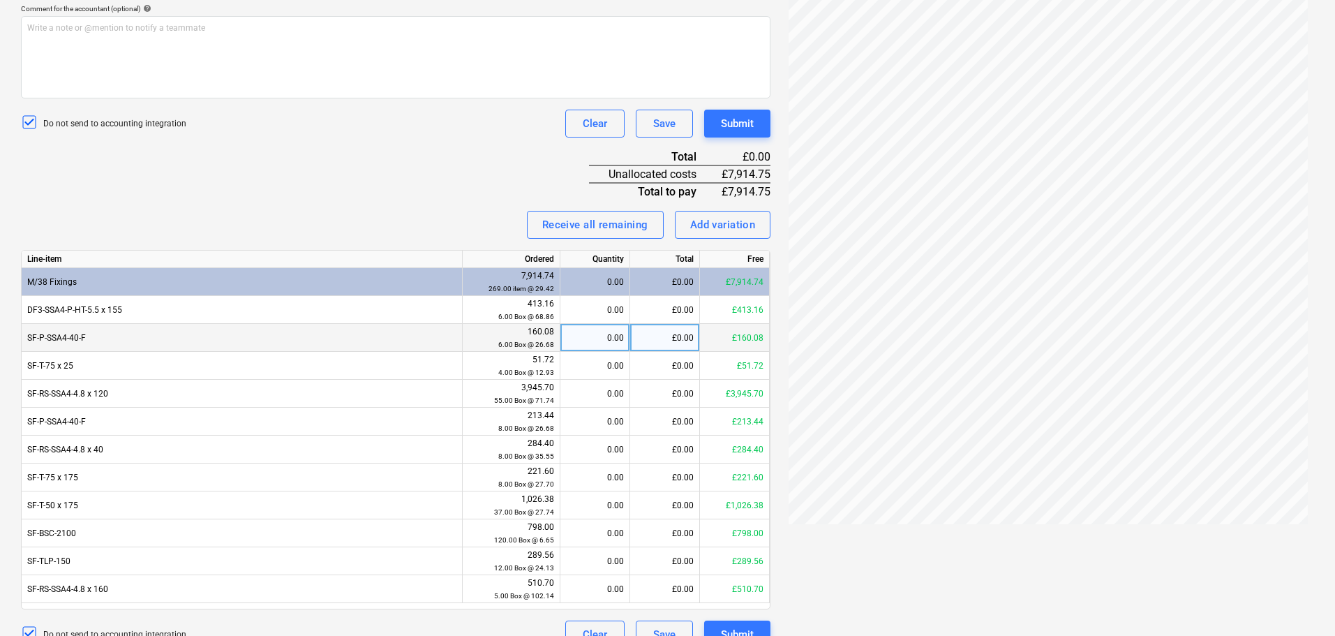
scroll to position [441, 0]
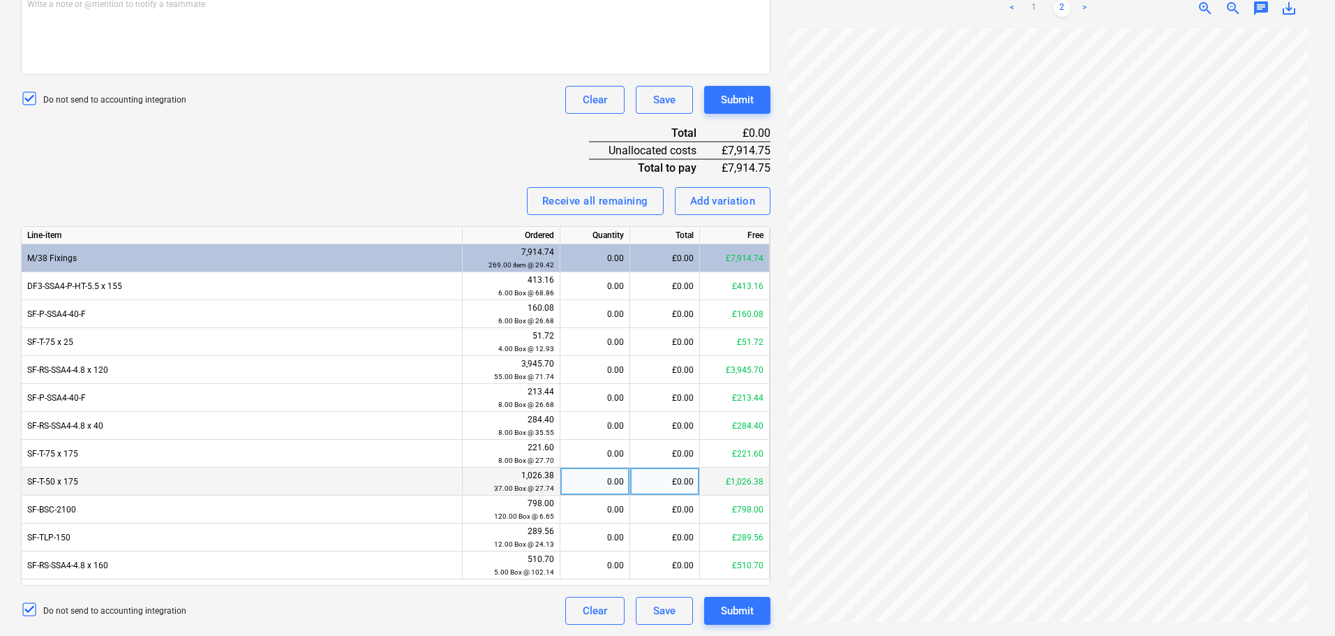
click at [668, 479] on div "£0.00" at bounding box center [665, 482] width 70 height 28
type input "665.76"
click at [465, 147] on div "Invoice name help 1516170 Invoice number (optional) help 1516170 Invoice date h…" at bounding box center [395, 200] width 749 height 849
click at [1037, 10] on link "1" at bounding box center [1034, 8] width 17 height 17
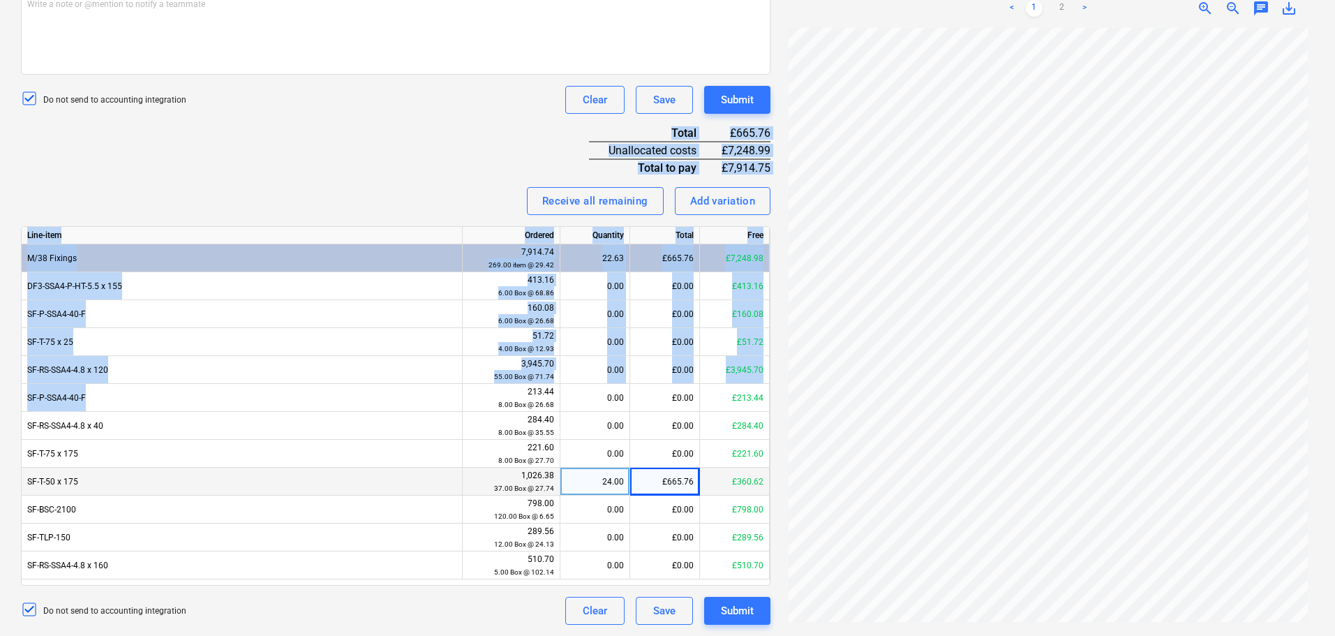
drag, startPoint x: 422, startPoint y: 142, endPoint x: 432, endPoint y: 149, distance: 11.6
click at [455, 397] on div "Invoice name help 1516170 Invoice number (optional) help 1516170 Invoice date h…" at bounding box center [395, 200] width 749 height 849
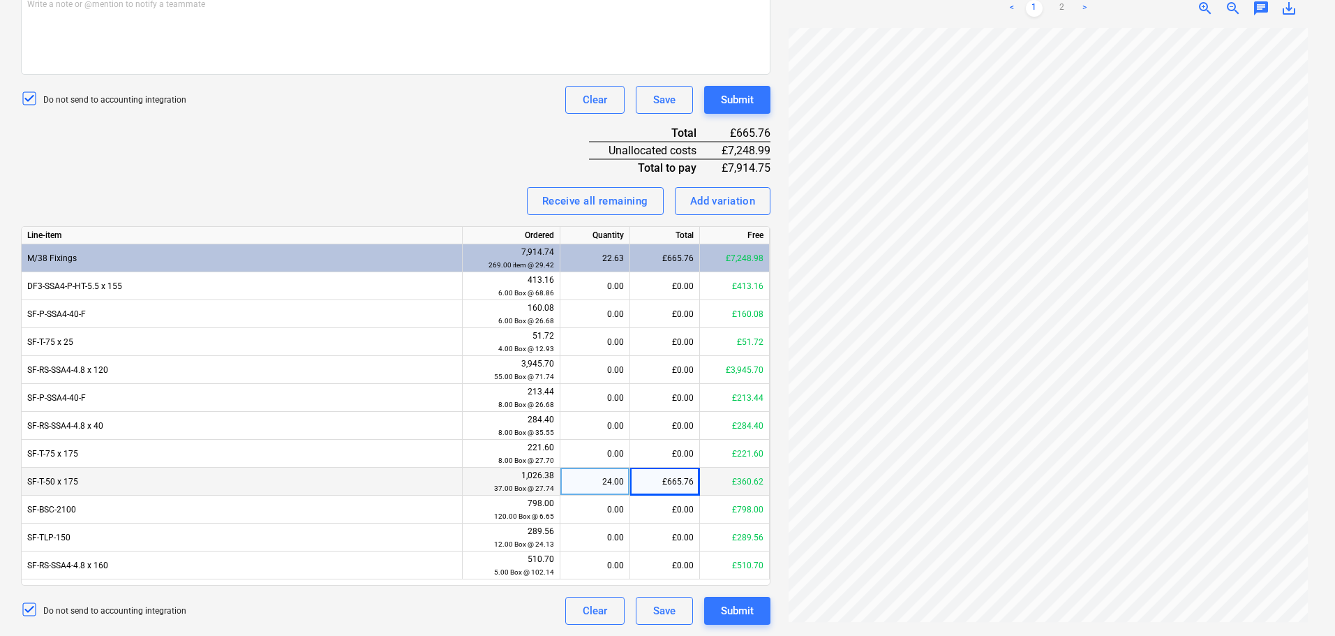
click at [431, 130] on div "Invoice name help 1516170 Invoice number (optional) help 1516170 Invoice date h…" at bounding box center [395, 200] width 749 height 849
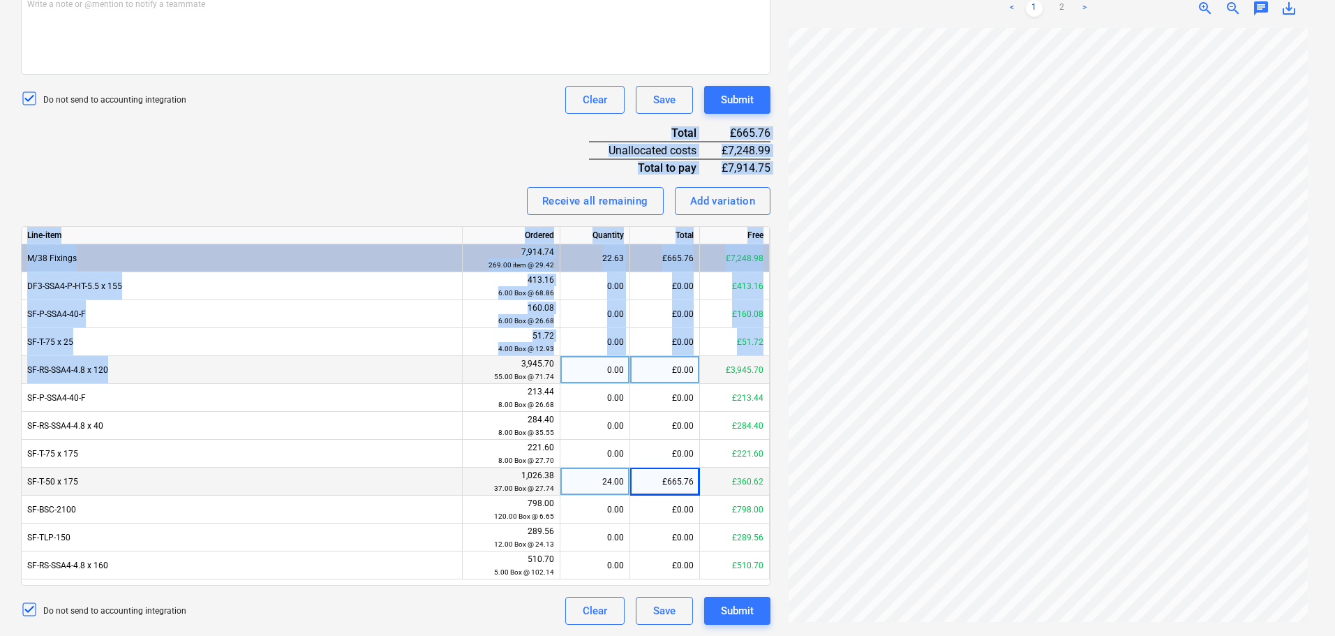
drag, startPoint x: 438, startPoint y: 112, endPoint x: 432, endPoint y: 368, distance: 256.9
click at [432, 368] on div "Invoice name help 1516170 Invoice number (optional) help 1516170 Invoice date h…" at bounding box center [395, 200] width 749 height 849
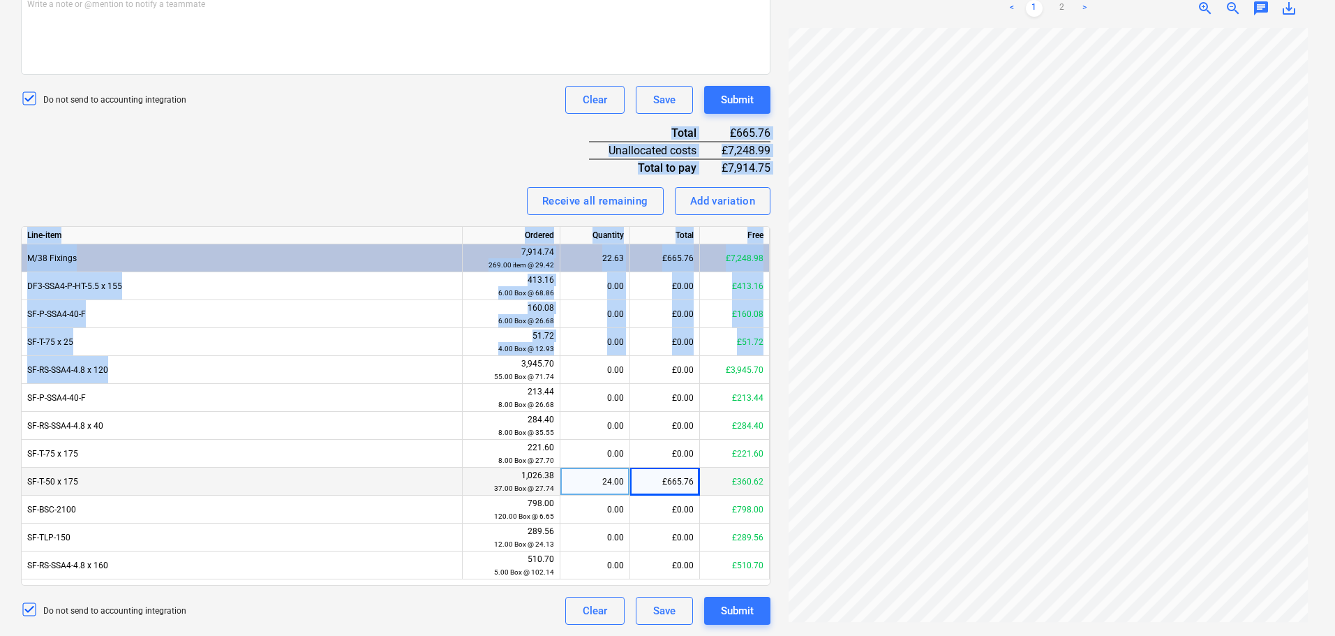
click at [406, 179] on div "Invoice name help 1516170 Invoice number (optional) help 1516170 Invoice date h…" at bounding box center [395, 200] width 749 height 849
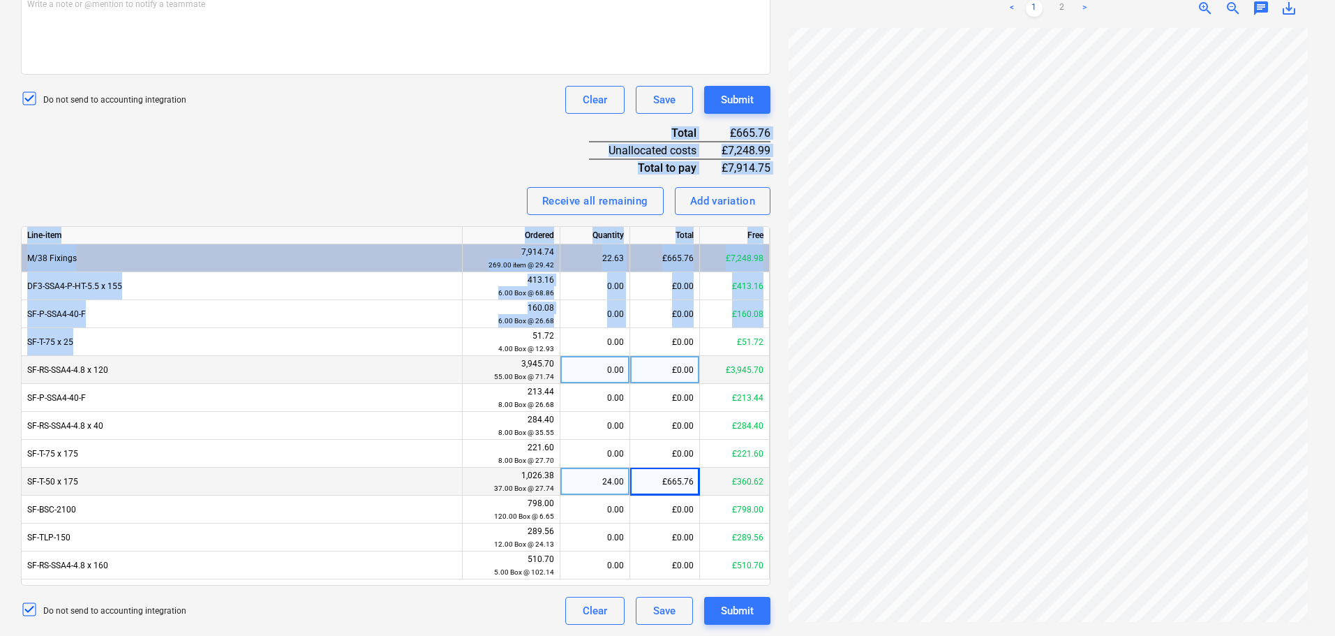
drag, startPoint x: 418, startPoint y: 133, endPoint x: 421, endPoint y: 356, distance: 222.6
click at [421, 356] on div "Invoice name help 1516170 Invoice number (optional) help 1516170 Invoice date h…" at bounding box center [395, 200] width 749 height 849
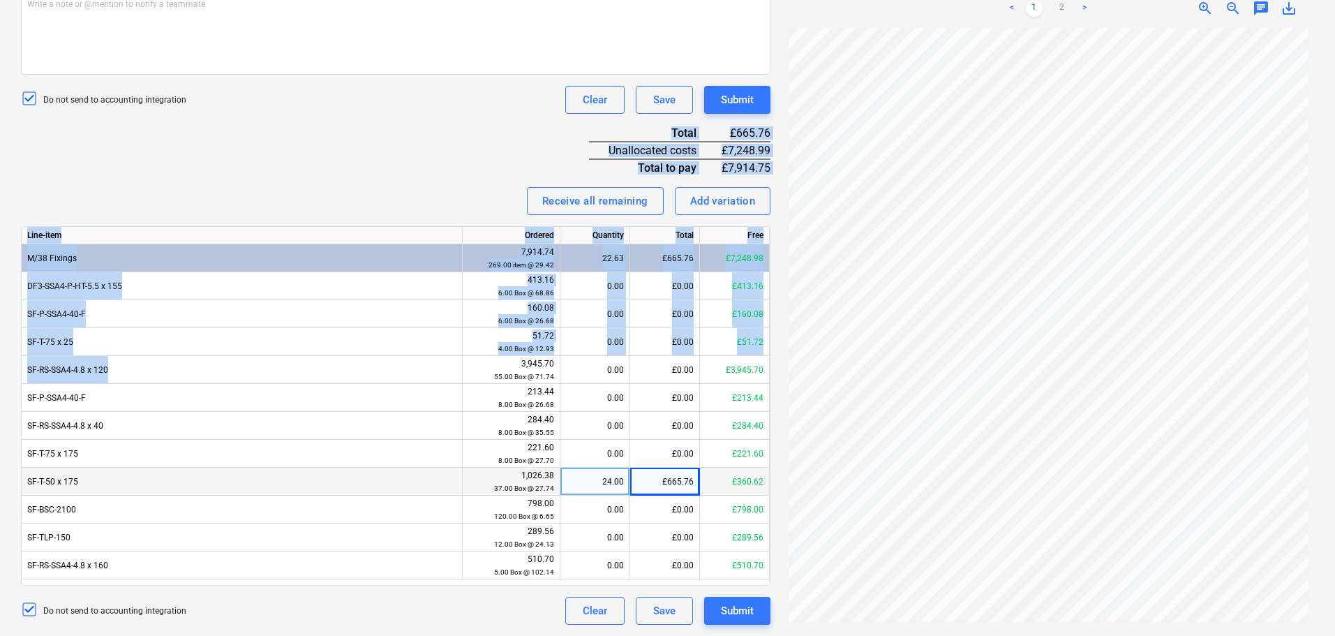
click at [435, 164] on div "Invoice name help 1516170 Invoice number (optional) help 1516170 Invoice date h…" at bounding box center [395, 200] width 749 height 849
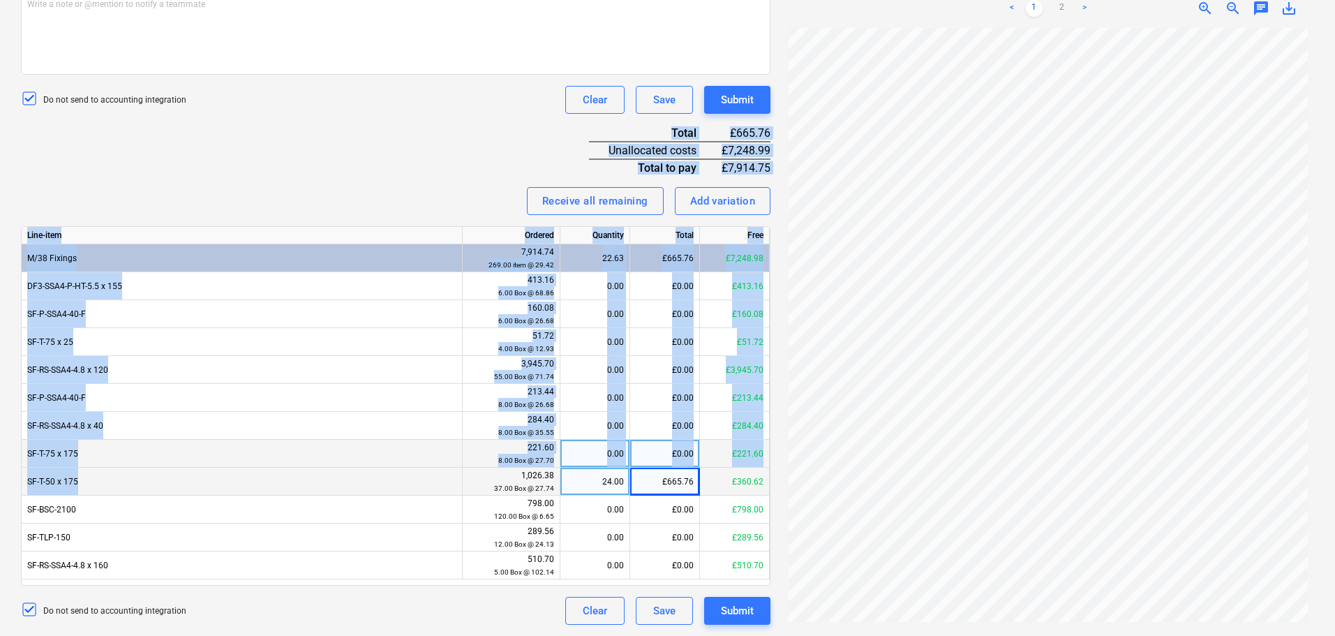
drag, startPoint x: 442, startPoint y: 125, endPoint x: 513, endPoint y: 451, distance: 334.1
click at [510, 470] on div "Invoice name help 1516170 Invoice number (optional) help 1516170 Invoice date h…" at bounding box center [395, 200] width 749 height 849
click at [453, 170] on div "Invoice name help 1516170 Invoice number (optional) help 1516170 Invoice date h…" at bounding box center [395, 200] width 749 height 849
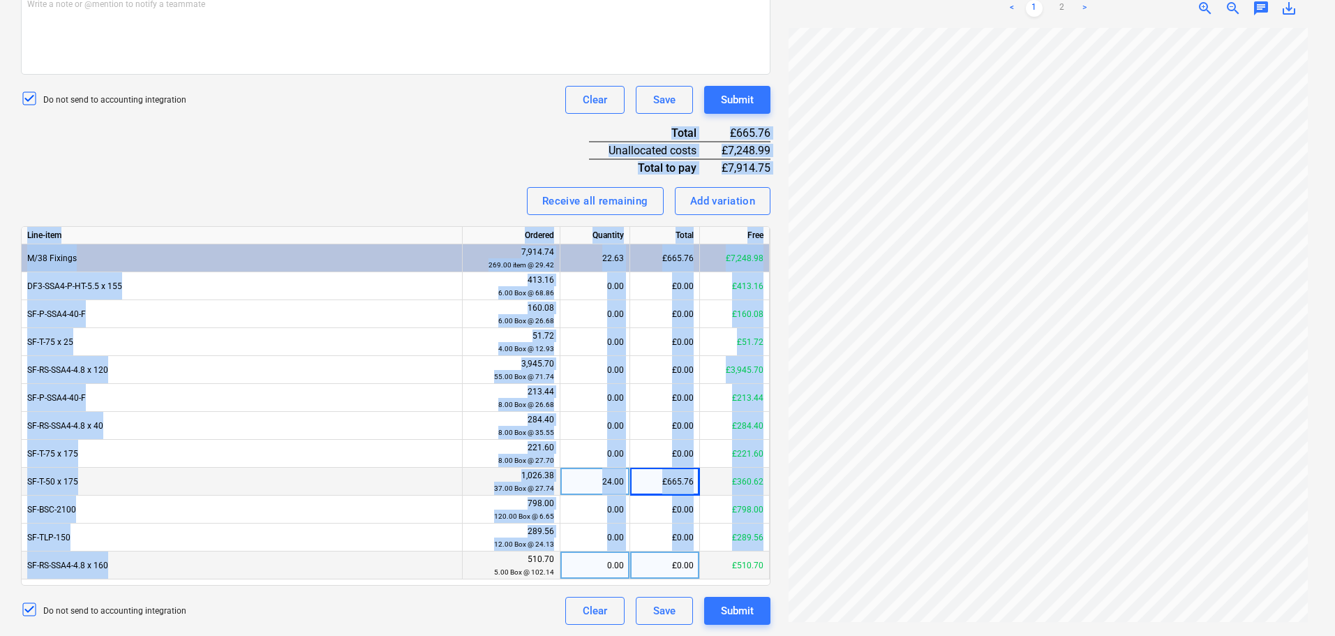
drag, startPoint x: 456, startPoint y: 119, endPoint x: 458, endPoint y: 560, distance: 441.7
click at [458, 560] on div "Invoice name help 1516170 Invoice number (optional) help 1516170 Invoice date h…" at bounding box center [395, 200] width 749 height 849
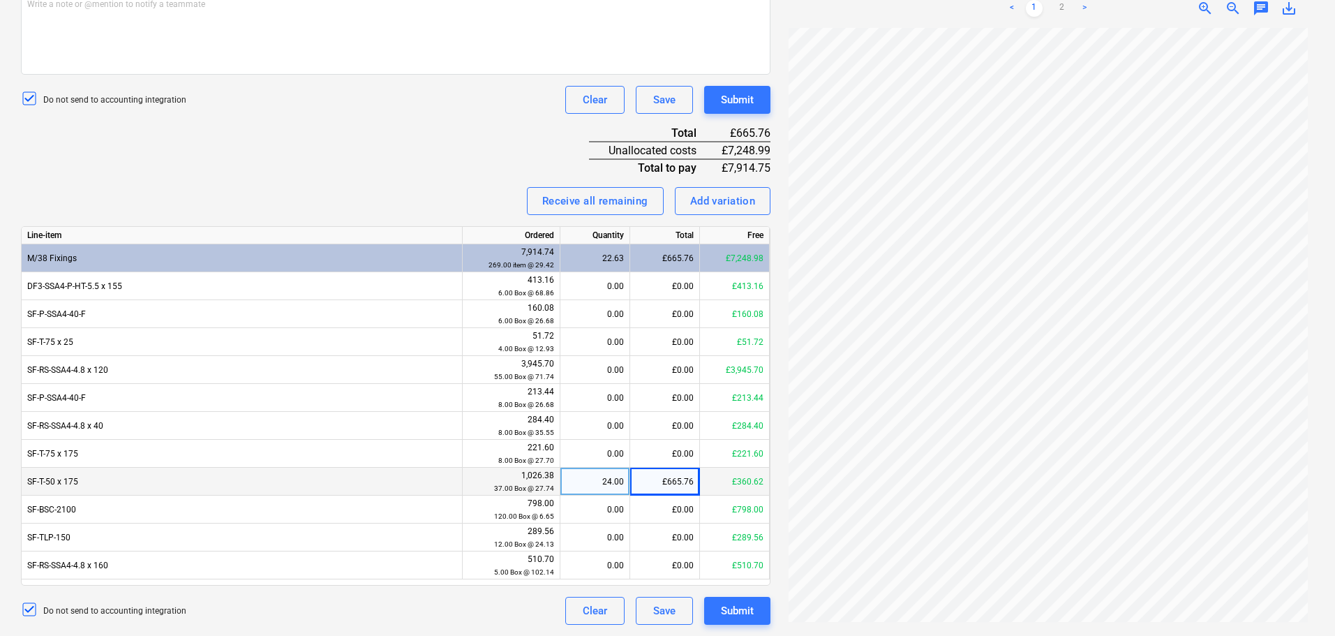
click at [398, 135] on div "Invoice name help 1516170 Invoice number (optional) help 1516170 Invoice date h…" at bounding box center [395, 200] width 749 height 849
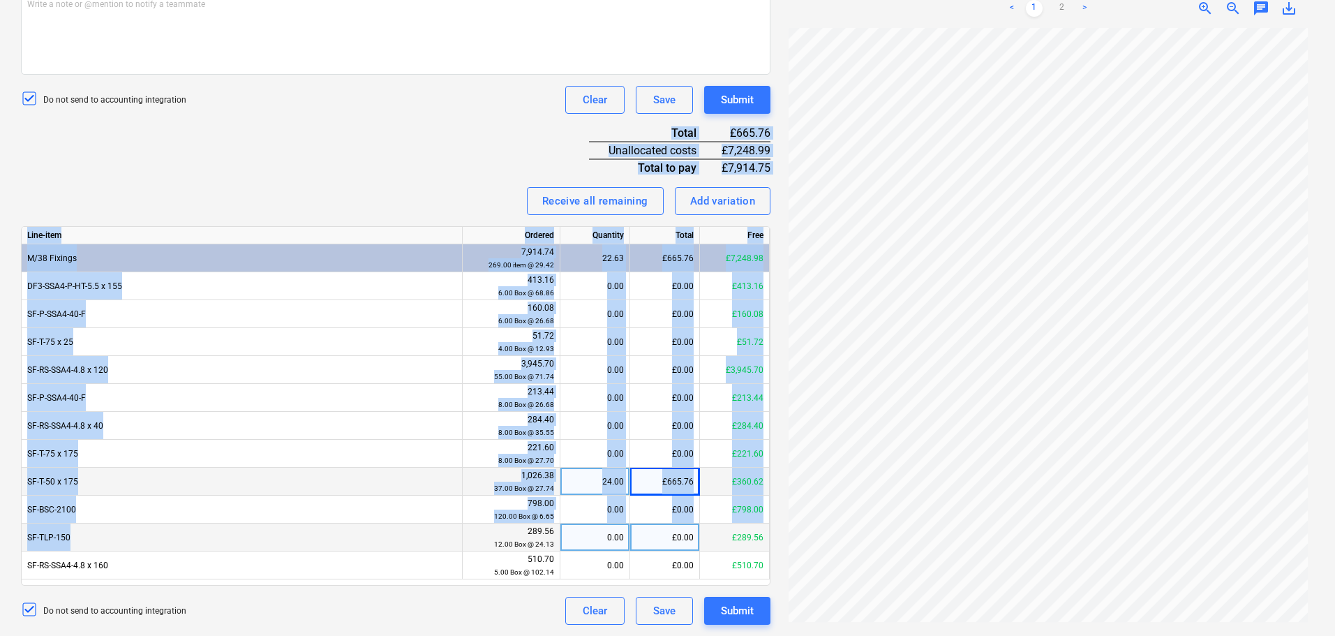
drag, startPoint x: 410, startPoint y: 119, endPoint x: 412, endPoint y: 548, distance: 429.9
click at [412, 548] on div "Invoice name help 1516170 Invoice number (optional) help 1516170 Invoice date h…" at bounding box center [395, 200] width 749 height 849
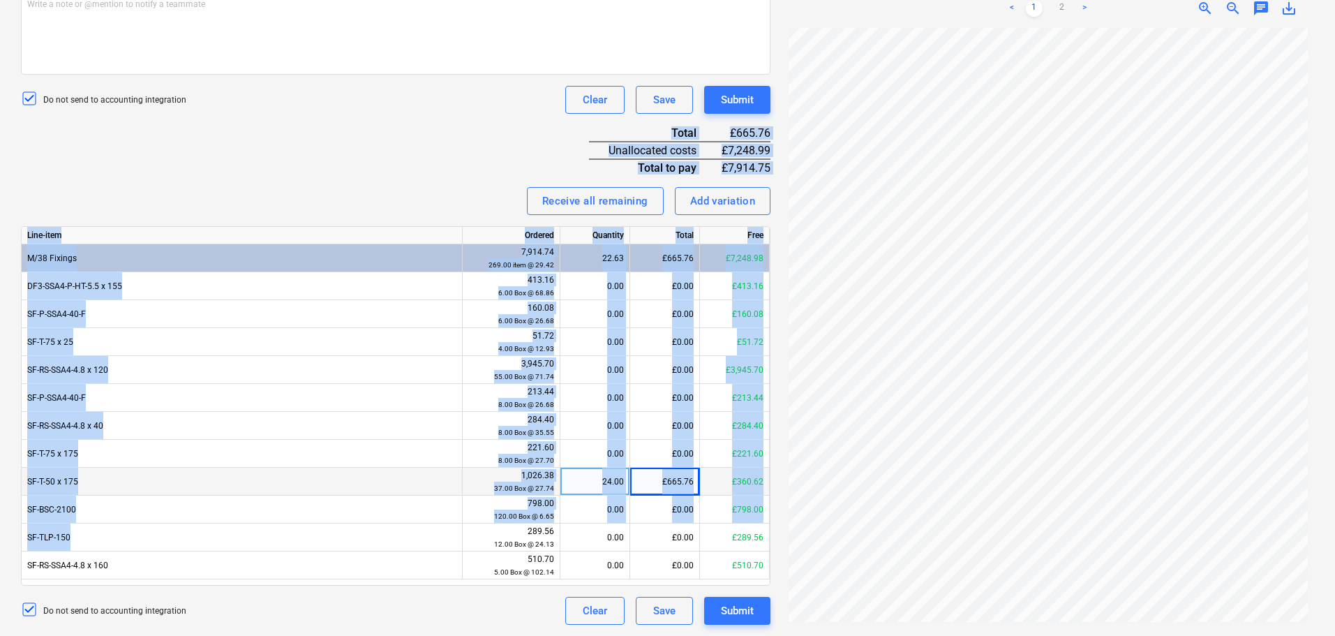
click at [403, 199] on div "Receive all remaining Add variation" at bounding box center [395, 201] width 749 height 28
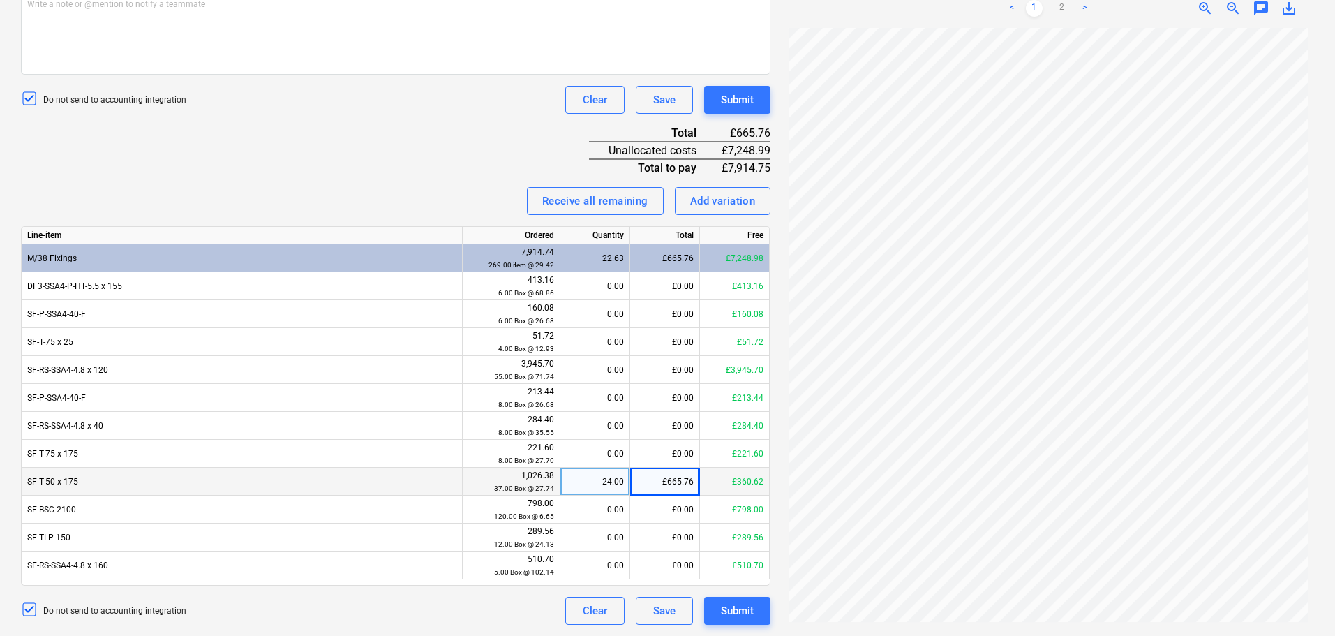
click at [247, 167] on div "Invoice name help 1516170 Invoice number (optional) help 1516170 Invoice date h…" at bounding box center [395, 200] width 749 height 849
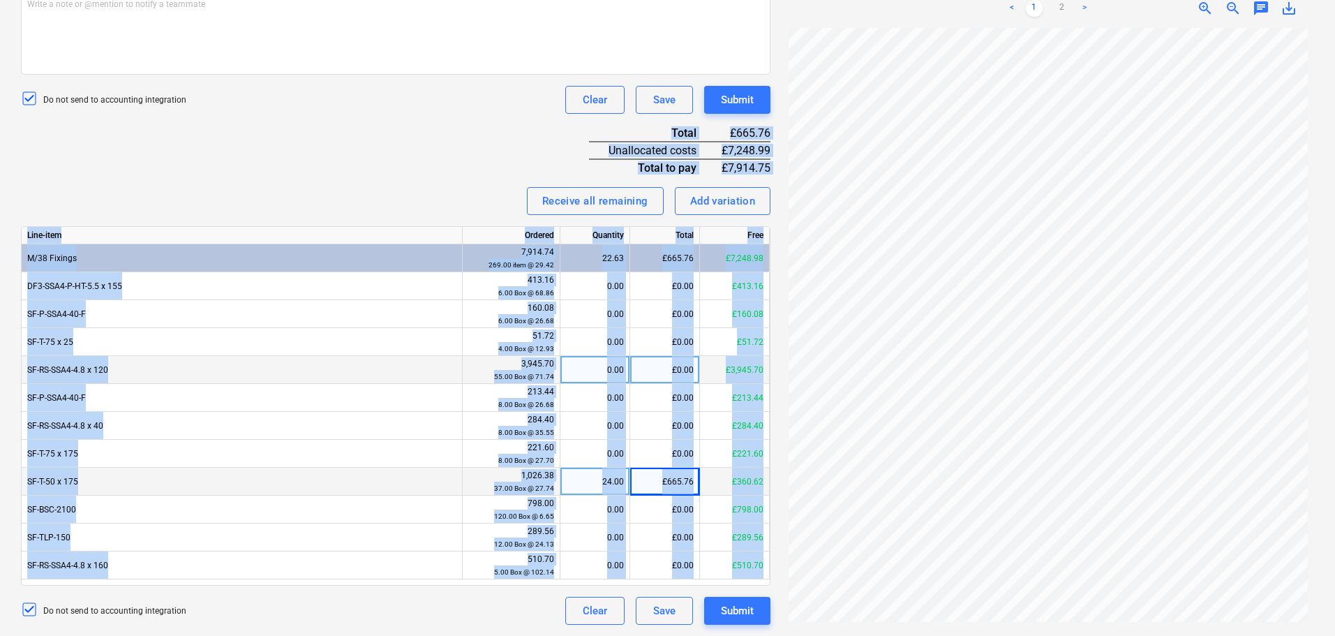
drag, startPoint x: 284, startPoint y: 133, endPoint x: 435, endPoint y: 366, distance: 278.5
click at [383, 601] on div "Invoice name help 1516170 Invoice number (optional) help 1516170 Invoice date h…" at bounding box center [395, 200] width 749 height 849
click at [417, 165] on div "Invoice name help 1516170 Invoice number (optional) help 1516170 Invoice date h…" at bounding box center [395, 200] width 749 height 849
drag, startPoint x: 424, startPoint y: 124, endPoint x: 436, endPoint y: 597, distance: 473.3
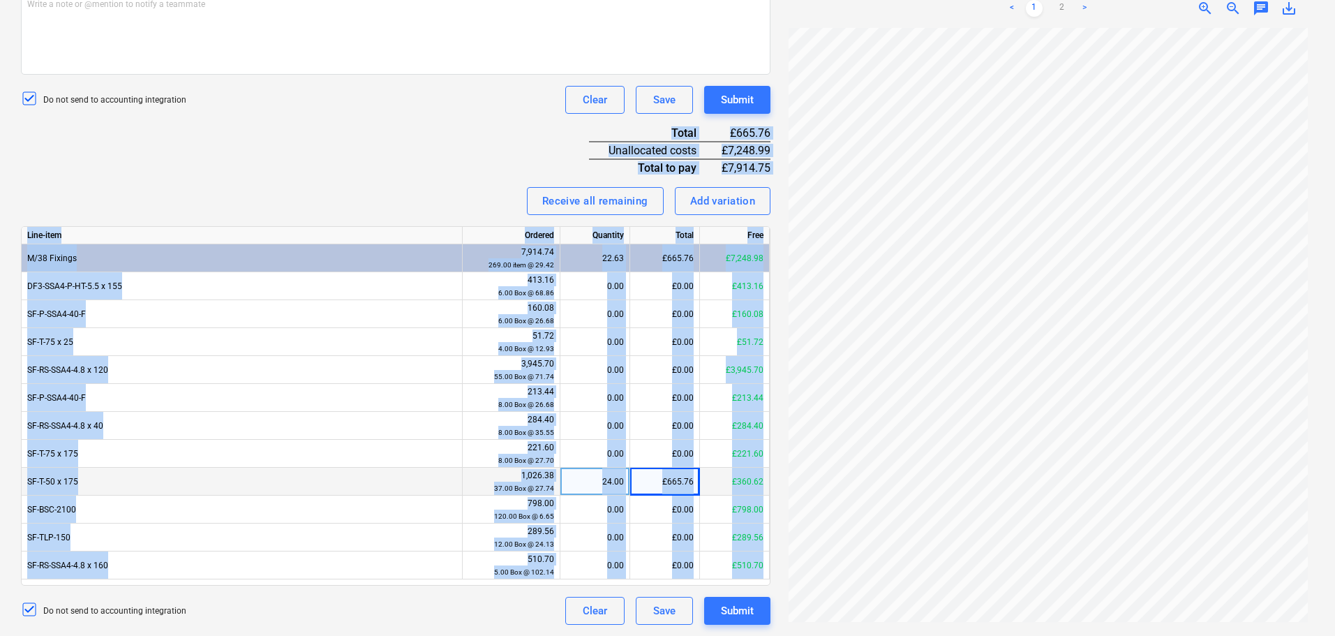
click at [376, 178] on div "Invoice name help 1516170 Invoice number (optional) help 1516170 Invoice date h…" at bounding box center [395, 200] width 749 height 849
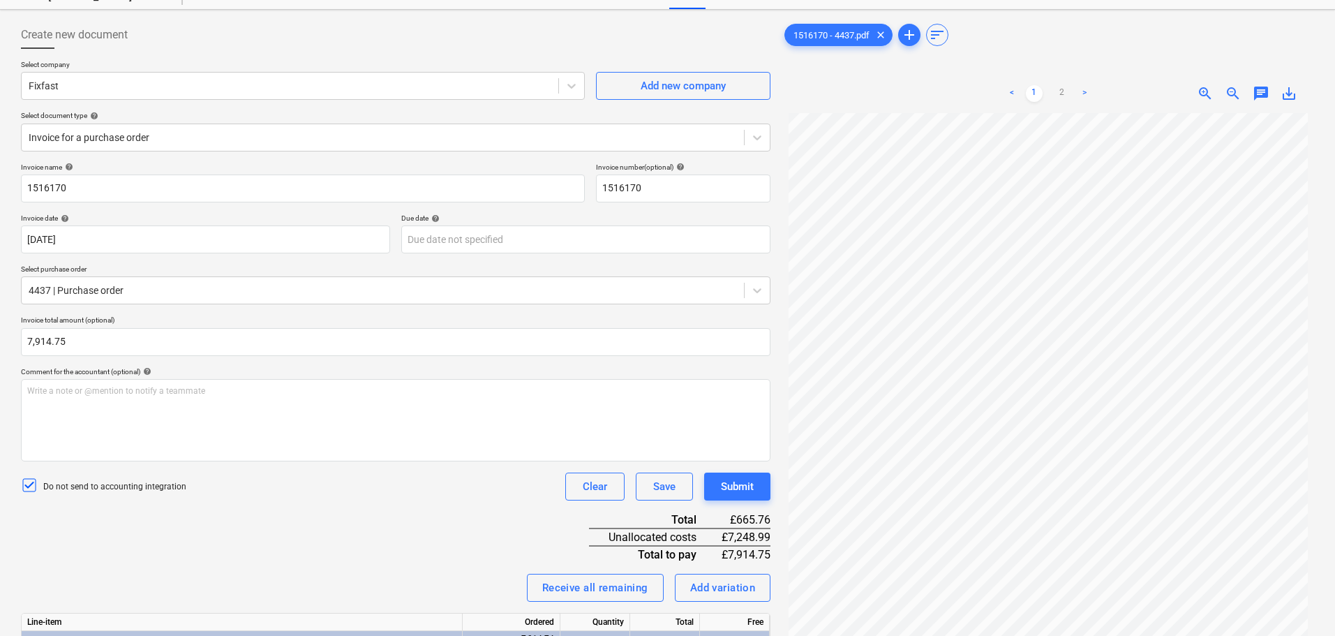
scroll to position [22, 0]
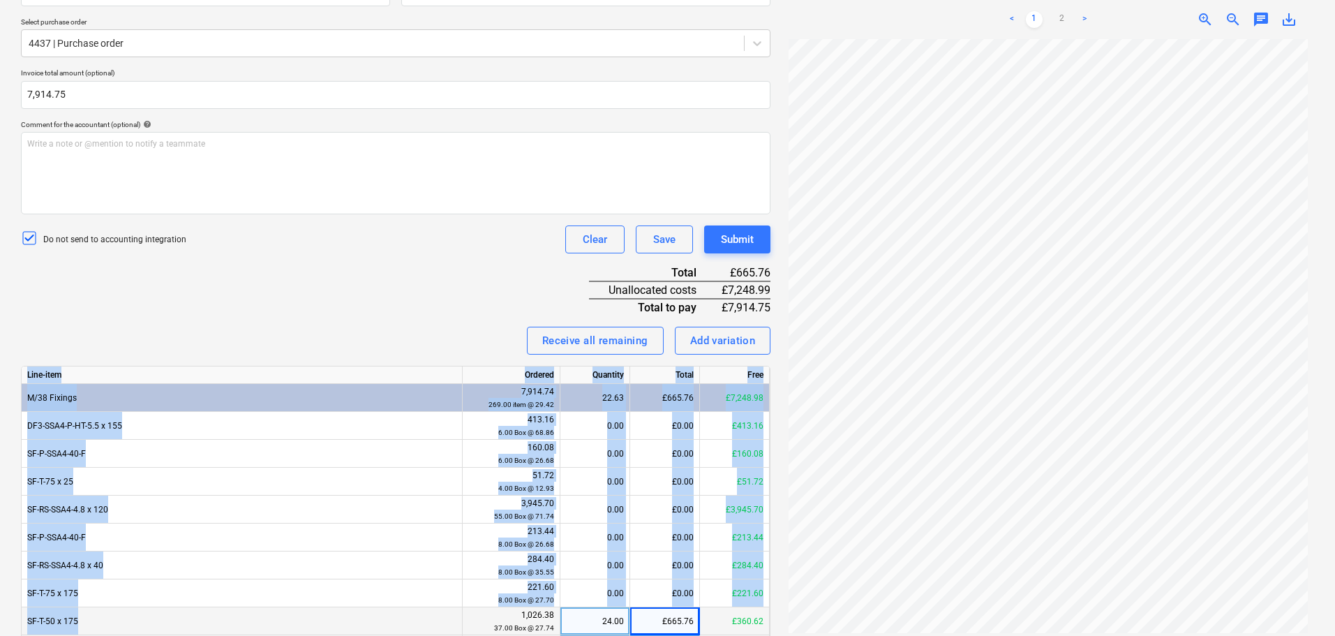
drag, startPoint x: 280, startPoint y: 292, endPoint x: 451, endPoint y: 628, distance: 377.3
click at [451, 628] on div "Invoice name help 1516170 Invoice number (optional) help 1516170 Invoice date h…" at bounding box center [395, 340] width 749 height 849
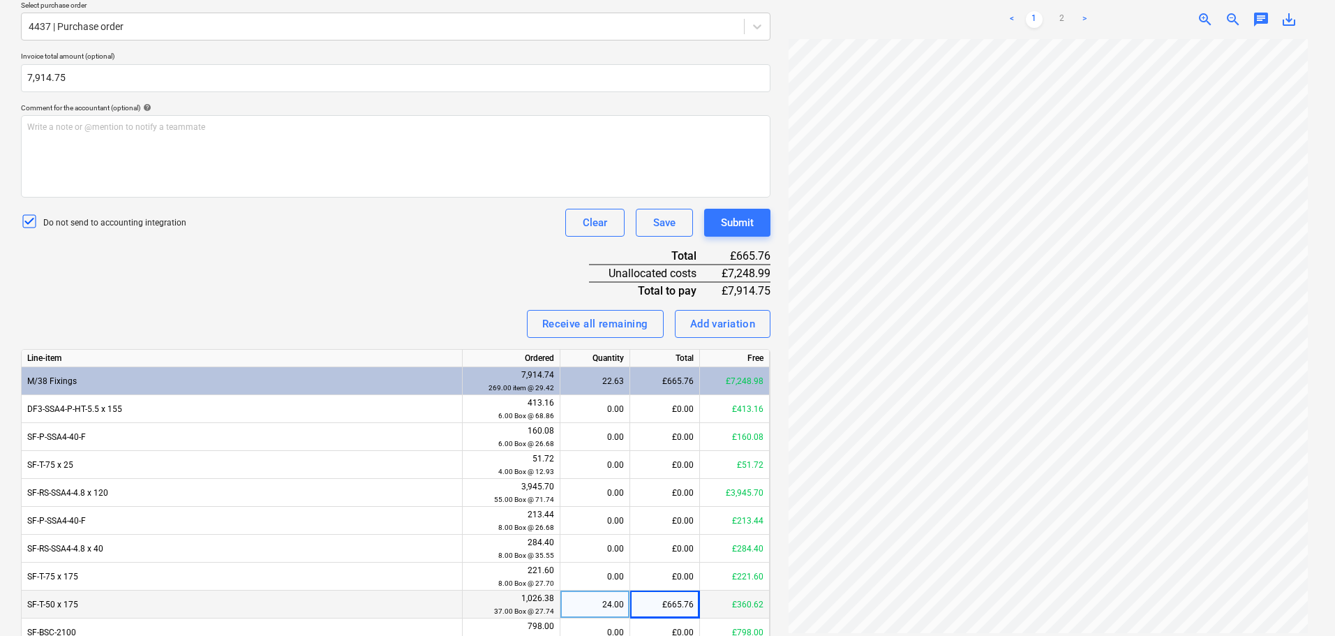
click at [428, 244] on div "Invoice name help 1516170 Invoice number (optional) help 1516170 Invoice date h…" at bounding box center [395, 323] width 749 height 849
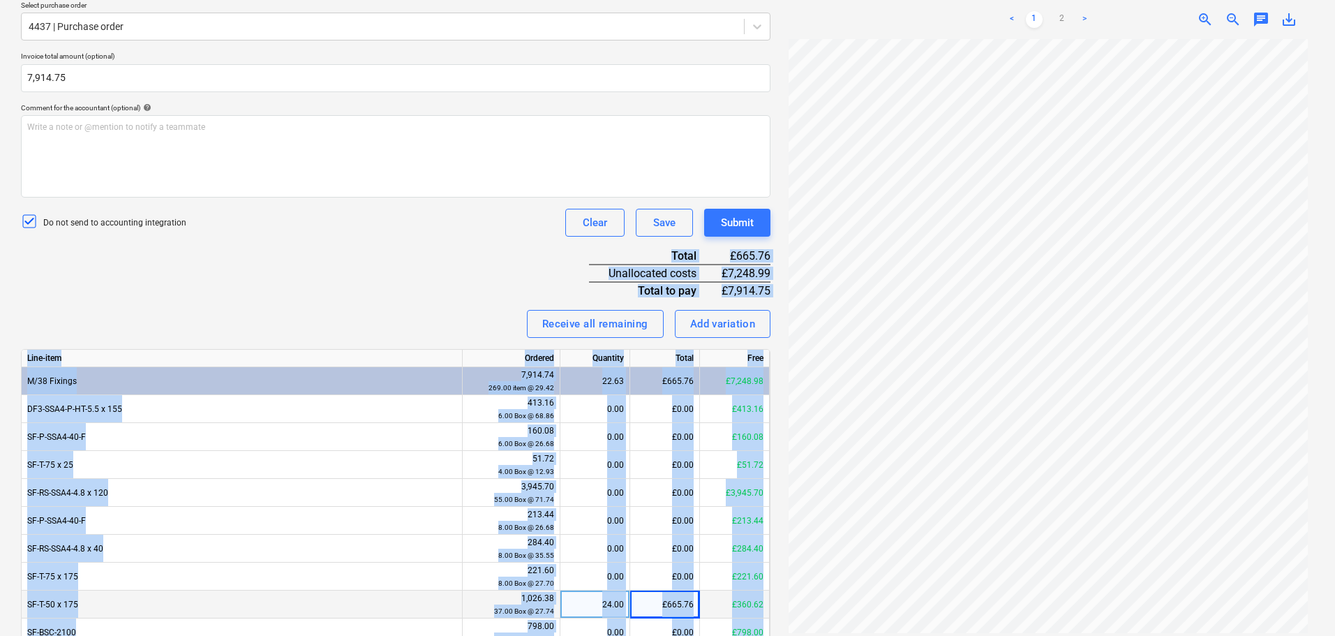
scroll to position [441, 0]
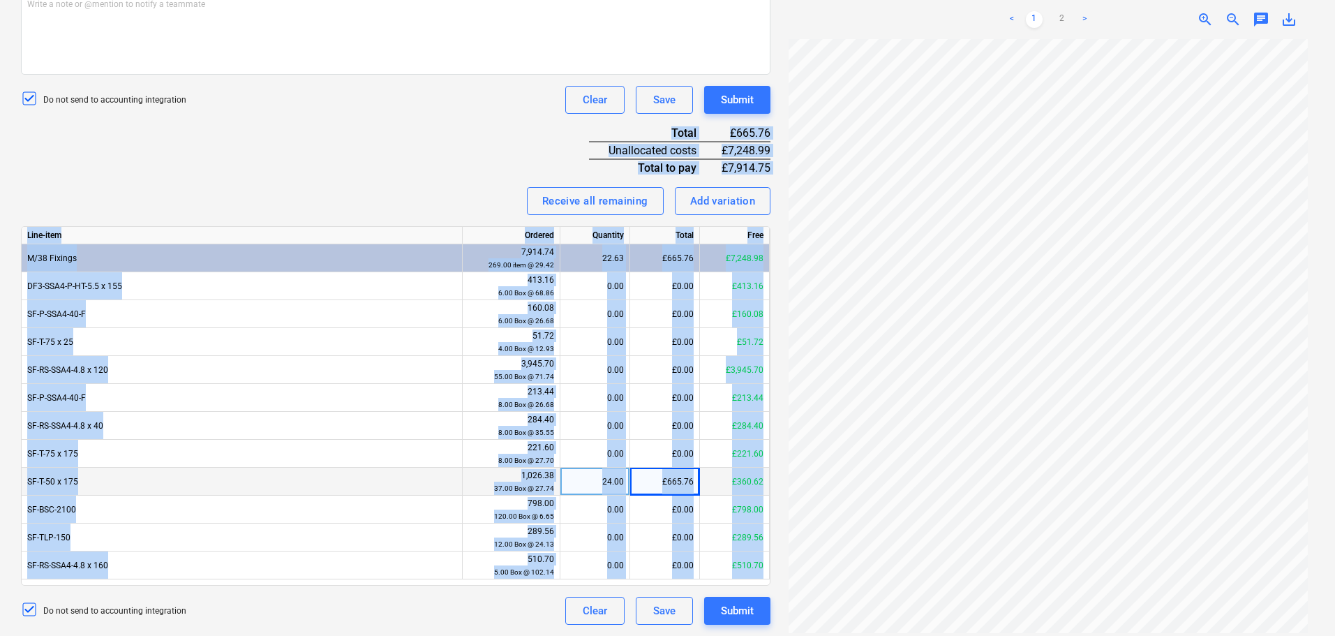
drag, startPoint x: 426, startPoint y: 234, endPoint x: 472, endPoint y: 669, distance: 437.2
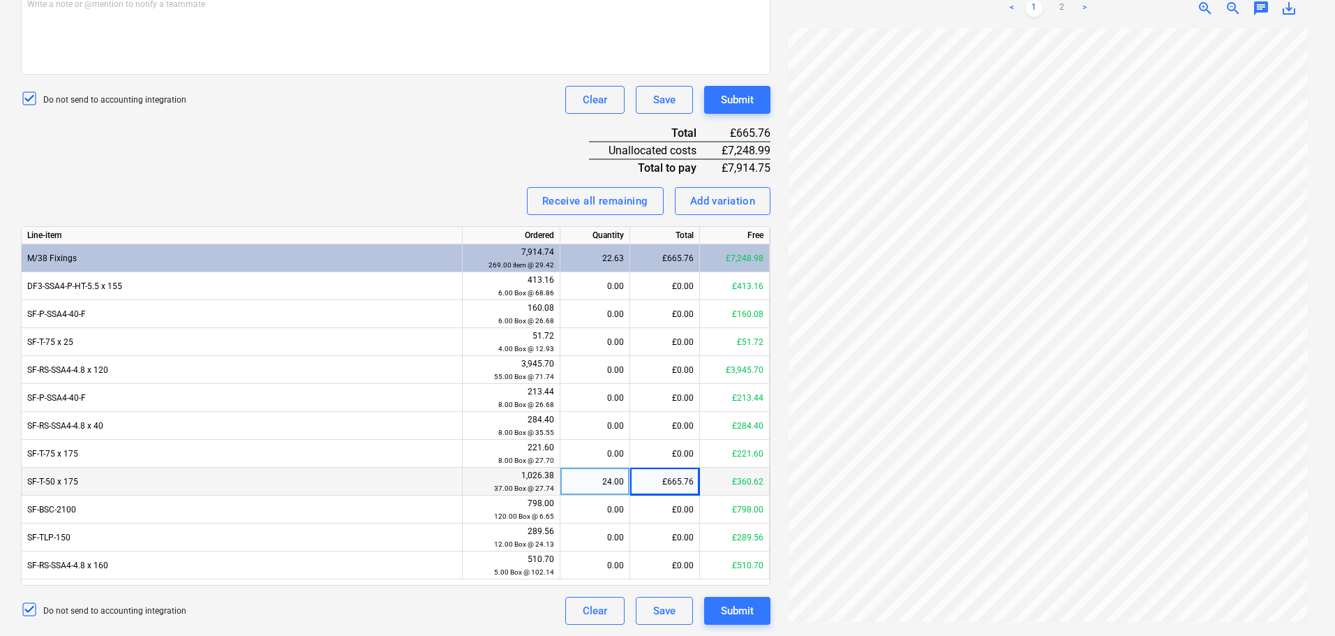
click at [406, 139] on div "Invoice name help 1516170 Invoice number (optional) help 1516170 Invoice date h…" at bounding box center [395, 200] width 749 height 849
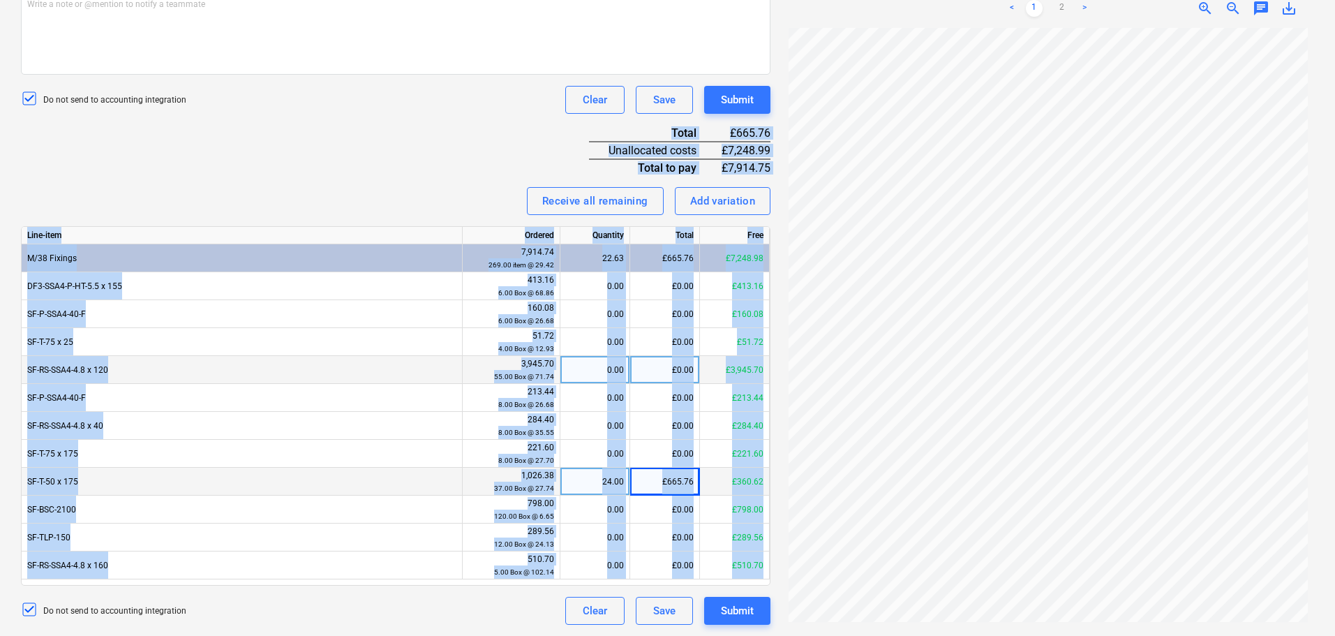
drag, startPoint x: 453, startPoint y: 93, endPoint x: 468, endPoint y: 383, distance: 290.7
click at [470, 630] on div "Create new document Select company Fixfast Add new company Select document type…" at bounding box center [395, 129] width 761 height 1001
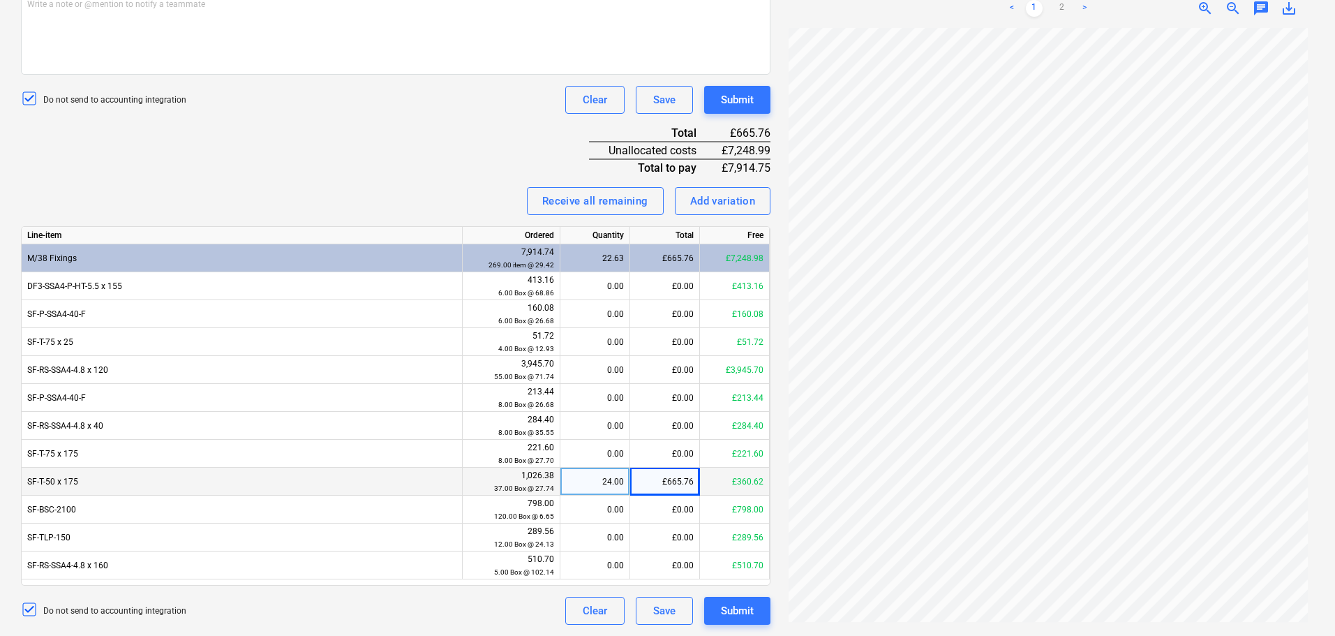
click at [446, 140] on div "Invoice name help 1516170 Invoice number (optional) help 1516170 Invoice date h…" at bounding box center [395, 200] width 749 height 849
click at [471, 142] on div "Invoice name help 1516170 Invoice number (optional) help 1516170 Invoice date h…" at bounding box center [395, 200] width 749 height 849
click at [373, 179] on div "Invoice name help 1516170 Invoice number (optional) help 1516170 Invoice date h…" at bounding box center [395, 200] width 749 height 849
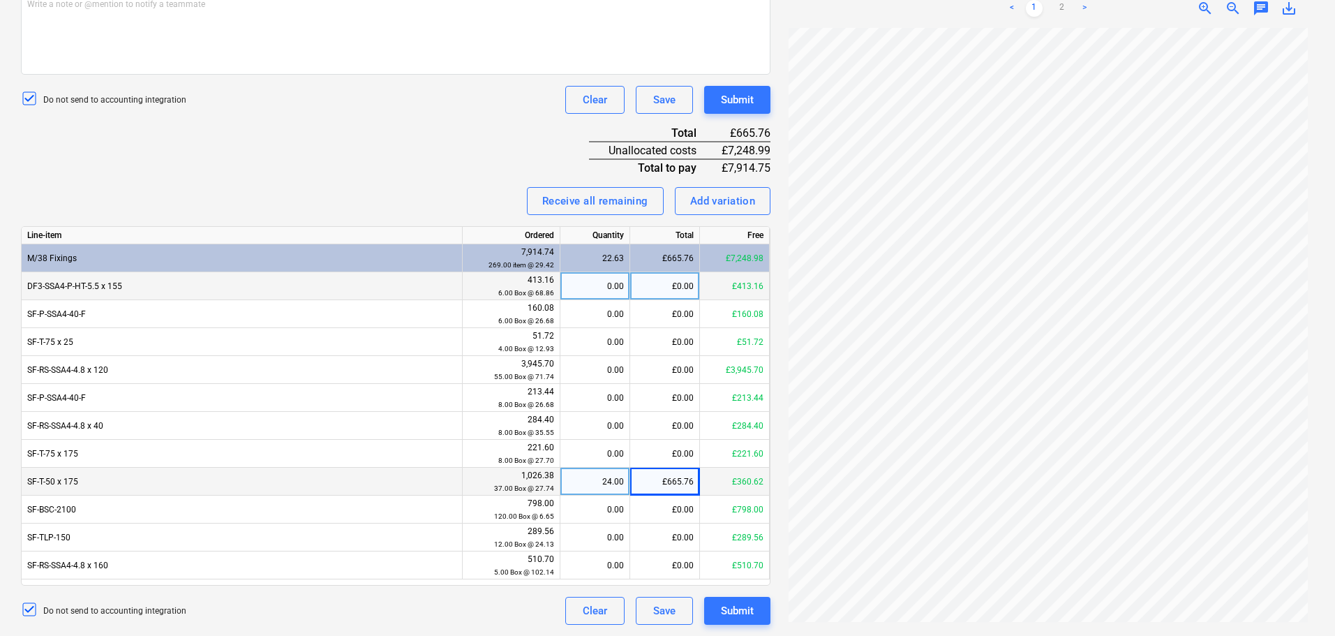
click at [652, 285] on div "£0.00" at bounding box center [665, 286] width 70 height 28
type input "413.16"
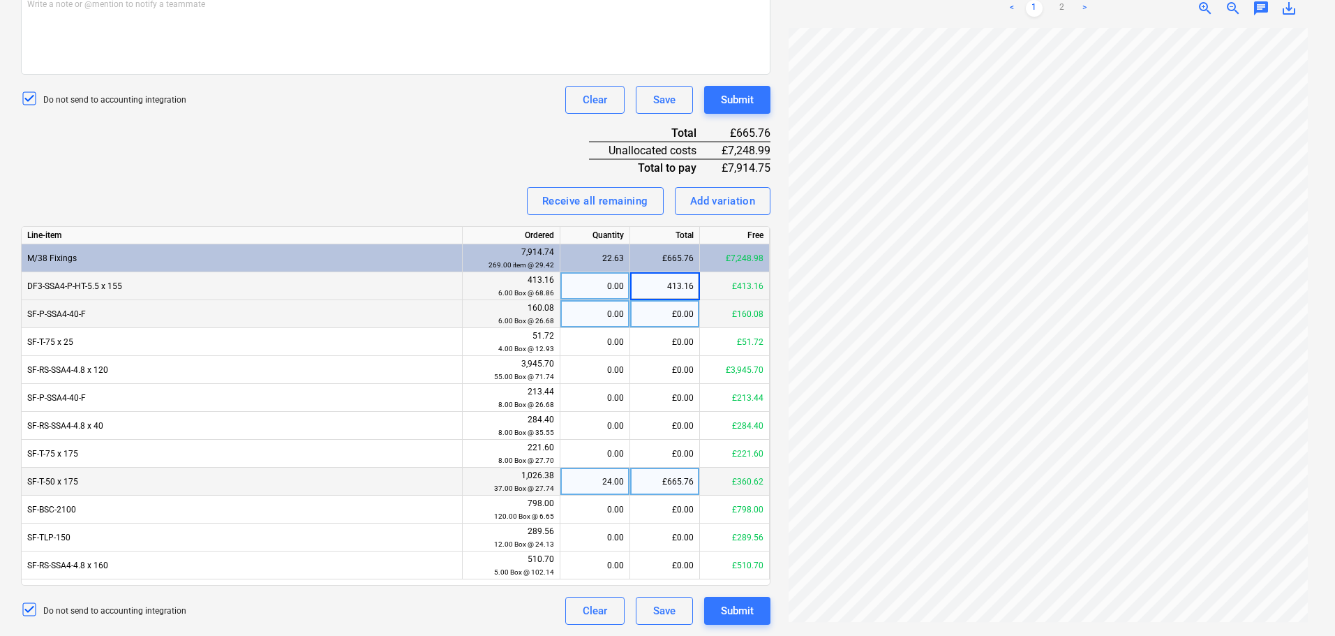
click at [657, 310] on div "£0.00" at bounding box center [665, 314] width 70 height 28
type input "160.08"
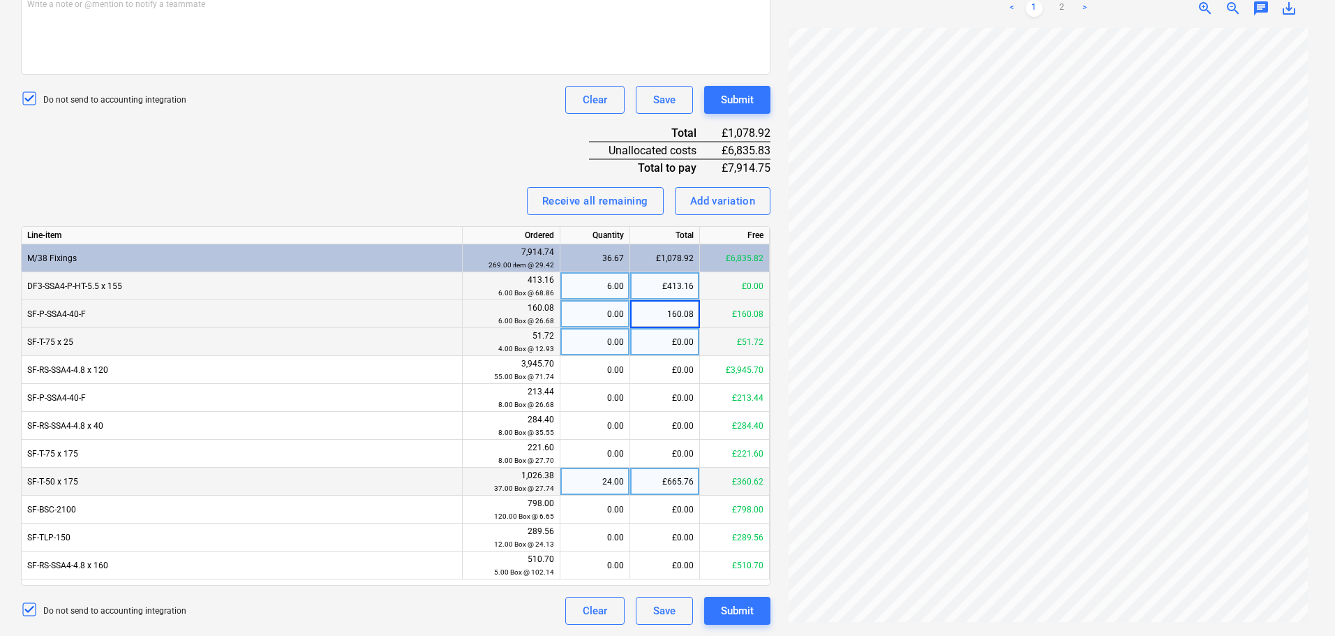
click at [659, 332] on div "£0.00" at bounding box center [665, 342] width 70 height 28
click at [608, 336] on div "0.00" at bounding box center [595, 342] width 58 height 28
type input "4"
click at [484, 181] on div "Invoice name help 1516170 Invoice number (optional) help 1516170 Invoice date h…" at bounding box center [395, 200] width 749 height 849
click at [591, 310] on div "6.00" at bounding box center [595, 314] width 58 height 28
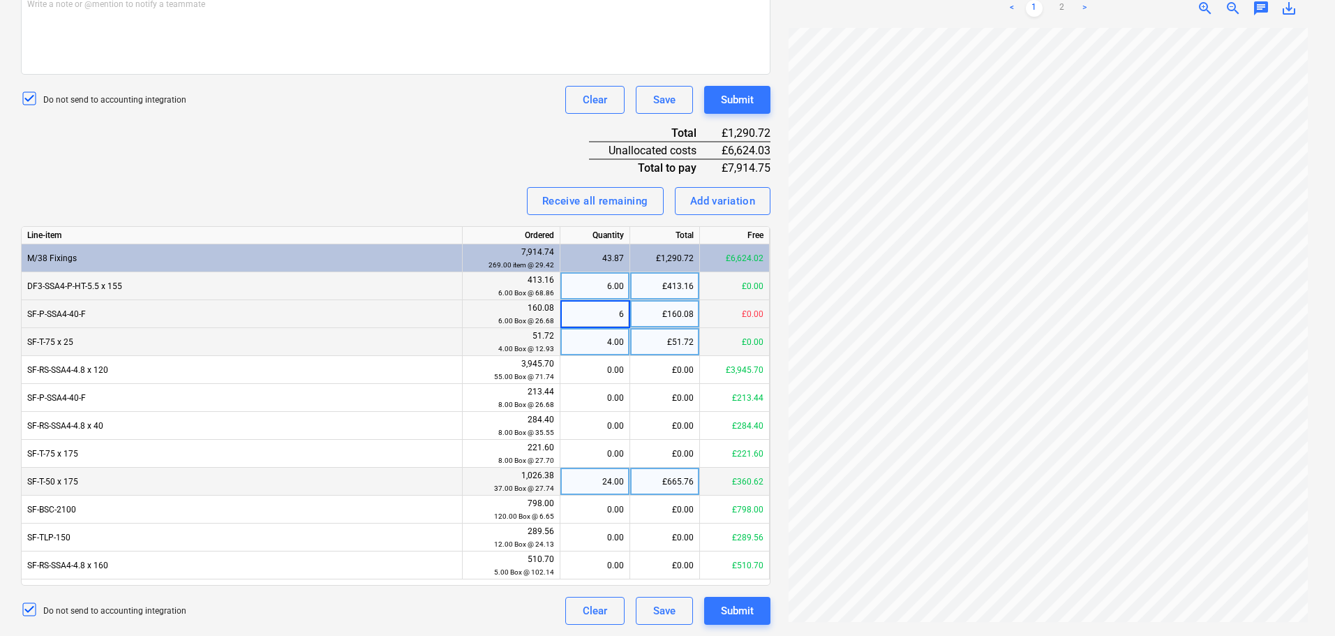
click at [445, 199] on div "Receive all remaining Add variation" at bounding box center [395, 201] width 749 height 28
drag, startPoint x: 456, startPoint y: 154, endPoint x: 464, endPoint y: 211, distance: 57.0
click at [461, 218] on div "Invoice name help 1516170 Invoice number (optional) help 1516170 Invoice date h…" at bounding box center [395, 200] width 749 height 849
click at [467, 151] on div "Invoice name help 1516170 Invoice number (optional) help 1516170 Invoice date h…" at bounding box center [395, 200] width 749 height 849
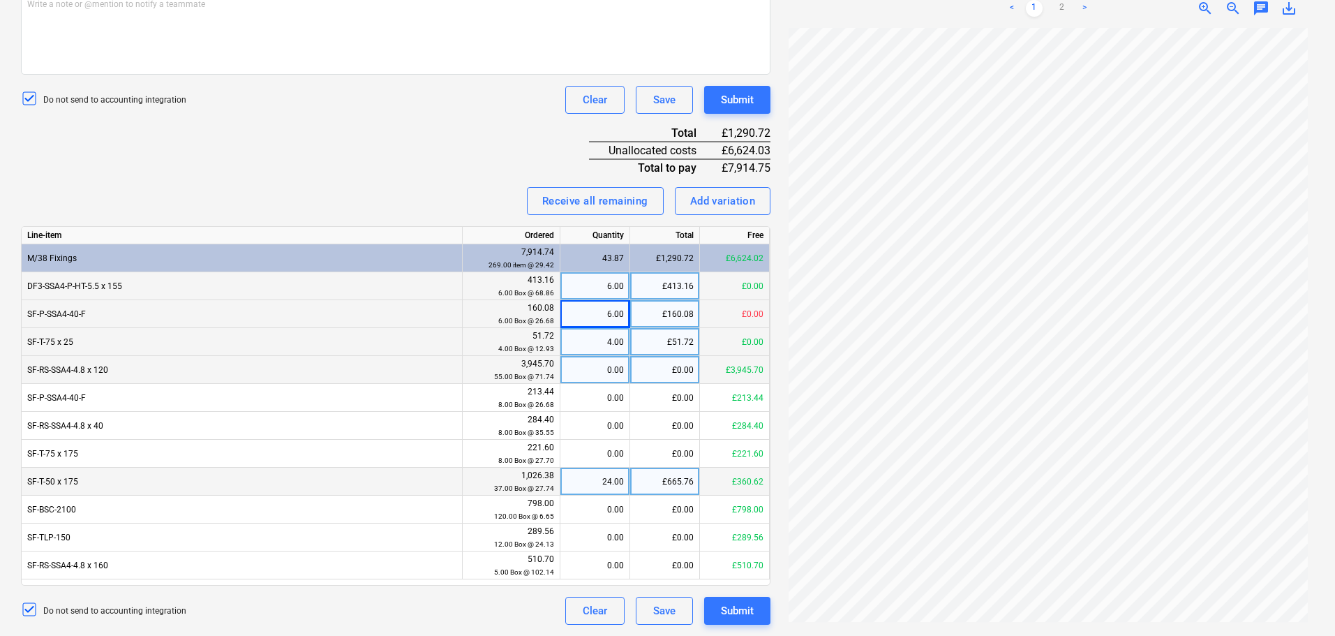
click at [646, 367] on div "£0.00" at bounding box center [665, 370] width 70 height 28
click at [590, 368] on div "0.00" at bounding box center [595, 370] width 58 height 28
type input "55"
click at [634, 371] on div "£0.00" at bounding box center [665, 370] width 70 height 28
type input "3443.52"
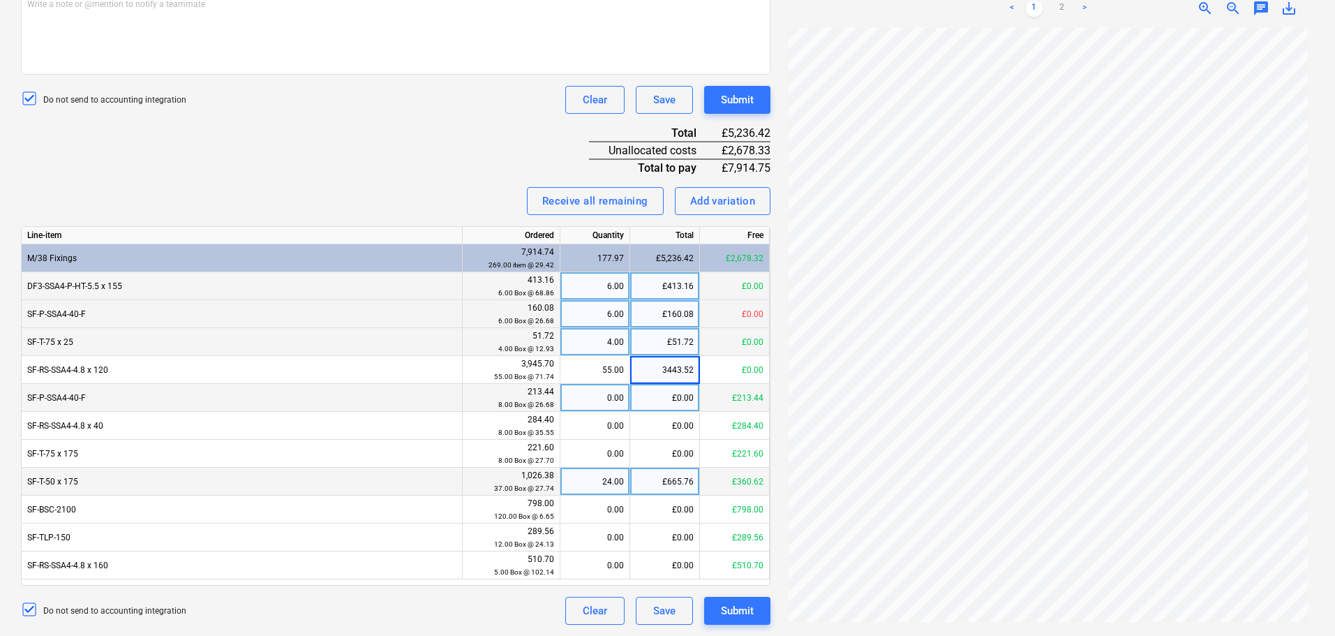
click at [660, 397] on div "£0.00" at bounding box center [665, 398] width 70 height 28
type input "213.44"
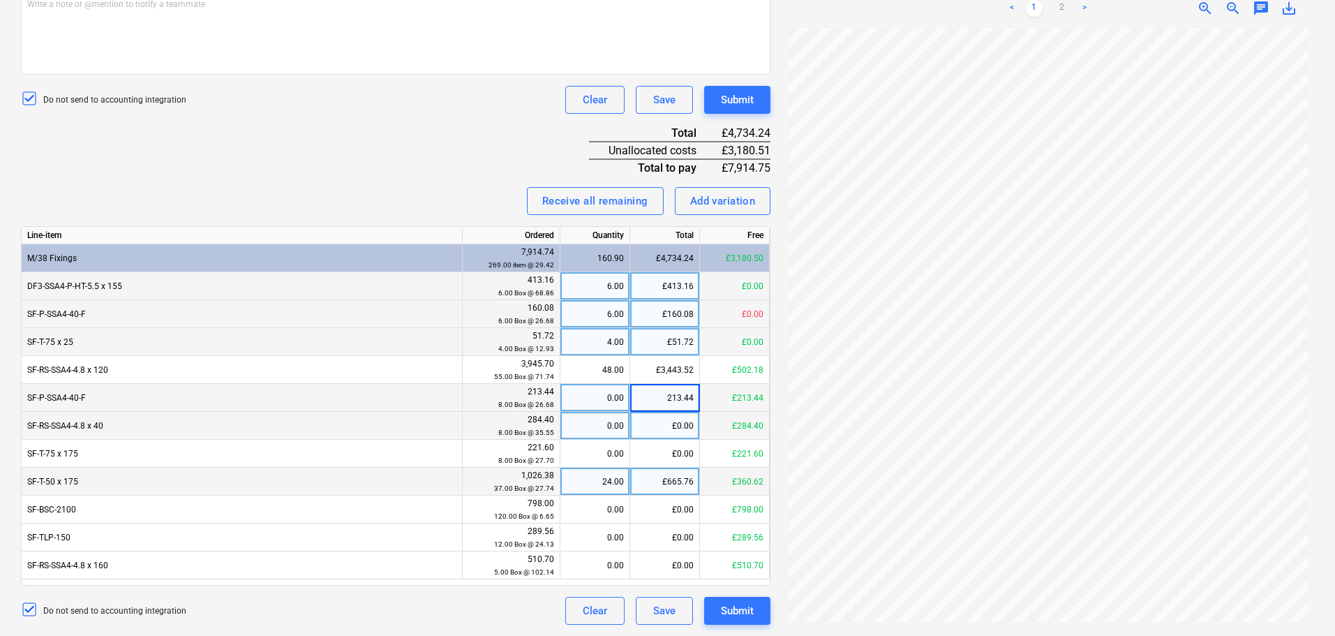
click at [609, 419] on div "0.00" at bounding box center [595, 426] width 58 height 28
type input "8"
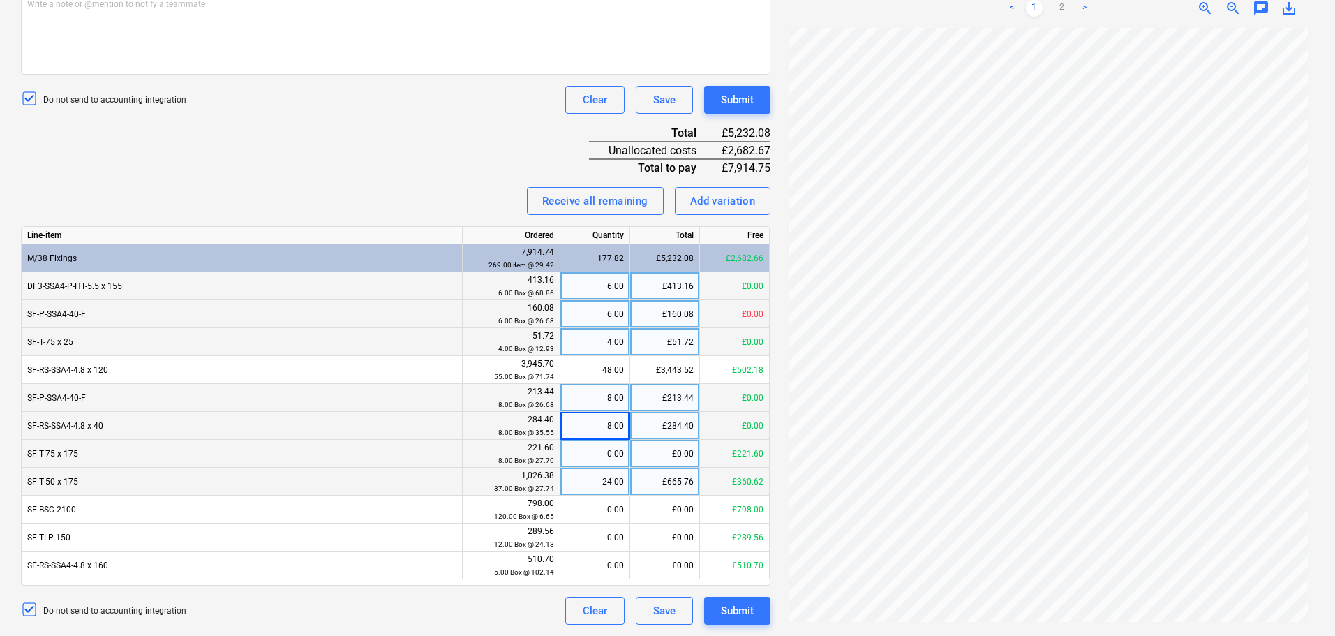
click at [601, 456] on div "0.00" at bounding box center [595, 454] width 58 height 28
drag, startPoint x: 390, startPoint y: 170, endPoint x: 402, endPoint y: 270, distance: 100.5
click at [384, 426] on div "Invoice name help 1516170 Invoice number (optional) help 1516170 Invoice date h…" at bounding box center [395, 200] width 749 height 849
click at [401, 165] on div "Invoice name help 1516170 Invoice number (optional) help 1516170 Invoice date h…" at bounding box center [395, 200] width 749 height 849
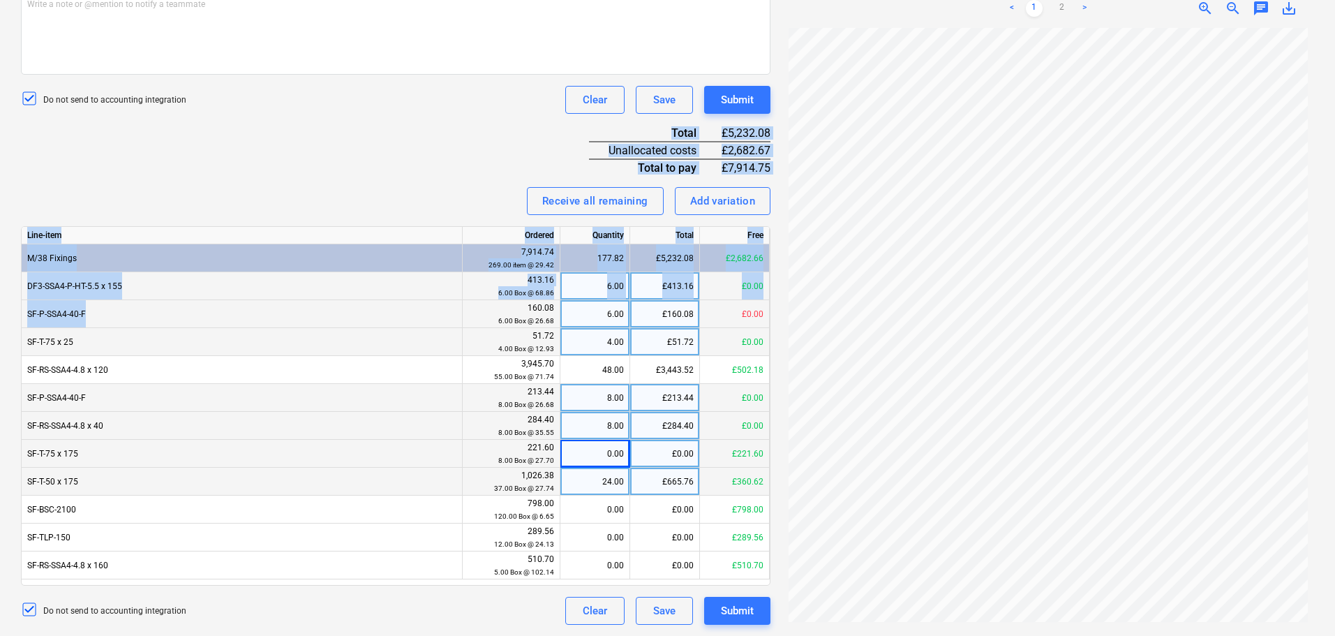
drag, startPoint x: 410, startPoint y: 147, endPoint x: 425, endPoint y: 173, distance: 29.7
click at [412, 310] on div "Invoice name help 1516170 Invoice number (optional) help 1516170 Invoice date h…" at bounding box center [395, 200] width 749 height 849
click at [425, 171] on div "Invoice name help 1516170 Invoice number (optional) help 1516170 Invoice date h…" at bounding box center [395, 200] width 749 height 849
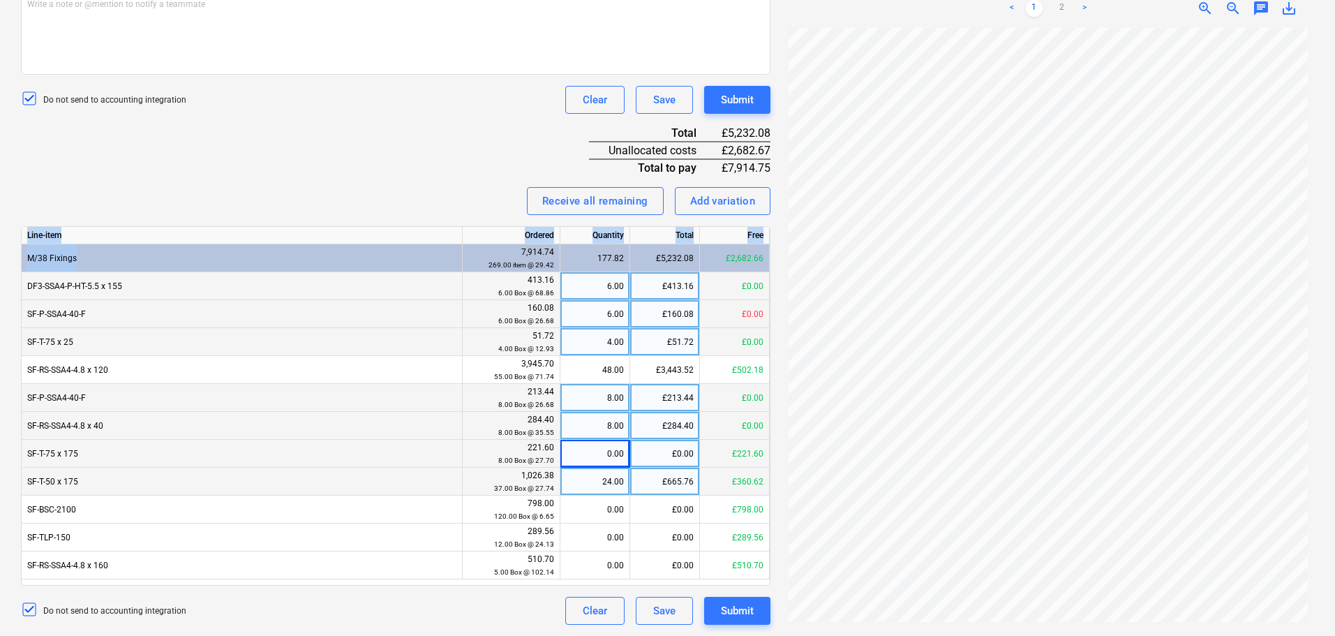
drag, startPoint x: 431, startPoint y: 167, endPoint x: 410, endPoint y: 254, distance: 88.9
click at [410, 254] on div "Invoice name help 1516170 Invoice number (optional) help 1516170 Invoice date h…" at bounding box center [395, 200] width 749 height 849
click at [403, 181] on div "Invoice name help 1516170 Invoice number (optional) help 1516170 Invoice date h…" at bounding box center [395, 200] width 749 height 849
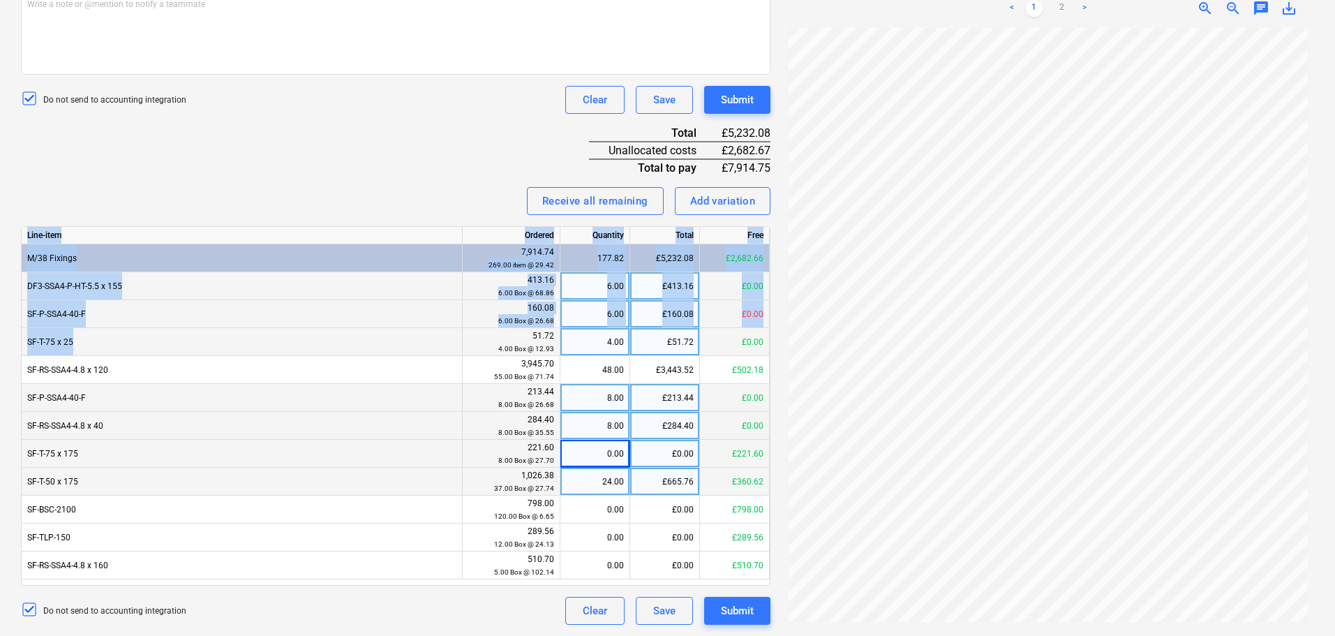
drag, startPoint x: 314, startPoint y: 168, endPoint x: 318, endPoint y: 232, distance: 63.6
click at [300, 341] on div "Invoice name help 1516170 Invoice number (optional) help 1516170 Invoice date h…" at bounding box center [395, 200] width 749 height 849
click at [322, 178] on div "Invoice name help 1516170 Invoice number (optional) help 1516170 Invoice date h…" at bounding box center [395, 200] width 749 height 849
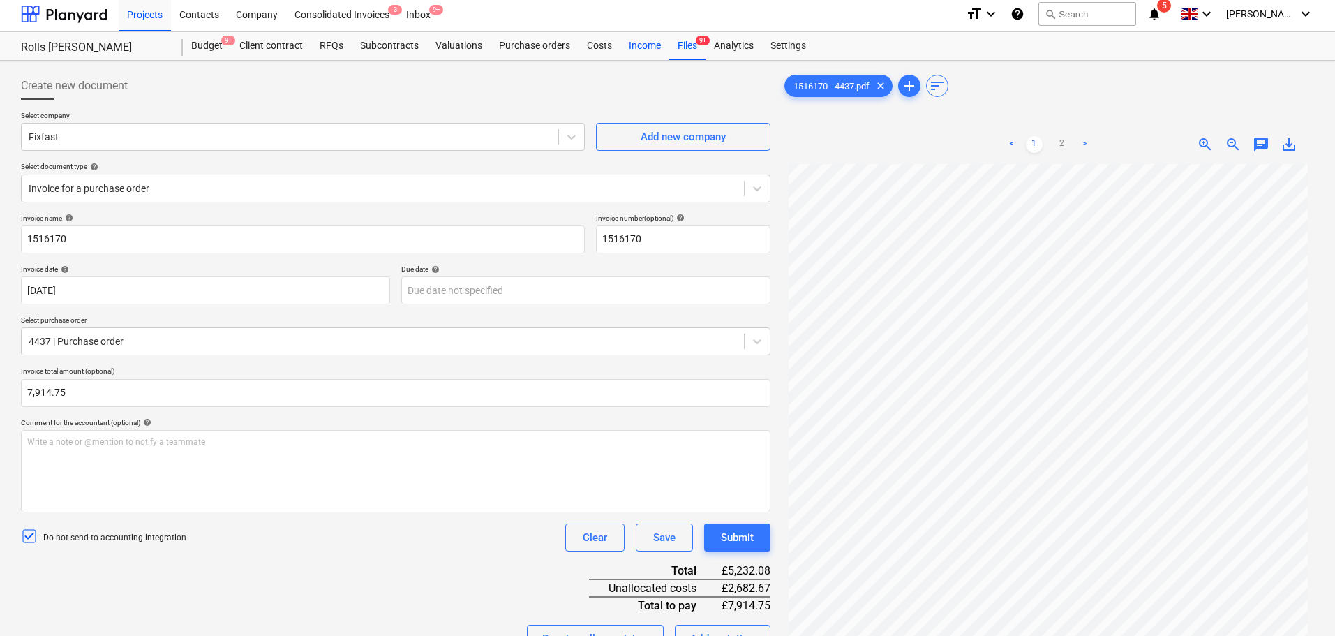
scroll to position [0, 0]
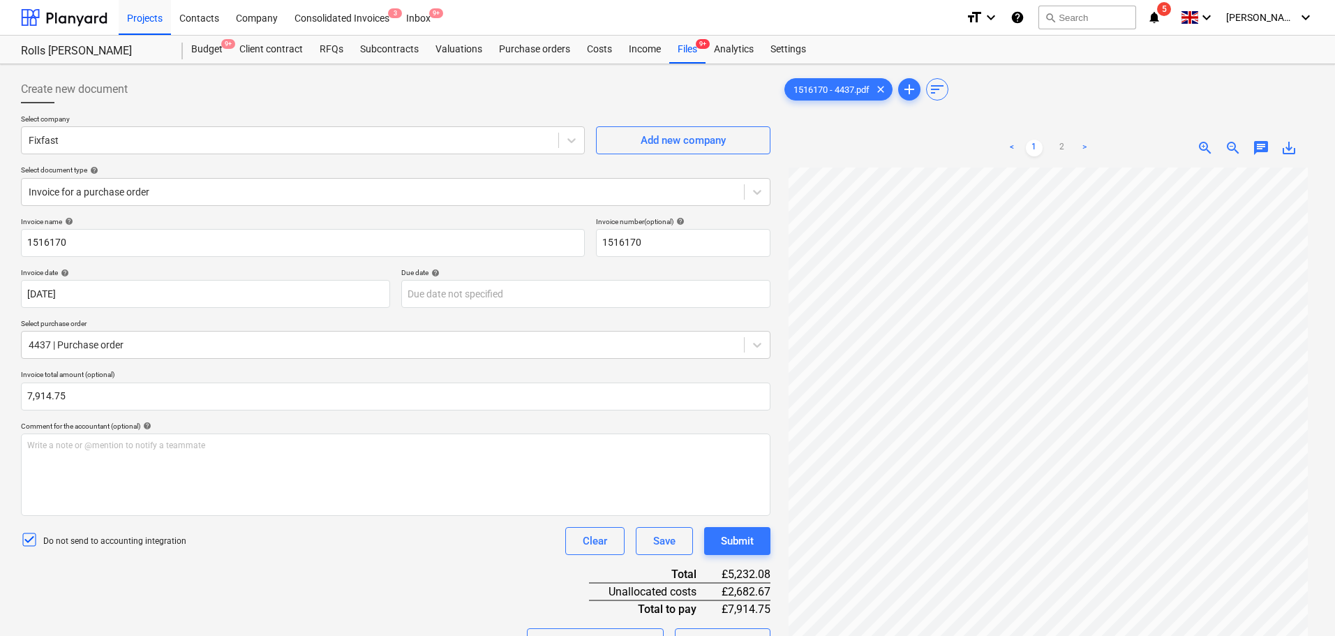
drag, startPoint x: 685, startPoint y: 58, endPoint x: 609, endPoint y: 8, distance: 91.2
click at [685, 58] on div "Files 9+" at bounding box center [687, 50] width 36 height 28
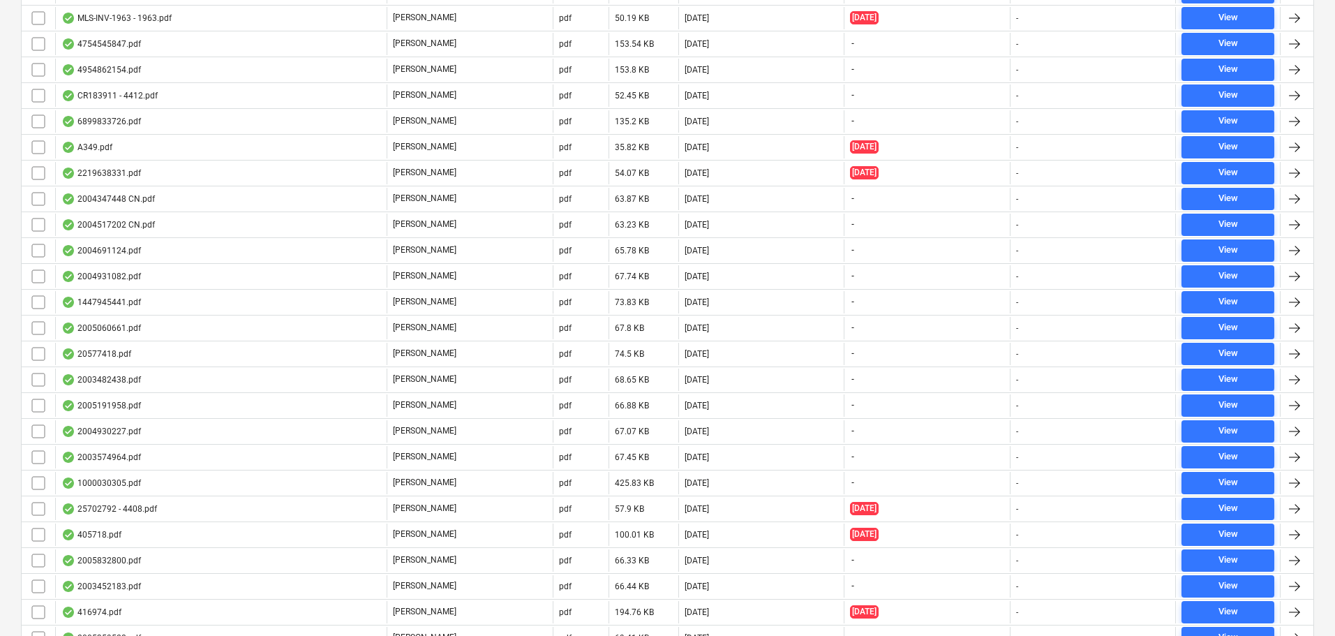
scroll to position [3559, 0]
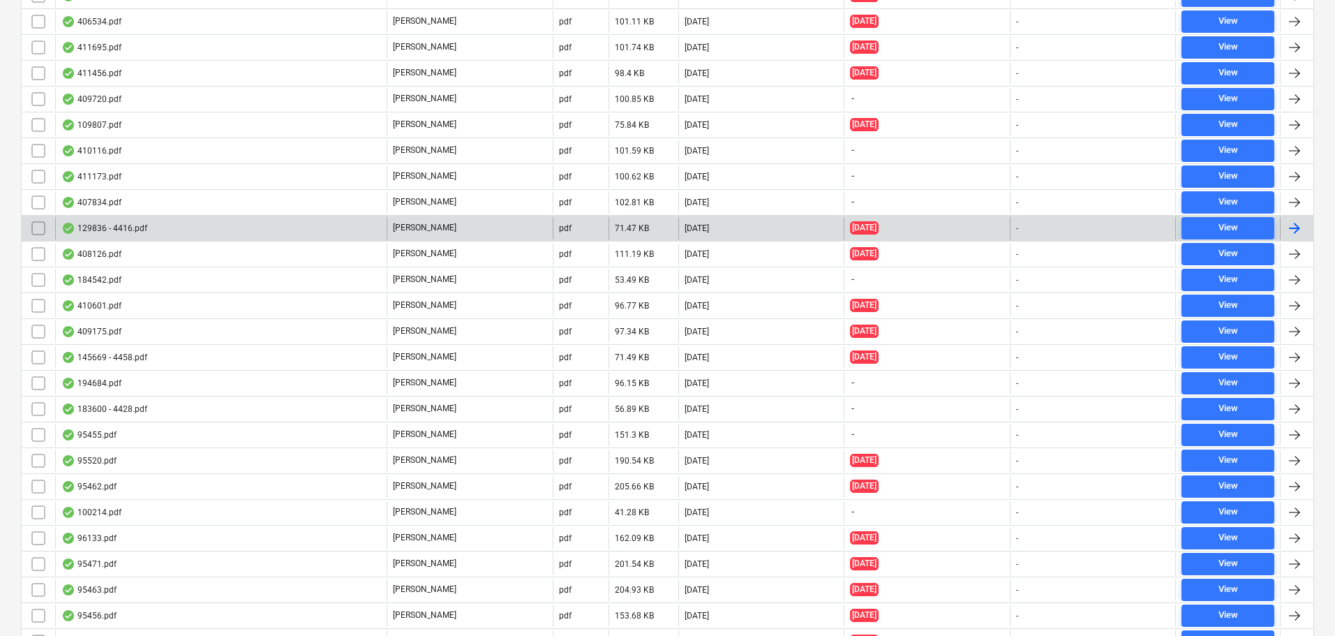
click at [155, 236] on div "129836 - 4416.pdf" at bounding box center [220, 228] width 331 height 22
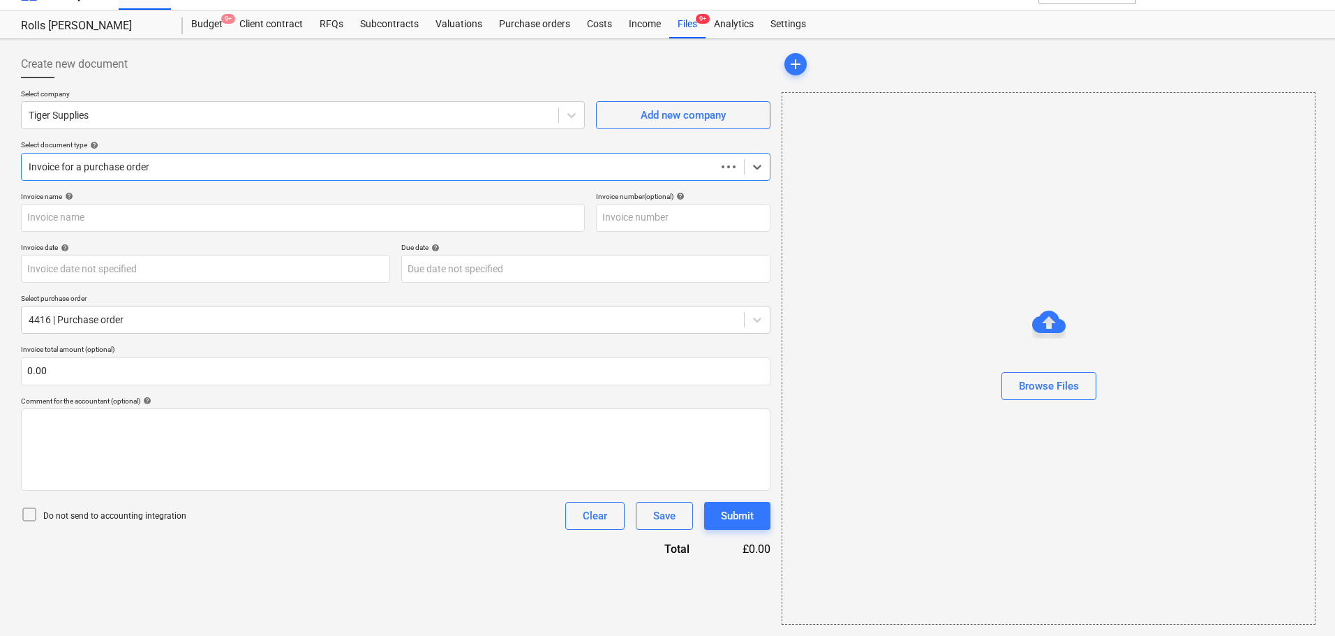
scroll to position [25, 0]
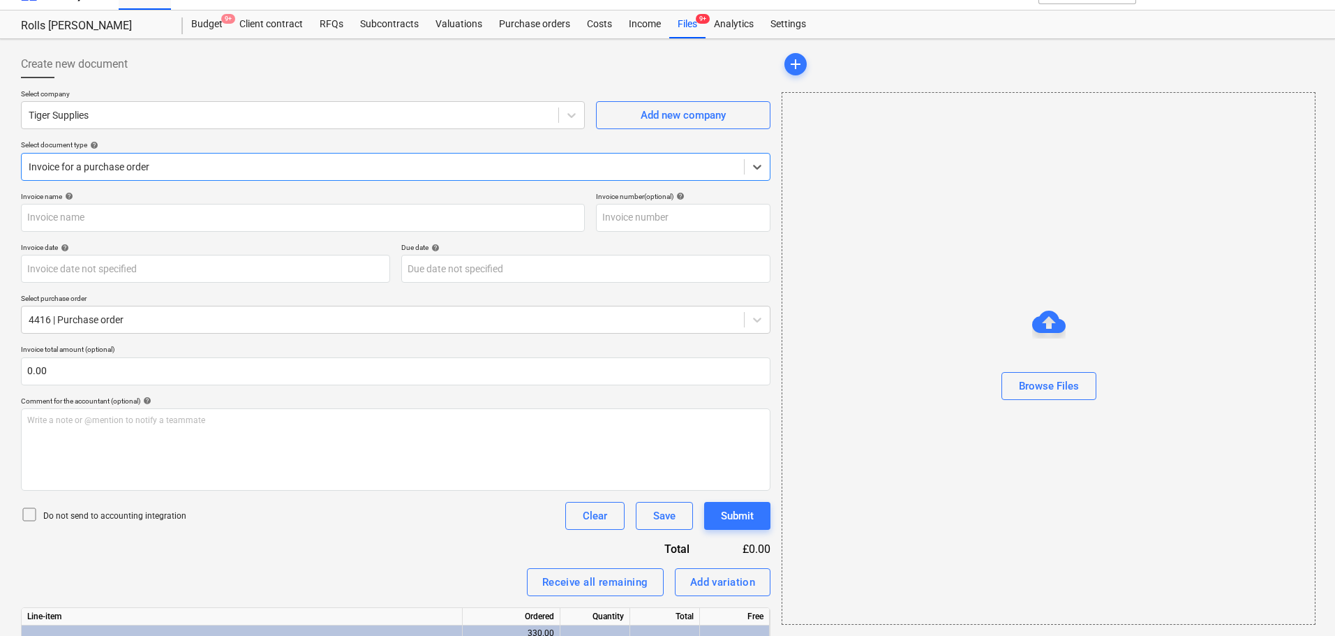
click at [200, 78] on div at bounding box center [395, 83] width 749 height 11
type input "129836"
type input "30 Apr 2025"
type input "30 May 2025"
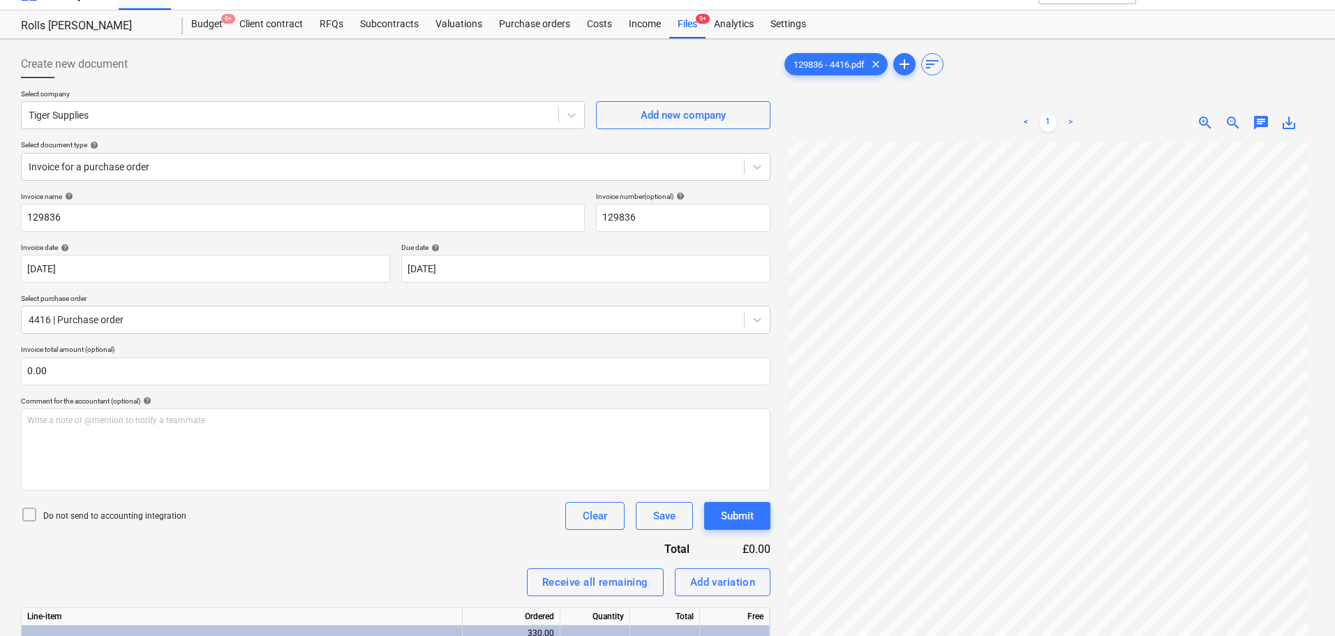
scroll to position [44, 0]
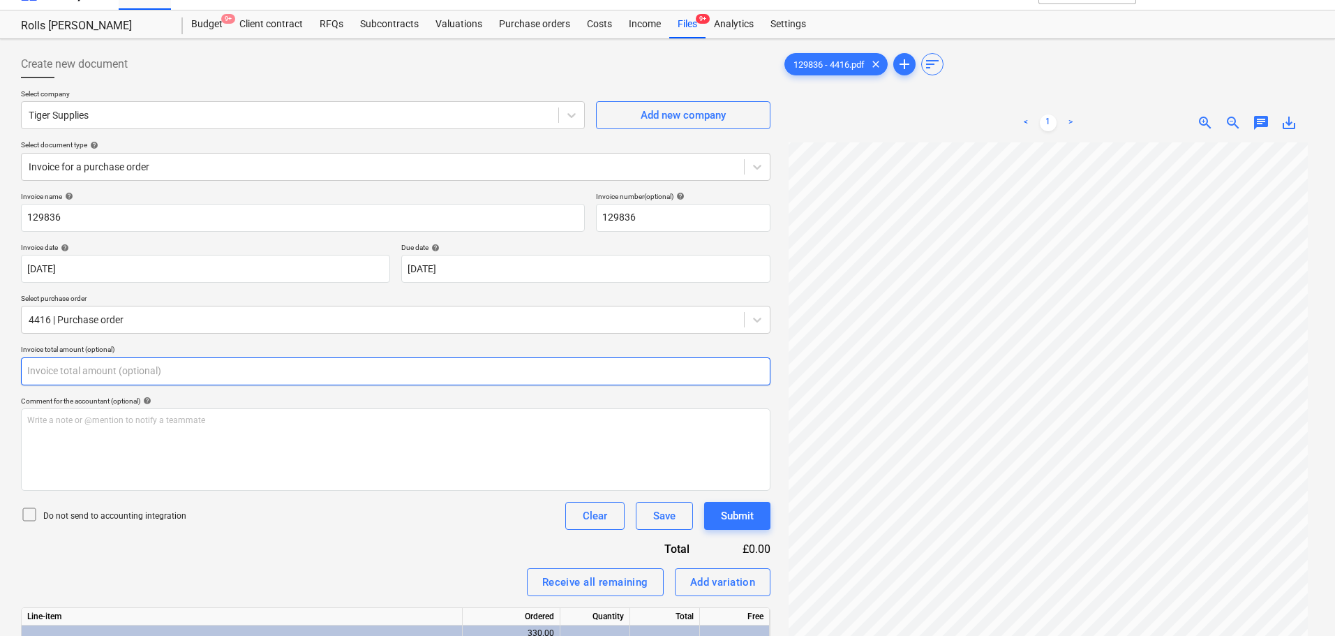
click at [491, 376] on input "text" at bounding box center [395, 371] width 749 height 28
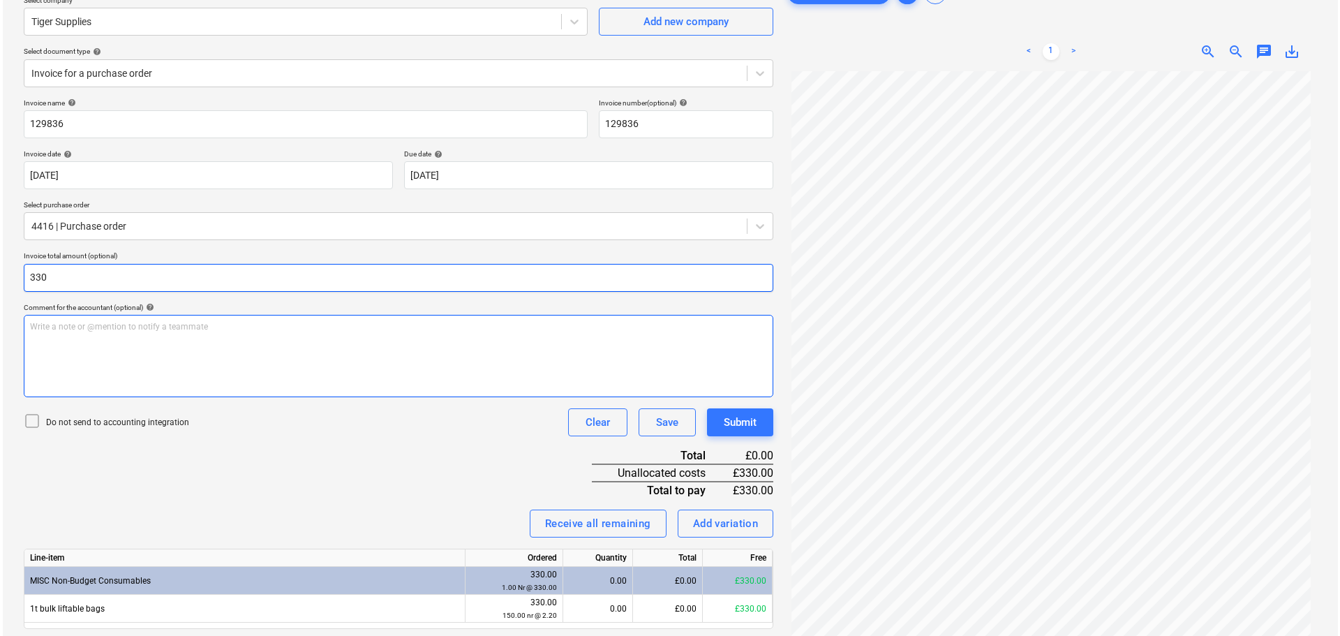
scroll to position [162, 0]
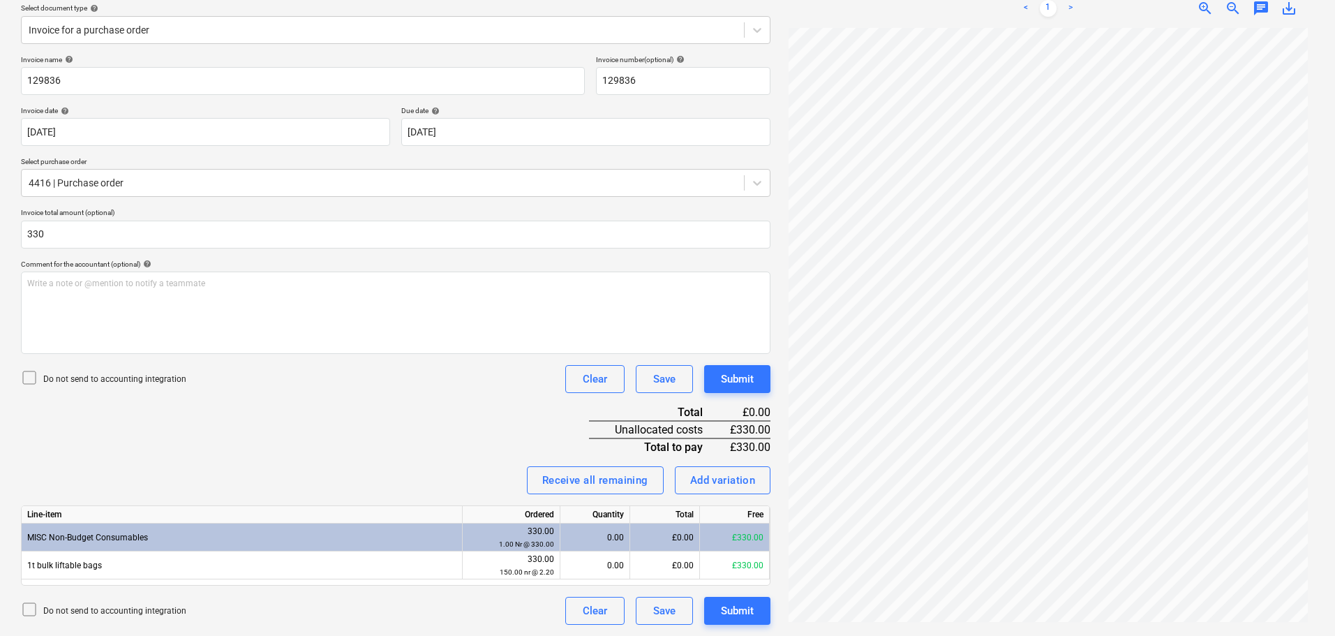
type input "330.00"
click at [140, 379] on p "Do not send to accounting integration" at bounding box center [114, 379] width 143 height 12
click at [294, 395] on div "Invoice name help 129836 Invoice number (optional) help 129836 Invoice date hel…" at bounding box center [395, 339] width 749 height 569
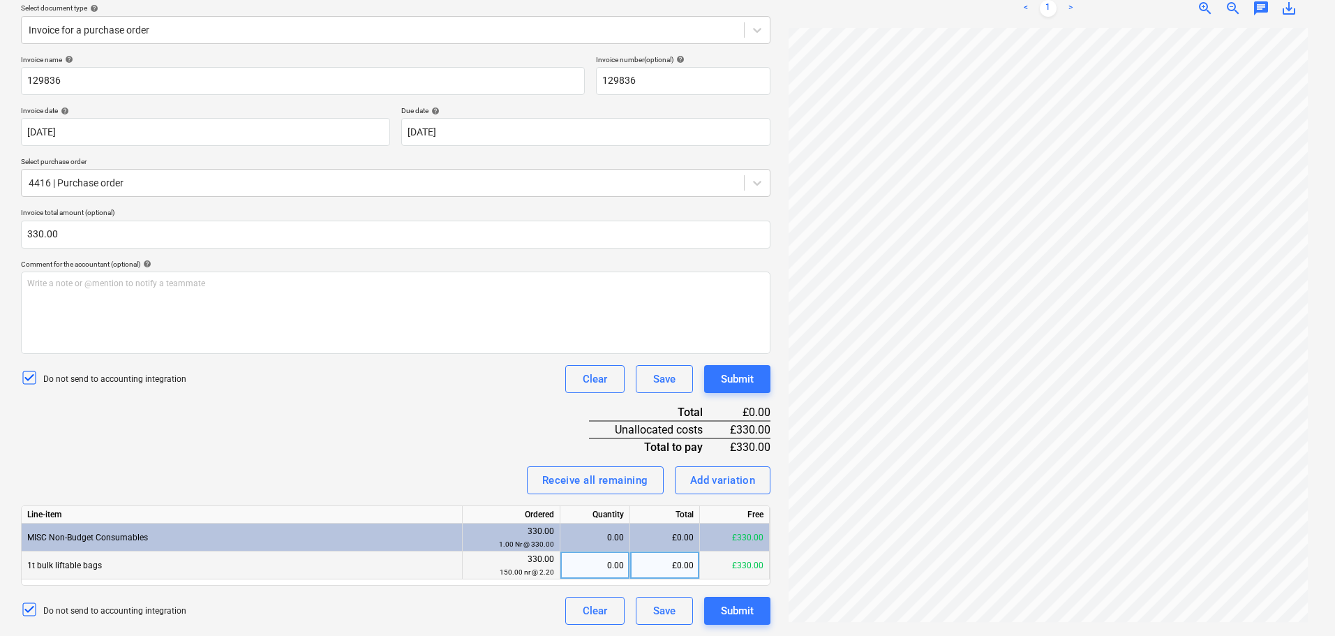
click at [595, 560] on div "0.00" at bounding box center [595, 565] width 58 height 28
type input "150"
click at [482, 436] on div "Invoice name help 129836 Invoice number (optional) help 129836 Invoice date hel…" at bounding box center [395, 339] width 749 height 569
click at [736, 370] on div "Submit" at bounding box center [737, 379] width 33 height 18
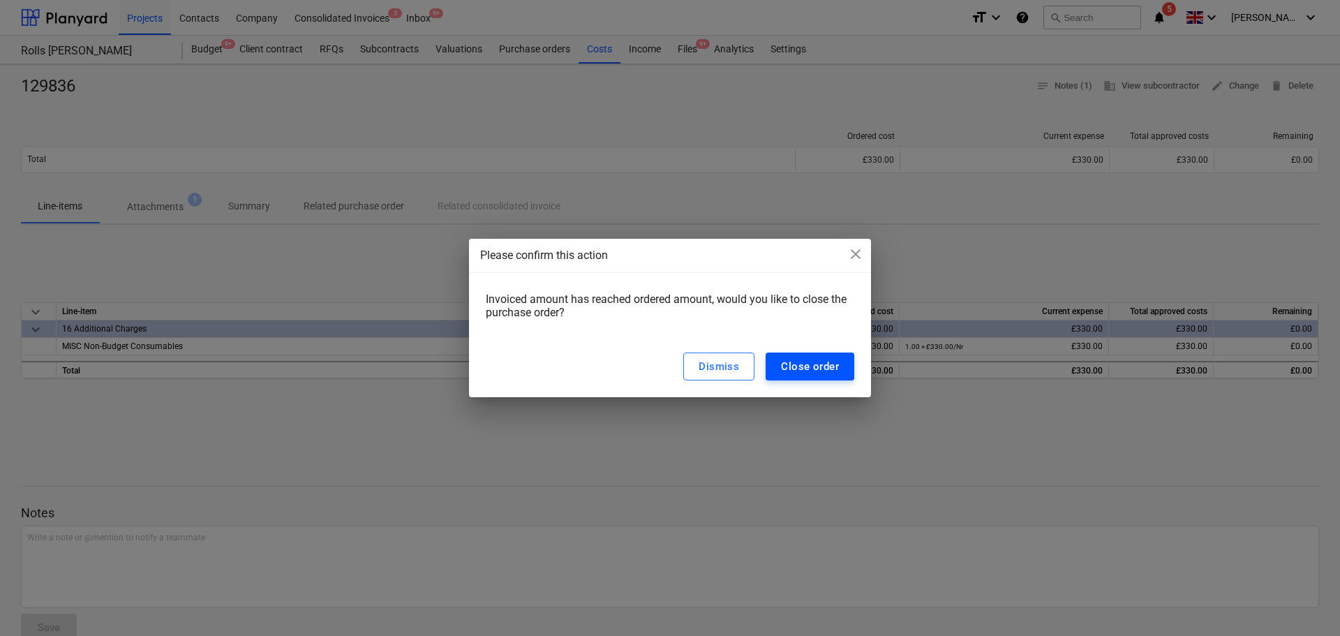
click at [793, 341] on div "Dismiss Close order" at bounding box center [670, 366] width 402 height 61
click at [804, 366] on div "Close order" at bounding box center [810, 366] width 58 height 18
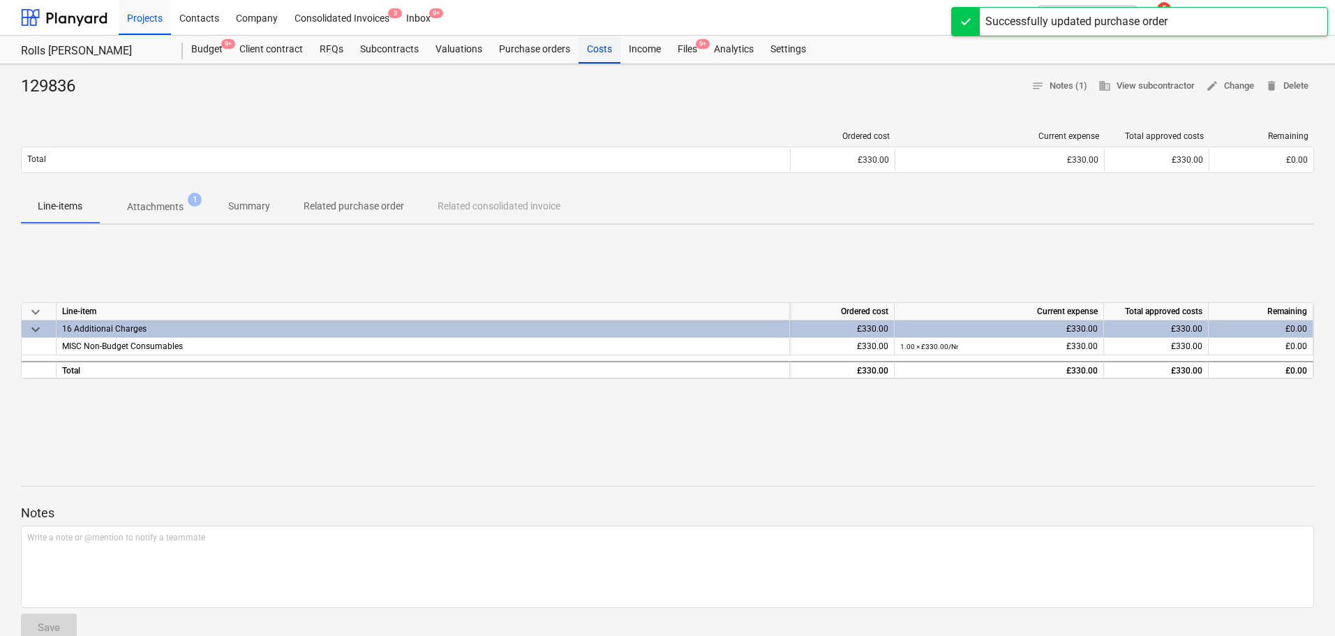
drag, startPoint x: 691, startPoint y: 50, endPoint x: 595, endPoint y: 48, distance: 96.3
click at [690, 50] on div "Files 9+" at bounding box center [687, 50] width 36 height 28
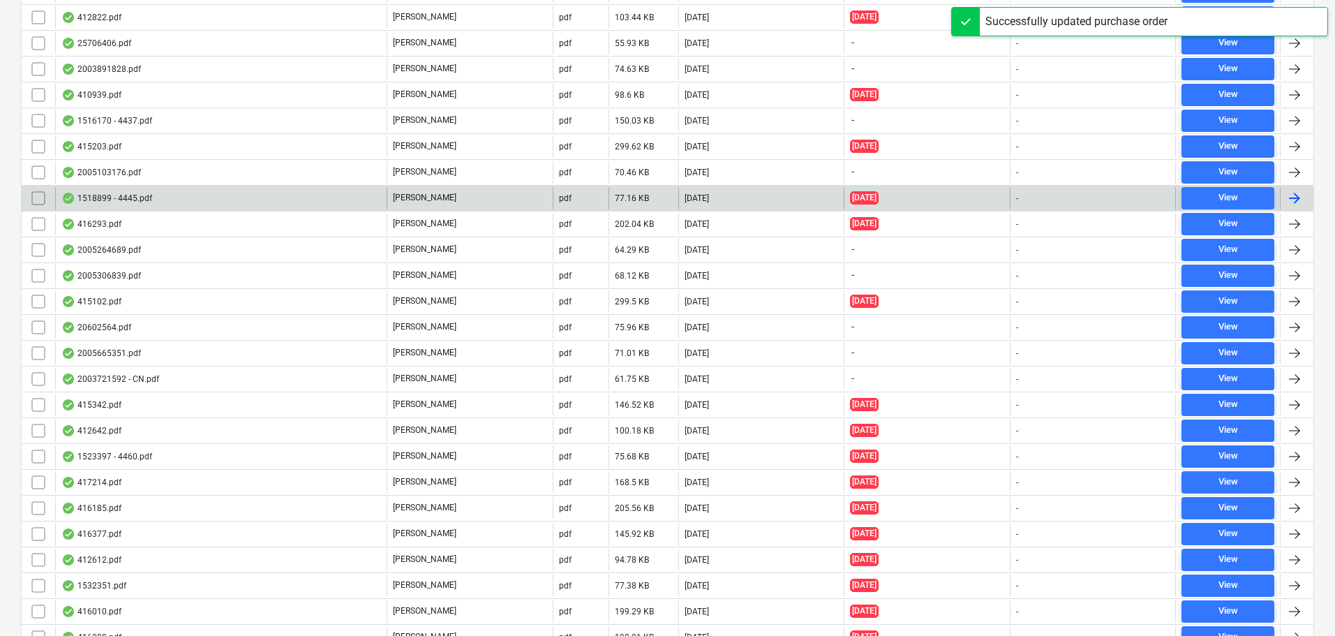
click at [177, 195] on div "1518899 - 4445.pdf" at bounding box center [220, 198] width 331 height 22
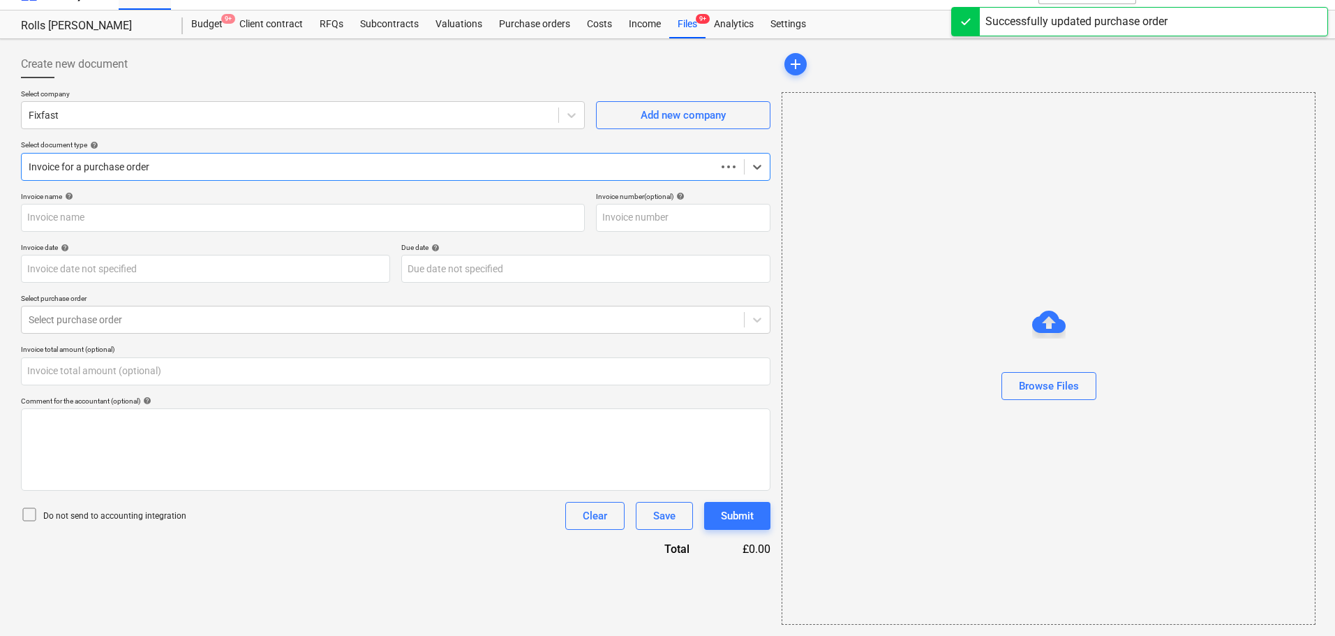
type input "0.00"
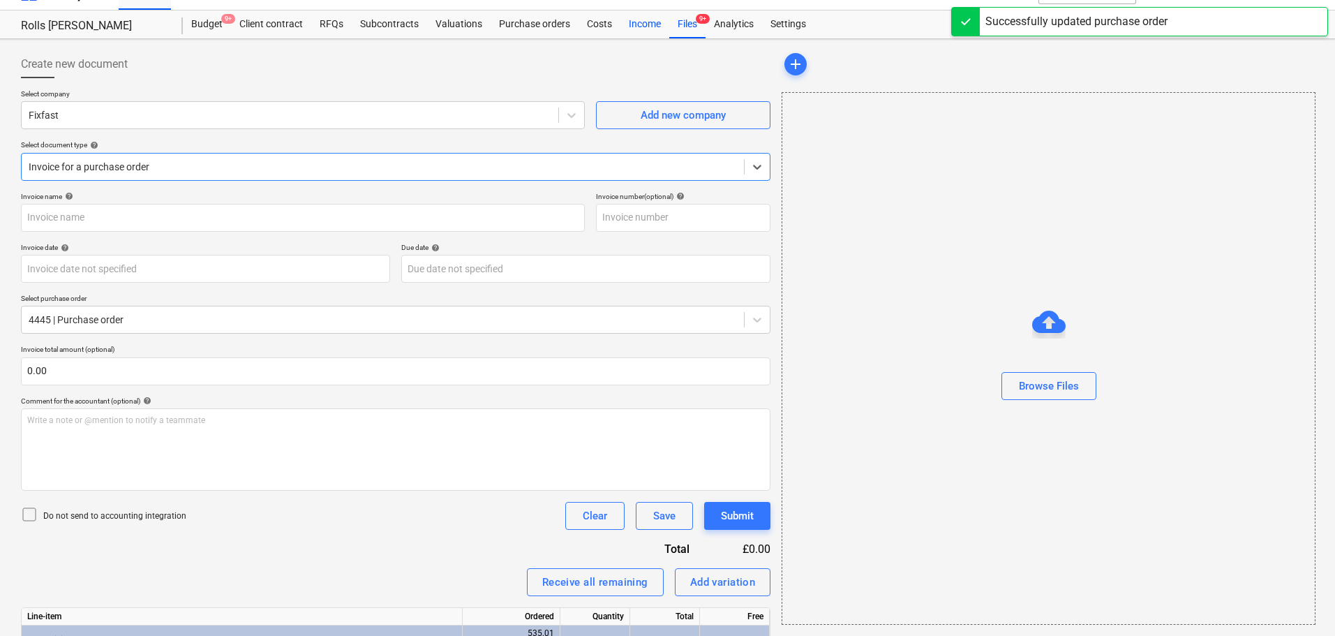
type input "1518899"
type input "11 Jun 2025"
type input "30 Jul 2025"
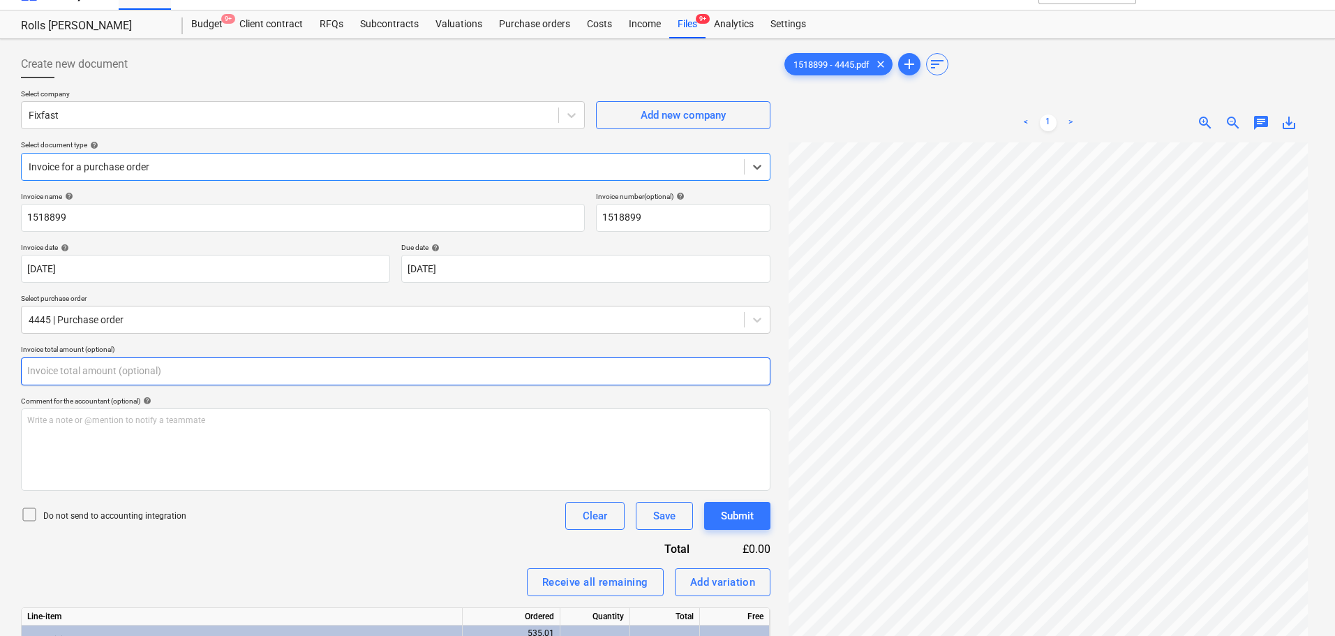
click at [149, 370] on input "text" at bounding box center [395, 371] width 749 height 28
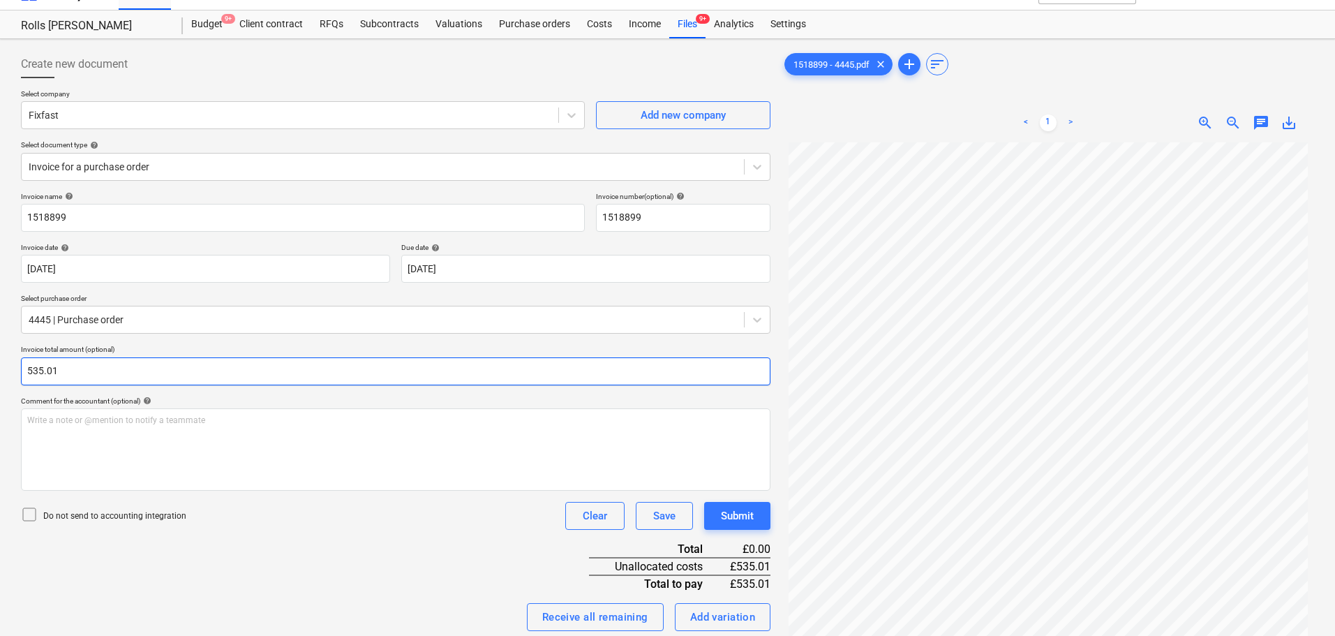
type input "535.01"
click at [163, 523] on div "Do not send to accounting integration" at bounding box center [103, 516] width 165 height 20
click at [355, 525] on div "Do not send to accounting integration Clear Save Submit" at bounding box center [395, 516] width 749 height 28
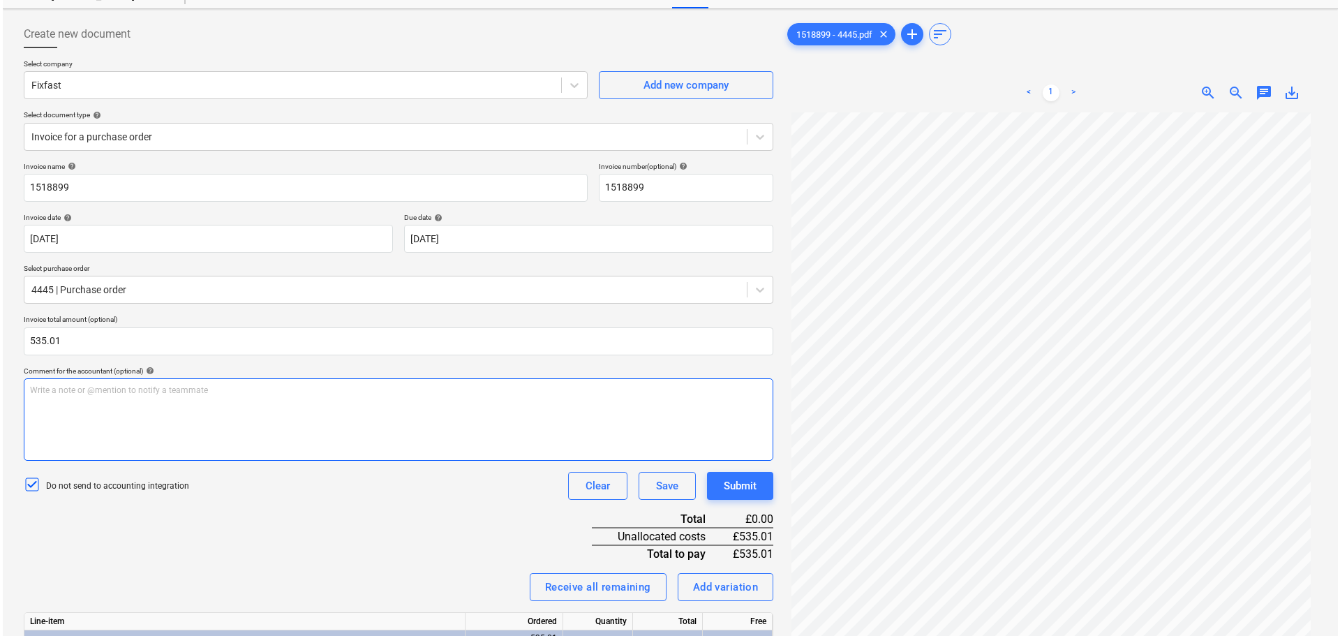
scroll to position [162, 0]
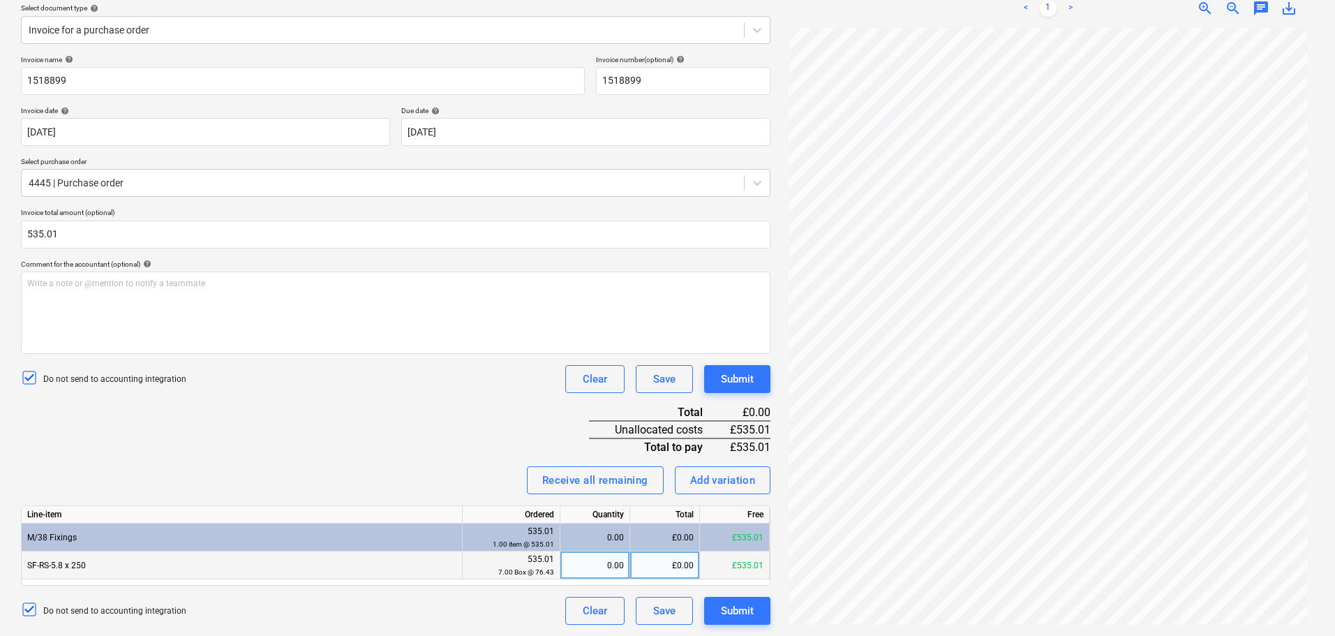
click at [676, 558] on div "£0.00" at bounding box center [665, 565] width 70 height 28
type input "535.01"
click at [491, 430] on div "Invoice name help 1518899 Invoice number (optional) help 1518899 Invoice date h…" at bounding box center [395, 339] width 749 height 569
click at [717, 375] on button "Submit" at bounding box center [737, 379] width 66 height 28
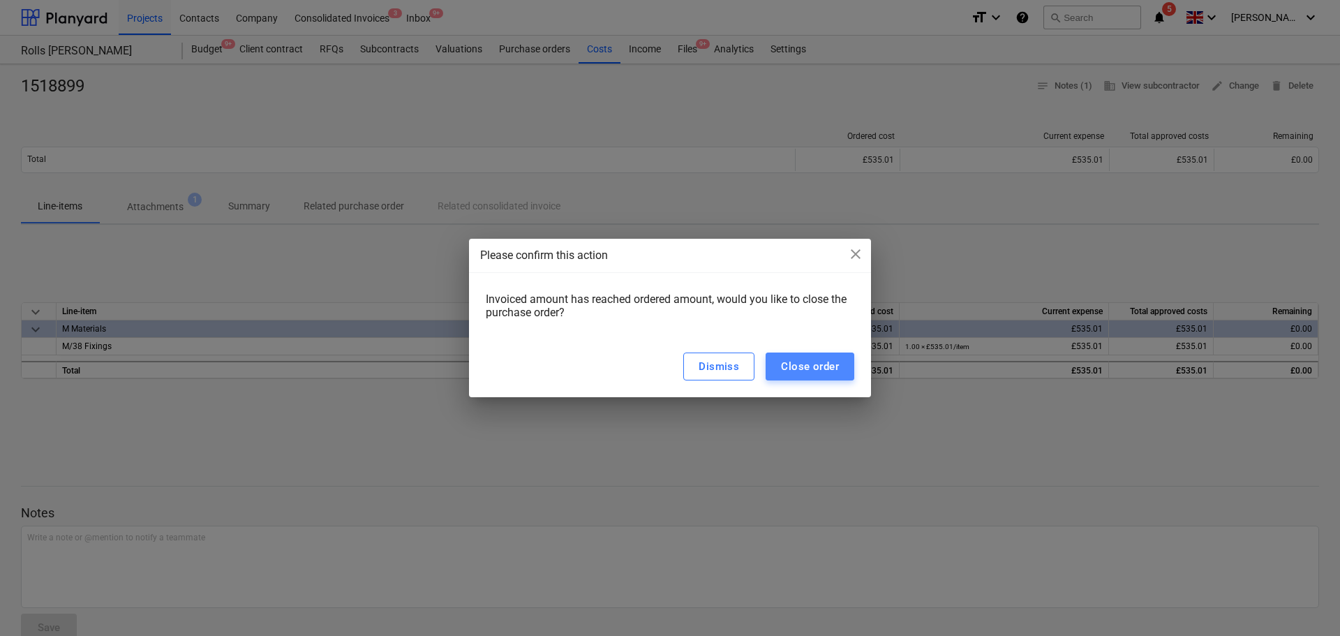
click at [825, 377] on button "Close order" at bounding box center [810, 366] width 89 height 28
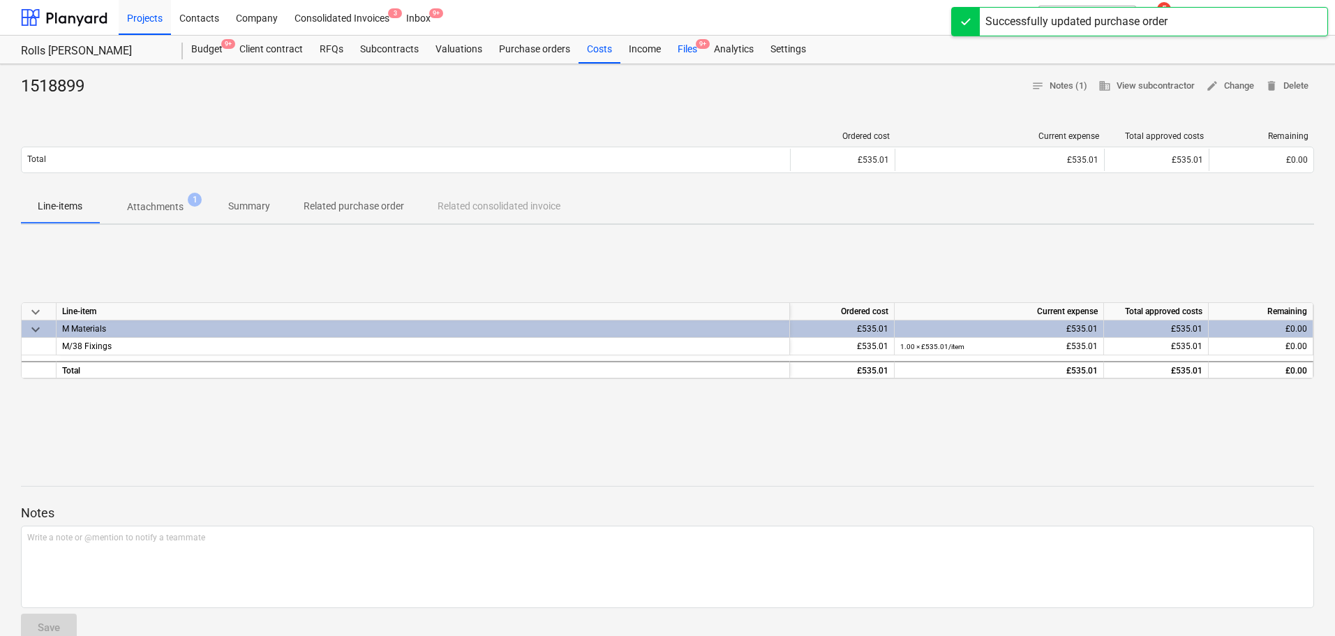
click at [687, 50] on div "Files 9+" at bounding box center [687, 50] width 36 height 28
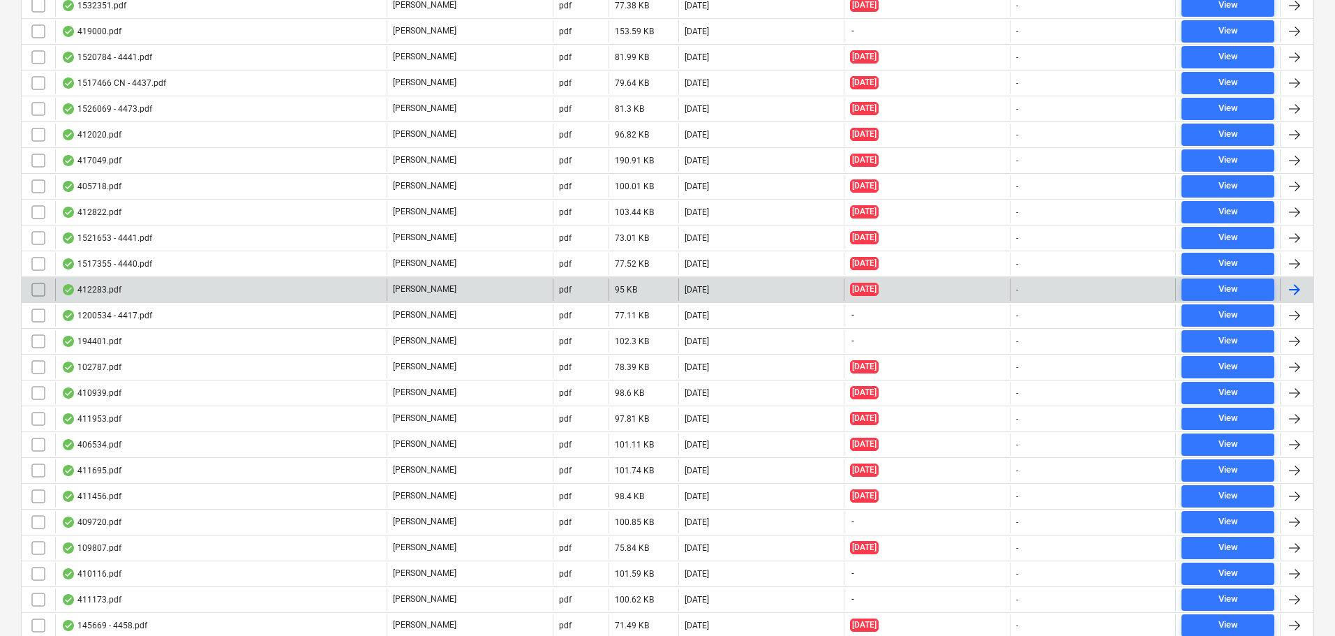
scroll to position [3280, 0]
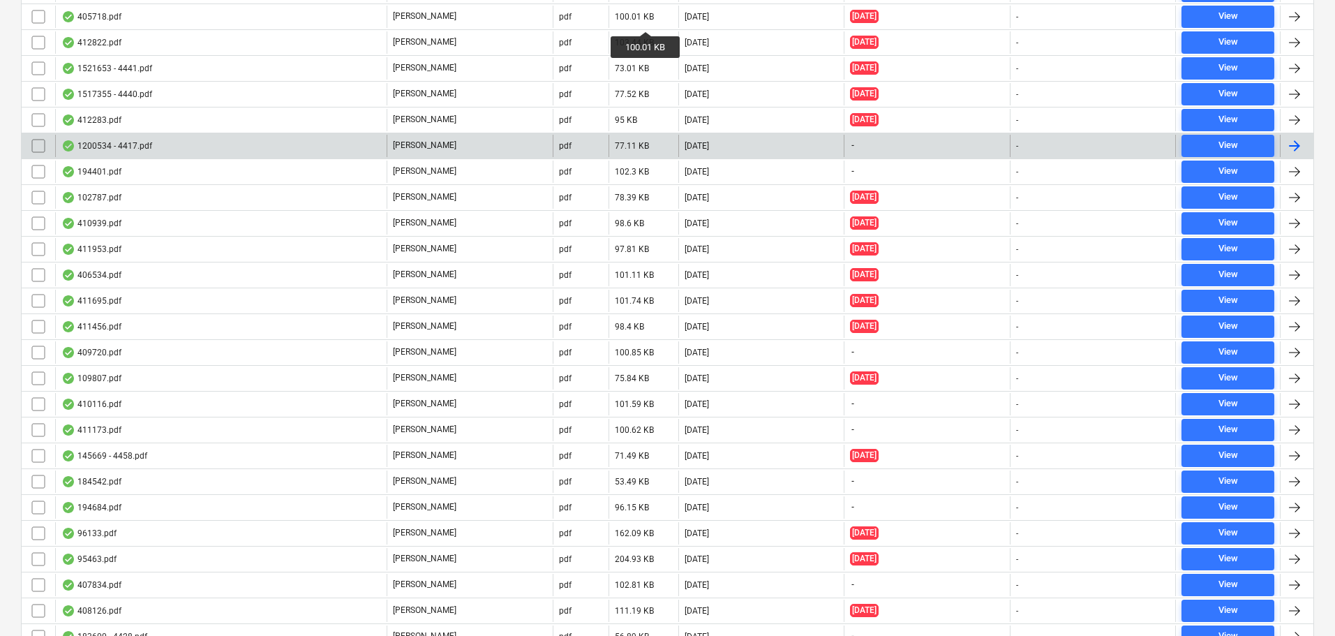
click at [191, 154] on div "1200534 - 4417.pdf" at bounding box center [220, 146] width 331 height 22
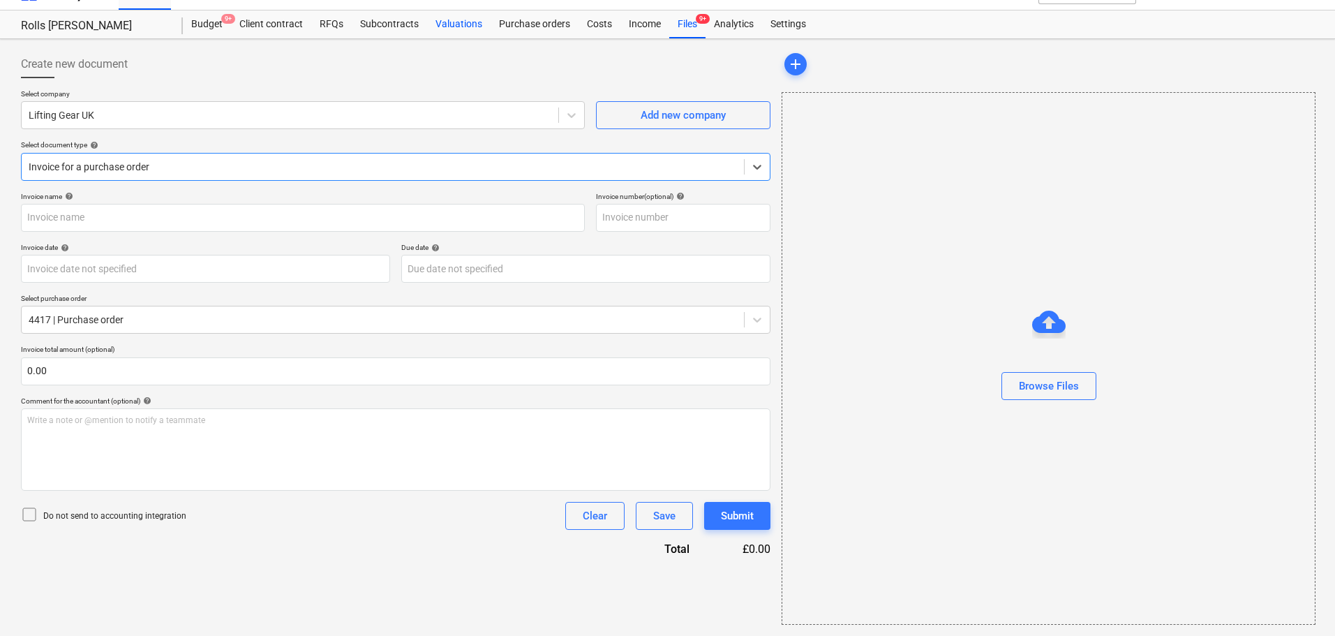
type input "1200534"
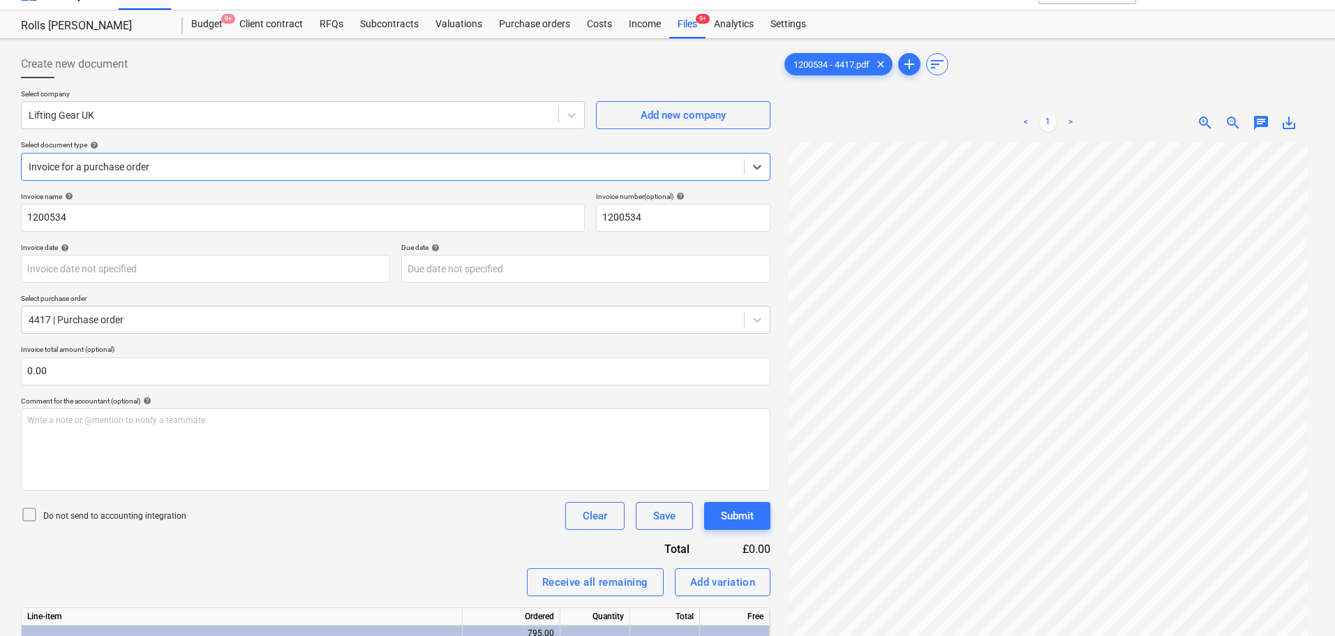
click at [181, 68] on div "Create new document" at bounding box center [395, 64] width 749 height 28
drag, startPoint x: 181, startPoint y: 68, endPoint x: 251, endPoint y: 118, distance: 85.4
click at [247, 128] on div "Create new document Select company Lifting Gear UK Add new company Select docum…" at bounding box center [395, 402] width 749 height 704
click at [259, 76] on div "Create new document" at bounding box center [395, 64] width 749 height 28
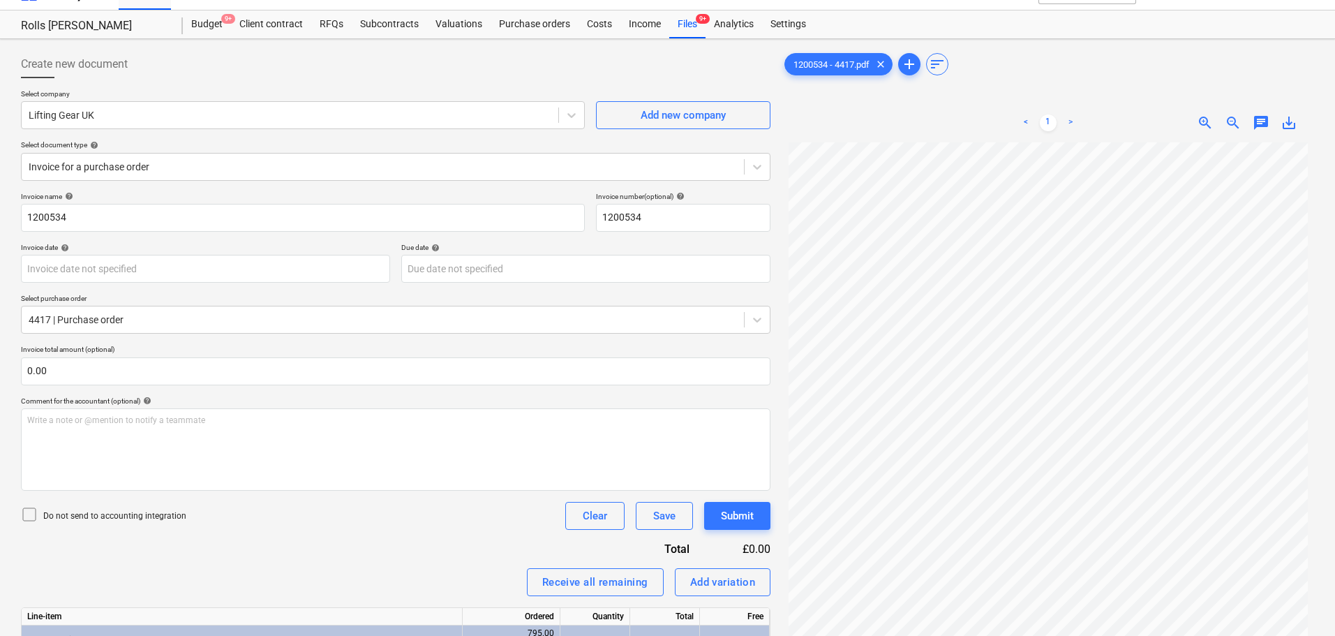
click at [265, 64] on div "Create new document" at bounding box center [395, 64] width 749 height 28
drag, startPoint x: 265, startPoint y: 64, endPoint x: 273, endPoint y: 170, distance: 106.3
click at [273, 170] on div "Create new document Select company Lifting Gear UK Add new company Select docum…" at bounding box center [395, 402] width 749 height 704
click at [287, 76] on div "Create new document" at bounding box center [395, 64] width 749 height 28
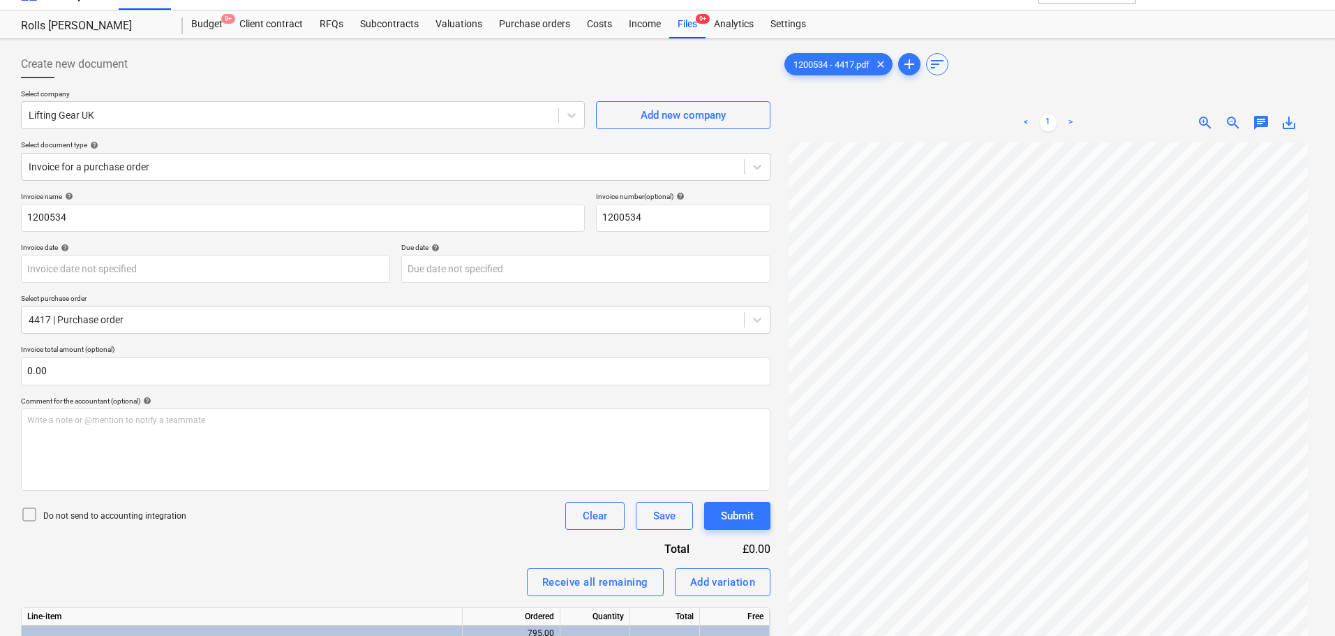
click at [301, 61] on div "Create new document" at bounding box center [395, 64] width 749 height 28
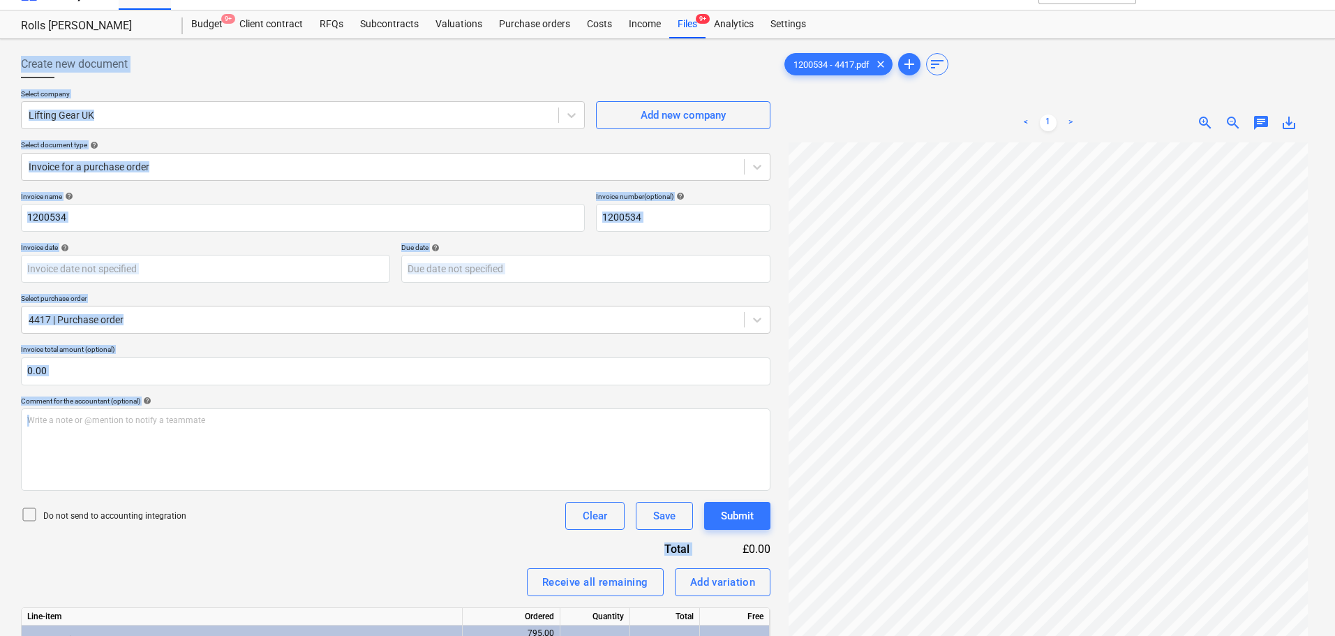
drag, startPoint x: 301, startPoint y: 61, endPoint x: 367, endPoint y: 544, distance: 487.4
click at [367, 544] on div "Create new document Select company Lifting Gear UK Add new company Select docum…" at bounding box center [395, 402] width 749 height 704
click at [367, 544] on div "Invoice name help 1200534 Invoice number (optional) help 1200534 Invoice date h…" at bounding box center [395, 473] width 749 height 562
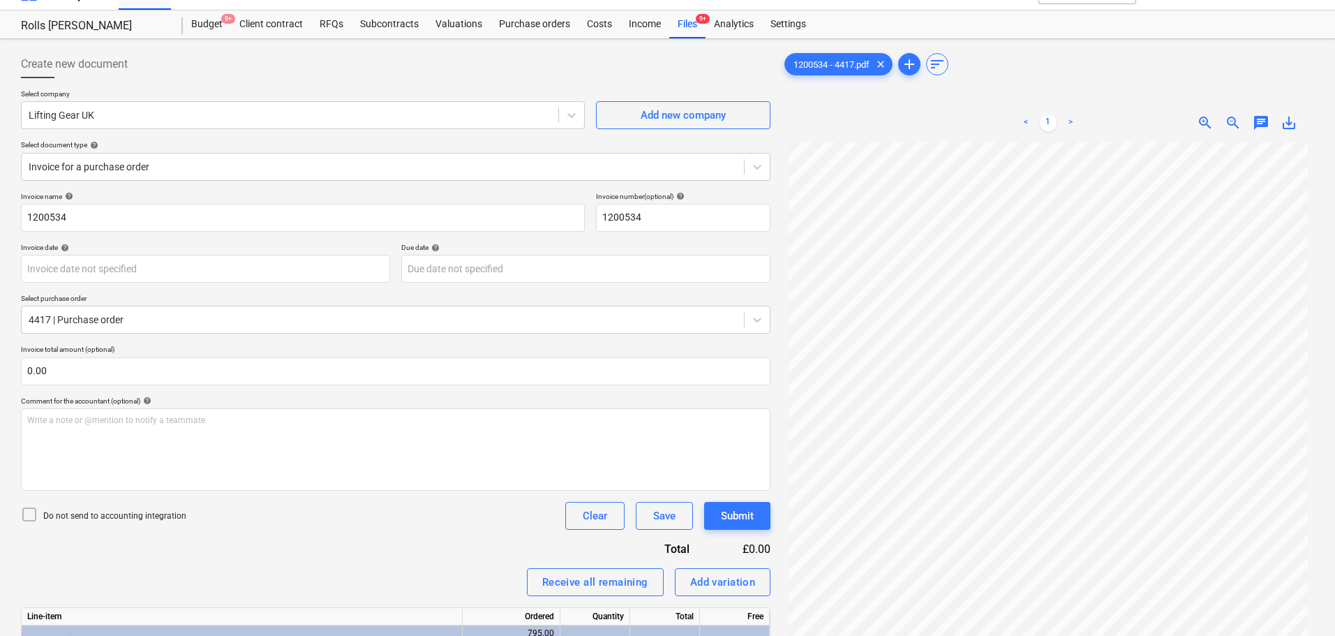
click at [277, 76] on div "Create new document" at bounding box center [395, 64] width 749 height 28
drag, startPoint x: 277, startPoint y: 76, endPoint x: 288, endPoint y: 89, distance: 16.4
click at [281, 110] on div "Create new document Select company Lifting Gear UK Add new company Select docum…" at bounding box center [395, 402] width 749 height 704
click at [295, 60] on div "Create new document" at bounding box center [395, 64] width 749 height 28
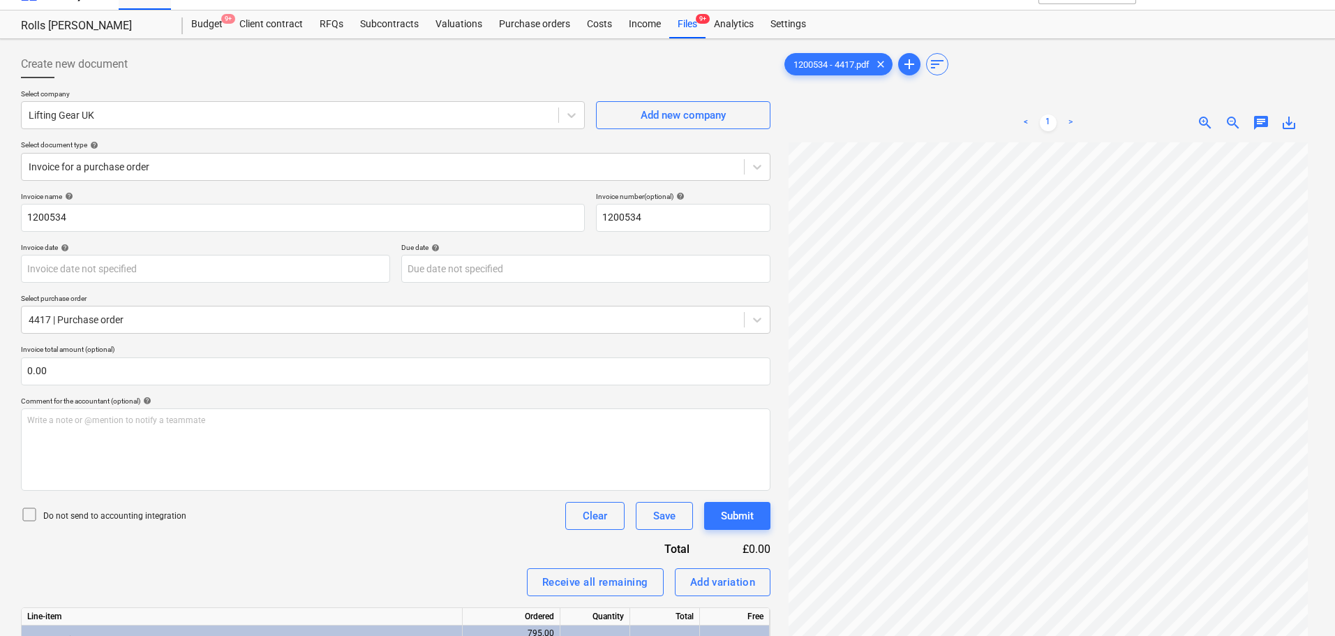
click at [295, 60] on div "Create new document" at bounding box center [395, 64] width 749 height 28
drag, startPoint x: 295, startPoint y: 60, endPoint x: 295, endPoint y: 134, distance: 74.0
click at [295, 134] on div "Create new document Select company Lifting Gear UK Add new company Select docum…" at bounding box center [395, 402] width 749 height 704
click at [296, 71] on div "Create new document" at bounding box center [395, 64] width 749 height 28
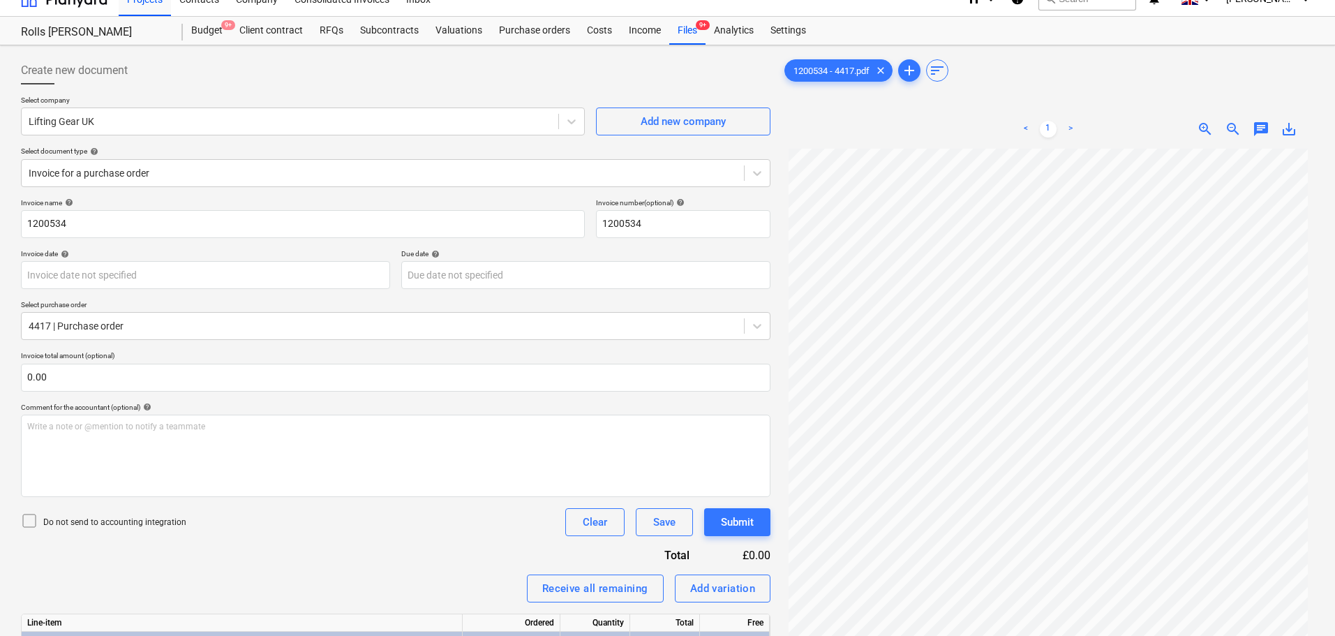
scroll to position [0, 0]
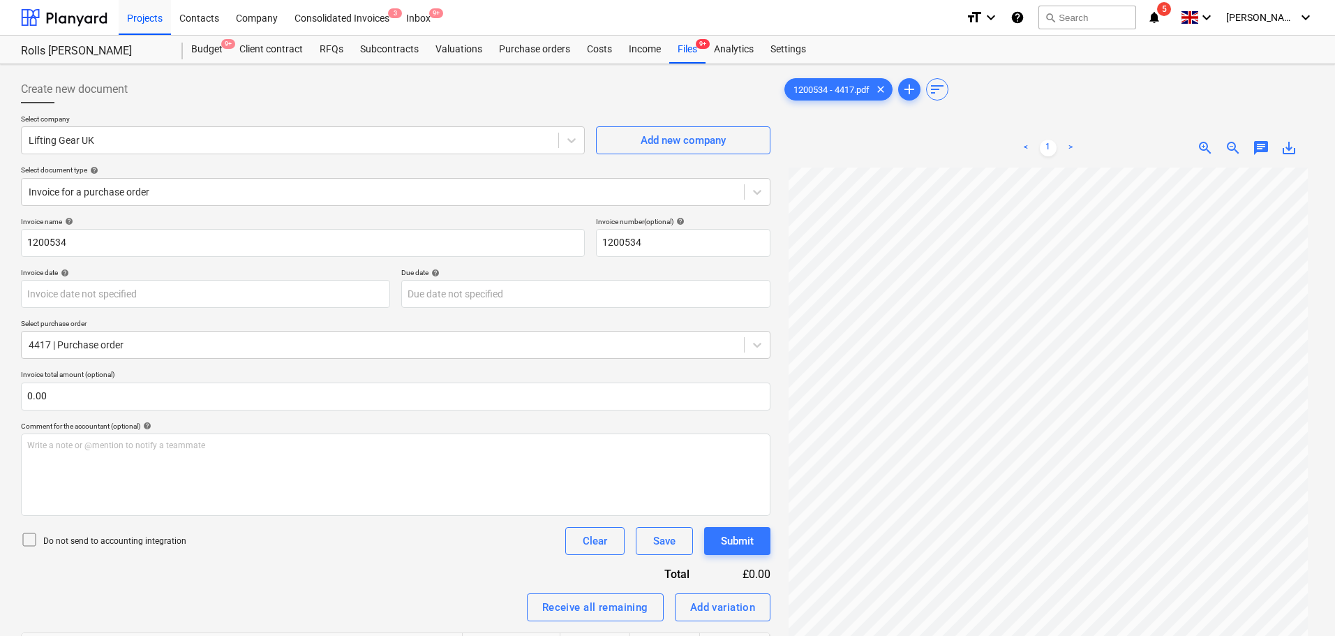
click at [281, 78] on div "Create new document" at bounding box center [395, 89] width 749 height 28
drag, startPoint x: 281, startPoint y: 78, endPoint x: 281, endPoint y: 94, distance: 16.1
click at [281, 94] on div "Create new document" at bounding box center [395, 89] width 749 height 28
click at [284, 86] on div "Create new document" at bounding box center [395, 89] width 749 height 28
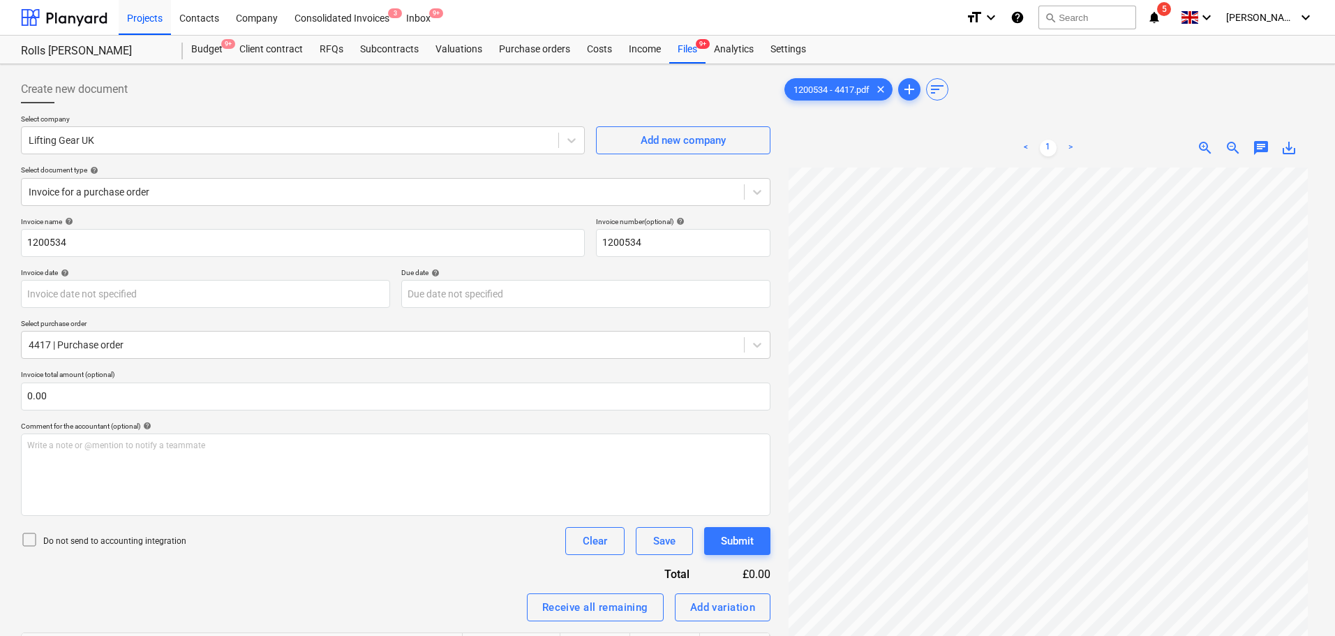
click at [284, 86] on div "Create new document" at bounding box center [395, 89] width 749 height 28
click at [287, 84] on div "Create new document" at bounding box center [395, 89] width 749 height 28
click at [276, 89] on div "Create new document" at bounding box center [395, 89] width 749 height 28
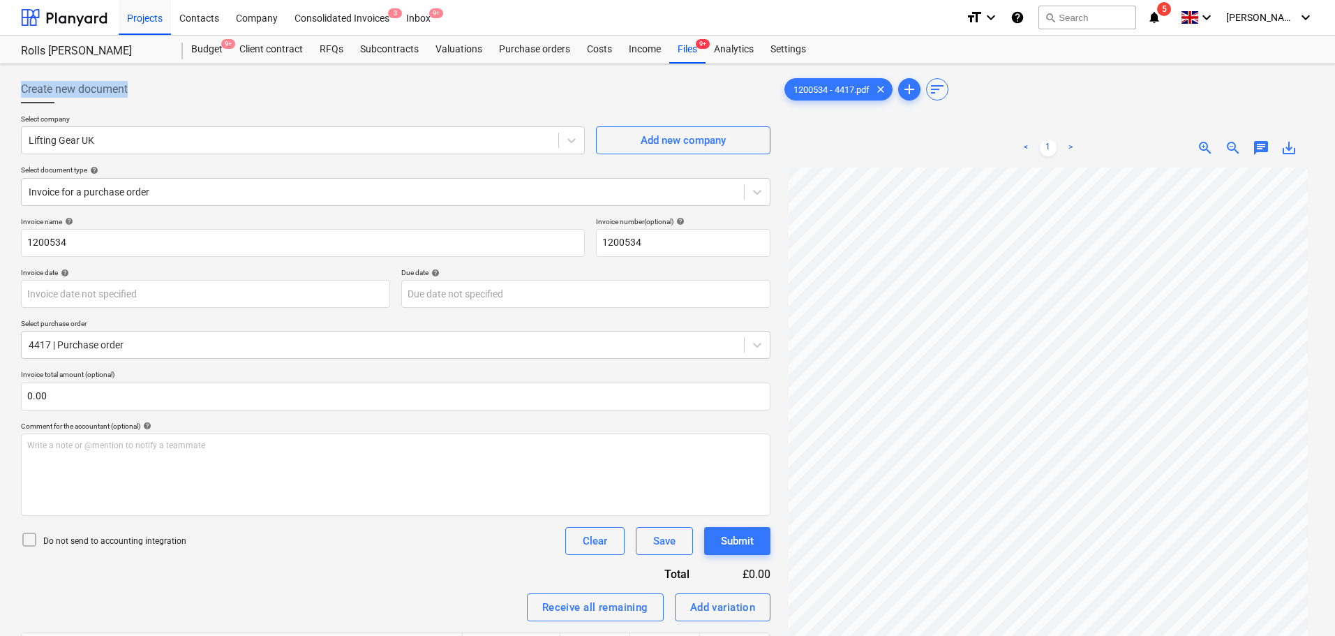
click at [276, 89] on div "Create new document" at bounding box center [395, 89] width 749 height 28
click at [260, 91] on div "Create new document" at bounding box center [395, 89] width 749 height 28
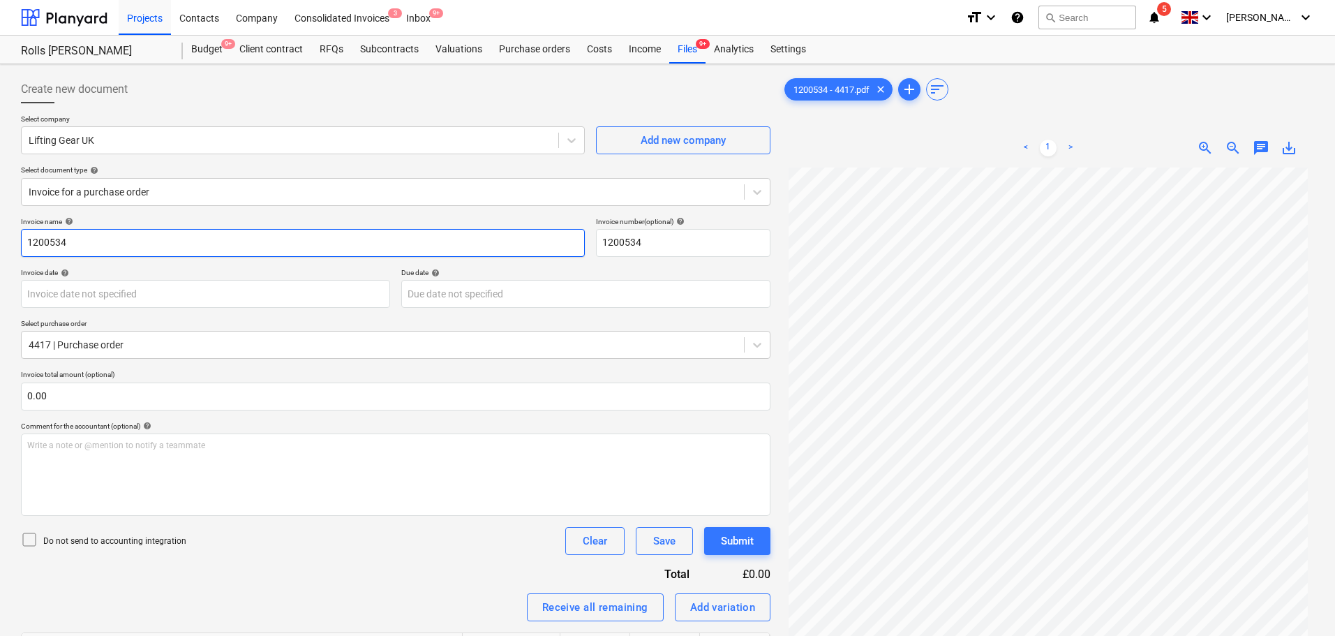
click at [149, 243] on input "1200534" at bounding box center [303, 243] width 564 height 28
click at [150, 244] on input "1200534" at bounding box center [303, 243] width 564 height 28
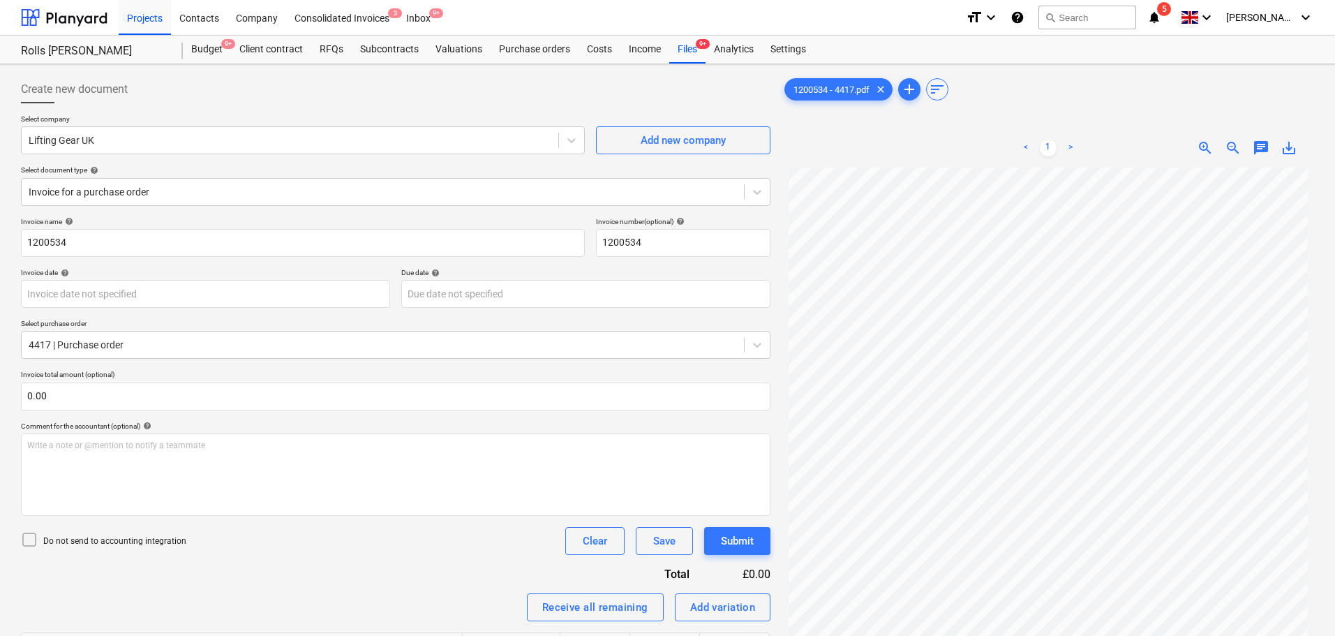
click at [127, 82] on span "Create new document" at bounding box center [74, 89] width 107 height 17
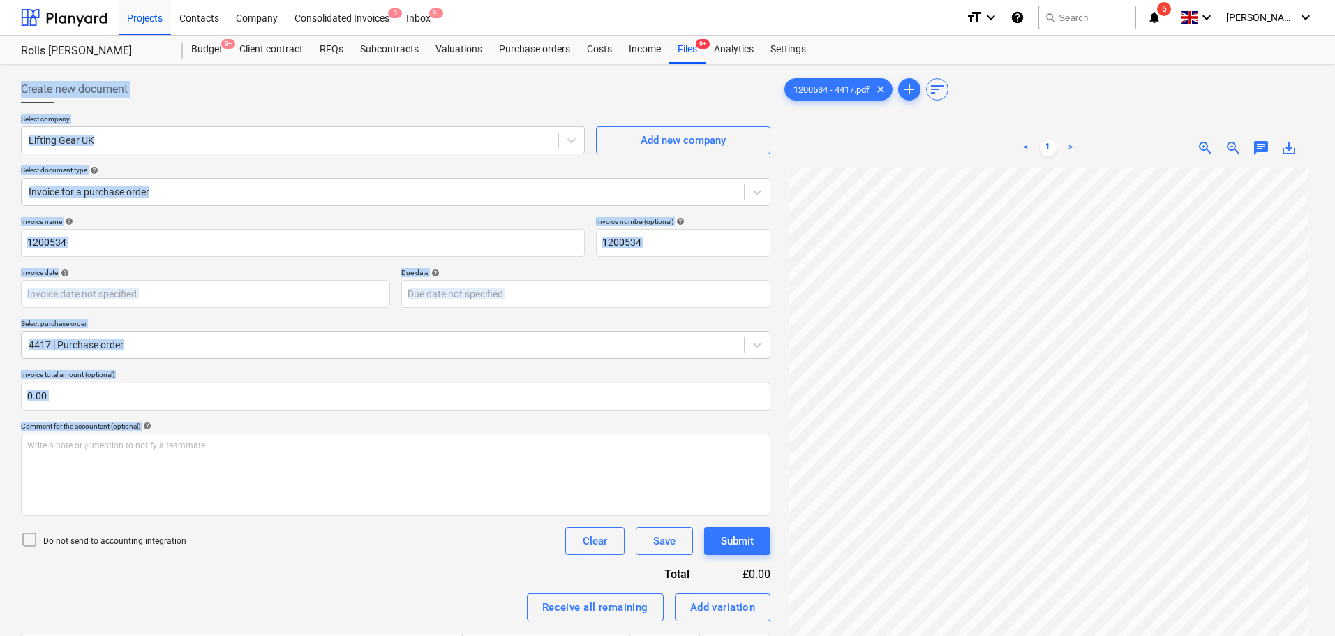
drag, startPoint x: 127, startPoint y: 82, endPoint x: 255, endPoint y: 429, distance: 370.5
click at [255, 429] on div "Create new document Select company Lifting Gear UK Add new company Select docum…" at bounding box center [395, 427] width 749 height 704
click at [204, 88] on div "Create new document" at bounding box center [395, 89] width 749 height 28
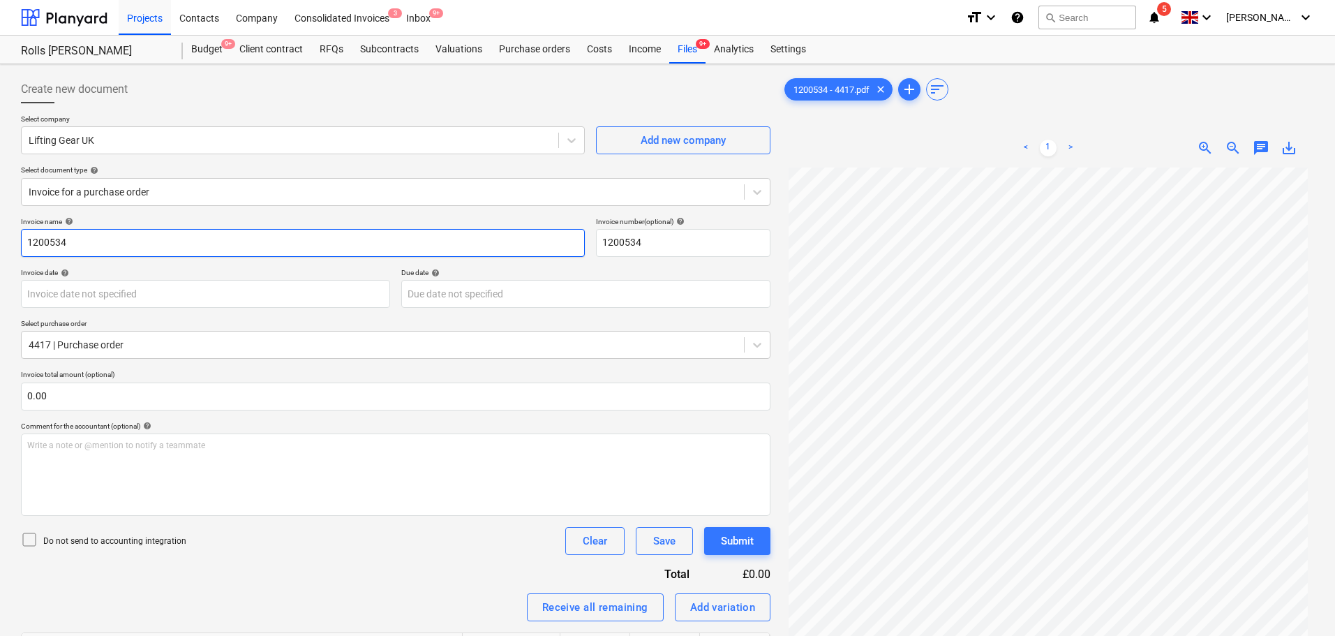
click at [168, 237] on input "1200534" at bounding box center [303, 243] width 564 height 28
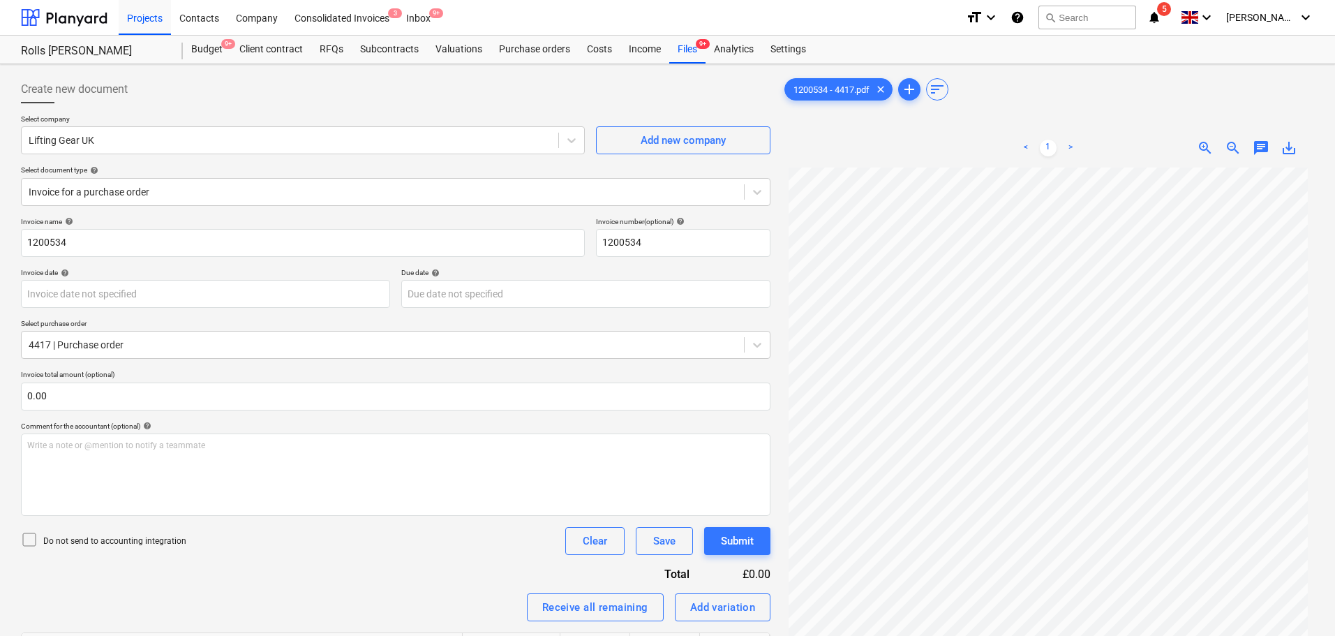
click at [121, 90] on span "Create new document" at bounding box center [74, 89] width 107 height 17
drag, startPoint x: 121, startPoint y: 90, endPoint x: 205, endPoint y: 96, distance: 83.9
click at [202, 96] on div "Create new document" at bounding box center [395, 89] width 749 height 28
click at [206, 95] on div "Create new document" at bounding box center [395, 89] width 749 height 28
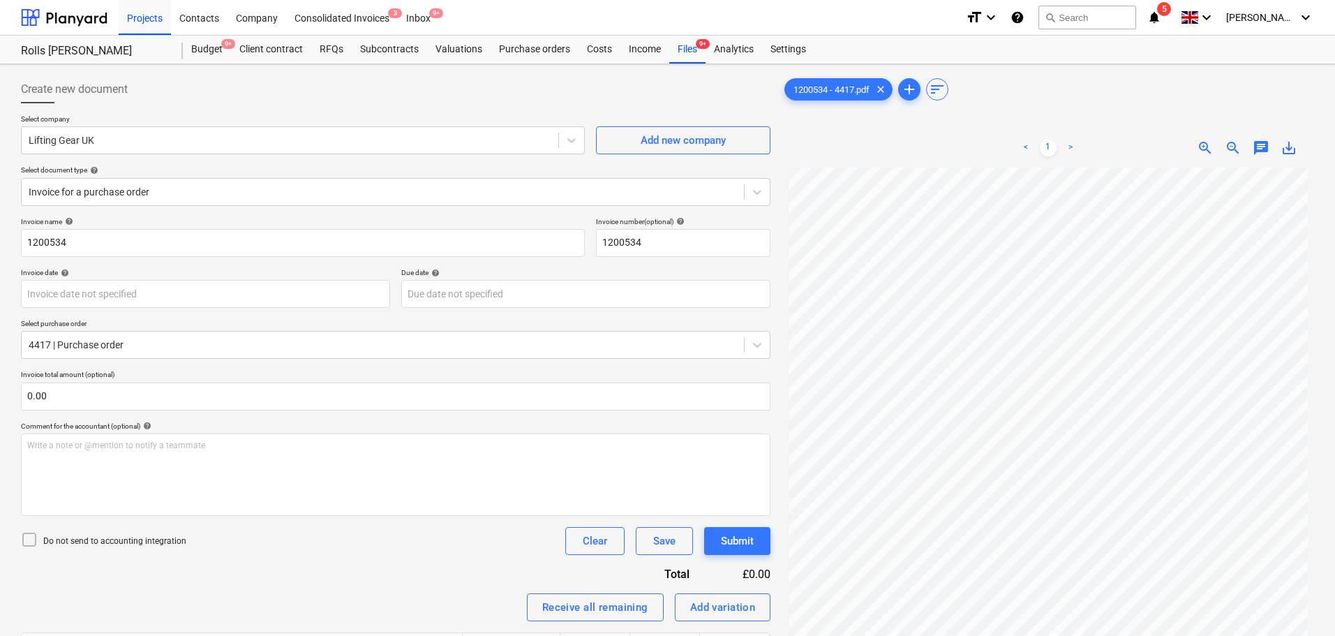
click at [215, 80] on div "Create new document" at bounding box center [395, 89] width 749 height 28
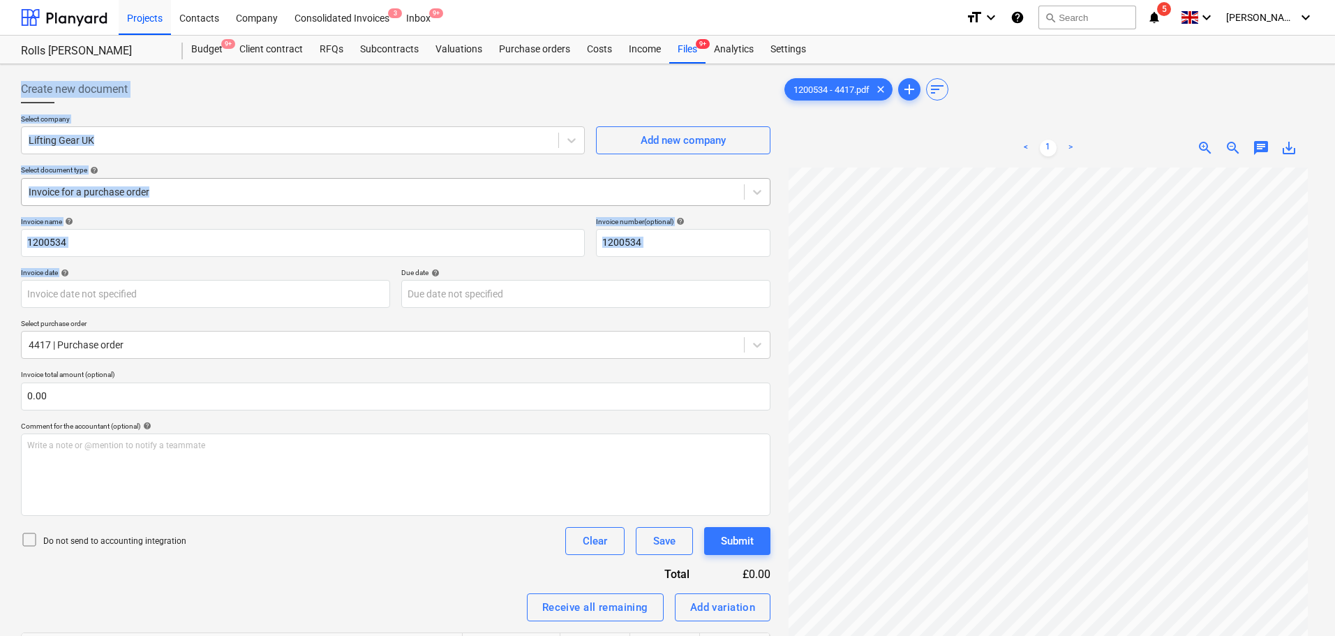
drag, startPoint x: 215, startPoint y: 80, endPoint x: 197, endPoint y: 192, distance: 113.0
click at [223, 283] on div "Create new document Select company Lifting Gear UK Add new company Select docum…" at bounding box center [395, 427] width 749 height 704
click at [191, 104] on div at bounding box center [395, 108] width 749 height 11
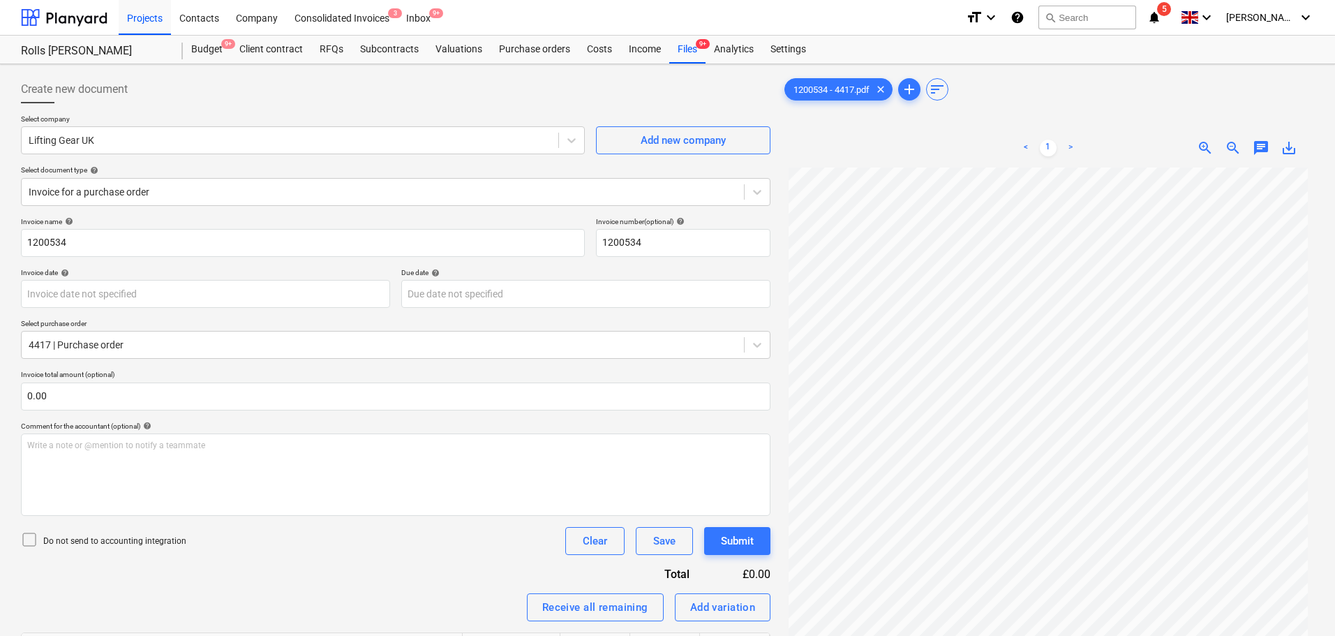
click at [191, 104] on div at bounding box center [395, 108] width 749 height 11
drag, startPoint x: 191, startPoint y: 104, endPoint x: 191, endPoint y: 144, distance: 40.5
click at [191, 144] on div "Create new document Select company Lifting Gear UK Add new company Select docum…" at bounding box center [395, 427] width 749 height 704
click at [173, 100] on div "Create new document" at bounding box center [395, 89] width 749 height 28
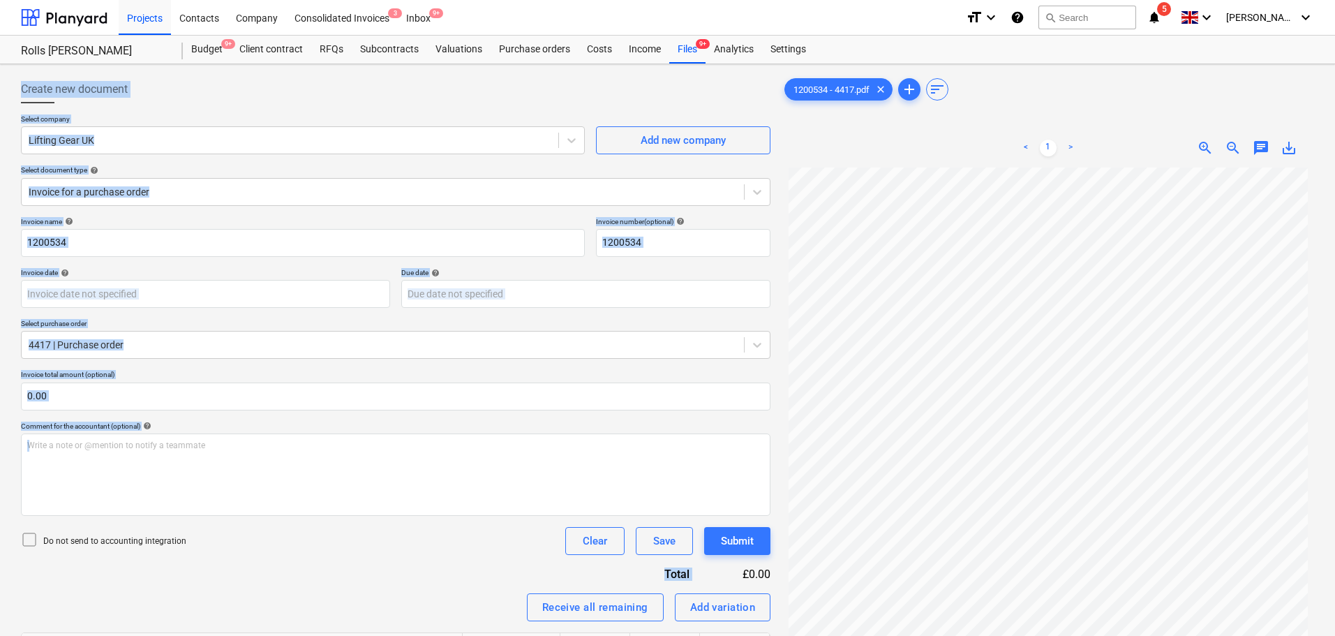
drag, startPoint x: 173, startPoint y: 100, endPoint x: 269, endPoint y: 547, distance: 456.7
click at [267, 545] on div "Create new document Select company Lifting Gear UK Add new company Select docum…" at bounding box center [395, 427] width 749 height 704
click at [269, 547] on div "Do not send to accounting integration Clear Save Submit" at bounding box center [395, 541] width 749 height 28
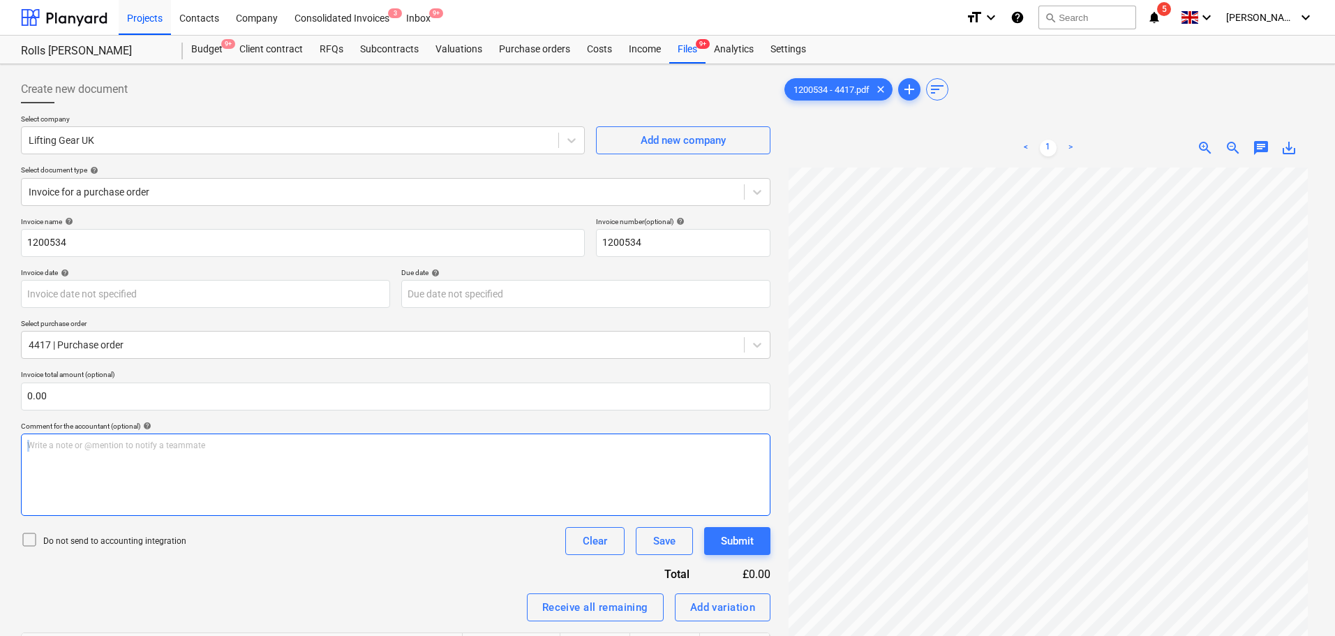
drag, startPoint x: 269, startPoint y: 565, endPoint x: 85, endPoint y: 71, distance: 526.6
click at [84, 71] on div "Create new document Select company Lifting Gear UK Add new company Select docum…" at bounding box center [395, 427] width 761 height 715
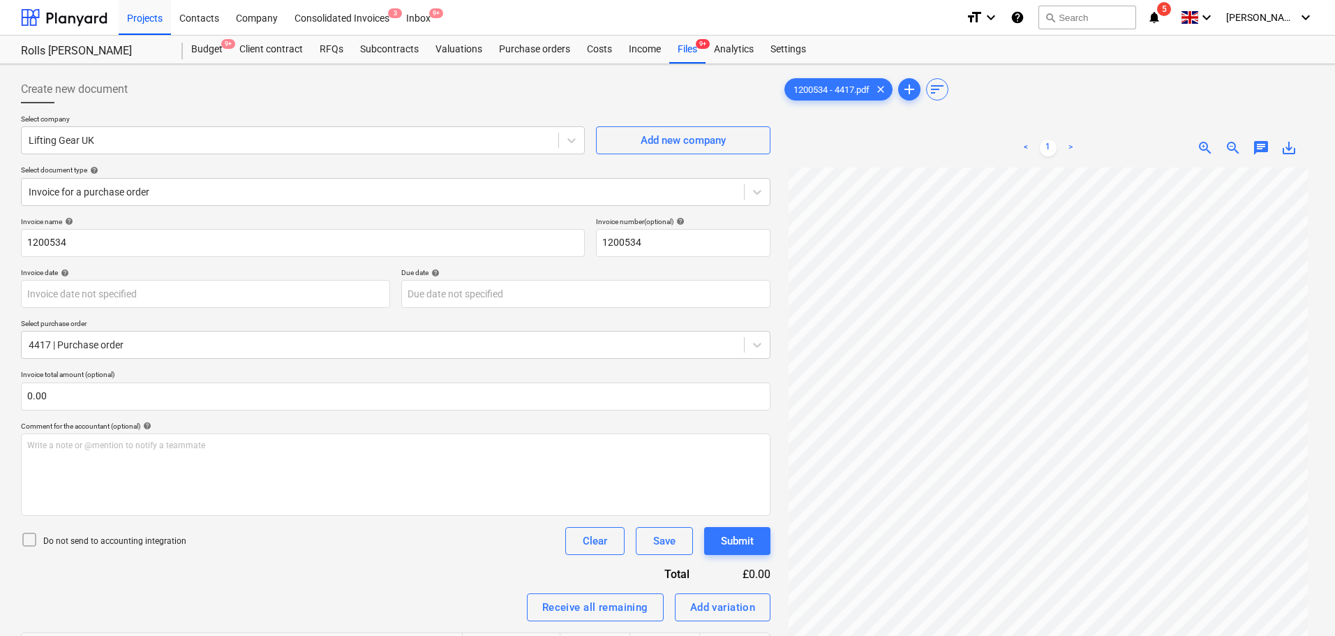
click at [88, 81] on span "Create new document" at bounding box center [74, 89] width 107 height 17
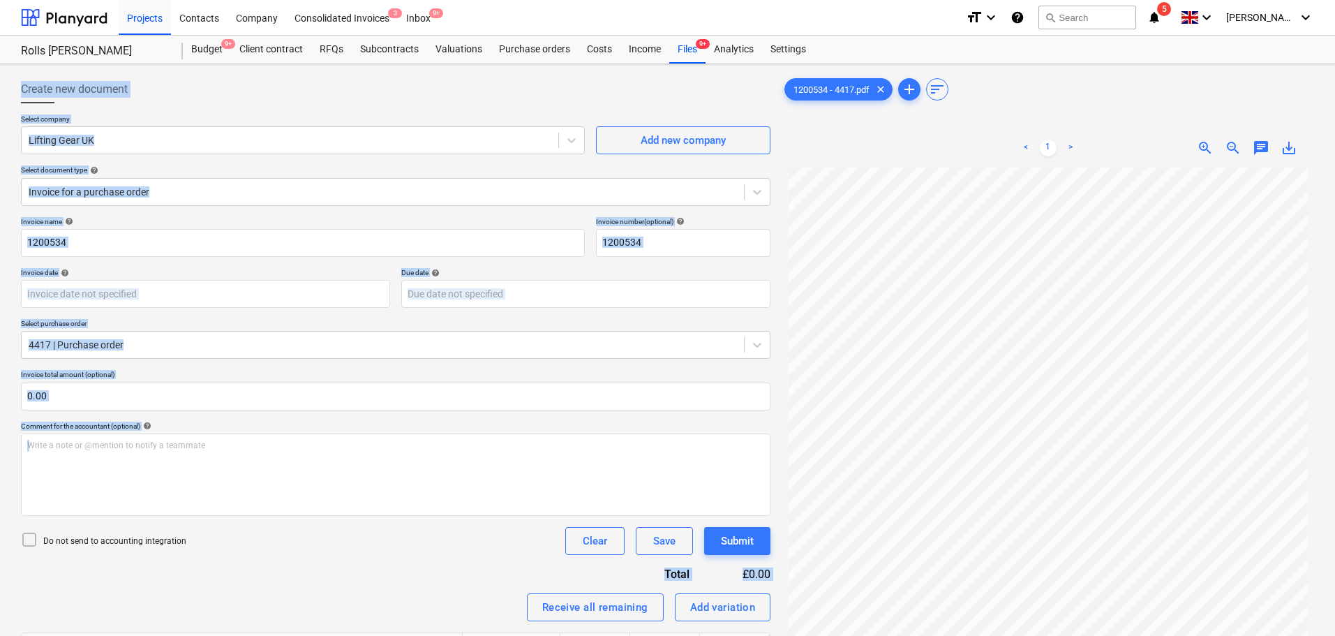
drag, startPoint x: 88, startPoint y: 81, endPoint x: 378, endPoint y: 598, distance: 593.0
click at [378, 598] on div "Create new document Select company Lifting Gear UK Add new company Select docum…" at bounding box center [395, 427] width 749 height 704
click at [378, 598] on div "Receive all remaining Add variation" at bounding box center [395, 607] width 749 height 28
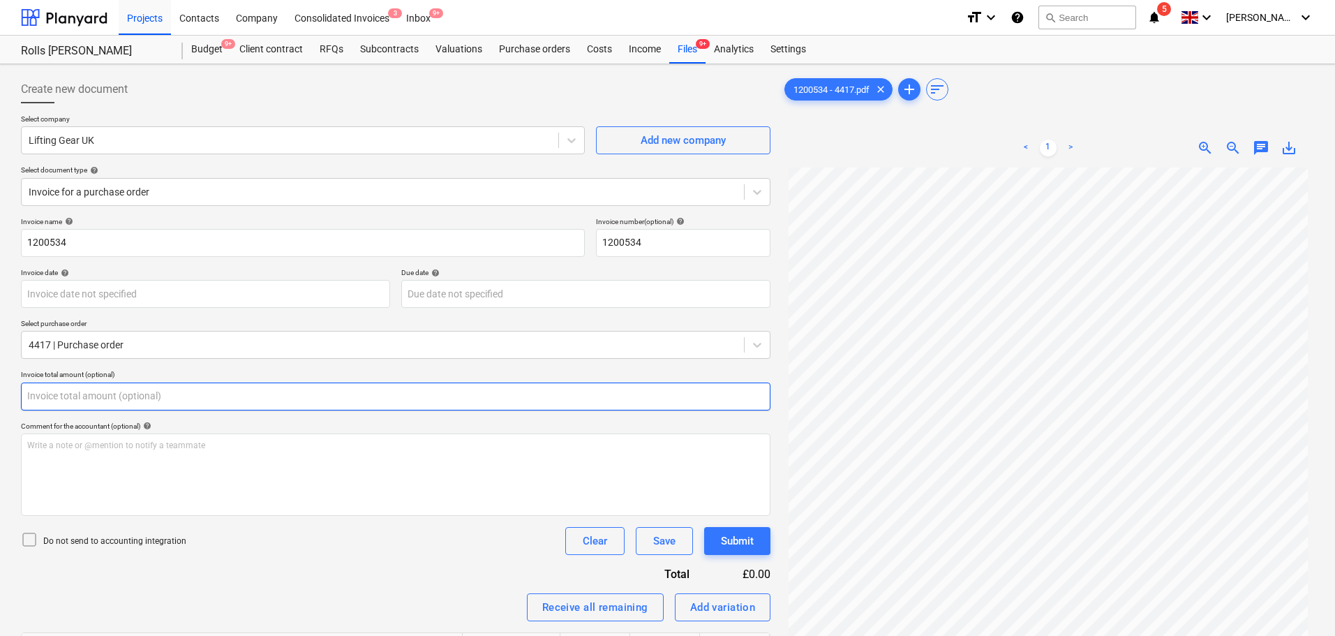
click at [169, 385] on input "text" at bounding box center [395, 396] width 749 height 28
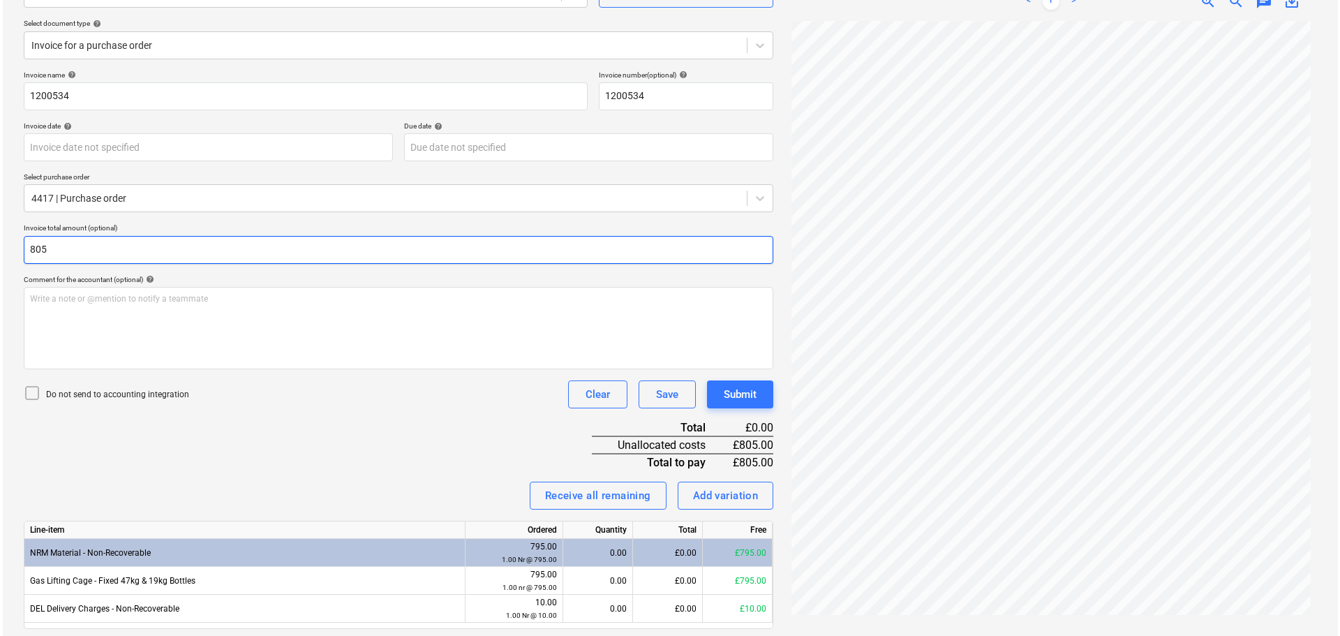
scroll to position [190, 0]
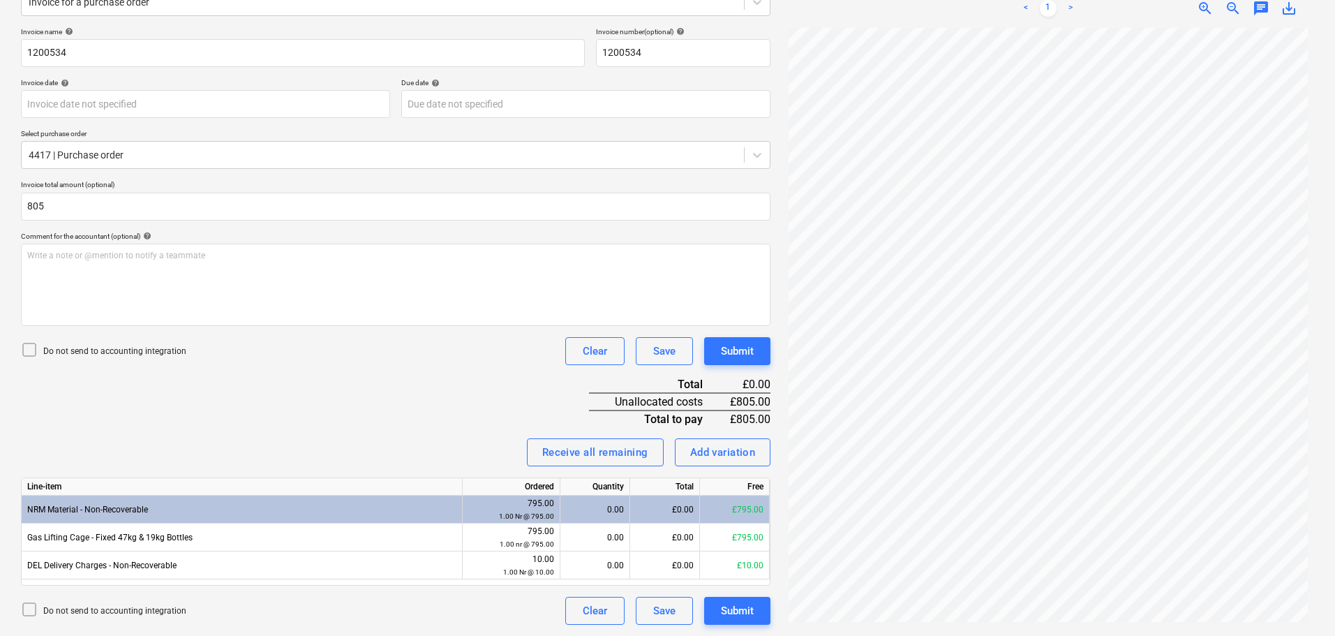
type input "805.00"
click at [149, 344] on div "Do not send to accounting integration" at bounding box center [103, 351] width 165 height 20
click at [424, 383] on div "Invoice name help 1200534 Invoice number (optional) help 1200534 Invoice date h…" at bounding box center [395, 325] width 749 height 597
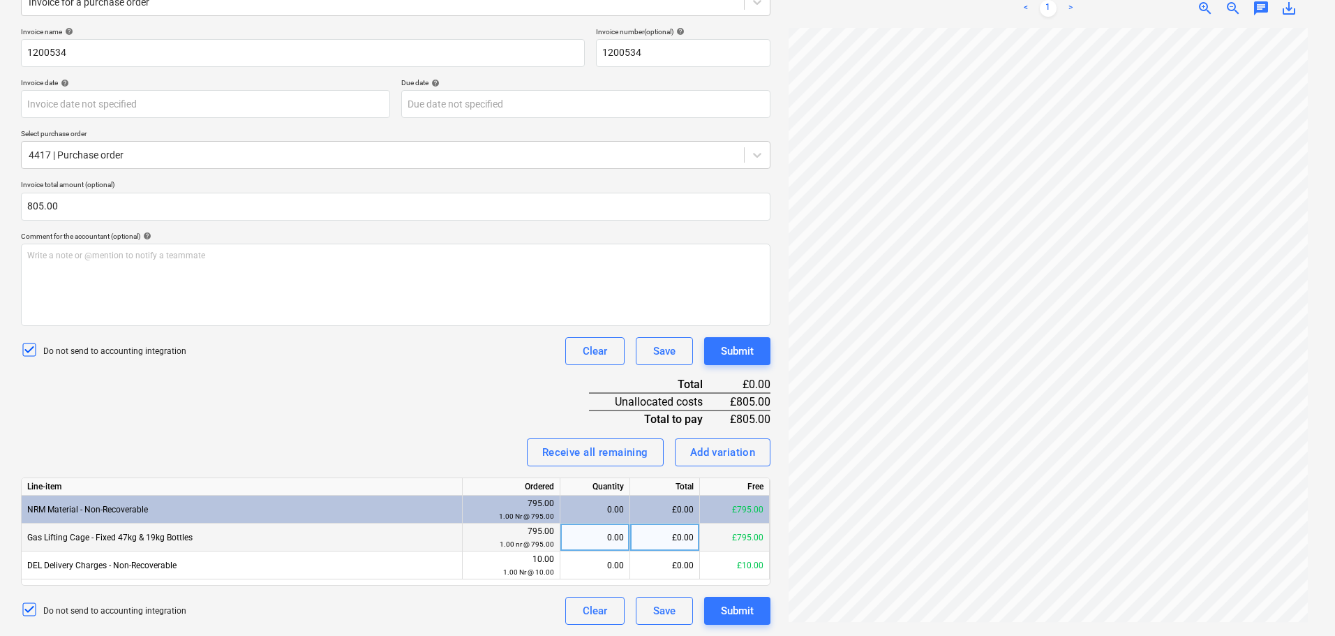
click at [681, 538] on div "£0.00" at bounding box center [665, 537] width 70 height 28
click at [582, 543] on div "0.00" at bounding box center [595, 537] width 58 height 28
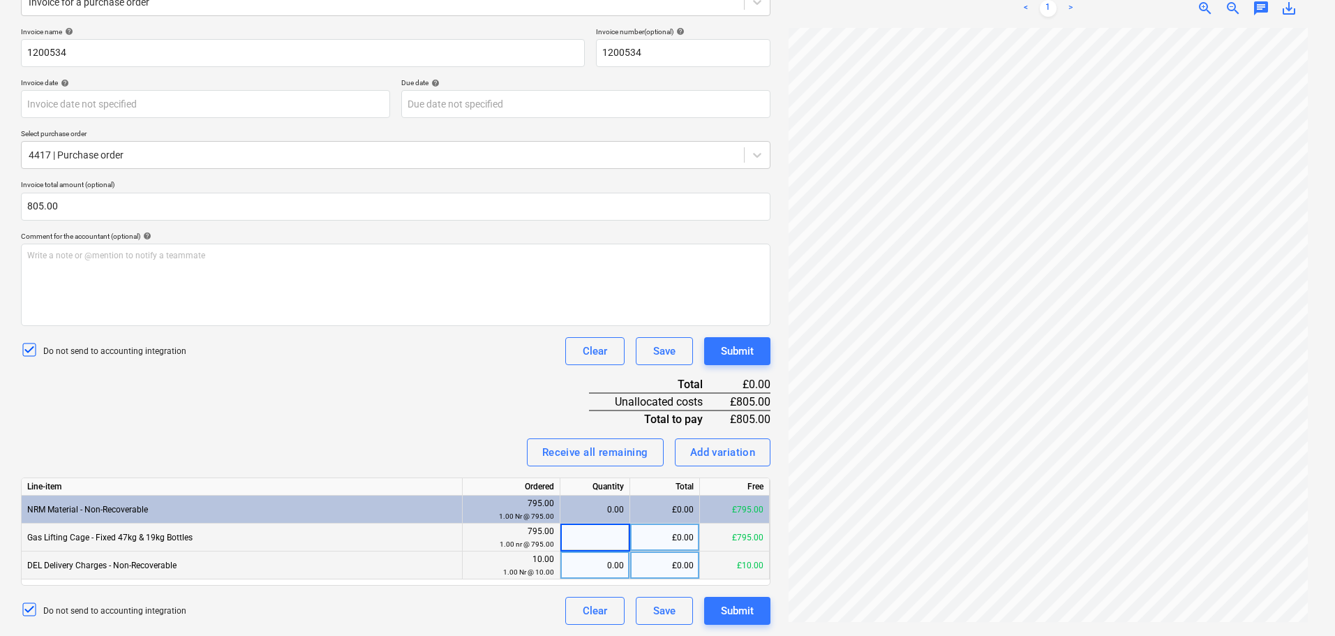
type input "1"
click at [588, 577] on div "0.00" at bounding box center [595, 565] width 58 height 28
type input "1"
click at [459, 401] on div "Invoice name help 1200534 Invoice number (optional) help 1200534 Invoice date h…" at bounding box center [395, 325] width 749 height 597
click at [732, 355] on div "Submit" at bounding box center [737, 351] width 33 height 18
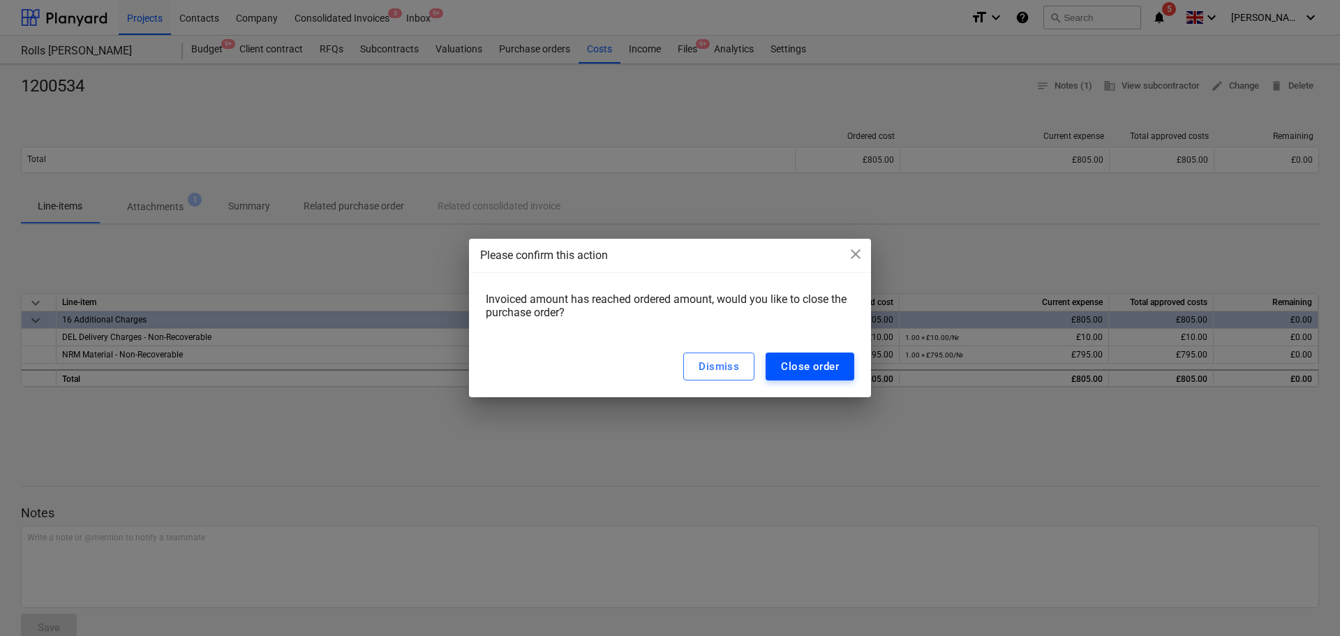
click at [835, 359] on div "Close order" at bounding box center [810, 366] width 58 height 18
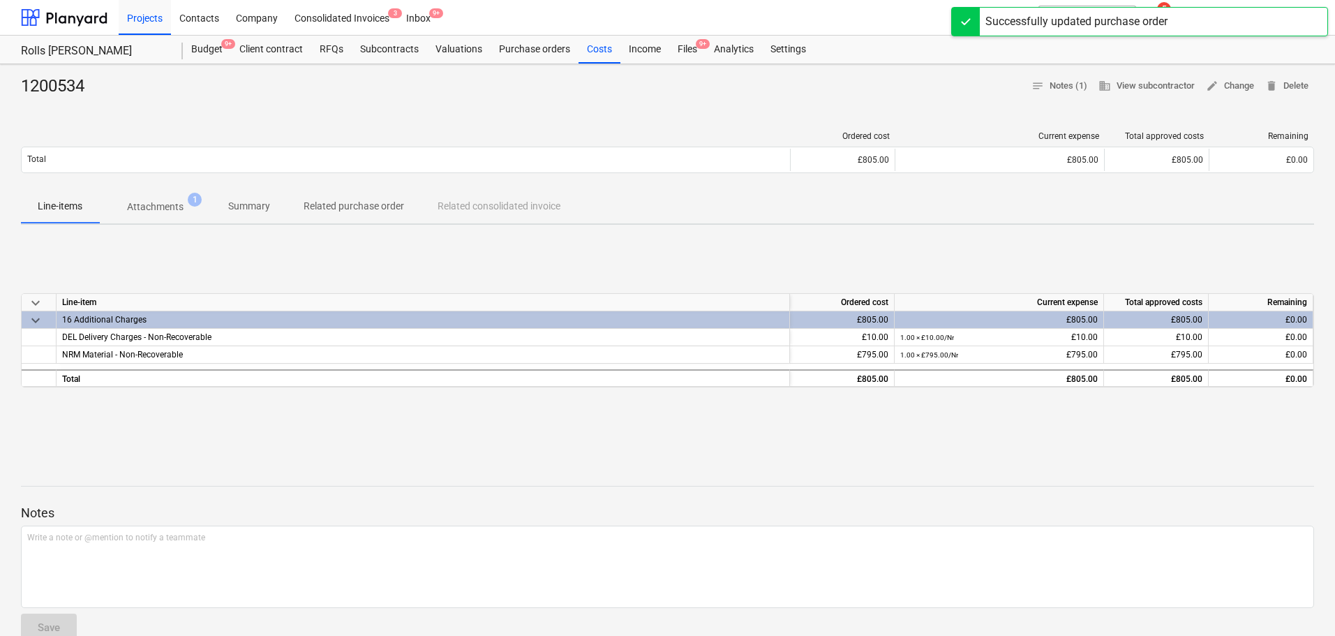
drag, startPoint x: 685, startPoint y: 51, endPoint x: 655, endPoint y: 13, distance: 48.3
click at [685, 51] on div "Files 9+" at bounding box center [687, 50] width 36 height 28
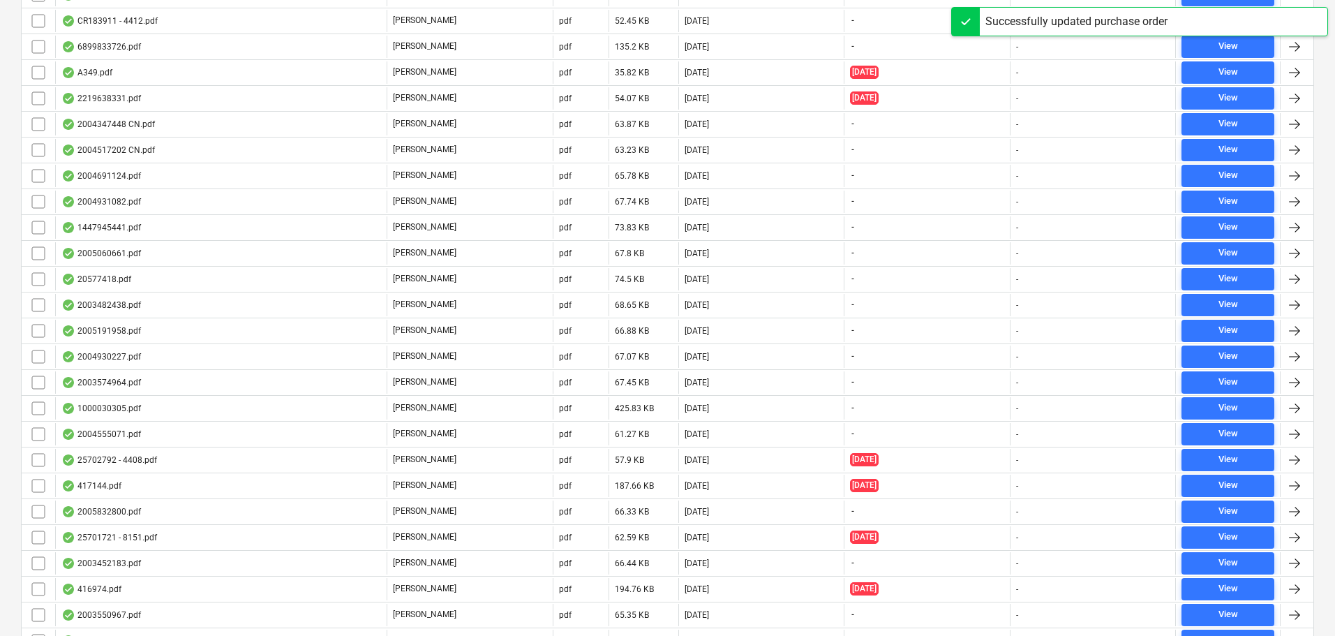
scroll to position [3350, 0]
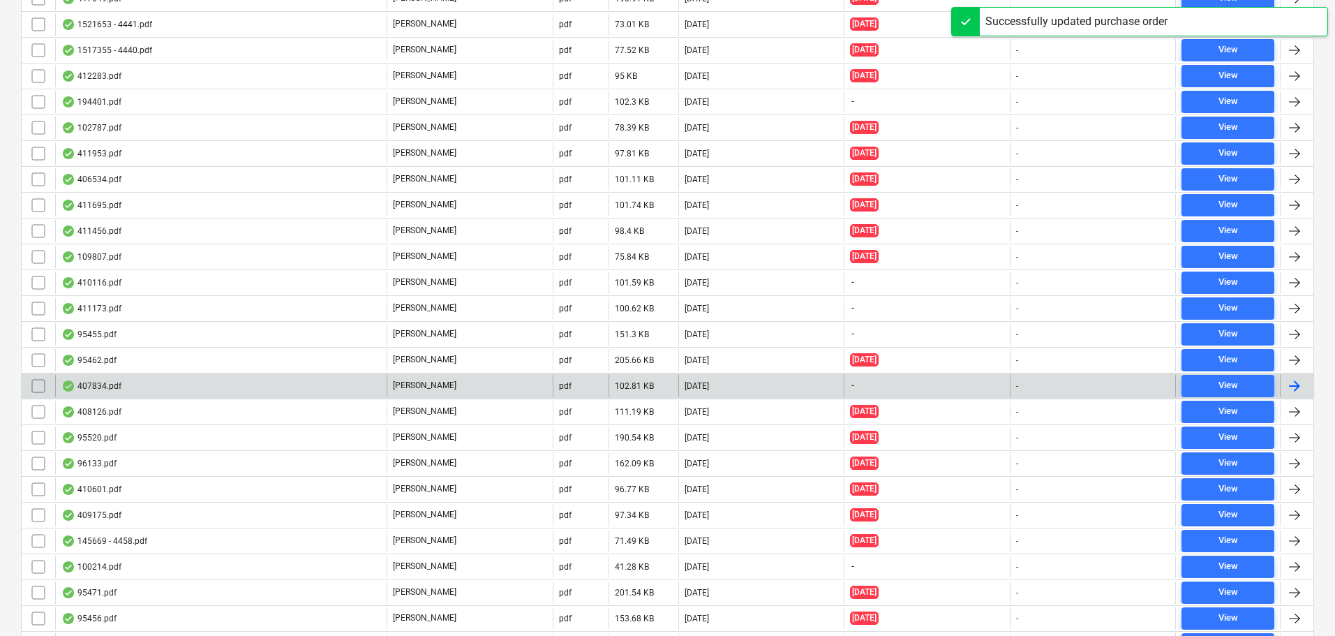
click at [156, 385] on div "407834.pdf" at bounding box center [220, 386] width 331 height 22
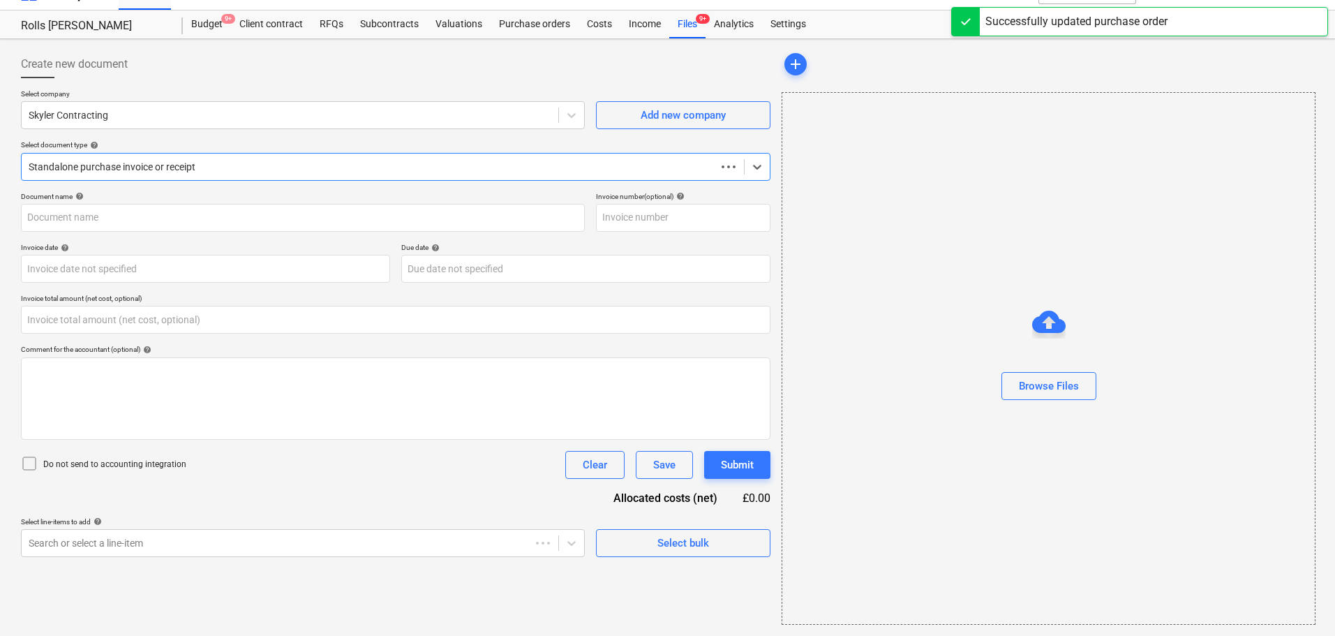
scroll to position [25, 0]
type input "0.00"
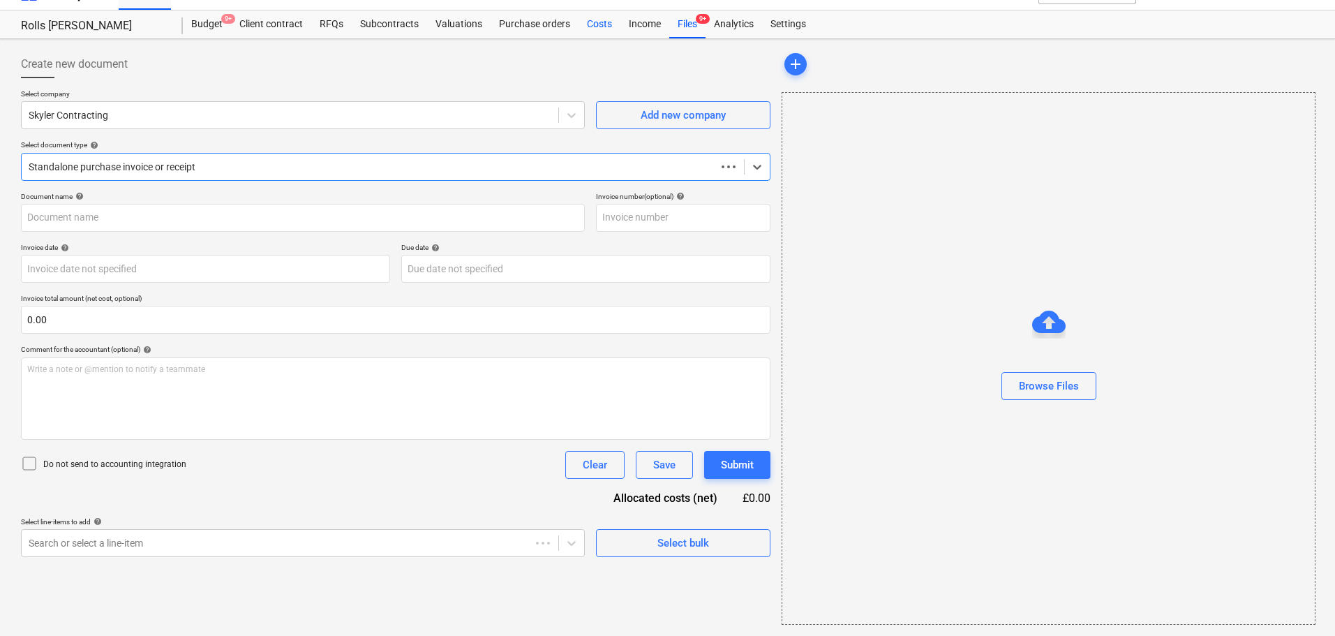
scroll to position [0, 0]
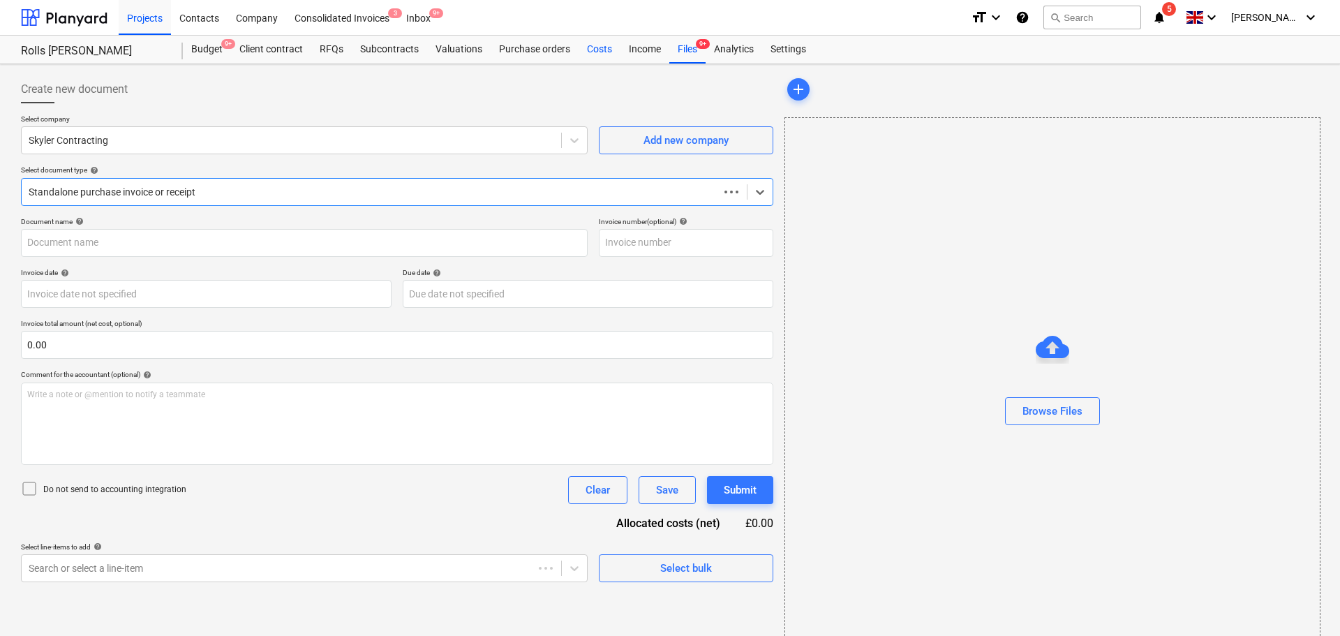
type input "407834"
type input "11 Jun 2025"
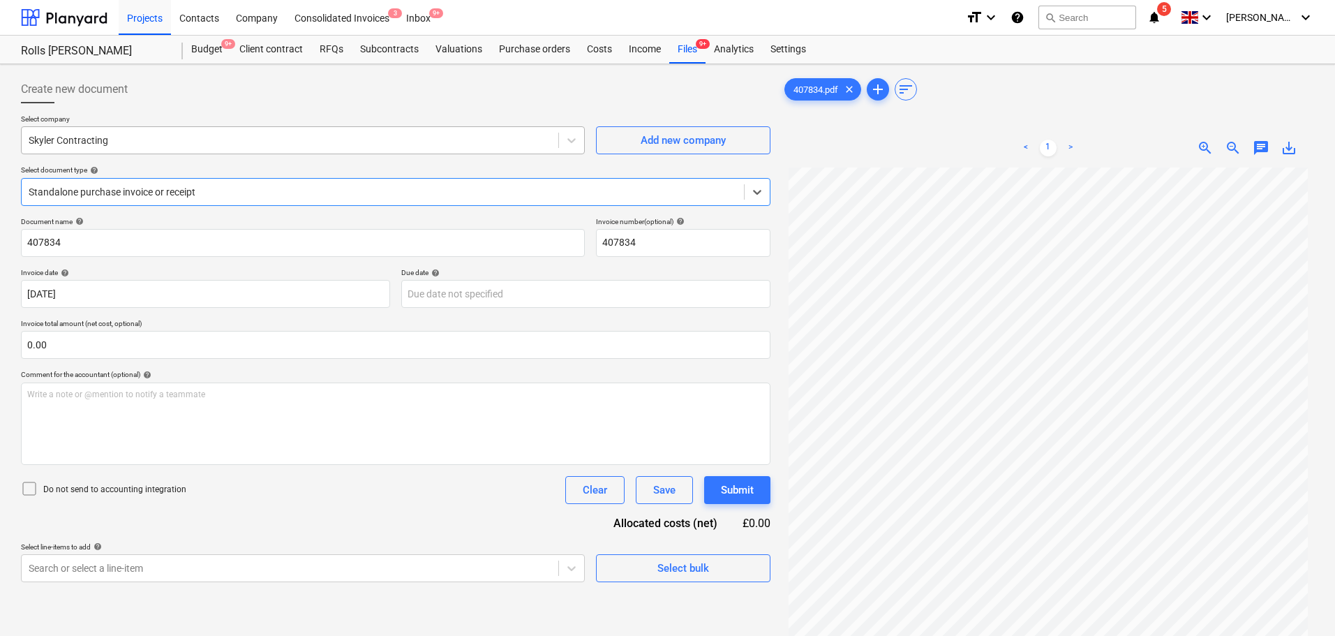
click at [197, 140] on div at bounding box center [290, 140] width 523 height 14
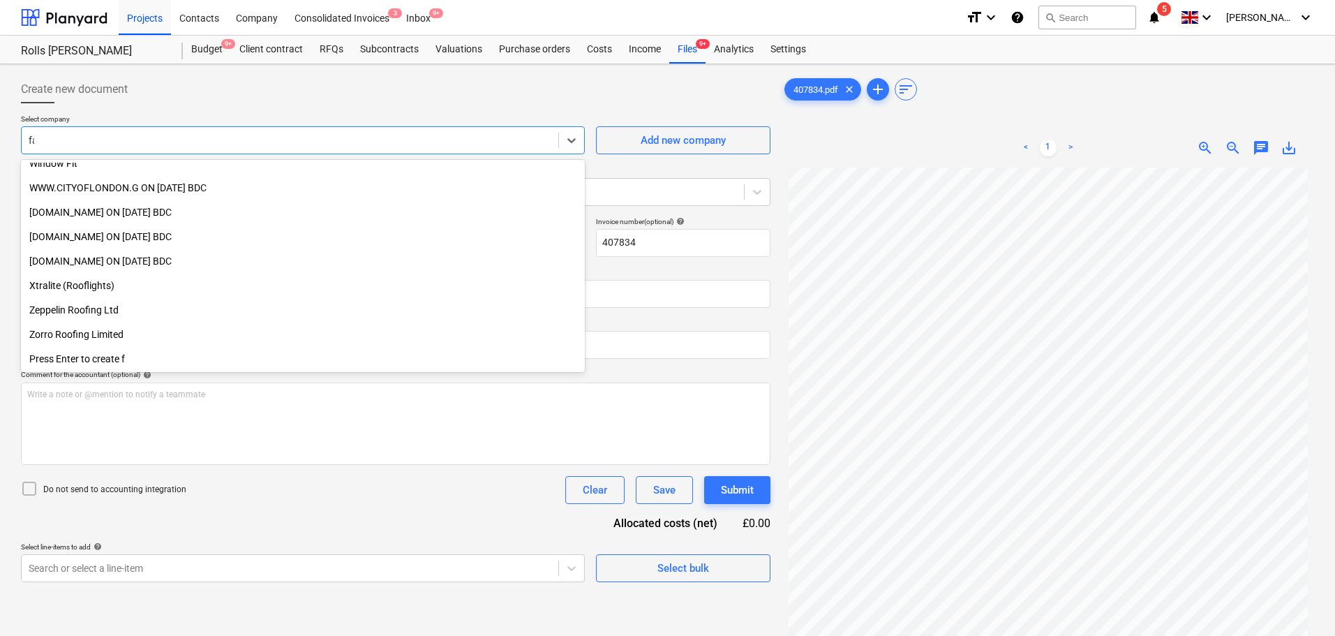
scroll to position [450, 0]
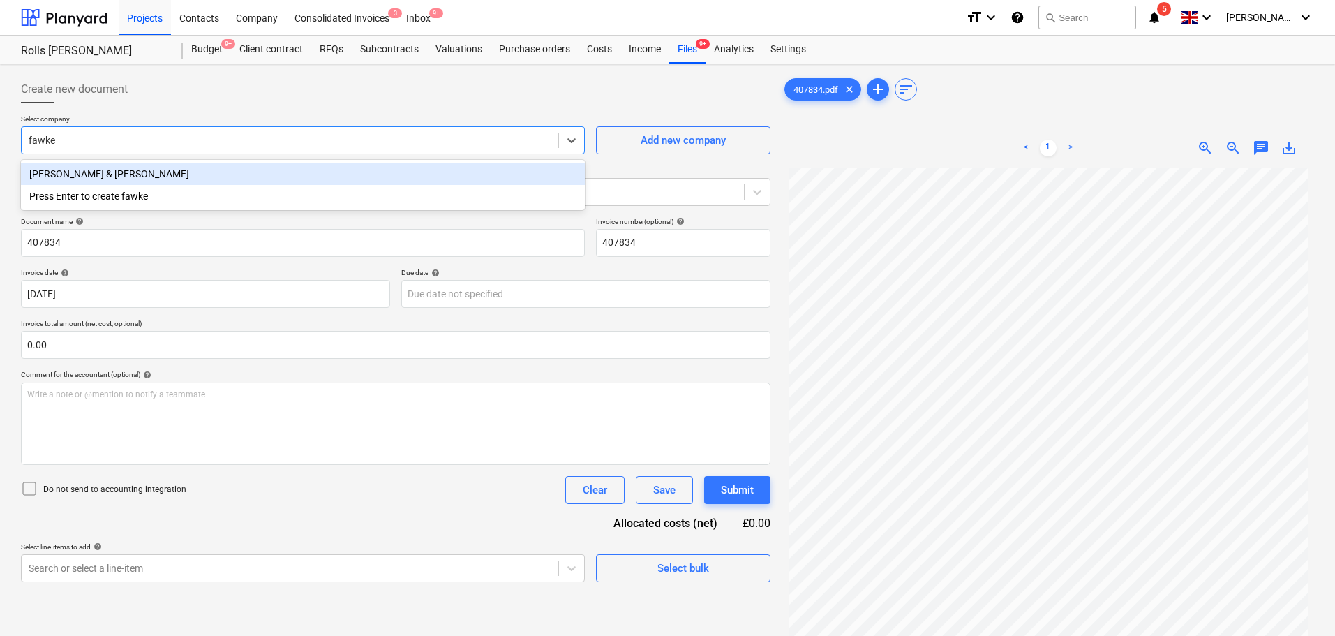
type input "[PERSON_NAME]"
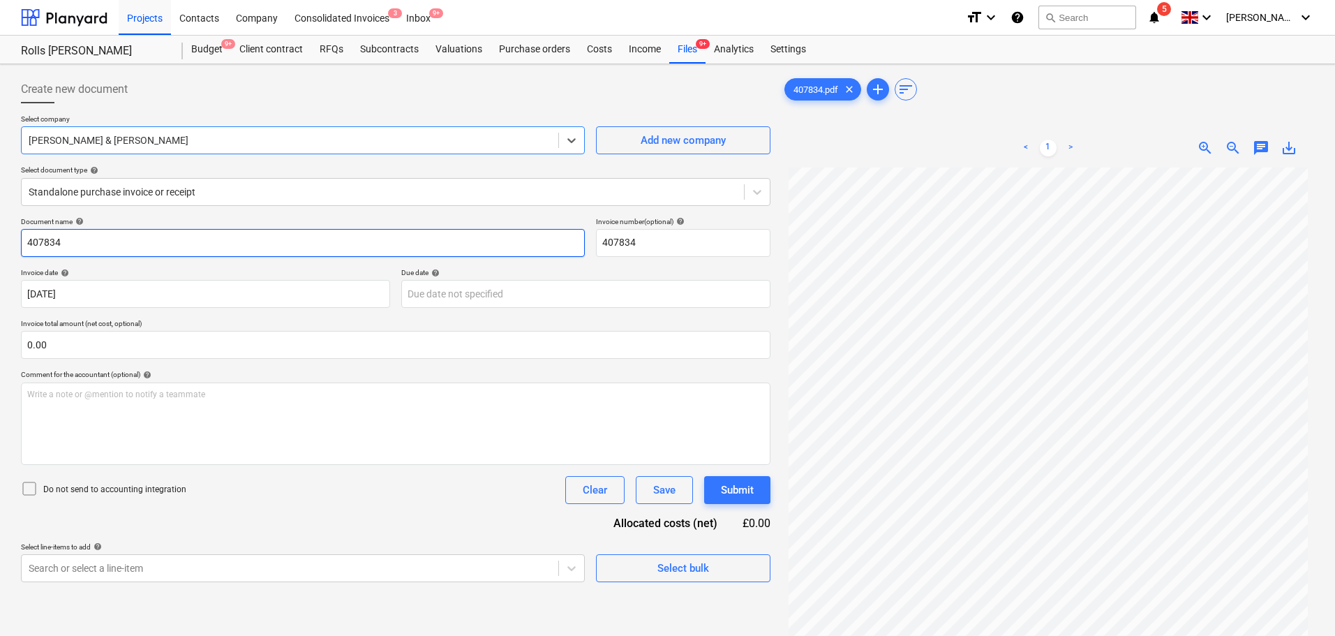
click at [153, 239] on input "407834" at bounding box center [303, 243] width 564 height 28
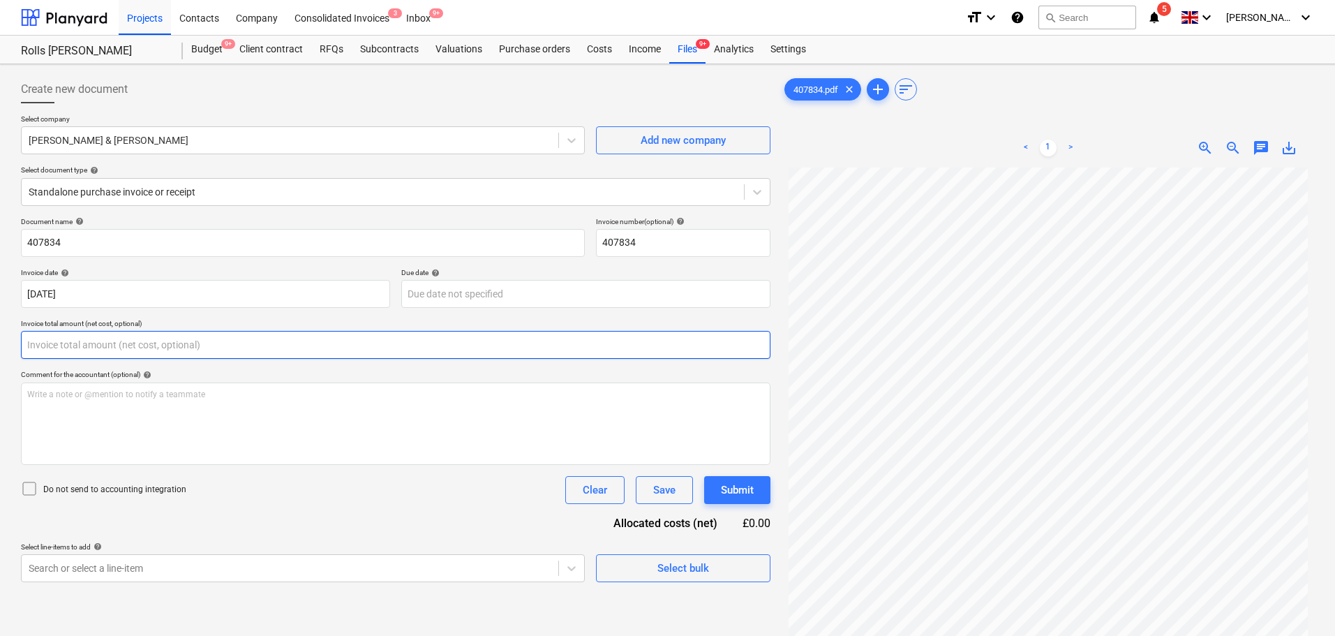
click at [124, 349] on input "text" at bounding box center [395, 345] width 749 height 28
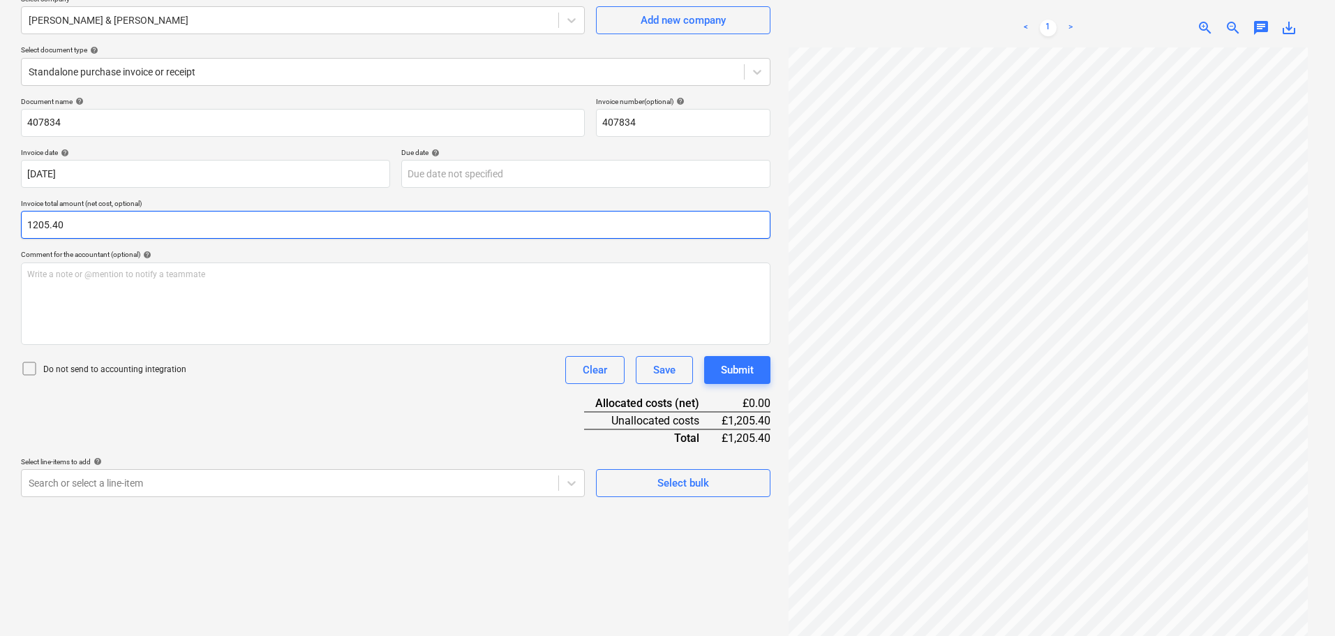
scroll to position [140, 0]
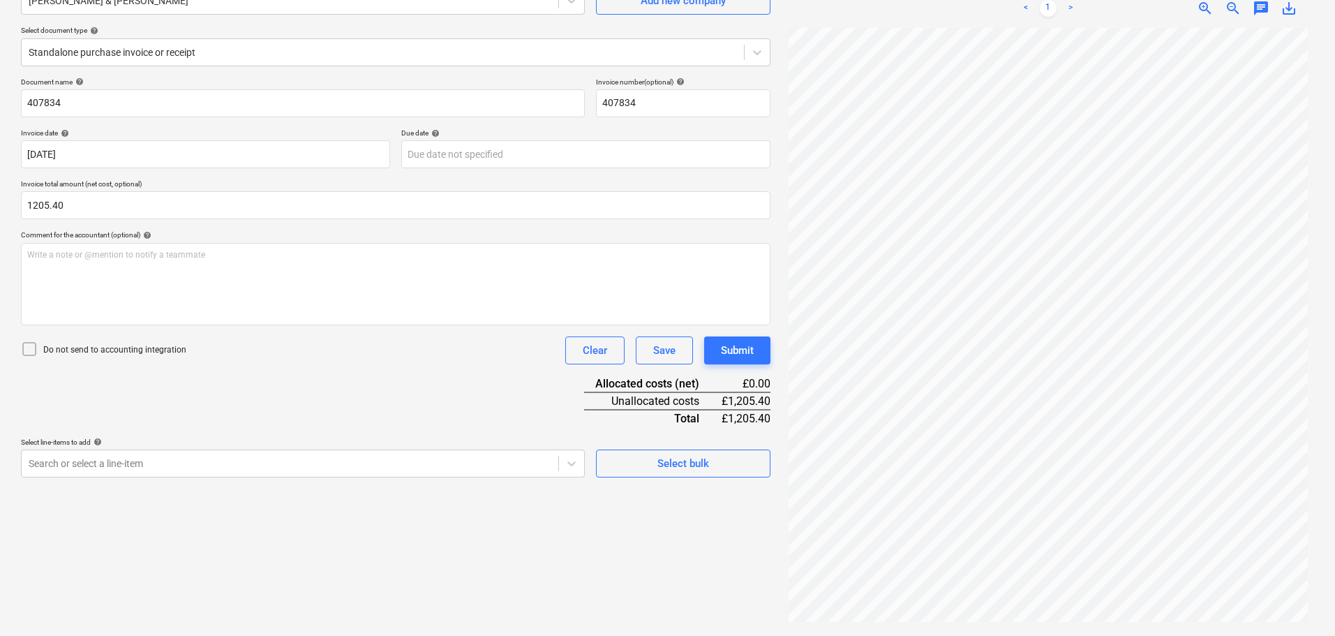
type input "1,205.40"
click at [147, 348] on p "Do not send to accounting integration" at bounding box center [114, 350] width 143 height 12
drag, startPoint x: 257, startPoint y: 376, endPoint x: 281, endPoint y: 445, distance: 72.6
click at [258, 378] on div "Document name help 407834 Invoice number (optional) help 407834 Invoice date he…" at bounding box center [395, 277] width 749 height 400
click at [290, 457] on body "Projects Contacts Company Consolidated Invoices 3 Inbox 9+ format_size keyboard…" at bounding box center [667, 178] width 1335 height 636
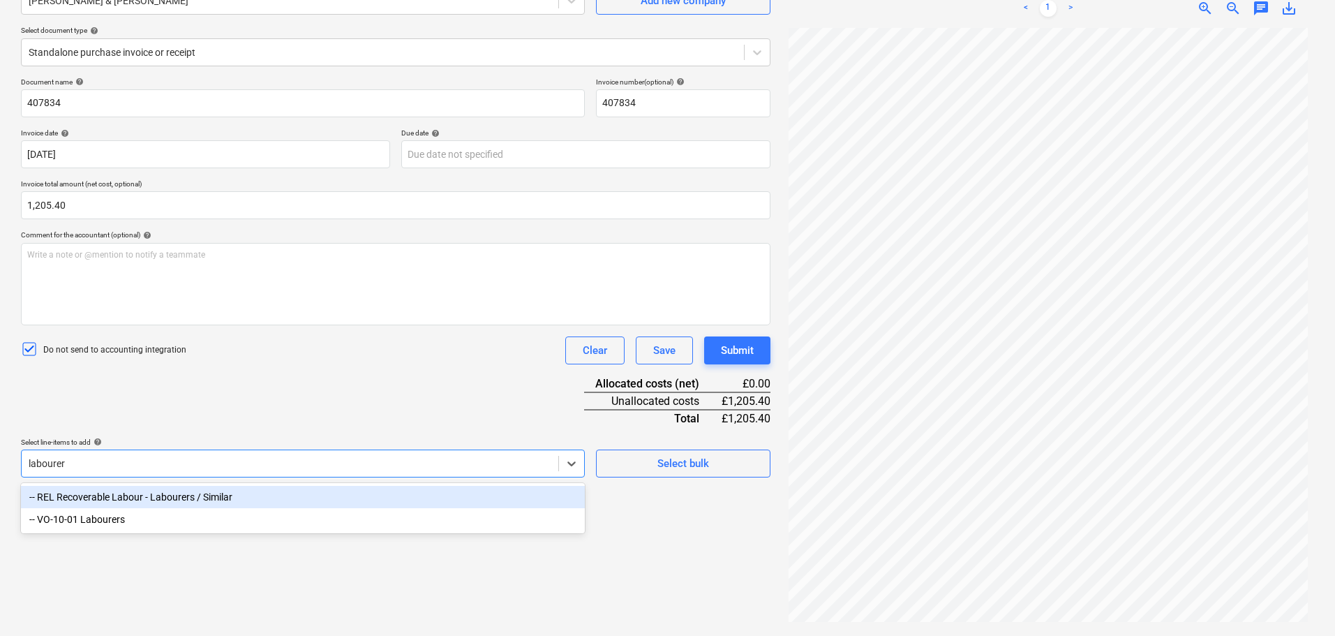
type input "labourers"
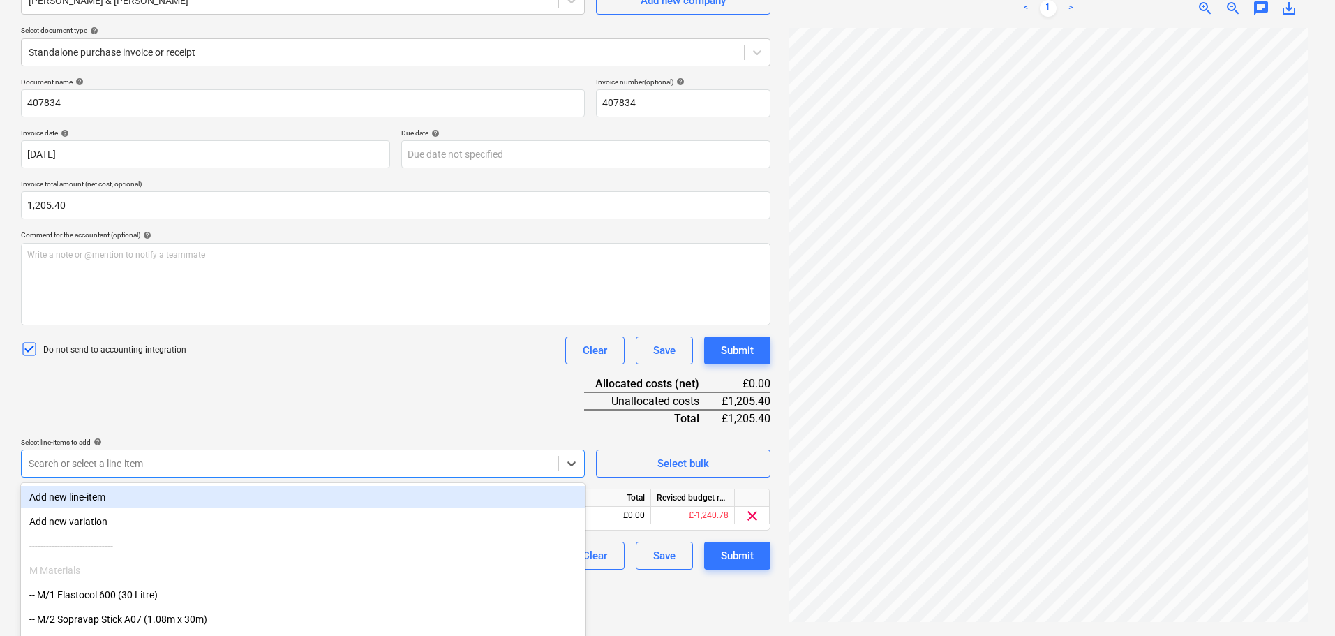
click at [338, 370] on div "Document name help 407834 Invoice number (optional) help 407834 Invoice date he…" at bounding box center [395, 323] width 749 height 492
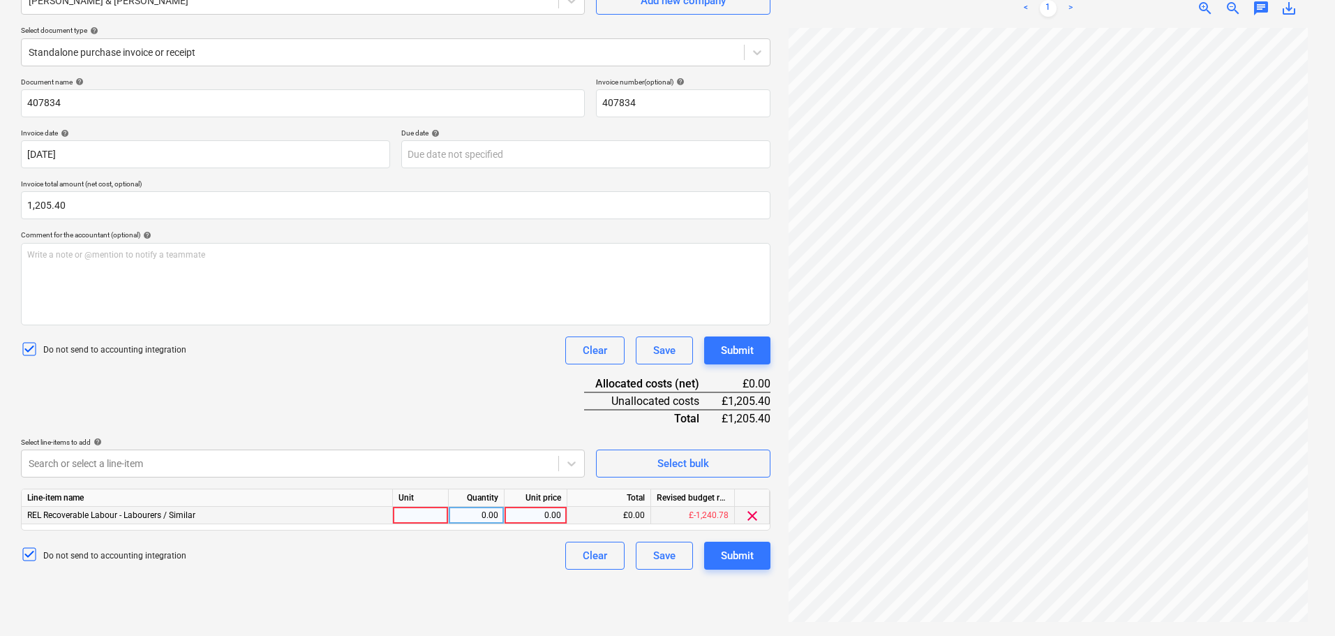
click at [434, 521] on div at bounding box center [421, 515] width 56 height 17
type input "Hours"
type input "49"
type input "24.60"
click at [475, 438] on div "Select line-items to add help" at bounding box center [303, 442] width 564 height 9
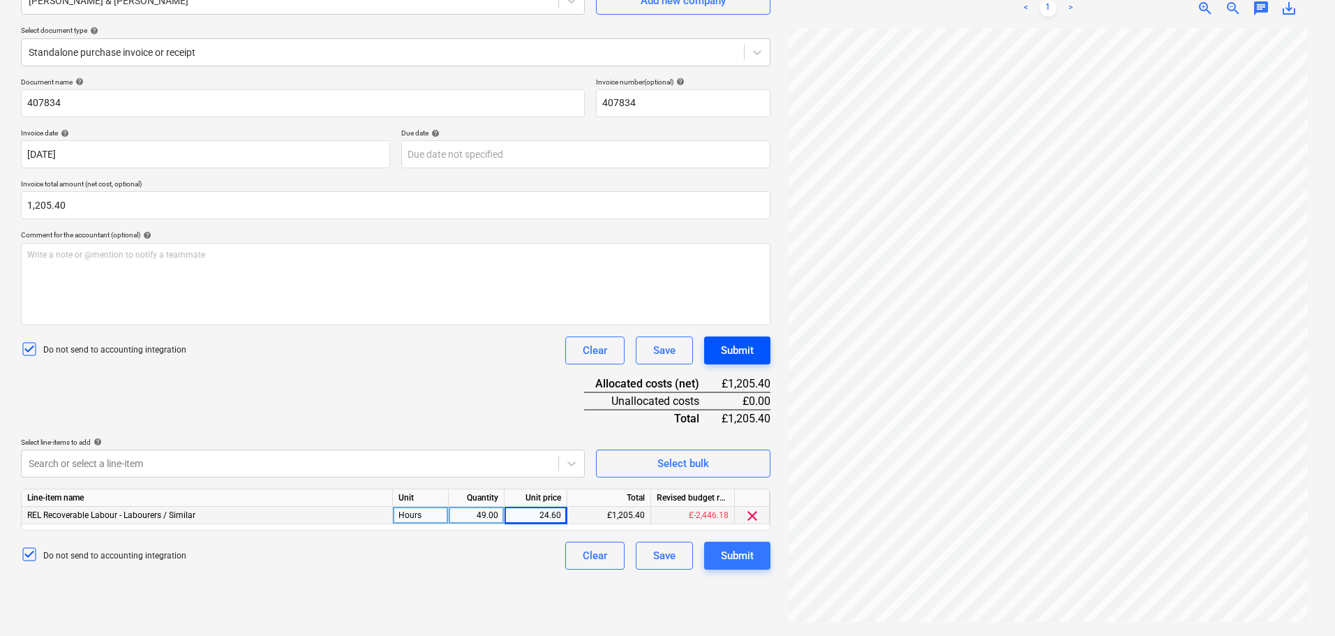
click at [757, 343] on button "Submit" at bounding box center [737, 350] width 66 height 28
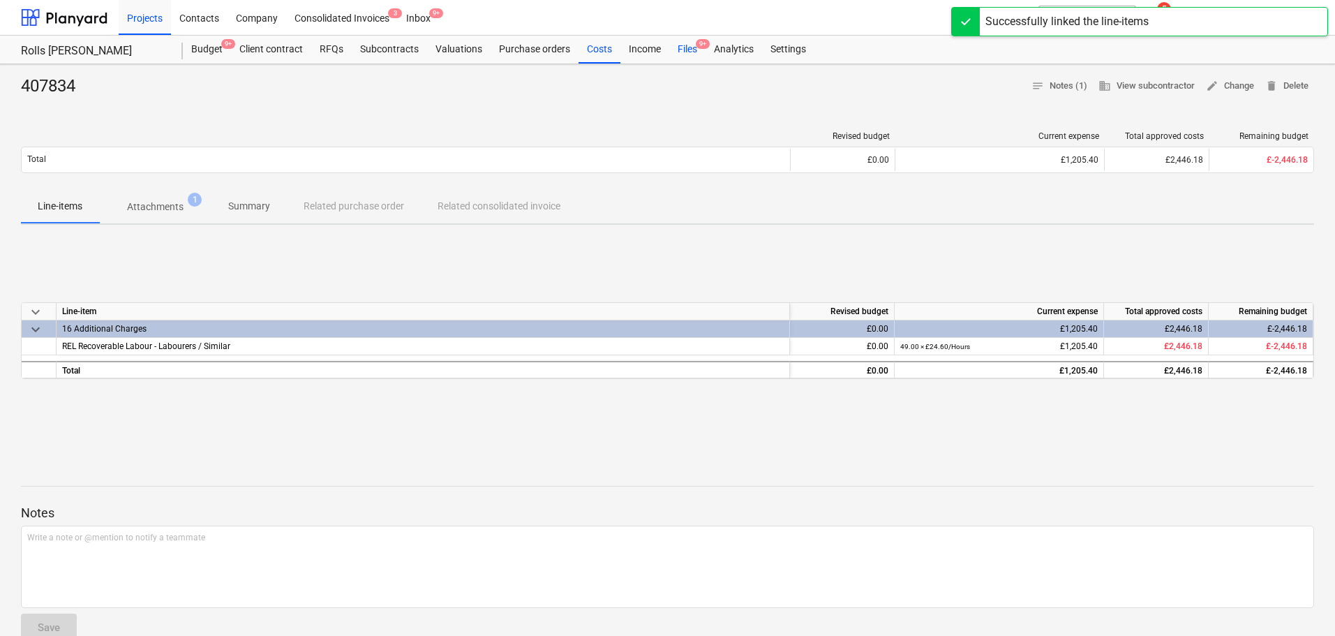
click at [689, 45] on div "Files 9+" at bounding box center [687, 50] width 36 height 28
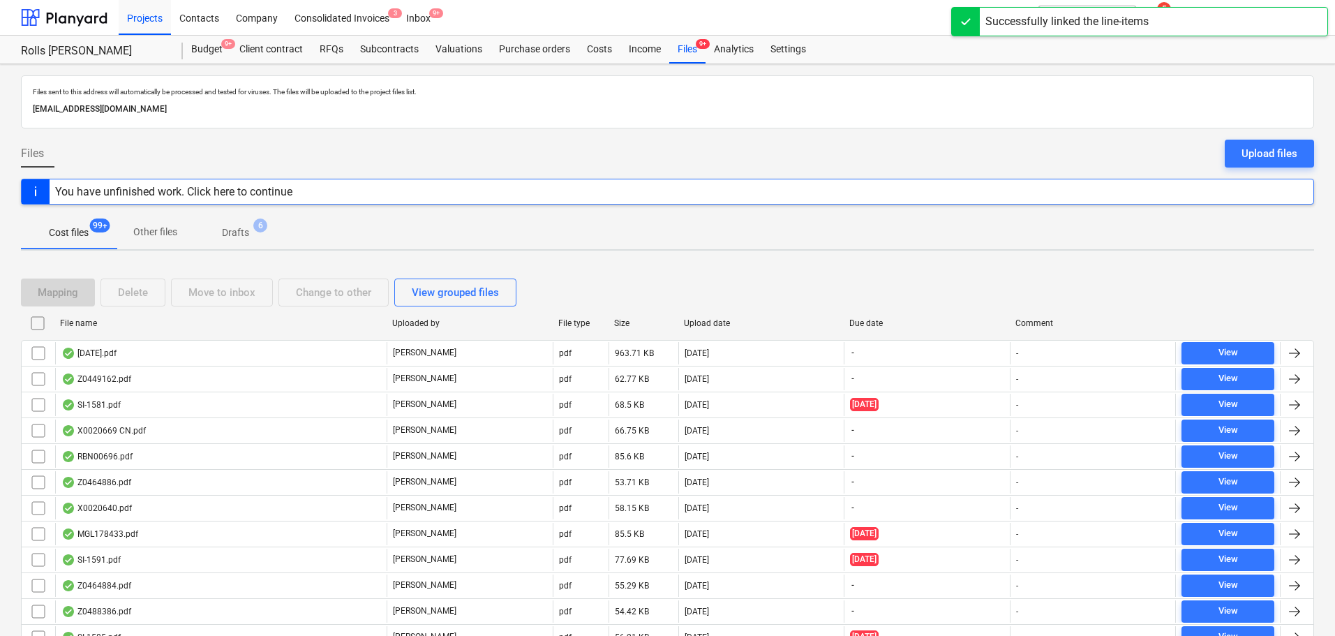
scroll to position [1675, 0]
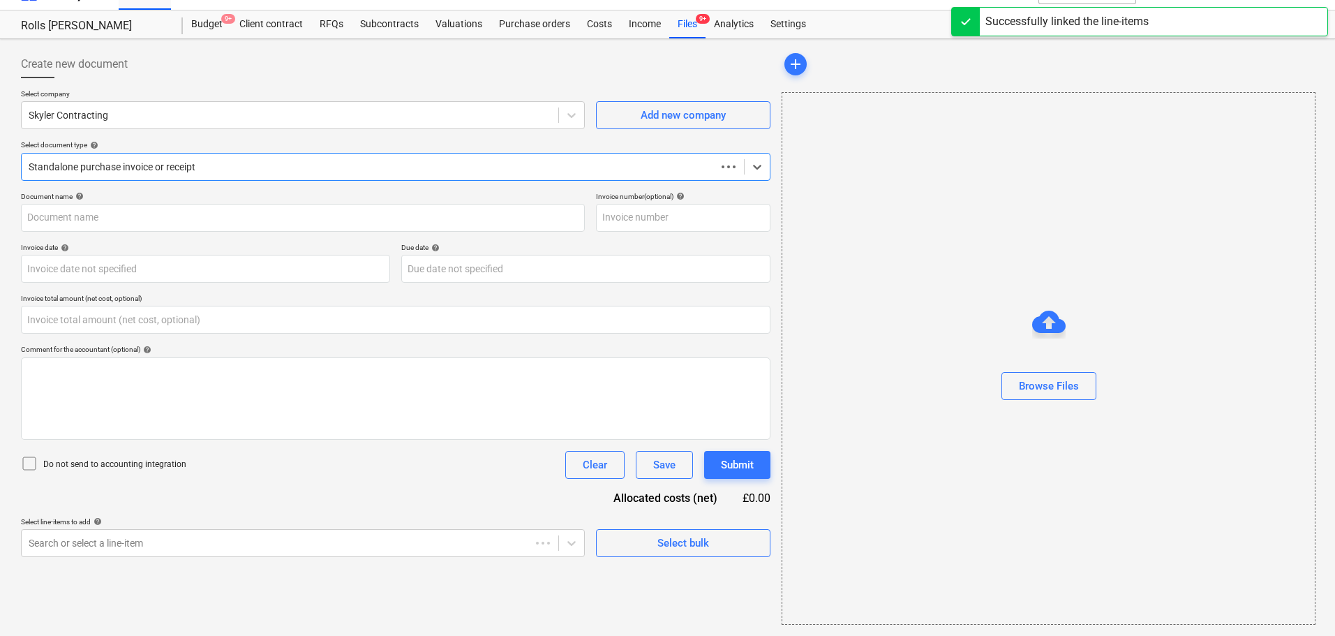
type input "0.00"
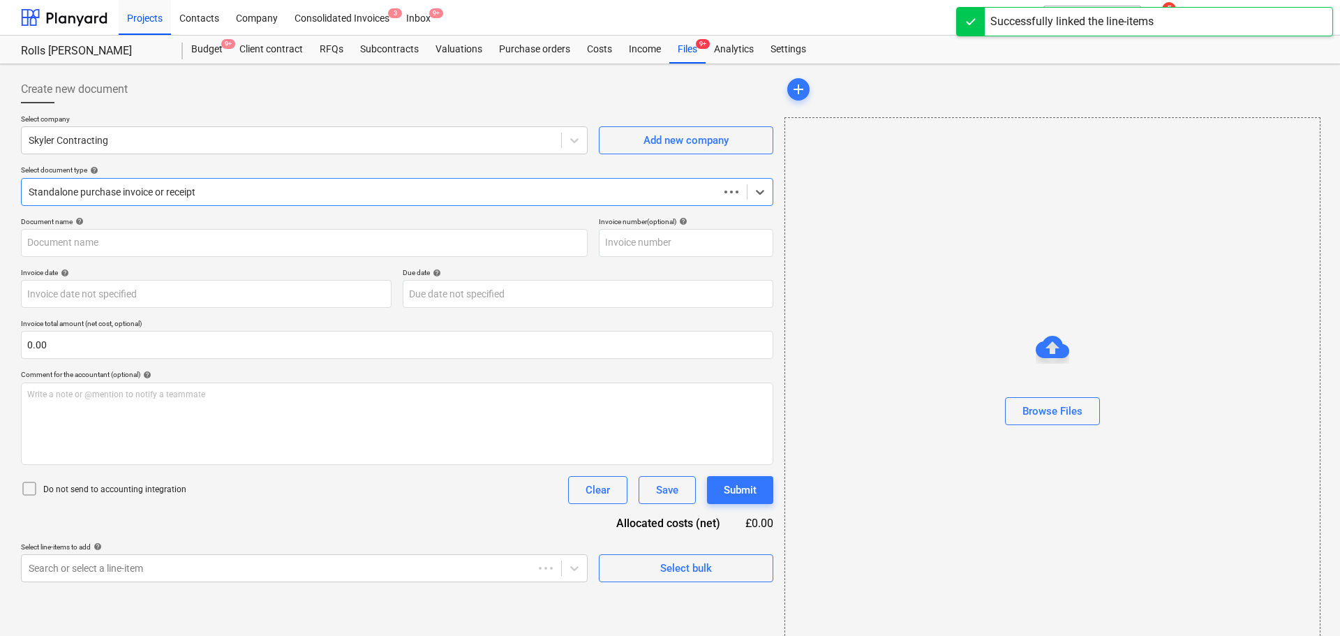
type input "416185"
type input "13 Aug 2025"
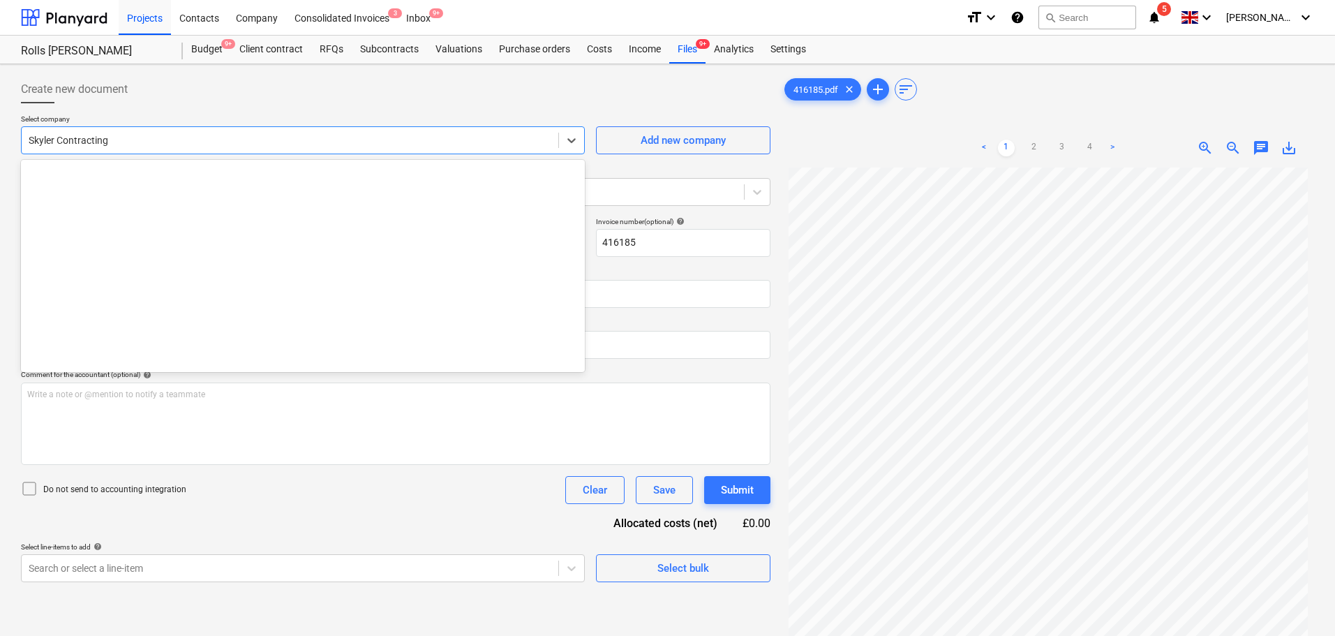
click at [148, 147] on div at bounding box center [290, 140] width 523 height 14
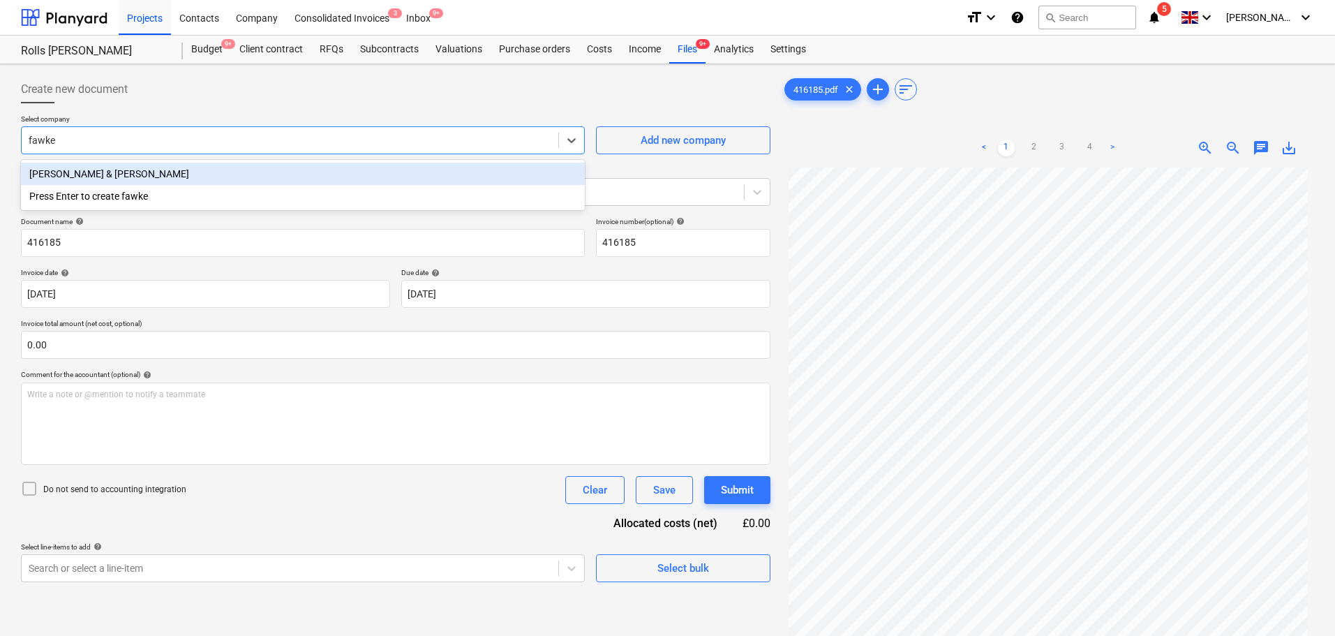
type input "[PERSON_NAME]"
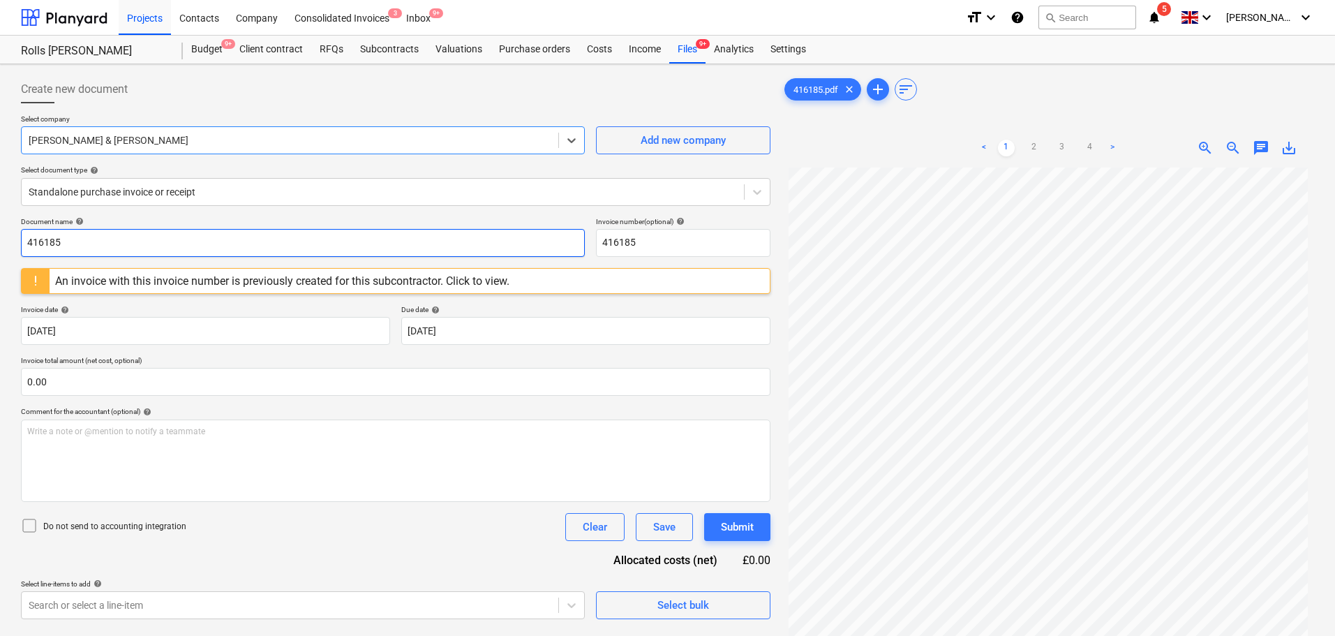
click at [128, 234] on input "416185" at bounding box center [303, 243] width 564 height 28
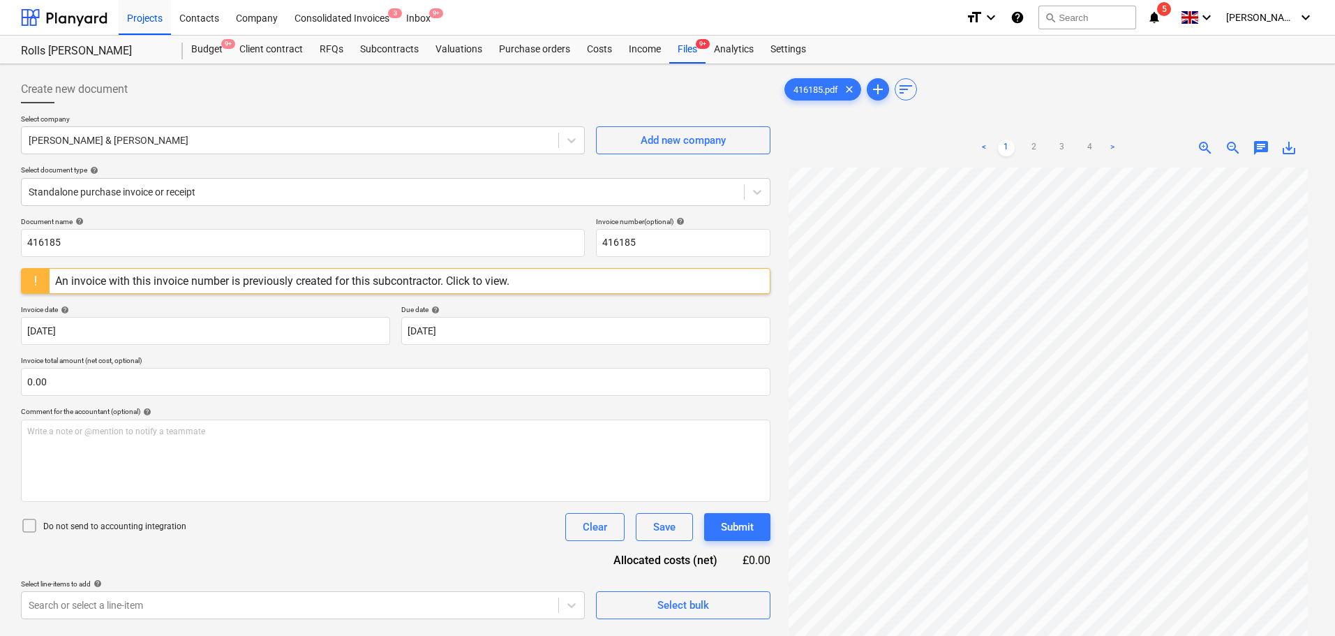
click at [291, 89] on div "Create new document" at bounding box center [395, 89] width 749 height 28
click at [669, 45] on div "Files 9+" at bounding box center [687, 50] width 36 height 28
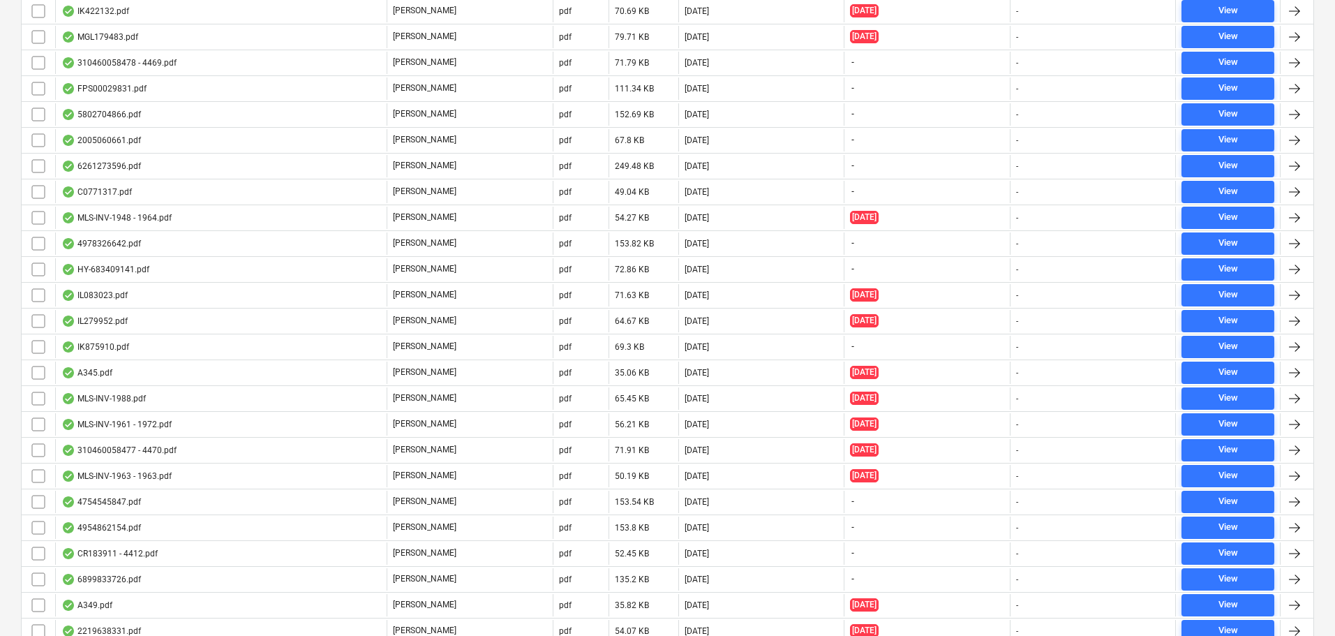
scroll to position [4187, 0]
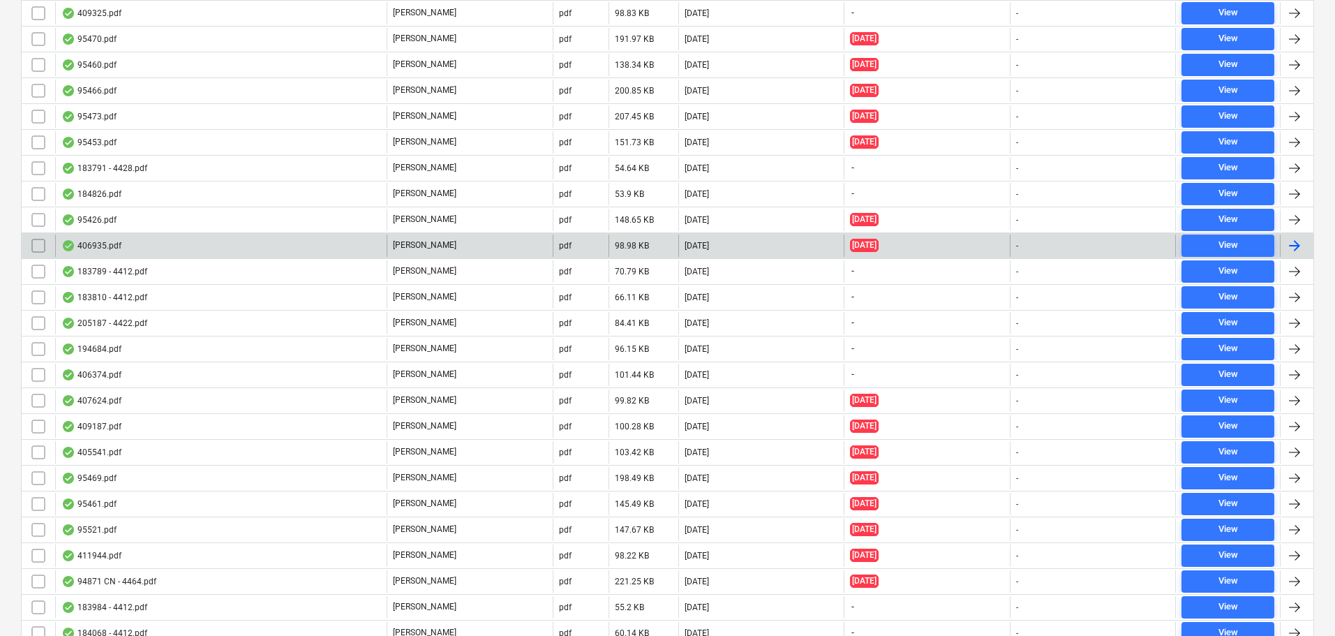
click at [165, 240] on div "406935.pdf" at bounding box center [220, 245] width 331 height 22
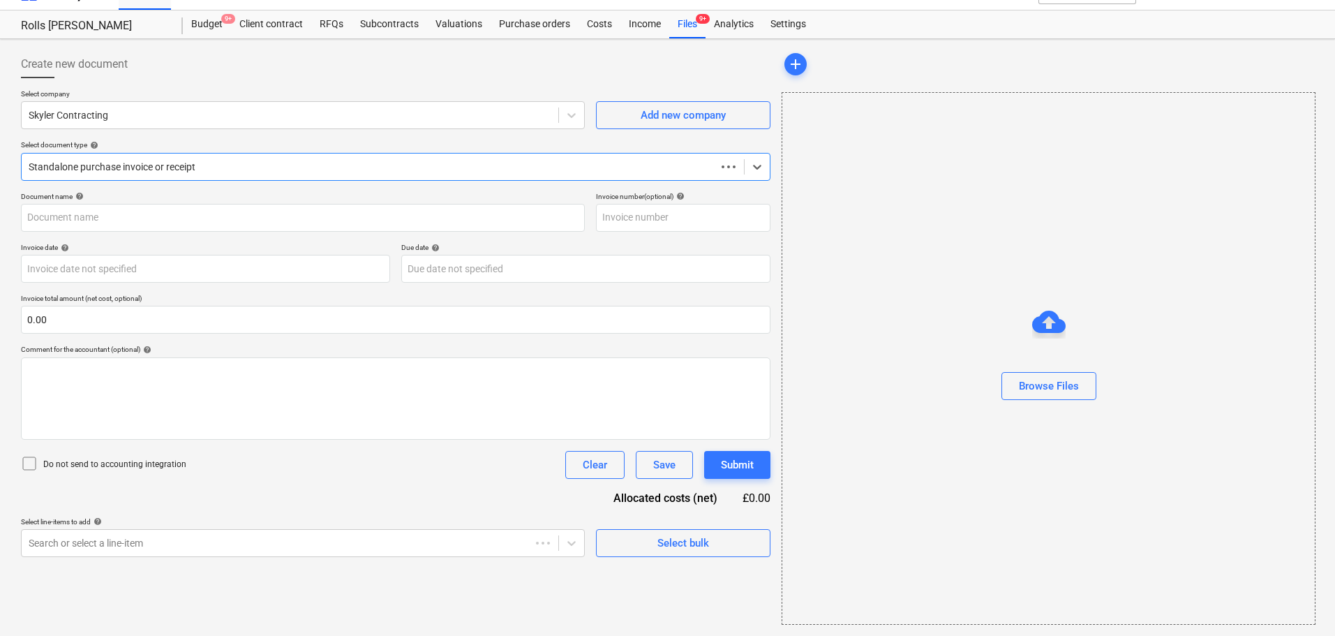
click at [166, 241] on div "Document name help Invoice number (optional) help Invoice date help Press the d…" at bounding box center [395, 374] width 749 height 365
click at [172, 89] on div at bounding box center [395, 83] width 749 height 11
click at [198, 77] on div "Create new document" at bounding box center [395, 64] width 749 height 28
type input "406935"
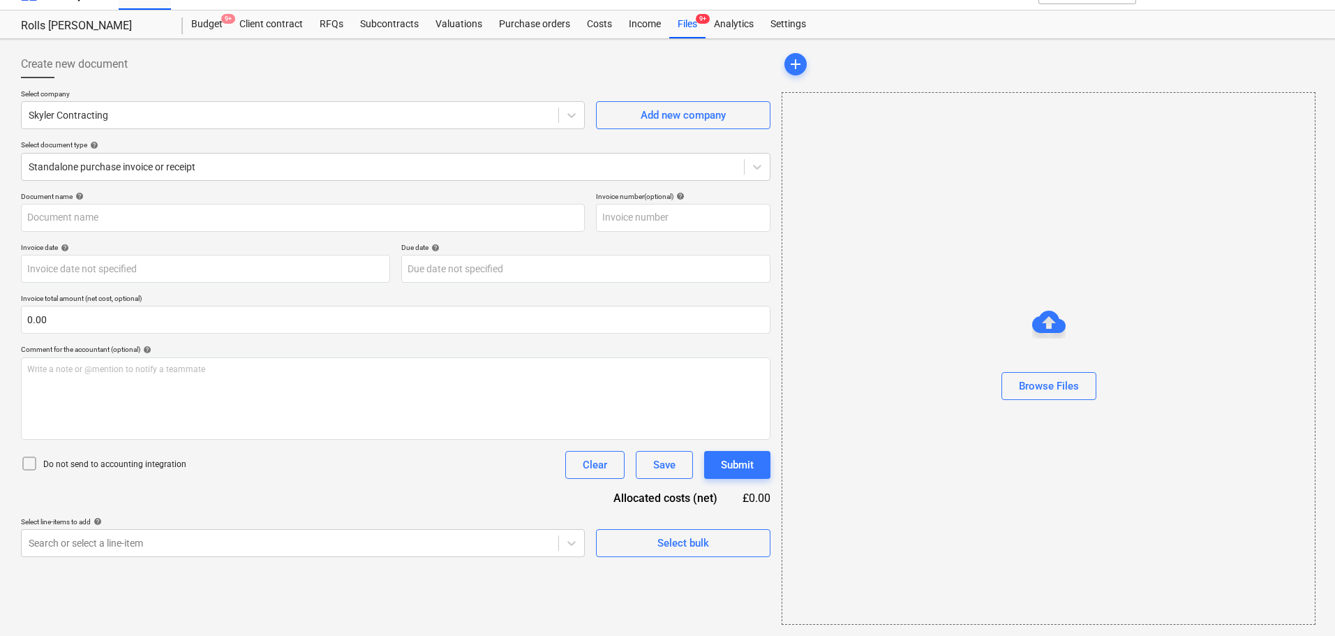
type input "406935"
type input "[DATE]"
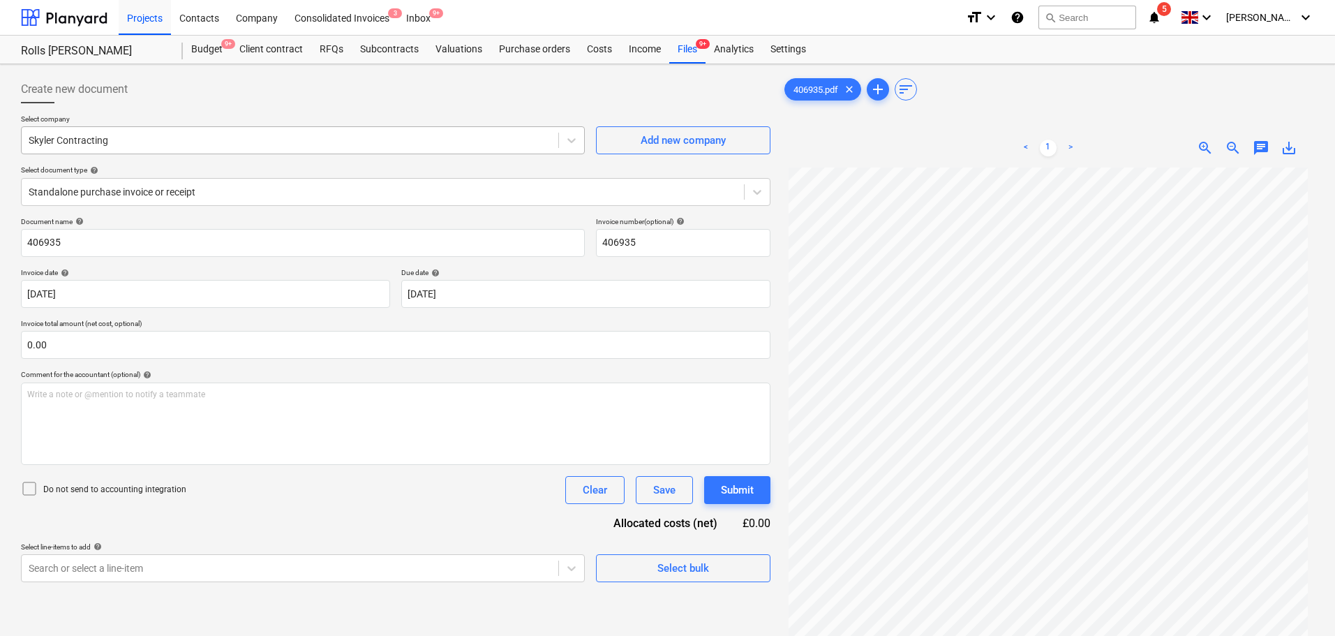
click at [426, 136] on div at bounding box center [290, 140] width 523 height 14
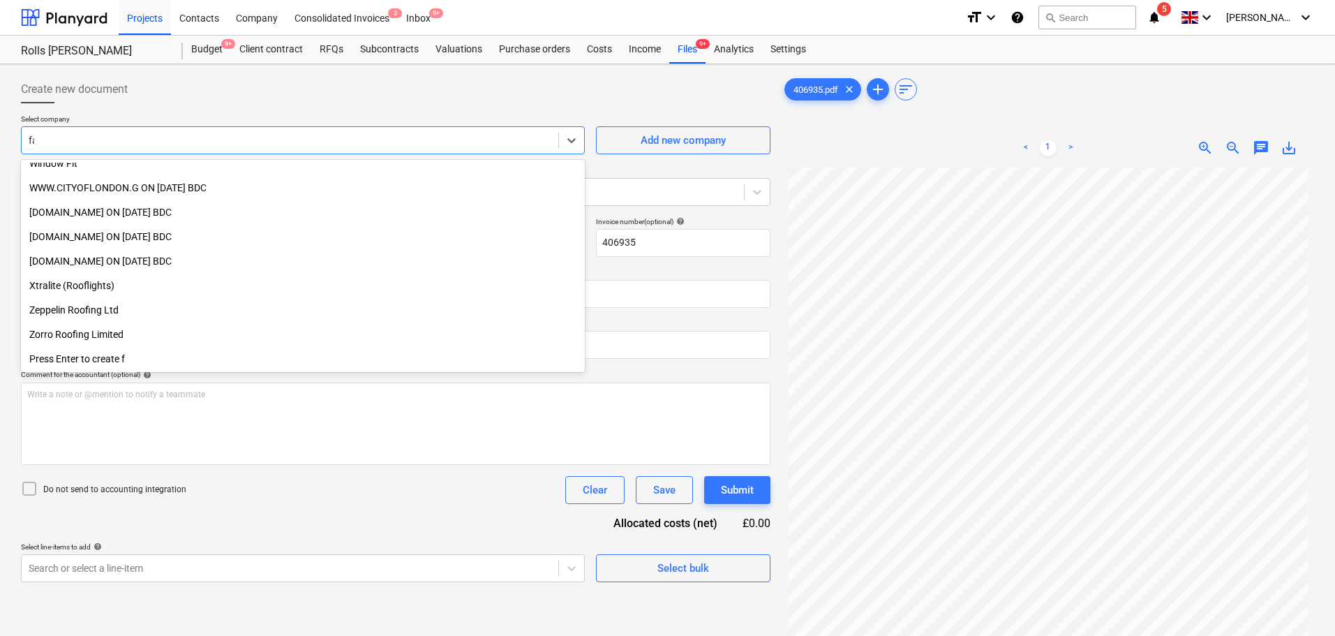
scroll to position [450, 0]
type input "faw"
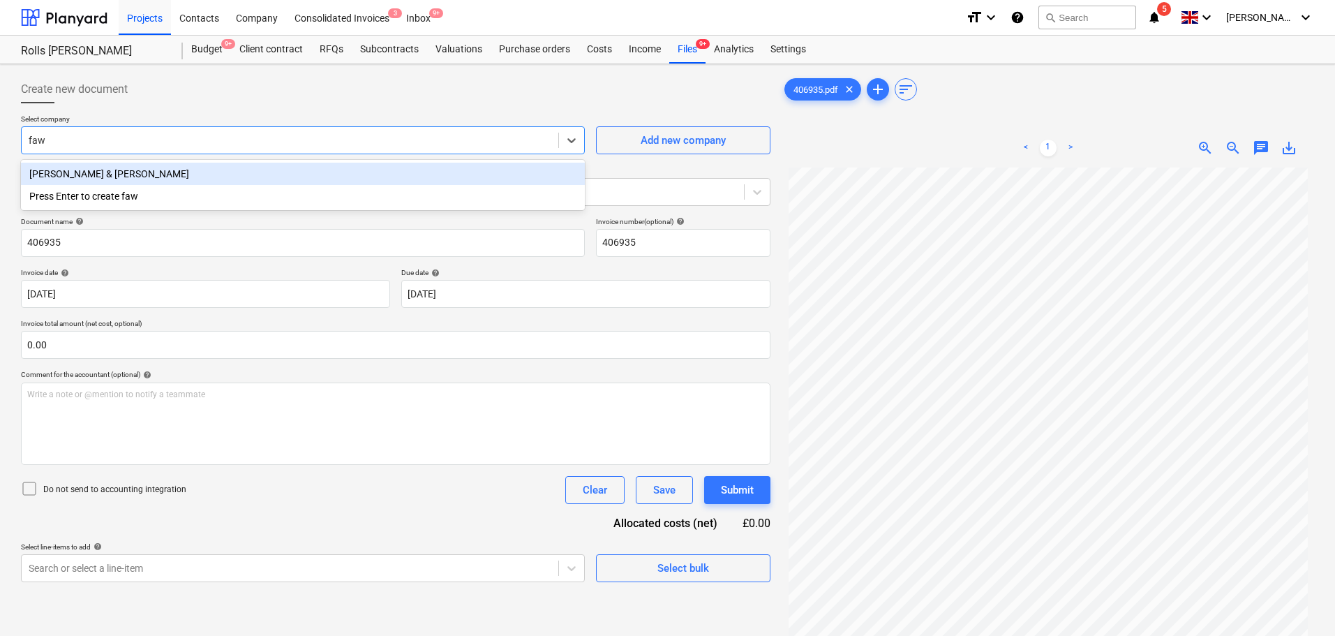
click at [294, 181] on div "[PERSON_NAME] & [PERSON_NAME]" at bounding box center [303, 174] width 564 height 22
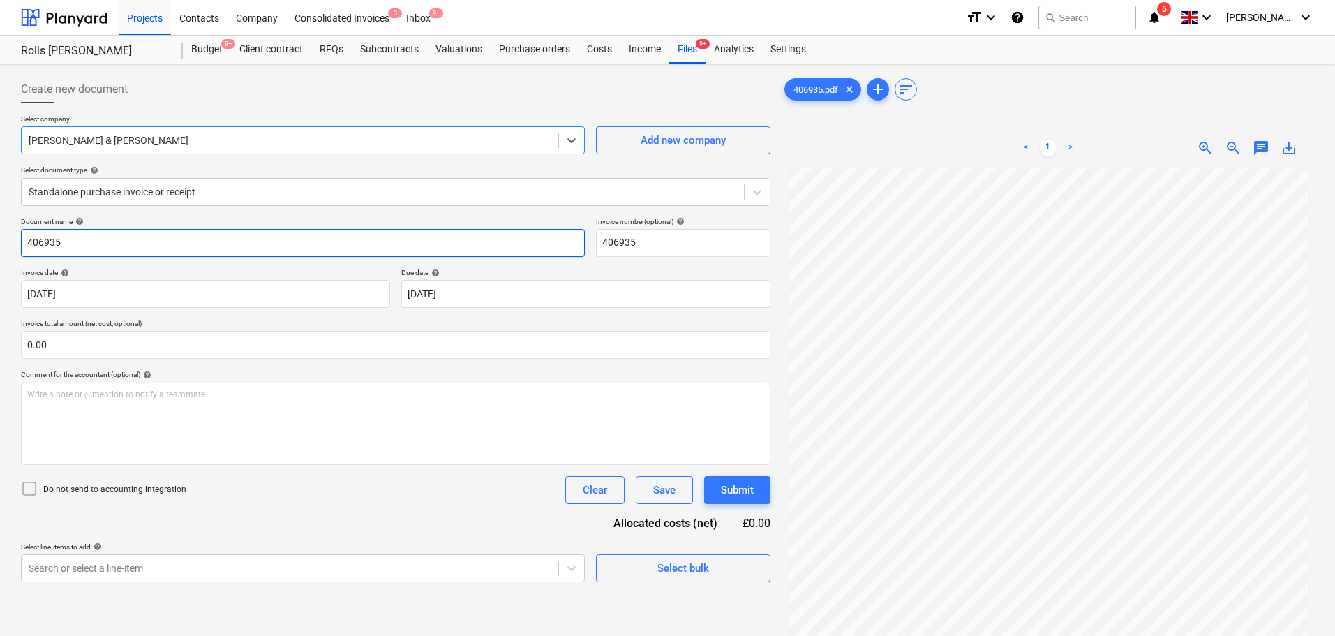
click at [159, 244] on input "406935" at bounding box center [303, 243] width 564 height 28
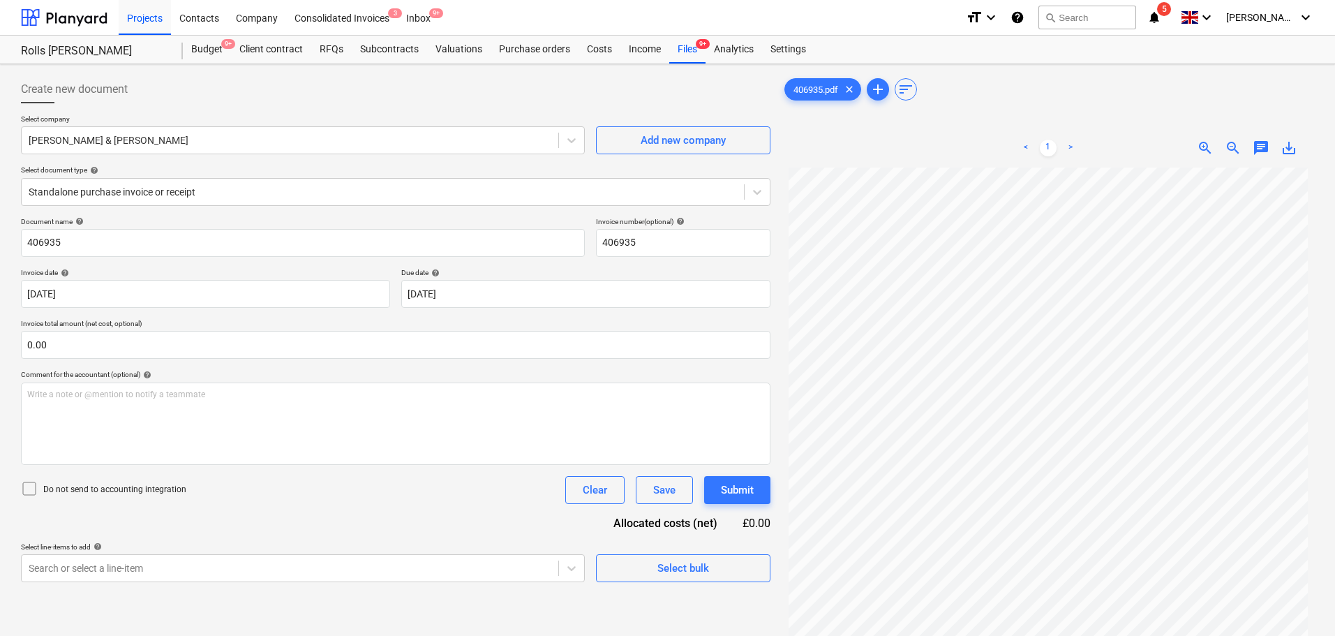
click at [270, 95] on div "Create new document" at bounding box center [395, 89] width 749 height 28
click at [154, 338] on input "text" at bounding box center [395, 345] width 749 height 28
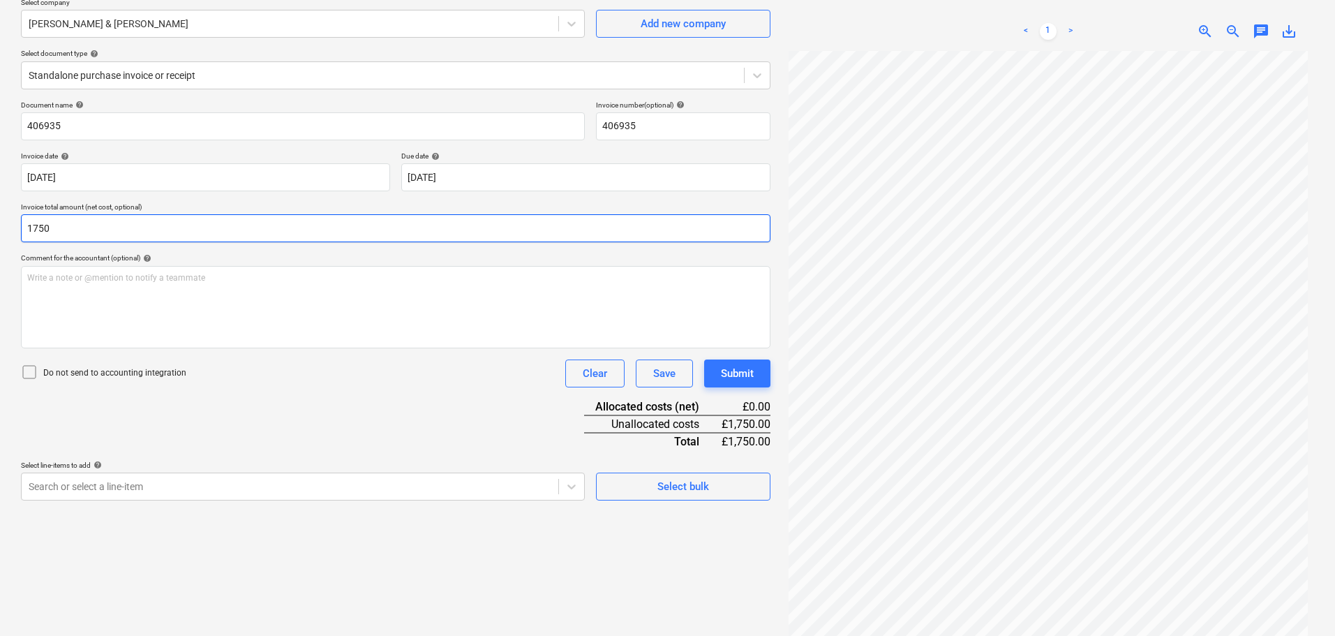
scroll to position [140, 0]
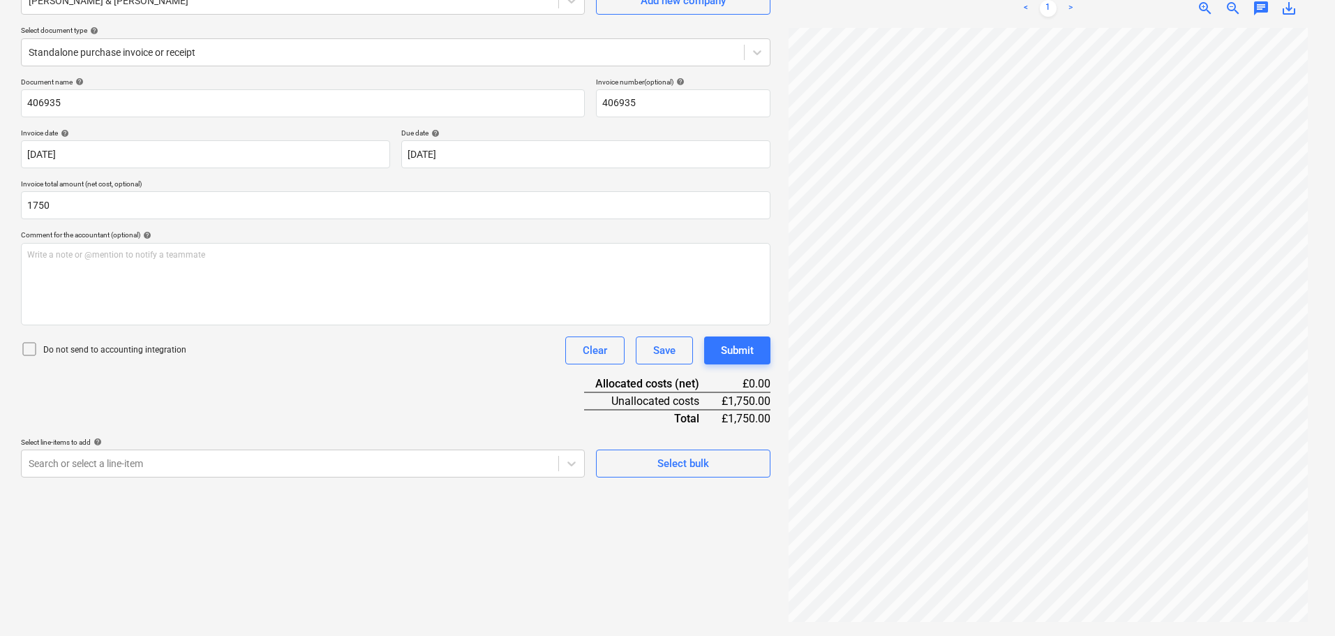
type input "1,750.00"
click at [159, 345] on p "Do not send to accounting integration" at bounding box center [114, 350] width 143 height 12
click at [273, 416] on div "Document name help 406935 Invoice number (optional) help 406935 Invoice date he…" at bounding box center [395, 277] width 749 height 400
click at [261, 467] on body "Projects Contacts Company Consolidated Invoices 3 Inbox 9+ format_size keyboard…" at bounding box center [667, 178] width 1335 height 636
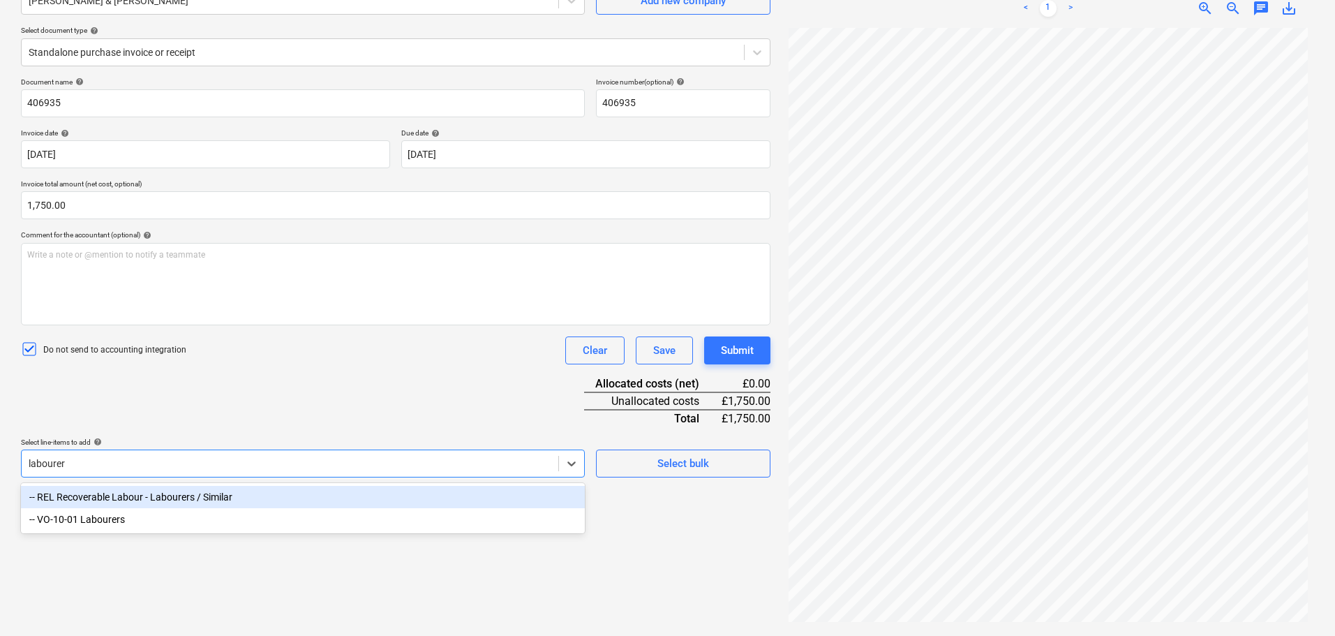
type input "labourers"
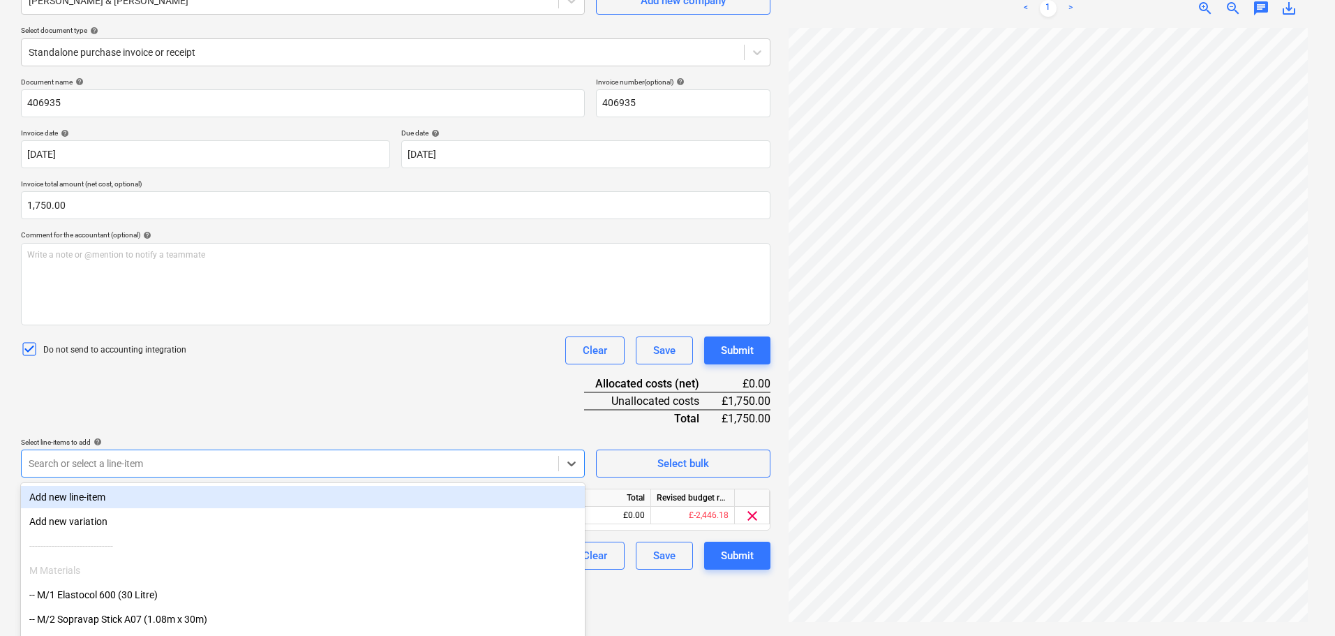
click at [335, 386] on div "Document name help 406935 Invoice number (optional) help 406935 Invoice date he…" at bounding box center [395, 323] width 749 height 492
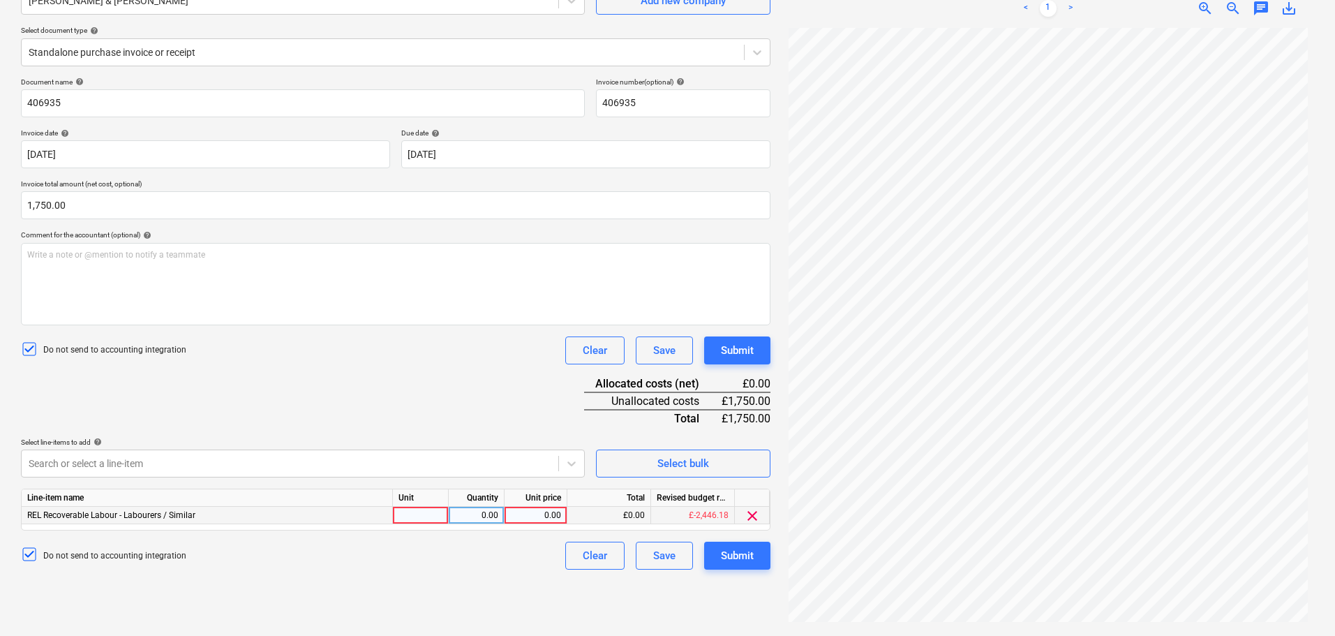
click at [413, 509] on div at bounding box center [421, 515] width 56 height 17
type input "Hours"
type input "350"
click at [412, 509] on div "Hours" at bounding box center [421, 515] width 56 height 17
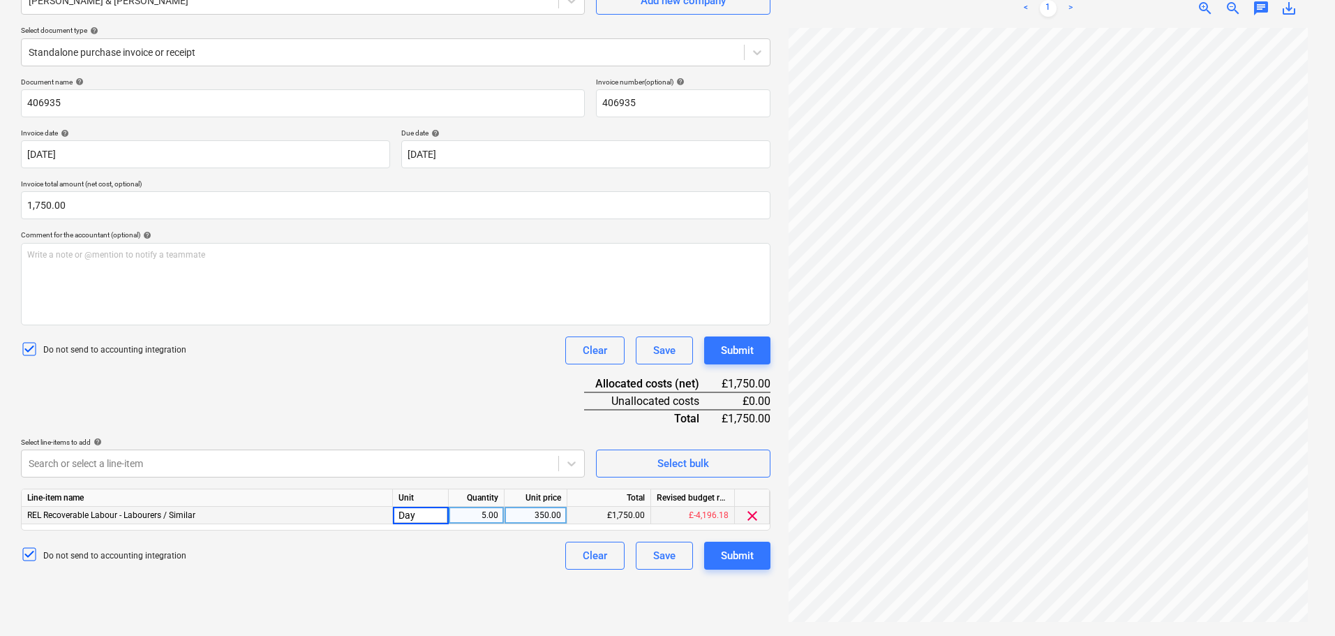
type input "Days"
click at [460, 400] on div "Document name help 406935 Invoice number (optional) help 406935 Invoice date he…" at bounding box center [395, 323] width 749 height 492
click at [398, 464] on body "Projects Contacts Company Consolidated Invoices 3 Inbox 9+ format_size keyboard…" at bounding box center [667, 178] width 1335 height 636
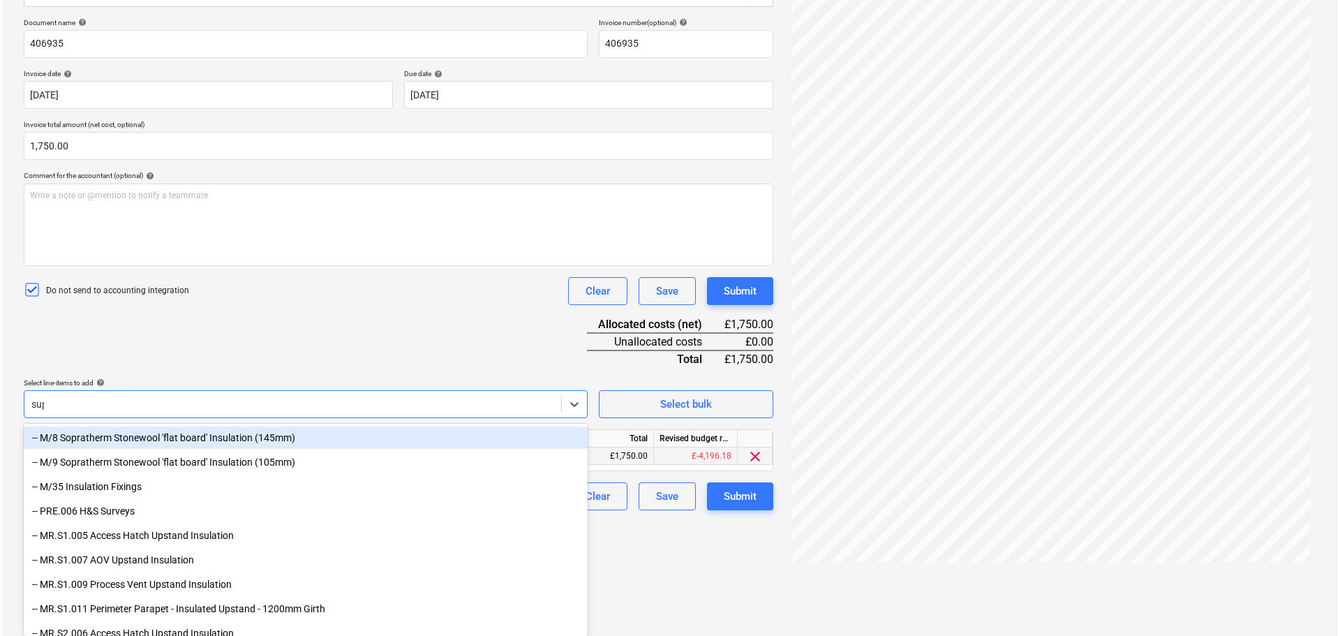
scroll to position [140, 0]
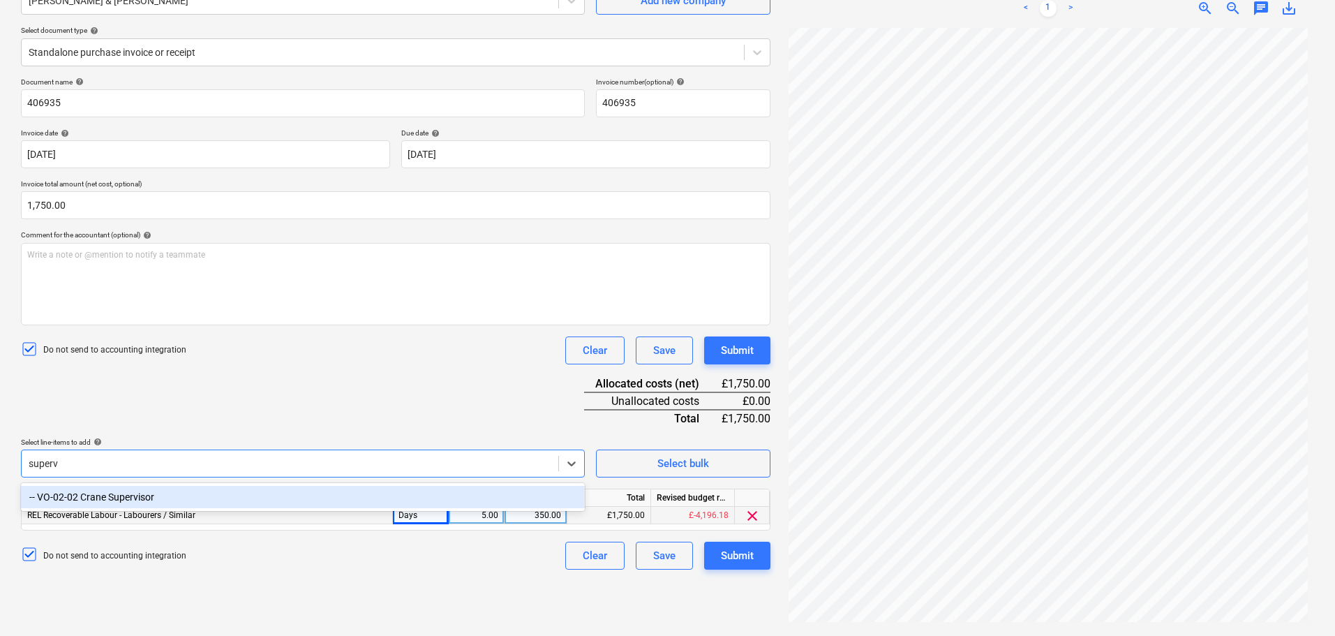
type input "superv"
click at [401, 419] on div "Document name help 406935 Invoice number (optional) help 406935 Invoice date he…" at bounding box center [395, 323] width 749 height 492
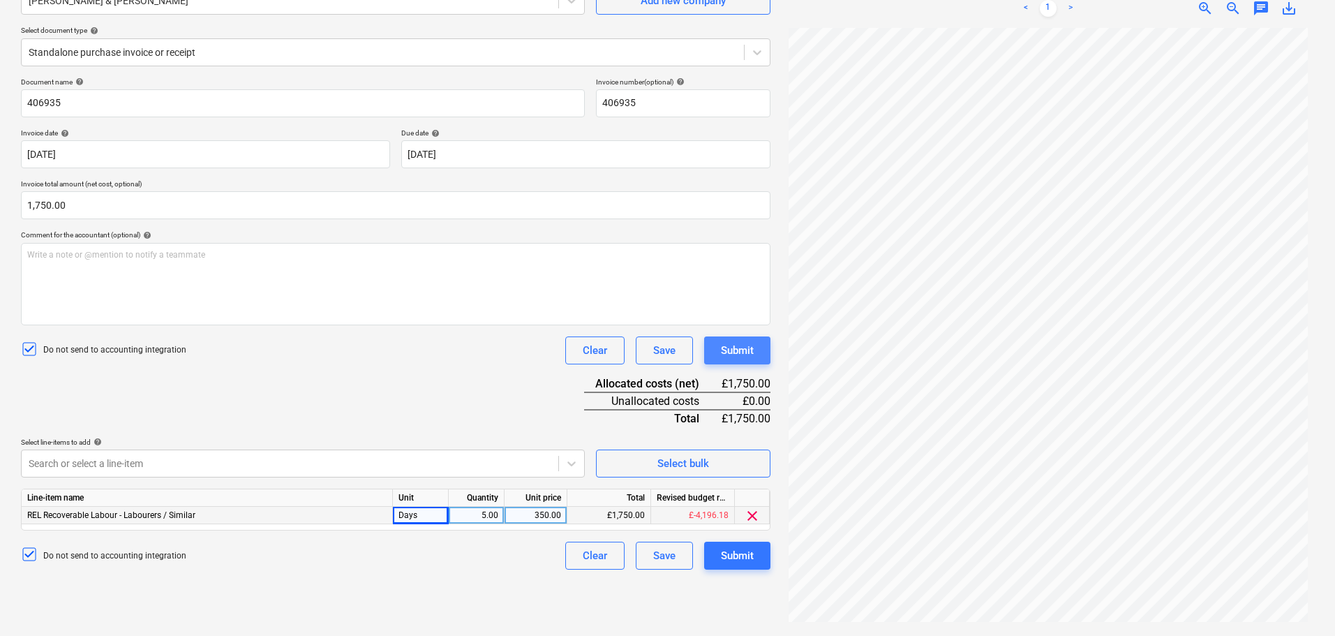
click at [743, 344] on div "Submit" at bounding box center [737, 350] width 33 height 18
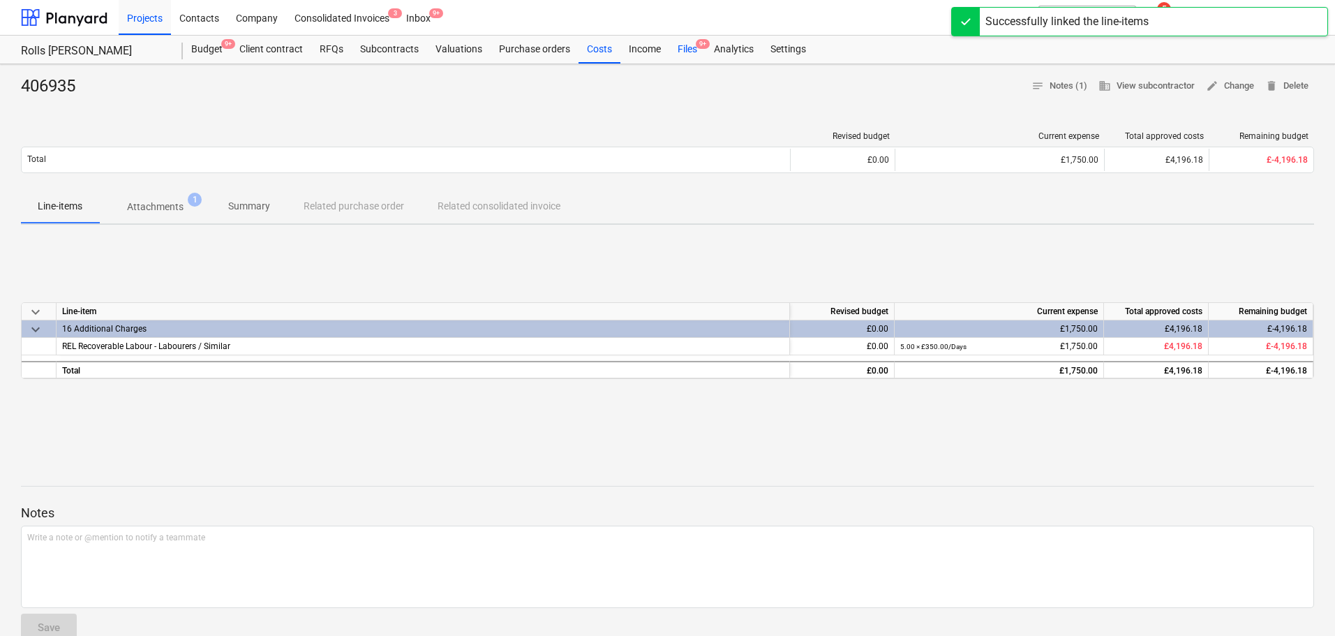
click at [680, 43] on div "Files 9+" at bounding box center [687, 50] width 36 height 28
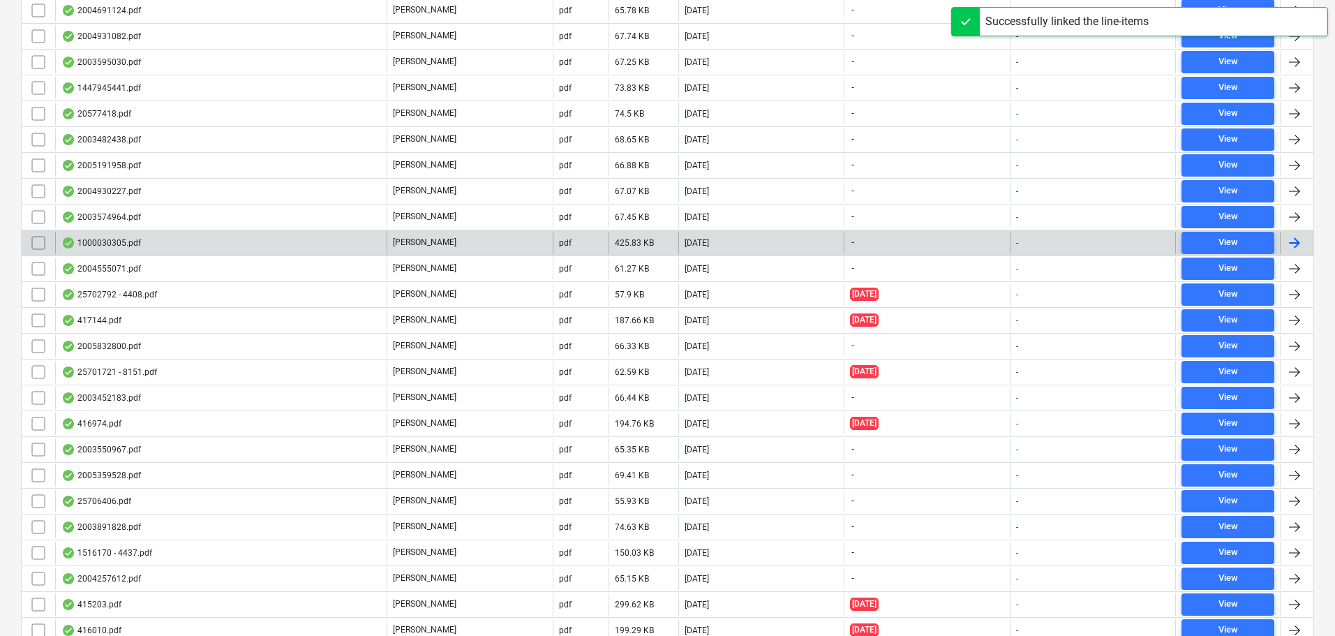
click at [134, 240] on div "1000030305.pdf" at bounding box center [101, 242] width 80 height 11
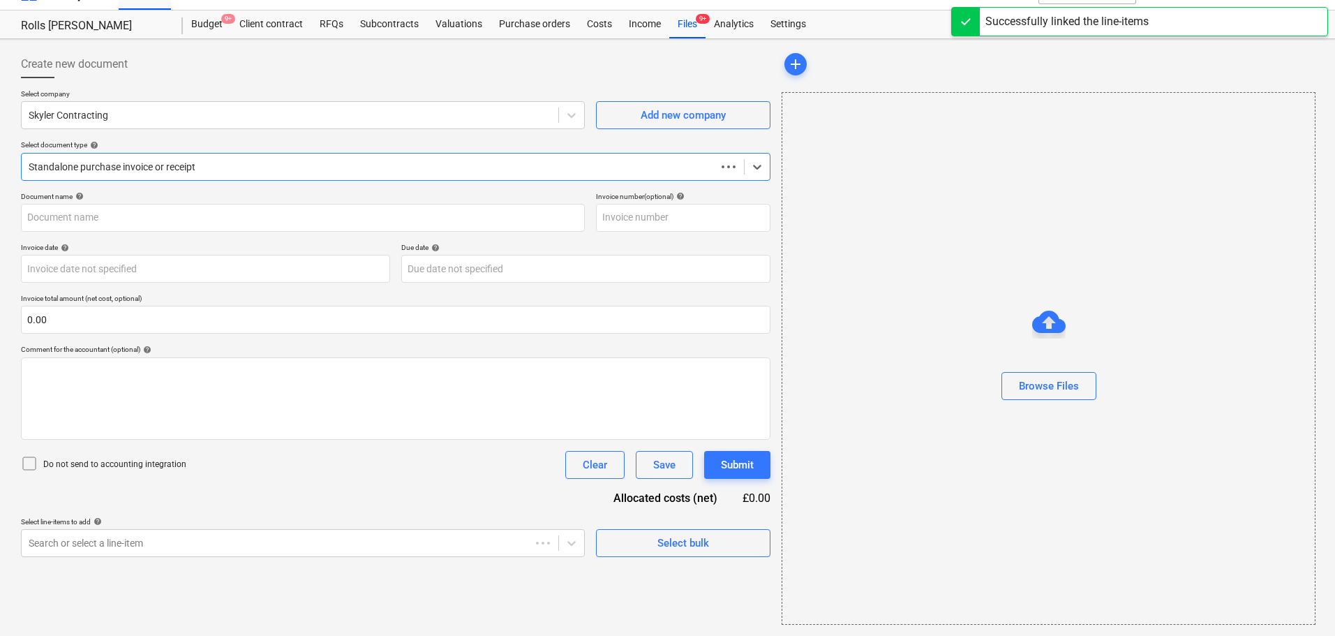
scroll to position [25, 0]
type input "1000030305.pdf"
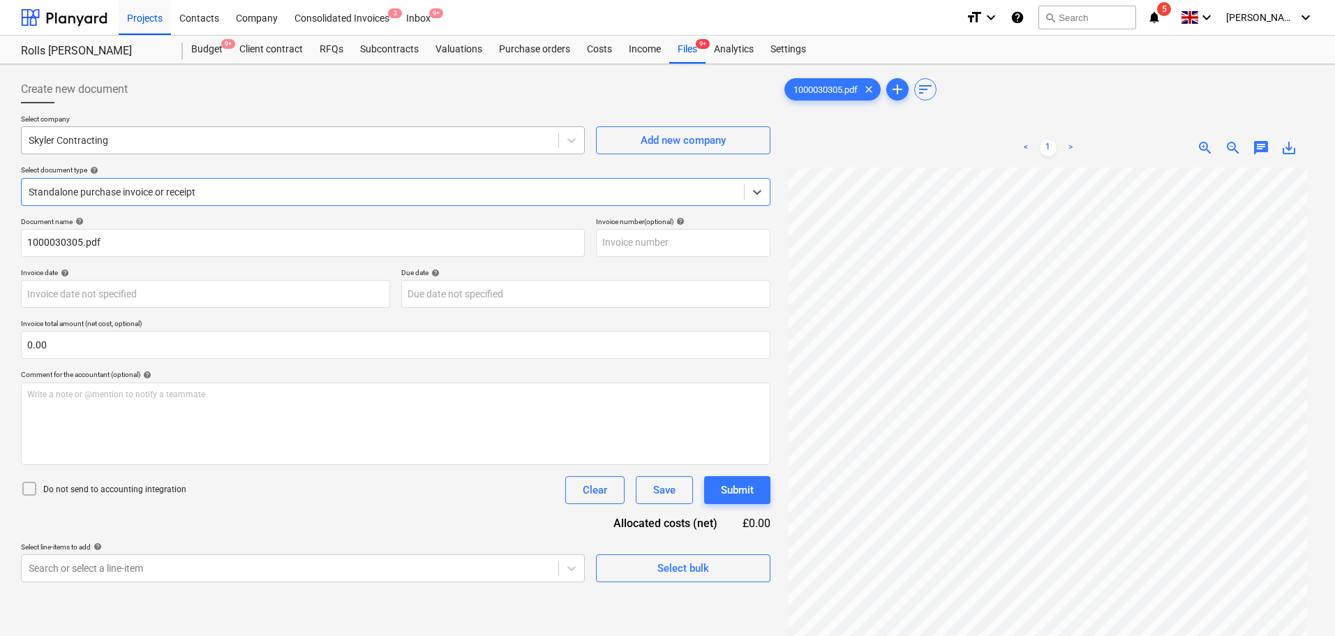
click at [460, 135] on div at bounding box center [290, 140] width 523 height 14
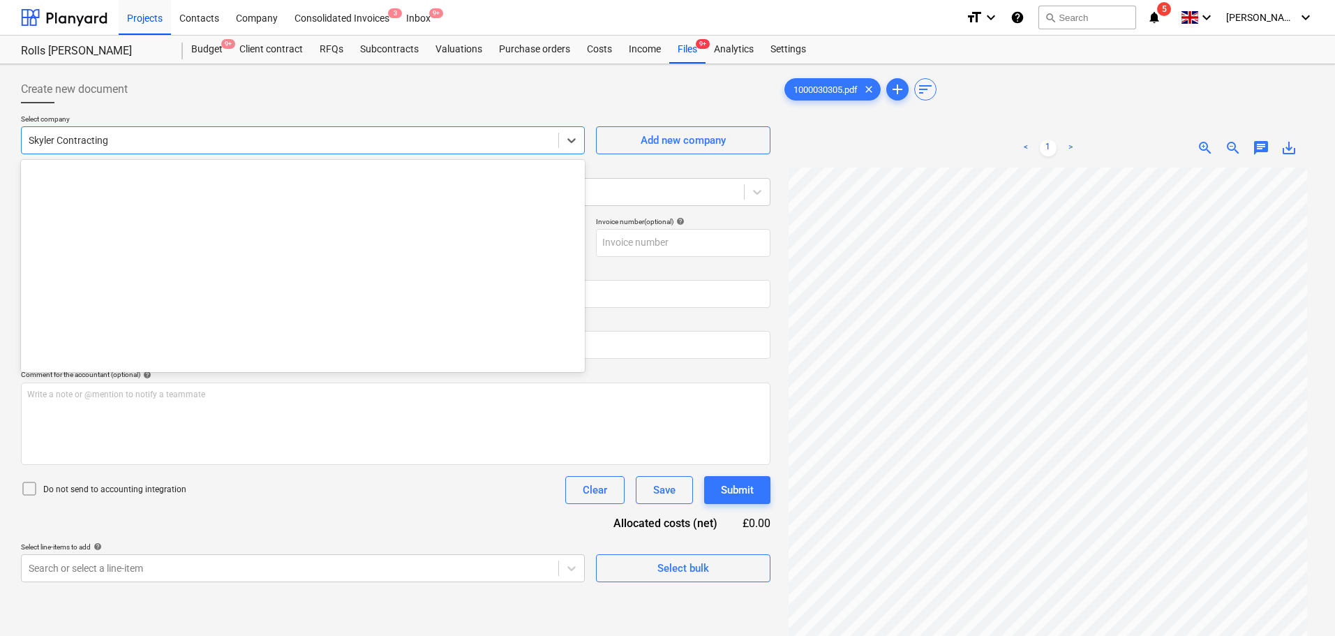
scroll to position [23740, 0]
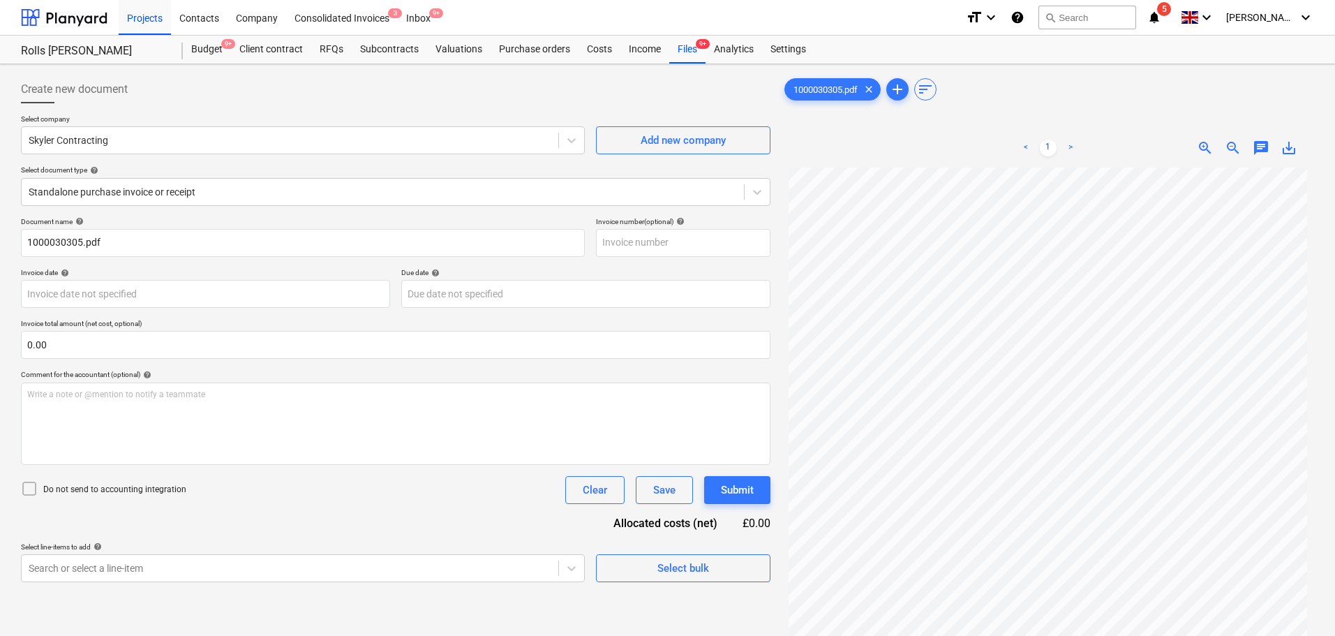
click at [1213, 154] on span "zoom_in" at bounding box center [1205, 148] width 17 height 17
click at [1211, 154] on span "zoom_in" at bounding box center [1205, 148] width 17 height 17
click at [396, 91] on div "Create new document" at bounding box center [395, 89] width 749 height 28
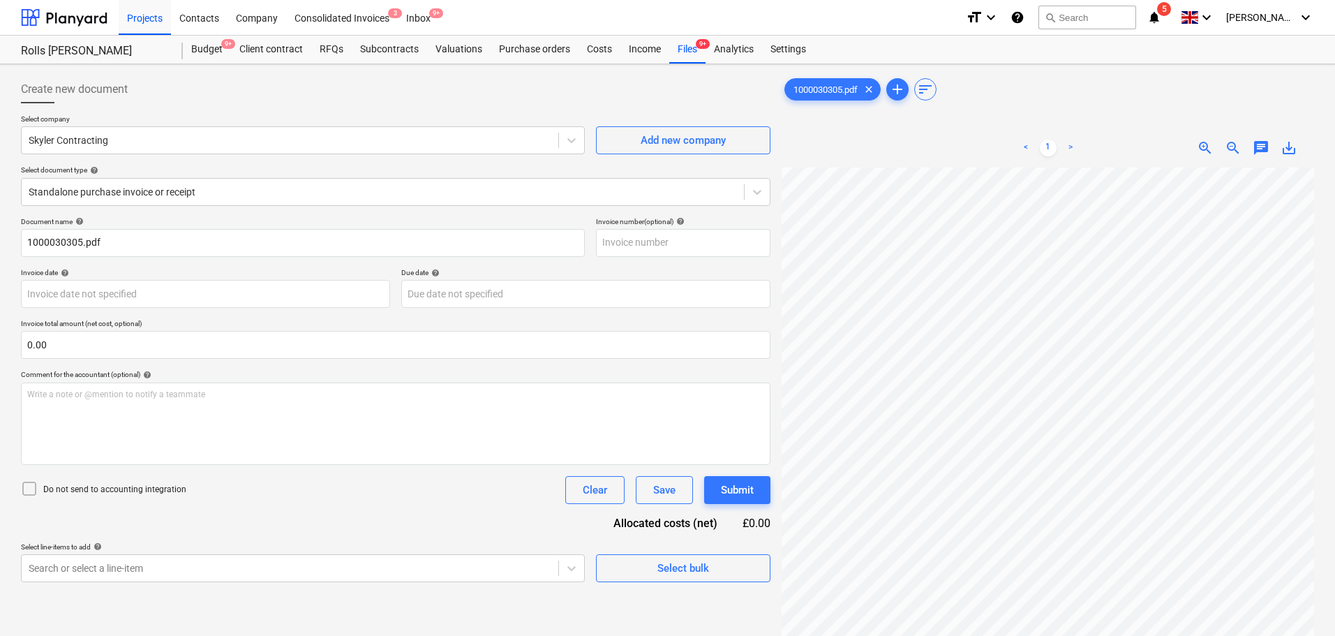
click at [1200, 144] on span "zoom_in" at bounding box center [1205, 148] width 17 height 17
click at [169, 566] on body "Projects Contacts Company Consolidated Invoices 3 Inbox 9+ format_size keyboard…" at bounding box center [667, 318] width 1335 height 636
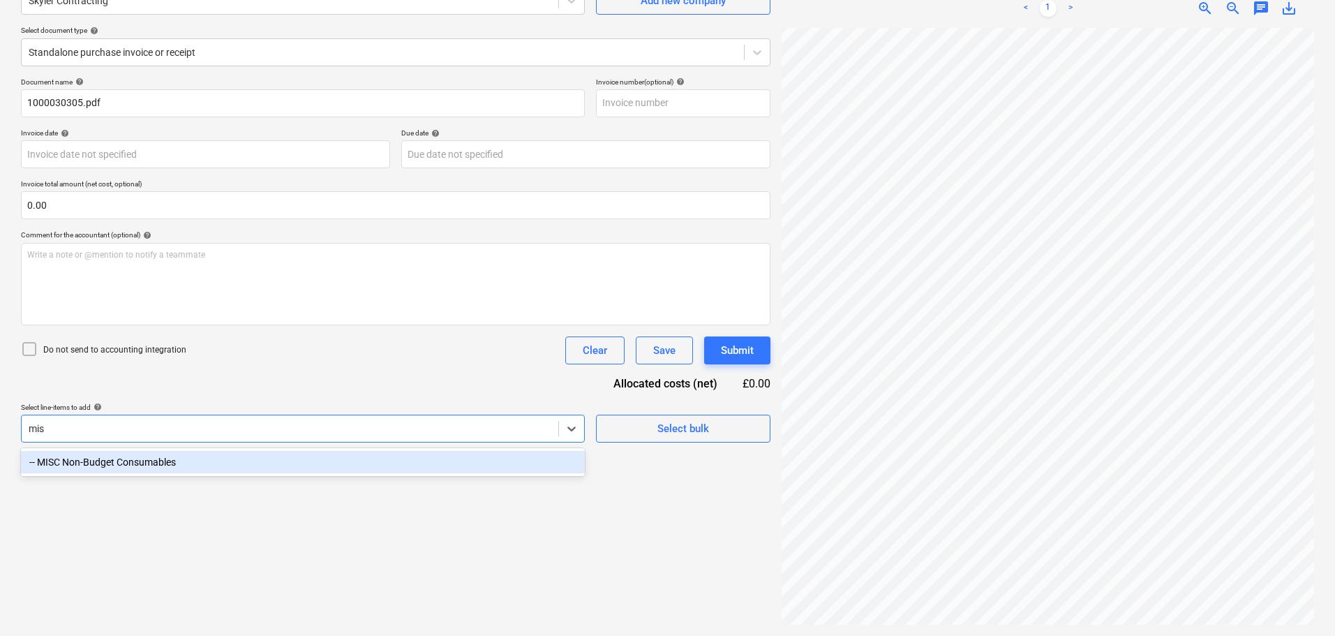
scroll to position [140, 0]
type input "misc"
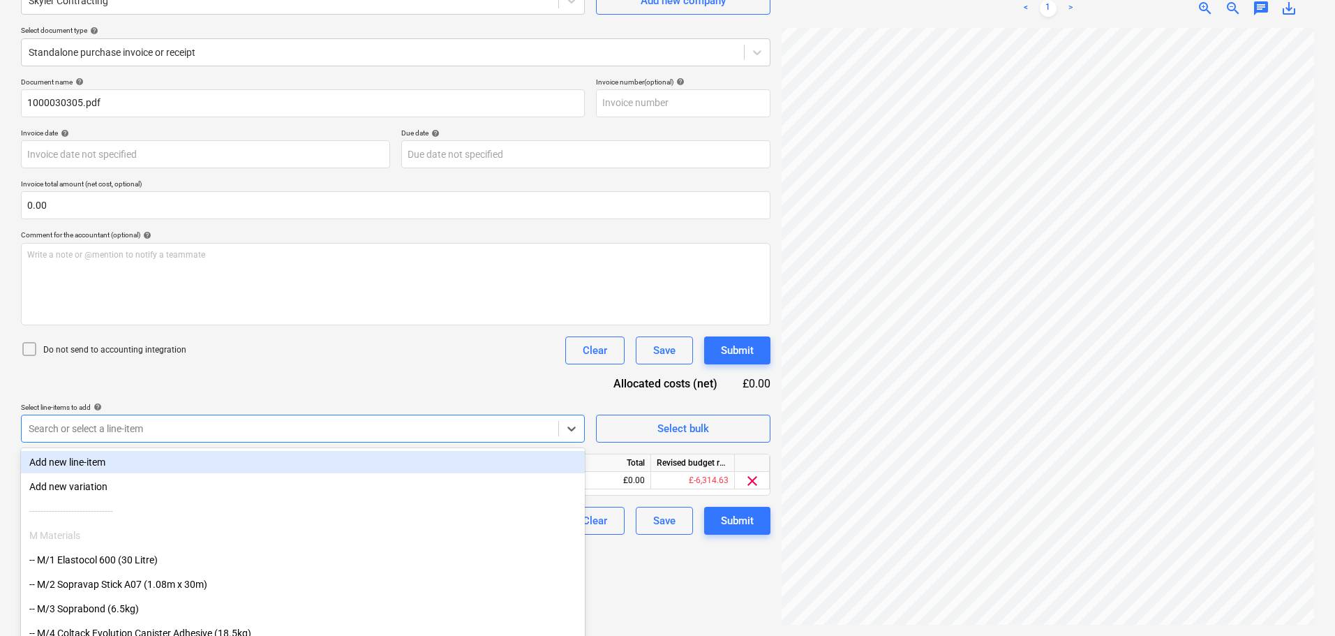
click at [273, 384] on div "Document name help 1000030305.pdf Invoice number (optional) help Invoice date h…" at bounding box center [395, 305] width 749 height 457
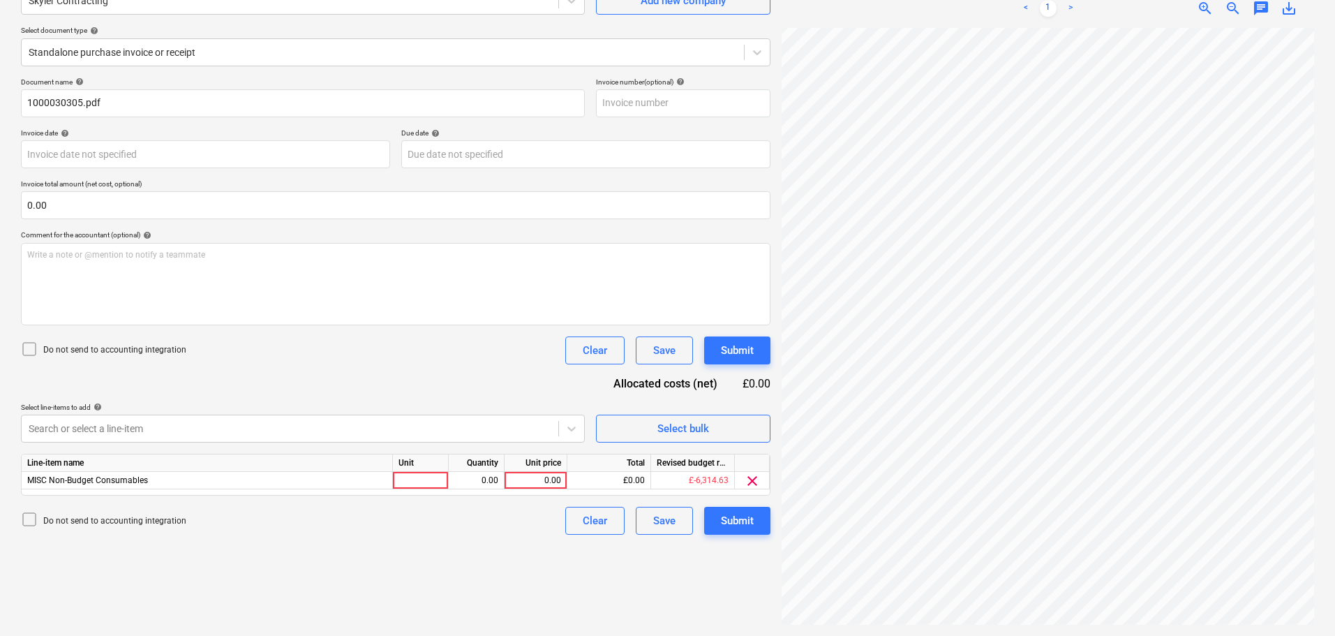
click at [99, 345] on p "Do not send to accounting integration" at bounding box center [114, 350] width 143 height 12
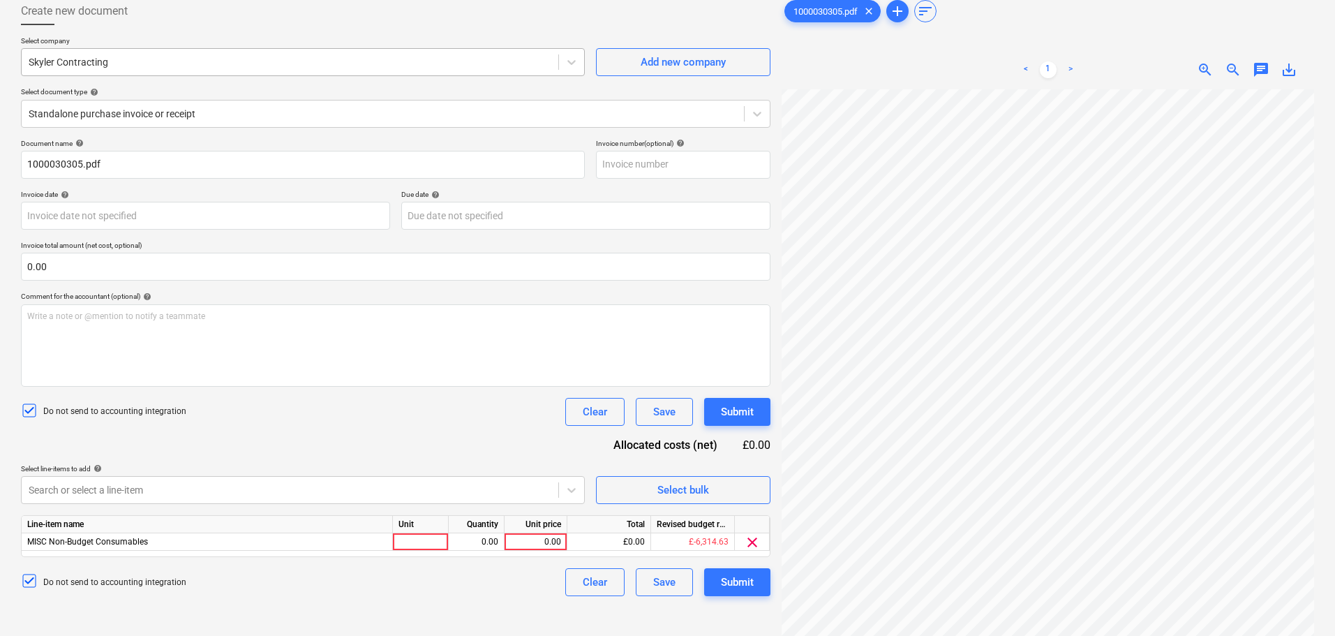
scroll to position [70, 0]
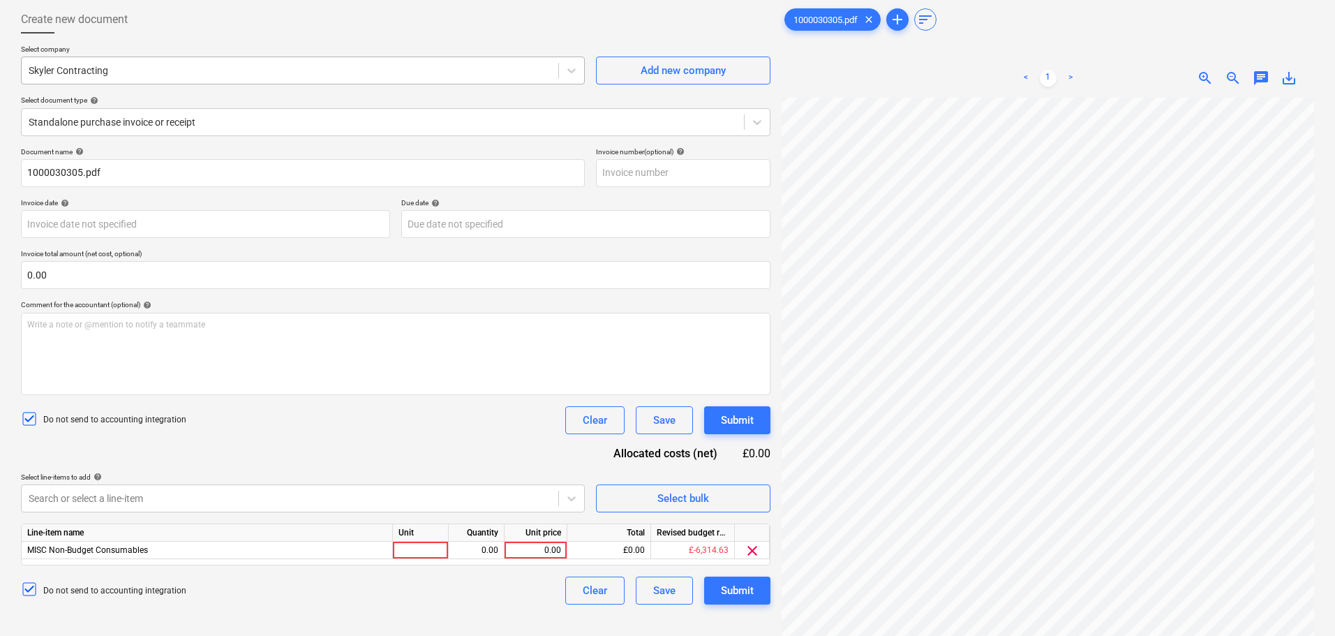
click at [380, 73] on div at bounding box center [290, 71] width 523 height 14
click at [372, 75] on div at bounding box center [290, 71] width 523 height 14
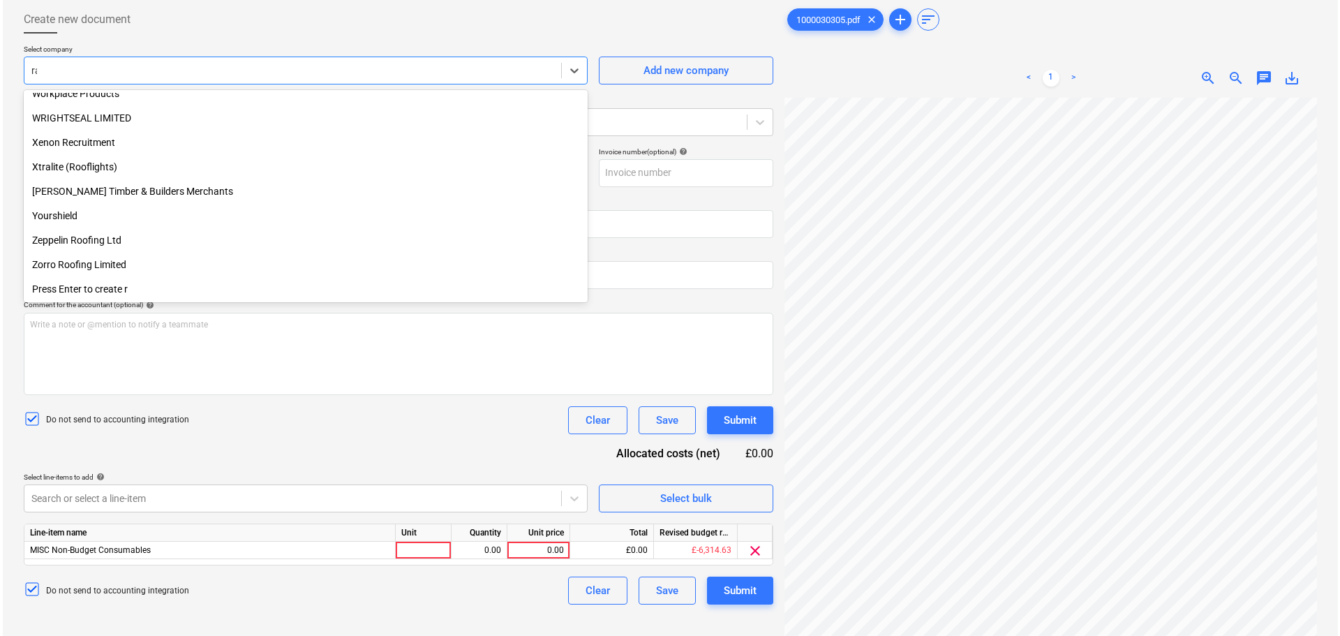
scroll to position [3405, 0]
type input "radio"
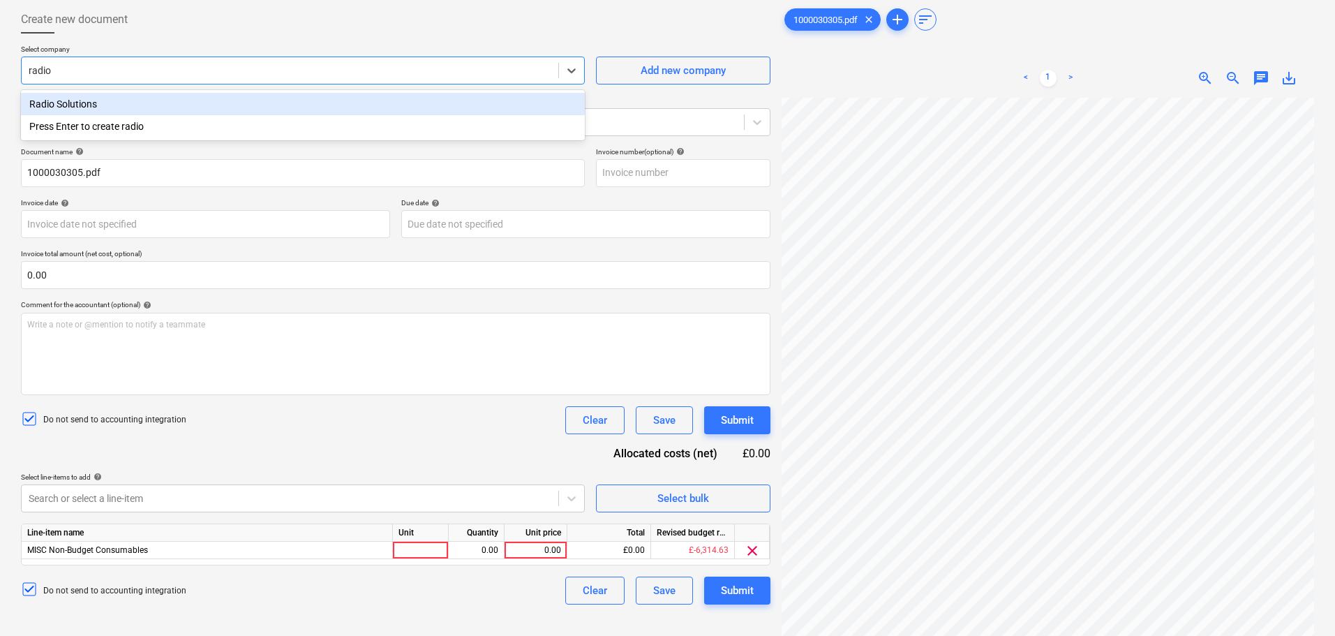
click at [359, 112] on div "Radio Solutions" at bounding box center [303, 104] width 564 height 22
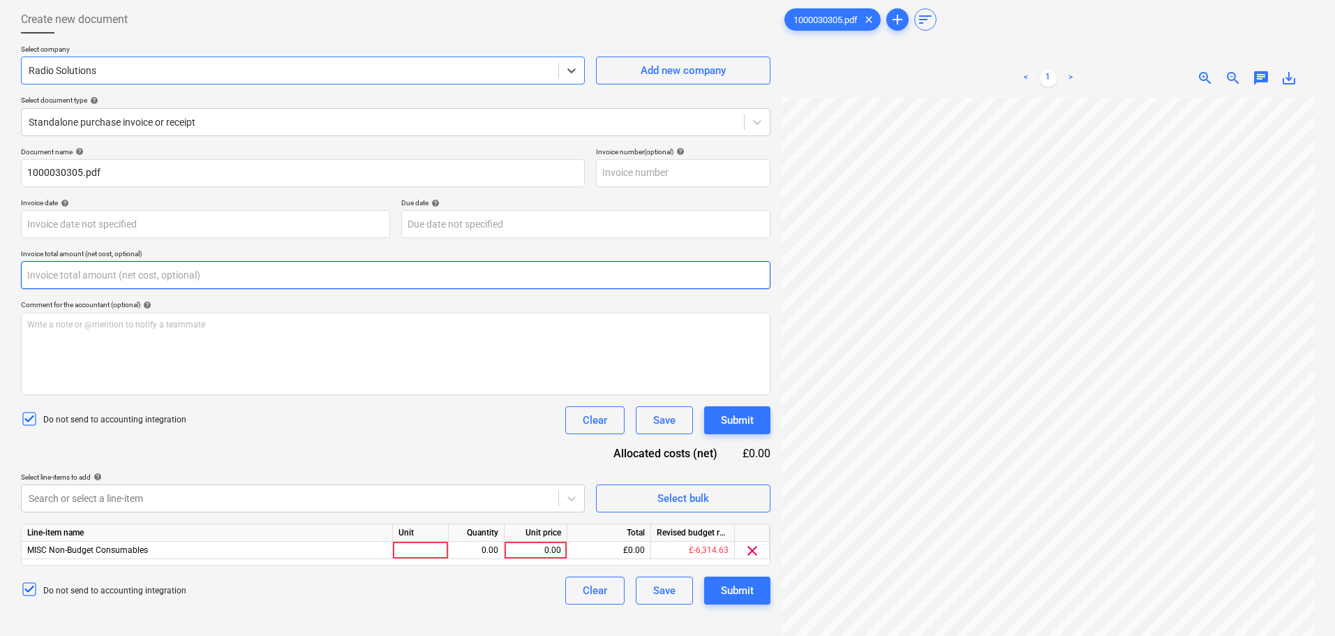
click at [208, 269] on input "text" at bounding box center [395, 275] width 749 height 28
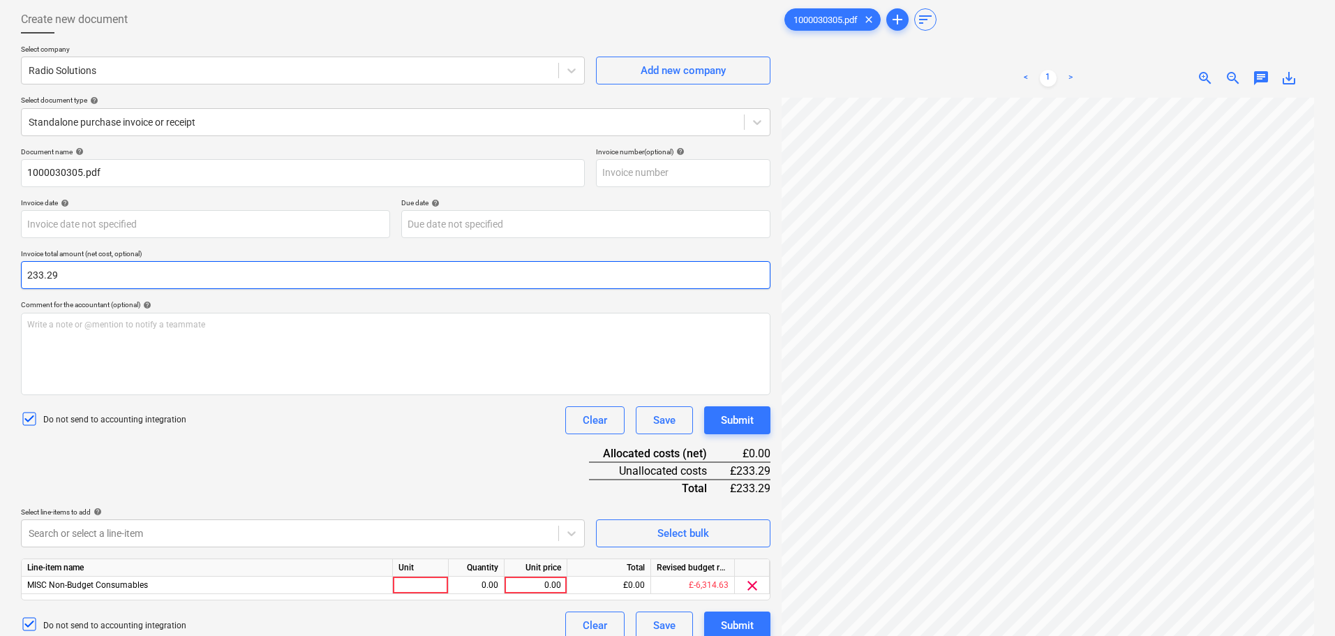
type input "233.29"
click at [292, 435] on div "Document name help 1000030305.pdf Invoice number (optional) help Invoice date h…" at bounding box center [395, 393] width 749 height 492
drag, startPoint x: 384, startPoint y: 584, endPoint x: 412, endPoint y: 575, distance: 29.4
click at [384, 585] on div "MISC Non-Budget Consumables" at bounding box center [207, 584] width 371 height 17
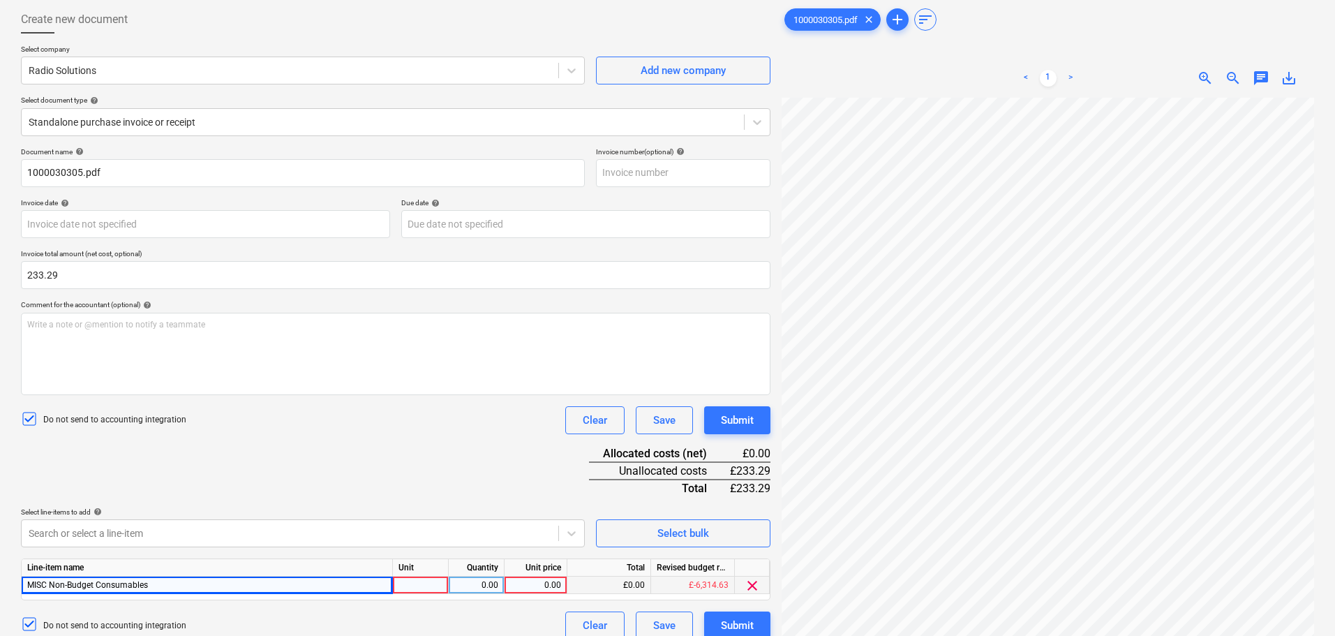
click at [421, 577] on div at bounding box center [421, 584] width 56 height 17
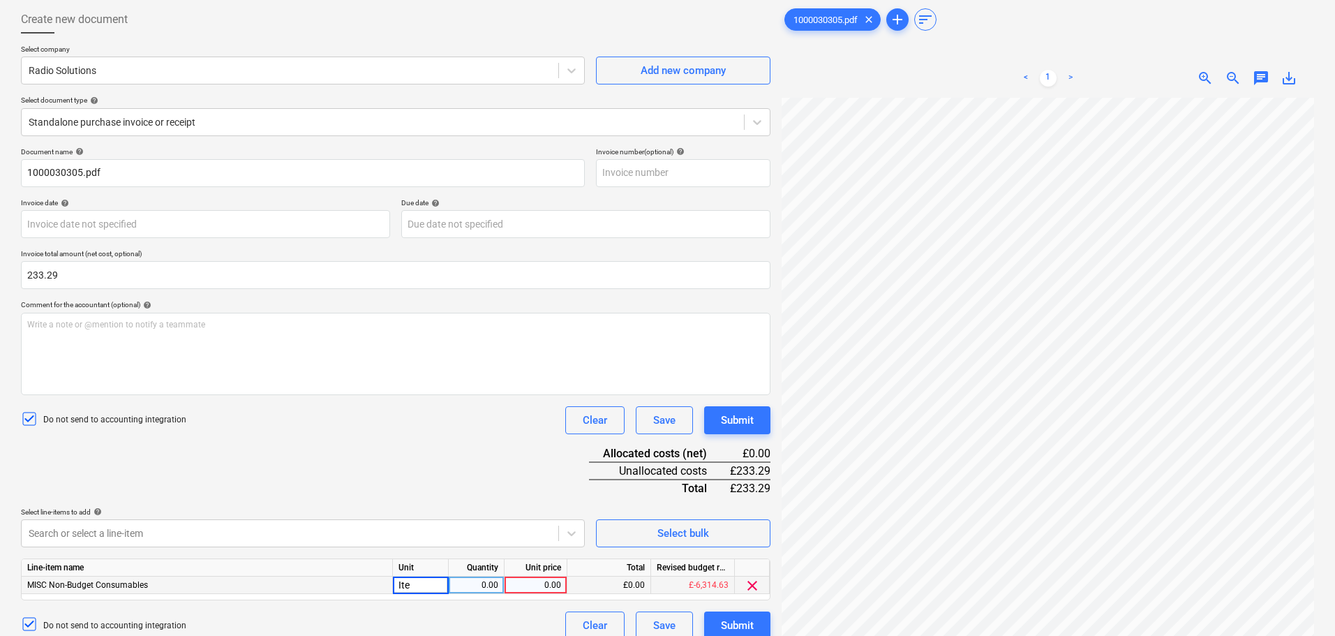
type input "Item"
type input "233.29"
click at [465, 437] on div "Document name help 1000030305.pdf Invoice number (optional) help Invoice date h…" at bounding box center [395, 393] width 749 height 492
click at [740, 410] on button "Submit" at bounding box center [737, 420] width 66 height 28
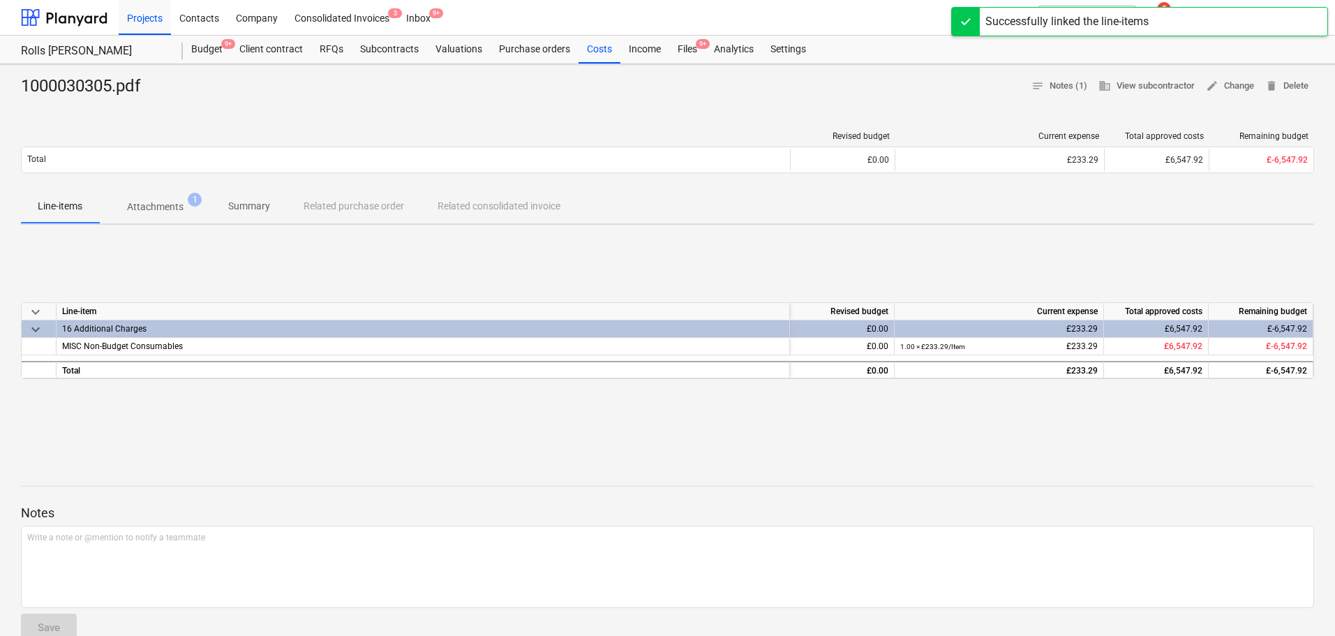
click at [686, 54] on div "Files 9+" at bounding box center [687, 50] width 36 height 28
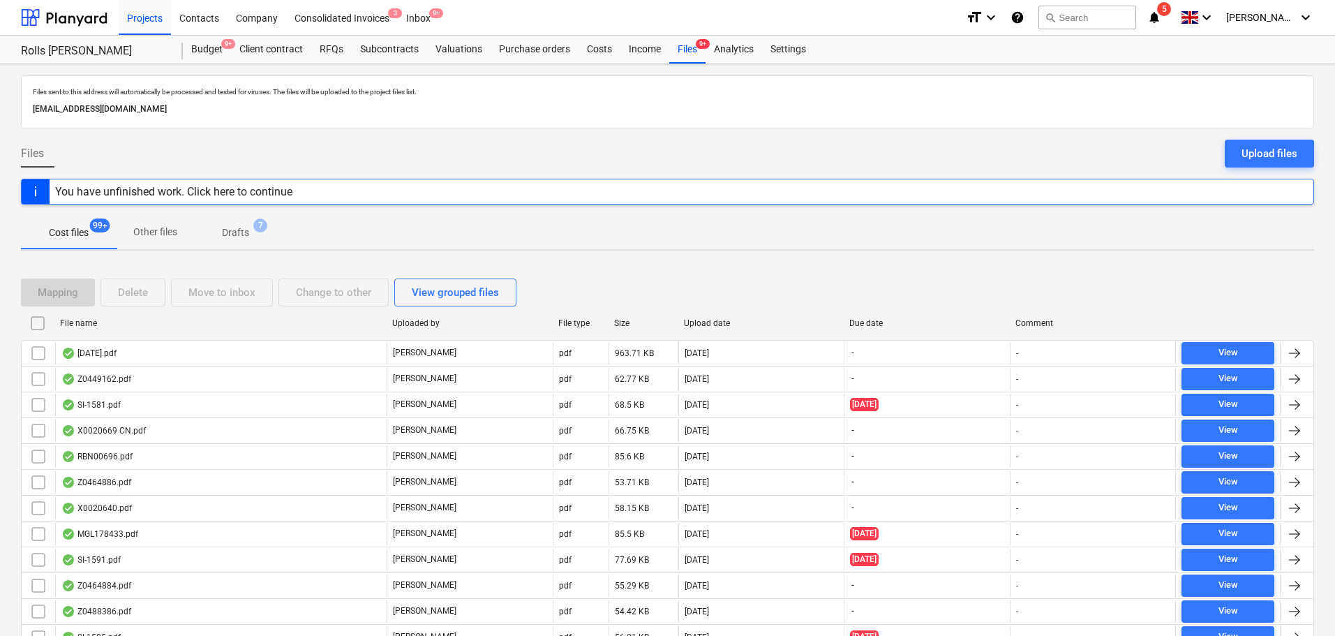
scroll to position [1198, 0]
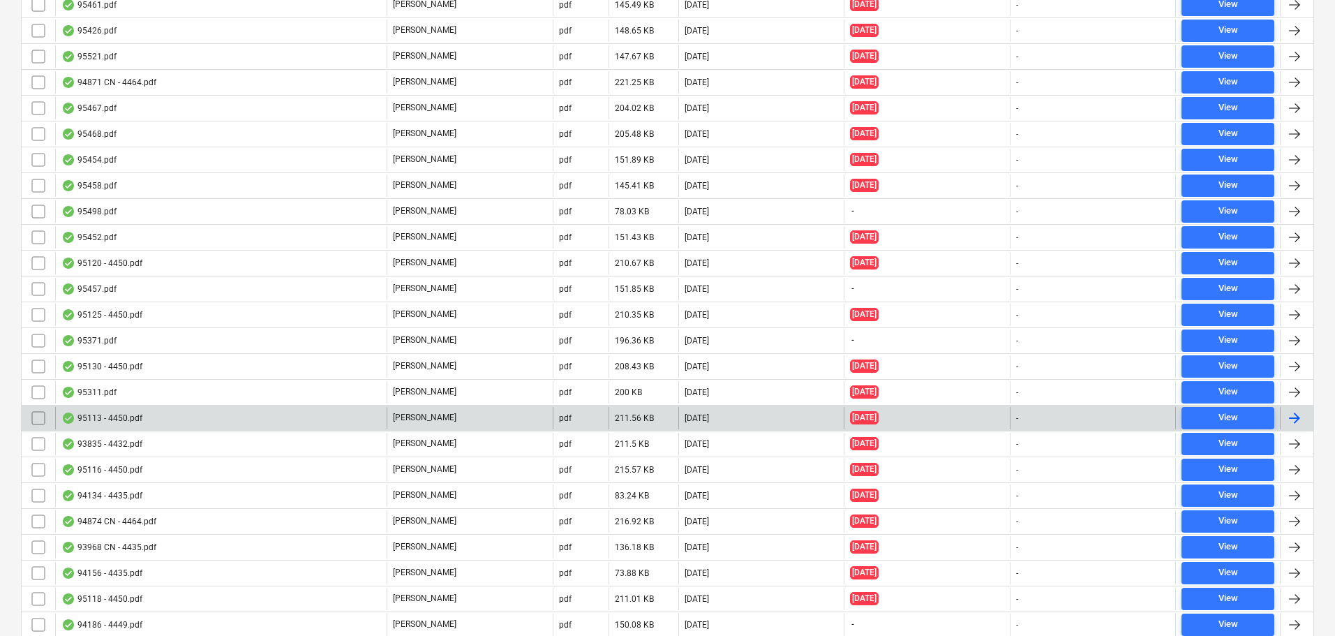
click at [150, 413] on div "95113 - 4450.pdf" at bounding box center [220, 418] width 331 height 22
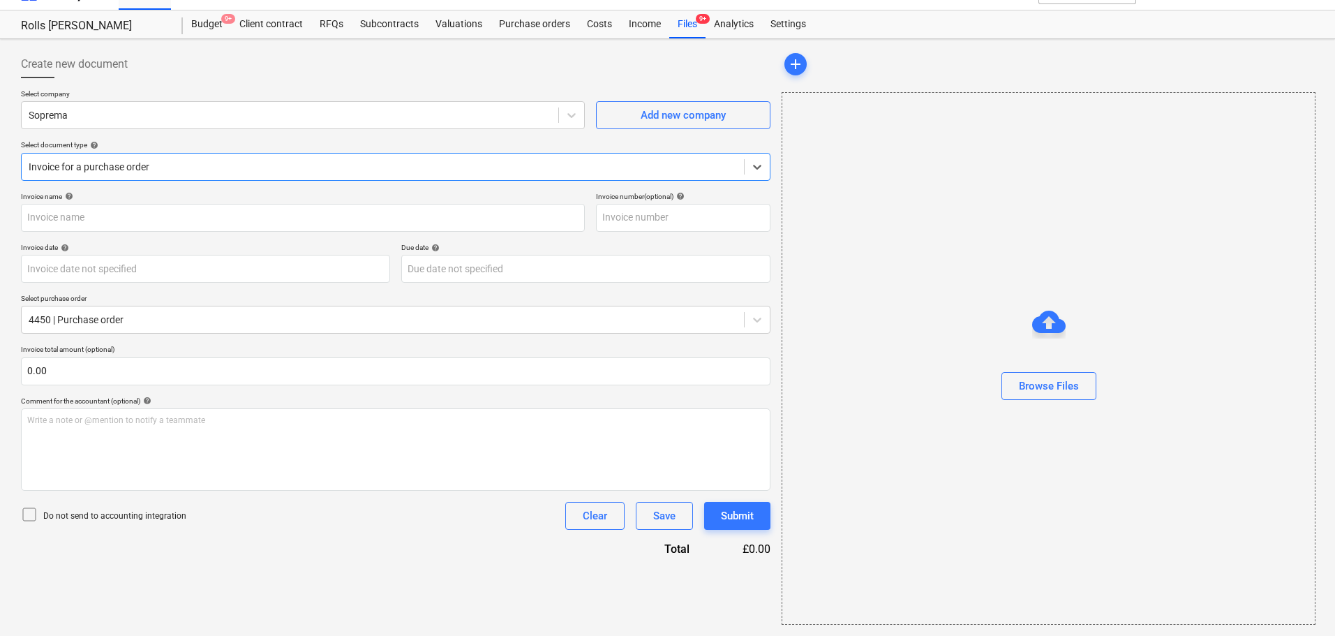
type input "95113 - 4450.pdf"
type input "[DATE]"
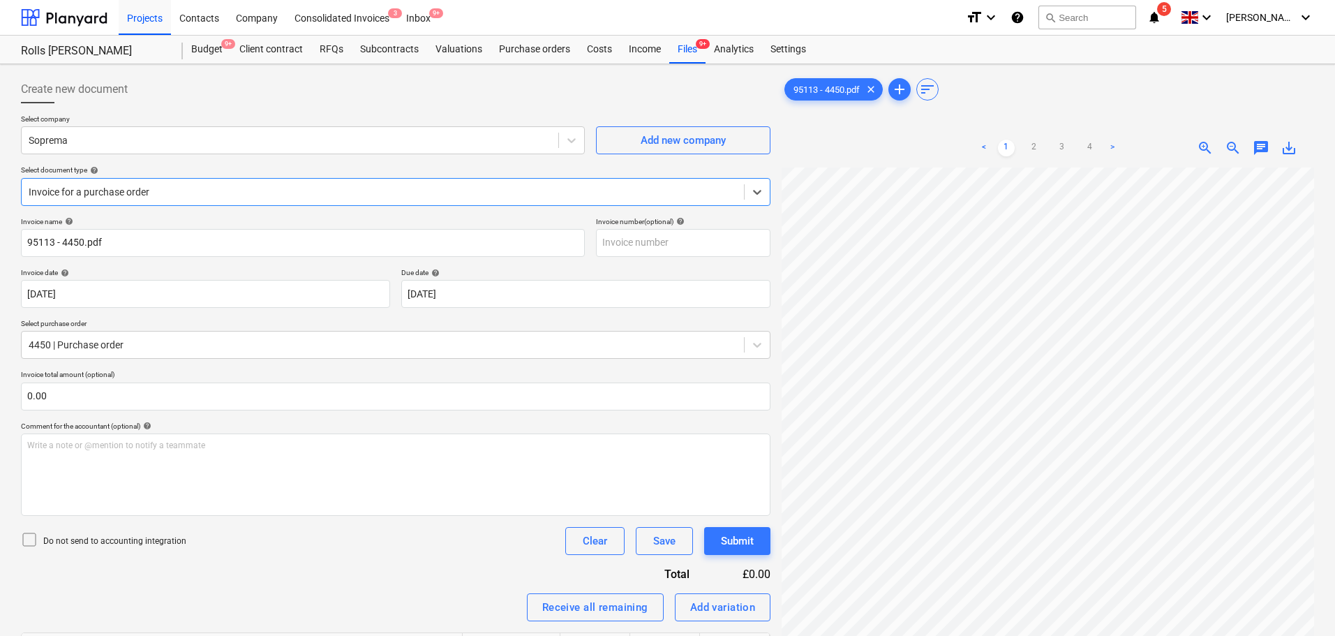
click at [215, 87] on div "Create new document" at bounding box center [395, 89] width 749 height 28
click at [216, 88] on div "Create new document" at bounding box center [395, 89] width 749 height 28
click at [218, 88] on div "Create new document" at bounding box center [395, 89] width 749 height 28
click at [1229, 149] on span "zoom_out" at bounding box center [1233, 148] width 17 height 17
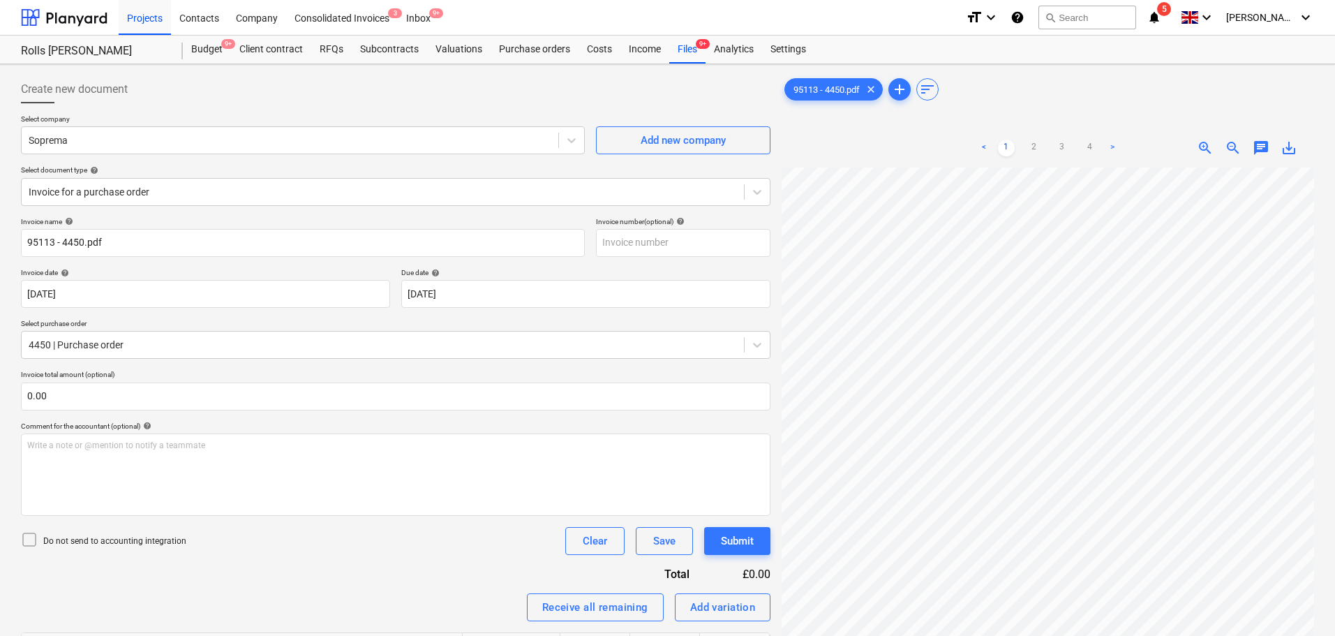
click at [1229, 149] on span "zoom_out" at bounding box center [1233, 148] width 17 height 17
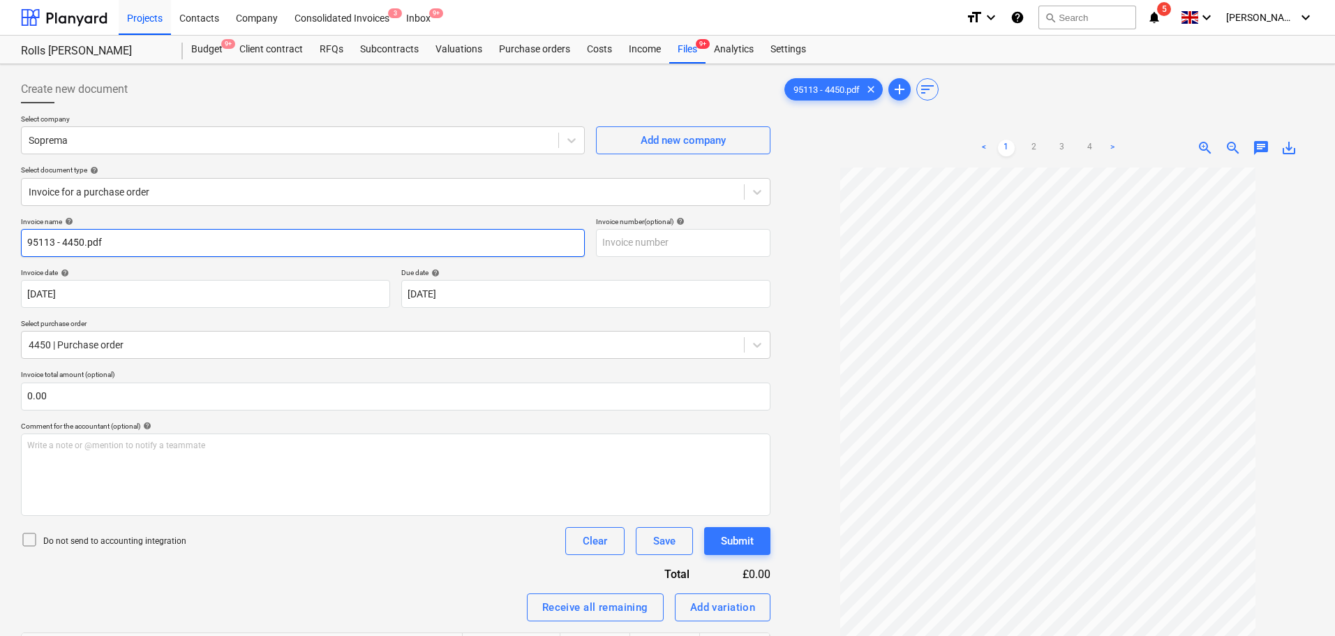
click at [342, 248] on input "95113 - 4450.pdf" at bounding box center [303, 243] width 564 height 28
drag, startPoint x: 54, startPoint y: 242, endPoint x: 560, endPoint y: 252, distance: 505.3
click at [511, 249] on input "95113 - 4450.pdf" at bounding box center [303, 243] width 564 height 28
type input "95113"
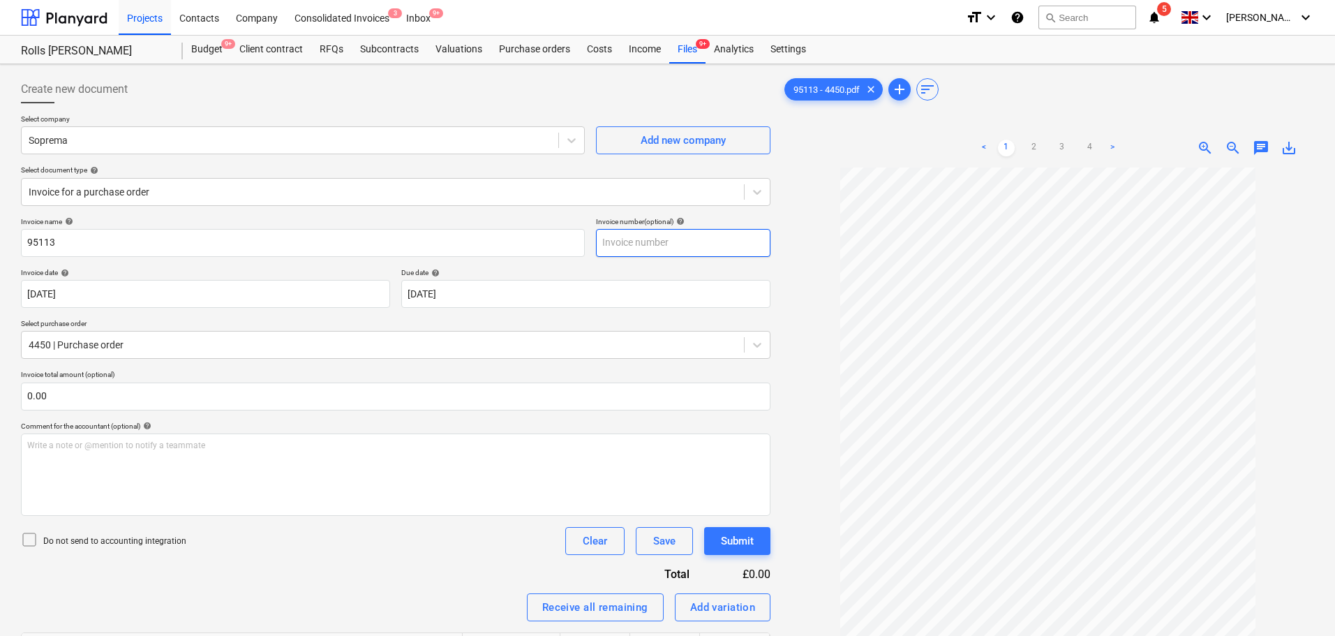
paste input "95113"
type input "95113"
click at [167, 366] on div "Invoice name help 95113 Invoice number (optional) help 95113 Invoice date help …" at bounding box center [395, 610] width 749 height 786
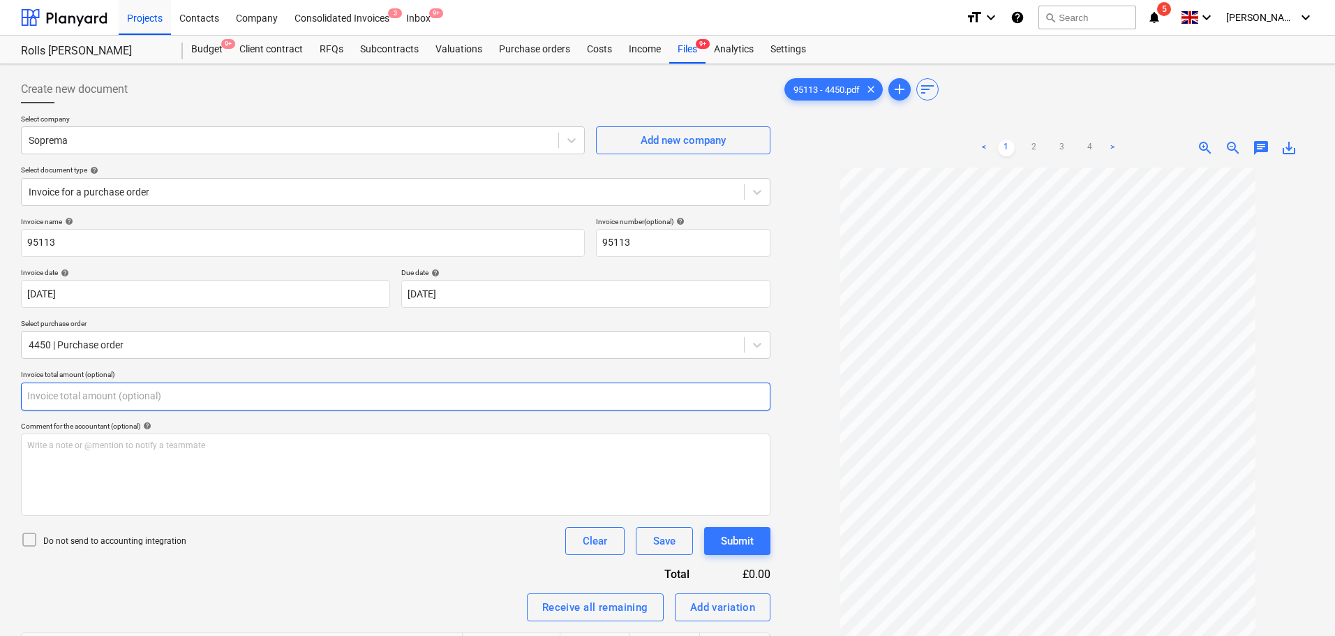
click at [175, 392] on input "text" at bounding box center [395, 396] width 749 height 28
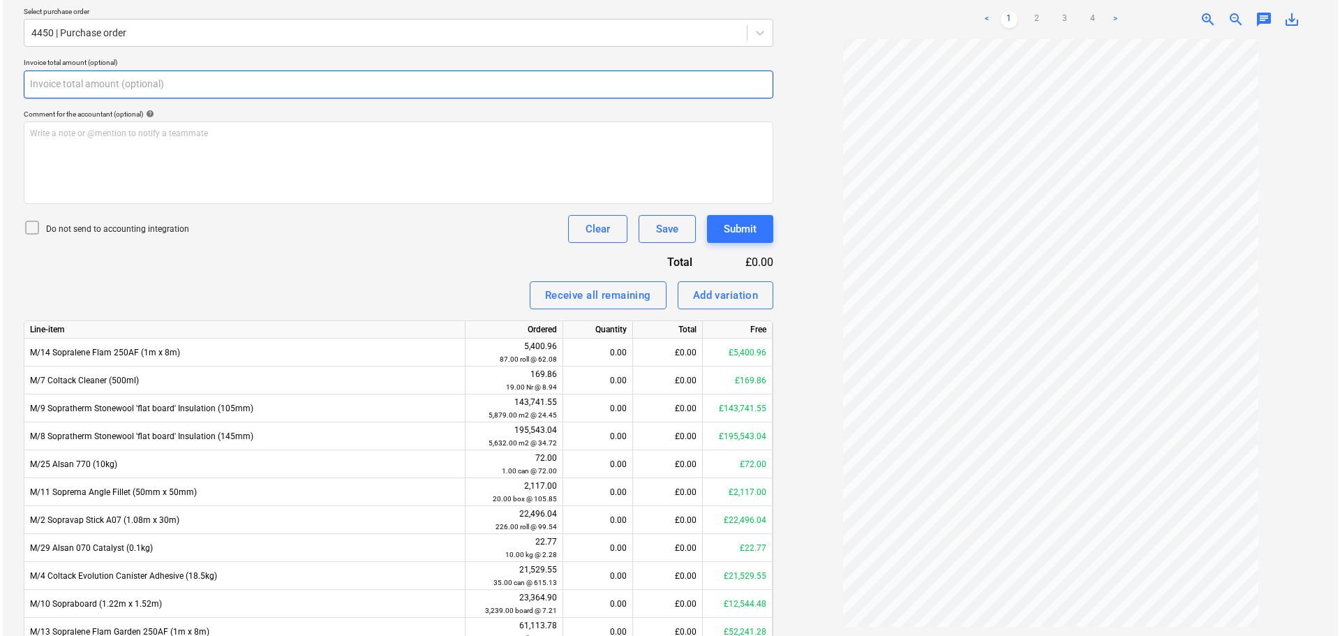
scroll to position [378, 0]
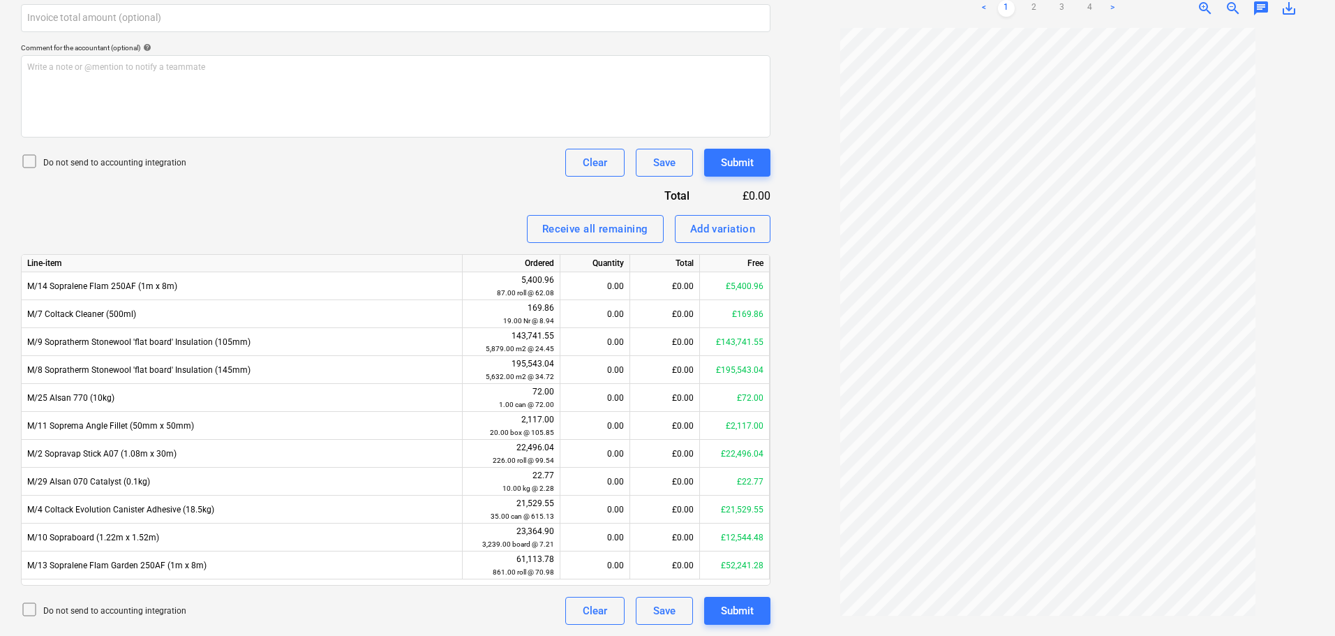
type input "0.00"
click at [1052, 13] on ul "< 1 2 3 4 >" at bounding box center [1048, 8] width 170 height 17
click at [1058, 8] on link "3" at bounding box center [1062, 8] width 17 height 17
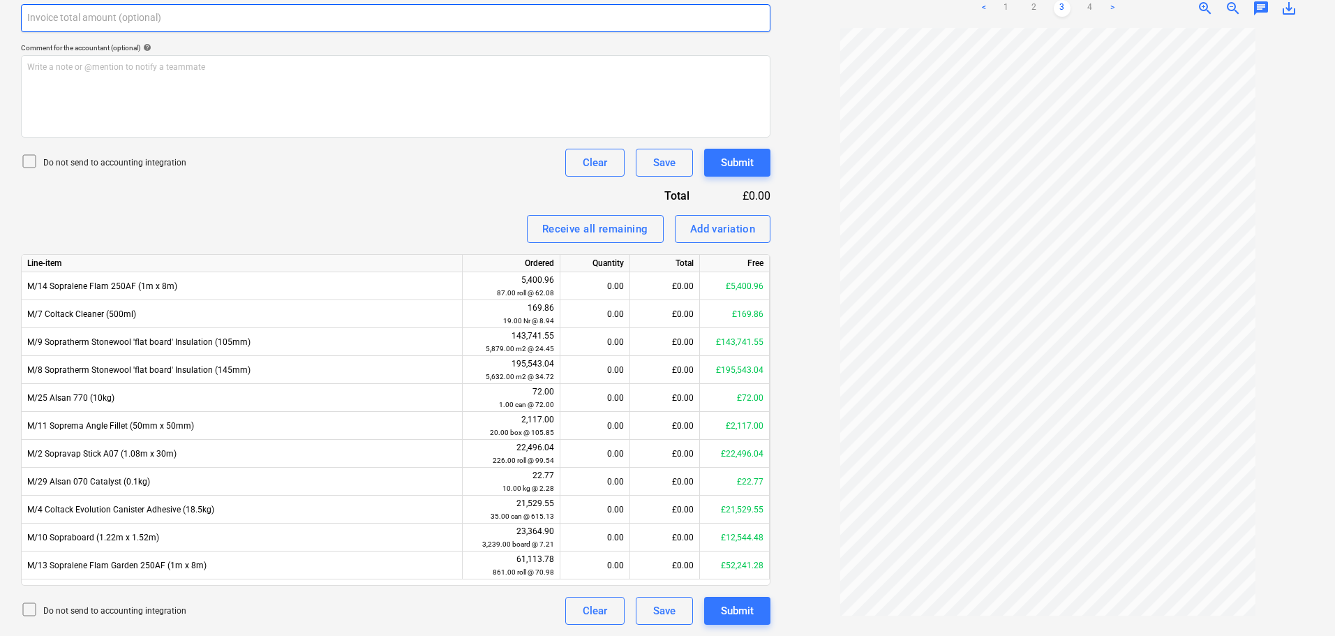
click at [314, 27] on input "text" at bounding box center [395, 18] width 749 height 28
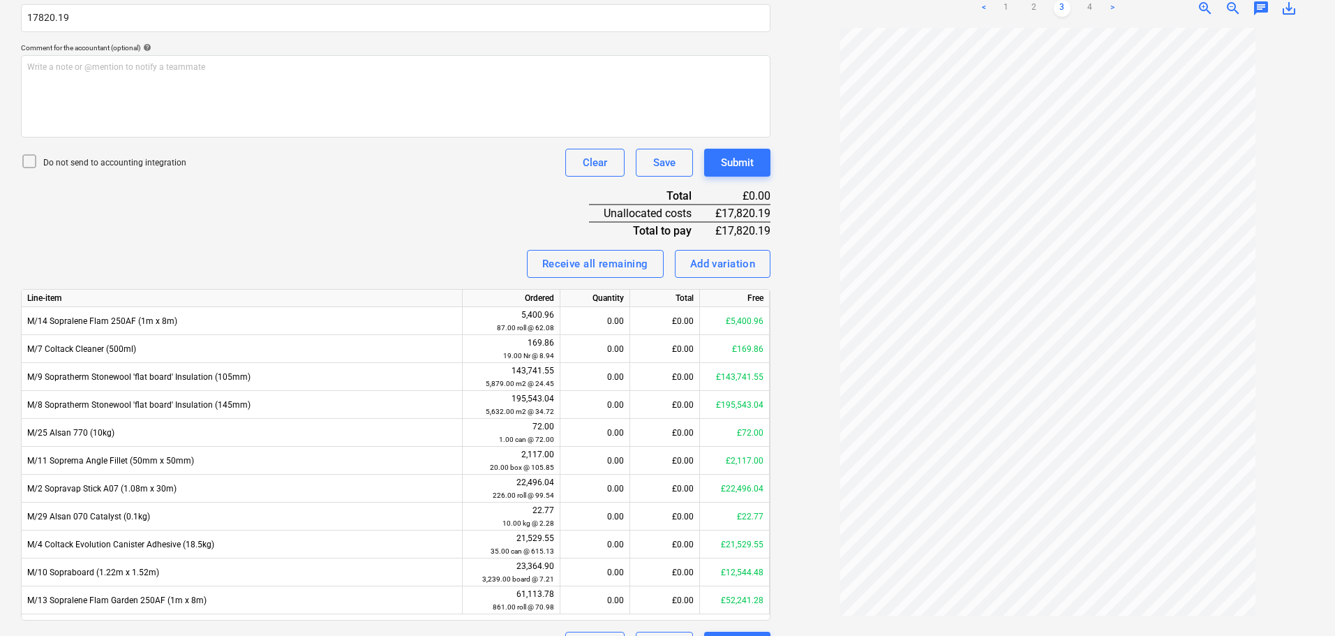
type input "17,820.19"
drag, startPoint x: 301, startPoint y: 146, endPoint x: 184, endPoint y: 164, distance: 119.3
click at [301, 147] on div "Invoice name help 95113 Invoice number (optional) help 95113 Invoice date help …" at bounding box center [395, 249] width 749 height 821
click at [147, 167] on p "Do not send to accounting integration" at bounding box center [114, 163] width 143 height 12
click at [445, 207] on div "Invoice name help 95113 Invoice number (optional) help 95113 Invoice date help …" at bounding box center [395, 249] width 749 height 821
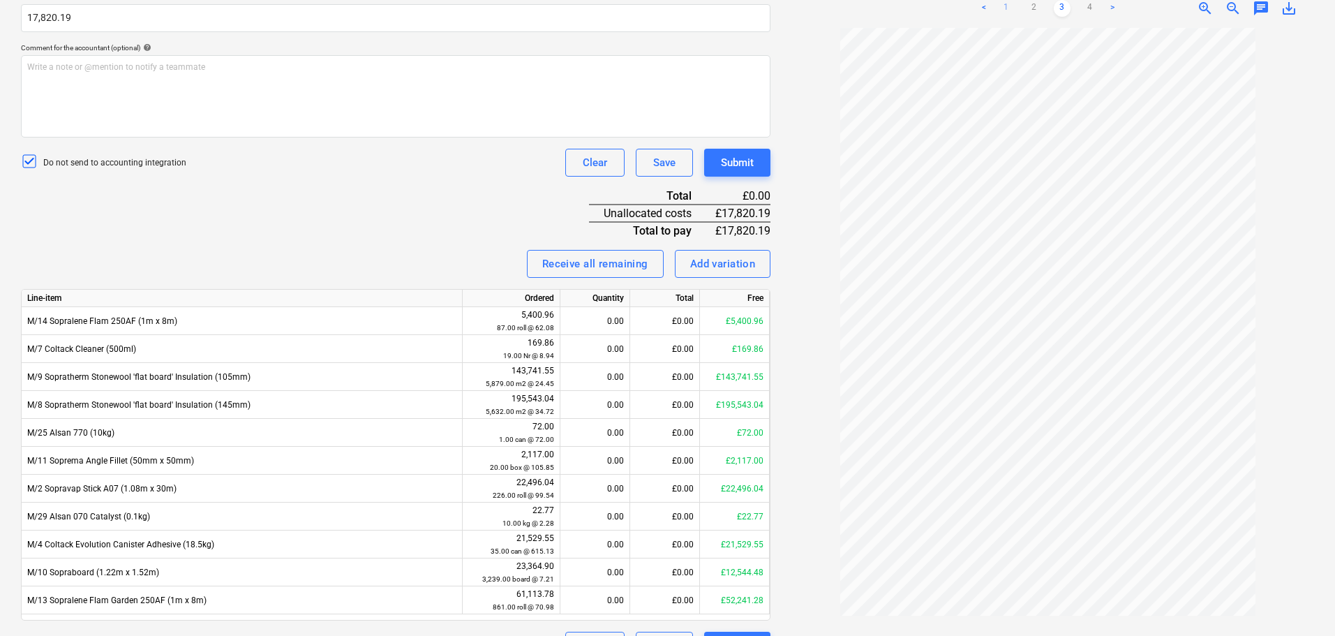
click at [1001, 8] on link "1" at bounding box center [1006, 8] width 17 height 17
click at [382, 210] on div "Invoice name help 95113 Invoice number (optional) help 95113 Invoice date help …" at bounding box center [395, 249] width 749 height 821
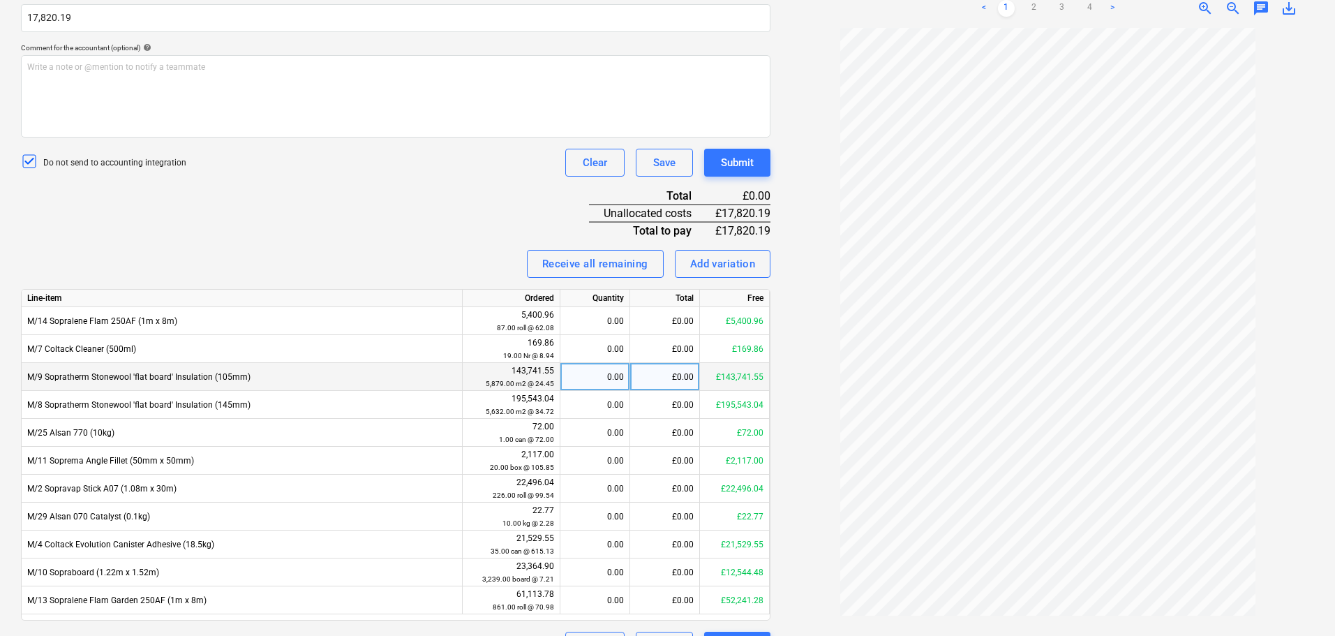
click at [650, 371] on div "£0.00" at bounding box center [665, 377] width 70 height 28
type input "9154.08"
click at [657, 396] on div "£0.00" at bounding box center [665, 405] width 70 height 28
type input "8666.11"
click at [472, 199] on div "Invoice name help 95113 Invoice number (optional) help 95113 Invoice date help …" at bounding box center [395, 249] width 749 height 821
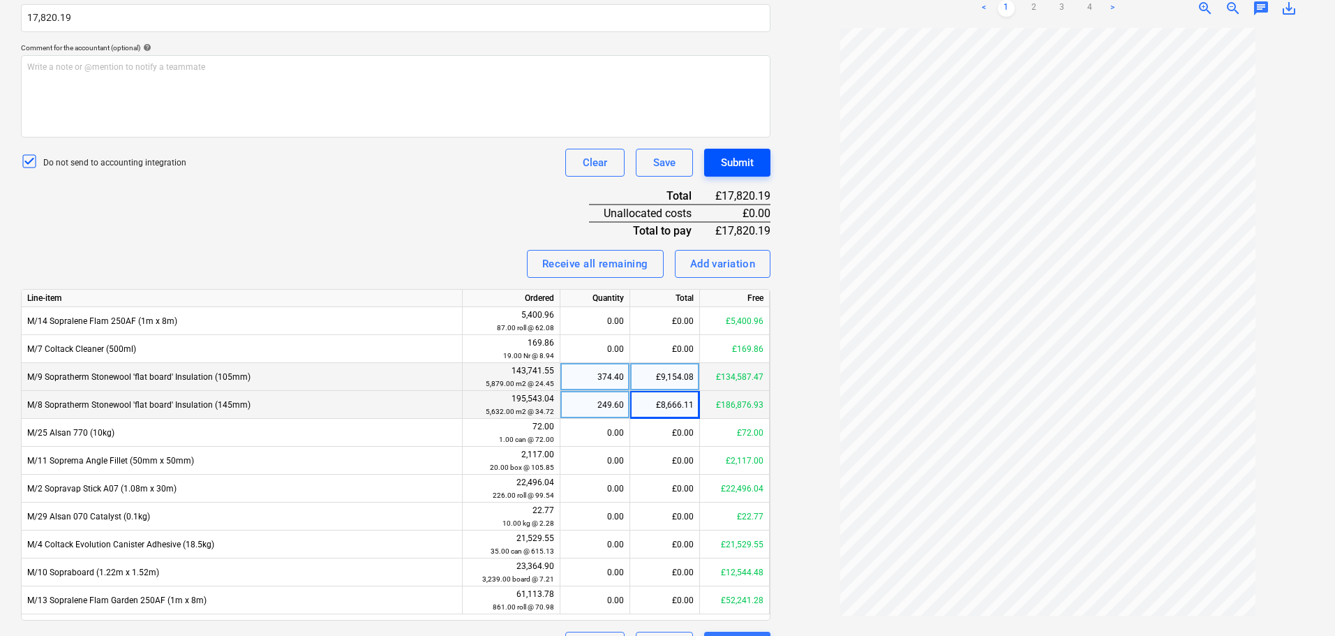
click at [731, 169] on div "Submit" at bounding box center [737, 163] width 33 height 18
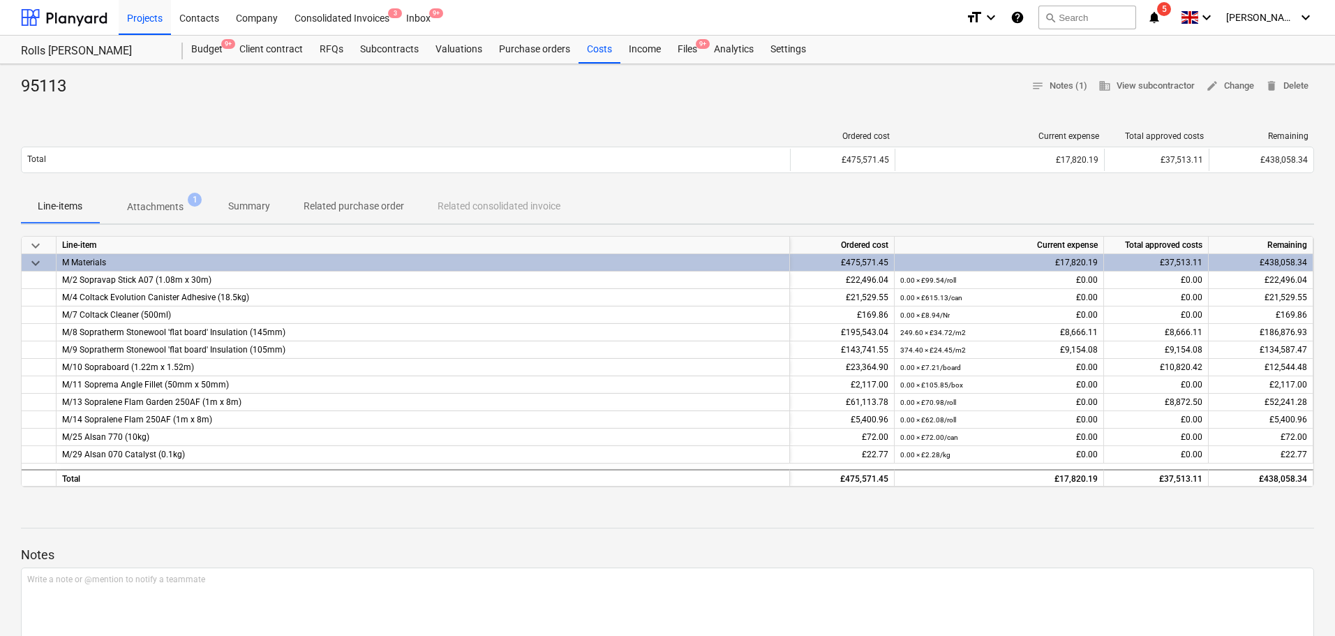
click at [696, 42] on span "9+" at bounding box center [703, 44] width 14 height 10
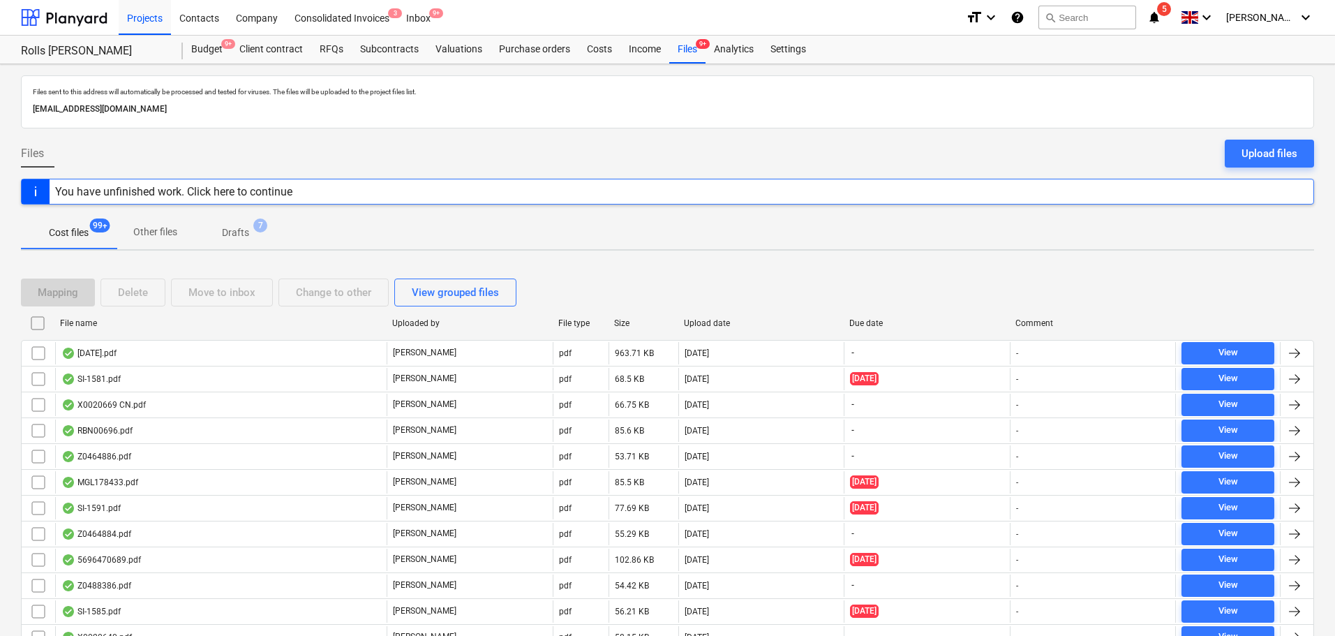
scroll to position [1117, 0]
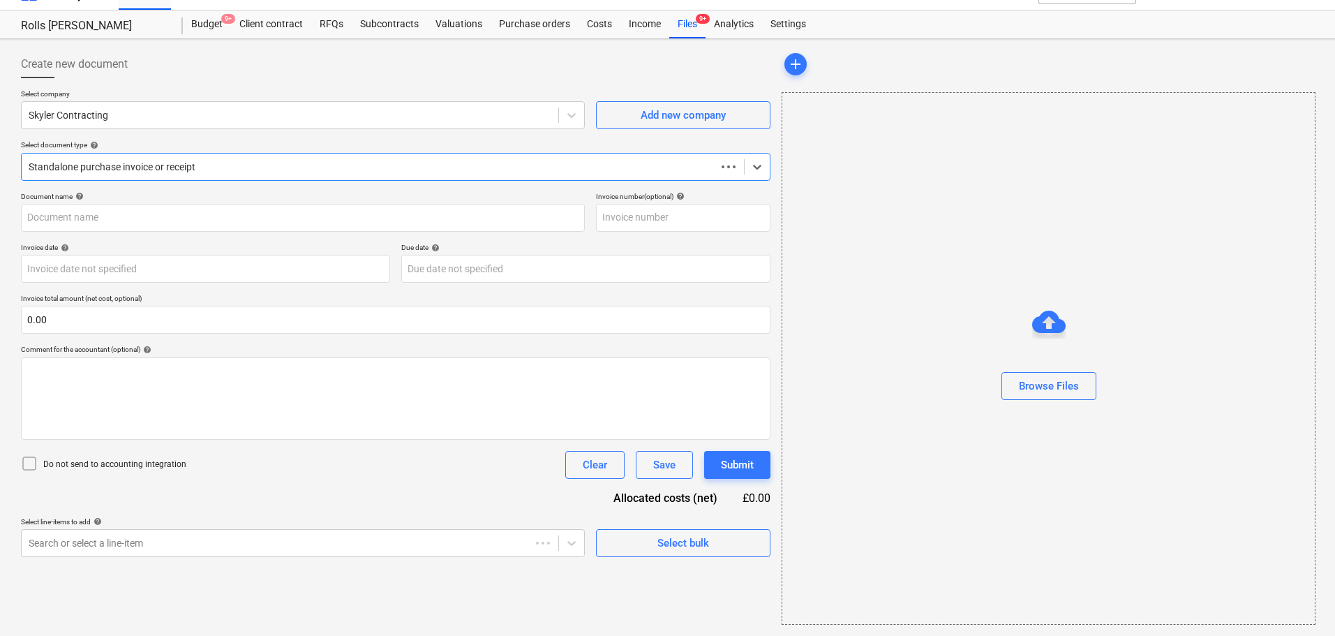
scroll to position [25, 0]
type input "2005832800"
type input "[DATE]"
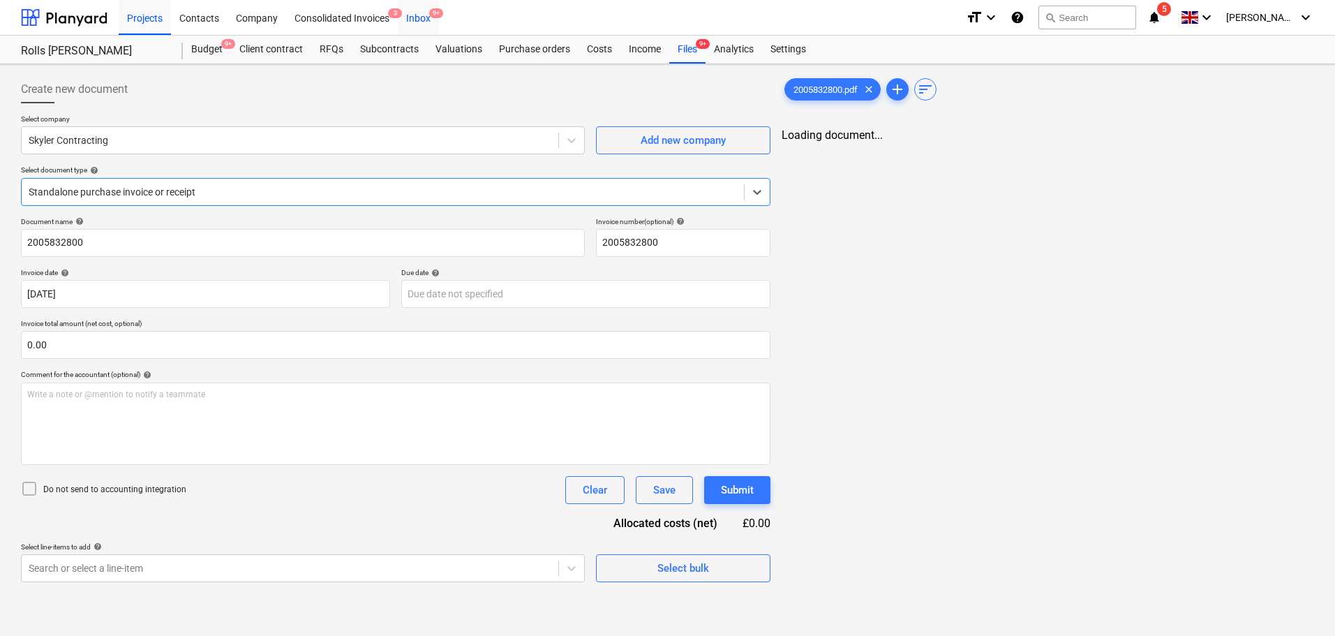
scroll to position [0, 0]
click at [211, 140] on div at bounding box center [290, 140] width 523 height 14
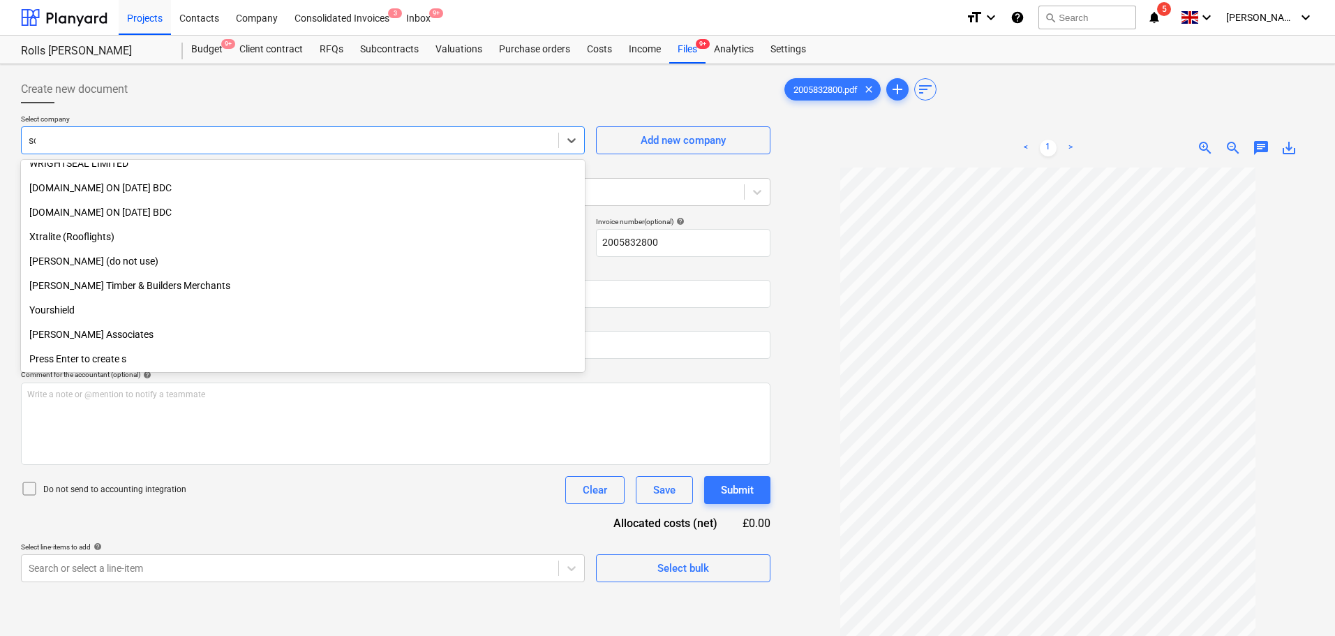
scroll to position [475, 0]
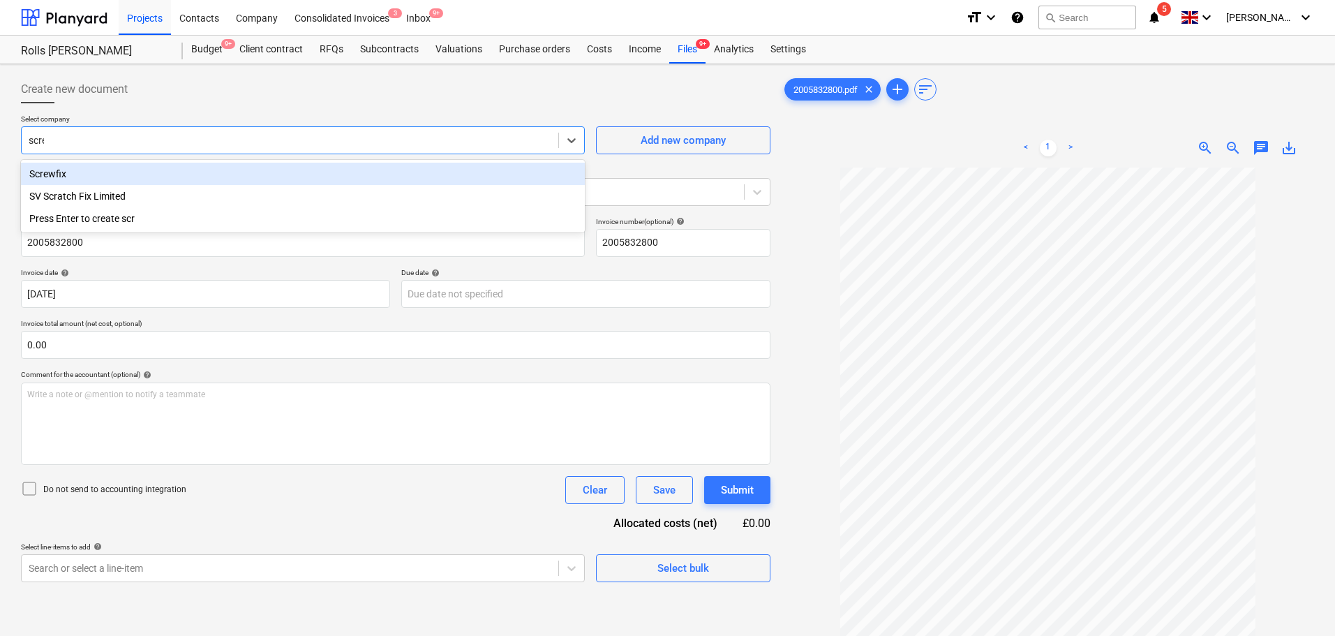
type input "screw"
click at [125, 172] on div "Screwfix" at bounding box center [303, 174] width 564 height 22
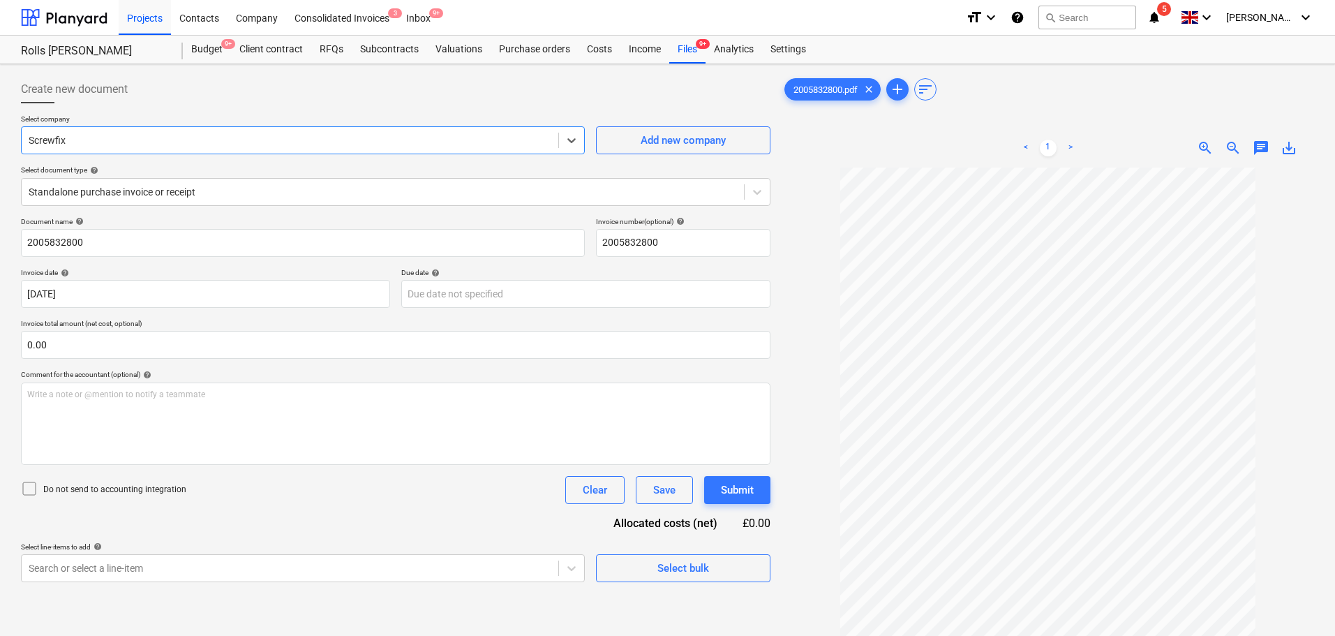
click at [181, 95] on div "Create new document" at bounding box center [395, 89] width 749 height 28
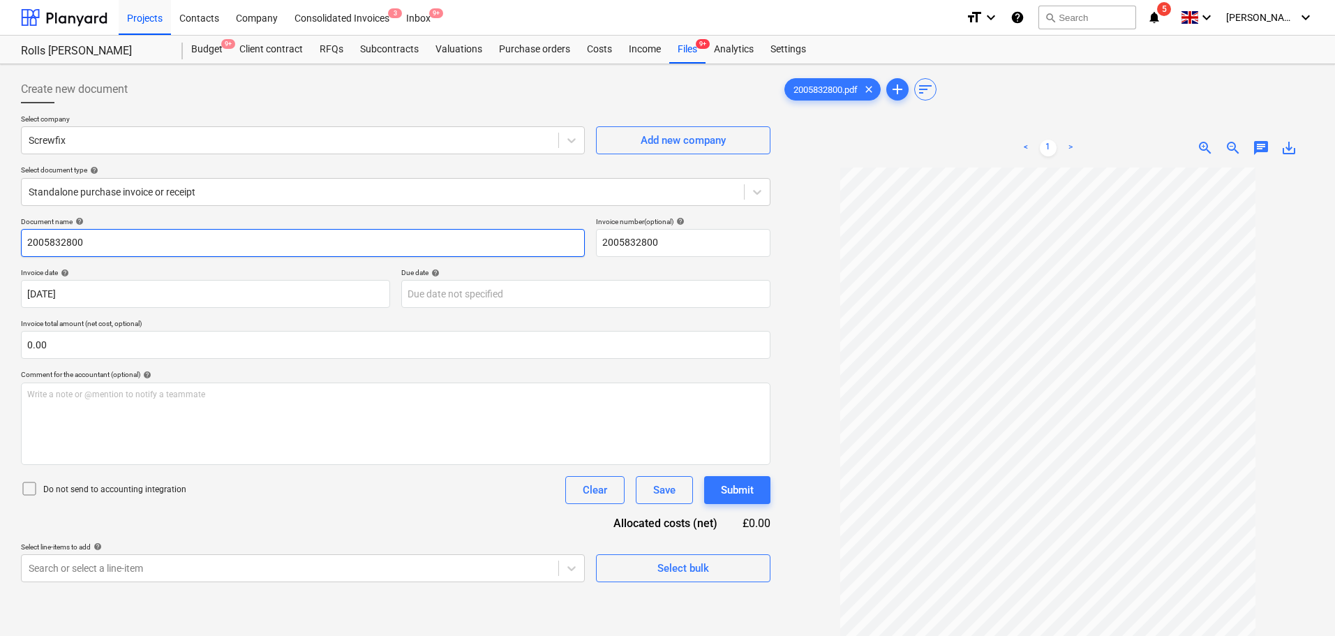
click at [121, 239] on input "2005832800" at bounding box center [303, 243] width 564 height 28
click at [120, 239] on input "2005832800" at bounding box center [303, 243] width 564 height 28
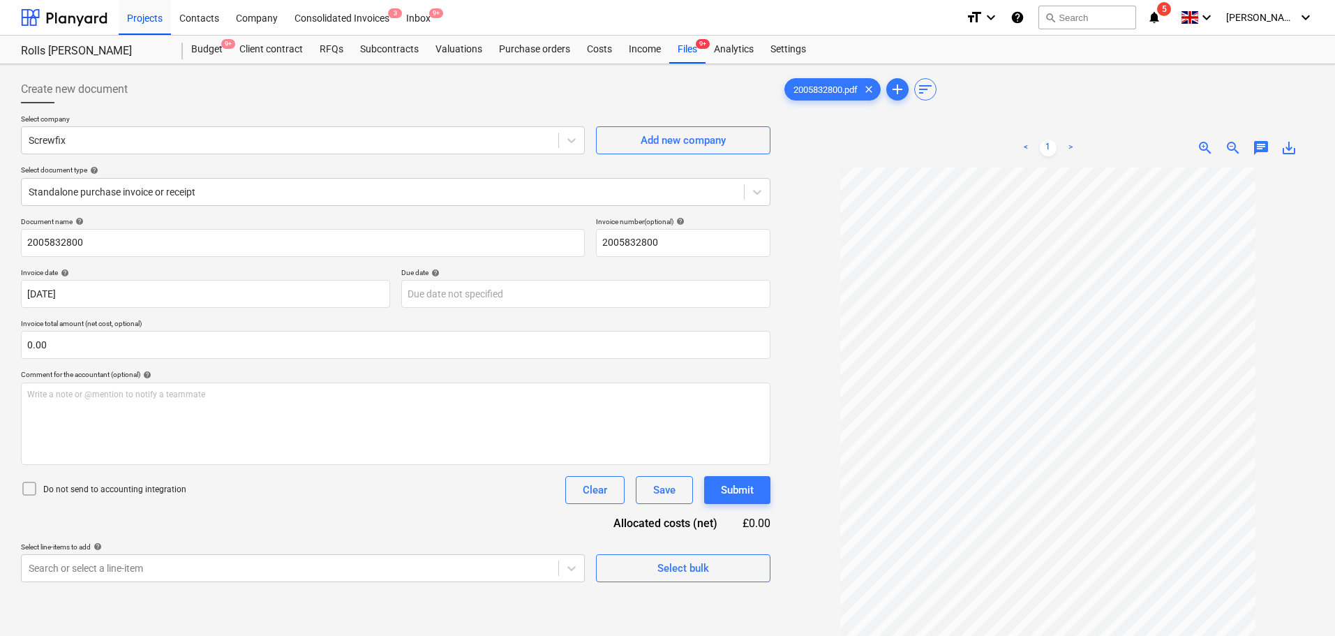
click at [266, 109] on div at bounding box center [395, 108] width 749 height 11
click at [171, 336] on input "text" at bounding box center [395, 345] width 749 height 28
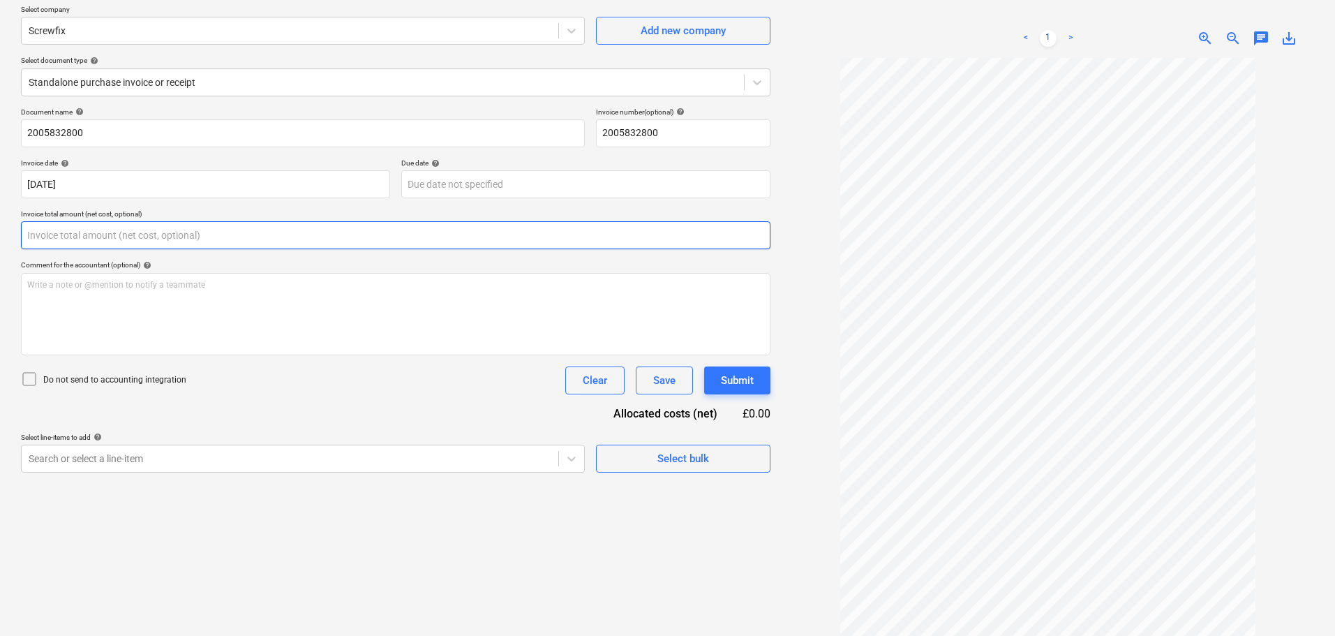
scroll to position [140, 0]
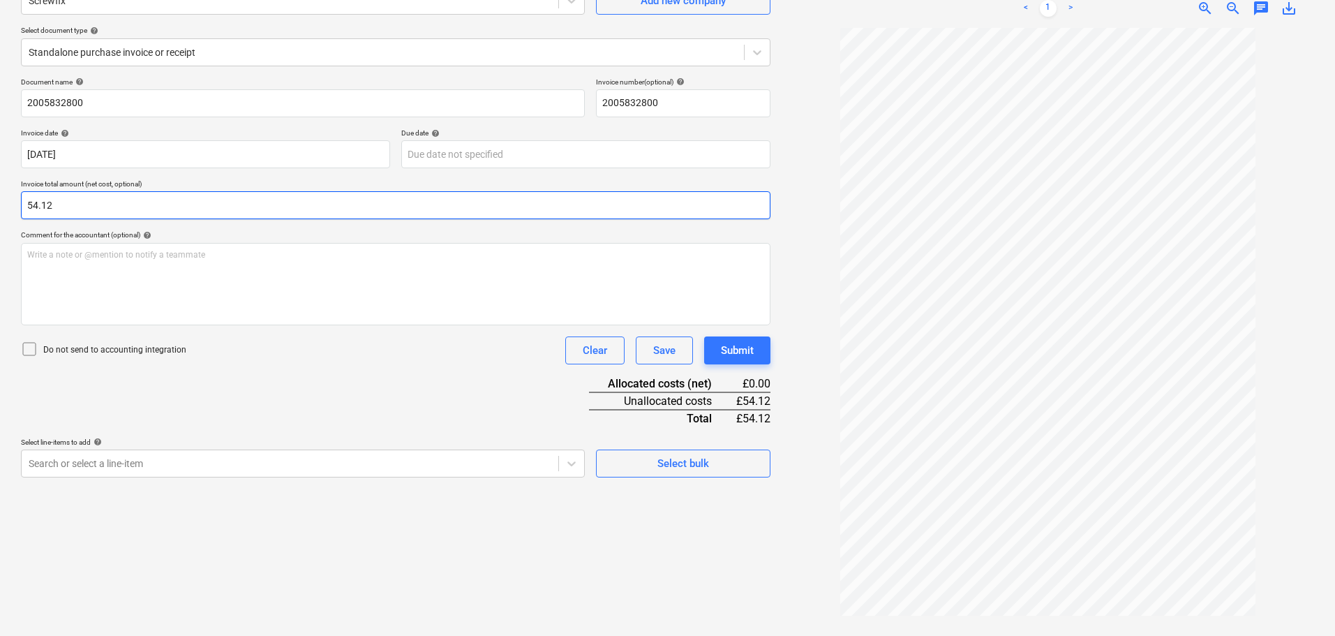
type input "54.12"
click at [1200, 6] on span "zoom_in" at bounding box center [1205, 8] width 17 height 17
click at [315, 399] on div "Document name help 2005832800 Invoice number (optional) help 2005832800 Invoice…" at bounding box center [395, 277] width 749 height 400
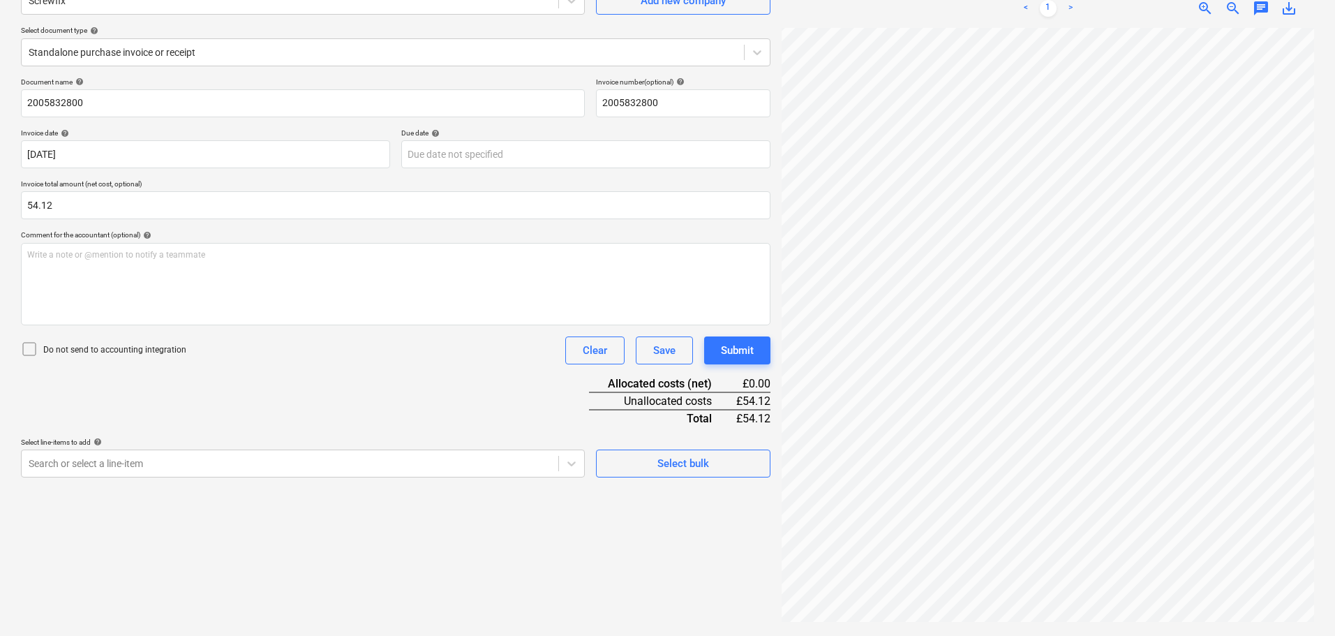
click at [164, 339] on div "Do not send to accounting integration Clear Save Submit" at bounding box center [395, 350] width 749 height 28
click at [165, 347] on p "Do not send to accounting integration" at bounding box center [114, 350] width 143 height 12
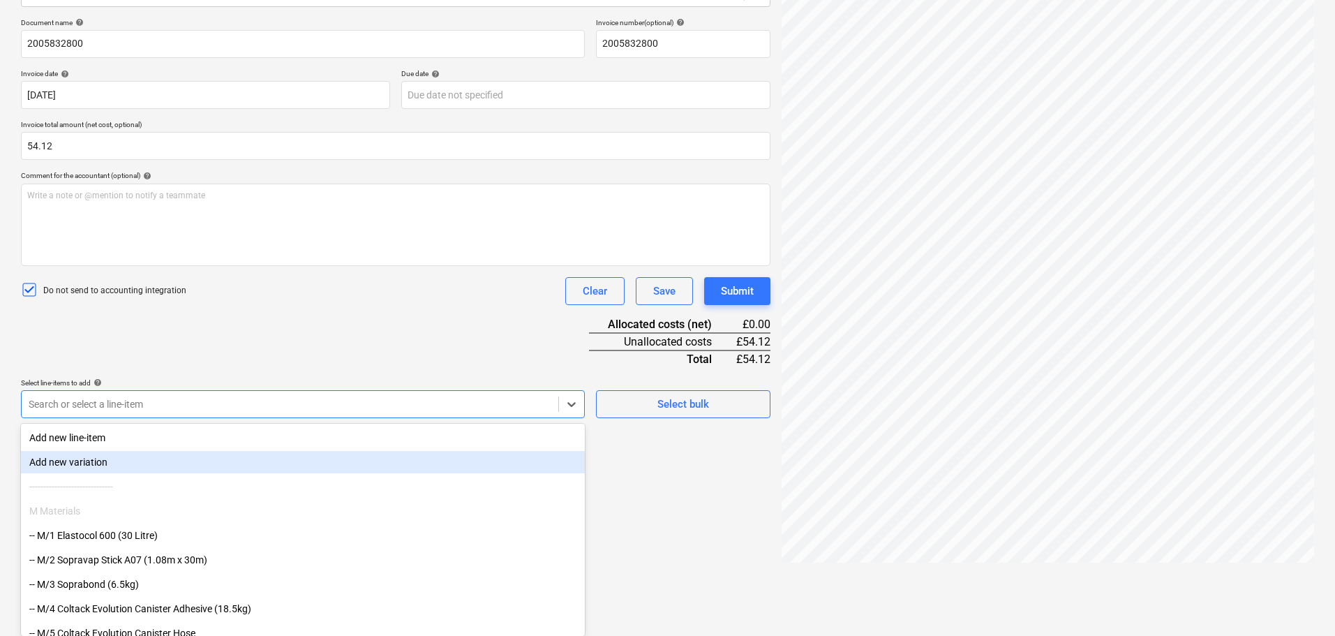
click at [187, 437] on body "Projects Contacts Company Consolidated Invoices 3 Inbox 9+ format_size keyboard…" at bounding box center [667, 119] width 1335 height 636
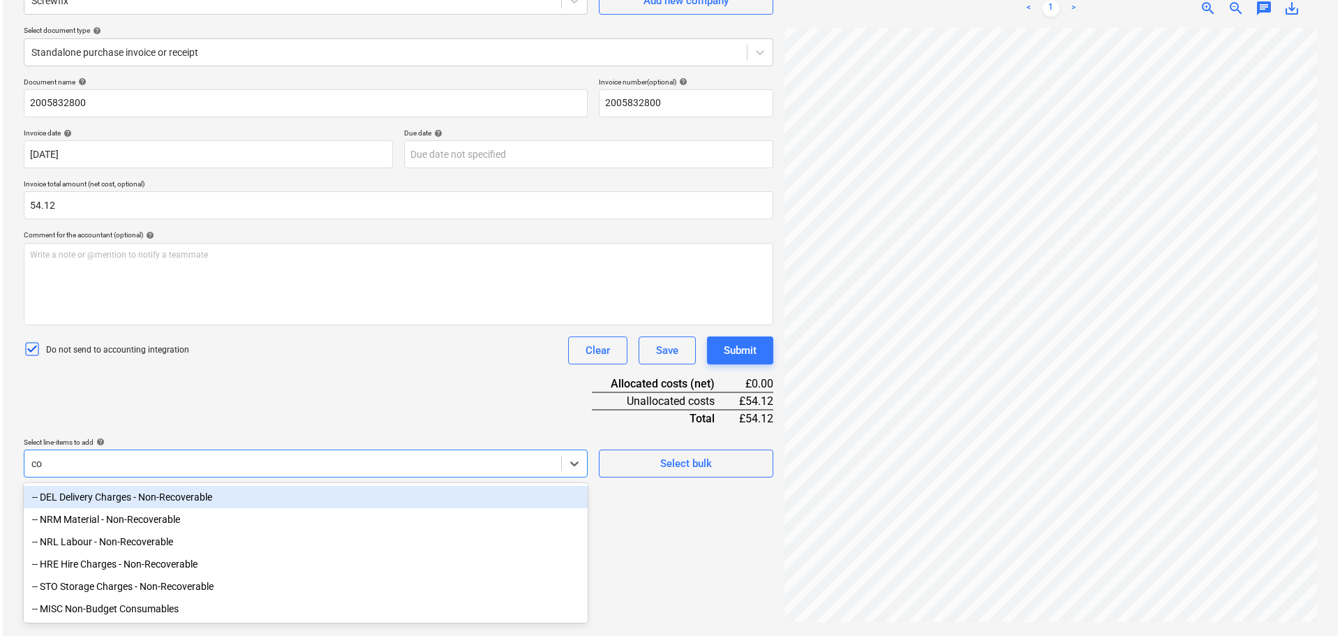
scroll to position [140, 0]
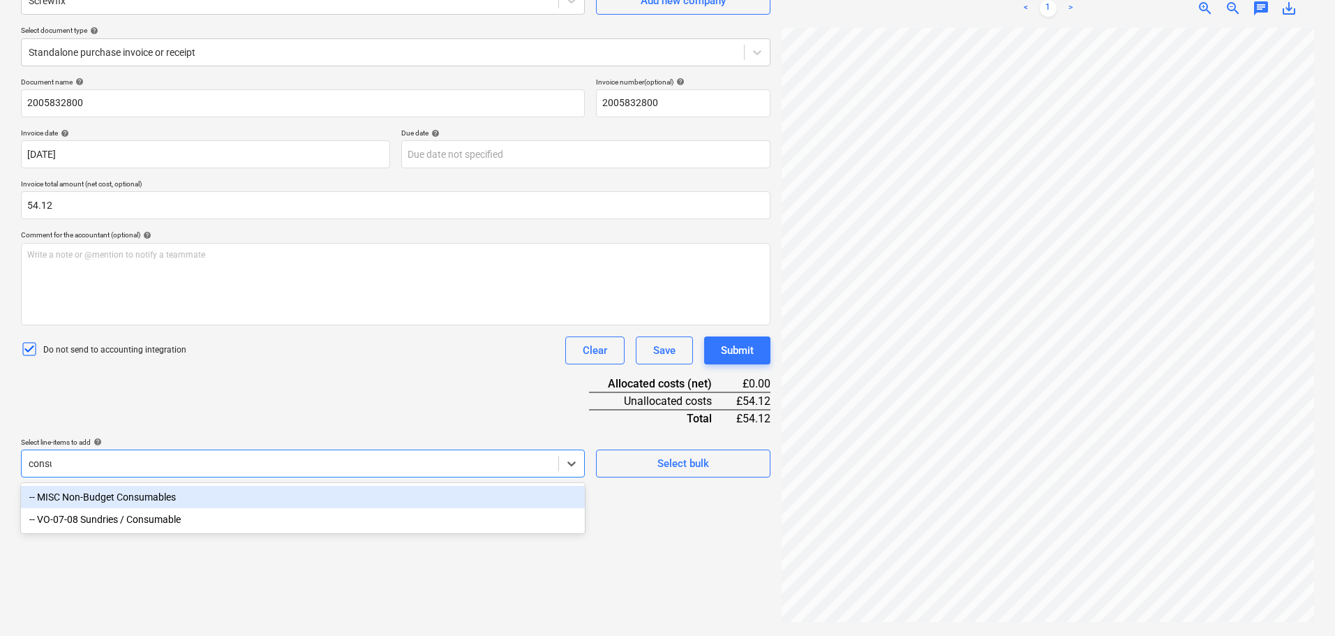
type input "consum"
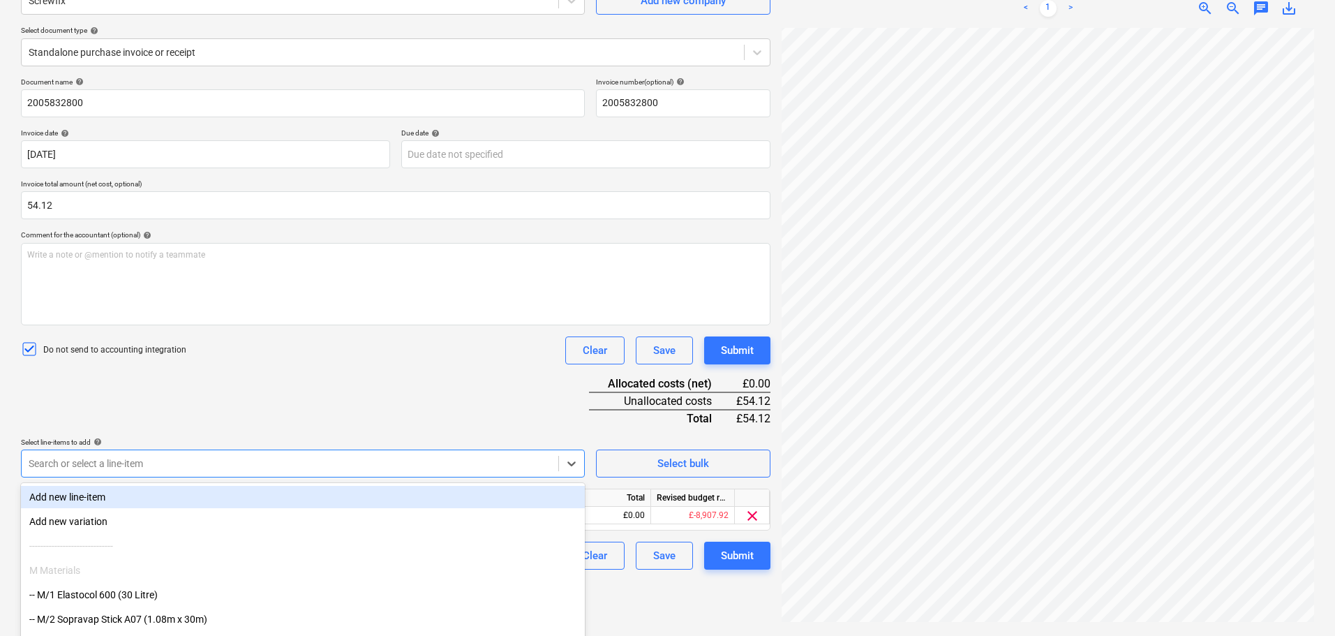
click at [213, 438] on div "Select line-items to add help" at bounding box center [303, 442] width 564 height 9
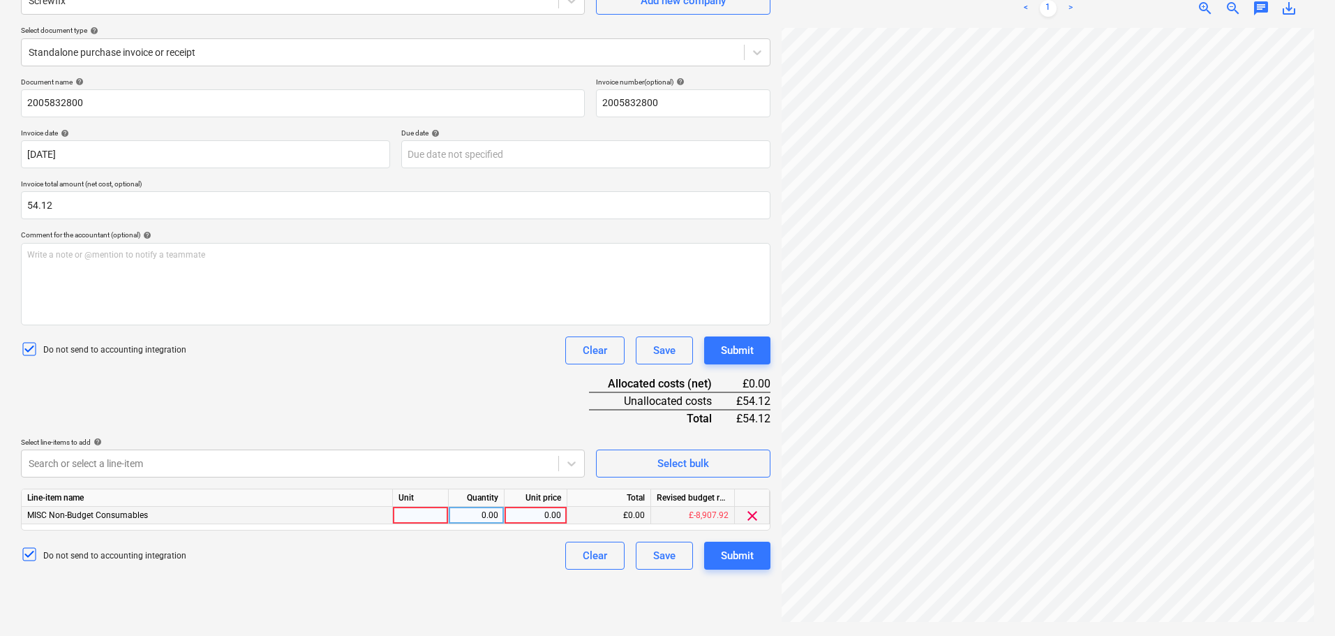
click at [408, 512] on div at bounding box center [421, 515] width 56 height 17
type input "Items"
type input "54.12"
drag, startPoint x: 440, startPoint y: 402, endPoint x: 514, endPoint y: 390, distance: 74.2
click at [440, 402] on div "Document name help 2005832800 Invoice number (optional) help 2005832800 Invoice…" at bounding box center [395, 323] width 749 height 492
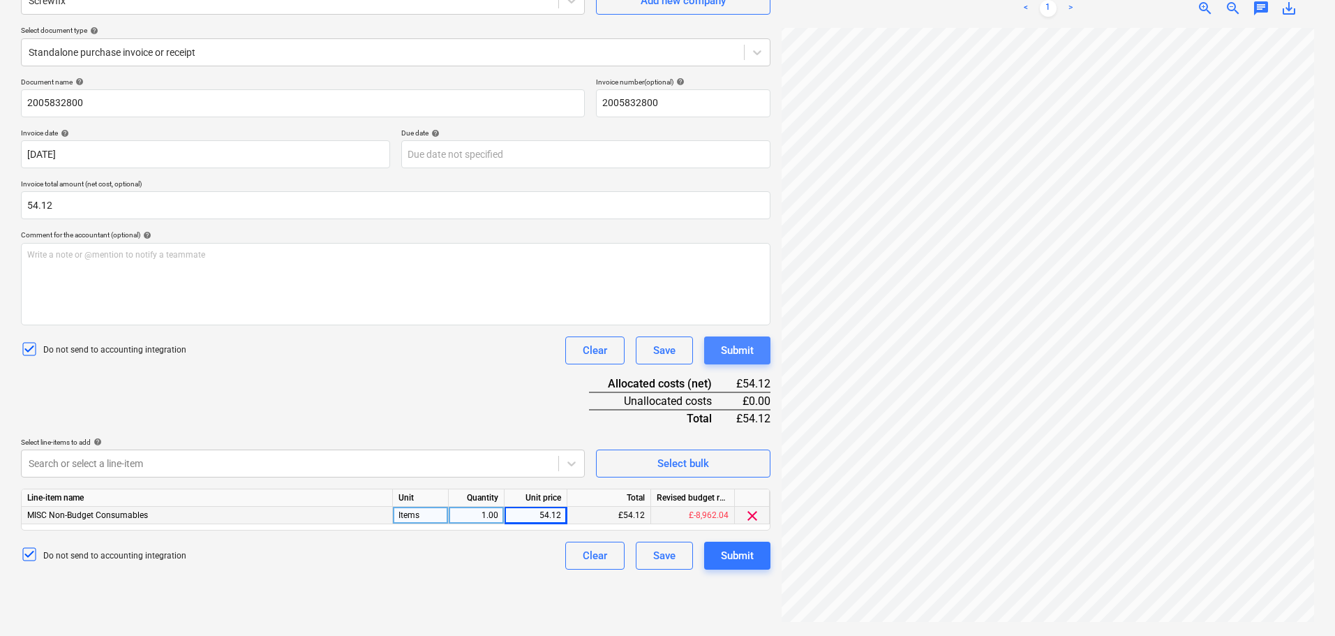
click at [706, 349] on button "Submit" at bounding box center [737, 350] width 66 height 28
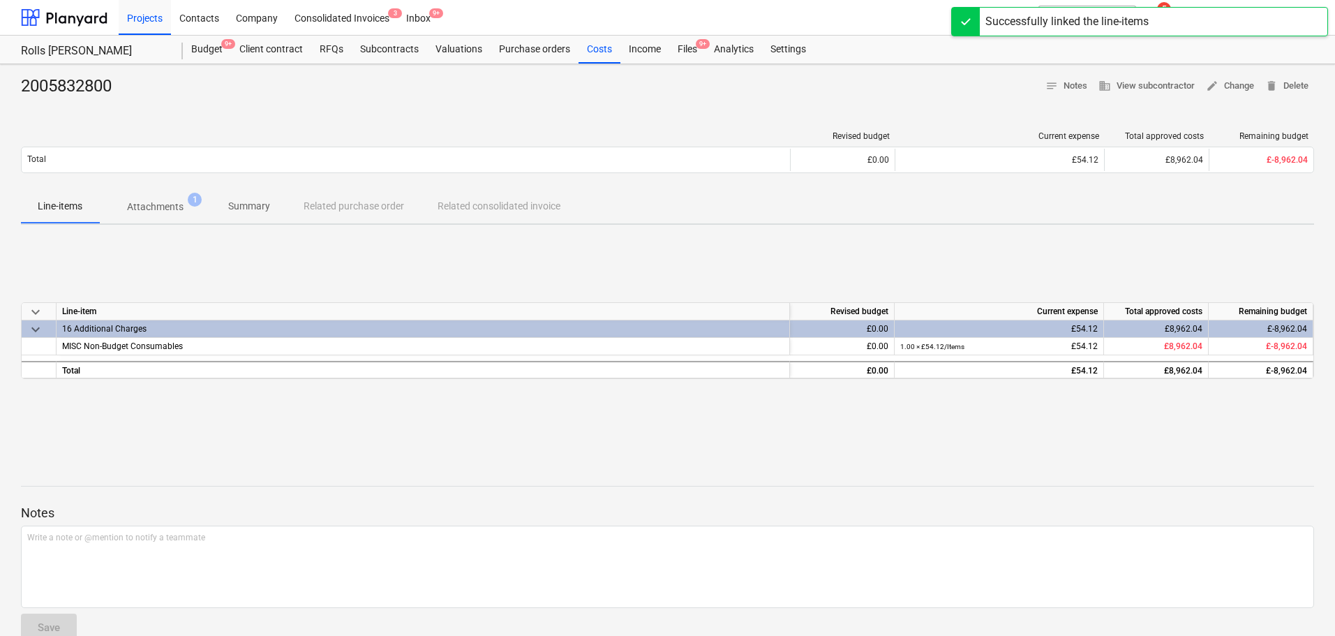
drag, startPoint x: 678, startPoint y: 43, endPoint x: 595, endPoint y: 22, distance: 85.5
click at [678, 43] on div "Files 9+" at bounding box center [687, 50] width 36 height 28
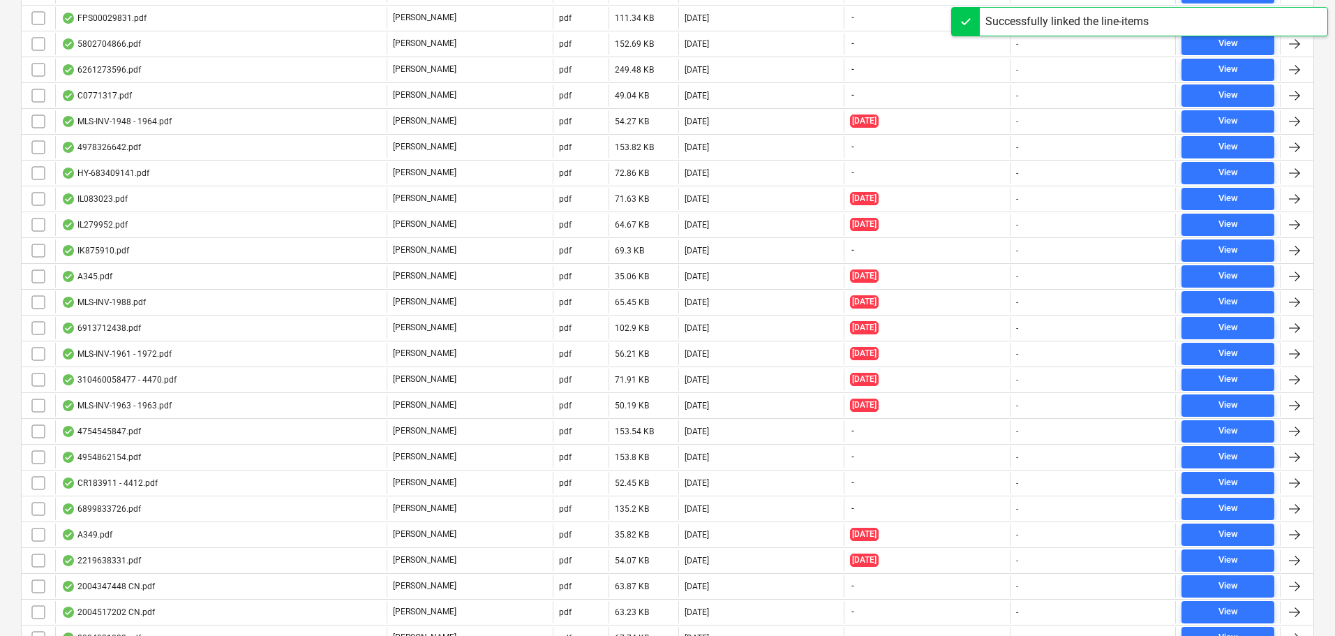
scroll to position [3001, 0]
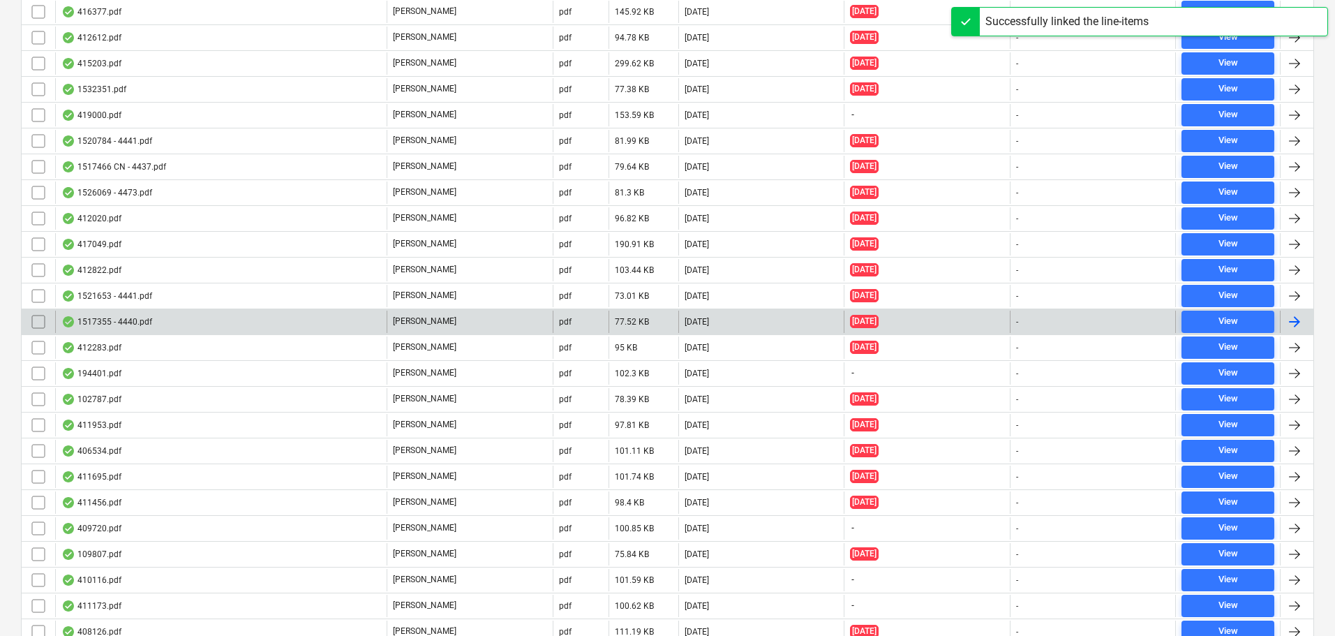
click at [215, 311] on div "1517355 - 4440.pdf" at bounding box center [220, 322] width 331 height 22
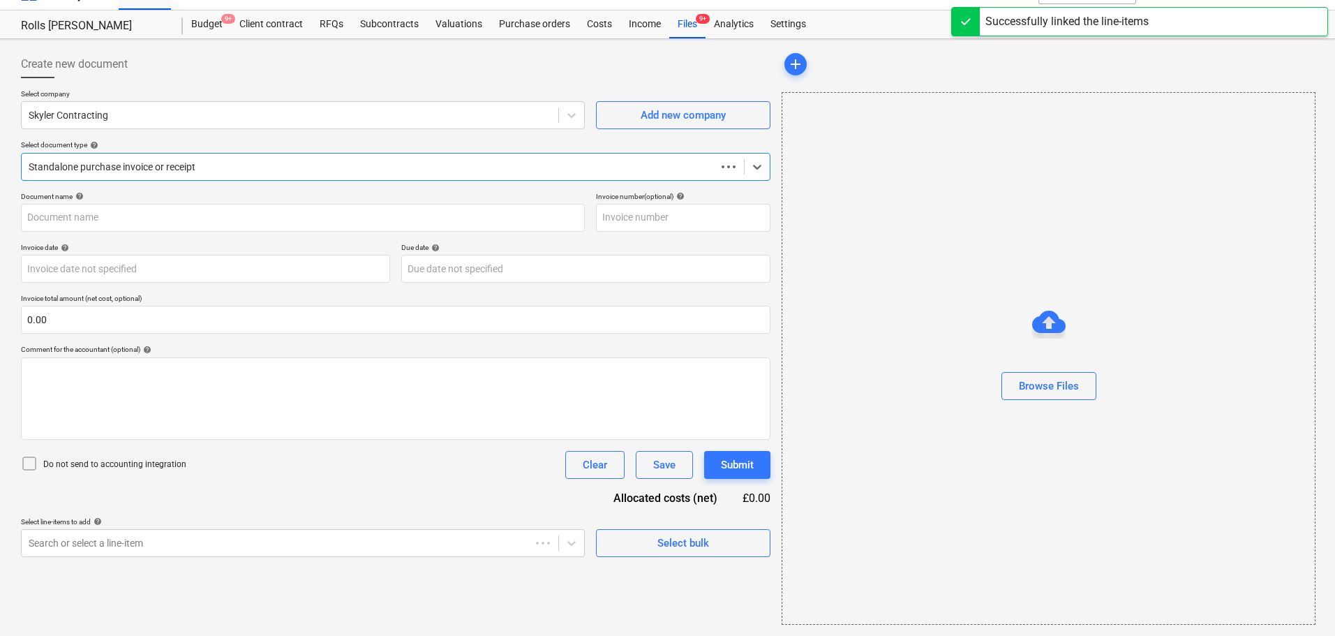
type input "0.00"
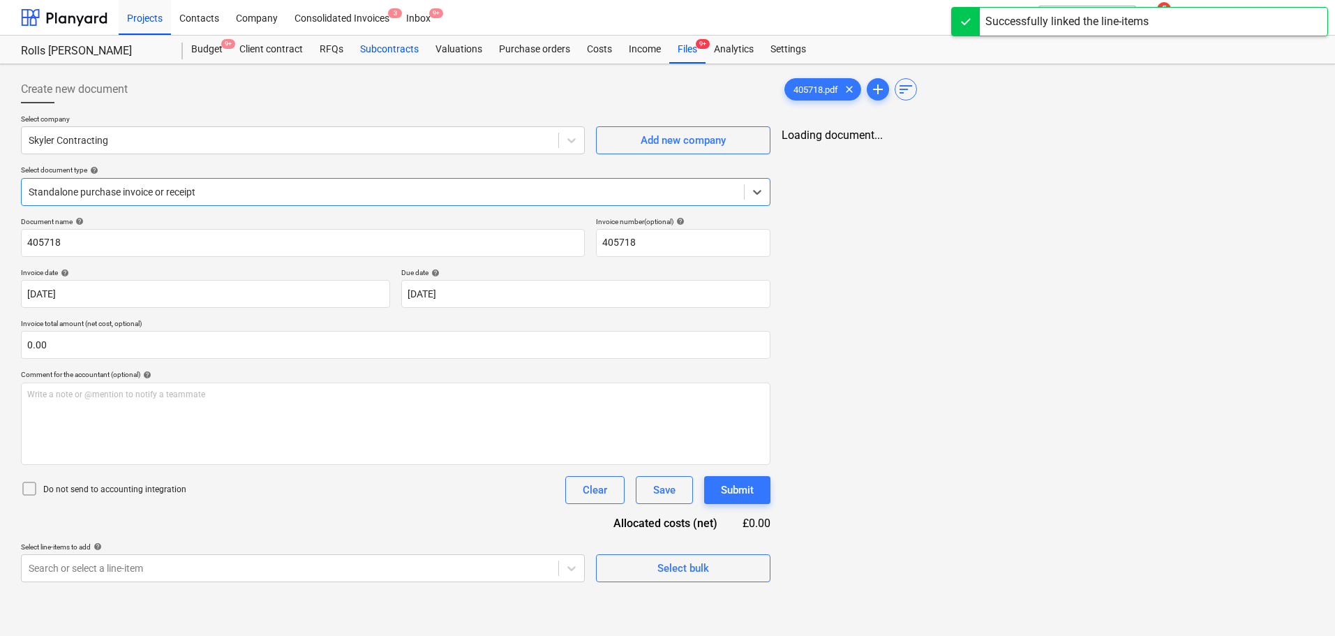
type input "405718"
type input "[DATE]"
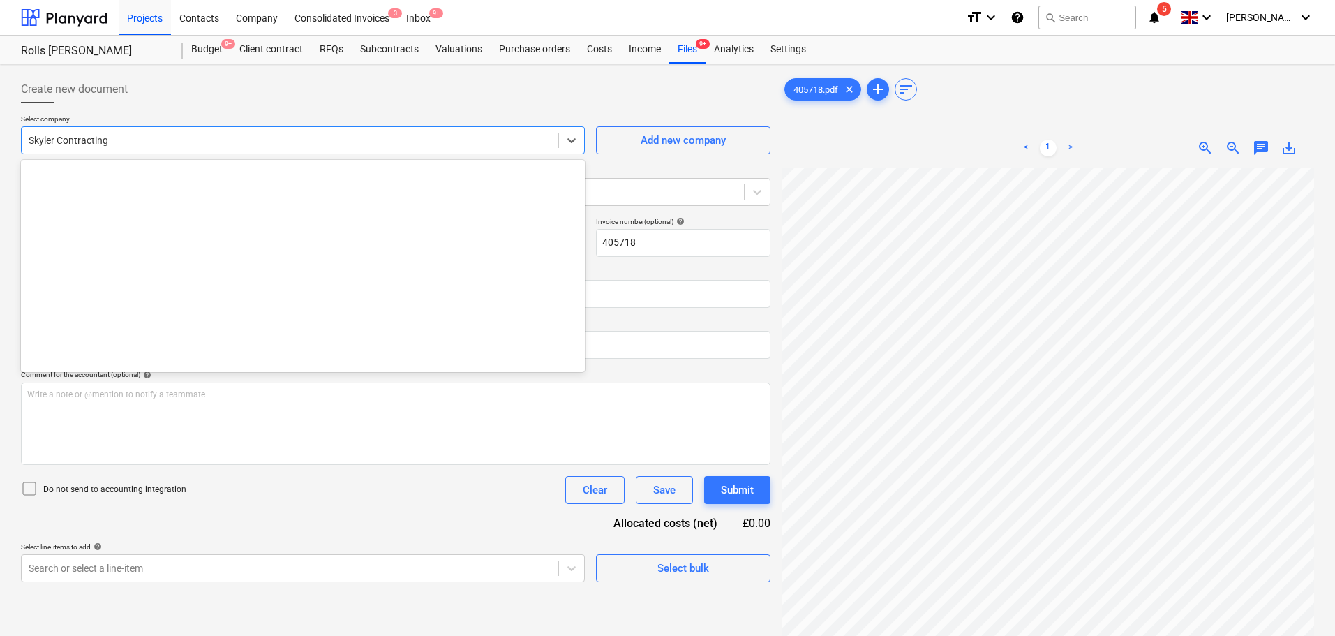
click at [196, 142] on div at bounding box center [290, 140] width 523 height 14
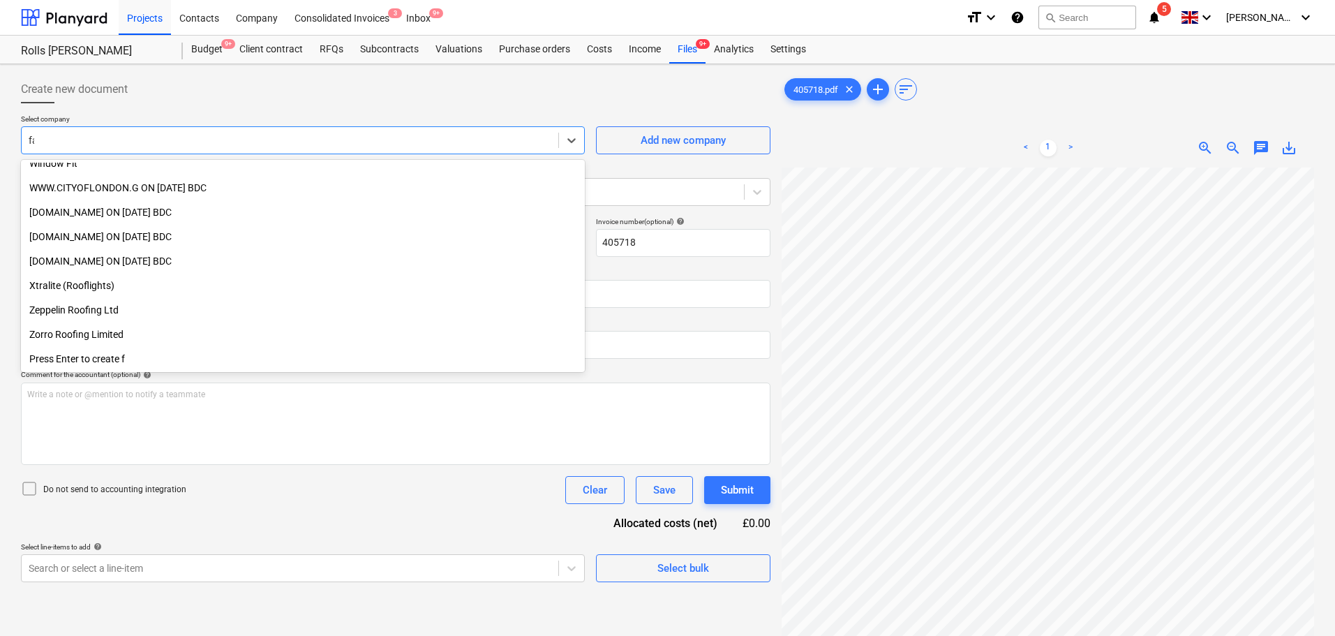
scroll to position [450, 0]
type input "faw"
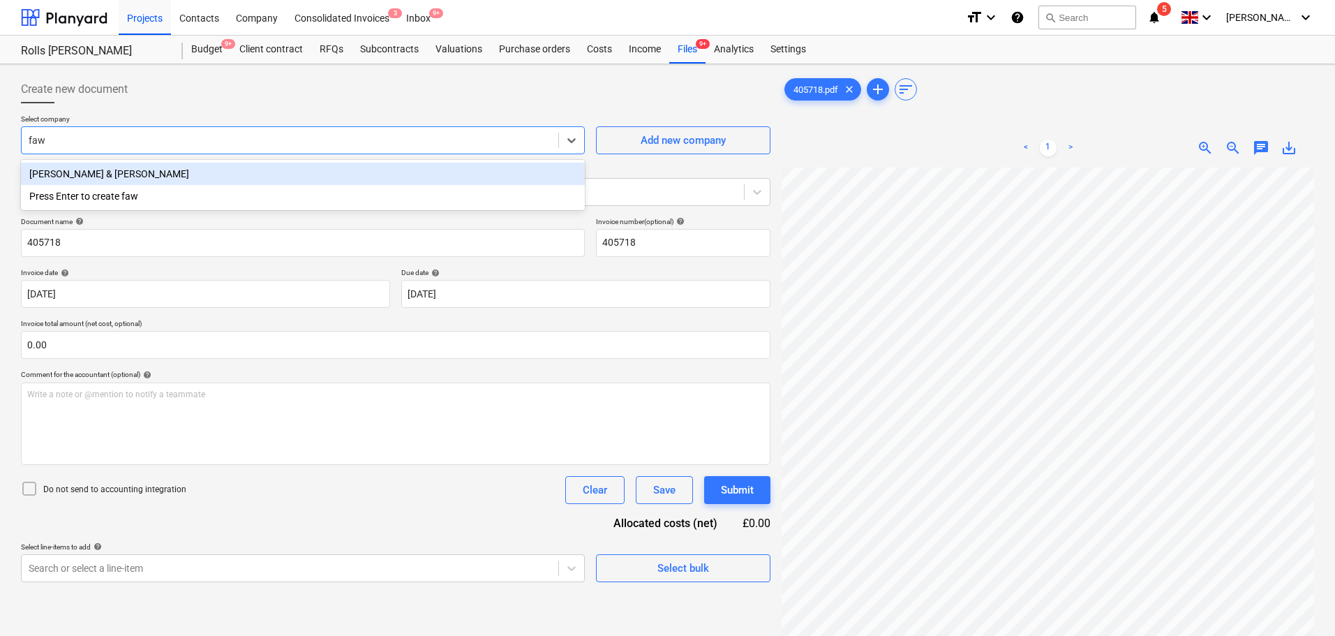
click at [130, 174] on div "[PERSON_NAME] & [PERSON_NAME]" at bounding box center [303, 174] width 564 height 22
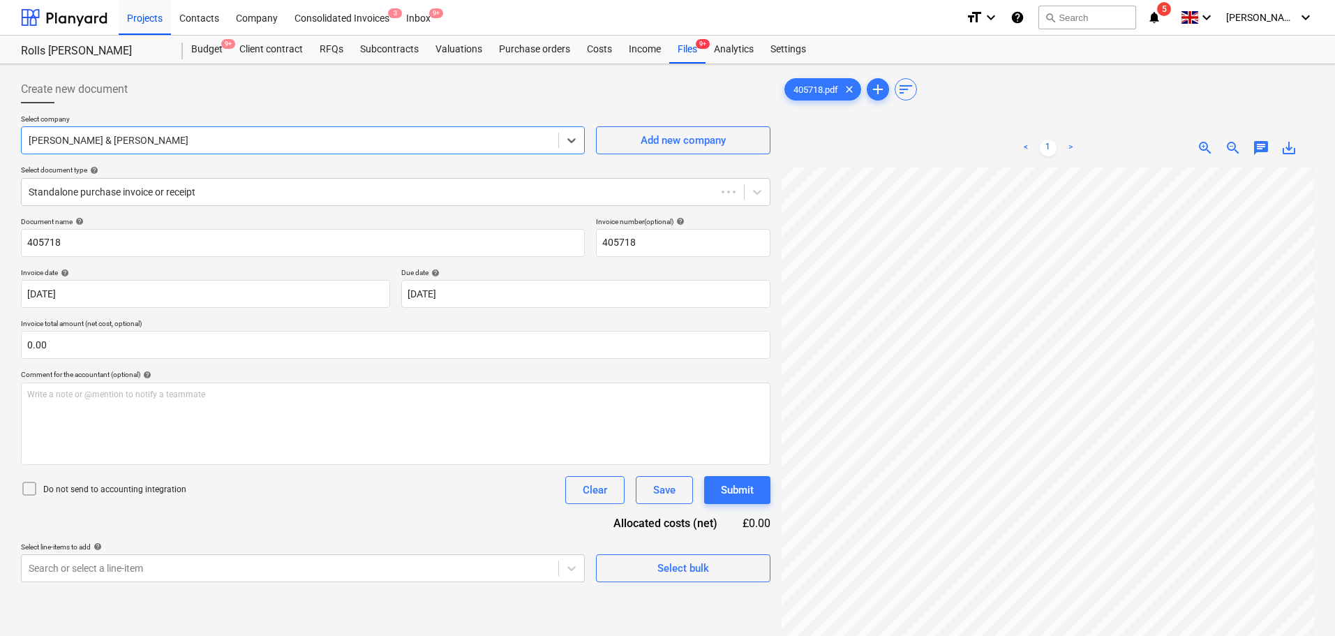
click at [156, 133] on div at bounding box center [290, 140] width 523 height 14
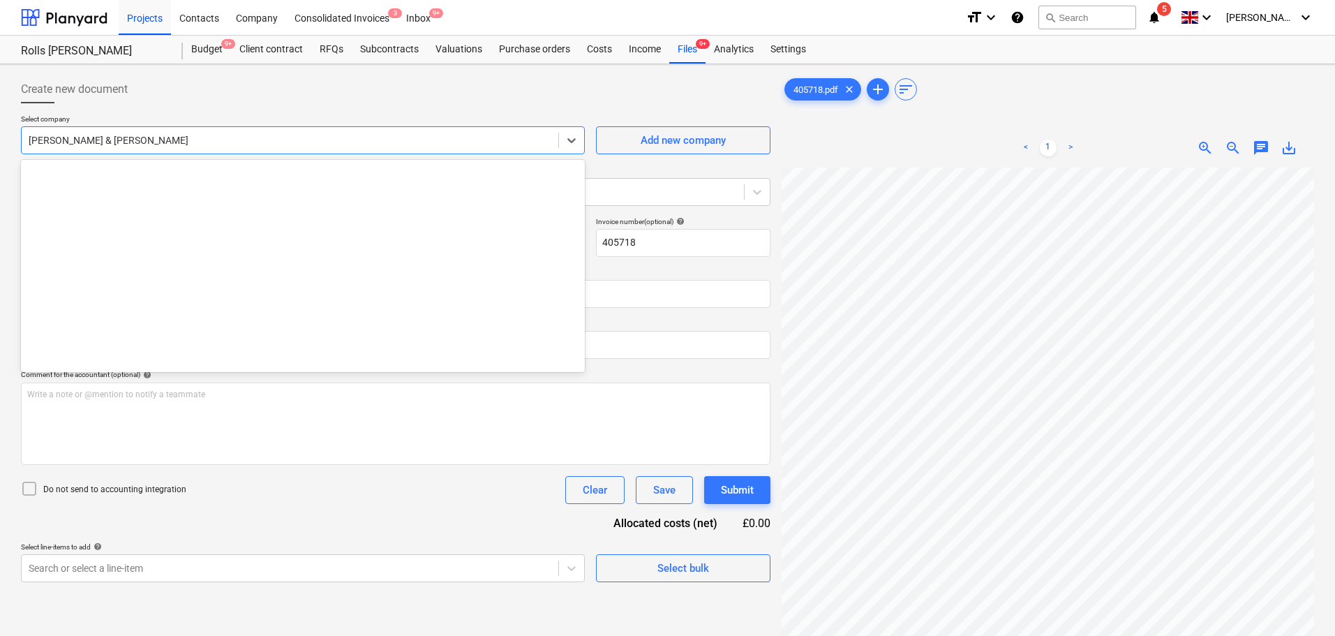
scroll to position [9281, 0]
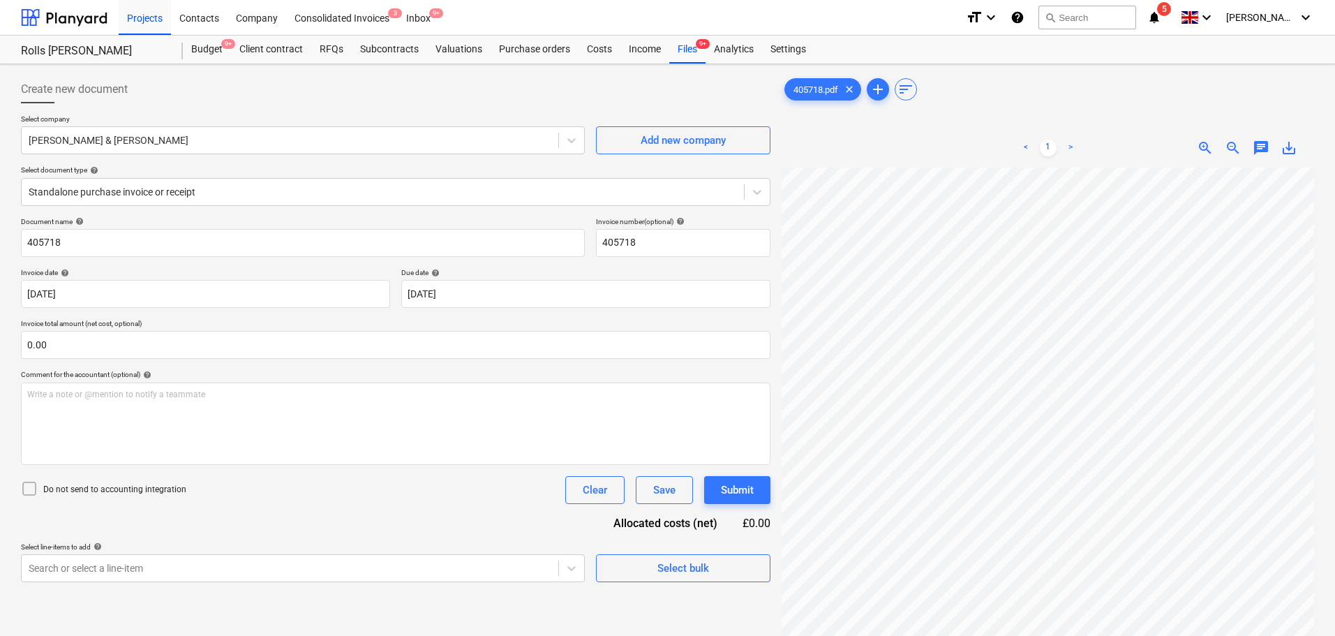
click at [195, 112] on div at bounding box center [395, 108] width 749 height 11
click at [164, 200] on div "Standalone purchase invoice or receipt" at bounding box center [383, 192] width 722 height 20
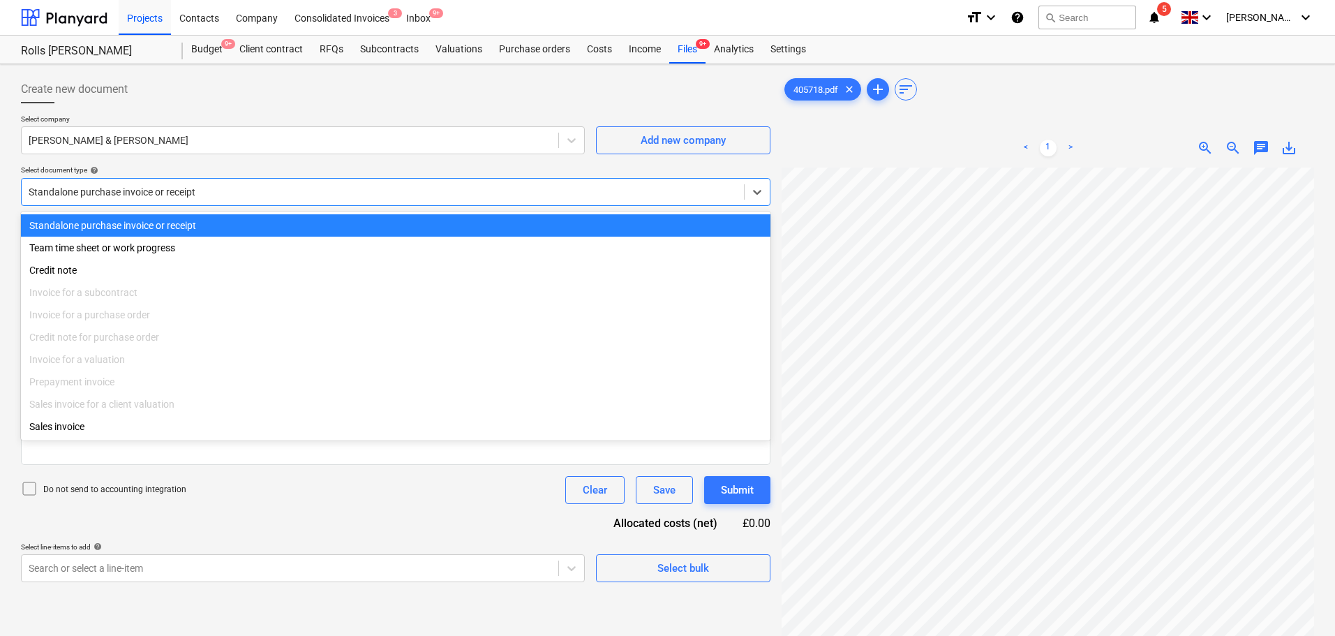
click at [236, 110] on div at bounding box center [395, 108] width 749 height 11
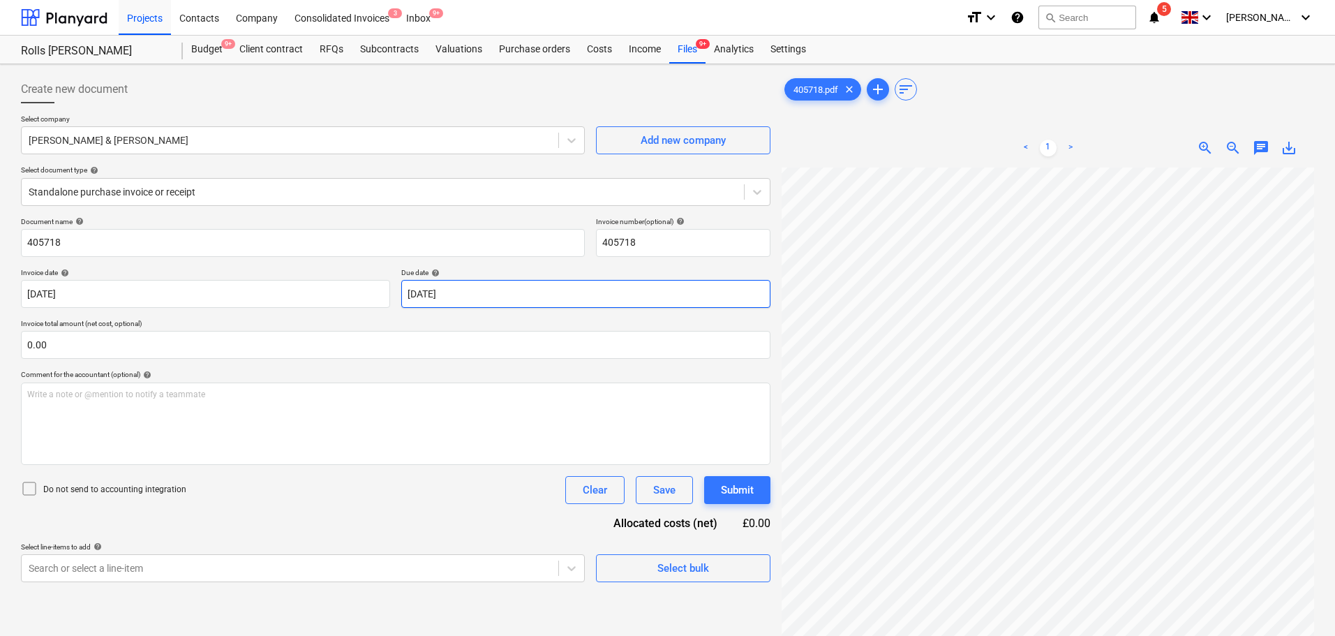
scroll to position [118, 61]
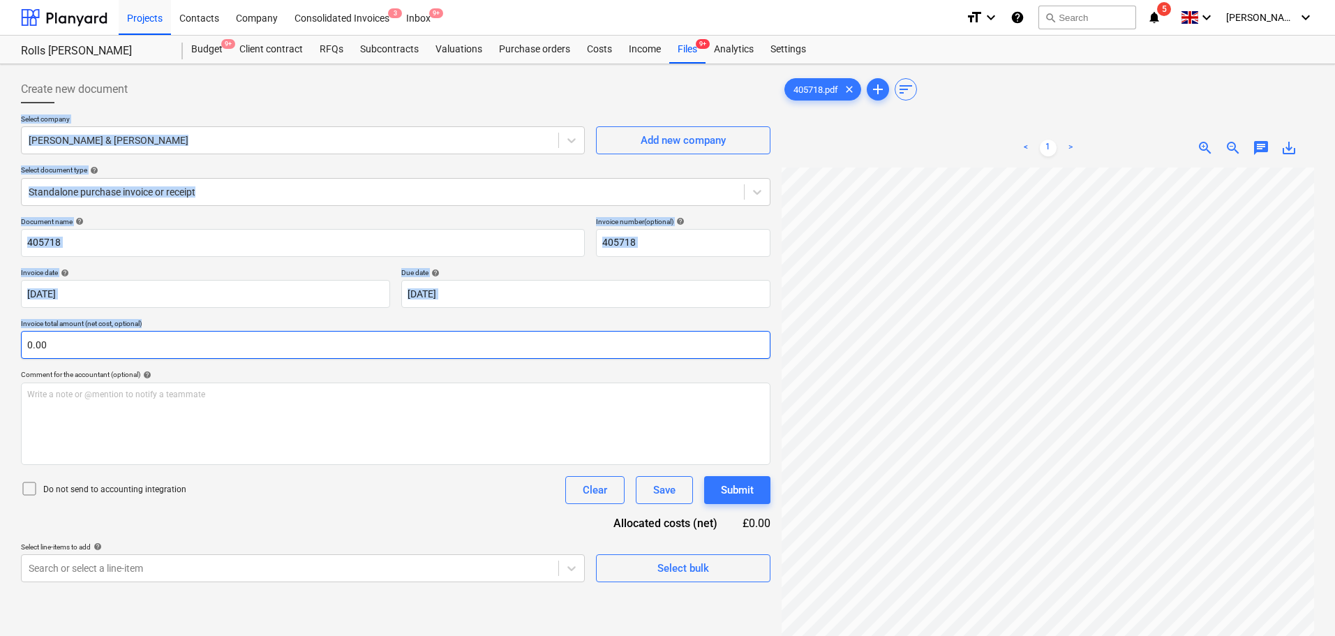
drag, startPoint x: 288, startPoint y: 95, endPoint x: 277, endPoint y: 348, distance: 252.8
click at [277, 348] on div "Create new document Select company [PERSON_NAME] & [PERSON_NAME] Add new compan…" at bounding box center [395, 328] width 749 height 507
click at [296, 96] on div "Create new document" at bounding box center [395, 89] width 749 height 28
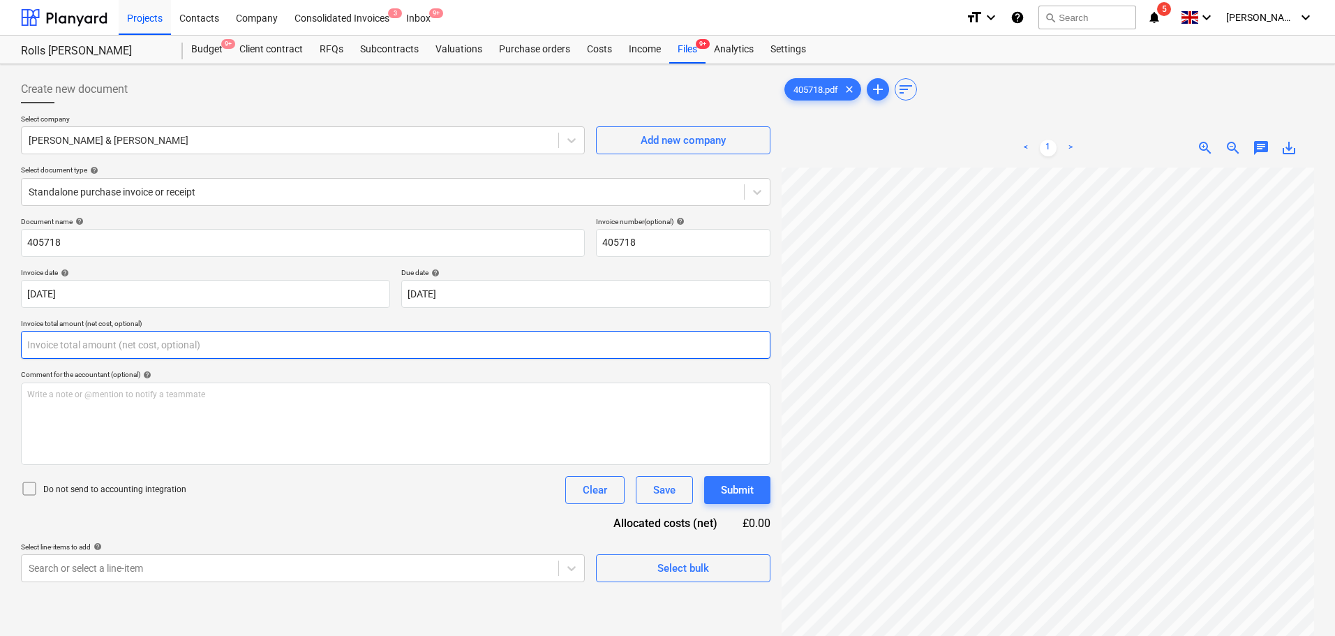
click at [217, 331] on input "text" at bounding box center [395, 345] width 749 height 28
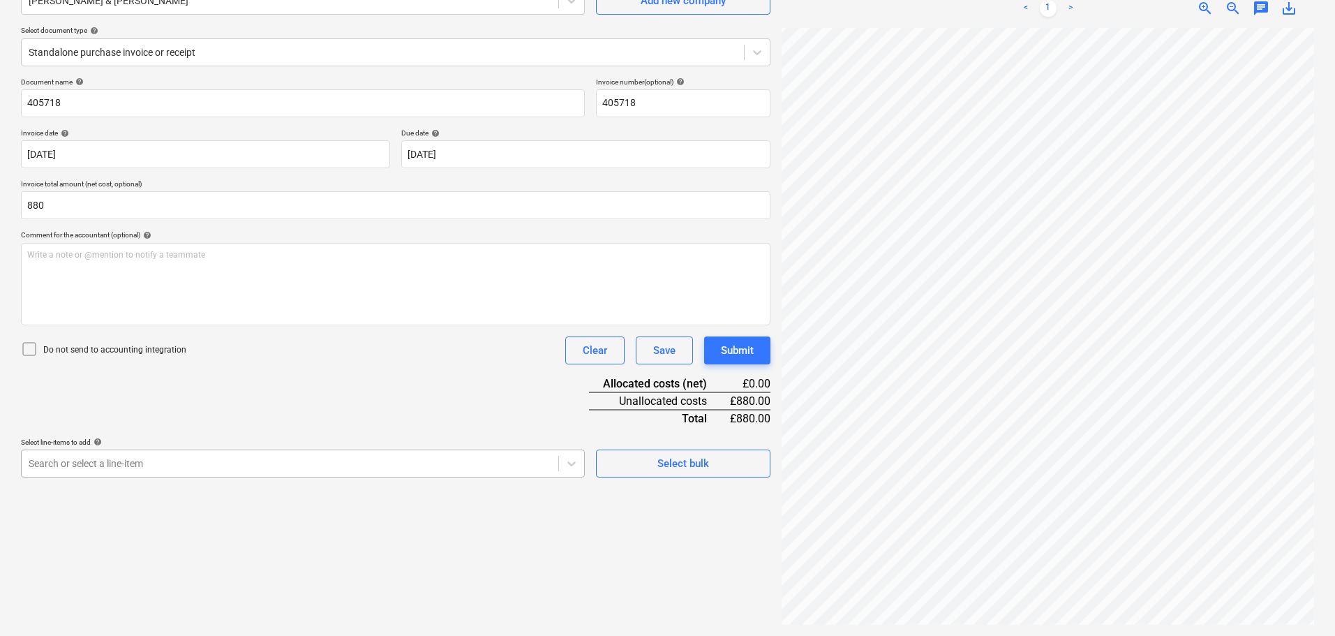
type input "880.00"
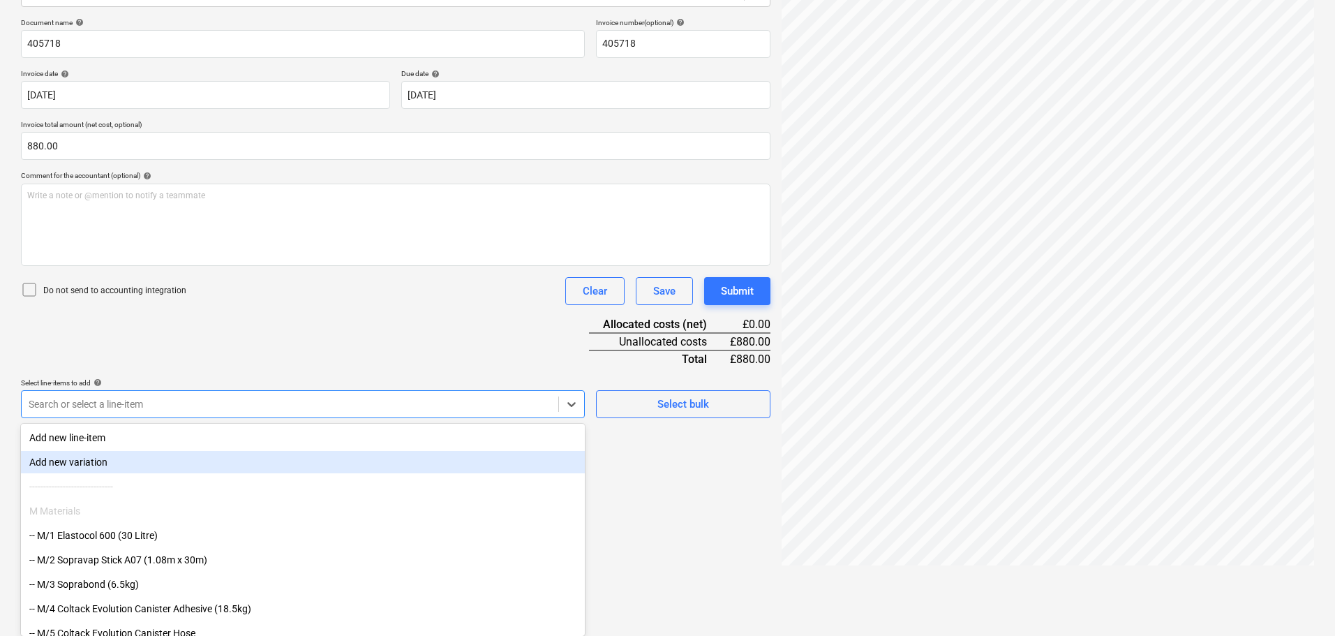
click at [306, 437] on body "Projects Contacts Company Consolidated Invoices 3 Inbox 9+ format_size keyboard…" at bounding box center [667, 119] width 1335 height 636
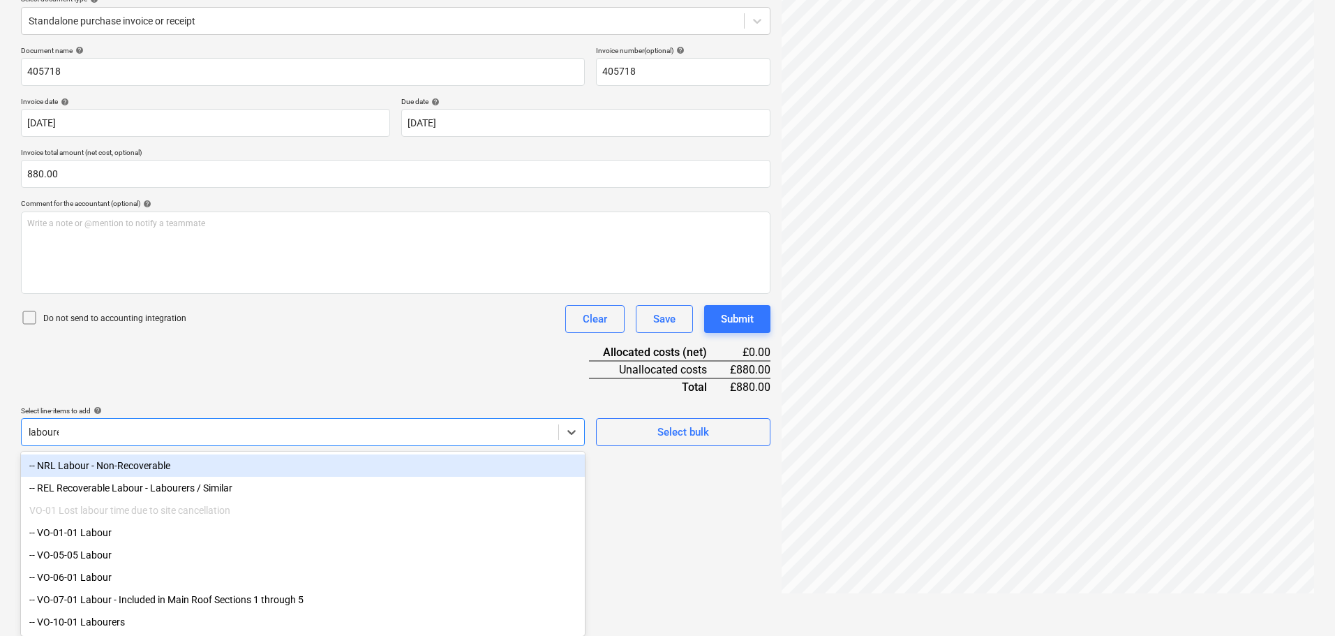
scroll to position [140, 0]
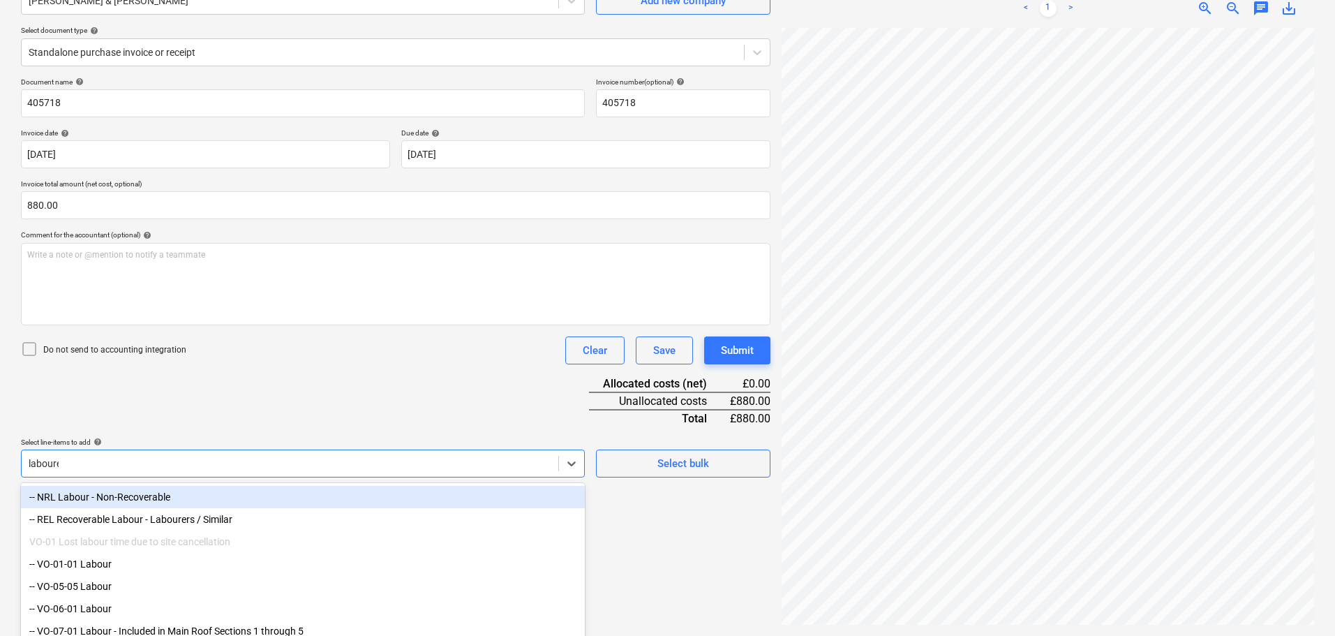
type input "labourer"
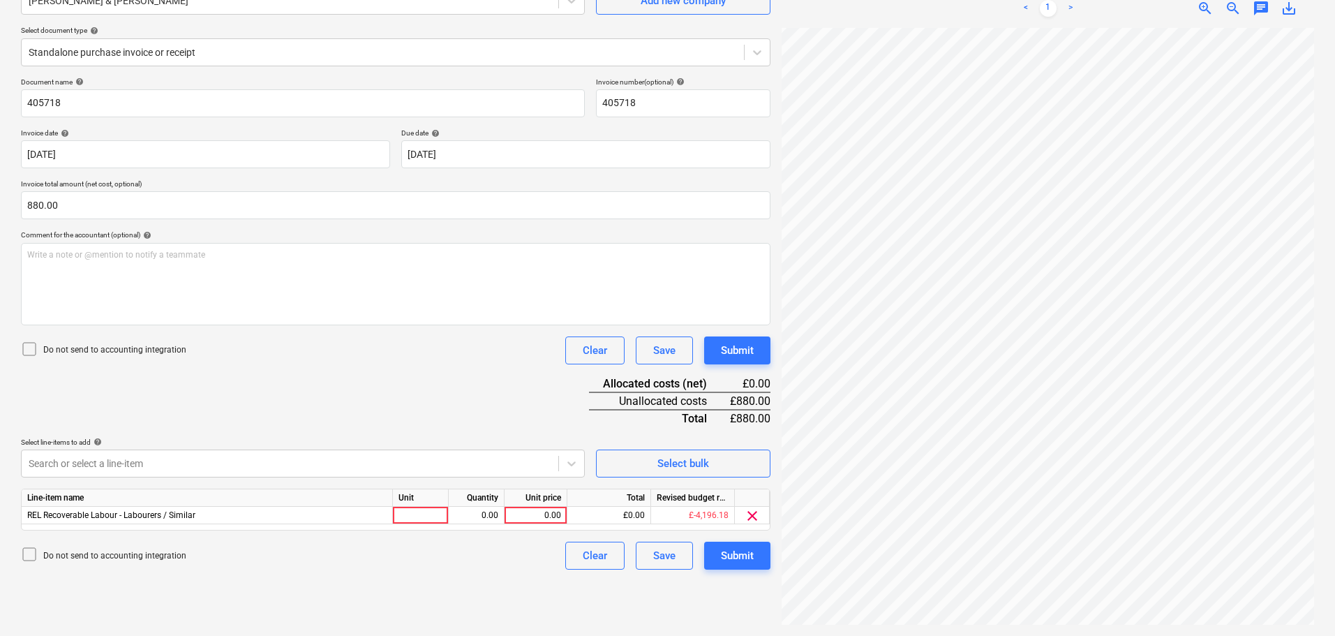
click at [313, 449] on p "Select line-items to add help" at bounding box center [303, 444] width 564 height 12
click at [130, 351] on p "Do not send to accounting integration" at bounding box center [114, 350] width 143 height 12
click at [353, 406] on div "Document name help 405718 Invoice number (optional) help 405718 Invoice date he…" at bounding box center [395, 323] width 749 height 492
click at [412, 470] on body "Projects Contacts Company Consolidated Invoices 3 Inbox 9+ format_size keyboard…" at bounding box center [667, 178] width 1335 height 636
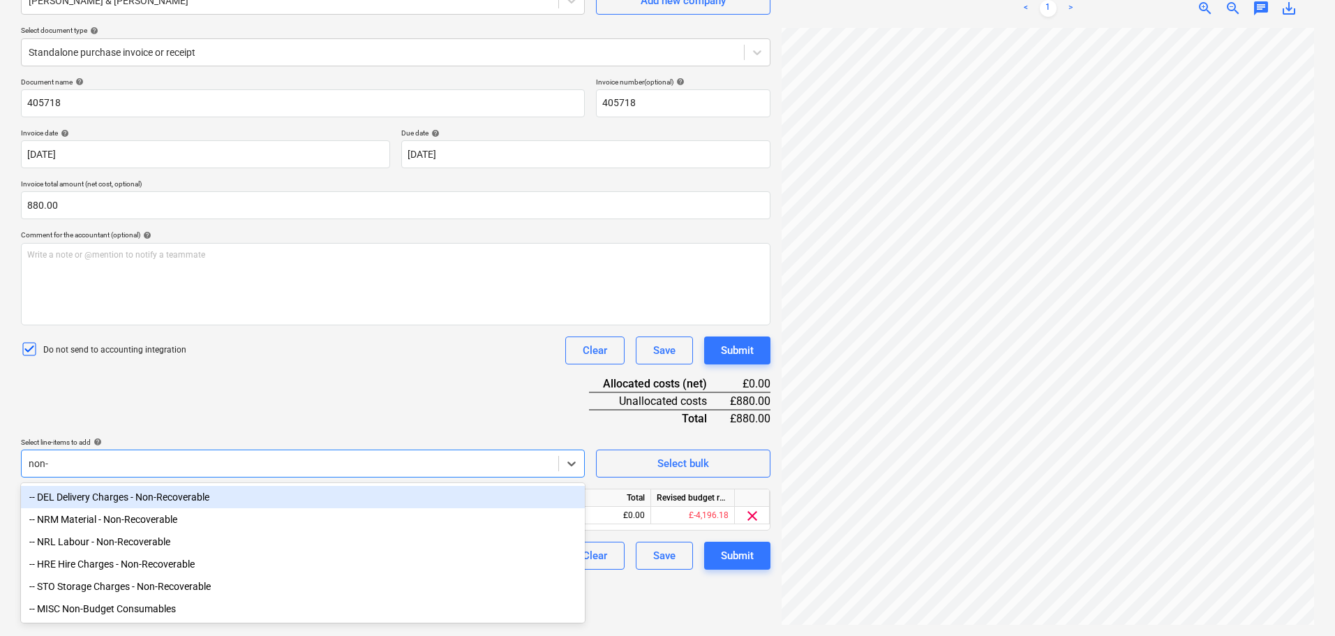
type input "non-r"
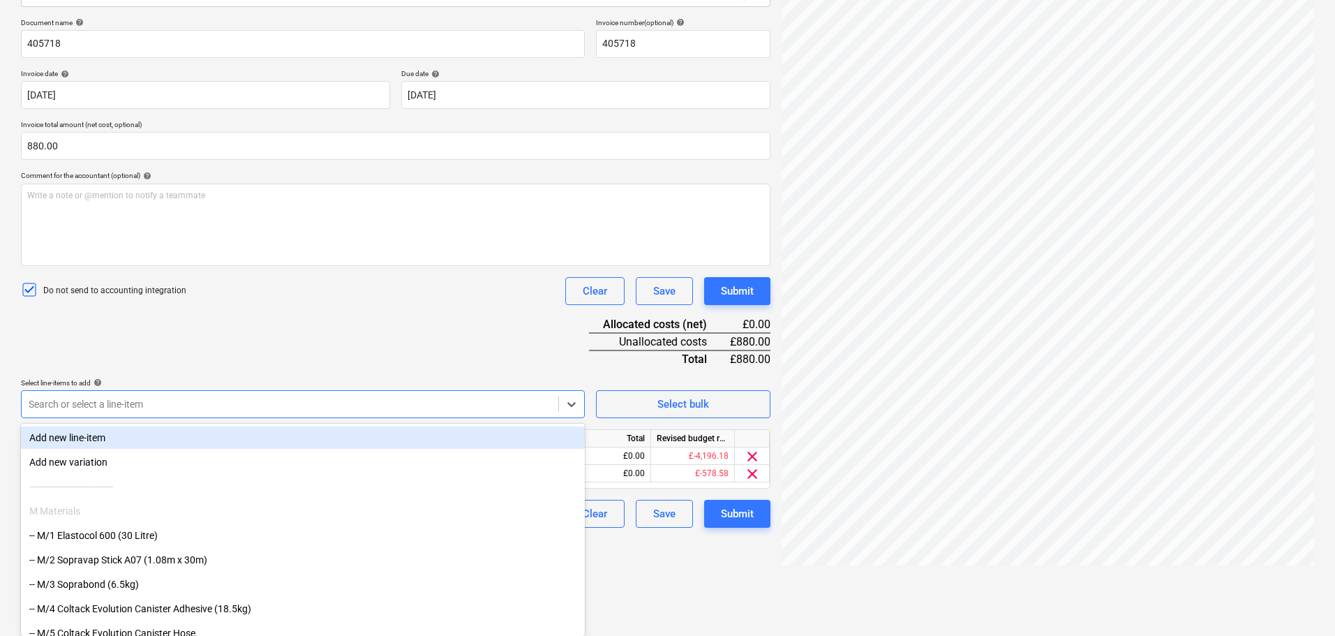
click at [447, 356] on div "Document name help 405718 Invoice number (optional) help 405718 Invoice date he…" at bounding box center [395, 272] width 749 height 509
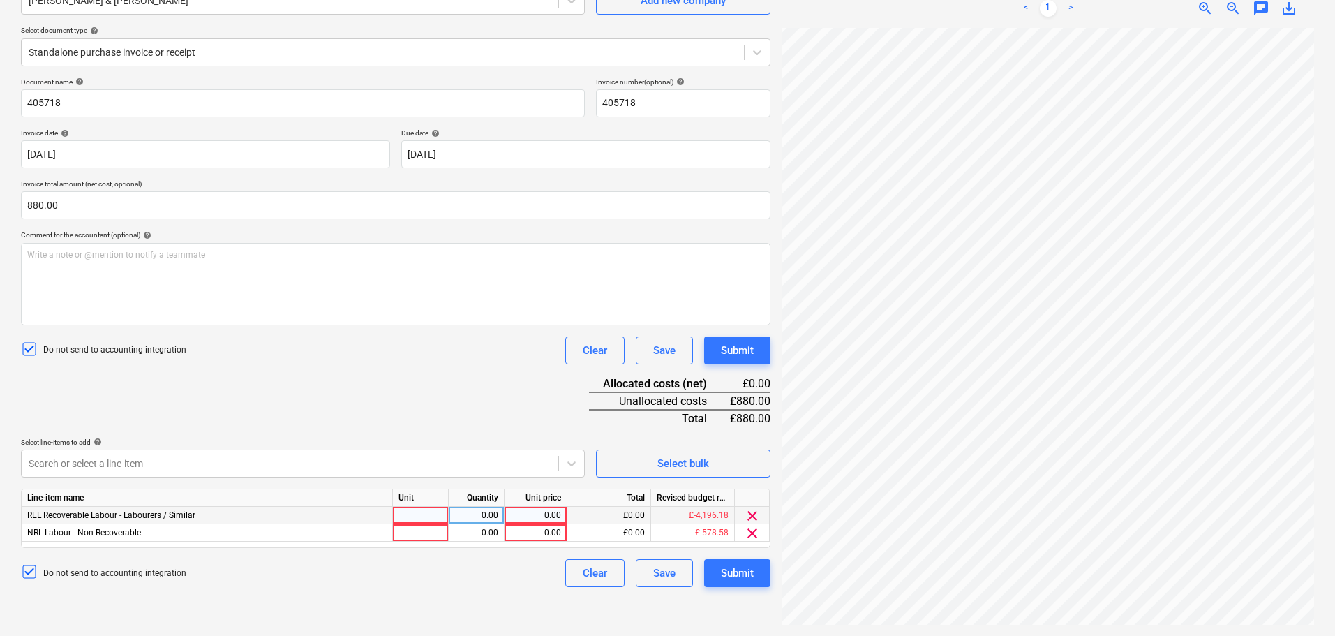
click at [749, 515] on span "clear" at bounding box center [752, 515] width 17 height 17
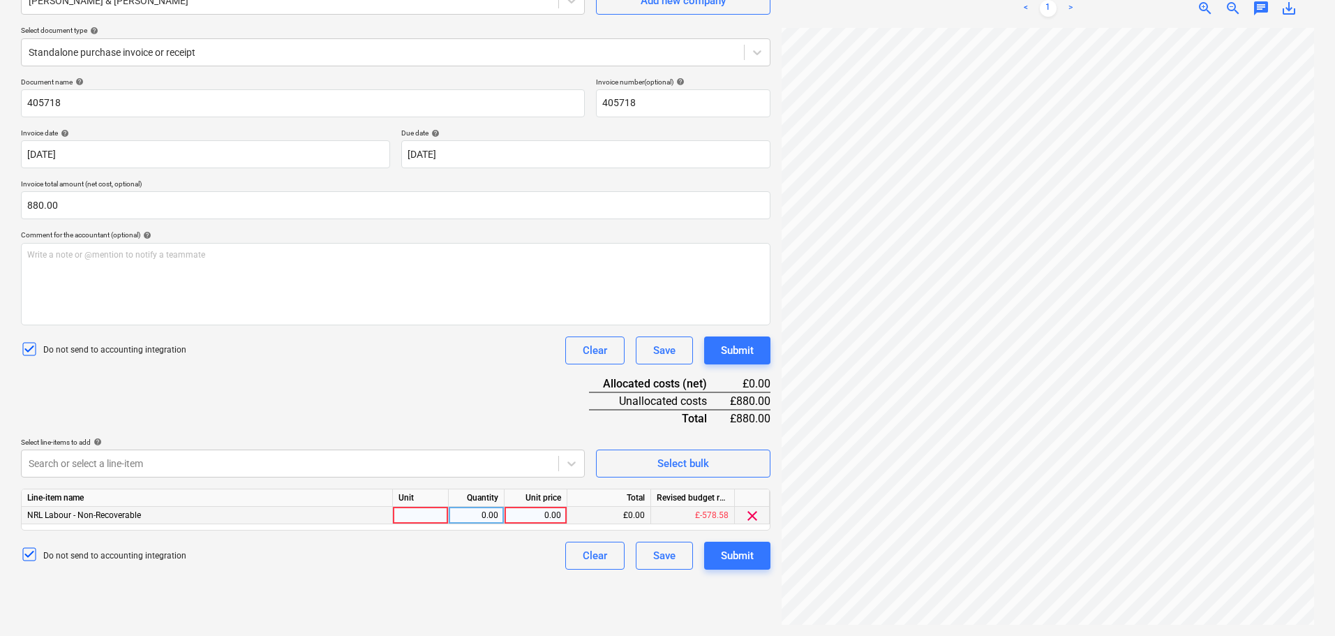
click at [401, 509] on div at bounding box center [421, 515] width 56 height 17
type input "Hours"
type input "27.50"
click at [437, 350] on div "Do not send to accounting integration Clear Save Submit" at bounding box center [395, 350] width 749 height 28
click at [733, 348] on div "Submit" at bounding box center [737, 350] width 33 height 18
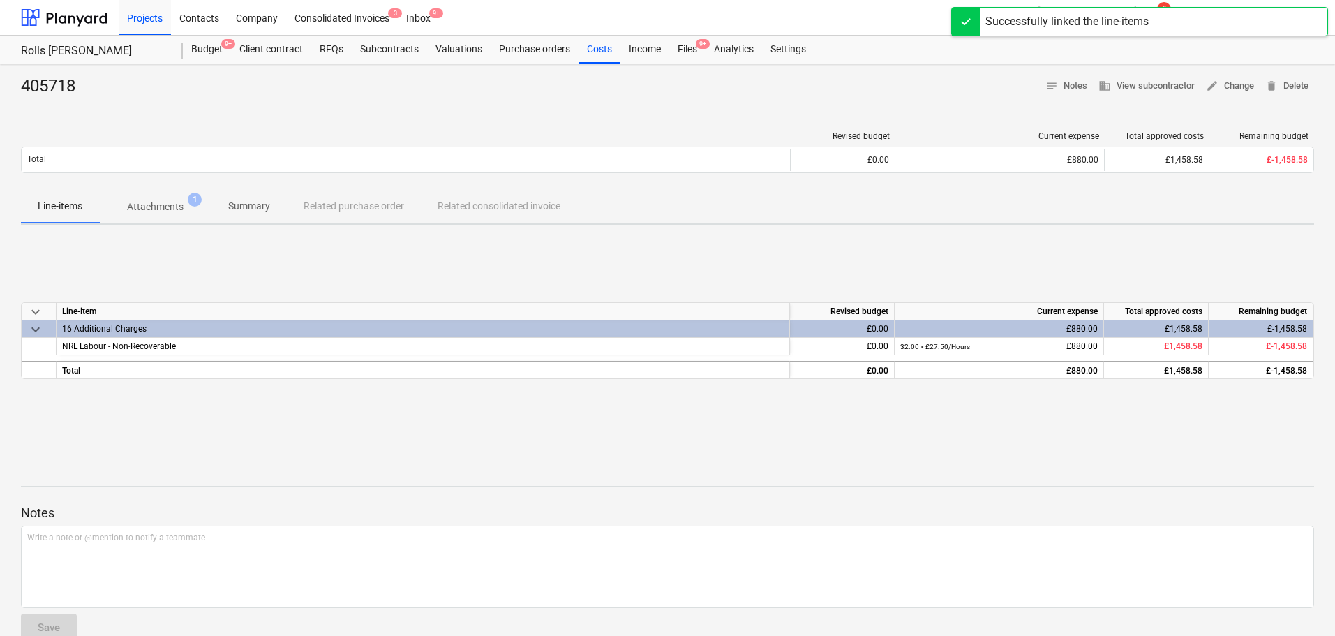
click at [680, 39] on div "Files 9+" at bounding box center [687, 50] width 36 height 28
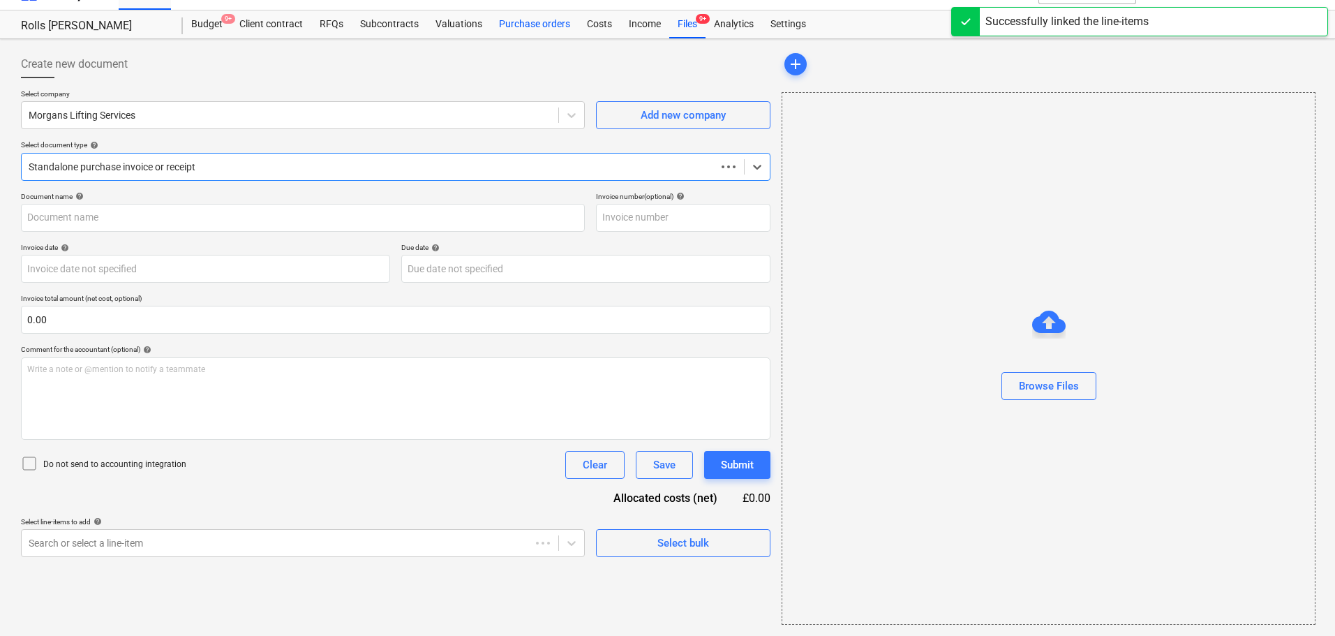
type input "MLS-INV-1988"
type input "[DATE]"
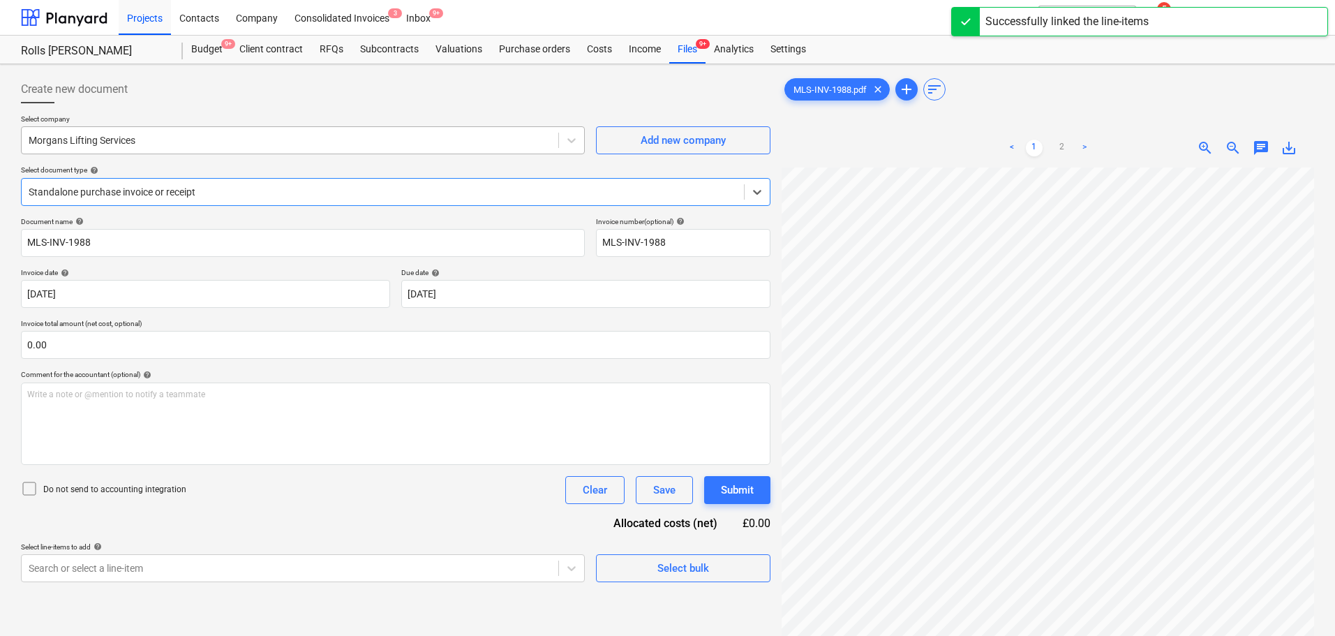
click at [350, 136] on div at bounding box center [290, 140] width 523 height 14
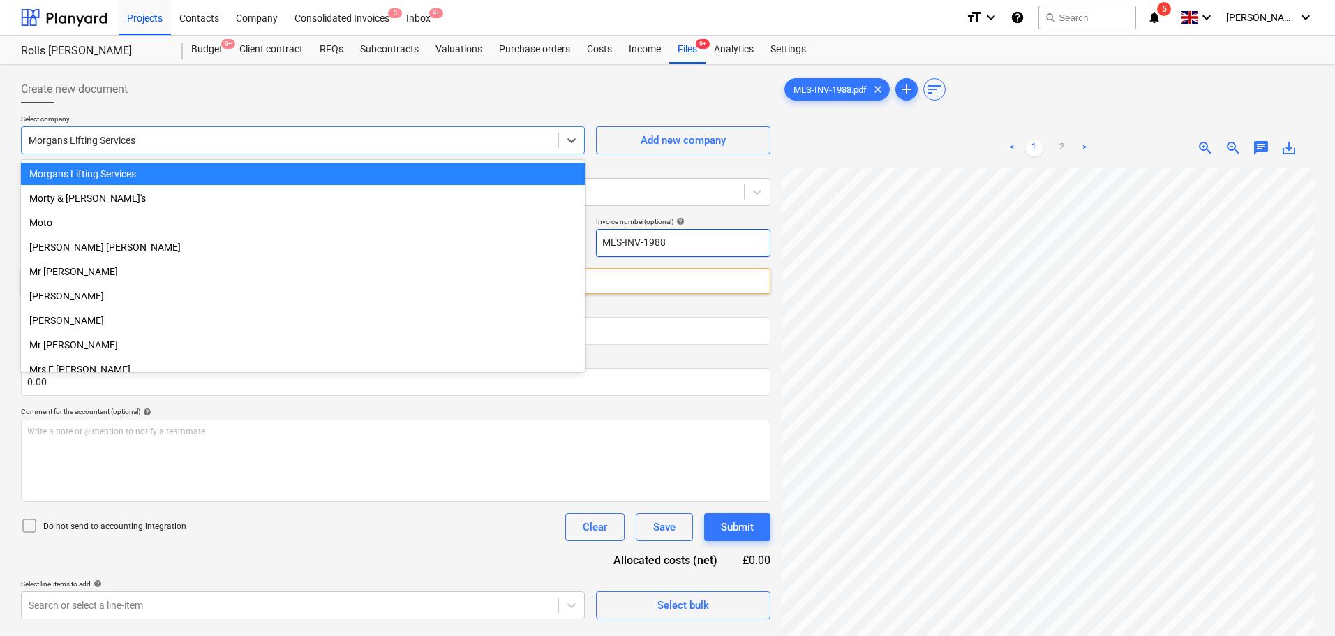
scroll to position [670, 0]
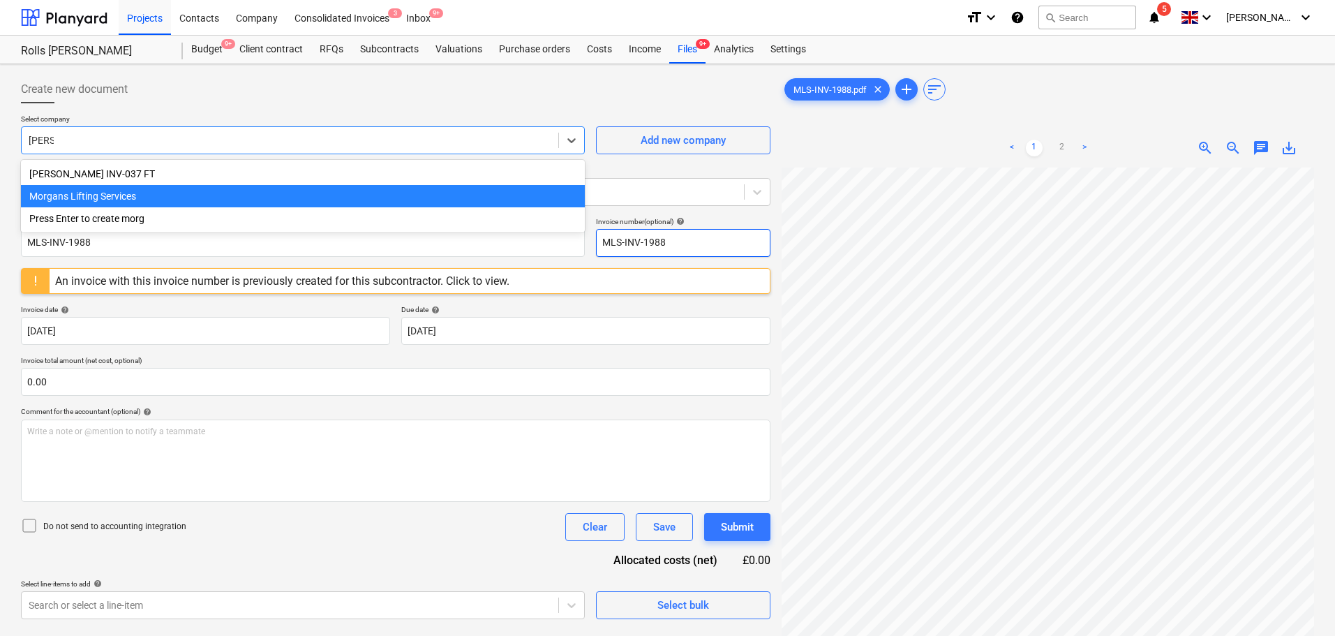
type input "[PERSON_NAME]"
click at [401, 197] on div "Morgans Lifting Services" at bounding box center [303, 196] width 564 height 22
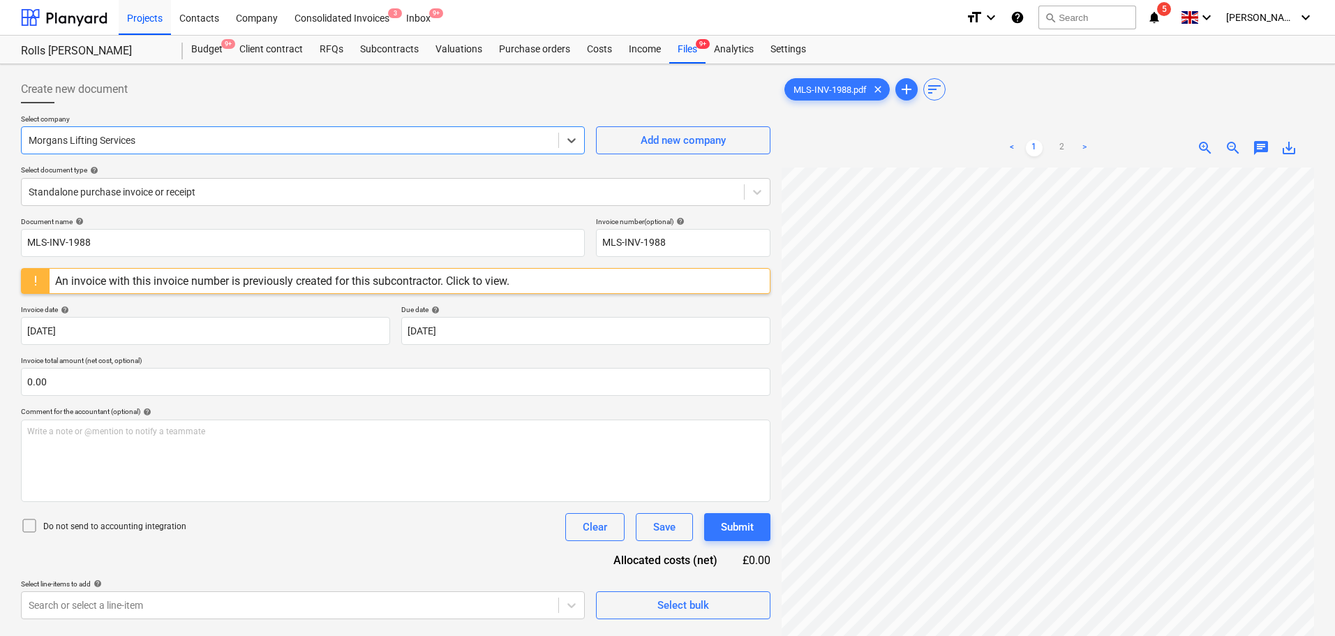
click at [369, 106] on div at bounding box center [395, 108] width 749 height 11
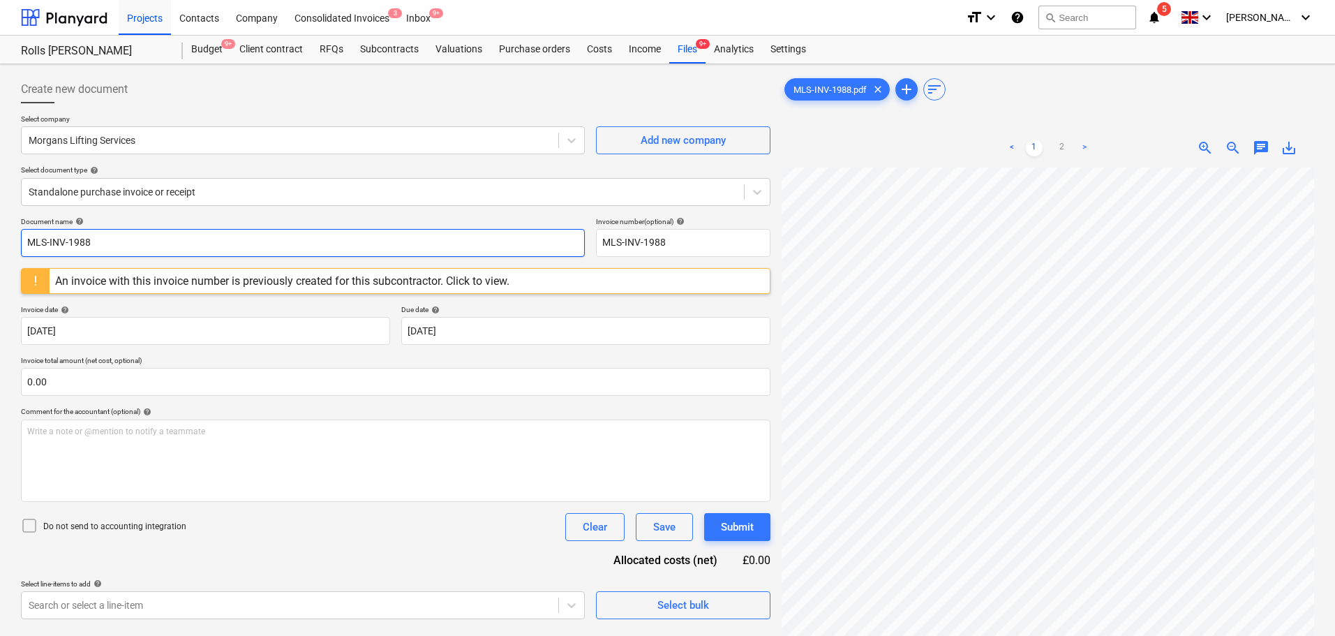
click at [133, 241] on input "MLS-INV-1988" at bounding box center [303, 243] width 564 height 28
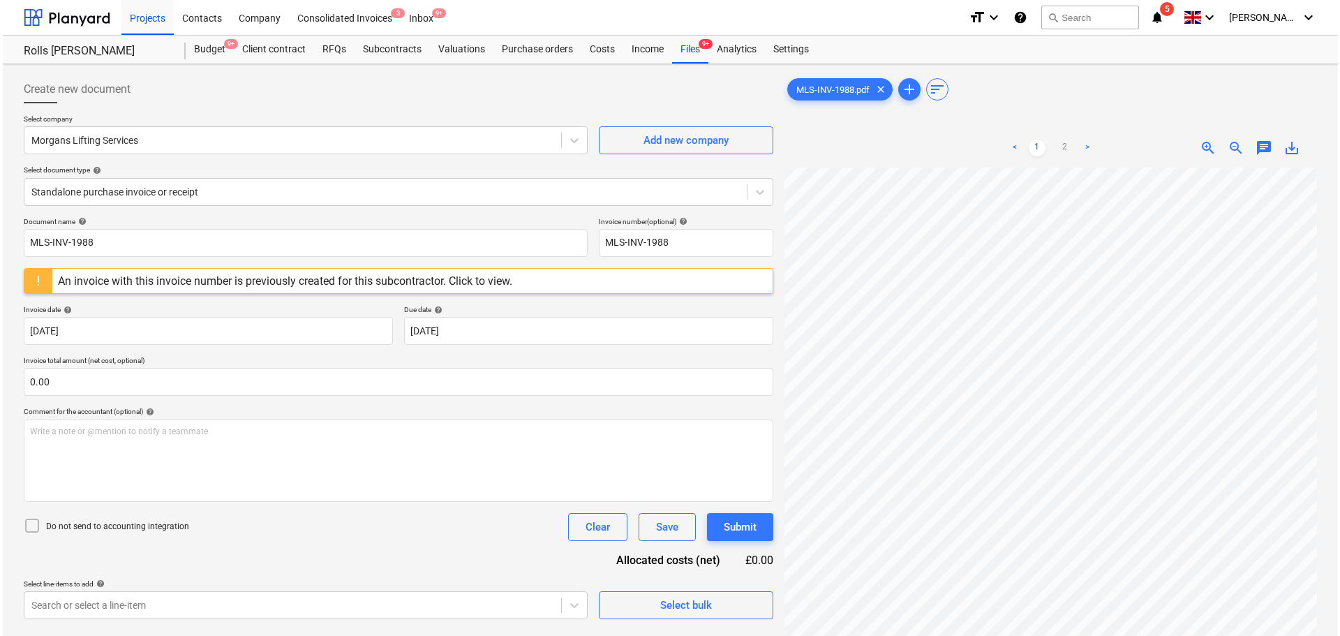
scroll to position [96, 98]
click at [246, 283] on div "An invoice with this invoice number is previously created for this subcontracto…" at bounding box center [282, 280] width 454 height 13
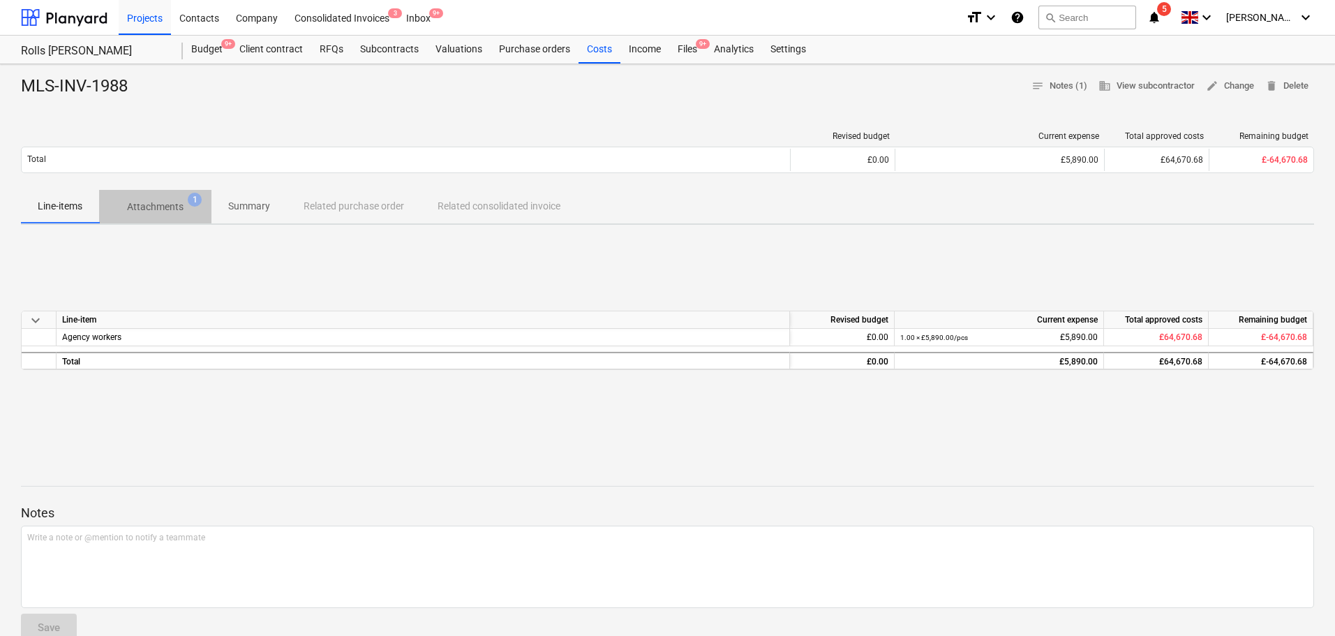
click at [152, 198] on span "Attachments 1" at bounding box center [155, 206] width 112 height 25
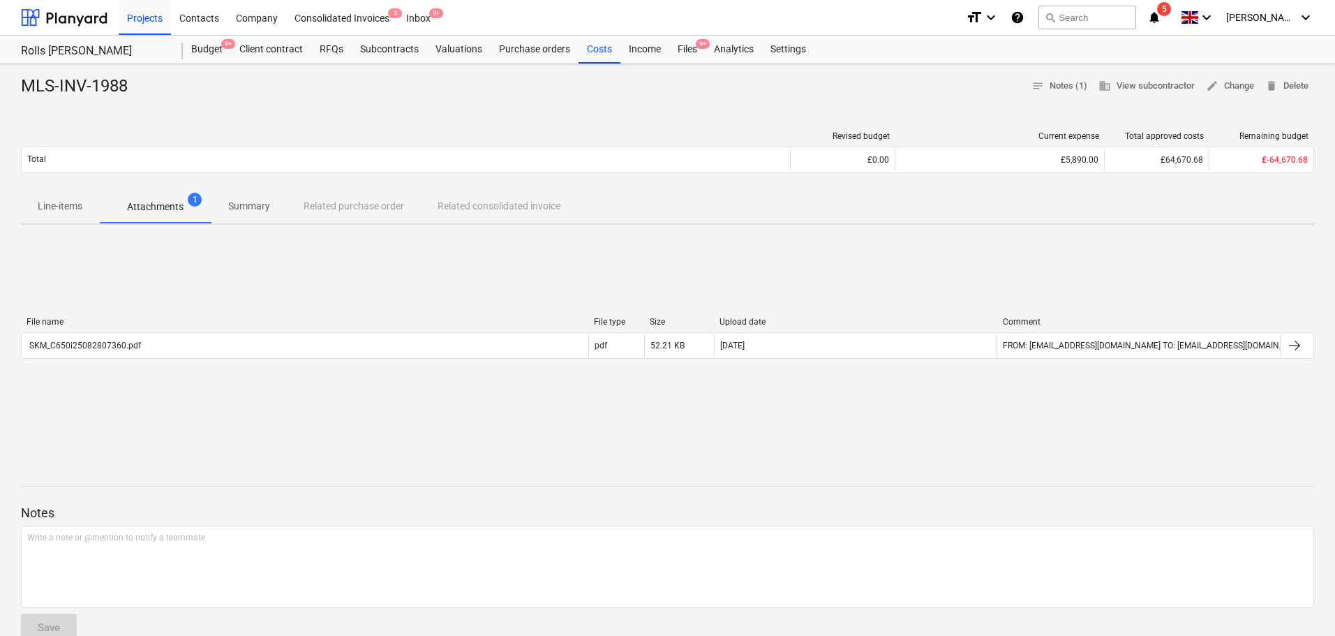
click at [376, 328] on div "File name File type Size Upload date Comment" at bounding box center [667, 324] width 1293 height 15
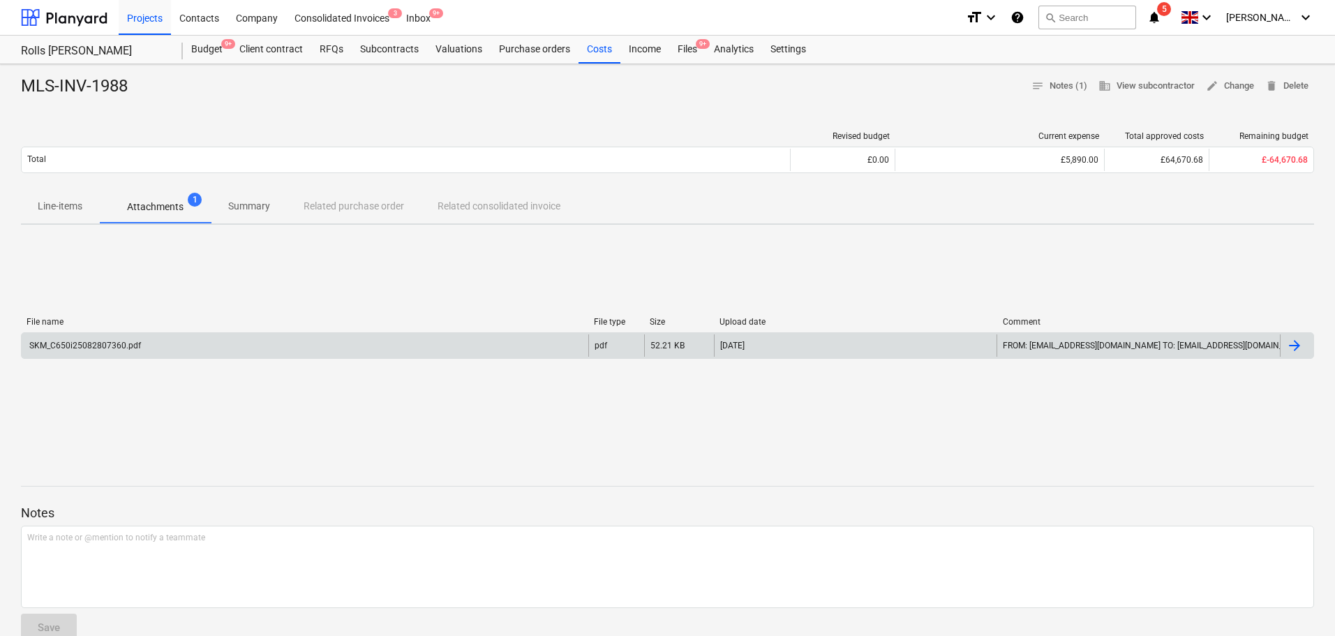
click at [374, 340] on div "SKM_C650i25082807360.pdf" at bounding box center [305, 345] width 567 height 22
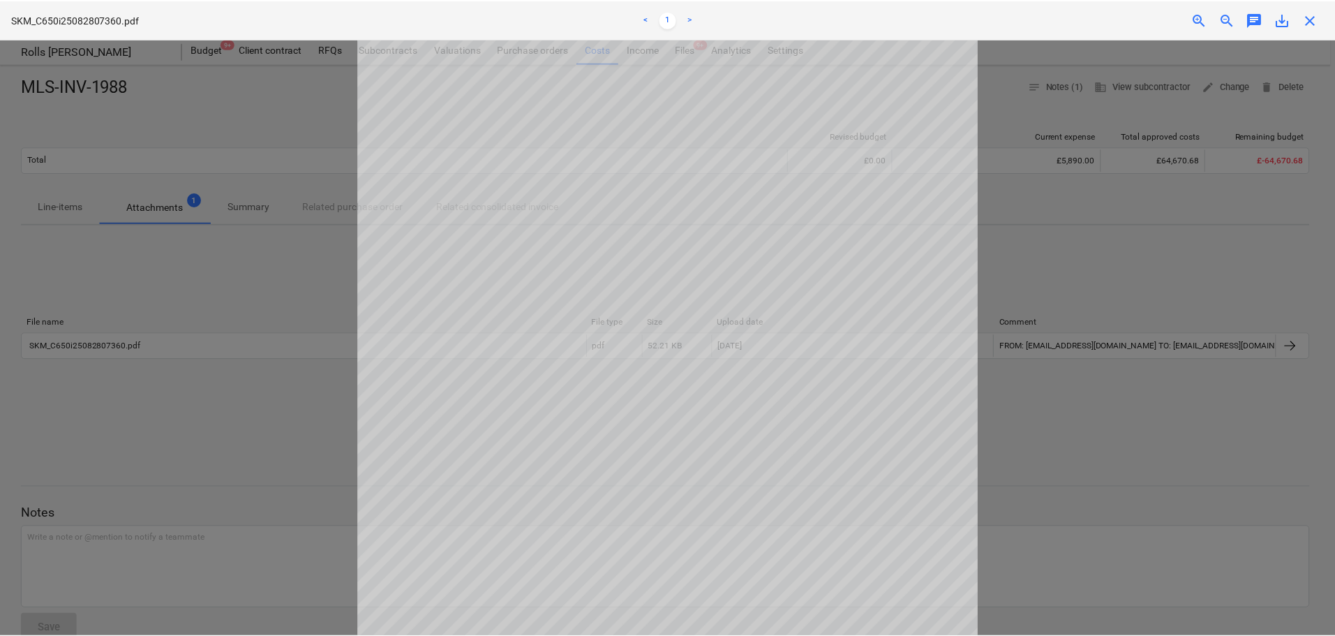
scroll to position [288, 0]
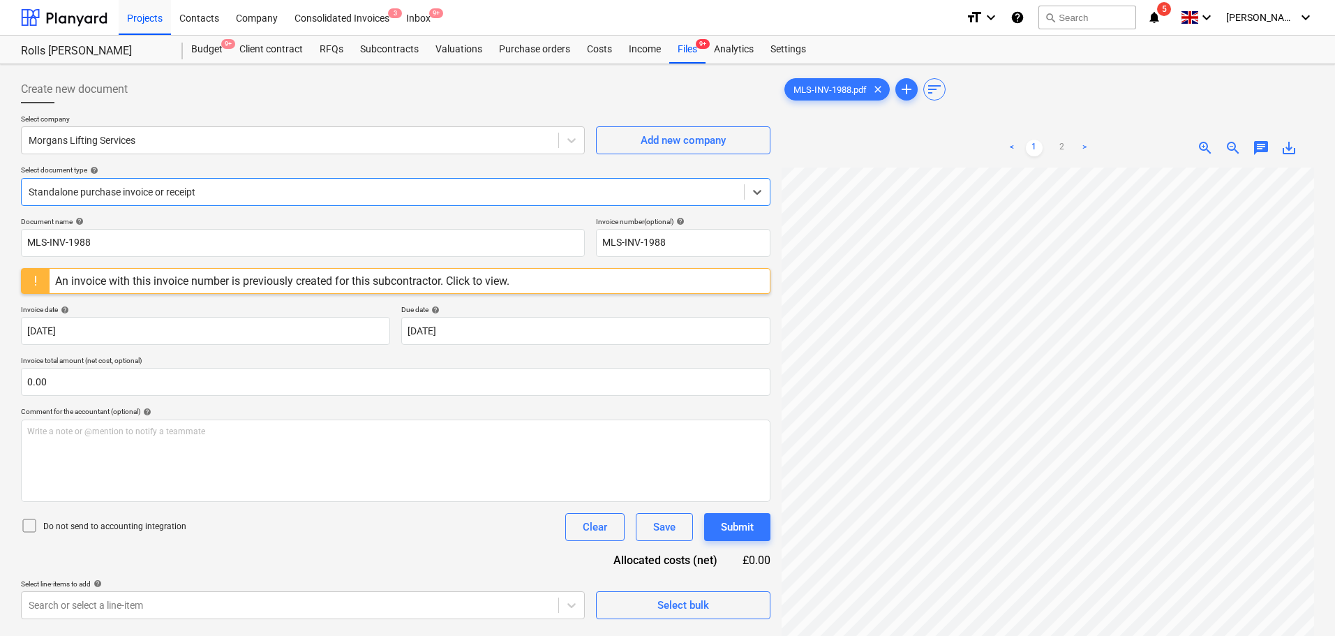
click at [474, 94] on div "Create new document" at bounding box center [395, 89] width 749 height 28
click at [691, 53] on div "Files 9+" at bounding box center [687, 50] width 36 height 28
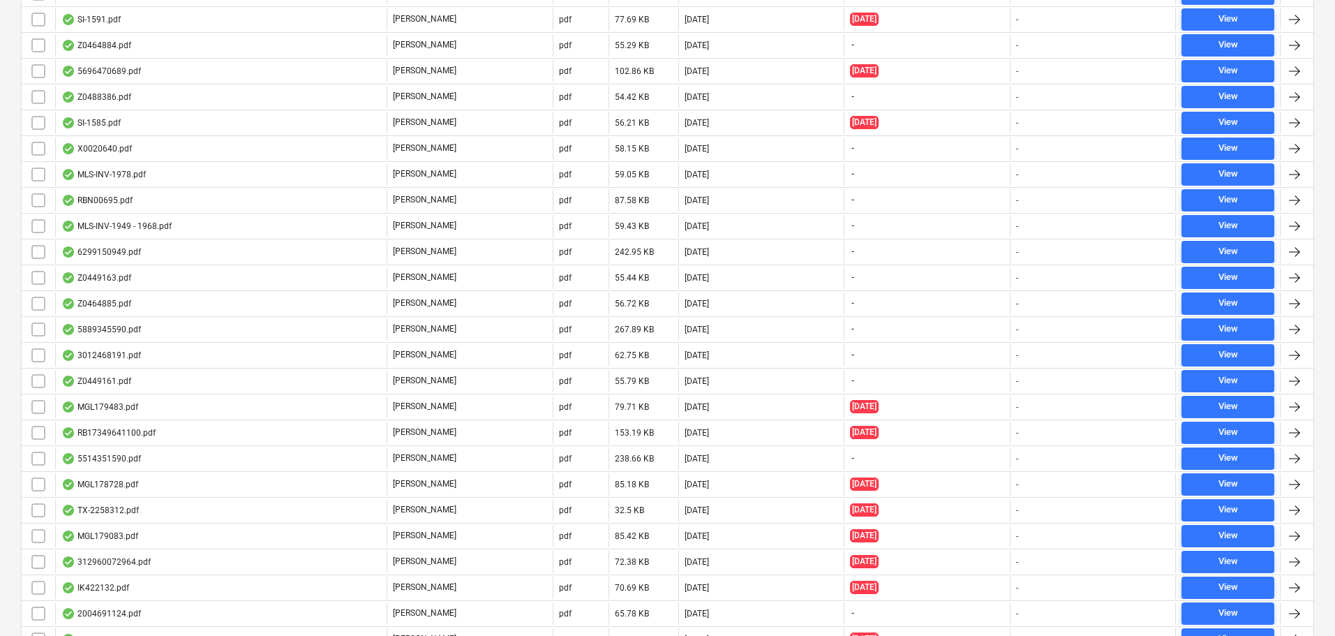
scroll to position [1605, 0]
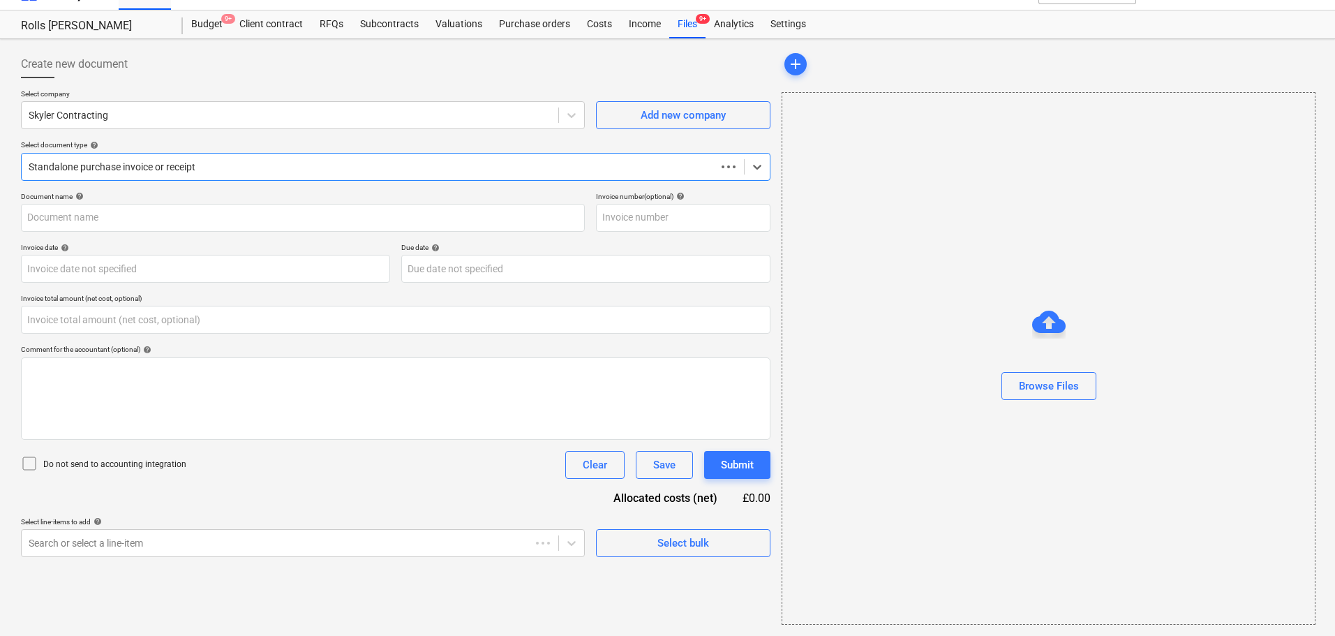
scroll to position [25, 0]
type input "0.00"
type input "405541"
type input "[DATE]"
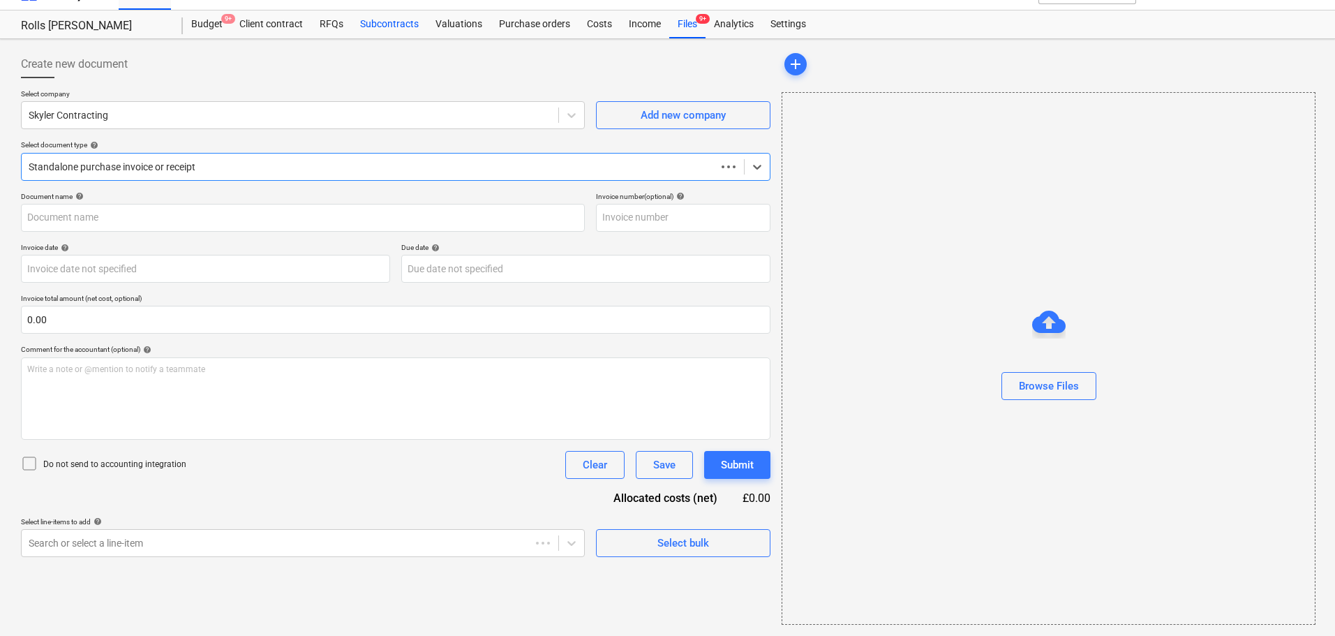
type input "[DATE]"
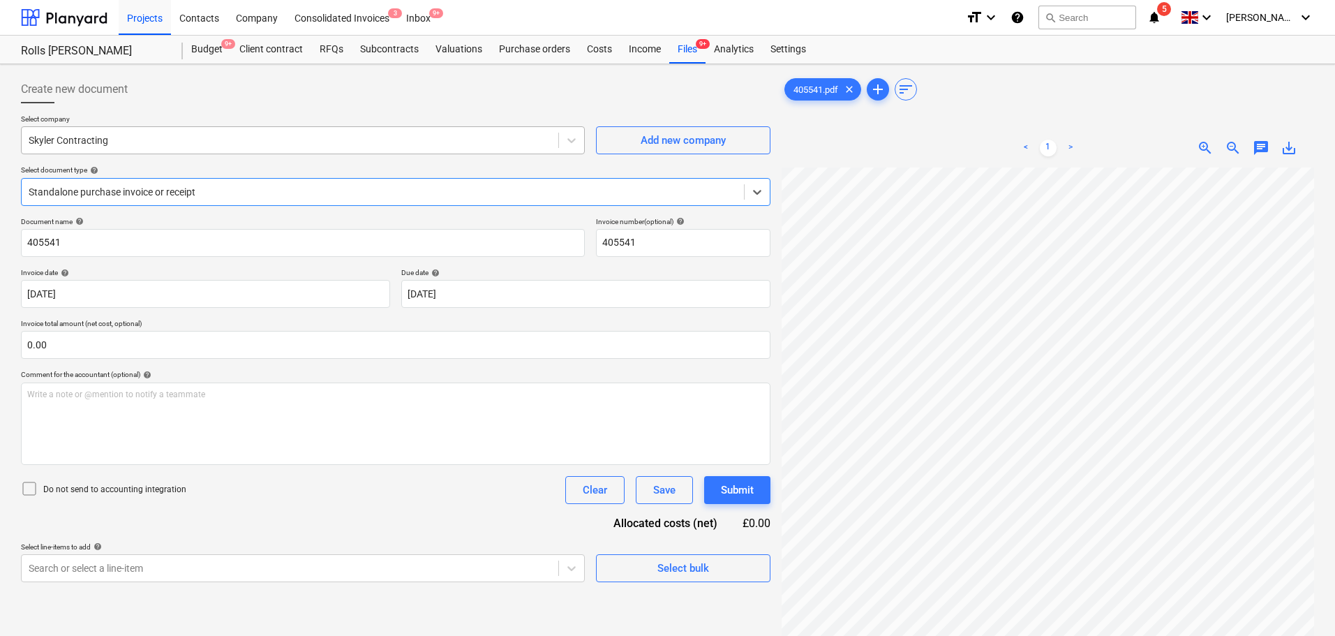
click at [200, 144] on div at bounding box center [290, 140] width 523 height 14
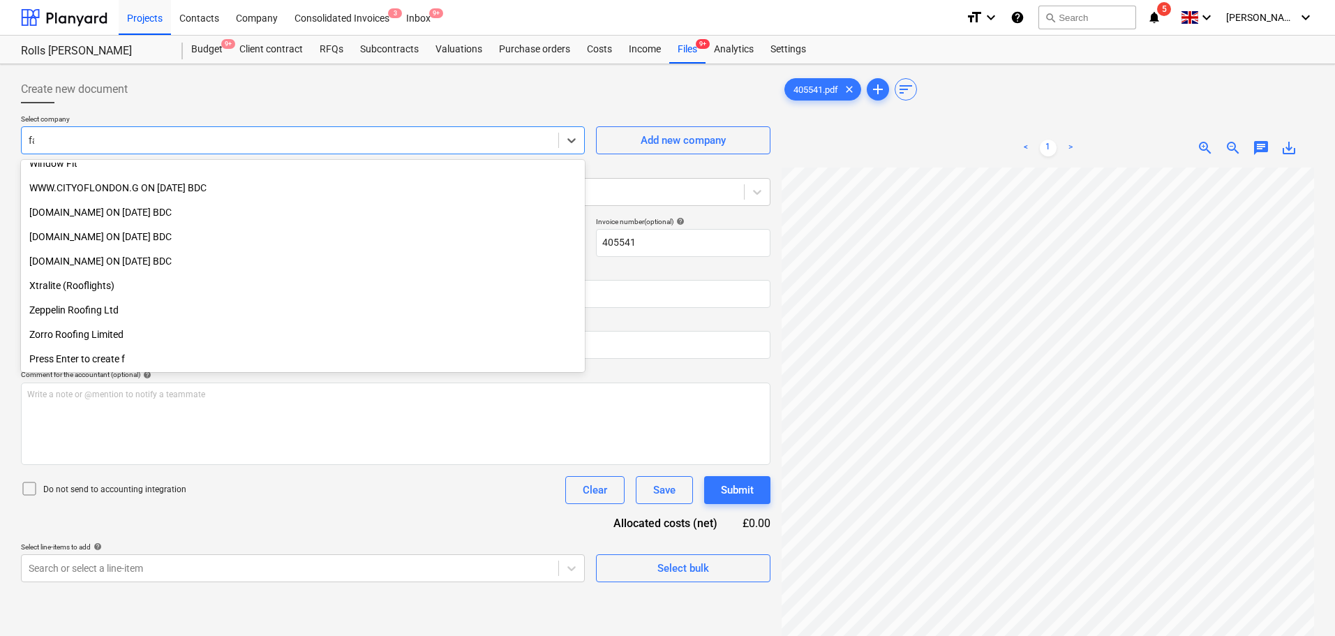
scroll to position [450, 0]
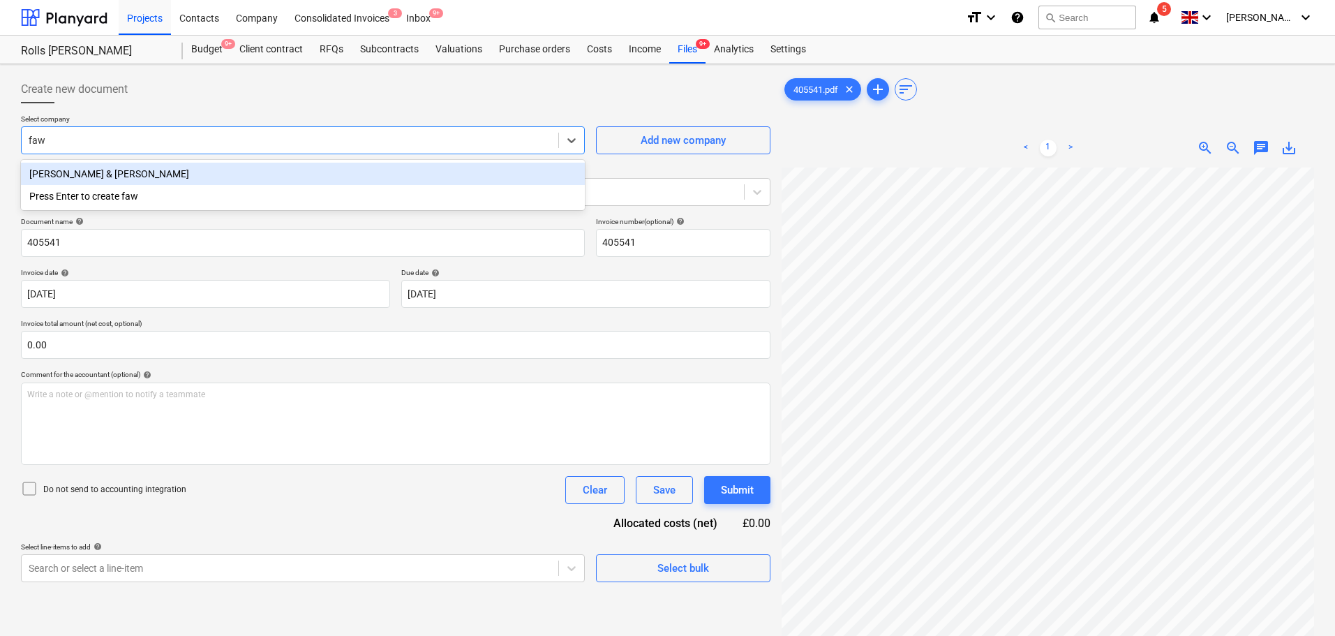
type input "fawk"
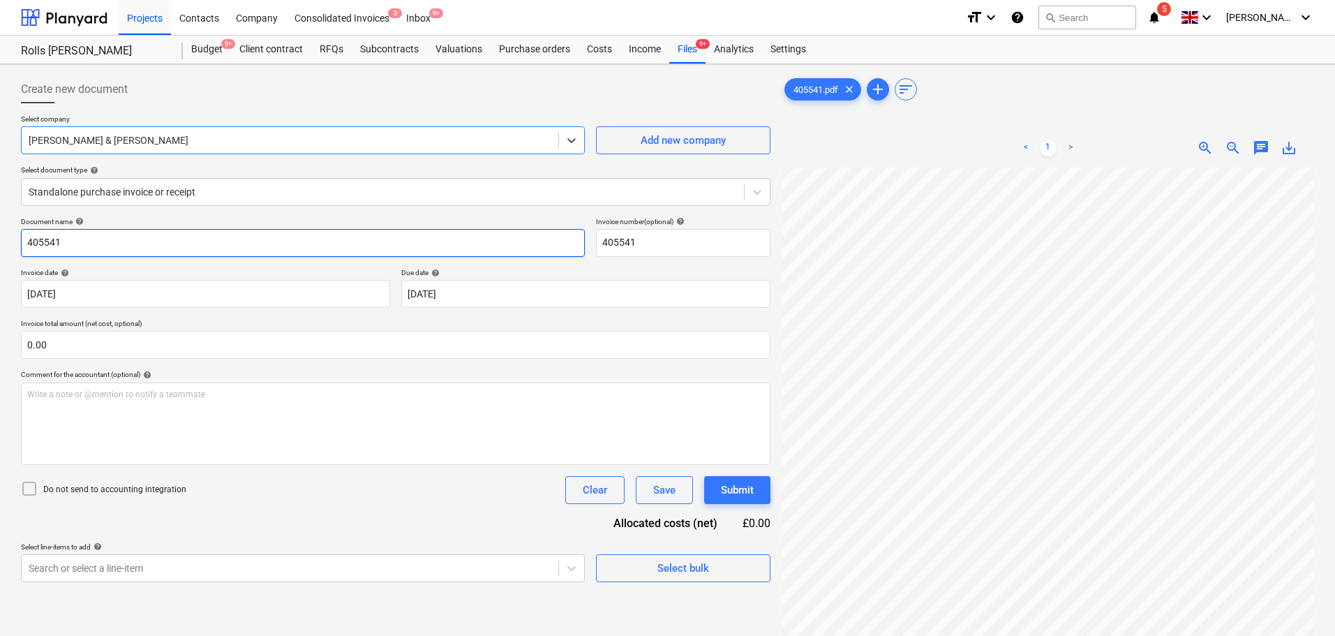
click at [95, 246] on input "405541" at bounding box center [303, 243] width 564 height 28
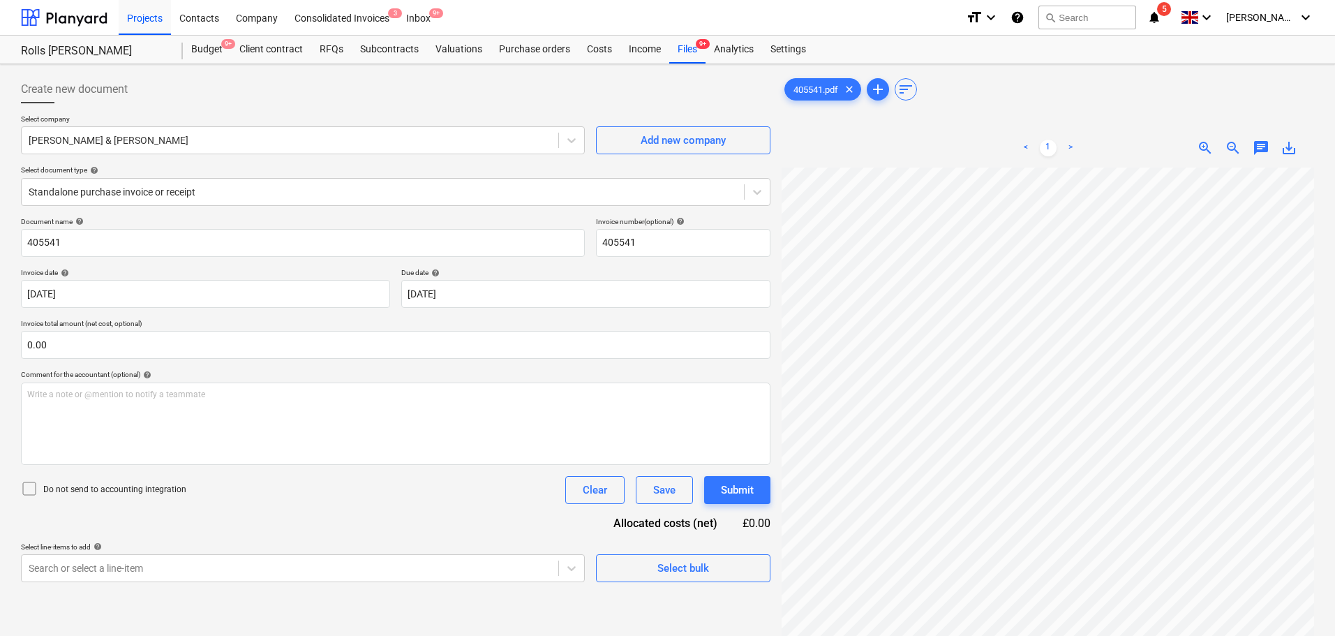
click at [239, 94] on div "Create new document" at bounding box center [395, 89] width 749 height 28
click at [100, 352] on input "text" at bounding box center [395, 345] width 749 height 28
type input "0.00"
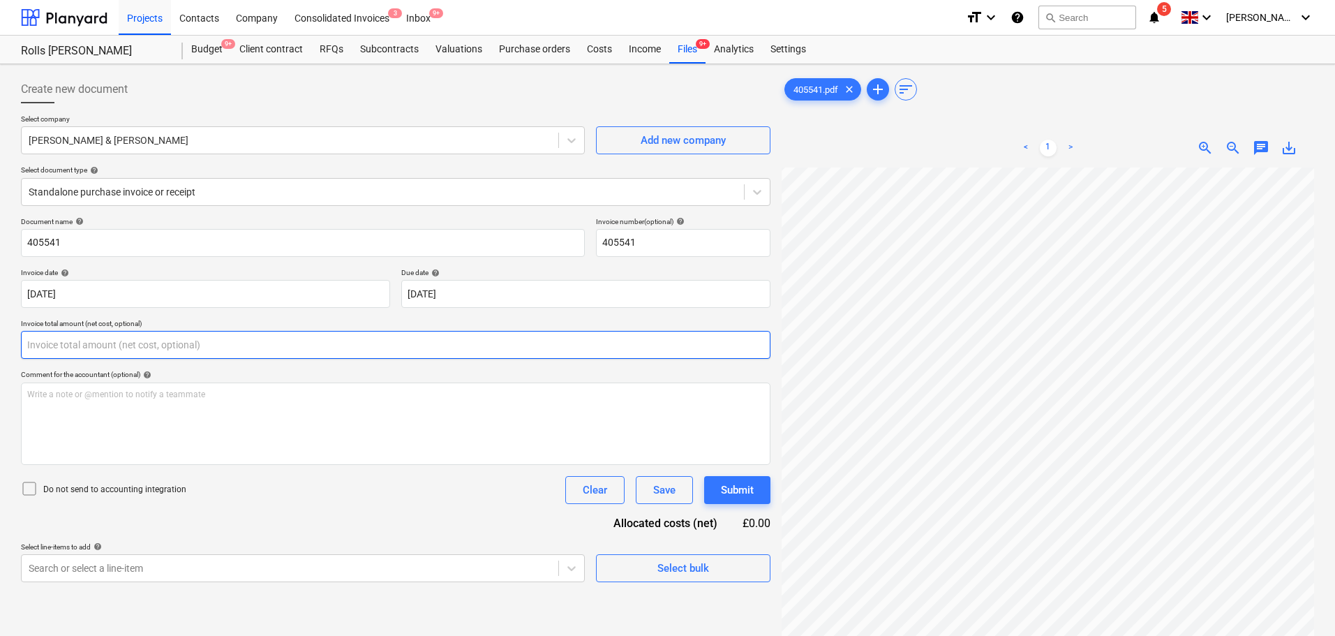
click at [391, 344] on input "text" at bounding box center [395, 345] width 749 height 28
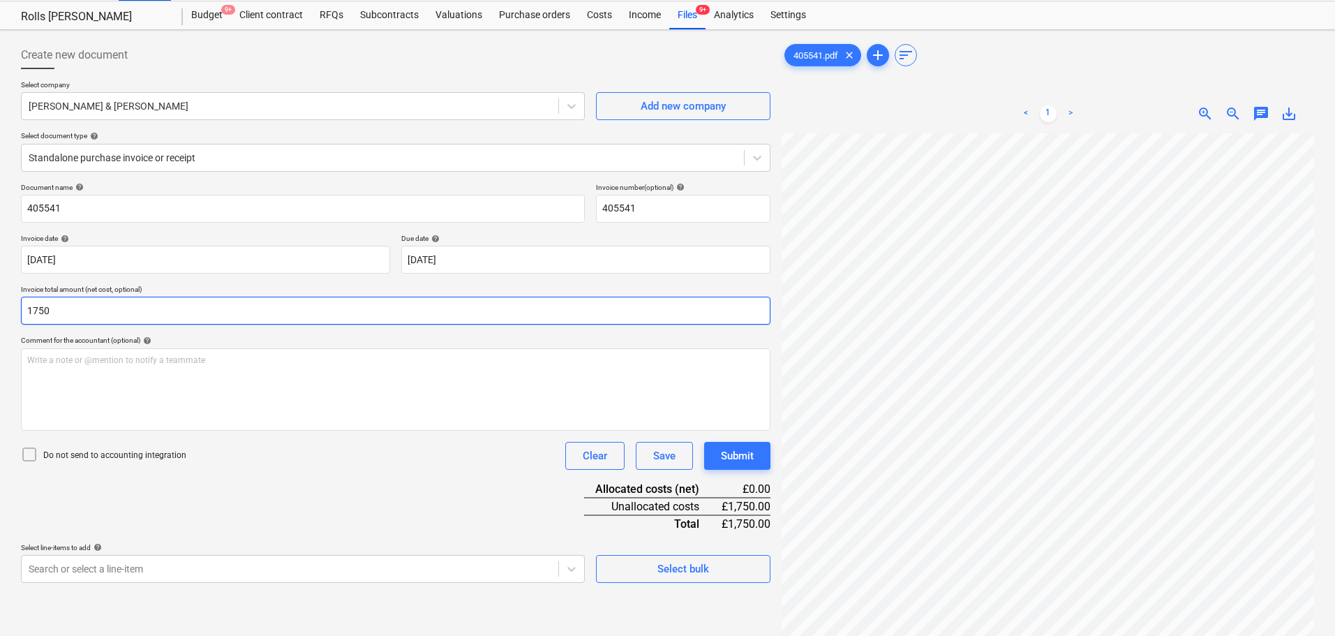
scroll to position [140, 0]
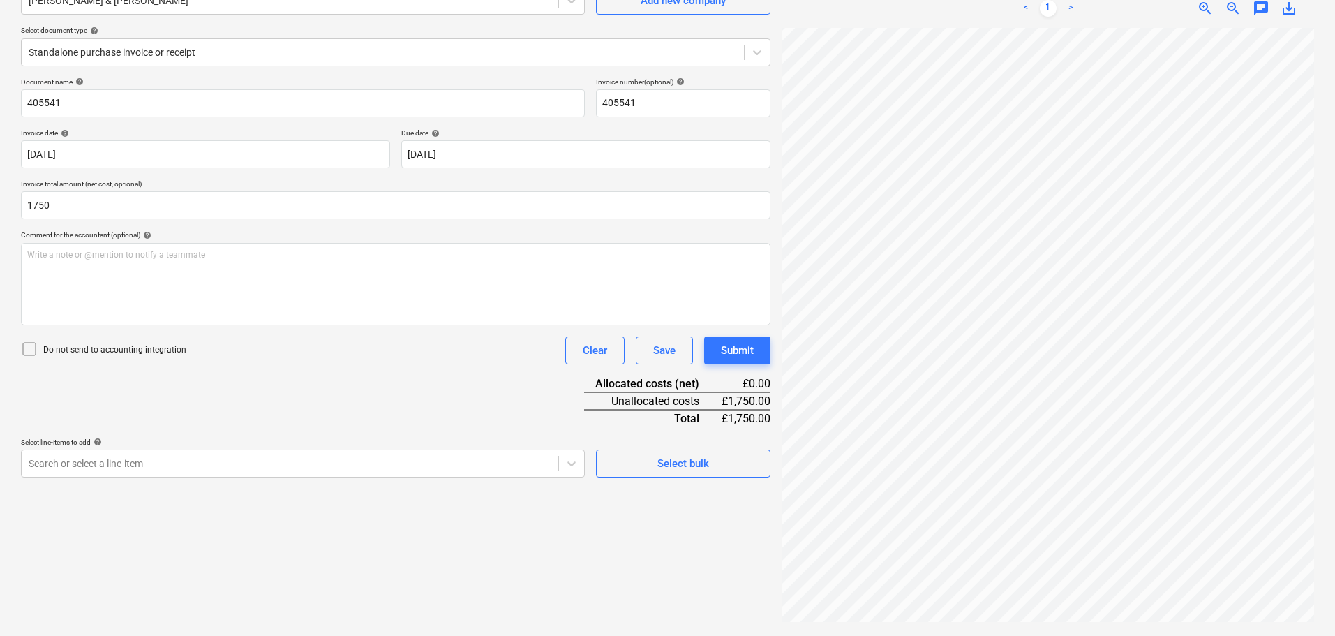
type input "1,750.00"
click at [131, 335] on div "Document name help 405541 Invoice number (optional) help 405541 Invoice date he…" at bounding box center [395, 277] width 749 height 400
click at [131, 350] on p "Do not send to accounting integration" at bounding box center [114, 350] width 143 height 12
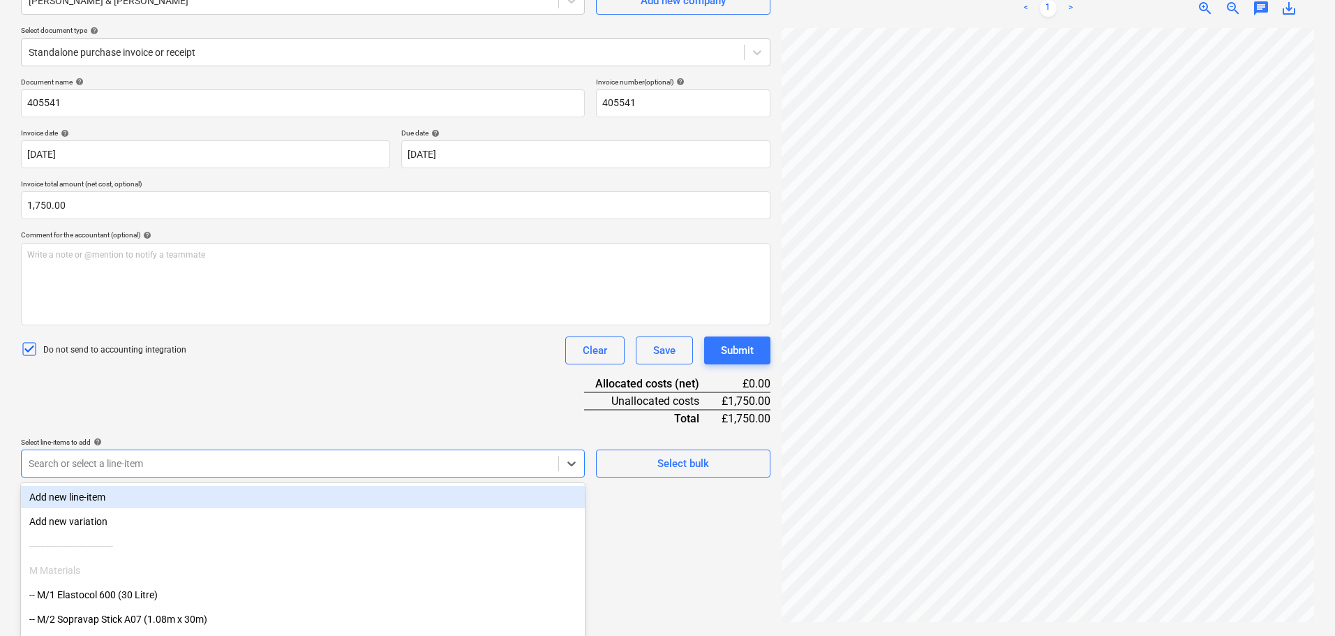
scroll to position [199, 0]
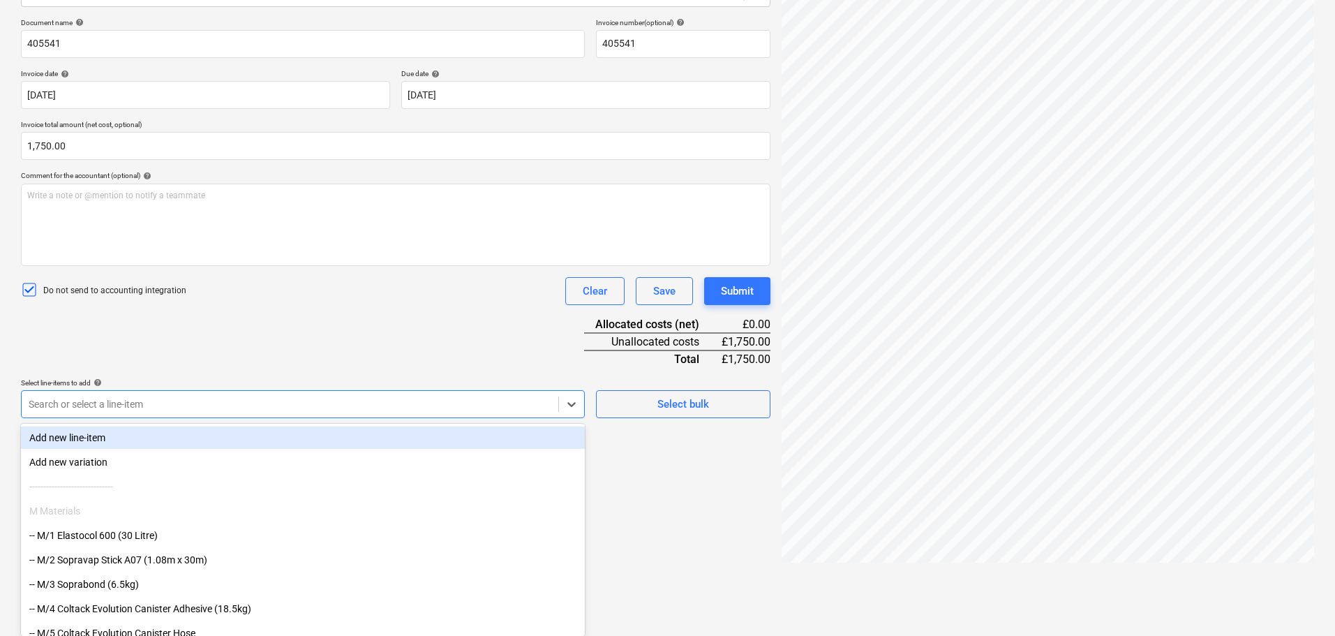
click at [183, 437] on body "Projects Contacts Company Consolidated Invoices 3 Inbox 9+ format_size keyboard…" at bounding box center [667, 119] width 1335 height 636
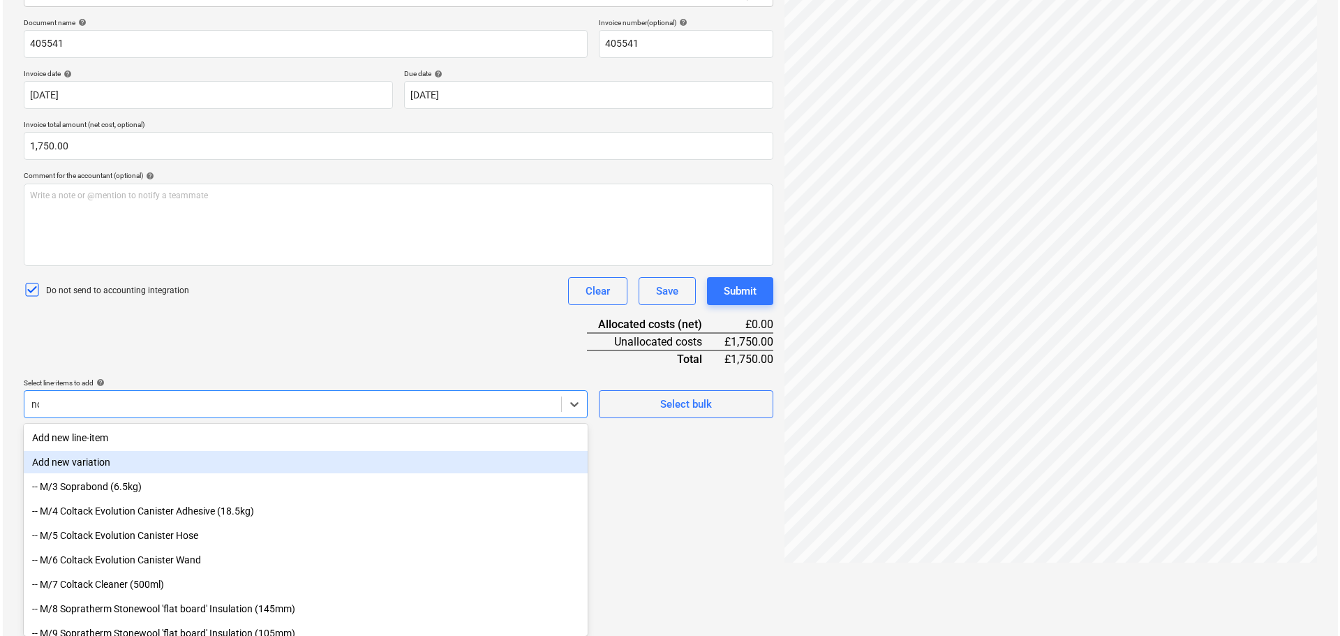
scroll to position [140, 0]
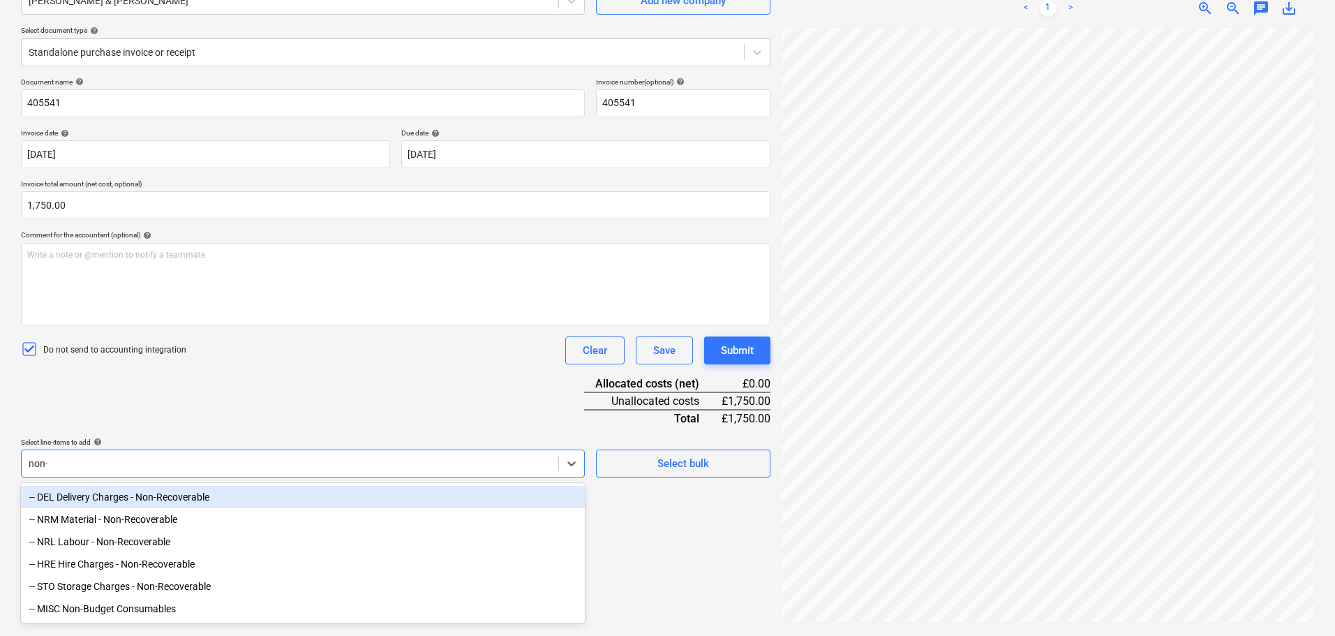
type input "non-r"
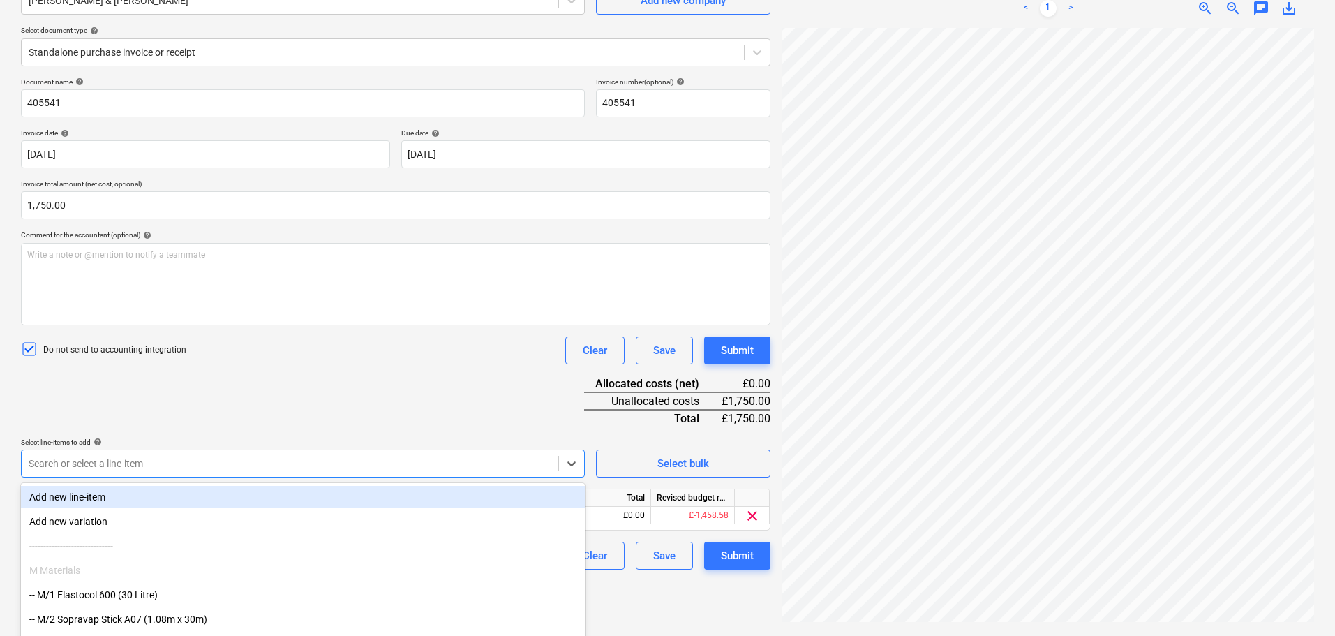
click at [248, 387] on div "Document name help 405541 Invoice number (optional) help 405541 Invoice date he…" at bounding box center [395, 323] width 749 height 492
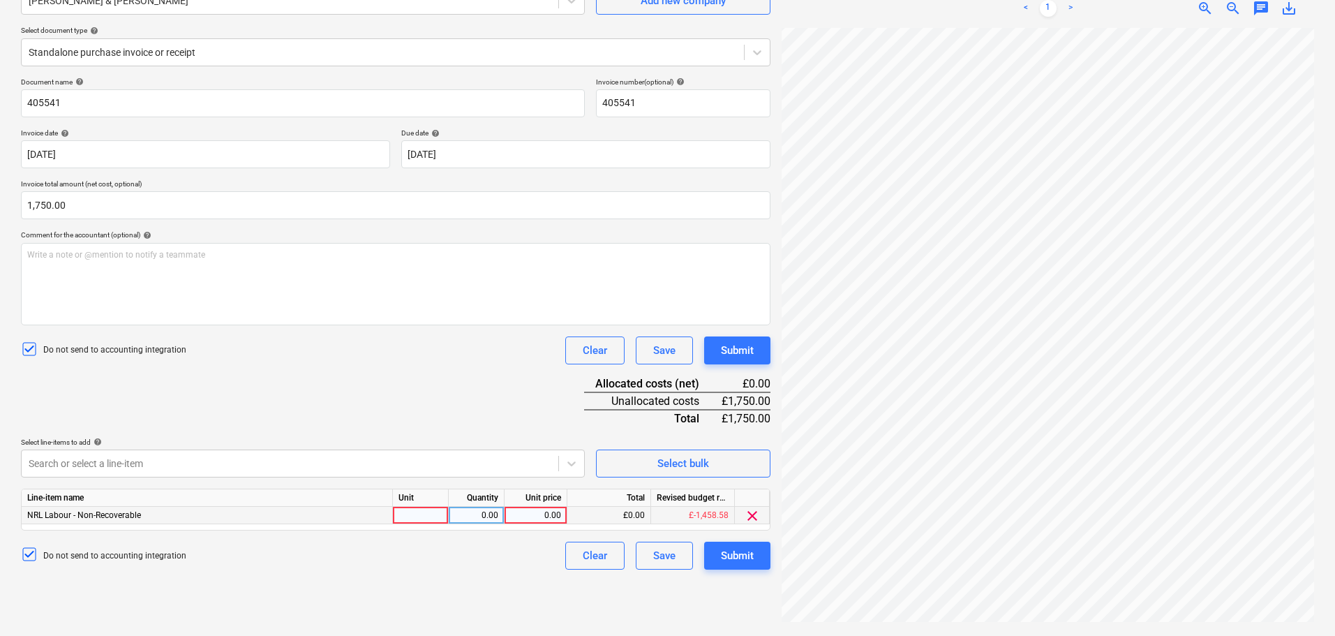
click at [432, 517] on div at bounding box center [421, 515] width 56 height 17
type input "Days"
type input "350"
click at [450, 401] on div "Document name help 405541 Invoice number (optional) help 405541 Invoice date he…" at bounding box center [395, 323] width 749 height 492
click at [724, 361] on button "Submit" at bounding box center [737, 350] width 66 height 28
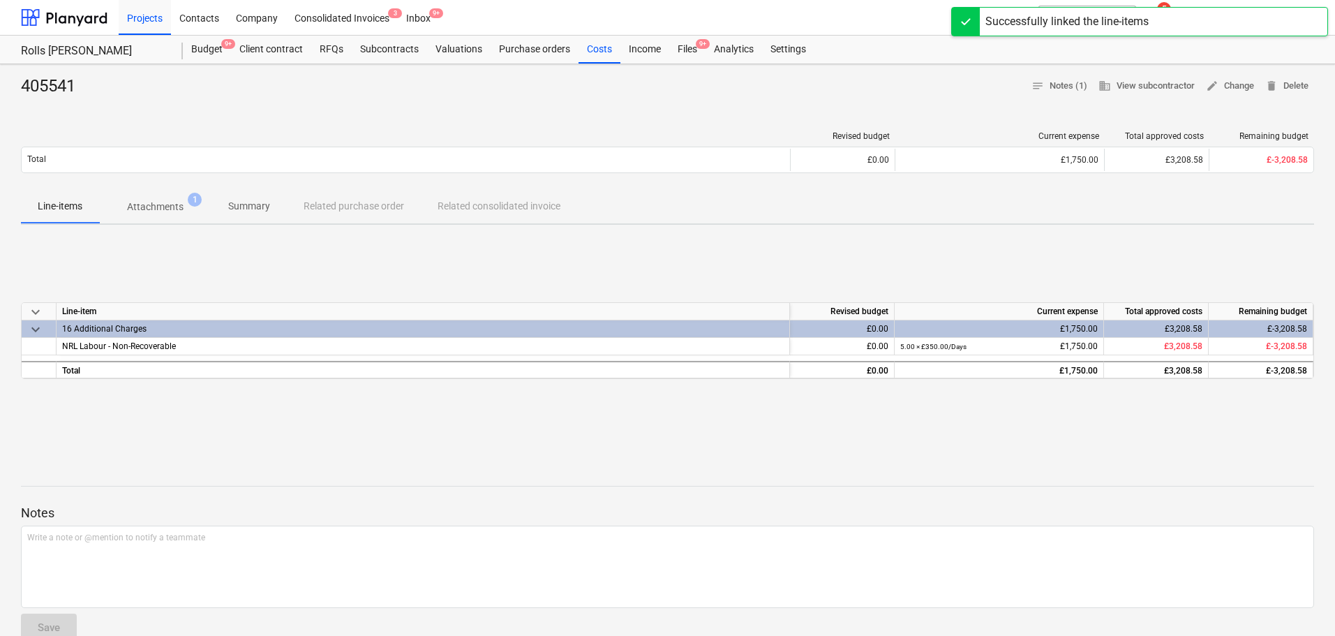
click at [682, 36] on div "Files 9+" at bounding box center [687, 50] width 36 height 28
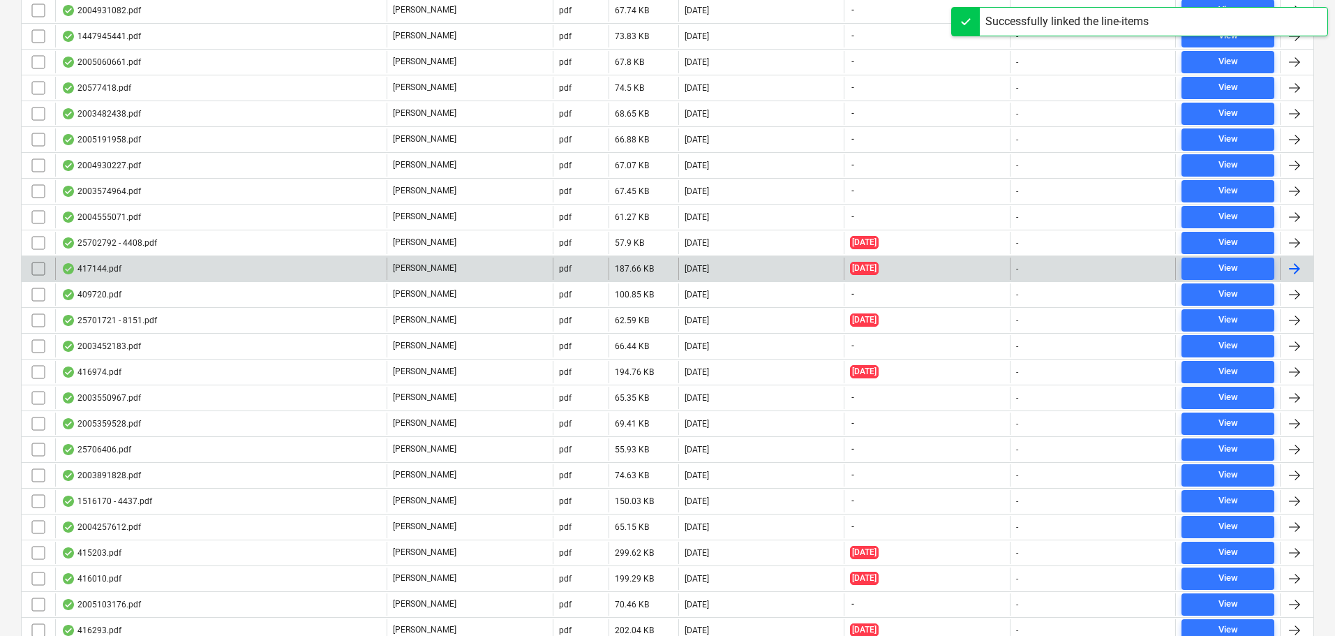
click at [181, 267] on div "417144.pdf" at bounding box center [220, 269] width 331 height 22
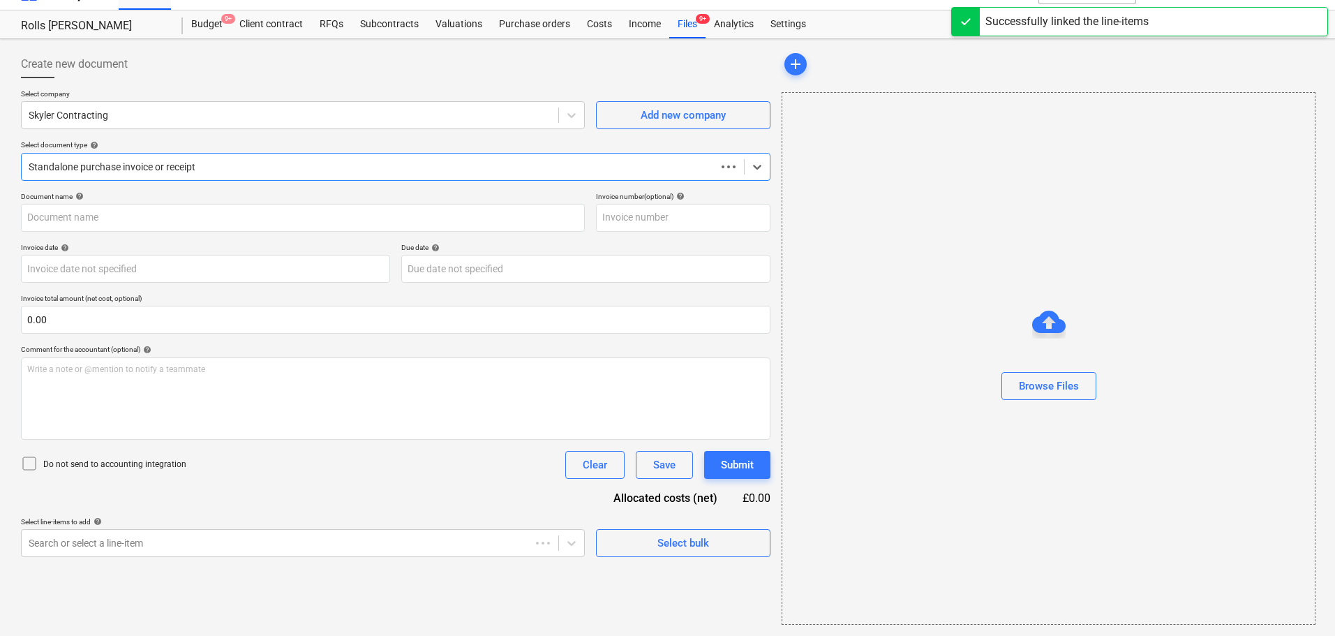
scroll to position [25, 0]
type input "417144"
type input "[DATE]"
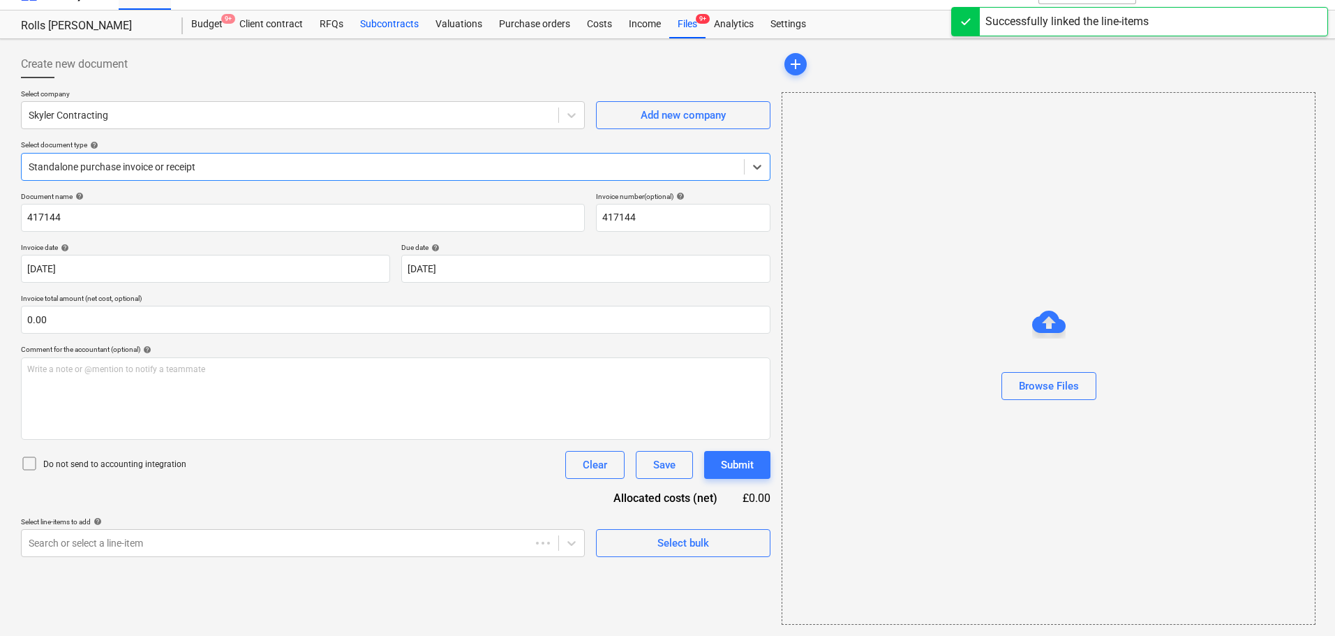
scroll to position [0, 0]
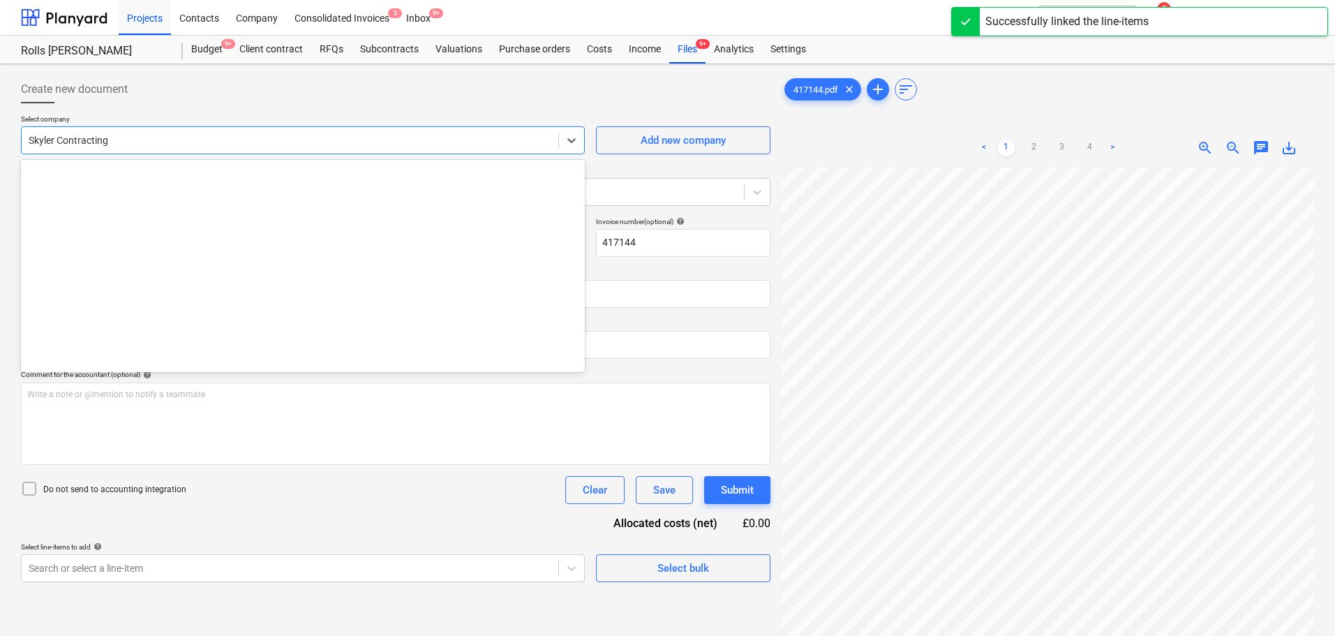
click at [187, 142] on div at bounding box center [290, 140] width 523 height 14
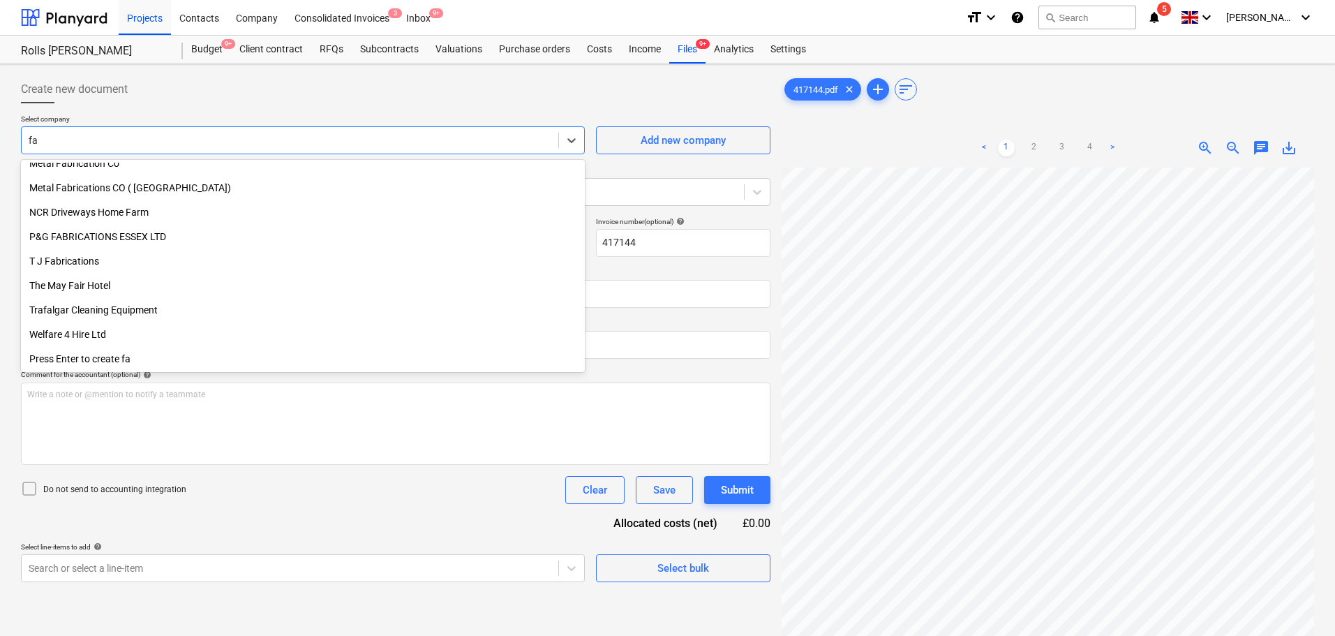
scroll to position [450, 0]
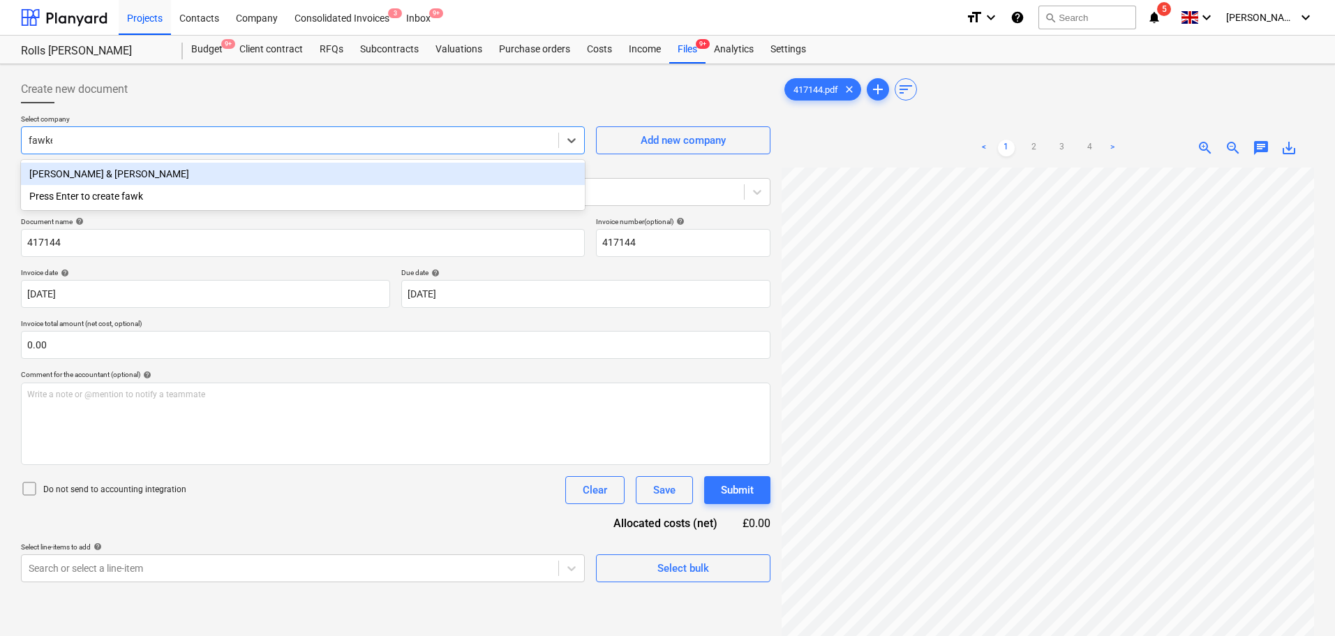
type input "[PERSON_NAME]"
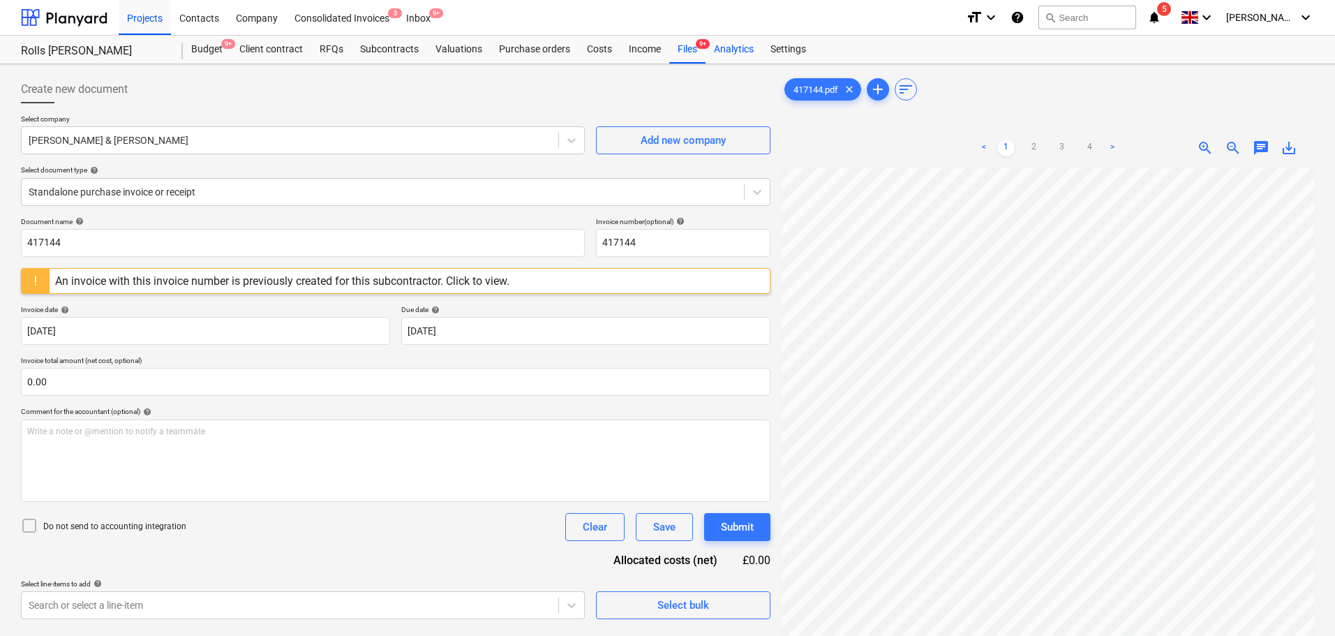
click at [706, 54] on div "Analytics" at bounding box center [734, 50] width 57 height 28
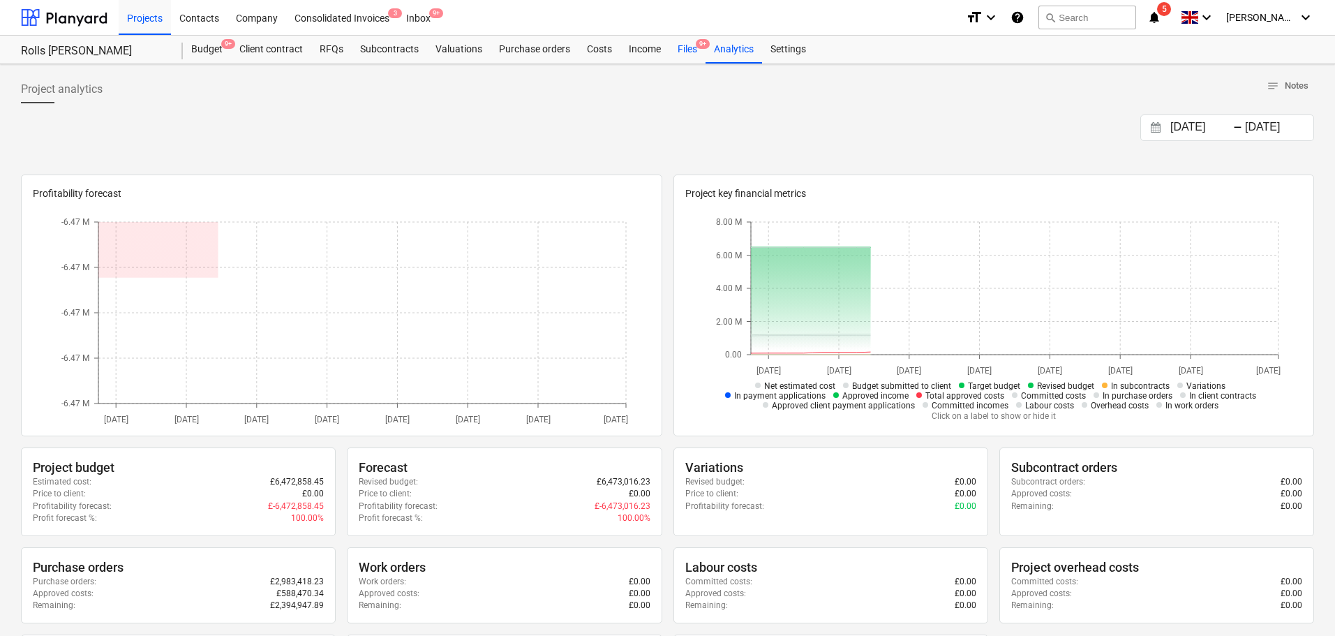
click at [684, 47] on div "Files 9+" at bounding box center [687, 50] width 36 height 28
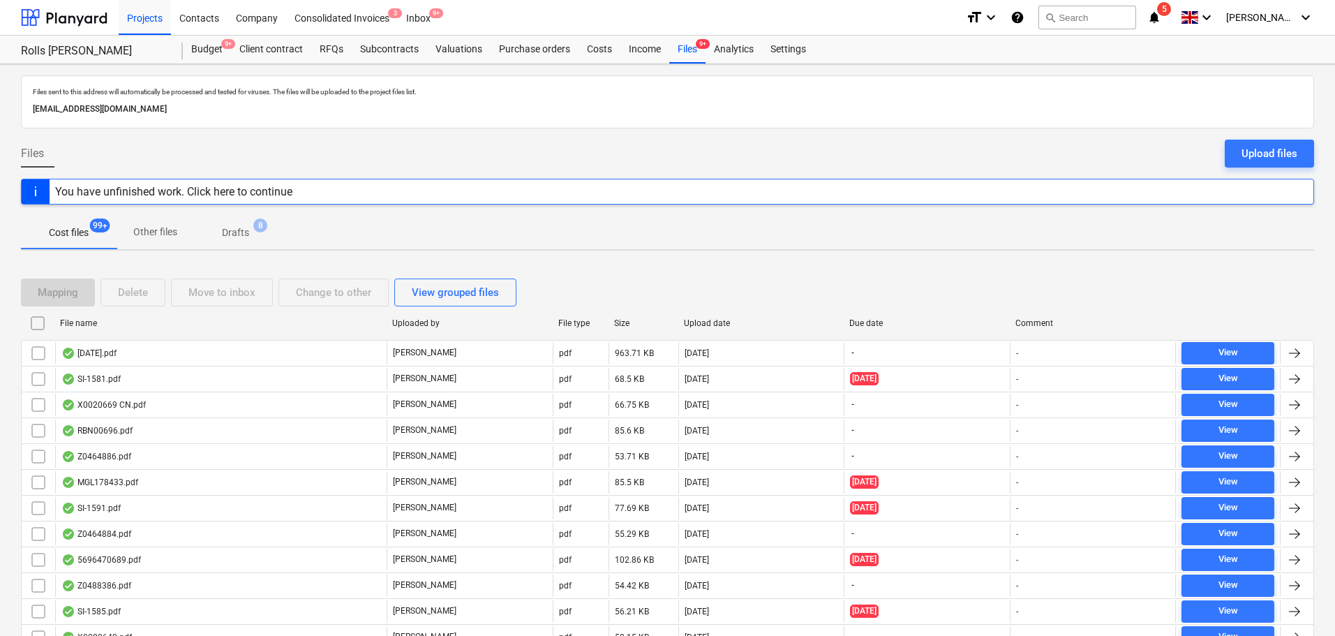
scroll to position [648, 0]
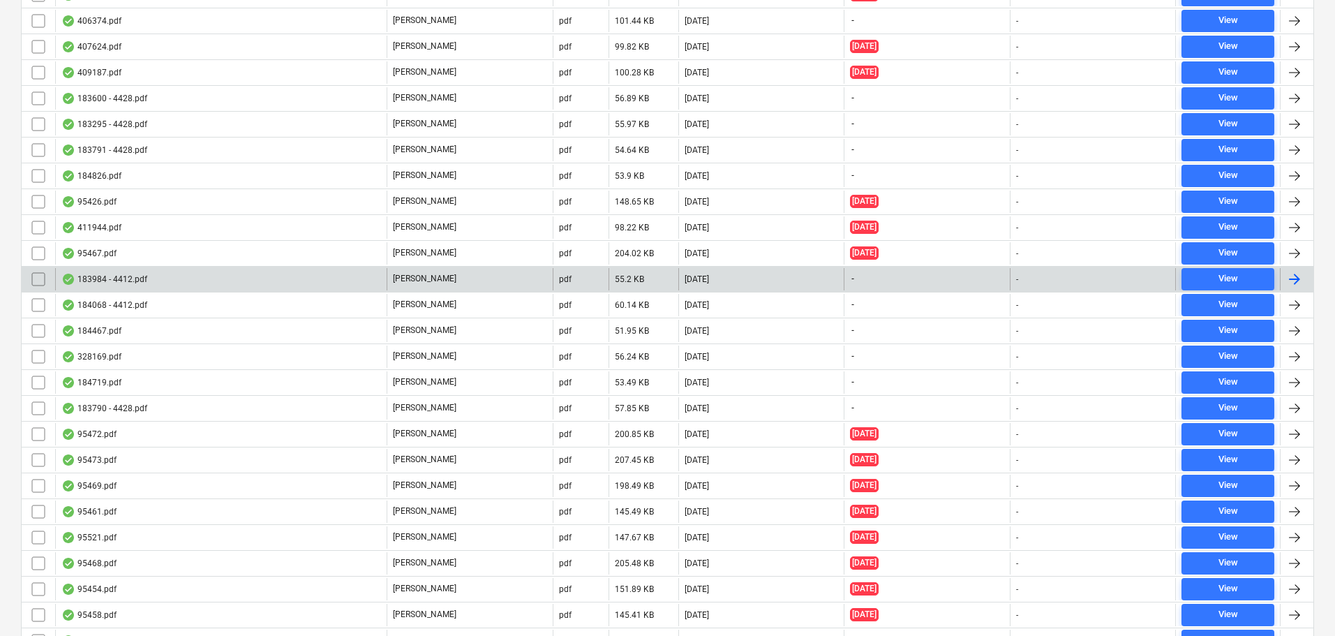
click at [253, 278] on div "183984 - 4412.pdf" at bounding box center [220, 279] width 331 height 22
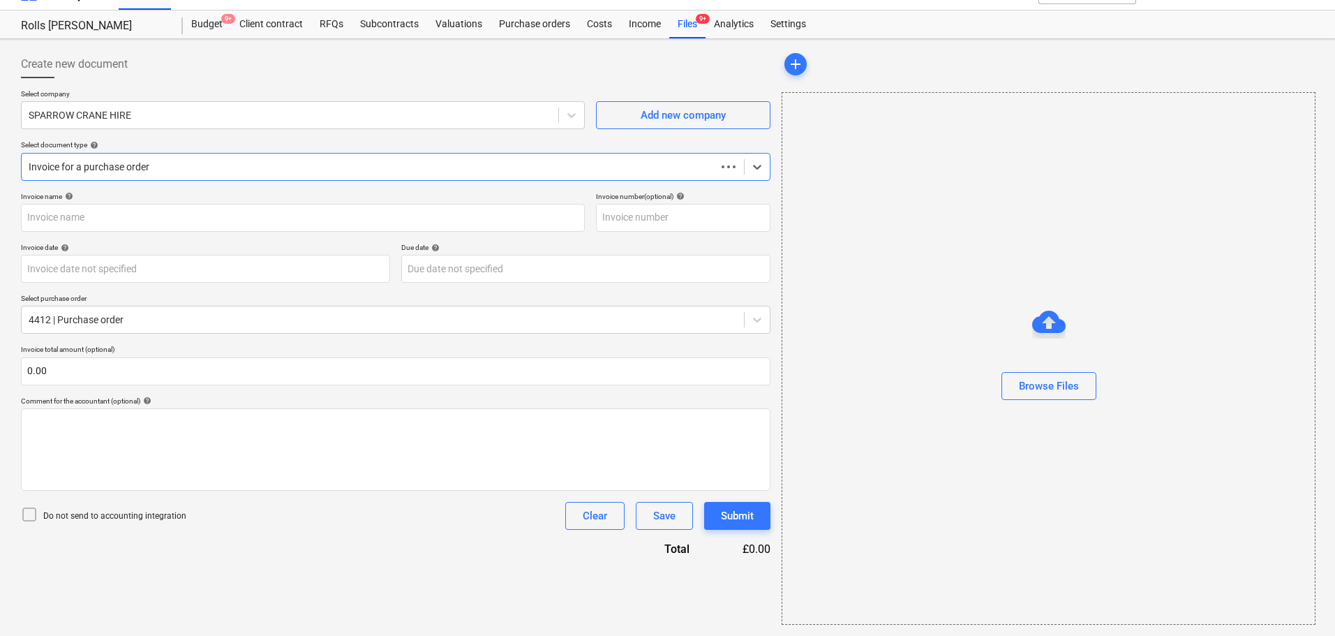
scroll to position [25, 0]
type input "183984"
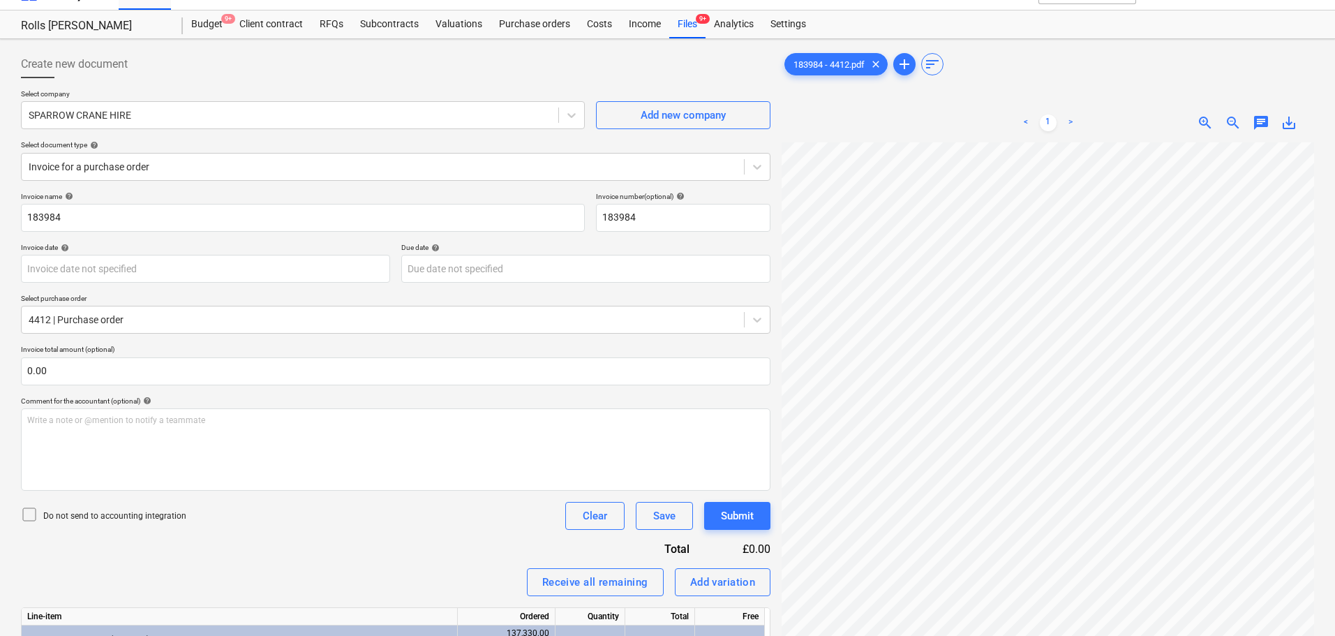
scroll to position [57, 38]
click at [142, 221] on input "183984" at bounding box center [303, 218] width 564 height 28
click at [226, 66] on div "Create new document" at bounding box center [395, 64] width 749 height 28
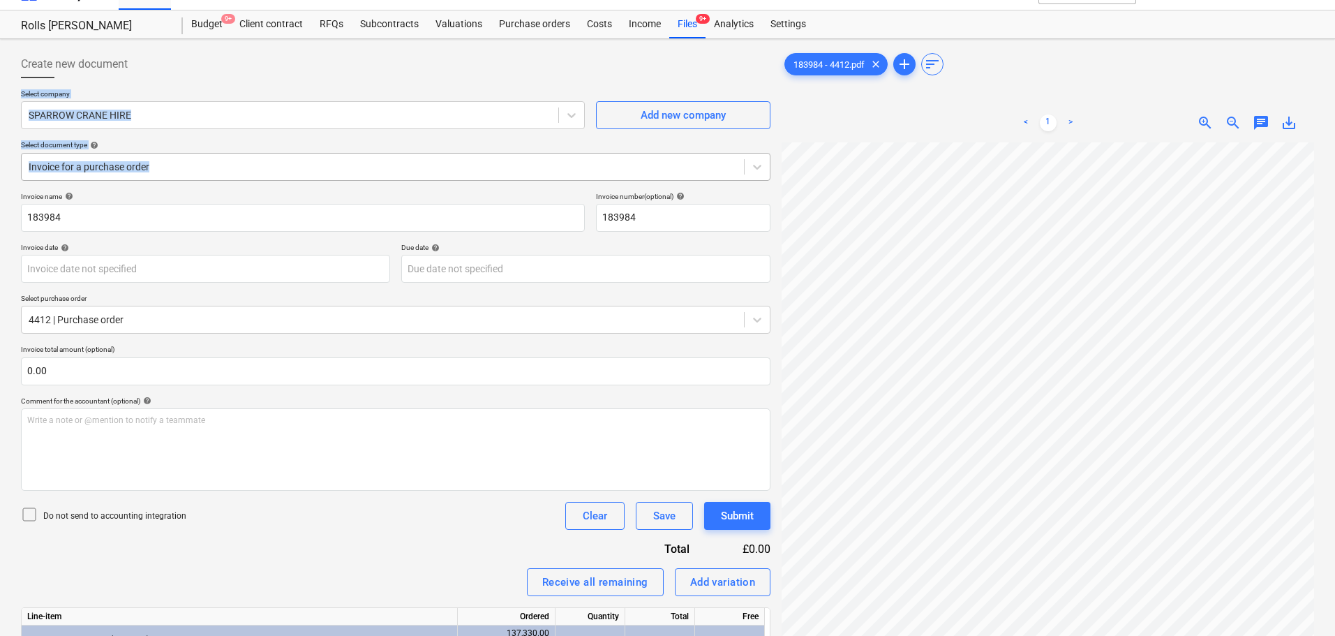
drag, startPoint x: 241, startPoint y: 68, endPoint x: 225, endPoint y: 174, distance: 107.2
click at [225, 174] on div "Create new document Select company SPARROW CRANE HIRE Add new company Select do…" at bounding box center [395, 602] width 749 height 1105
click at [256, 64] on div "Create new document" at bounding box center [395, 64] width 749 height 28
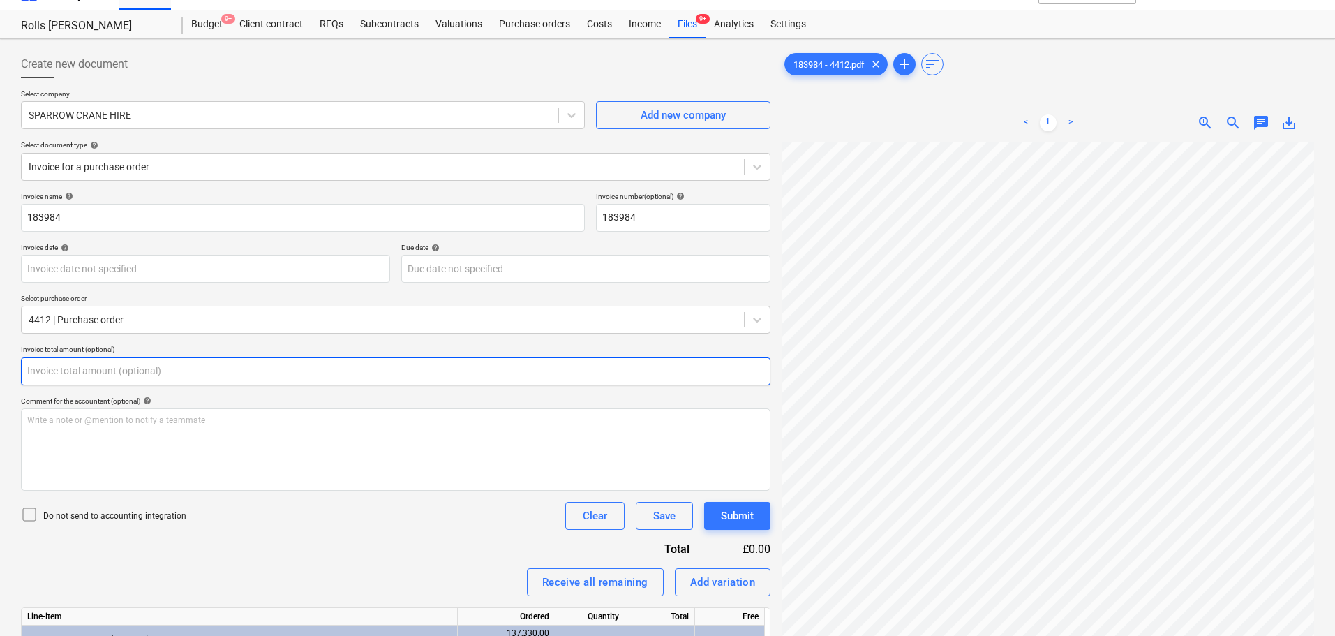
click at [188, 364] on input "text" at bounding box center [395, 371] width 749 height 28
type input "0.00"
click at [335, 377] on input "text" at bounding box center [395, 371] width 749 height 28
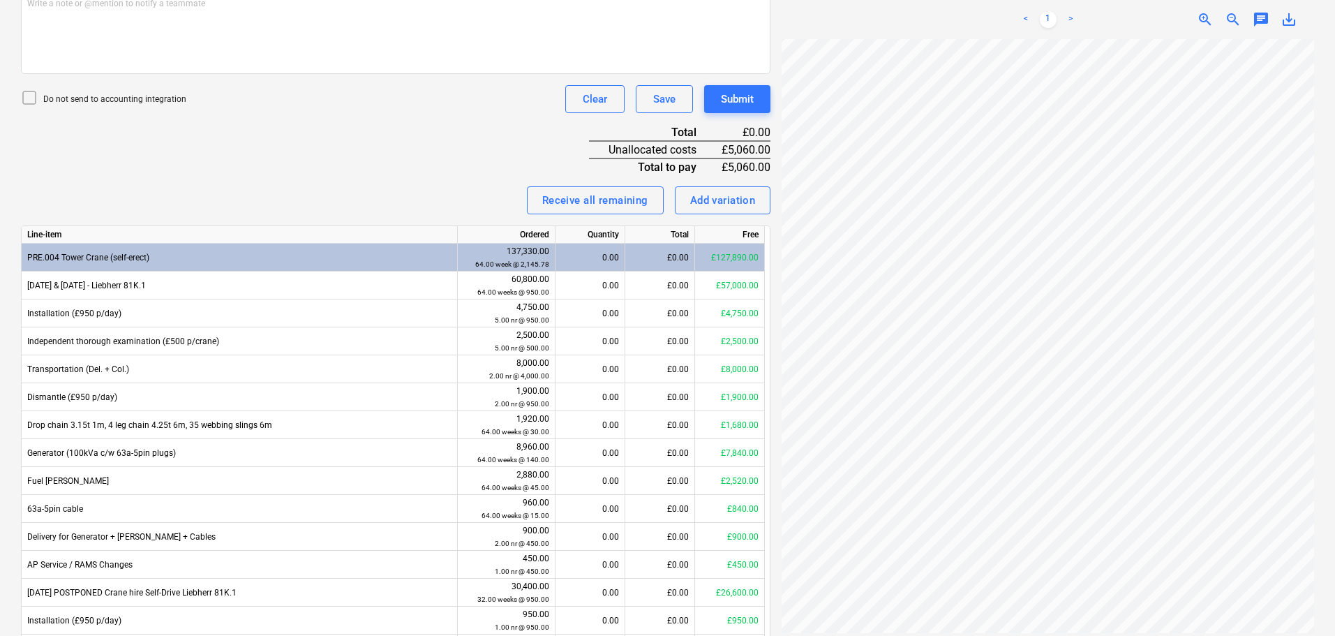
scroll to position [444, 0]
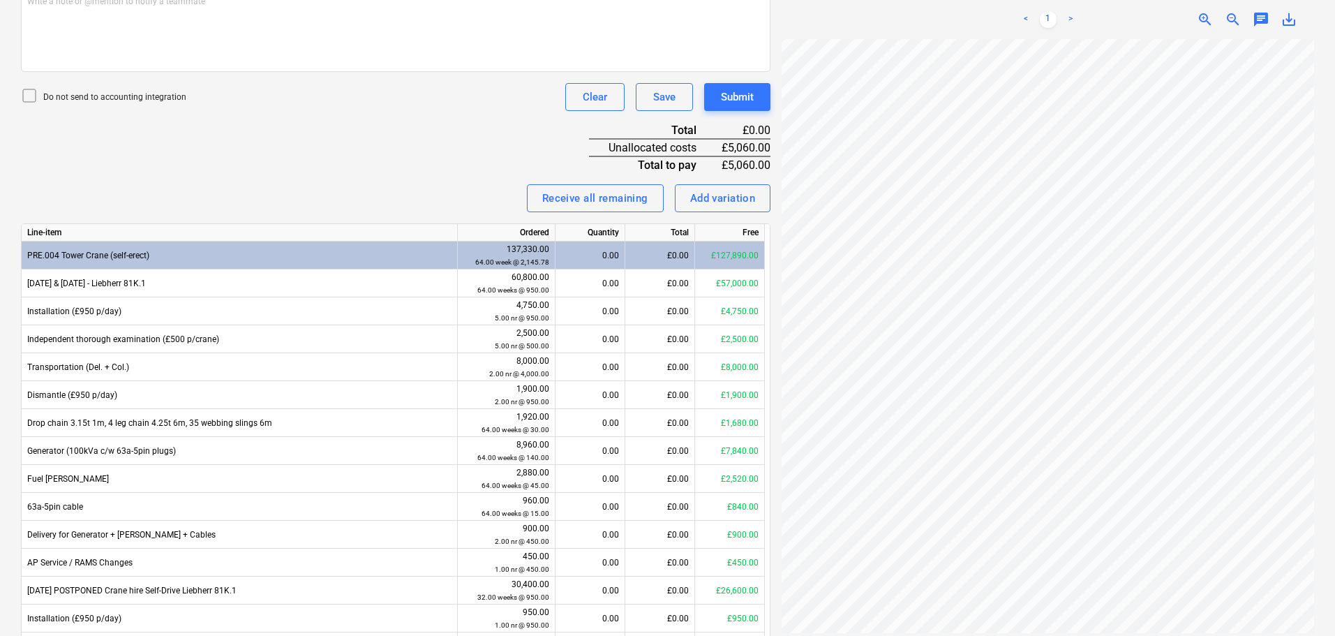
type input "5,060.00"
click at [100, 91] on p "Do not send to accounting integration" at bounding box center [114, 97] width 143 height 12
click at [360, 150] on div "Invoice name help 183984 Invoice number (optional) help 183984 Invoice date hel…" at bounding box center [395, 272] width 749 height 998
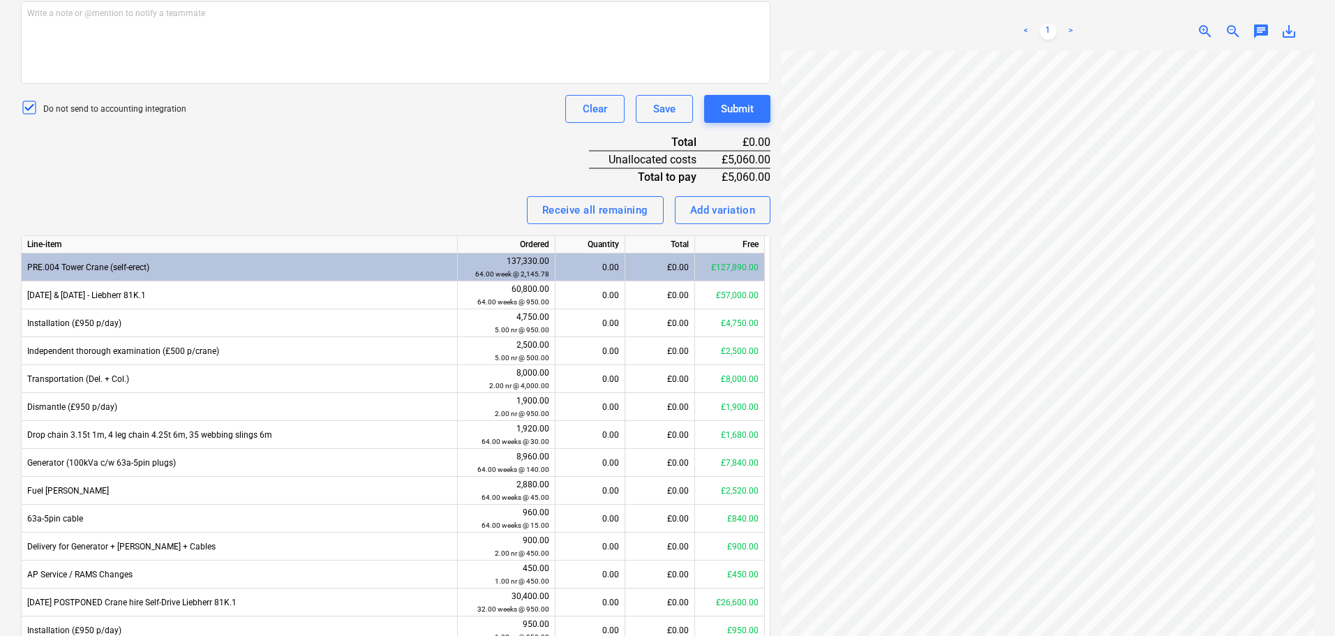
scroll to position [514, 0]
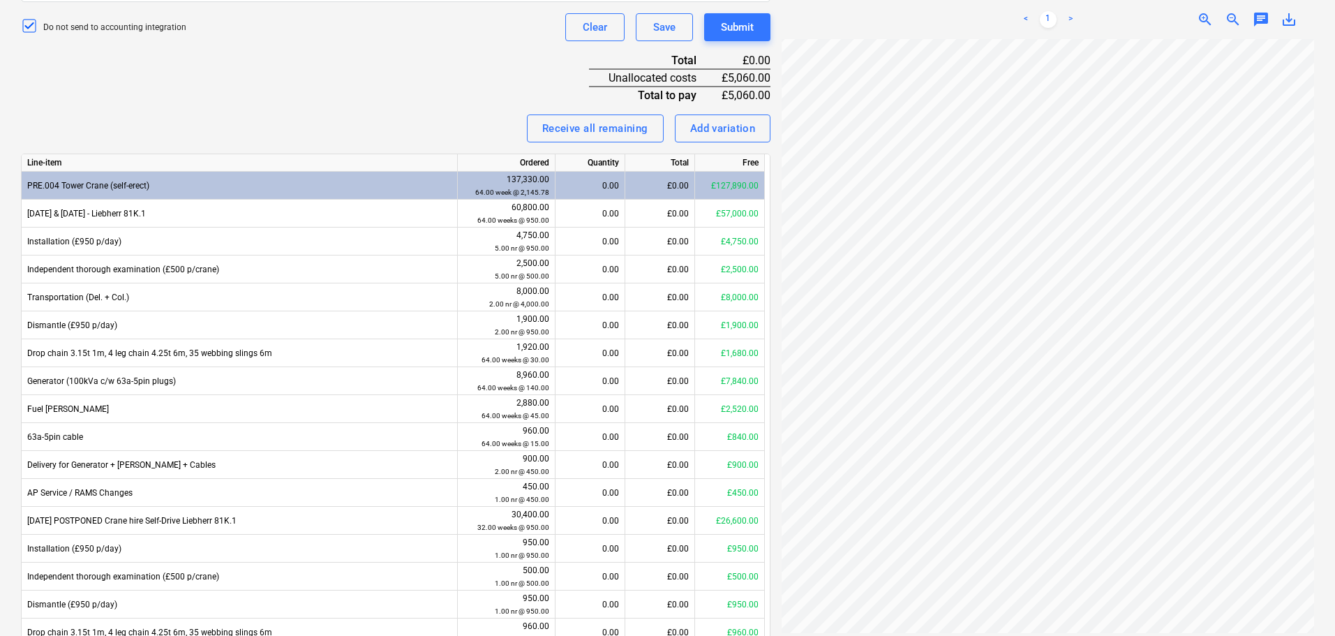
click at [387, 75] on div "Invoice name help 183984 Invoice number (optional) help 183984 Invoice date hel…" at bounding box center [395, 202] width 749 height 998
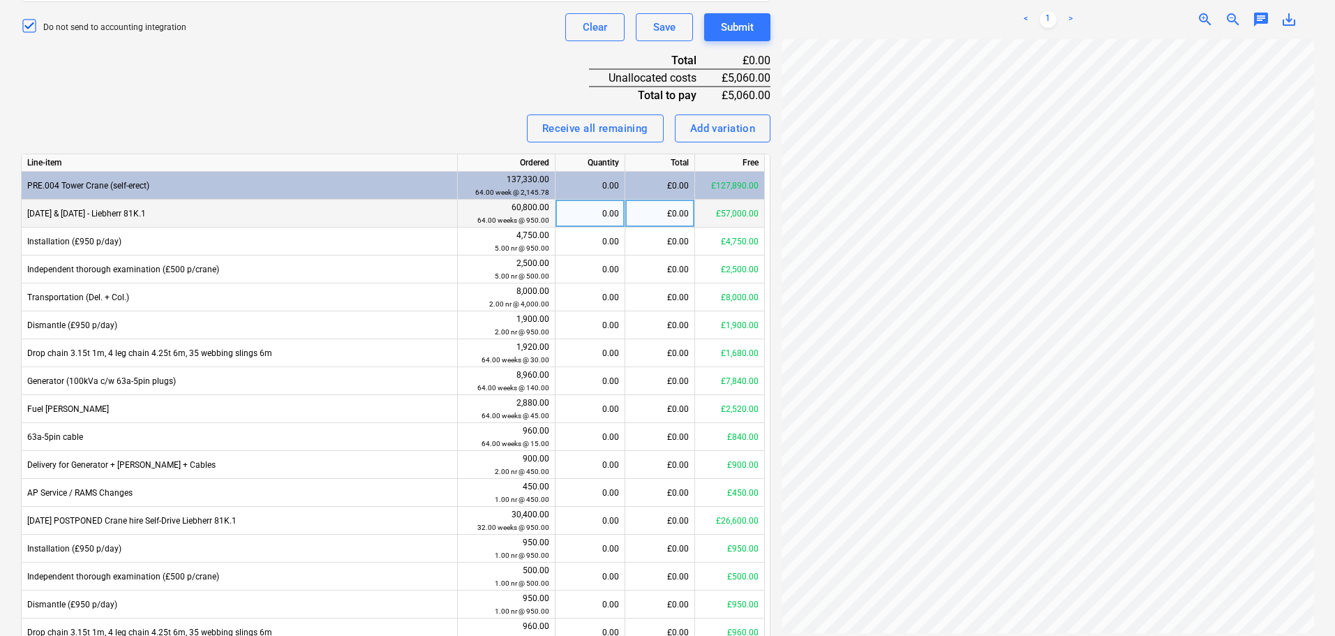
click at [647, 215] on div "£0.00" at bounding box center [660, 214] width 70 height 28
type input "950"
click at [438, 73] on div "Invoice name help 183984 Invoice number (optional) help 183984 Invoice date hel…" at bounding box center [395, 202] width 749 height 998
click at [451, 67] on div "Invoice name help 183984 Invoice number (optional) help 183984 Invoice date hel…" at bounding box center [395, 202] width 749 height 998
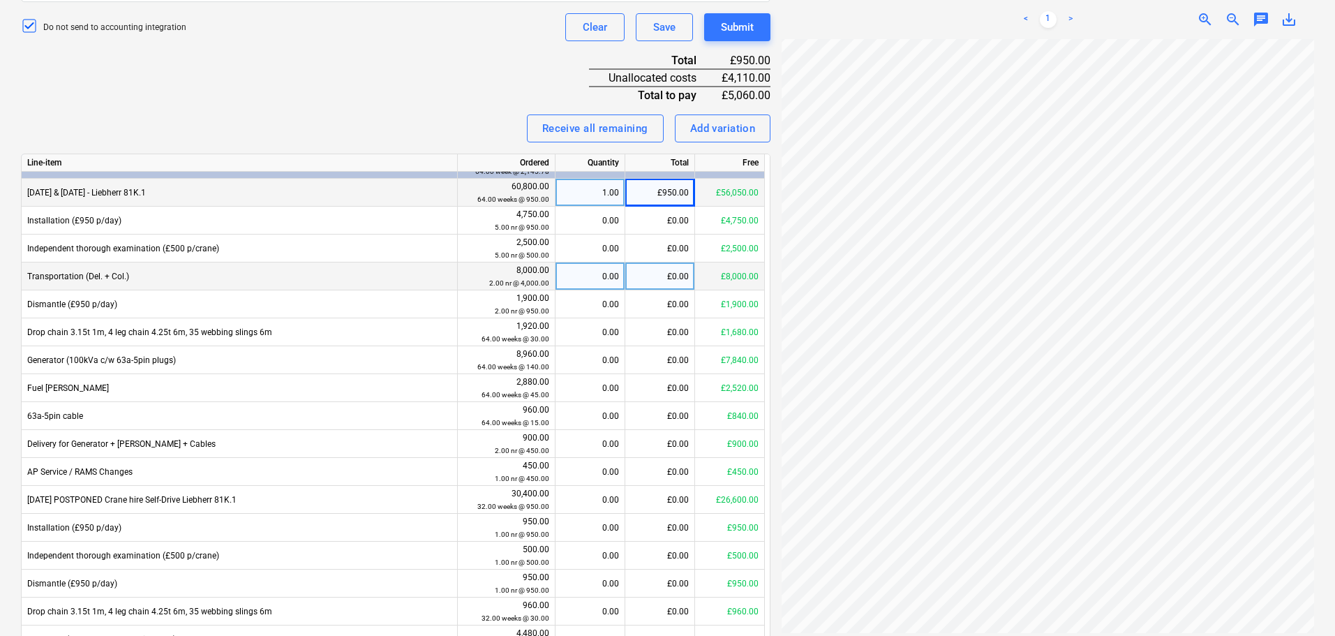
scroll to position [70, 0]
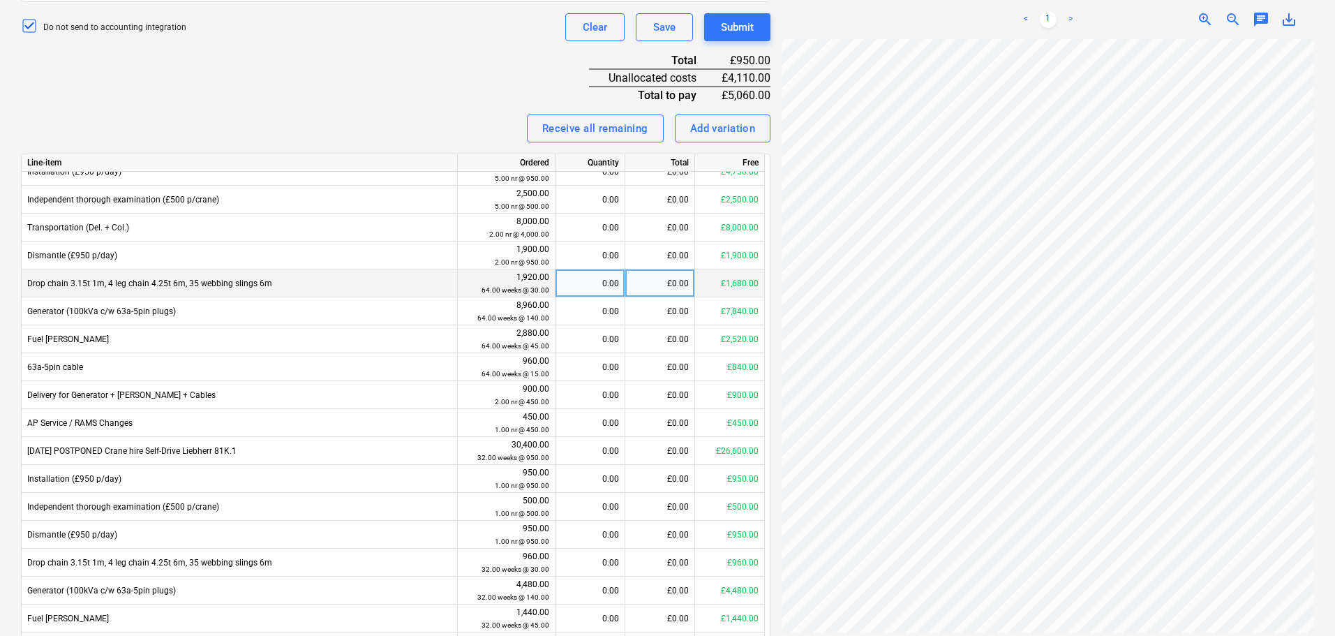
click at [654, 285] on div "£0.00" at bounding box center [660, 283] width 70 height 28
type input "60"
click at [453, 115] on div "Receive all remaining Add variation" at bounding box center [395, 128] width 749 height 28
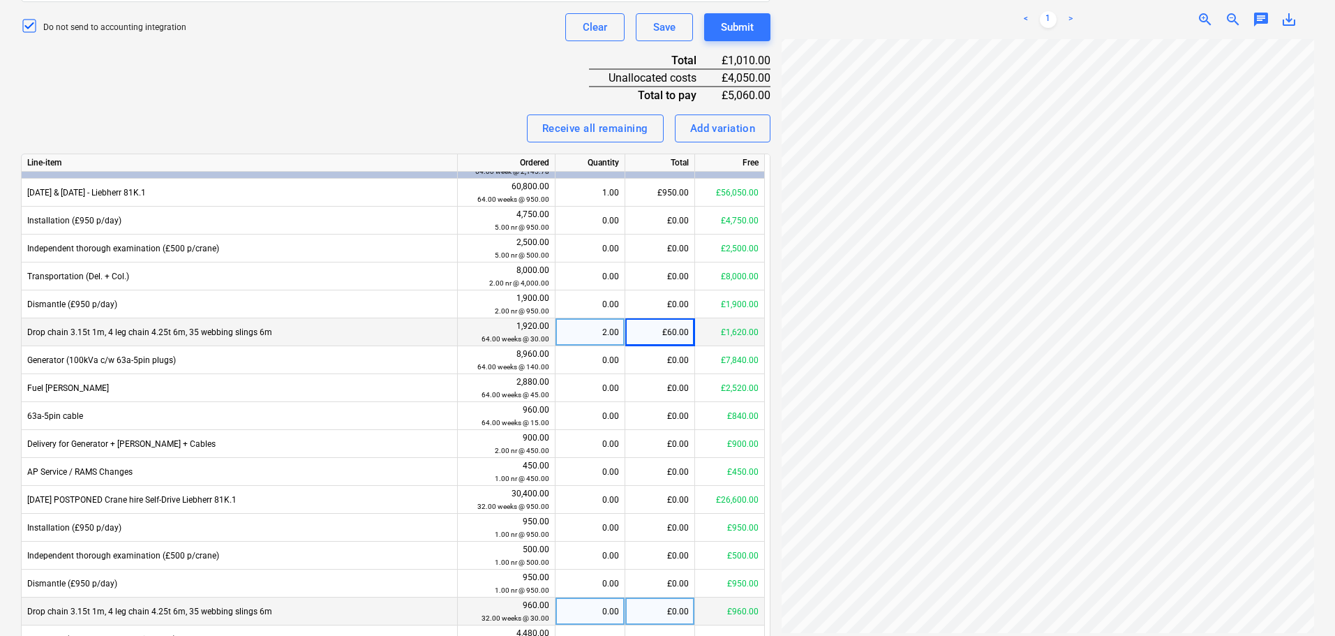
scroll to position [0, 0]
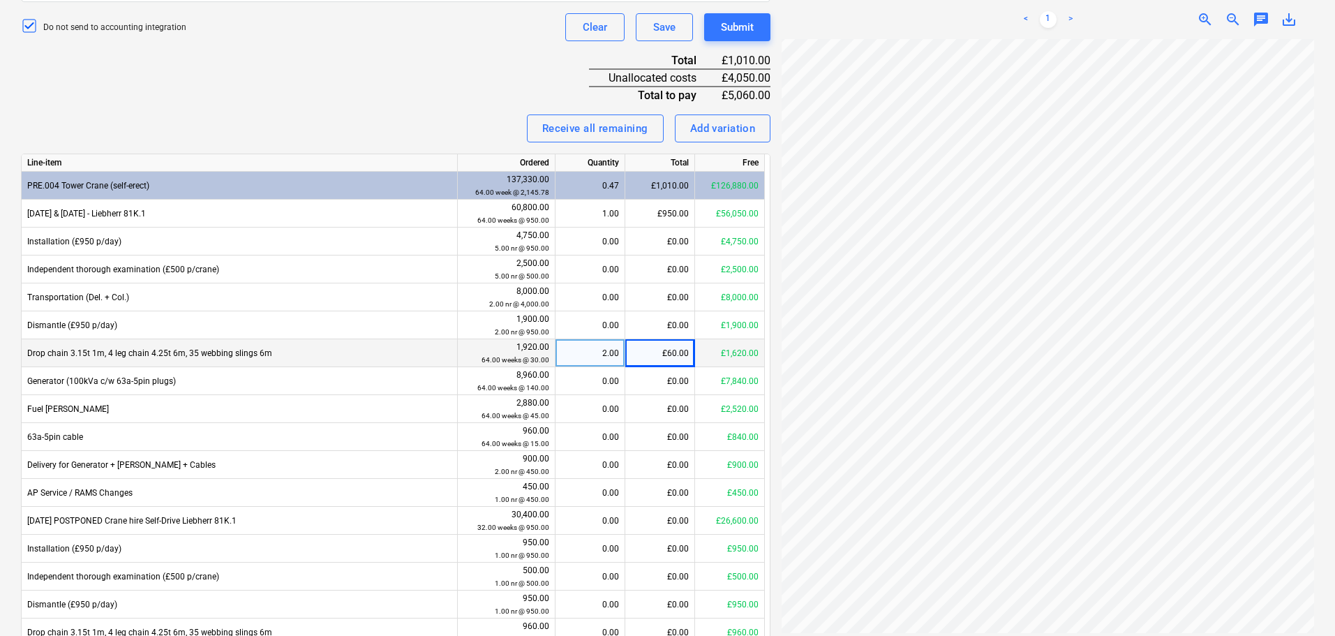
click at [345, 86] on div "Invoice name help 183984 Invoice number (optional) help 183984 Invoice date hel…" at bounding box center [395, 202] width 749 height 998
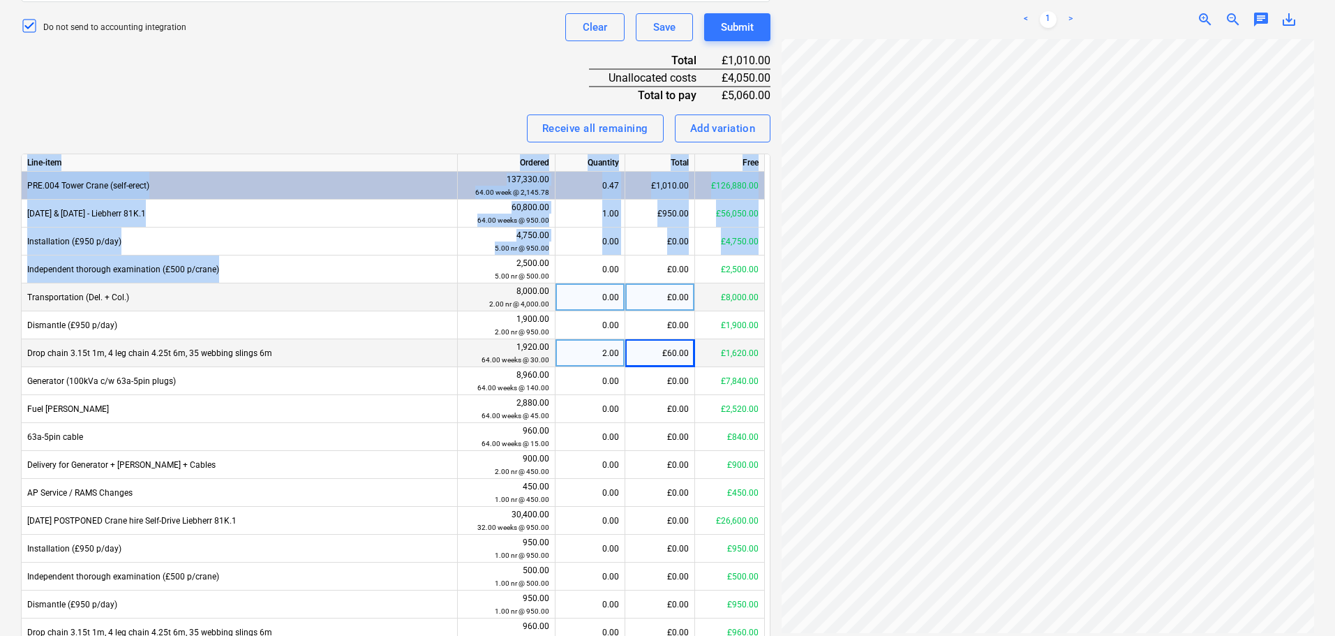
drag, startPoint x: 341, startPoint y: 102, endPoint x: 343, endPoint y: 284, distance: 182.1
click at [343, 284] on div "Invoice name help 183984 Invoice number (optional) help 183984 Invoice date hel…" at bounding box center [395, 202] width 749 height 998
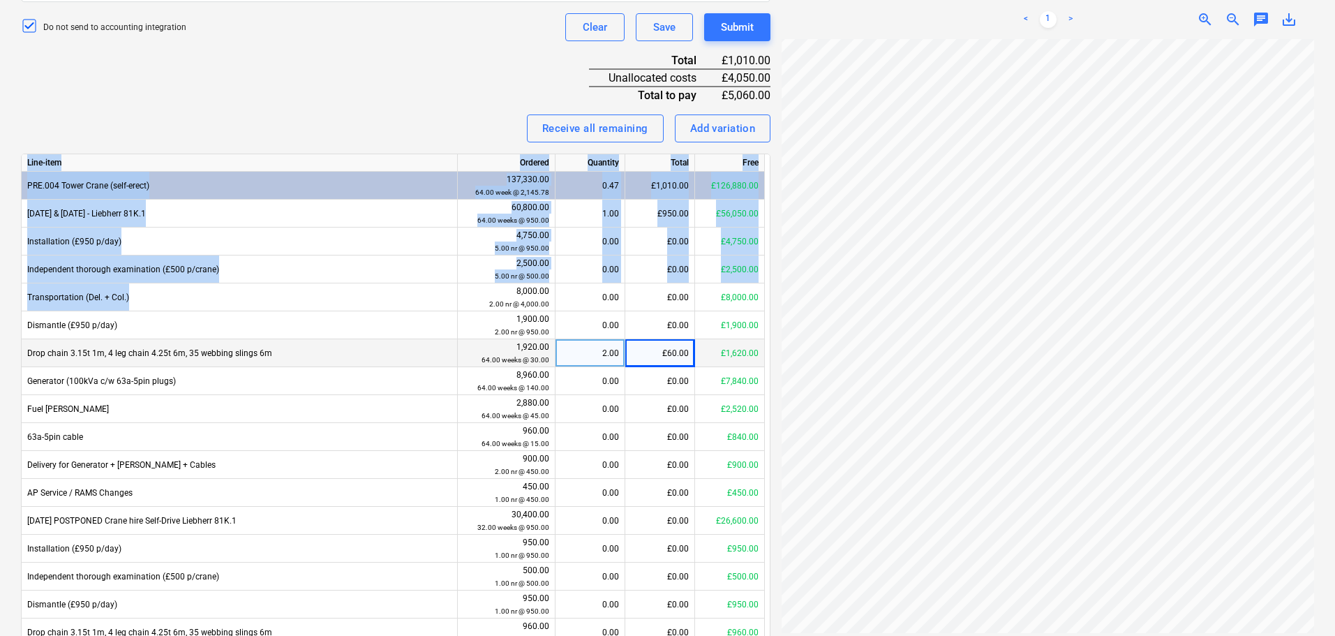
click at [359, 117] on div "Receive all remaining Add variation" at bounding box center [395, 128] width 749 height 28
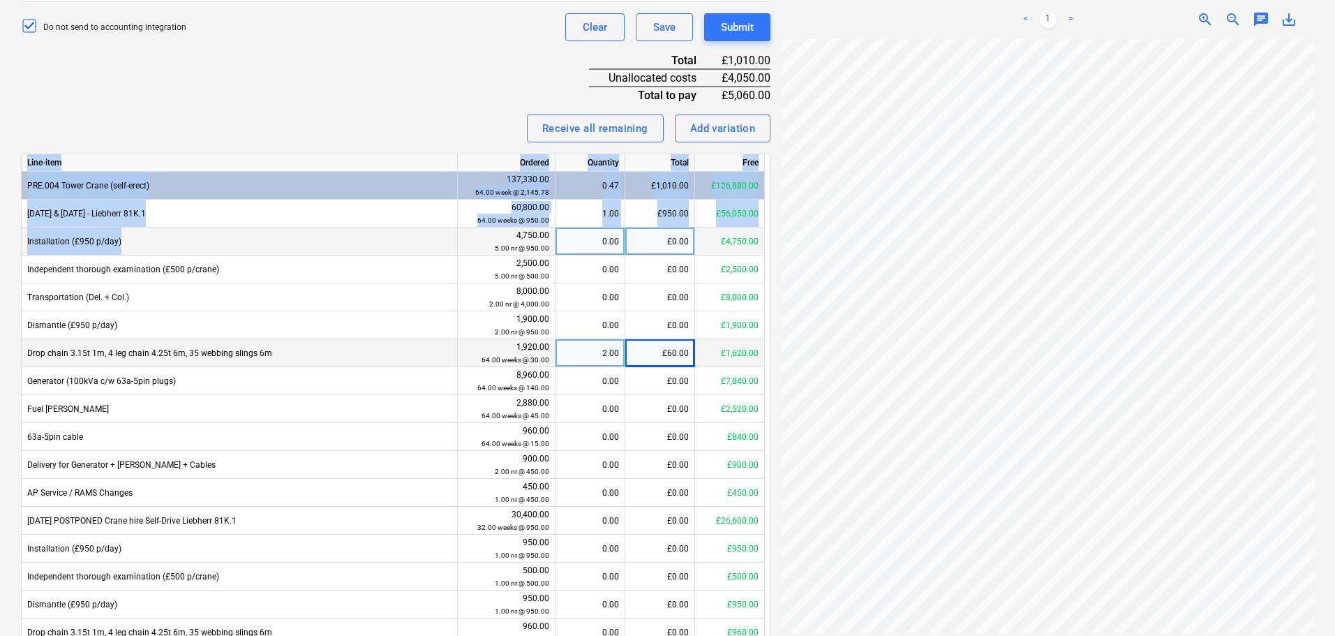
drag, startPoint x: 355, startPoint y: 97, endPoint x: 355, endPoint y: 234, distance: 136.8
click at [355, 234] on div "Invoice name help 183984 Invoice number (optional) help 183984 Invoice date hel…" at bounding box center [395, 202] width 749 height 998
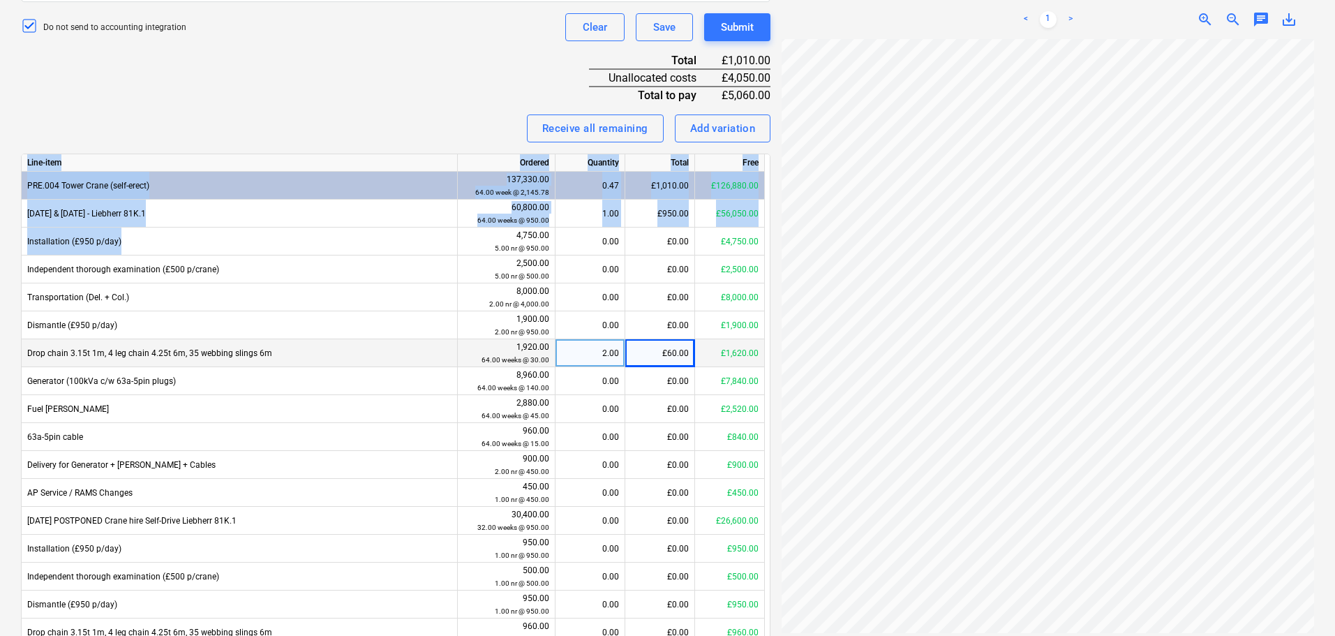
click at [359, 124] on div "Receive all remaining Add variation" at bounding box center [395, 128] width 749 height 28
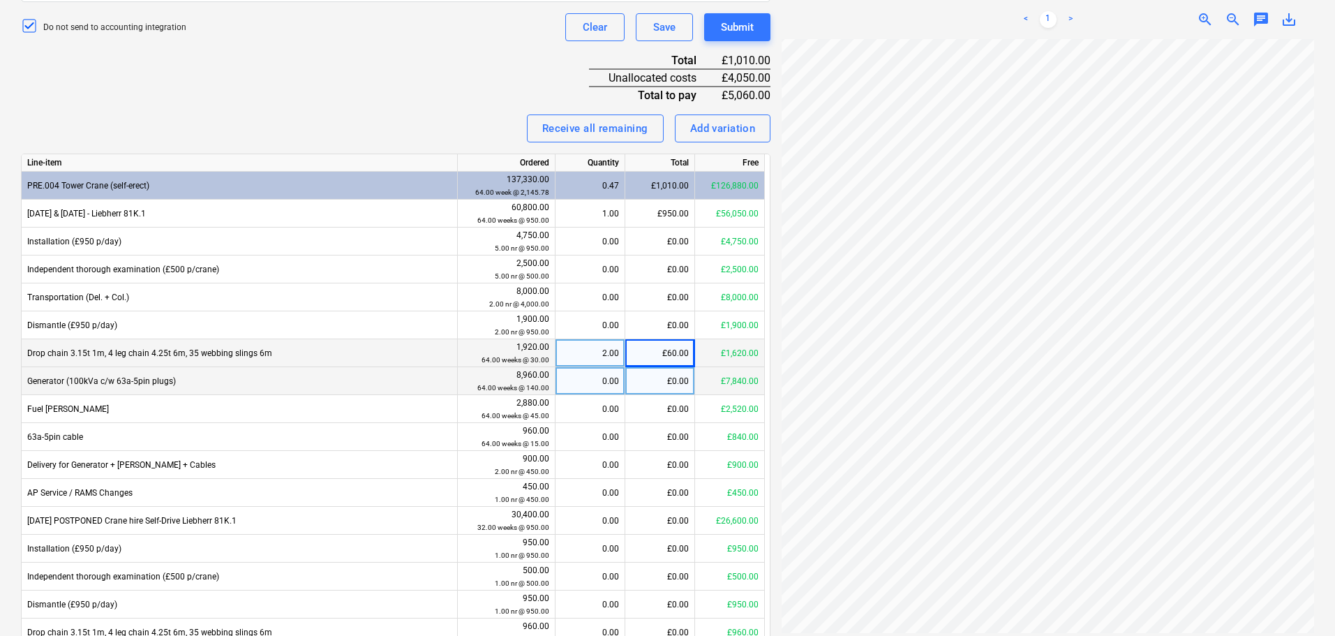
click at [654, 384] on div "£0.00" at bounding box center [660, 381] width 70 height 28
type input "280"
click at [472, 111] on div "Invoice name help 183984 Invoice number (optional) help 183984 Invoice date hel…" at bounding box center [395, 202] width 749 height 998
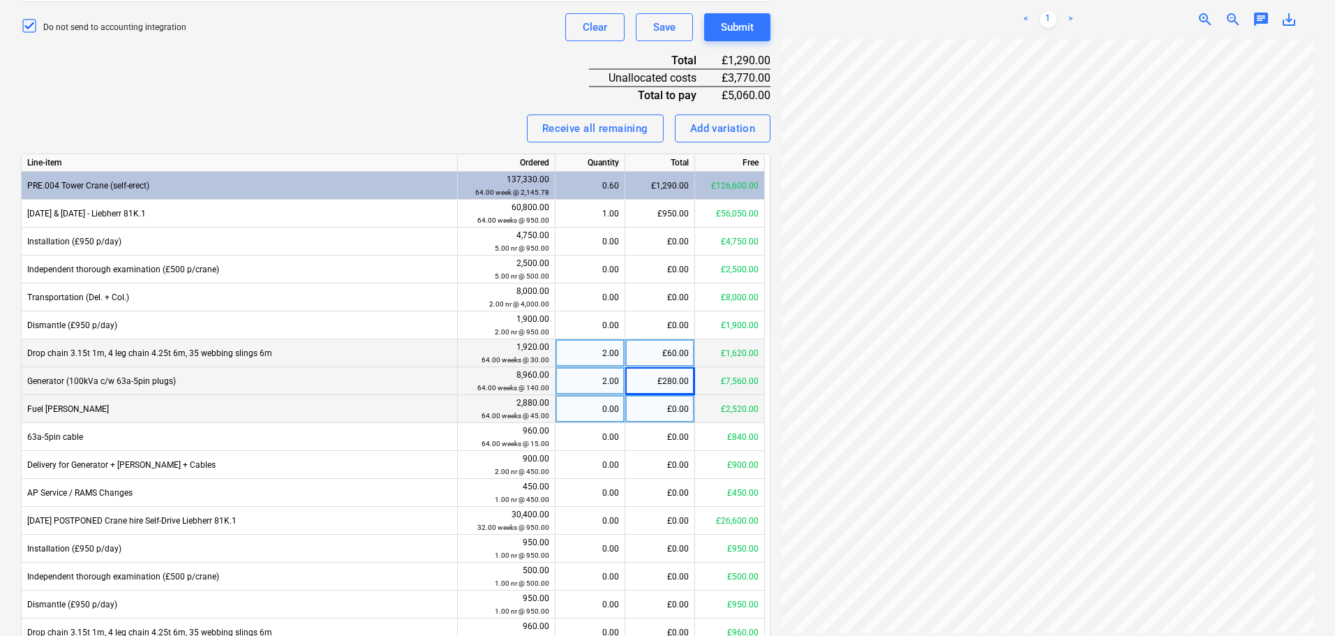
click at [652, 404] on div "£0.00" at bounding box center [660, 409] width 70 height 28
type input "90"
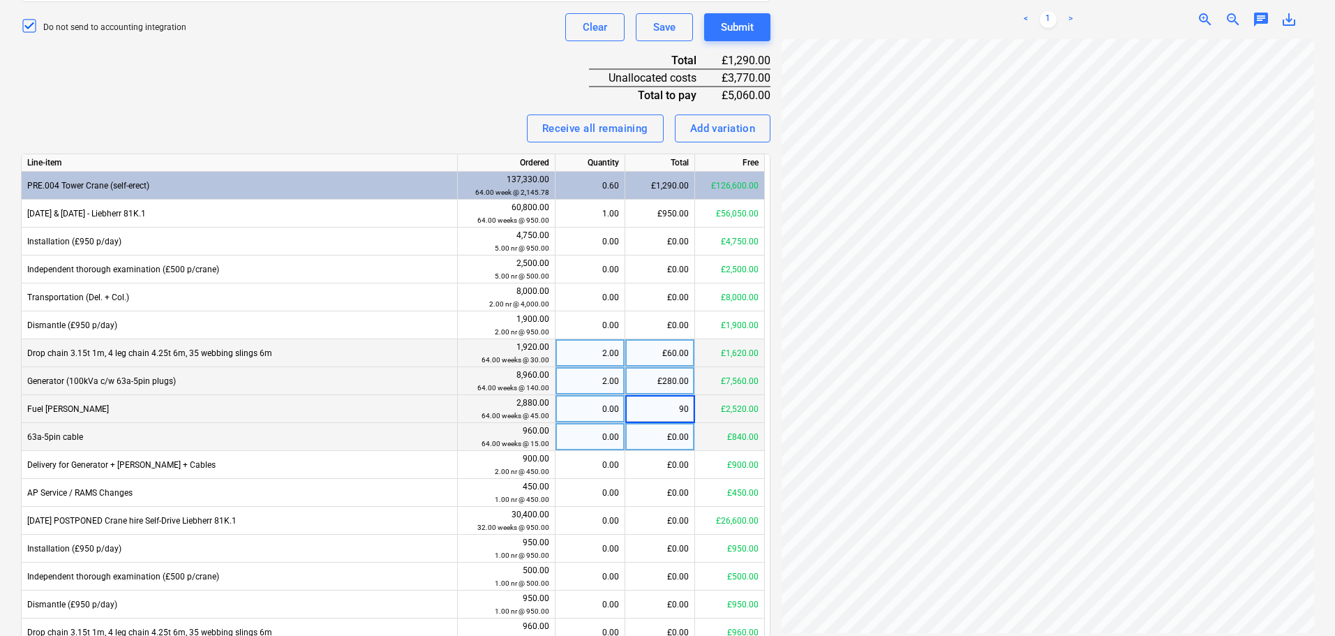
click at [656, 432] on div "£0.00" at bounding box center [660, 437] width 70 height 28
type input "30"
click at [473, 135] on div "Receive all remaining Add variation" at bounding box center [395, 128] width 749 height 28
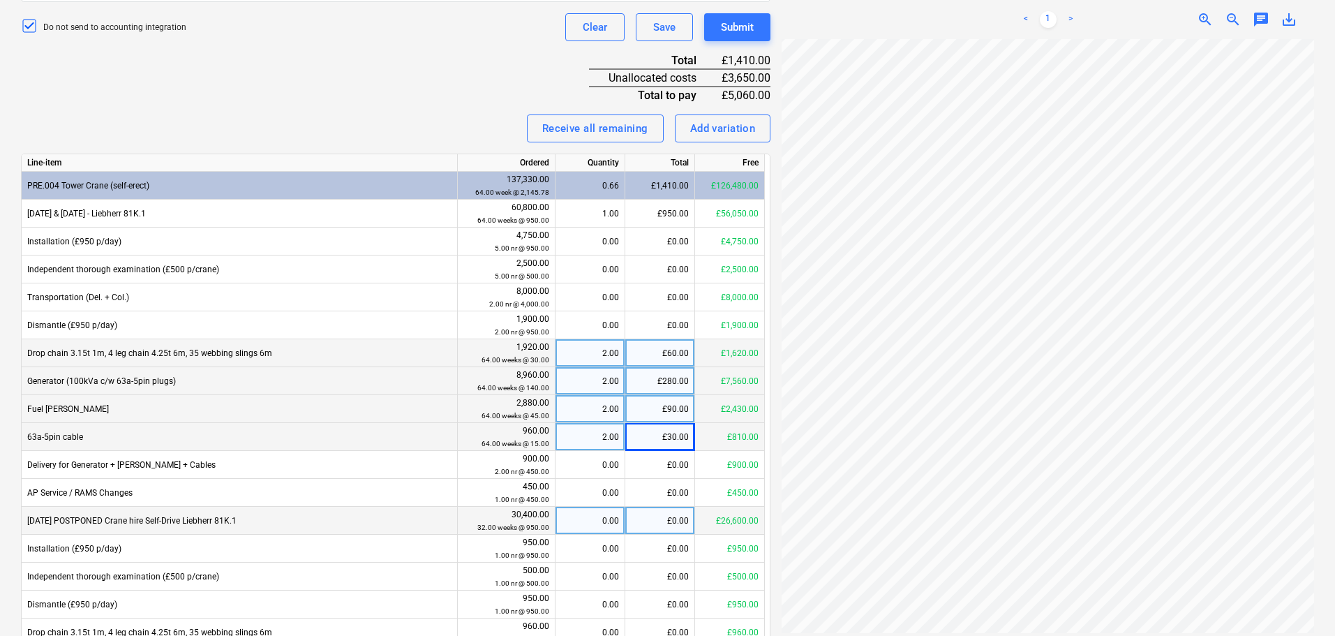
click at [618, 517] on div "0.00" at bounding box center [590, 521] width 58 height 28
click at [649, 517] on div "£0.00" at bounding box center [660, 521] width 70 height 28
type input "2700"
click at [649, 517] on input "2700" at bounding box center [659, 520] width 69 height 27
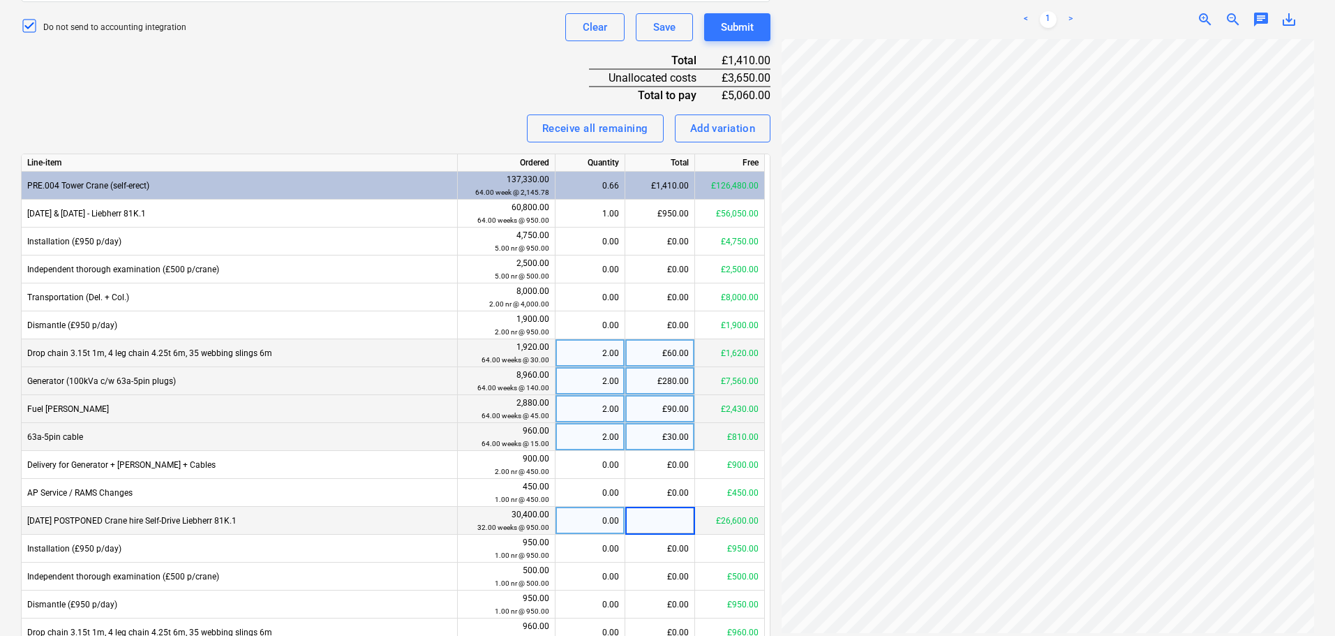
click at [385, 142] on div "Receive all remaining Add variation" at bounding box center [395, 128] width 749 height 28
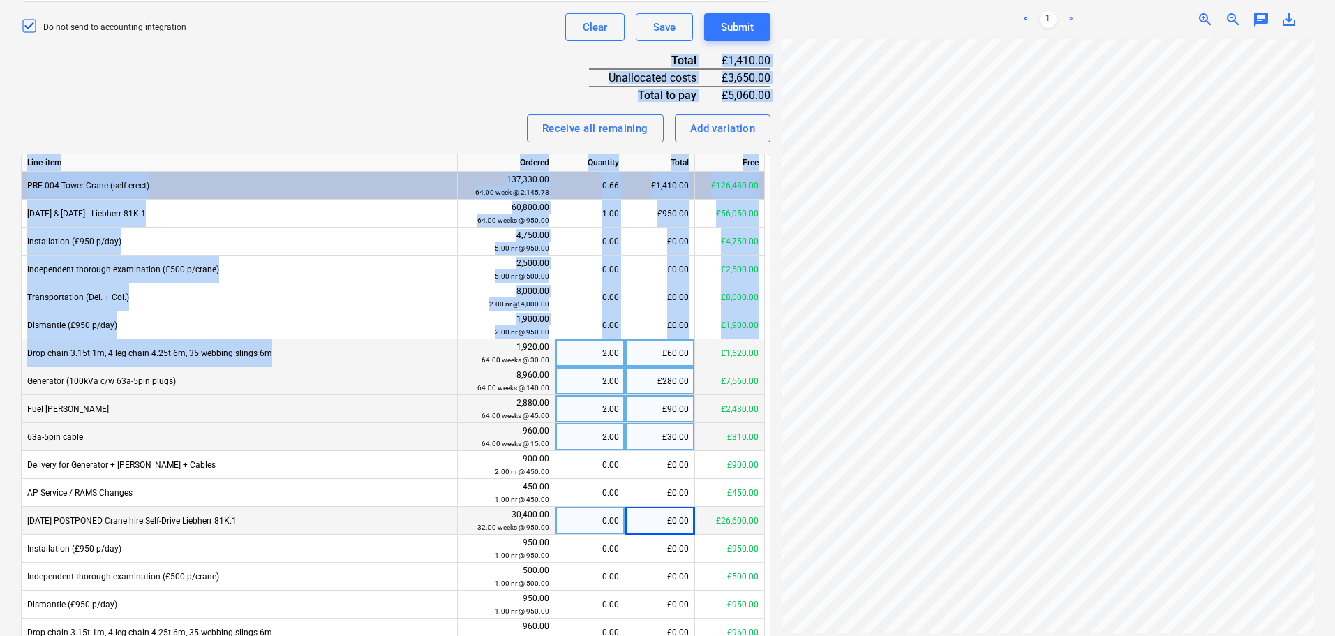
drag, startPoint x: 278, startPoint y: 70, endPoint x: 280, endPoint y: 369, distance: 298.7
click at [280, 368] on div "Invoice name help 183984 Invoice number (optional) help 183984 Invoice date hel…" at bounding box center [395, 202] width 749 height 998
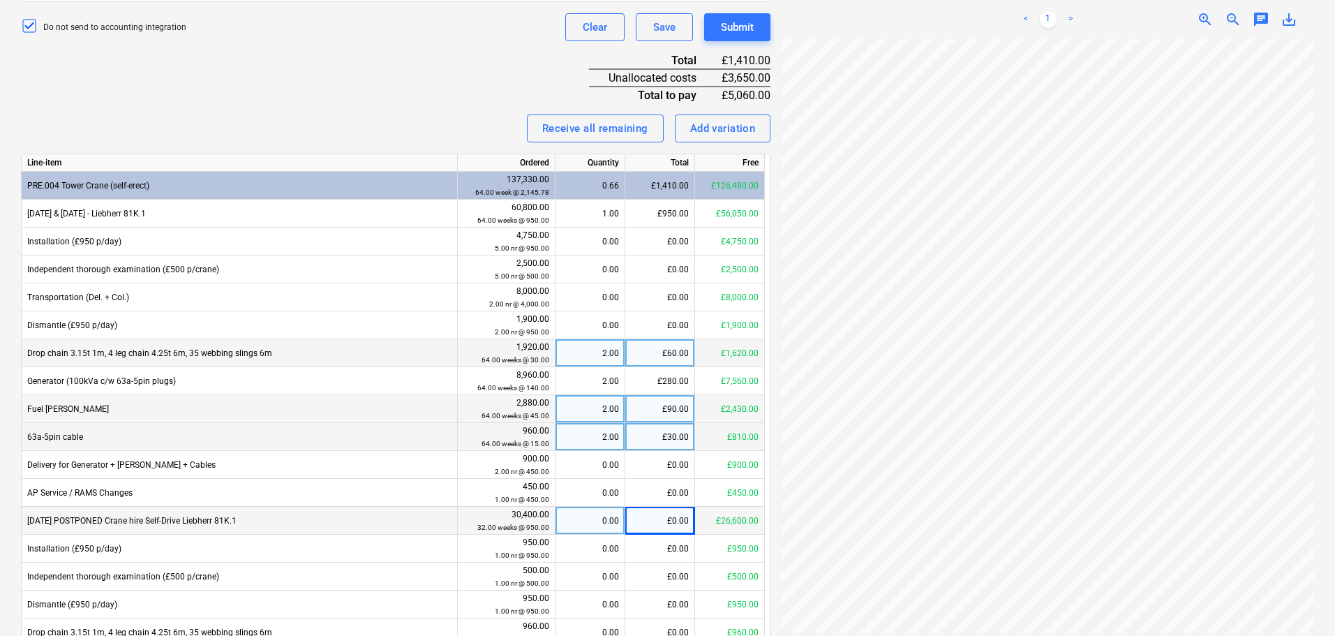
click at [378, 72] on div "Invoice name help 183984 Invoice number (optional) help 183984 Invoice date hel…" at bounding box center [395, 202] width 749 height 998
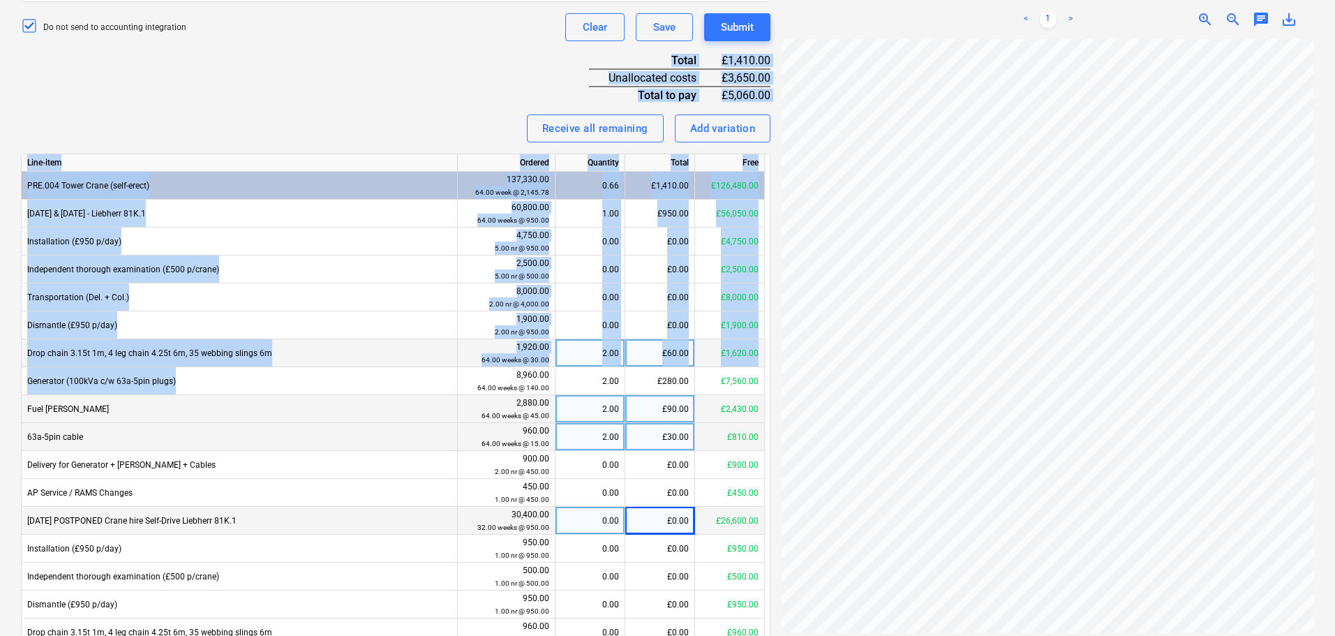
drag, startPoint x: 388, startPoint y: 60, endPoint x: 387, endPoint y: 417, distance: 356.6
click at [387, 407] on div "Invoice name help 183984 Invoice number (optional) help 183984 Invoice date hel…" at bounding box center [395, 202] width 749 height 998
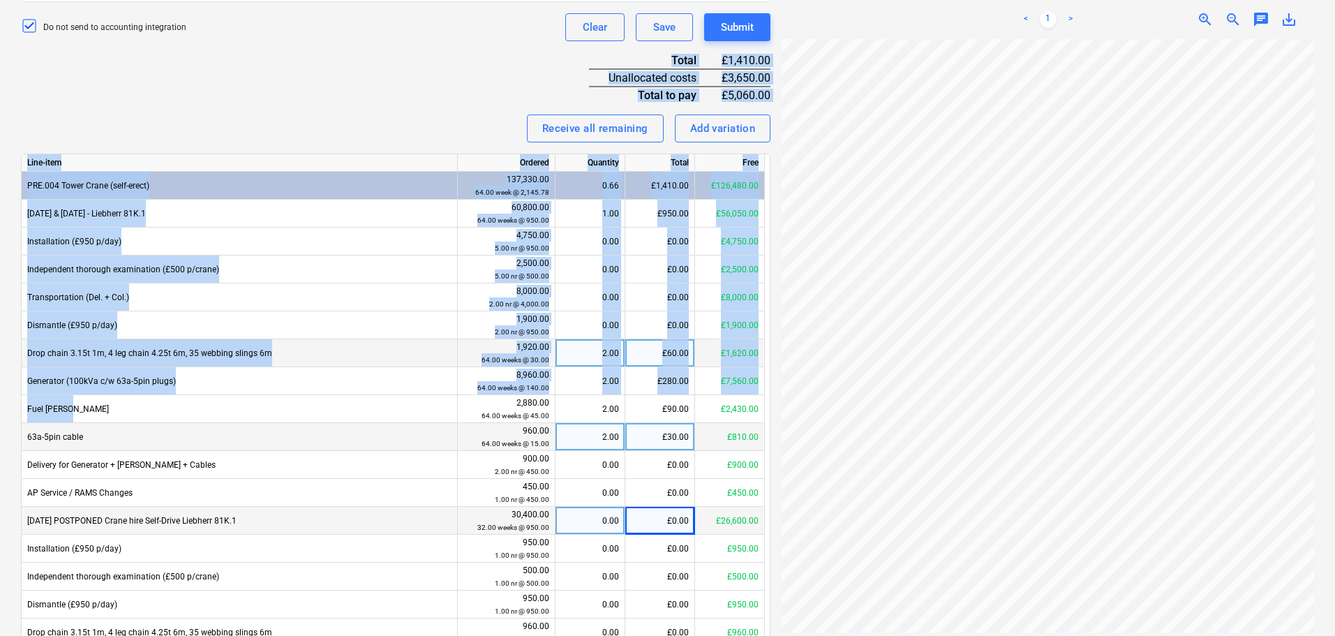
click at [412, 96] on div "Invoice name help 183984 Invoice number (optional) help 183984 Invoice date hel…" at bounding box center [395, 202] width 749 height 998
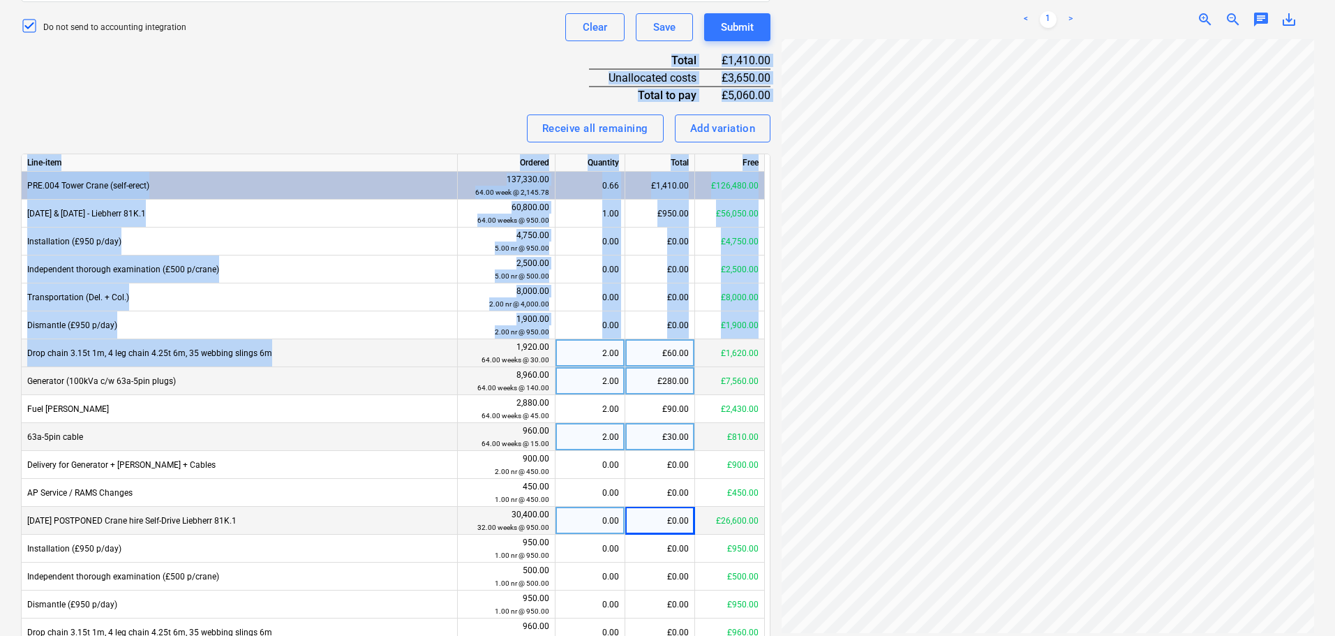
drag, startPoint x: 419, startPoint y: 64, endPoint x: 399, endPoint y: 393, distance: 329.3
click at [399, 380] on div "Invoice name help 183984 Invoice number (optional) help 183984 Invoice date hel…" at bounding box center [395, 202] width 749 height 998
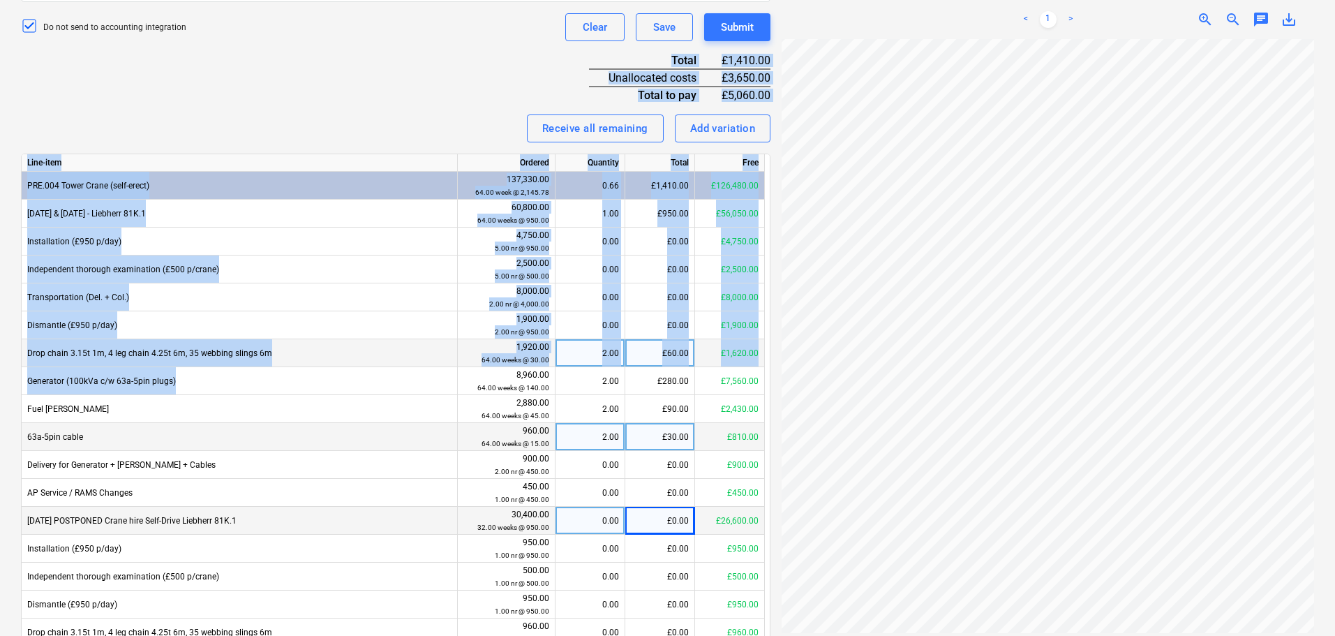
click at [400, 100] on div "Invoice name help 183984 Invoice number (optional) help 183984 Invoice date hel…" at bounding box center [395, 202] width 749 height 998
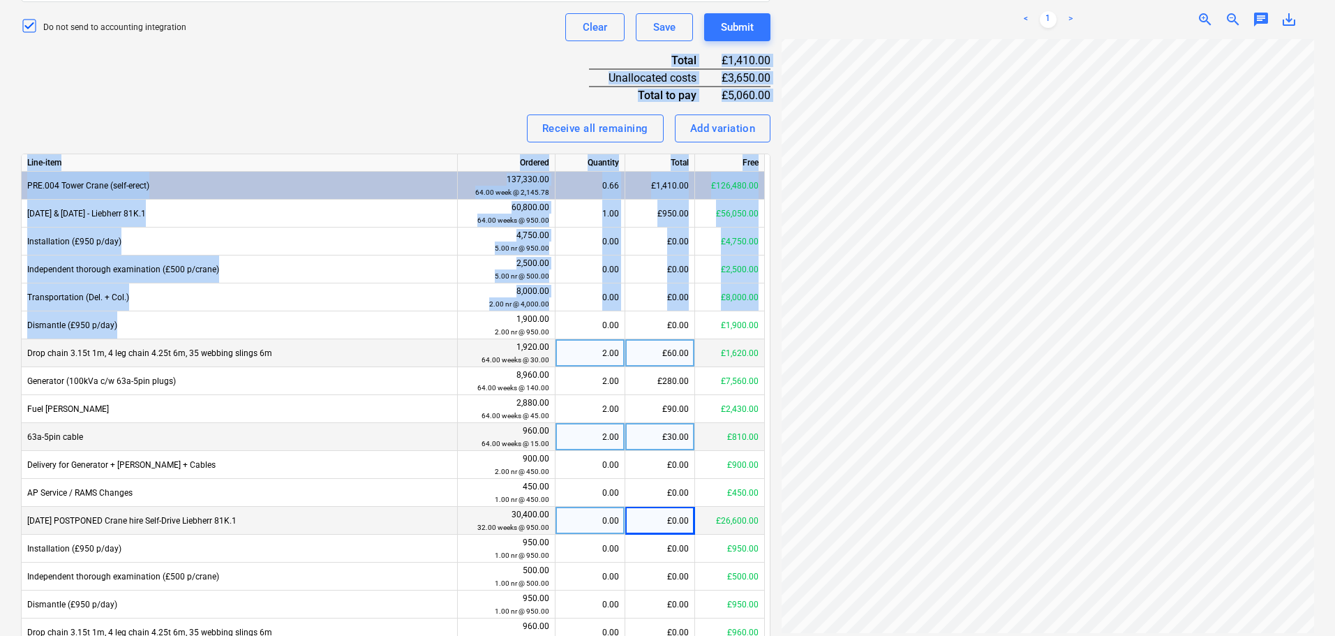
drag, startPoint x: 410, startPoint y: 66, endPoint x: 396, endPoint y: 364, distance: 298.3
click at [398, 352] on div "Invoice name help 183984 Invoice number (optional) help 183984 Invoice date hel…" at bounding box center [395, 202] width 749 height 998
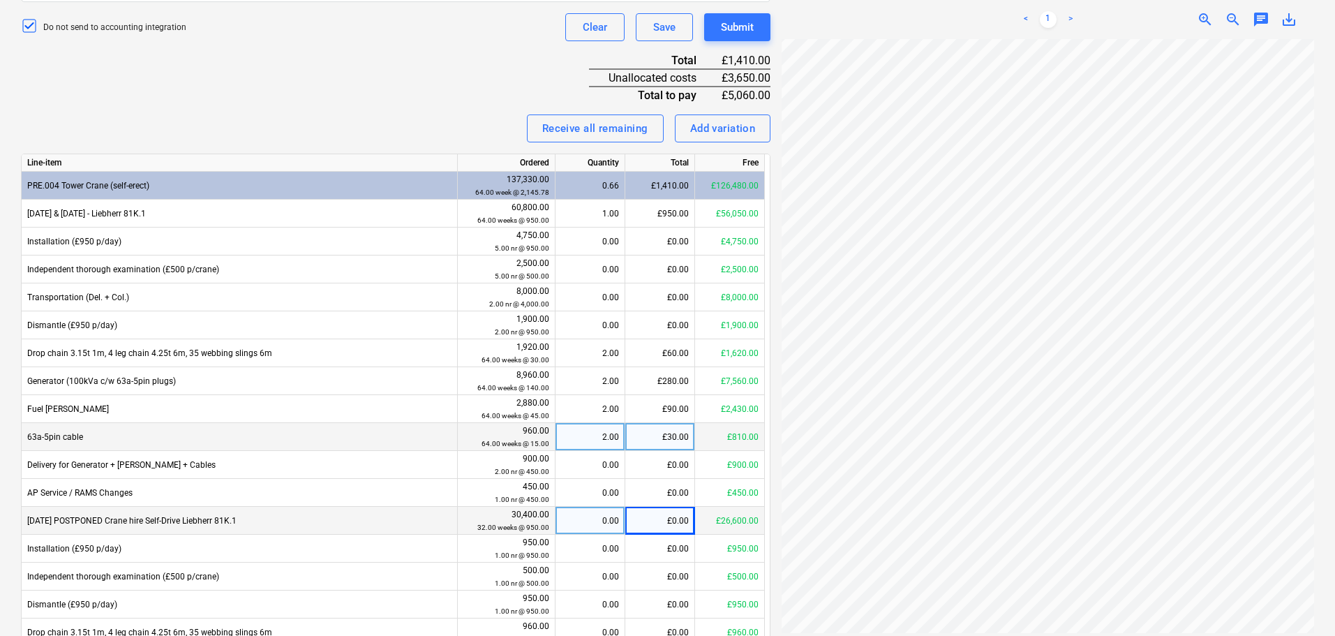
click at [22, 439] on div "63a-5pin cable" at bounding box center [240, 437] width 436 height 28
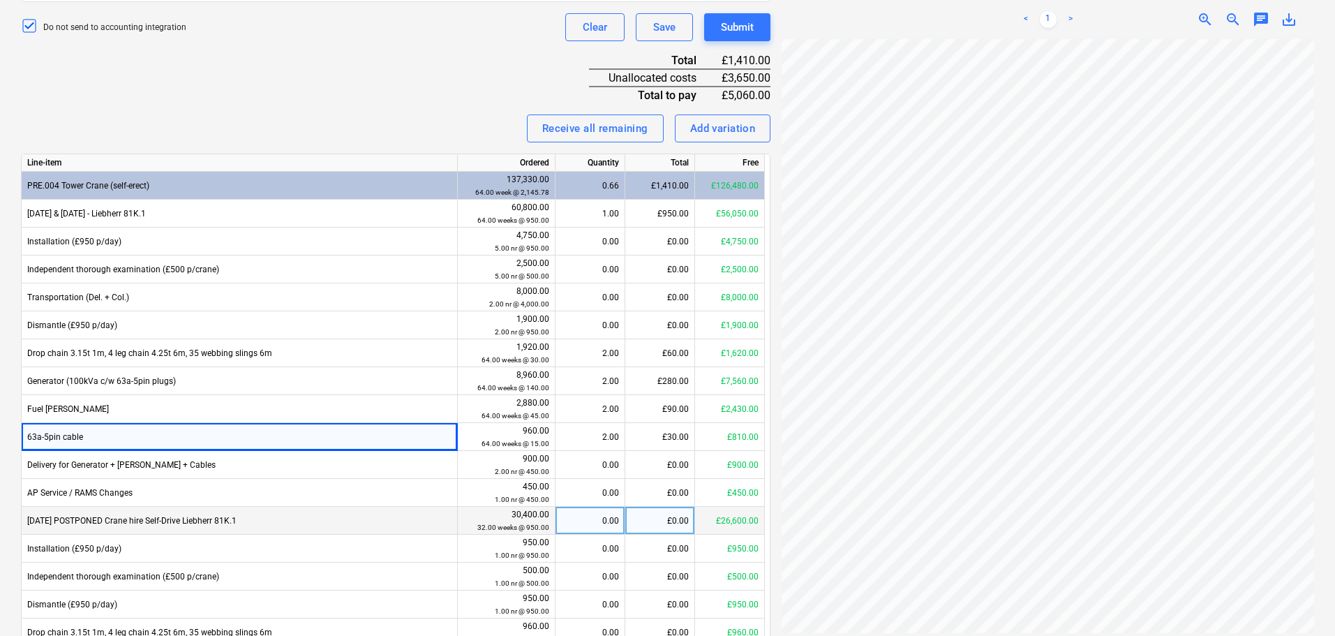
click at [280, 110] on div "Invoice name help 183984 Invoice number (optional) help 183984 Invoice date hel…" at bounding box center [395, 202] width 749 height 998
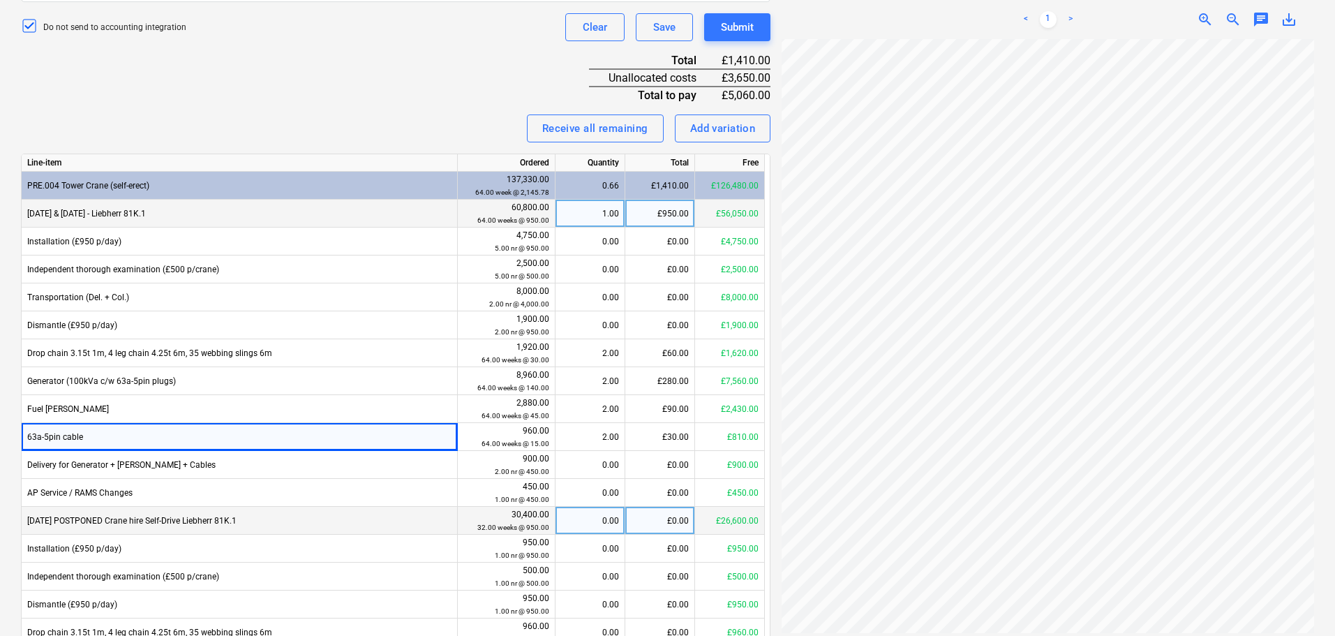
click at [223, 218] on div "[DATE] & [DATE] - Liebherr 81K.1" at bounding box center [240, 214] width 436 height 28
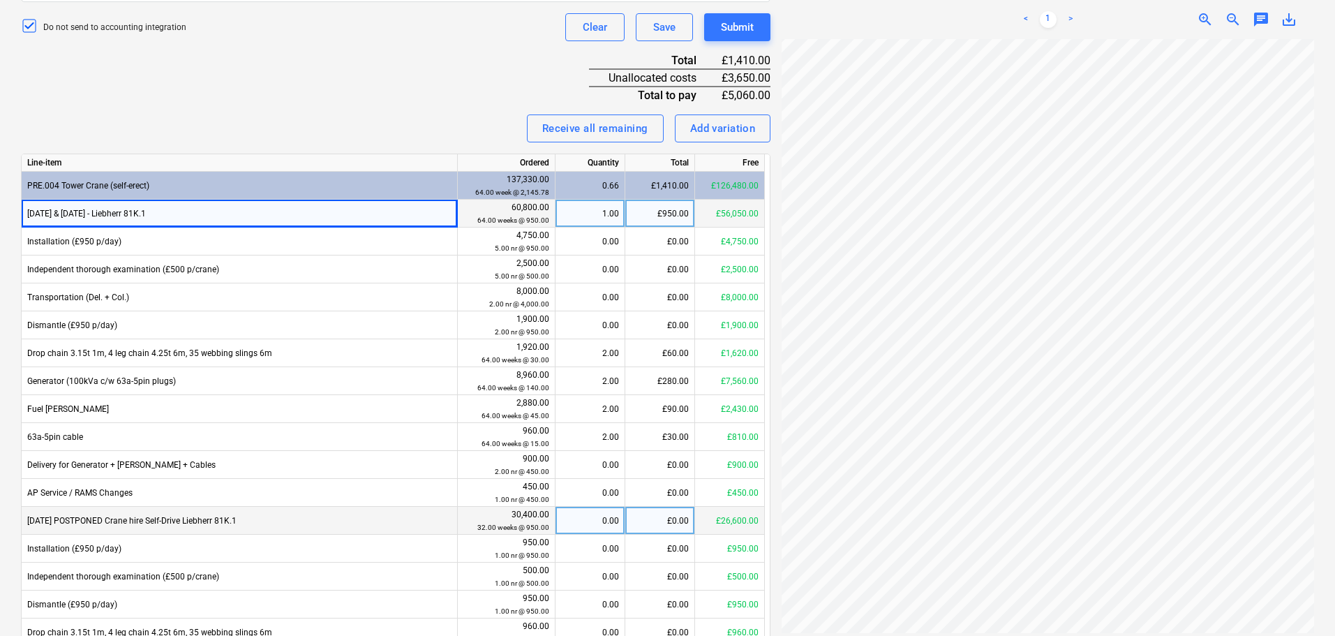
click at [223, 218] on div "[DATE] & [DATE] - Liebherr 81K.1" at bounding box center [240, 214] width 436 height 28
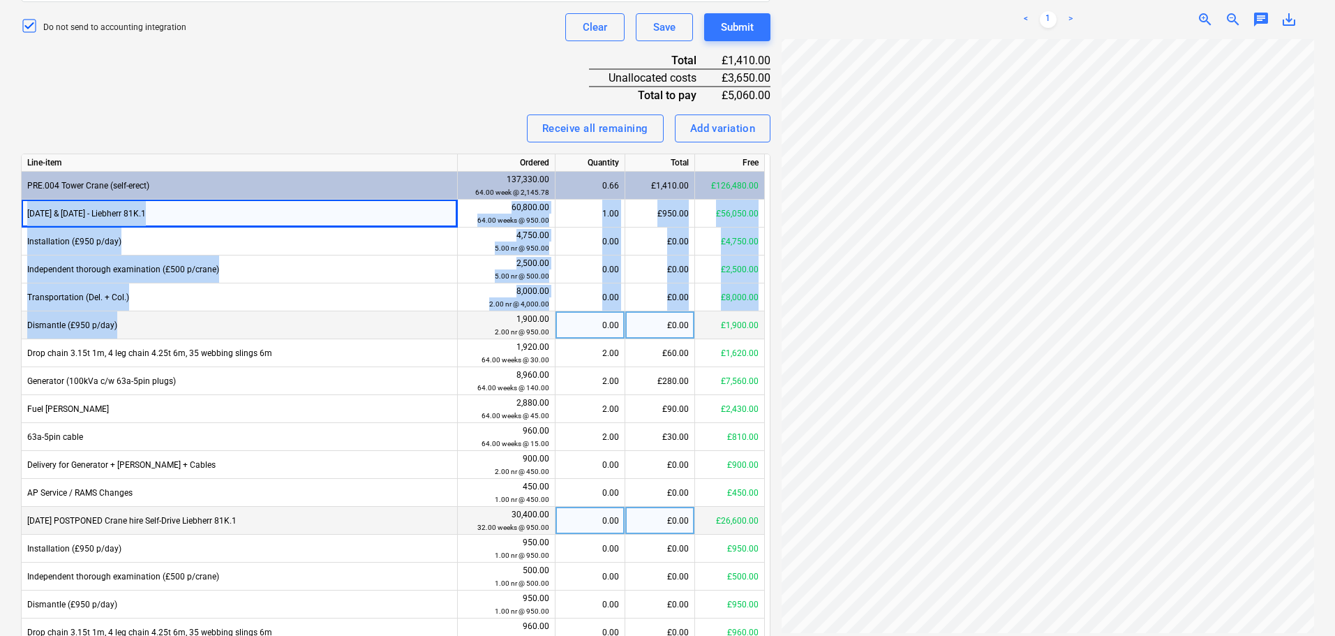
drag, startPoint x: 223, startPoint y: 218, endPoint x: 218, endPoint y: 325, distance: 106.9
click at [218, 325] on div "Line-item Ordered Quantity Total Free PRE.004 Tower Crane (self-erect) 137,330.…" at bounding box center [395, 408] width 749 height 509
click at [218, 325] on div "Dismantle (£950 p/day)" at bounding box center [240, 325] width 436 height 28
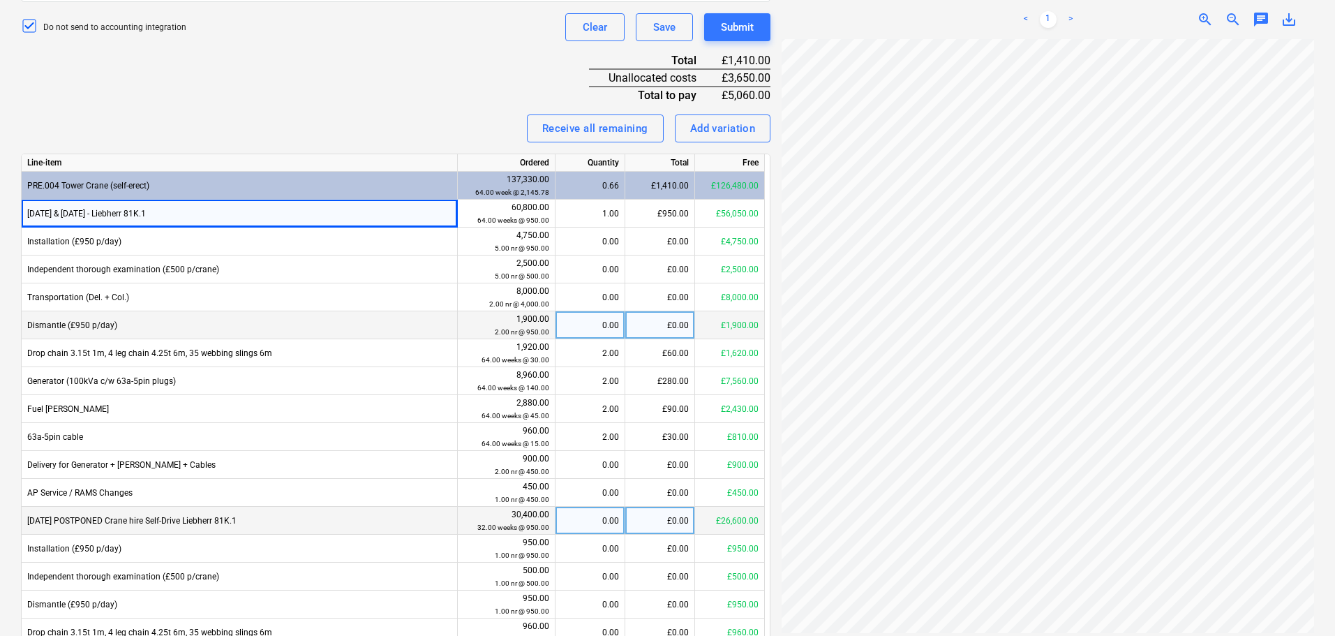
click at [218, 325] on div "Dismantle (£950 p/day)" at bounding box center [240, 325] width 436 height 28
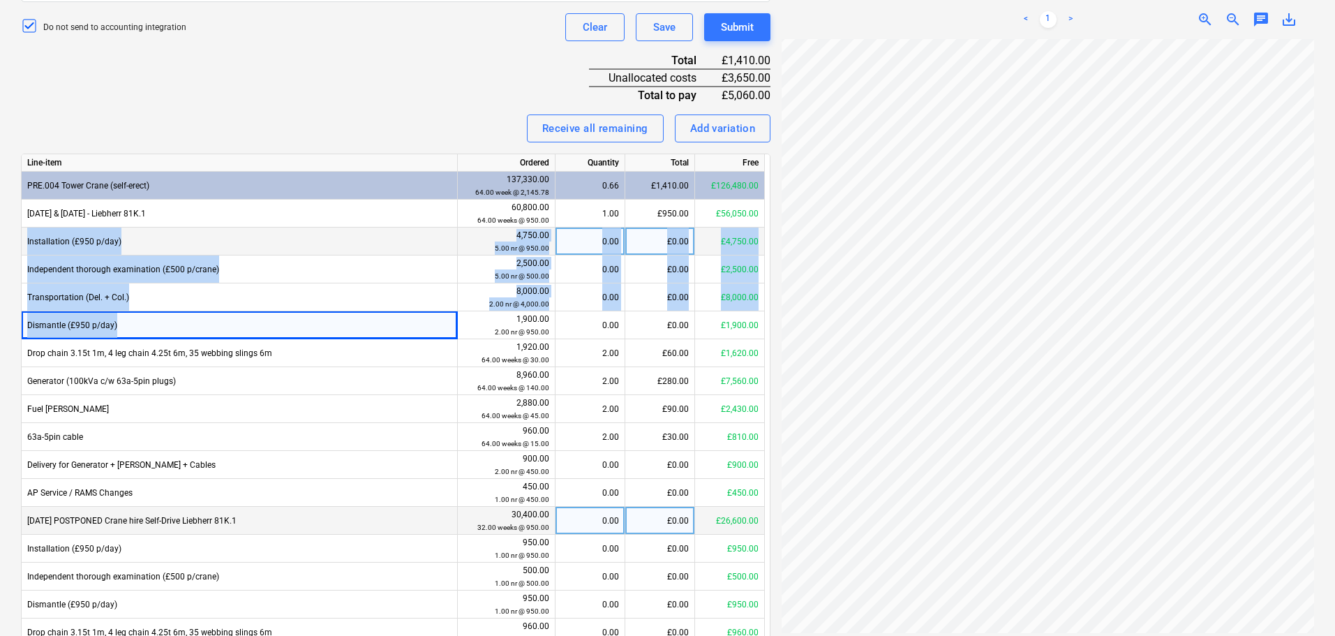
drag, startPoint x: 218, startPoint y: 325, endPoint x: 255, endPoint y: 236, distance: 96.7
click at [253, 237] on div "Line-item Ordered Quantity Total Free PRE.004 Tower Crane (self-erect) 137,330.…" at bounding box center [395, 408] width 749 height 509
click at [255, 236] on div "Installation (£950 p/day)" at bounding box center [240, 241] width 436 height 28
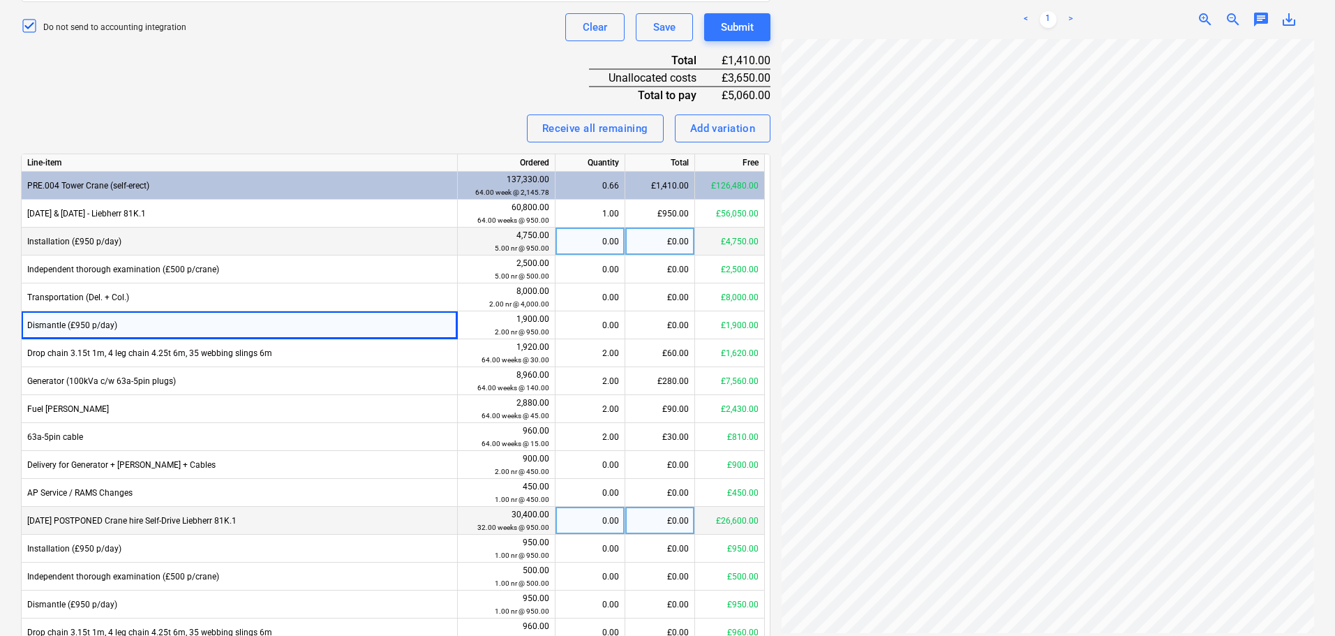
click at [255, 236] on div "Installation (£950 p/day)" at bounding box center [240, 241] width 436 height 28
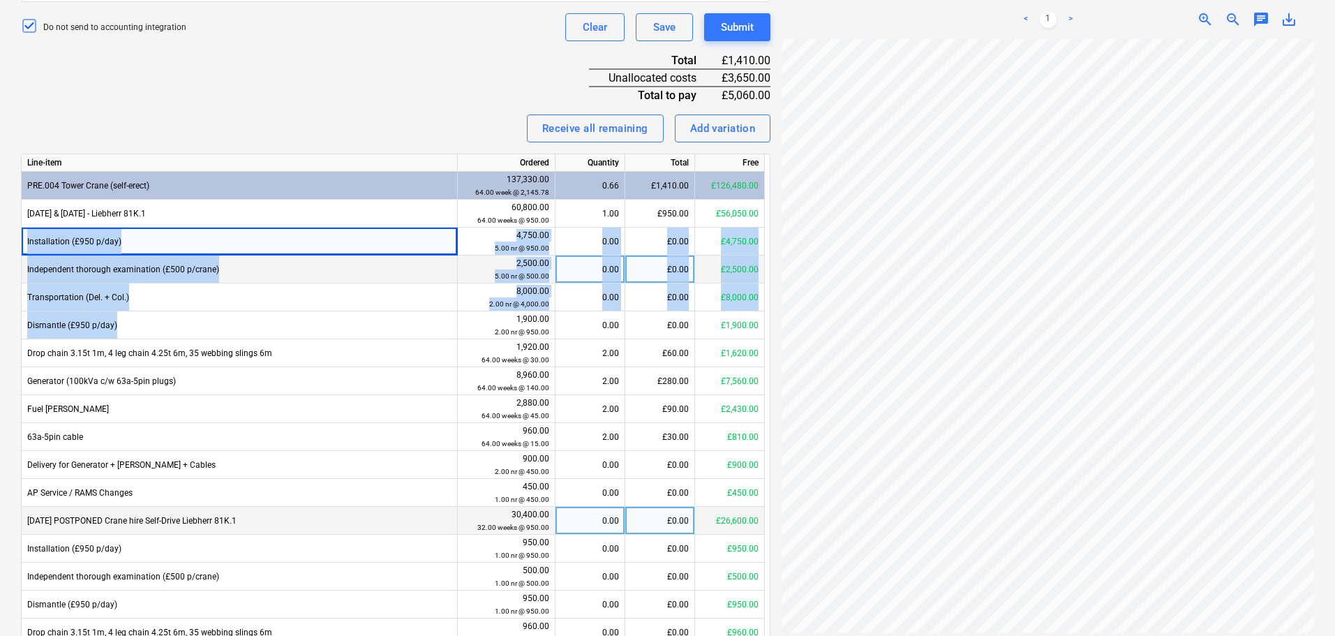
drag, startPoint x: 255, startPoint y: 236, endPoint x: 269, endPoint y: 270, distance: 36.7
click at [255, 329] on div "Line-item Ordered Quantity Total Free PRE.004 Tower Crane (self-erect) 137,330.…" at bounding box center [395, 408] width 749 height 509
click at [269, 270] on div "Independent thorough examination (£500 p/crane)" at bounding box center [240, 269] width 436 height 28
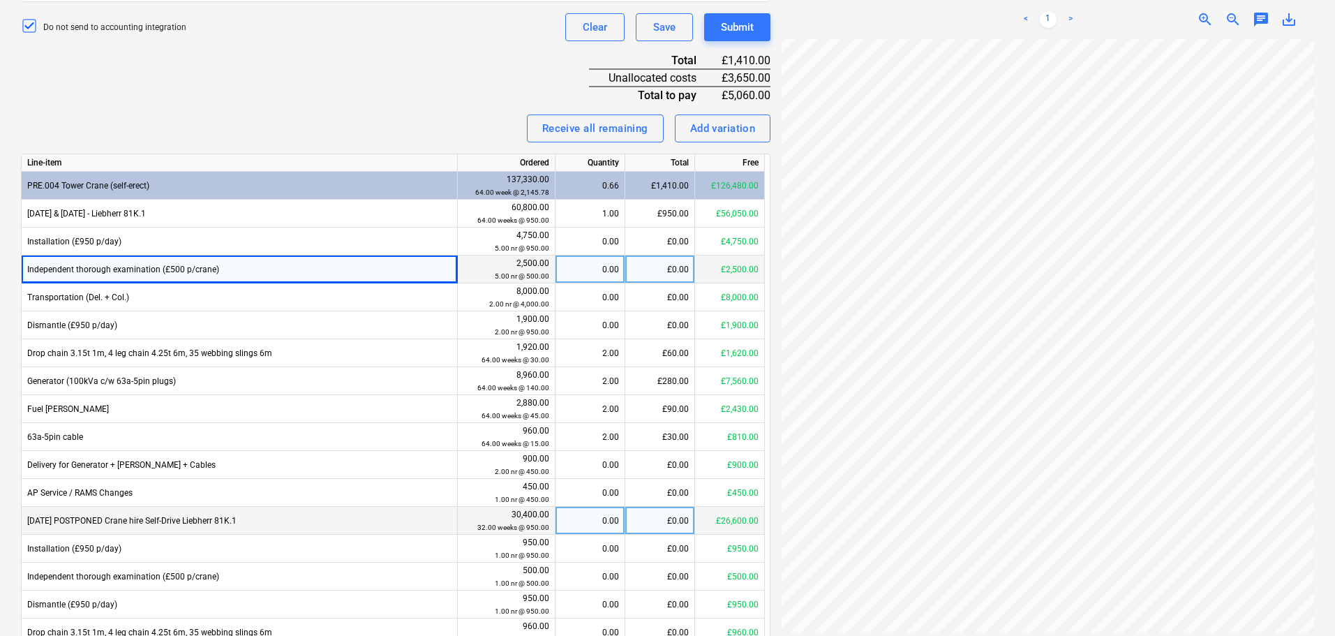
click at [268, 269] on div "Independent thorough examination (£500 p/crane)" at bounding box center [240, 269] width 436 height 28
click at [308, 102] on div "Invoice name help 183984 Invoice number (optional) help 183984 Invoice date hel…" at bounding box center [395, 202] width 749 height 998
click at [309, 102] on div "Invoice name help 183984 Invoice number (optional) help 183984 Invoice date hel…" at bounding box center [395, 202] width 749 height 998
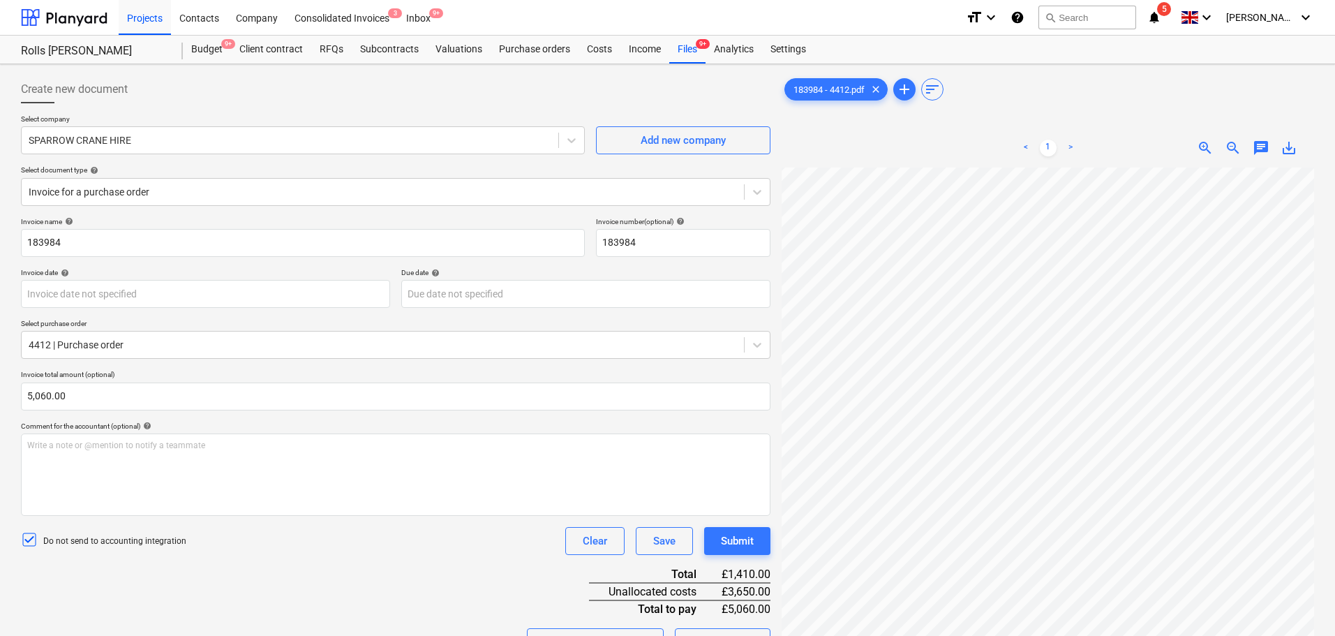
drag, startPoint x: 689, startPoint y: 52, endPoint x: 701, endPoint y: 5, distance: 49.1
click at [689, 52] on div "Files 9+" at bounding box center [687, 50] width 36 height 28
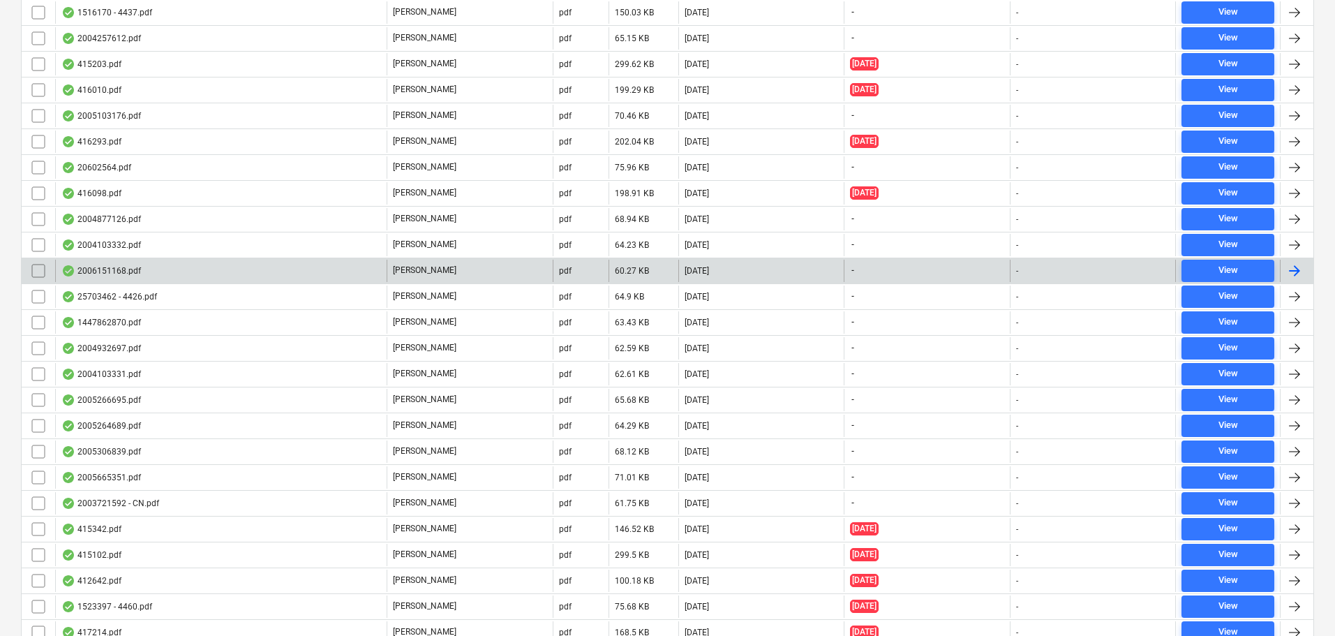
click at [103, 260] on div "2006151168.pdf" at bounding box center [220, 271] width 331 height 22
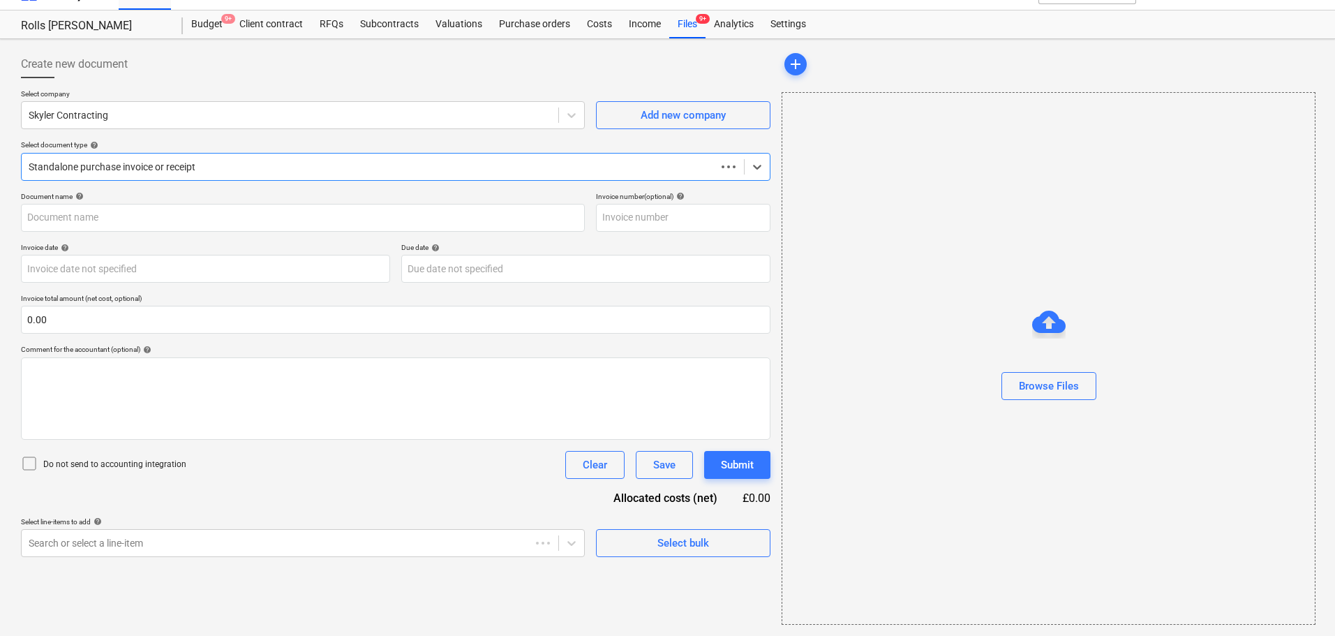
scroll to position [25, 0]
type input "2006151168"
type input "[DATE]"
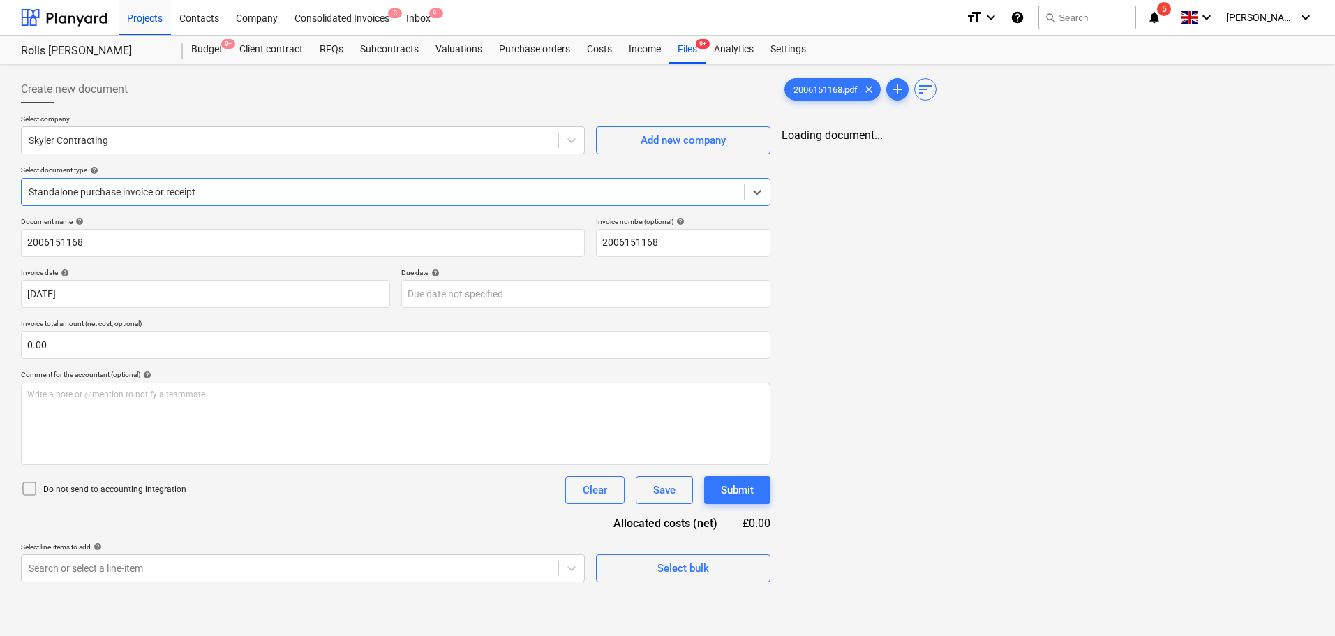
click at [162, 111] on div at bounding box center [395, 108] width 749 height 11
click at [156, 135] on div at bounding box center [290, 140] width 523 height 14
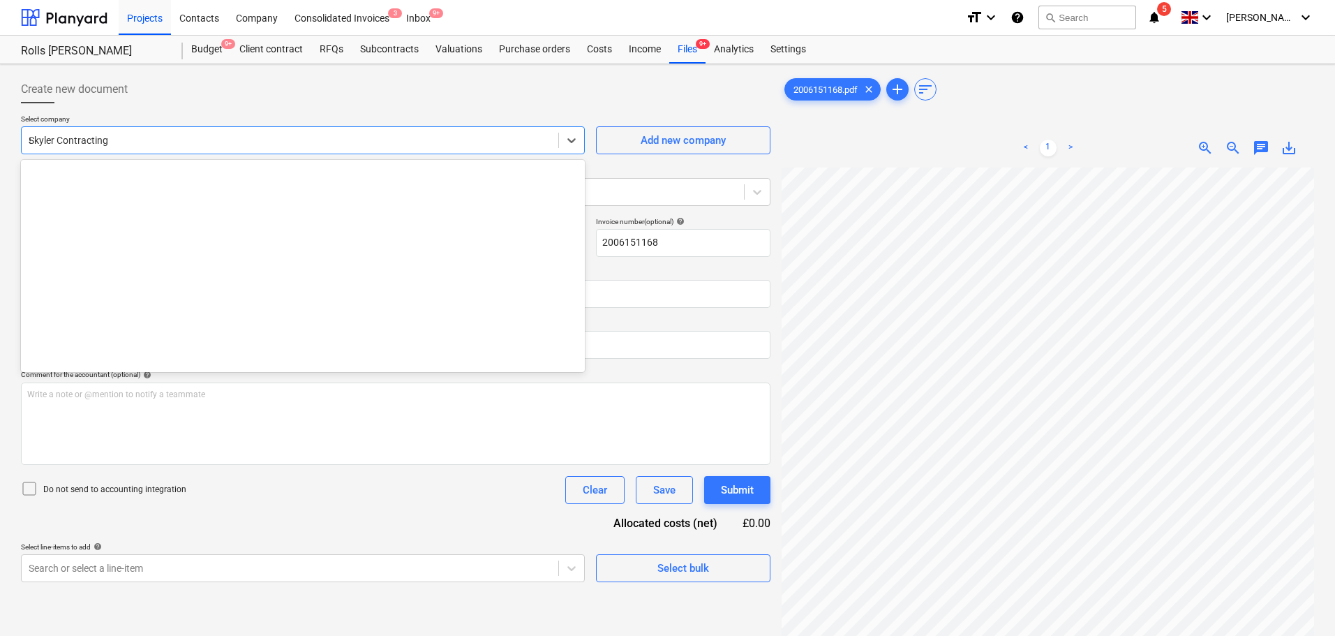
scroll to position [475, 0]
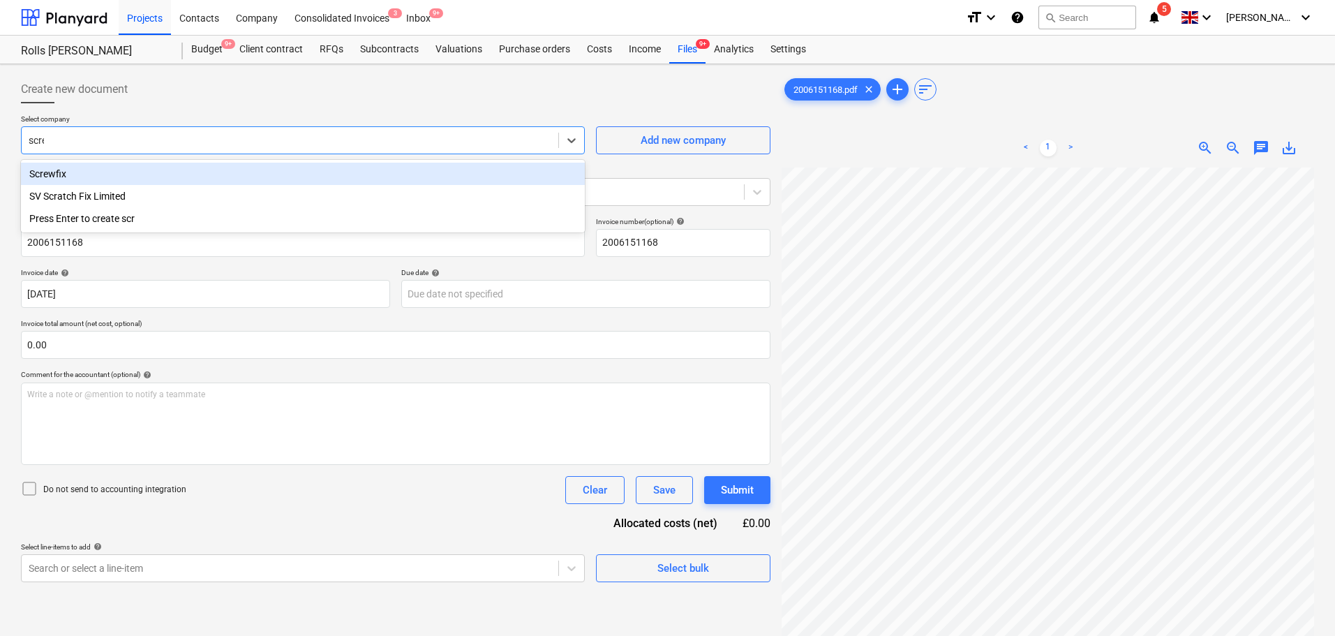
type input "screw"
click at [100, 174] on div "Screwfix" at bounding box center [303, 174] width 564 height 22
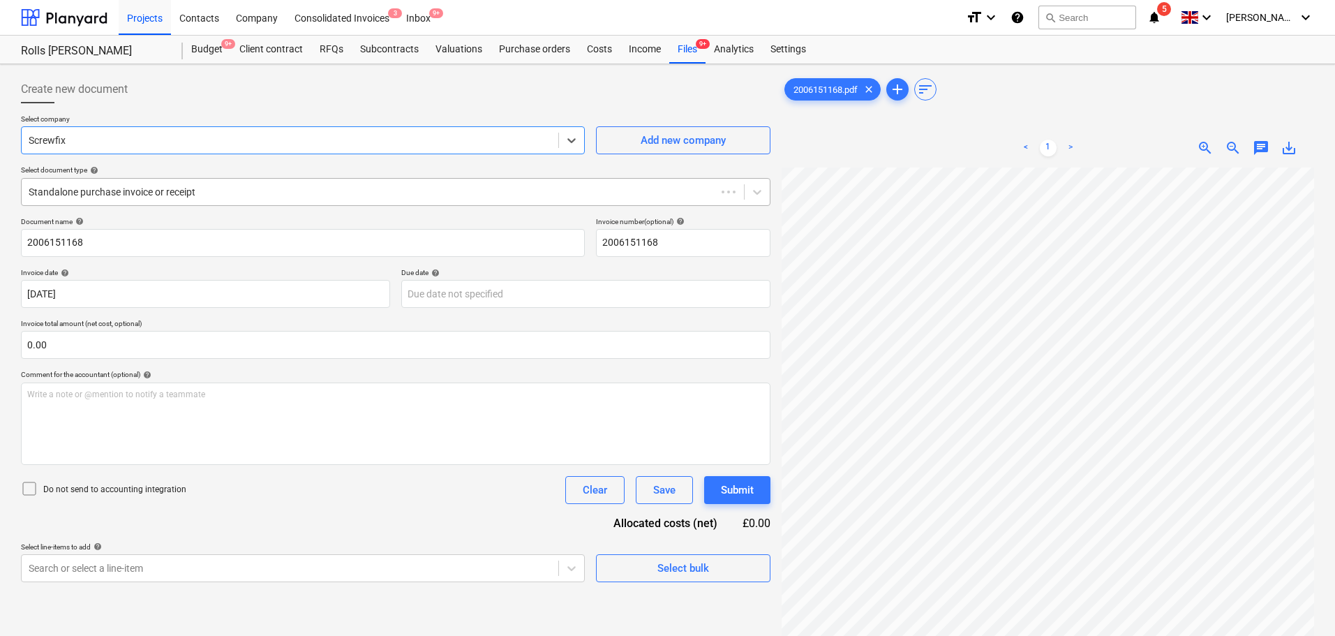
click at [156, 110] on div at bounding box center [395, 108] width 749 height 11
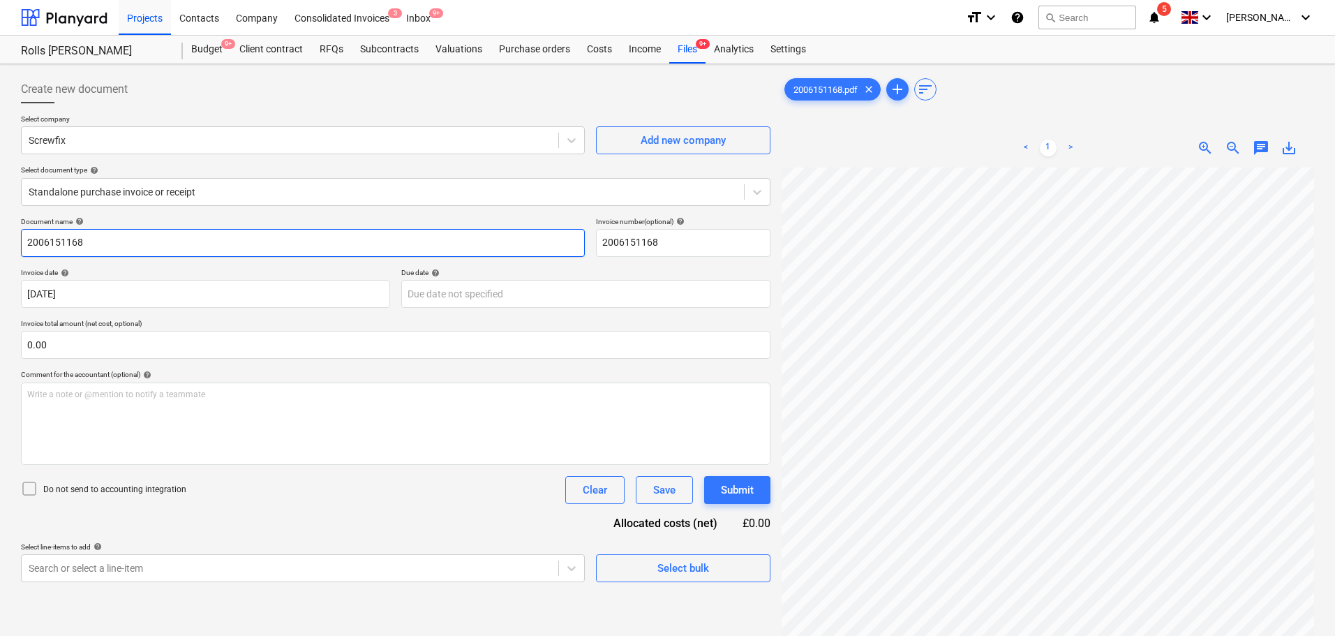
click at [126, 246] on input "2006151168" at bounding box center [303, 243] width 564 height 28
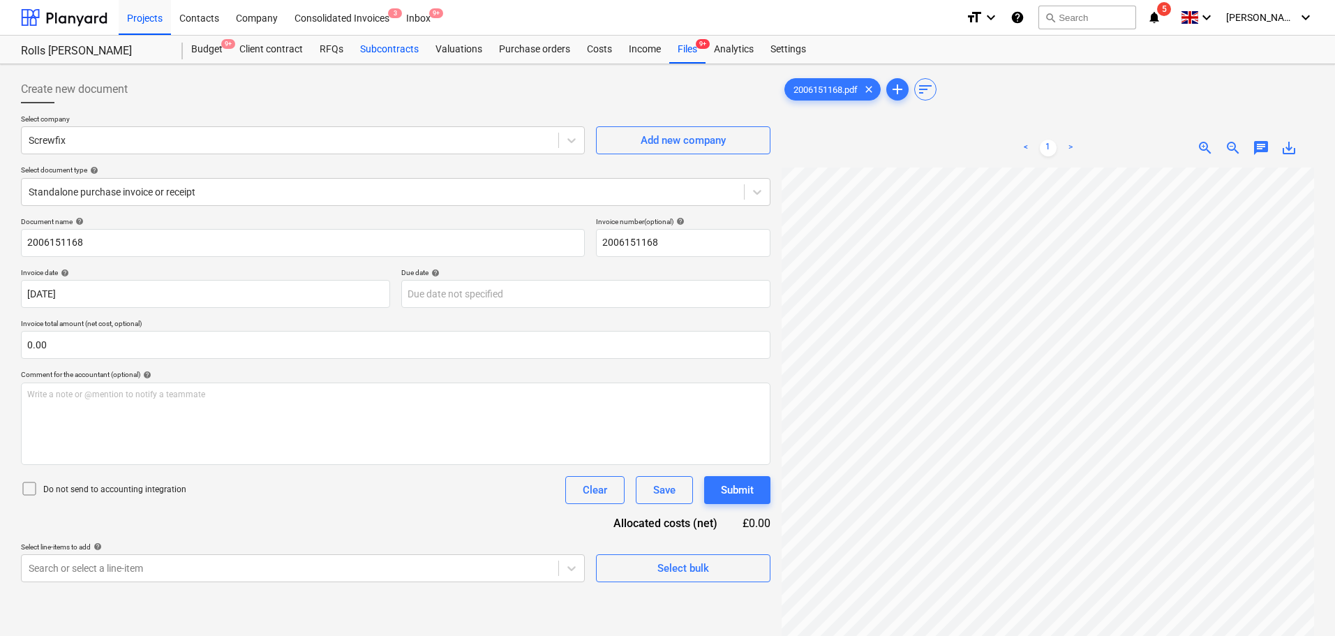
click at [355, 59] on div "Subcontracts" at bounding box center [389, 50] width 75 height 28
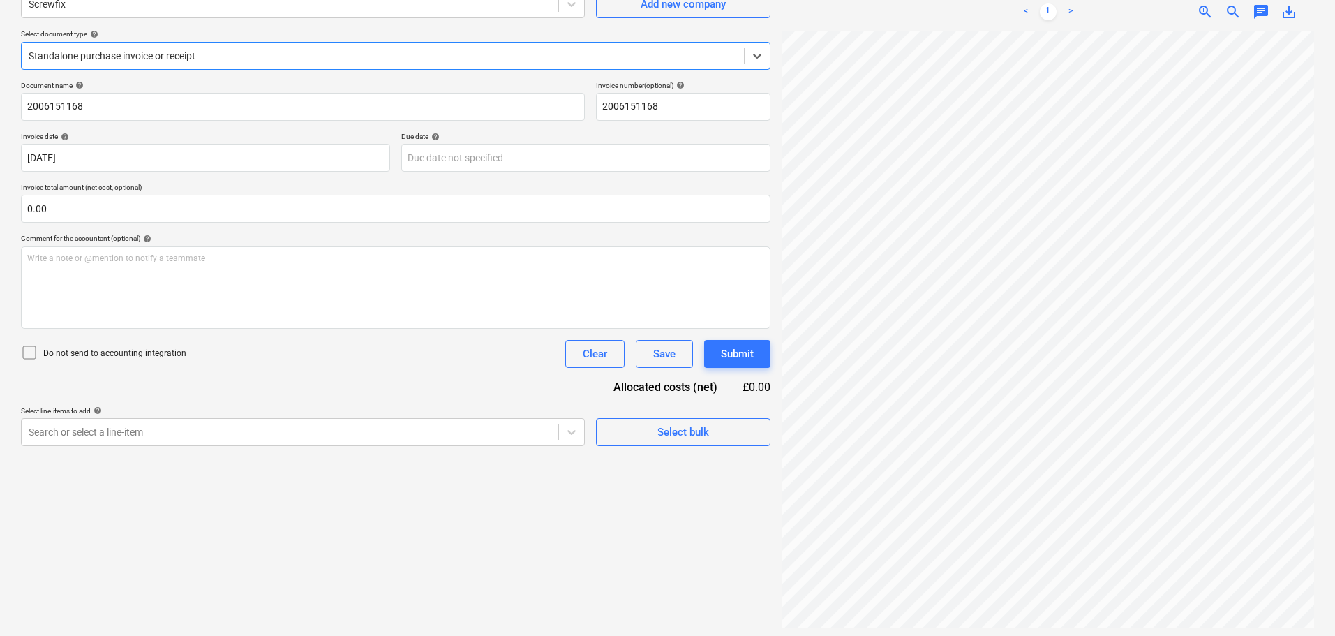
scroll to position [140, 0]
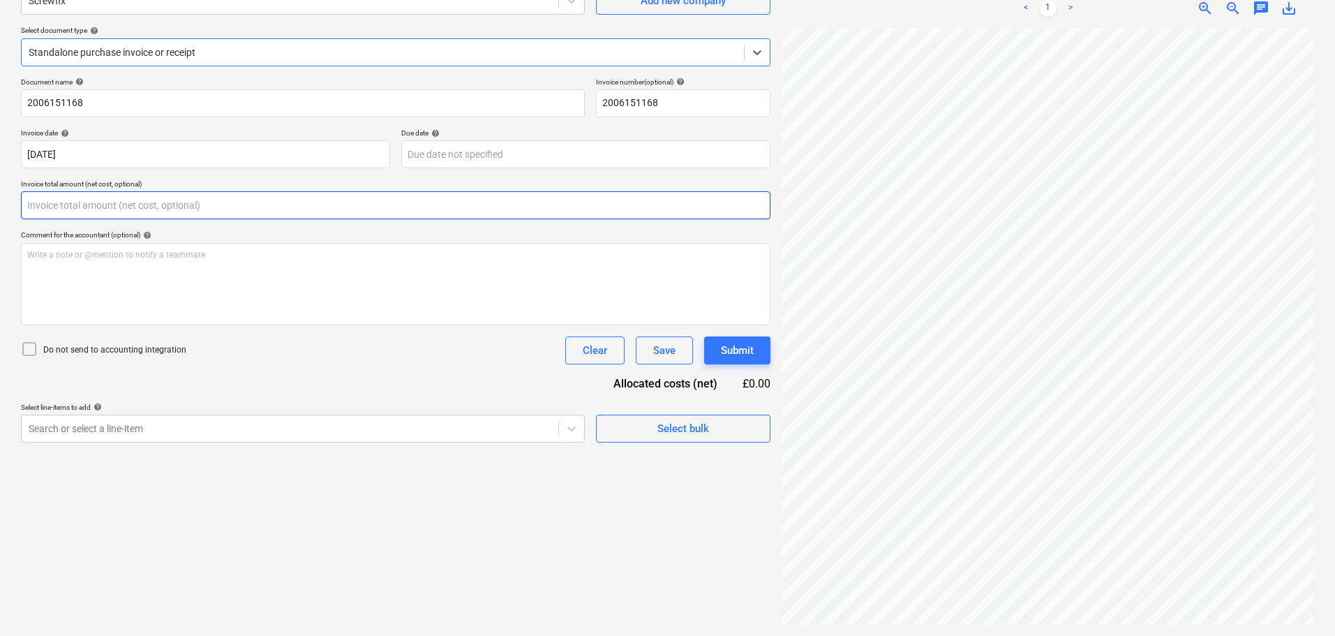
click at [151, 197] on input "text" at bounding box center [395, 205] width 749 height 28
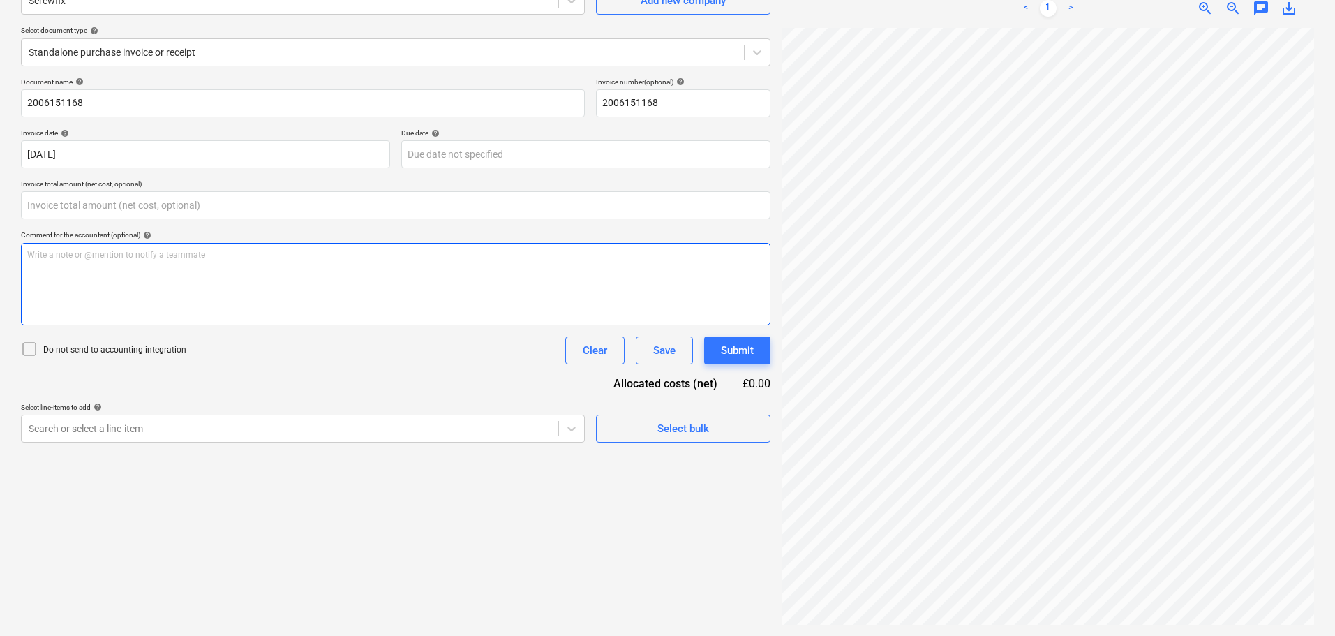
type input "0.00"
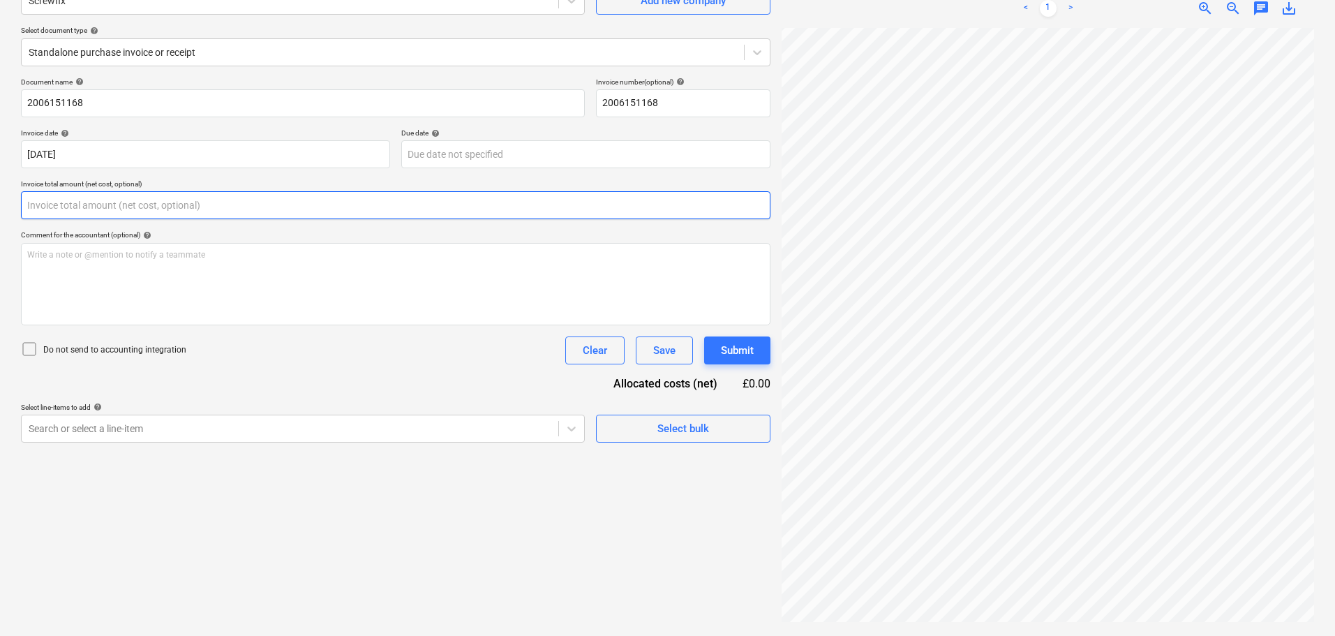
click at [349, 202] on input "text" at bounding box center [395, 205] width 749 height 28
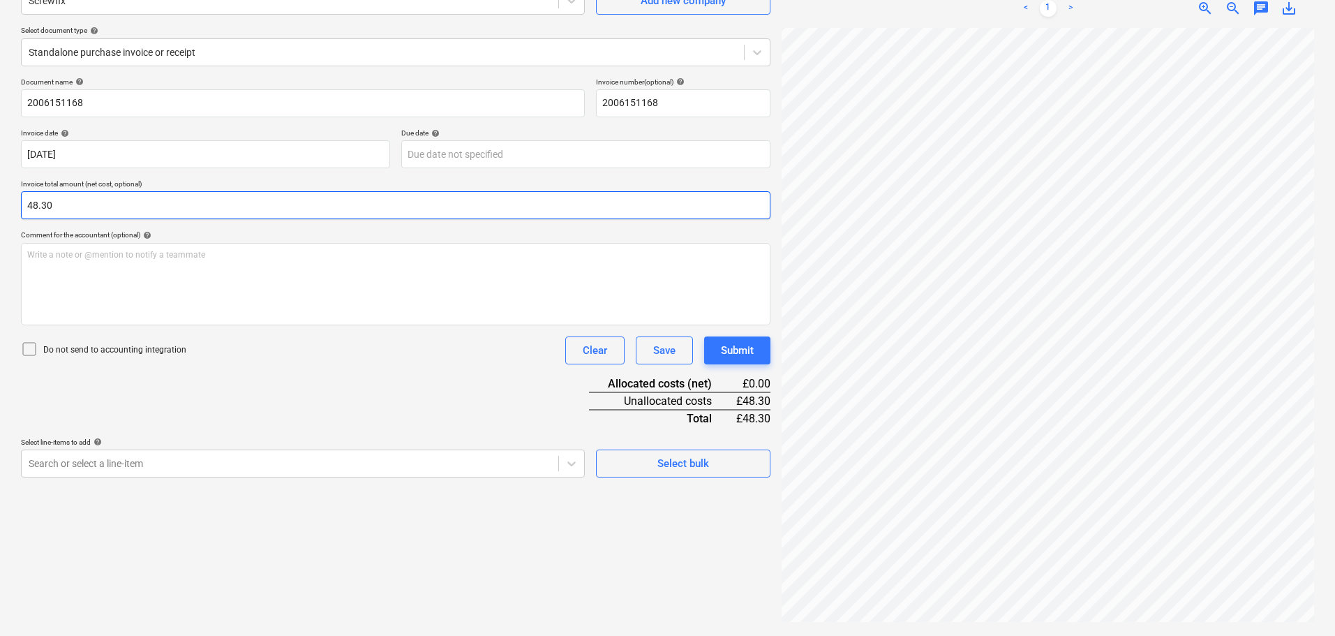
type input "48.30"
click at [149, 345] on p "Do not send to accounting integration" at bounding box center [114, 350] width 143 height 12
click at [303, 361] on div "Do not send to accounting integration Clear Save Submit" at bounding box center [395, 350] width 749 height 28
click at [140, 459] on body "Projects Contacts Company Consolidated Invoices 3 Inbox 9+ format_size keyboard…" at bounding box center [667, 178] width 1335 height 636
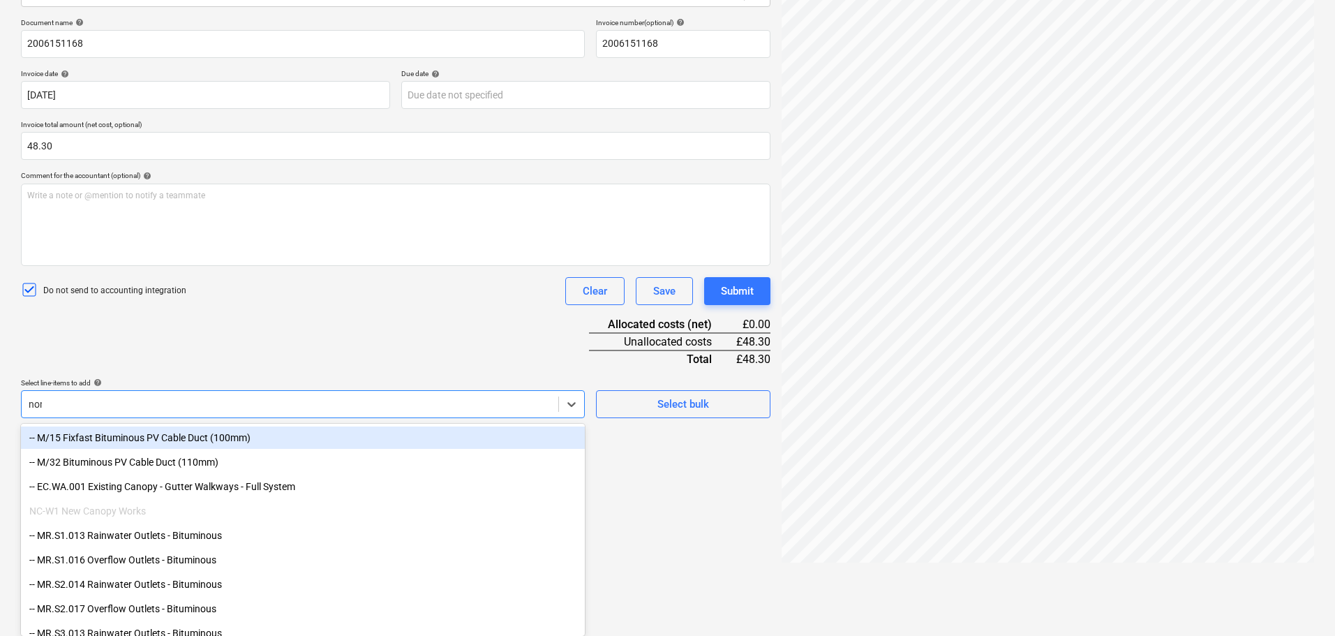
scroll to position [140, 0]
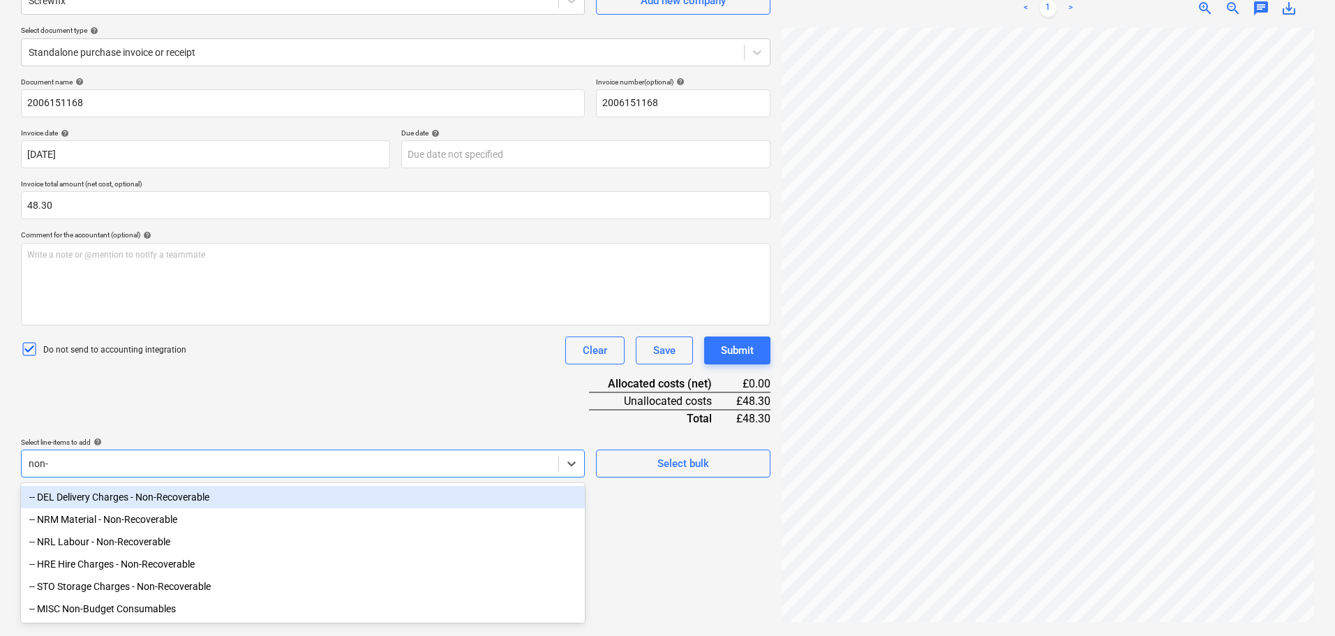
type input "non-r"
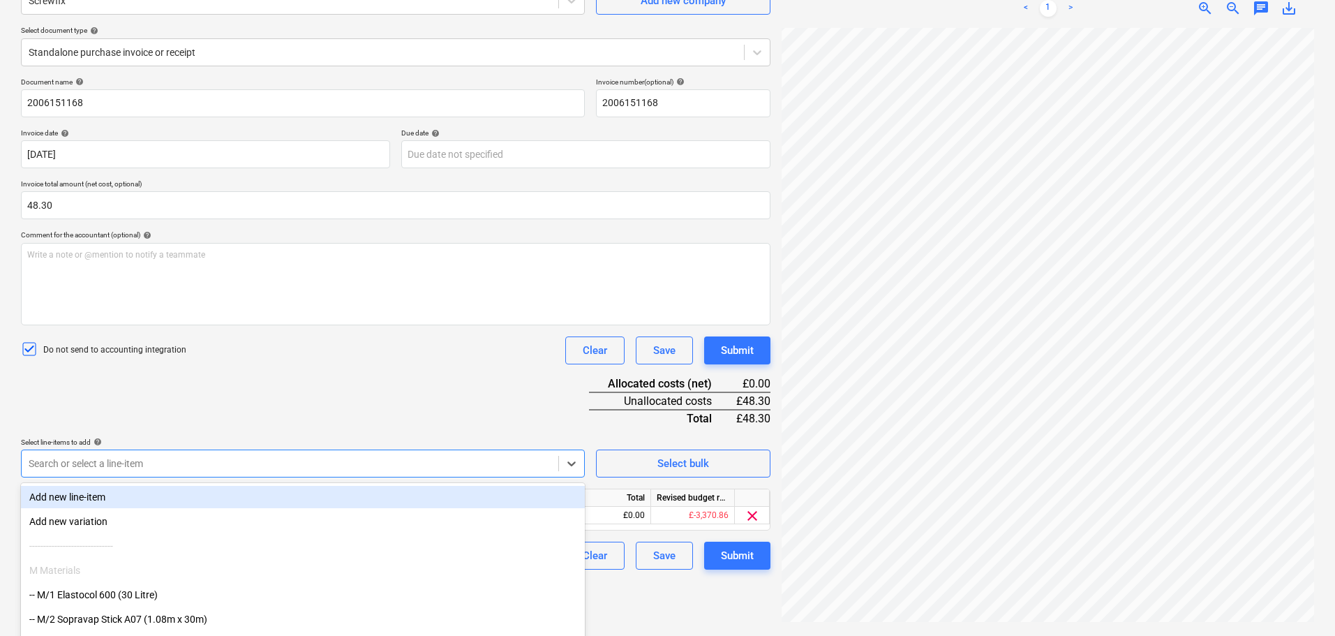
click at [227, 405] on div "Document name help 2006151168 Invoice number (optional) help 2006151168 Invoice…" at bounding box center [395, 323] width 749 height 492
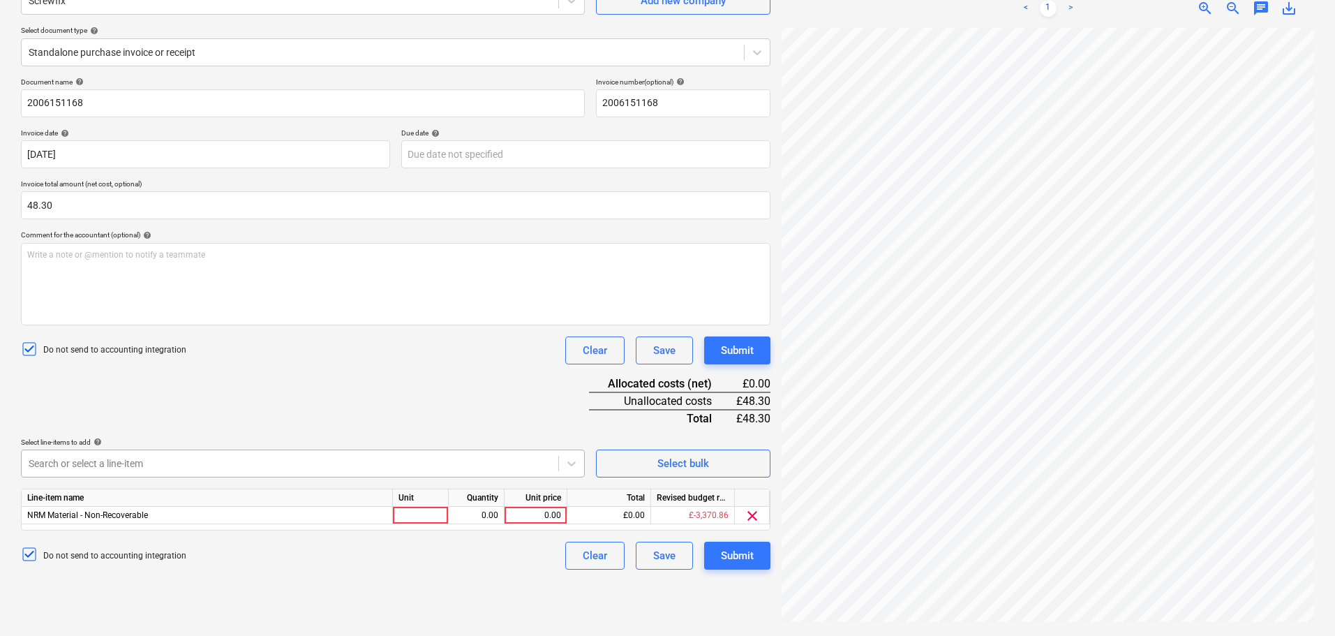
click at [413, 477] on body "Projects Contacts Company Consolidated Invoices 3 Inbox 9+ format_size keyboard…" at bounding box center [667, 178] width 1335 height 636
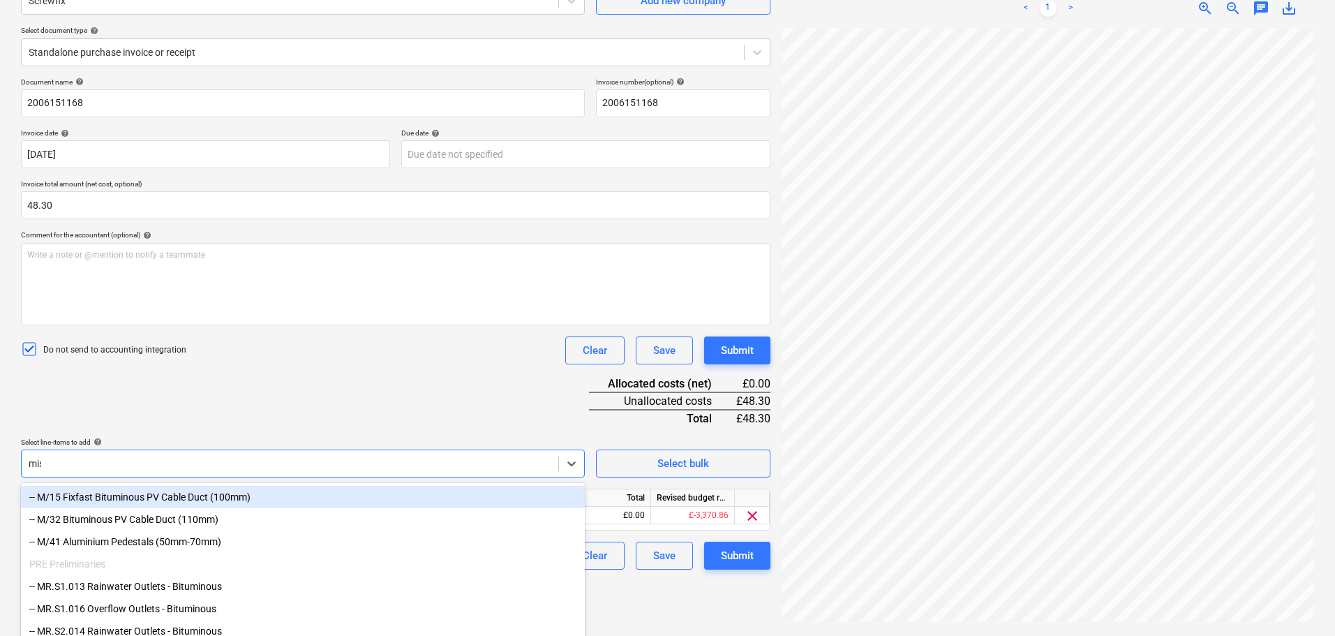
type input "misc"
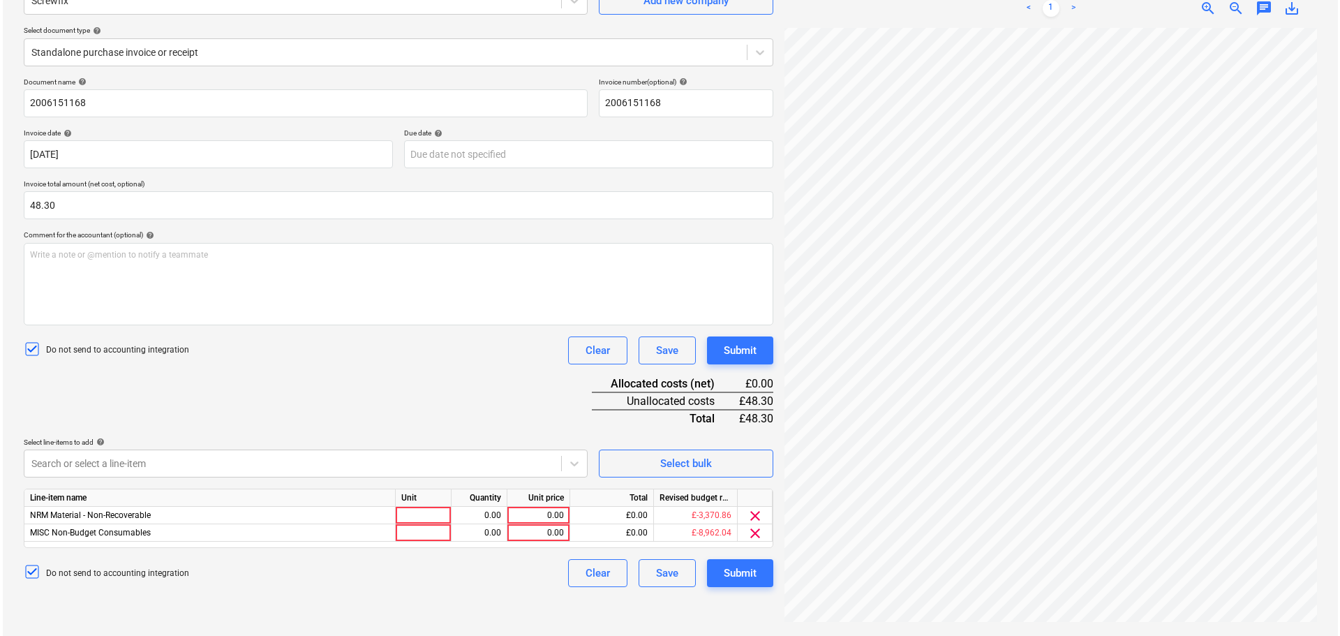
scroll to position [140, 0]
click at [474, 356] on div "Document name help 2006151168 Invoice number (optional) help 2006151168 Invoice…" at bounding box center [395, 331] width 749 height 509
click at [756, 510] on span "clear" at bounding box center [752, 515] width 17 height 17
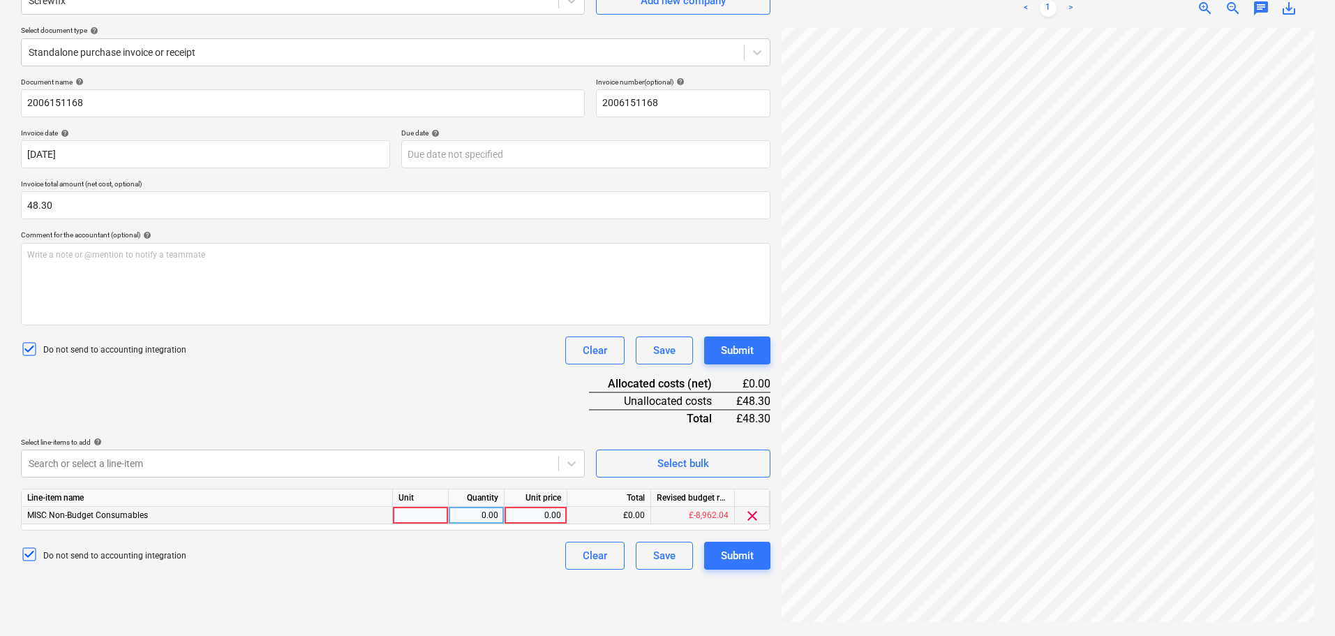
click at [414, 509] on div at bounding box center [421, 515] width 56 height 17
type input "Items"
type input "12.075"
click at [467, 368] on div "Document name help 2006151168 Invoice number (optional) help 2006151168 Invoice…" at bounding box center [395, 323] width 749 height 492
click at [760, 354] on button "Submit" at bounding box center [737, 350] width 66 height 28
